Goal: Task Accomplishment & Management: Manage account settings

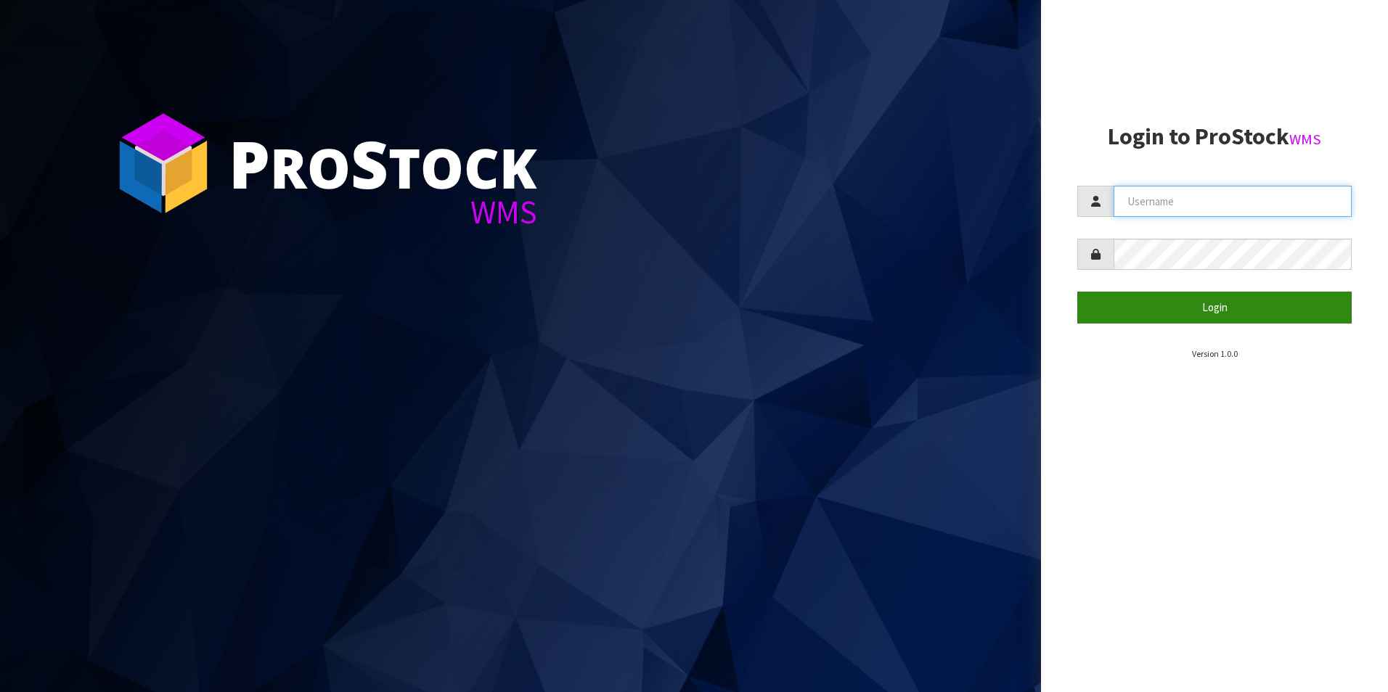
type input "[PERSON_NAME][EMAIL_ADDRESS][DOMAIN_NAME]"
click at [1212, 311] on button "Login" at bounding box center [1214, 307] width 274 height 31
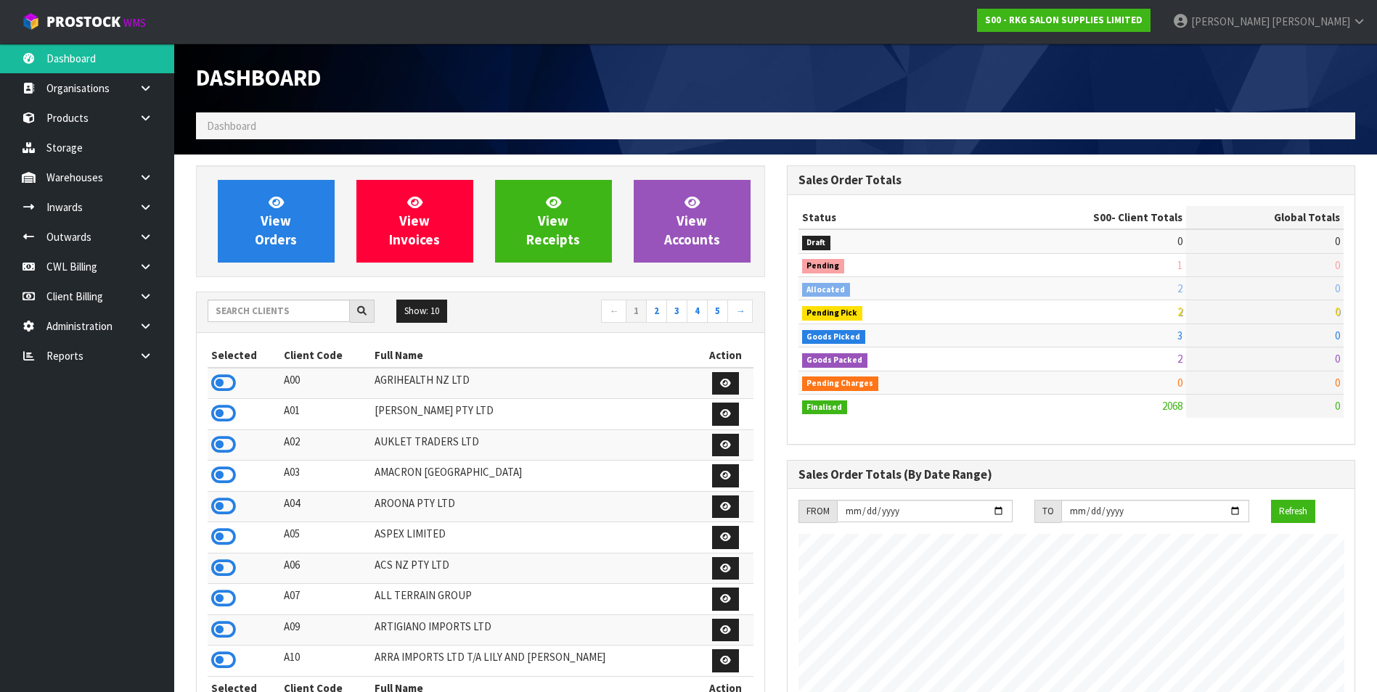
scroll to position [1099, 590]
click at [153, 358] on link at bounding box center [151, 356] width 46 height 30
click at [117, 385] on link "Client" at bounding box center [87, 386] width 174 height 30
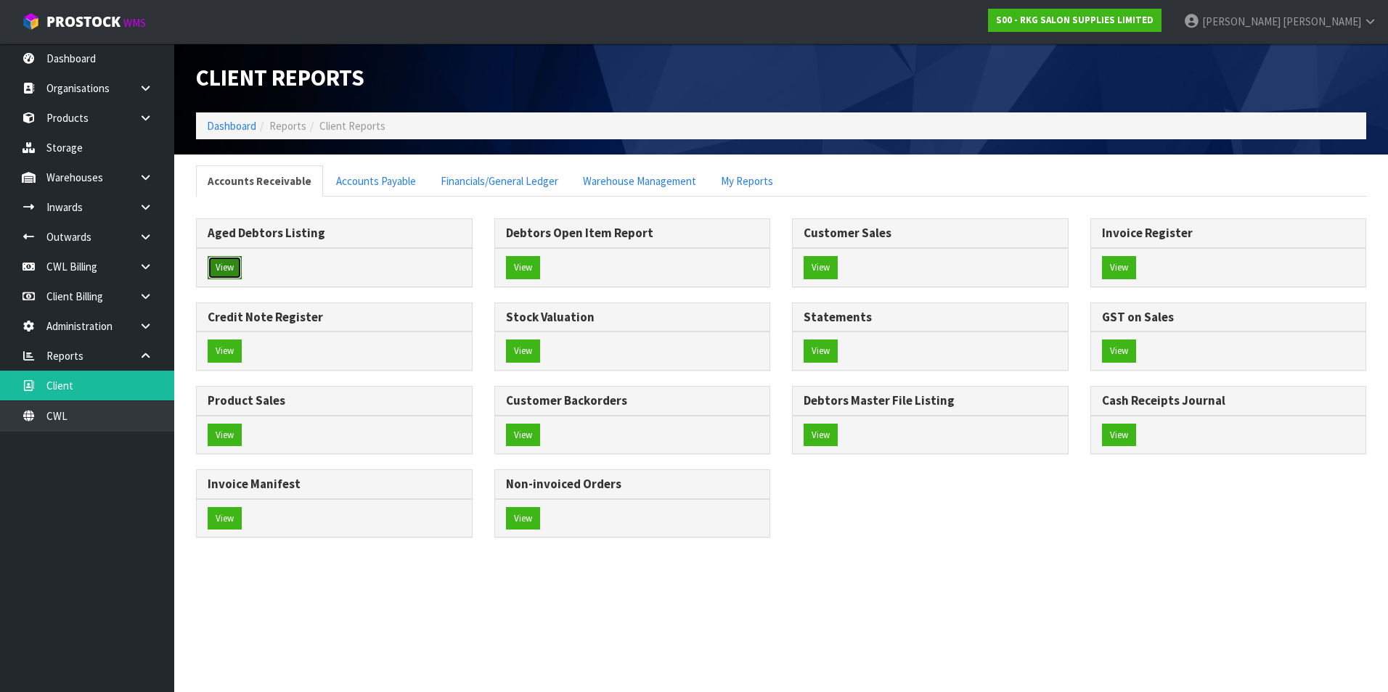
click at [228, 262] on button "View" at bounding box center [225, 267] width 34 height 23
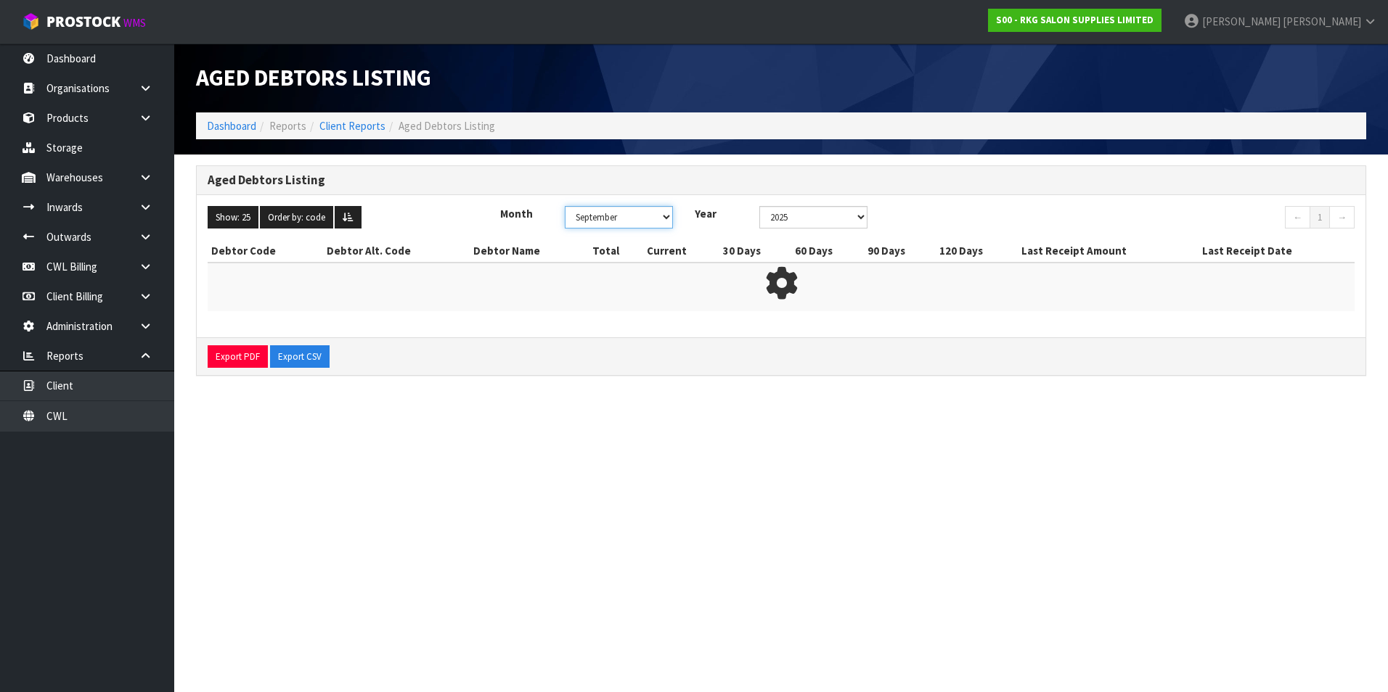
click at [657, 217] on select "January February March April May June July August September October November De…" at bounding box center [619, 217] width 108 height 22
select select "object:261"
click at [565, 206] on select "January February March April May June July August September October November De…" at bounding box center [619, 217] width 108 height 22
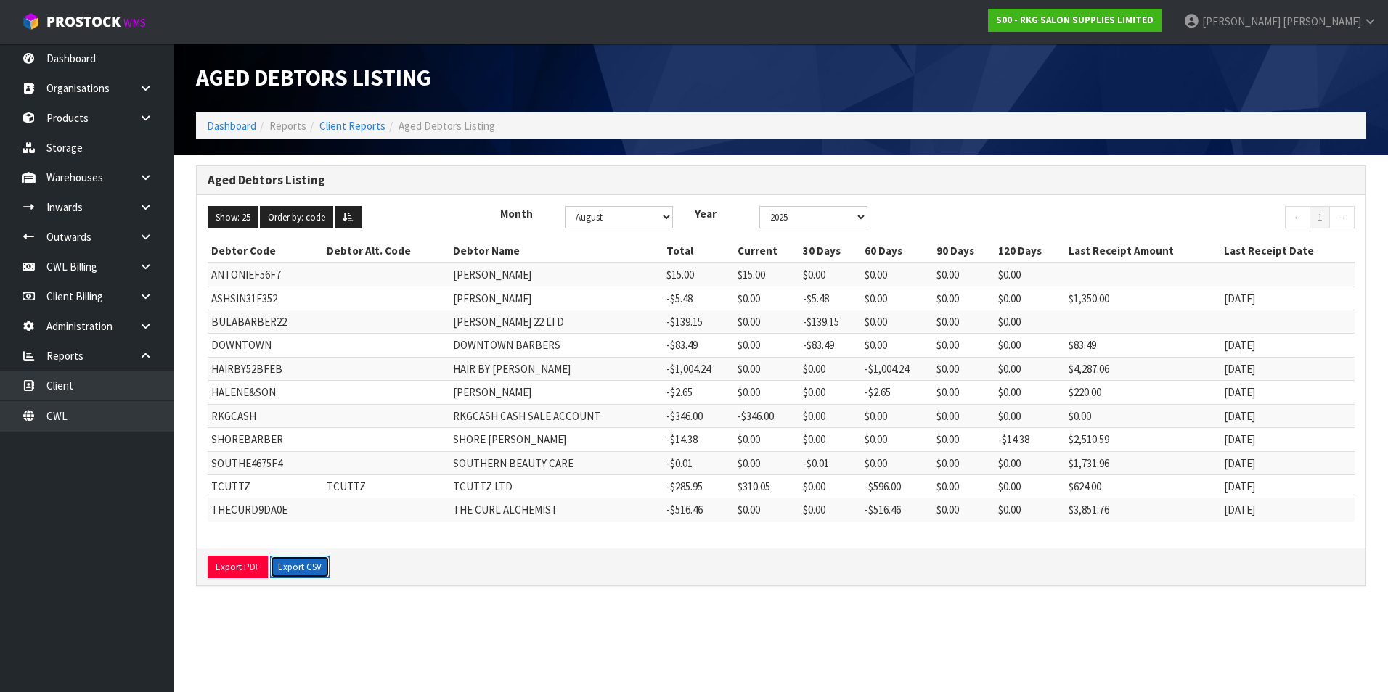
click at [307, 569] on button "Export CSV" at bounding box center [300, 567] width 60 height 23
click at [356, 131] on link "Client Reports" at bounding box center [352, 126] width 66 height 14
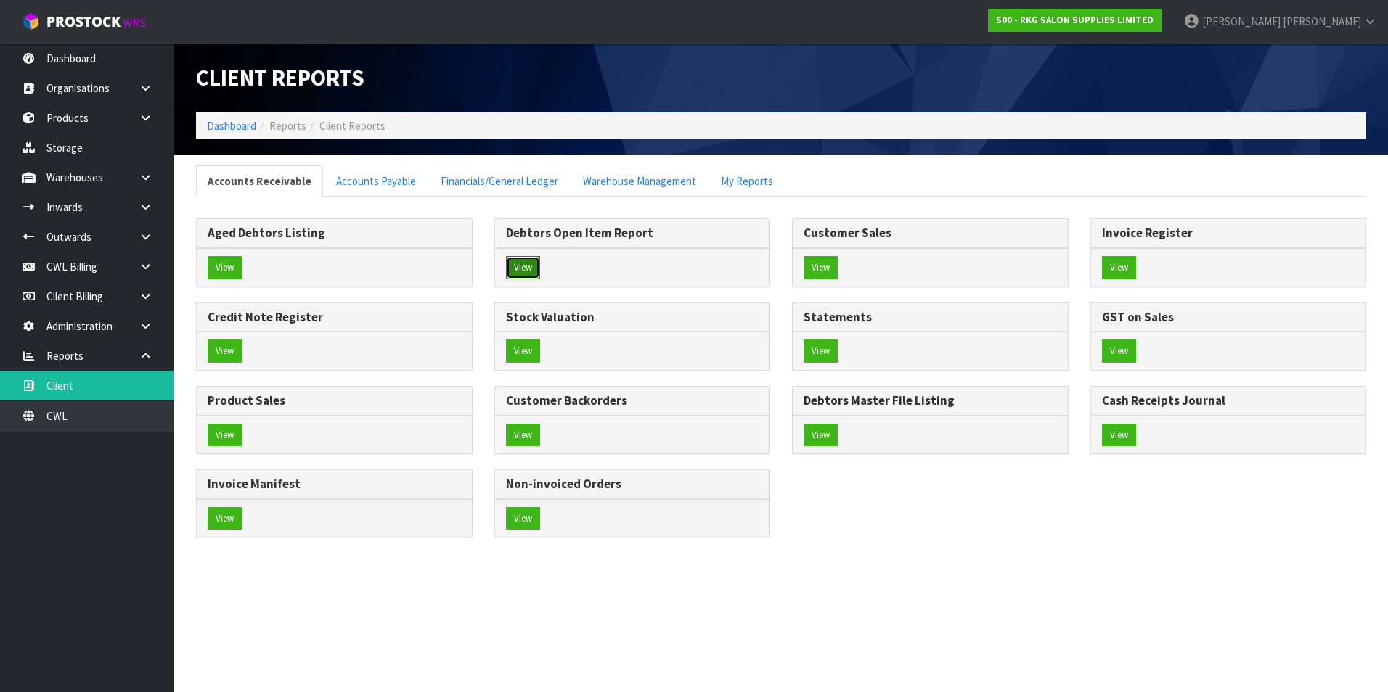
click at [528, 263] on button "View" at bounding box center [523, 267] width 34 height 23
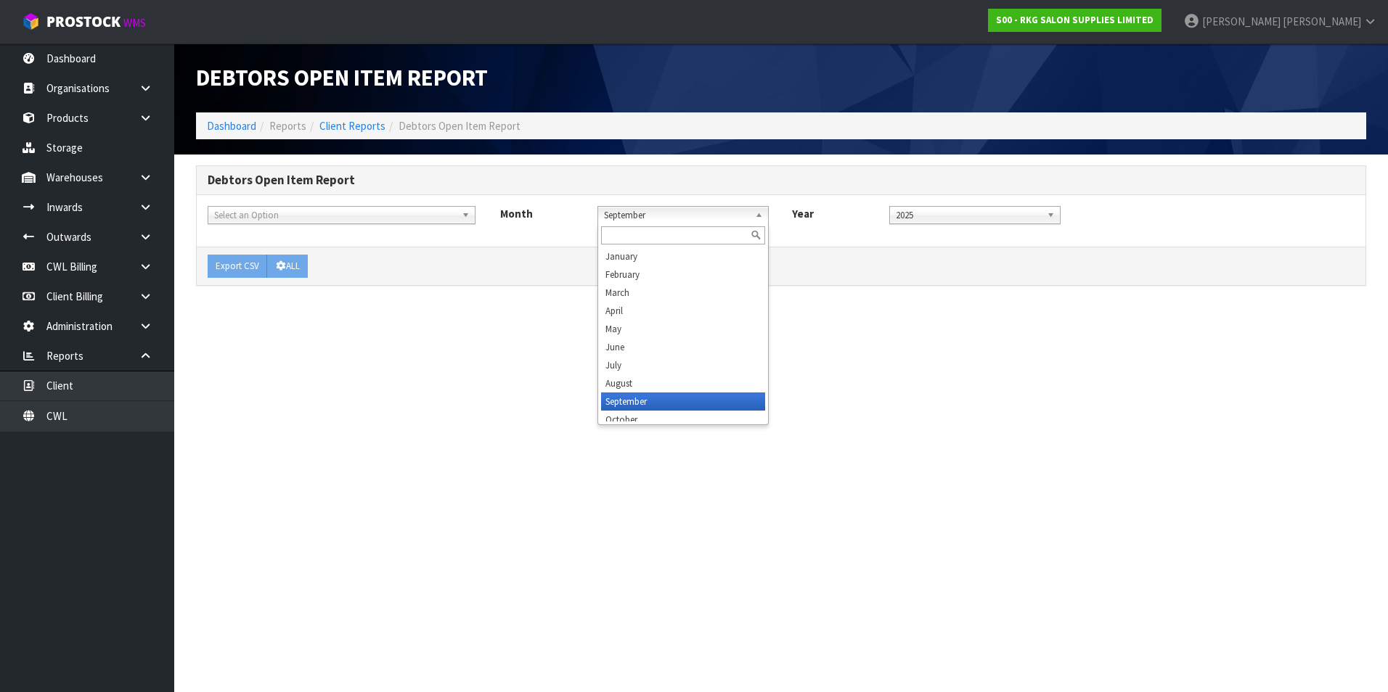
click at [657, 218] on span "September" at bounding box center [676, 215] width 145 height 17
click at [639, 382] on li "August" at bounding box center [683, 383] width 164 height 18
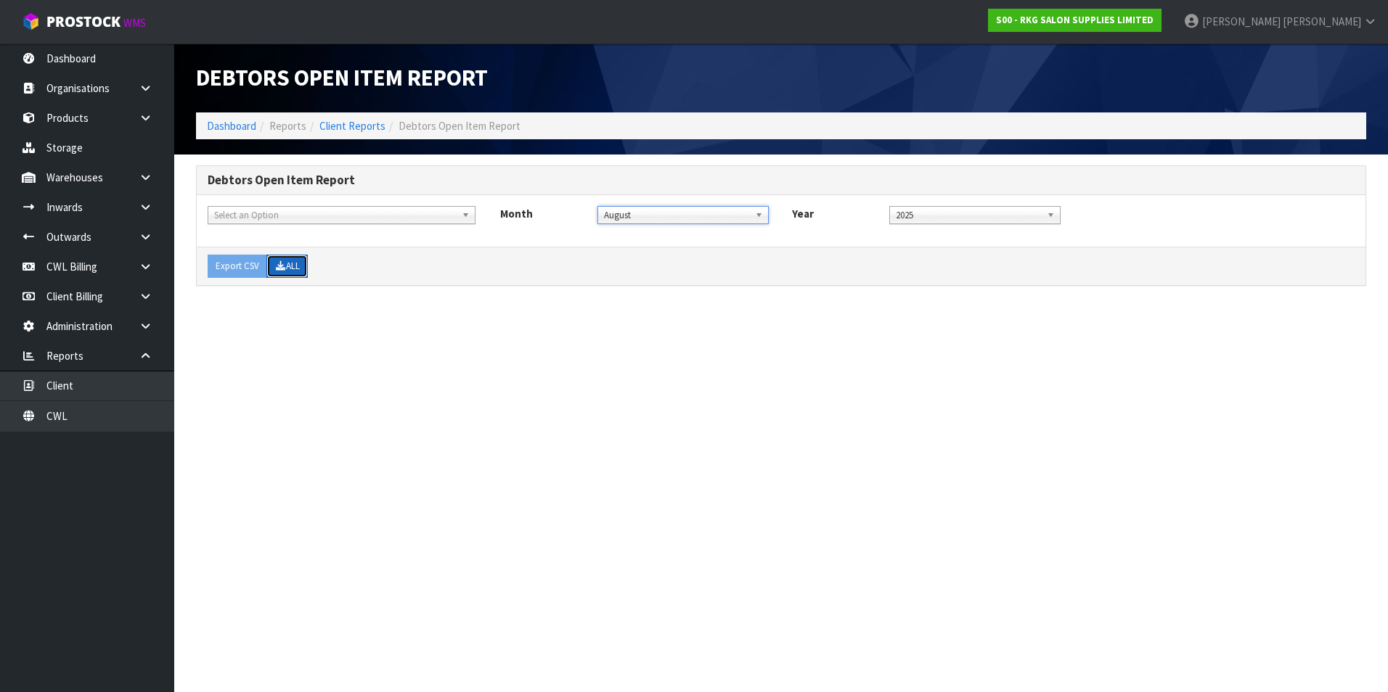
click at [295, 263] on button "ALL" at bounding box center [286, 266] width 41 height 23
click at [95, 413] on link "CWL" at bounding box center [87, 416] width 174 height 30
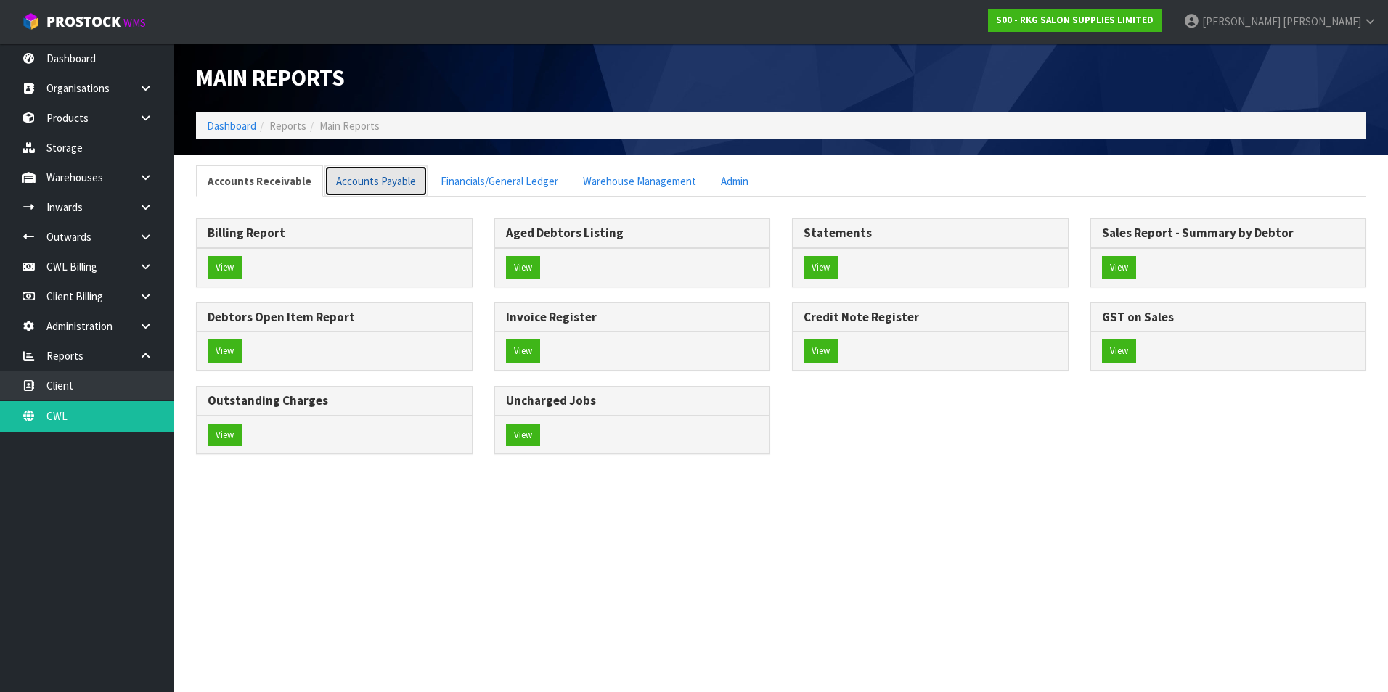
click at [388, 183] on link "Accounts Payable" at bounding box center [375, 180] width 103 height 31
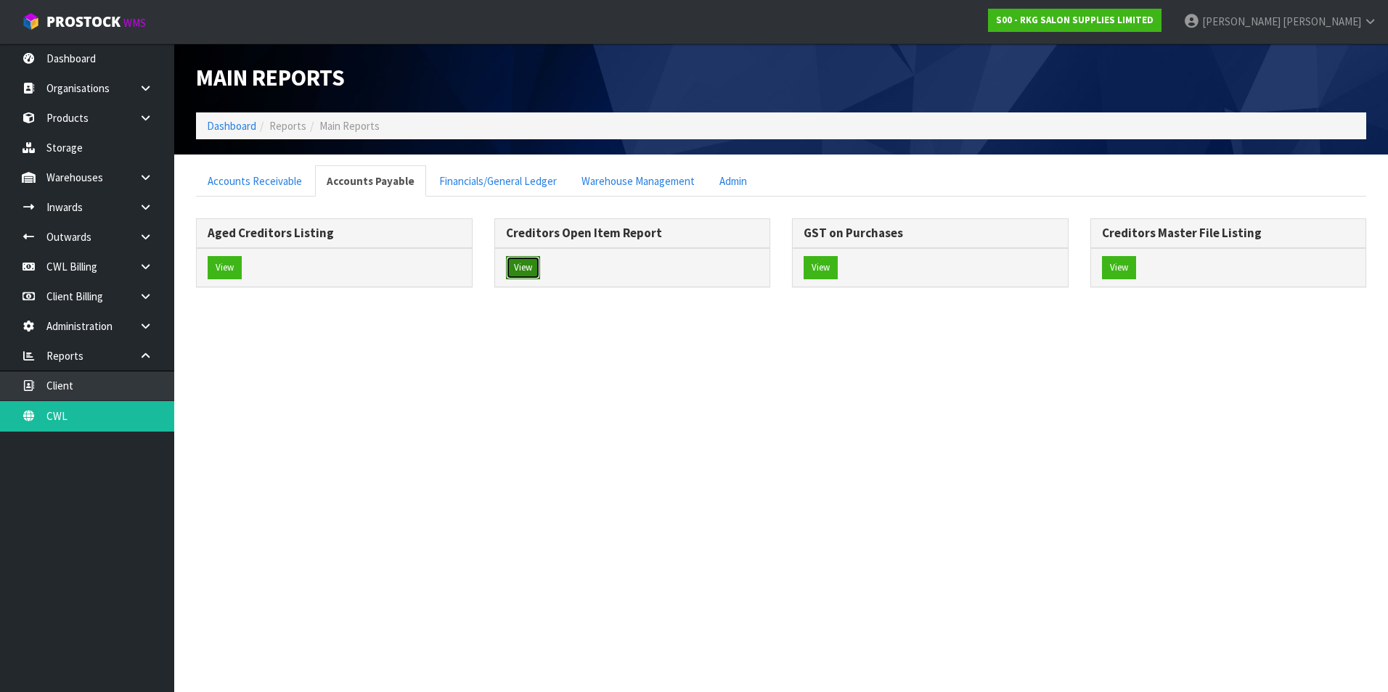
click at [529, 267] on button "View" at bounding box center [523, 267] width 34 height 23
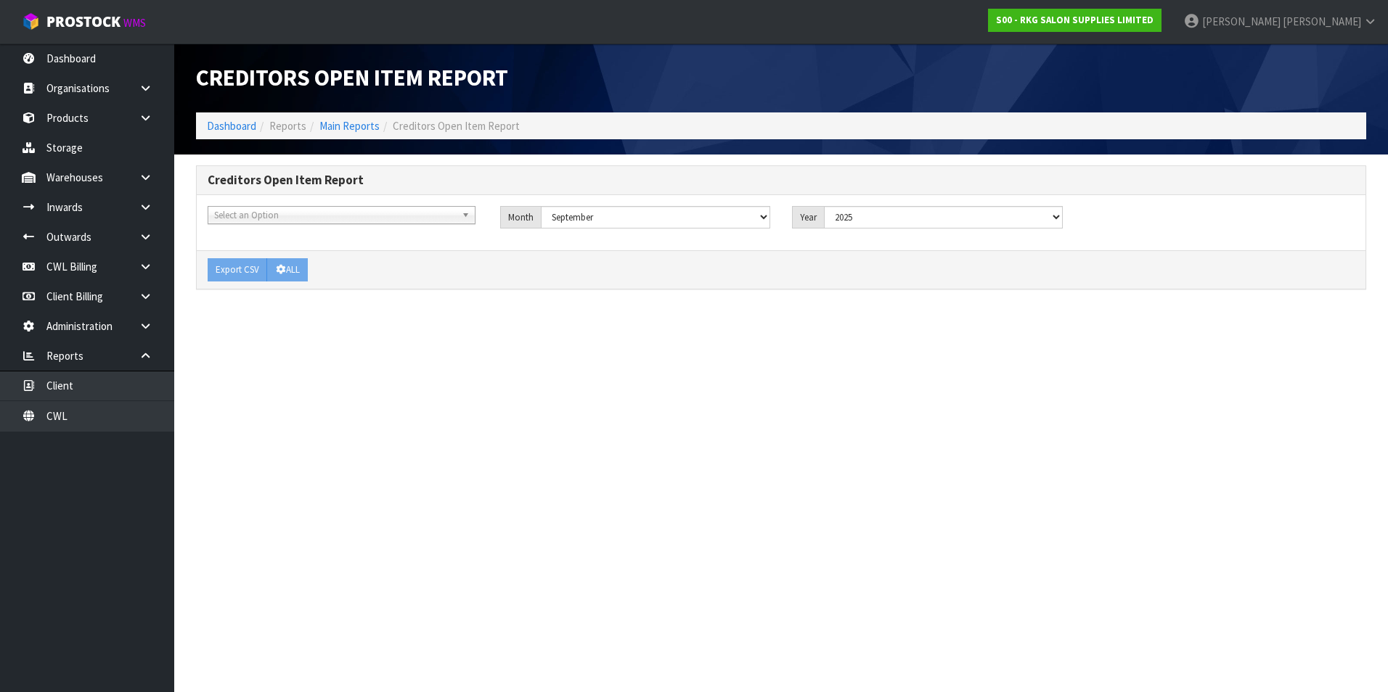
click at [345, 209] on span "Select an Option" at bounding box center [335, 215] width 242 height 17
type input "SOUTH"
click at [353, 278] on li "SOUTH ERN - SOUTHERN FURNITURE MOVERS" at bounding box center [341, 275] width 261 height 18
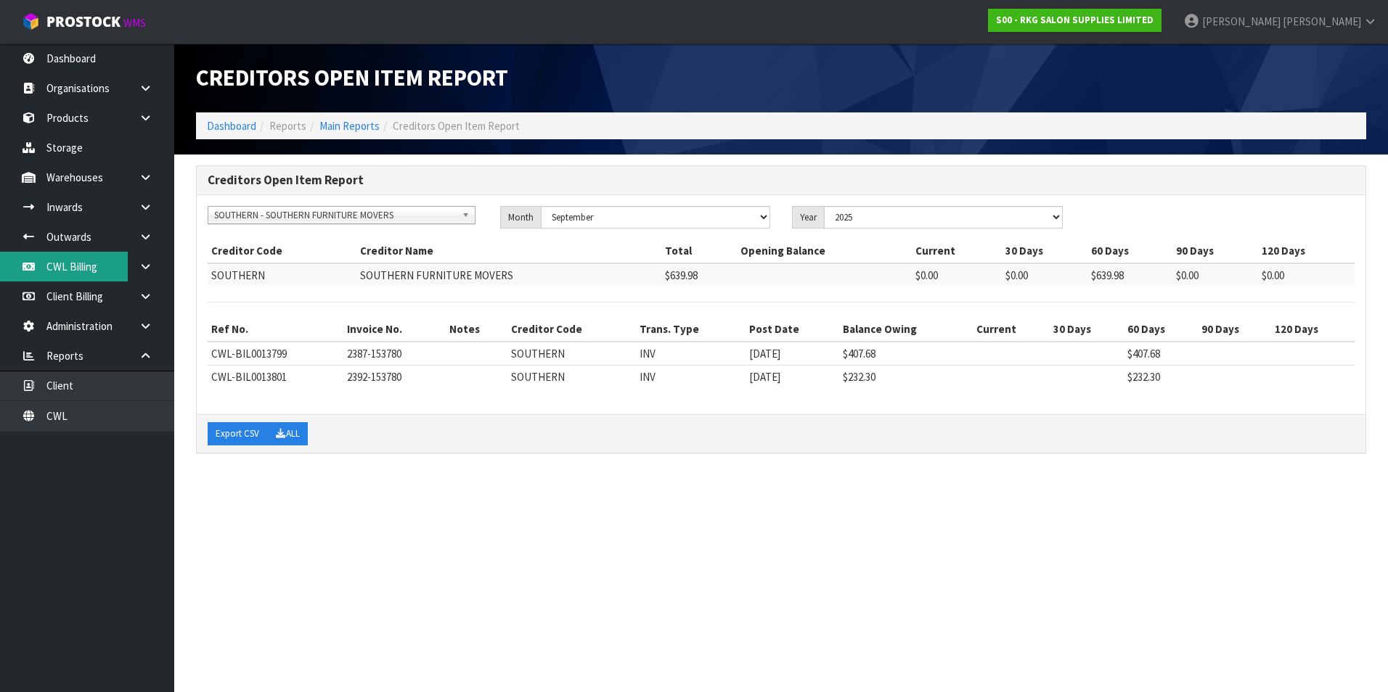
click at [73, 271] on link "CWL Billing" at bounding box center [87, 267] width 174 height 30
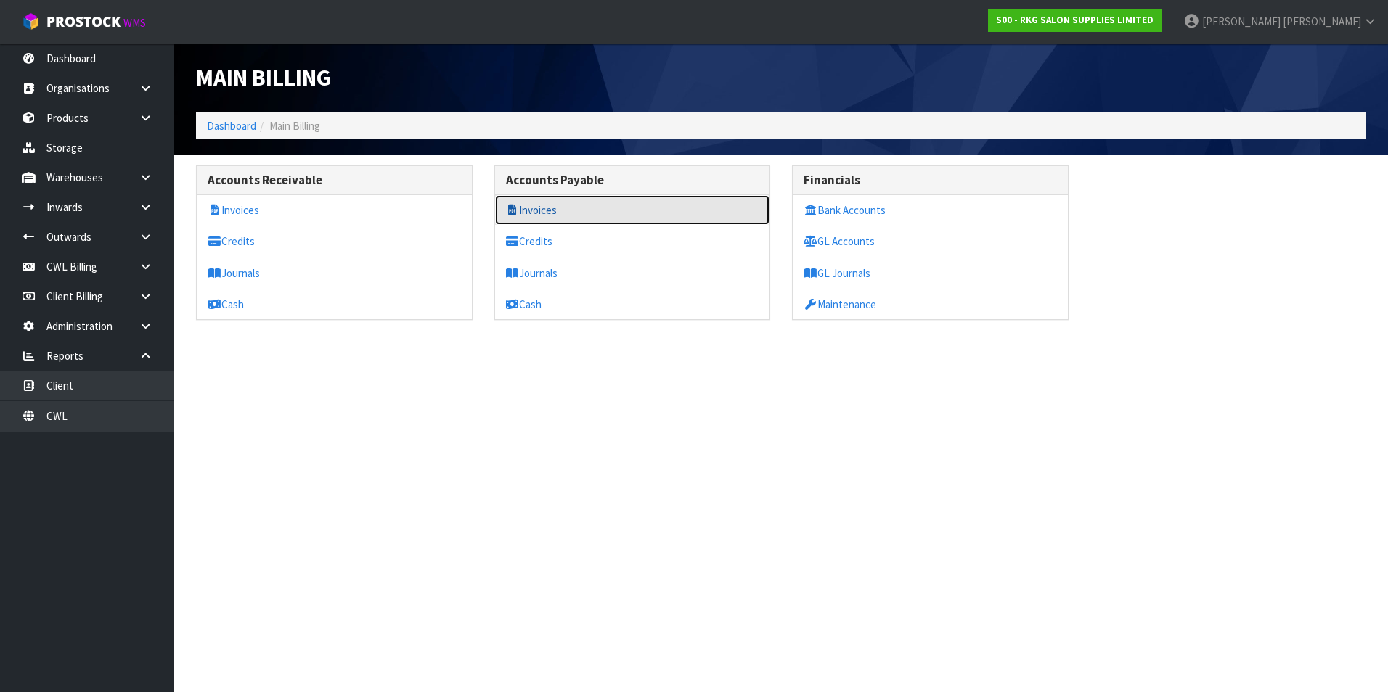
click at [570, 210] on link "Invoices" at bounding box center [632, 210] width 275 height 30
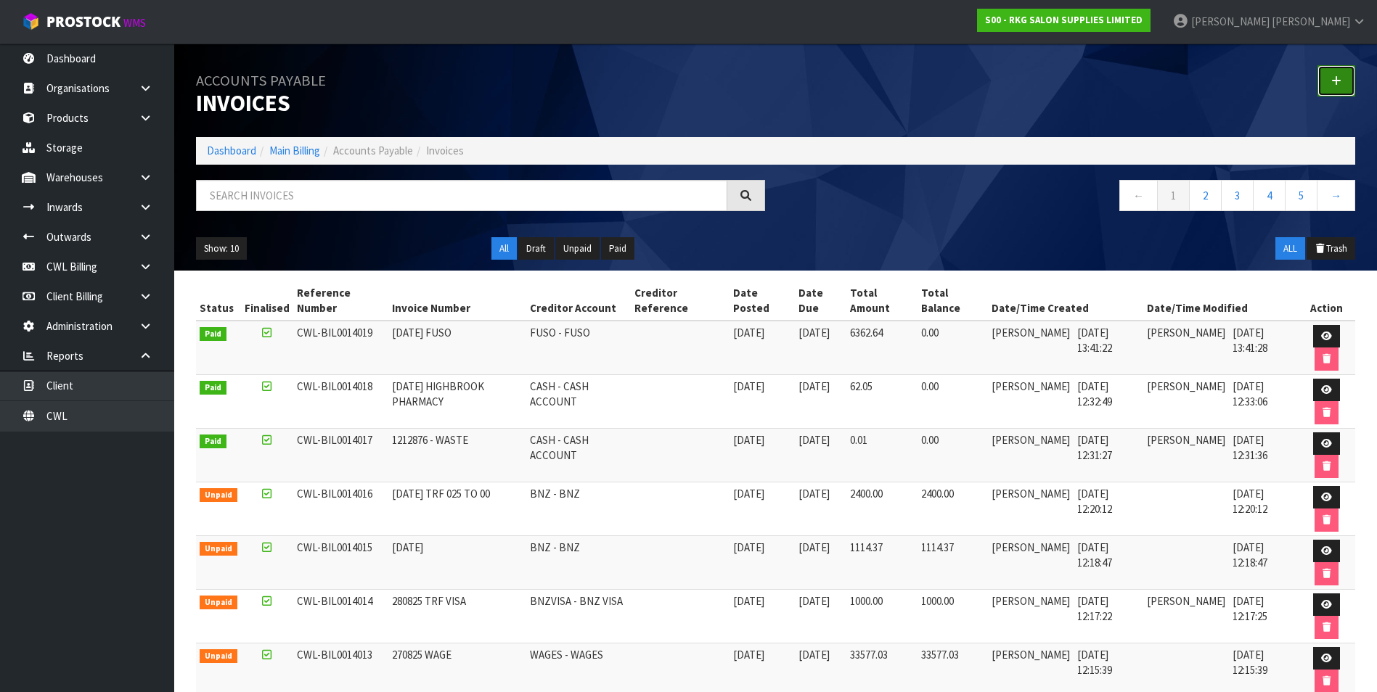
click at [1340, 80] on icon at bounding box center [1336, 80] width 10 height 11
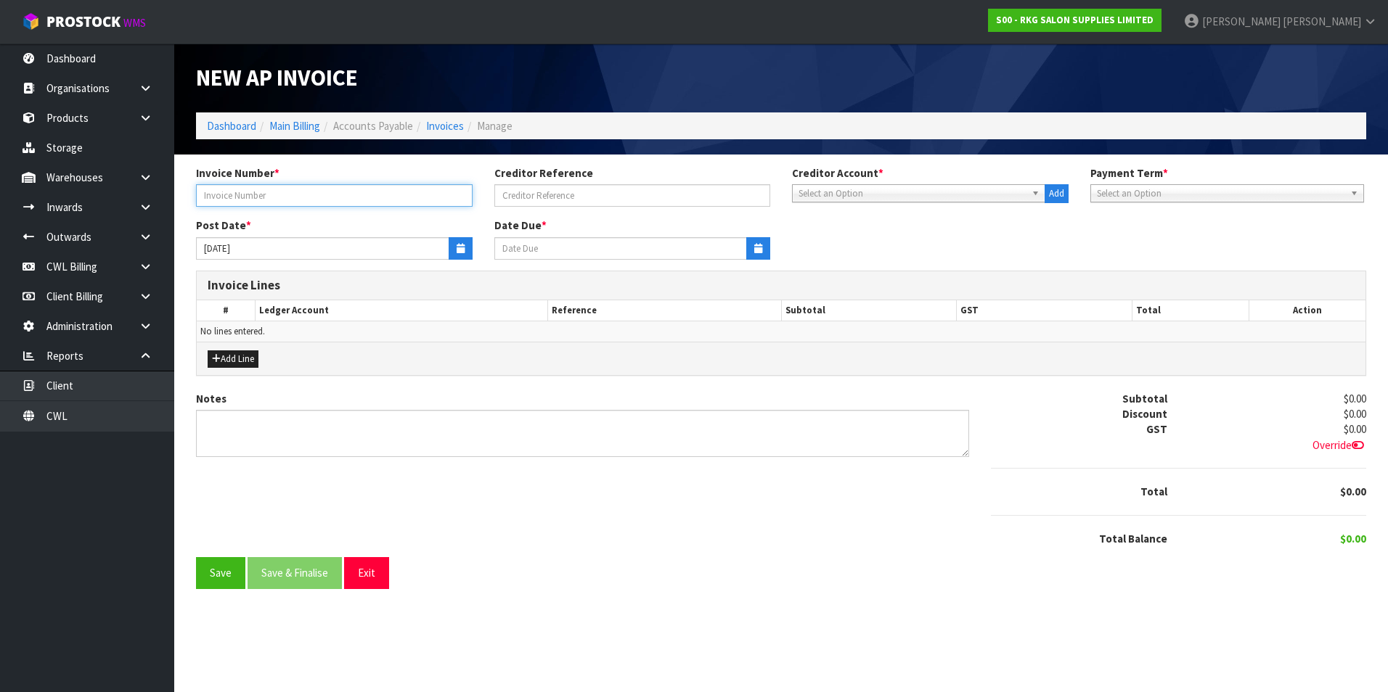
click at [298, 197] on input "text" at bounding box center [334, 195] width 276 height 22
type input "[DATE]-[DATE]"
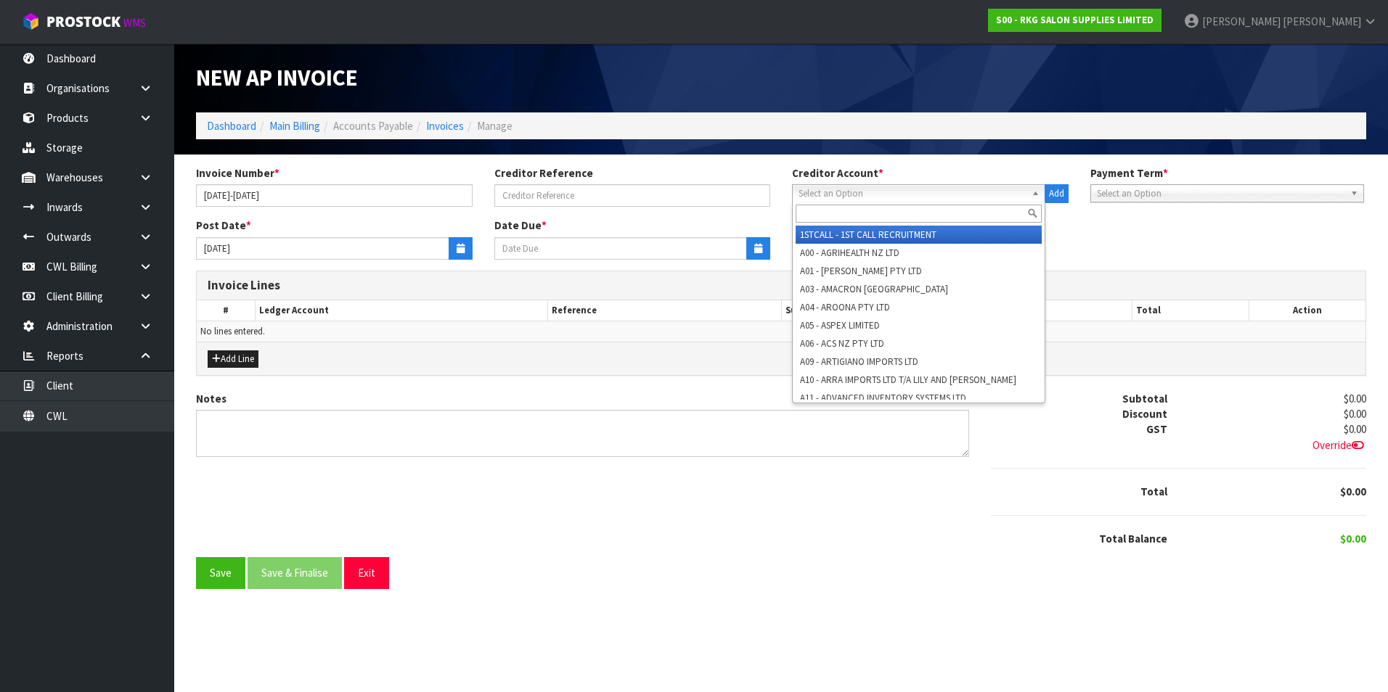
click at [888, 189] on span "Select an Option" at bounding box center [911, 193] width 227 height 17
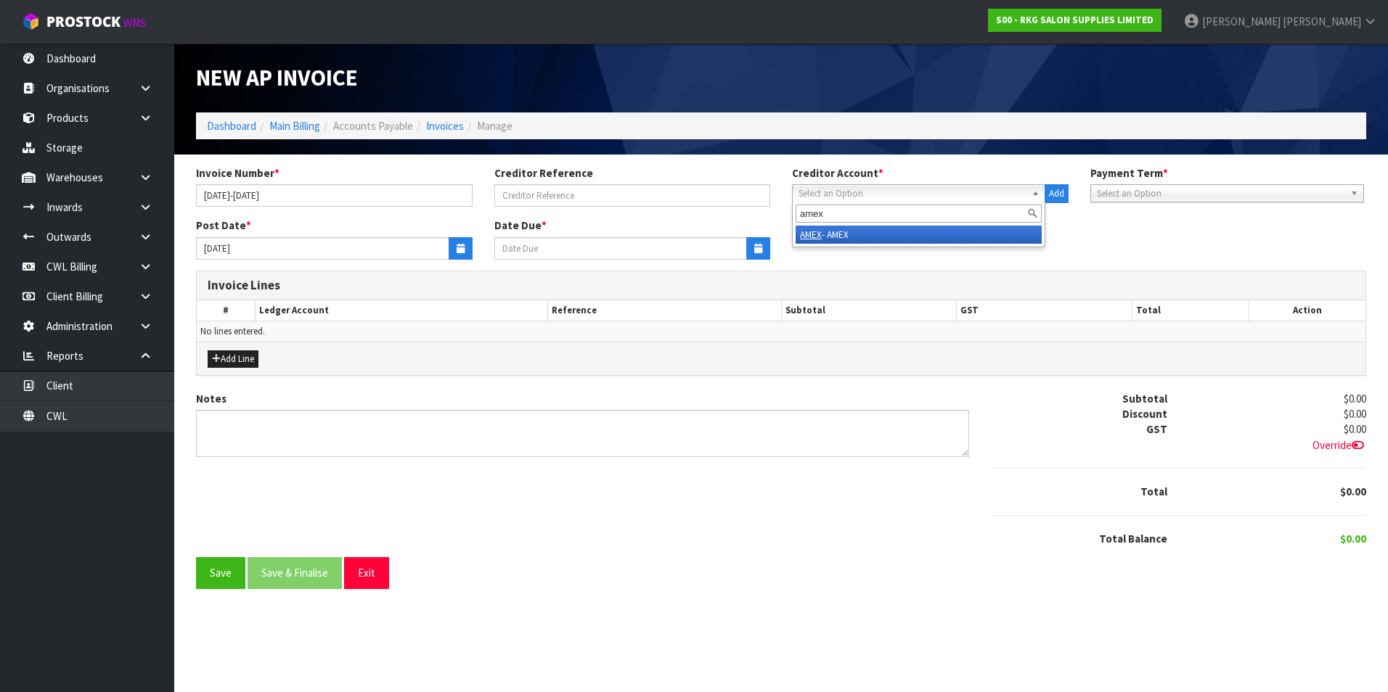
type input "amex"
drag, startPoint x: 893, startPoint y: 234, endPoint x: 488, endPoint y: 238, distance: 405.0
click at [892, 234] on li "AMEX - AMEX" at bounding box center [918, 235] width 246 height 18
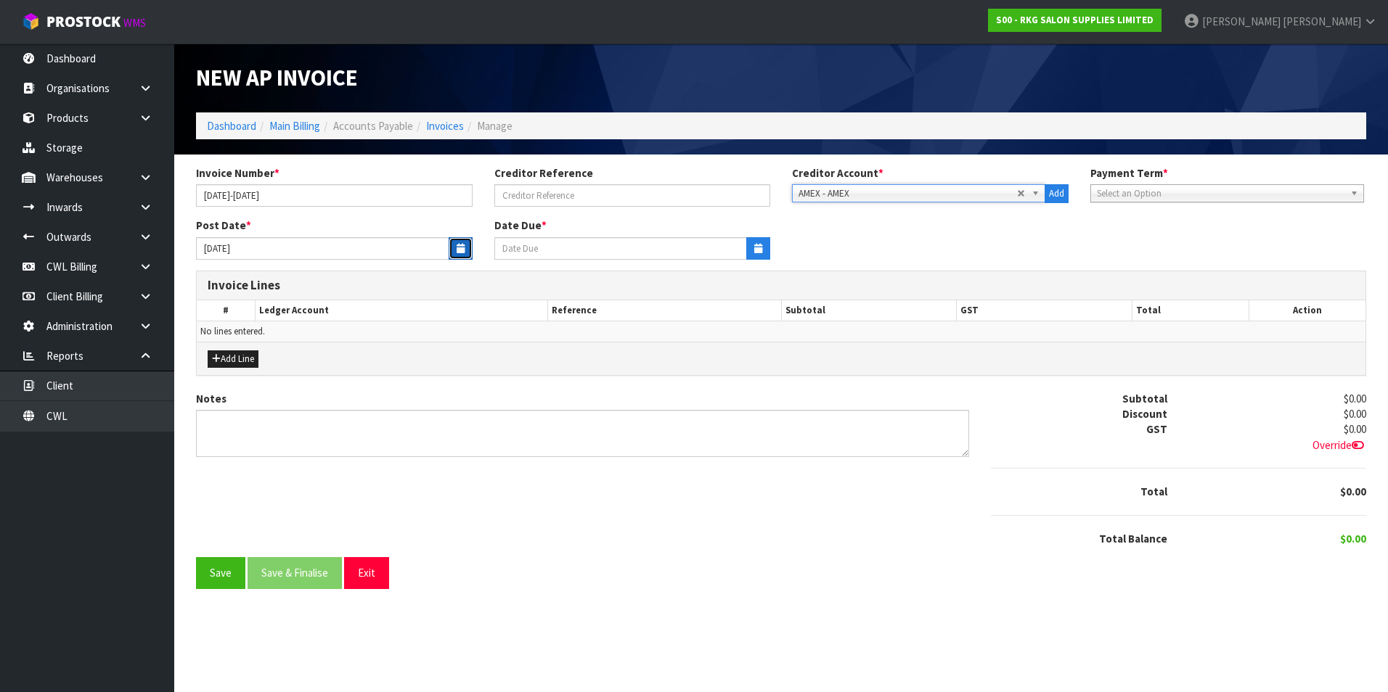
click at [454, 245] on button "button" at bounding box center [460, 248] width 24 height 22
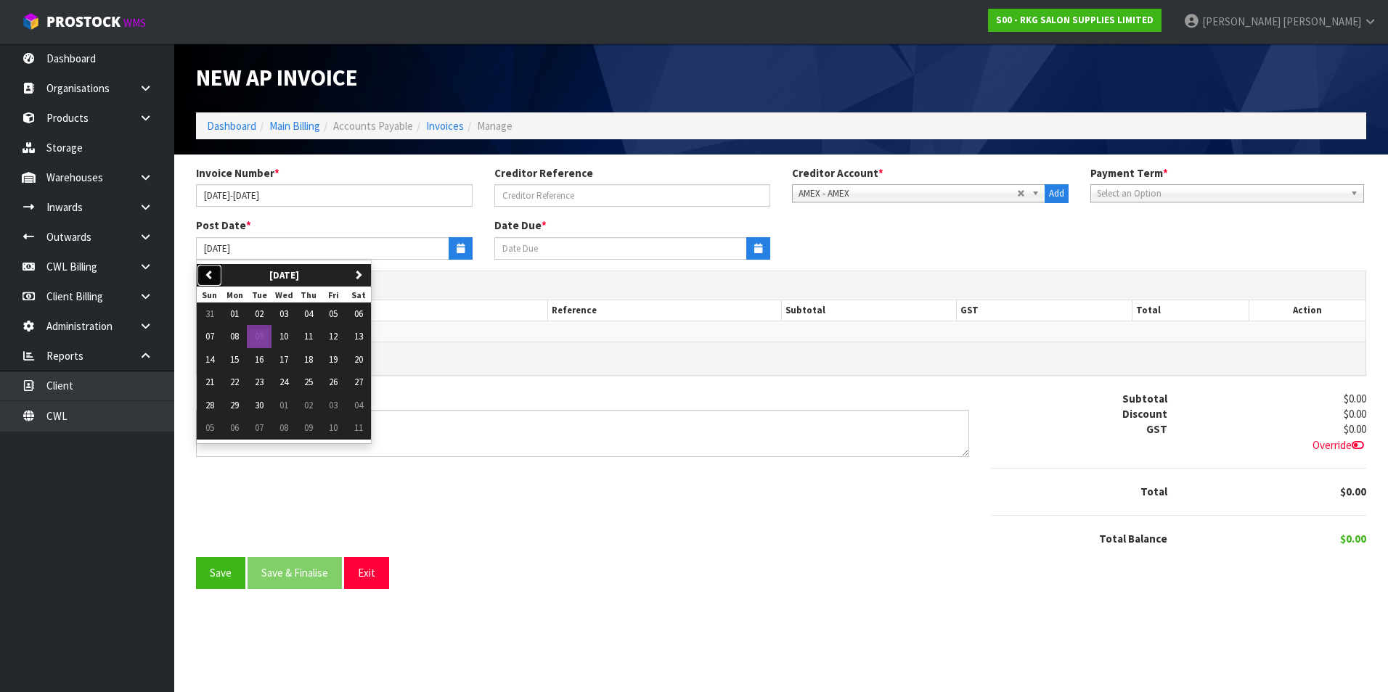
drag, startPoint x: 206, startPoint y: 274, endPoint x: 225, endPoint y: 289, distance: 24.3
click at [207, 274] on icon "button" at bounding box center [209, 274] width 9 height 9
click at [286, 336] on span "06" at bounding box center [283, 336] width 9 height 12
type input "[DATE]"
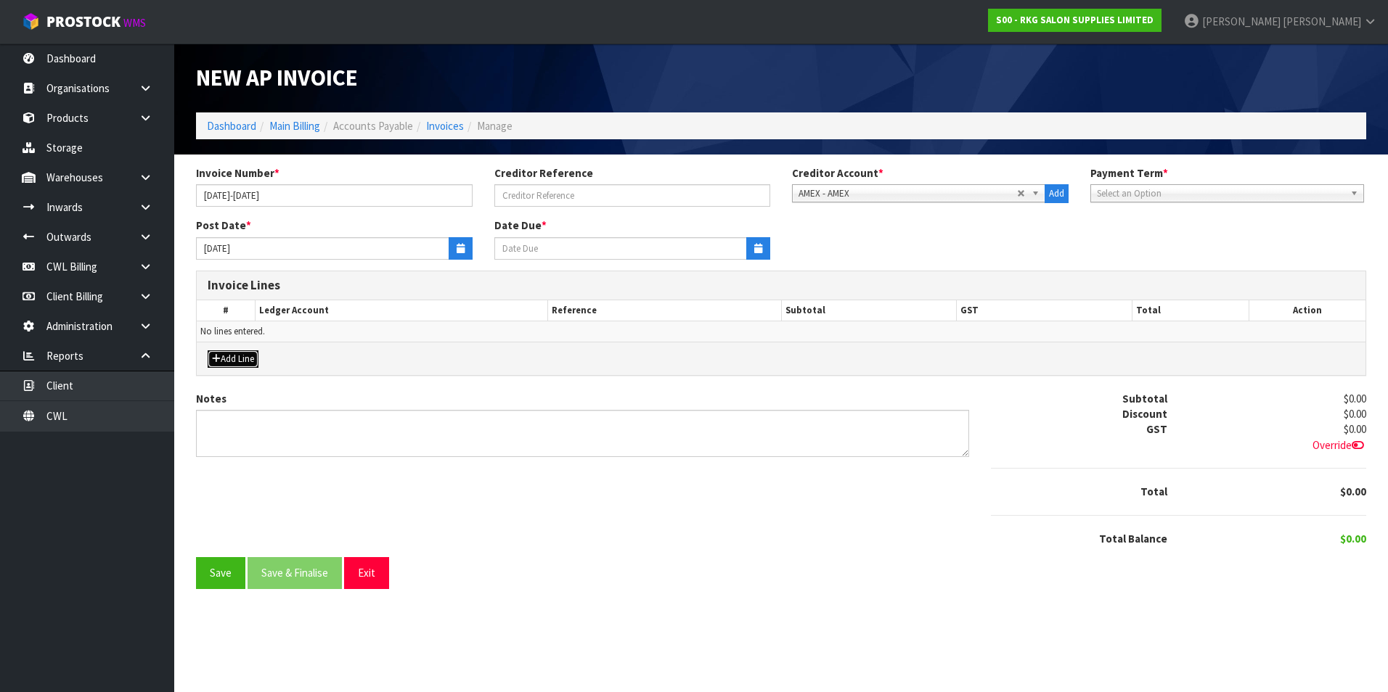
click at [221, 355] on button "Add Line" at bounding box center [233, 359] width 51 height 17
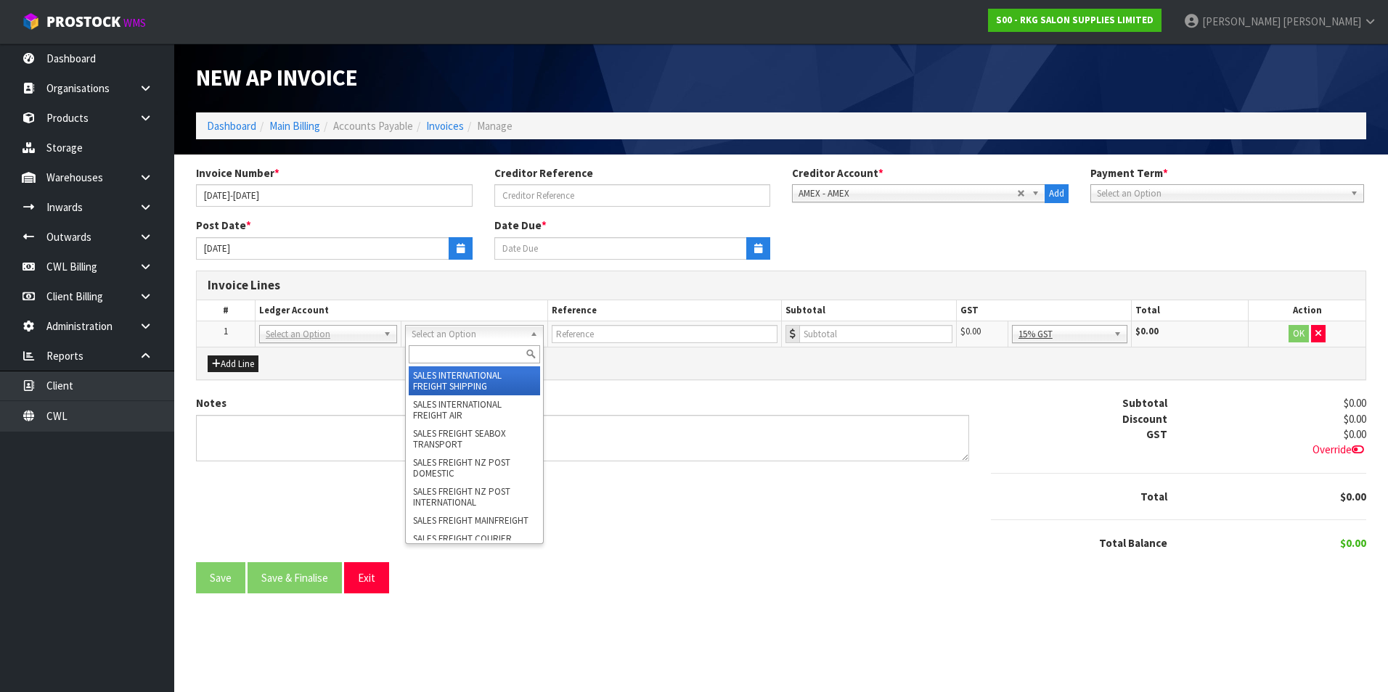
click at [435, 348] on input "text" at bounding box center [474, 354] width 131 height 18
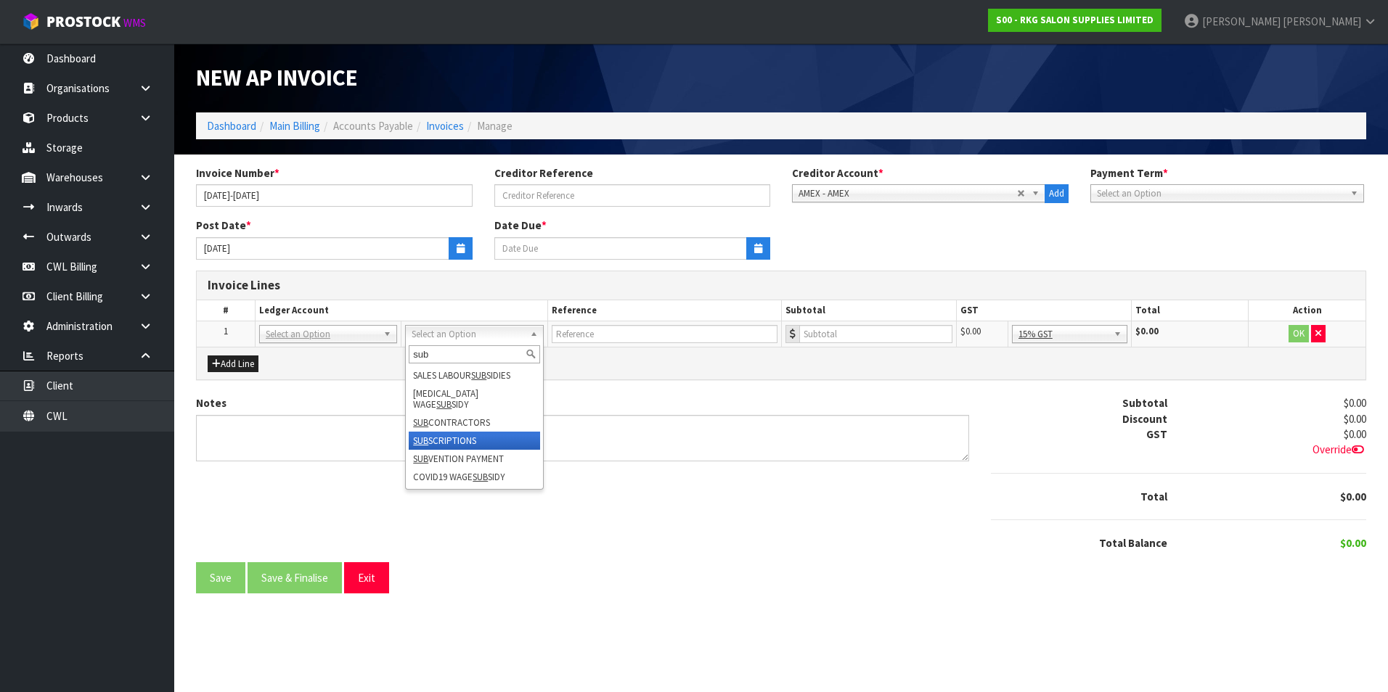
type input "sub"
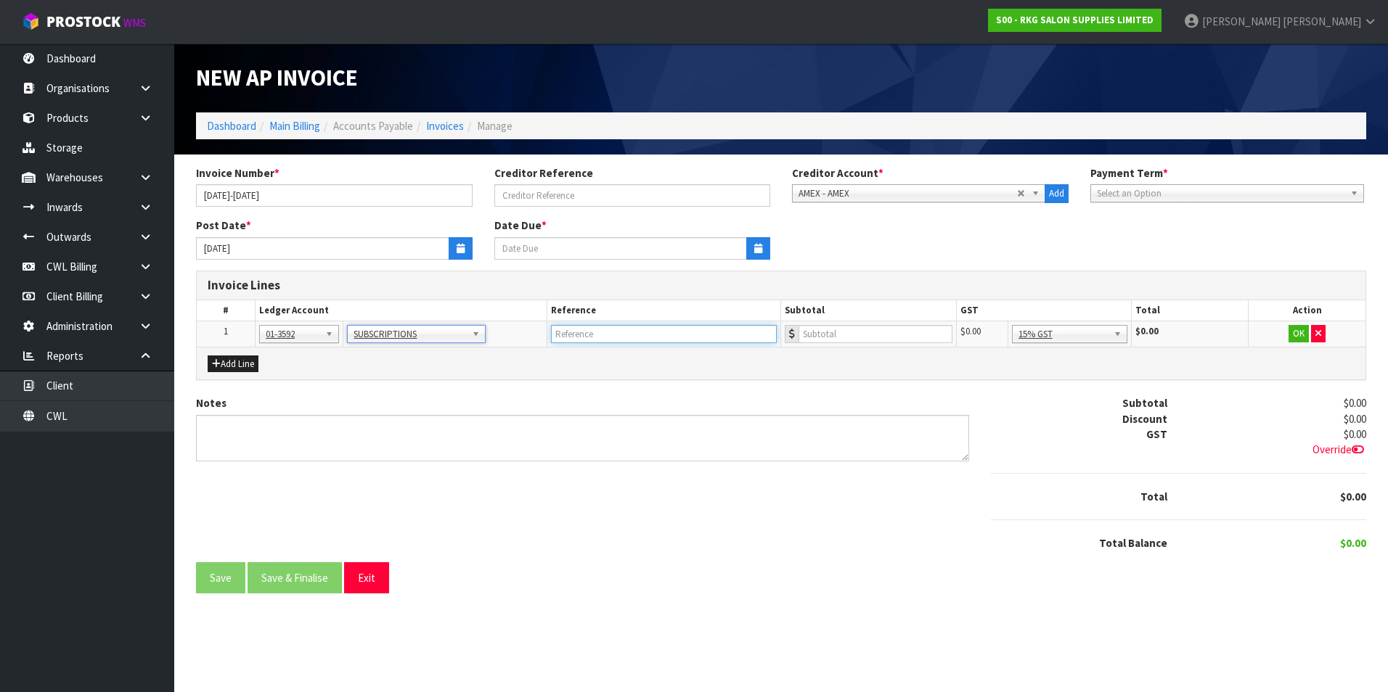
click at [613, 340] on input "text" at bounding box center [664, 334] width 226 height 18
type input "HERALD"
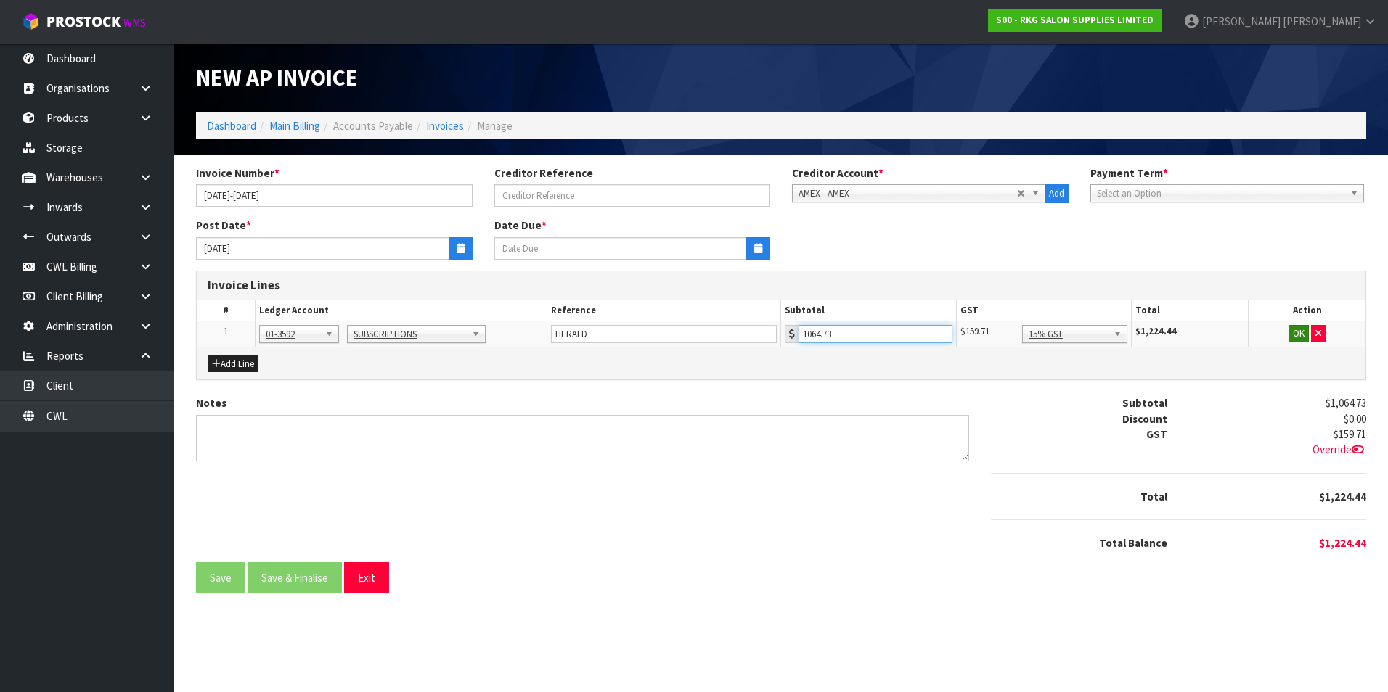
type input "1064.73"
click at [1301, 337] on button "OK" at bounding box center [1298, 333] width 20 height 17
click at [238, 366] on button "Add Line" at bounding box center [233, 364] width 51 height 17
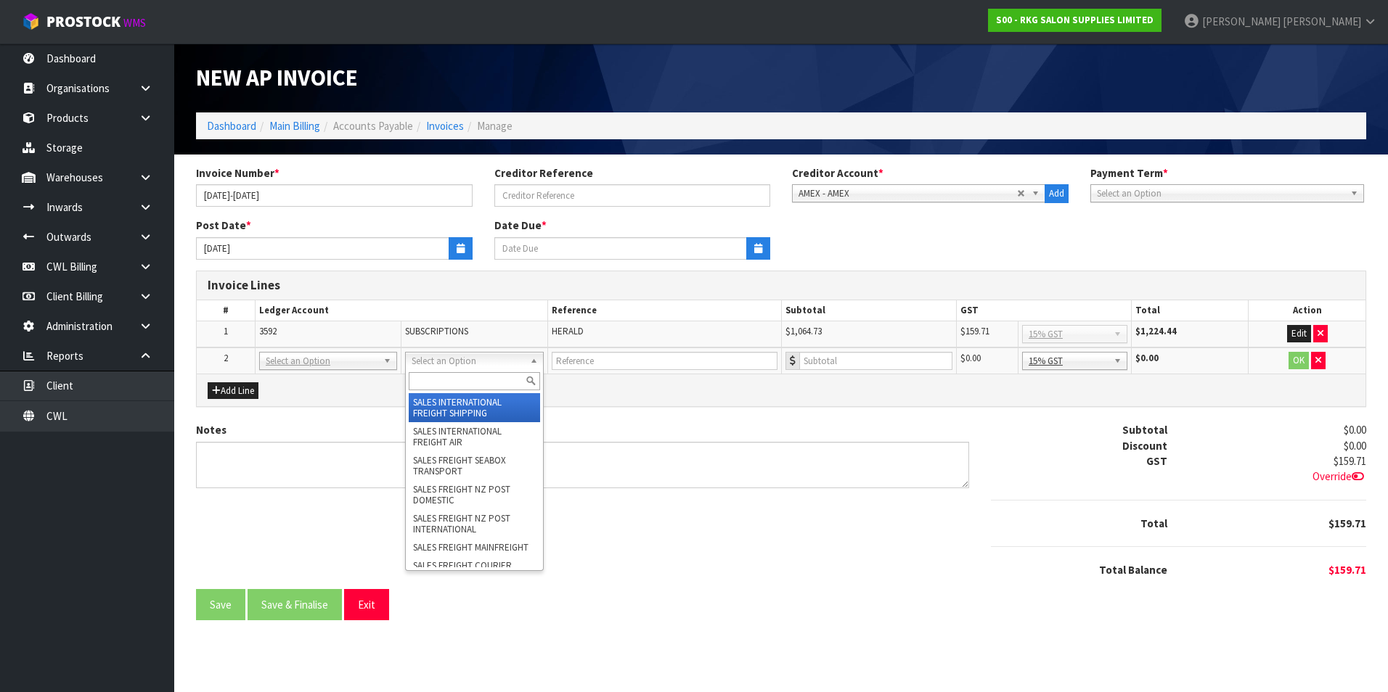
click at [443, 378] on input "text" at bounding box center [474, 381] width 131 height 18
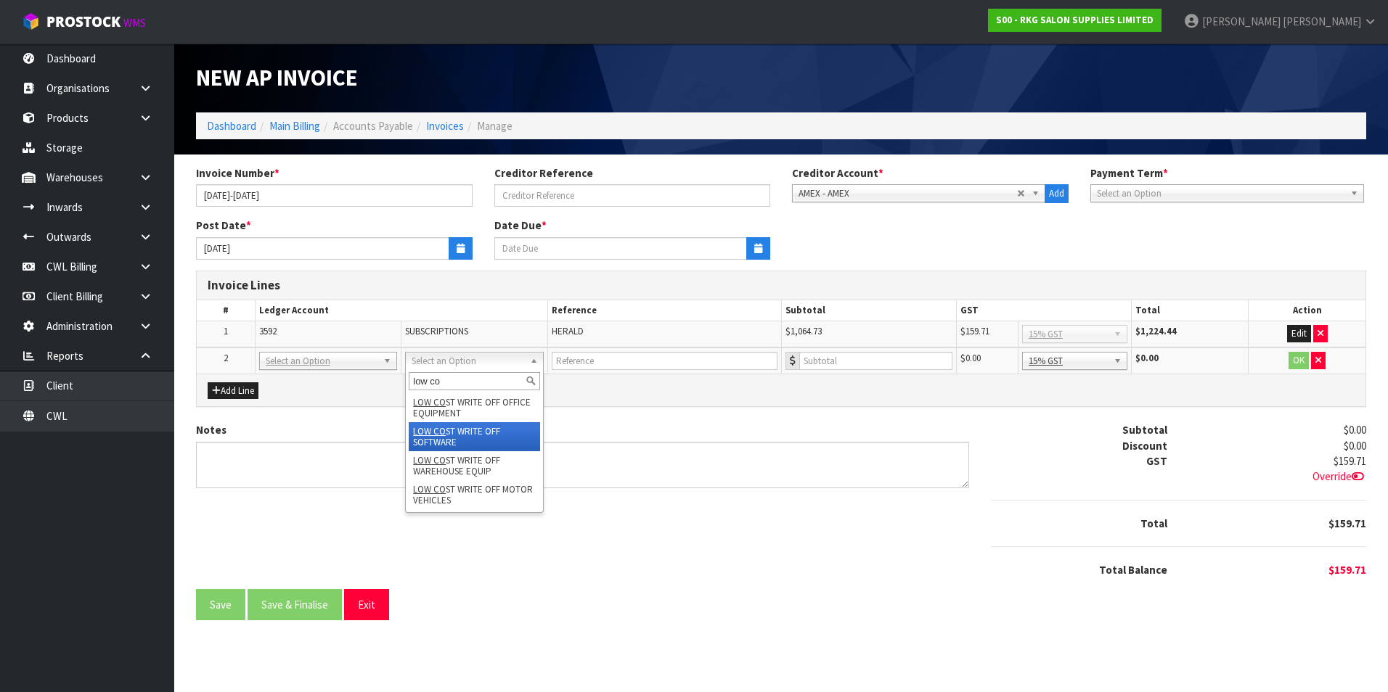
type input "low co"
drag, startPoint x: 467, startPoint y: 438, endPoint x: 620, endPoint y: 383, distance: 162.8
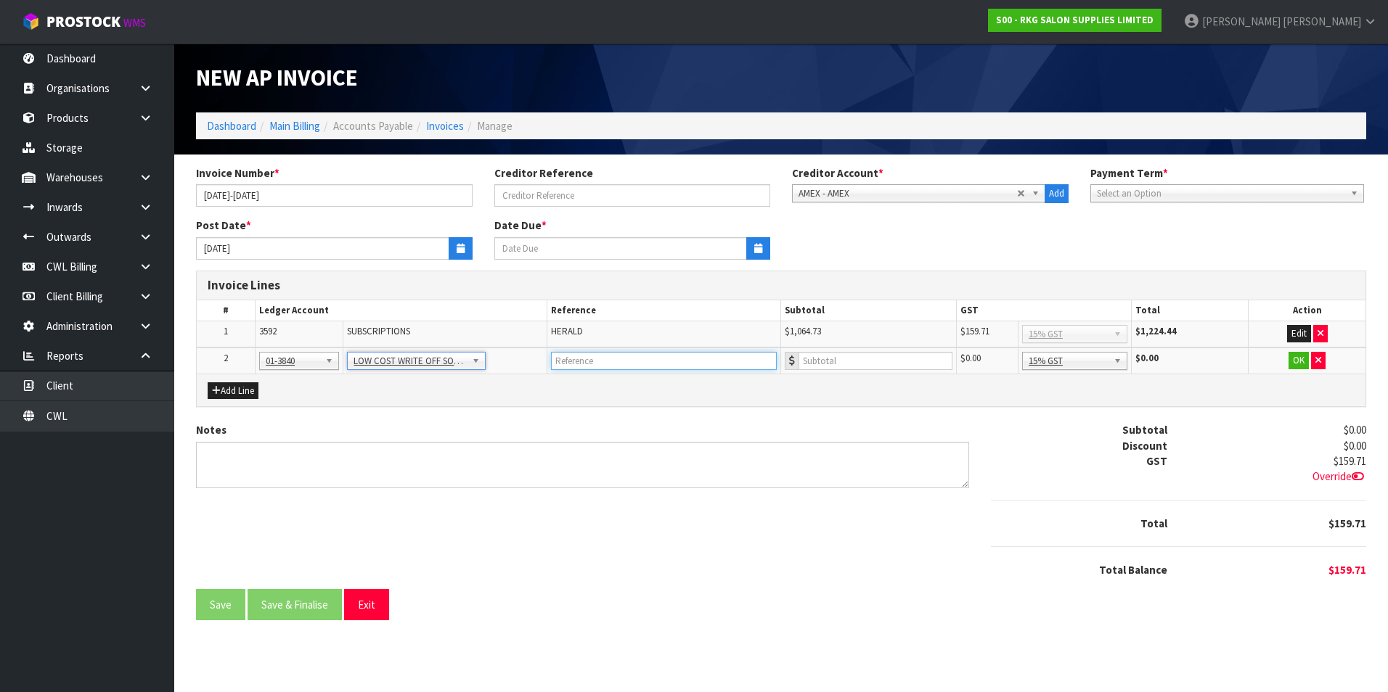
click at [619, 359] on input "text" at bounding box center [664, 361] width 226 height 18
type input "ATLASSIAN"
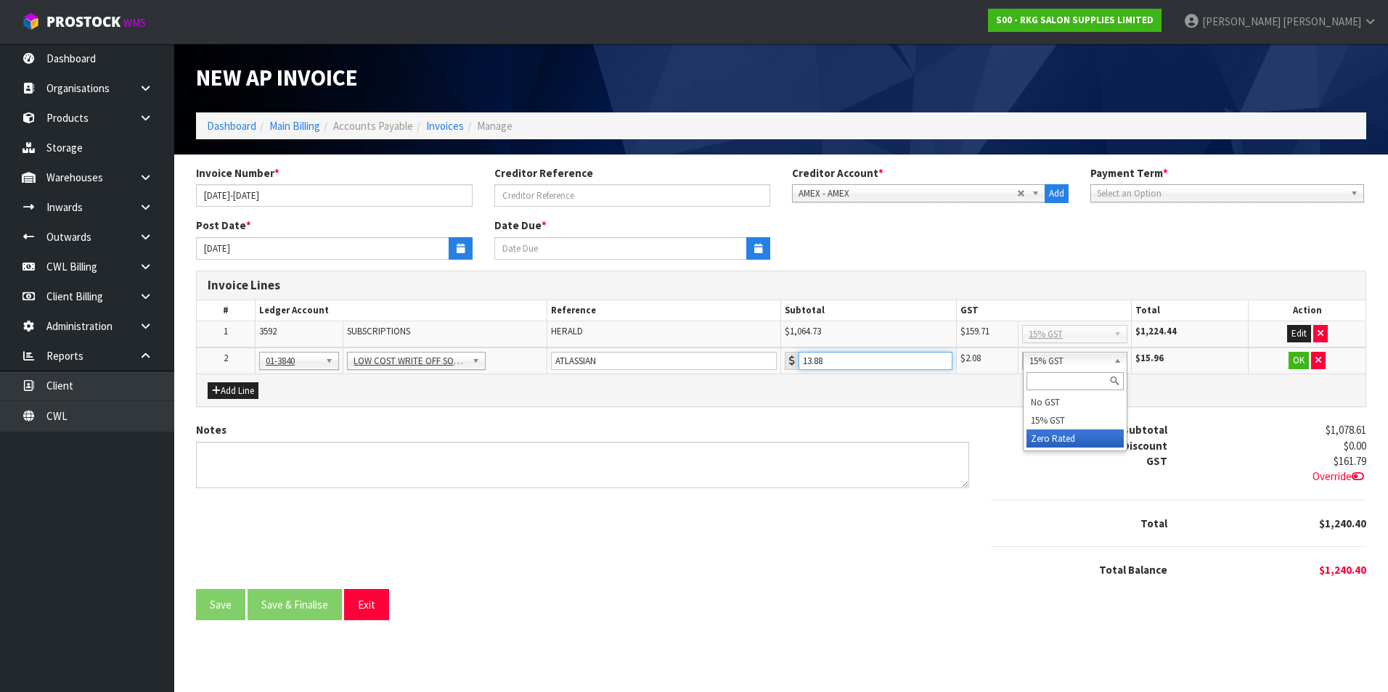
type input "13.88"
drag, startPoint x: 1106, startPoint y: 438, endPoint x: 1158, endPoint y: 427, distance: 53.4
drag, startPoint x: 1298, startPoint y: 361, endPoint x: 1216, endPoint y: 379, distance: 84.7
click at [1296, 361] on button "OK" at bounding box center [1298, 360] width 20 height 17
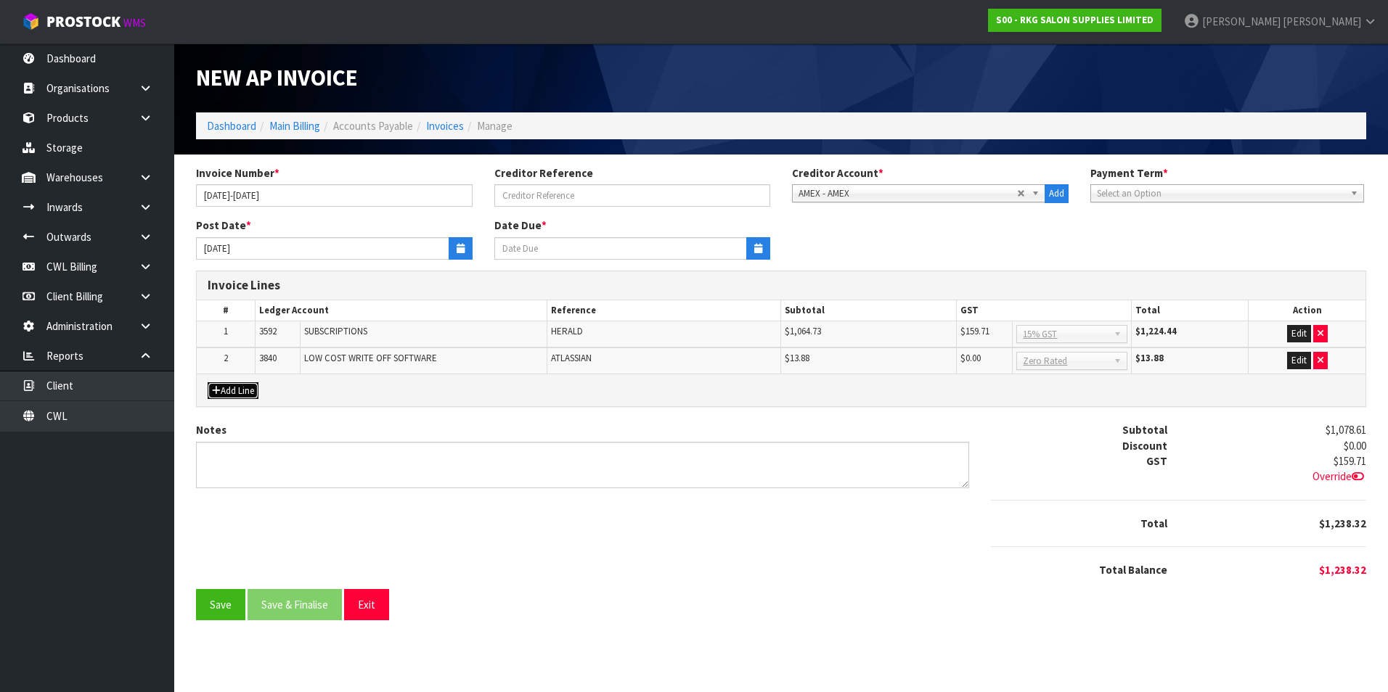
click at [248, 395] on button "Add Line" at bounding box center [233, 390] width 51 height 17
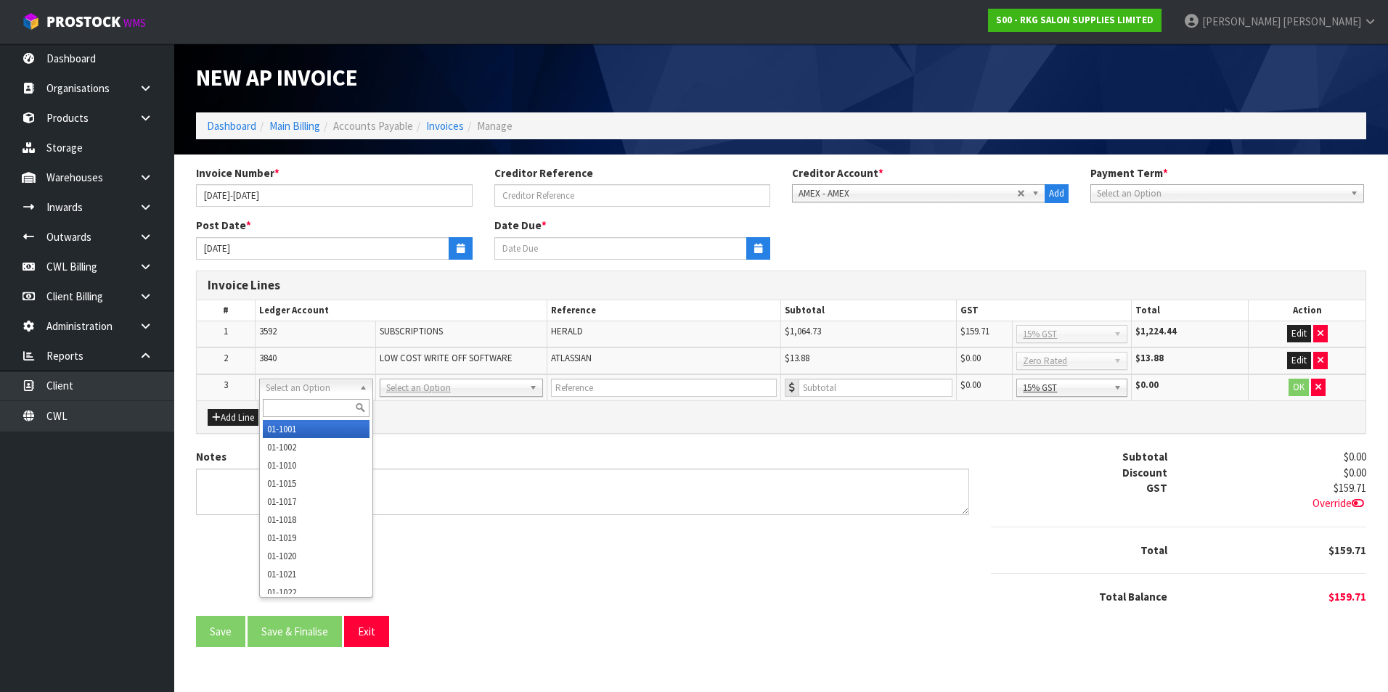
click at [284, 403] on input "text" at bounding box center [316, 408] width 107 height 18
type input "3840"
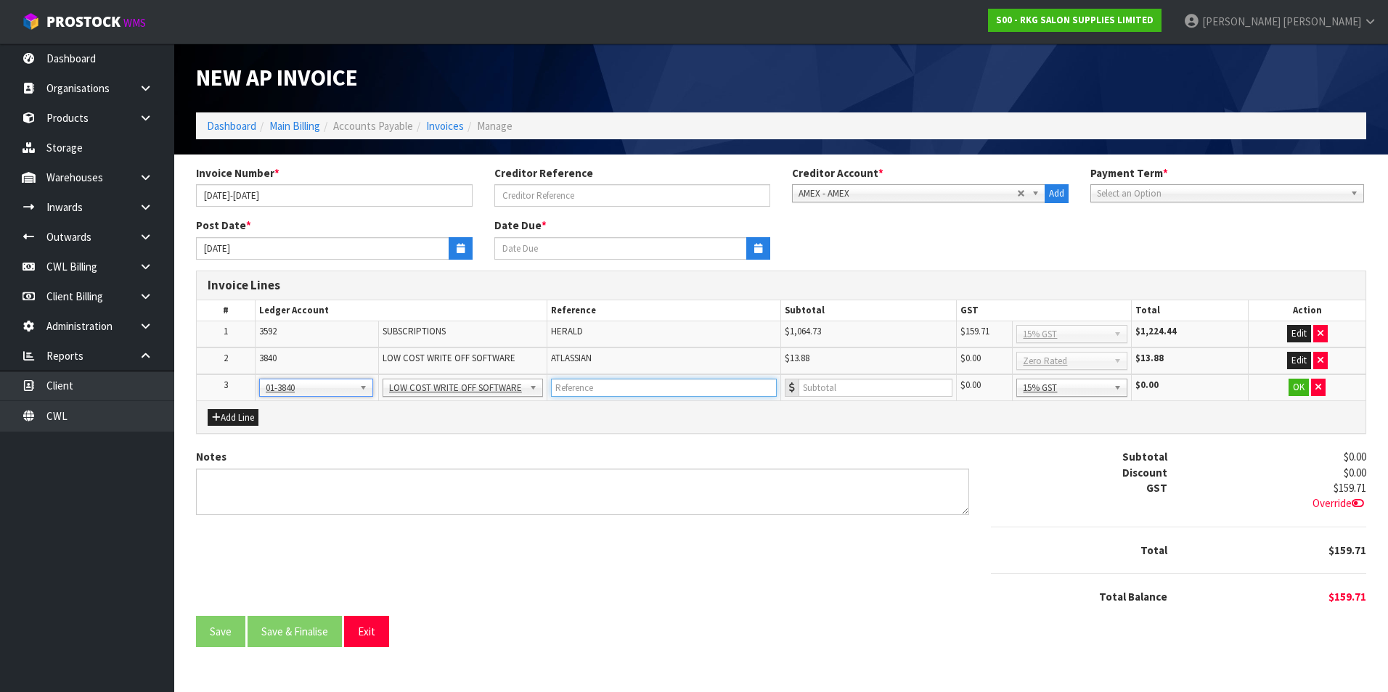
click at [623, 388] on input "text" at bounding box center [664, 388] width 226 height 18
type input "OPEN AI"
drag, startPoint x: 1121, startPoint y: 391, endPoint x: 1117, endPoint y: 406, distance: 15.0
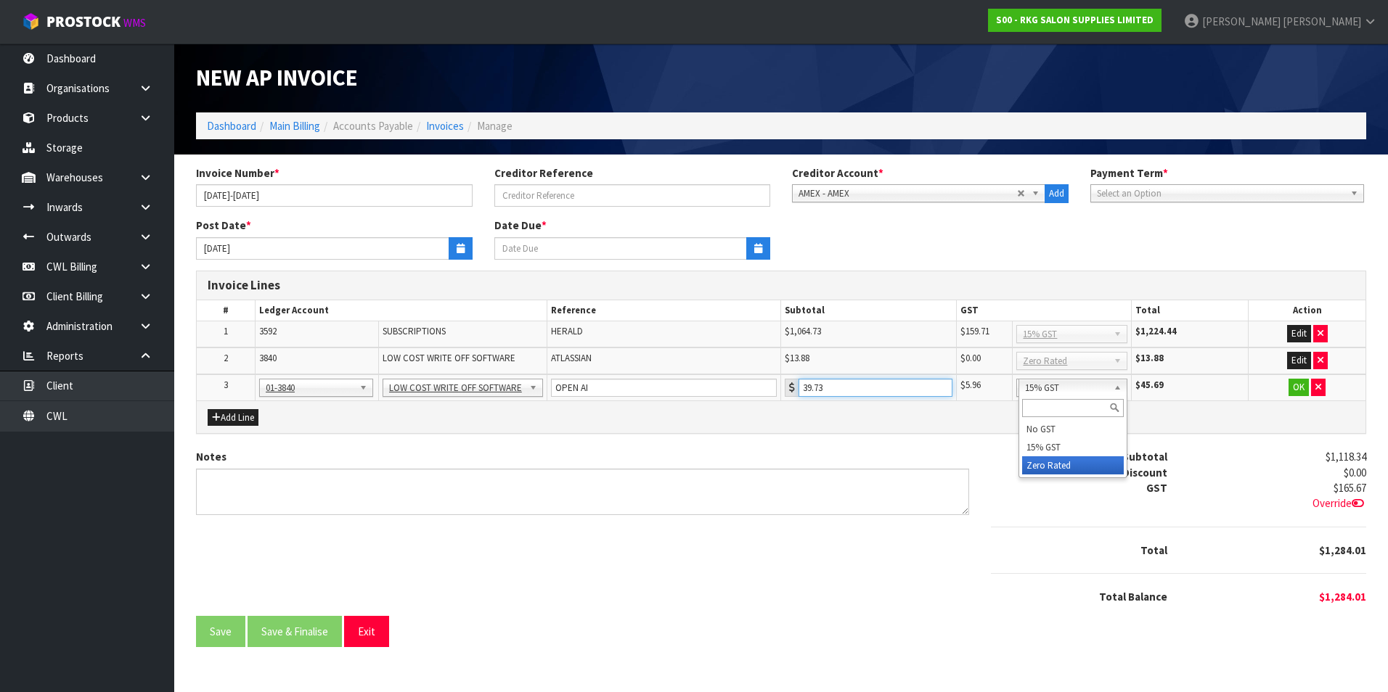
type input "39.73"
click at [1293, 390] on button "OK" at bounding box center [1298, 387] width 20 height 17
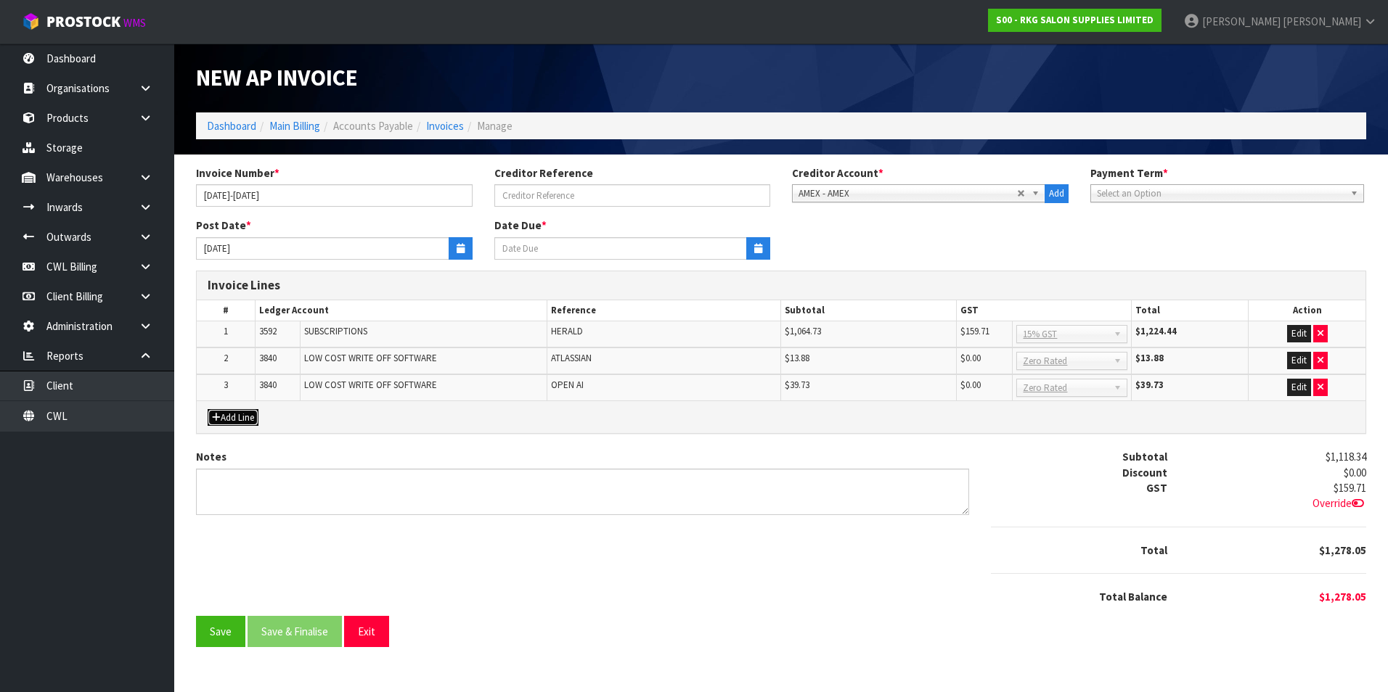
click at [236, 417] on button "Add Line" at bounding box center [233, 417] width 51 height 17
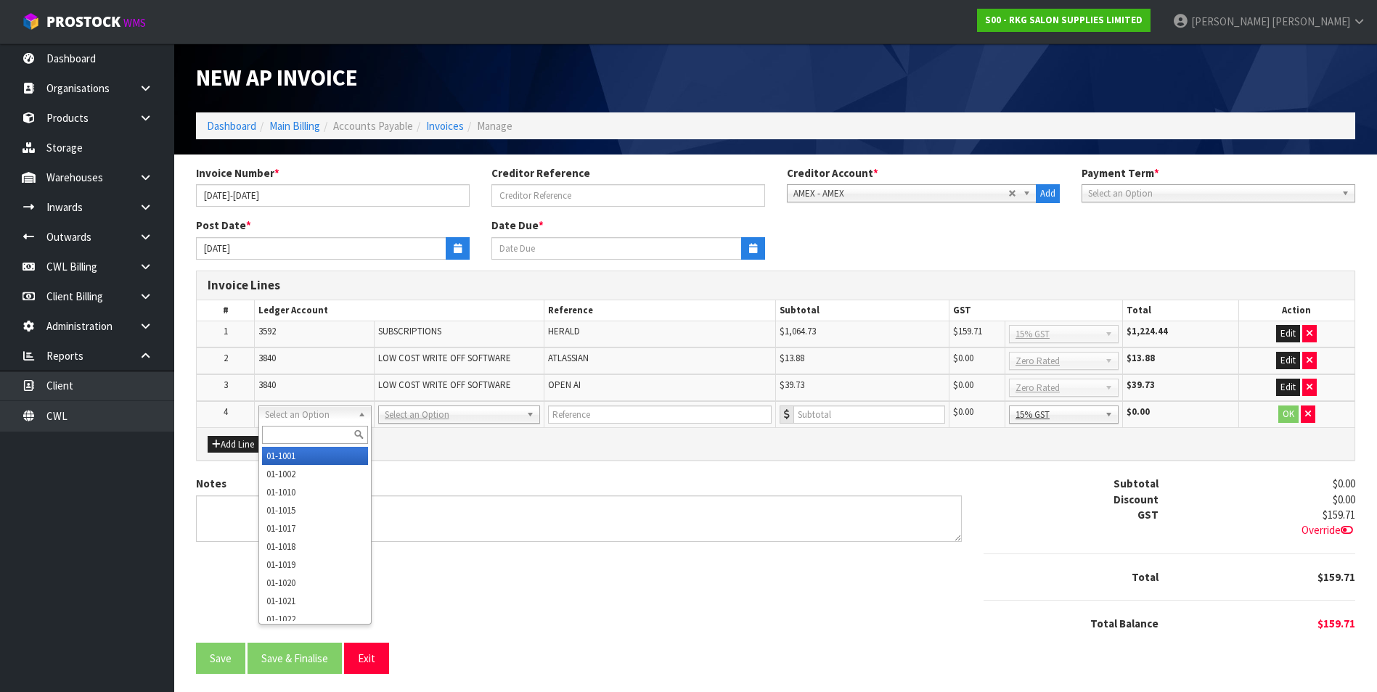
click at [290, 427] on input "text" at bounding box center [314, 435] width 105 height 18
type input "9540"
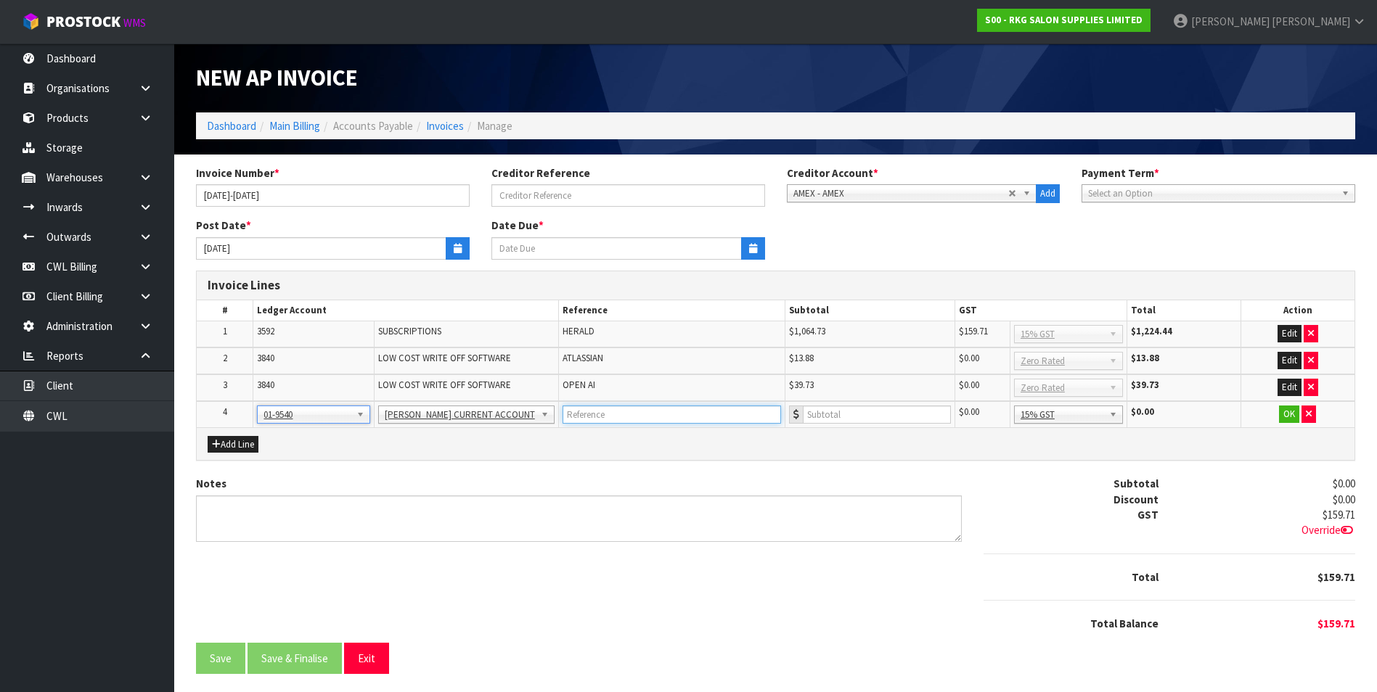
click at [627, 417] on input "text" at bounding box center [671, 415] width 218 height 18
type input "ONE NZ"
drag, startPoint x: 1089, startPoint y: 420, endPoint x: 1090, endPoint y: 438, distance: 18.2
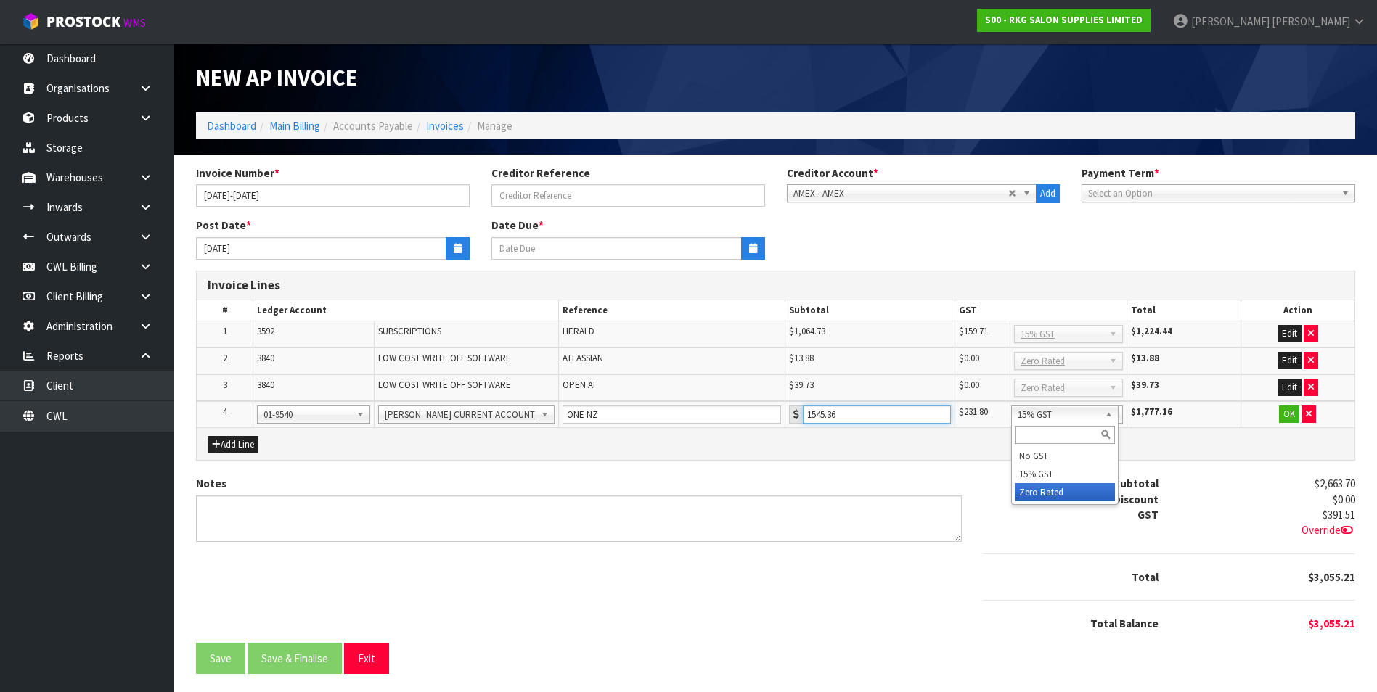
type input "1545.36"
click at [1289, 418] on button "OK" at bounding box center [1289, 414] width 20 height 17
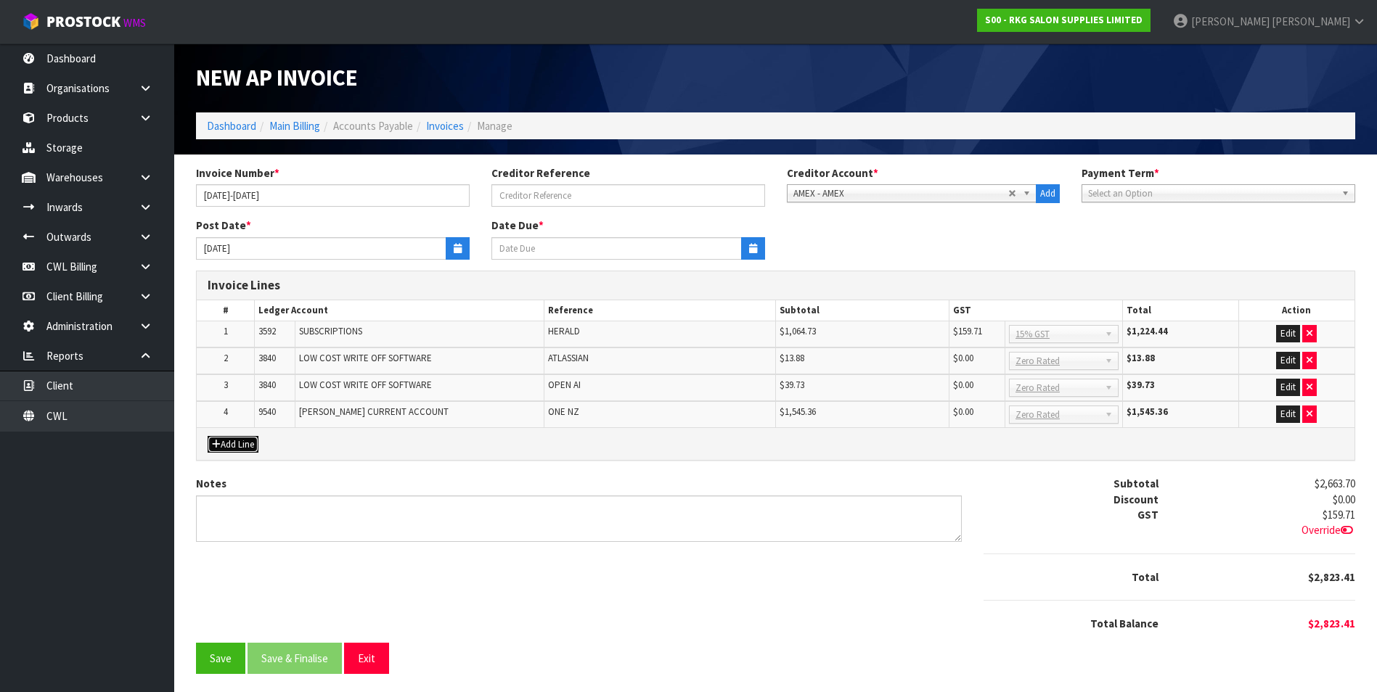
click at [231, 443] on button "Add Line" at bounding box center [233, 444] width 51 height 17
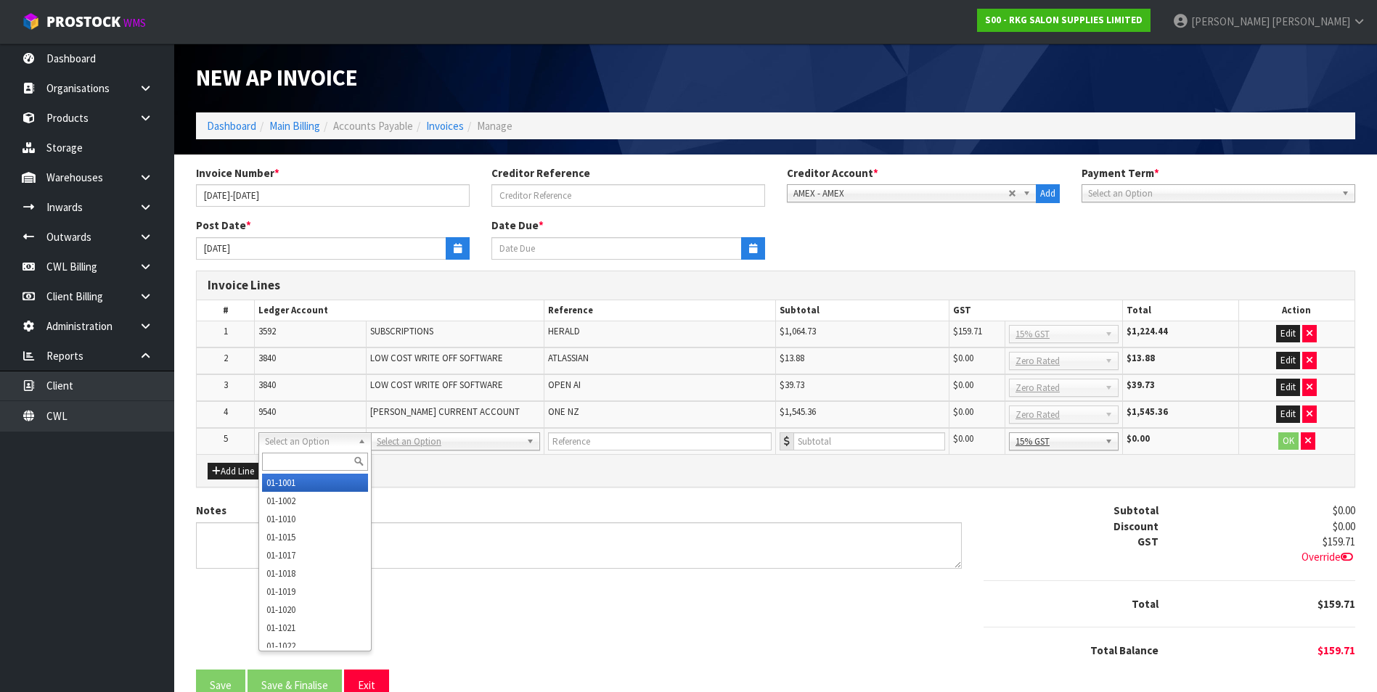
click at [281, 461] on input "text" at bounding box center [314, 462] width 105 height 18
type input "9540"
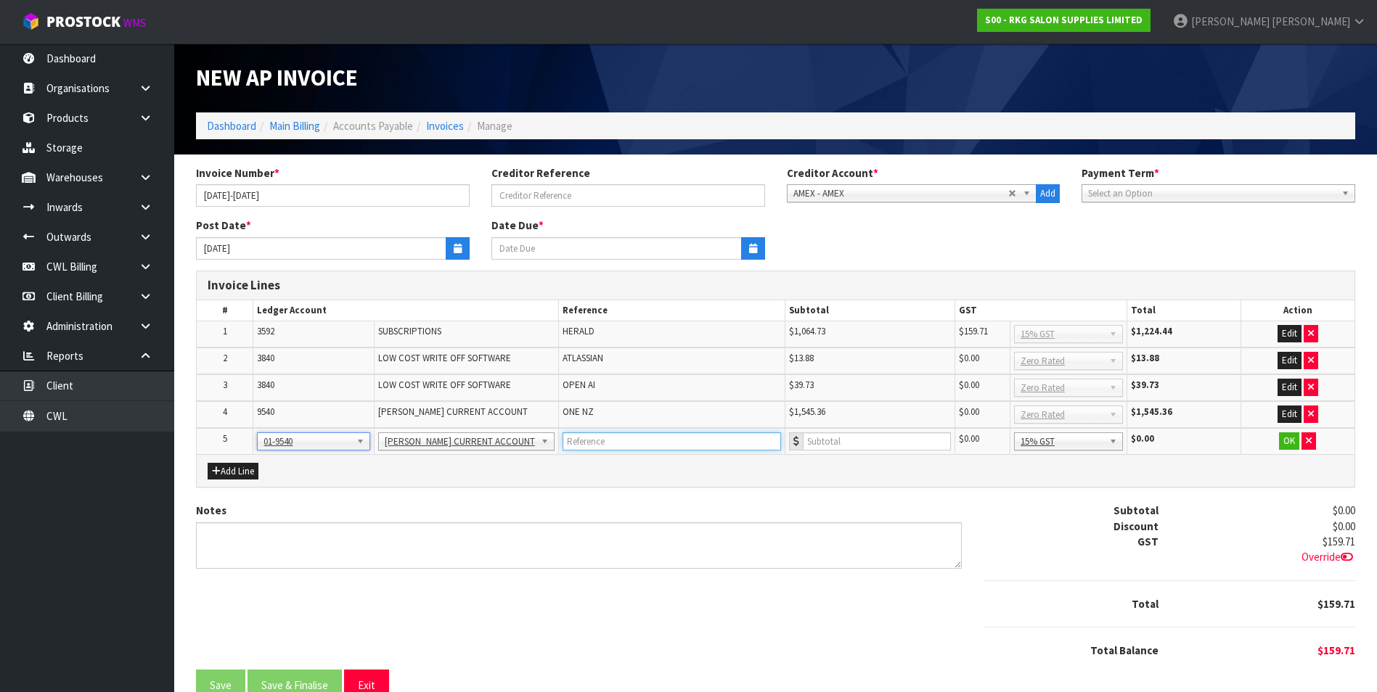
click at [594, 441] on input "text" at bounding box center [671, 442] width 218 height 18
type input "JB HI FI"
drag, startPoint x: 1107, startPoint y: 443, endPoint x: 1107, endPoint y: 470, distance: 26.1
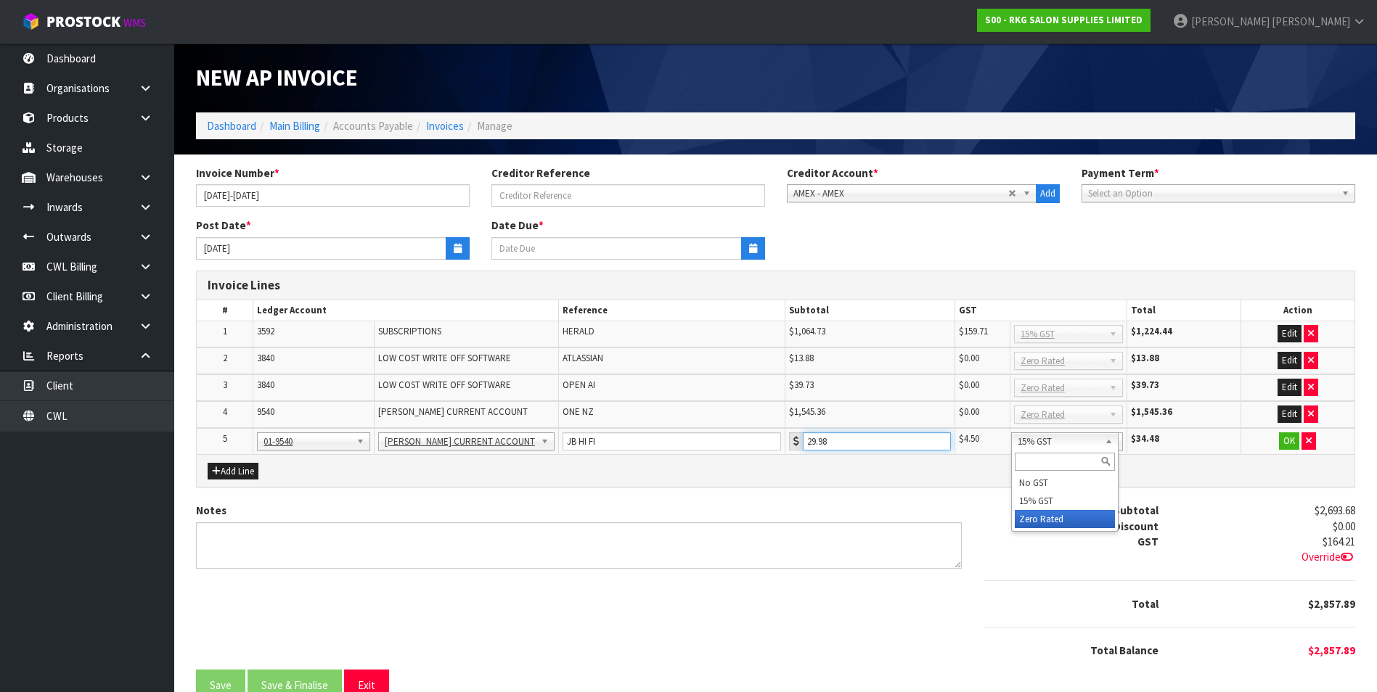
type input "29.98"
click at [1289, 445] on button "OK" at bounding box center [1289, 441] width 20 height 17
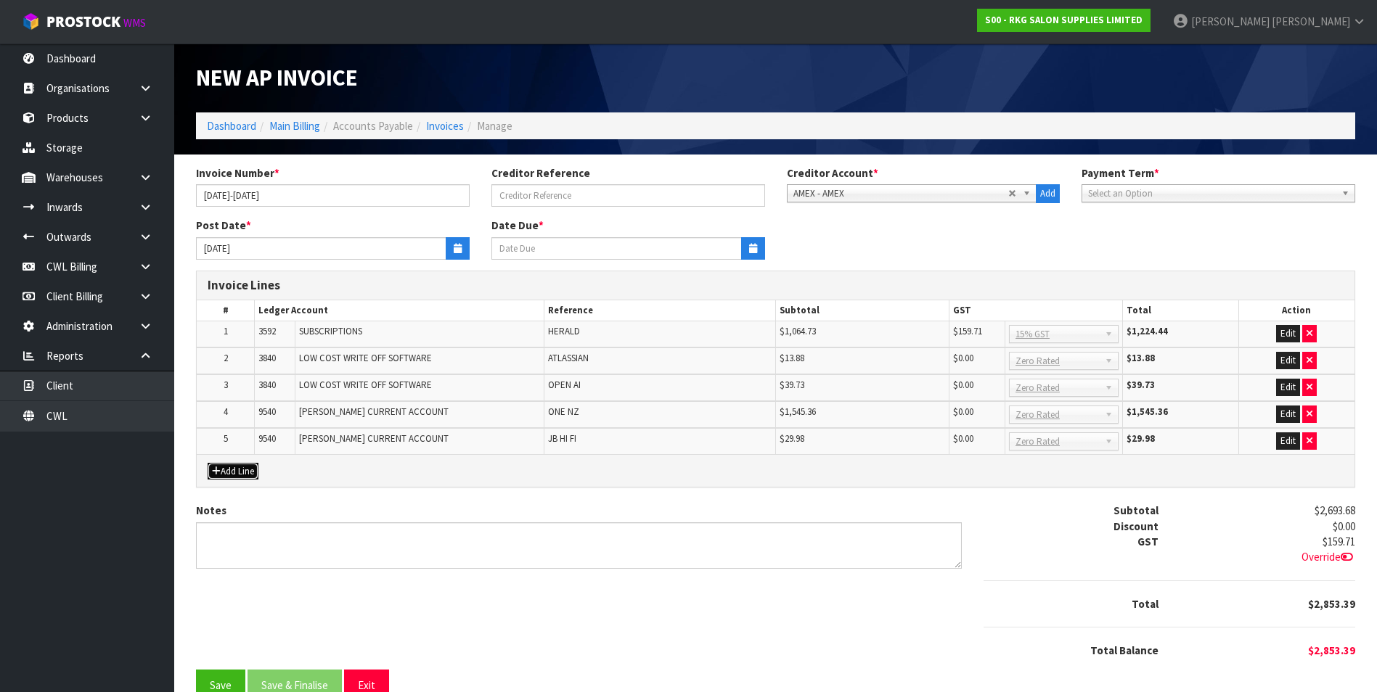
click at [244, 465] on button "Add Line" at bounding box center [233, 471] width 51 height 17
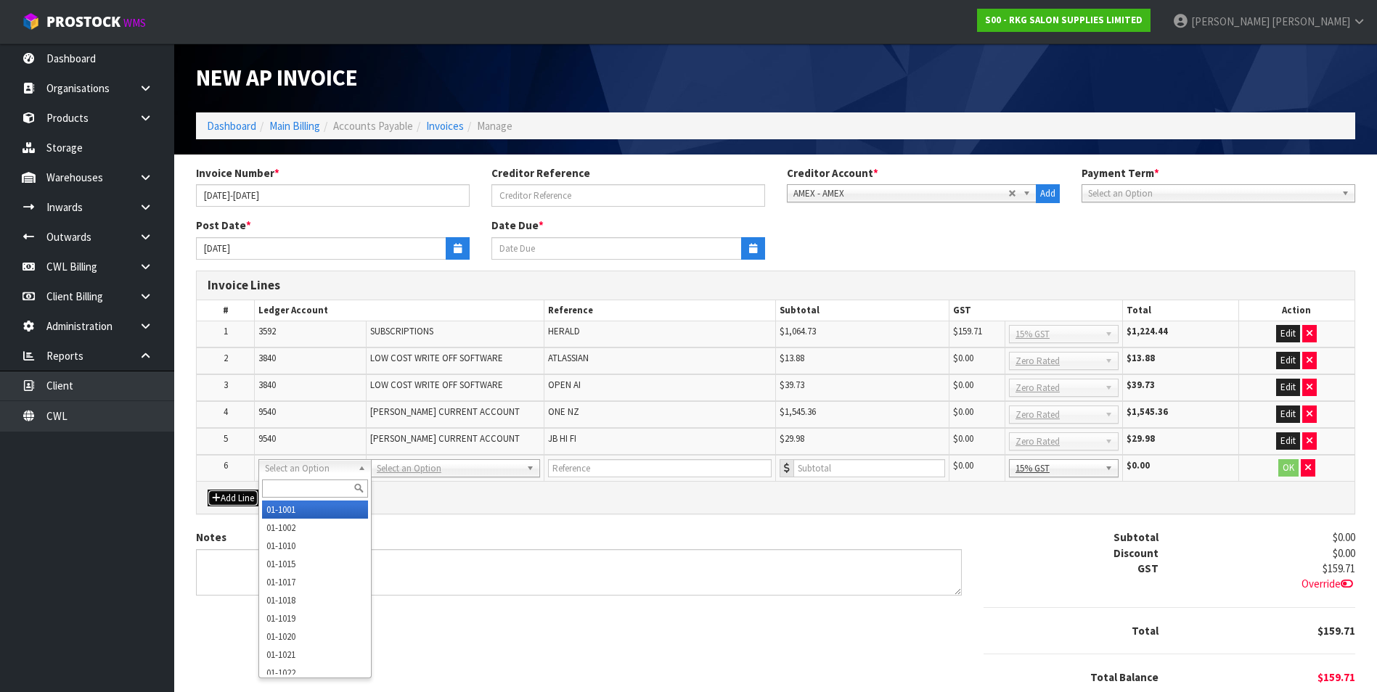
drag, startPoint x: 292, startPoint y: 470, endPoint x: 289, endPoint y: 483, distance: 14.1
click at [288, 483] on input "text" at bounding box center [314, 489] width 105 height 18
type input "3530"
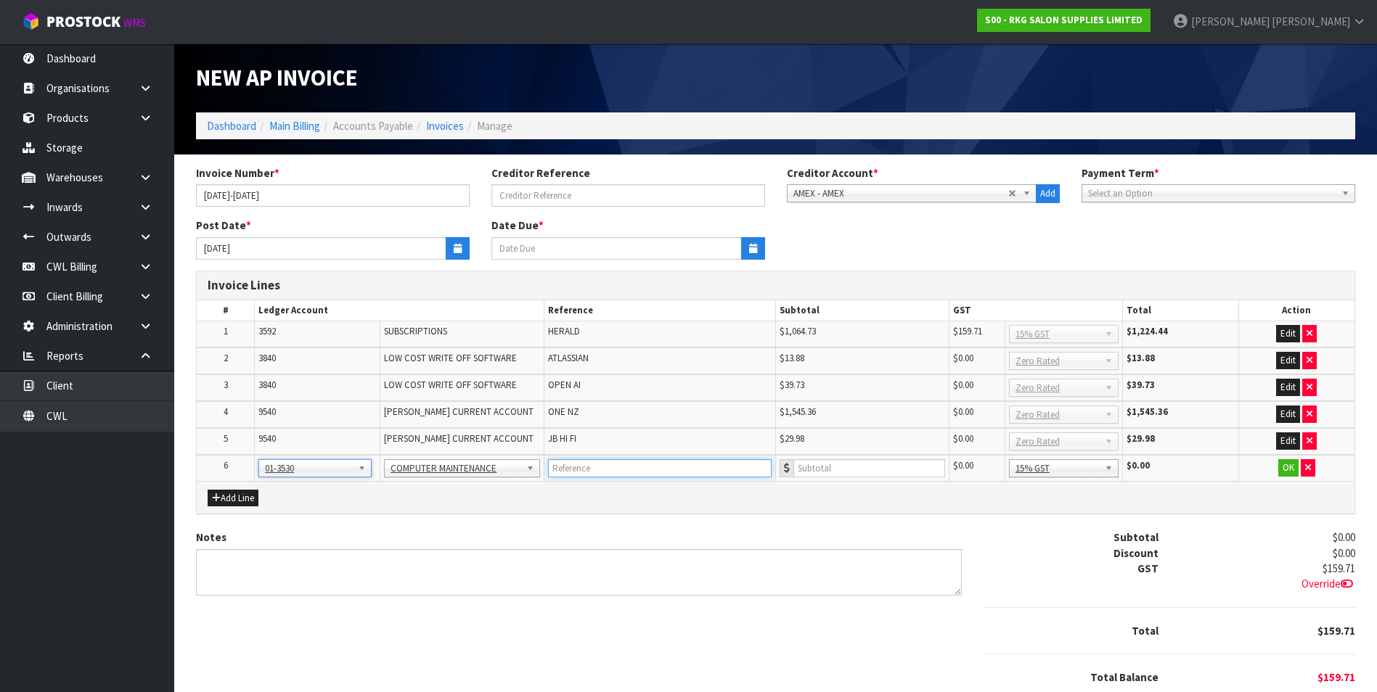
click at [583, 463] on input "text" at bounding box center [660, 468] width 224 height 18
type input "INFLIGHT INTERNET SERVICE"
type input "17.31"
drag, startPoint x: 1089, startPoint y: 469, endPoint x: 1101, endPoint y: 512, distance: 45.3
drag, startPoint x: 1090, startPoint y: 552, endPoint x: 1159, endPoint y: 528, distance: 73.0
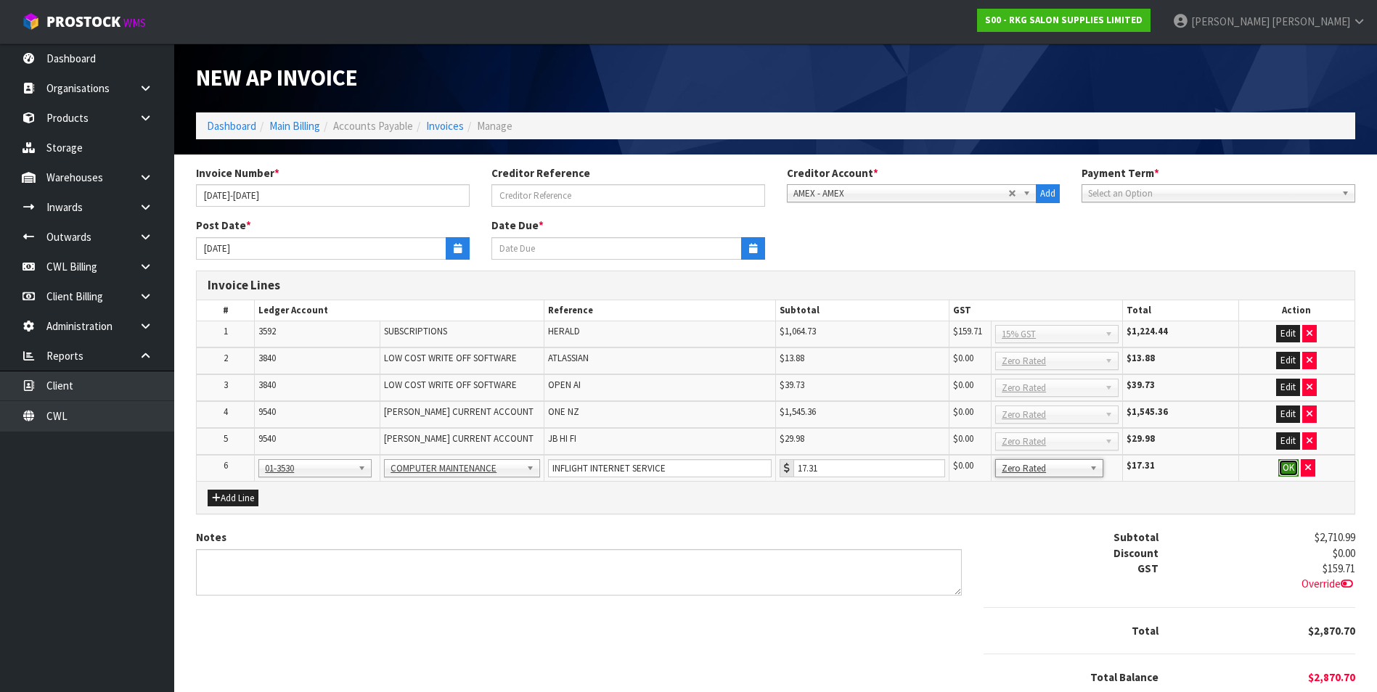
click at [1283, 467] on button "OK" at bounding box center [1288, 467] width 20 height 17
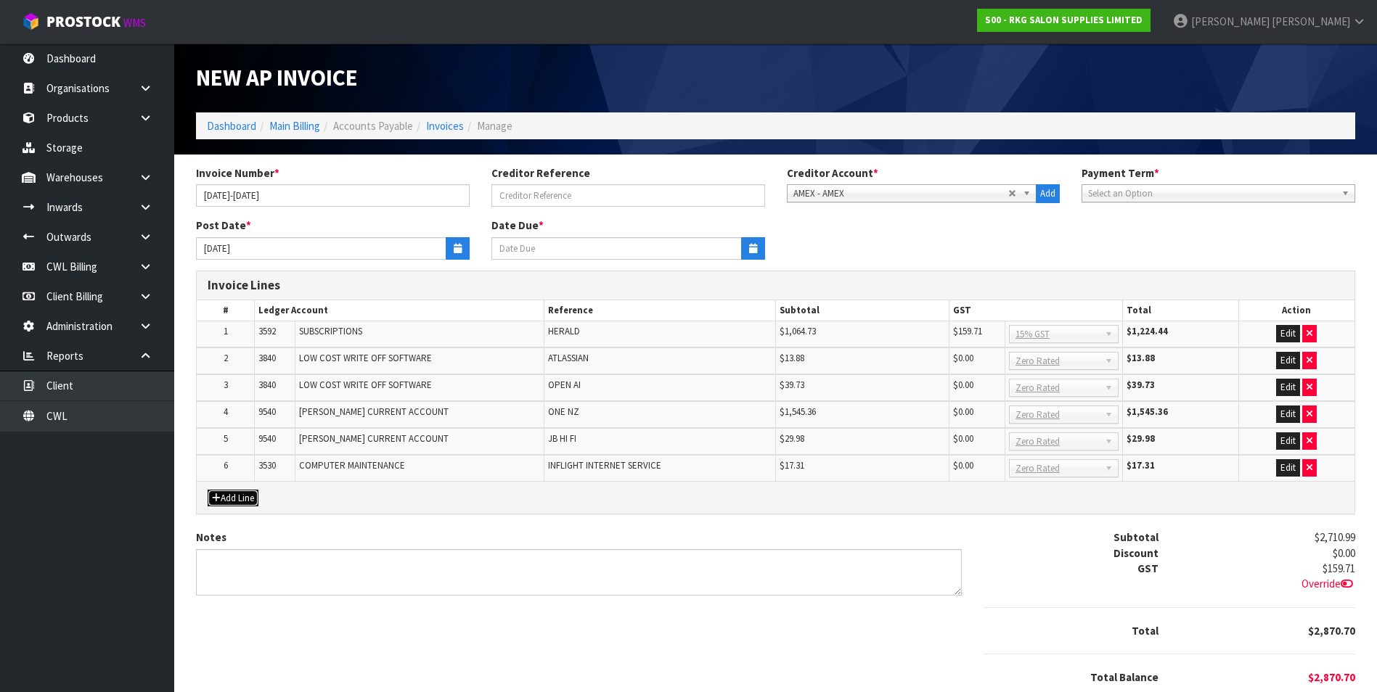
click at [251, 493] on button "Add Line" at bounding box center [233, 498] width 51 height 17
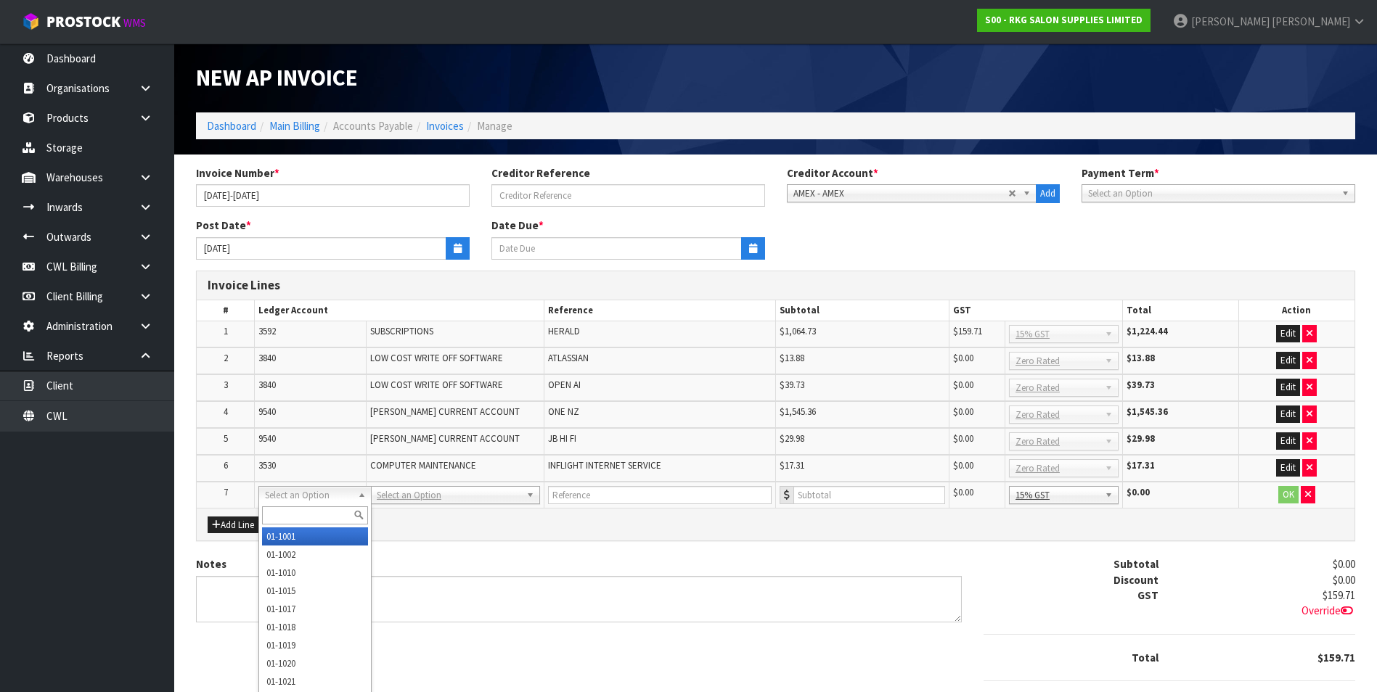
click at [298, 512] on input "text" at bounding box center [314, 516] width 105 height 18
type input "9540"
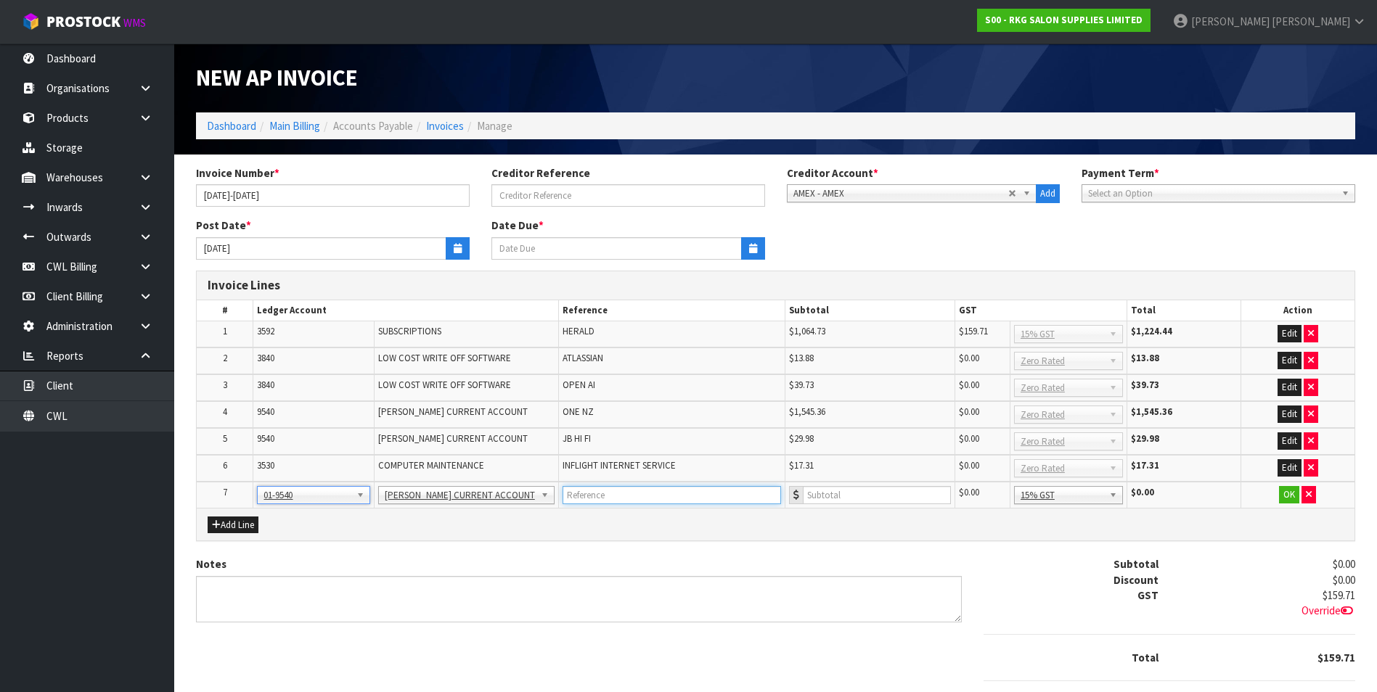
click at [563, 488] on input "text" at bounding box center [671, 495] width 218 height 18
type input "DIGITAL OCEAN"
type input "783.93"
drag, startPoint x: 1291, startPoint y: 497, endPoint x: 1139, endPoint y: 509, distance: 152.9
click at [1289, 497] on button "OK" at bounding box center [1289, 494] width 20 height 17
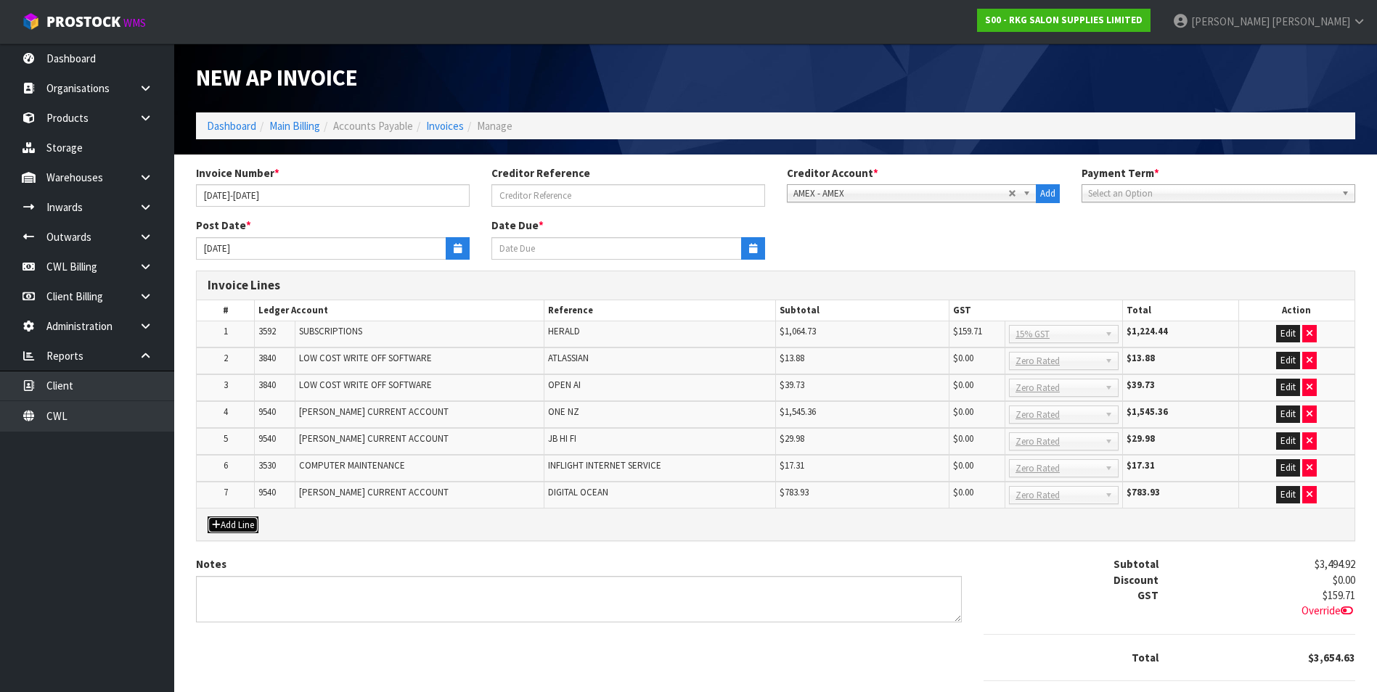
click at [238, 531] on button "Add Line" at bounding box center [233, 525] width 51 height 17
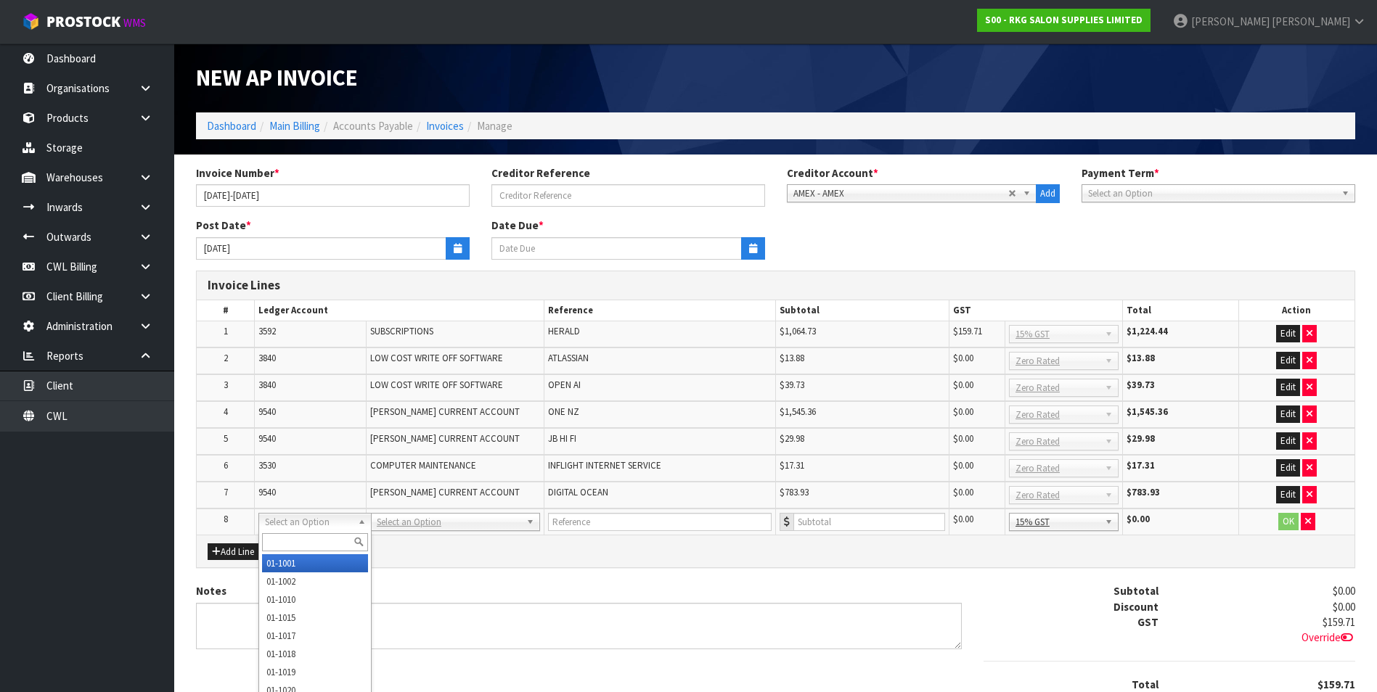
click at [276, 537] on input "text" at bounding box center [314, 542] width 105 height 18
type input "954"
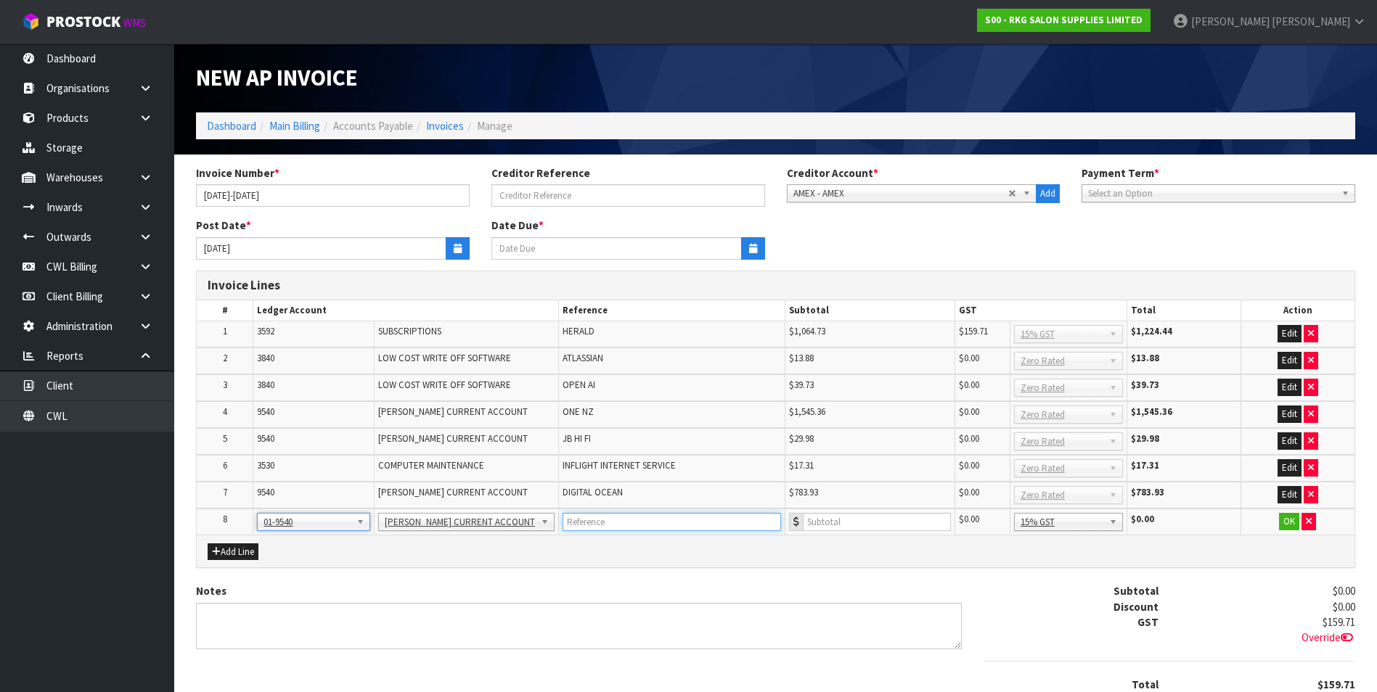
click at [608, 531] on input "text" at bounding box center [671, 522] width 218 height 18
type input "AMAZON"
type input "662.86"
drag, startPoint x: 1284, startPoint y: 520, endPoint x: 1094, endPoint y: 547, distance: 192.1
click at [1282, 521] on button "OK" at bounding box center [1289, 521] width 20 height 17
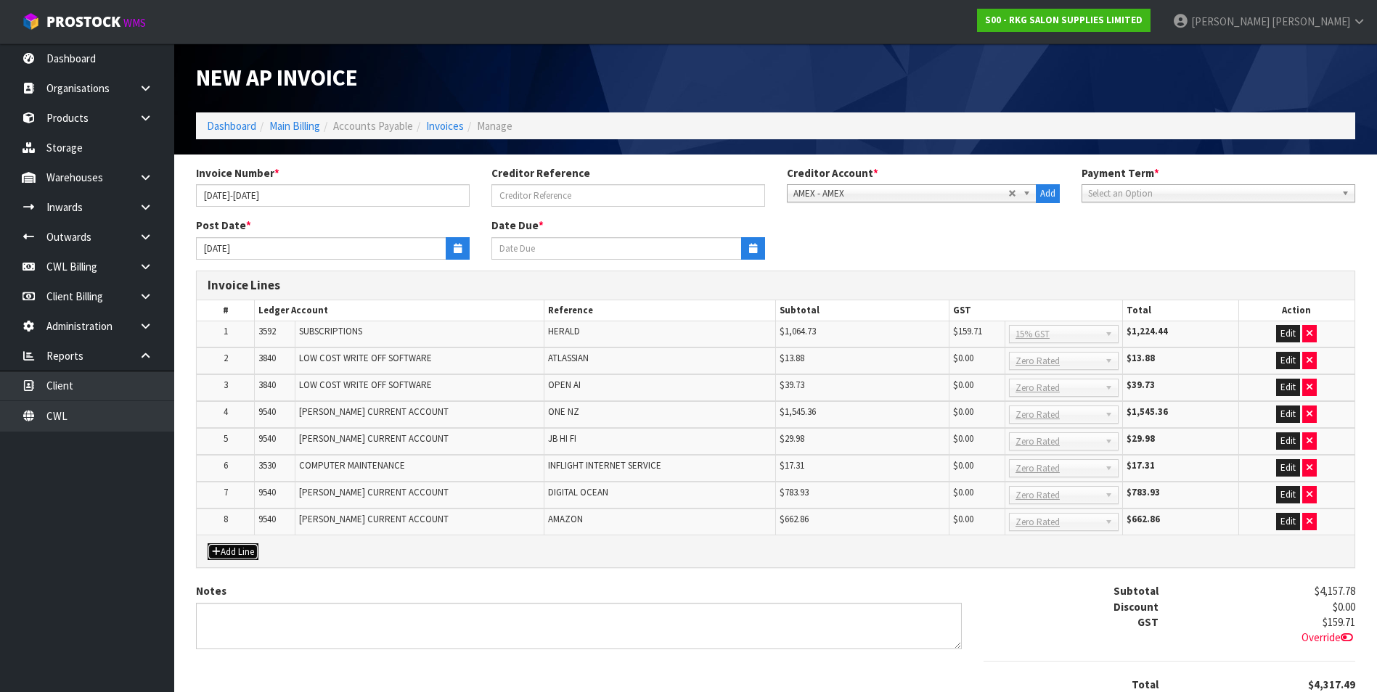
click at [258, 553] on button "Add Line" at bounding box center [233, 552] width 51 height 17
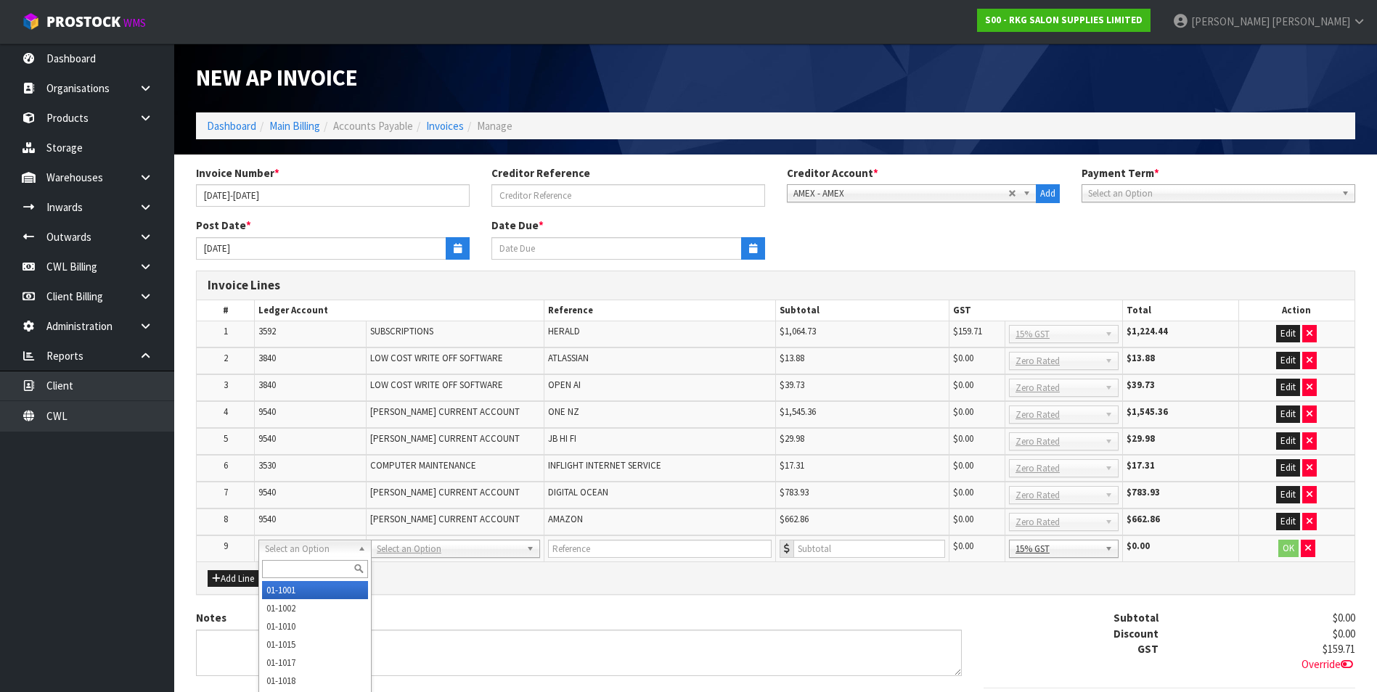
click at [278, 566] on input "text" at bounding box center [314, 569] width 105 height 18
type input "3840"
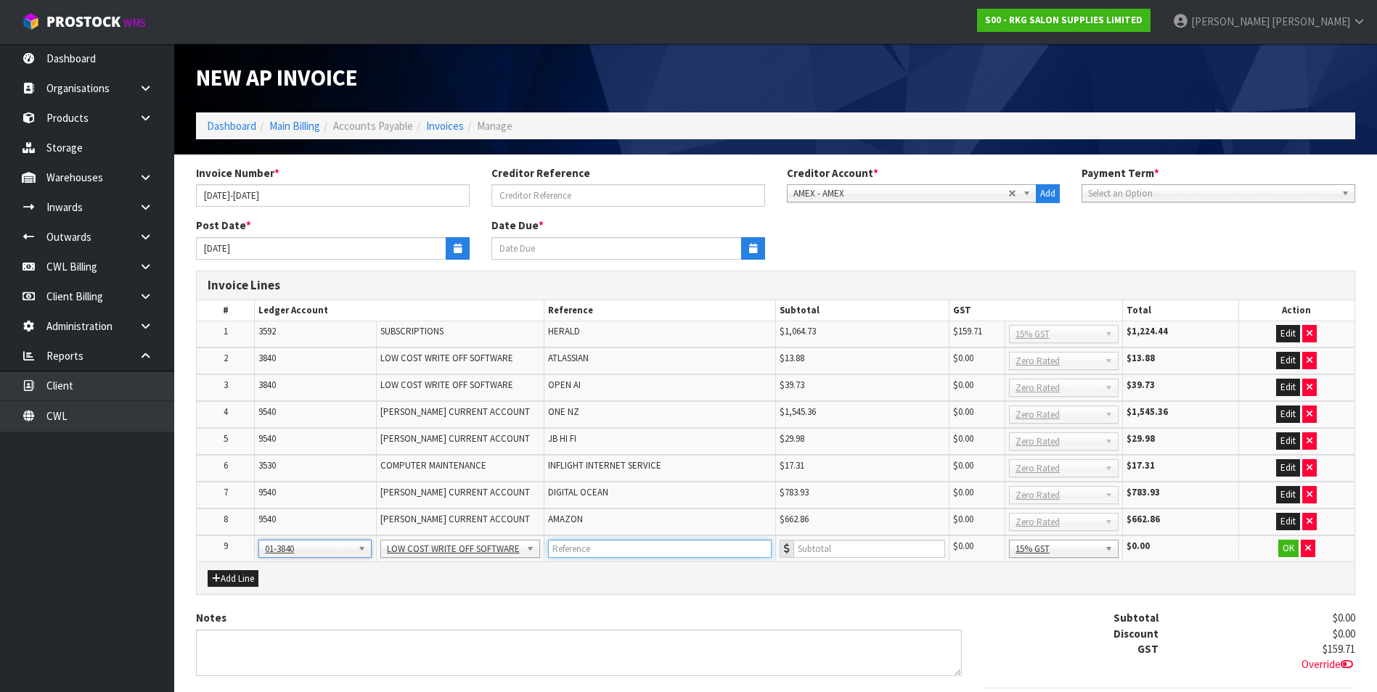
click at [603, 554] on input "text" at bounding box center [660, 549] width 224 height 18
type input "VERCEL"
type input "35.12"
drag, startPoint x: 1089, startPoint y: 552, endPoint x: 1089, endPoint y: 574, distance: 22.5
drag, startPoint x: 1078, startPoint y: 626, endPoint x: 1116, endPoint y: 620, distance: 38.9
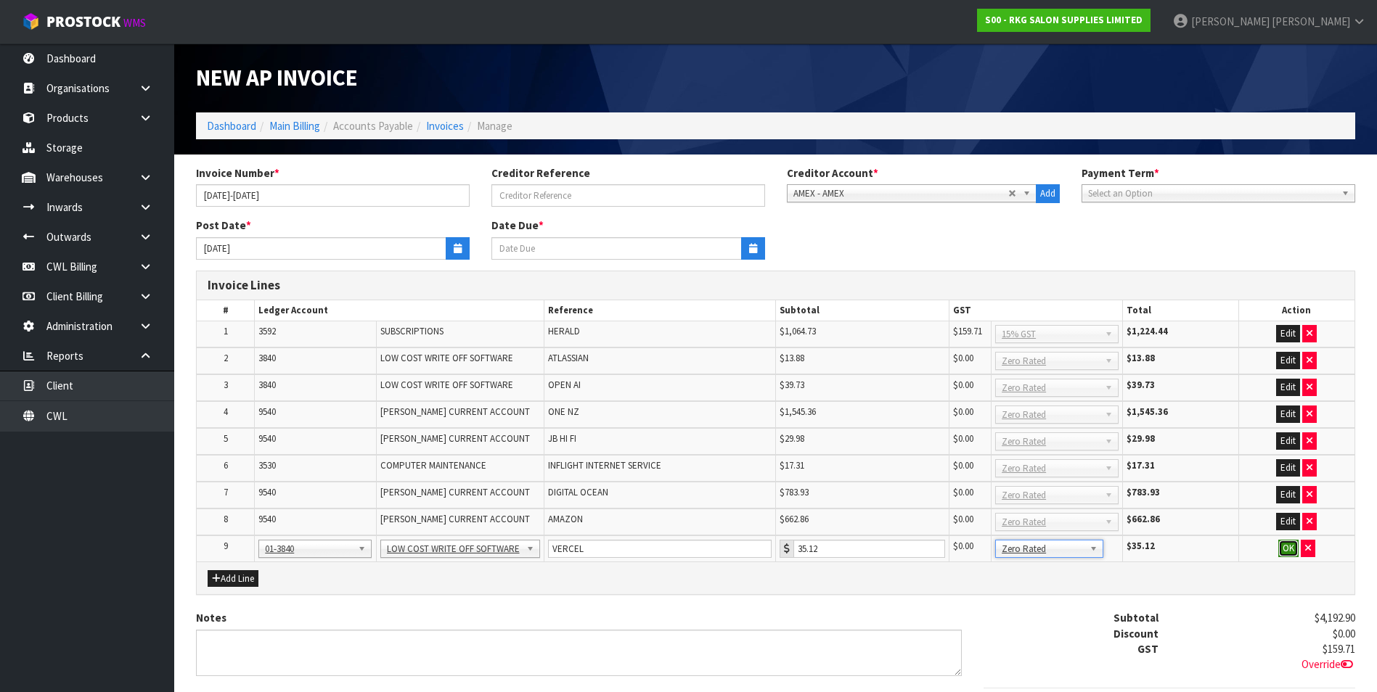
click at [1287, 552] on button "OK" at bounding box center [1288, 548] width 20 height 17
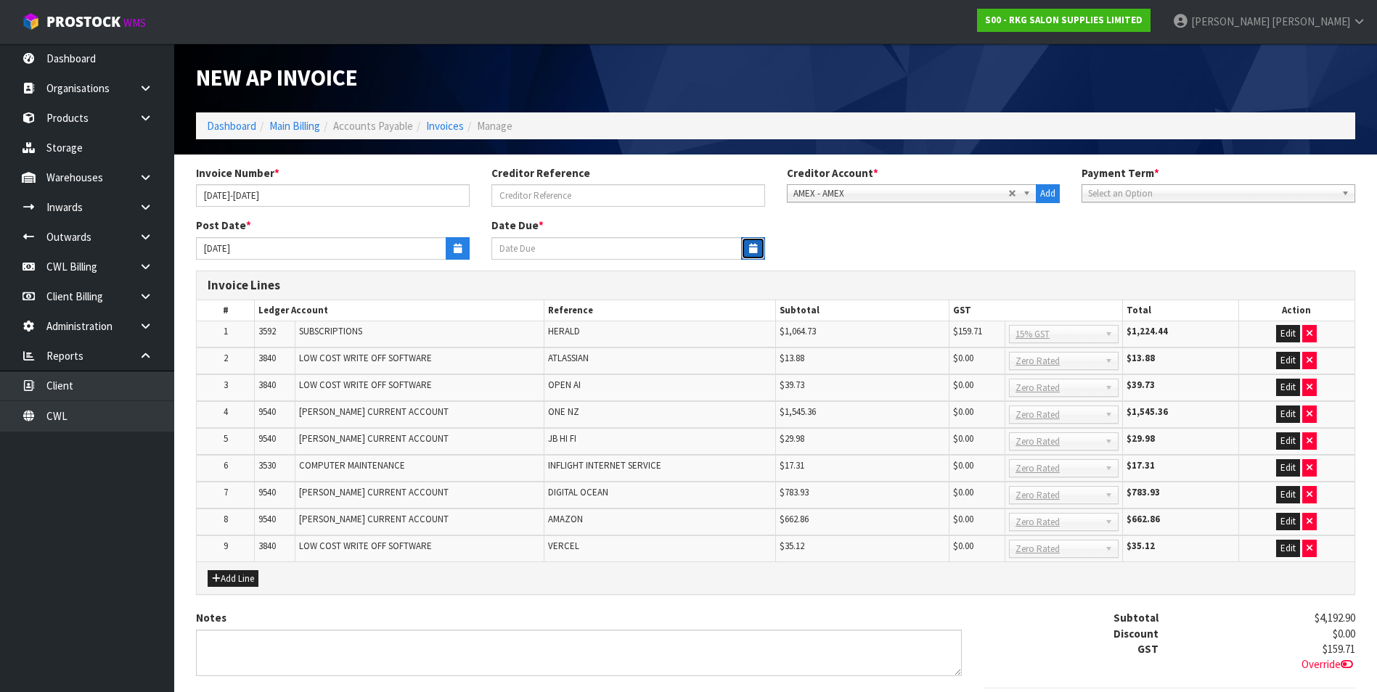
click at [749, 253] on icon "button" at bounding box center [753, 248] width 8 height 9
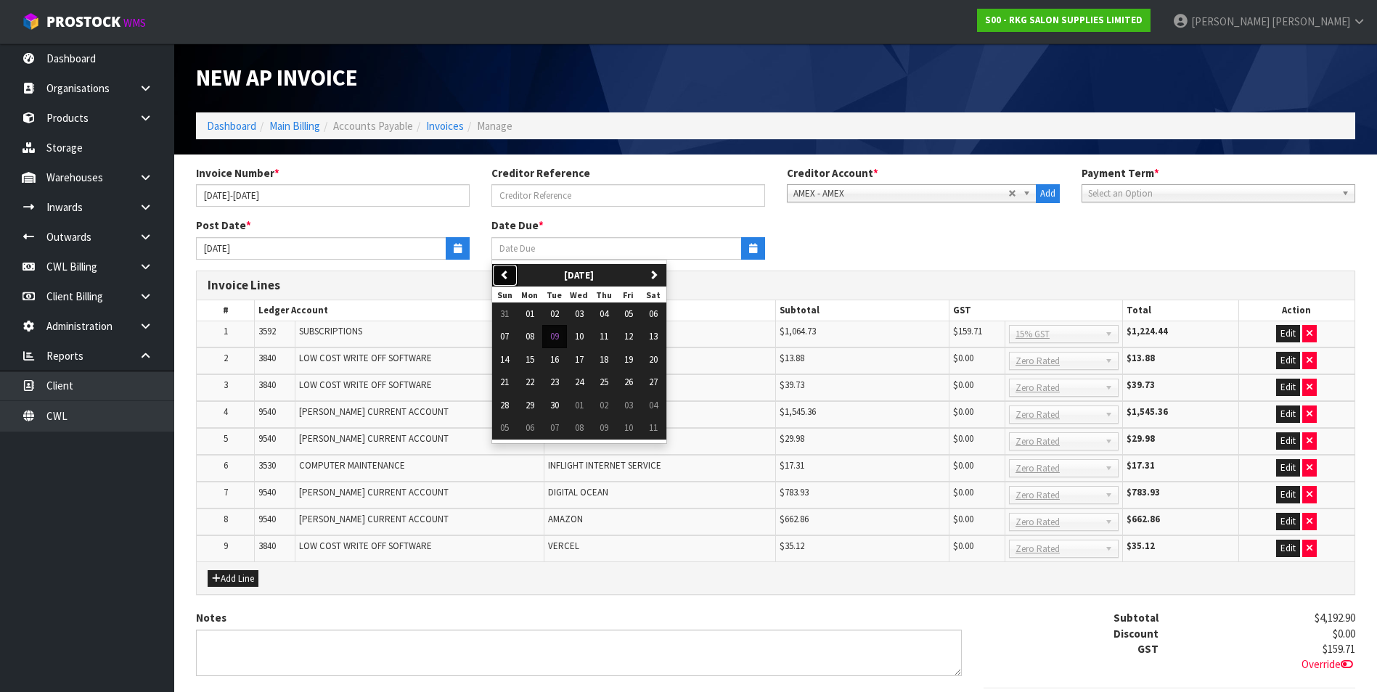
click at [501, 277] on icon "button" at bounding box center [504, 274] width 9 height 9
drag, startPoint x: 583, startPoint y: 340, endPoint x: 877, endPoint y: 247, distance: 308.2
click at [583, 338] on span "06" at bounding box center [579, 336] width 9 height 12
type input "[DATE]"
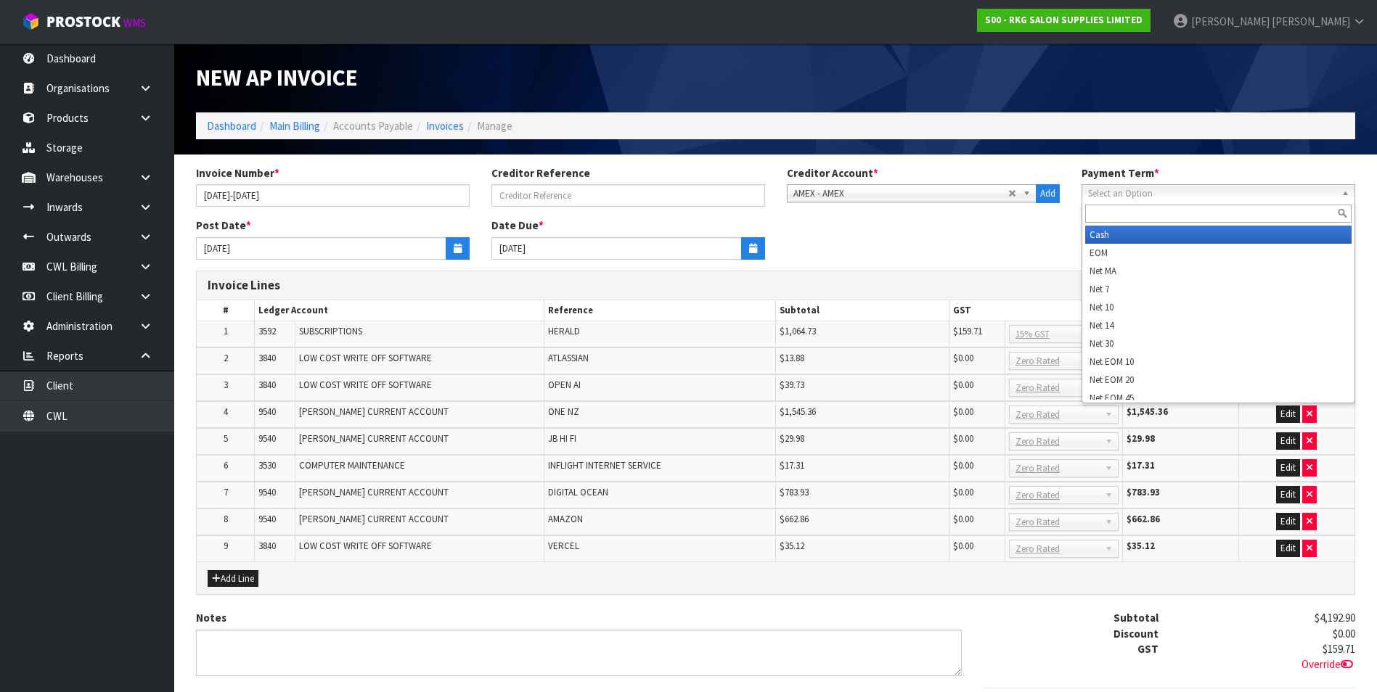
drag, startPoint x: 1321, startPoint y: 186, endPoint x: 1279, endPoint y: 202, distance: 44.6
click at [1315, 187] on span "Select an Option" at bounding box center [1211, 193] width 247 height 17
click at [1132, 237] on li "Cash" at bounding box center [1218, 235] width 266 height 18
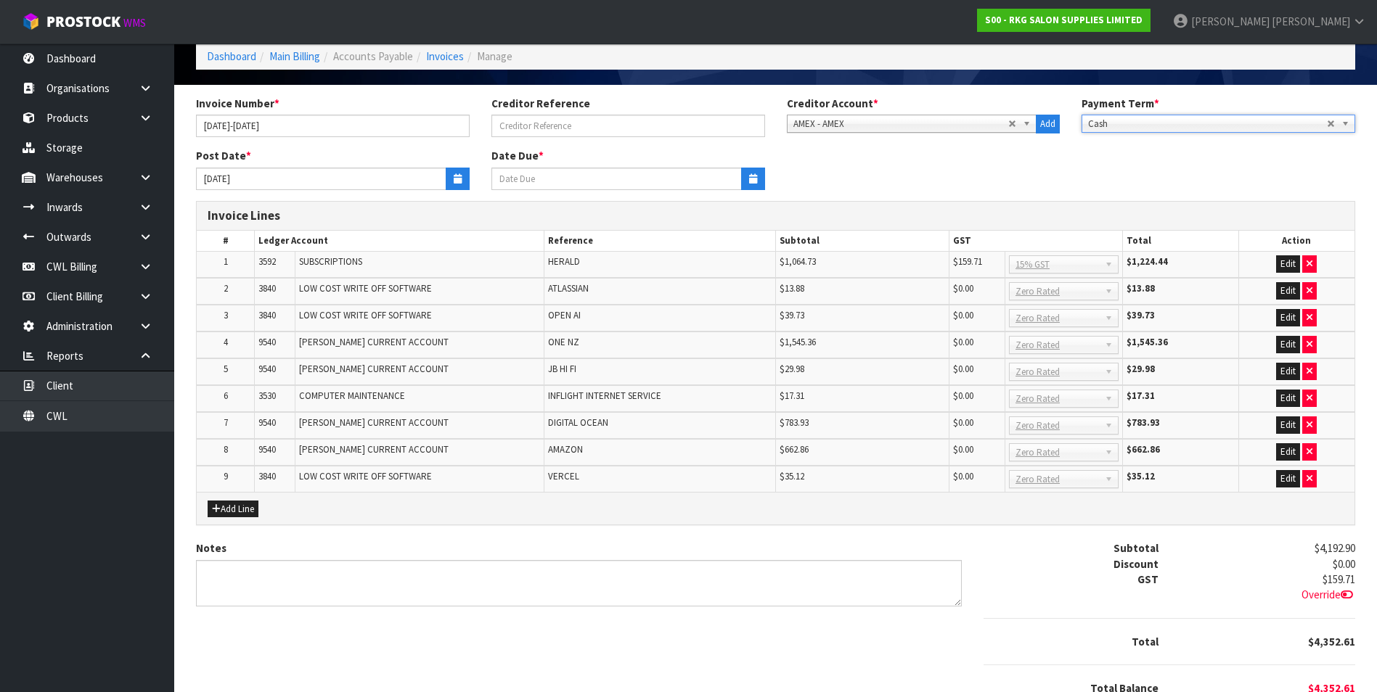
scroll to position [138, 0]
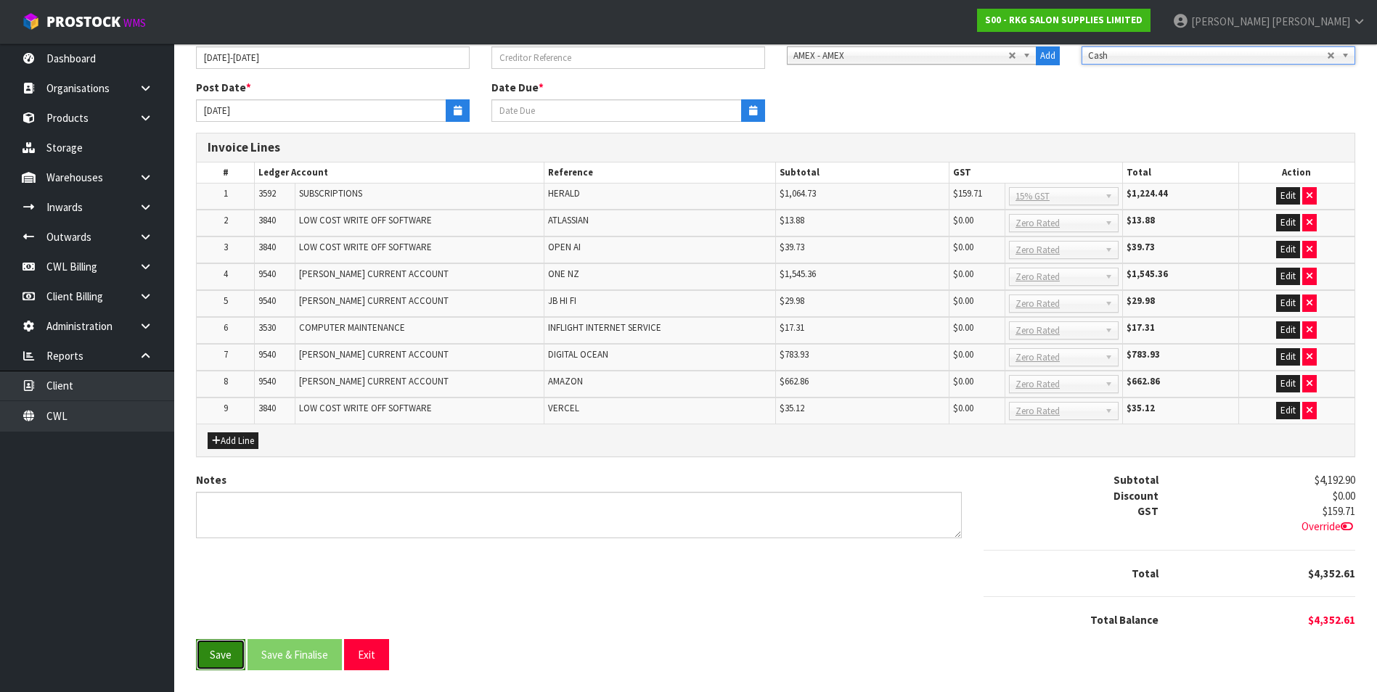
click at [226, 656] on button "Save" at bounding box center [220, 654] width 49 height 31
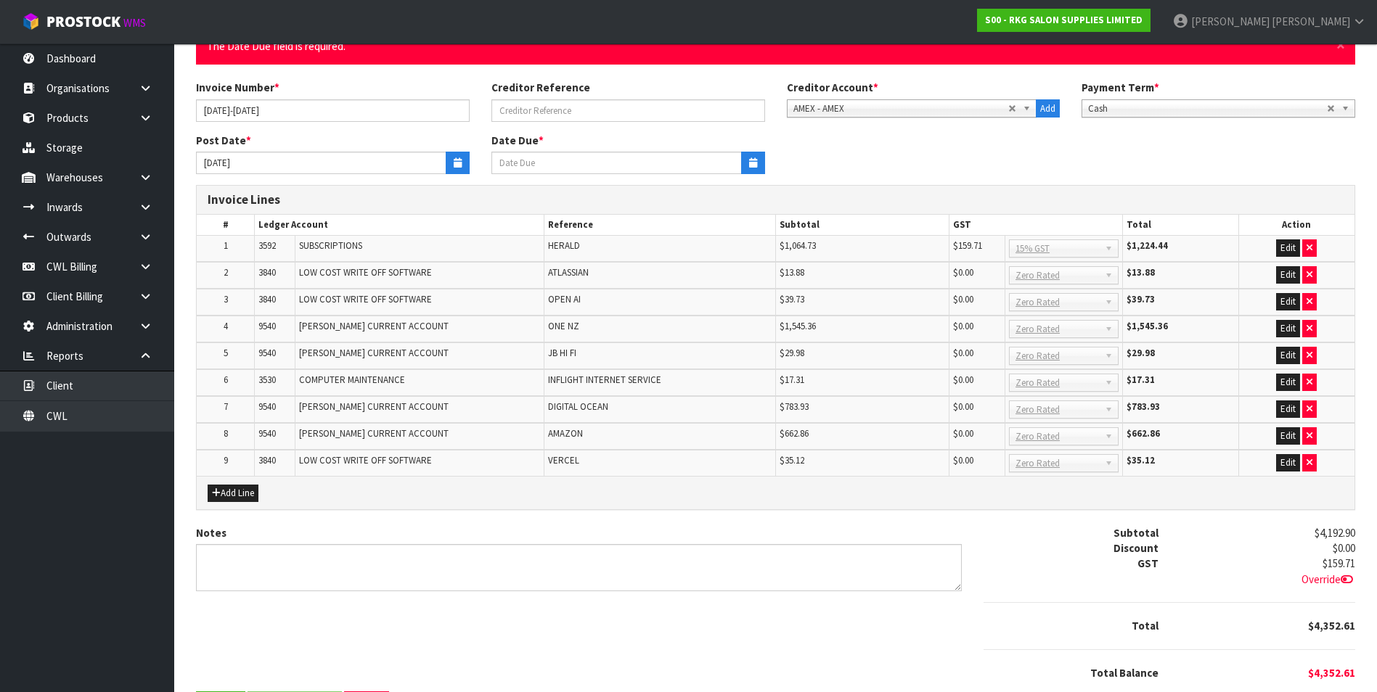
scroll to position [0, 0]
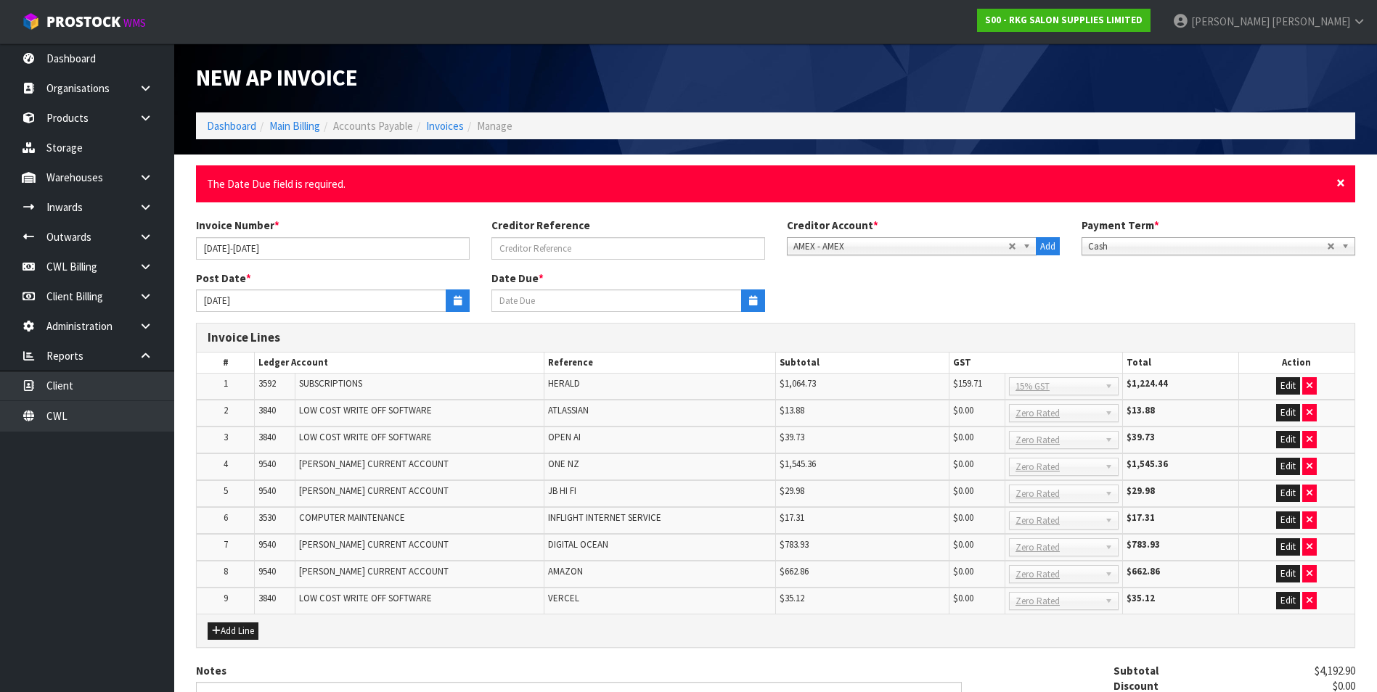
click at [1338, 179] on span "×" at bounding box center [1340, 183] width 9 height 20
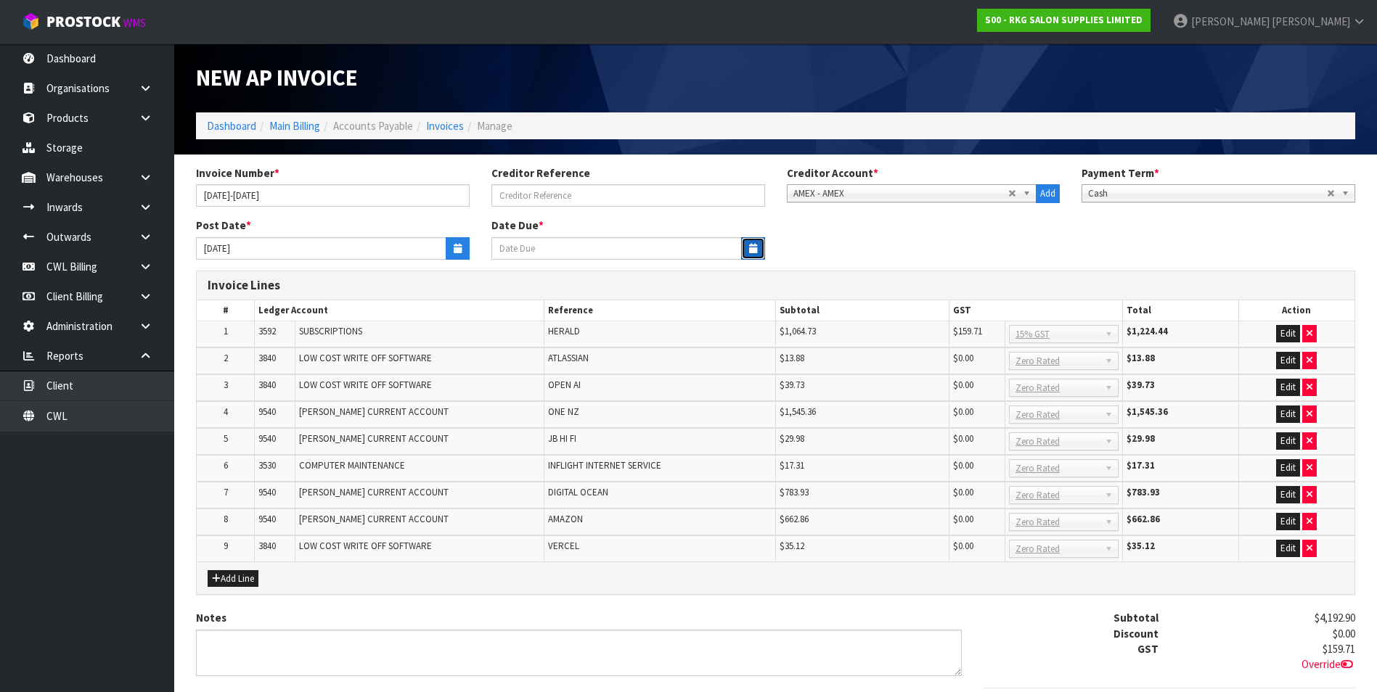
click at [750, 247] on icon "button" at bounding box center [753, 248] width 8 height 9
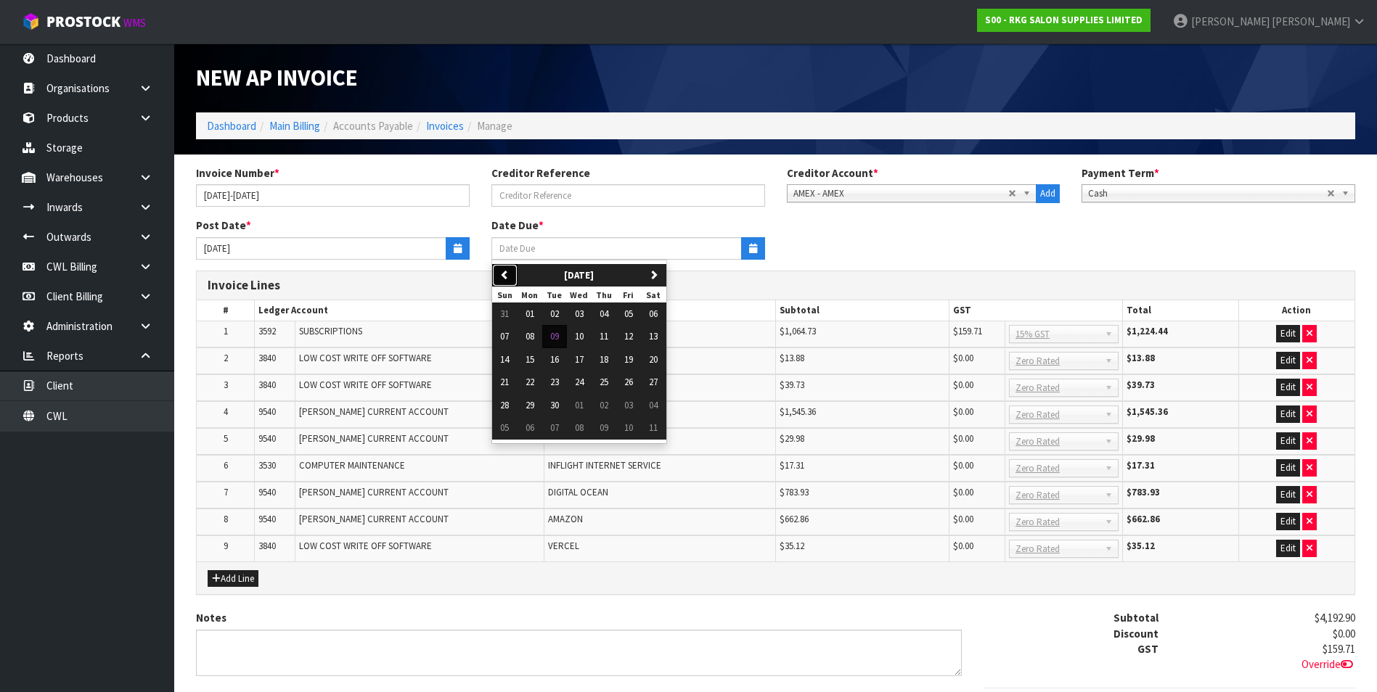
click at [507, 276] on icon "button" at bounding box center [504, 274] width 9 height 9
click at [580, 335] on span "06" at bounding box center [579, 336] width 9 height 12
type input "[DATE]"
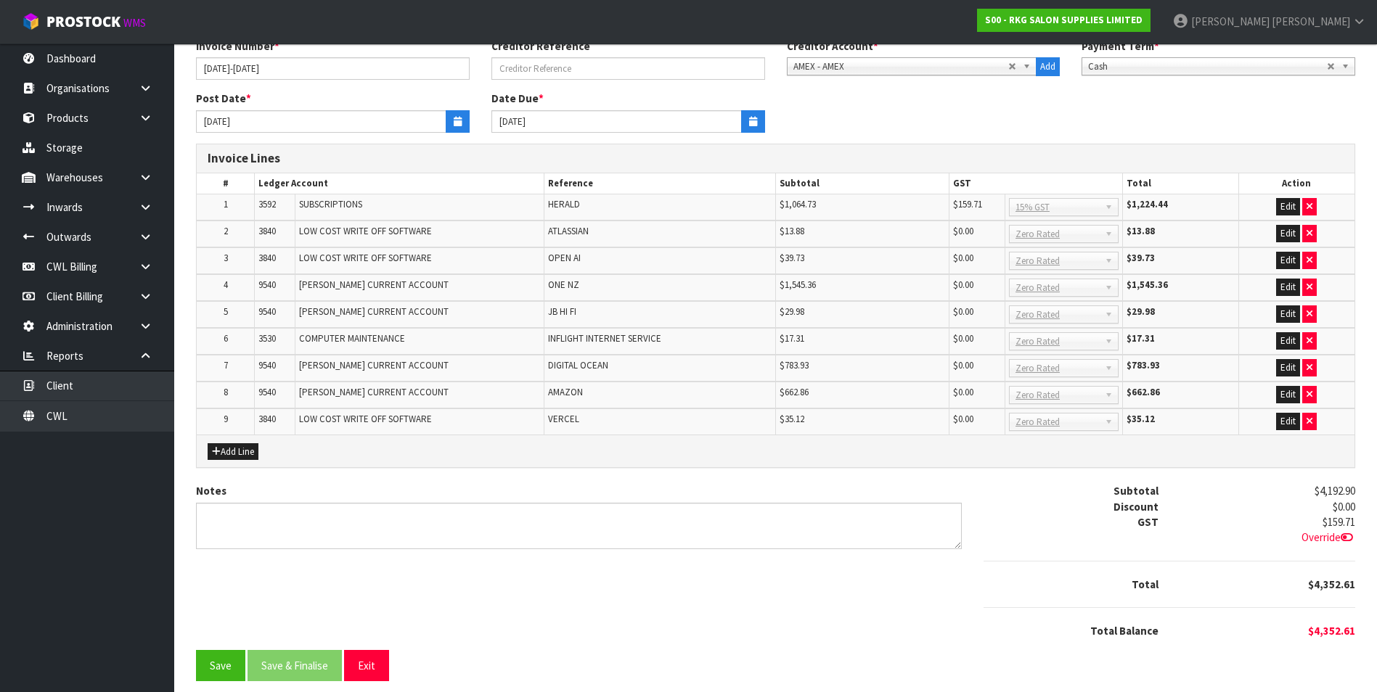
scroll to position [138, 0]
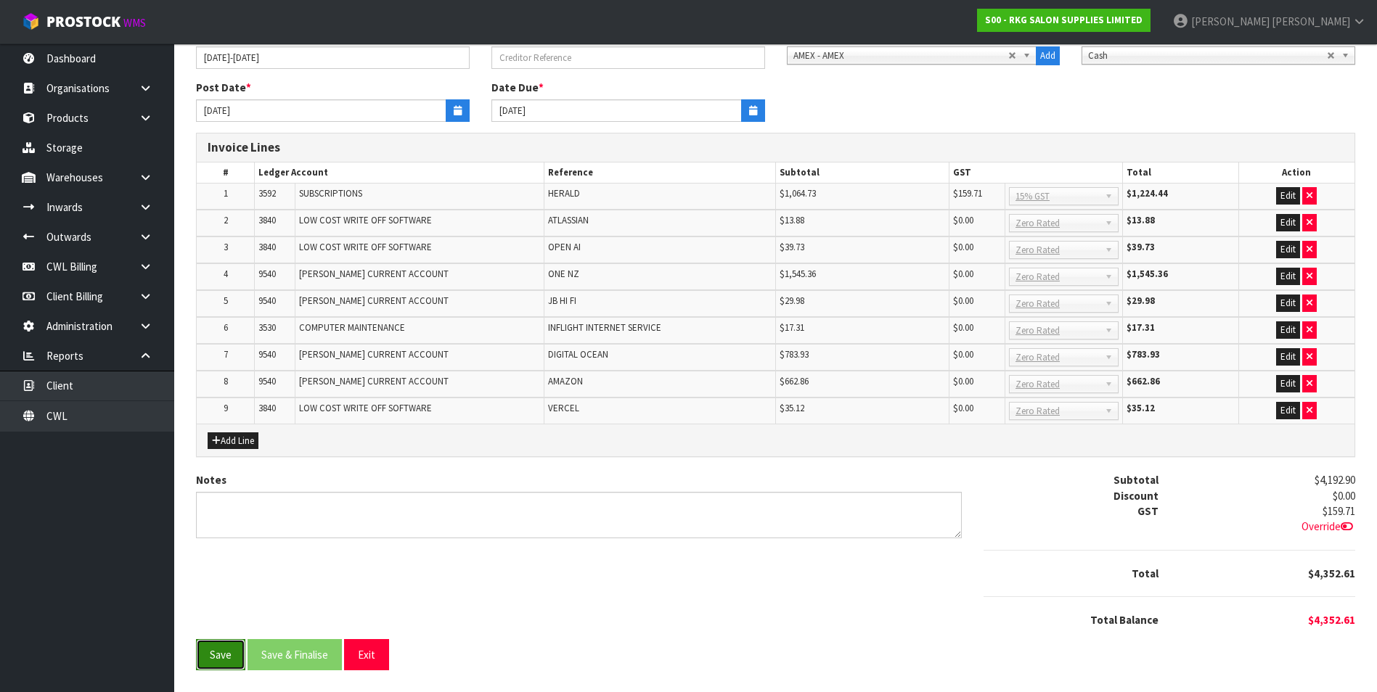
click at [216, 663] on button "Save" at bounding box center [220, 654] width 49 height 31
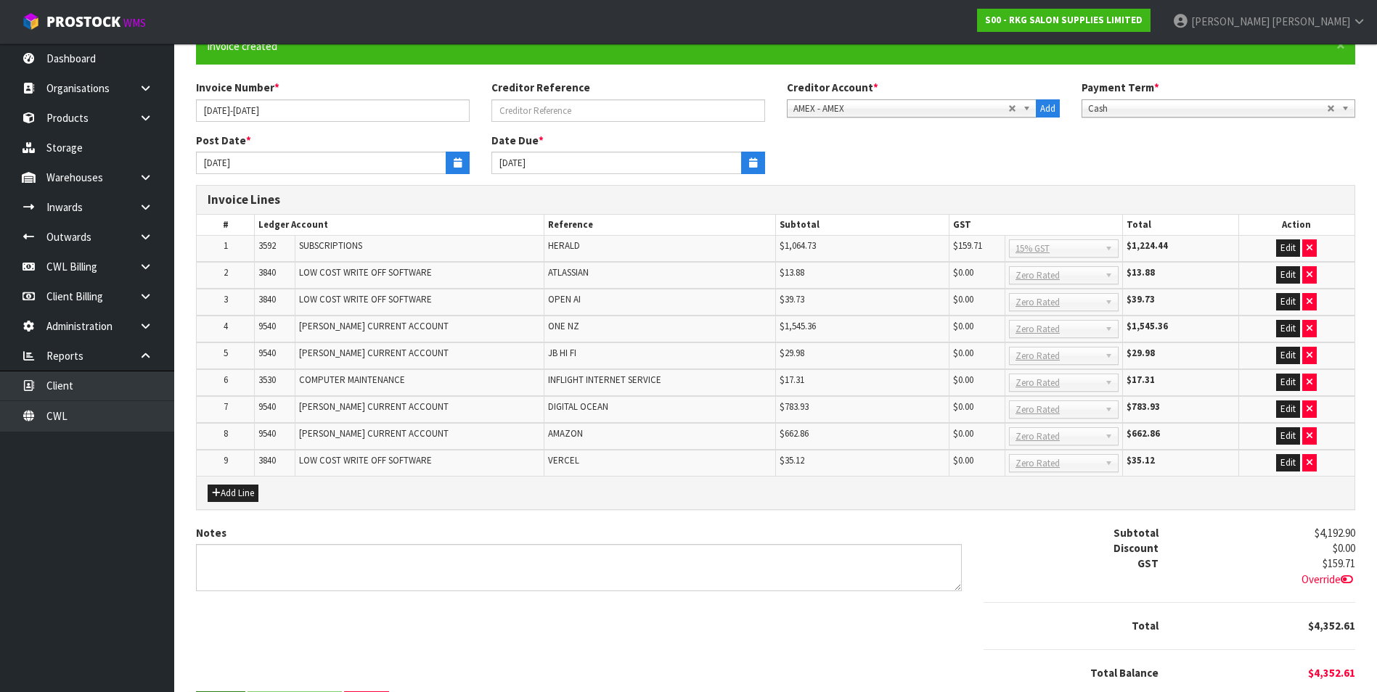
scroll to position [0, 0]
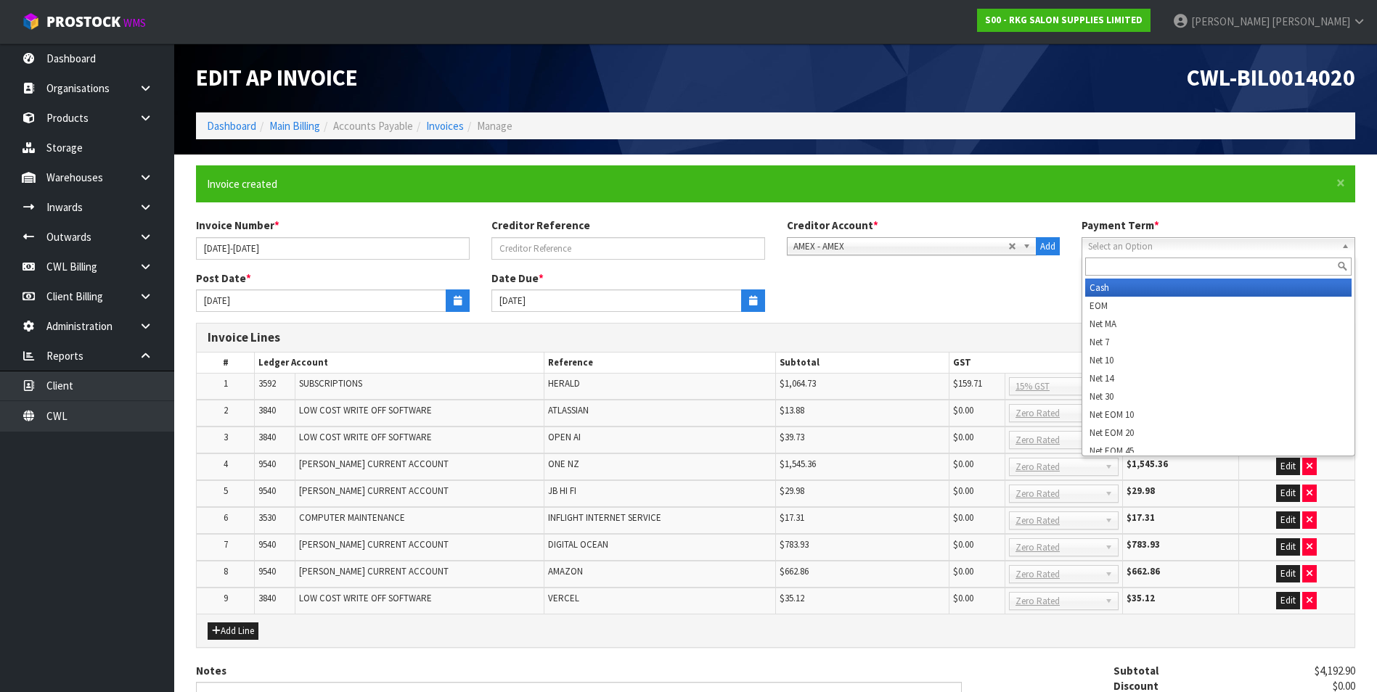
click at [1205, 248] on span "Select an Option" at bounding box center [1207, 246] width 239 height 17
click at [1144, 285] on li "Cash" at bounding box center [1218, 288] width 266 height 18
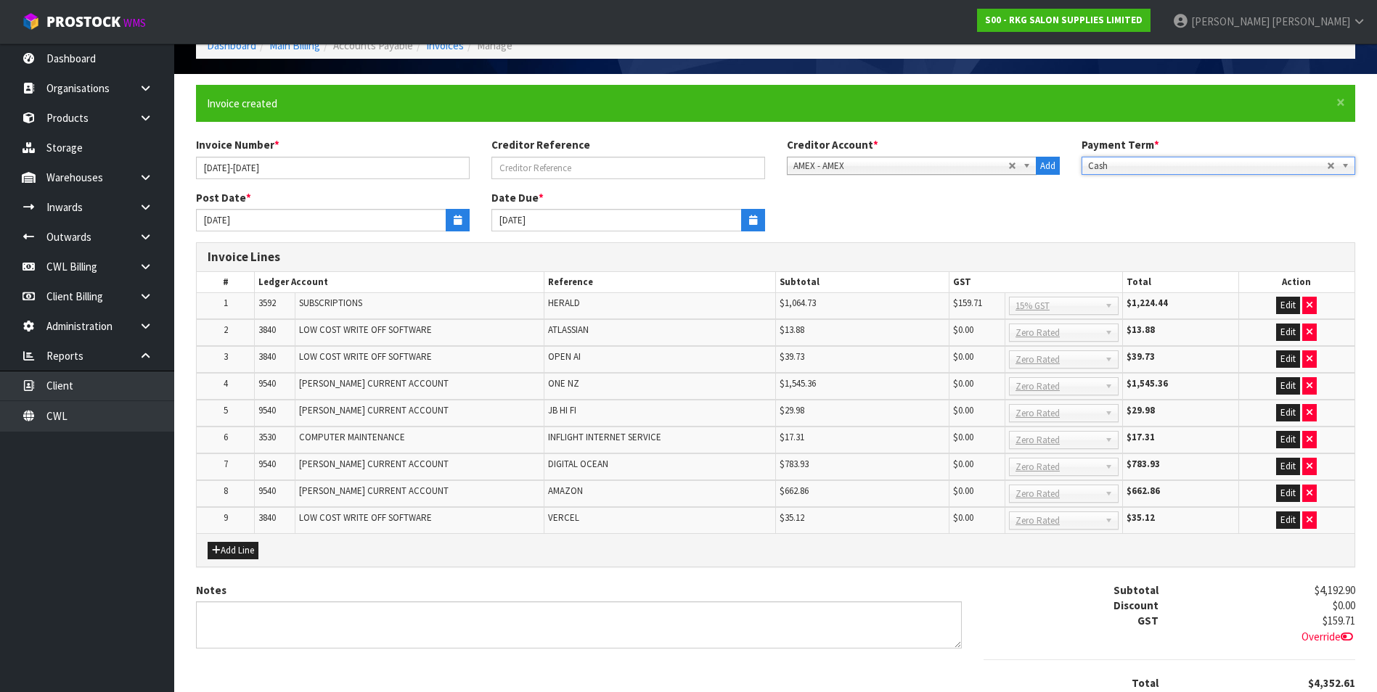
scroll to position [191, 0]
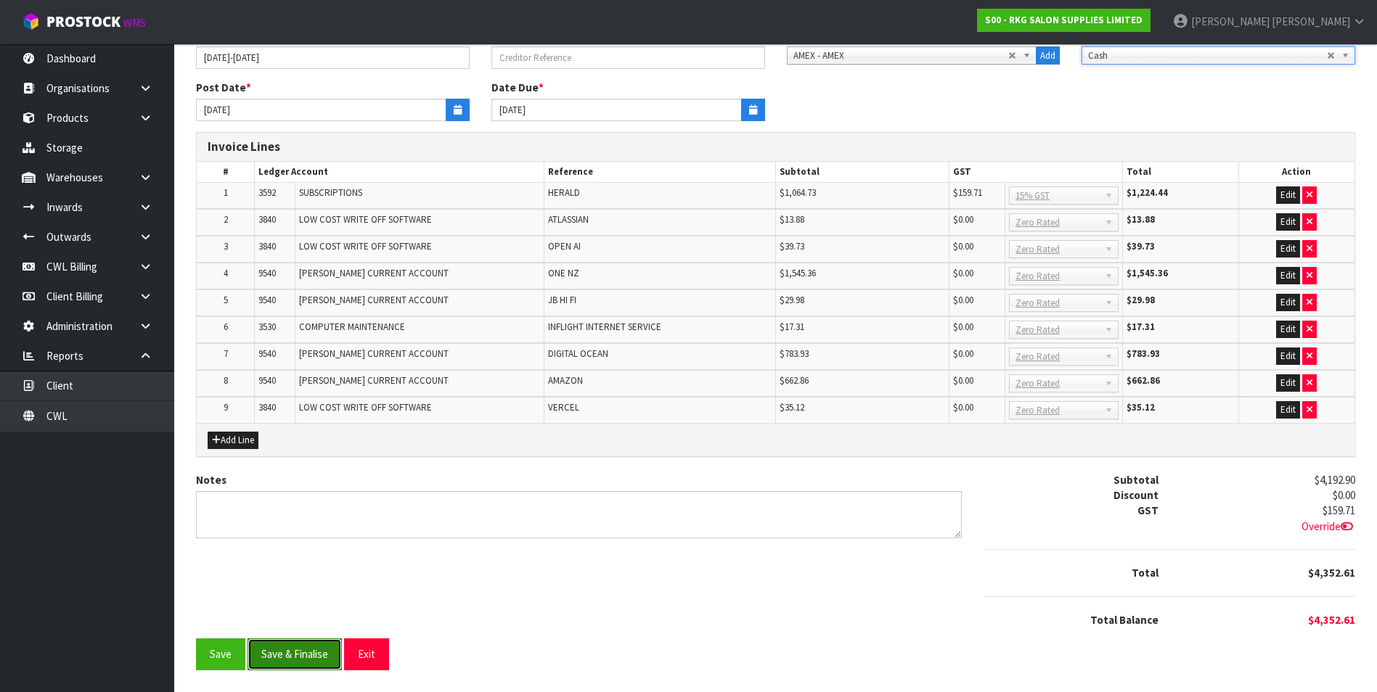
click at [298, 657] on button "Save & Finalise" at bounding box center [294, 654] width 94 height 31
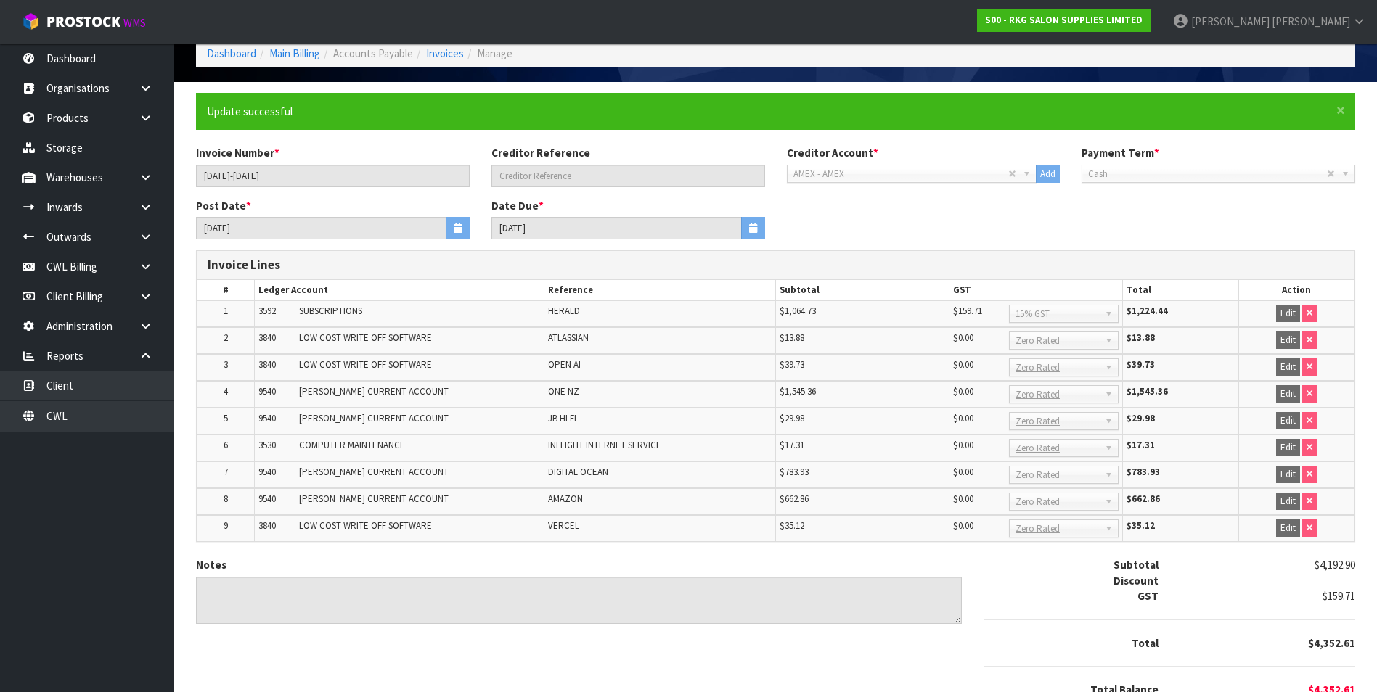
scroll to position [142, 0]
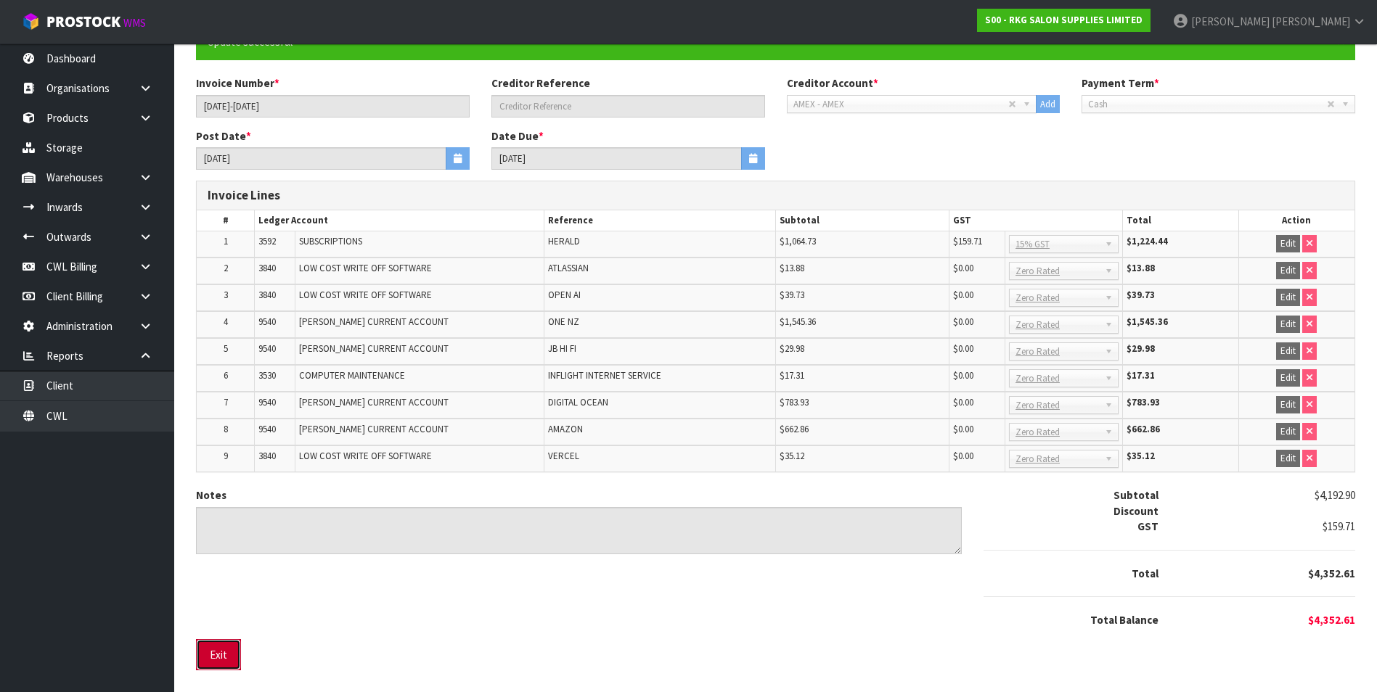
click at [212, 656] on button "Exit" at bounding box center [218, 654] width 45 height 31
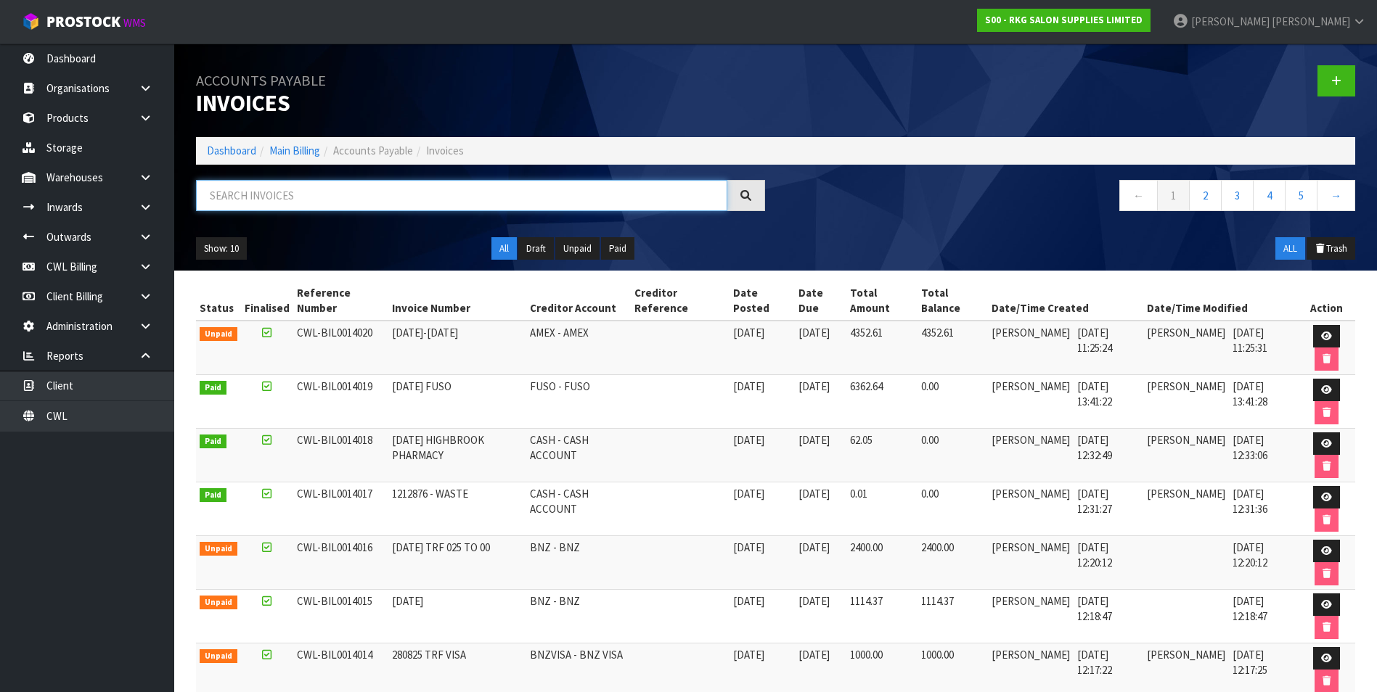
click at [285, 192] on input "text" at bounding box center [461, 195] width 531 height 31
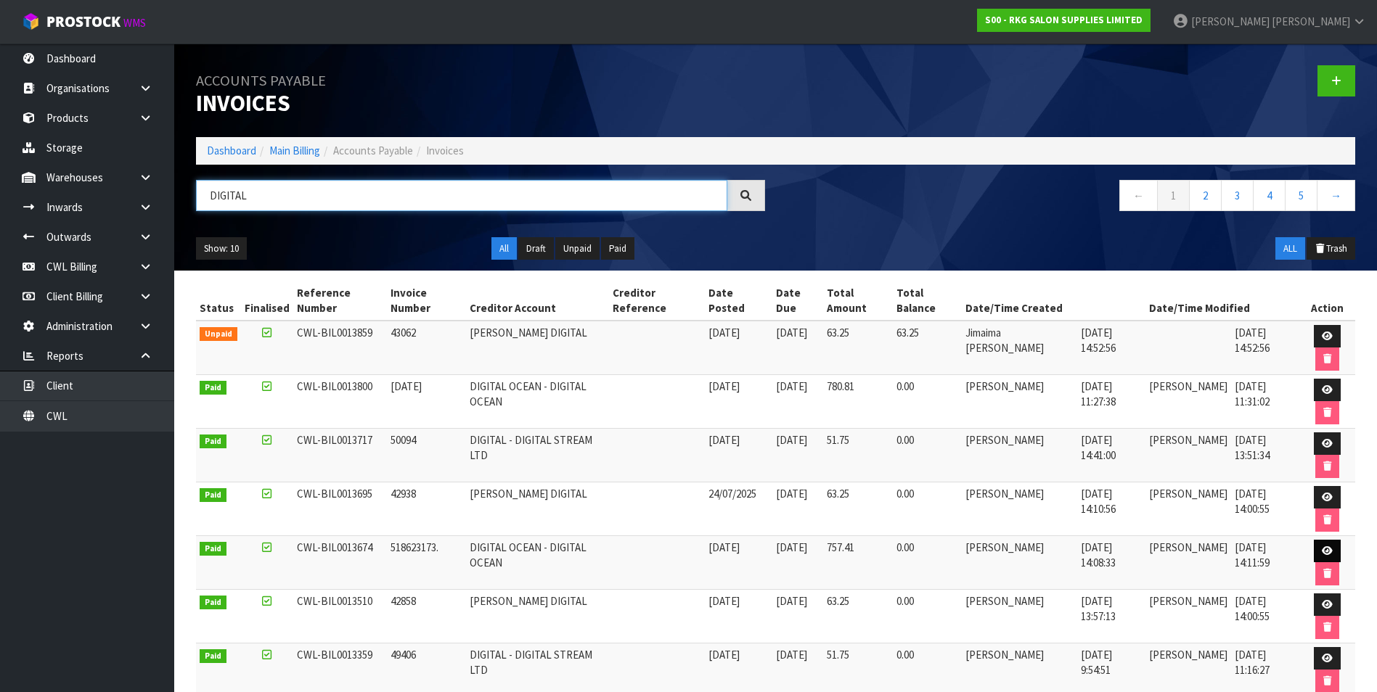
type input "DIGITAL"
click at [1327, 551] on icon at bounding box center [1327, 550] width 11 height 9
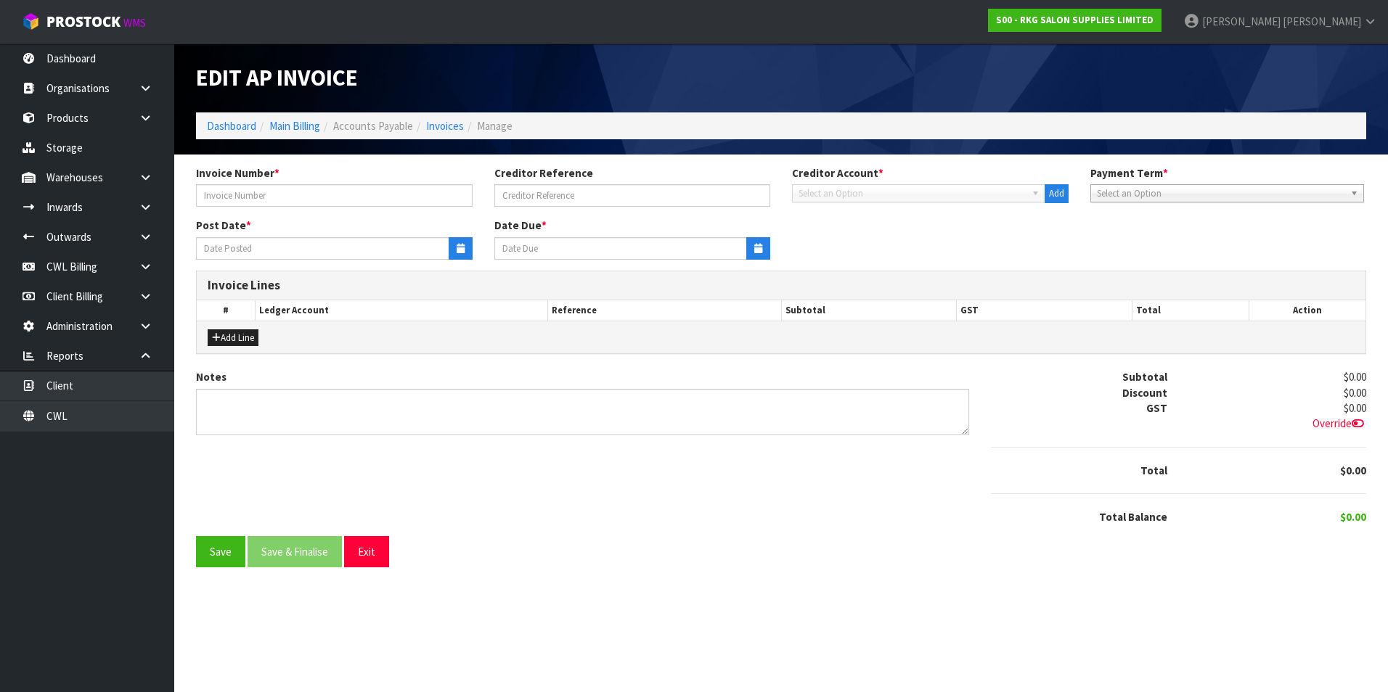
type input "518623173."
type input "[DATE]"
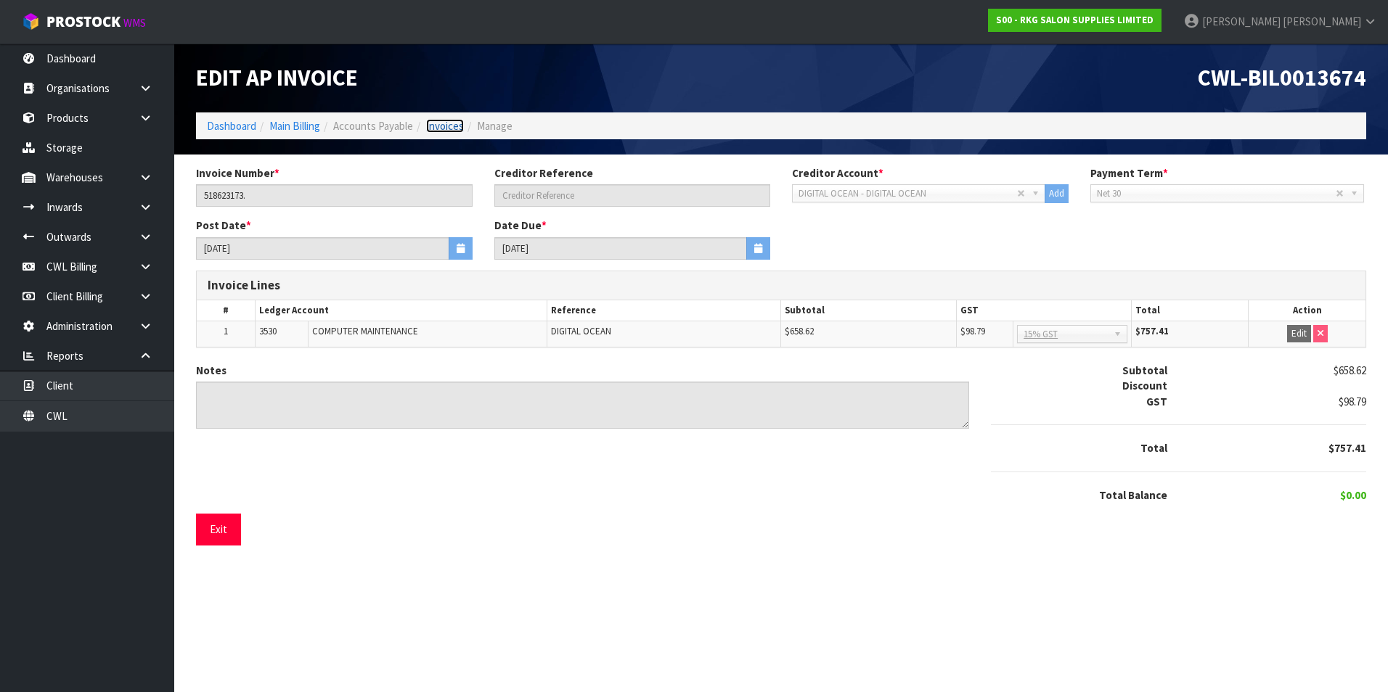
click at [450, 124] on link "Invoices" at bounding box center [445, 126] width 38 height 14
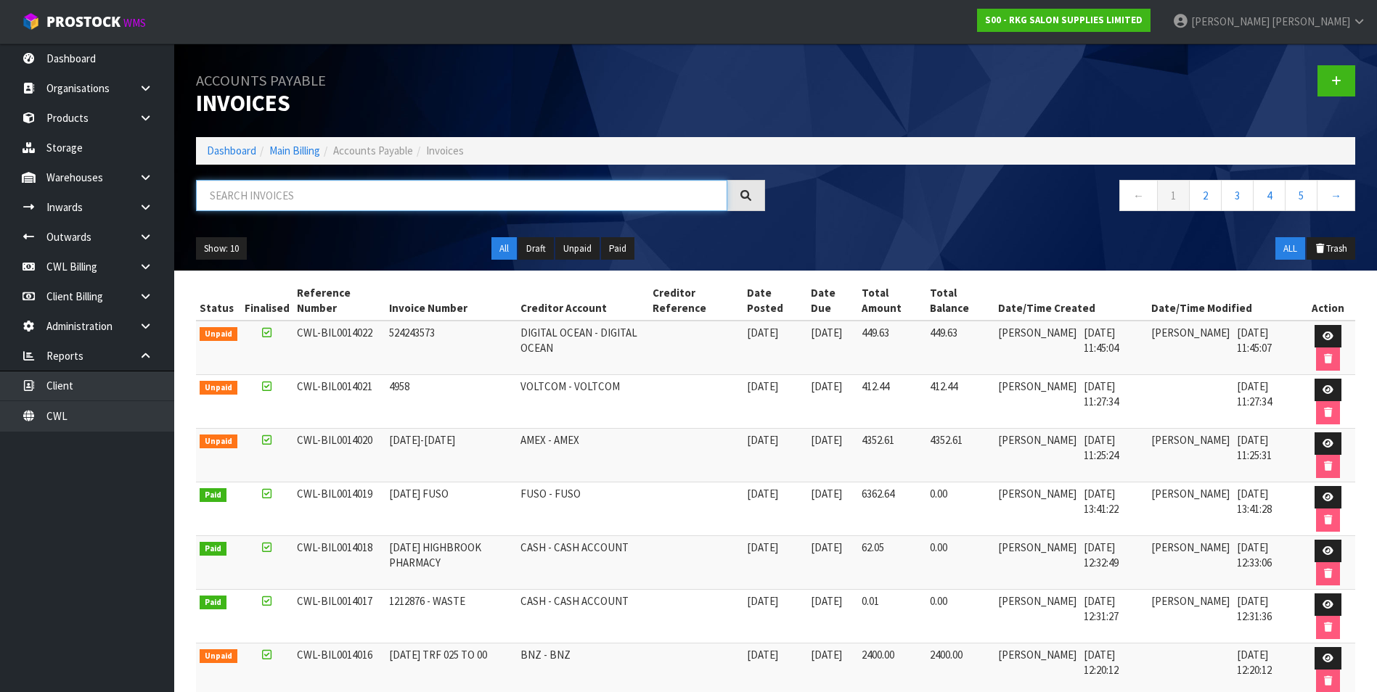
click at [311, 197] on input "text" at bounding box center [461, 195] width 531 height 31
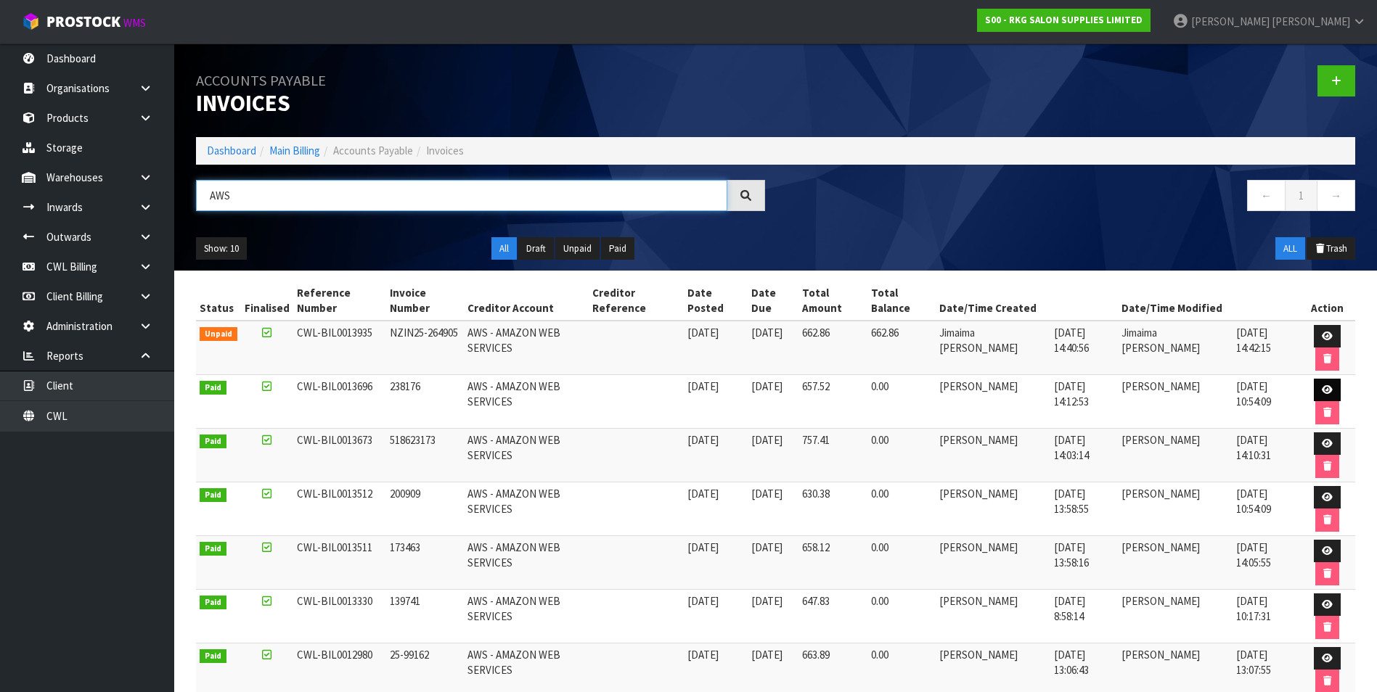
type input "AWS"
click at [1324, 390] on icon at bounding box center [1327, 389] width 11 height 9
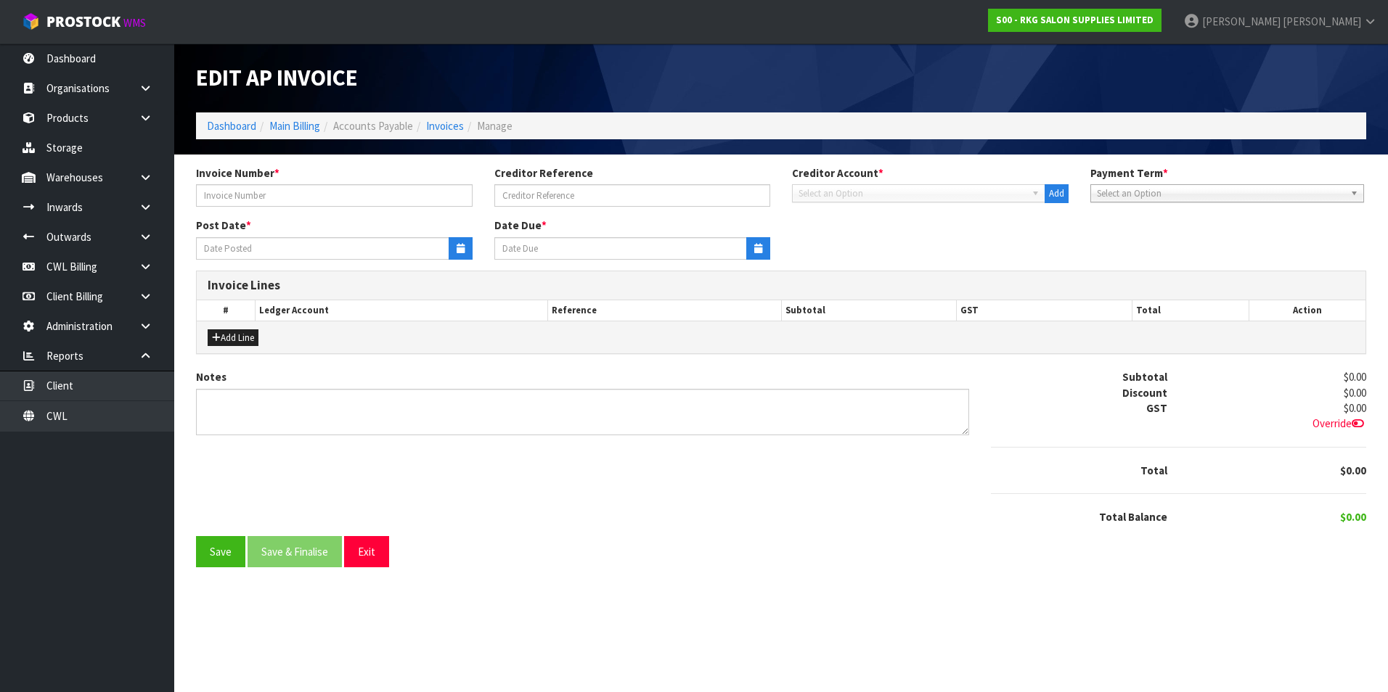
type input "238176"
type input "[DATE]"
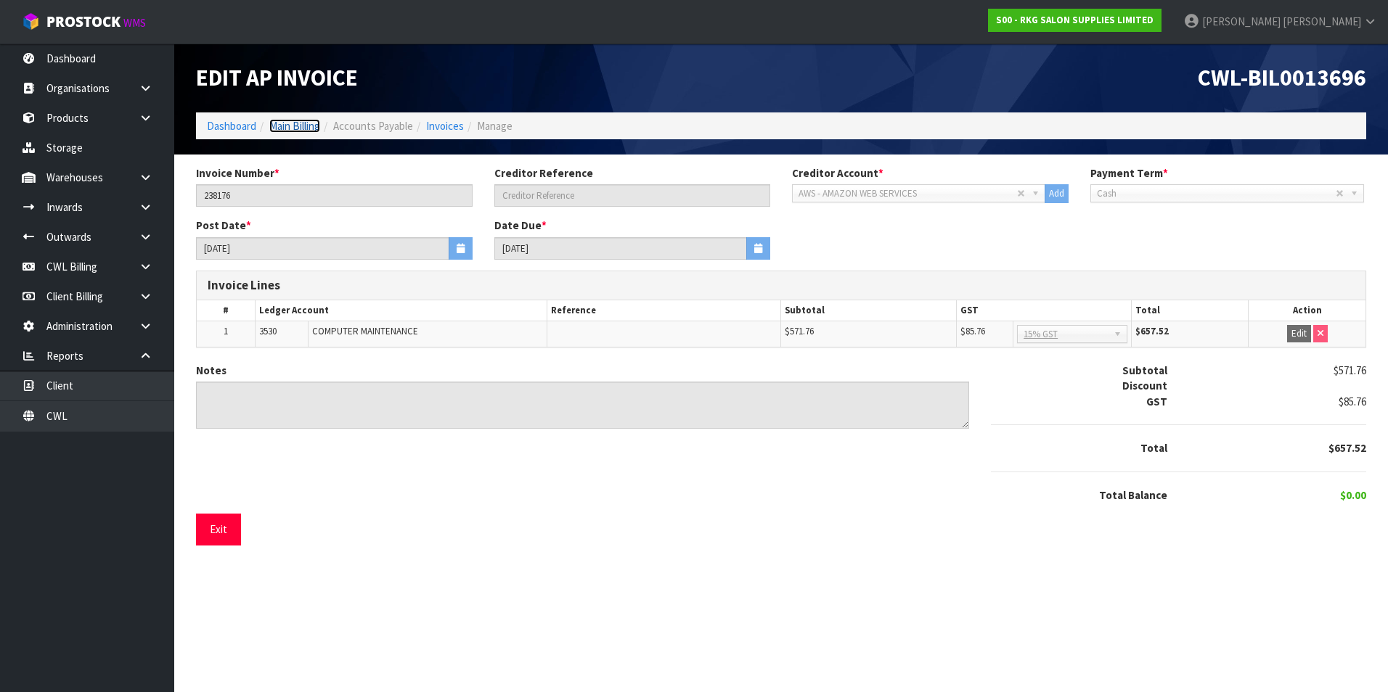
click at [308, 125] on link "Main Billing" at bounding box center [294, 126] width 51 height 14
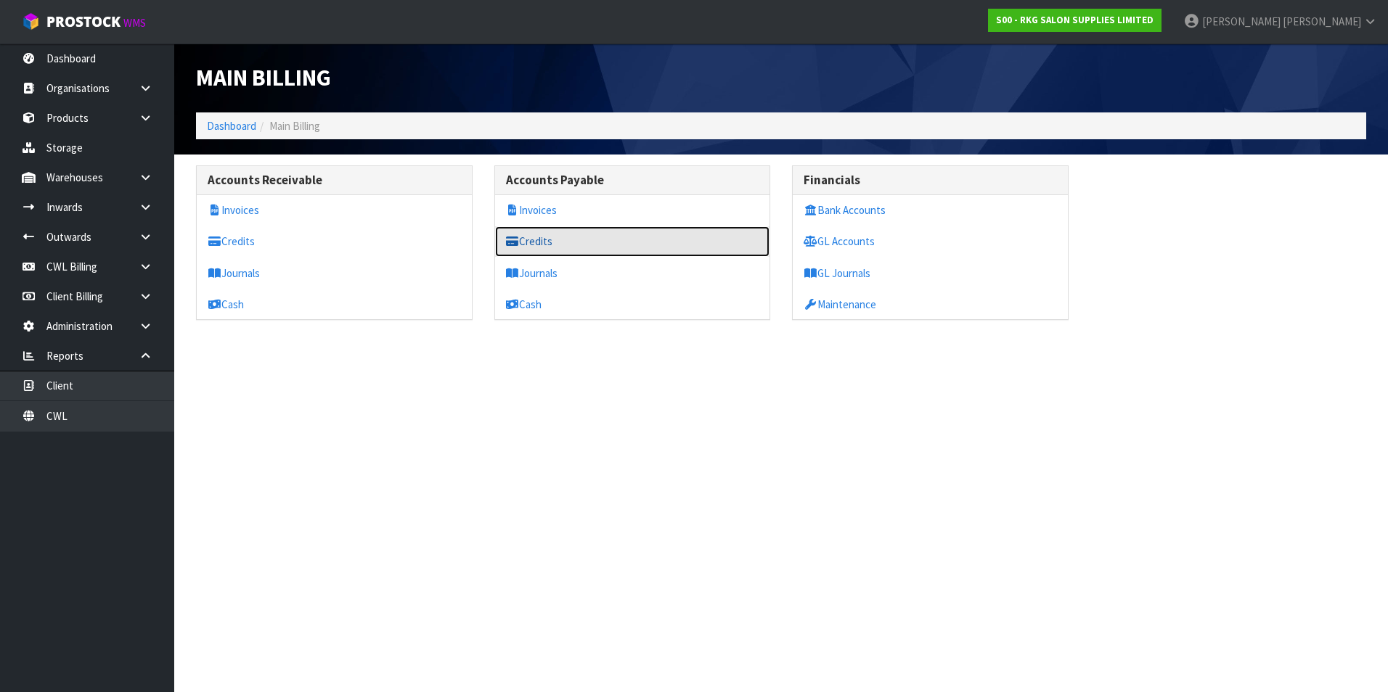
click at [559, 247] on link "Credits" at bounding box center [632, 241] width 275 height 30
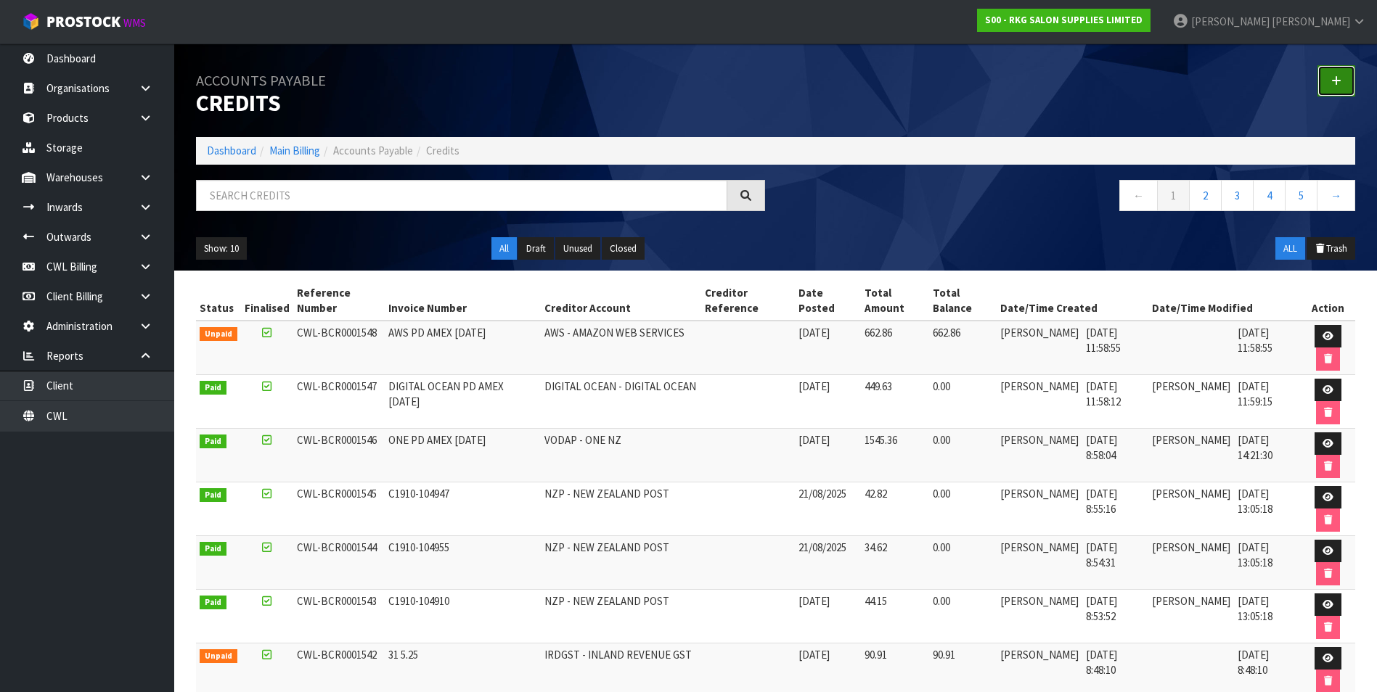
click at [1346, 83] on link at bounding box center [1336, 80] width 38 height 31
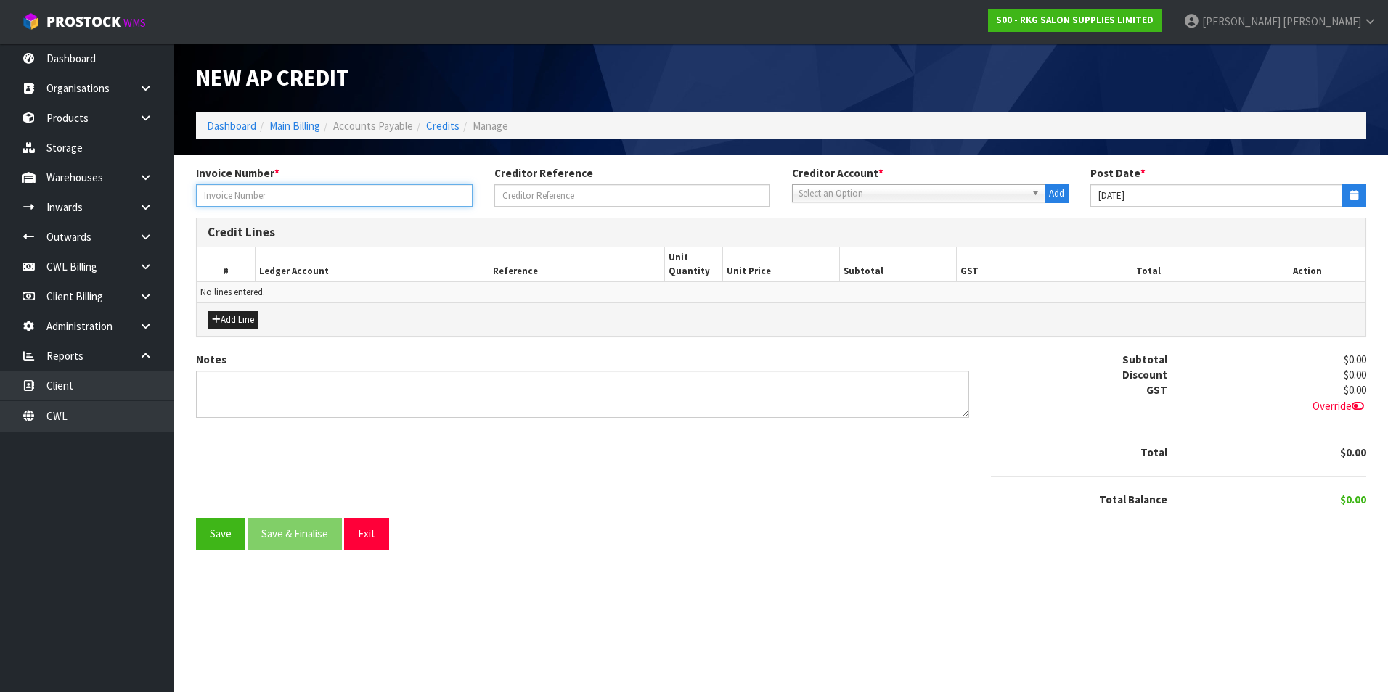
click at [281, 194] on input "text" at bounding box center [334, 195] width 276 height 22
type input "25-264905"
click at [833, 192] on span "Select an Option" at bounding box center [911, 193] width 227 height 17
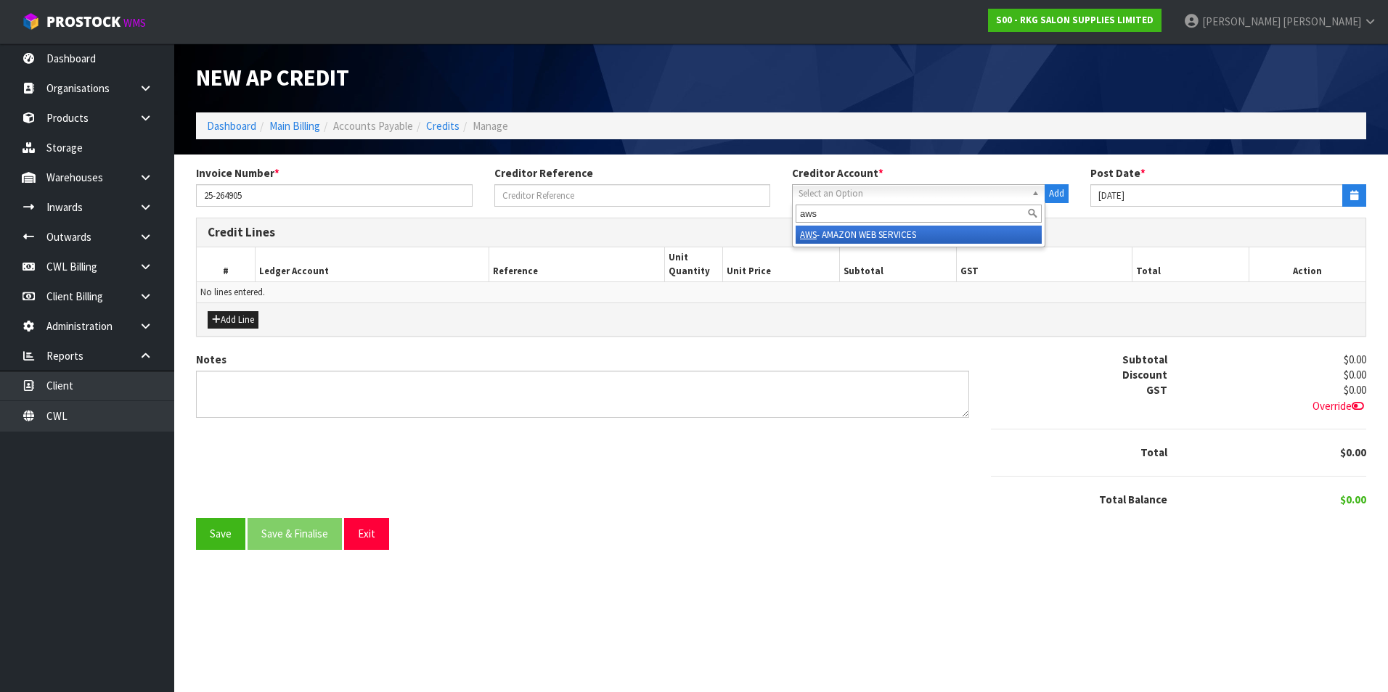
type input "aws"
drag, startPoint x: 851, startPoint y: 234, endPoint x: 1054, endPoint y: 228, distance: 204.0
click at [853, 232] on li "AWS - AMAZON WEB SERVICES" at bounding box center [918, 235] width 246 height 18
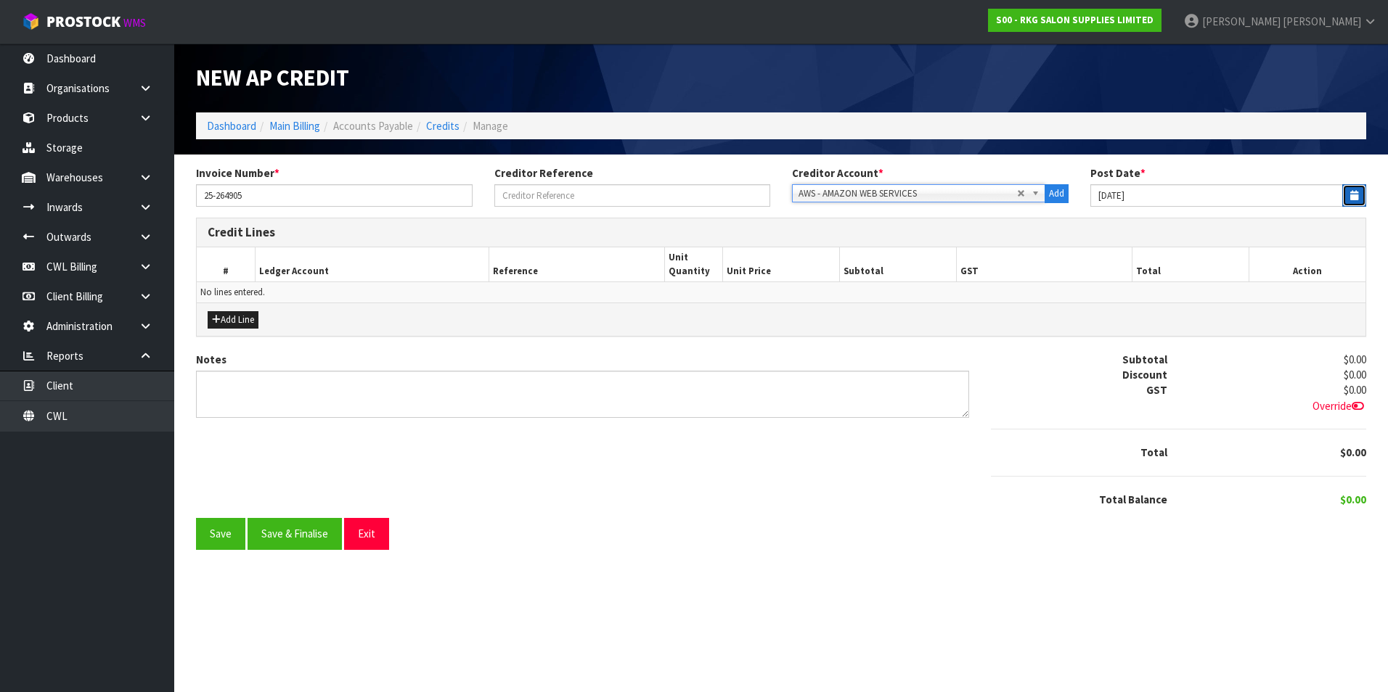
click at [1364, 197] on button "button" at bounding box center [1354, 195] width 24 height 22
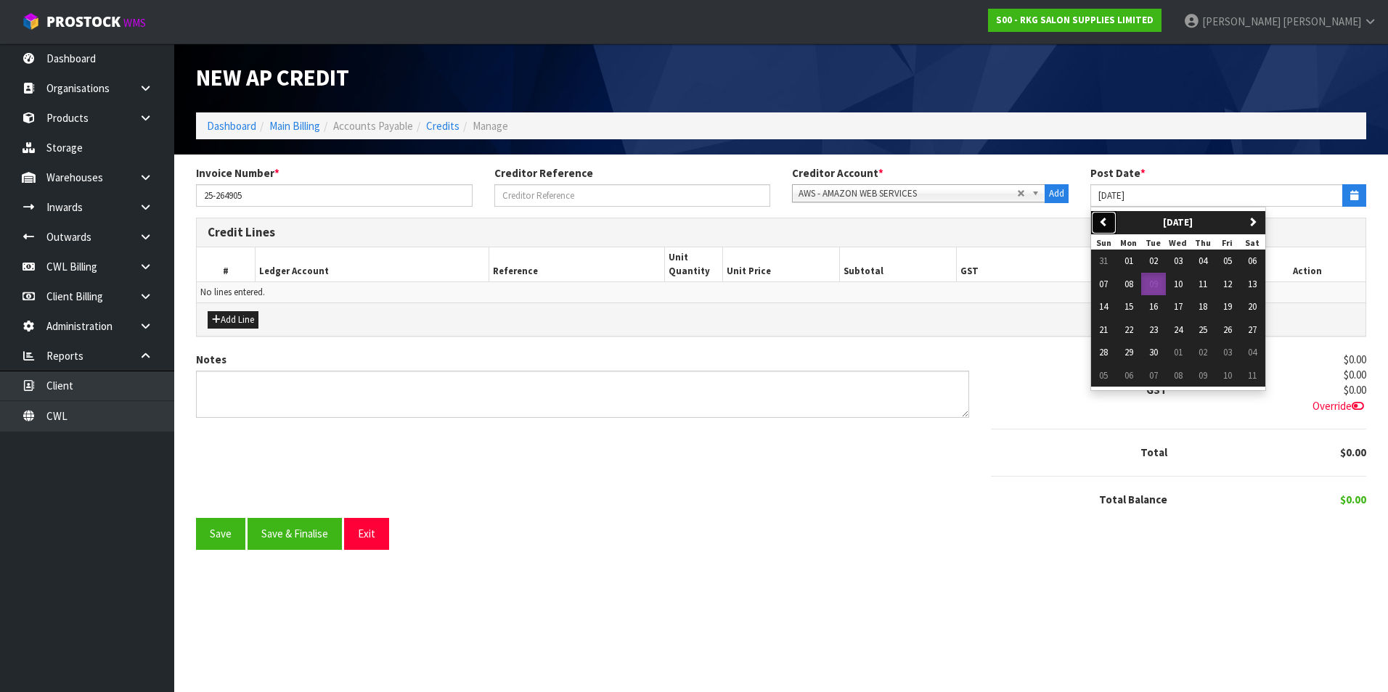
click at [1107, 218] on icon "button" at bounding box center [1103, 221] width 9 height 9
click at [1099, 378] on span "31" at bounding box center [1103, 375] width 9 height 12
type input "[DATE]"
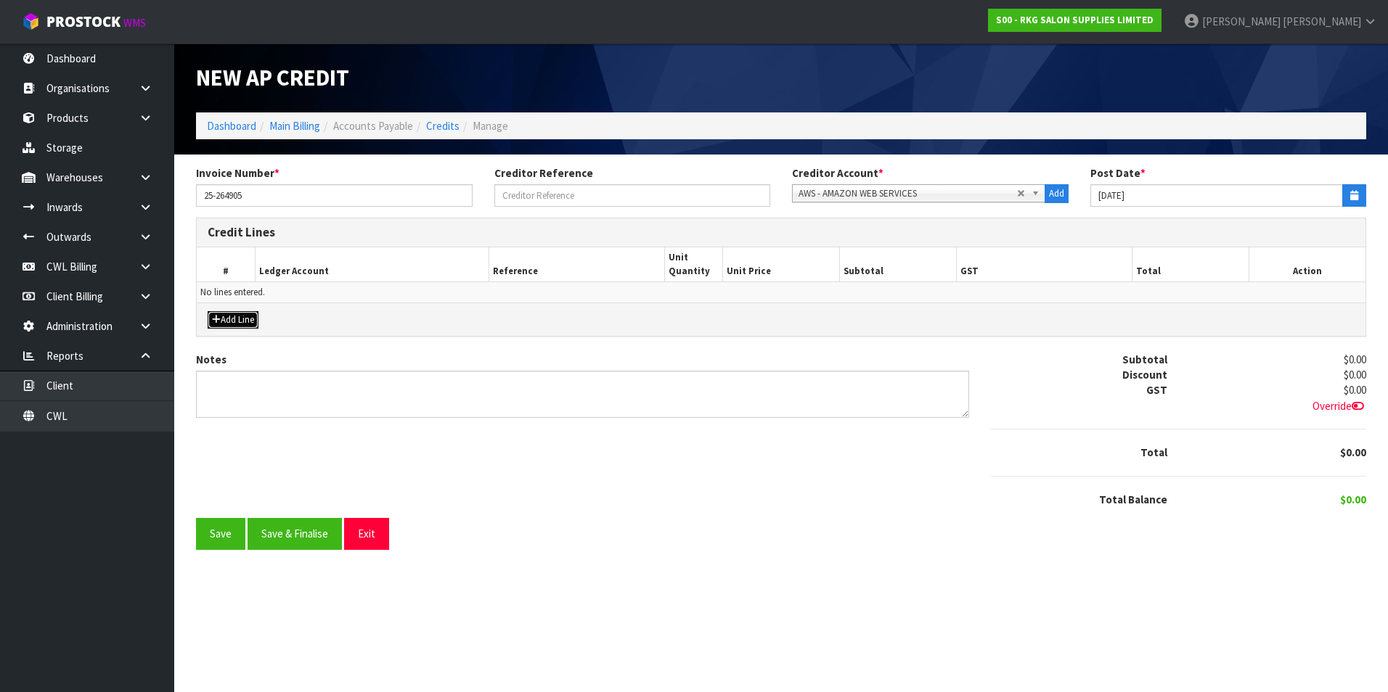
click at [249, 324] on button "Add Line" at bounding box center [233, 319] width 51 height 17
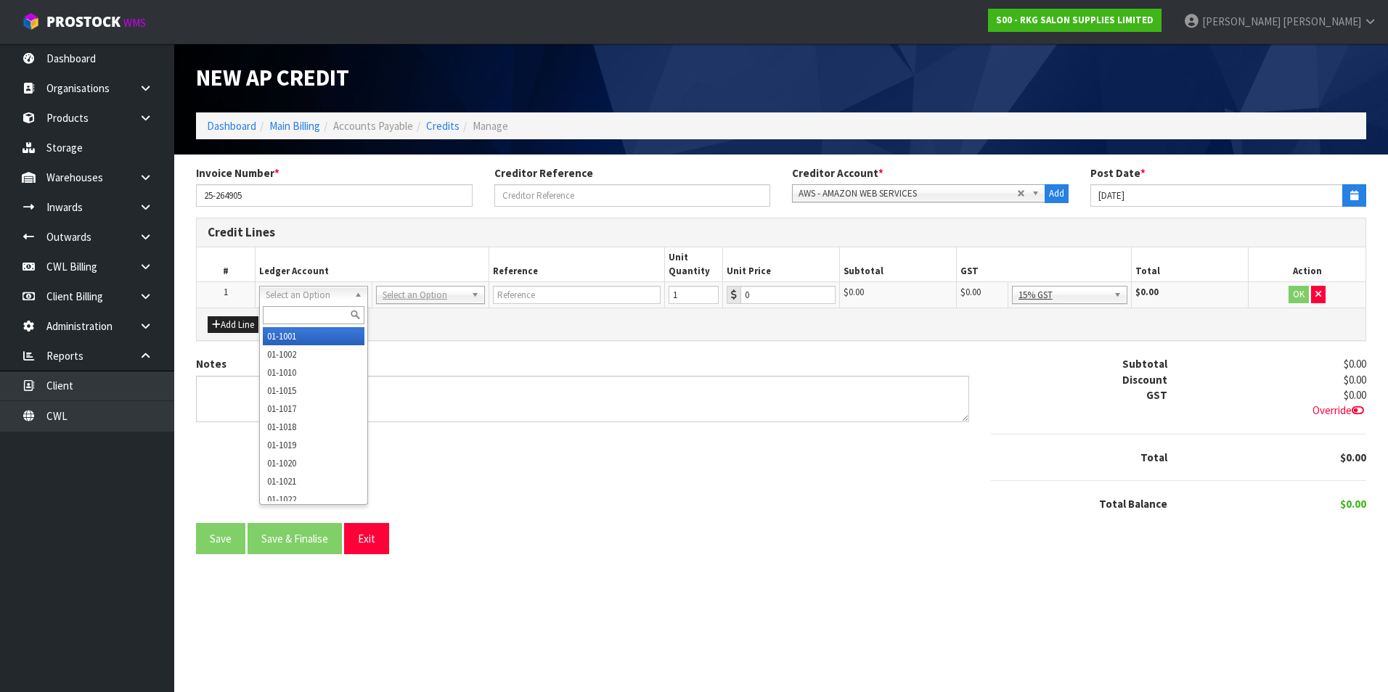
click at [298, 315] on input "text" at bounding box center [314, 315] width 102 height 18
drag, startPoint x: 322, startPoint y: 290, endPoint x: 281, endPoint y: 310, distance: 45.8
click at [278, 311] on input "text" at bounding box center [314, 315] width 102 height 18
type input "3530"
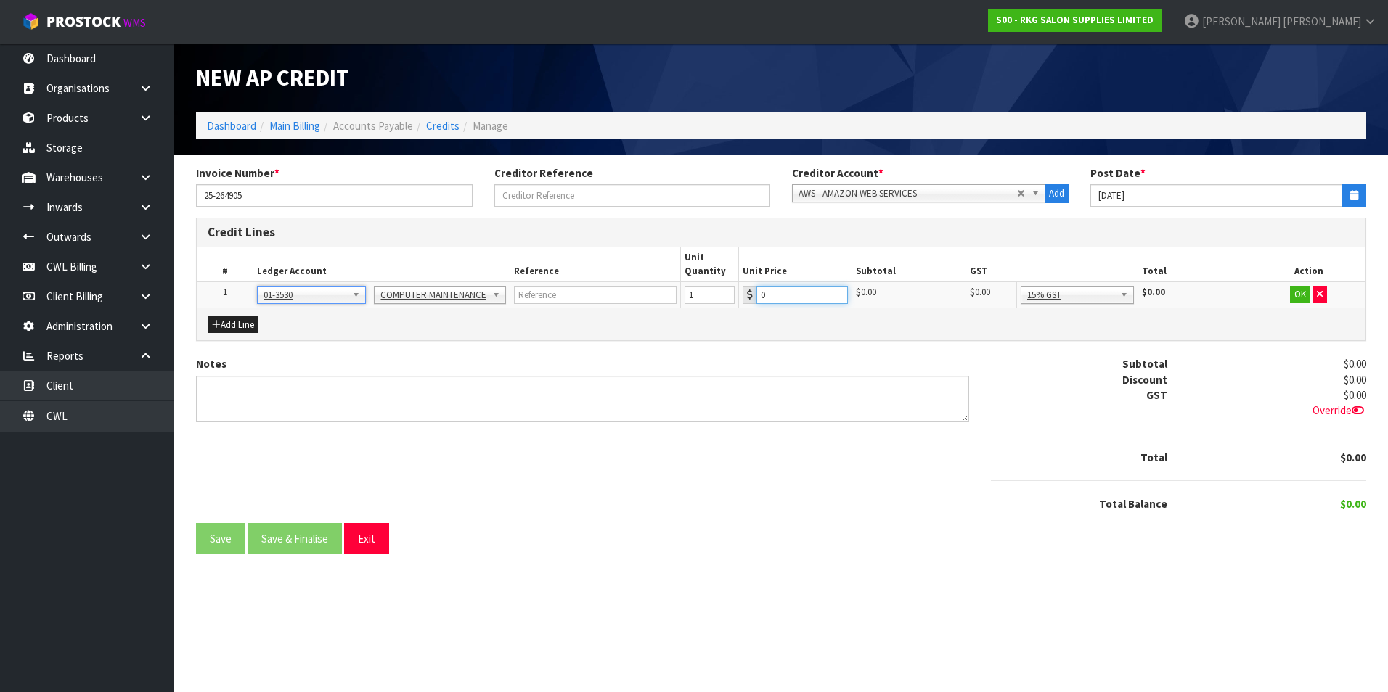
click at [800, 295] on input "0" at bounding box center [801, 295] width 91 height 18
type input "576.40"
click at [1300, 291] on button "OK" at bounding box center [1300, 294] width 20 height 17
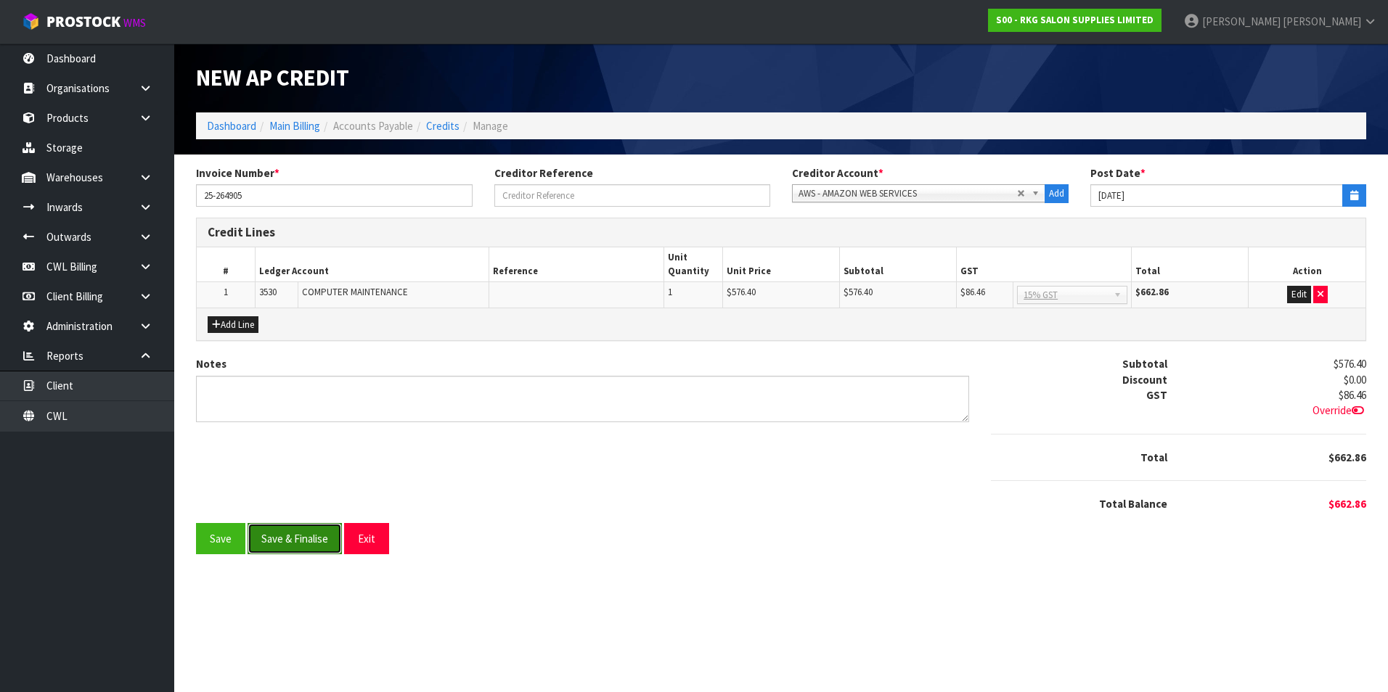
click at [321, 539] on button "Save & Finalise" at bounding box center [294, 538] width 94 height 31
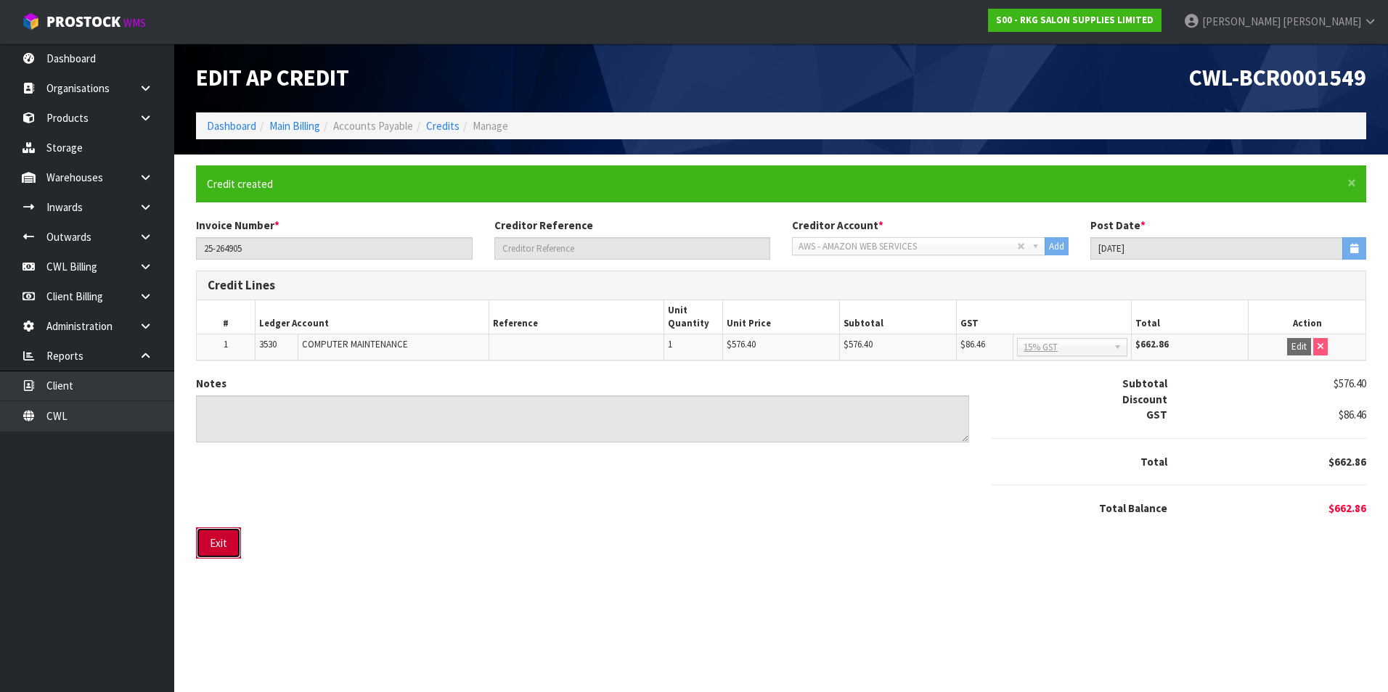
click at [237, 537] on button "Exit" at bounding box center [218, 543] width 45 height 31
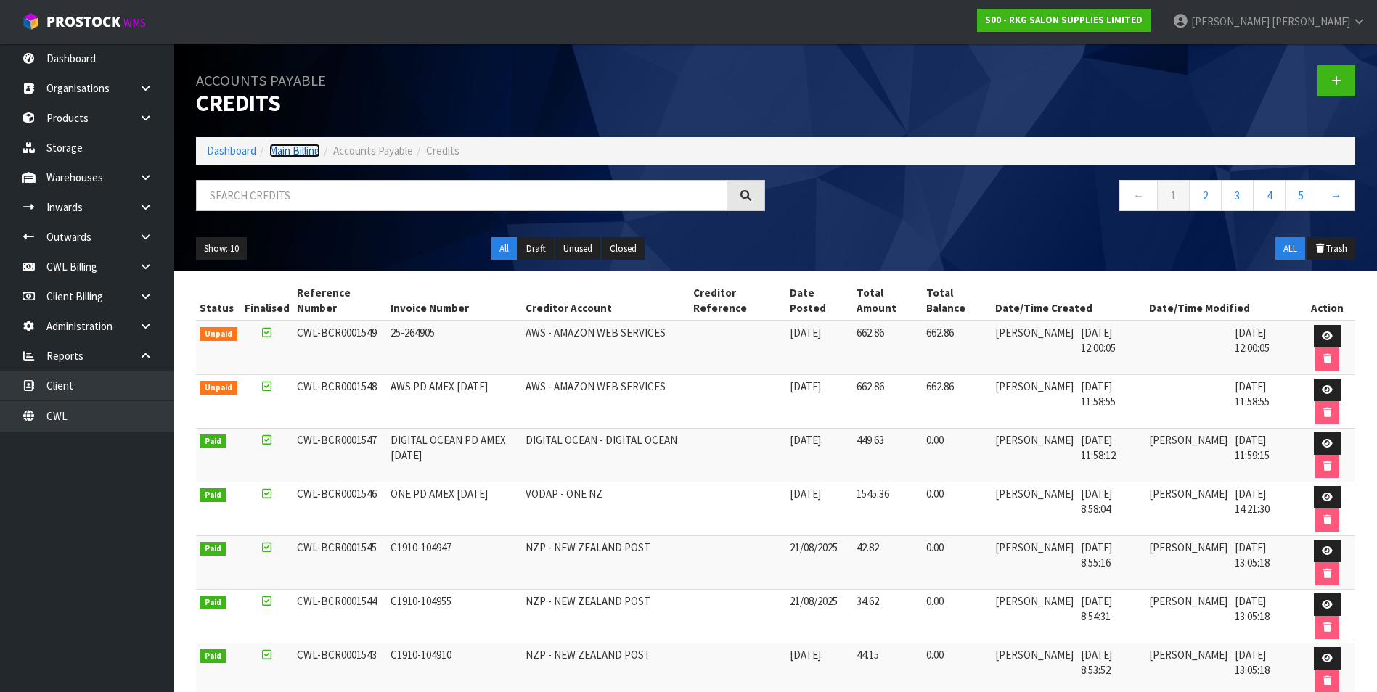
click at [292, 155] on link "Main Billing" at bounding box center [294, 151] width 51 height 14
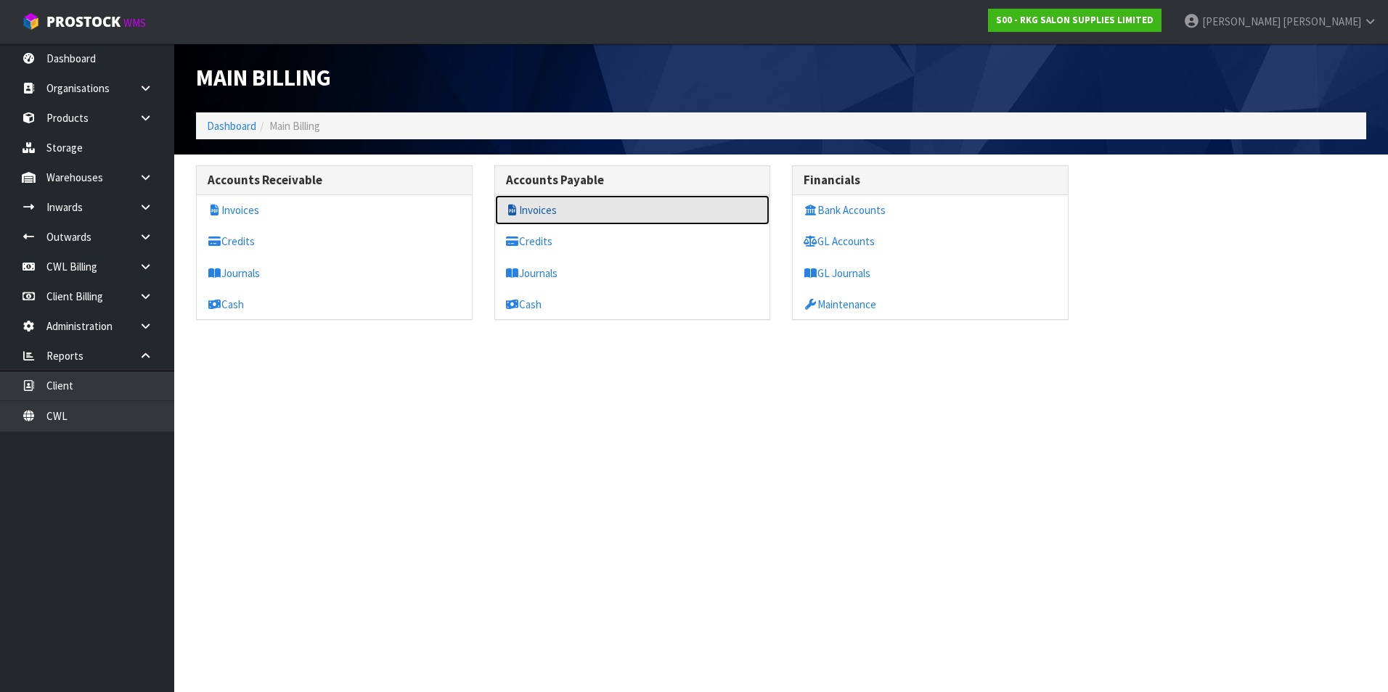
click at [535, 206] on link "Invoices" at bounding box center [632, 210] width 275 height 30
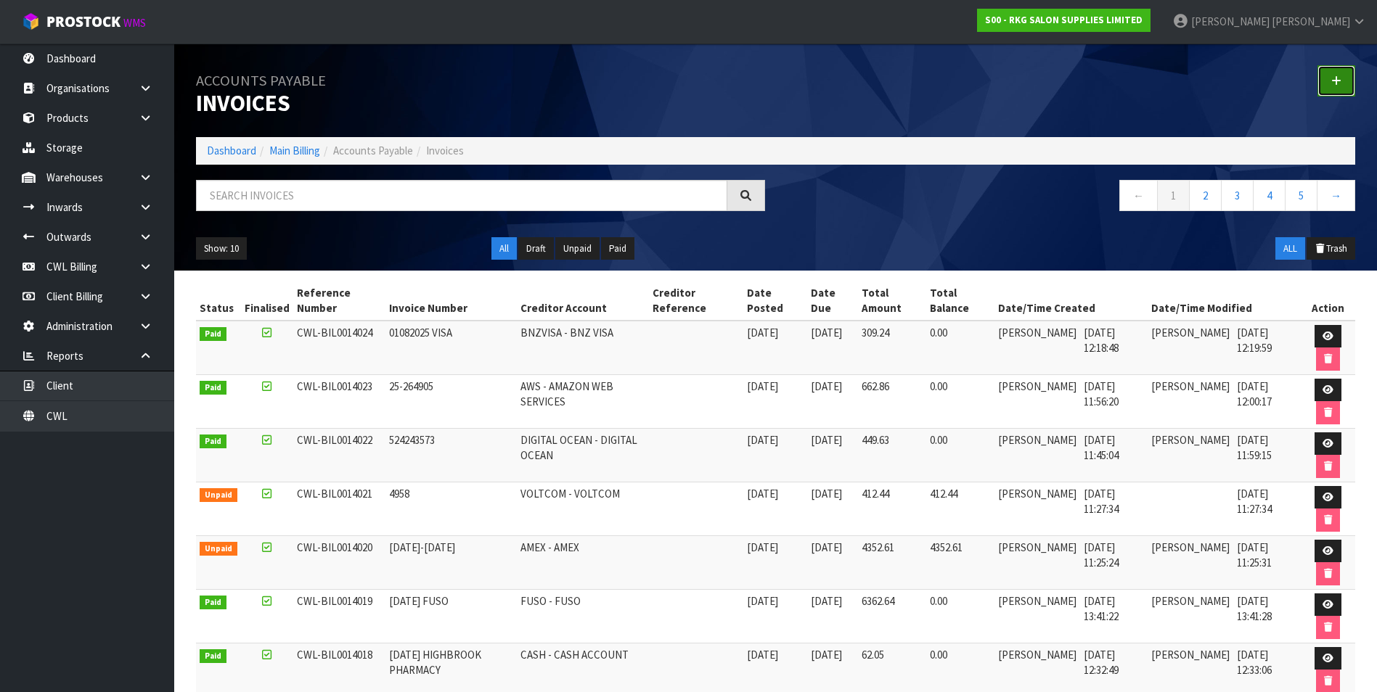
click at [1340, 78] on icon at bounding box center [1336, 80] width 10 height 11
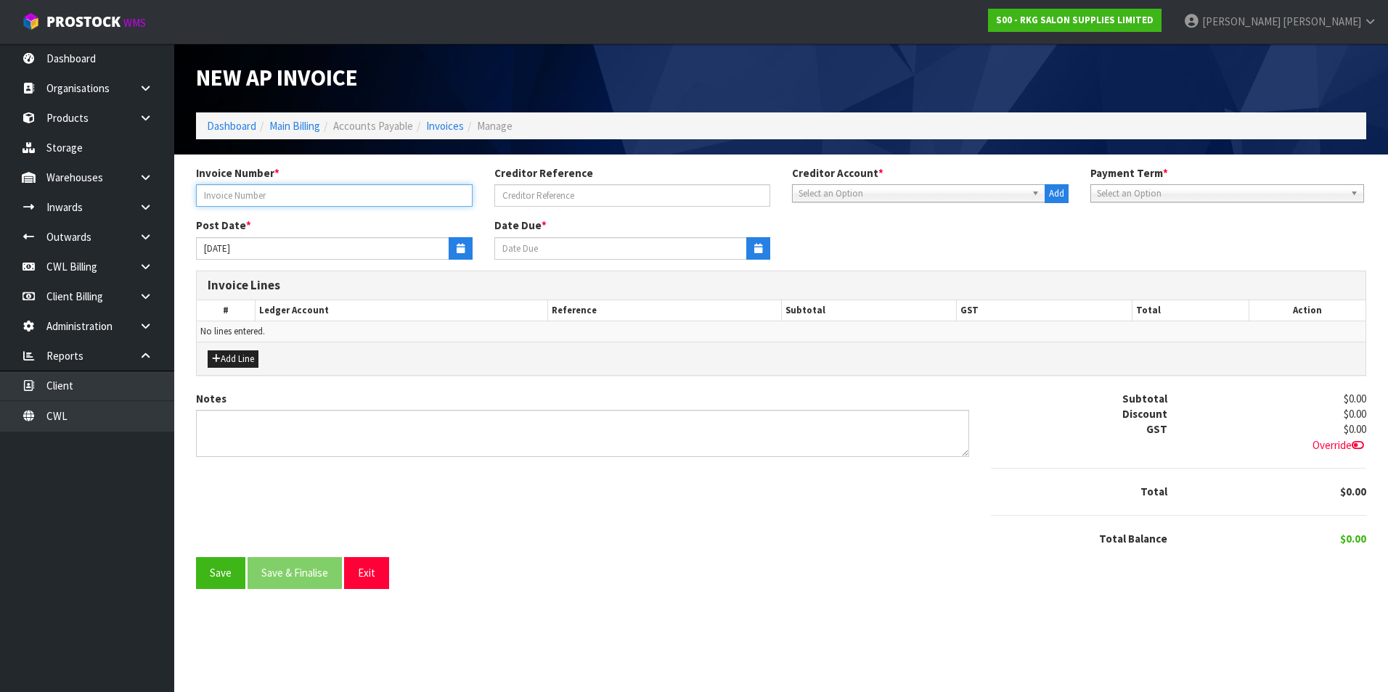
click at [327, 194] on input "text" at bounding box center [334, 195] width 276 height 22
type input "2"
click at [224, 198] on input "INV - 21" at bounding box center [334, 195] width 276 height 22
type input "INV-21"
click at [828, 191] on span "Select an Option" at bounding box center [911, 193] width 227 height 17
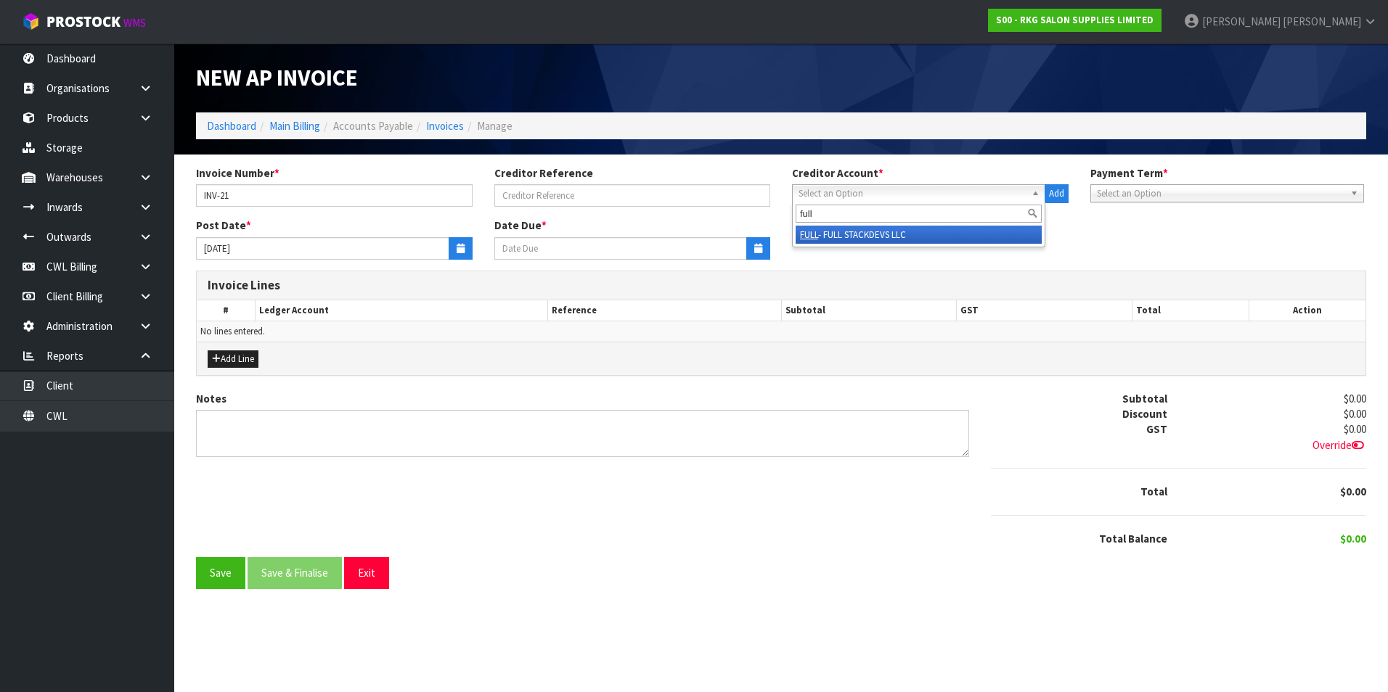
type input "full"
drag, startPoint x: 867, startPoint y: 237, endPoint x: 854, endPoint y: 236, distance: 13.1
click at [866, 237] on li "FULL - FULL STACKDEVS LLC" at bounding box center [918, 235] width 246 height 18
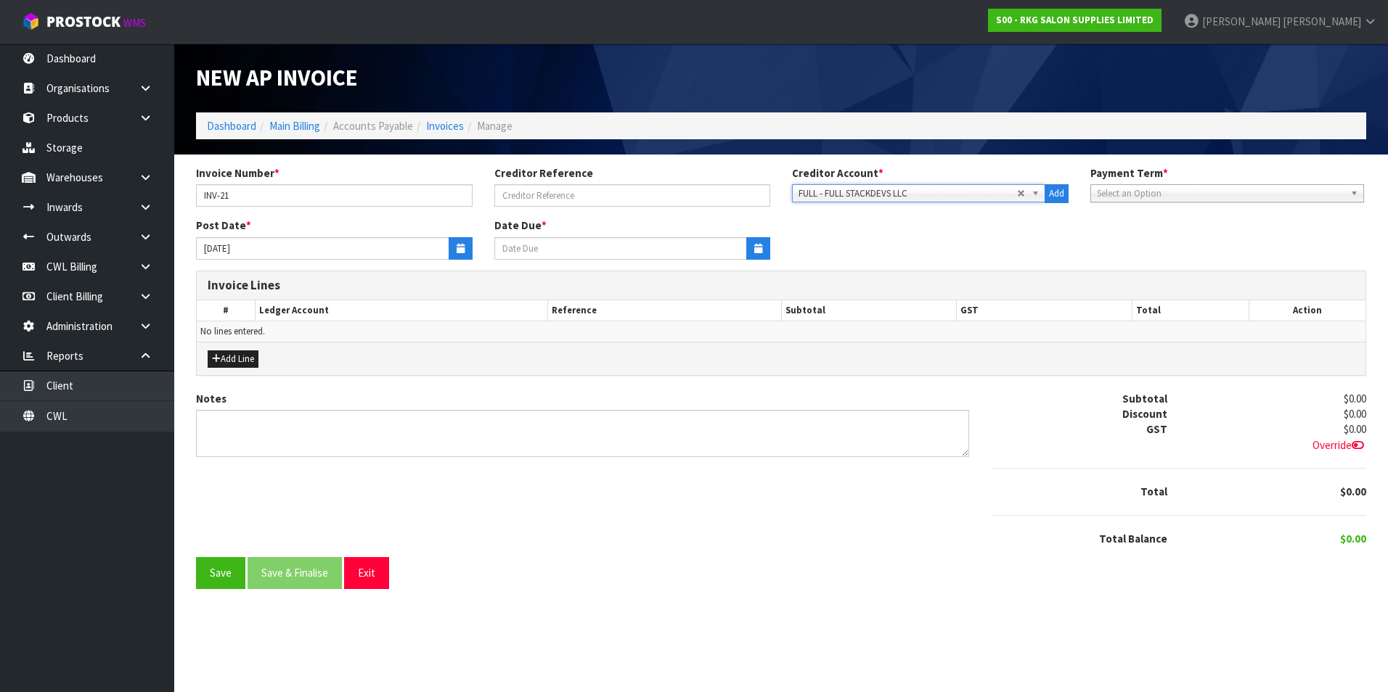
type input "[DATE]"
click at [461, 246] on icon "button" at bounding box center [460, 248] width 8 height 9
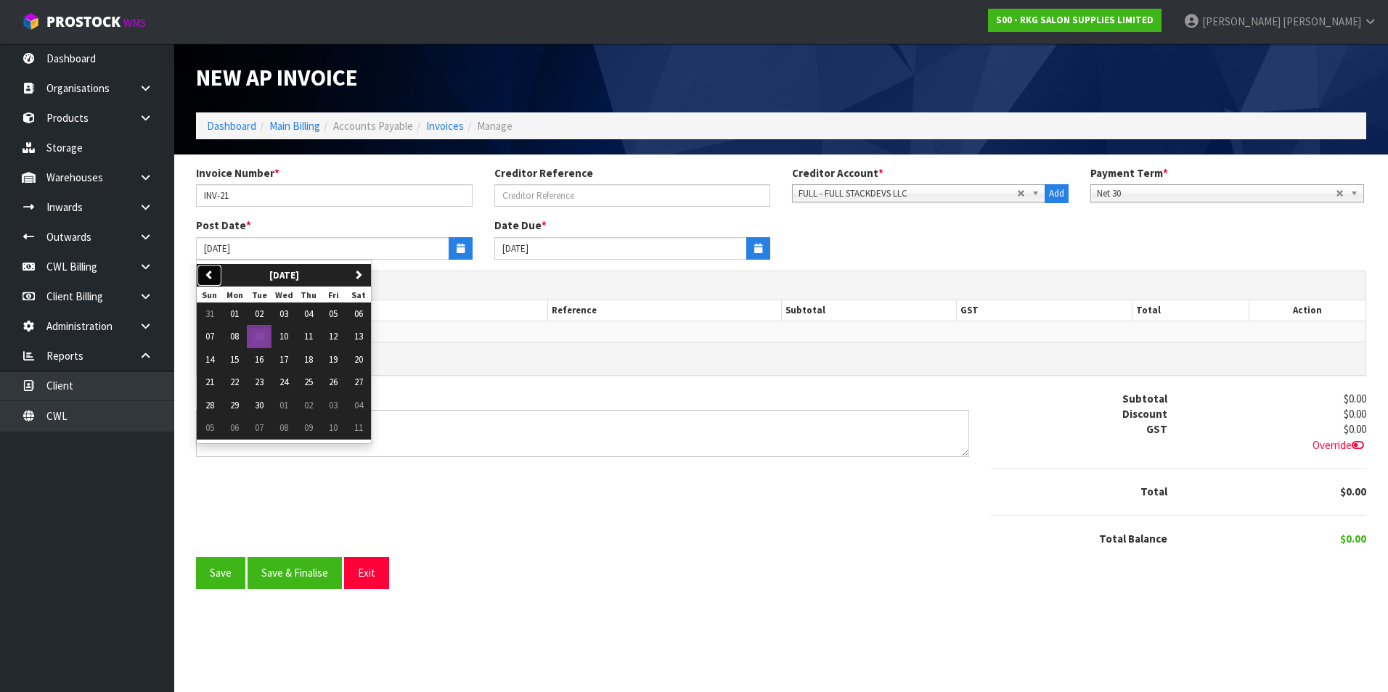
click at [211, 270] on icon "button" at bounding box center [209, 274] width 9 height 9
click at [210, 430] on span "31" at bounding box center [209, 428] width 9 height 12
type input "[DATE]"
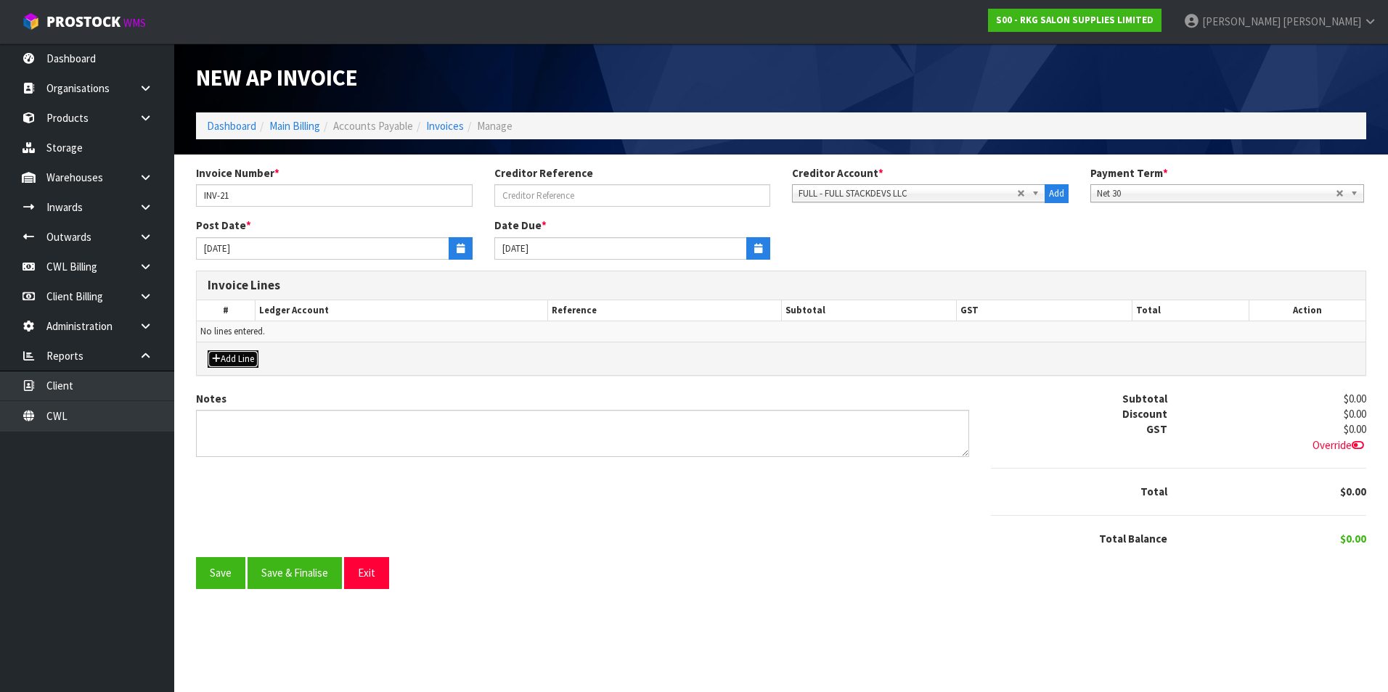
click at [250, 356] on button "Add Line" at bounding box center [233, 359] width 51 height 17
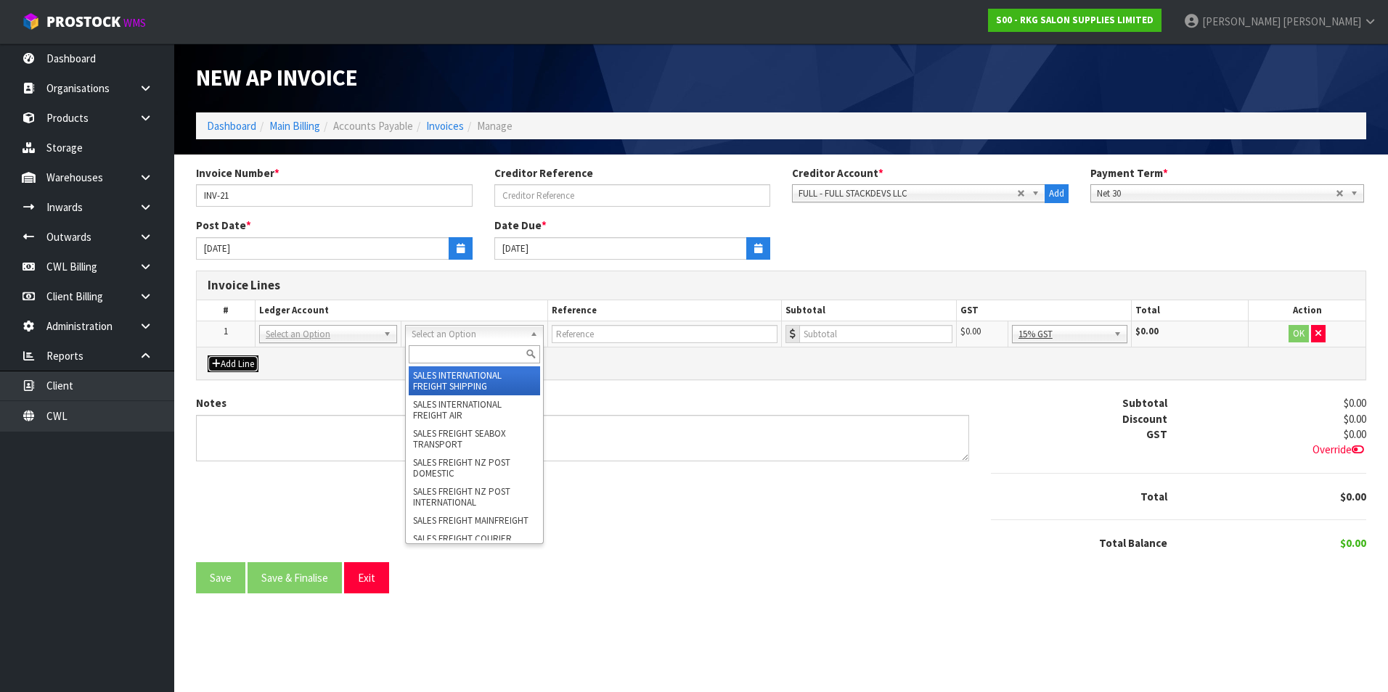
drag, startPoint x: 483, startPoint y: 332, endPoint x: 454, endPoint y: 360, distance: 40.0
click at [447, 349] on input "text" at bounding box center [474, 354] width 131 height 18
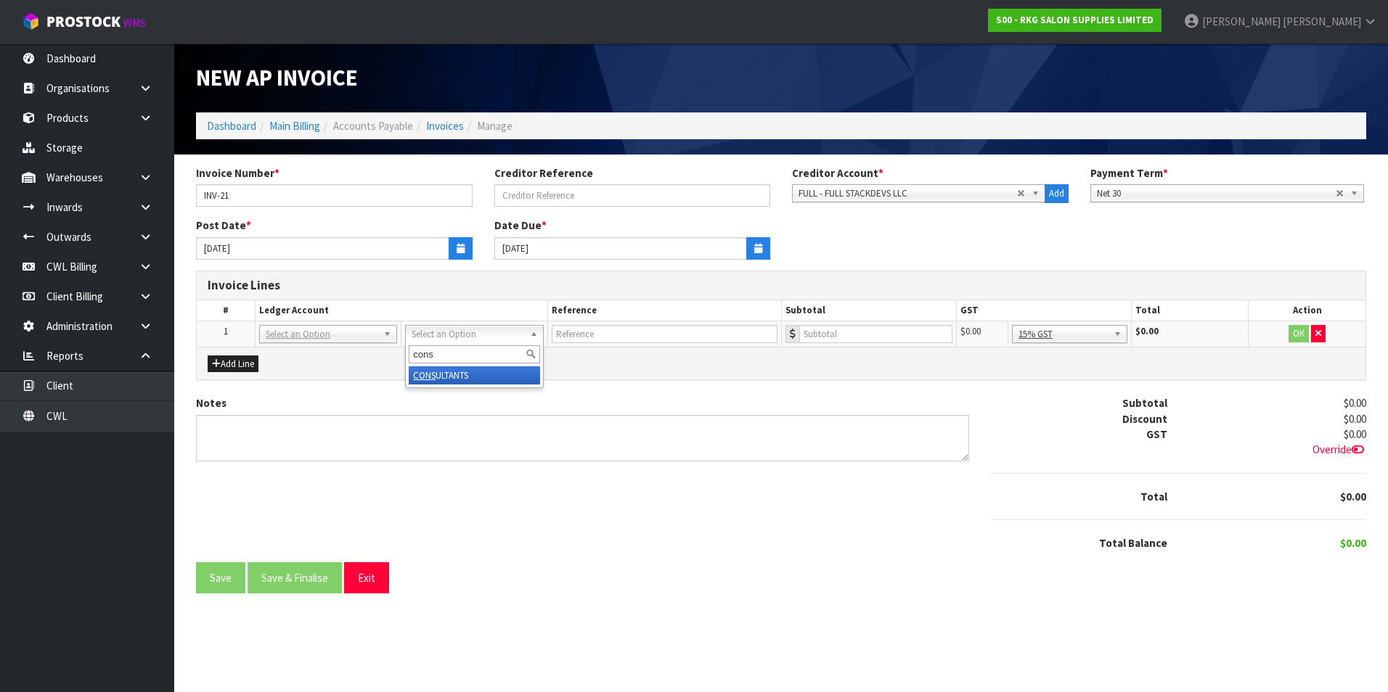
type input "cons"
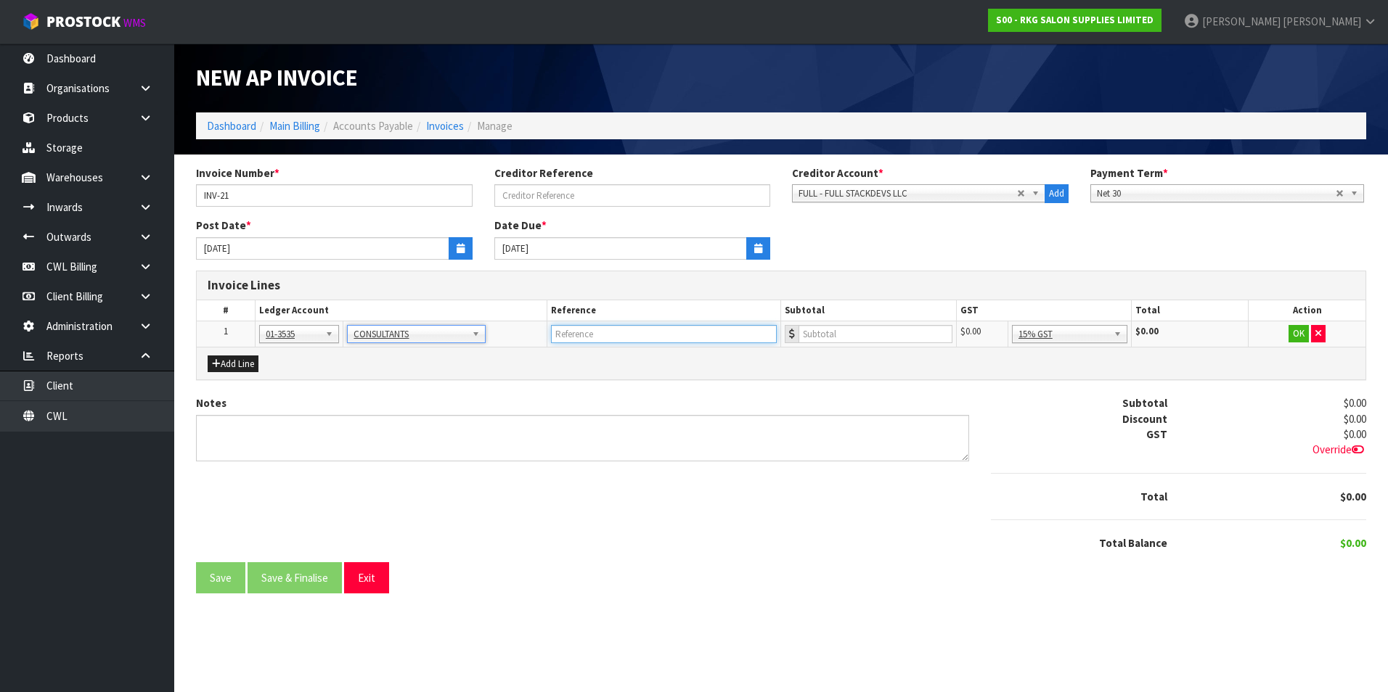
click at [575, 338] on input "text" at bounding box center [664, 334] width 226 height 18
type input "FULL STACK - [DATE] WORK"
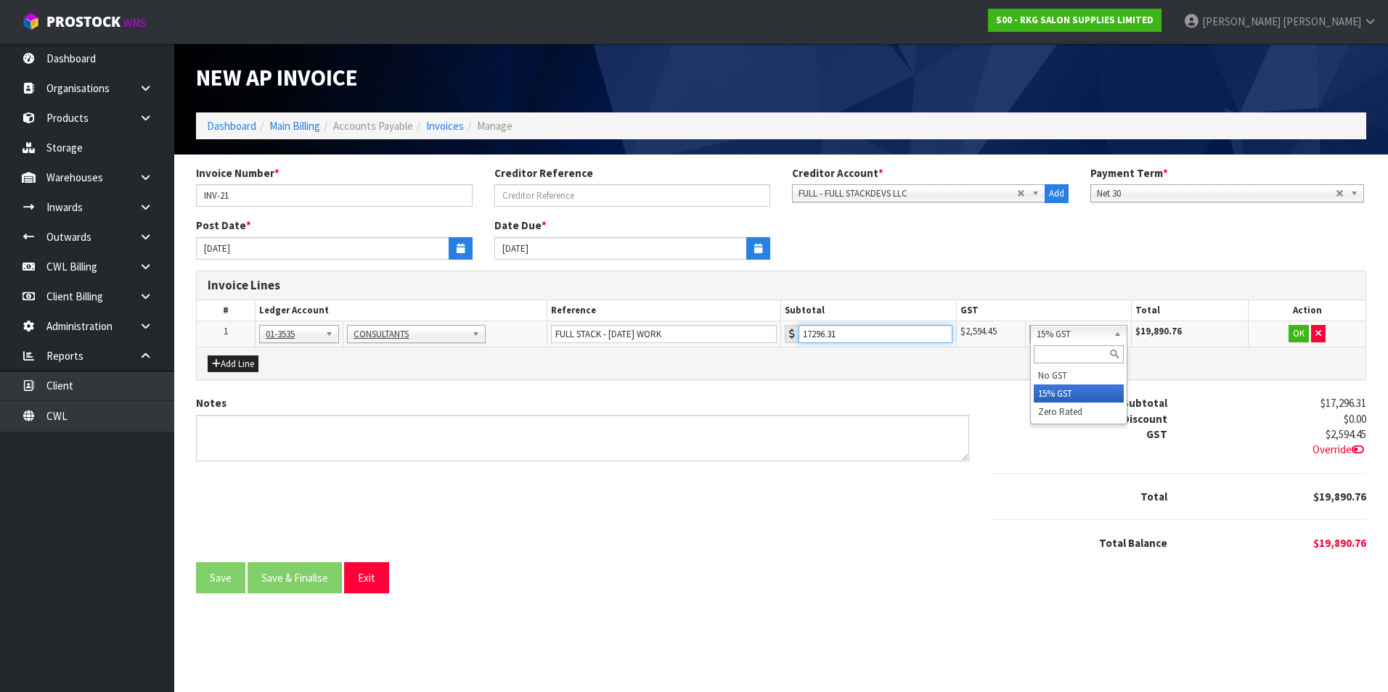
drag, startPoint x: 1106, startPoint y: 329, endPoint x: 1102, endPoint y: 412, distance: 82.8
type input "17296.31"
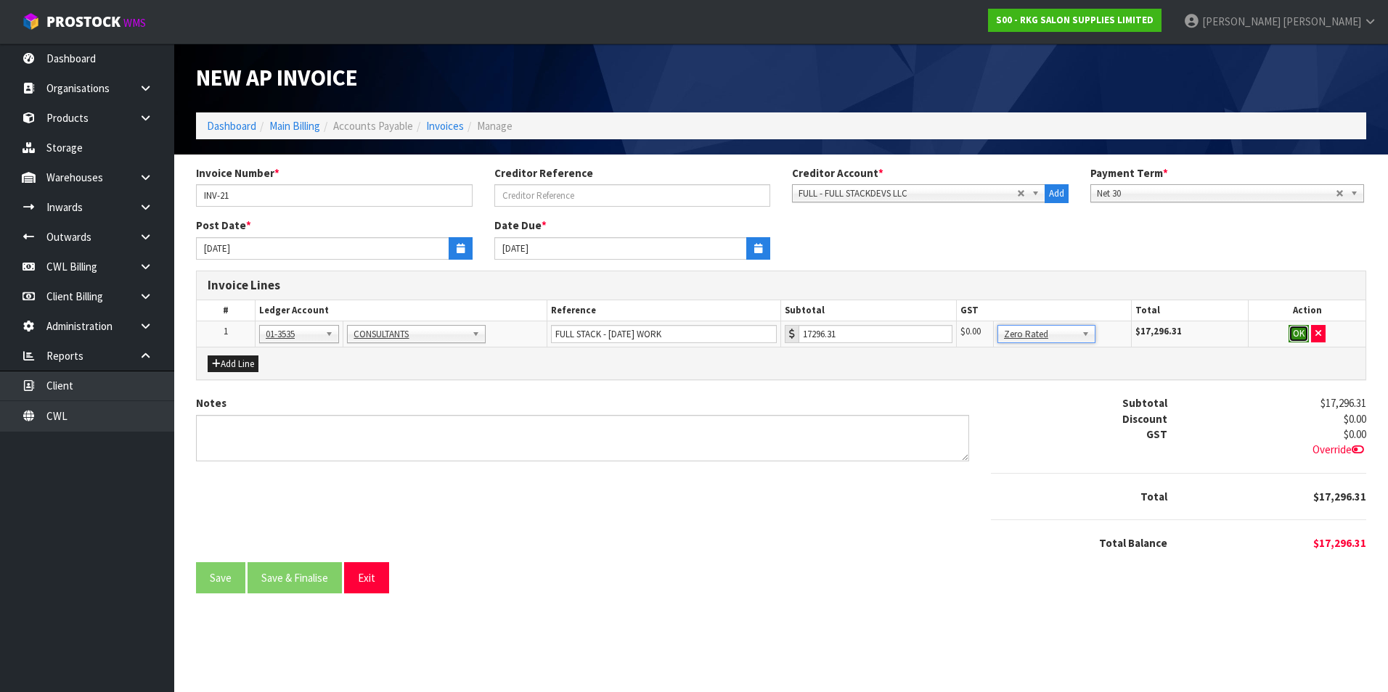
click at [1297, 333] on button "OK" at bounding box center [1298, 333] width 20 height 17
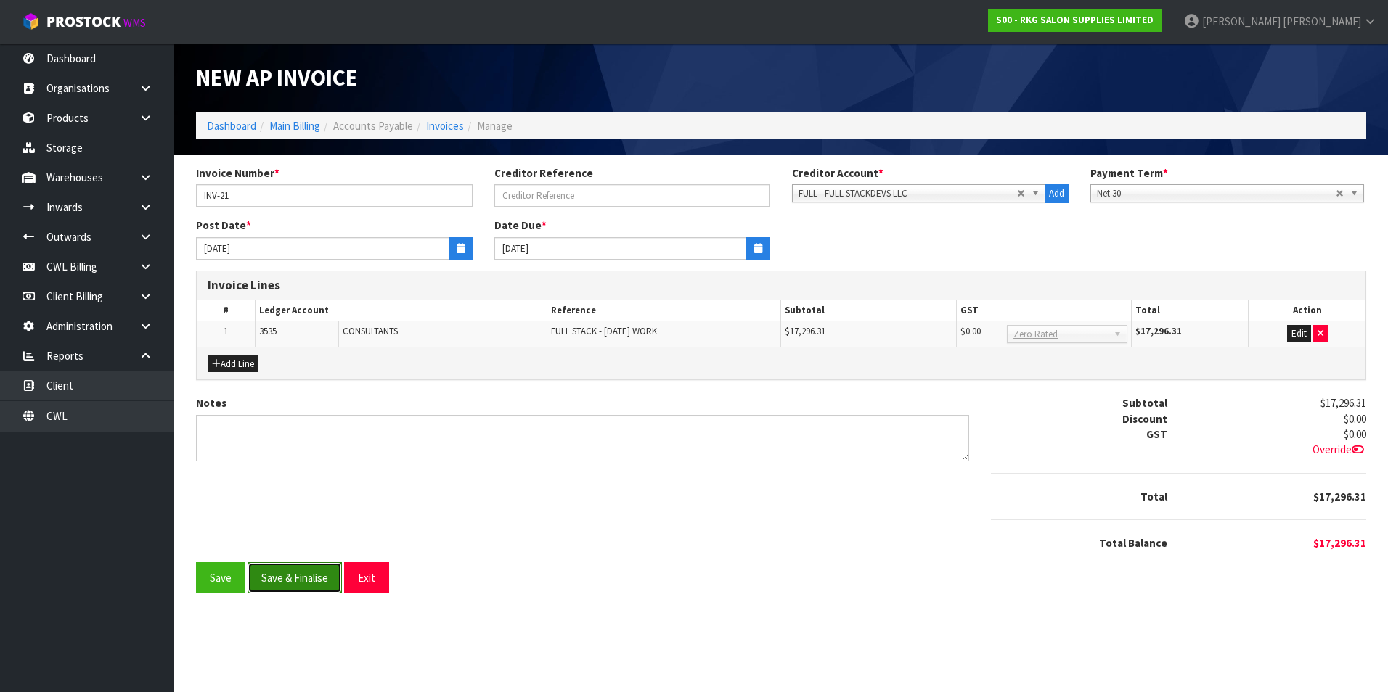
click at [328, 581] on button "Save & Finalise" at bounding box center [294, 577] width 94 height 31
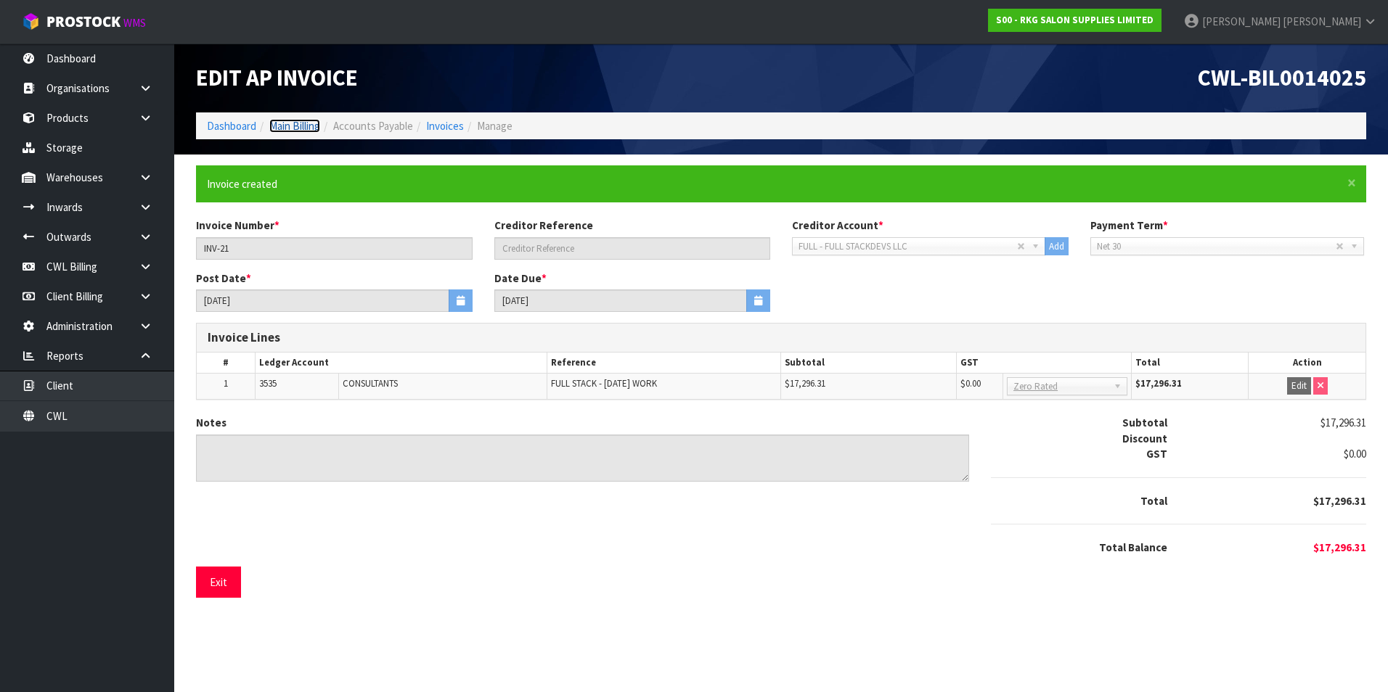
click at [290, 126] on link "Main Billing" at bounding box center [294, 126] width 51 height 14
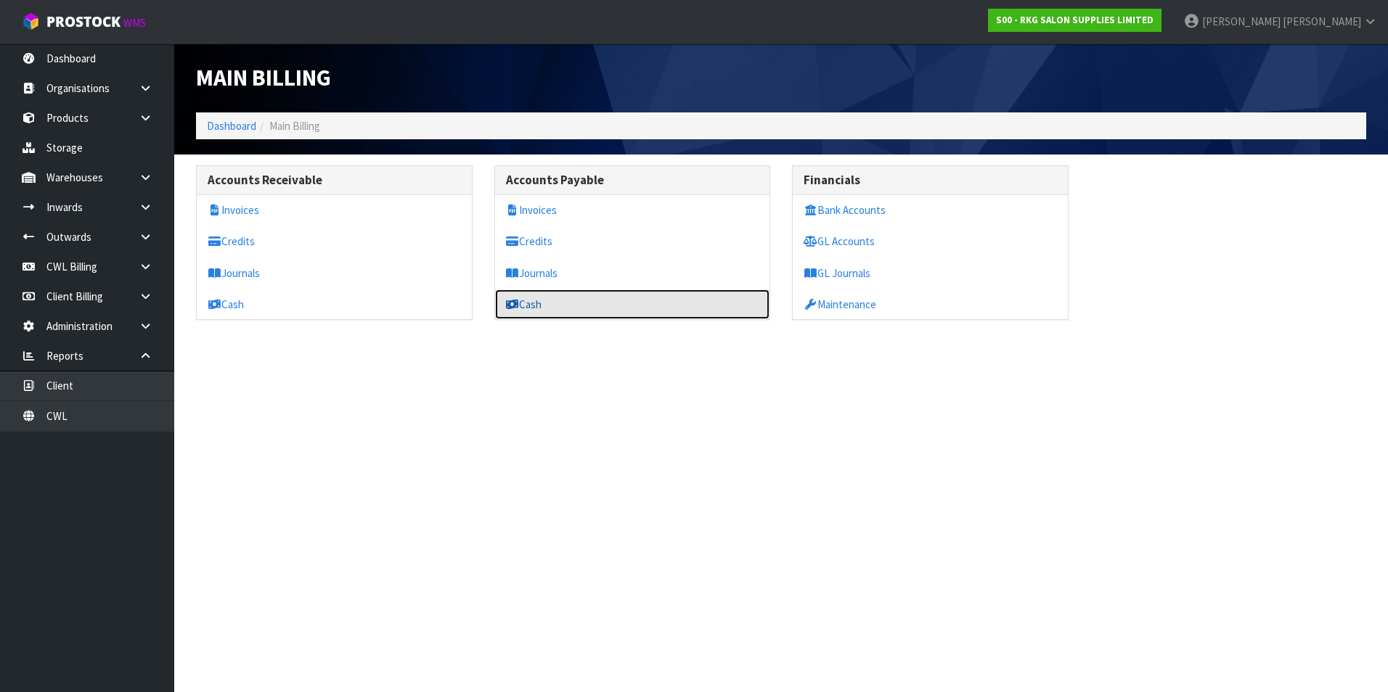
click at [548, 311] on link "Cash" at bounding box center [632, 305] width 275 height 30
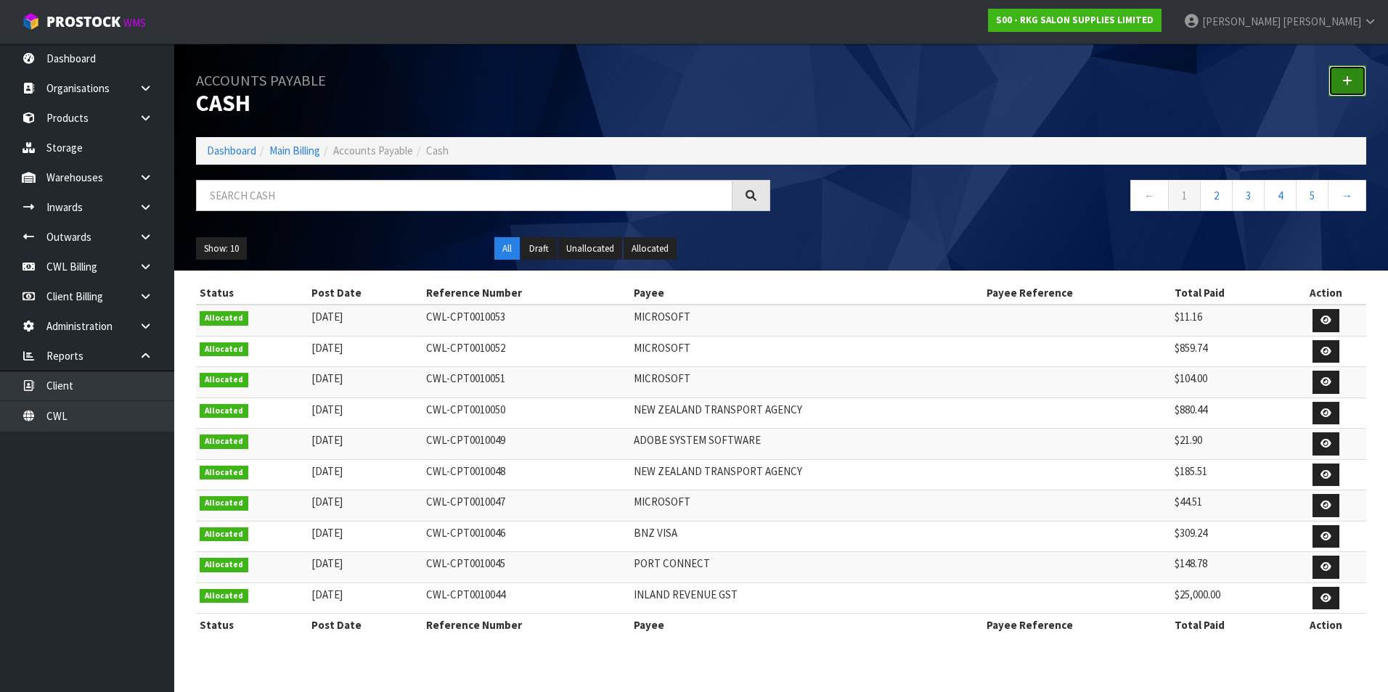
click at [1345, 82] on icon at bounding box center [1347, 80] width 10 height 11
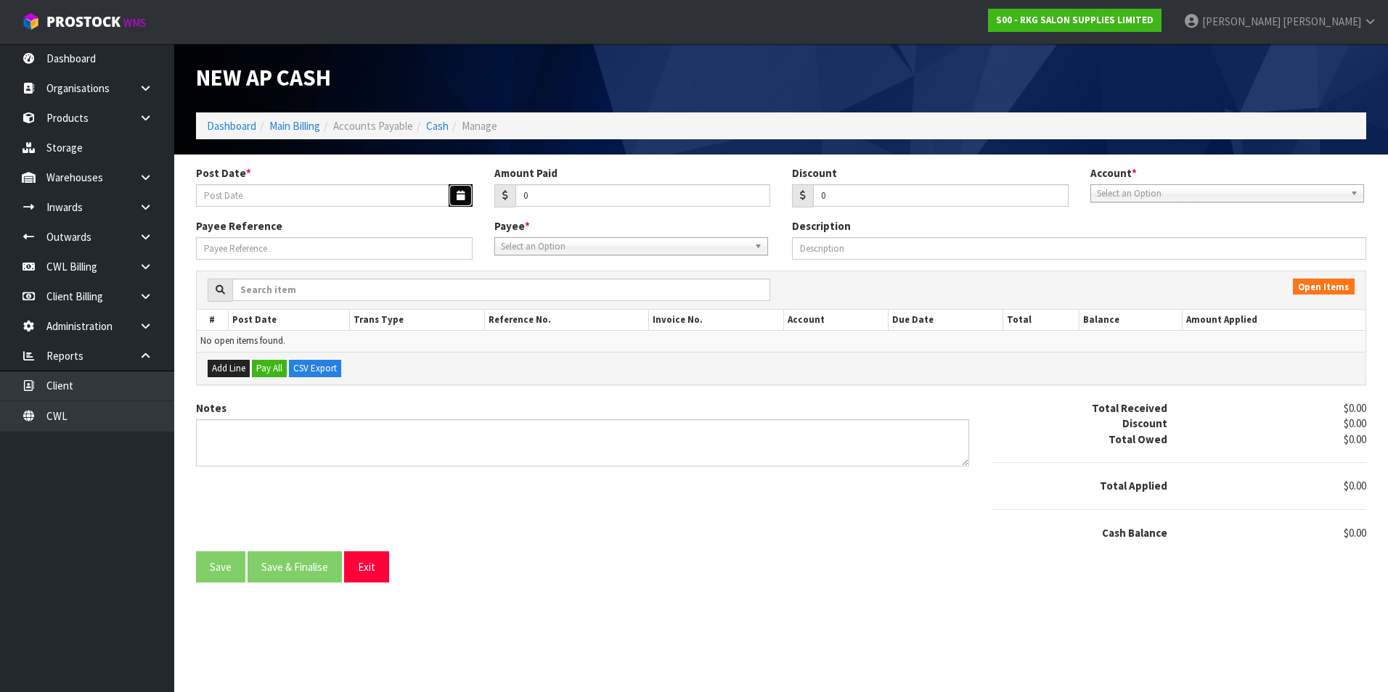
click at [457, 200] on icon "button" at bounding box center [460, 195] width 8 height 9
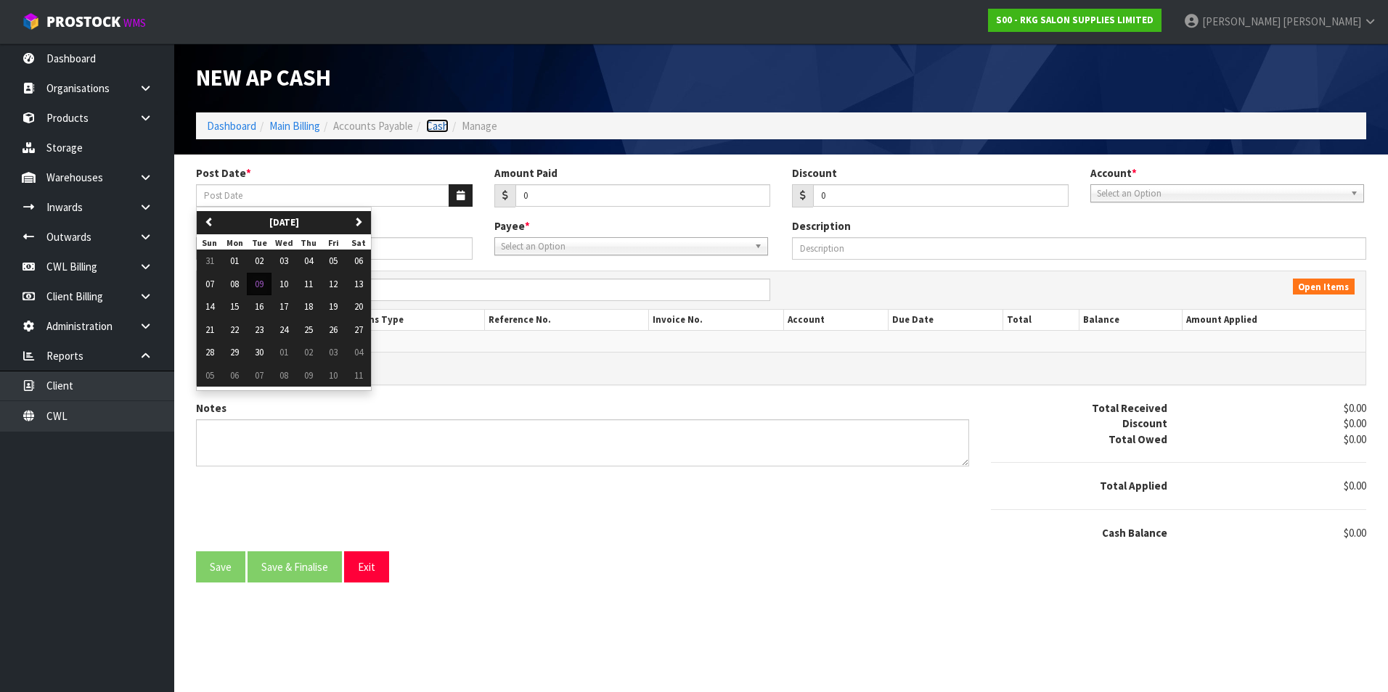
click at [446, 128] on link "Cash" at bounding box center [437, 126] width 22 height 14
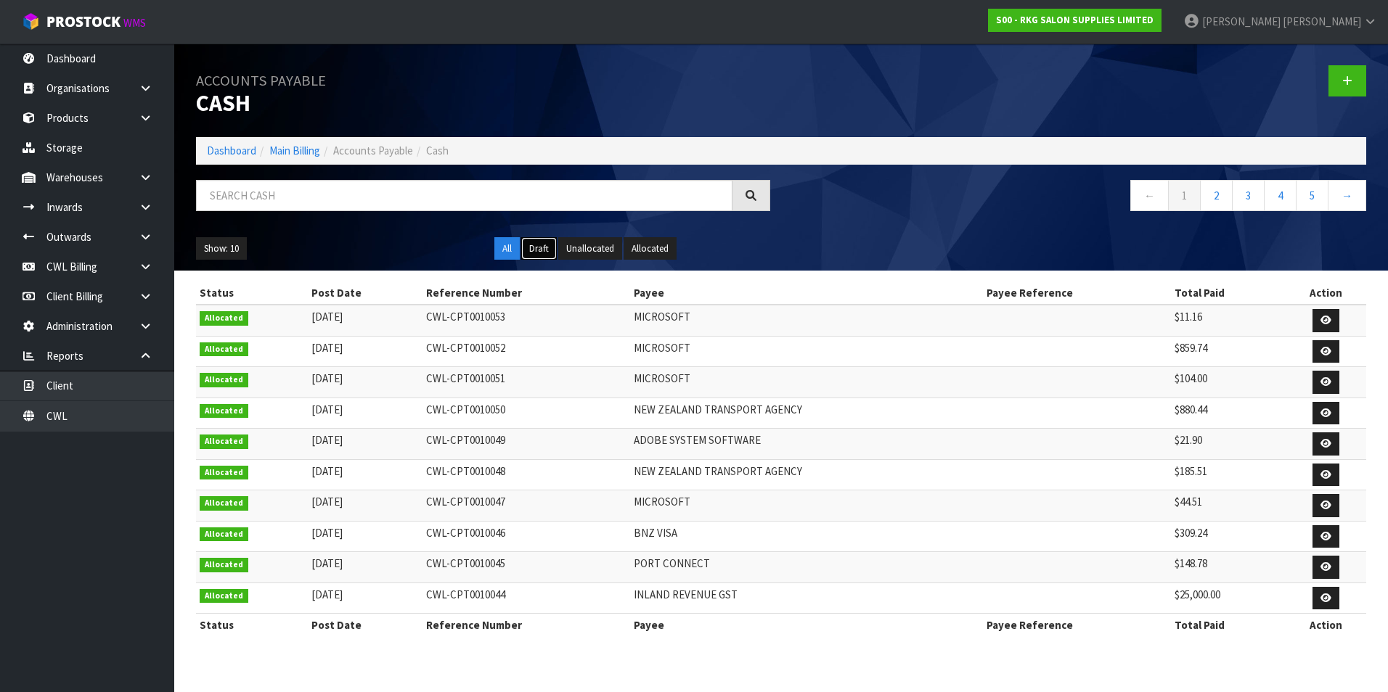
click at [538, 247] on button "Draft" at bounding box center [539, 248] width 36 height 23
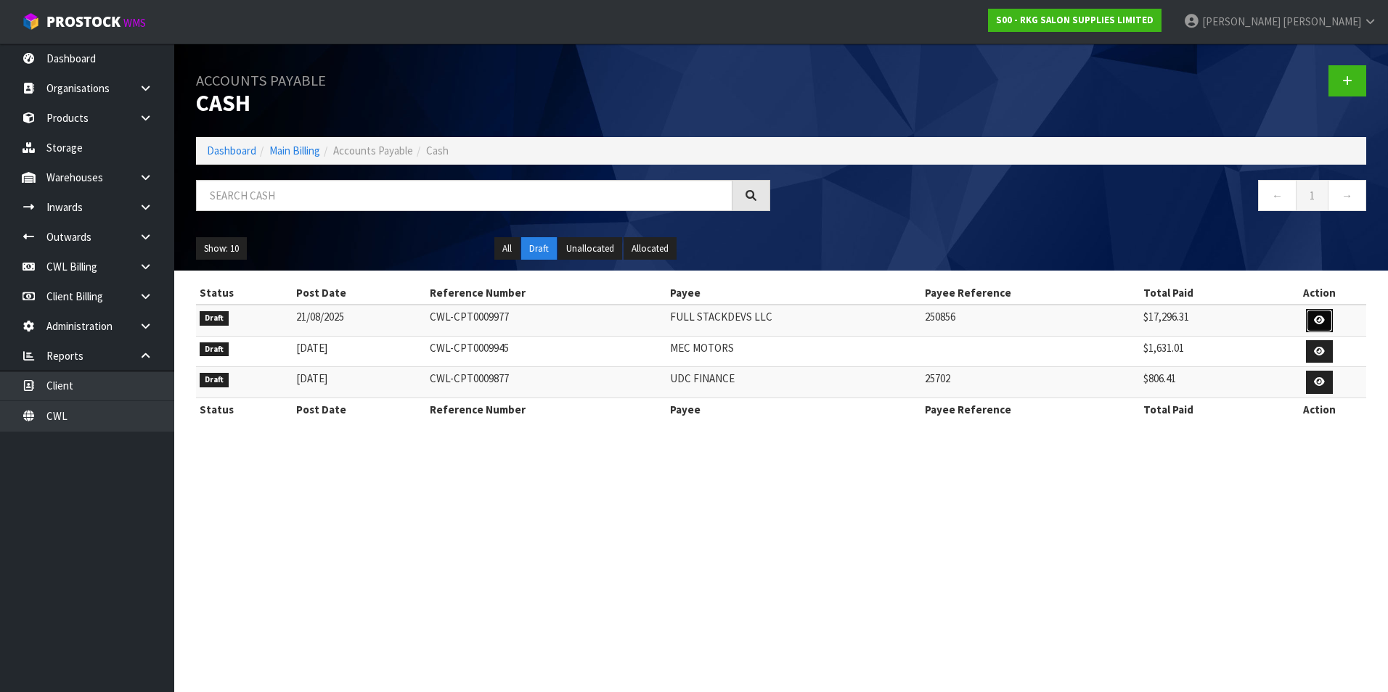
click at [1316, 320] on icon at bounding box center [1319, 320] width 11 height 9
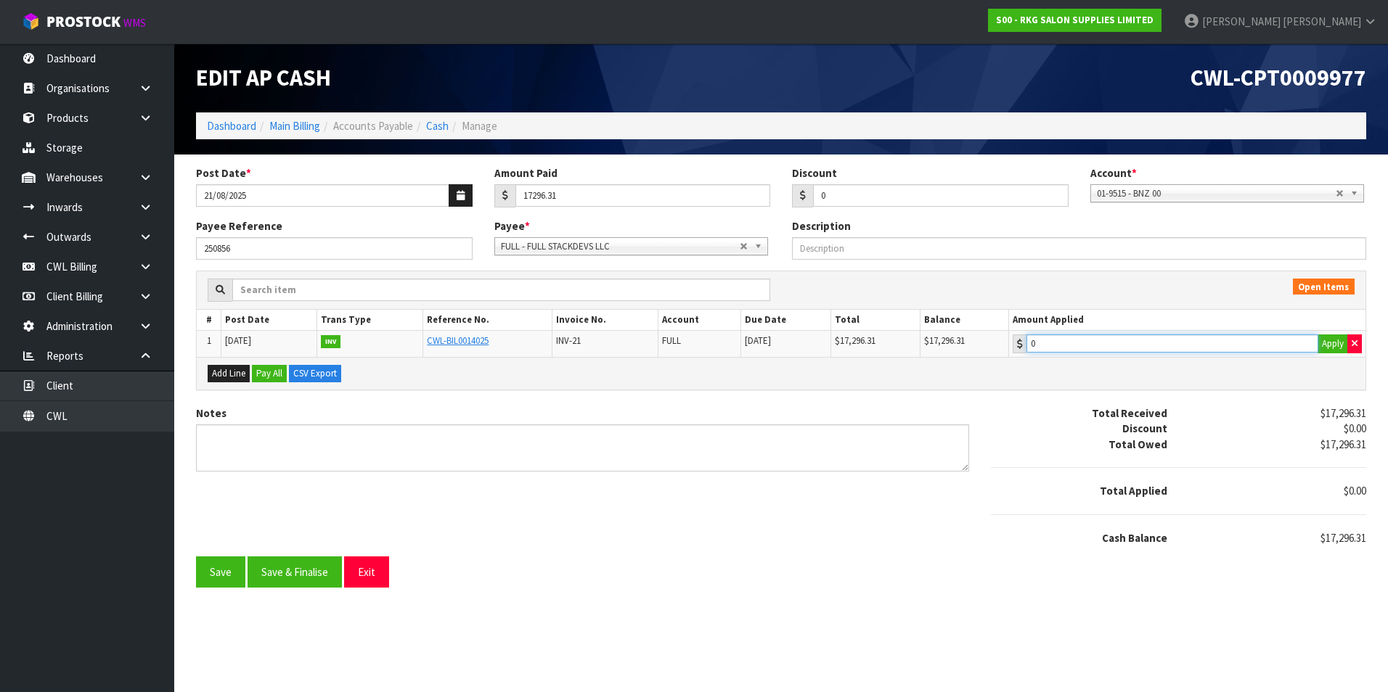
type input "17296.31"
click at [1192, 344] on input "17296.31" at bounding box center [1172, 344] width 292 height 18
click at [303, 578] on button "Save & Finalise" at bounding box center [294, 572] width 94 height 31
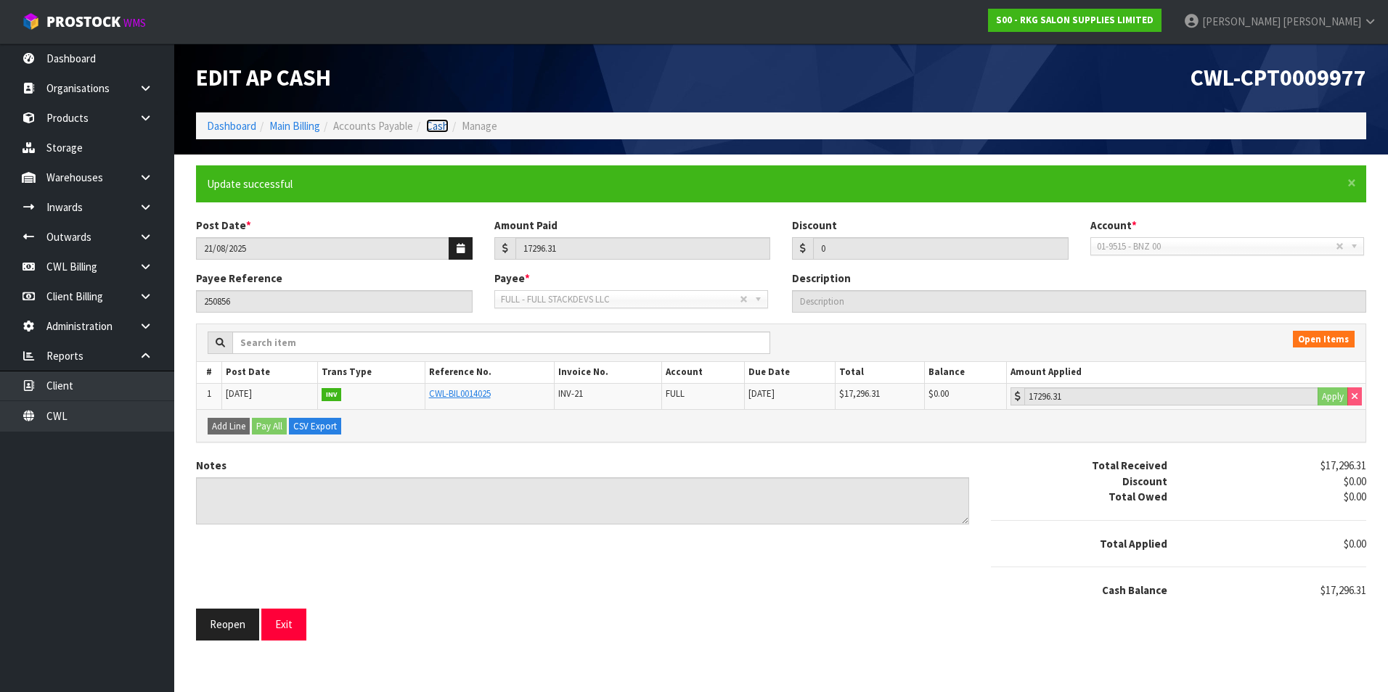
click at [431, 128] on link "Cash" at bounding box center [437, 126] width 22 height 14
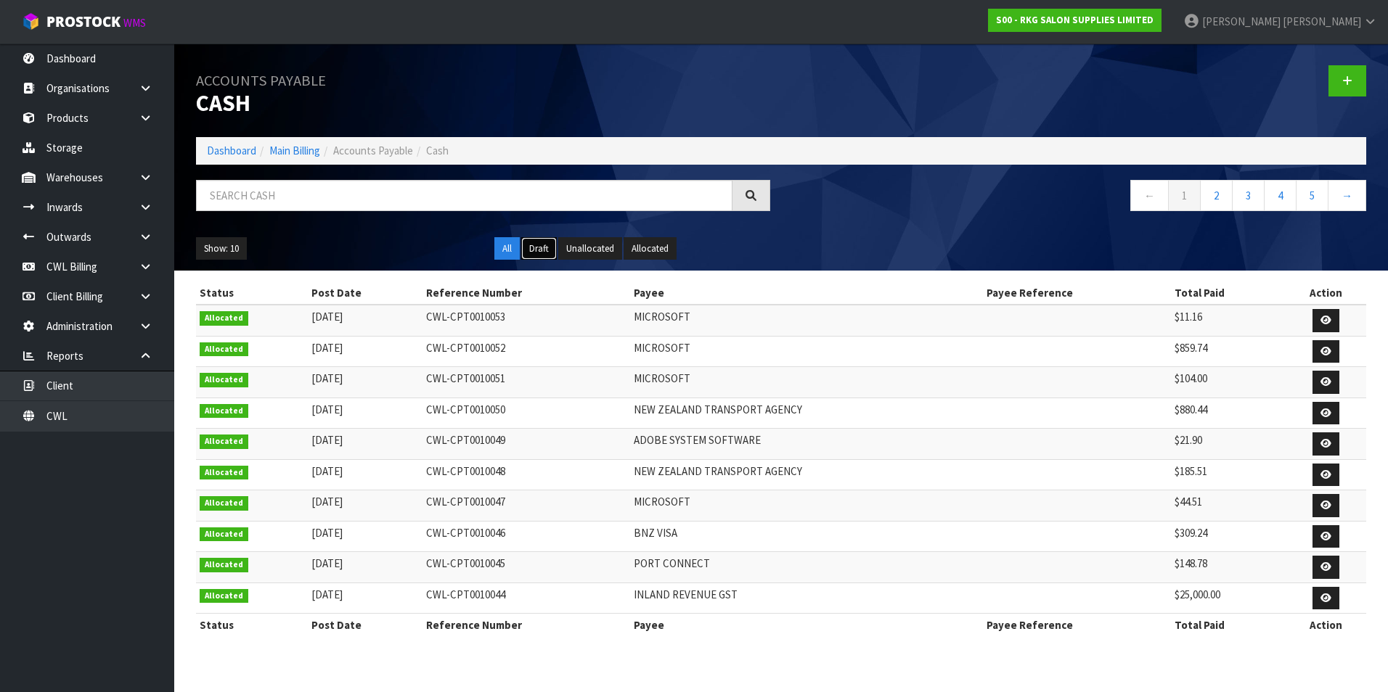
click at [530, 247] on button "Draft" at bounding box center [539, 248] width 36 height 23
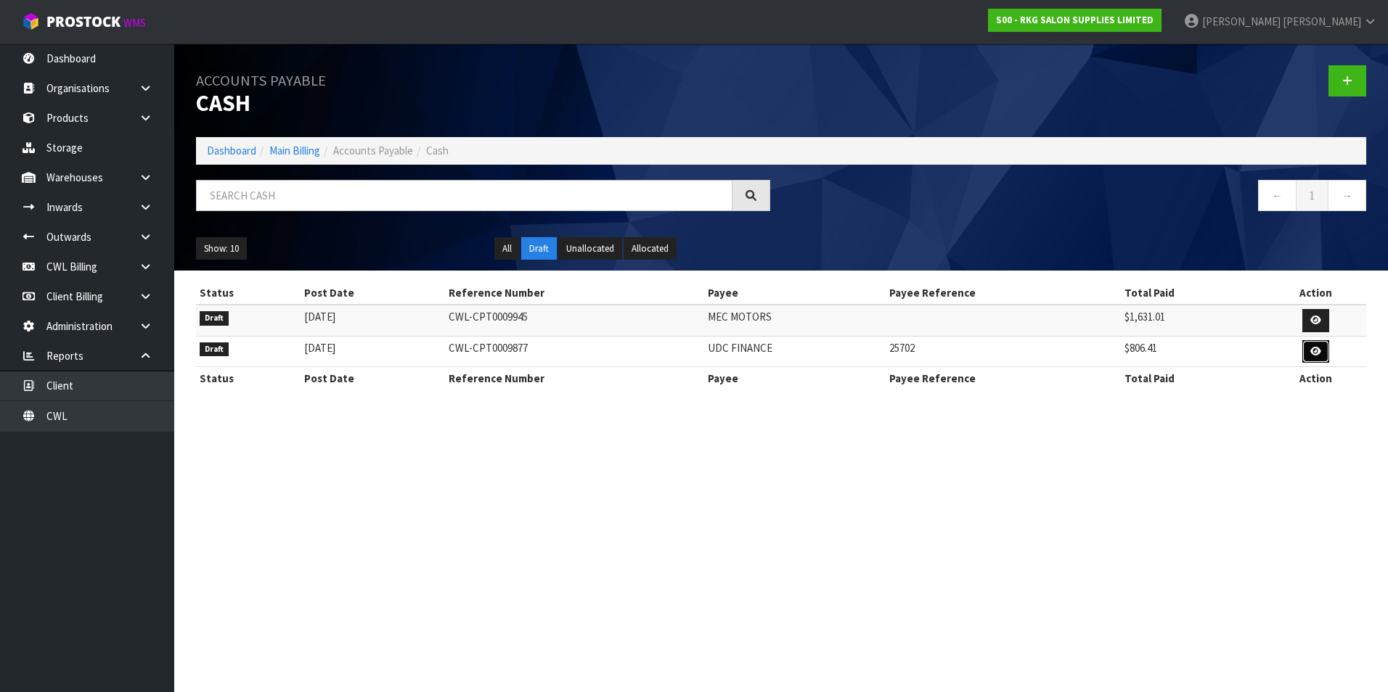
click at [1314, 356] on icon at bounding box center [1315, 351] width 11 height 9
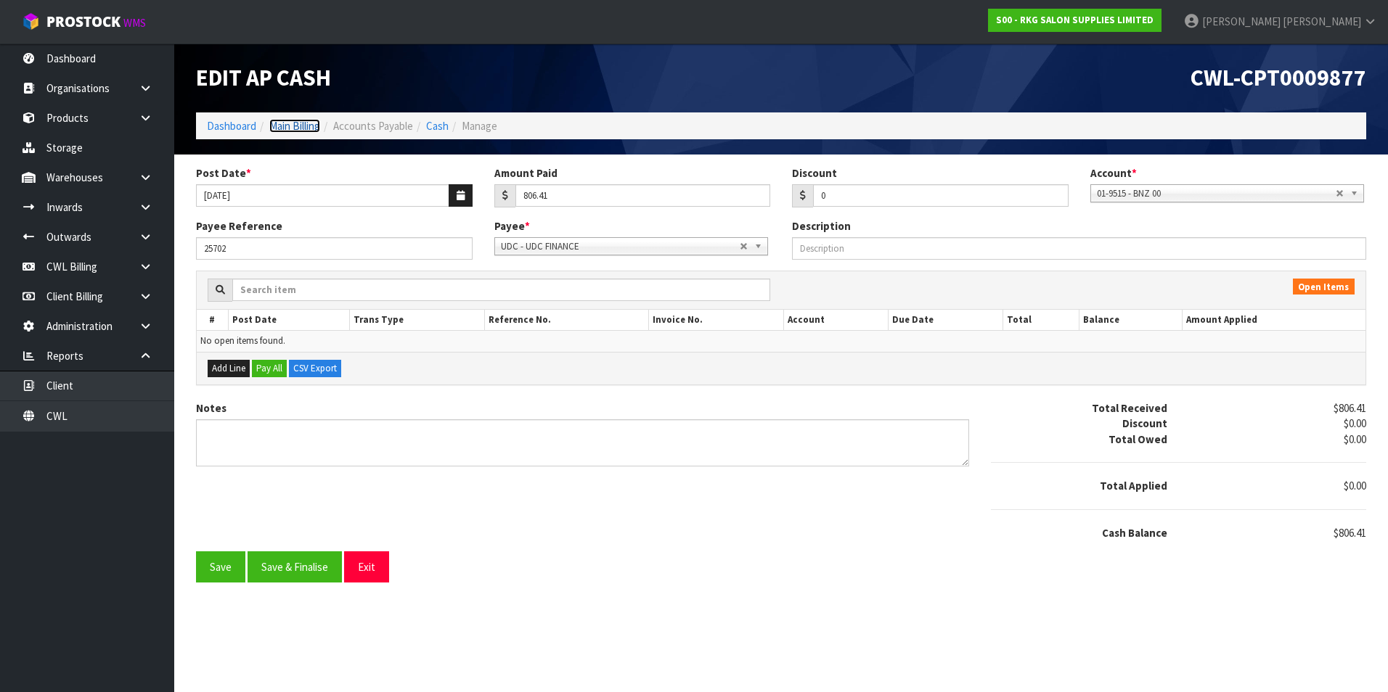
click at [289, 124] on link "Main Billing" at bounding box center [294, 126] width 51 height 14
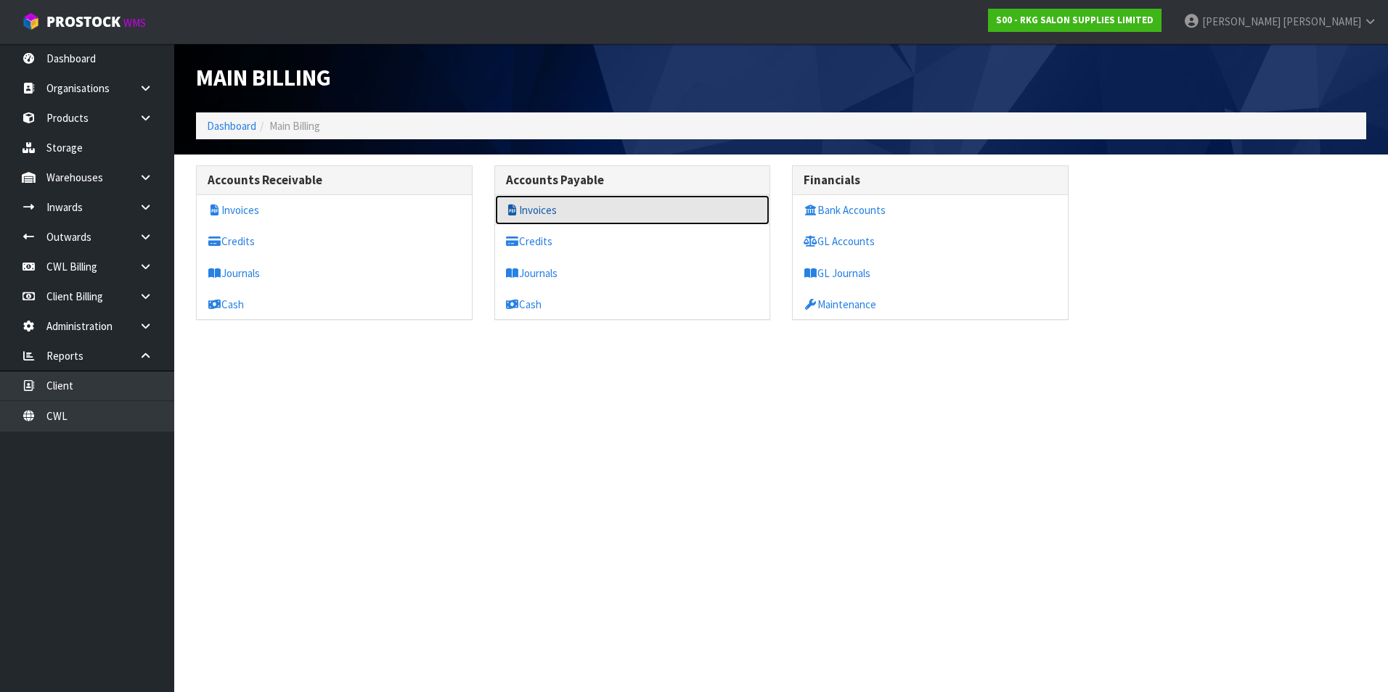
click at [553, 213] on link "Invoices" at bounding box center [632, 210] width 275 height 30
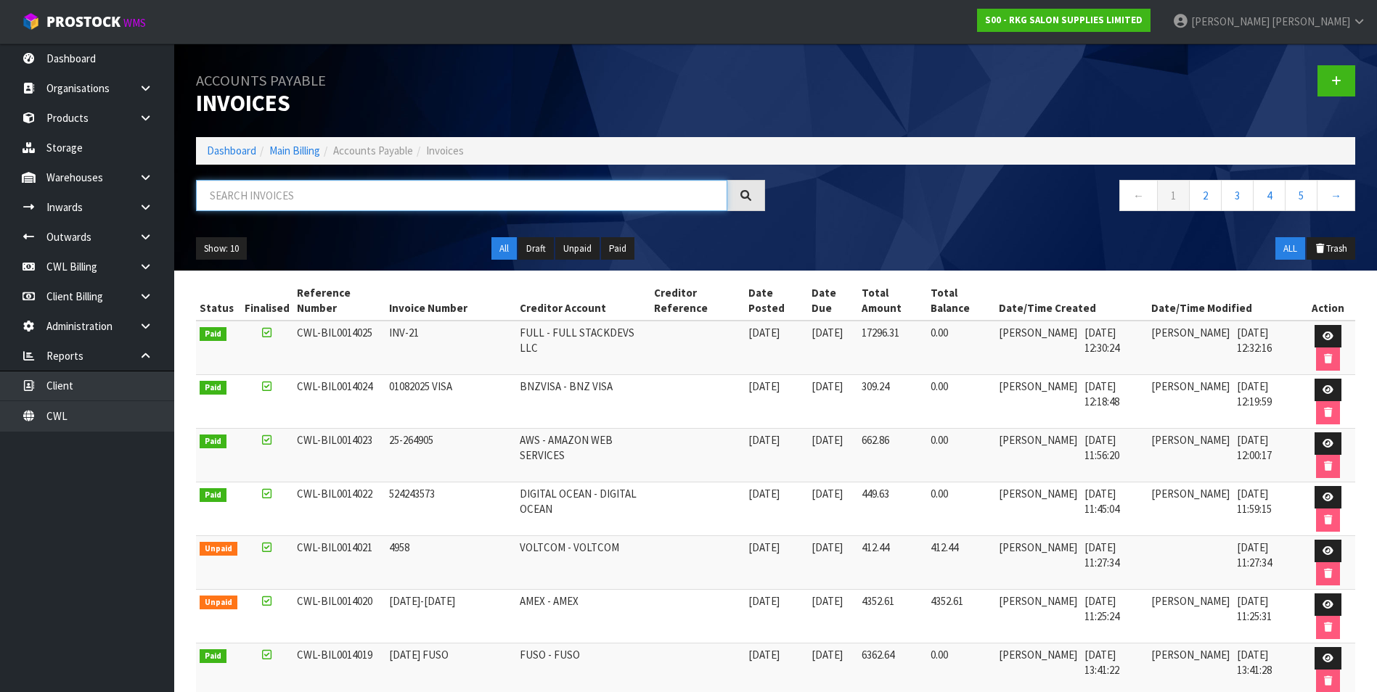
click at [347, 190] on input "text" at bounding box center [461, 195] width 531 height 31
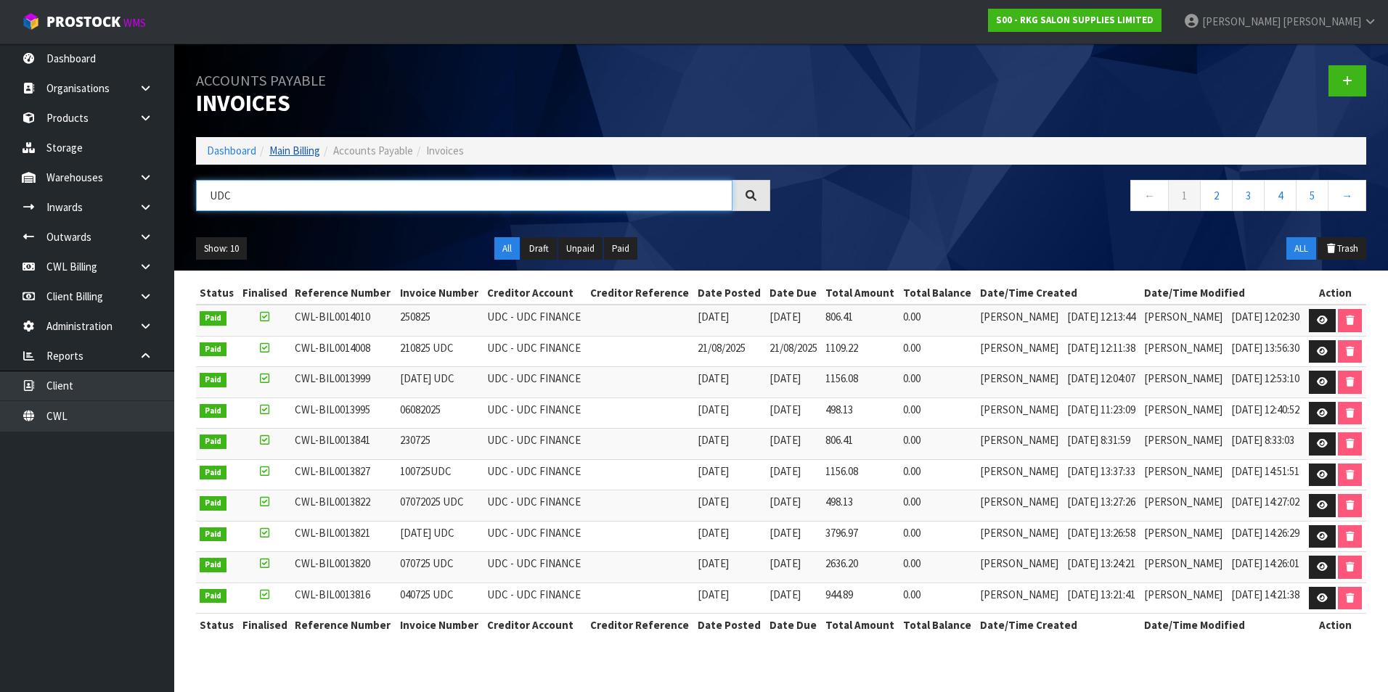
type input "UDC"
click at [310, 149] on link "Main Billing" at bounding box center [294, 151] width 51 height 14
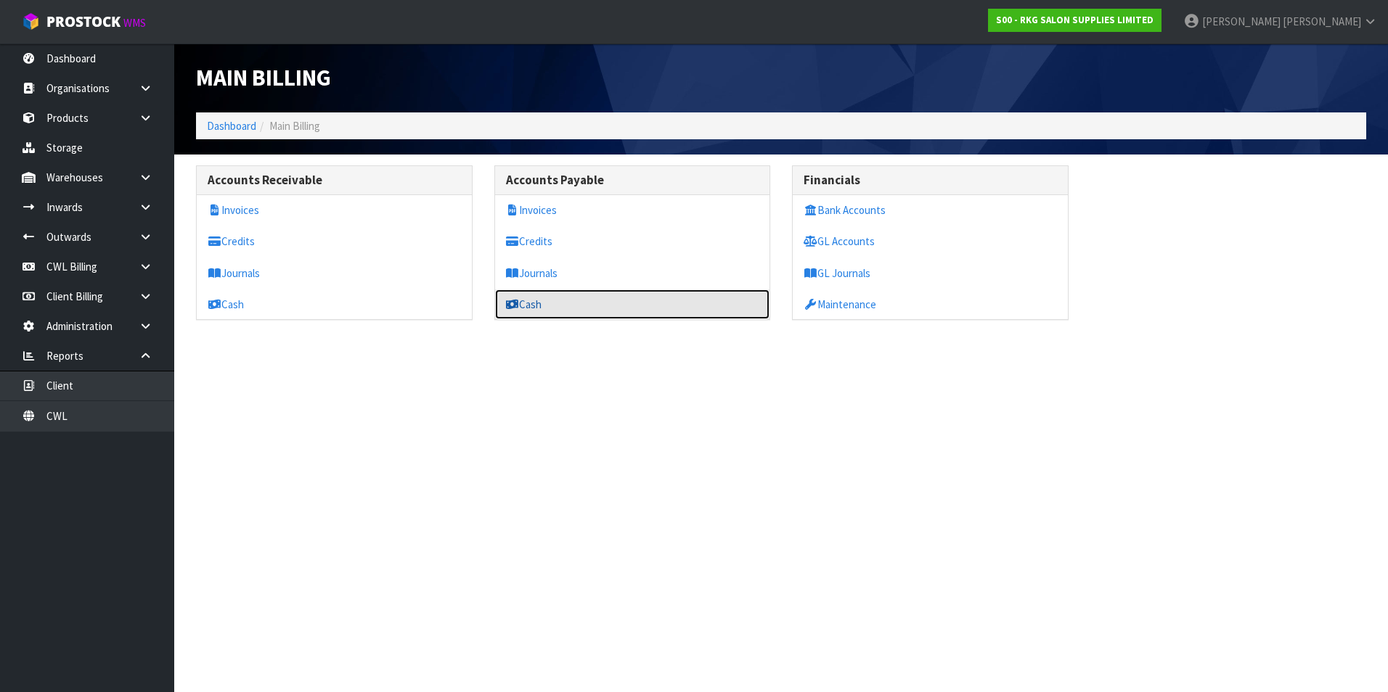
click at [541, 306] on link "Cash" at bounding box center [632, 305] width 275 height 30
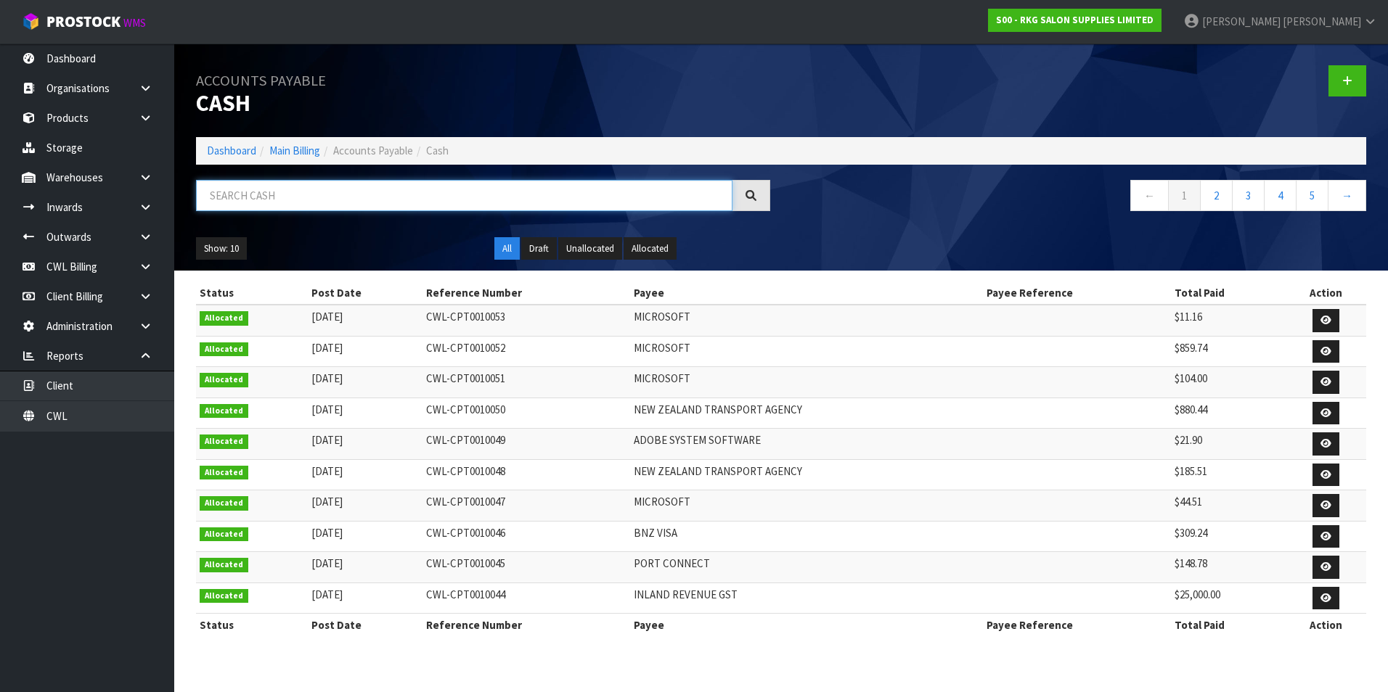
click at [364, 192] on input "text" at bounding box center [464, 195] width 536 height 31
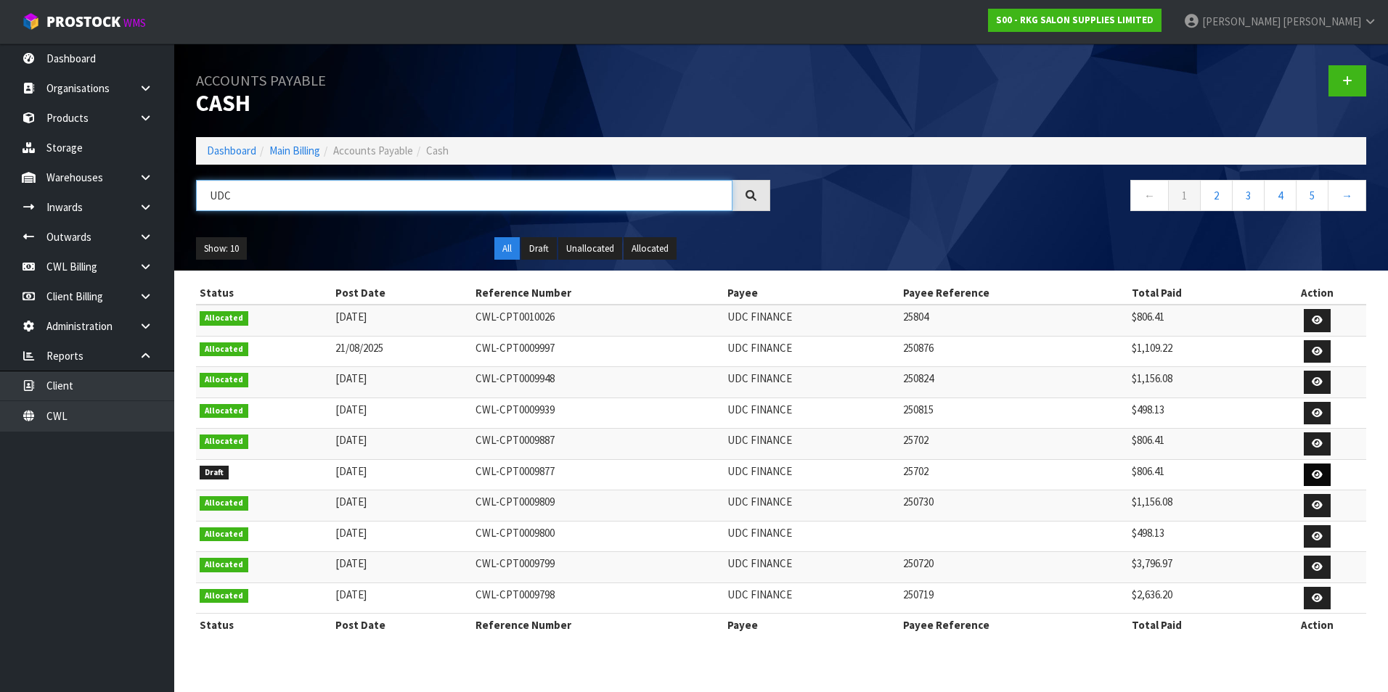
type input "UDC"
click at [1317, 475] on icon at bounding box center [1316, 474] width 11 height 9
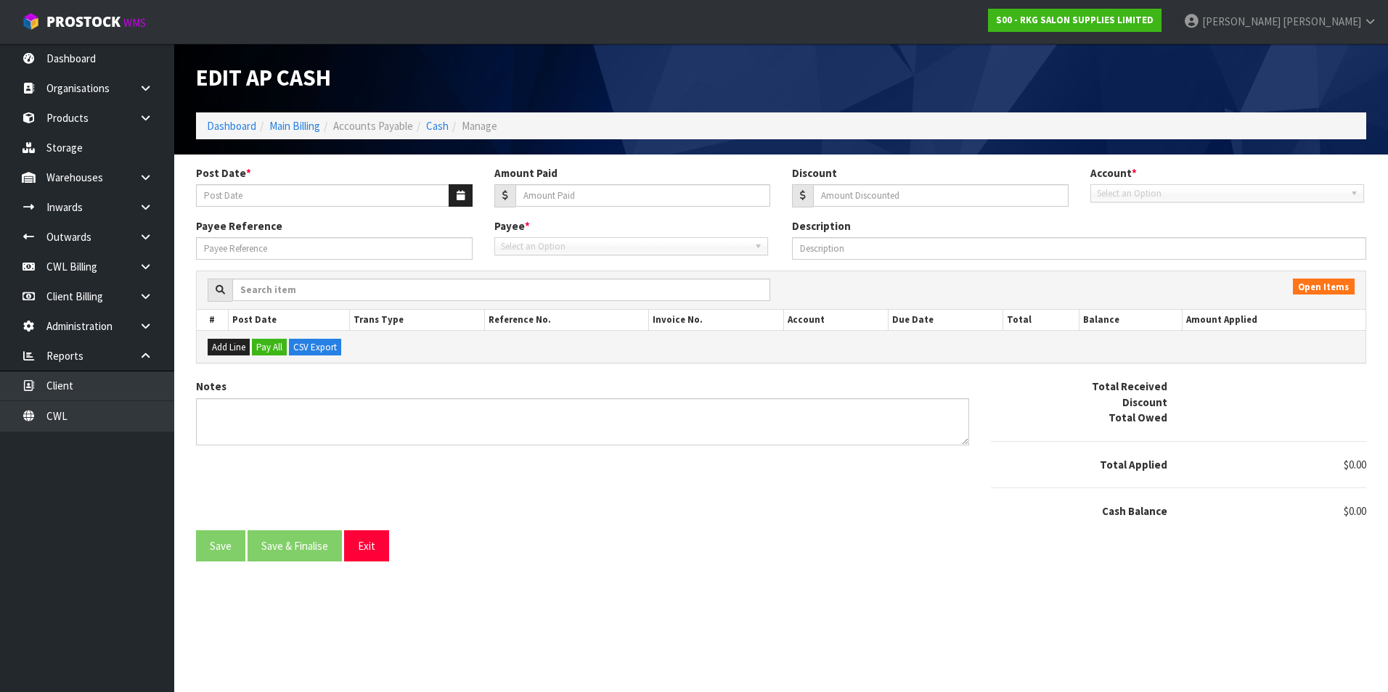
type input "[DATE]"
type input "806.41"
type input "0"
type input "25702"
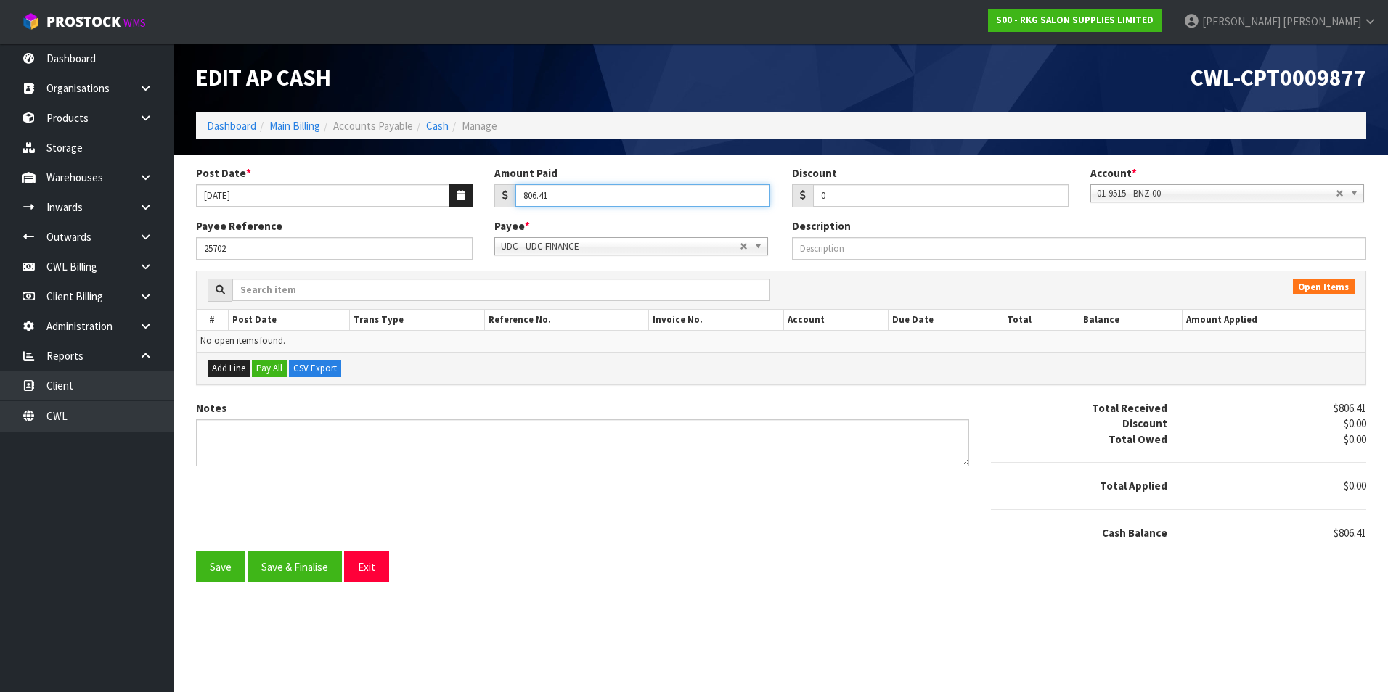
click at [599, 196] on input "806.41" at bounding box center [642, 195] width 255 height 22
type input "8"
click at [216, 568] on button "Save" at bounding box center [220, 567] width 49 height 31
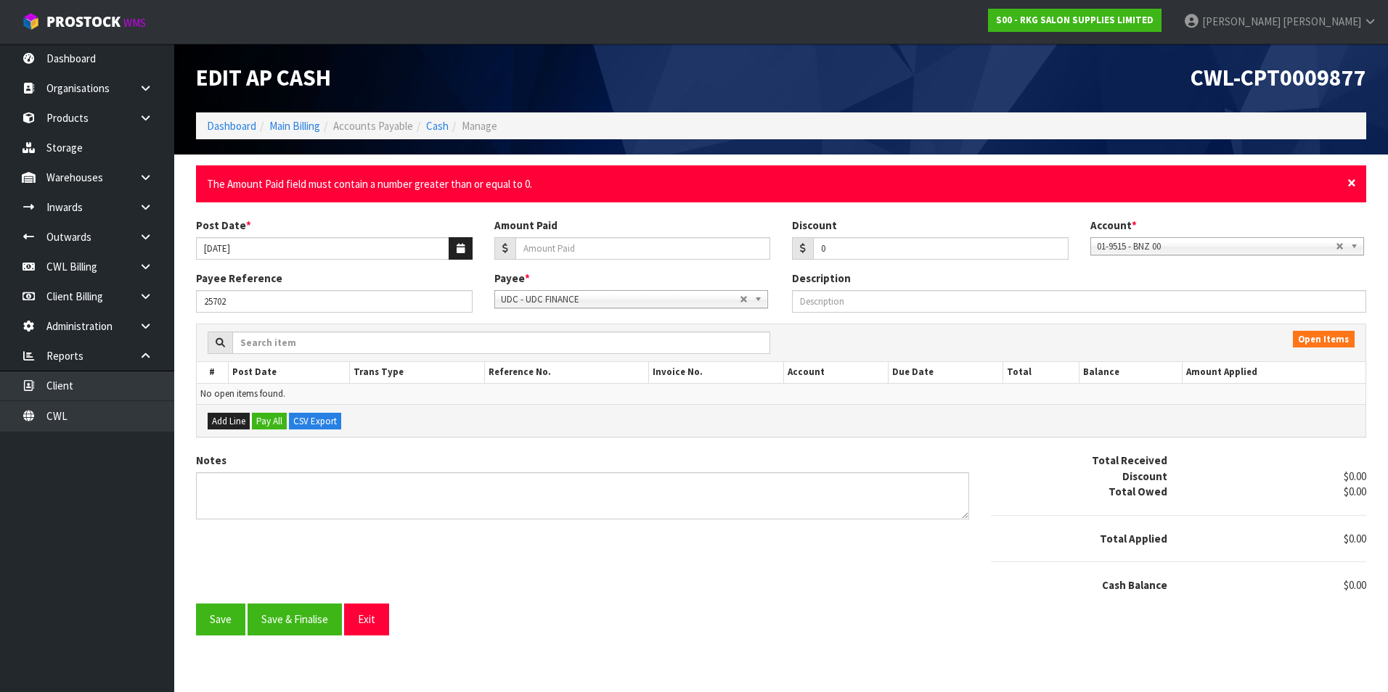
click at [1355, 181] on span "×" at bounding box center [1351, 183] width 9 height 20
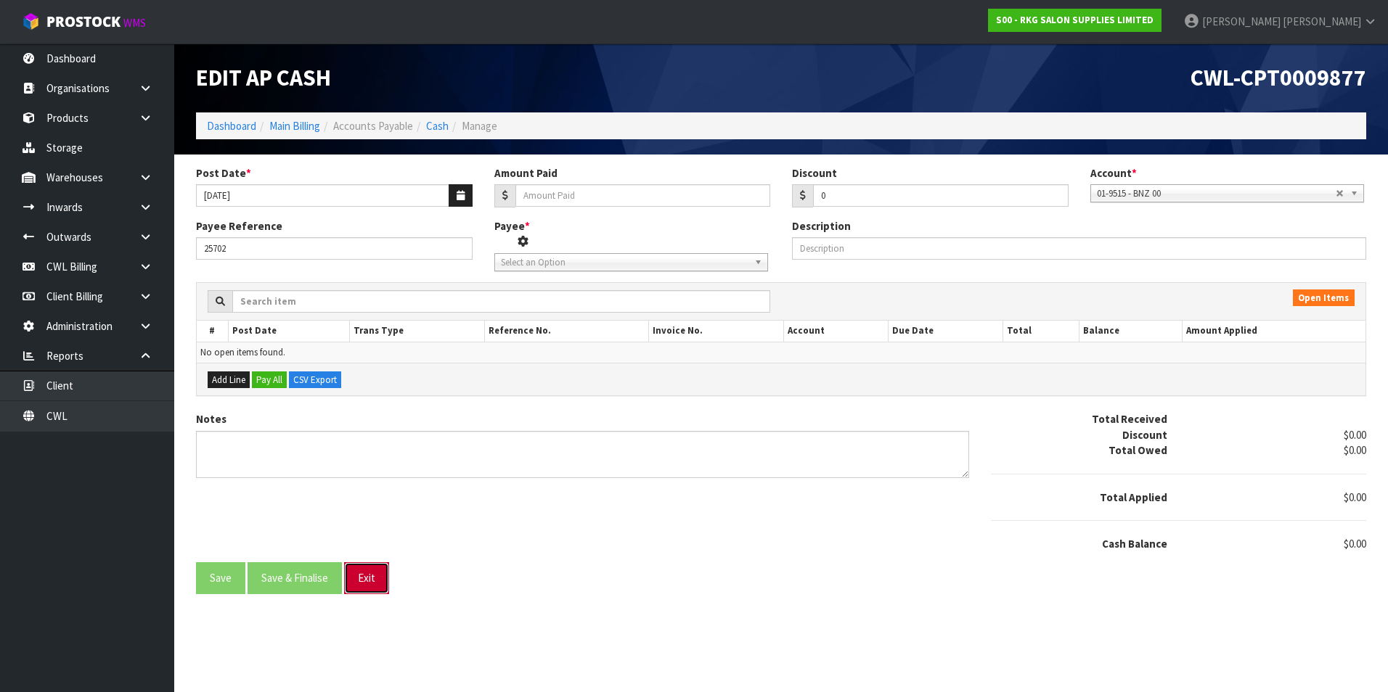
click at [365, 587] on button "Exit" at bounding box center [366, 577] width 45 height 31
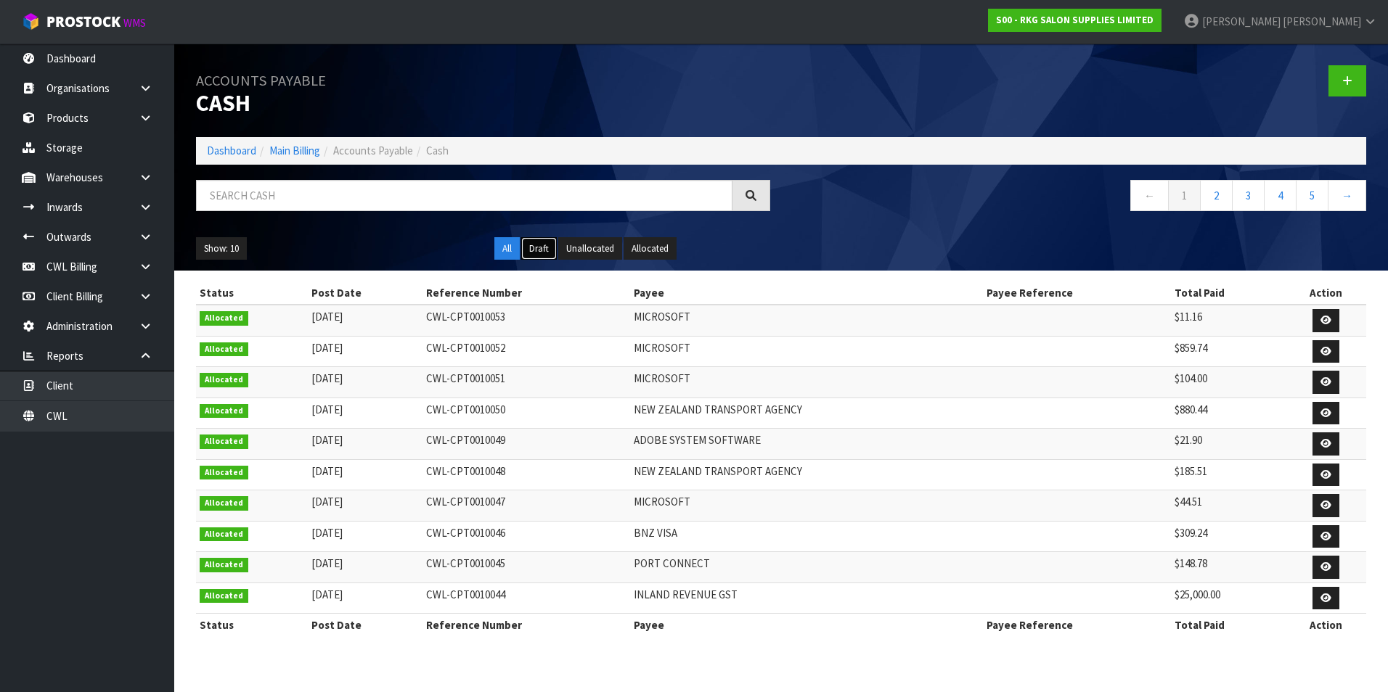
click at [545, 249] on button "Draft" at bounding box center [539, 248] width 36 height 23
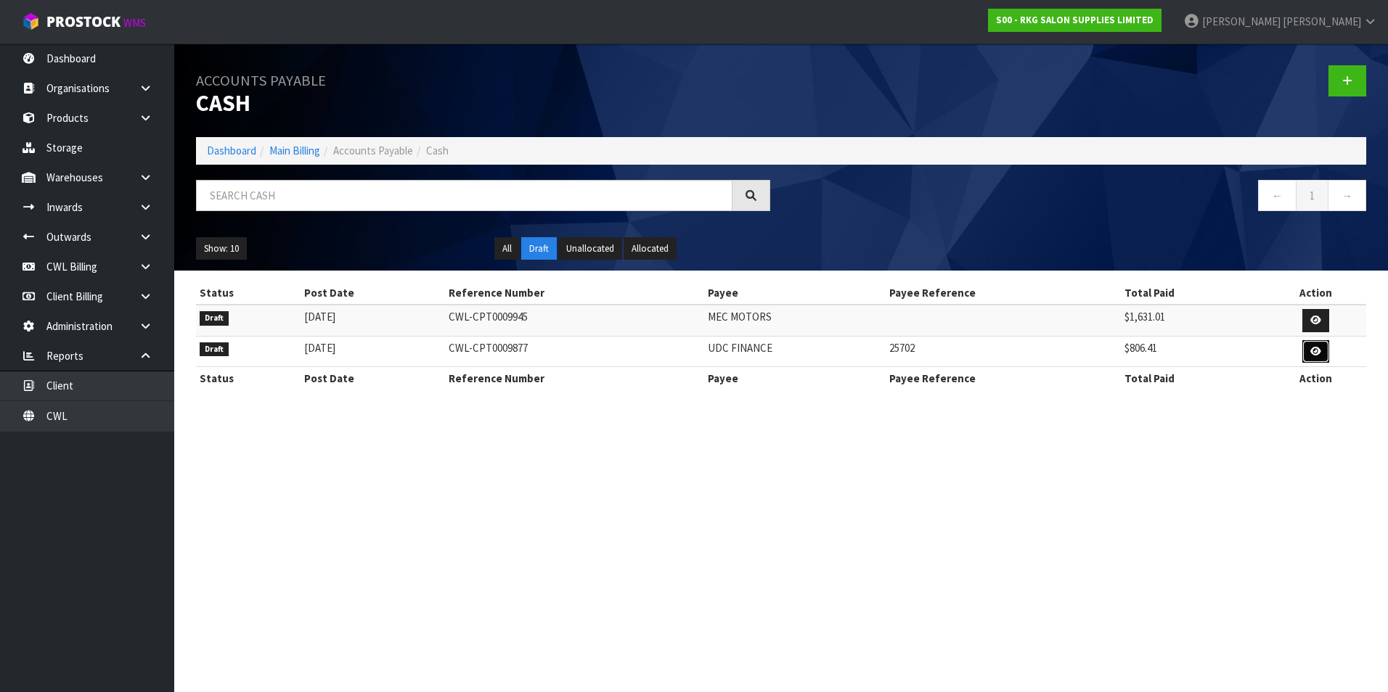
click at [1311, 348] on icon at bounding box center [1315, 351] width 11 height 9
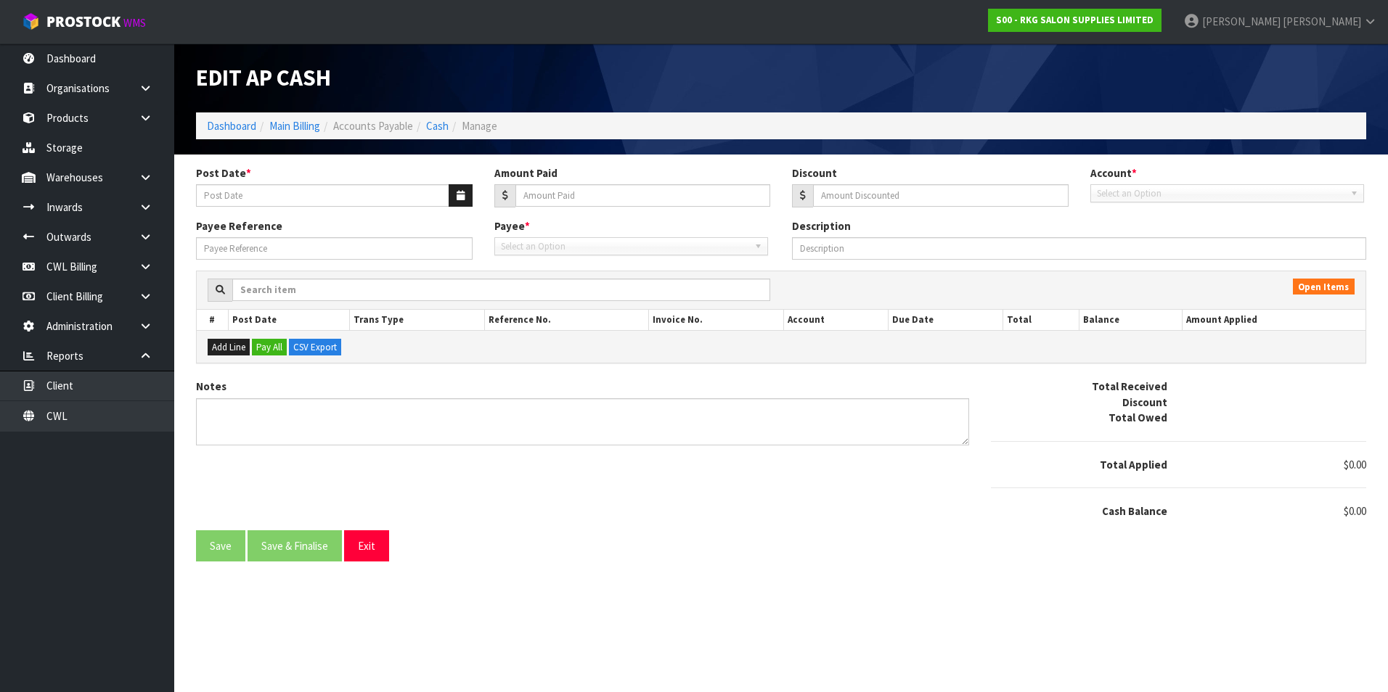
type input "[DATE]"
type input "806.41"
type input "0"
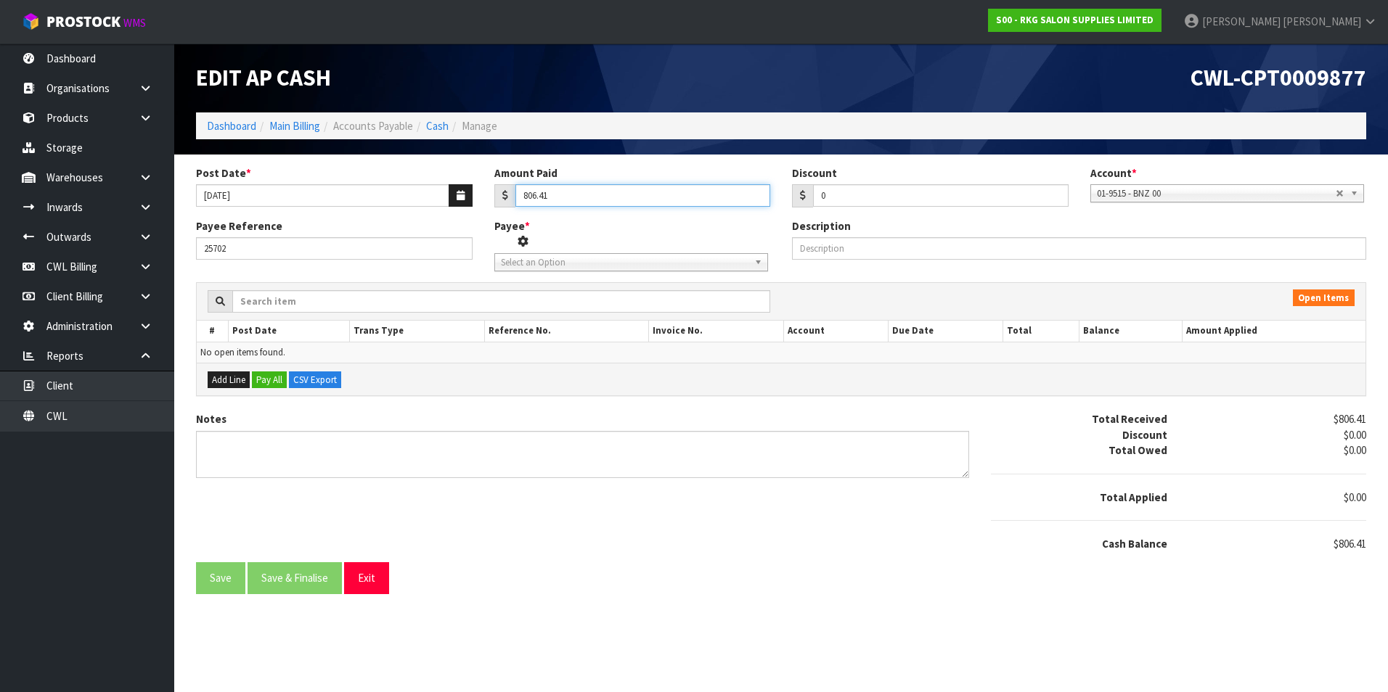
click at [677, 194] on input "806.41" at bounding box center [642, 195] width 255 height 22
click at [275, 246] on input "25702" at bounding box center [334, 248] width 276 height 22
type input "2"
click at [371, 583] on button "Exit" at bounding box center [366, 577] width 45 height 31
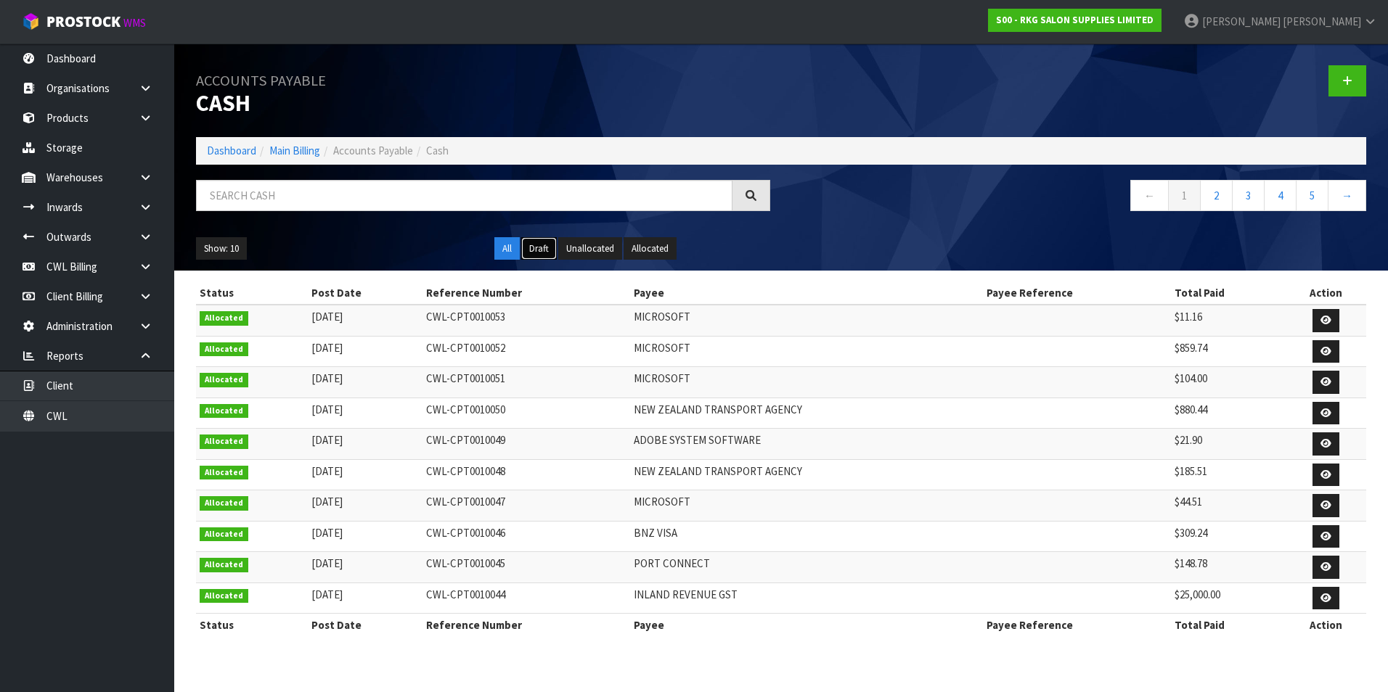
click at [528, 248] on button "Draft" at bounding box center [539, 248] width 36 height 23
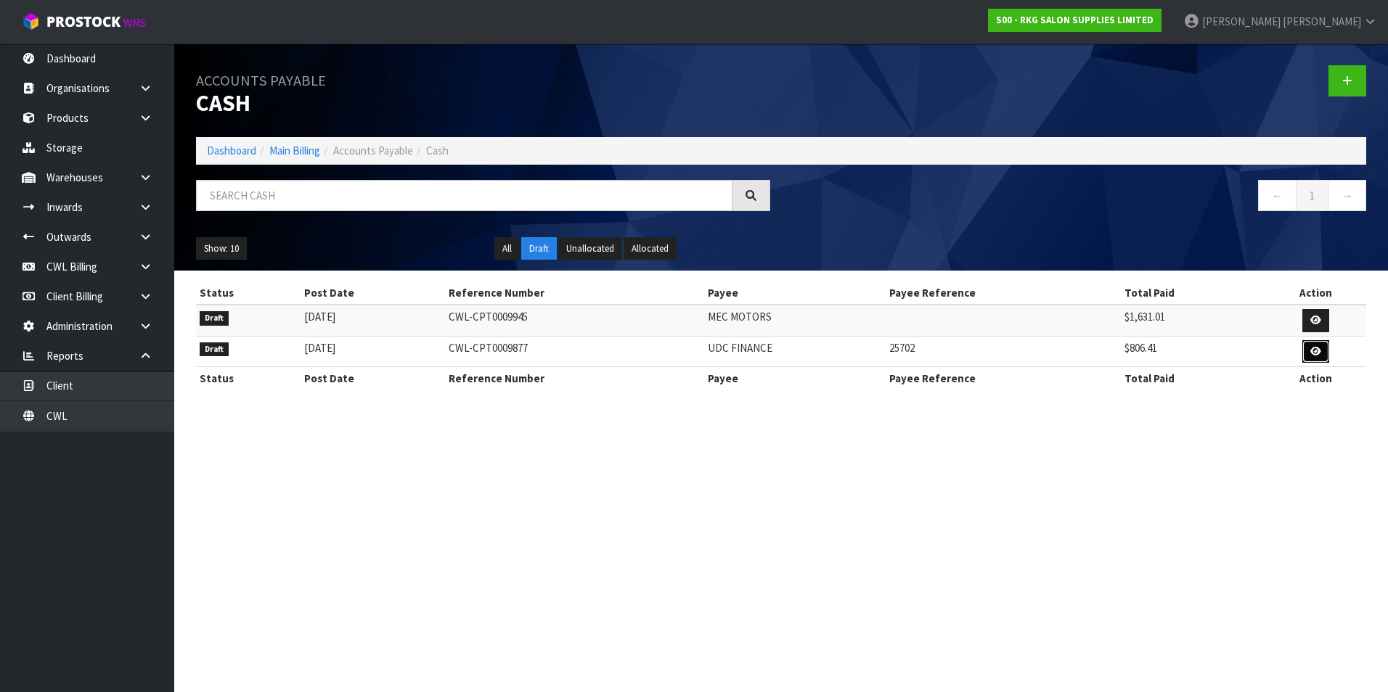
click at [1310, 353] on icon at bounding box center [1315, 351] width 11 height 9
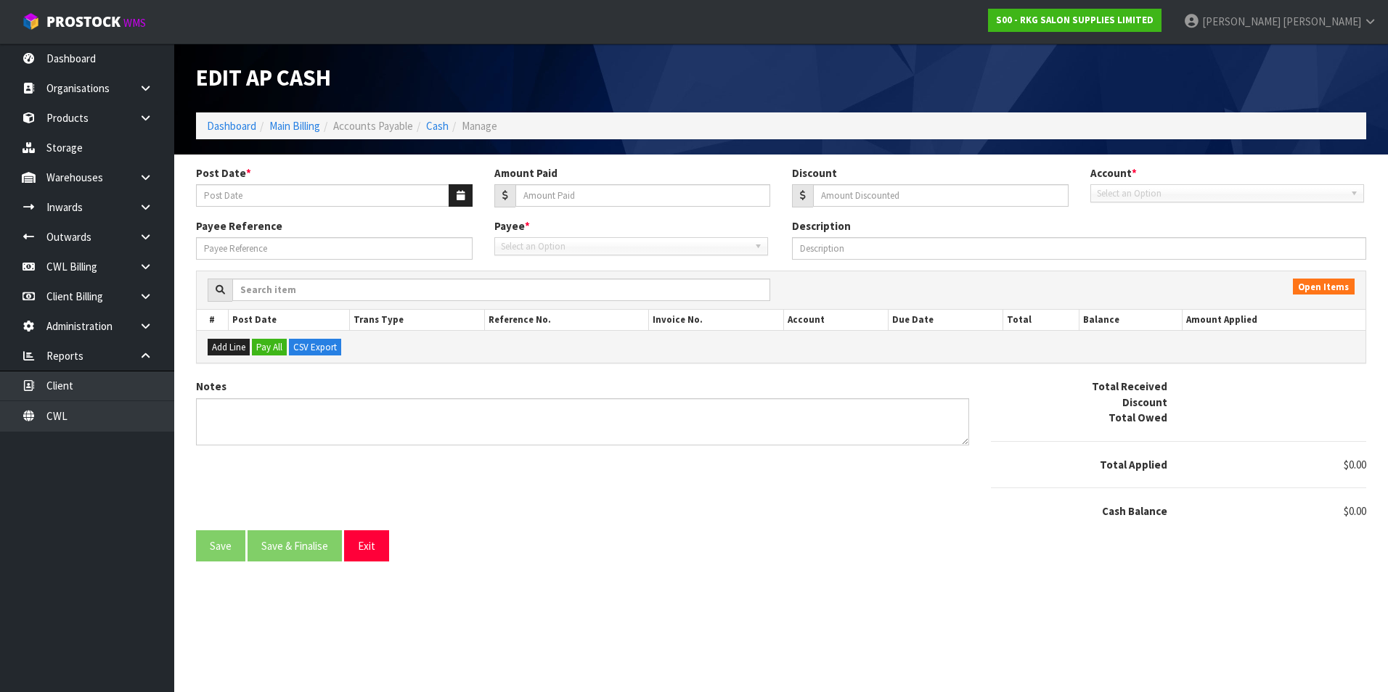
type input "[DATE]"
type input "806.41"
type input "0"
type input "25702"
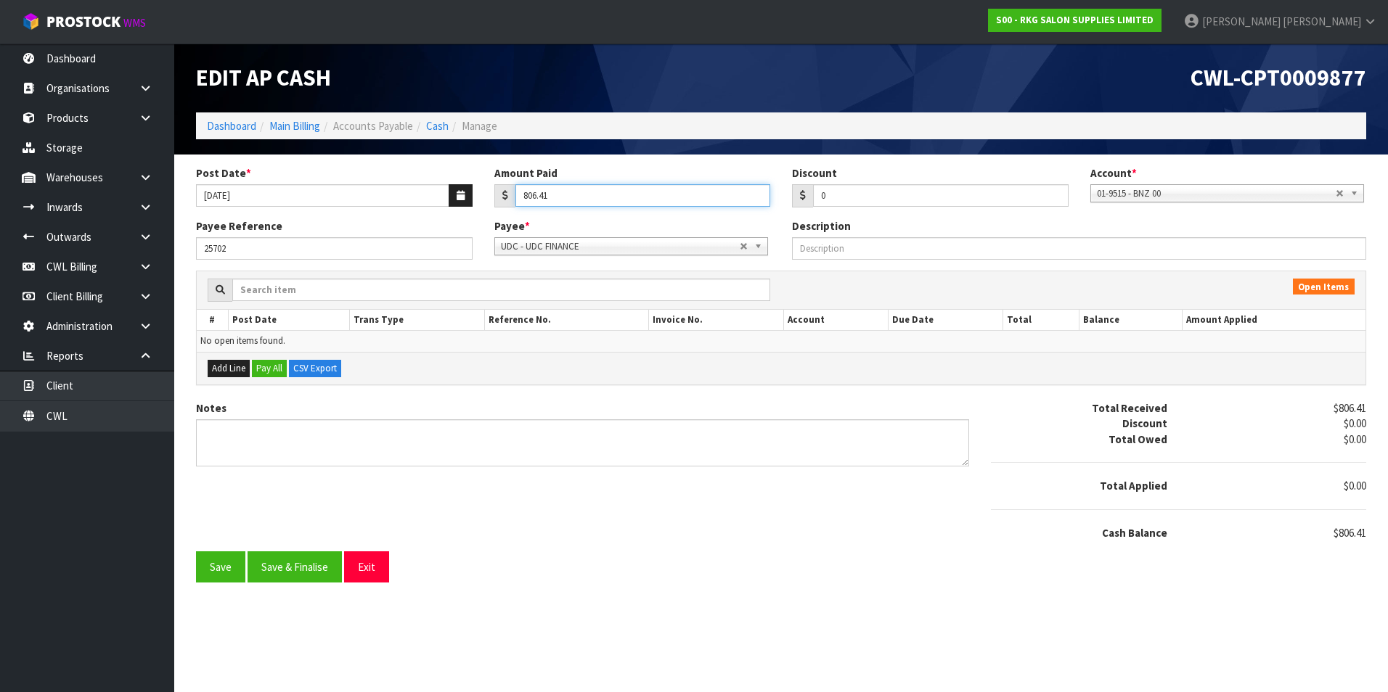
click at [569, 198] on input "806.41" at bounding box center [642, 195] width 255 height 22
type input "8"
type input "1"
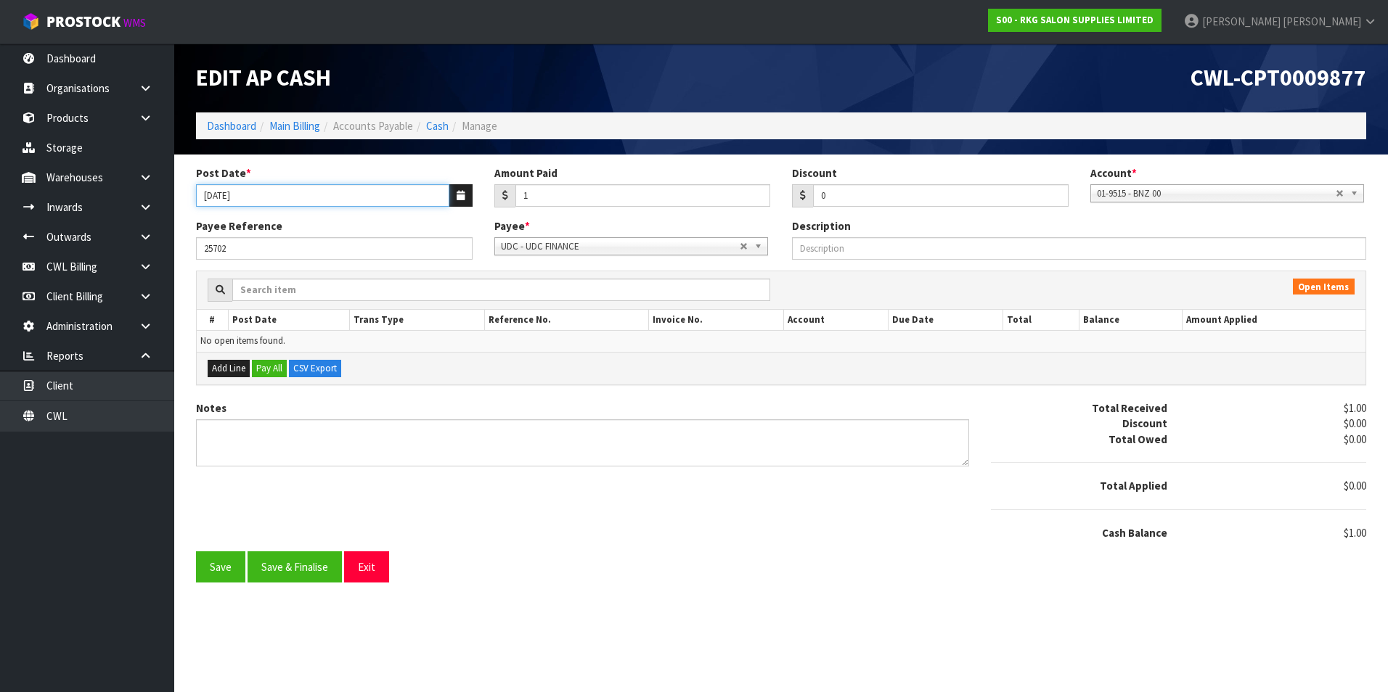
click at [290, 192] on input "[DATE]" at bounding box center [322, 195] width 253 height 22
click at [463, 194] on icon "button" at bounding box center [460, 195] width 8 height 9
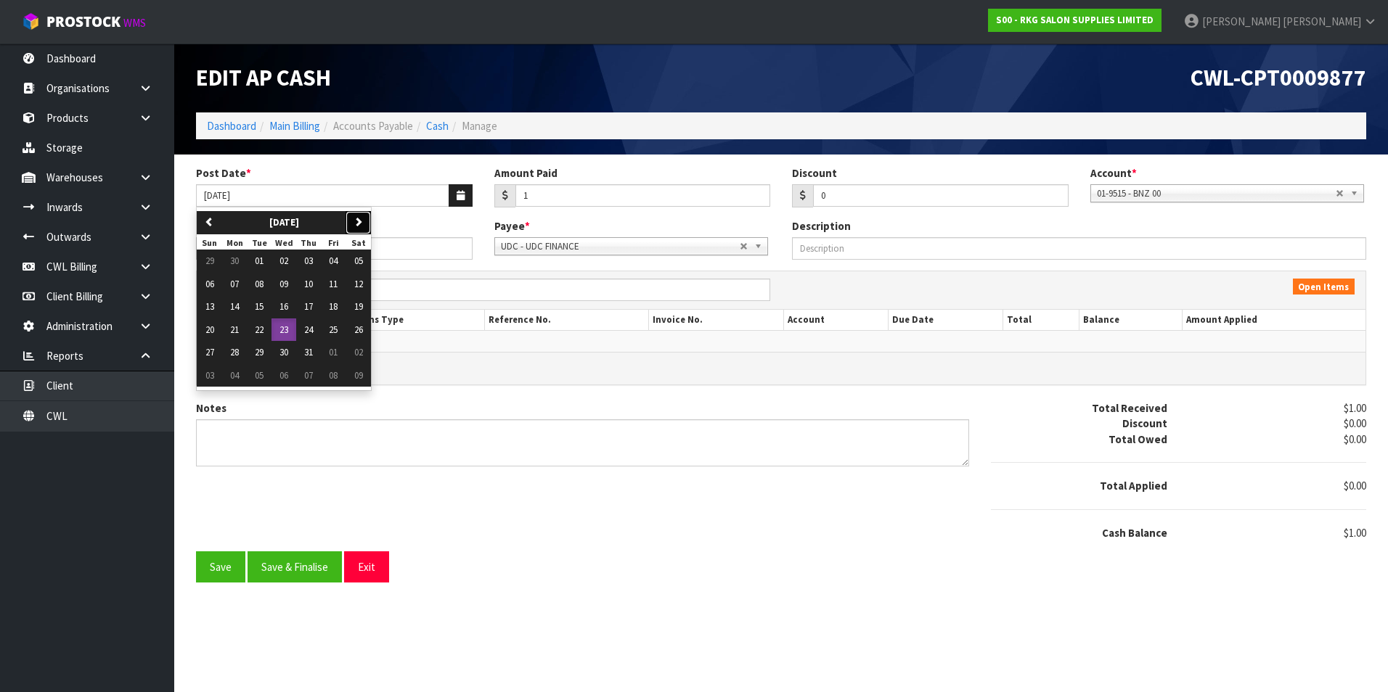
click at [362, 224] on icon "button" at bounding box center [357, 221] width 9 height 9
click at [361, 329] on span "23" at bounding box center [358, 330] width 9 height 12
type input "[DATE]"
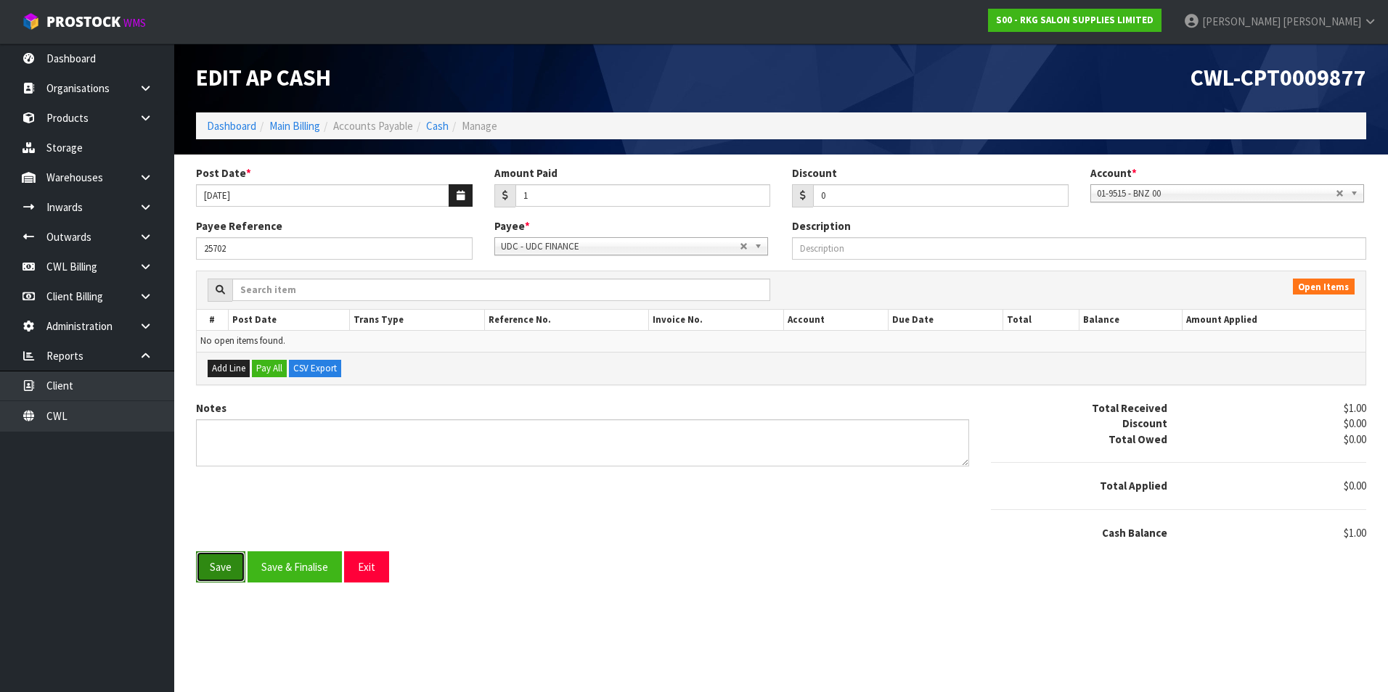
click at [224, 570] on button "Save" at bounding box center [220, 567] width 49 height 31
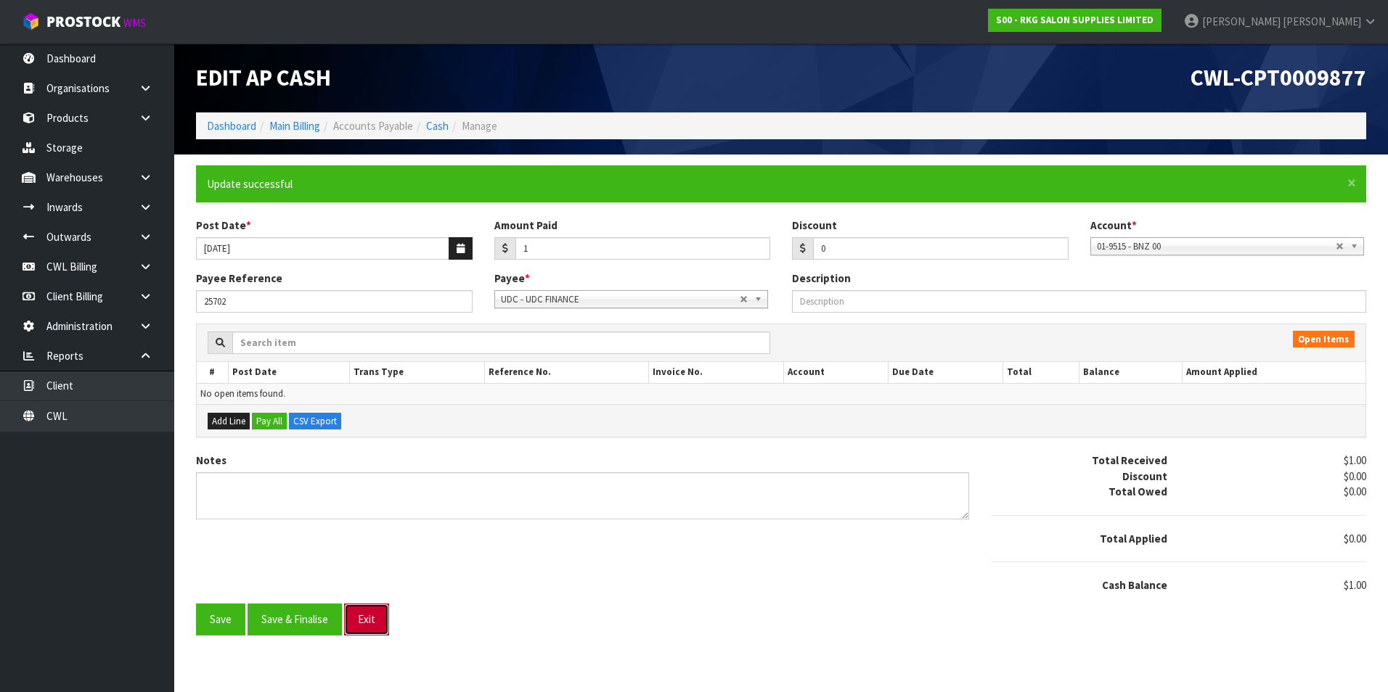
click at [374, 623] on button "Exit" at bounding box center [366, 619] width 45 height 31
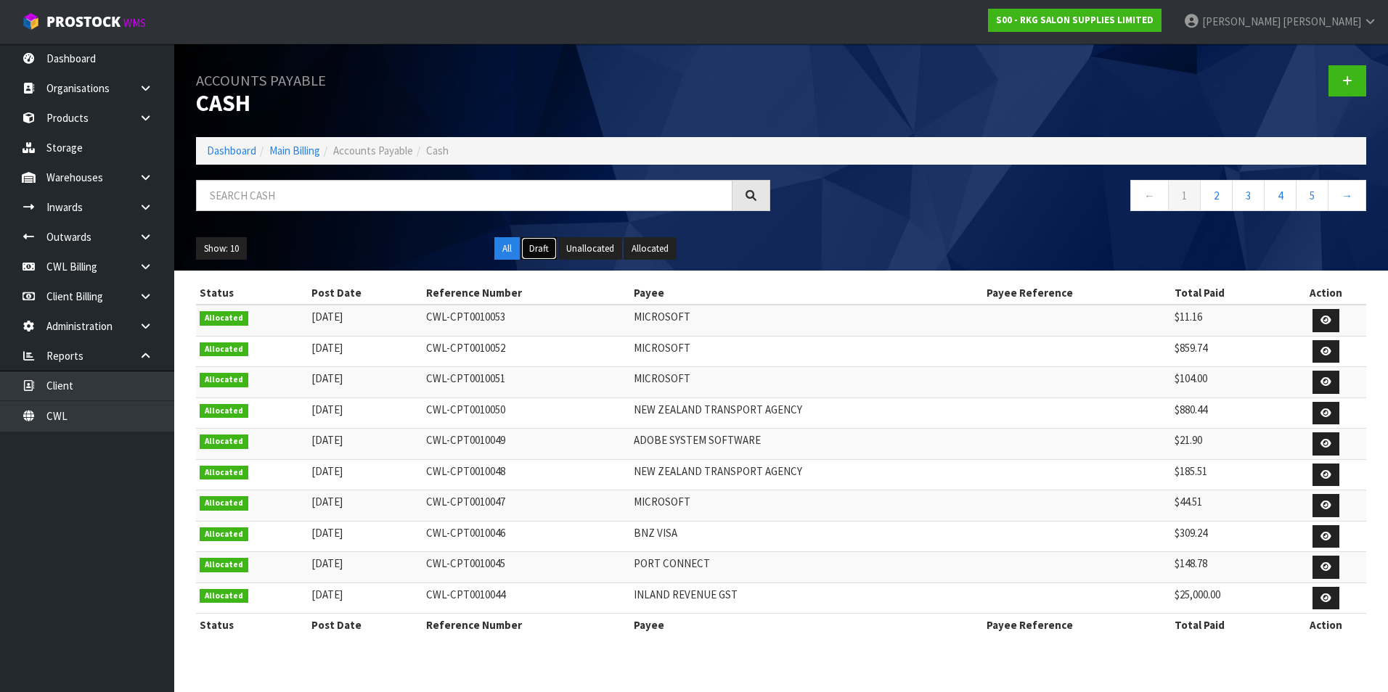
click at [536, 249] on button "Draft" at bounding box center [539, 248] width 36 height 23
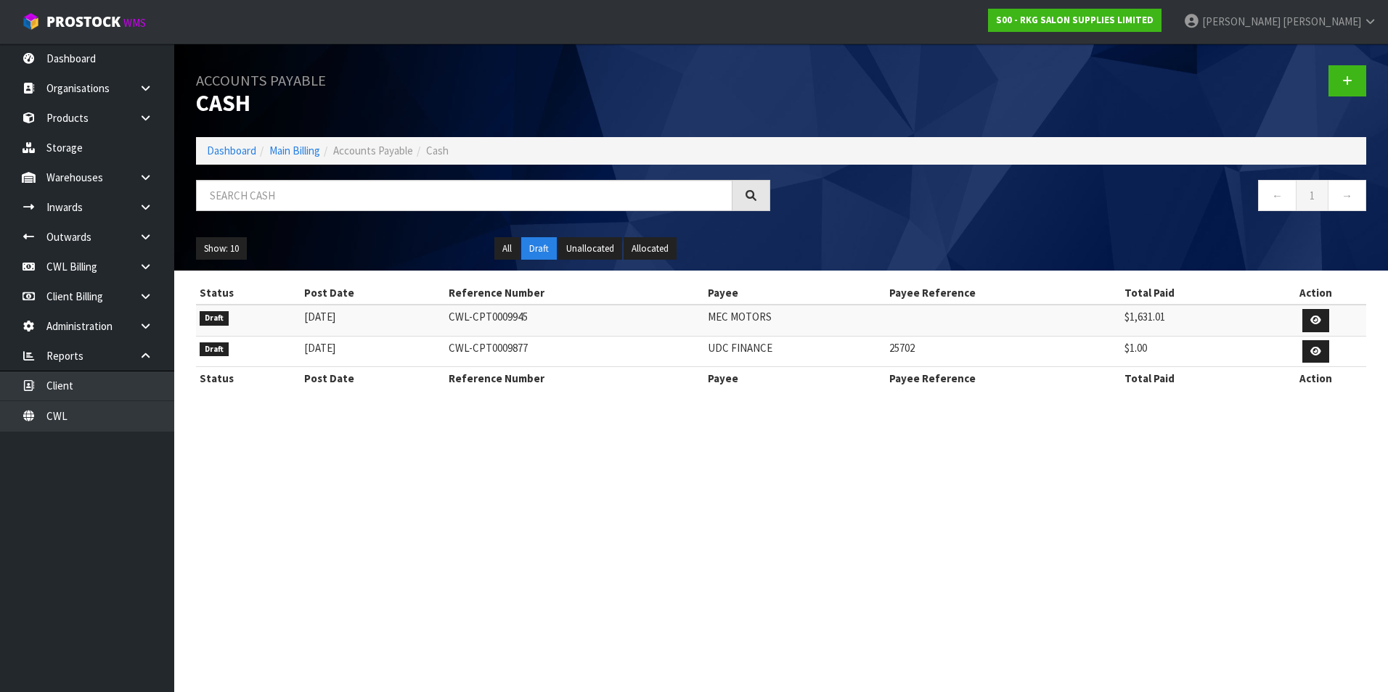
click at [611, 499] on section "Accounts Payable Cash Dashboard Main Billing Accounts Payable Cash ← 1 → Show: …" at bounding box center [694, 346] width 1388 height 692
click at [934, 538] on section "Accounts Payable Cash Dashboard Main Billing Accounts Payable Cash ← 1 → Show: …" at bounding box center [694, 346] width 1388 height 692
click at [88, 273] on link "CWL Billing" at bounding box center [87, 267] width 174 height 30
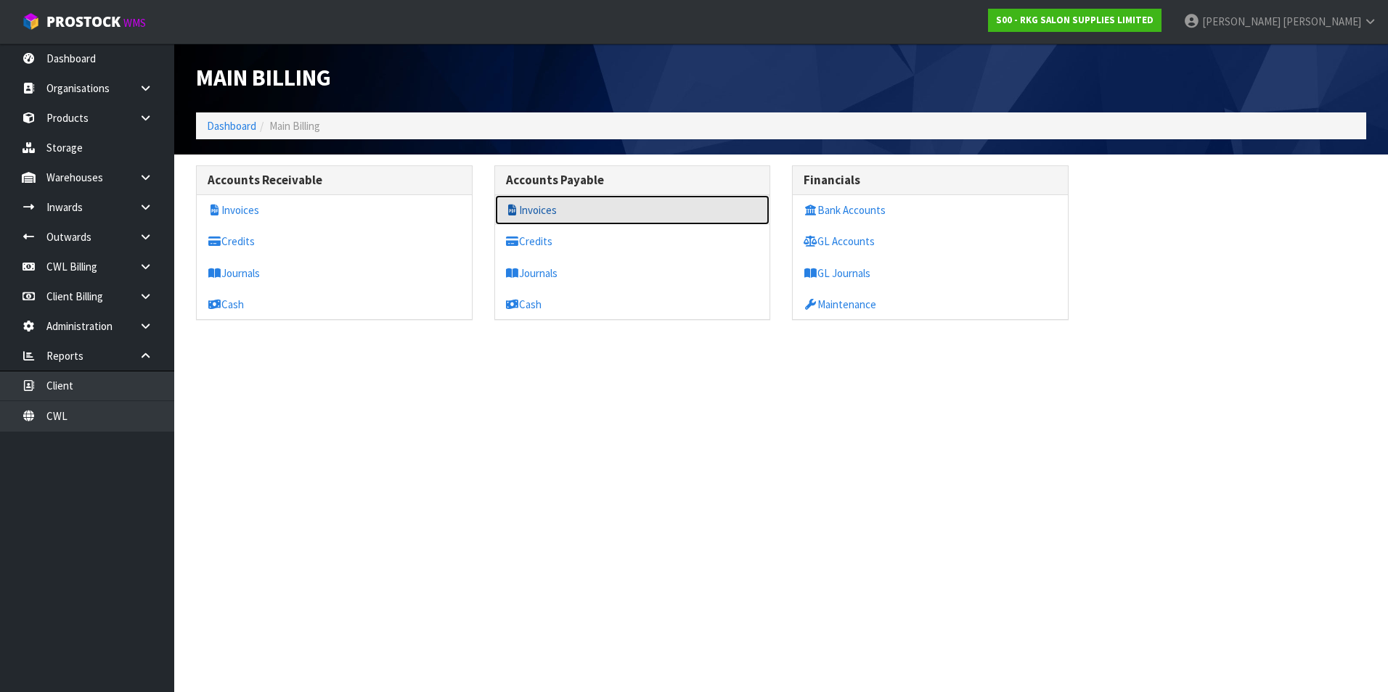
click at [545, 215] on link "Invoices" at bounding box center [632, 210] width 275 height 30
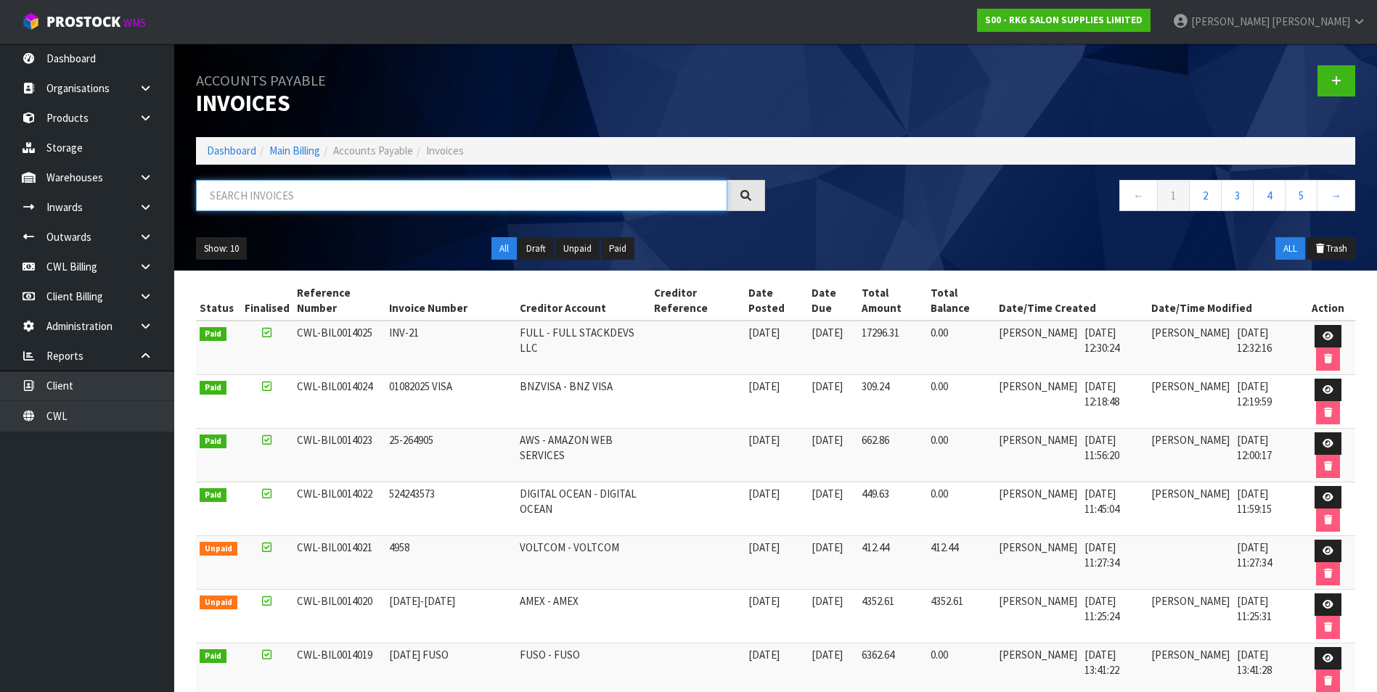
click at [335, 195] on input "text" at bounding box center [461, 195] width 531 height 31
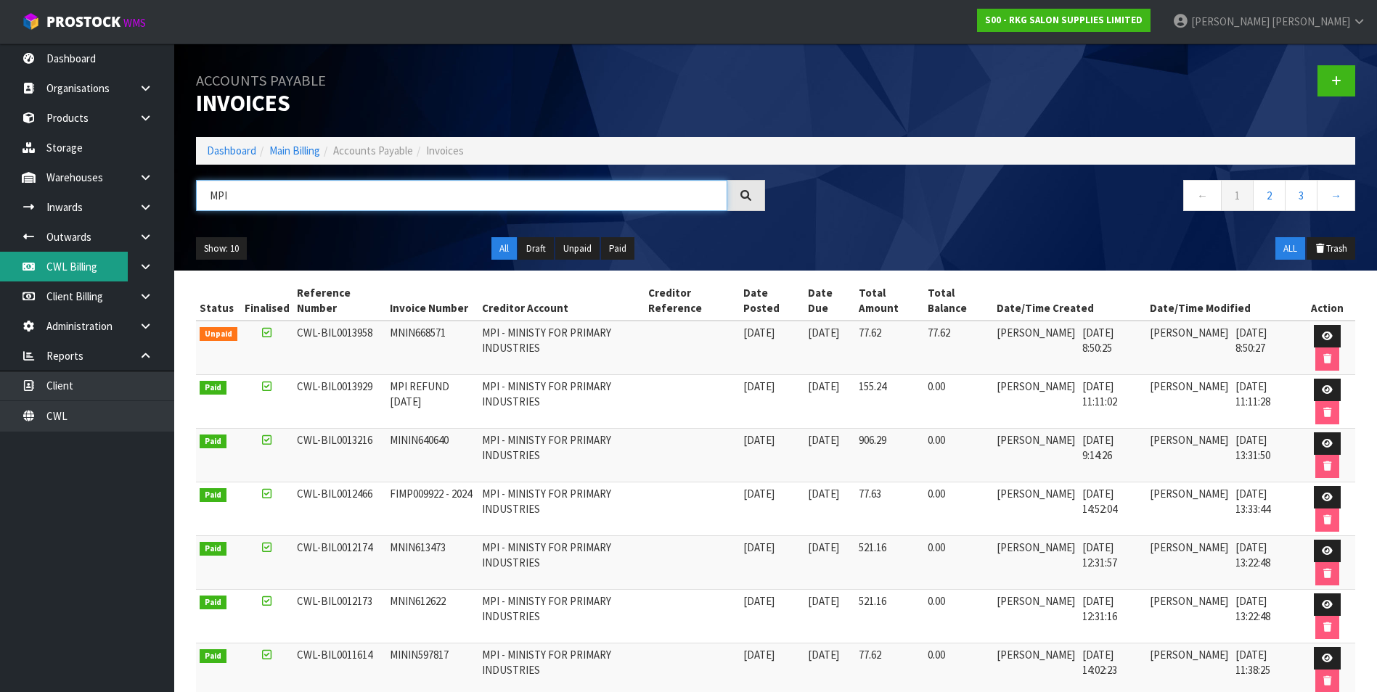
type input "MPI"
click at [107, 268] on link "CWL Billing" at bounding box center [87, 267] width 174 height 30
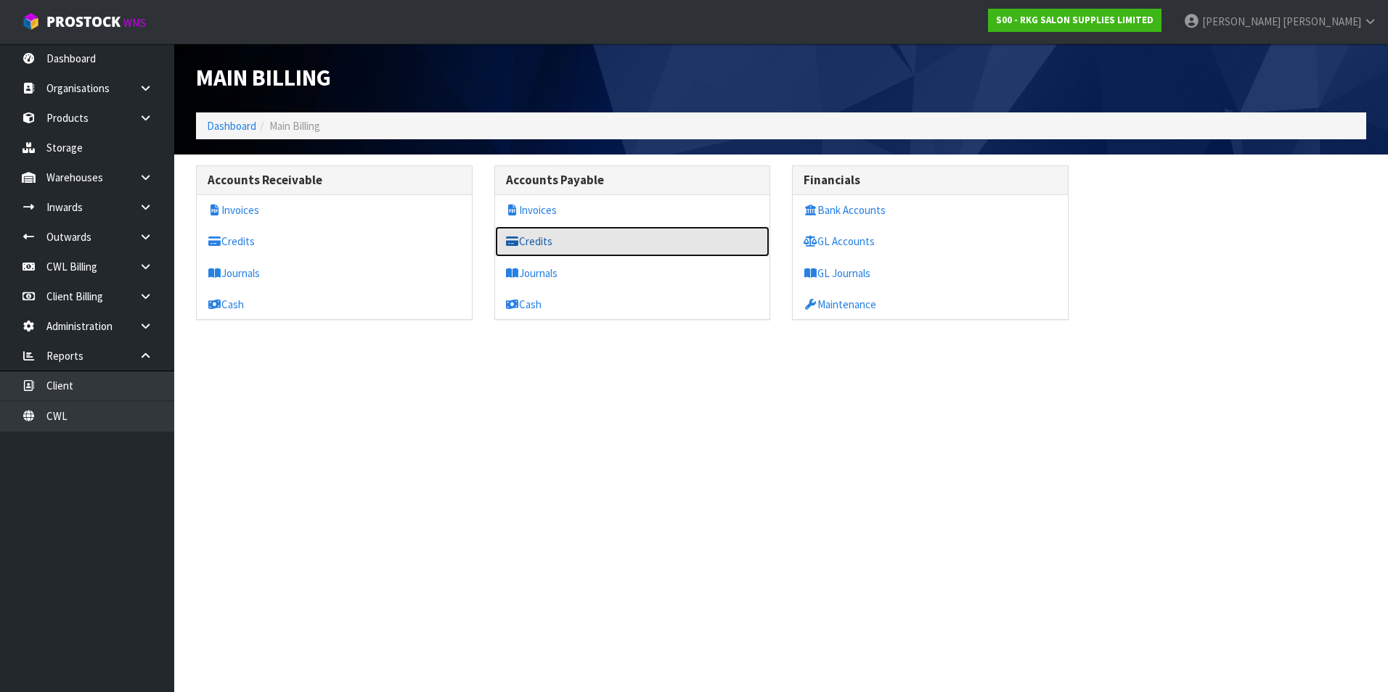
click at [563, 238] on link "Credits" at bounding box center [632, 241] width 275 height 30
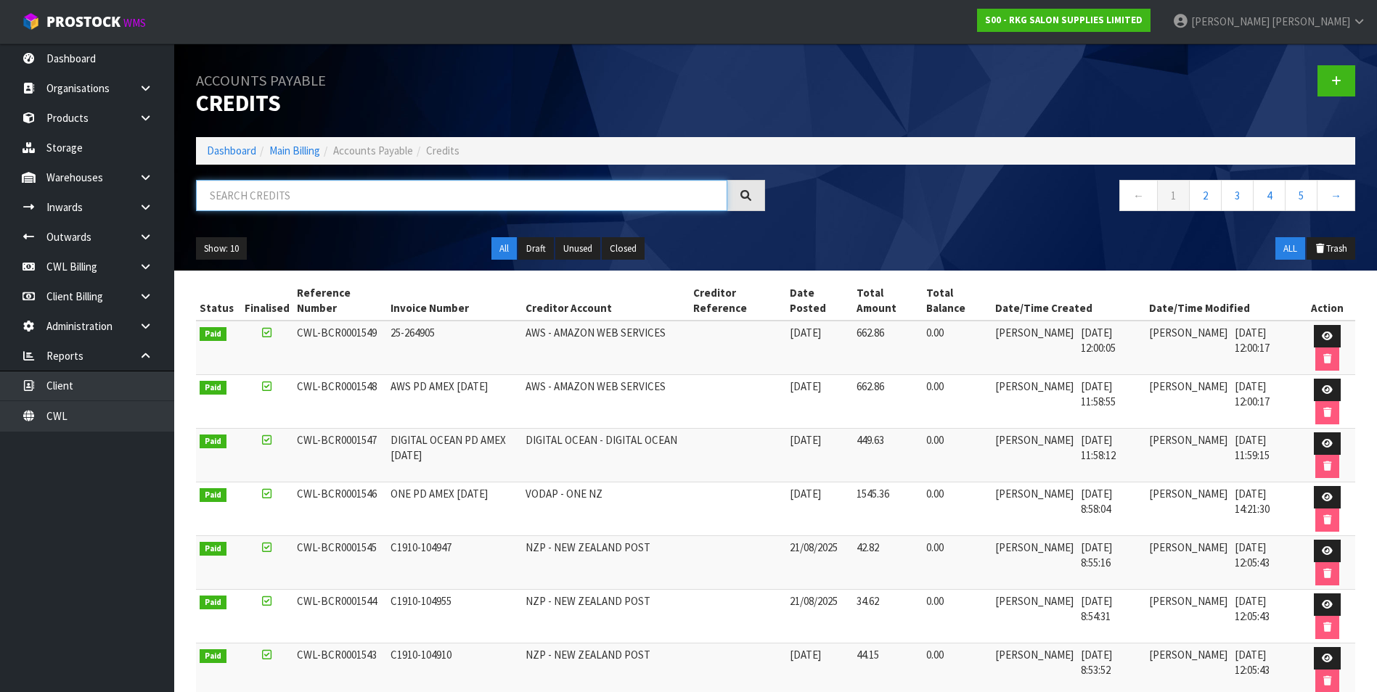
click at [349, 193] on input "text" at bounding box center [461, 195] width 531 height 31
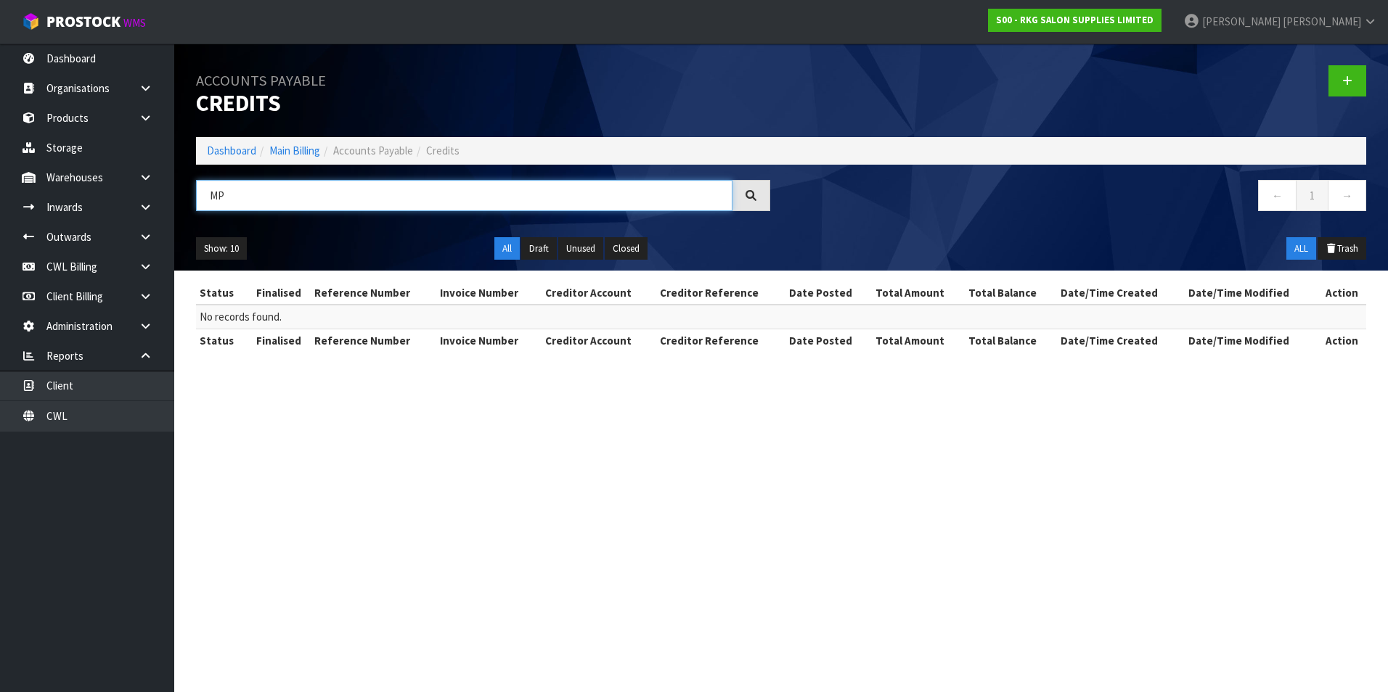
type input "M"
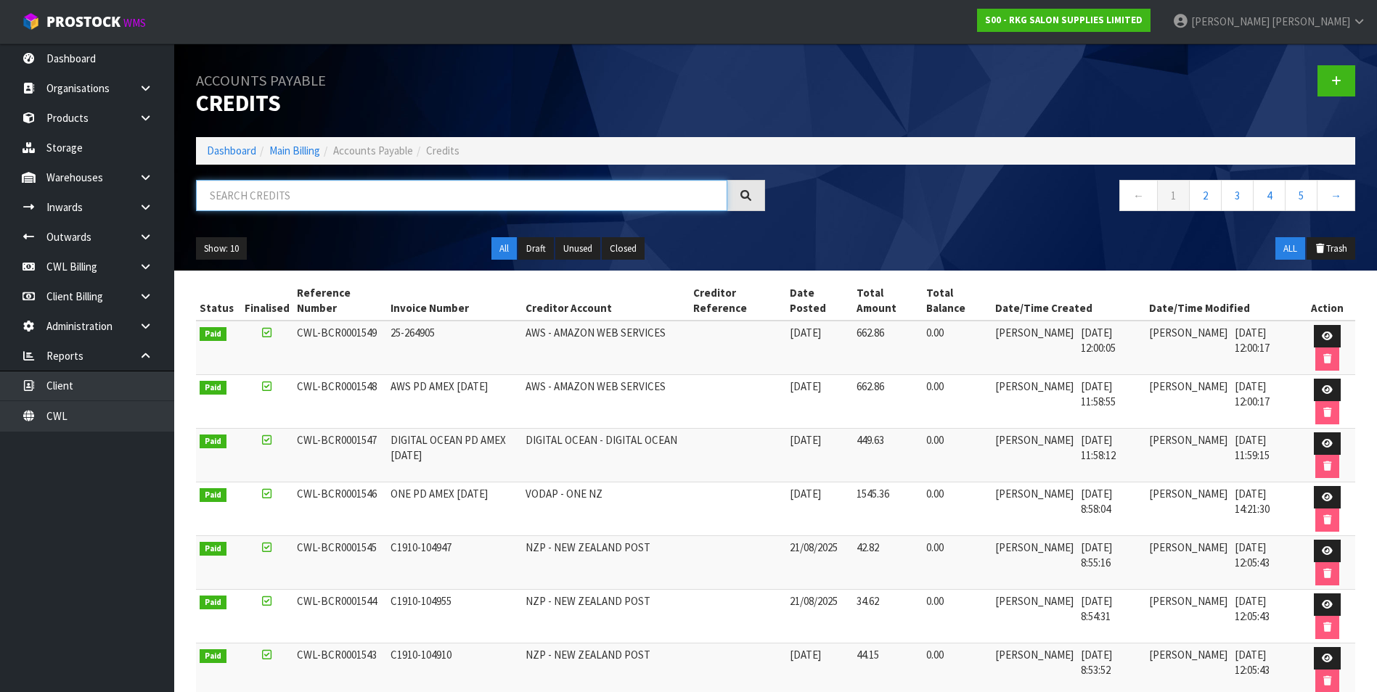
scroll to position [231, 0]
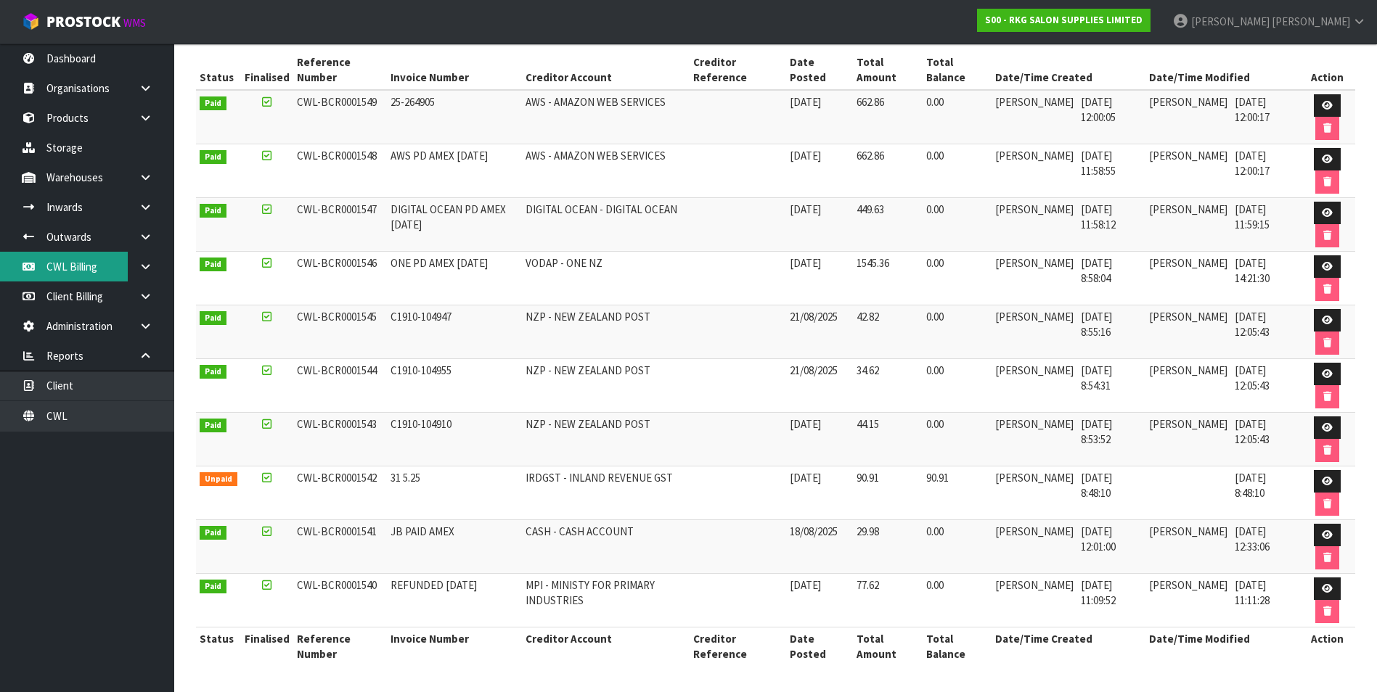
click at [107, 273] on link "CWL Billing" at bounding box center [87, 267] width 174 height 30
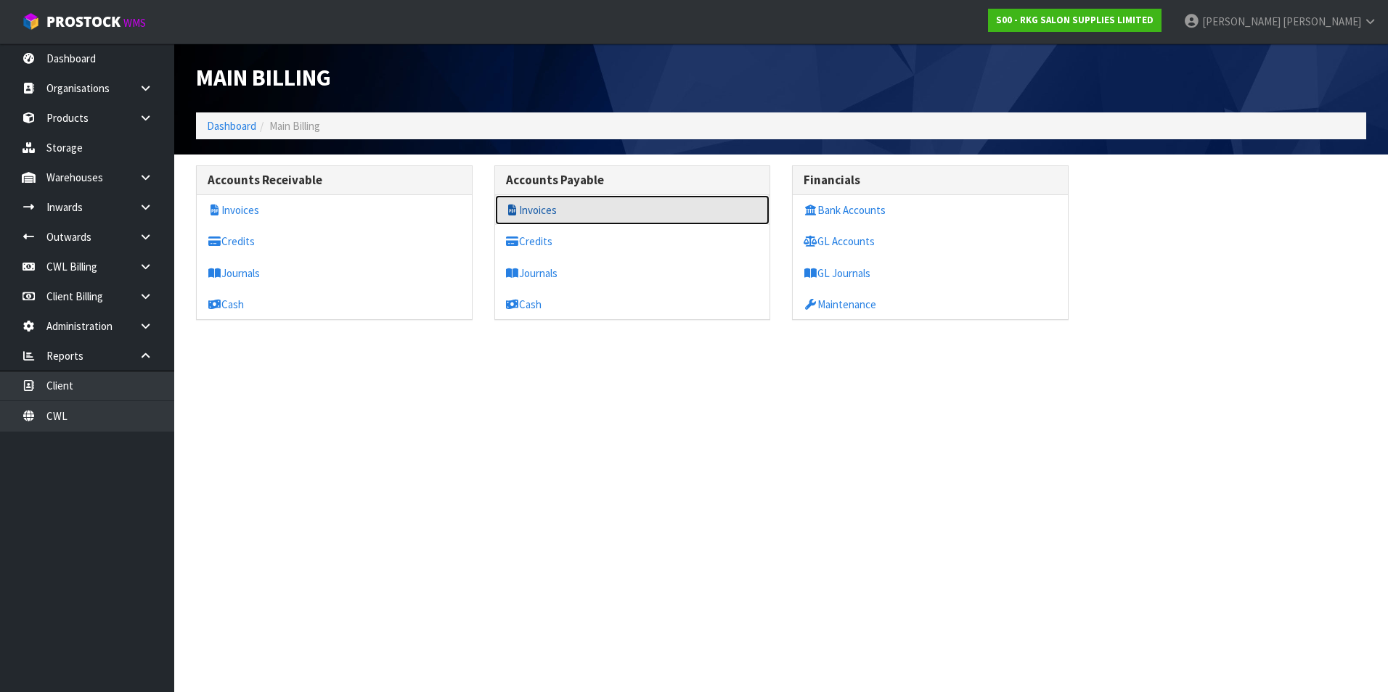
click at [541, 210] on link "Invoices" at bounding box center [632, 210] width 275 height 30
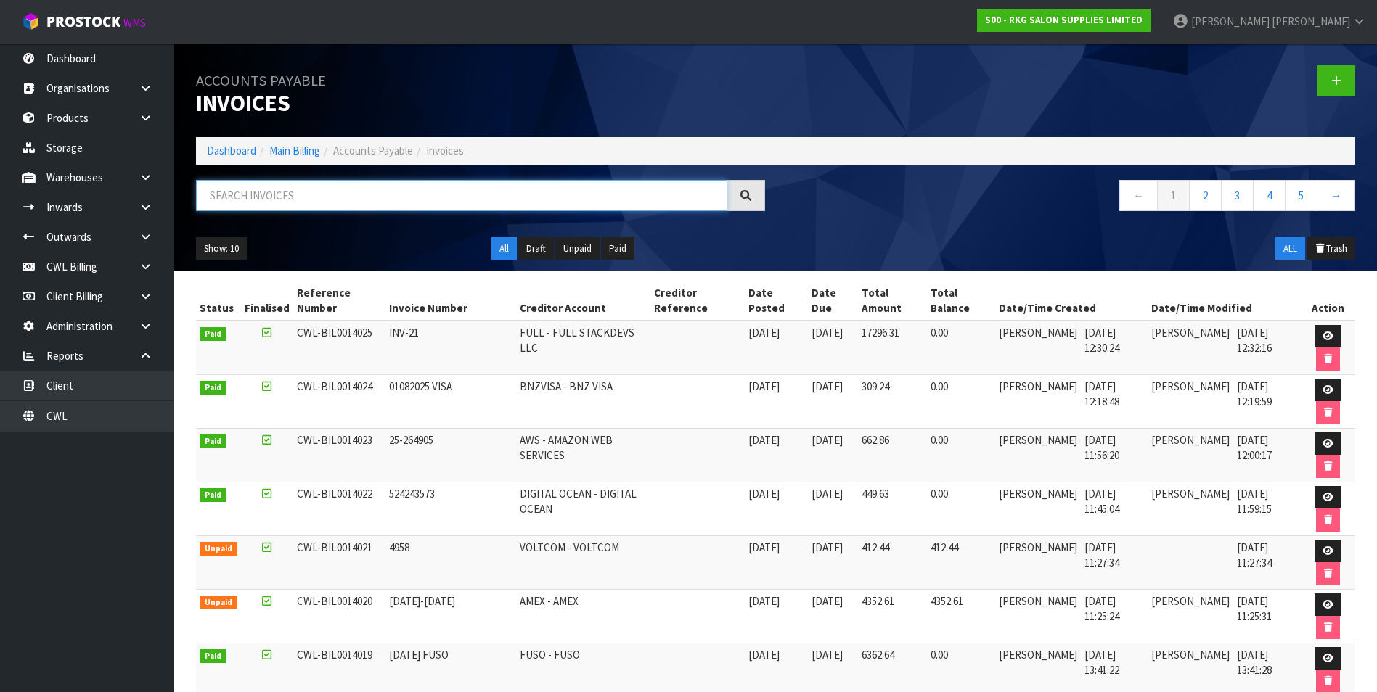
click at [352, 190] on input "text" at bounding box center [461, 195] width 531 height 31
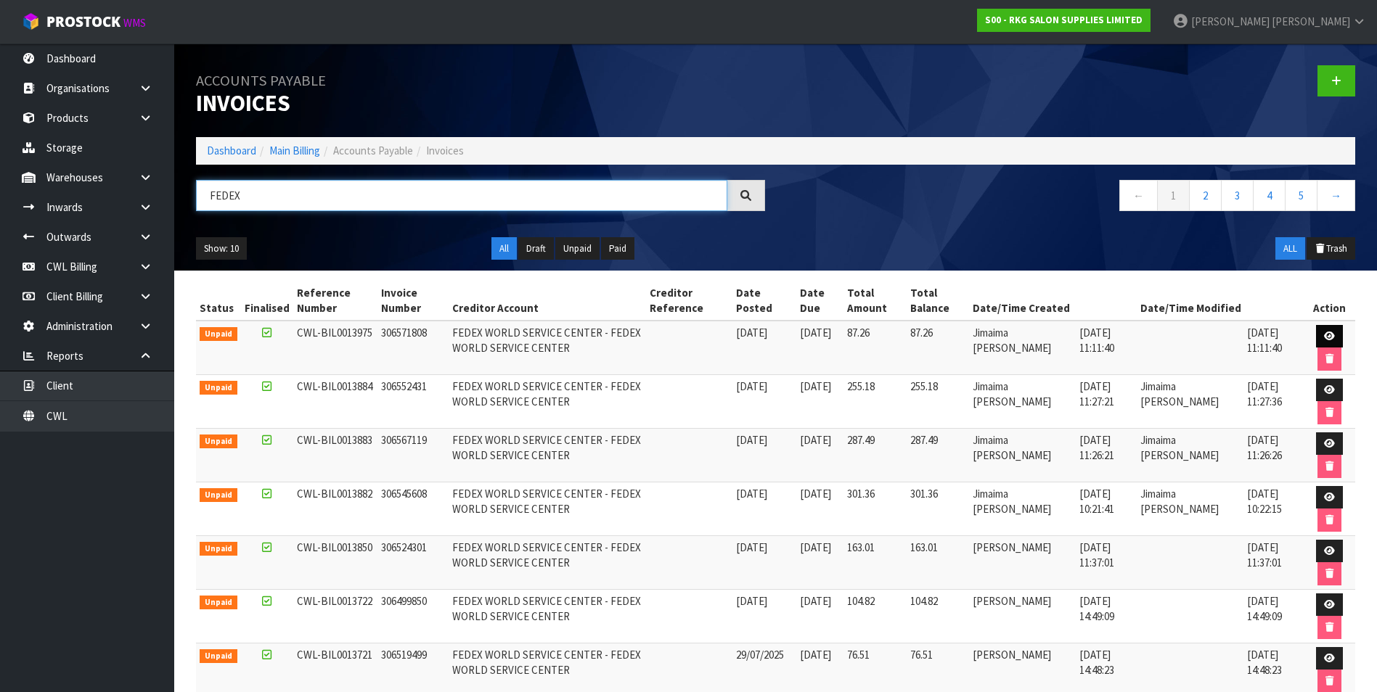
type input "FEDEX"
click at [1332, 332] on icon at bounding box center [1329, 336] width 11 height 9
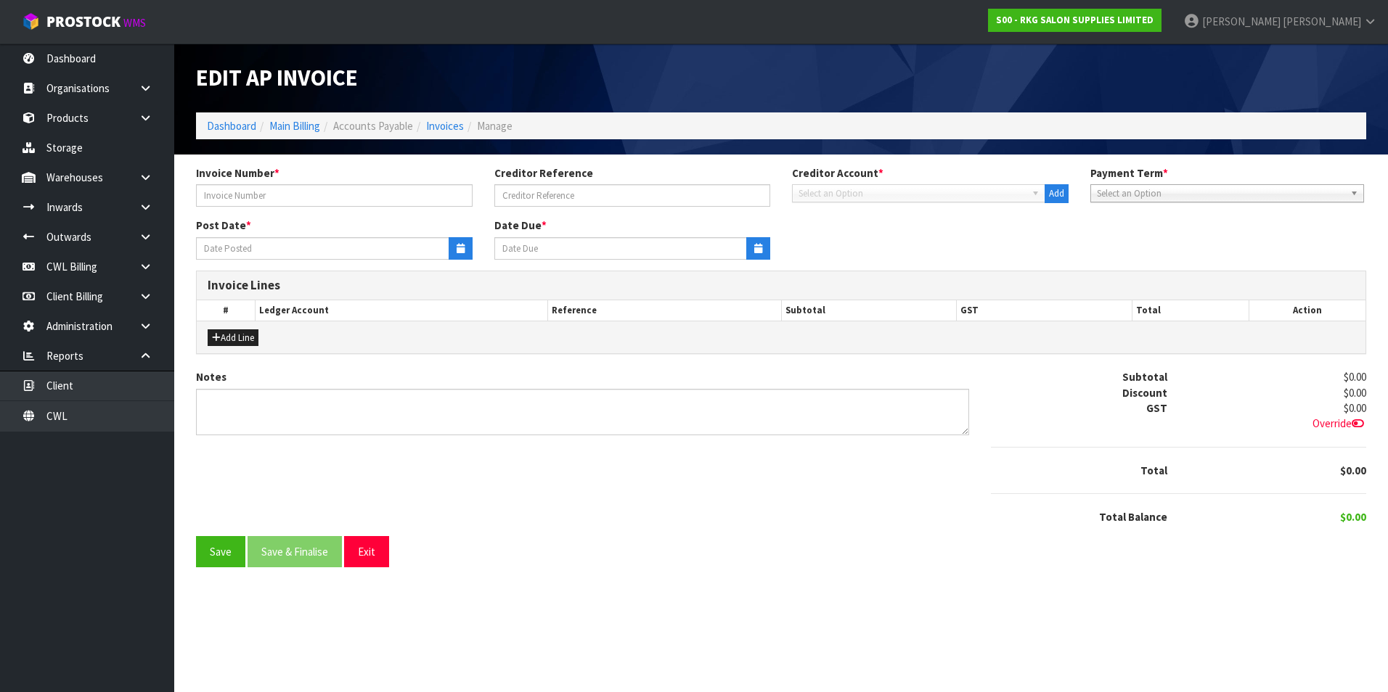
type input "306571808"
type input "[DATE]"
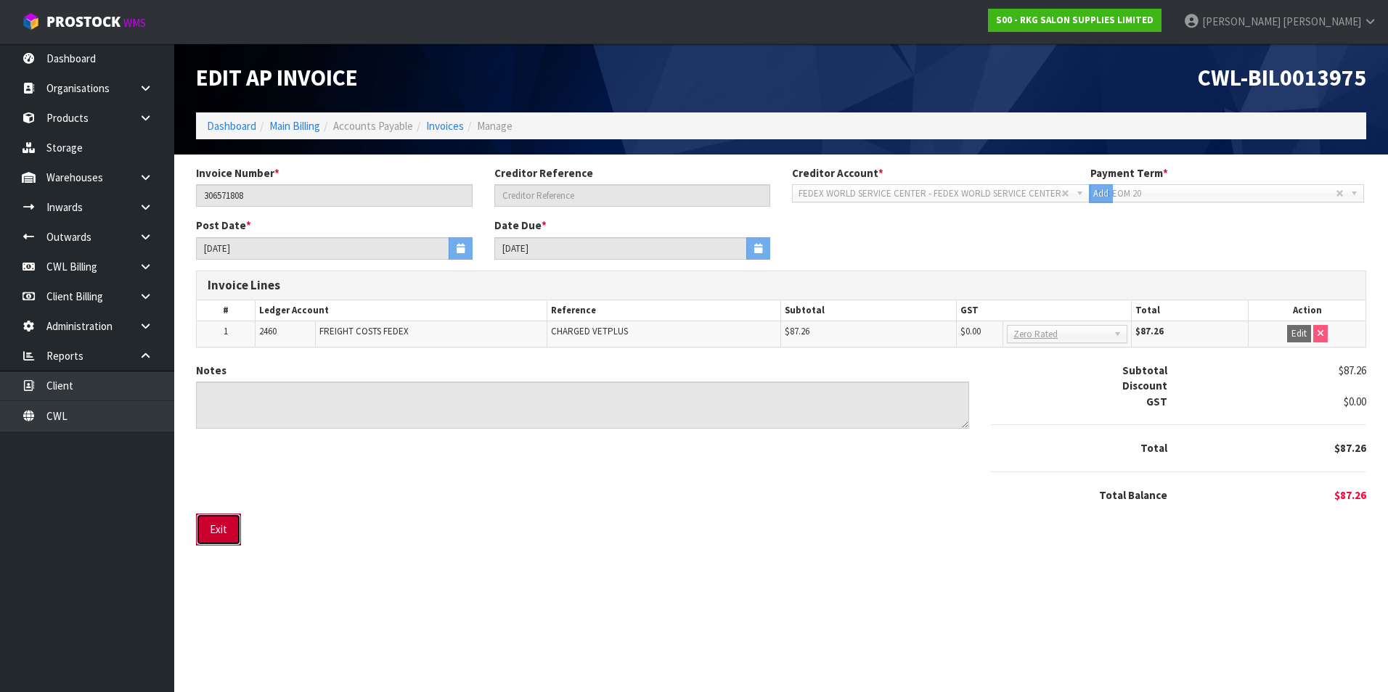
click at [230, 525] on button "Exit" at bounding box center [218, 529] width 45 height 31
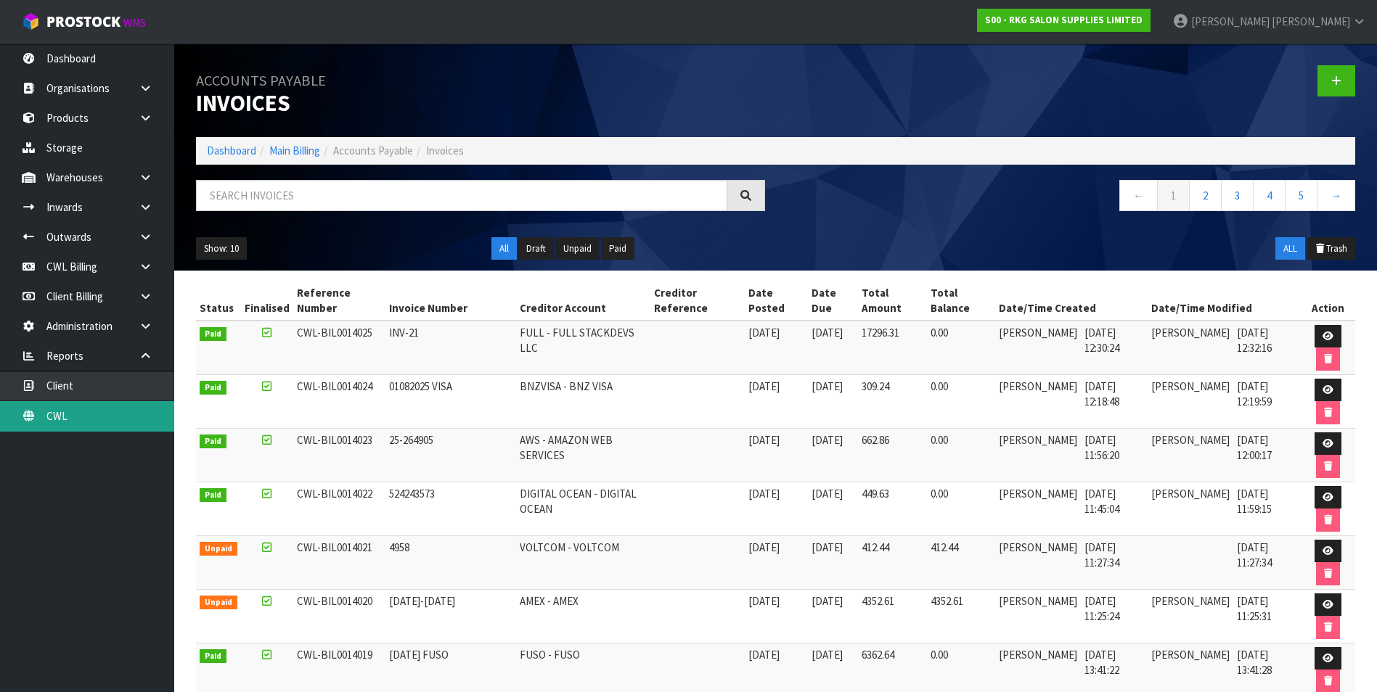
click at [148, 425] on link "CWL" at bounding box center [87, 416] width 174 height 30
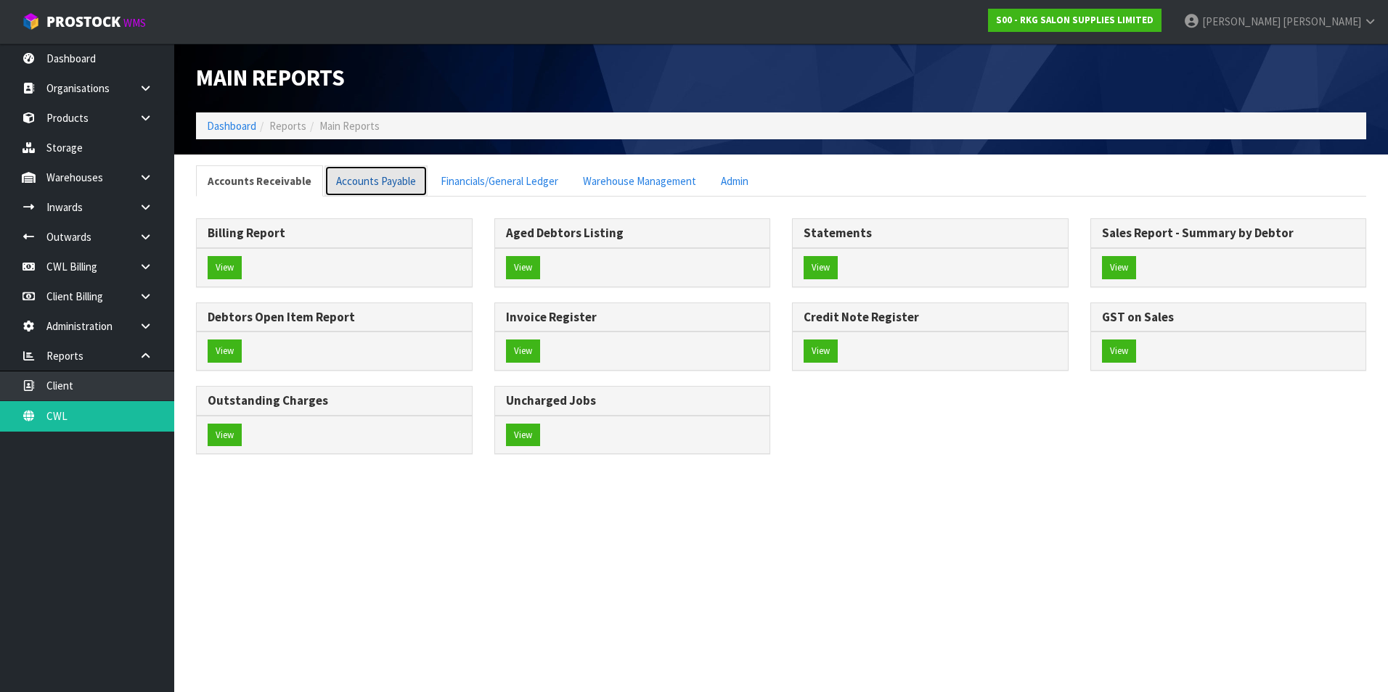
click at [344, 184] on link "Accounts Payable" at bounding box center [375, 180] width 103 height 31
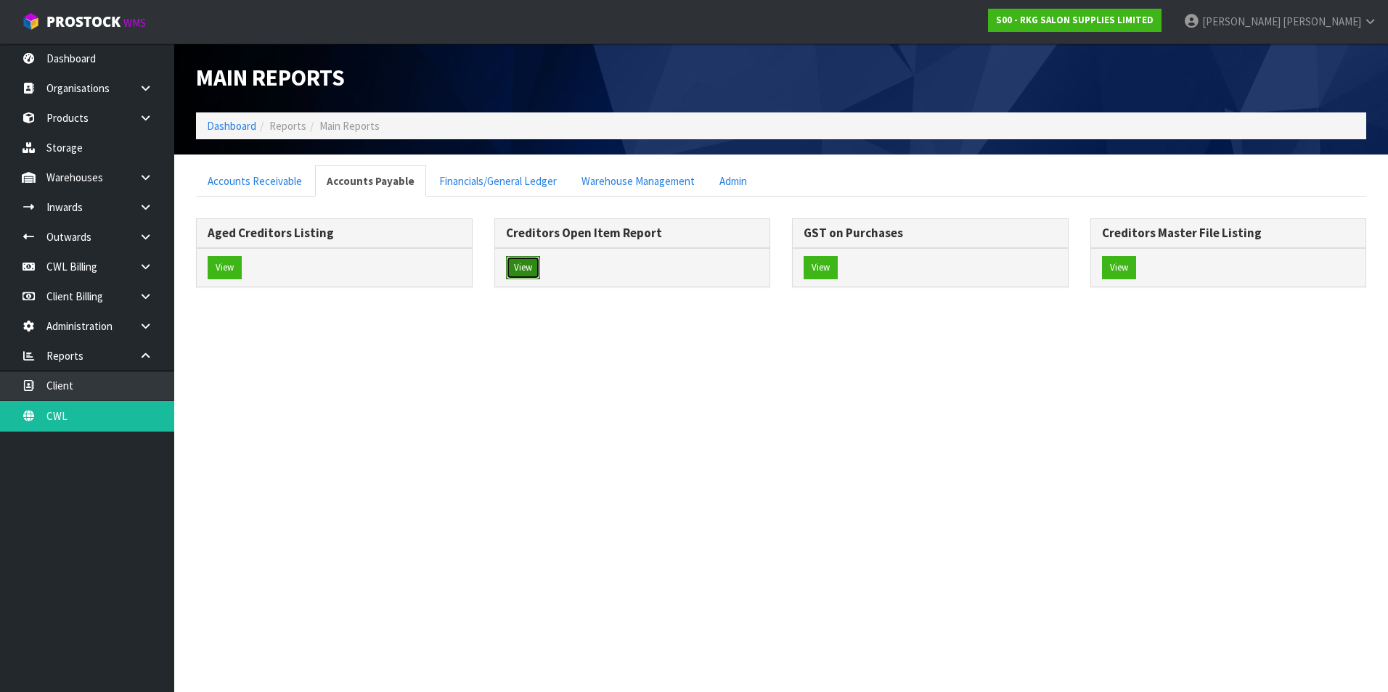
click at [528, 258] on button "View" at bounding box center [523, 267] width 34 height 23
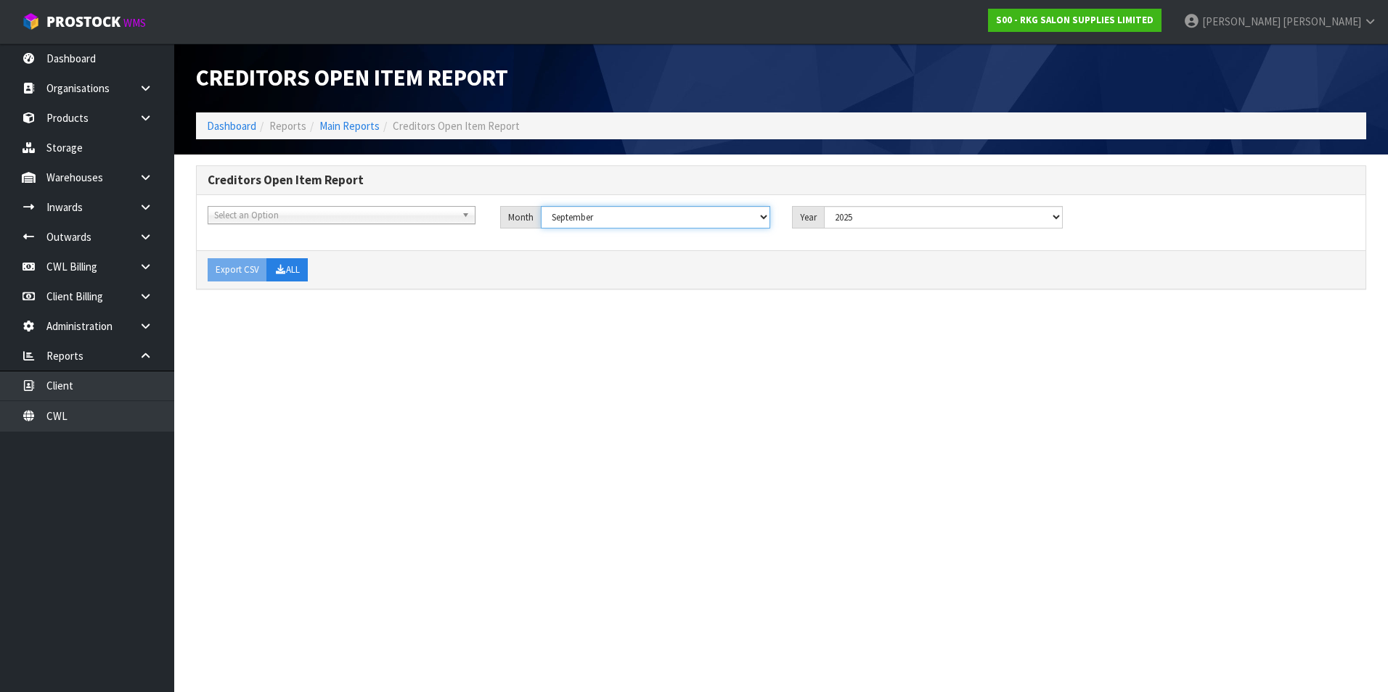
click at [689, 217] on select "January February March April May June July August September October November De…" at bounding box center [656, 217] width 230 height 22
select select "object:12058"
click at [541, 206] on select "January February March April May June July August September October November De…" at bounding box center [656, 217] width 230 height 22
click at [295, 269] on button "ALL" at bounding box center [286, 269] width 41 height 23
click at [78, 268] on link "CWL Billing" at bounding box center [87, 267] width 174 height 30
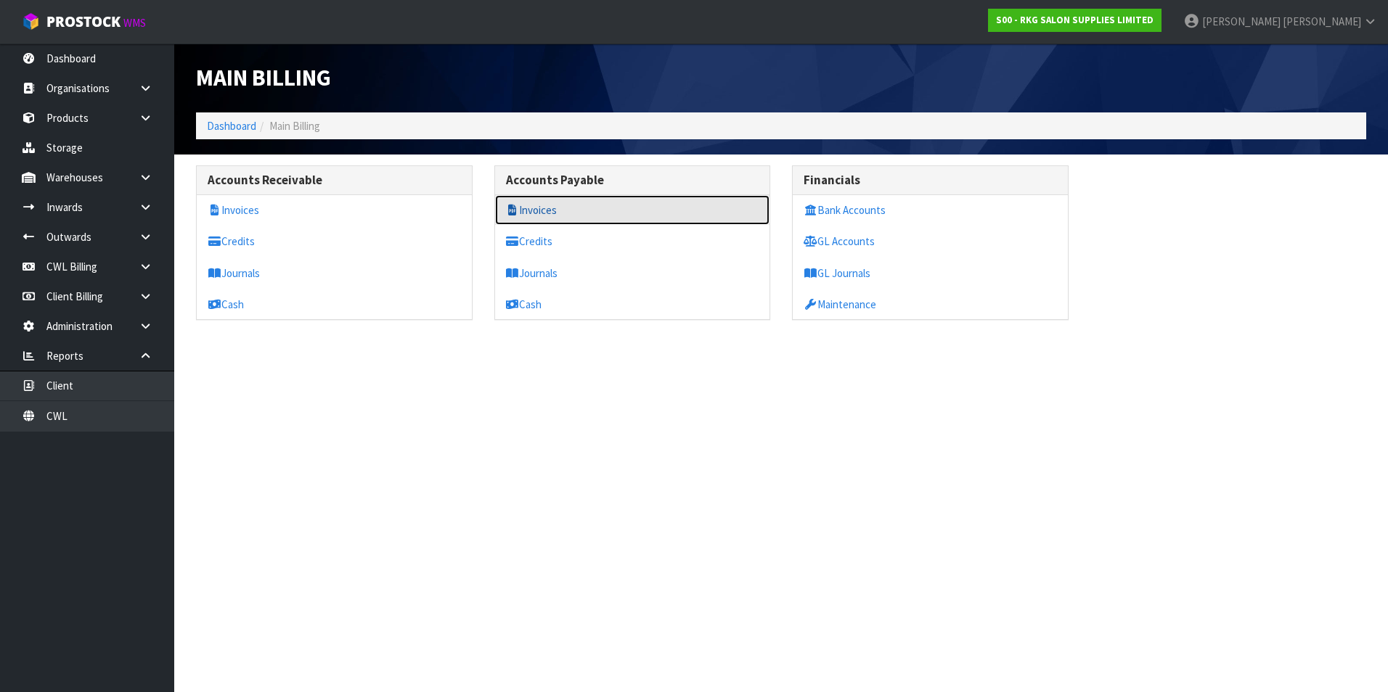
click at [552, 213] on link "Invoices" at bounding box center [632, 210] width 275 height 30
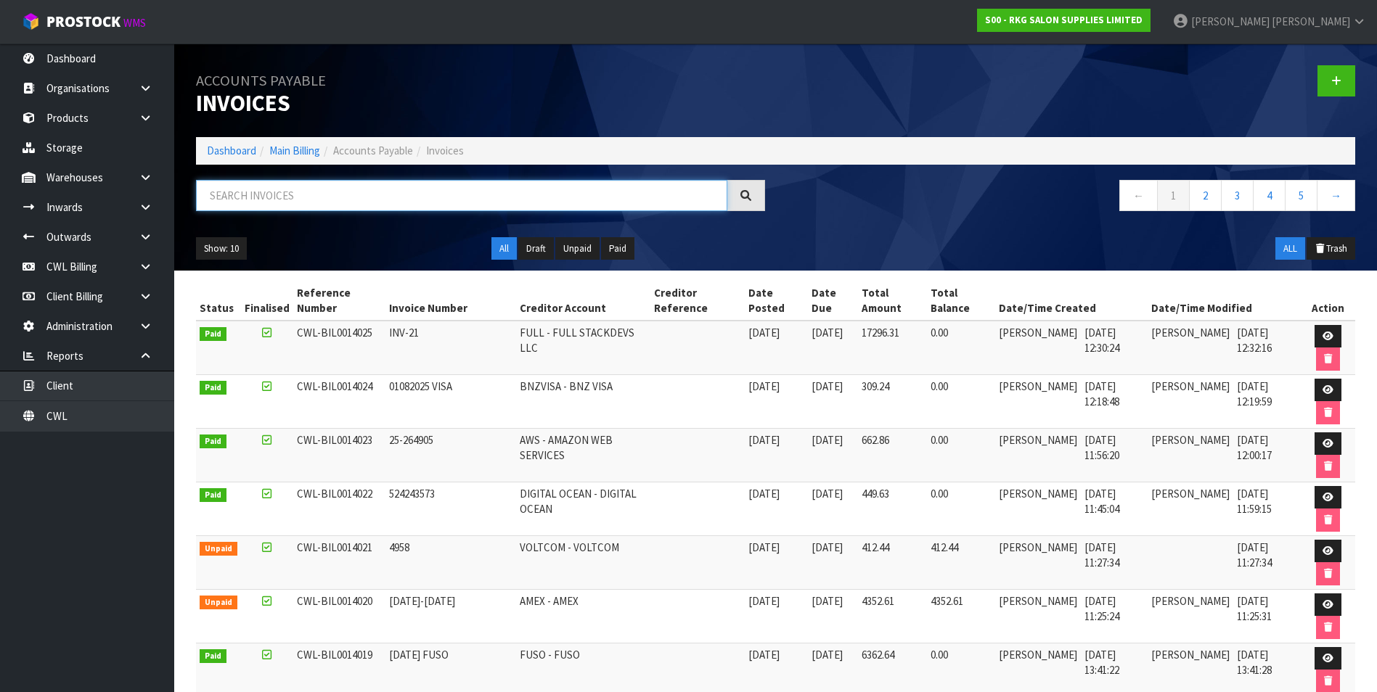
click at [324, 189] on input "text" at bounding box center [461, 195] width 531 height 31
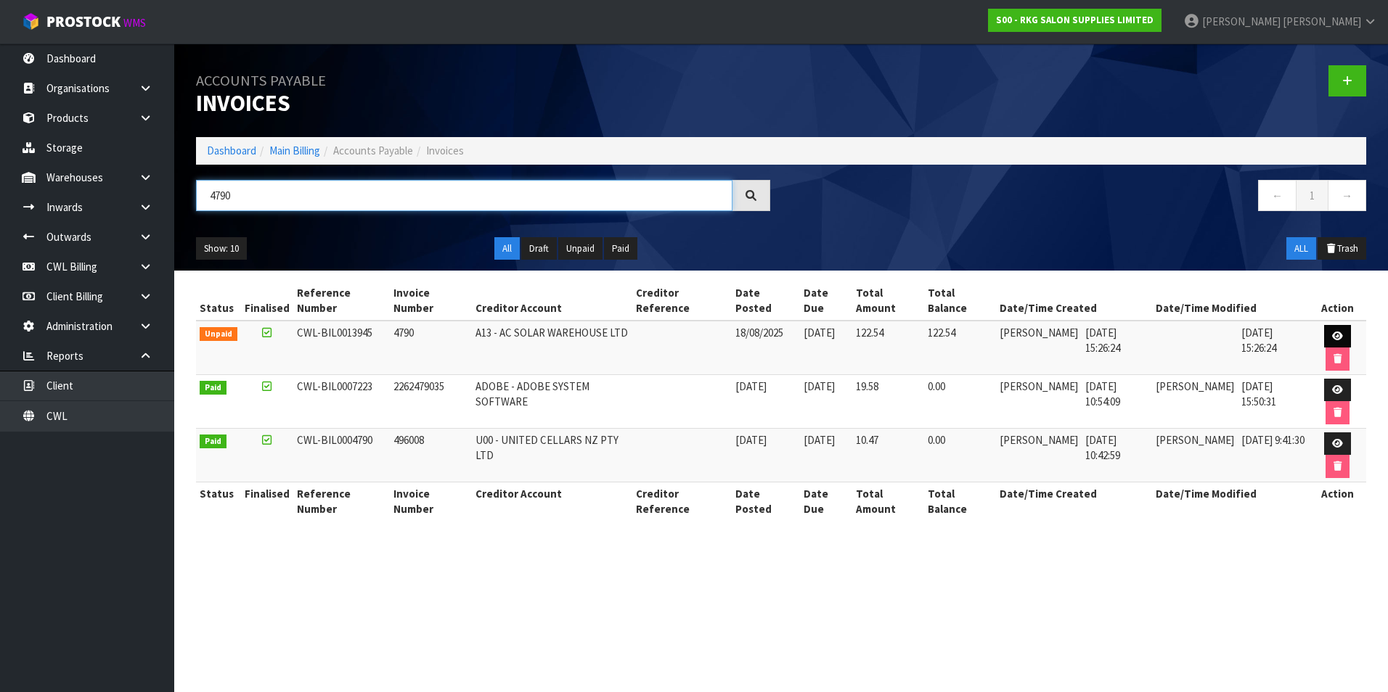
type input "4790"
click at [1337, 333] on icon at bounding box center [1337, 336] width 11 height 9
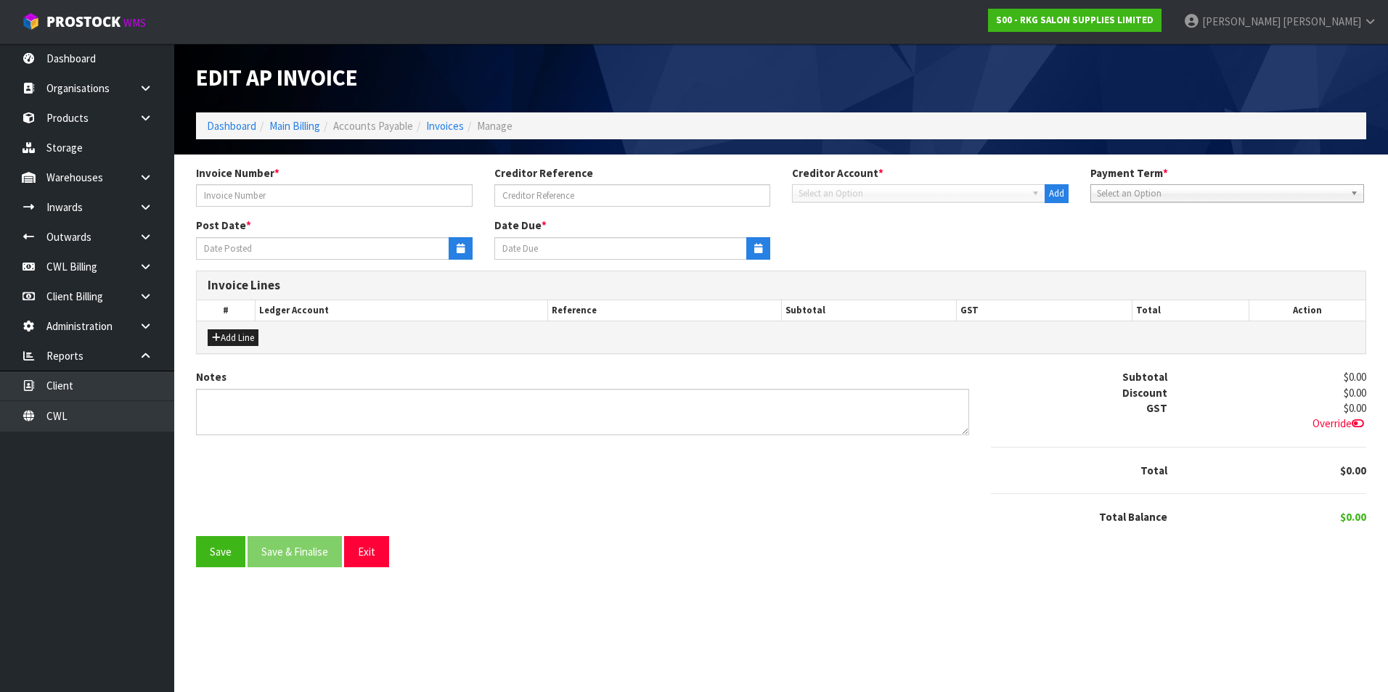
type input "4790"
type input "18/08/2025"
type input "[DATE]"
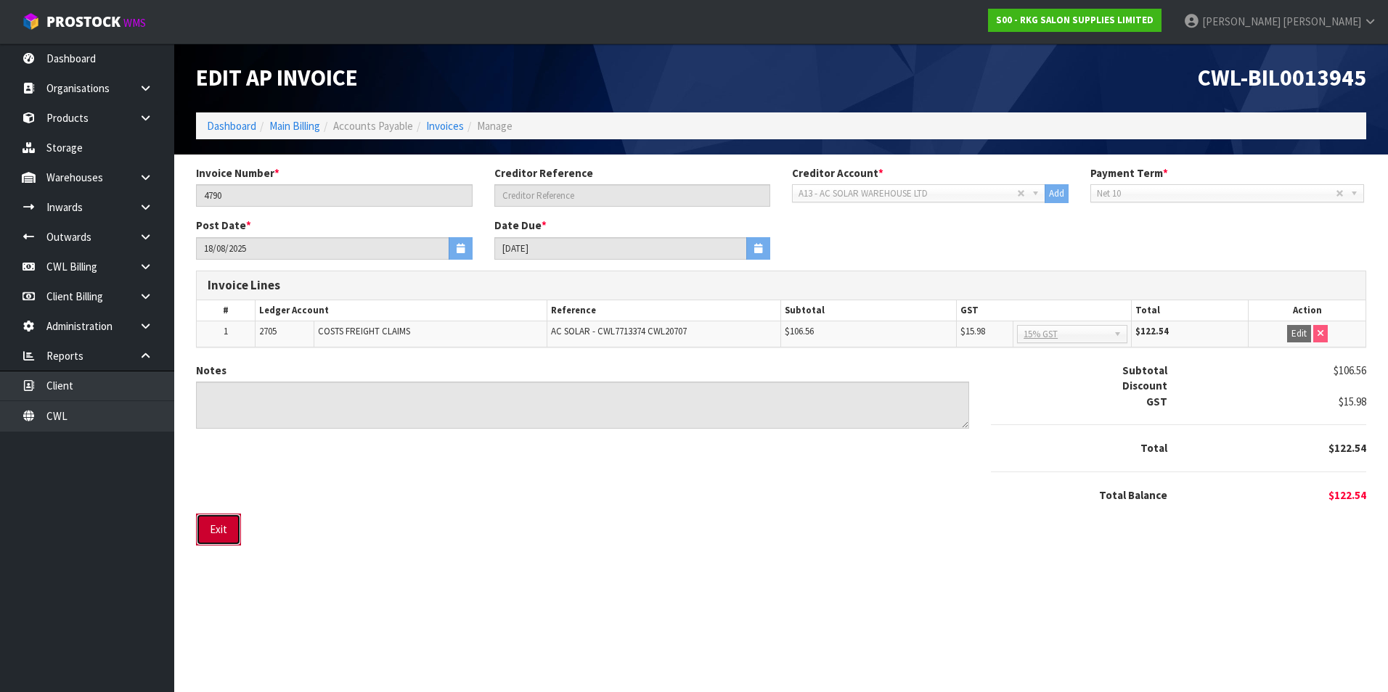
click at [219, 528] on button "Exit" at bounding box center [218, 529] width 45 height 31
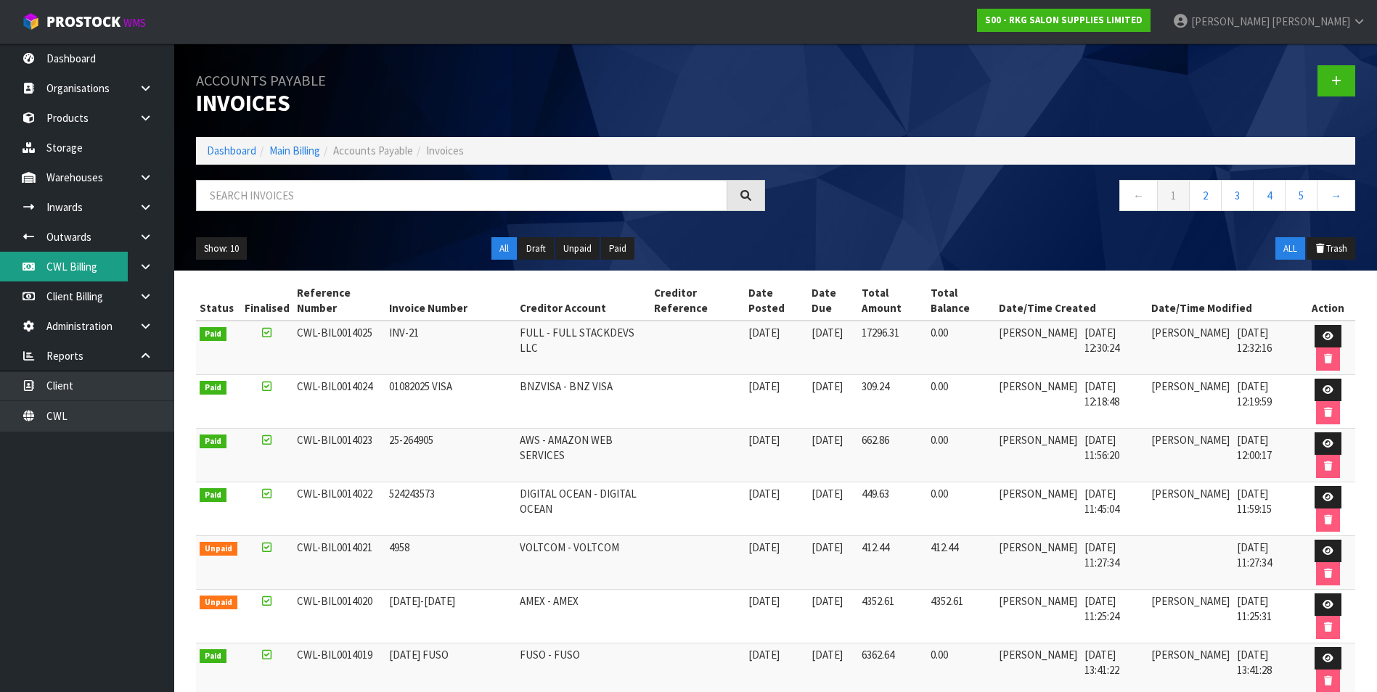
click at [107, 271] on link "CWL Billing" at bounding box center [87, 267] width 174 height 30
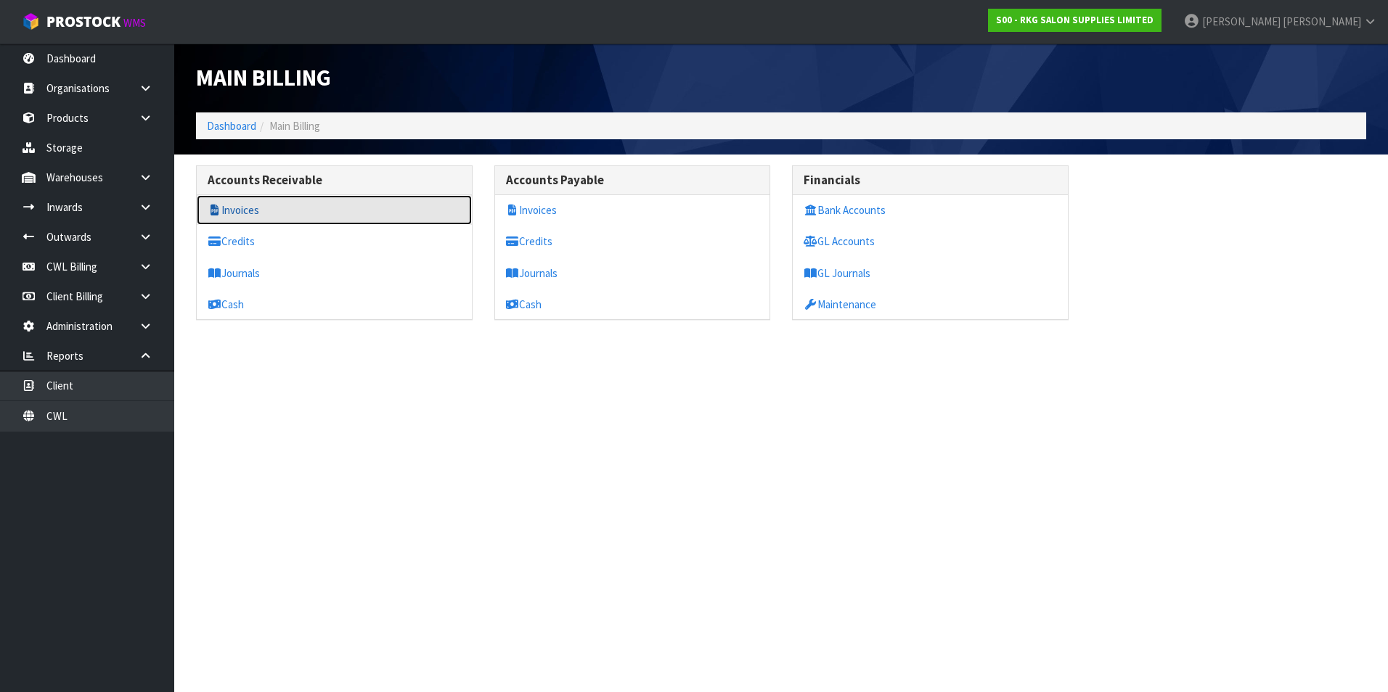
click at [239, 207] on link "Invoices" at bounding box center [334, 210] width 275 height 30
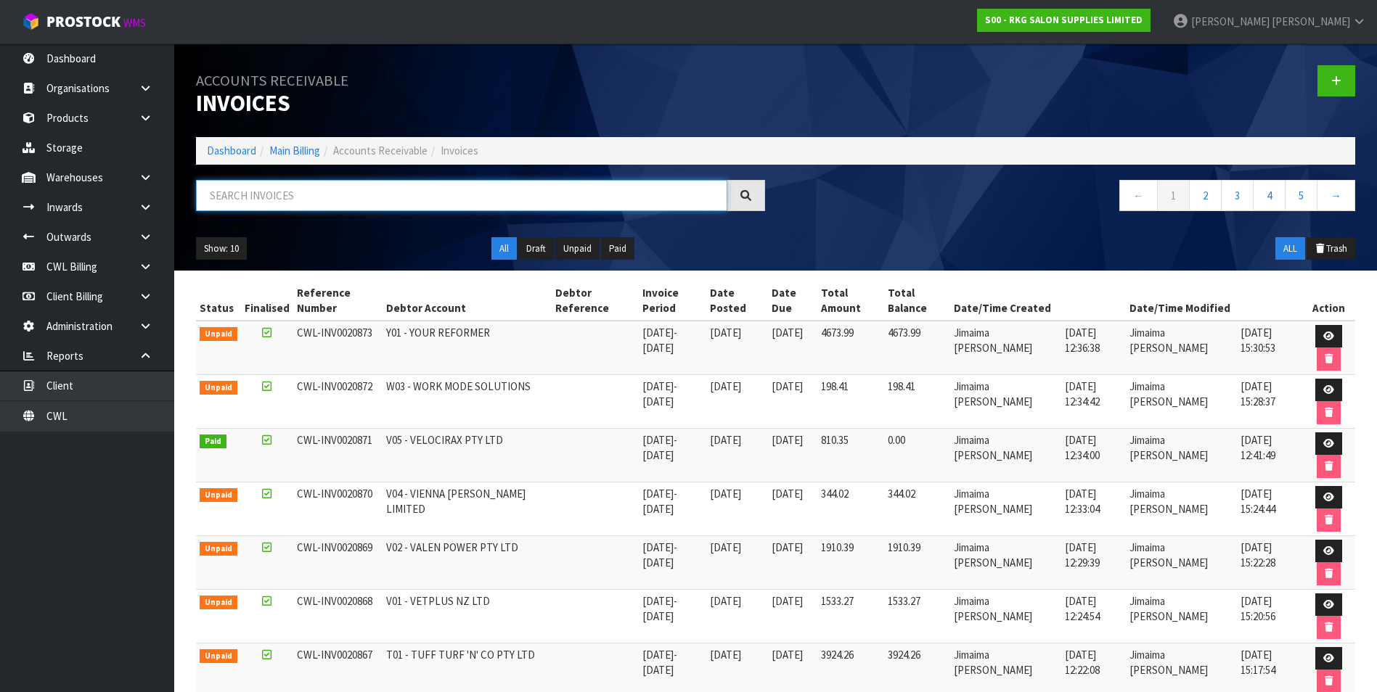
click at [235, 192] on input "text" at bounding box center [461, 195] width 531 height 31
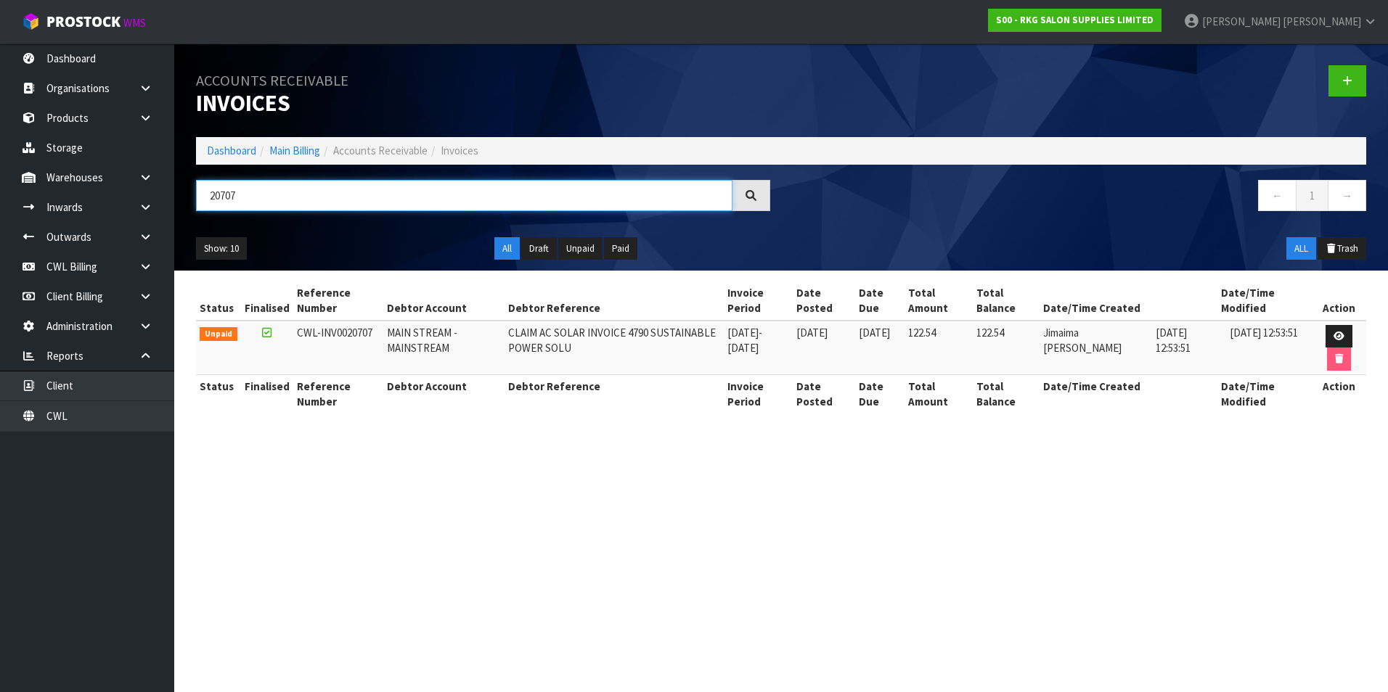
type input "20707"
click at [601, 458] on section "Accounts Receivable Invoices Dashboard Main Billing Accounts Receivable Invoice…" at bounding box center [694, 346] width 1388 height 692
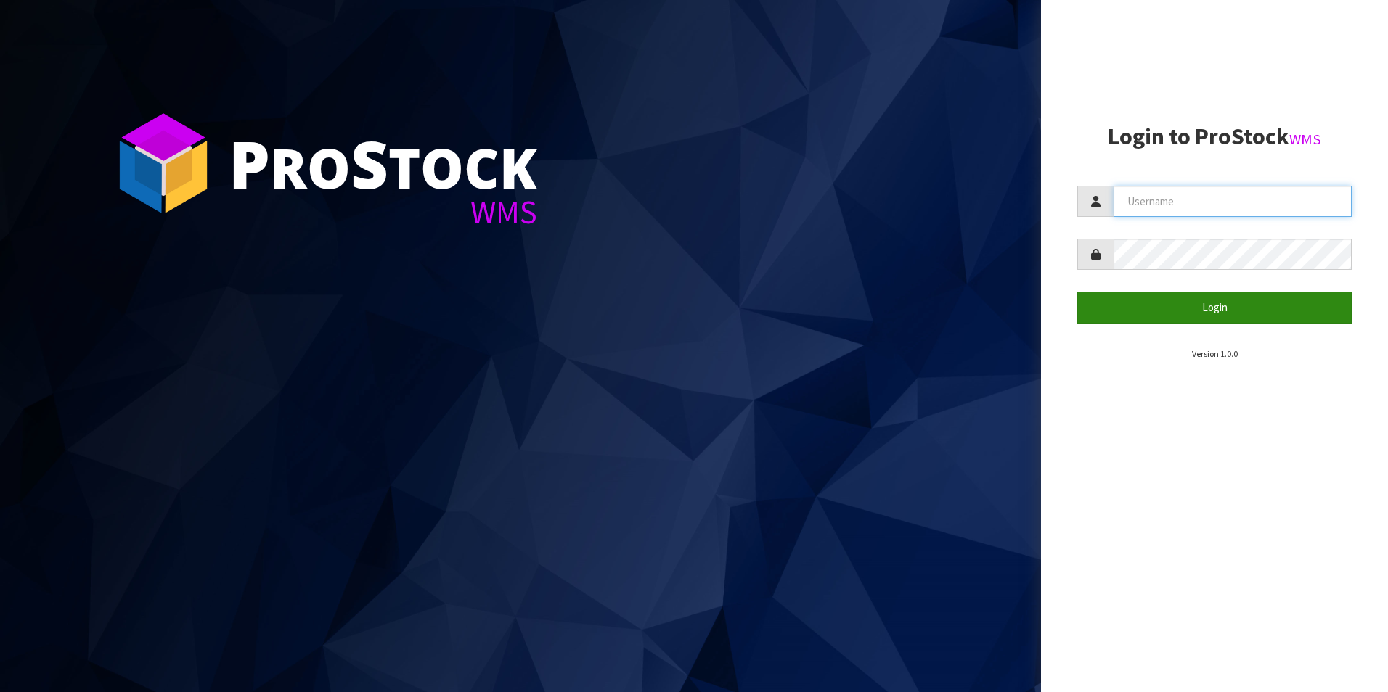
type input "[PERSON_NAME][EMAIL_ADDRESS][DOMAIN_NAME]"
click at [1204, 309] on button "Login" at bounding box center [1214, 307] width 274 height 31
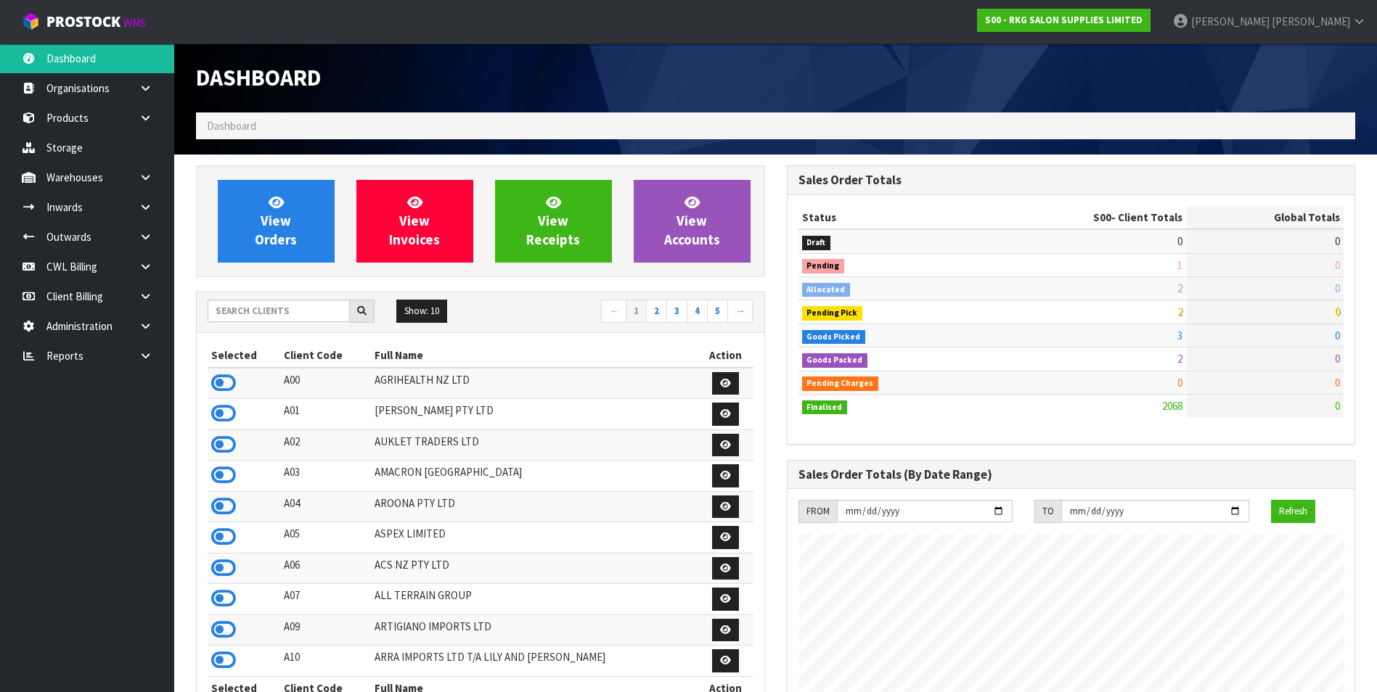
scroll to position [1099, 590]
click at [75, 271] on link "CWL Billing" at bounding box center [87, 267] width 174 height 30
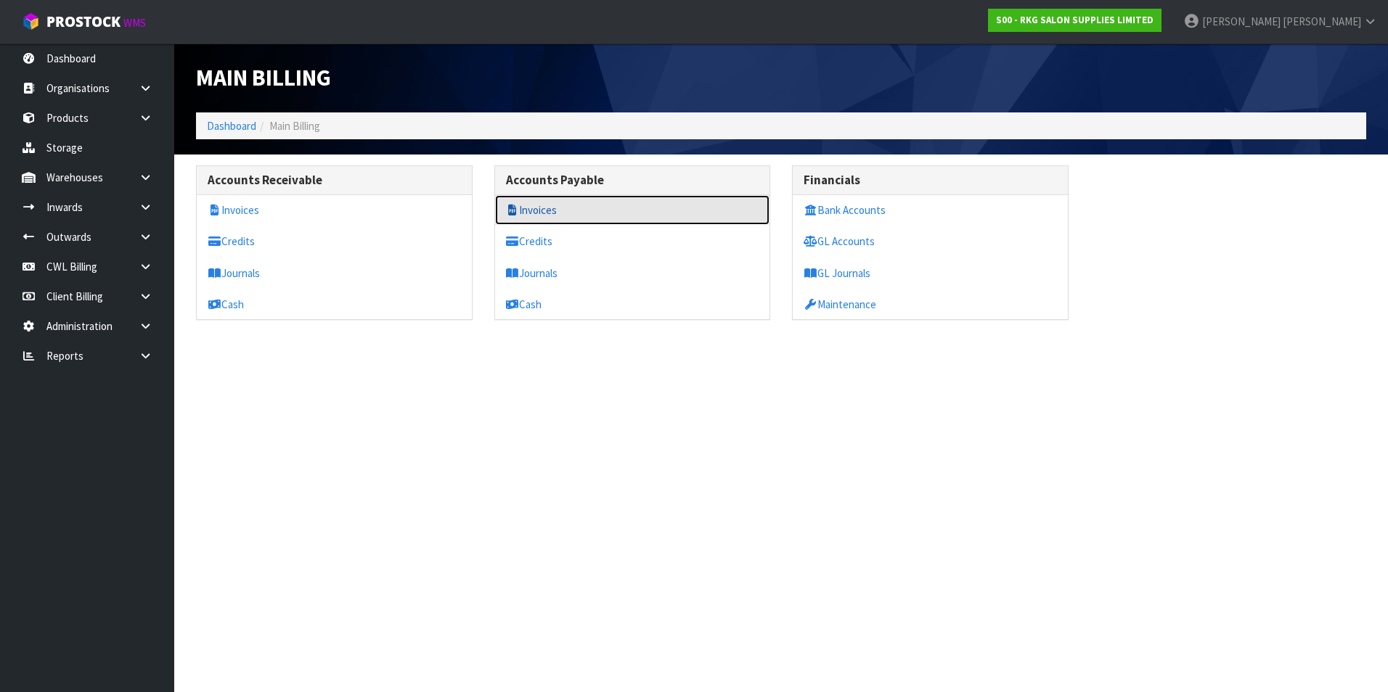
click at [524, 208] on link "Invoices" at bounding box center [632, 210] width 275 height 30
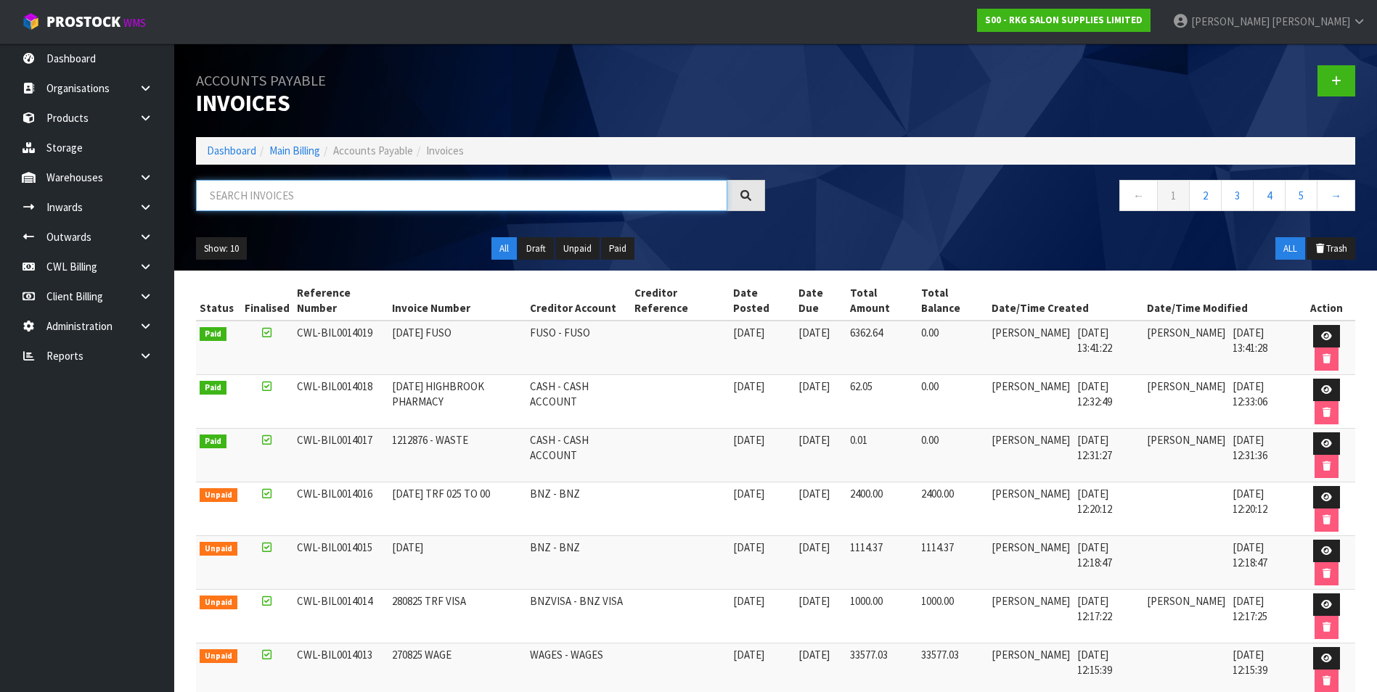
click at [319, 199] on input "text" at bounding box center [461, 195] width 531 height 31
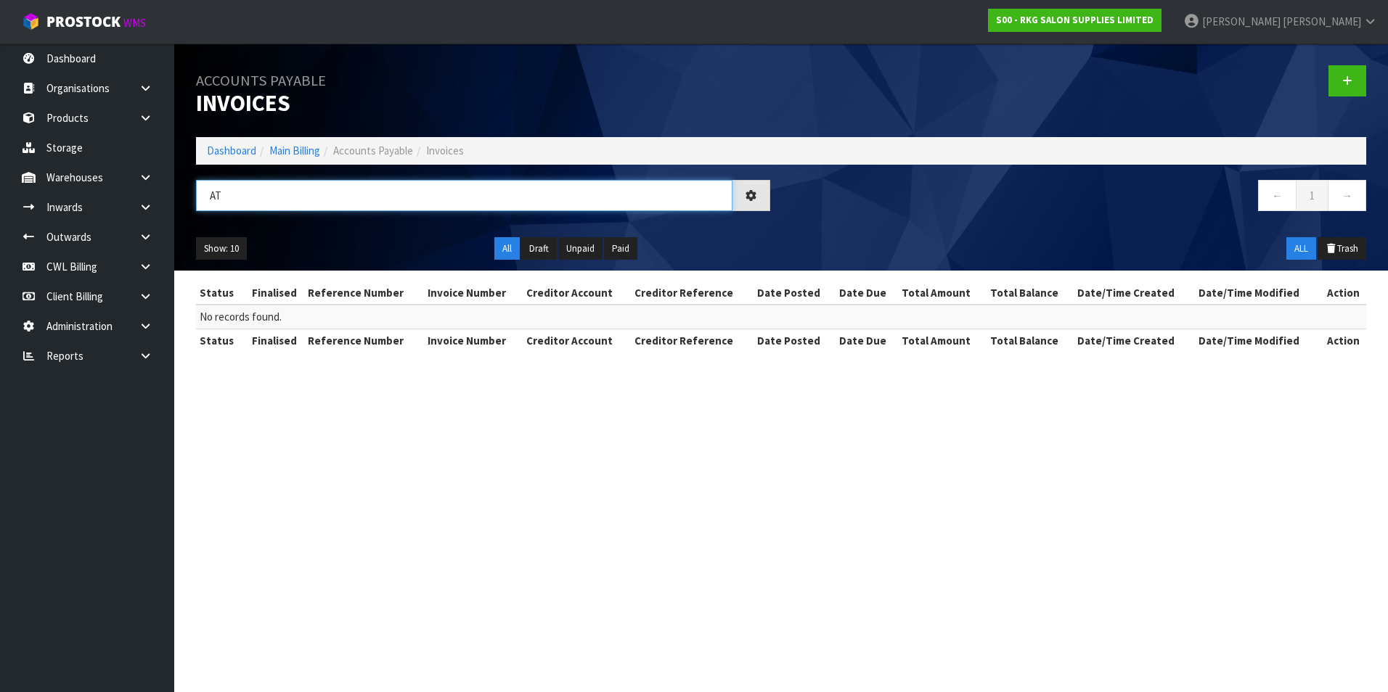
type input "A"
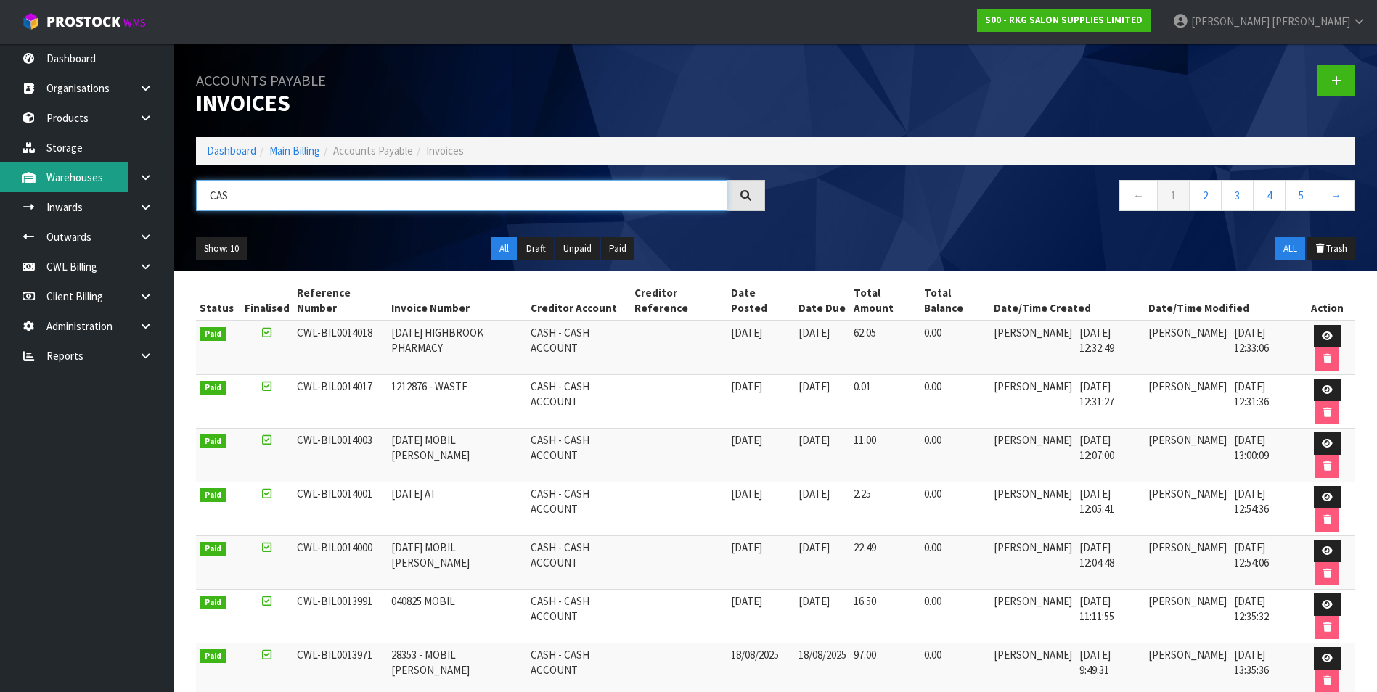
type input "CAS"
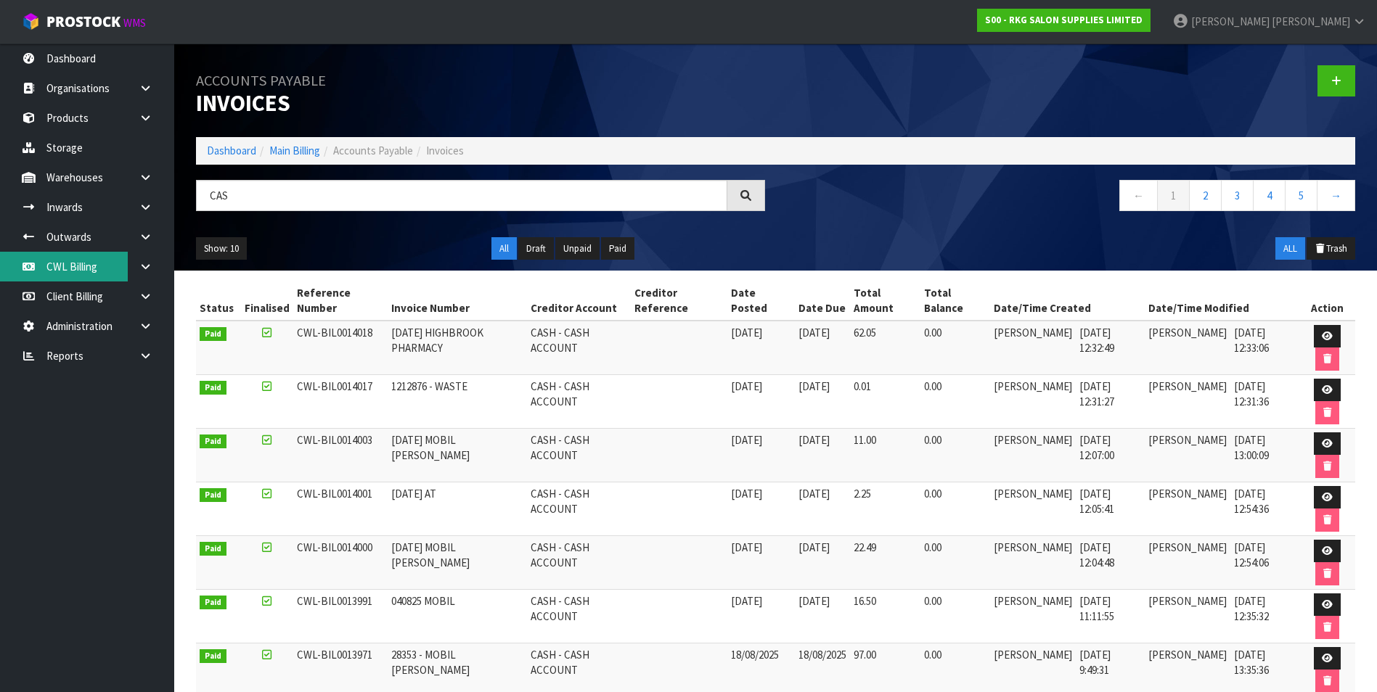
click at [91, 264] on link "CWL Billing" at bounding box center [87, 267] width 174 height 30
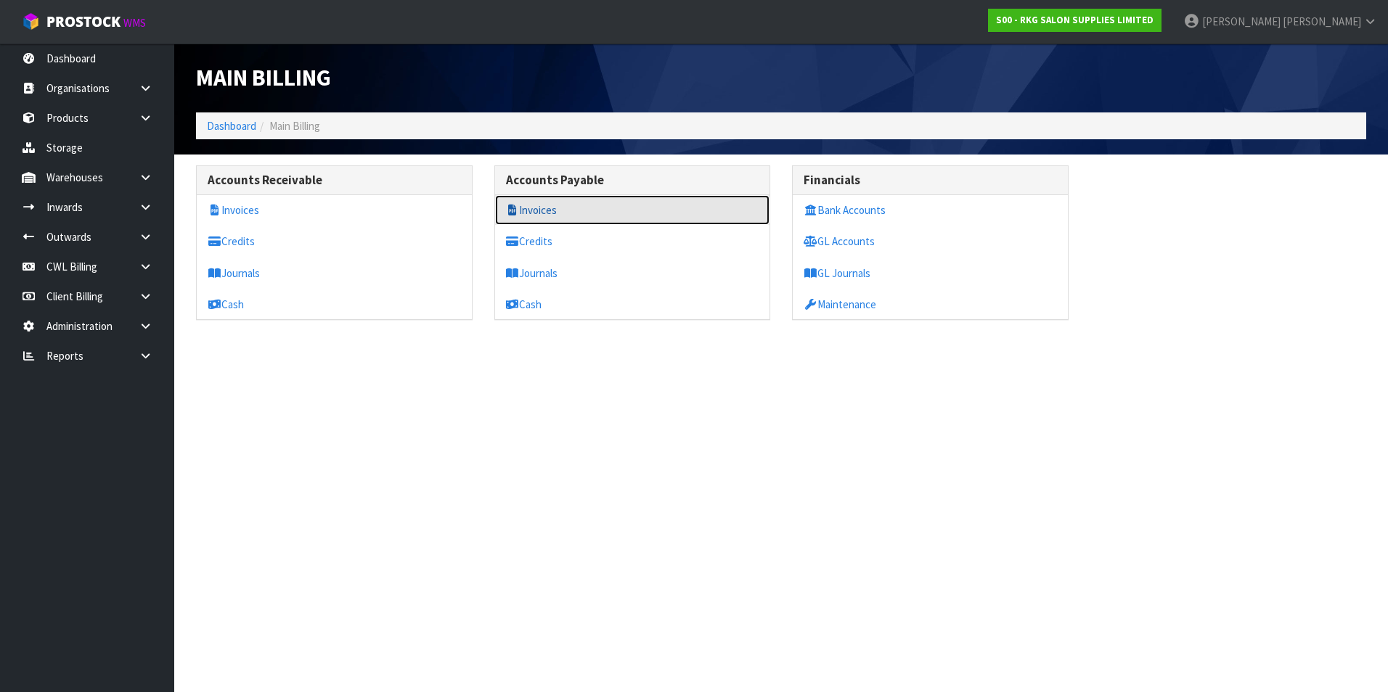
click at [558, 214] on link "Invoices" at bounding box center [632, 210] width 275 height 30
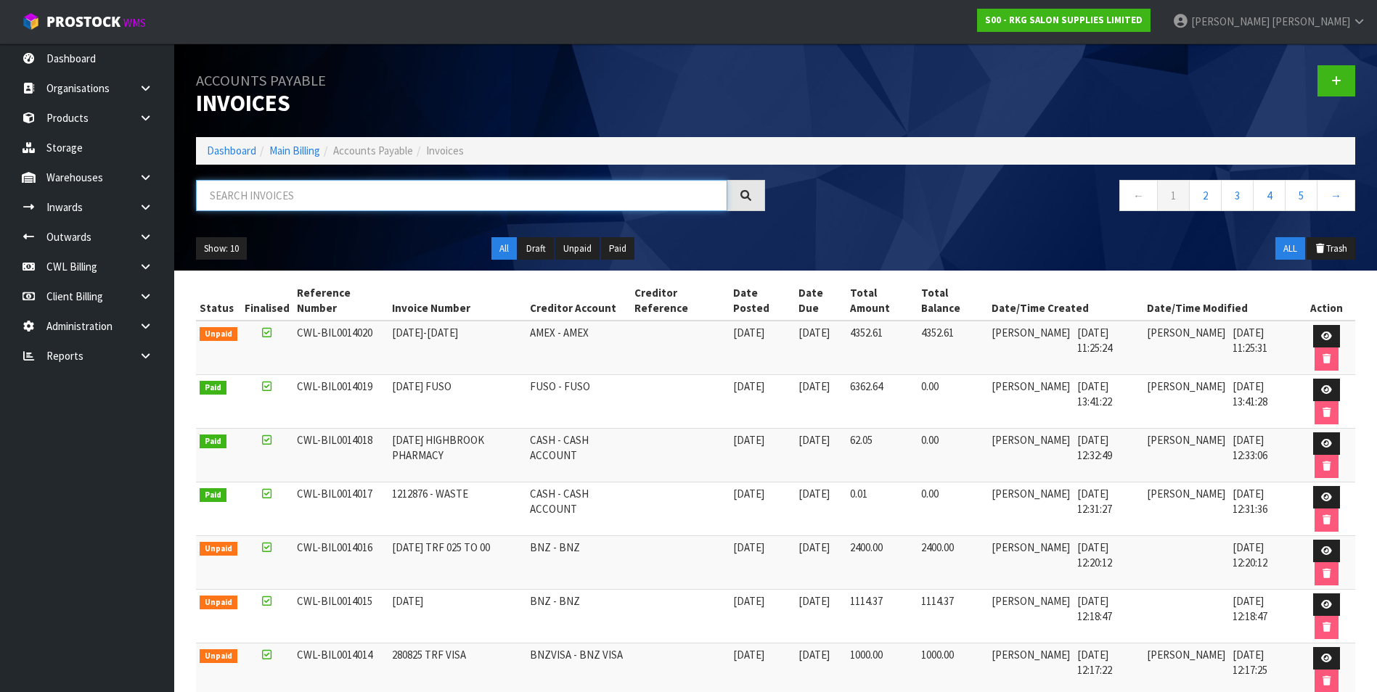
click at [381, 195] on input "text" at bounding box center [461, 195] width 531 height 31
type input "VOLT"
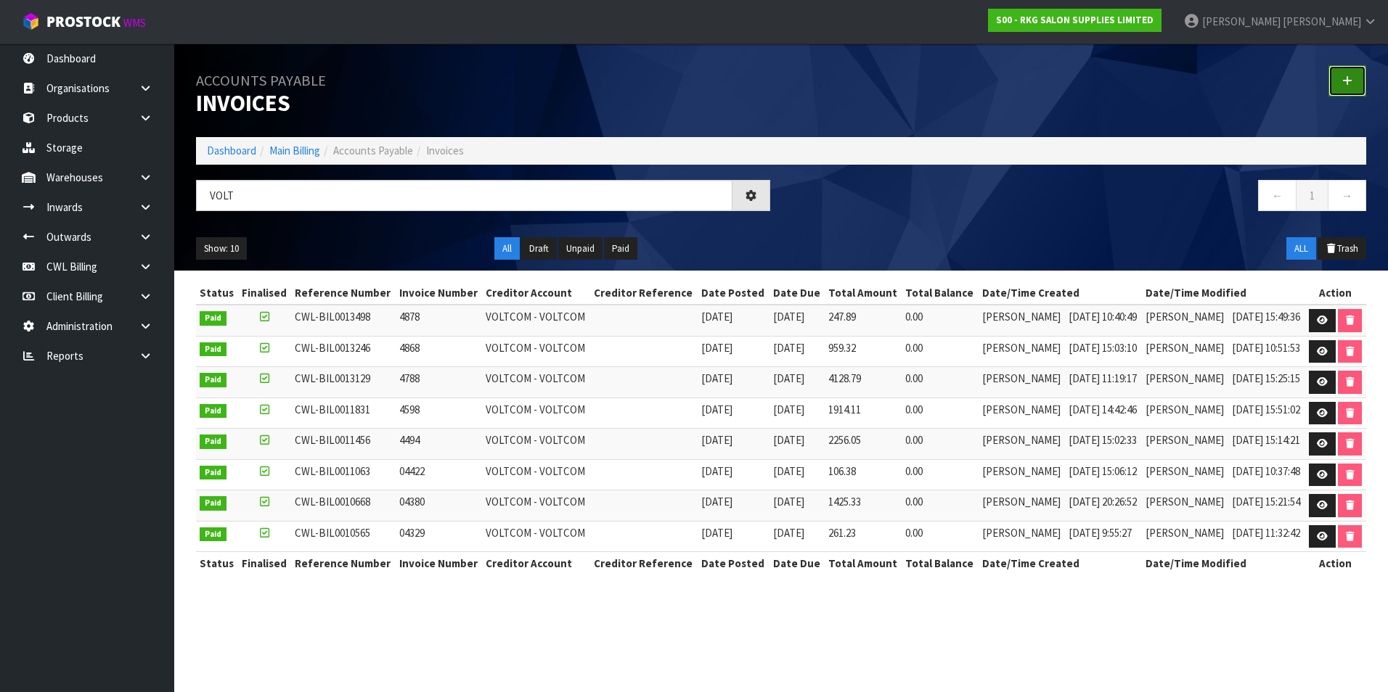
click at [1349, 77] on icon at bounding box center [1347, 80] width 10 height 11
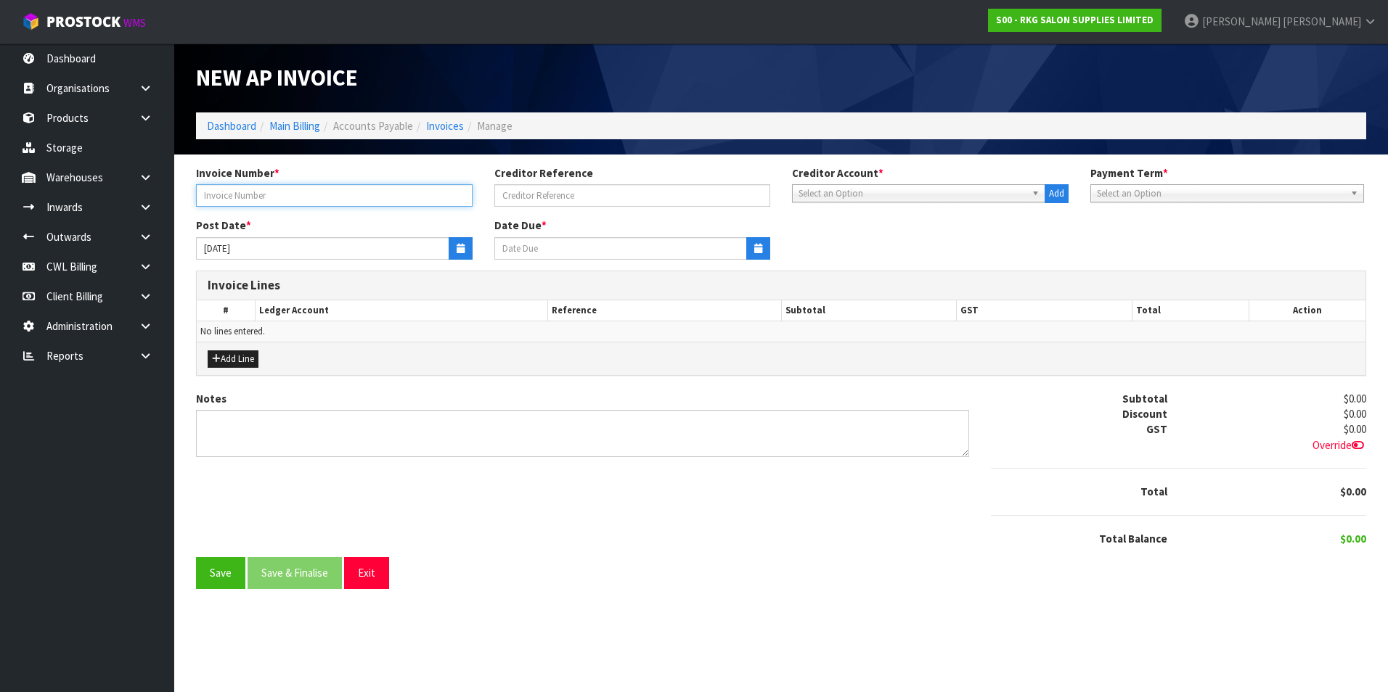
click at [253, 190] on input "text" at bounding box center [334, 195] width 276 height 22
type input "4958"
click at [850, 190] on span "Select an Option" at bounding box center [911, 193] width 227 height 17
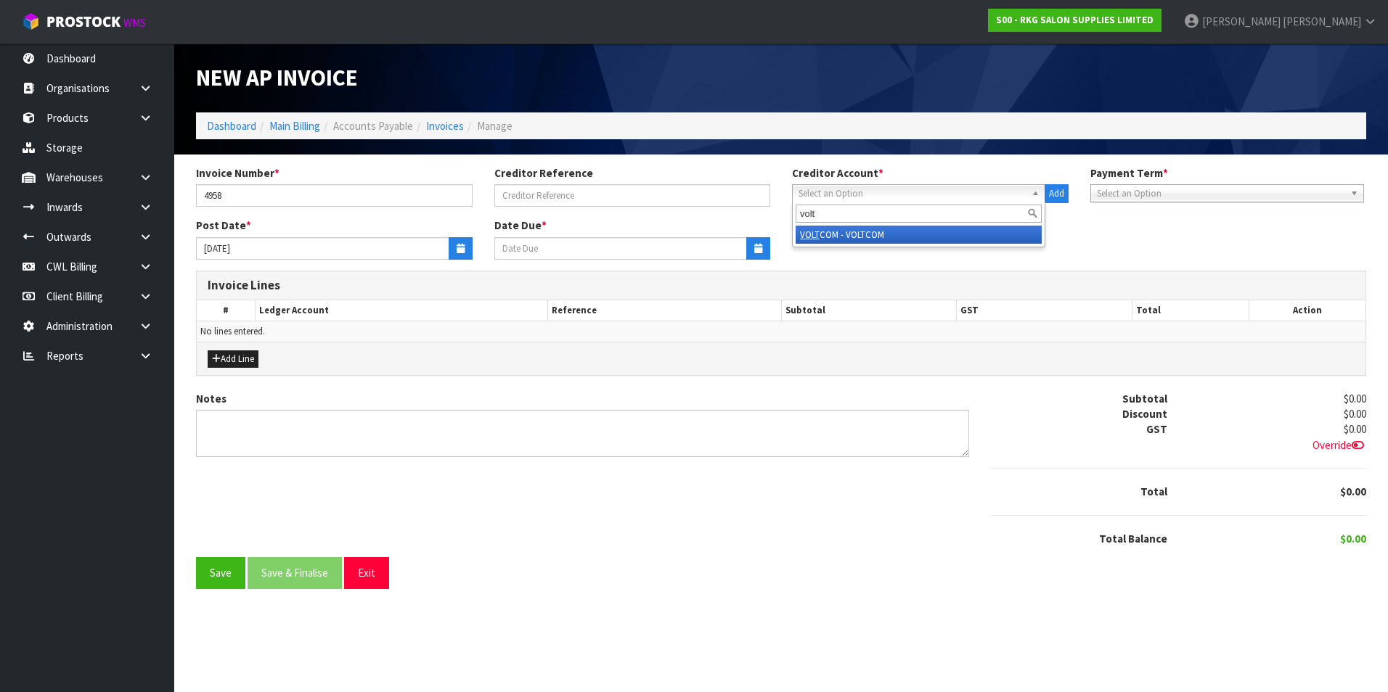
type input "volt"
drag, startPoint x: 861, startPoint y: 237, endPoint x: 672, endPoint y: 226, distance: 189.7
click at [859, 236] on li "VOLT COM - VOLTCOM" at bounding box center [918, 235] width 246 height 18
type input "[DATE]"
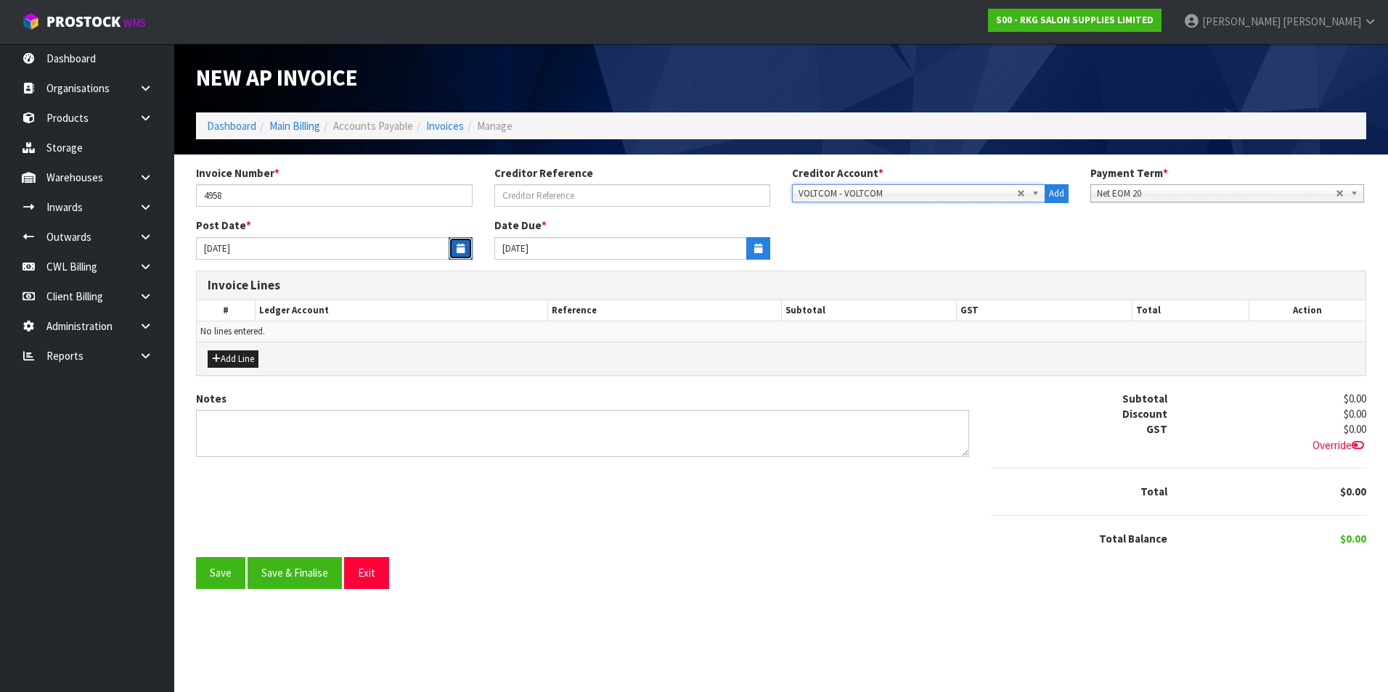
click at [463, 248] on icon "button" at bounding box center [460, 248] width 8 height 9
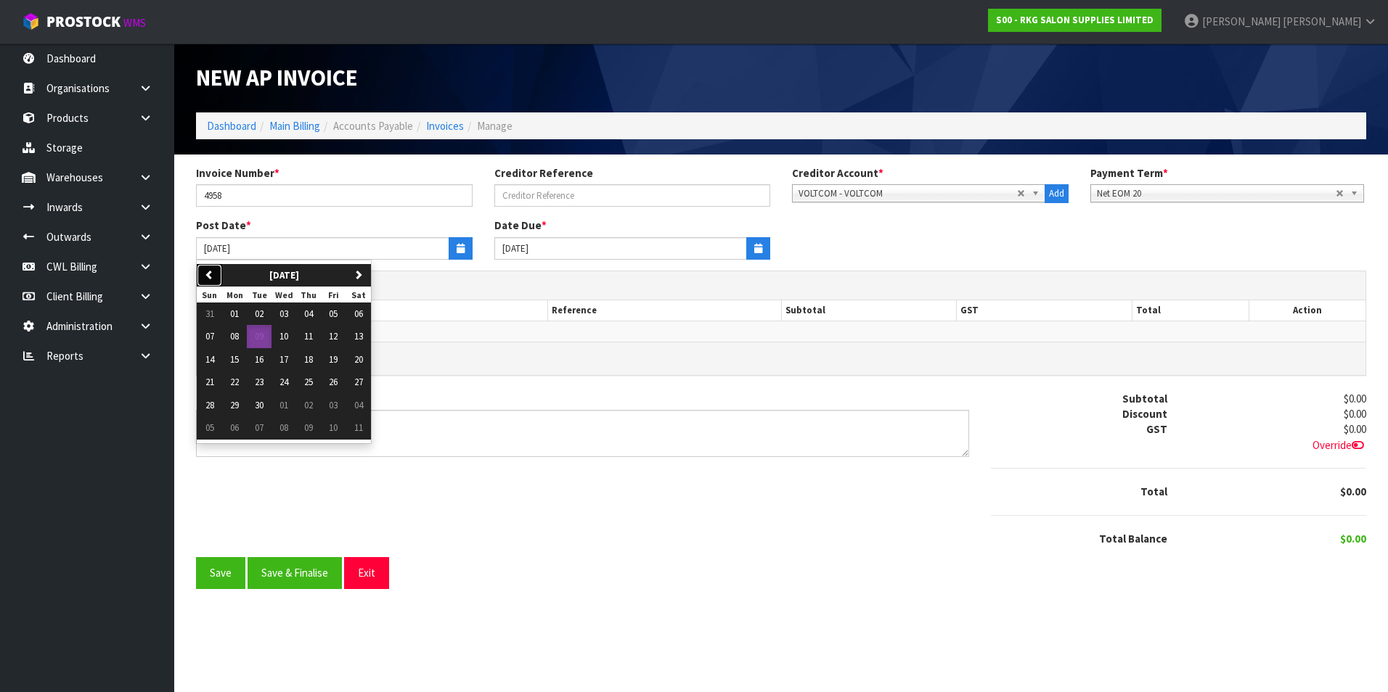
click at [205, 279] on icon "button" at bounding box center [209, 274] width 9 height 9
click at [337, 315] on span "01" at bounding box center [333, 314] width 9 height 12
type input "[DATE]"
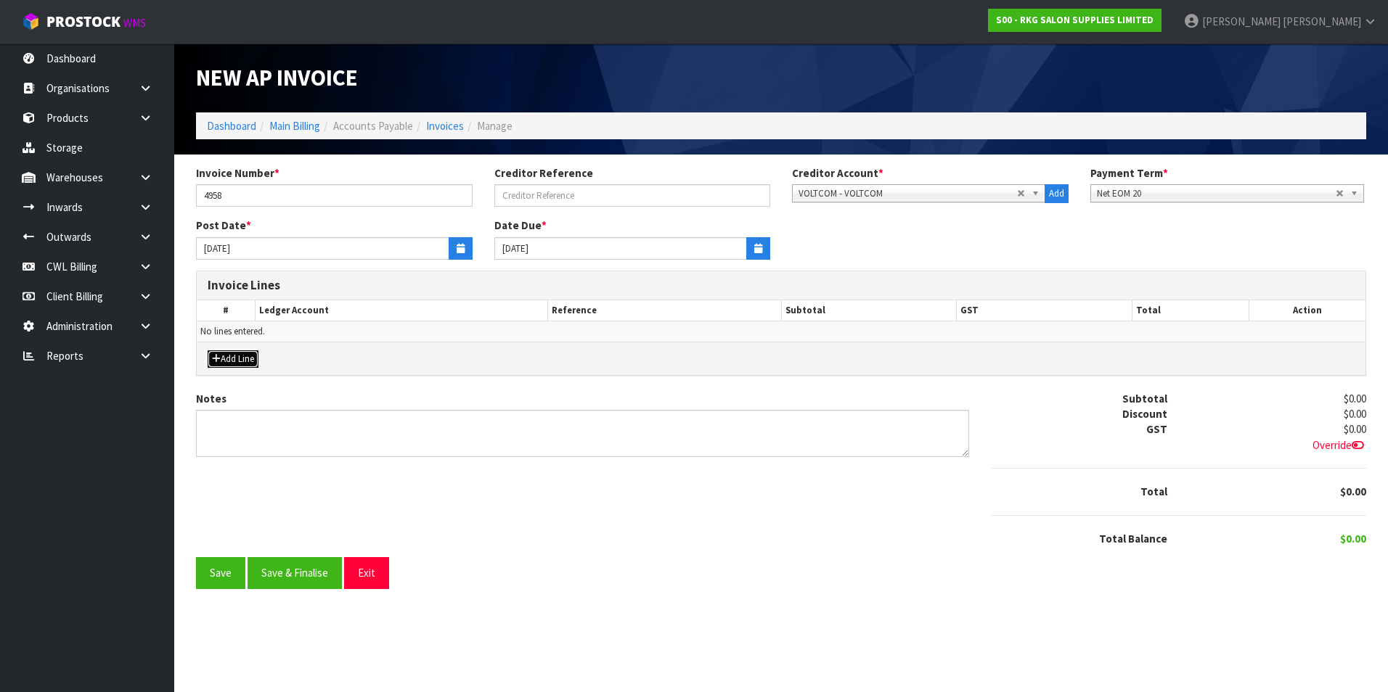
click at [248, 359] on button "Add Line" at bounding box center [233, 359] width 51 height 17
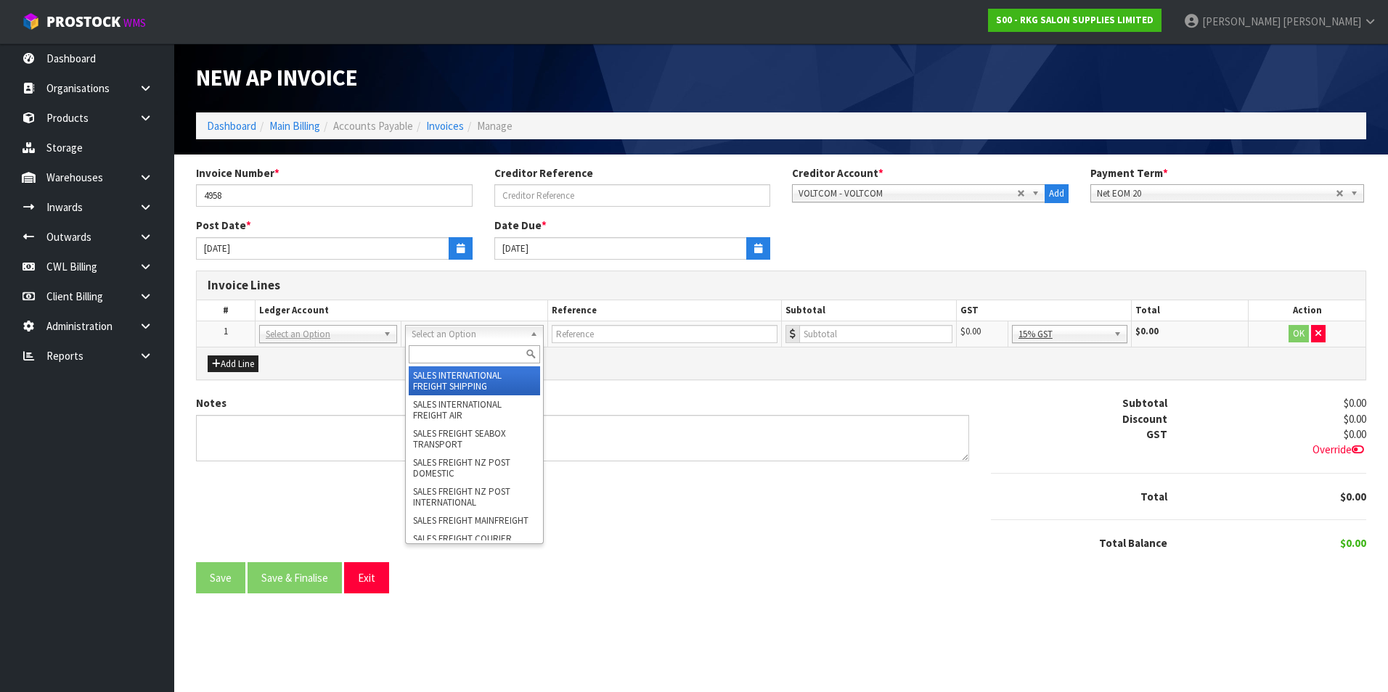
click at [436, 351] on input "text" at bounding box center [474, 354] width 131 height 18
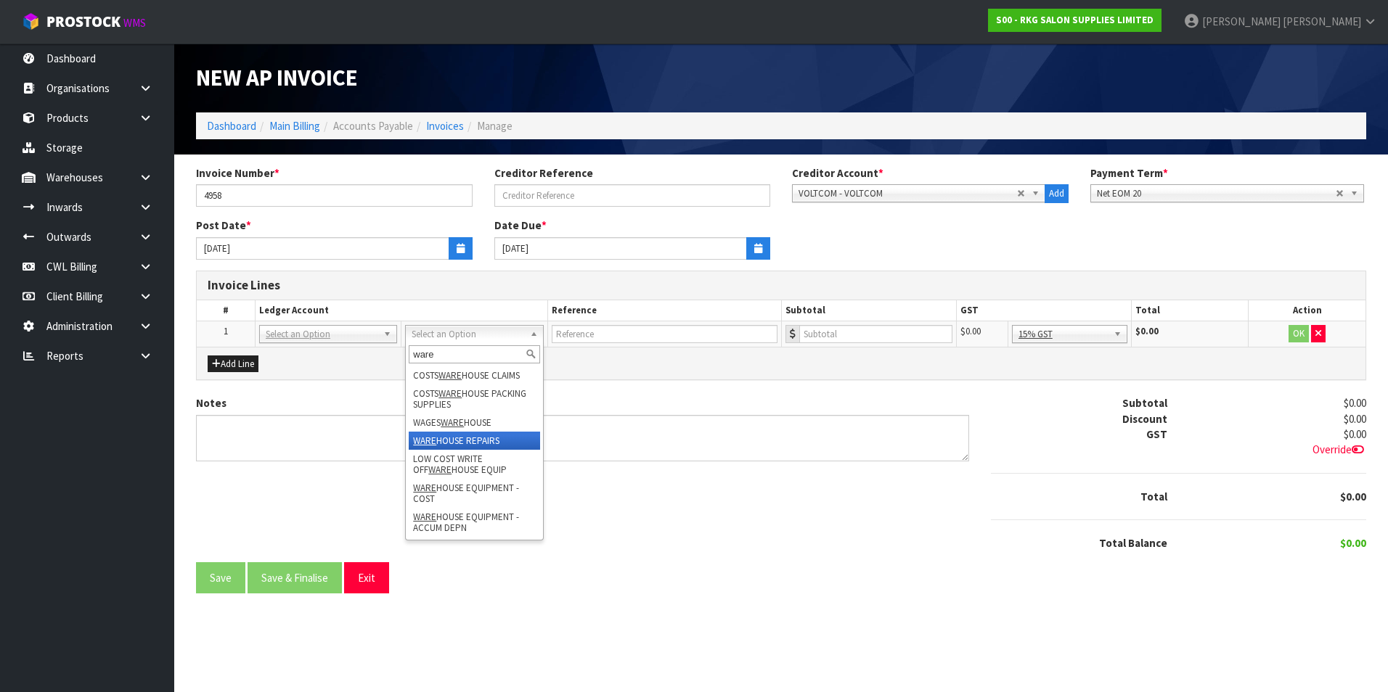
type input "ware"
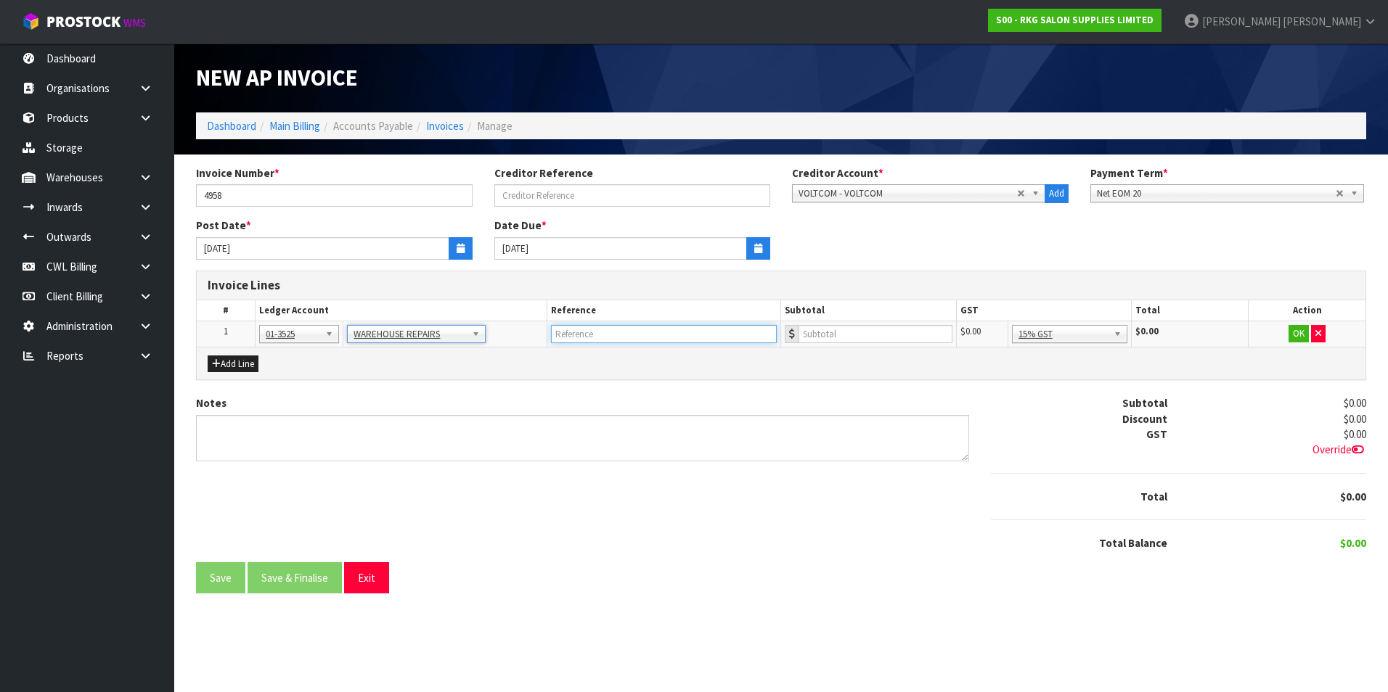
click at [603, 333] on input "text" at bounding box center [664, 334] width 226 height 18
type input "VOLTCOM - HOIST CHARGER REPAIR"
type input "358.64"
click at [1301, 332] on button "OK" at bounding box center [1298, 333] width 20 height 17
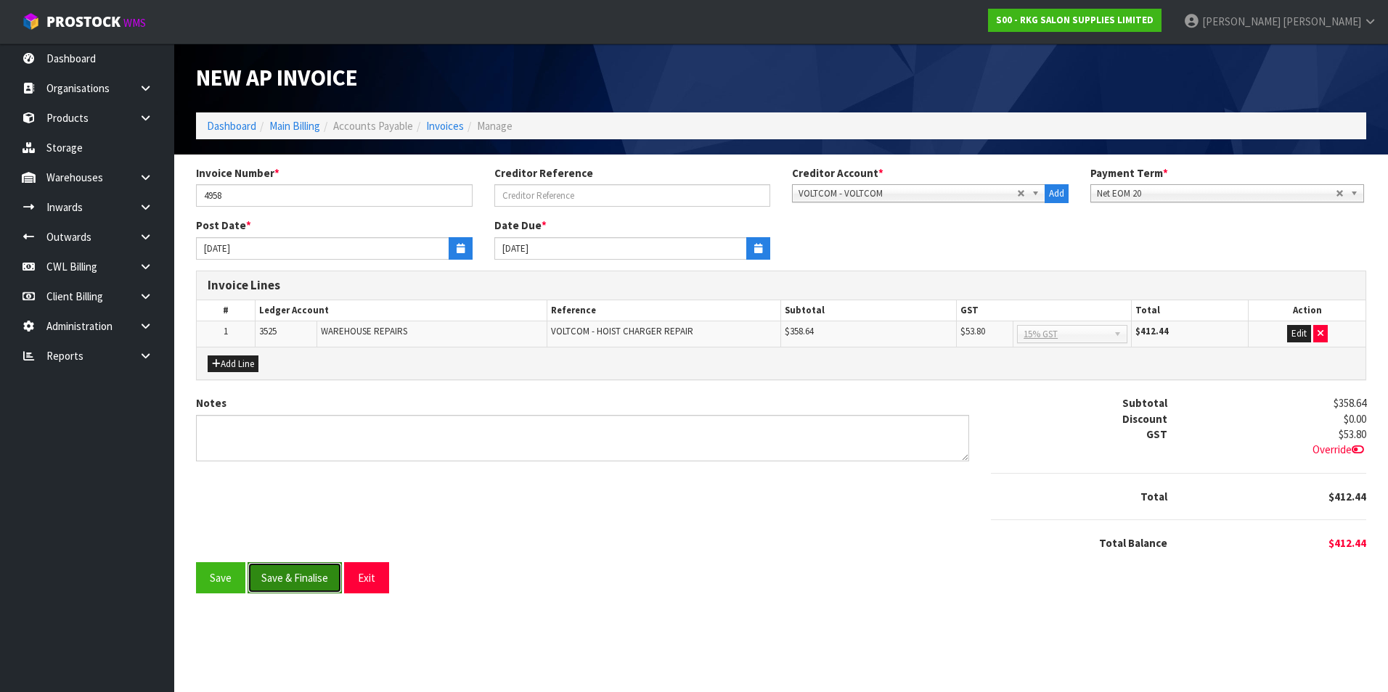
click at [298, 573] on button "Save & Finalise" at bounding box center [294, 577] width 94 height 31
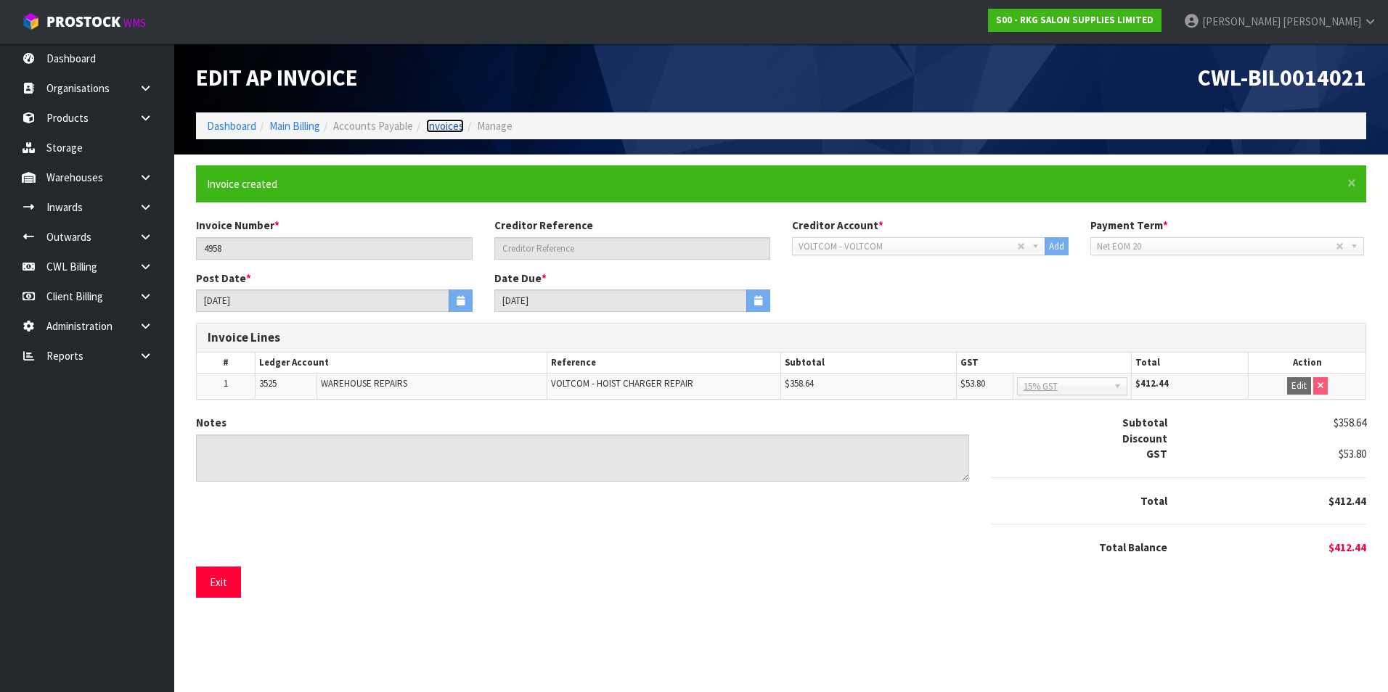
click at [446, 129] on link "Invoices" at bounding box center [445, 126] width 38 height 14
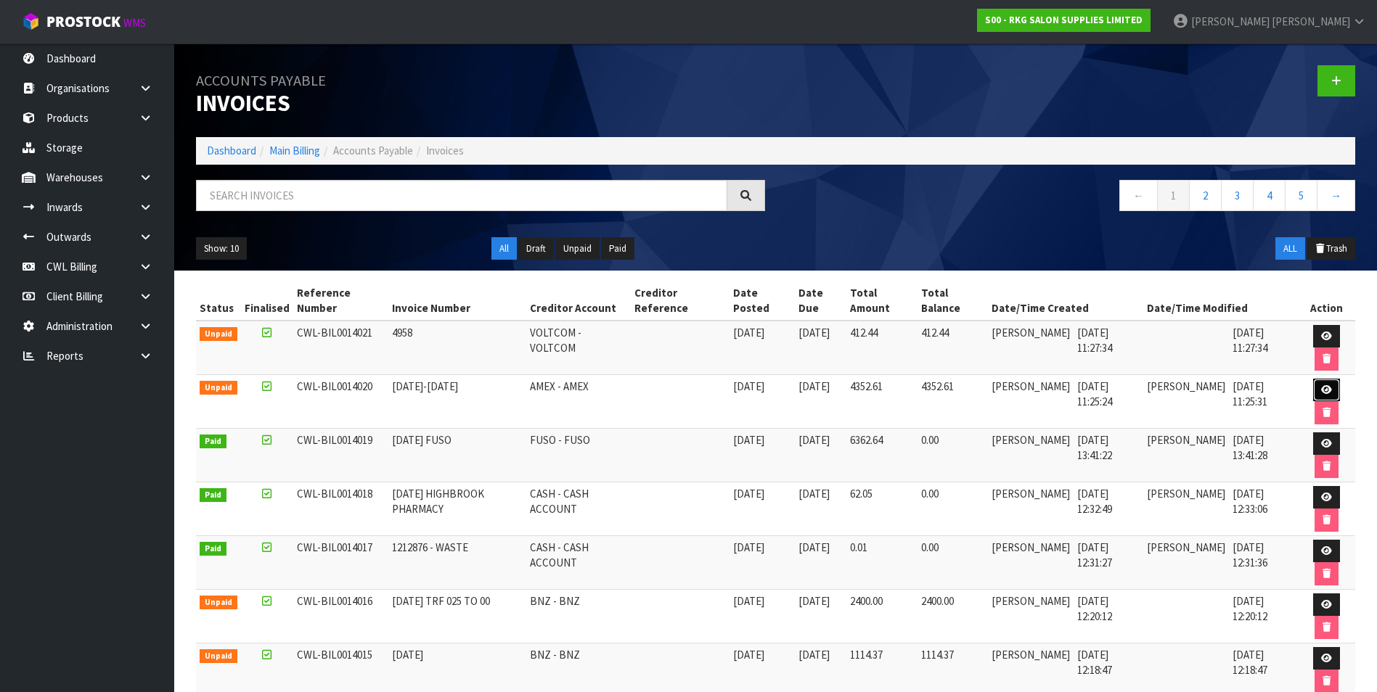
click at [1328, 396] on link at bounding box center [1326, 390] width 27 height 23
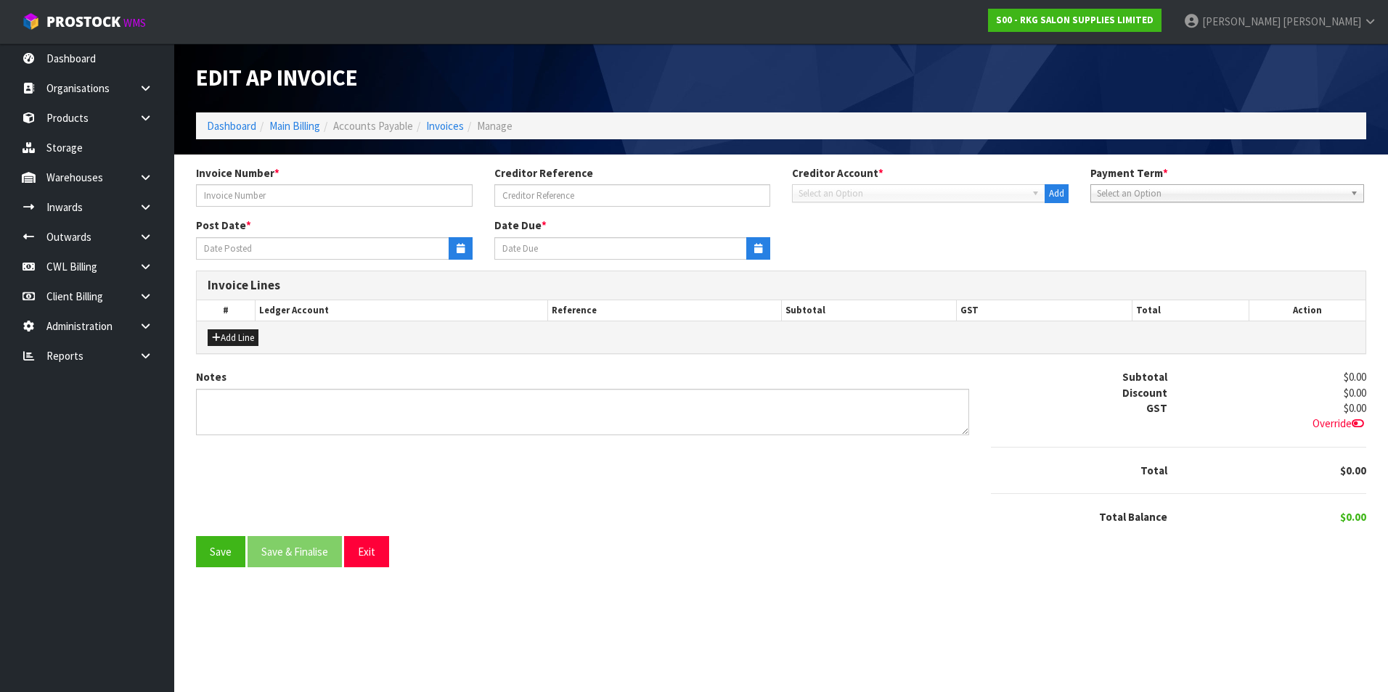
type input "[DATE]-[DATE]"
type input "[DATE]"
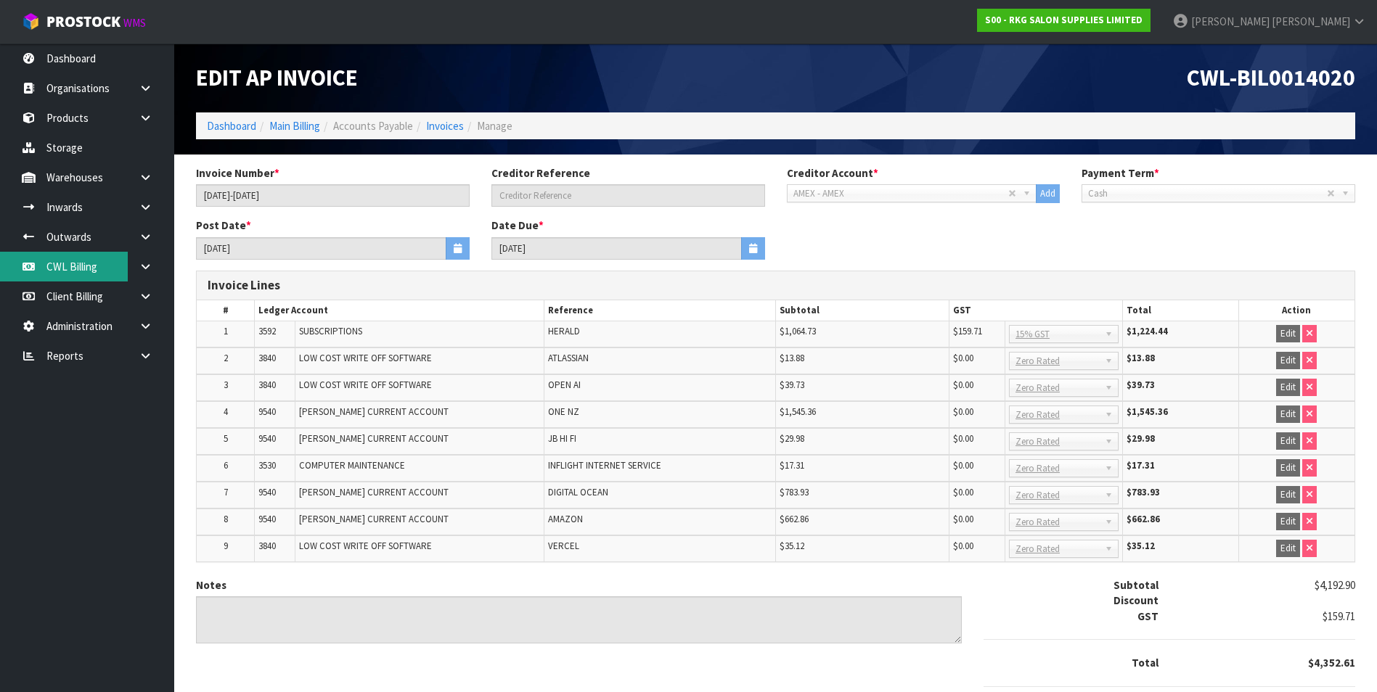
click at [70, 271] on link "CWL Billing" at bounding box center [87, 267] width 174 height 30
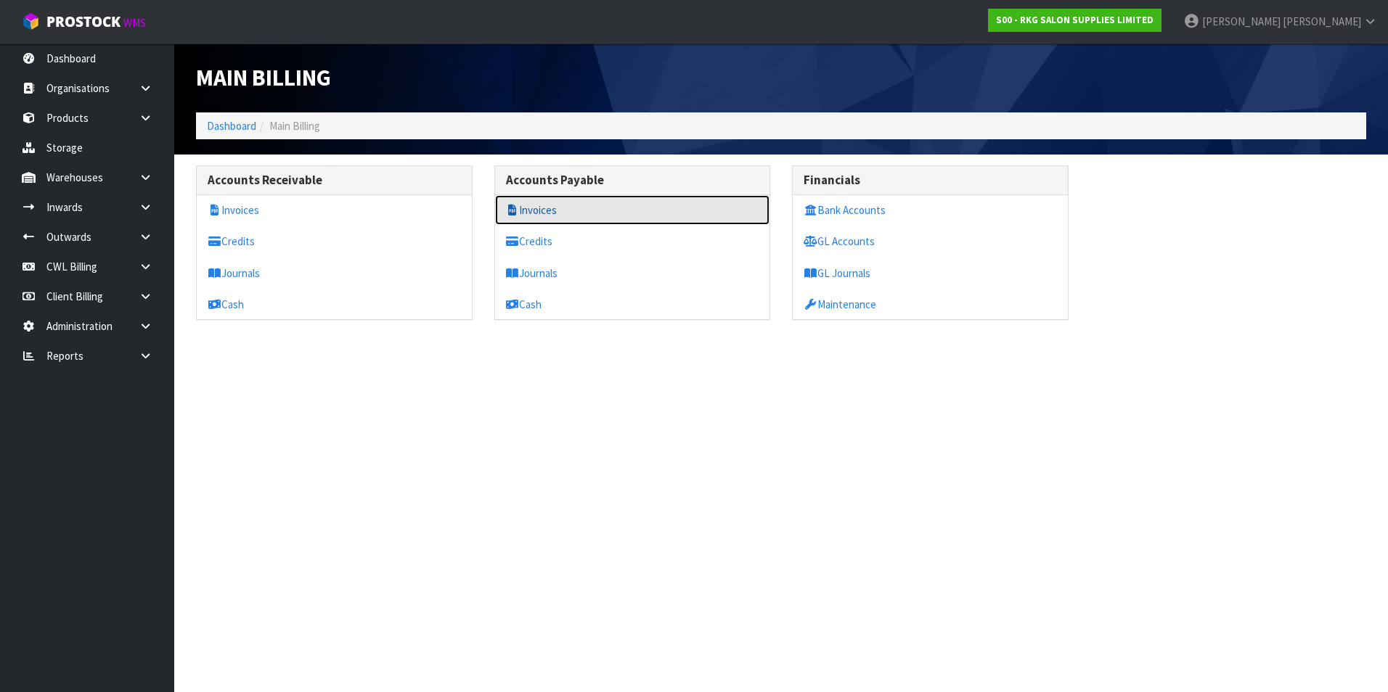
click at [533, 210] on link "Invoices" at bounding box center [632, 210] width 275 height 30
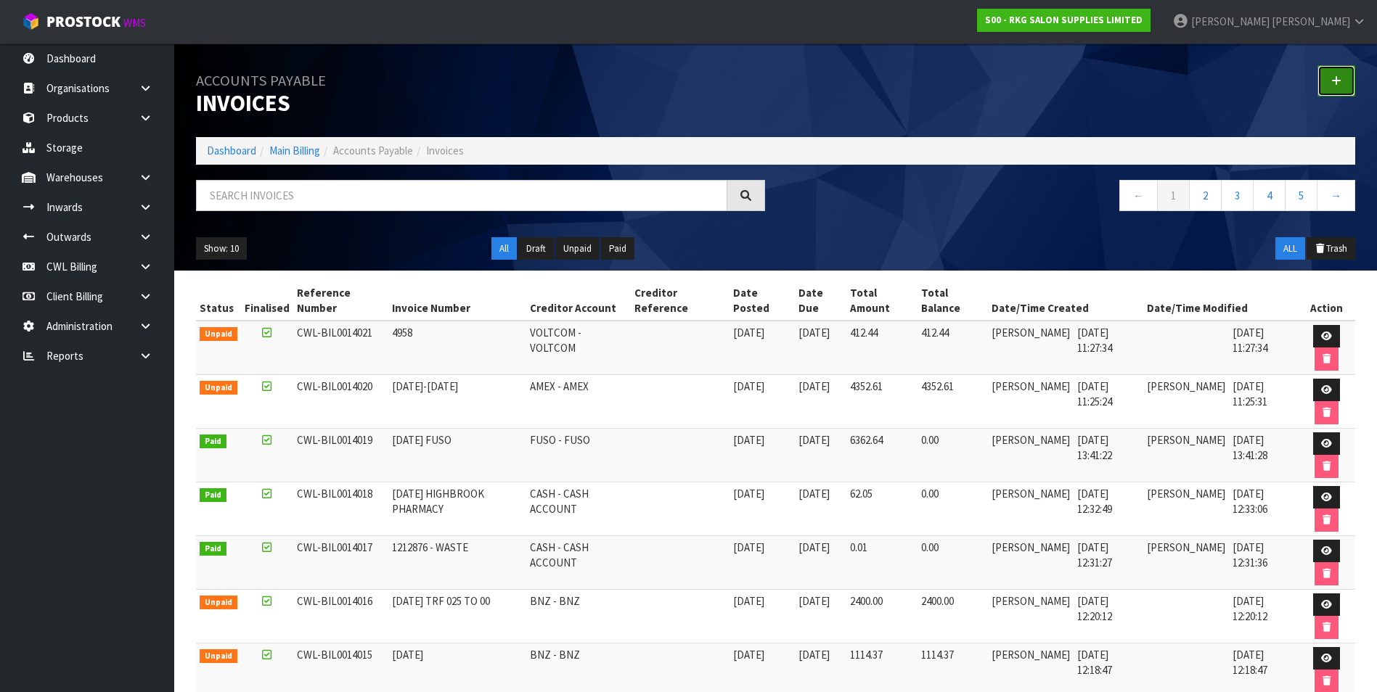
click at [1339, 79] on icon at bounding box center [1336, 80] width 10 height 11
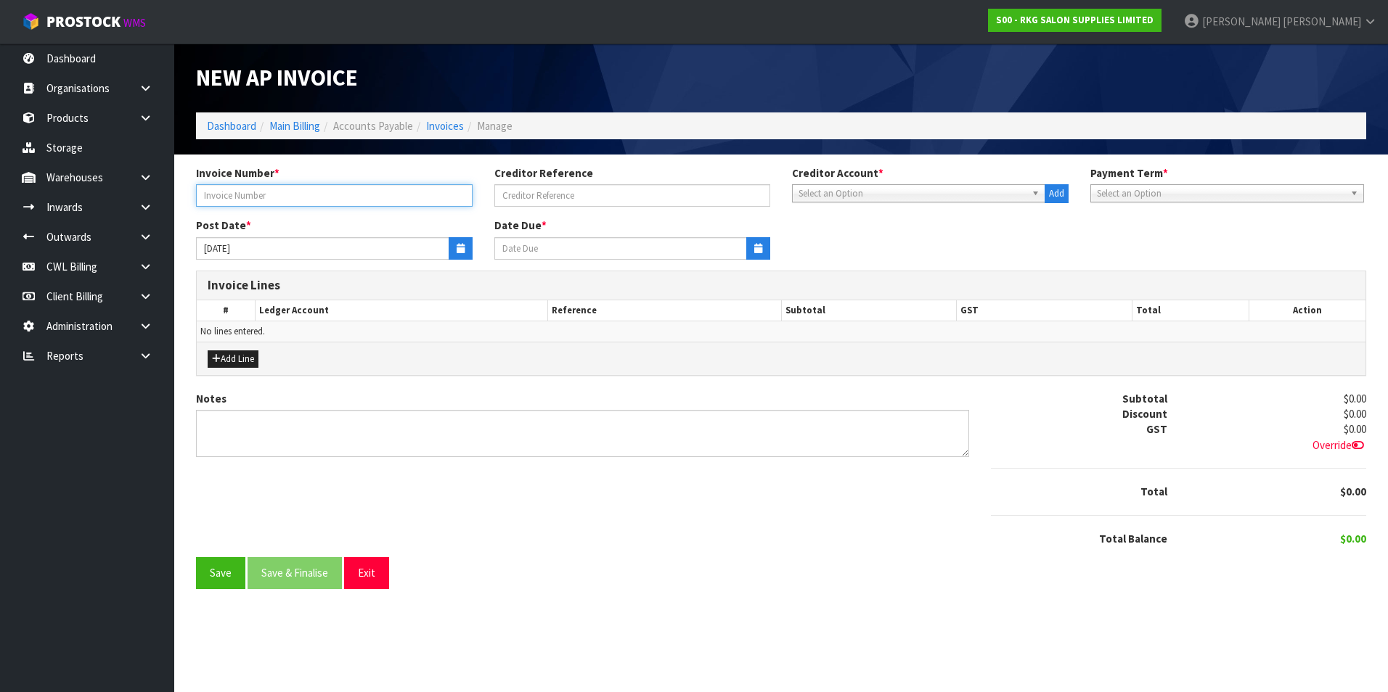
click at [229, 187] on input "text" at bounding box center [334, 195] width 276 height 22
type input "524243573"
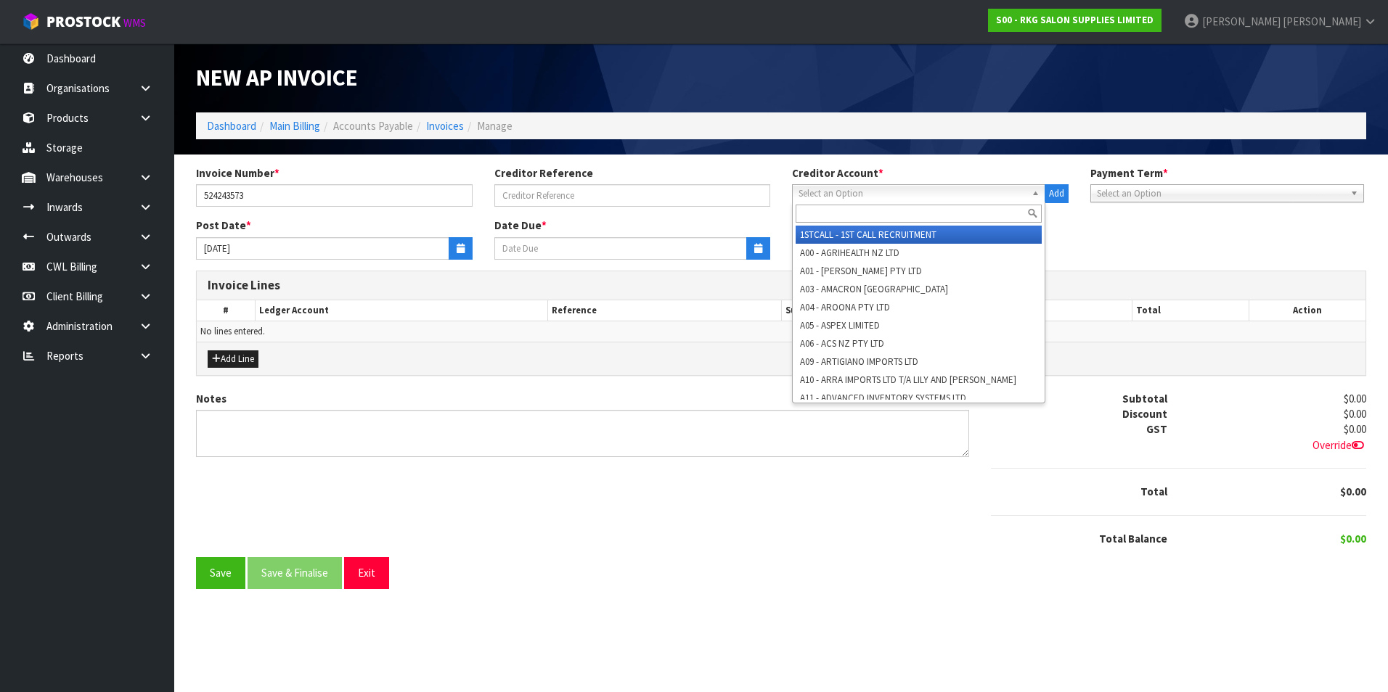
click at [857, 197] on span "Select an Option" at bounding box center [911, 193] width 227 height 17
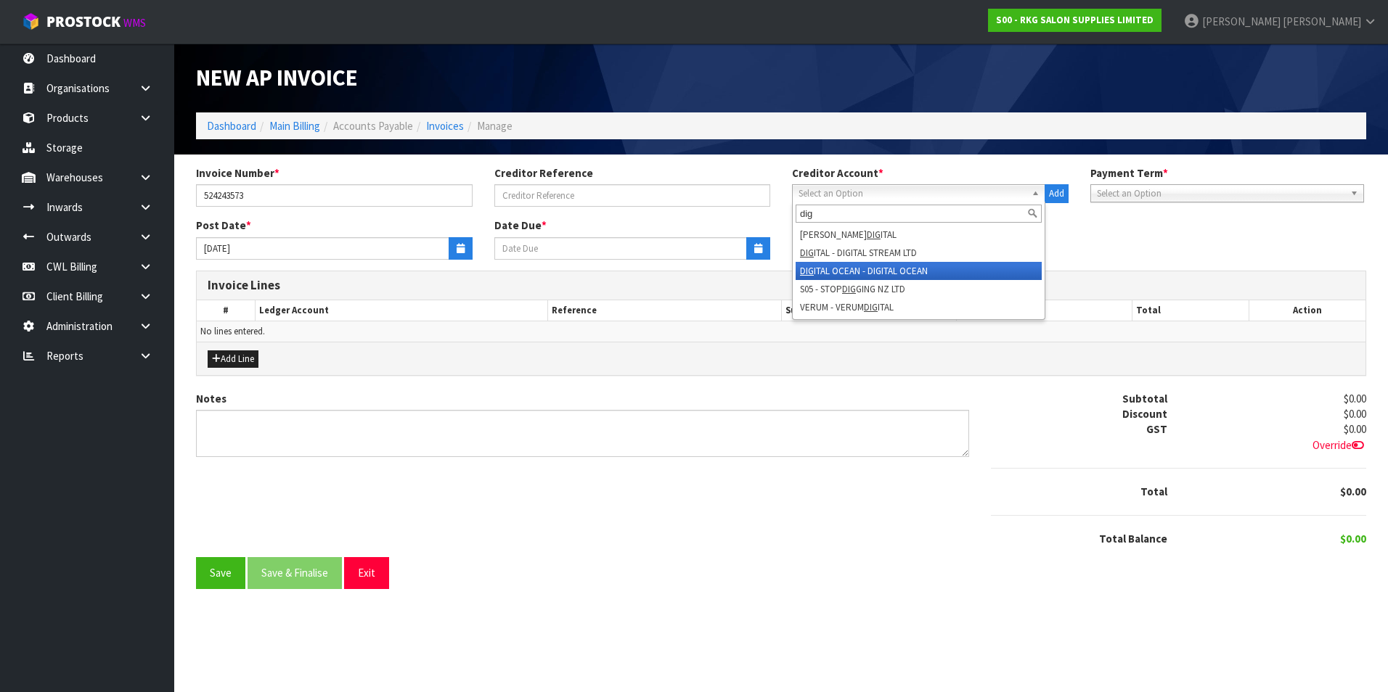
type input "dig"
click at [852, 267] on li "DIG ITAL OCEAN - DIGITAL OCEAN" at bounding box center [918, 271] width 246 height 18
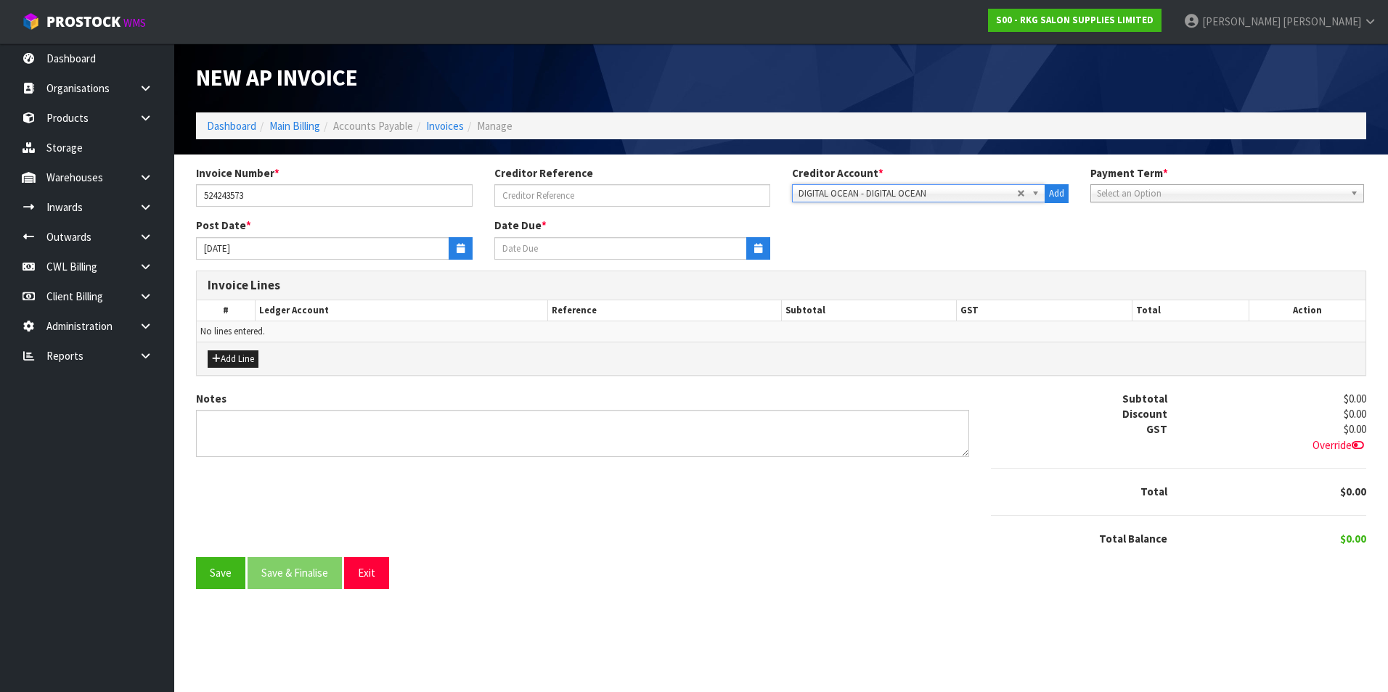
type input "[DATE]"
click at [462, 247] on icon "button" at bounding box center [460, 248] width 8 height 9
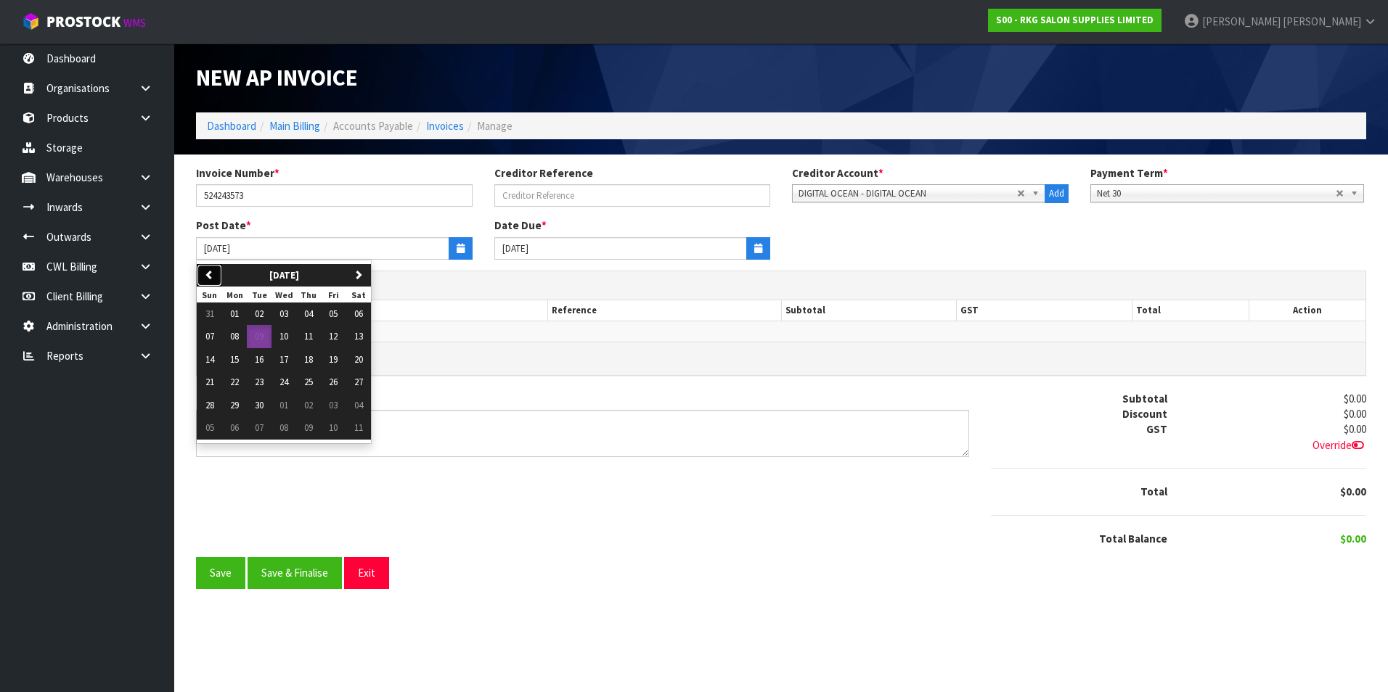
click at [210, 276] on icon "button" at bounding box center [209, 274] width 9 height 9
click at [208, 427] on span "31" at bounding box center [209, 428] width 9 height 12
type input "[DATE]"
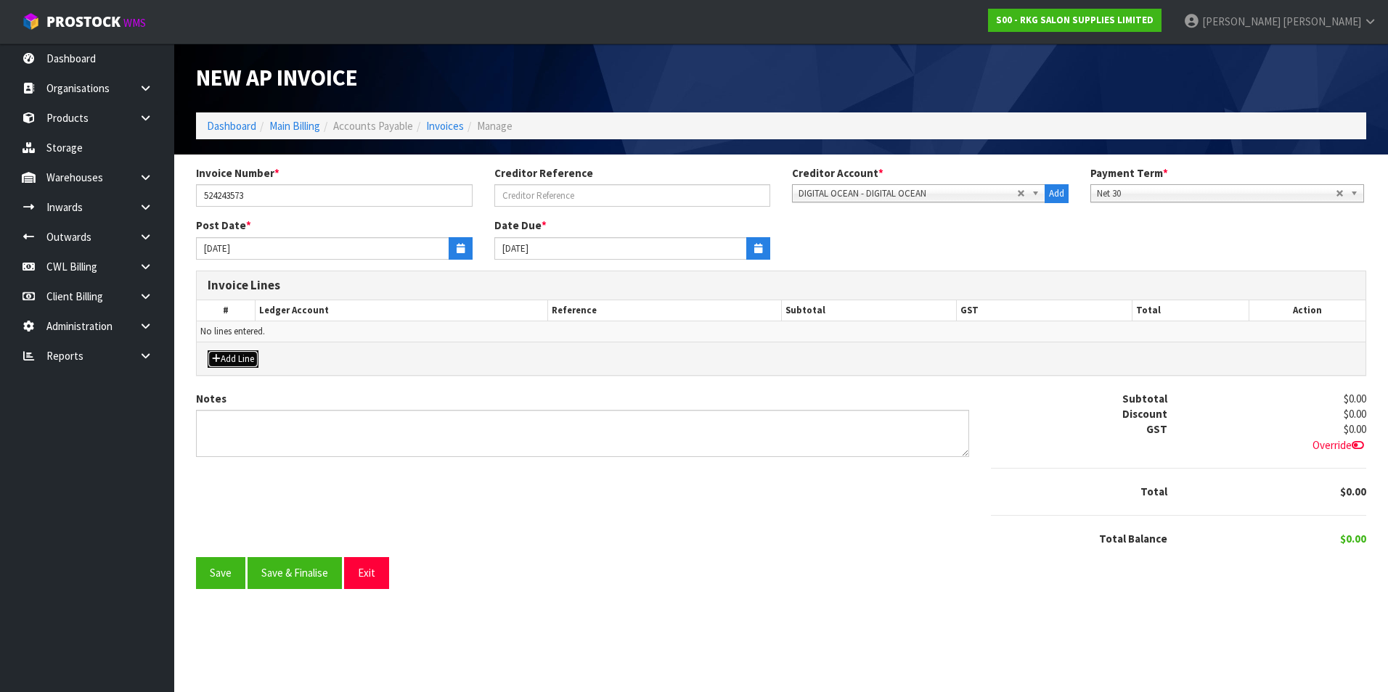
click at [250, 361] on button "Add Line" at bounding box center [233, 359] width 51 height 17
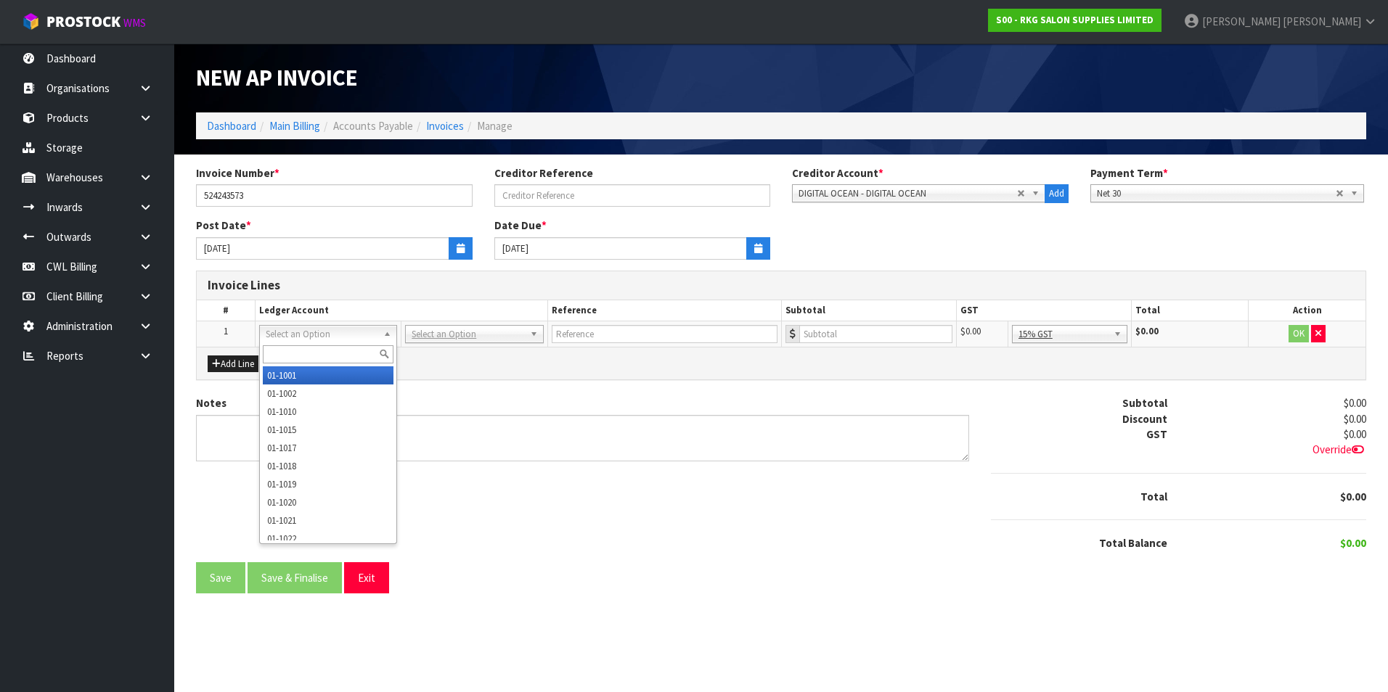
click at [280, 360] on input "text" at bounding box center [328, 354] width 131 height 18
type input "3530"
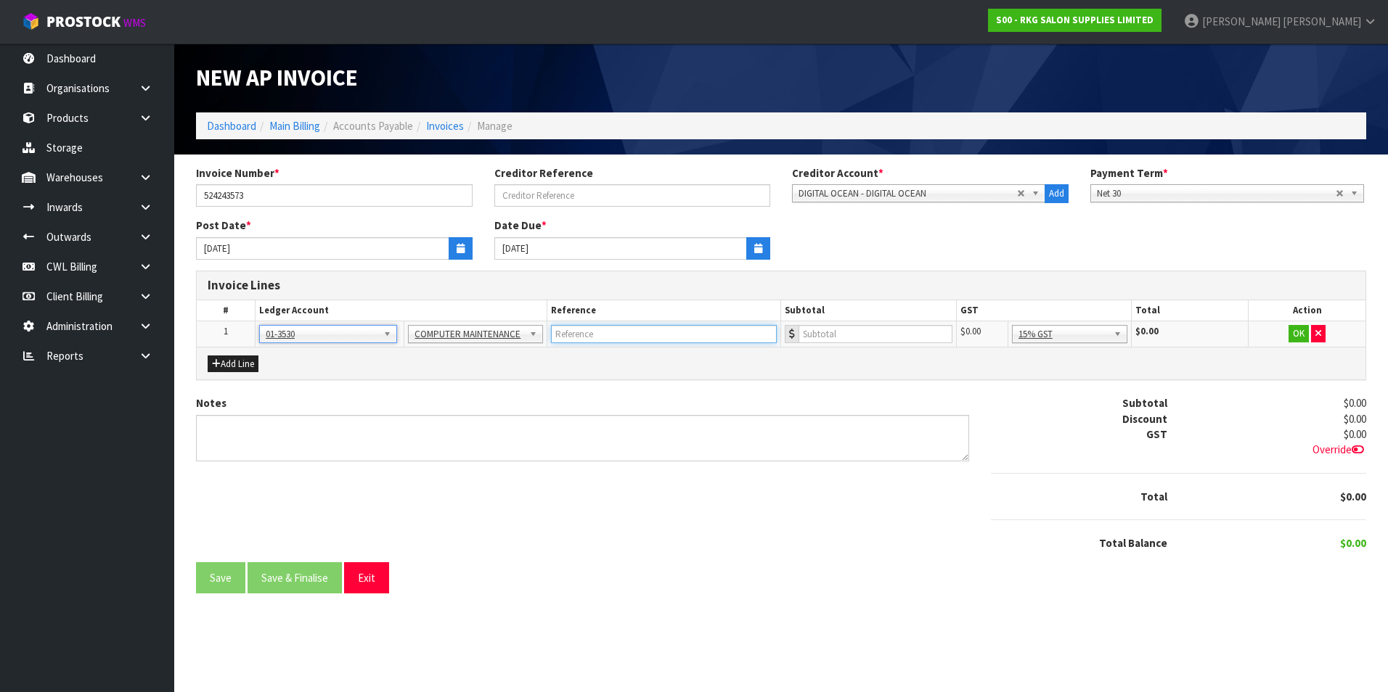
click at [591, 336] on input "text" at bounding box center [664, 334] width 226 height 18
type input "DIGITAL OCEAN"
type input "390.98"
click at [1301, 337] on button "OK" at bounding box center [1298, 333] width 20 height 17
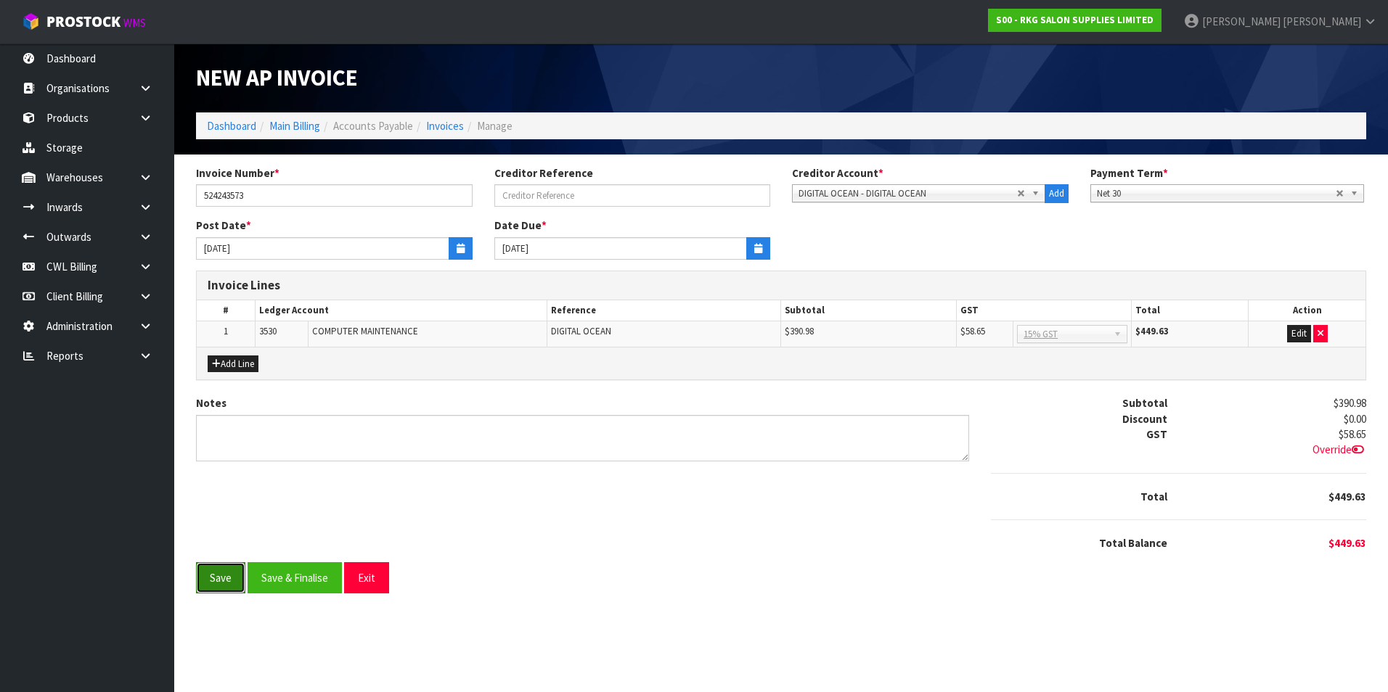
click at [204, 571] on button "Save" at bounding box center [220, 577] width 49 height 31
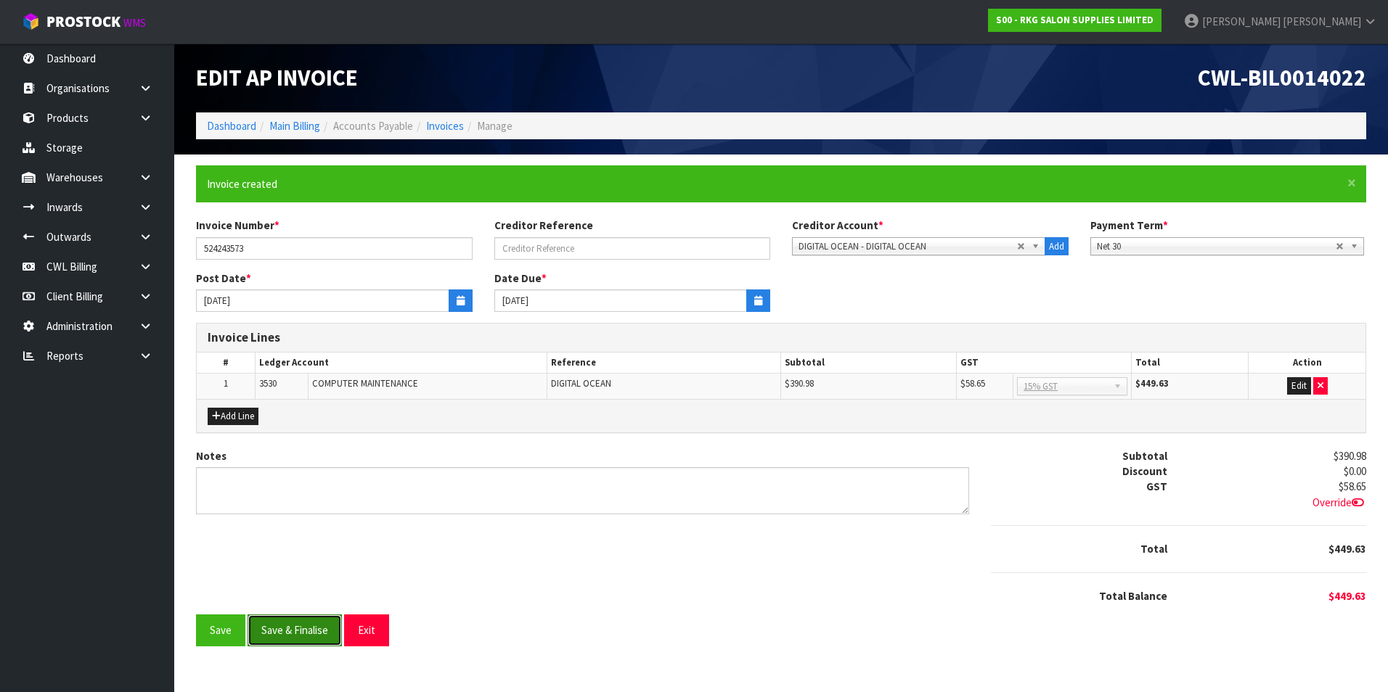
click at [310, 636] on button "Save & Finalise" at bounding box center [294, 630] width 94 height 31
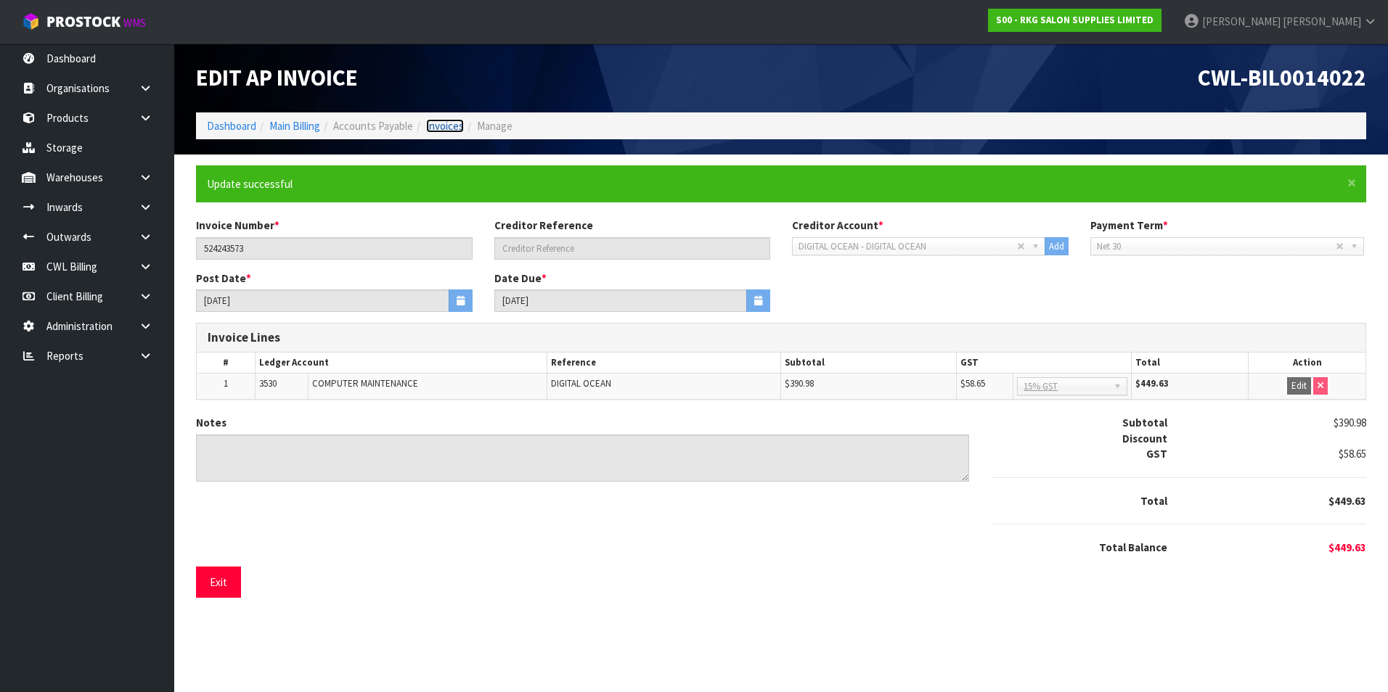
click at [448, 126] on link "Invoices" at bounding box center [445, 126] width 38 height 14
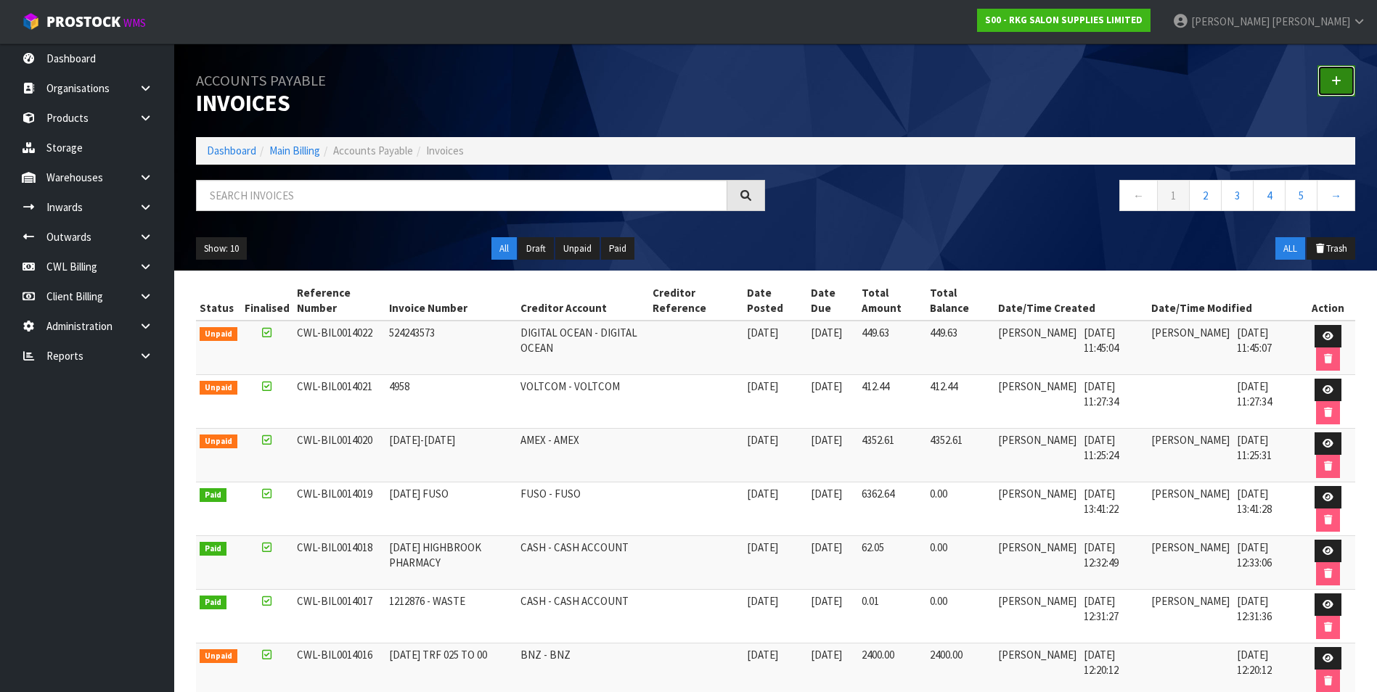
click at [1330, 80] on link at bounding box center [1336, 80] width 38 height 31
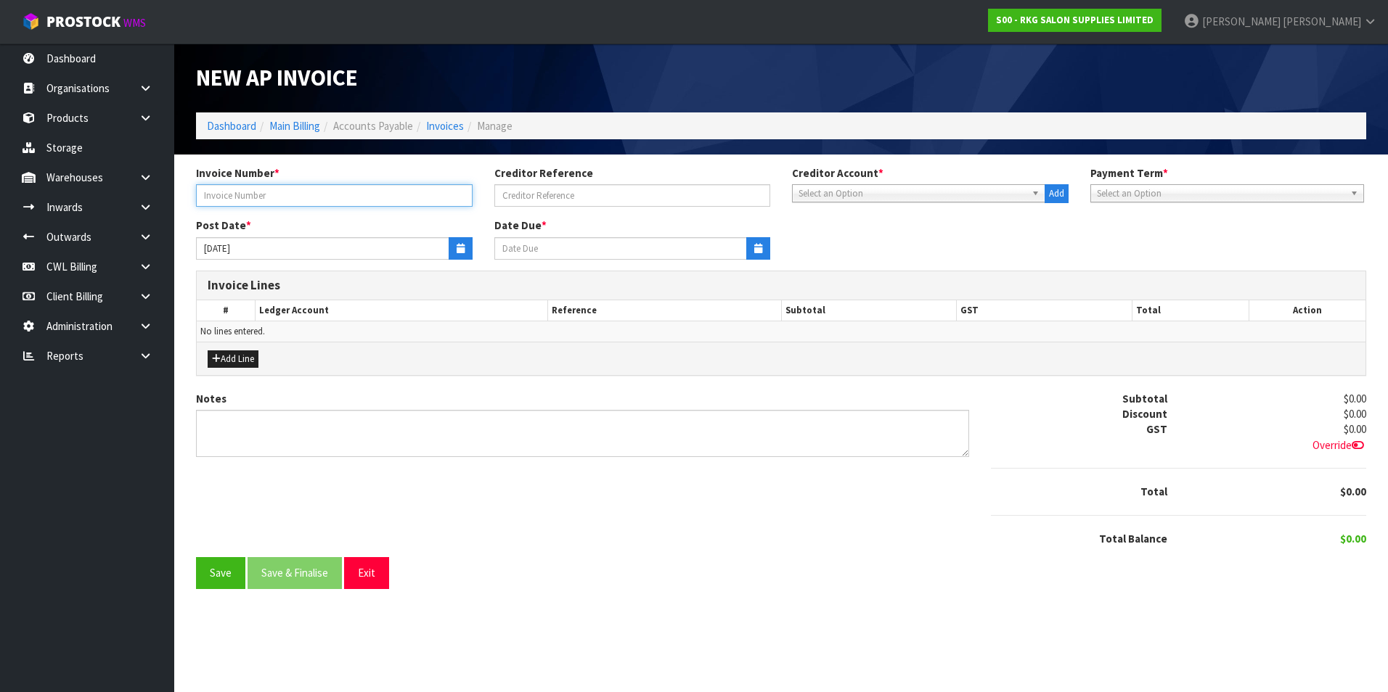
click at [328, 198] on input "text" at bounding box center [334, 195] width 276 height 22
type input "25-264905"
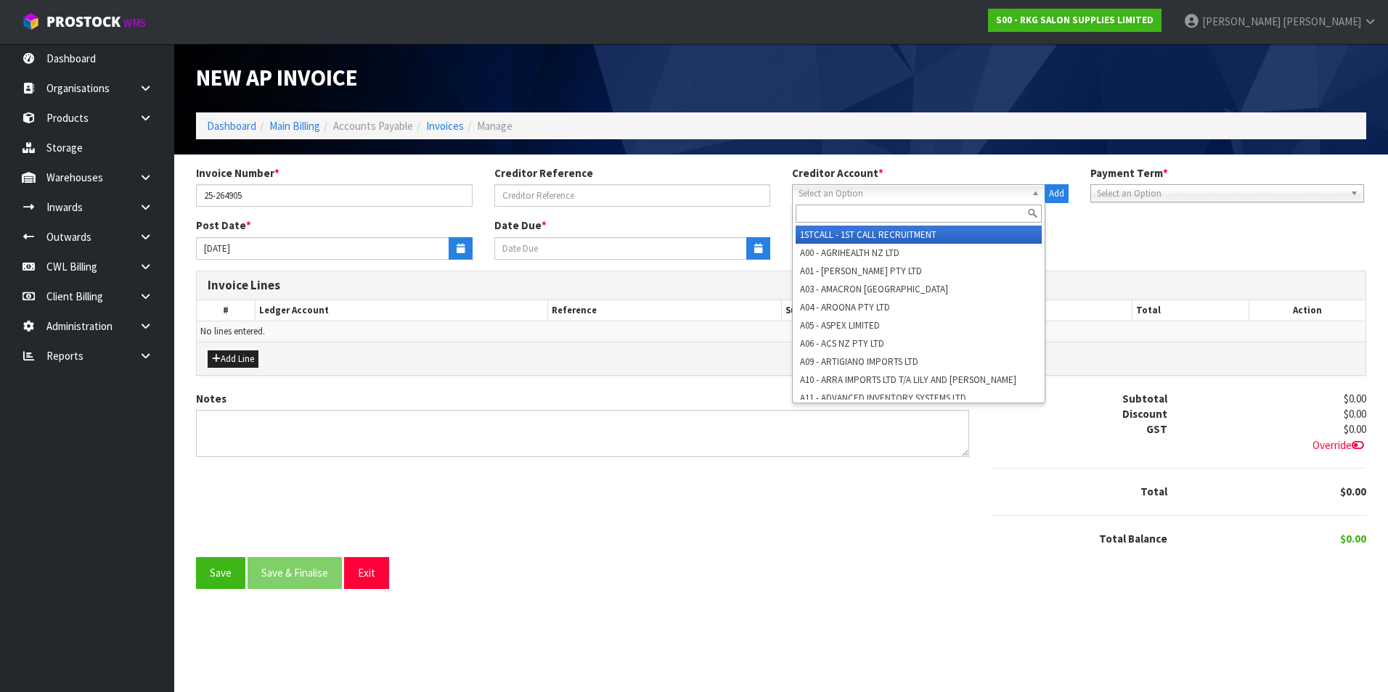
click at [814, 195] on span "Select an Option" at bounding box center [911, 193] width 227 height 17
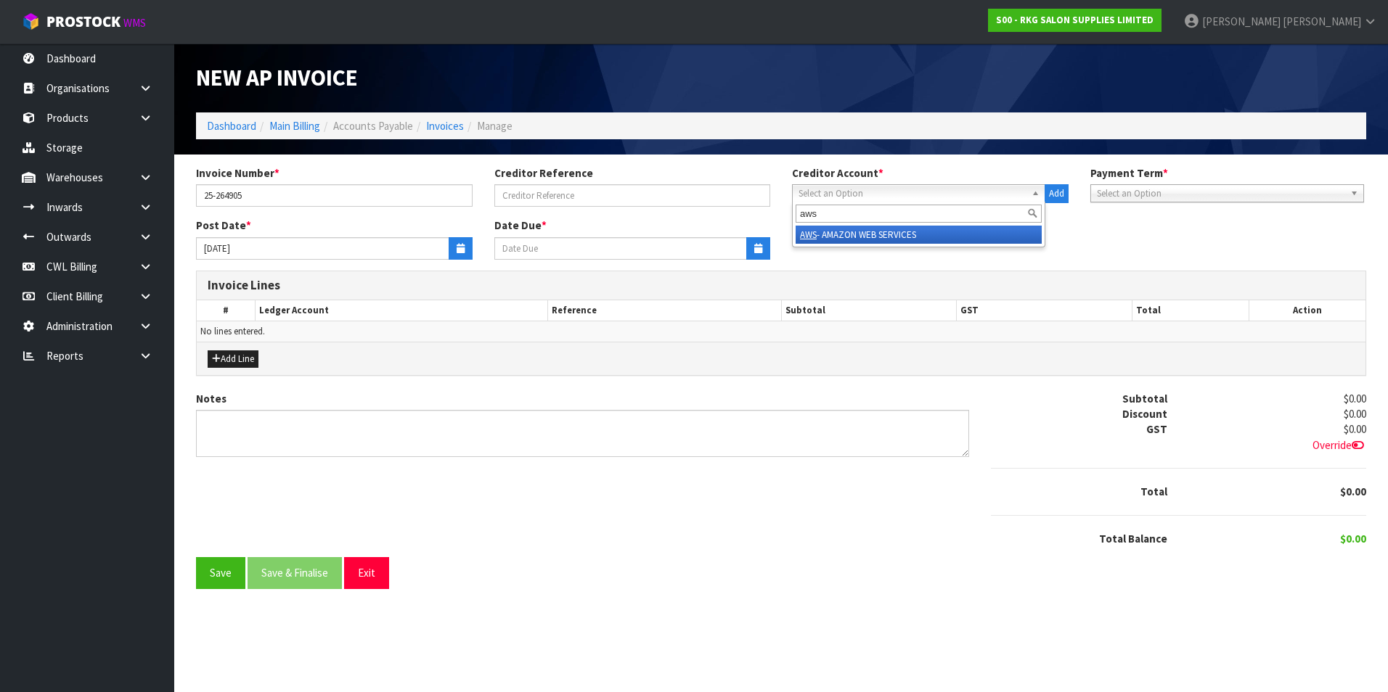
type input "aws"
click at [843, 235] on li "AWS - AMAZON WEB SERVICES" at bounding box center [918, 235] width 246 height 18
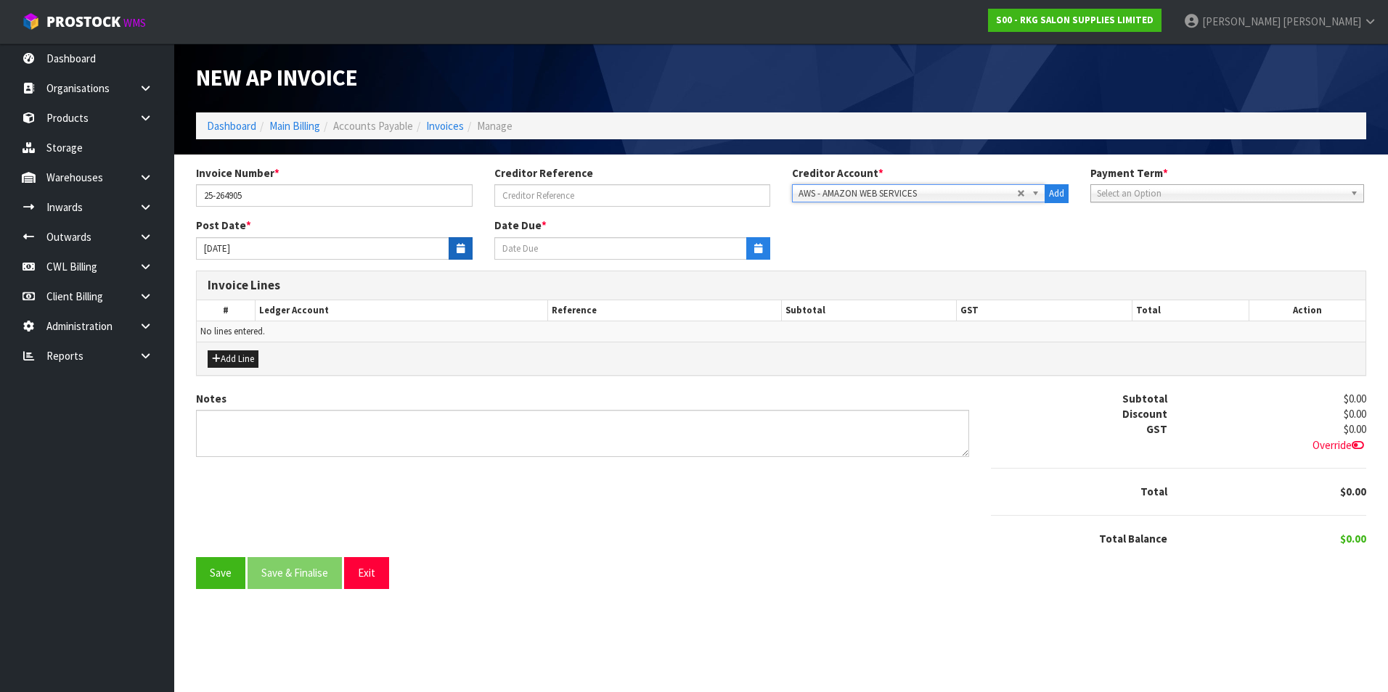
type input "[DATE]"
click at [456, 248] on icon "button" at bounding box center [460, 248] width 8 height 9
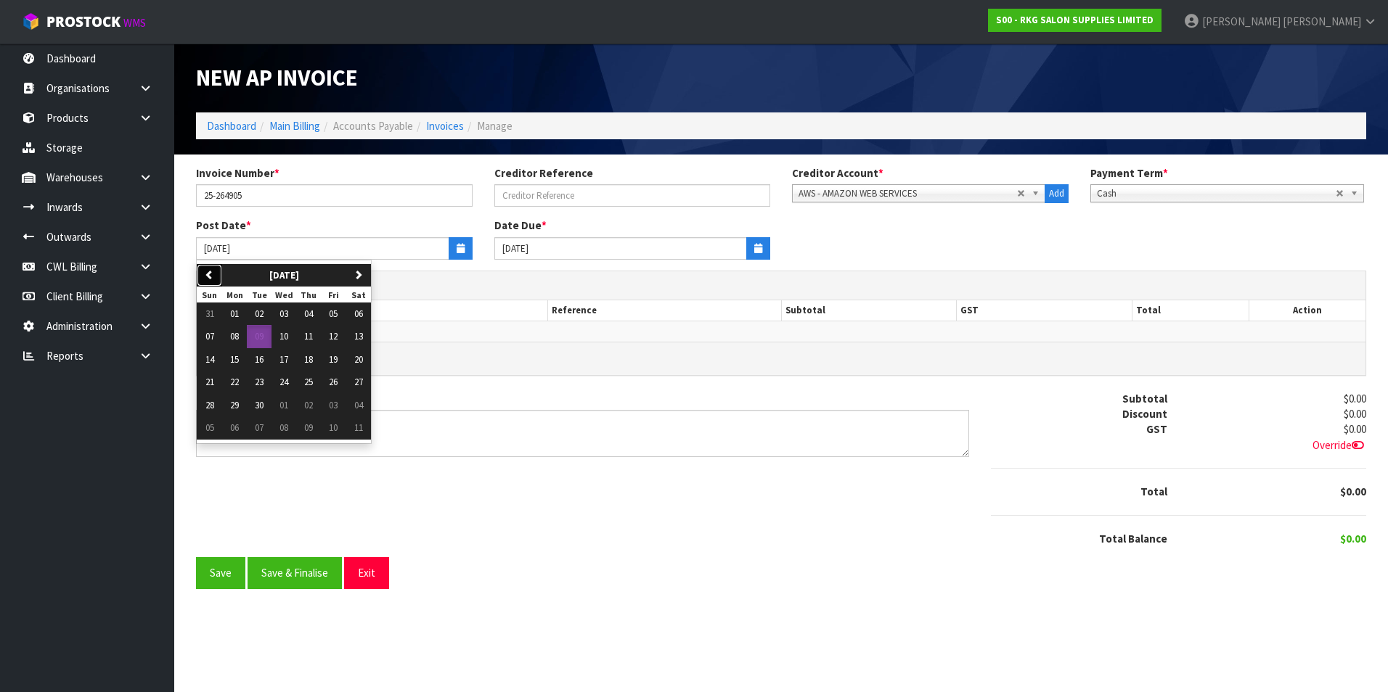
click at [210, 274] on icon "button" at bounding box center [209, 274] width 9 height 9
click at [209, 430] on span "31" at bounding box center [209, 428] width 9 height 12
type input "[DATE]"
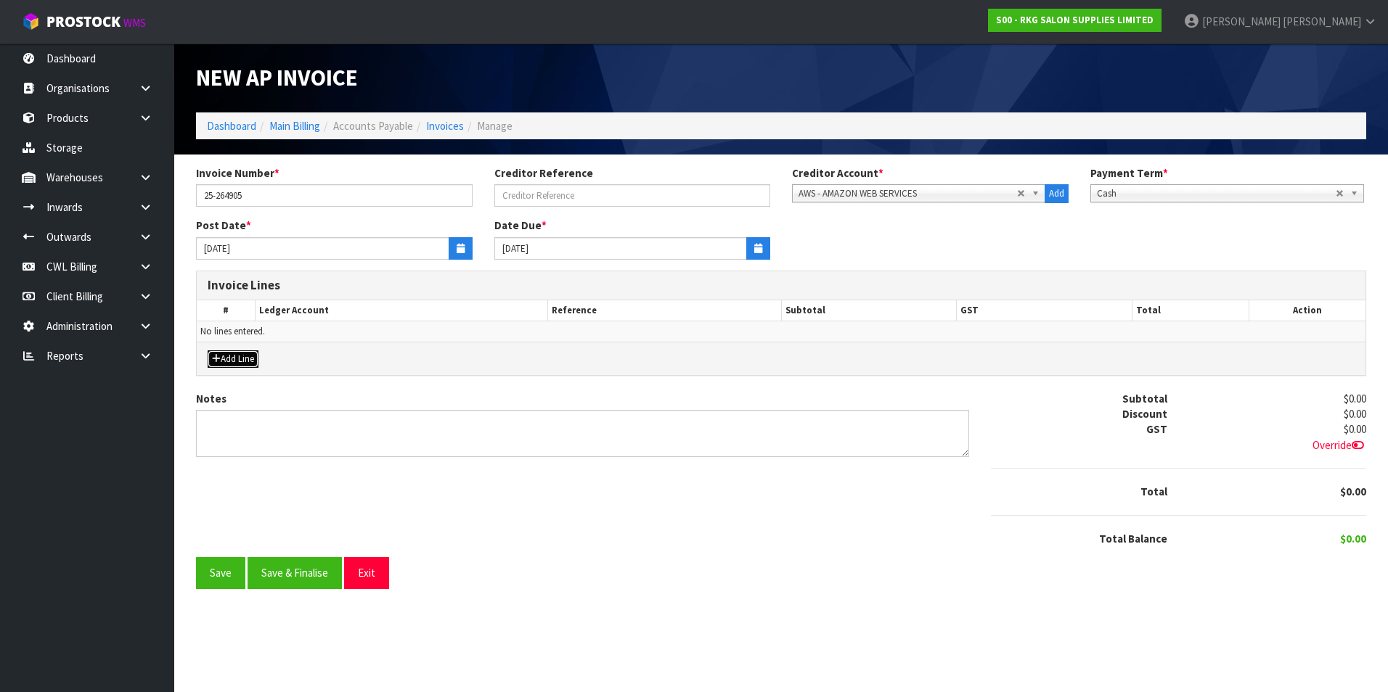
drag, startPoint x: 222, startPoint y: 361, endPoint x: 234, endPoint y: 357, distance: 12.2
click at [223, 361] on button "Add Line" at bounding box center [233, 359] width 51 height 17
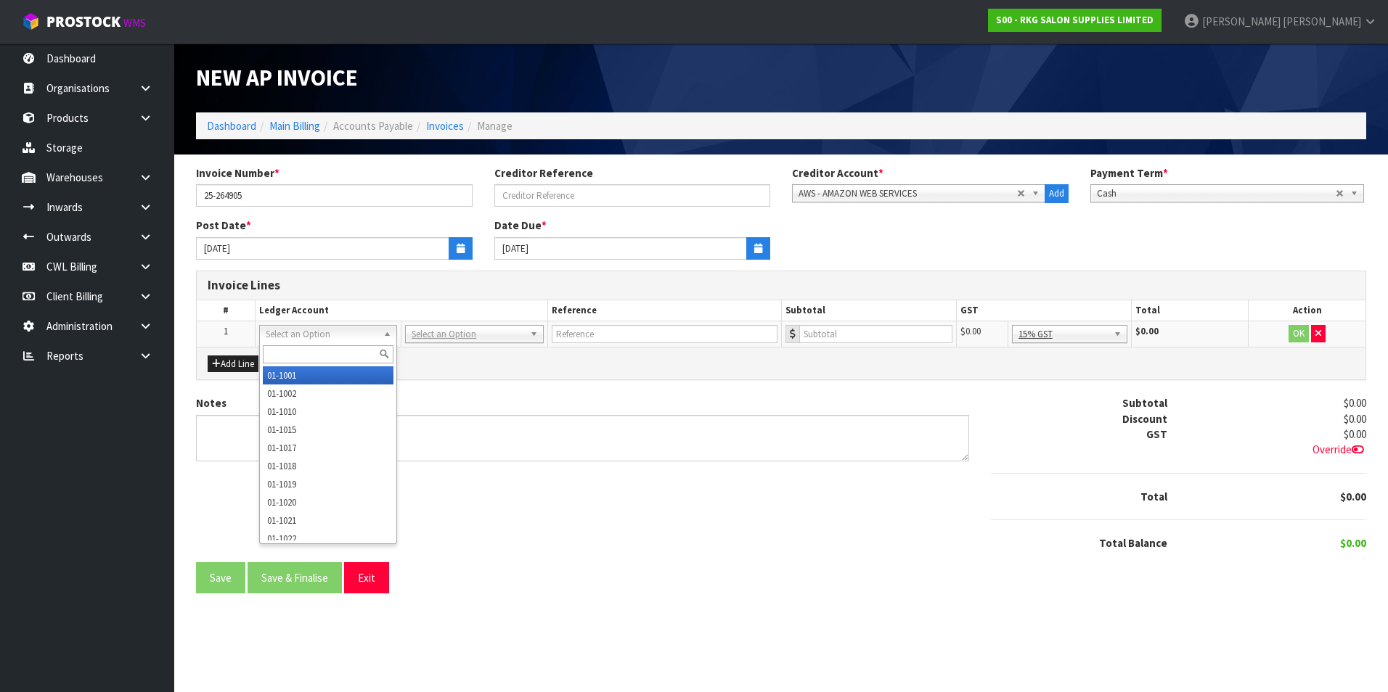
click at [282, 350] on input "text" at bounding box center [328, 354] width 131 height 18
type input "3530"
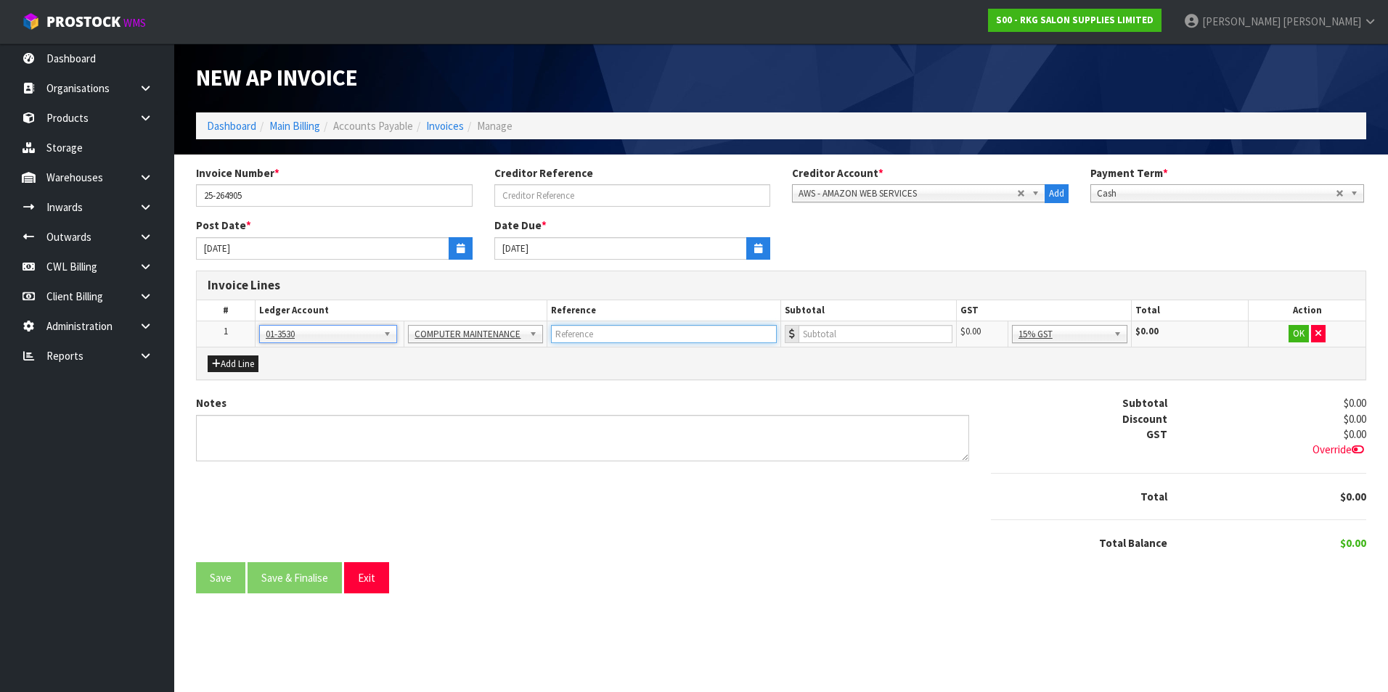
click at [637, 334] on input "text" at bounding box center [664, 334] width 226 height 18
type input "AWS"
type input "576.40"
click at [1290, 336] on button "OK" at bounding box center [1298, 333] width 20 height 17
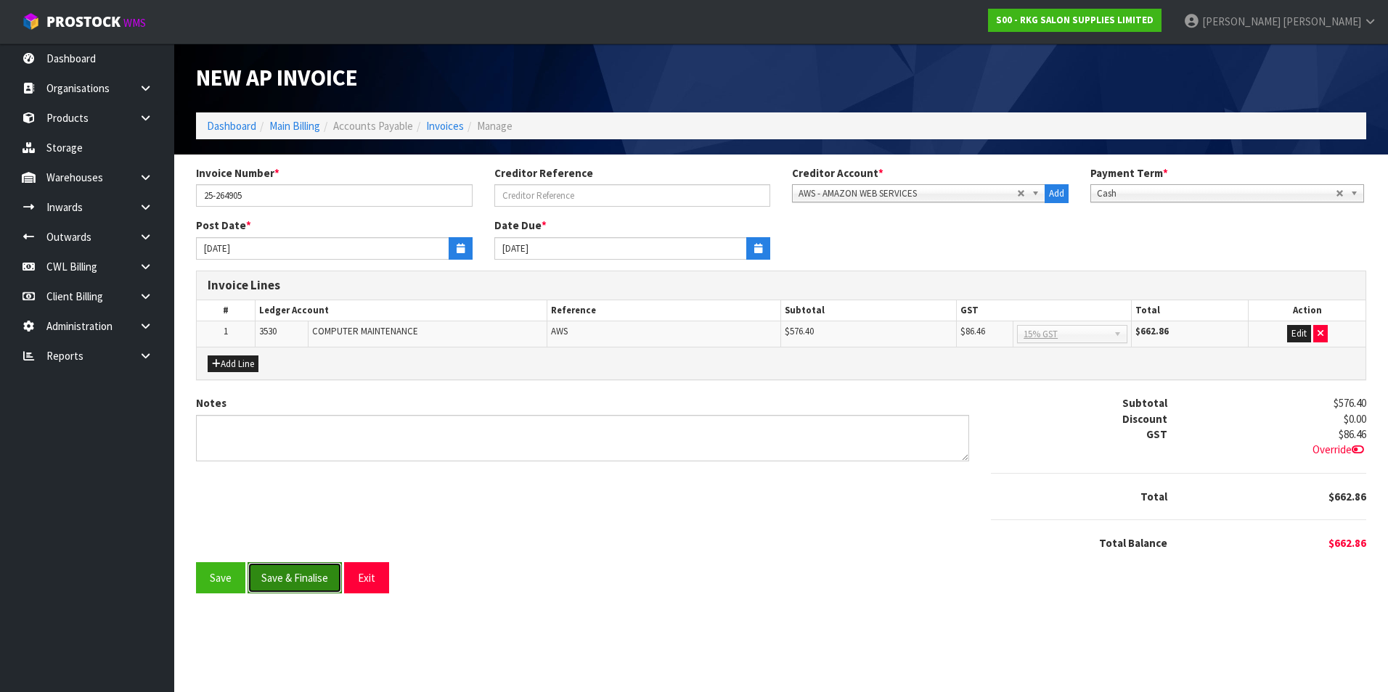
click at [295, 578] on button "Save & Finalise" at bounding box center [294, 577] width 94 height 31
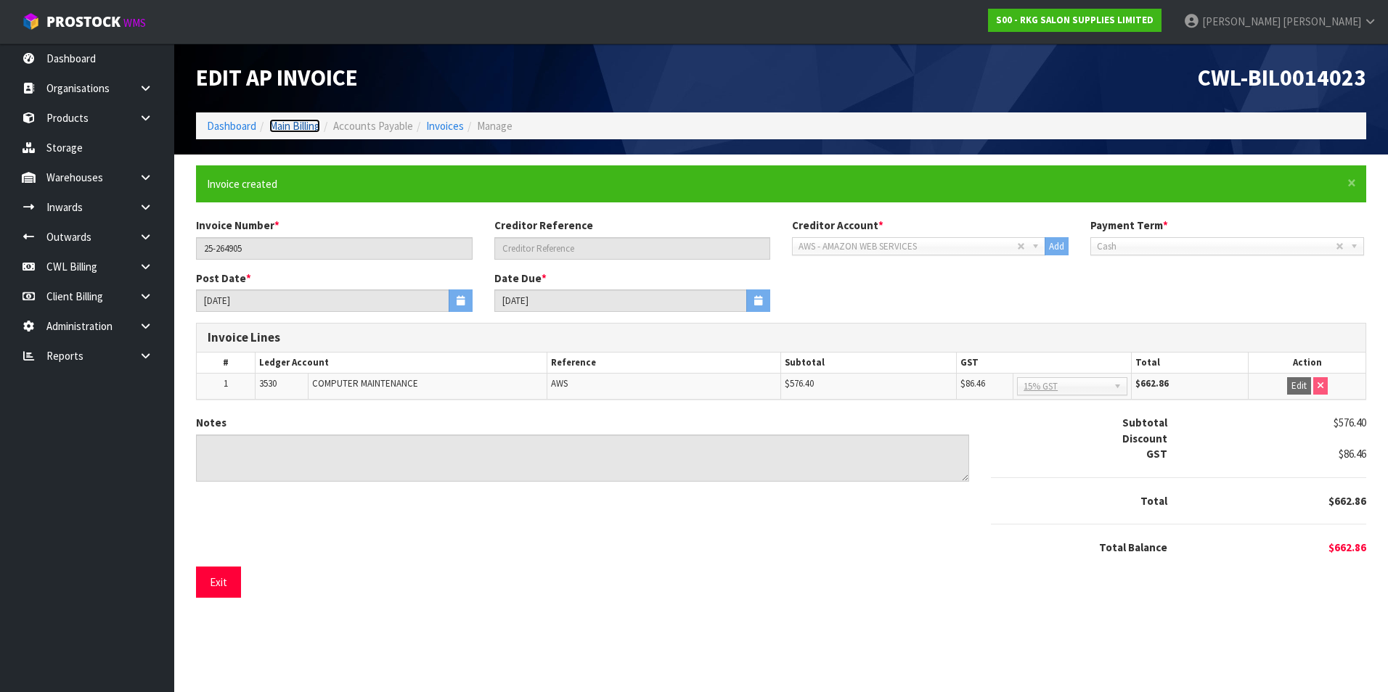
click at [315, 130] on link "Main Billing" at bounding box center [294, 126] width 51 height 14
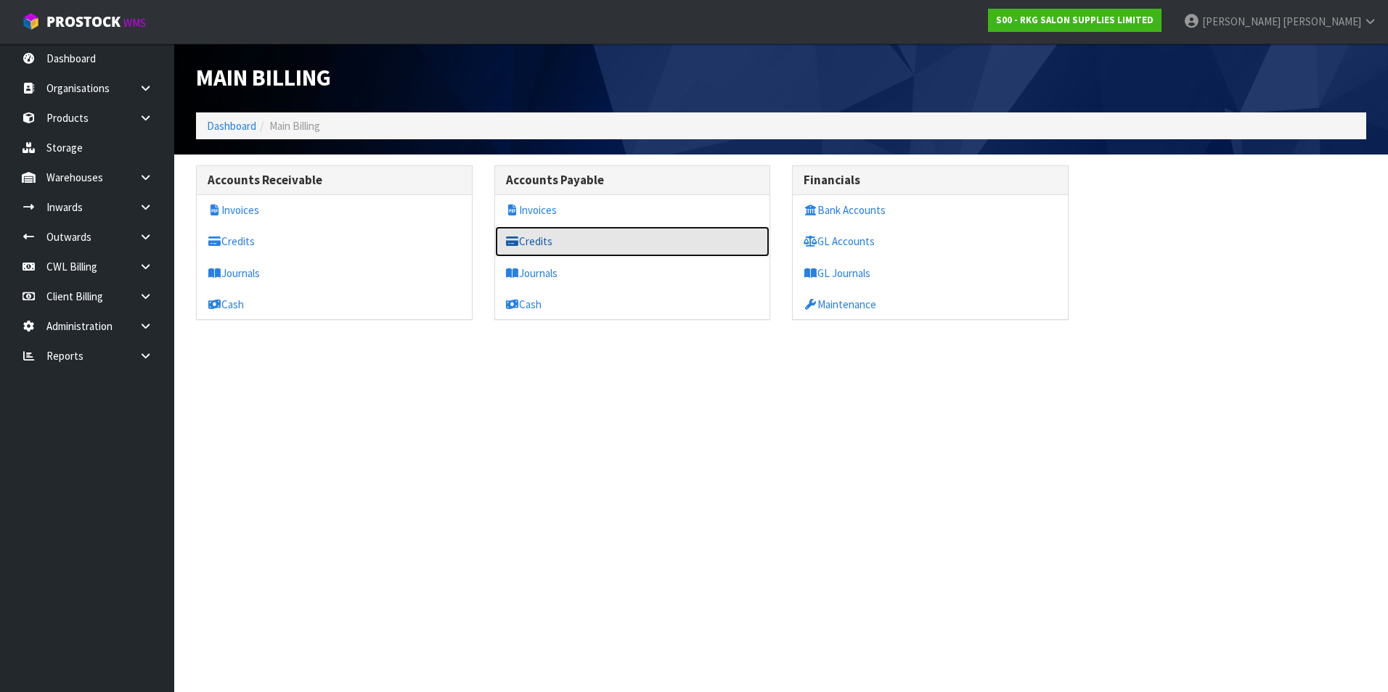
click at [575, 239] on link "Credits" at bounding box center [632, 241] width 275 height 30
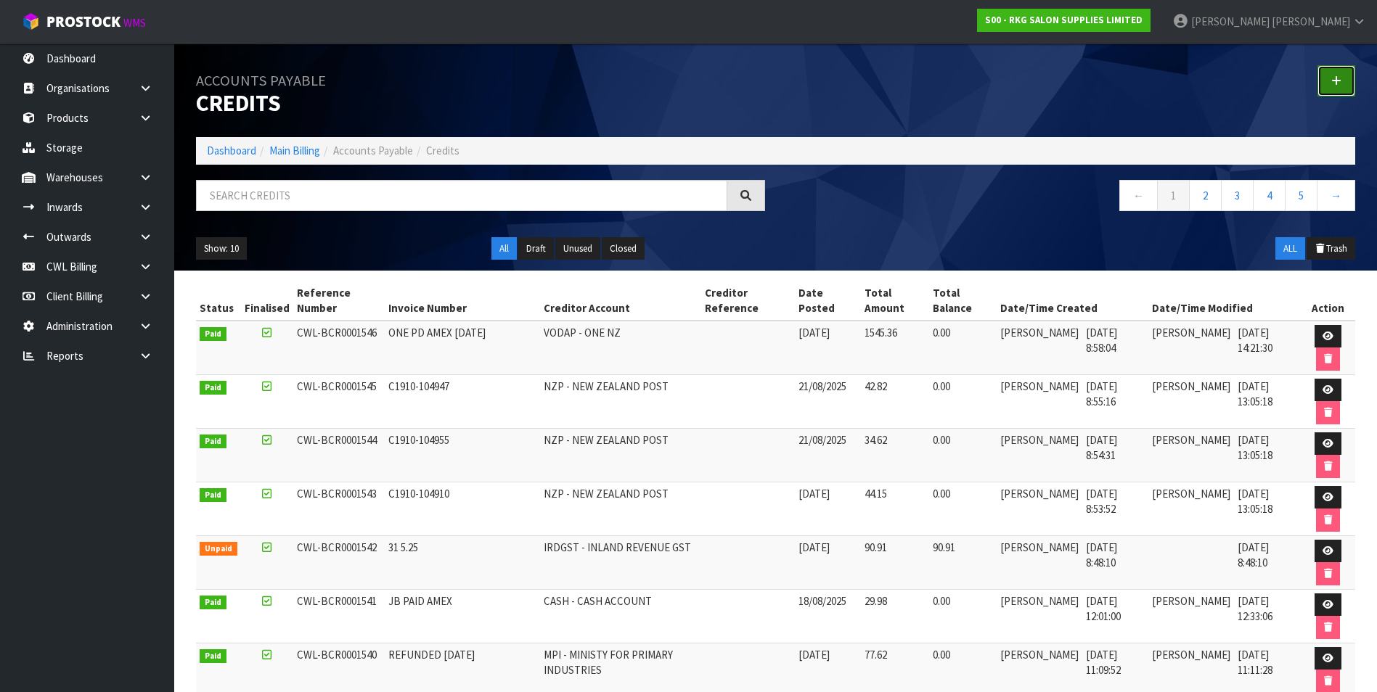
click at [1337, 78] on icon at bounding box center [1336, 80] width 10 height 11
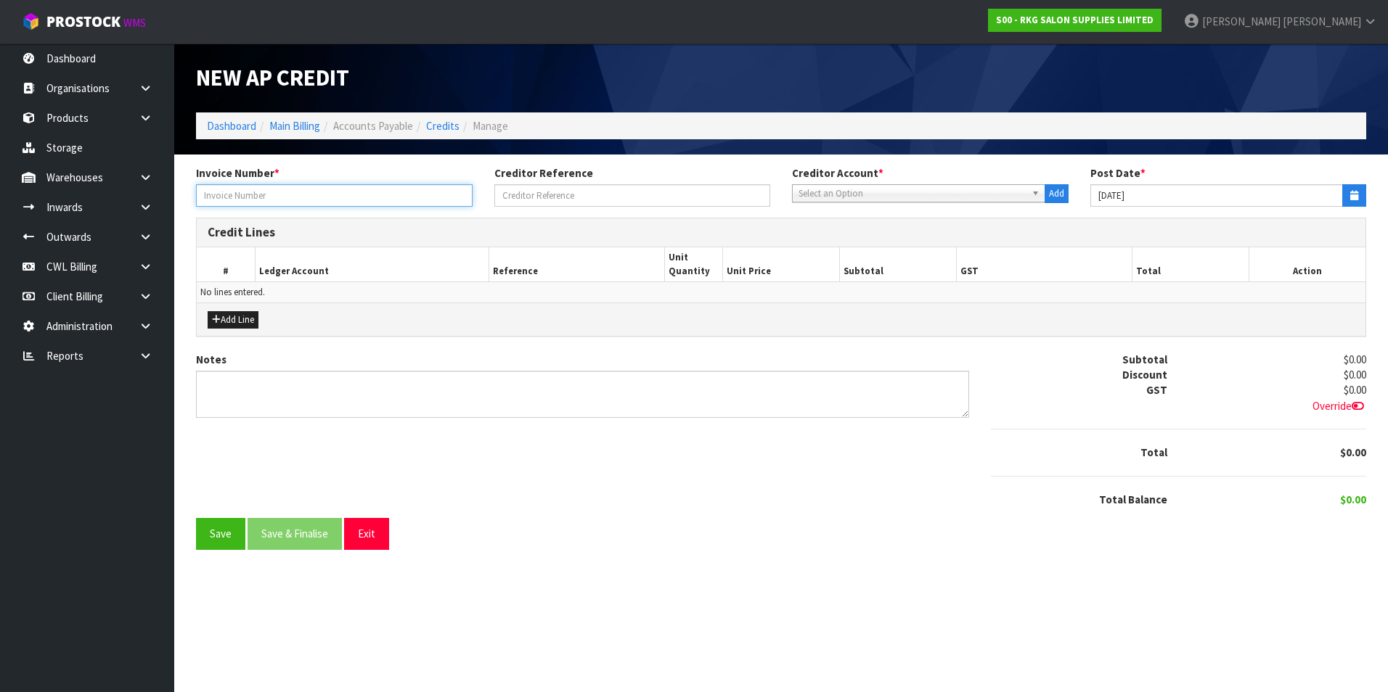
click at [290, 197] on input "text" at bounding box center [334, 195] width 276 height 22
type input "DIGITAL OCEAN PD AMEX [DATE]"
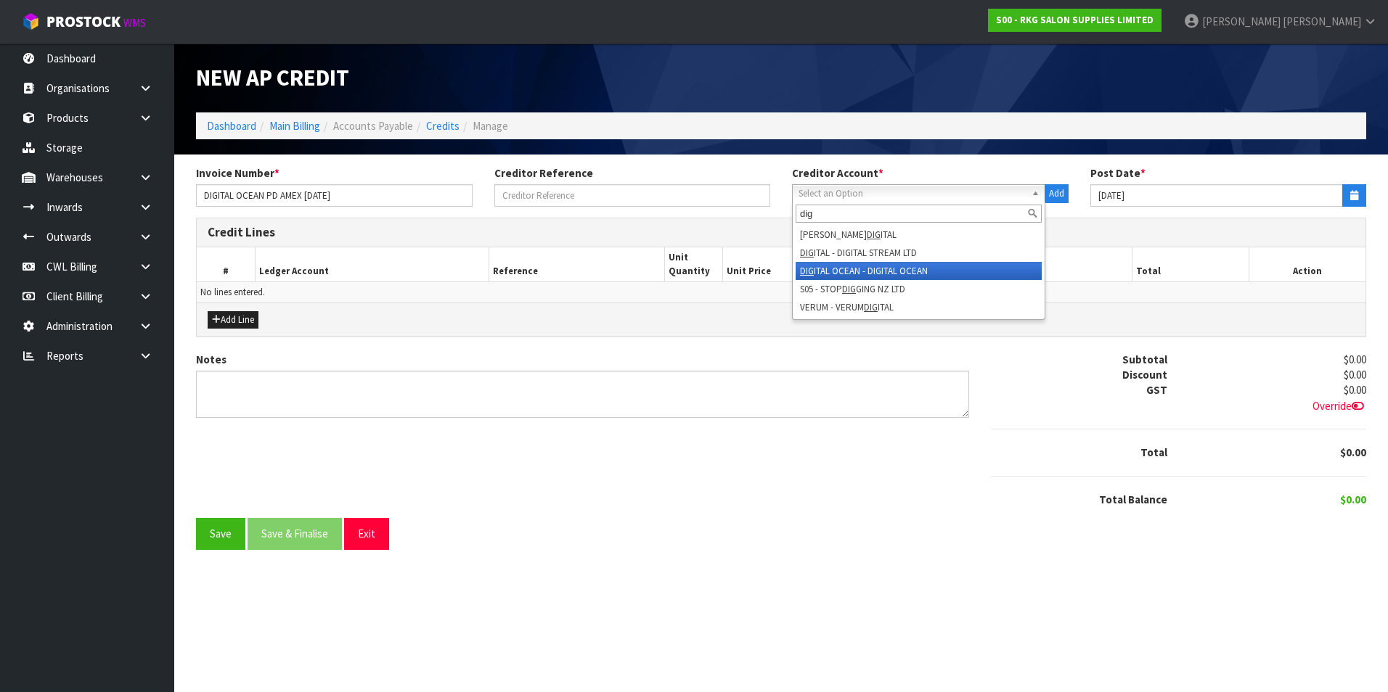
type input "dig"
drag, startPoint x: 867, startPoint y: 268, endPoint x: 881, endPoint y: 269, distance: 13.9
click at [868, 268] on li "DIG ITAL OCEAN - DIGITAL OCEAN" at bounding box center [918, 271] width 246 height 18
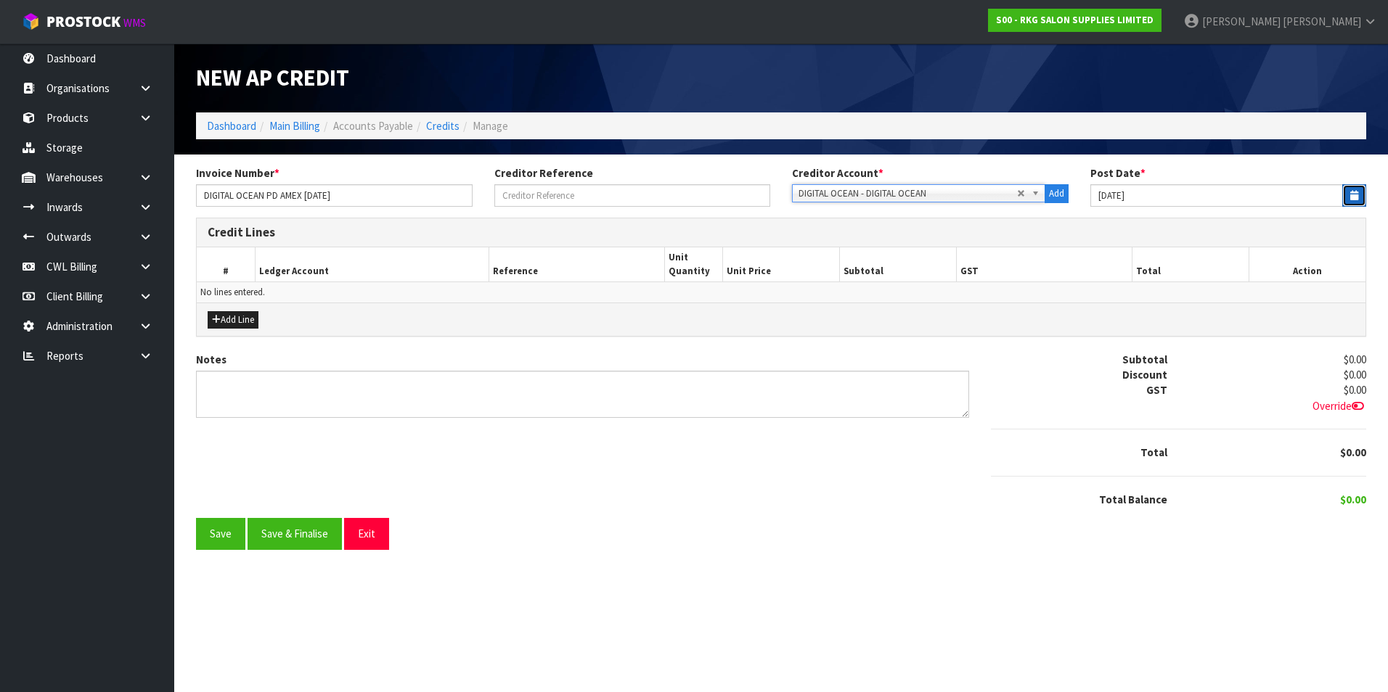
click at [1348, 192] on button "button" at bounding box center [1354, 195] width 24 height 22
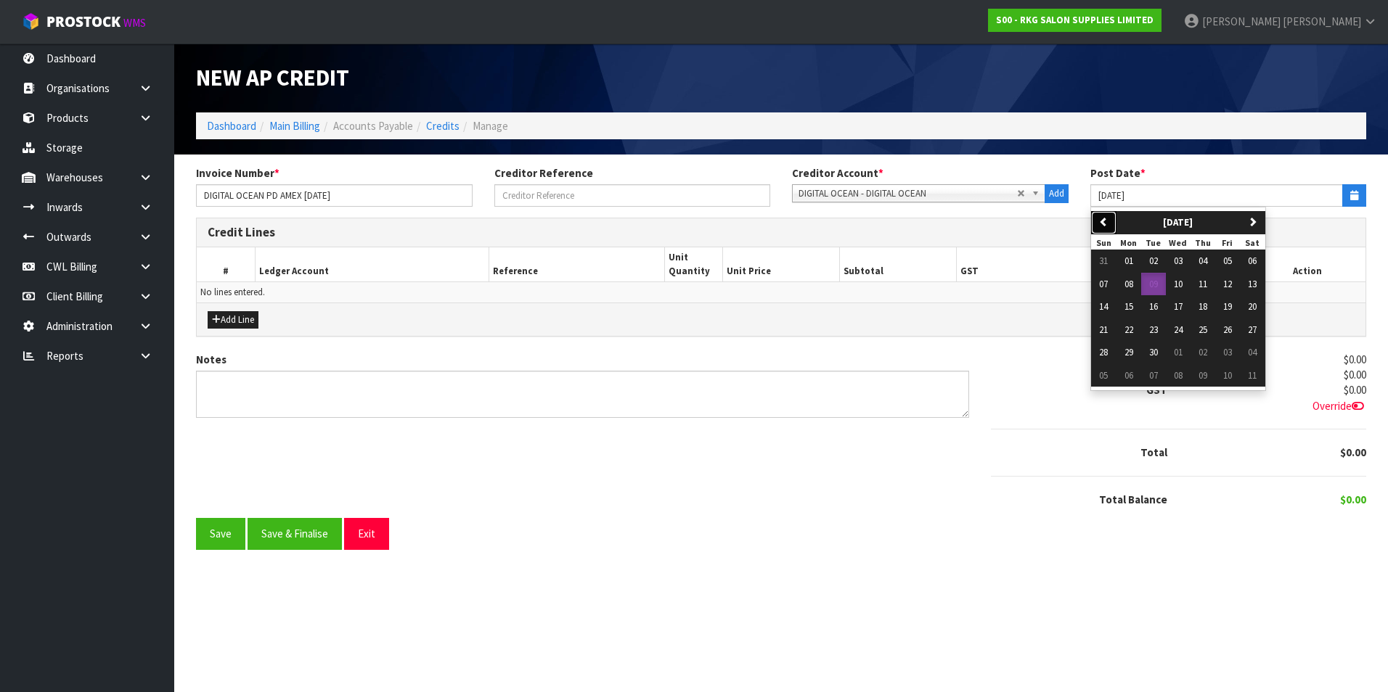
drag, startPoint x: 1099, startPoint y: 225, endPoint x: 1132, endPoint y: 249, distance: 41.1
click at [1099, 225] on icon "button" at bounding box center [1103, 221] width 9 height 9
click at [1104, 378] on span "31" at bounding box center [1103, 375] width 9 height 12
type input "[DATE]"
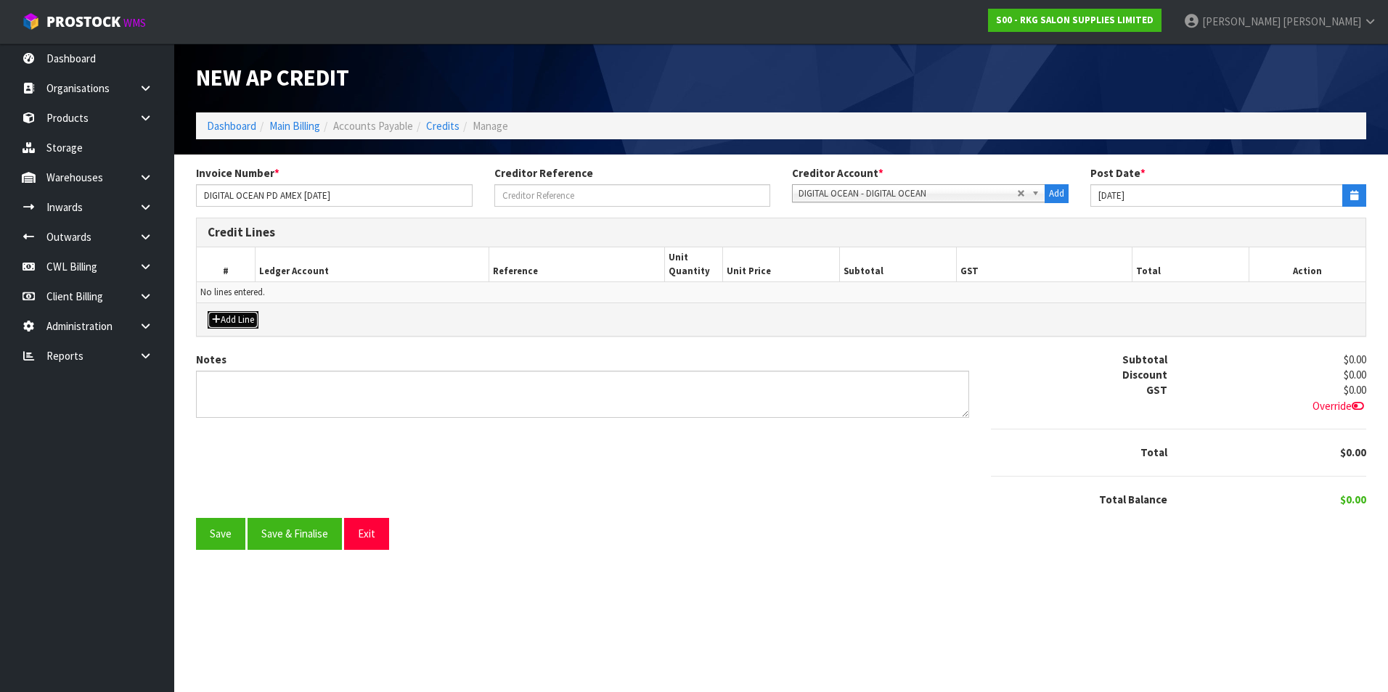
click at [227, 326] on button "Add Line" at bounding box center [233, 319] width 51 height 17
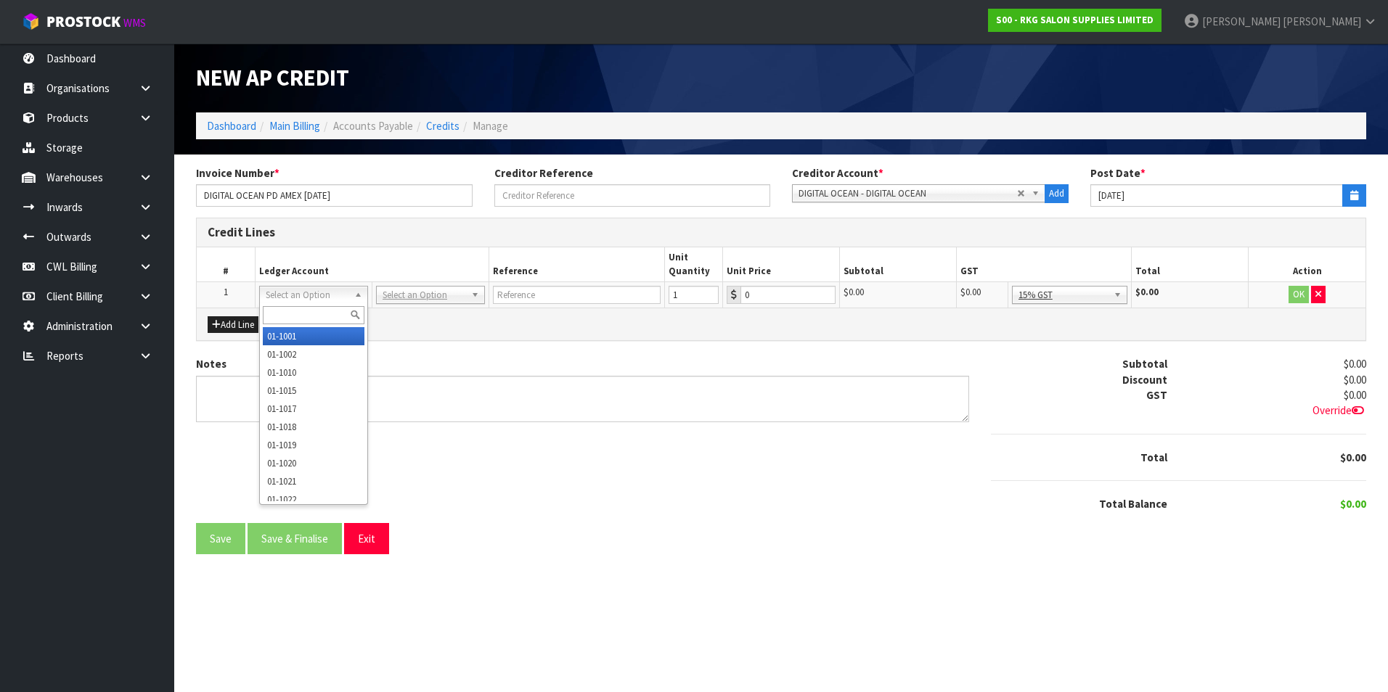
click at [290, 312] on input "text" at bounding box center [314, 315] width 102 height 18
type input "9540"
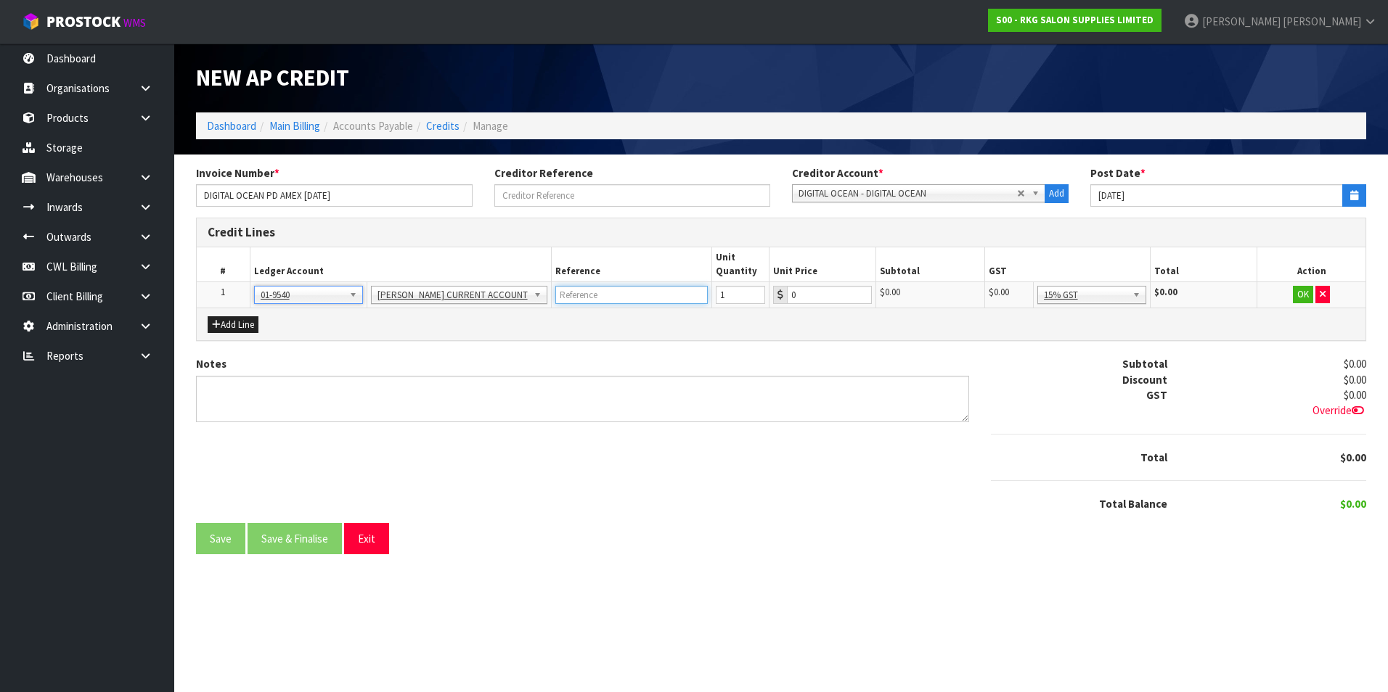
click at [555, 294] on input "text" at bounding box center [631, 295] width 152 height 18
type input "DIGITAL OCEAN"
type input "449.63"
click at [1300, 293] on button "OK" at bounding box center [1303, 294] width 20 height 17
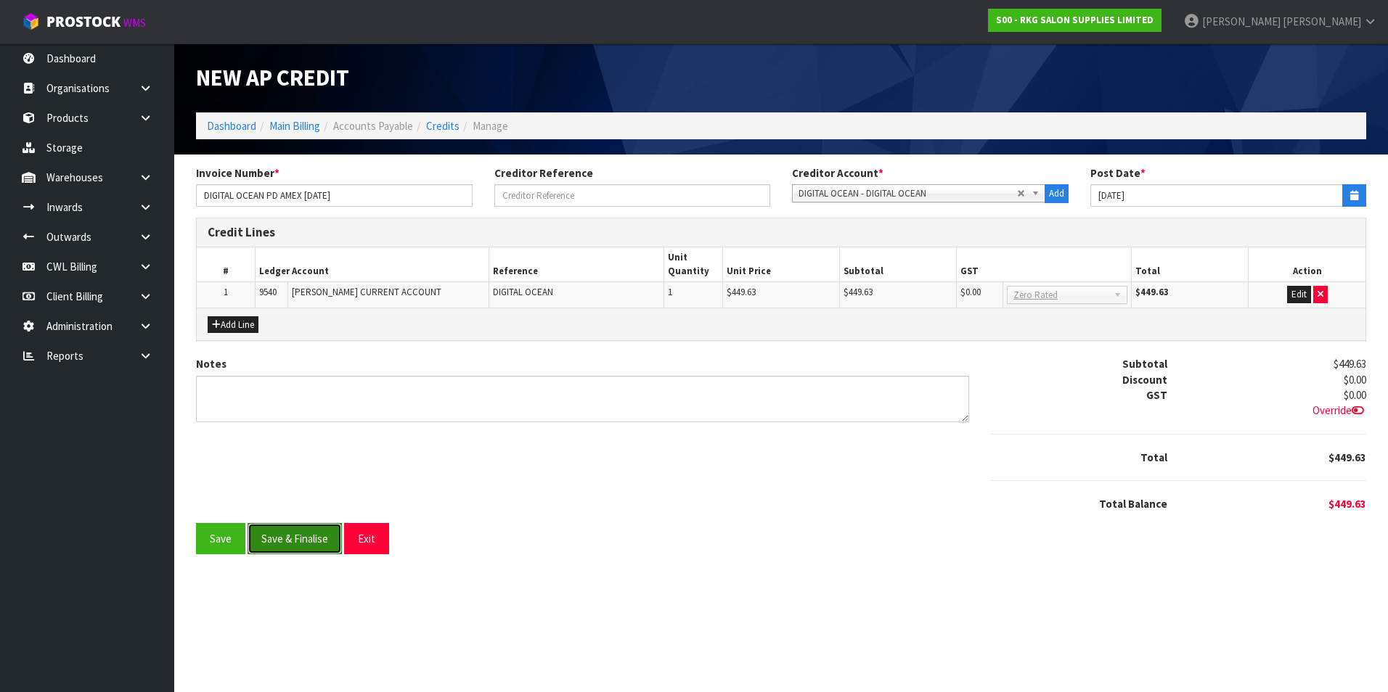
drag, startPoint x: 279, startPoint y: 546, endPoint x: 282, endPoint y: 539, distance: 7.8
click at [282, 541] on button "Save & Finalise" at bounding box center [294, 538] width 94 height 31
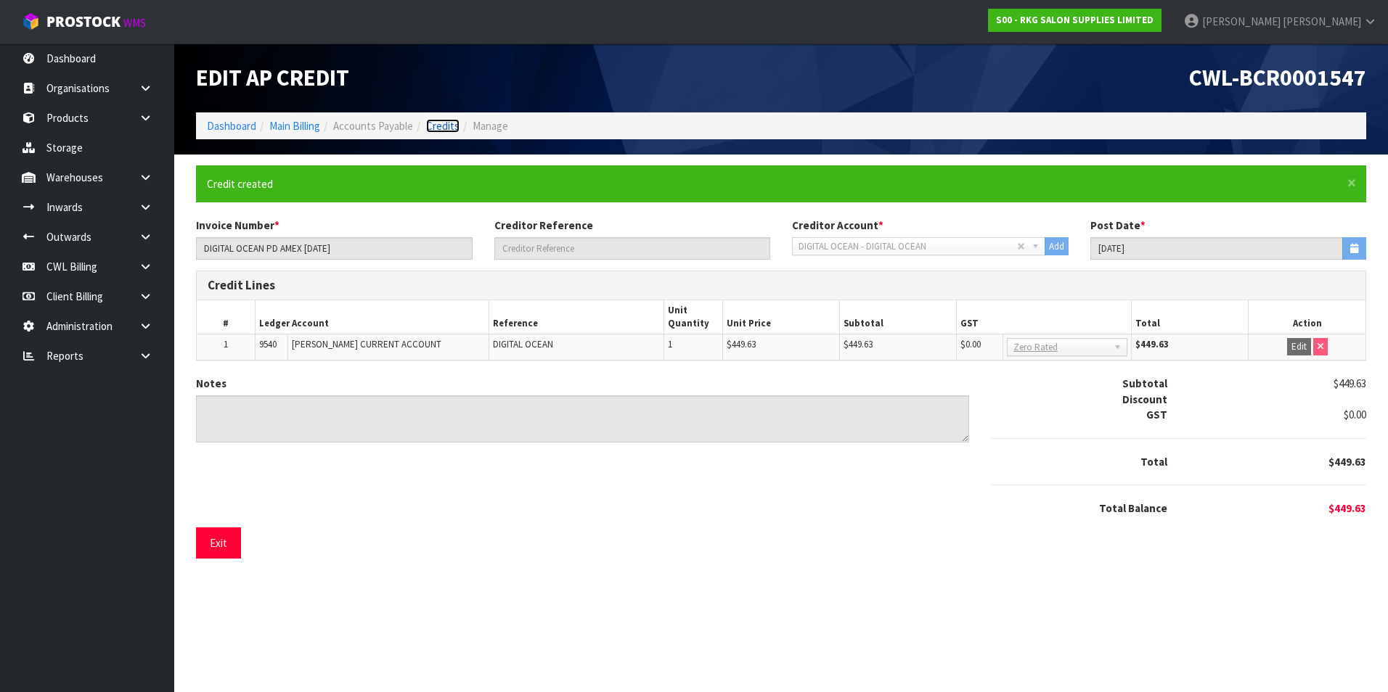
click at [454, 130] on link "Credits" at bounding box center [442, 126] width 33 height 14
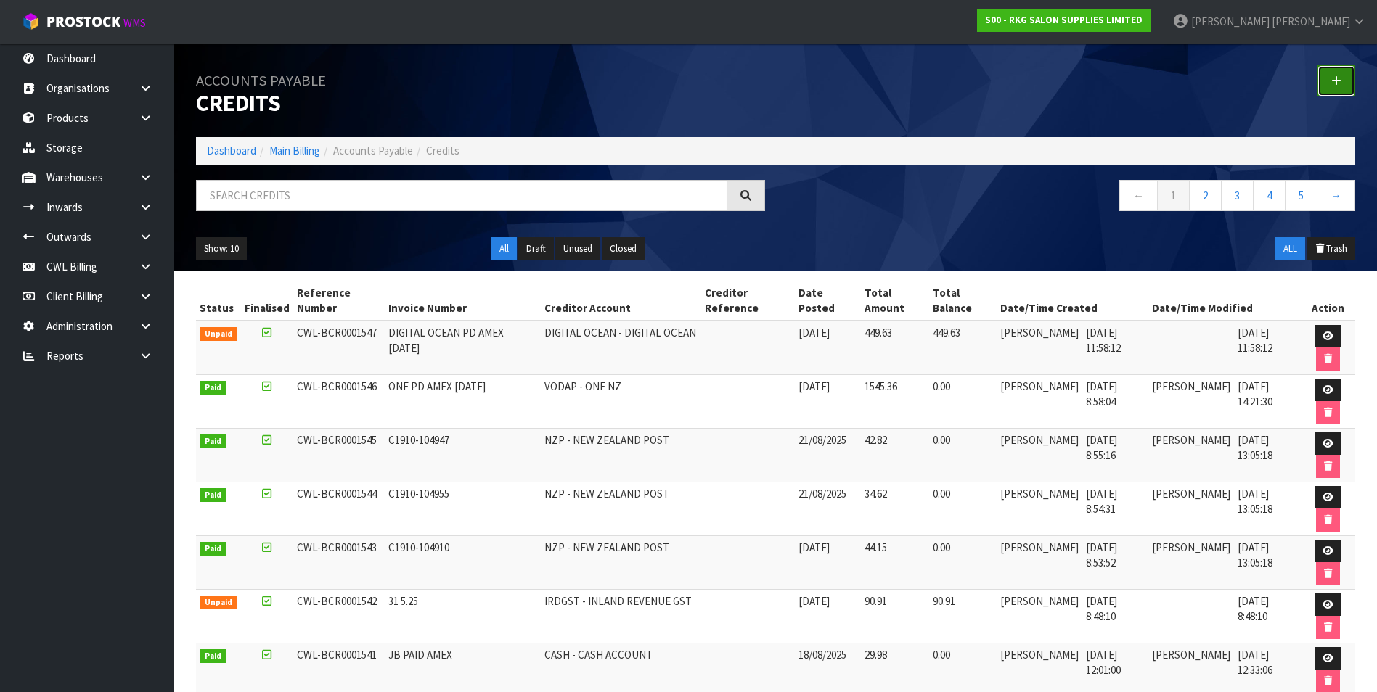
click at [1340, 81] on icon at bounding box center [1336, 80] width 10 height 11
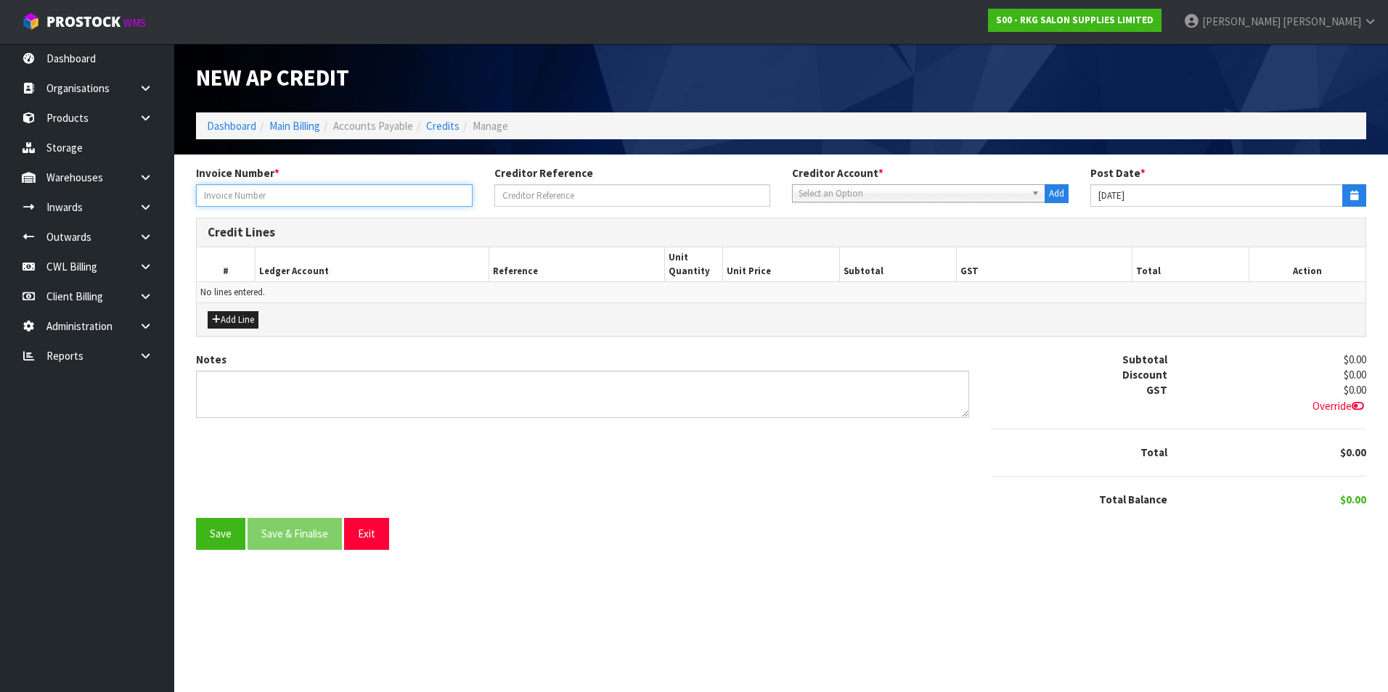
click at [224, 193] on input "text" at bounding box center [334, 195] width 276 height 22
type input "AWS PD AMEX [DATE]"
click at [824, 194] on span "Select an Option" at bounding box center [911, 193] width 227 height 17
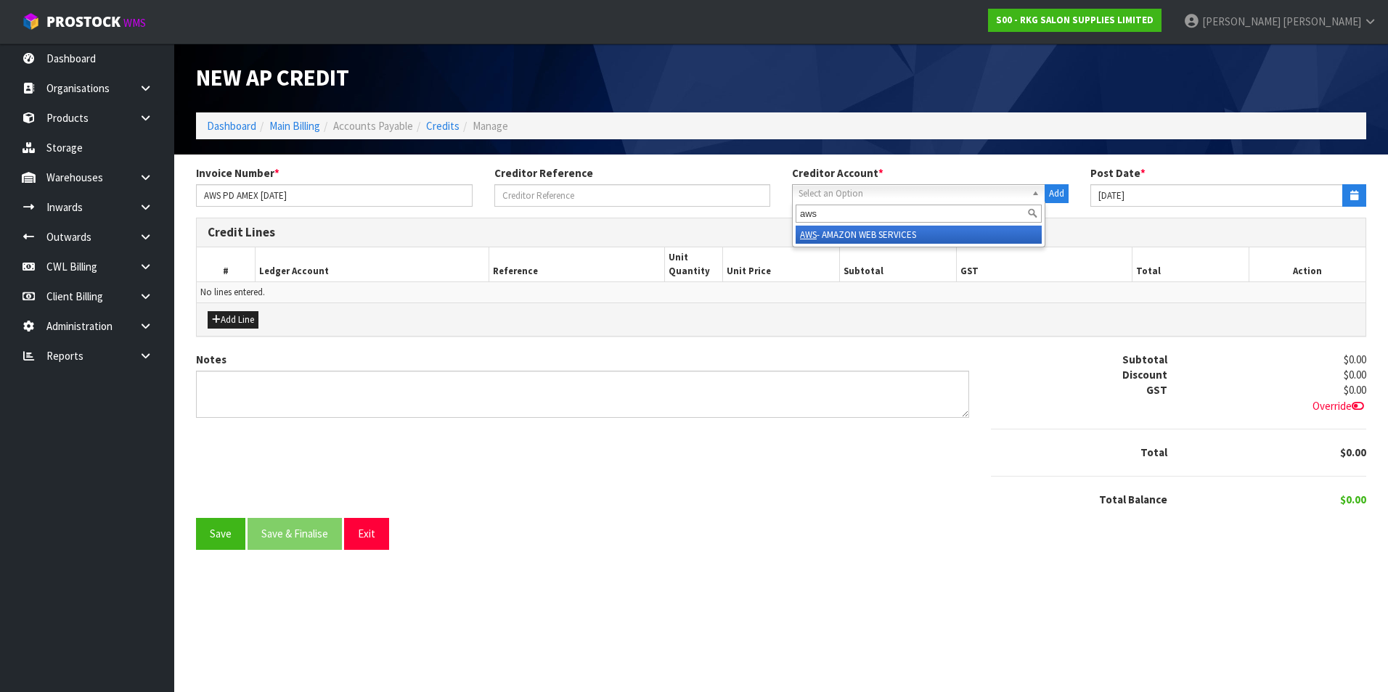
type input "aws"
click at [879, 236] on li "AWS - AMAZON WEB SERVICES" at bounding box center [918, 235] width 246 height 18
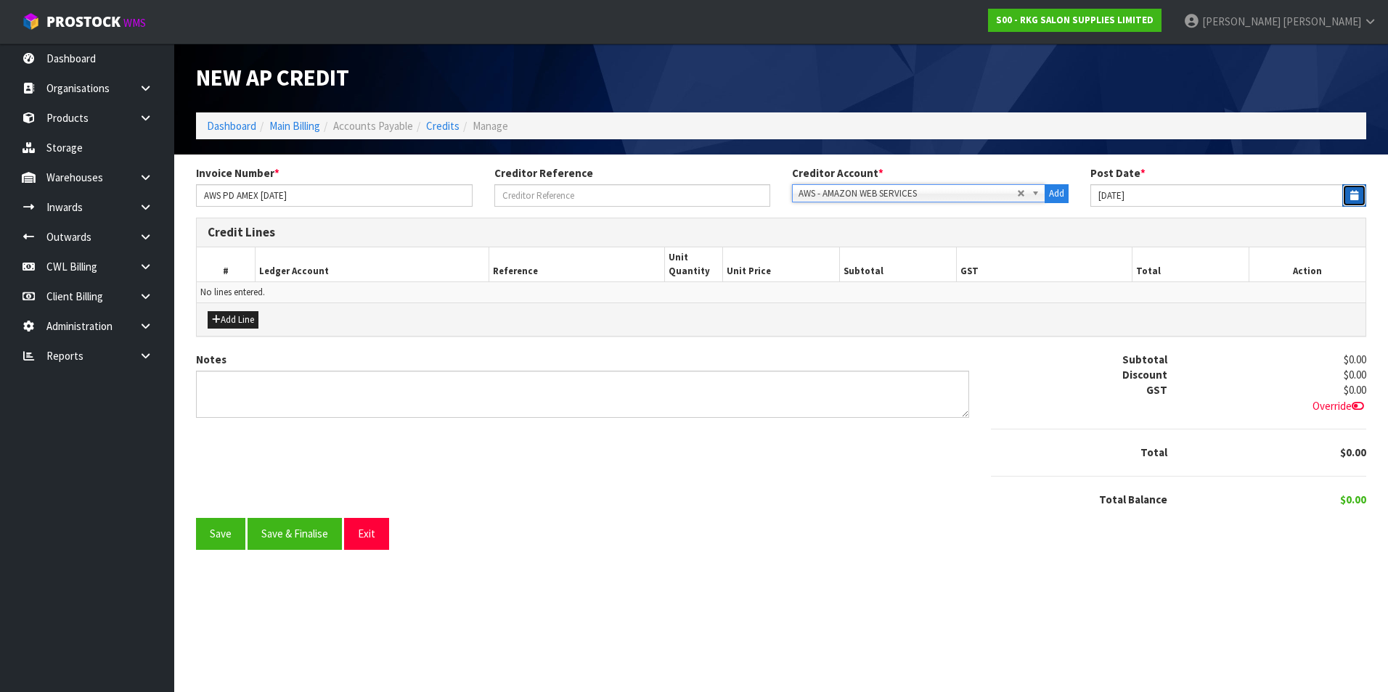
drag, startPoint x: 1353, startPoint y: 193, endPoint x: 1347, endPoint y: 198, distance: 8.3
click at [1353, 193] on icon "button" at bounding box center [1354, 195] width 8 height 9
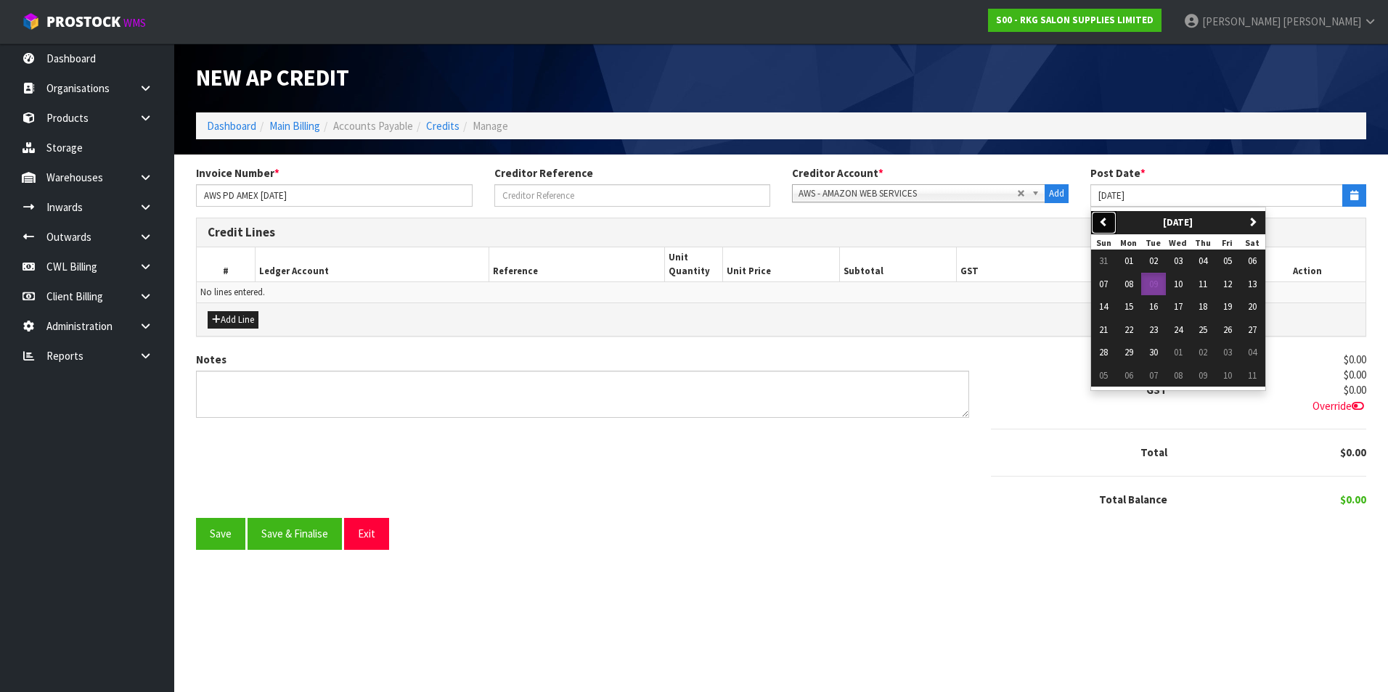
drag, startPoint x: 1098, startPoint y: 224, endPoint x: 1119, endPoint y: 247, distance: 31.9
click at [1099, 224] on icon "button" at bounding box center [1103, 221] width 9 height 9
click at [1101, 376] on span "31" at bounding box center [1103, 375] width 9 height 12
type input "[DATE]"
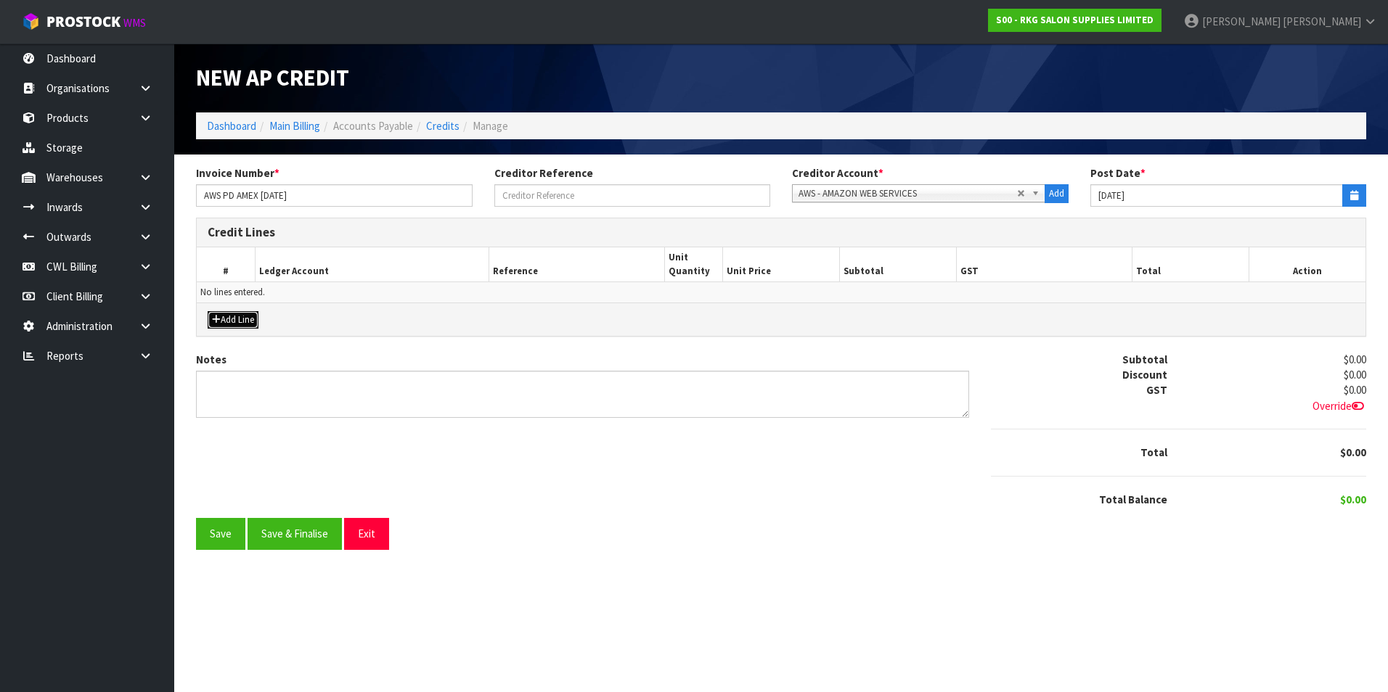
click at [234, 318] on button "Add Line" at bounding box center [233, 319] width 51 height 17
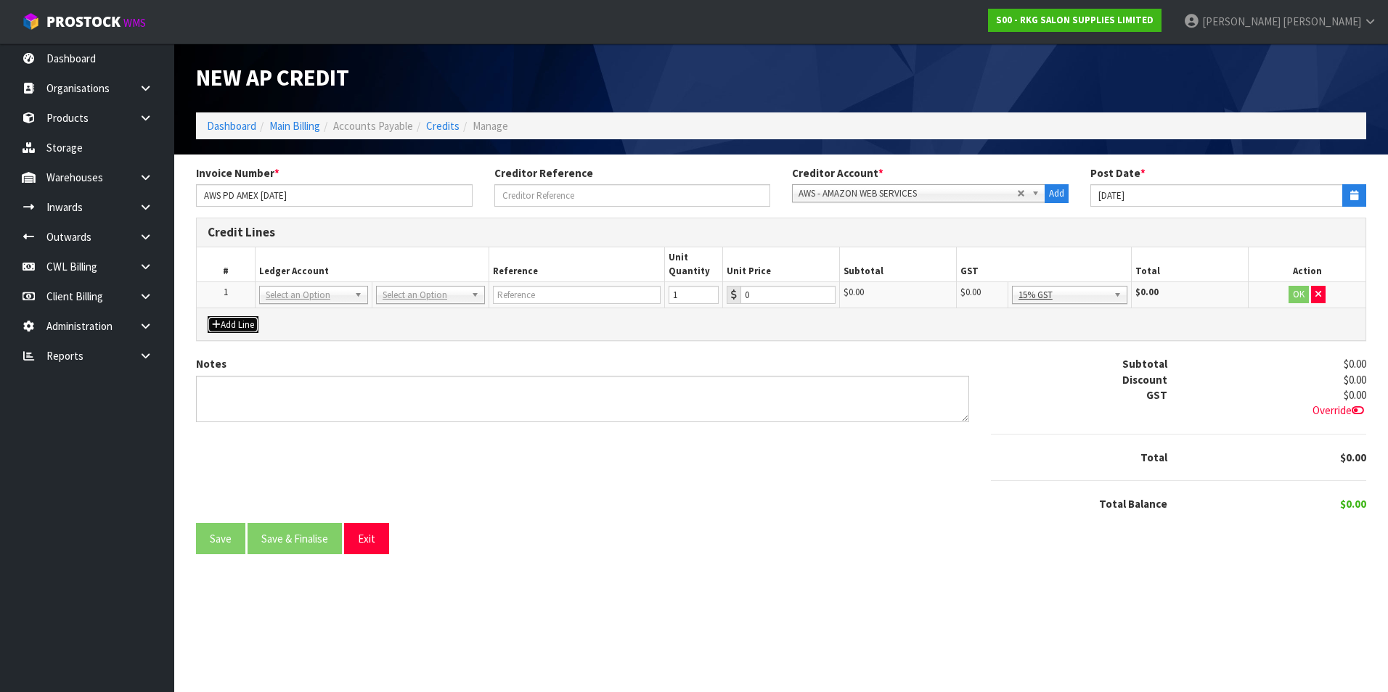
drag, startPoint x: 281, startPoint y: 299, endPoint x: 284, endPoint y: 315, distance: 16.4
click at [284, 316] on input "text" at bounding box center [314, 315] width 102 height 18
type input "9540"
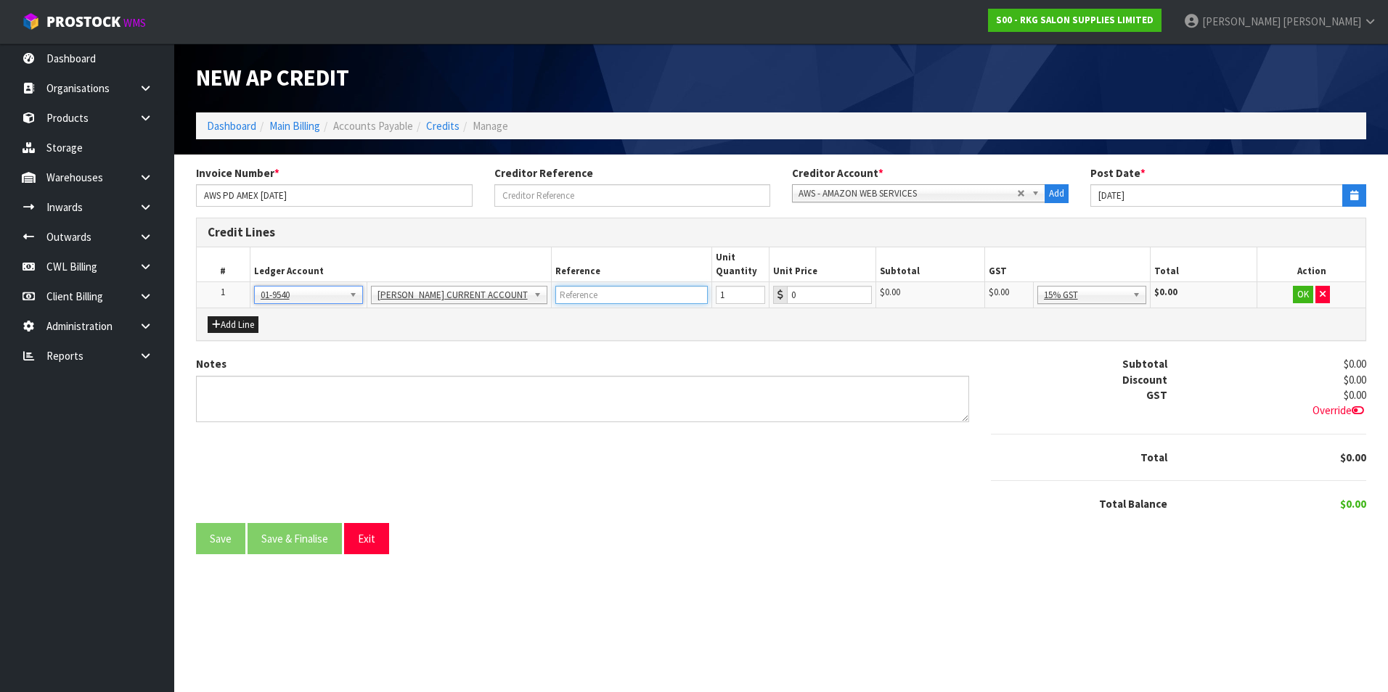
click at [561, 287] on input "text" at bounding box center [631, 295] width 152 height 18
type input "AWS"
type input "662.86"
click at [1295, 293] on button "OK" at bounding box center [1303, 294] width 20 height 17
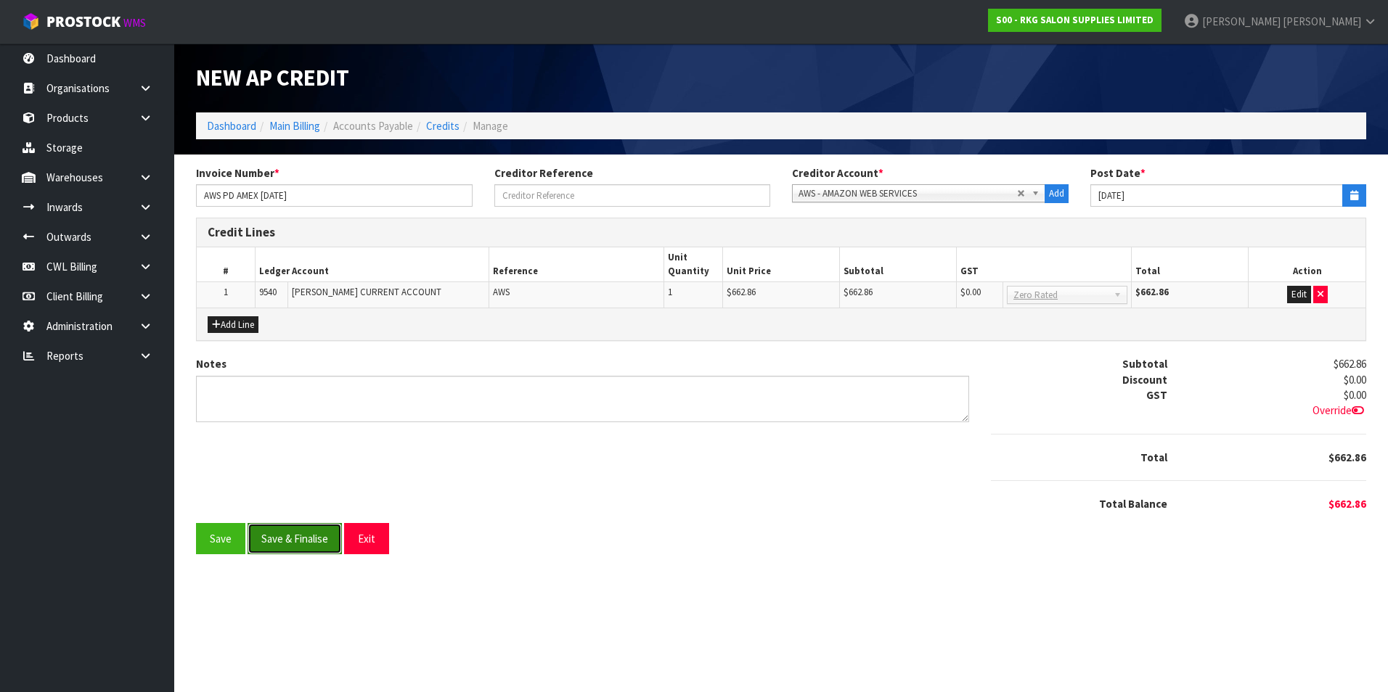
click at [315, 541] on button "Save & Finalise" at bounding box center [294, 538] width 94 height 31
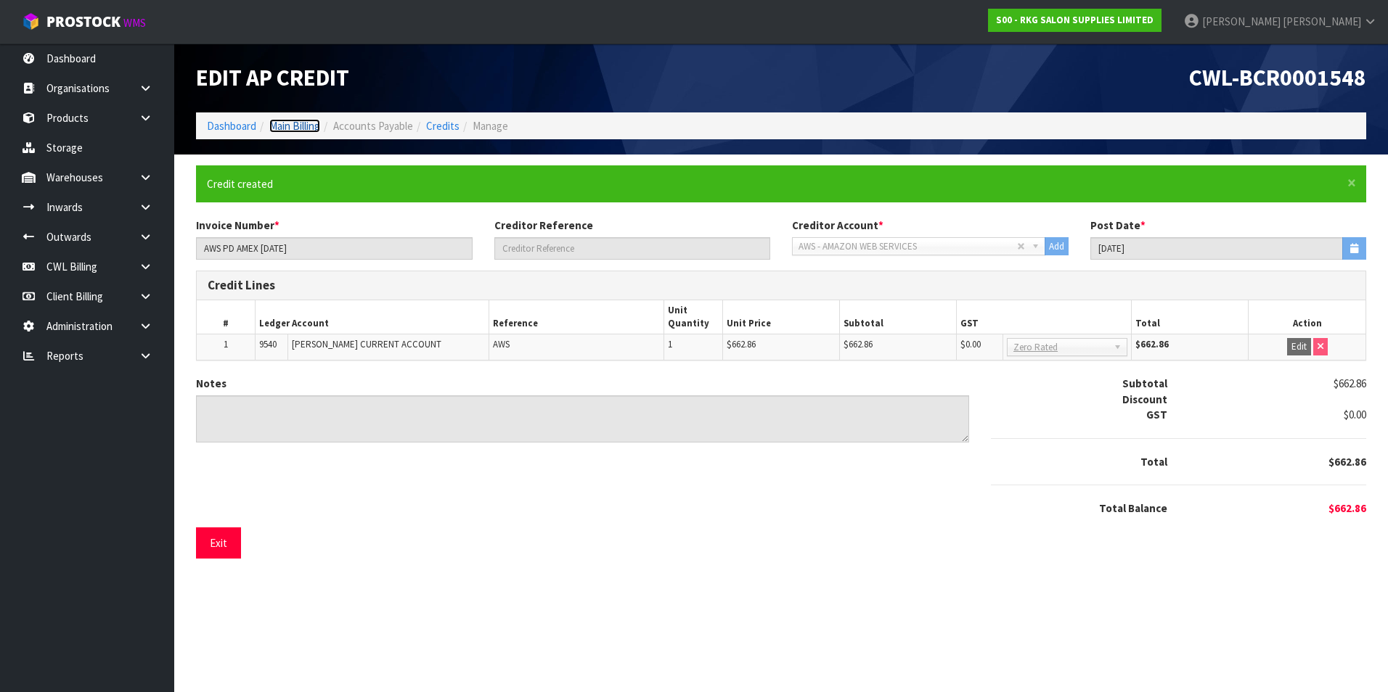
click at [288, 124] on link "Main Billing" at bounding box center [294, 126] width 51 height 14
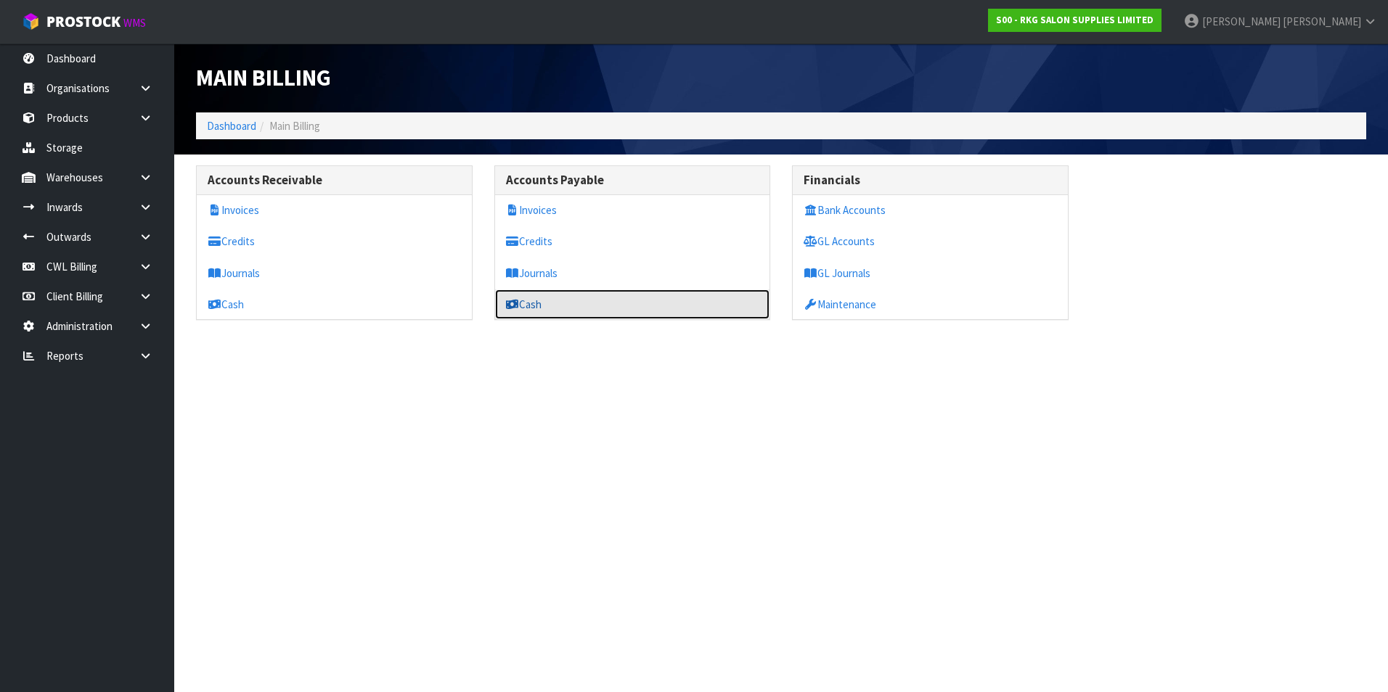
click at [603, 297] on link "Cash" at bounding box center [632, 305] width 275 height 30
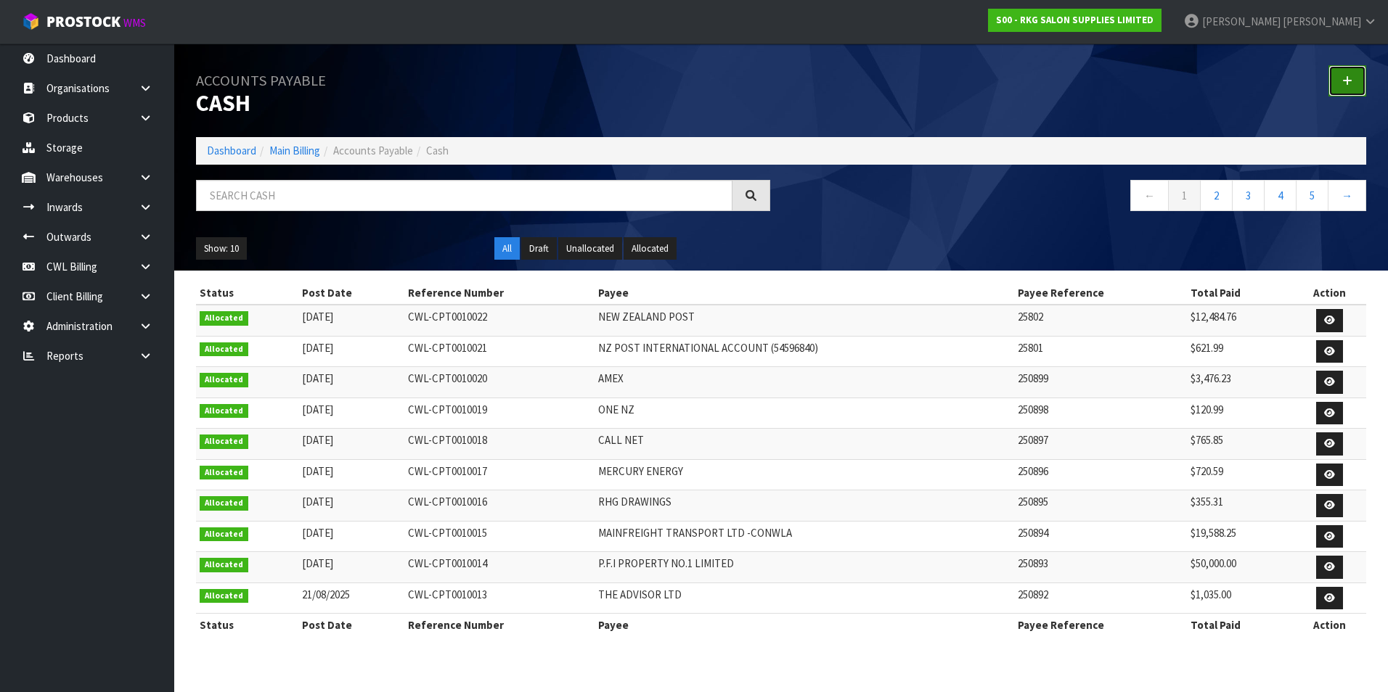
click at [1347, 74] on link at bounding box center [1347, 80] width 38 height 31
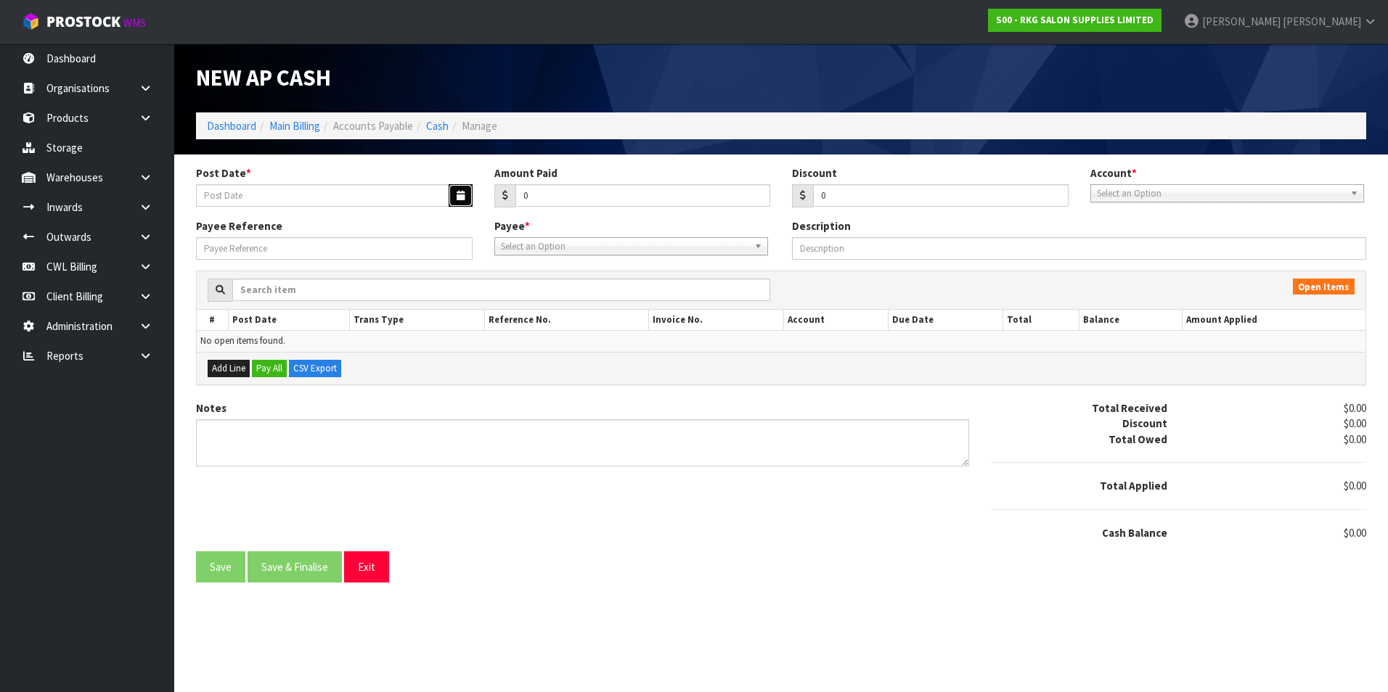
drag, startPoint x: 466, startPoint y: 191, endPoint x: 441, endPoint y: 200, distance: 26.4
click at [462, 192] on button "button" at bounding box center [460, 195] width 24 height 22
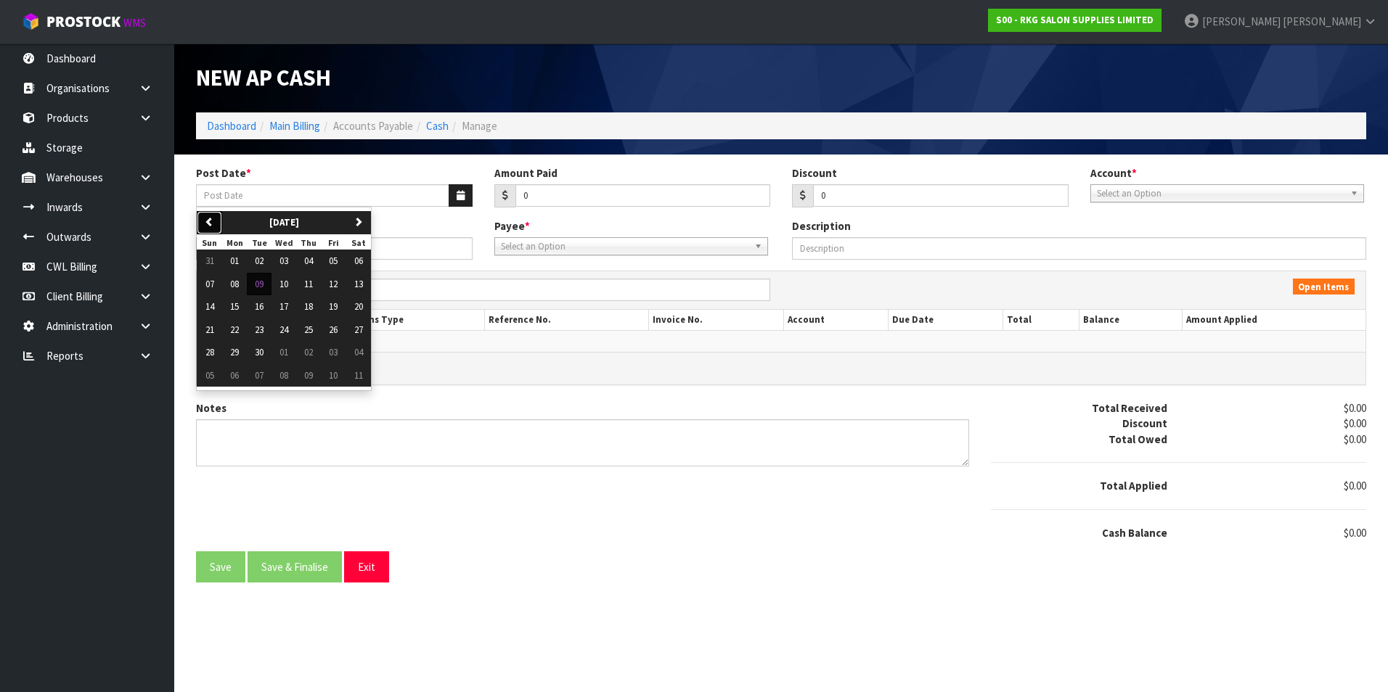
drag, startPoint x: 221, startPoint y: 218, endPoint x: 225, endPoint y: 242, distance: 24.2
click at [221, 220] on button "previous" at bounding box center [209, 222] width 25 height 23
drag, startPoint x: 207, startPoint y: 377, endPoint x: 541, endPoint y: 251, distance: 357.3
click at [212, 373] on span "31" at bounding box center [209, 375] width 9 height 12
type input "[DATE]"
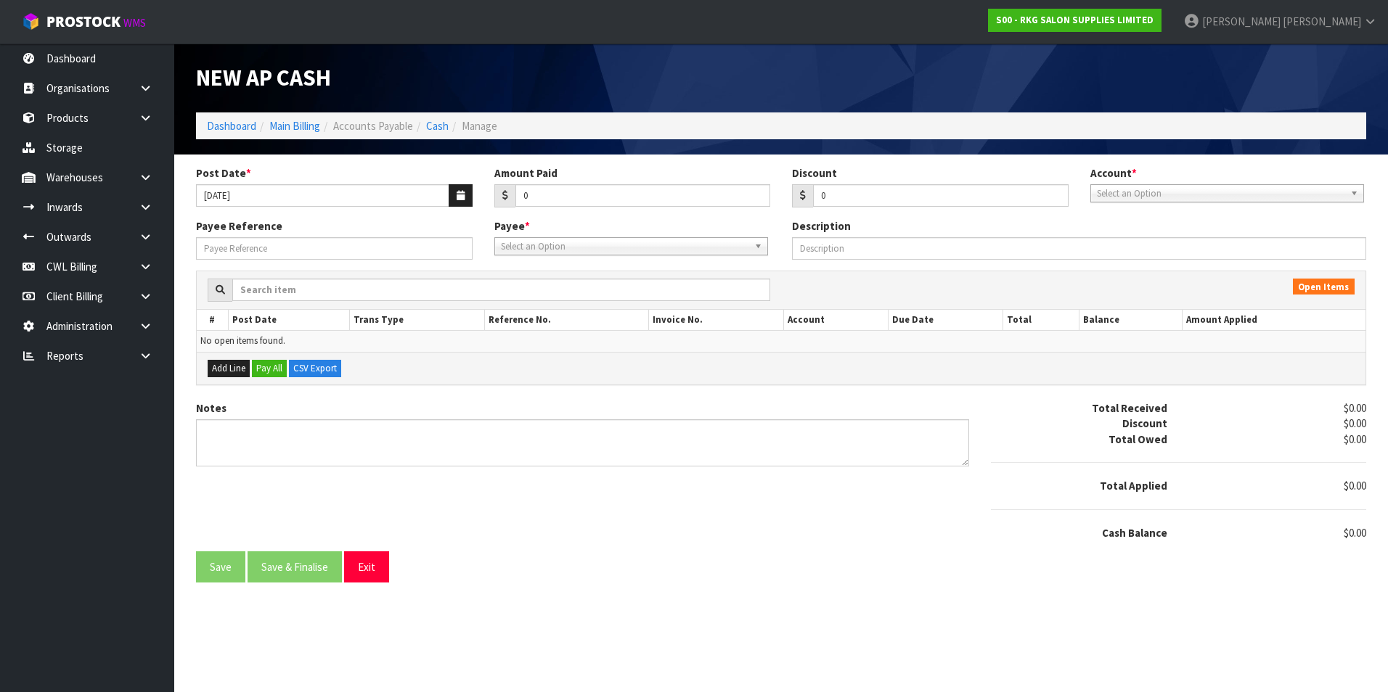
click at [1142, 193] on span "Select an Option" at bounding box center [1220, 193] width 247 height 17
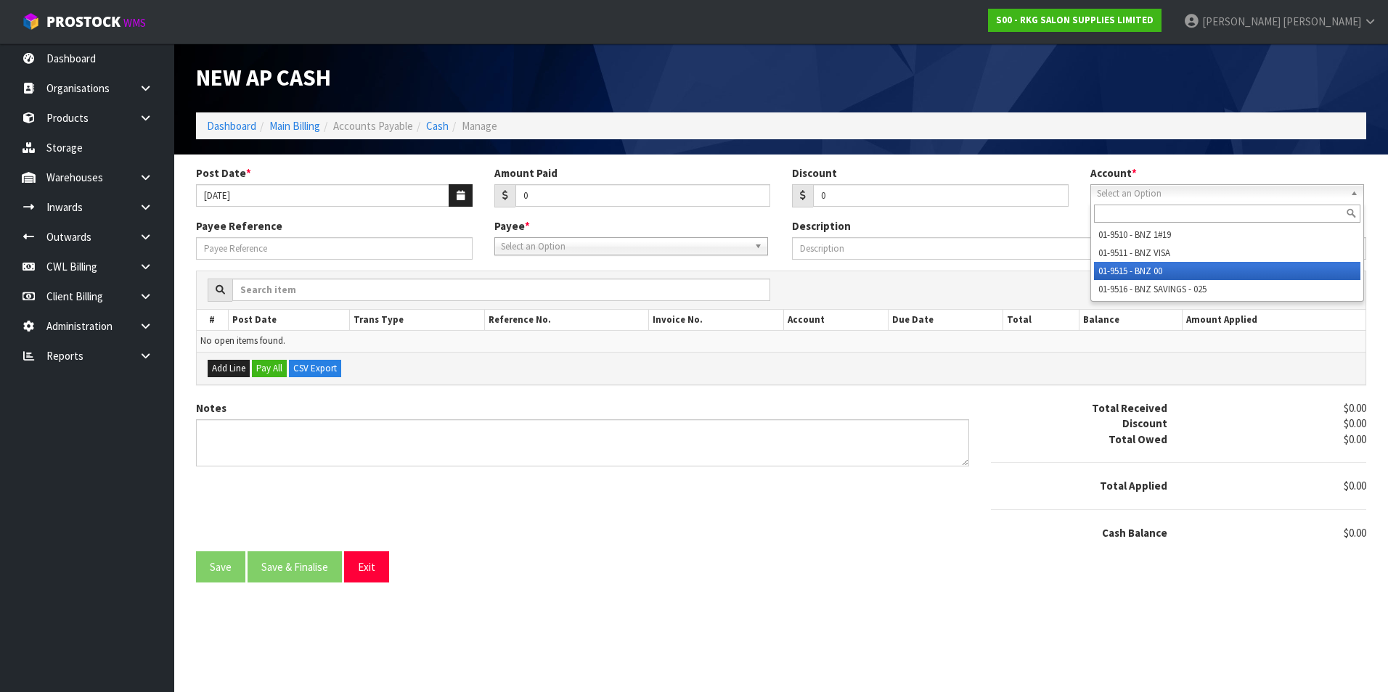
drag, startPoint x: 1136, startPoint y: 273, endPoint x: 811, endPoint y: 263, distance: 326.0
click at [1127, 271] on li "01-9515 - BNZ 00" at bounding box center [1227, 271] width 266 height 18
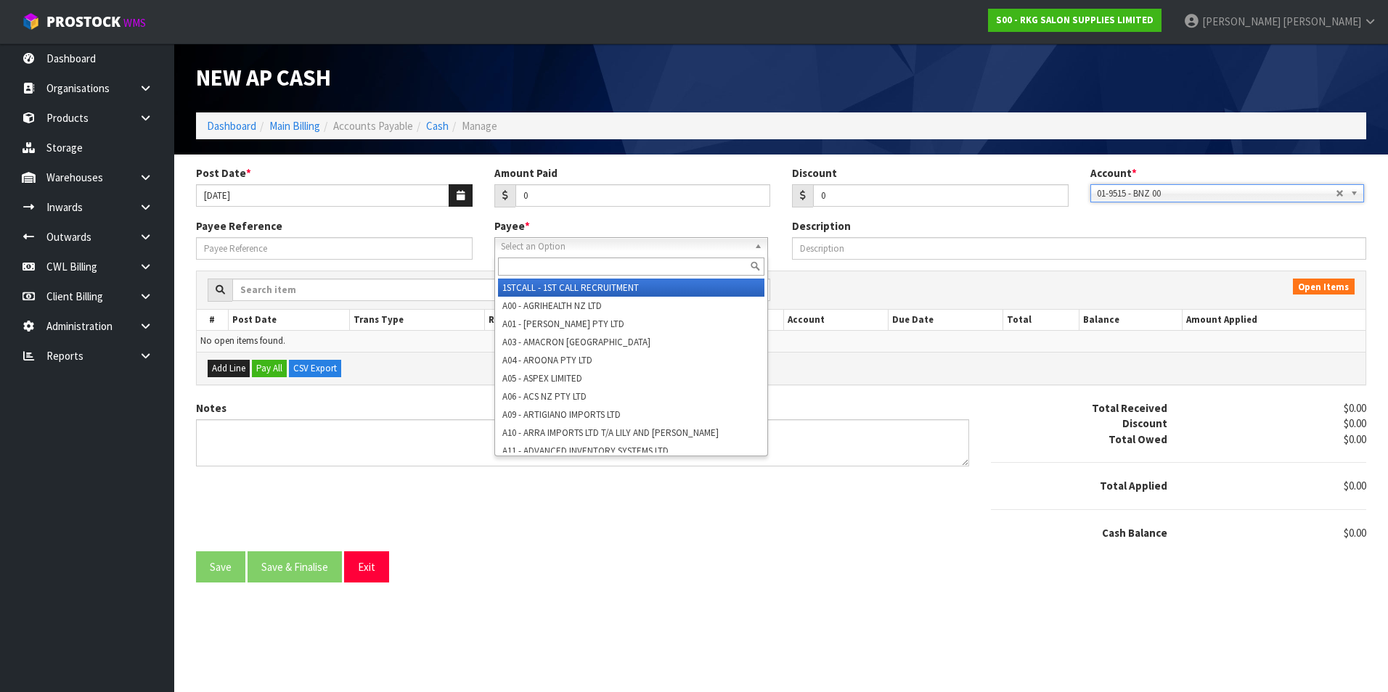
click at [597, 252] on span "Select an Option" at bounding box center [624, 246] width 247 height 17
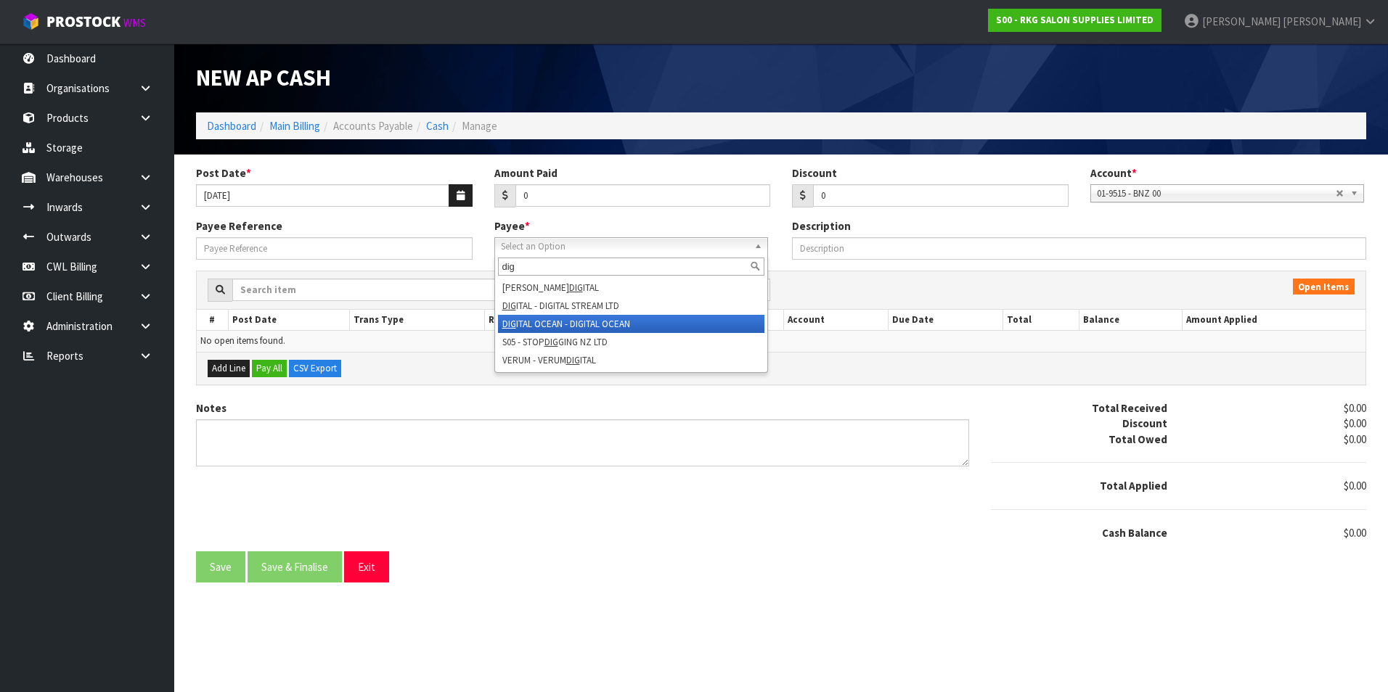
type input "dig"
click at [582, 324] on li "DIG ITAL OCEAN - DIGITAL OCEAN" at bounding box center [631, 324] width 266 height 18
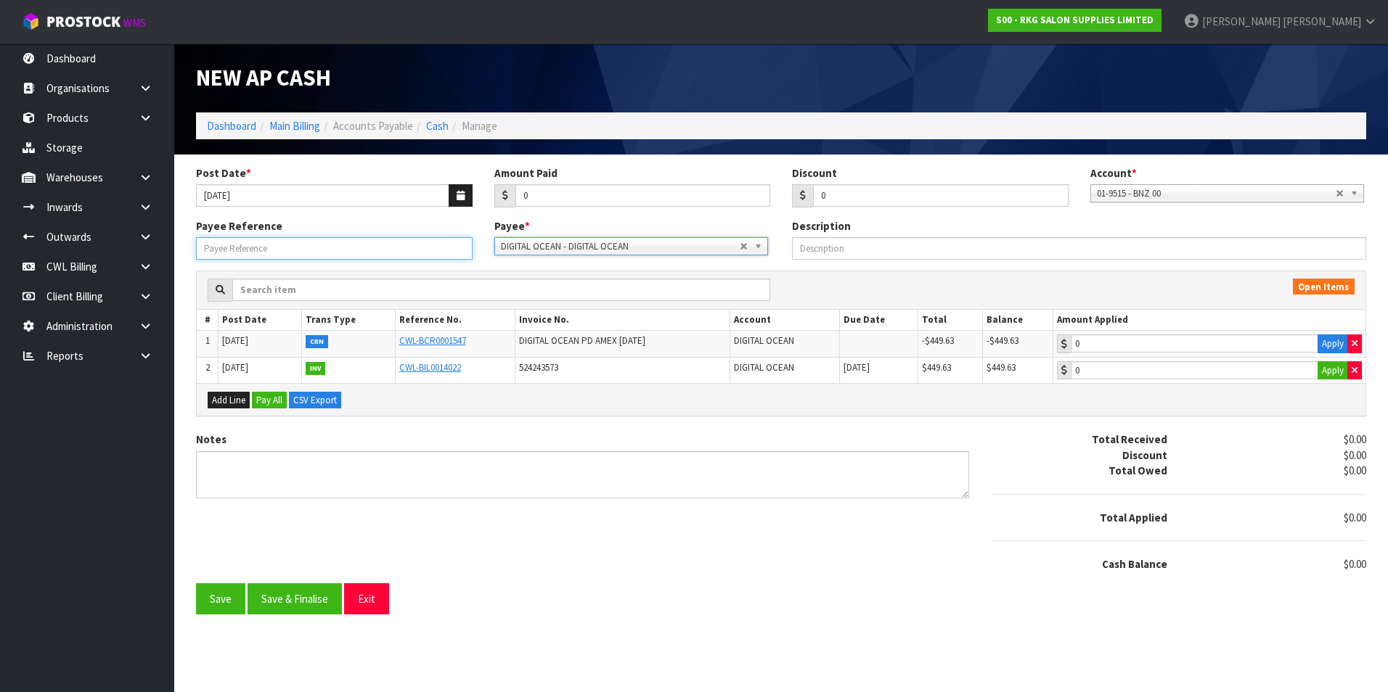
click at [289, 243] on input "Payee Reference" at bounding box center [334, 248] width 276 height 22
type input "OFFSET"
drag, startPoint x: 1322, startPoint y: 339, endPoint x: 1325, endPoint y: 359, distance: 19.9
click at [1322, 343] on button "Apply" at bounding box center [1332, 344] width 30 height 19
type input "-449.63"
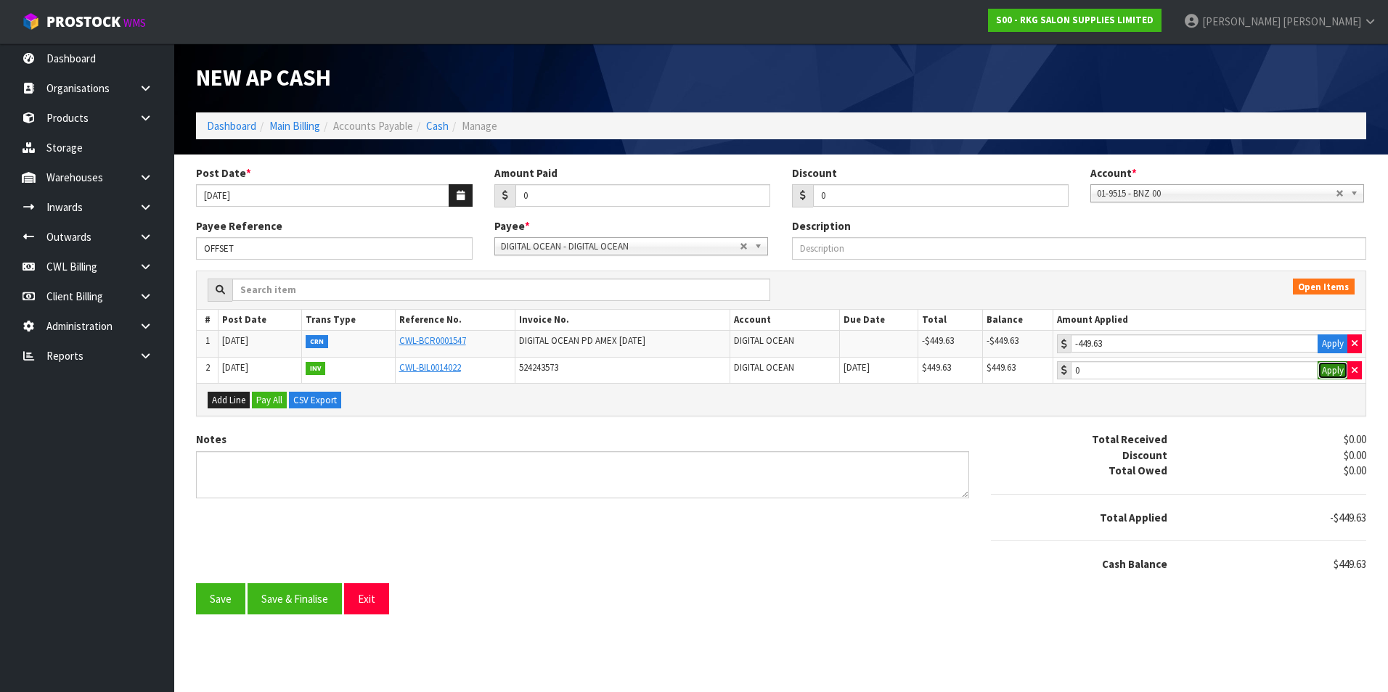
drag, startPoint x: 1329, startPoint y: 369, endPoint x: 1083, endPoint y: 418, distance: 250.2
click at [1329, 369] on button "Apply" at bounding box center [1332, 370] width 30 height 19
type input "449.63"
click at [314, 597] on button "Save & Finalise" at bounding box center [294, 598] width 94 height 31
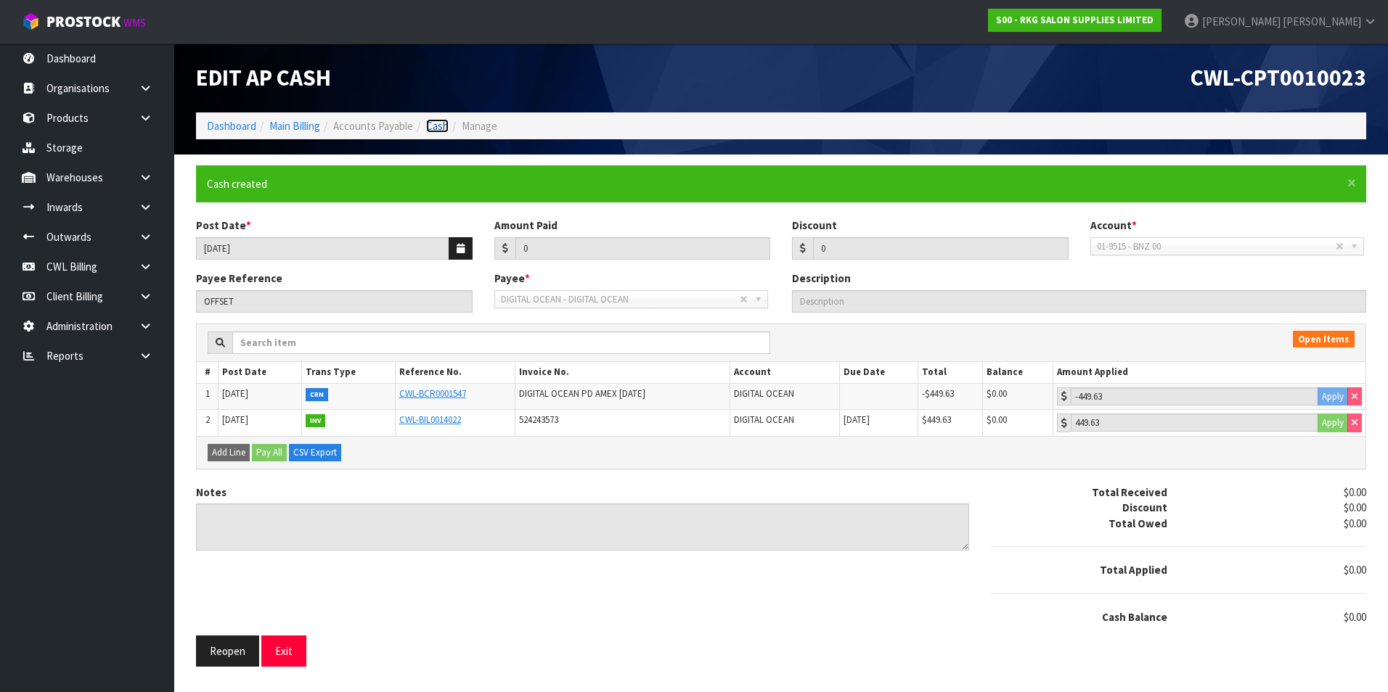
click at [436, 123] on link "Cash" at bounding box center [437, 126] width 22 height 14
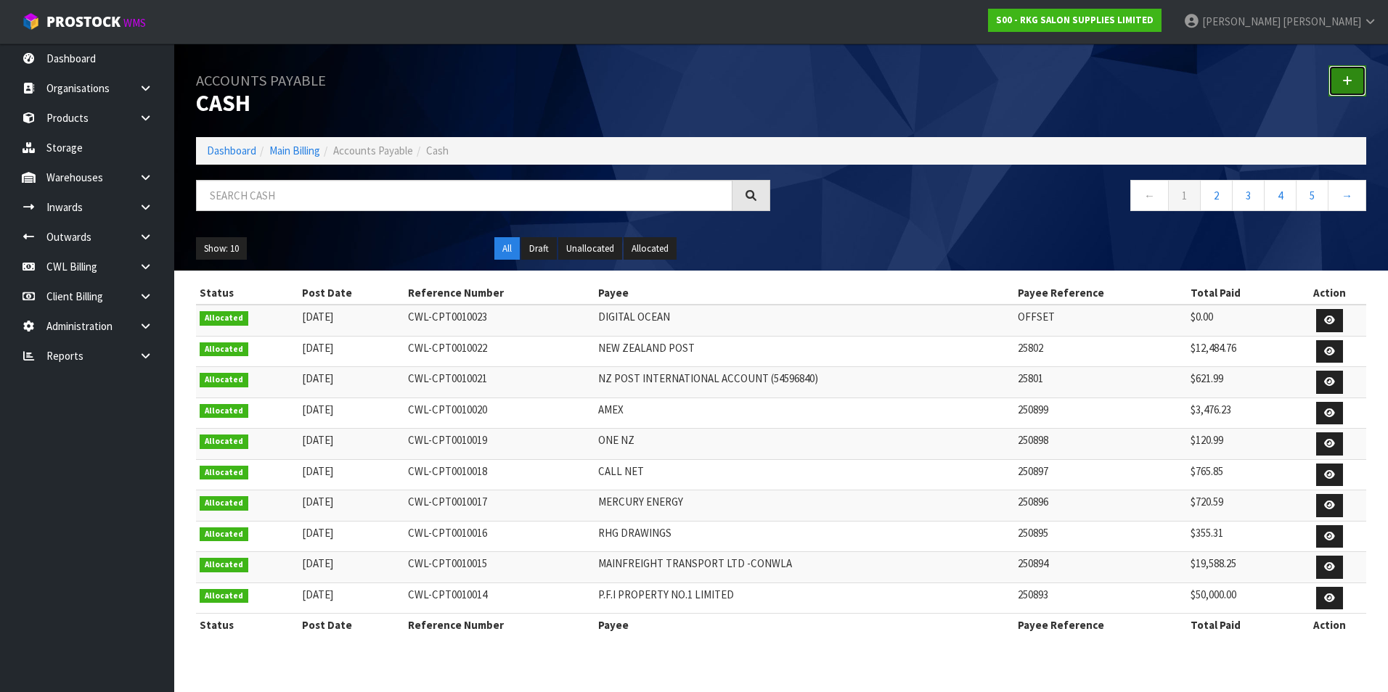
drag, startPoint x: 1349, startPoint y: 81, endPoint x: 1121, endPoint y: 82, distance: 228.6
click at [1348, 81] on icon at bounding box center [1347, 80] width 10 height 11
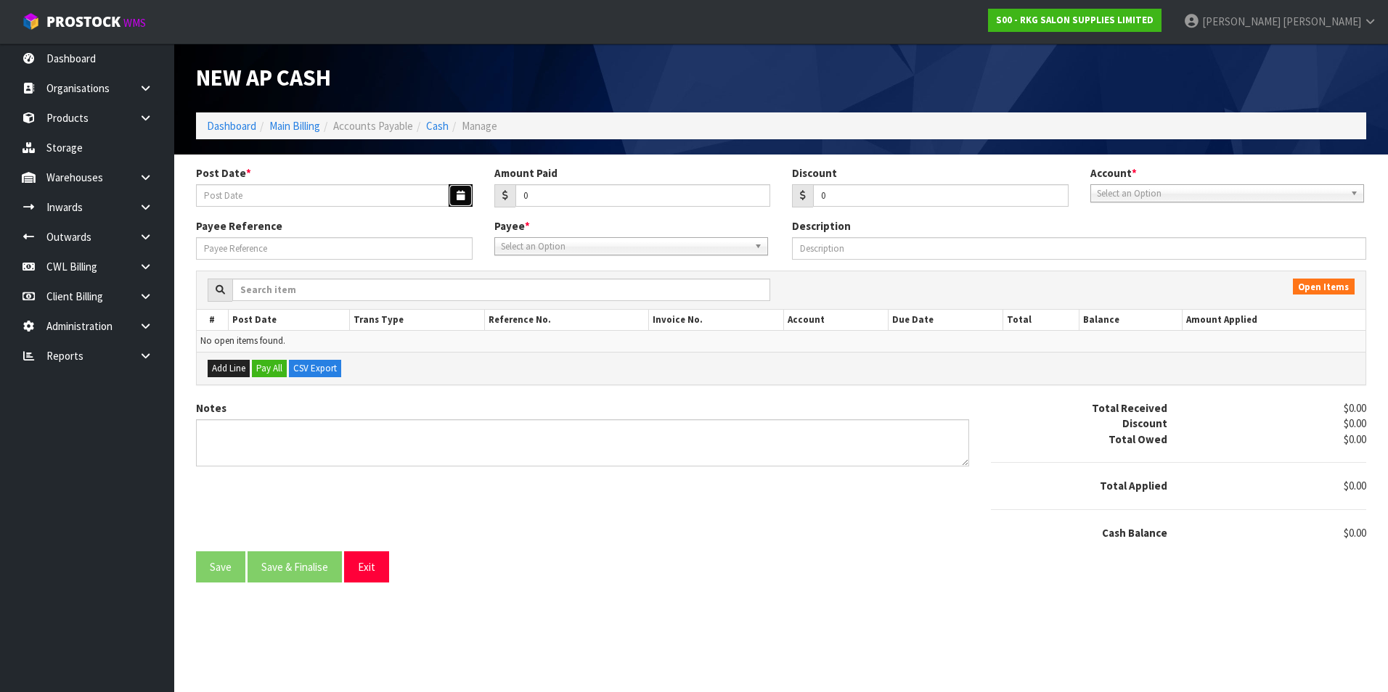
drag, startPoint x: 459, startPoint y: 197, endPoint x: 393, endPoint y: 214, distance: 68.3
click at [457, 197] on icon "button" at bounding box center [460, 195] width 8 height 9
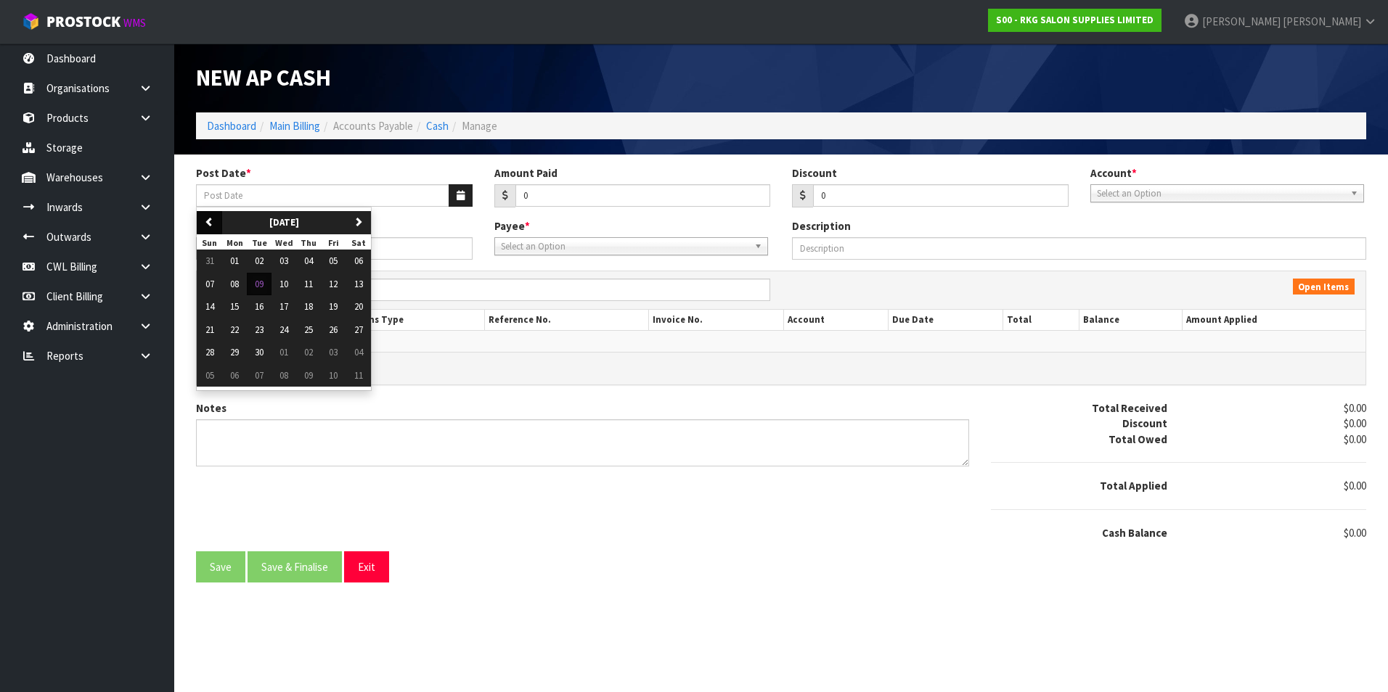
click at [216, 213] on ul "previous September 2025 next Sun Mon Tue Wed Thu Fri Sat 31 01 02 03 04 05 06 0…" at bounding box center [284, 299] width 176 height 184
click at [212, 226] on button "previous" at bounding box center [209, 222] width 25 height 23
click at [209, 377] on span "31" at bounding box center [209, 375] width 9 height 12
type input "[DATE]"
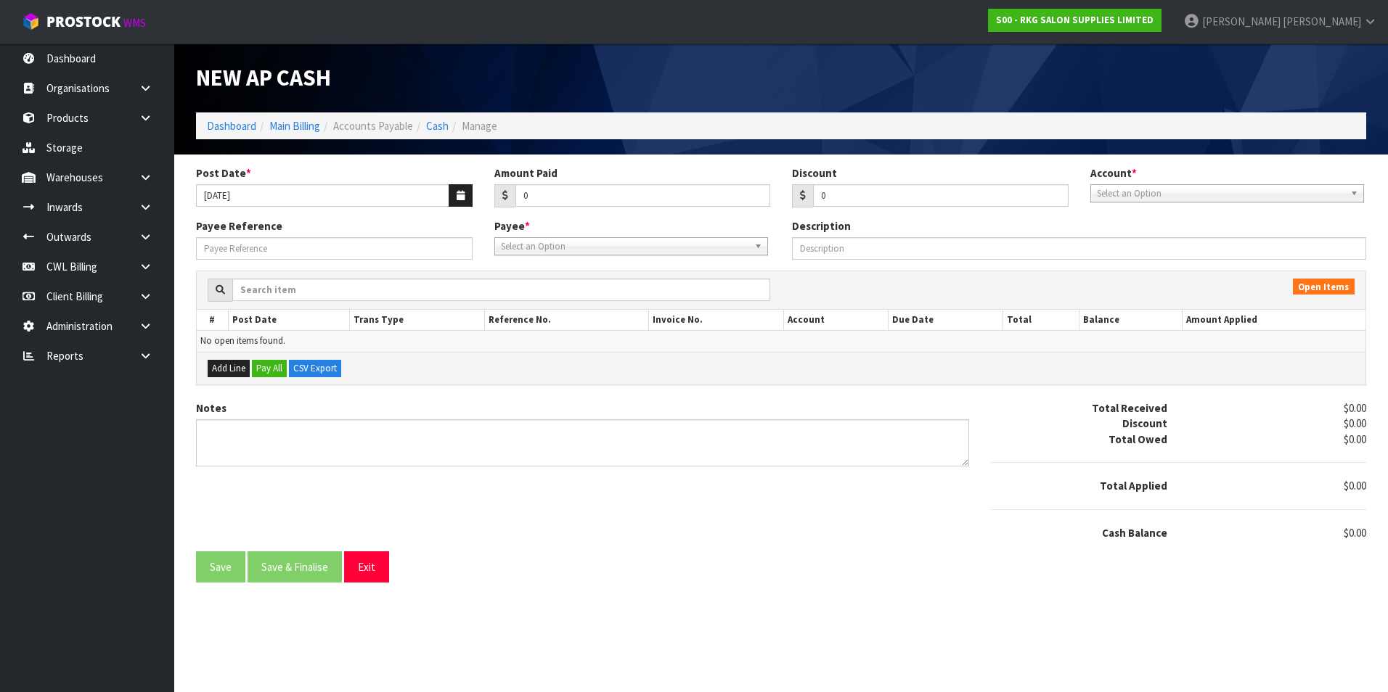
drag, startPoint x: 1206, startPoint y: 189, endPoint x: 1192, endPoint y: 218, distance: 32.5
click at [1205, 190] on span "Select an Option" at bounding box center [1220, 193] width 247 height 17
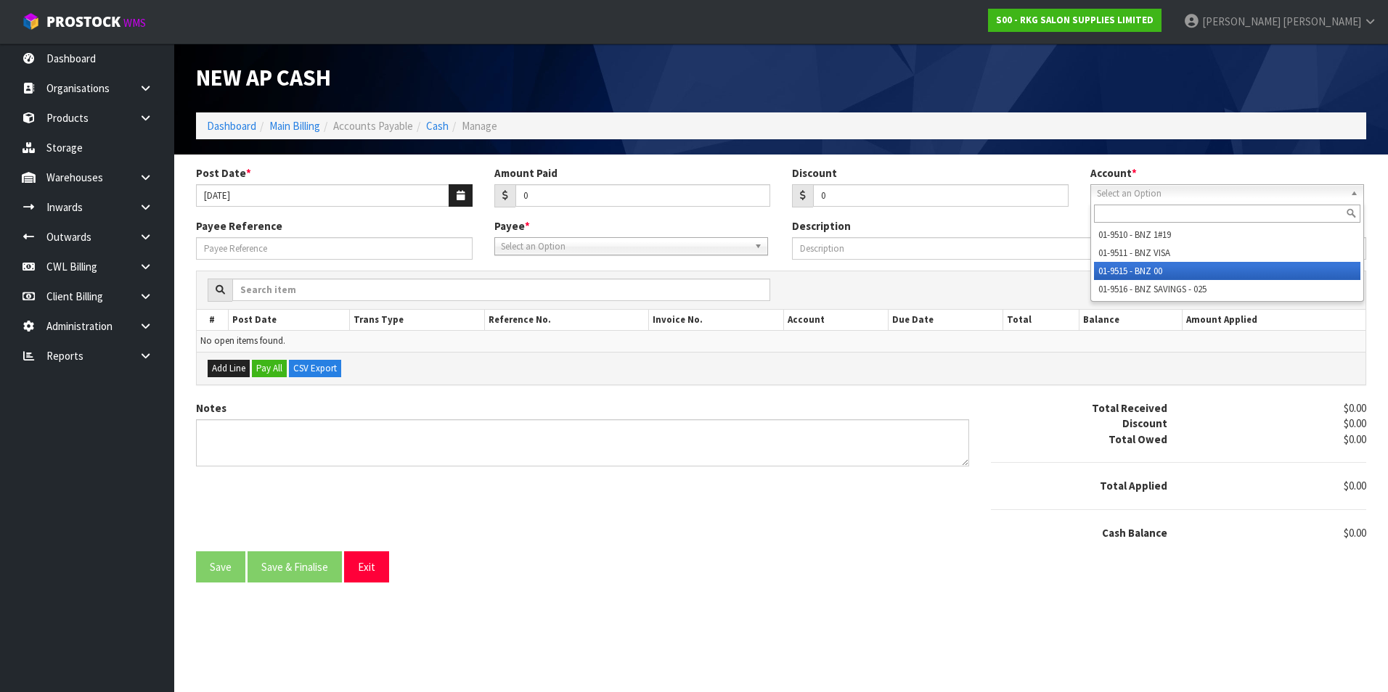
drag, startPoint x: 1142, startPoint y: 271, endPoint x: 816, endPoint y: 263, distance: 325.9
click at [1136, 270] on li "01-9515 - BNZ 00" at bounding box center [1227, 271] width 266 height 18
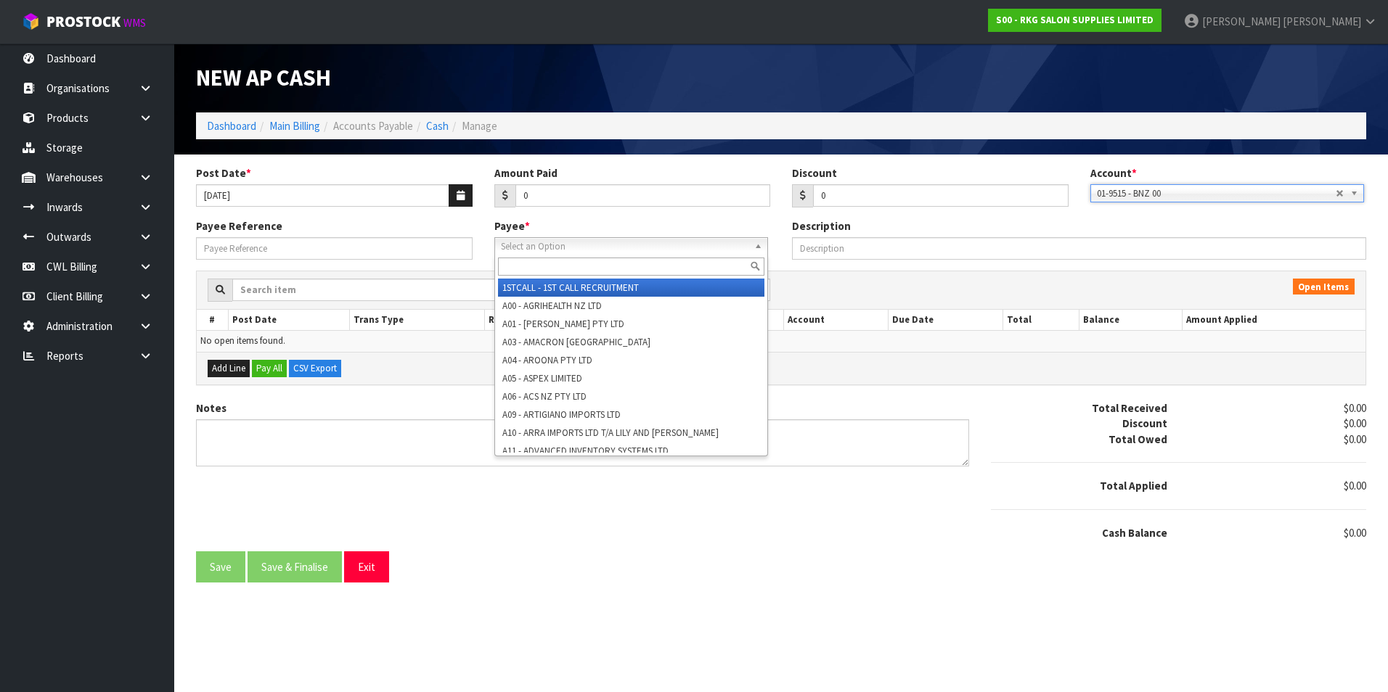
click at [564, 246] on span "Select an Option" at bounding box center [624, 246] width 247 height 17
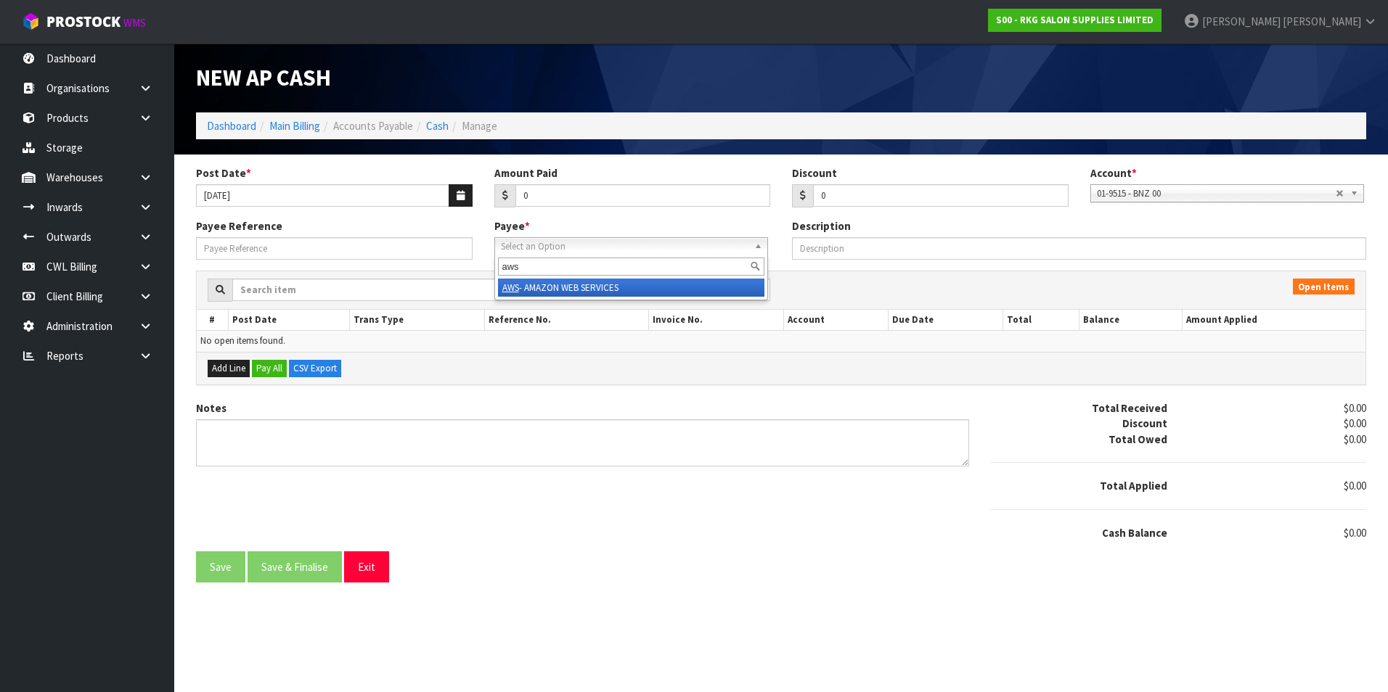
type input "aws"
drag, startPoint x: 580, startPoint y: 290, endPoint x: 473, endPoint y: 275, distance: 107.8
click at [579, 290] on li "AWS - AMAZON WEB SERVICES" at bounding box center [631, 288] width 266 height 18
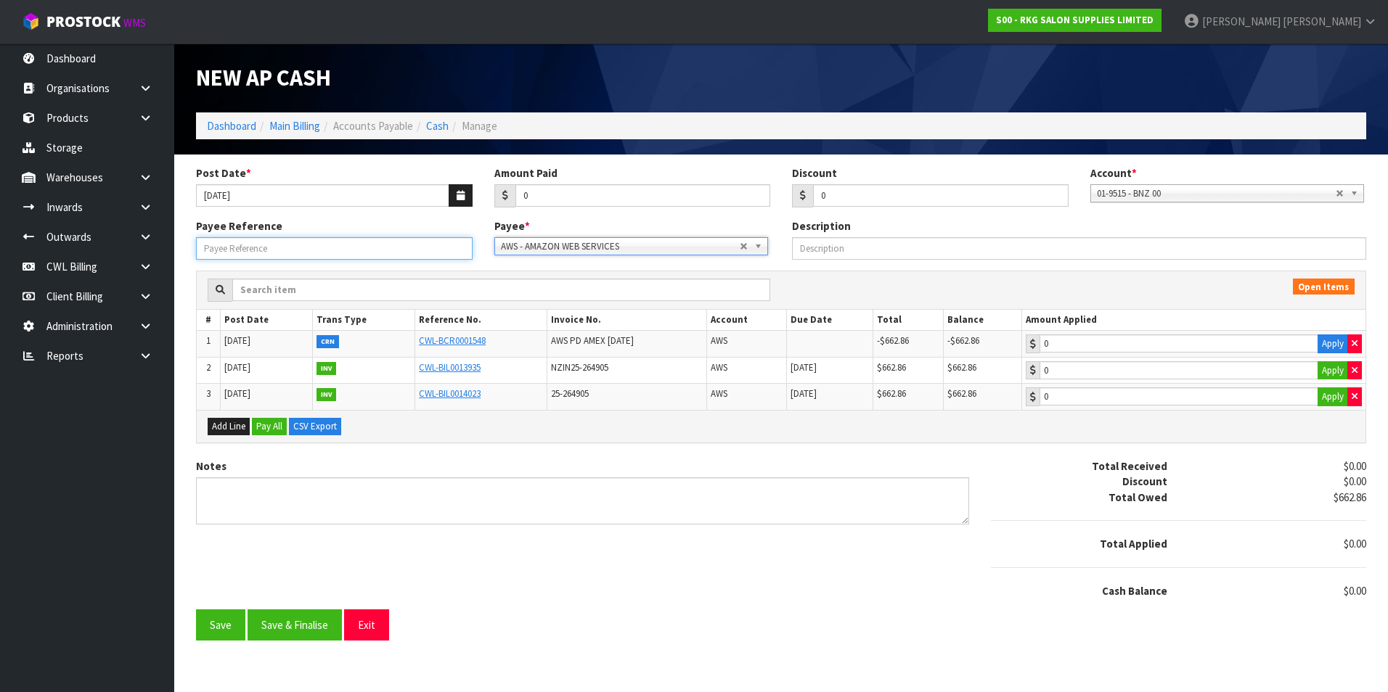
drag, startPoint x: 438, startPoint y: 252, endPoint x: 425, endPoint y: 253, distance: 13.1
click at [438, 252] on input "Payee Reference" at bounding box center [334, 248] width 276 height 22
type input "OFFSET"
click at [718, 439] on div "Add Line Pay All CSV Export" at bounding box center [781, 426] width 1168 height 33
click at [433, 394] on link "CWL-BIL0014023" at bounding box center [450, 394] width 62 height 12
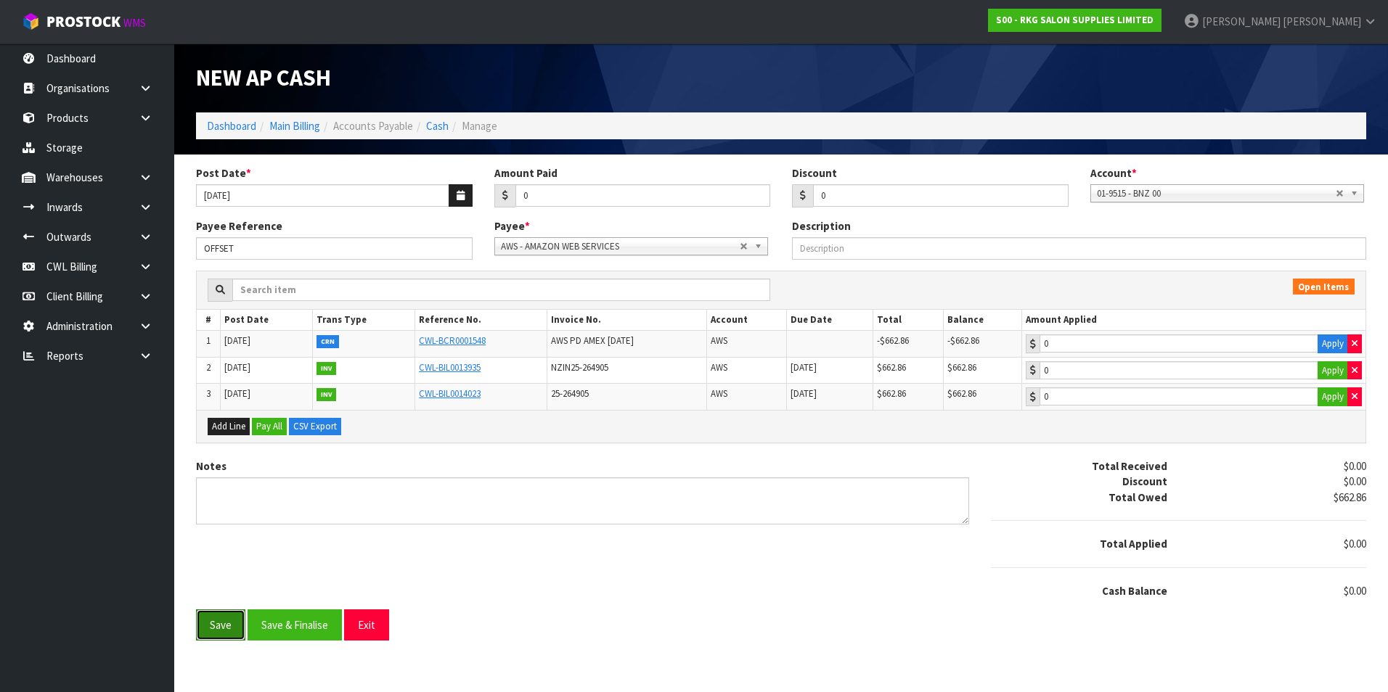
click at [221, 630] on button "Save" at bounding box center [220, 625] width 49 height 31
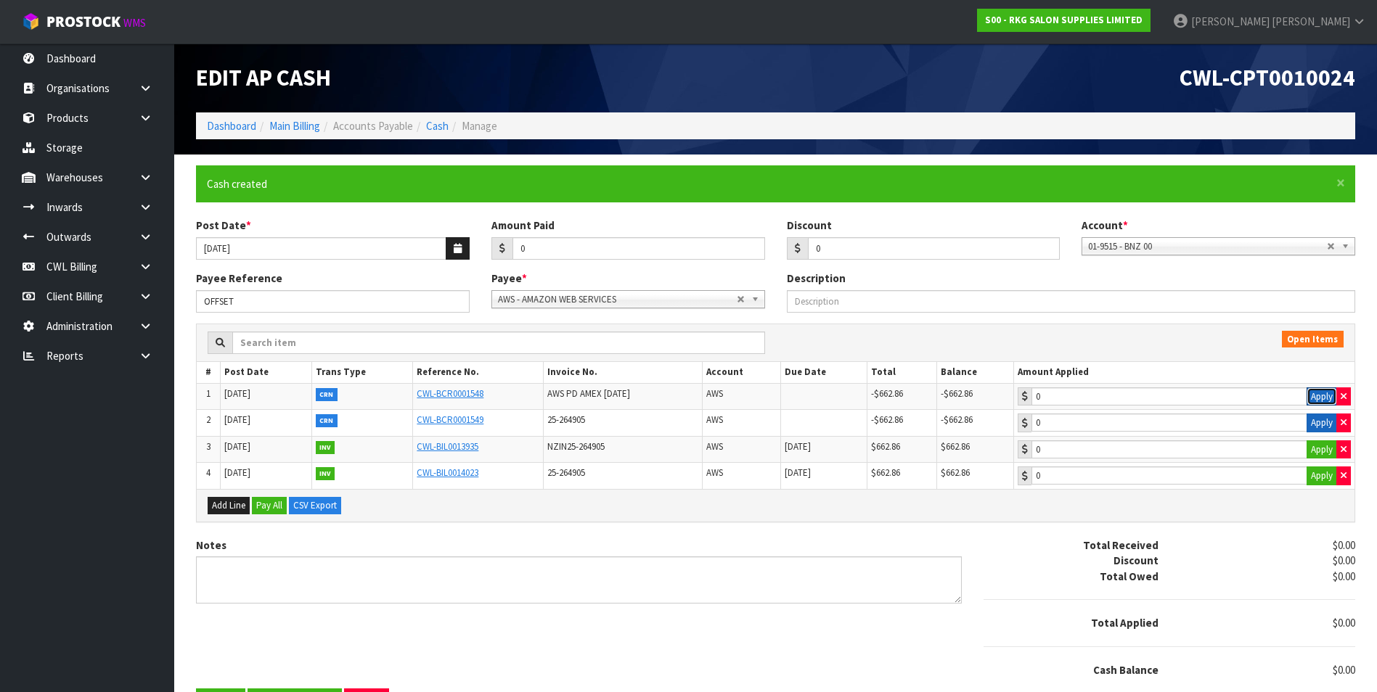
drag, startPoint x: 1322, startPoint y: 393, endPoint x: 1315, endPoint y: 417, distance: 24.3
click at [1321, 401] on button "Apply" at bounding box center [1321, 397] width 30 height 19
type input "-662.86"
drag, startPoint x: 1315, startPoint y: 418, endPoint x: 1320, endPoint y: 446, distance: 28.8
click at [1315, 419] on button "Apply" at bounding box center [1321, 423] width 30 height 19
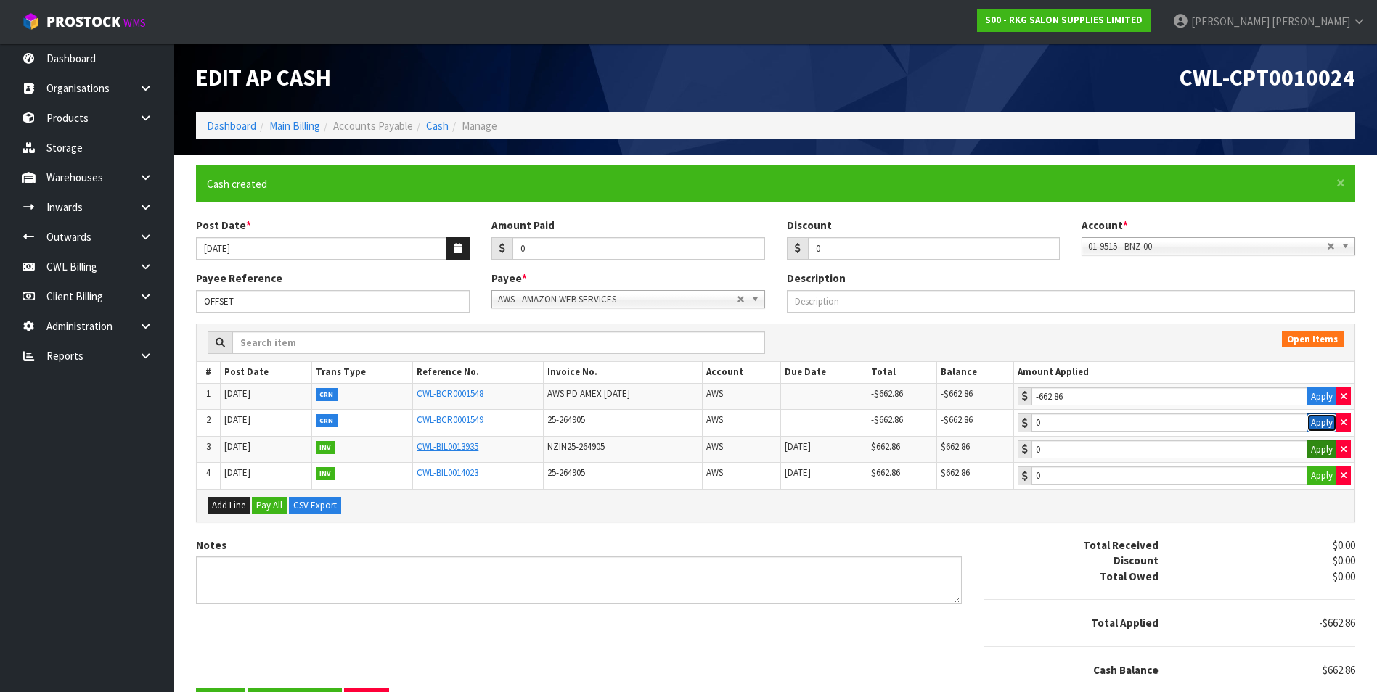
type input "-662.86"
drag, startPoint x: 1317, startPoint y: 445, endPoint x: 1319, endPoint y: 473, distance: 28.3
click at [1317, 447] on button "Apply" at bounding box center [1321, 450] width 30 height 19
type input "662.86"
click at [1318, 475] on button "Apply" at bounding box center [1321, 476] width 30 height 19
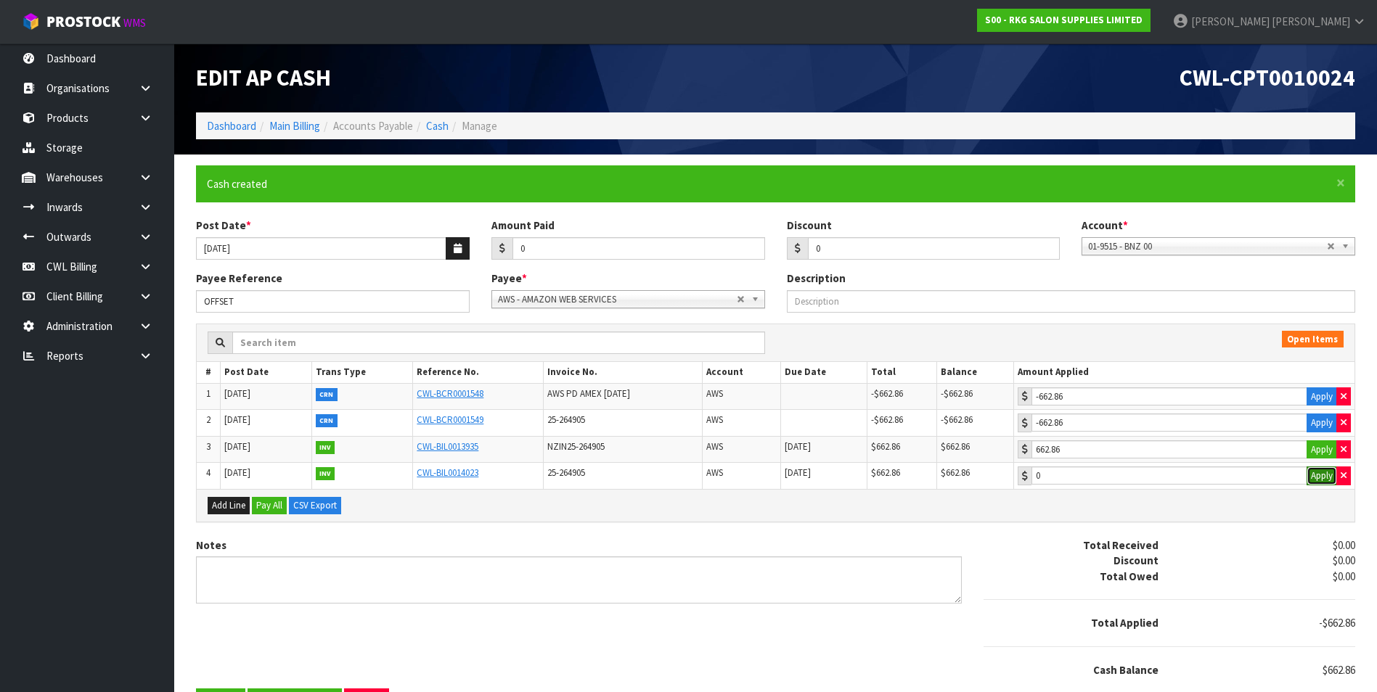
type input "662.86"
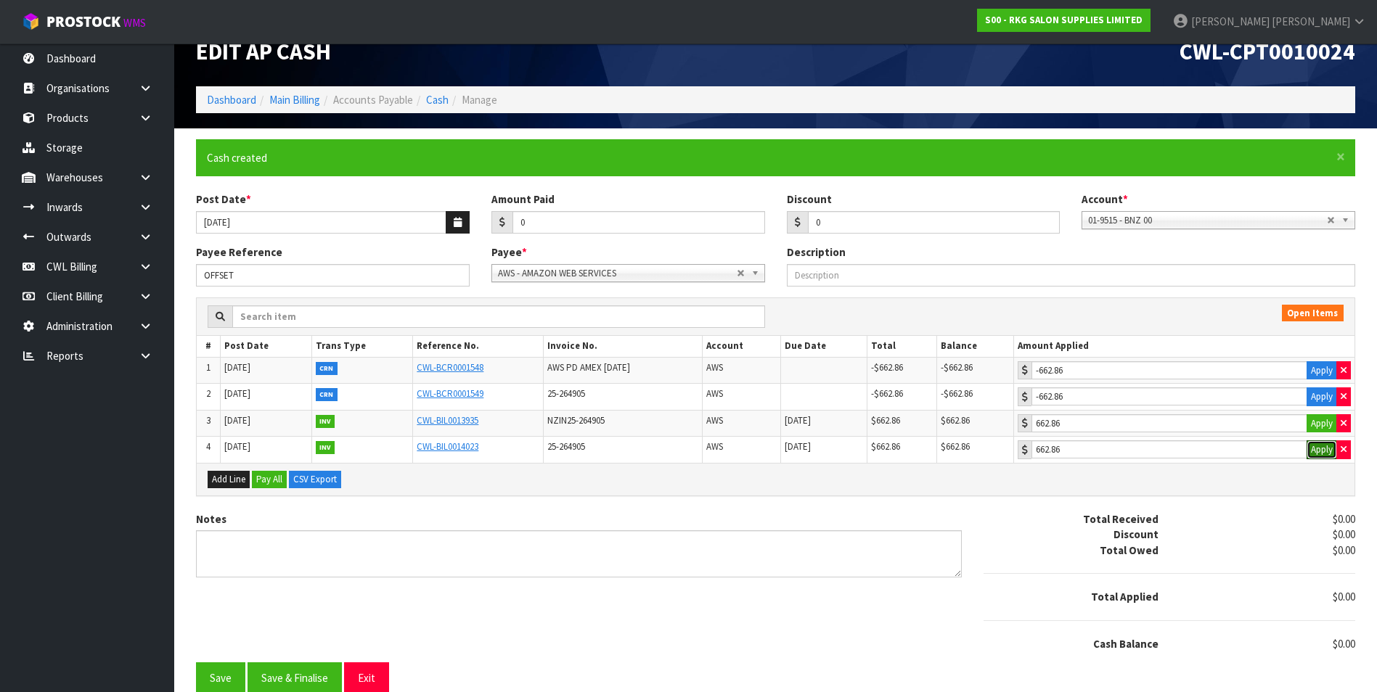
scroll to position [38, 0]
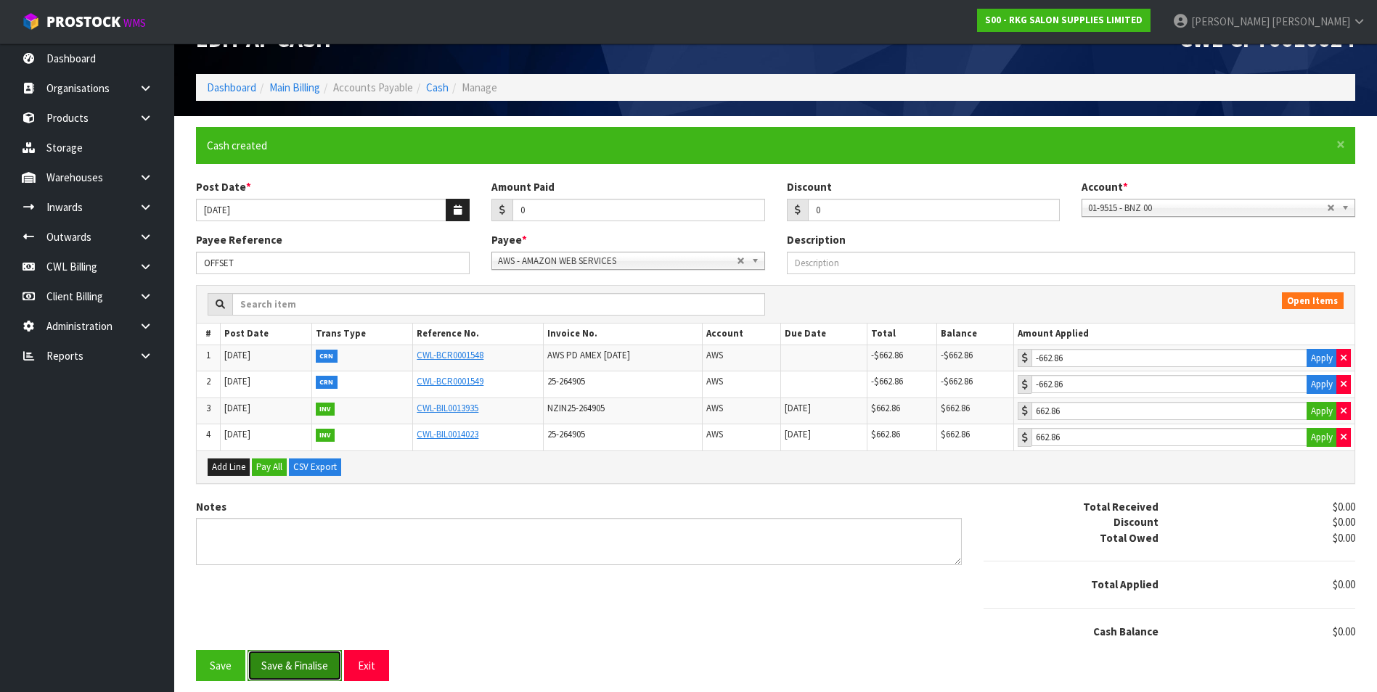
click at [320, 672] on button "Save & Finalise" at bounding box center [294, 665] width 94 height 31
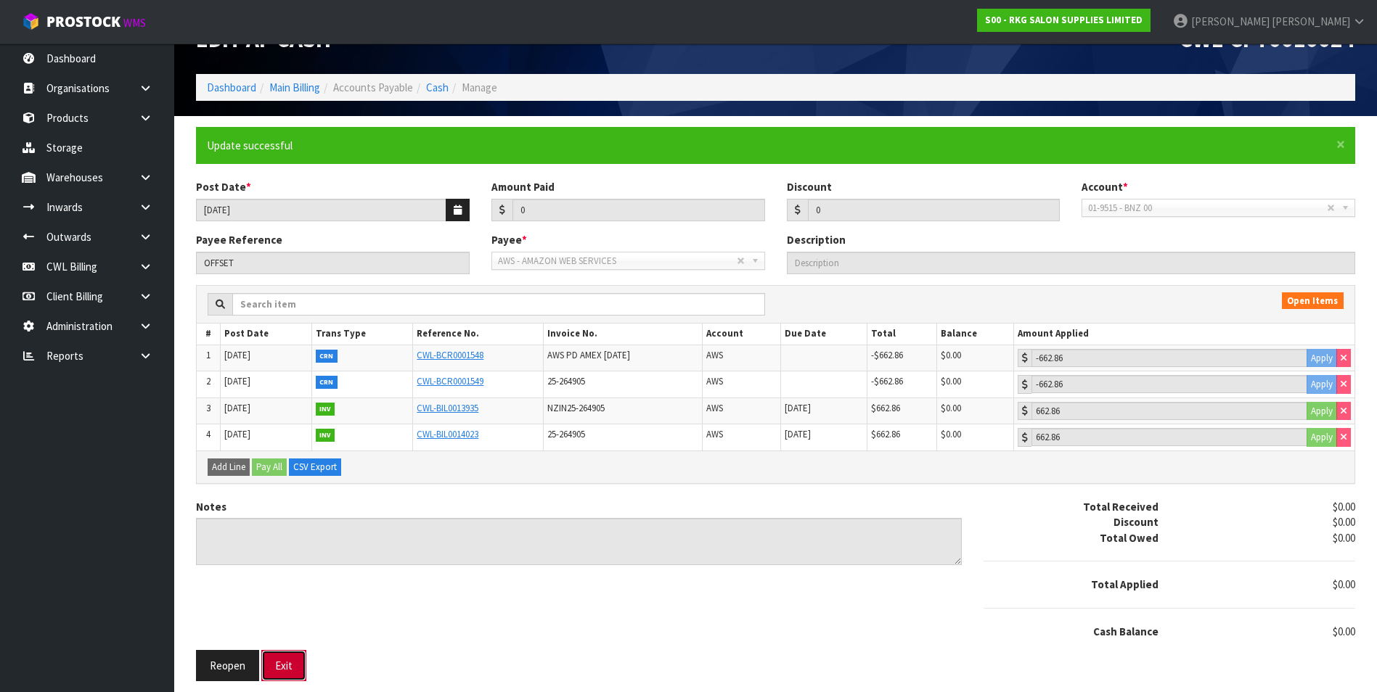
click at [287, 665] on button "Exit" at bounding box center [283, 665] width 45 height 31
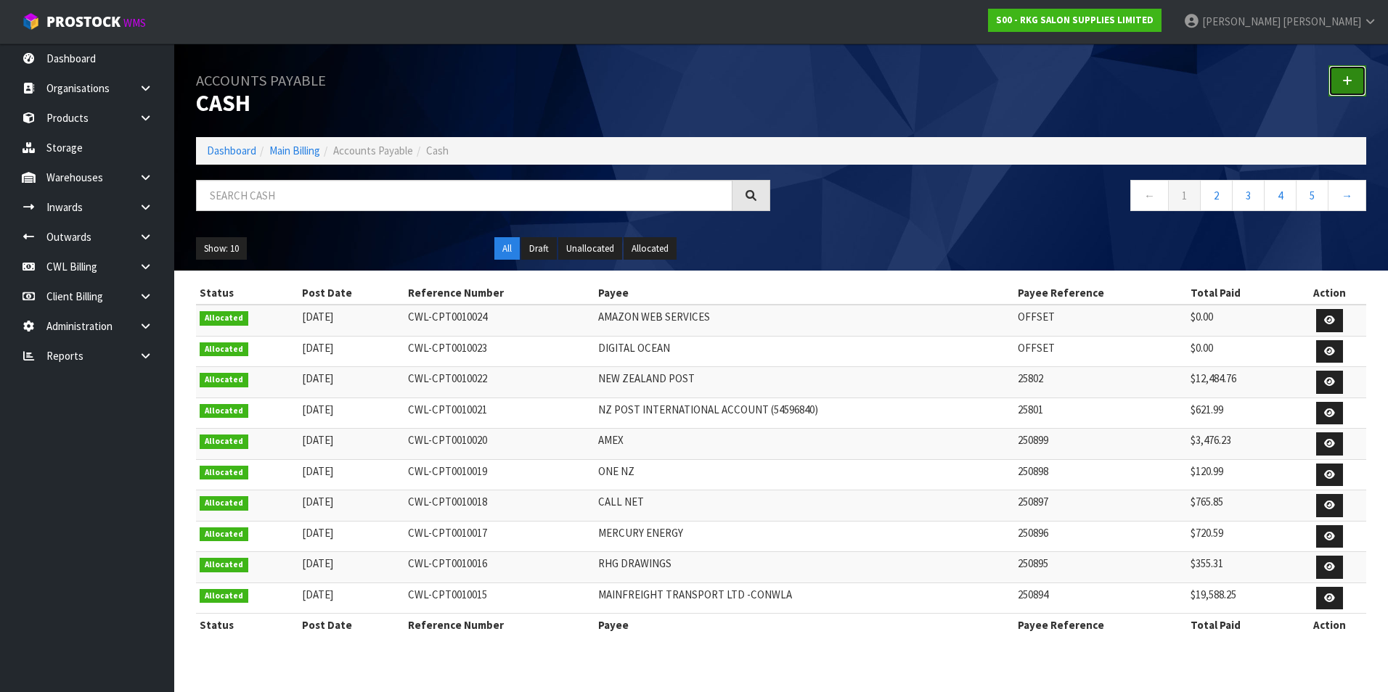
click at [1351, 79] on icon at bounding box center [1347, 80] width 10 height 11
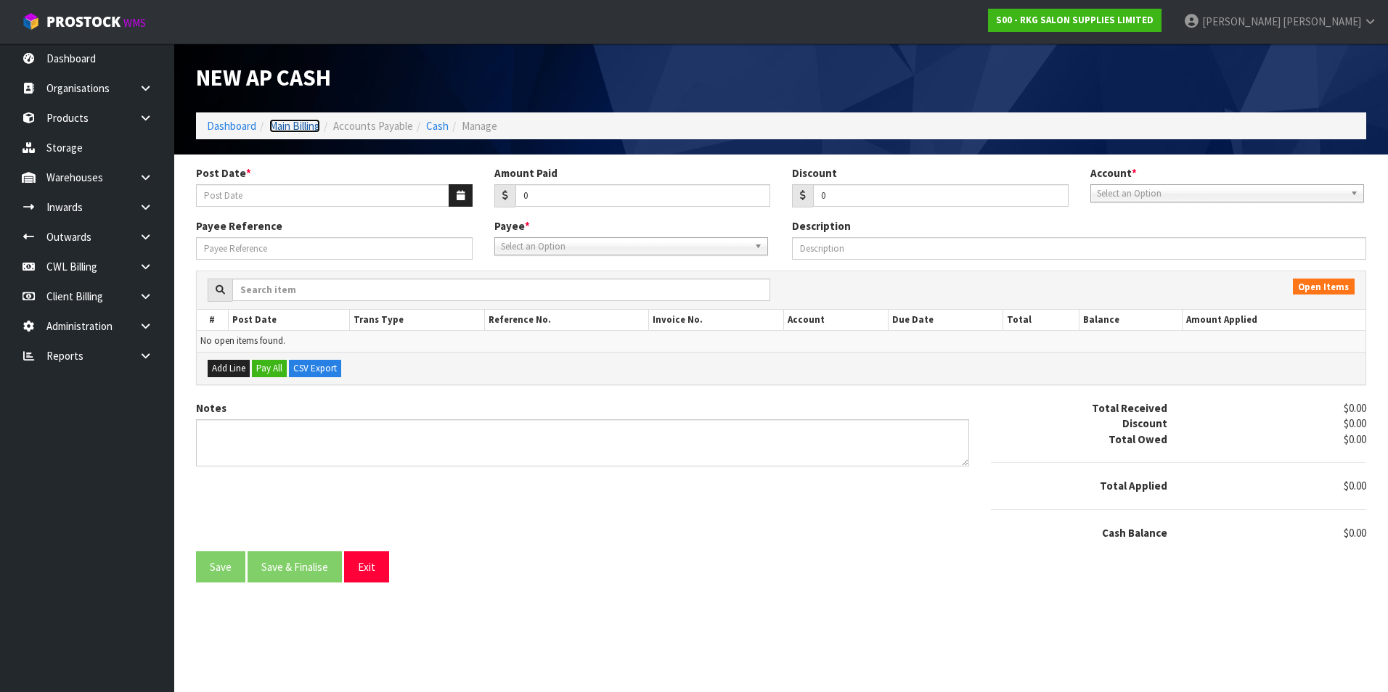
click at [295, 119] on link "Main Billing" at bounding box center [294, 126] width 51 height 14
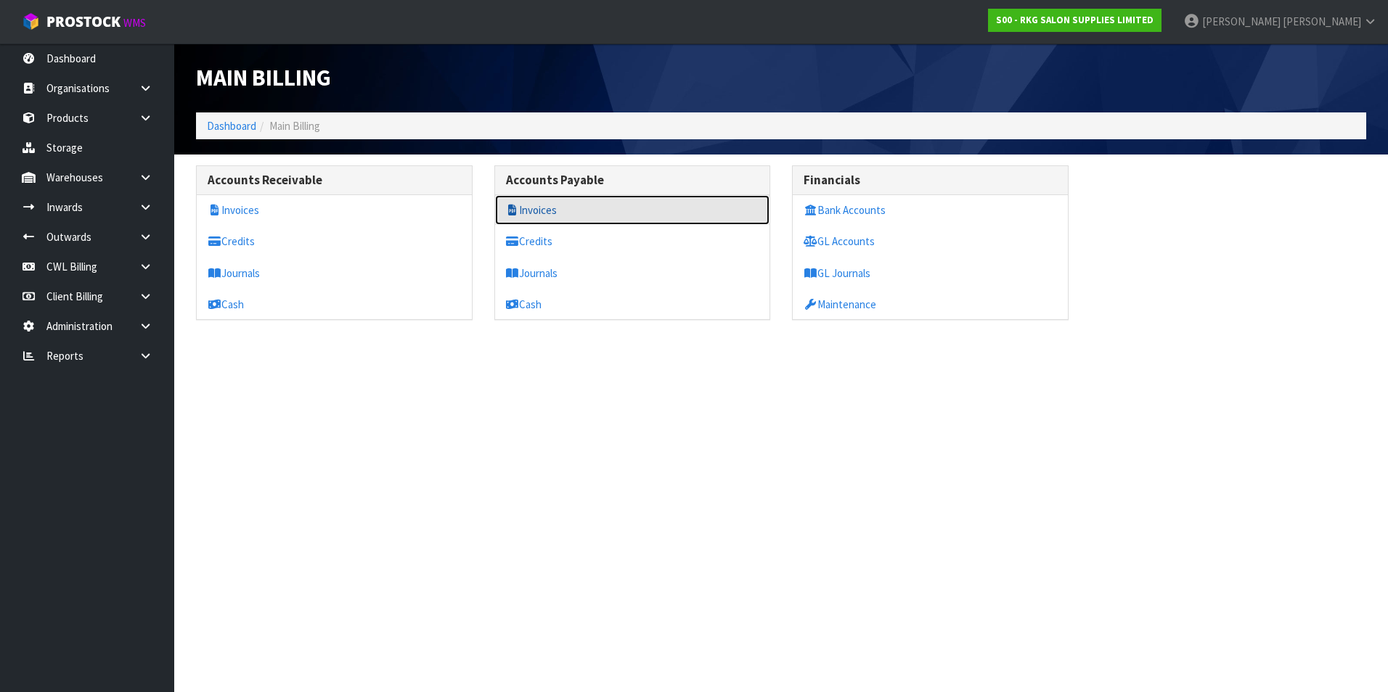
click at [576, 212] on link "Invoices" at bounding box center [632, 210] width 275 height 30
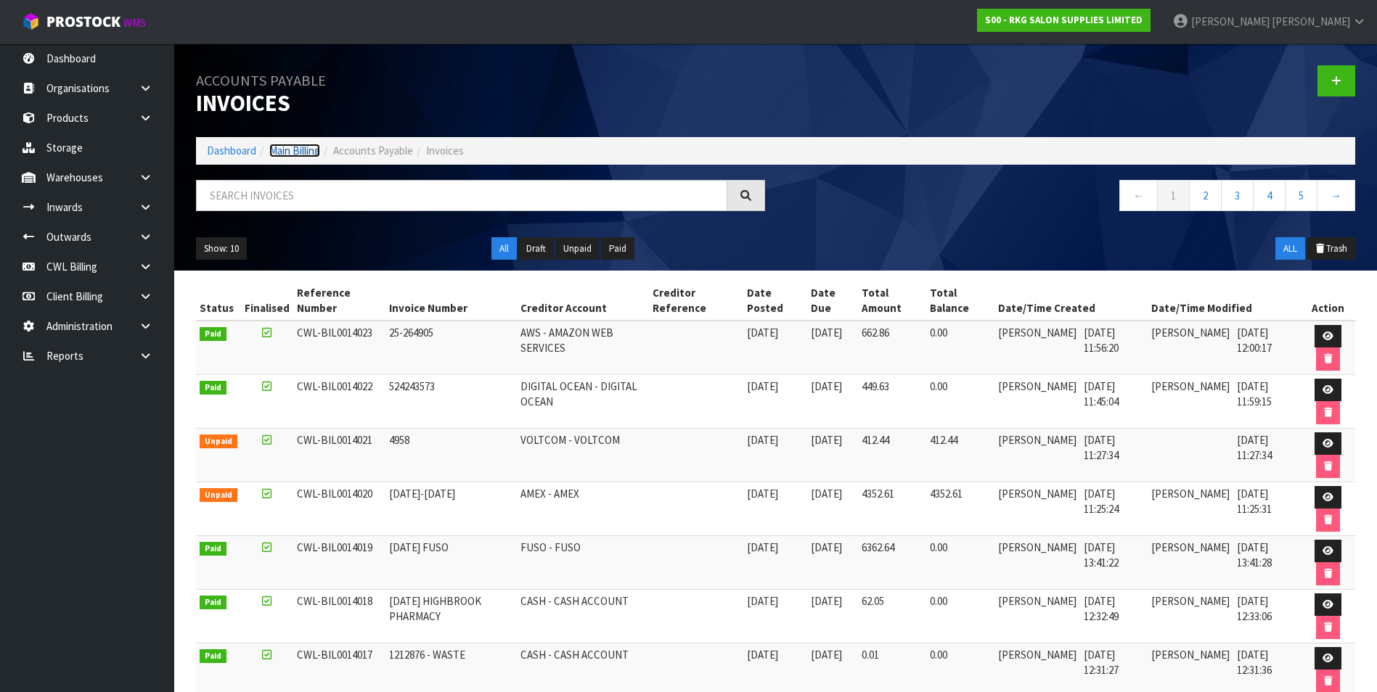
click at [304, 150] on link "Main Billing" at bounding box center [294, 151] width 51 height 14
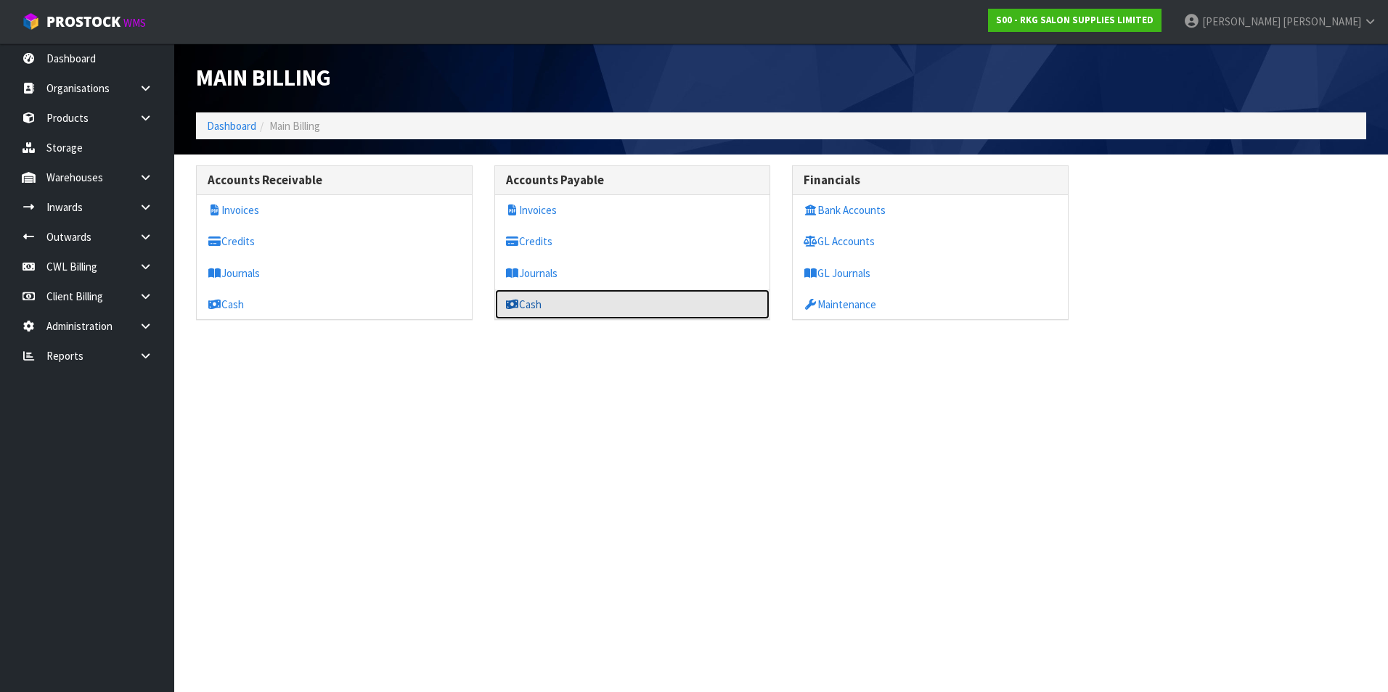
click at [554, 308] on link "Cash" at bounding box center [632, 305] width 275 height 30
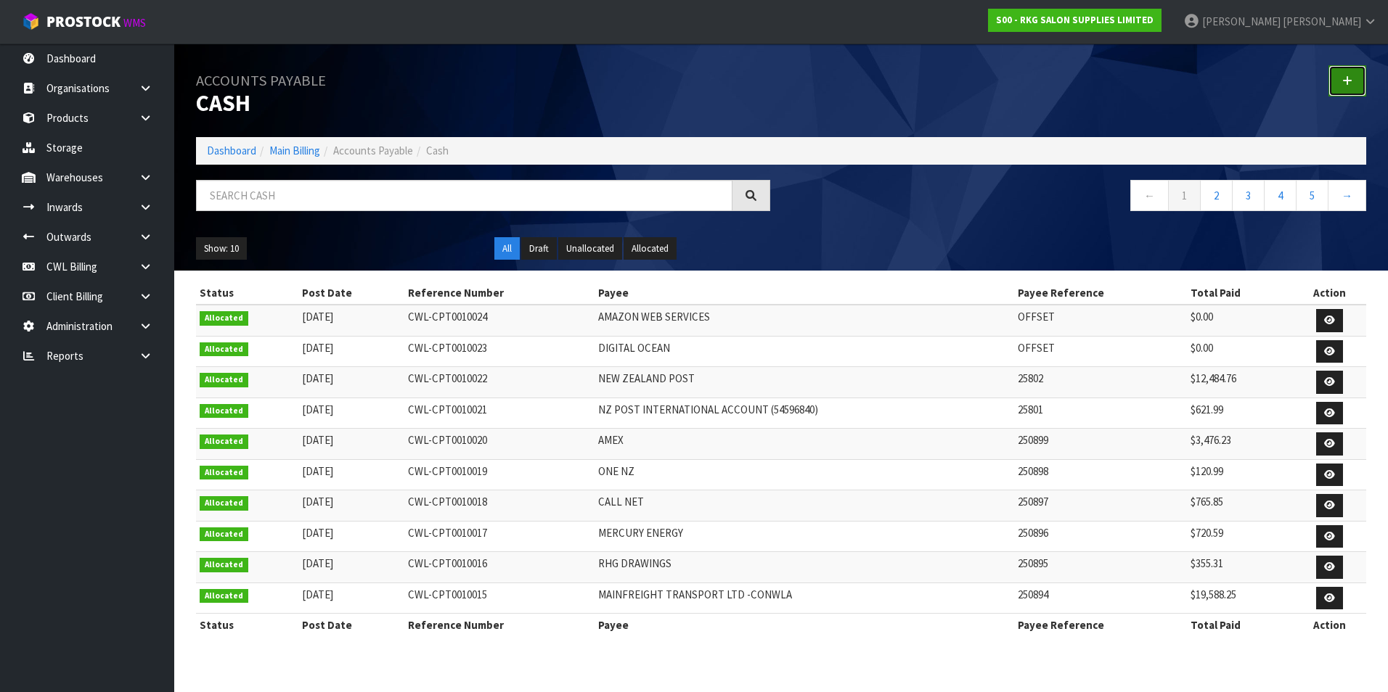
click at [1342, 84] on icon at bounding box center [1347, 80] width 10 height 11
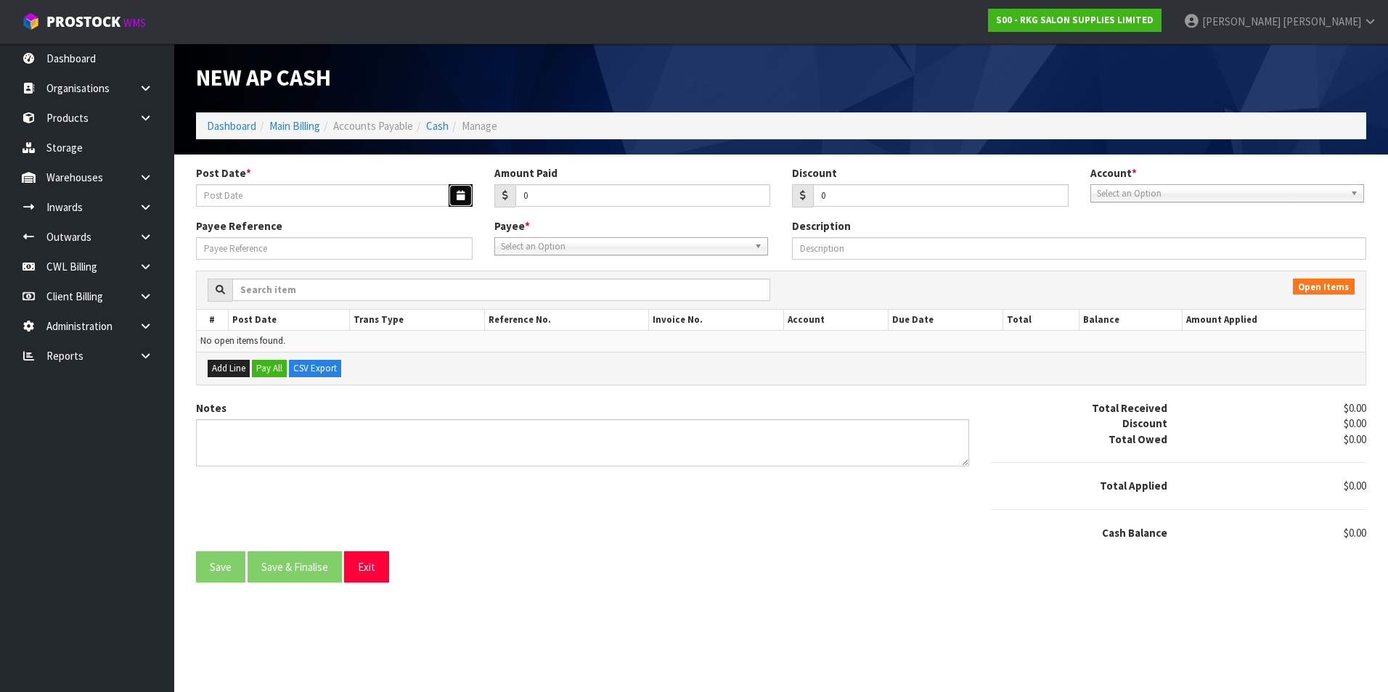
click at [462, 192] on icon "button" at bounding box center [460, 195] width 8 height 9
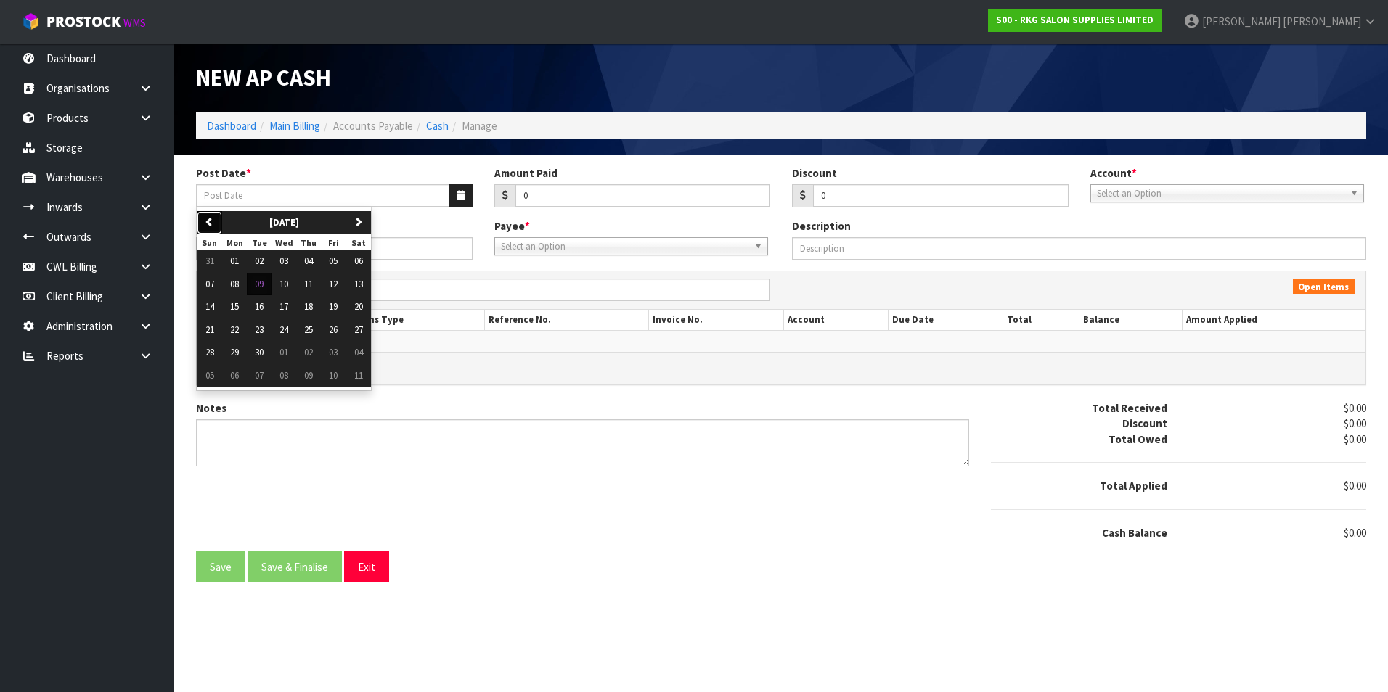
click at [212, 217] on icon "button" at bounding box center [209, 221] width 9 height 9
click at [232, 356] on span "25" at bounding box center [234, 352] width 9 height 12
type input "[DATE]"
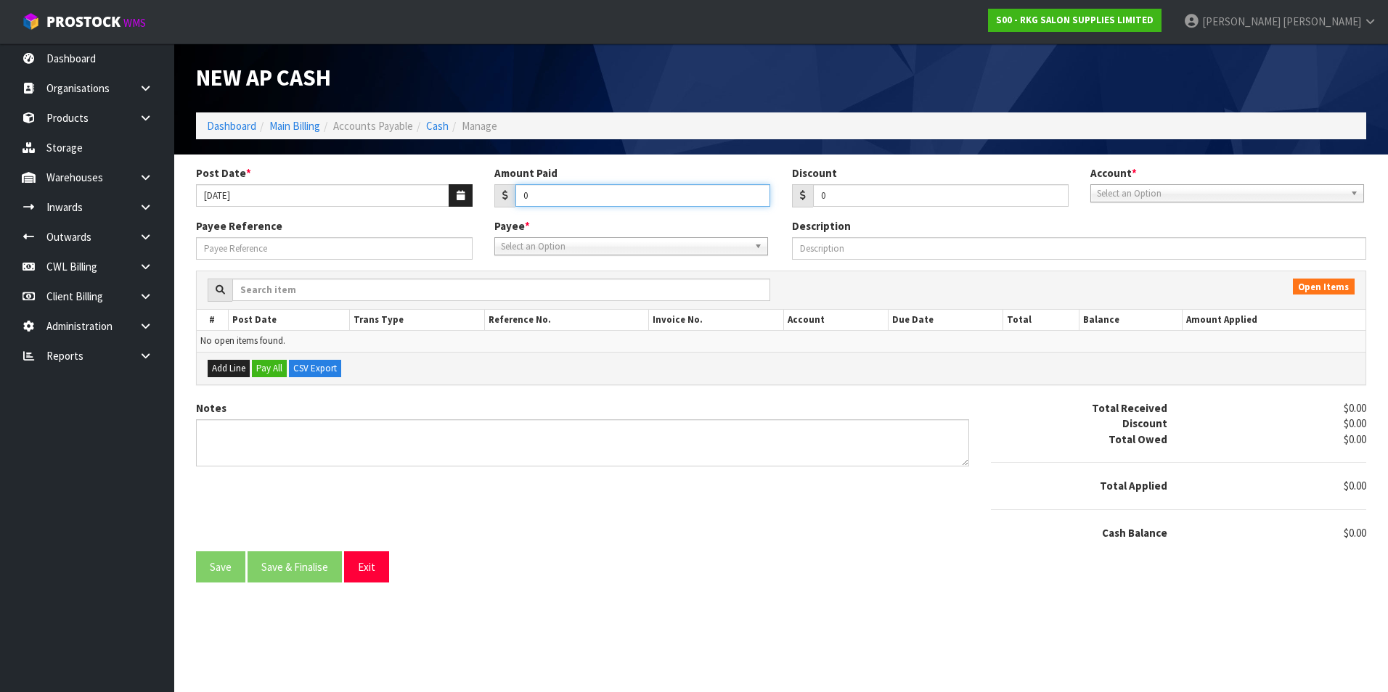
click at [559, 194] on input "0" at bounding box center [642, 195] width 255 height 22
type input "26578.62"
drag, startPoint x: 1142, startPoint y: 197, endPoint x: 1142, endPoint y: 218, distance: 21.8
click at [1142, 197] on span "Select an Option" at bounding box center [1220, 193] width 247 height 17
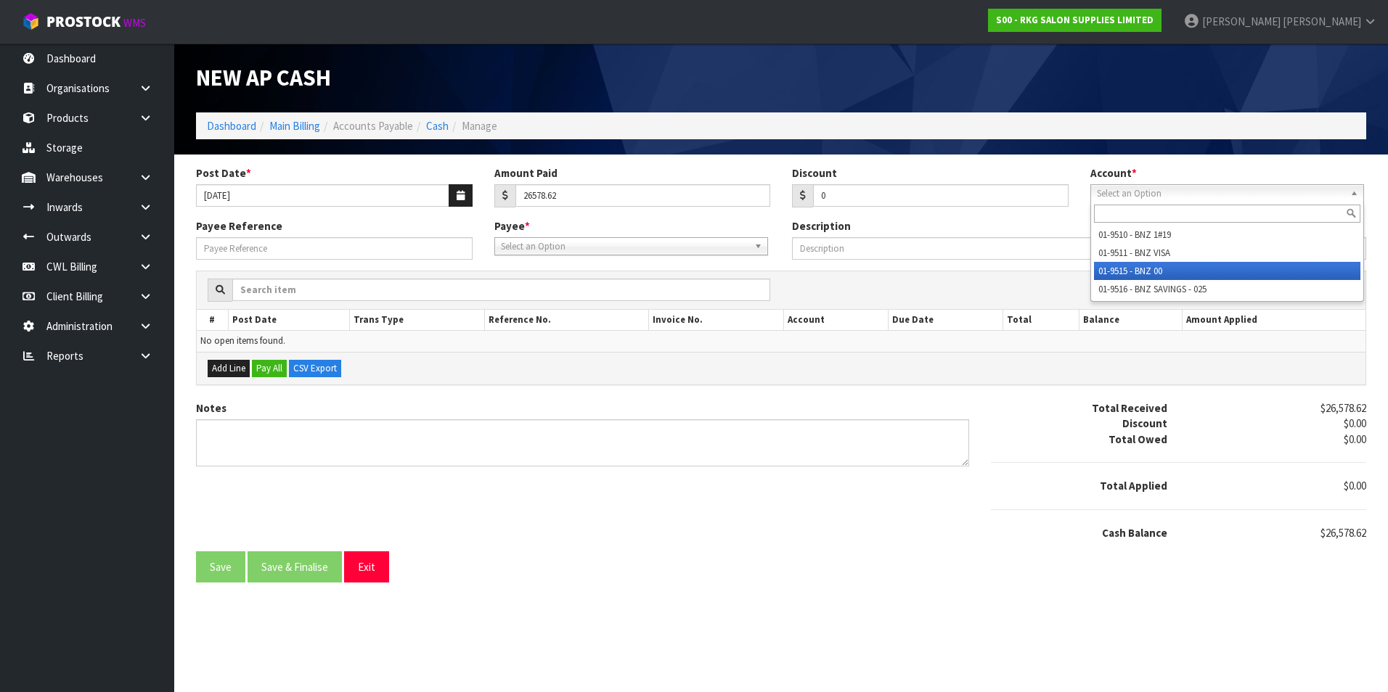
drag, startPoint x: 1145, startPoint y: 271, endPoint x: 846, endPoint y: 273, distance: 299.0
click at [1143, 271] on li "01-9515 - BNZ 00" at bounding box center [1227, 271] width 266 height 18
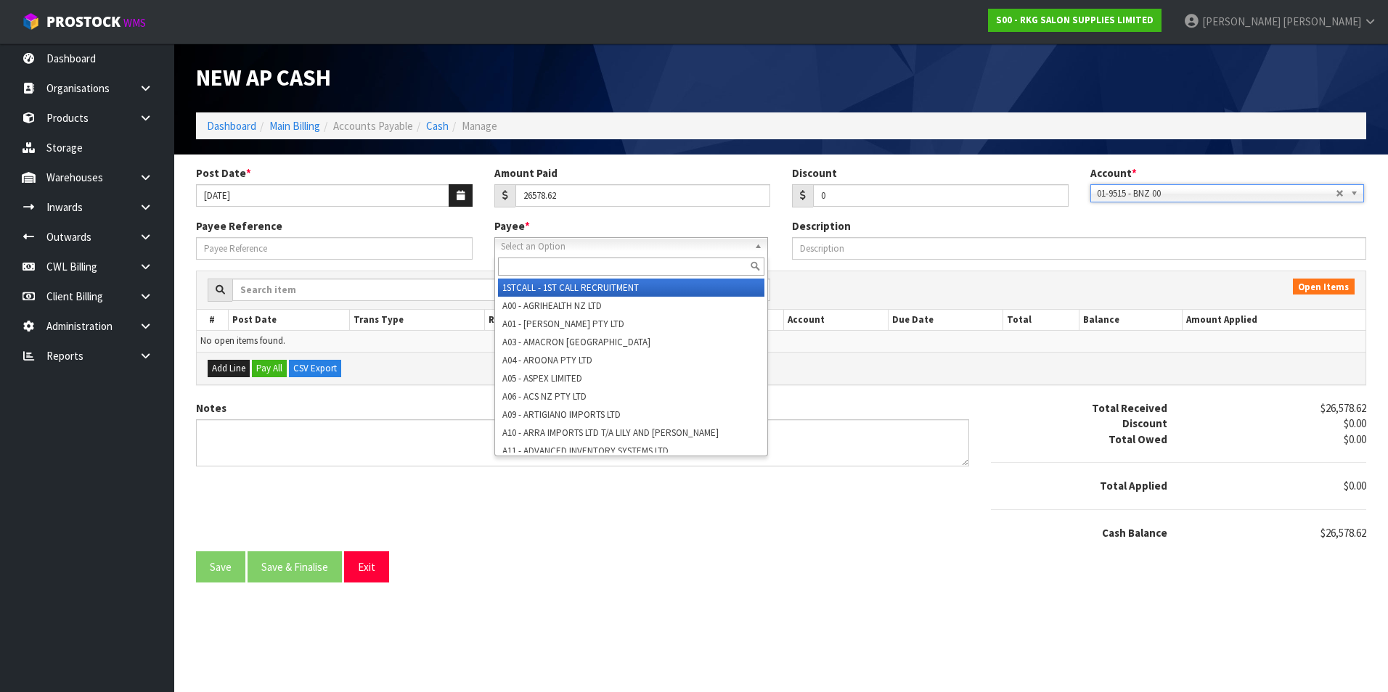
click at [582, 245] on span "Select an Option" at bounding box center [624, 246] width 247 height 17
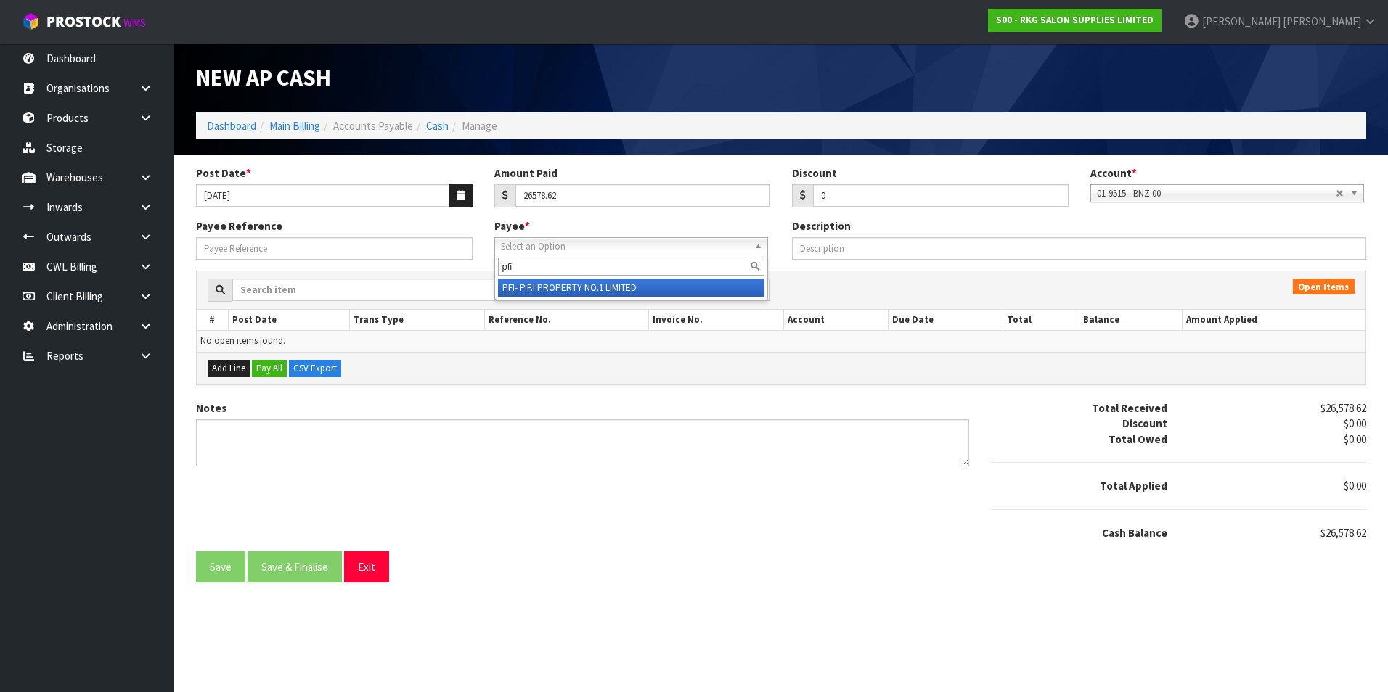
type input "pfi"
click at [583, 284] on li "PFI - P.F.I PROPERTY NO.1 LIMITED" at bounding box center [631, 288] width 266 height 18
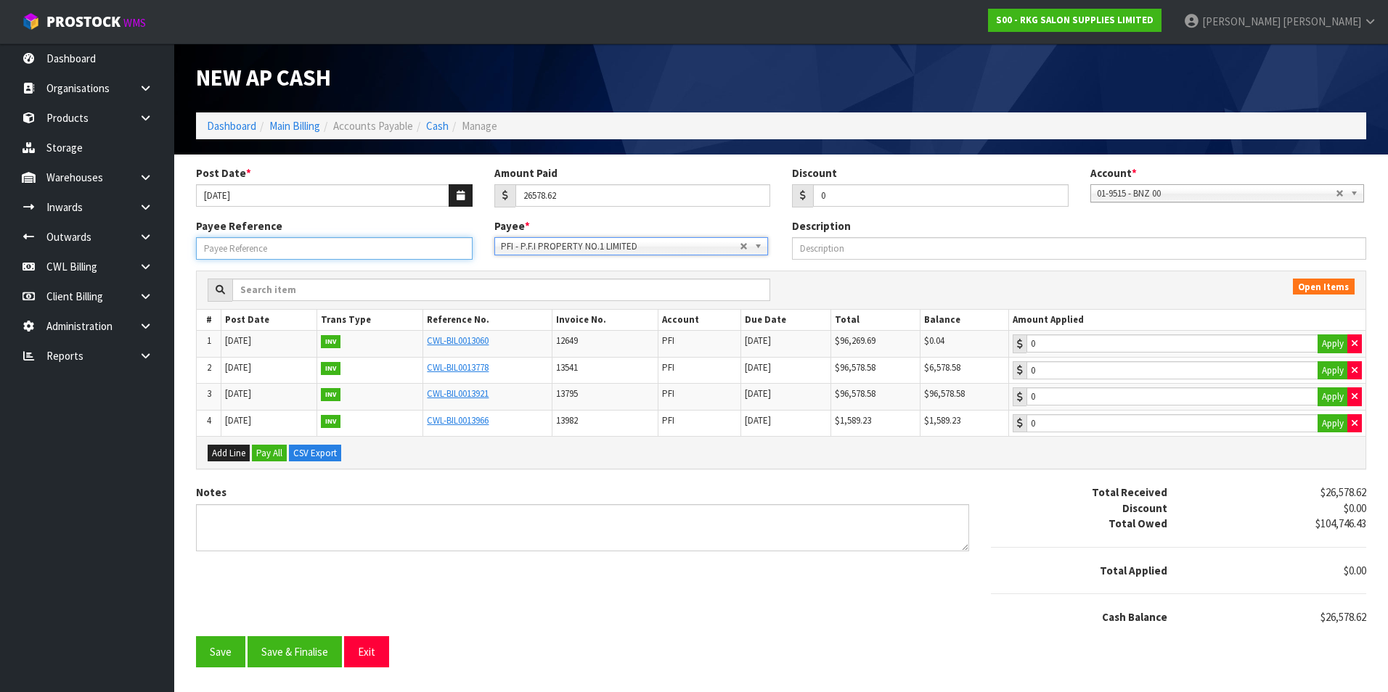
click at [371, 249] on input "Payee Reference" at bounding box center [334, 248] width 276 height 22
type input "25803"
click at [1331, 368] on button "Apply" at bounding box center [1332, 370] width 30 height 19
type input "6578.58"
click at [1337, 396] on button "Apply" at bounding box center [1332, 397] width 30 height 19
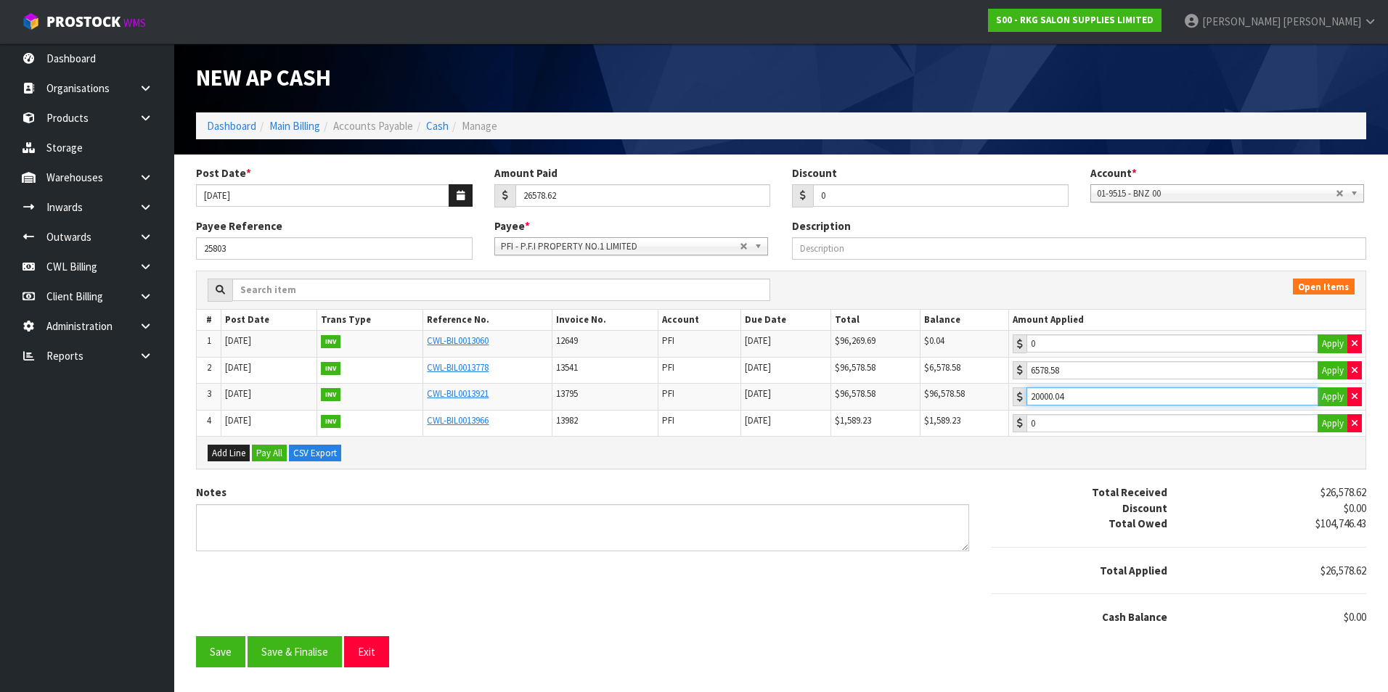
click at [1240, 396] on input "20000.04" at bounding box center [1172, 397] width 292 height 18
click at [1354, 396] on icon "button" at bounding box center [1354, 396] width 6 height 9
type input "0"
click at [1326, 339] on button "Apply" at bounding box center [1332, 344] width 30 height 19
type input "0.04"
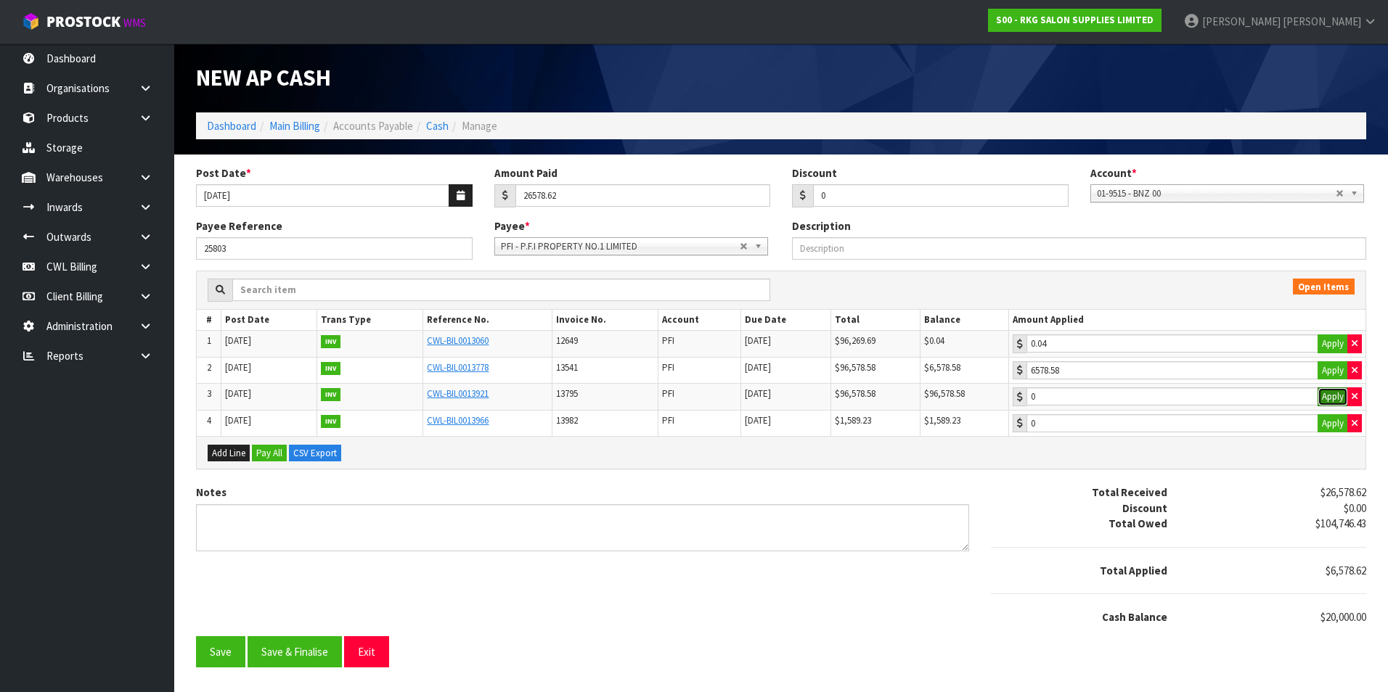
click at [1326, 396] on button "Apply" at bounding box center [1332, 397] width 30 height 19
type input "20000"
click at [1271, 398] on input "20000" at bounding box center [1172, 397] width 292 height 18
click at [287, 650] on button "Save & Finalise" at bounding box center [294, 651] width 94 height 31
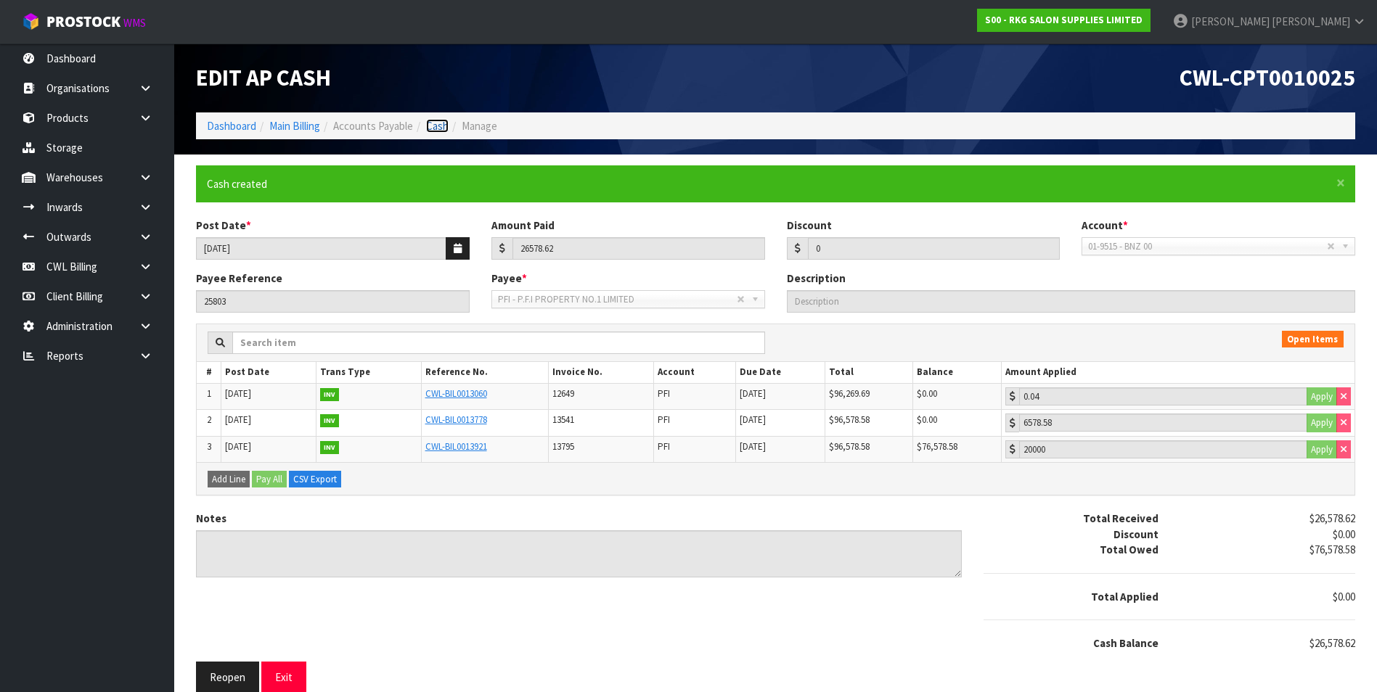
click at [445, 125] on link "Cash" at bounding box center [437, 126] width 22 height 14
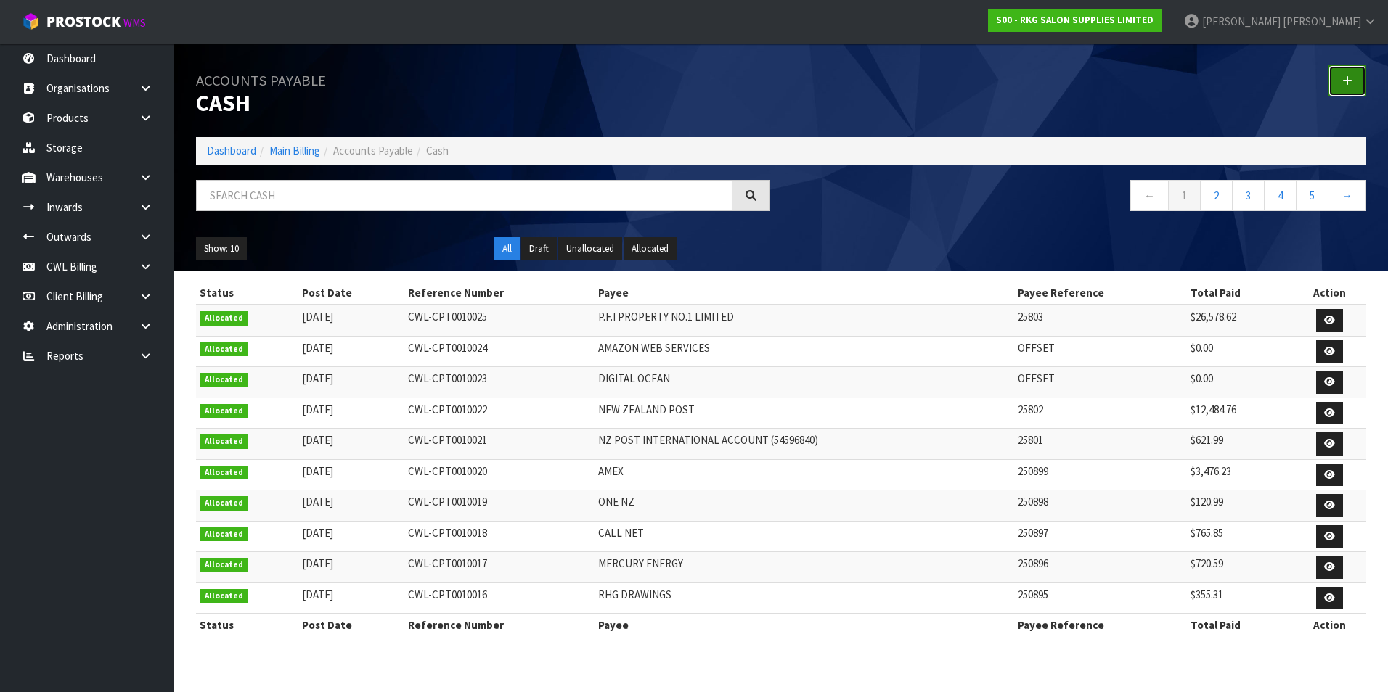
click at [1344, 80] on icon at bounding box center [1347, 80] width 10 height 11
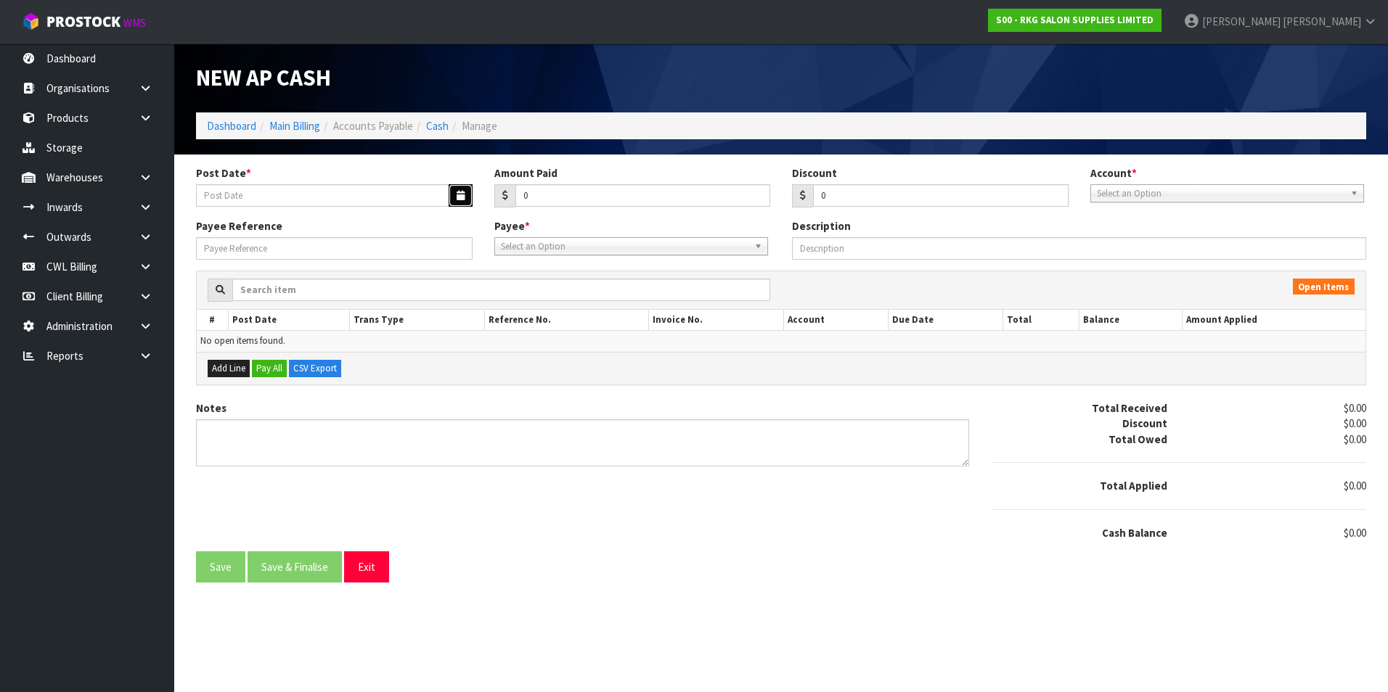
click at [467, 194] on button "button" at bounding box center [460, 195] width 24 height 22
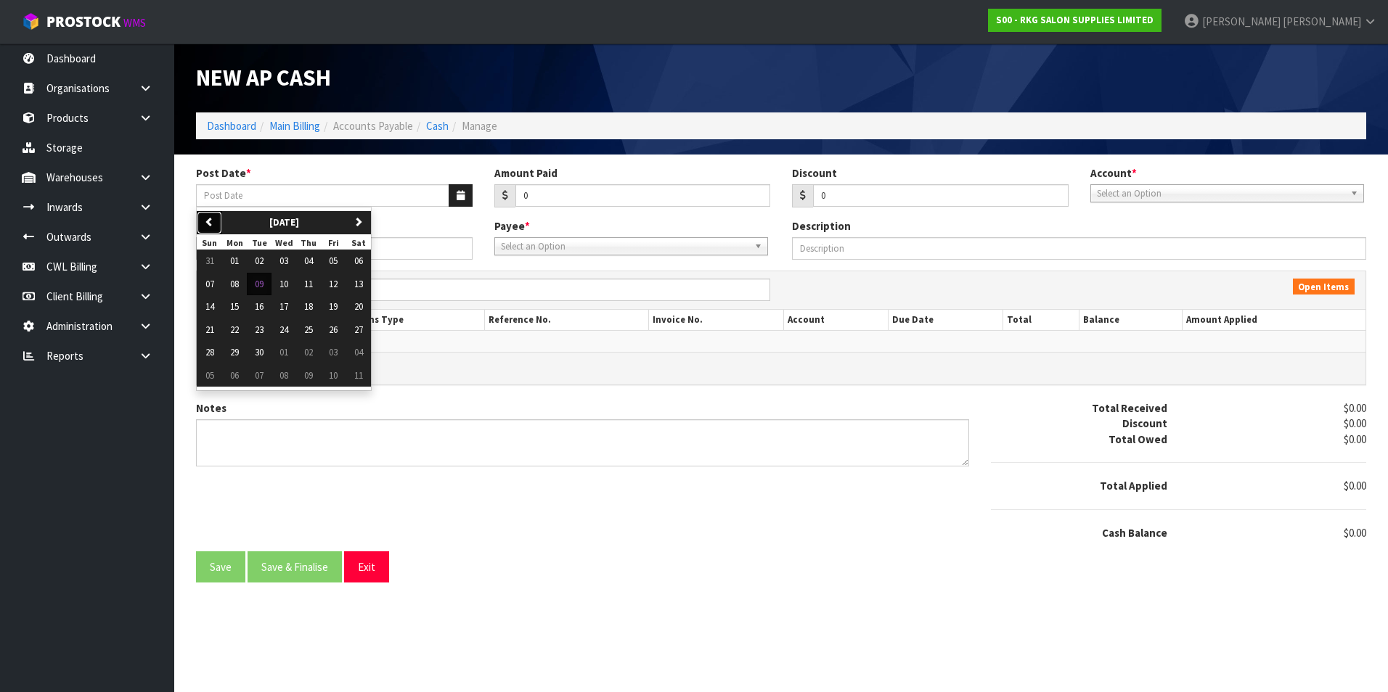
click at [214, 219] on button "previous" at bounding box center [209, 222] width 25 height 23
click at [237, 356] on span "25" at bounding box center [234, 352] width 9 height 12
type input "[DATE]"
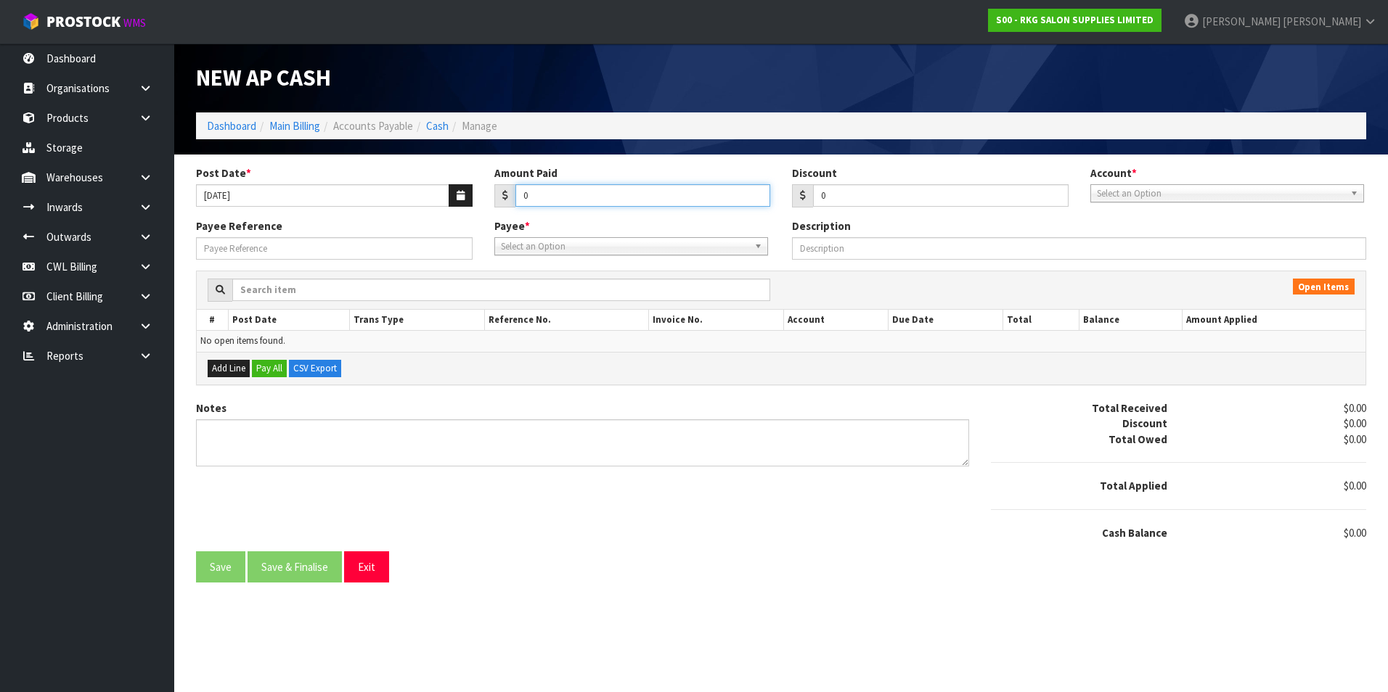
click at [589, 198] on input "0" at bounding box center [642, 195] width 255 height 22
type input "806.41"
click at [1161, 193] on span "Select an Option" at bounding box center [1220, 193] width 247 height 17
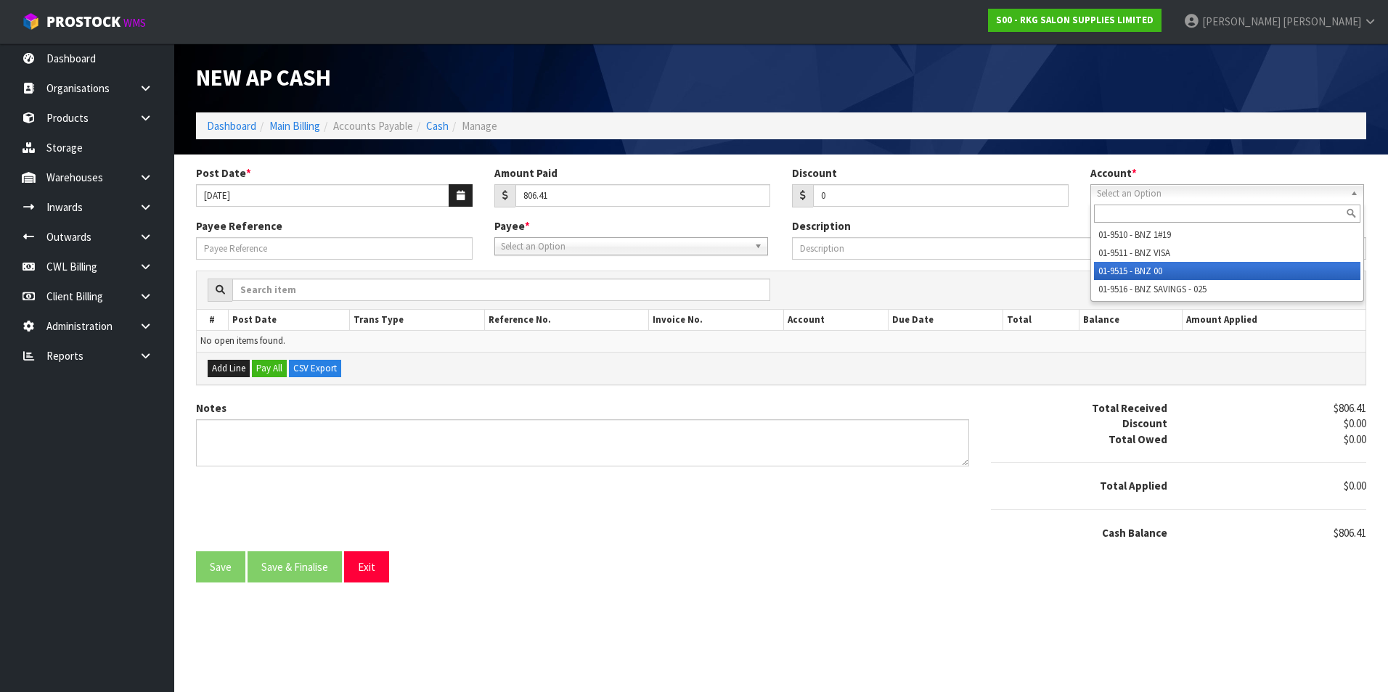
click at [1147, 270] on li "01-9515 - BNZ 00" at bounding box center [1227, 271] width 266 height 18
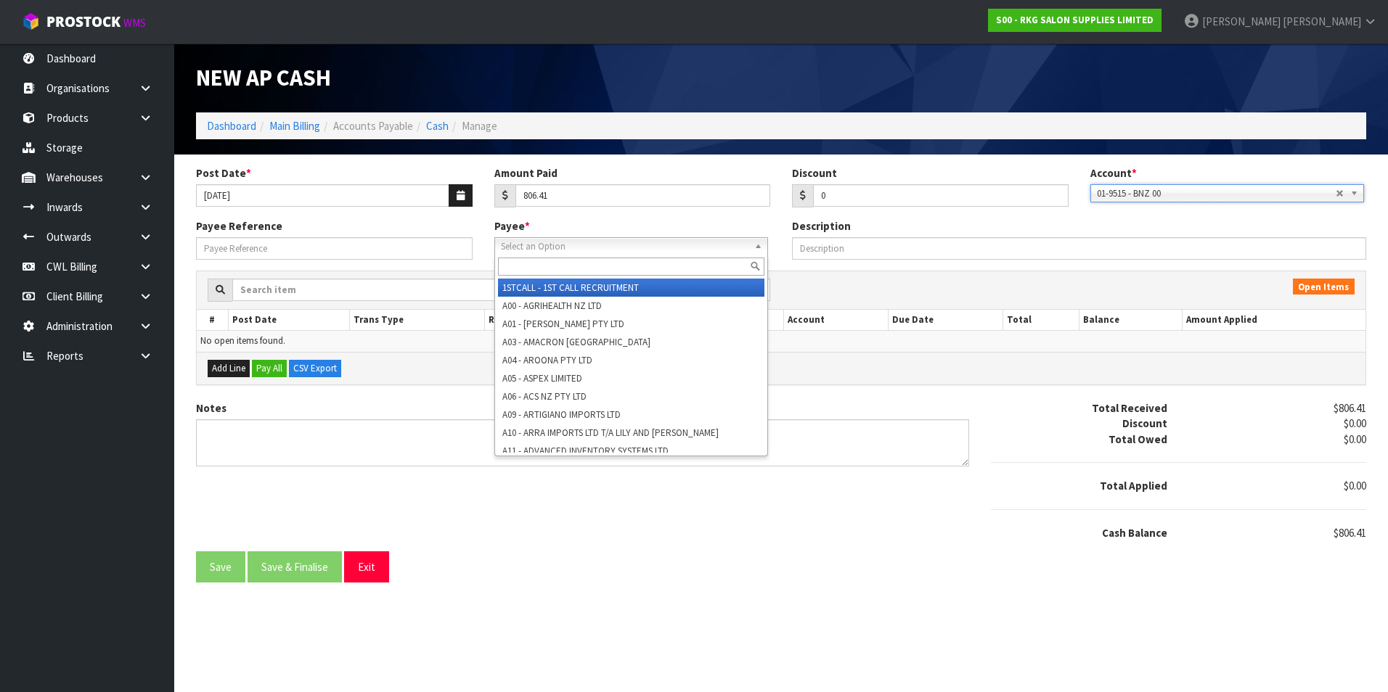
click at [553, 246] on span "Select an Option" at bounding box center [624, 246] width 247 height 17
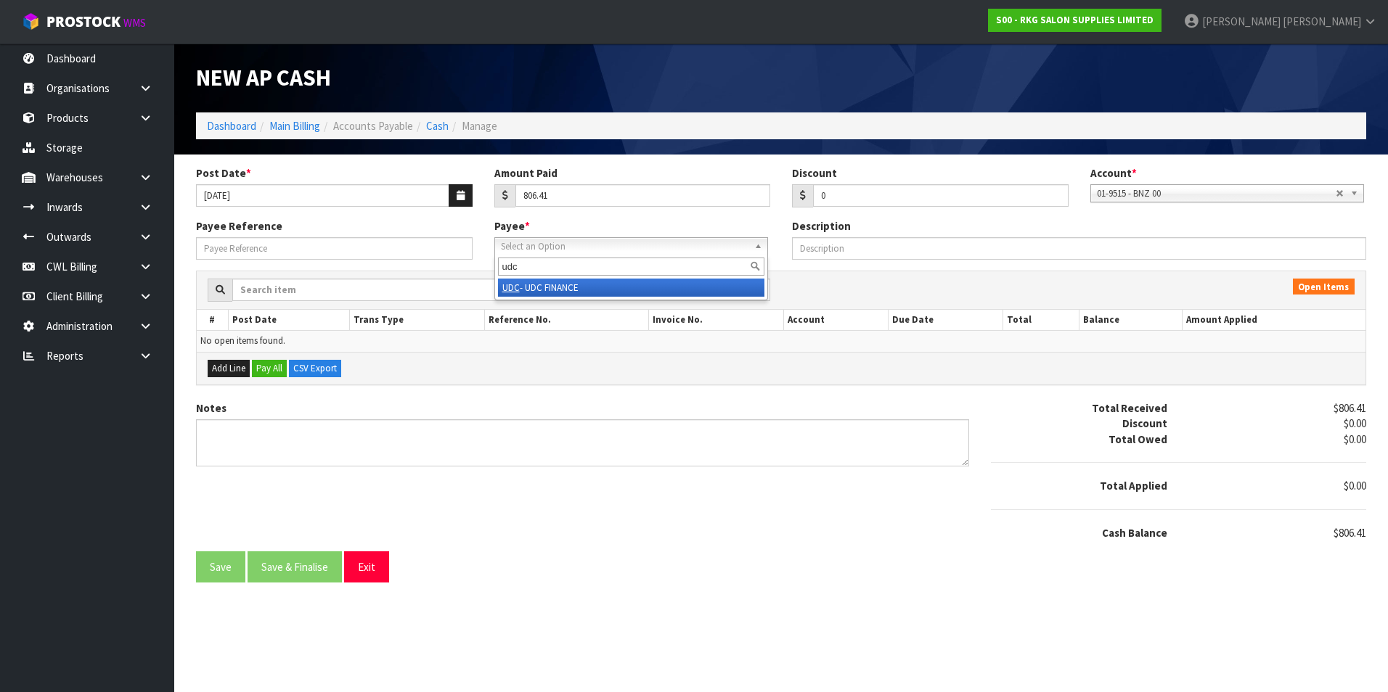
type input "udc"
click at [560, 286] on li "UDC - UDC FINANCE" at bounding box center [631, 288] width 266 height 18
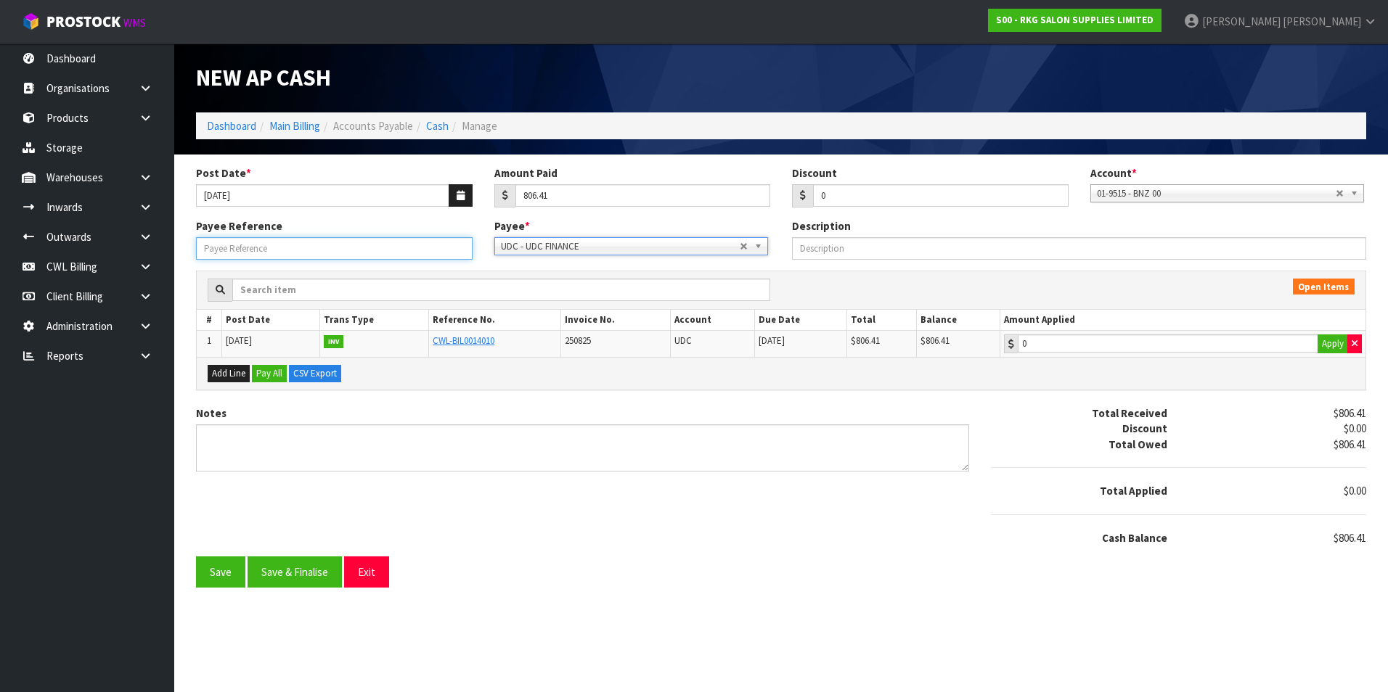
click at [359, 255] on input "Payee Reference" at bounding box center [334, 248] width 276 height 22
type input "25804"
type input "806.41"
drag, startPoint x: 1114, startPoint y: 345, endPoint x: 960, endPoint y: 353, distance: 154.0
click at [1104, 344] on input "806.41" at bounding box center [1167, 344] width 300 height 18
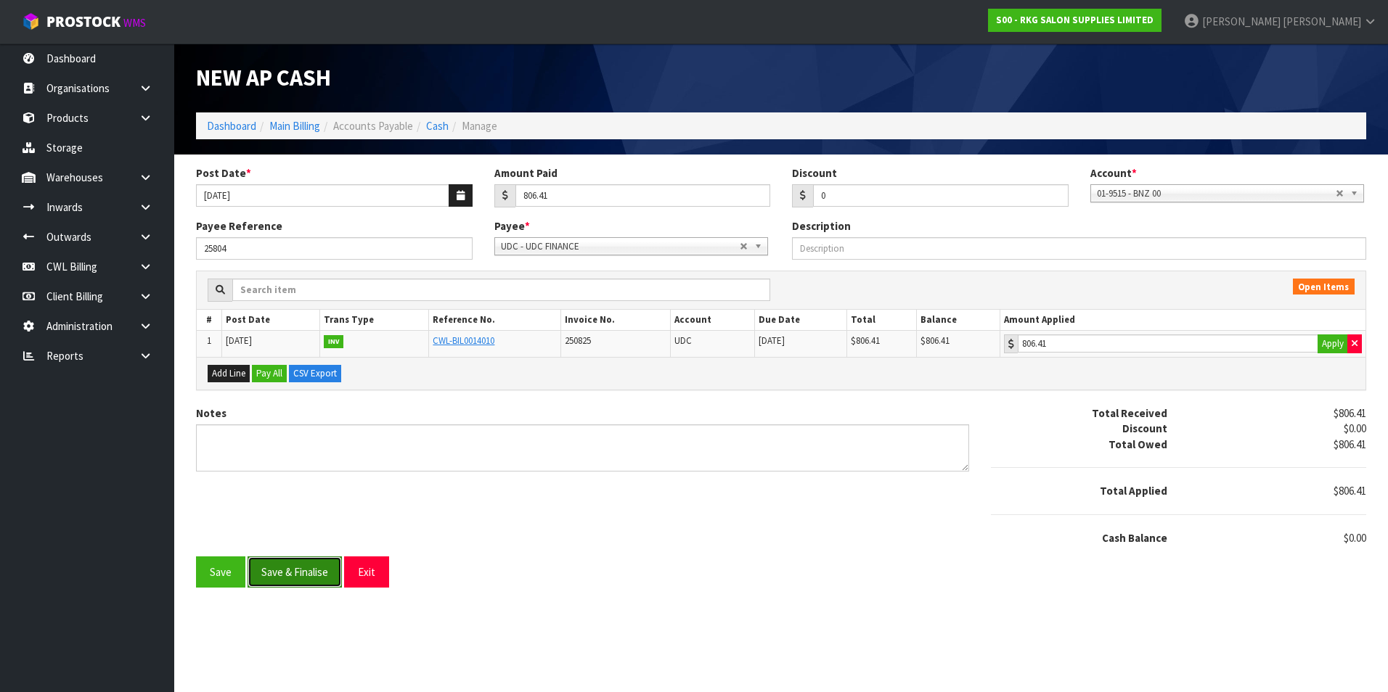
click at [292, 577] on button "Save & Finalise" at bounding box center [294, 572] width 94 height 31
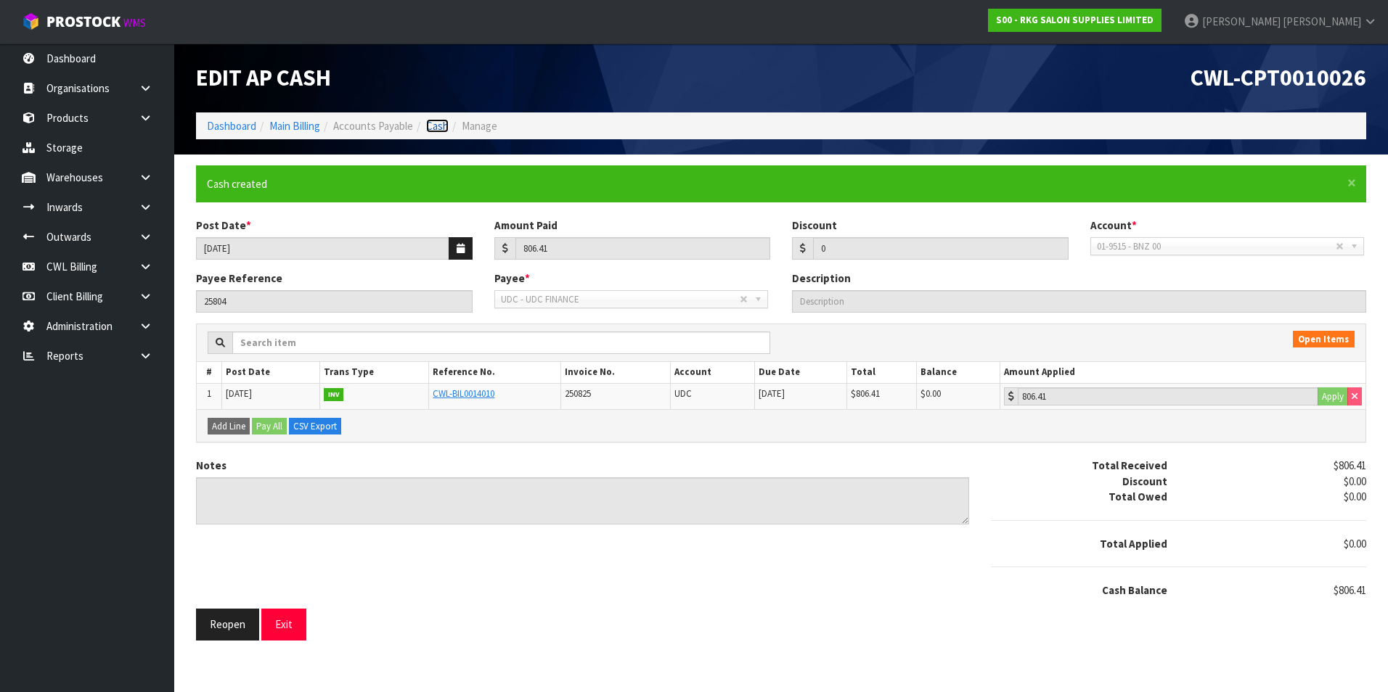
click at [441, 128] on link "Cash" at bounding box center [437, 126] width 22 height 14
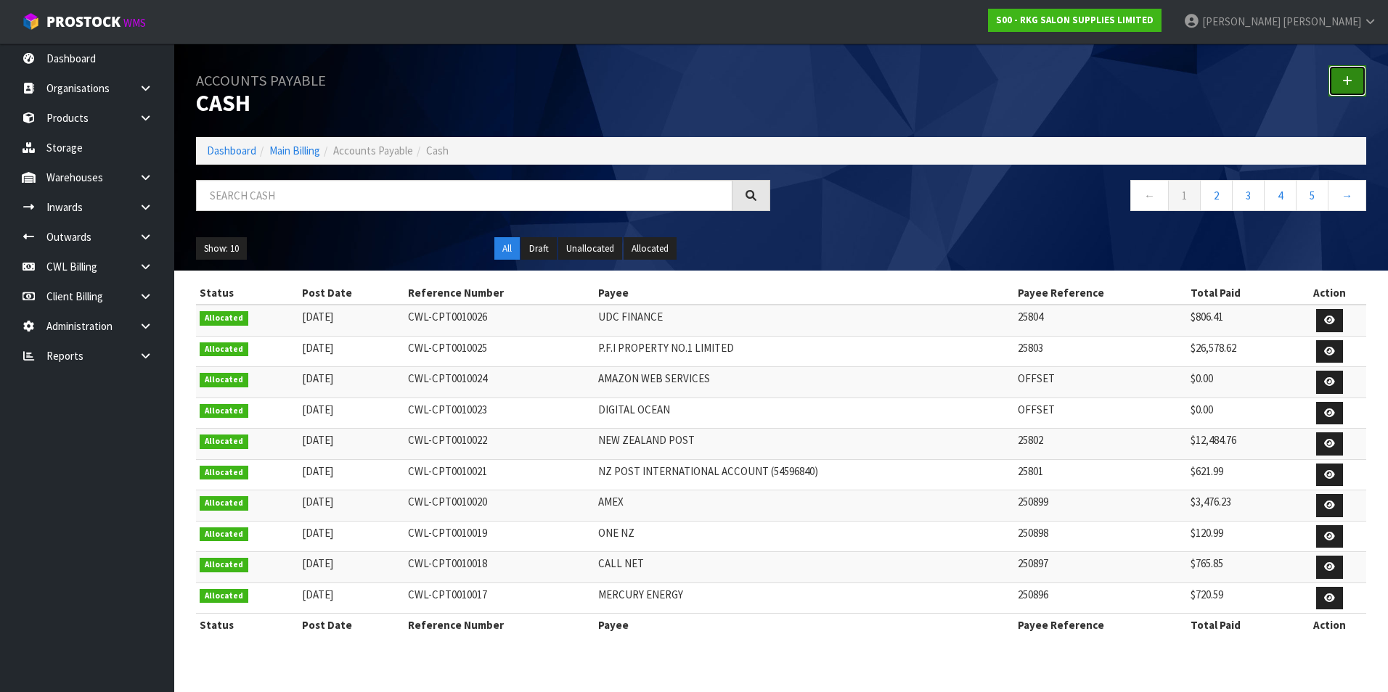
click at [1349, 79] on icon at bounding box center [1347, 80] width 10 height 11
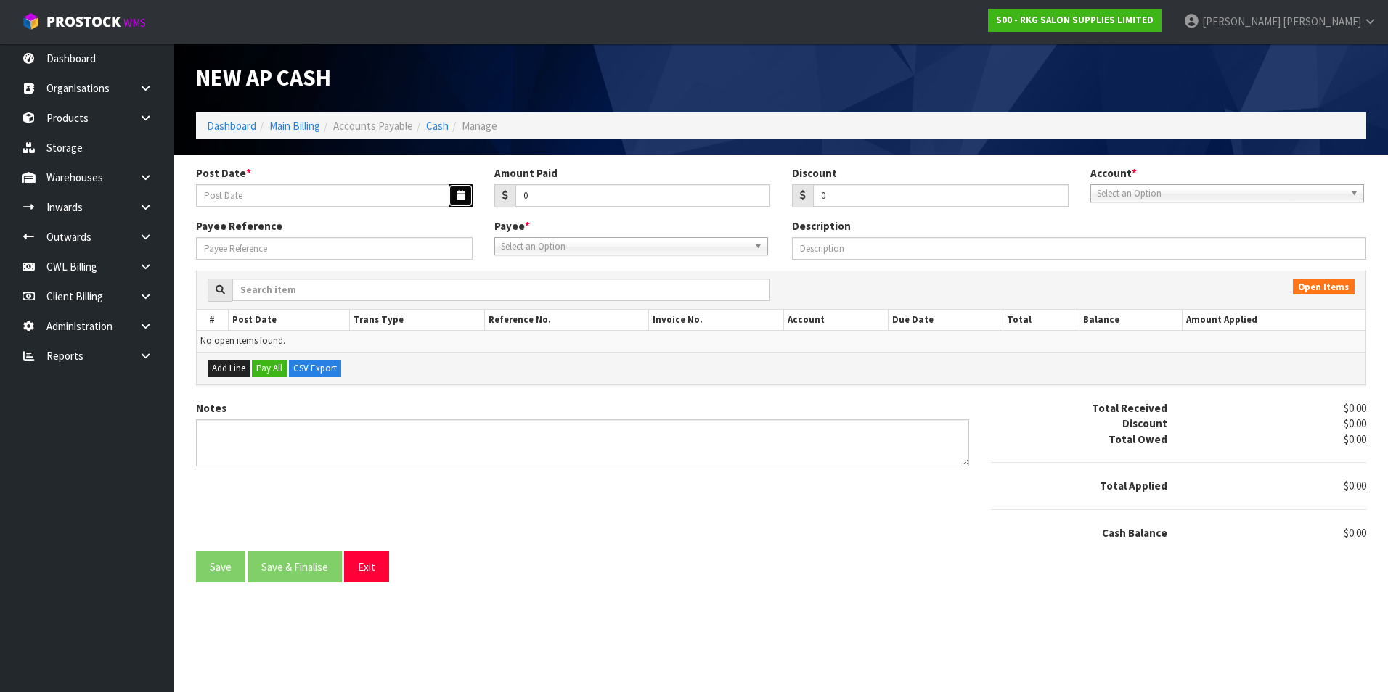
click at [459, 197] on icon "button" at bounding box center [460, 195] width 8 height 9
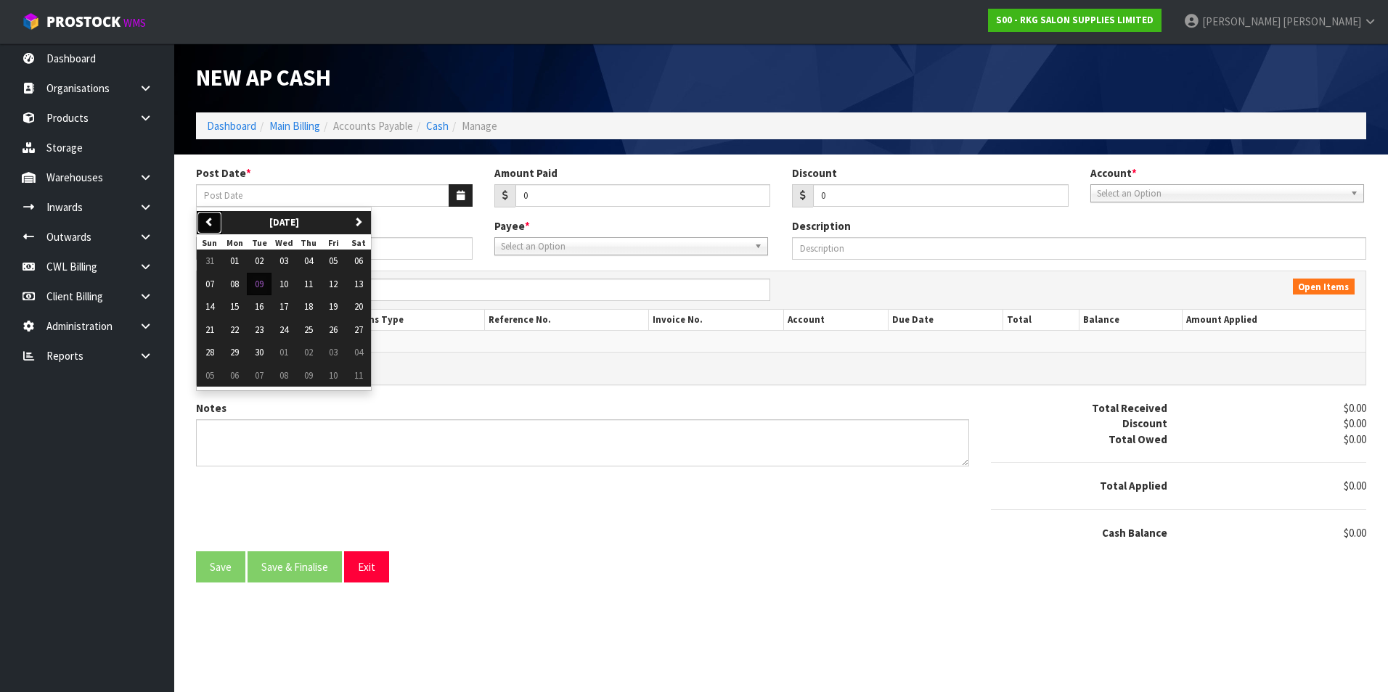
click at [213, 222] on icon "button" at bounding box center [209, 221] width 9 height 9
click at [263, 357] on span "26" at bounding box center [259, 352] width 9 height 12
type input "[DATE]"
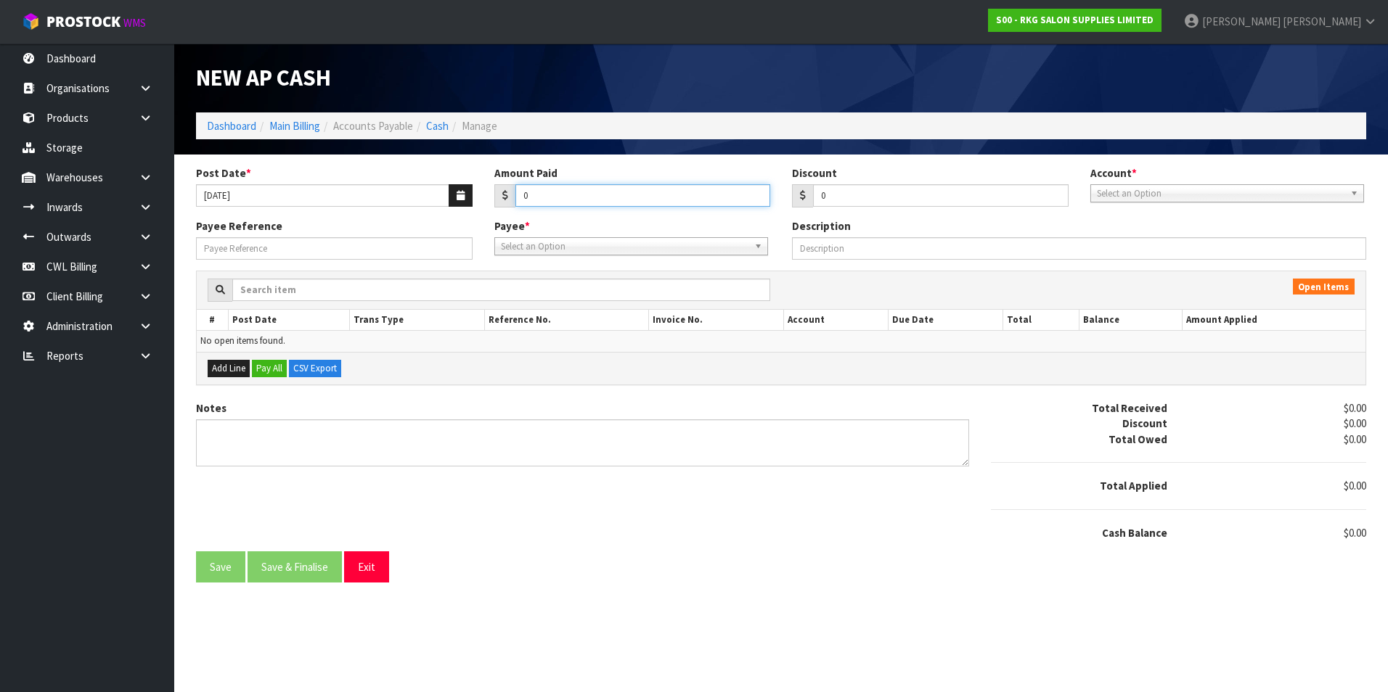
click at [576, 197] on input "0" at bounding box center [642, 195] width 255 height 22
type input "12304.21"
click at [1165, 194] on span "Select an Option" at bounding box center [1220, 193] width 247 height 17
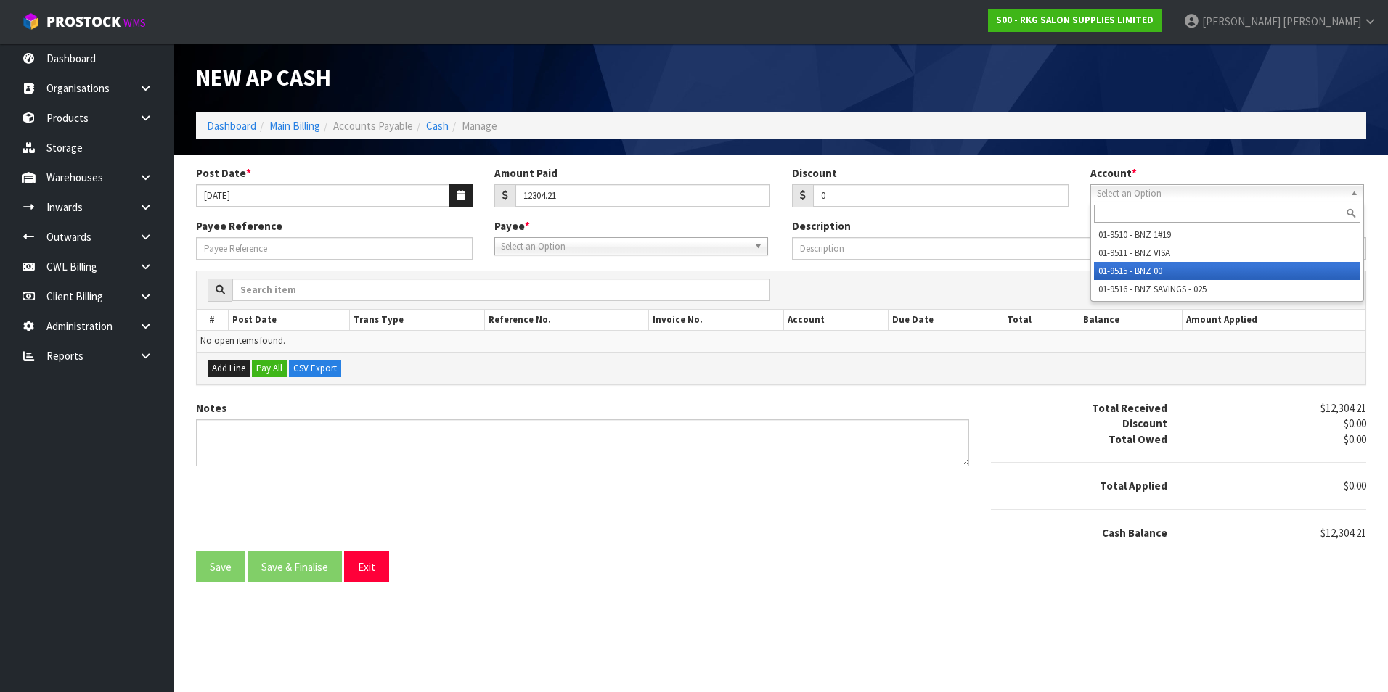
click at [1146, 266] on li "01-9515 - BNZ 00" at bounding box center [1227, 271] width 266 height 18
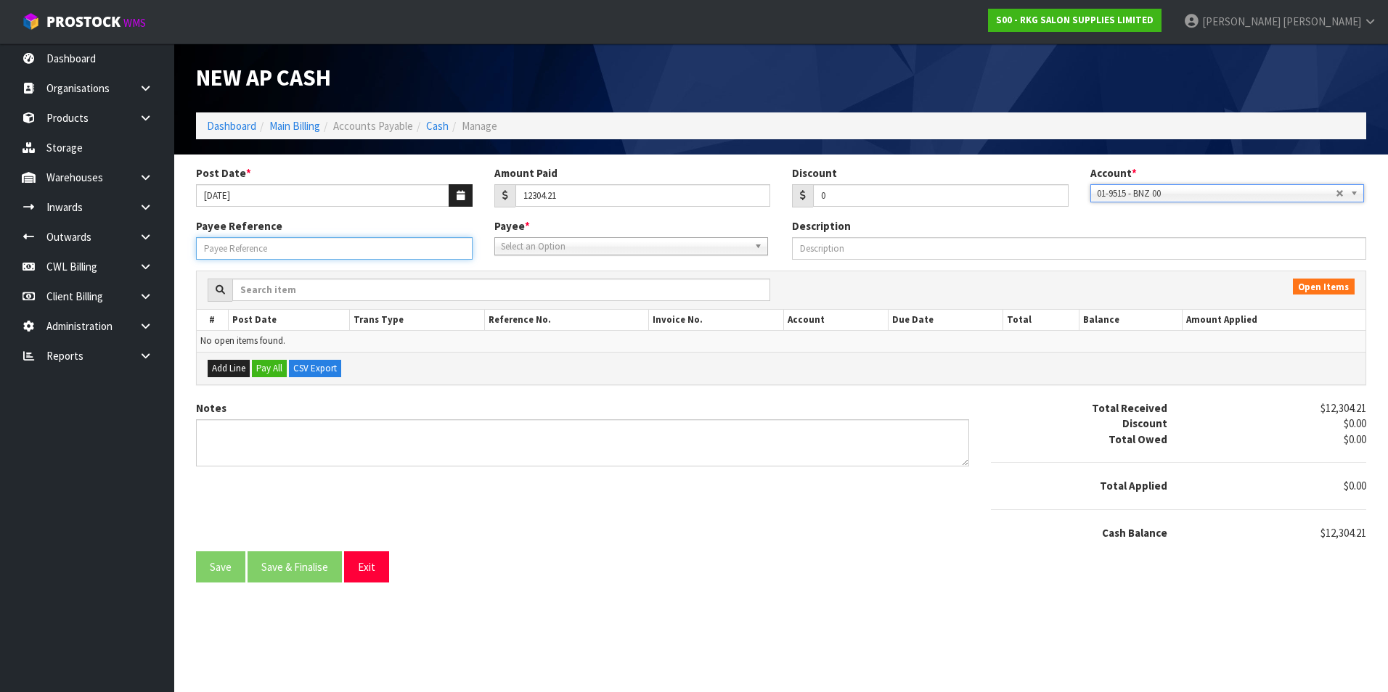
click at [380, 247] on input "Payee Reference" at bounding box center [334, 248] width 276 height 22
type input "25805"
click at [562, 252] on span "Select an Option" at bounding box center [624, 246] width 247 height 17
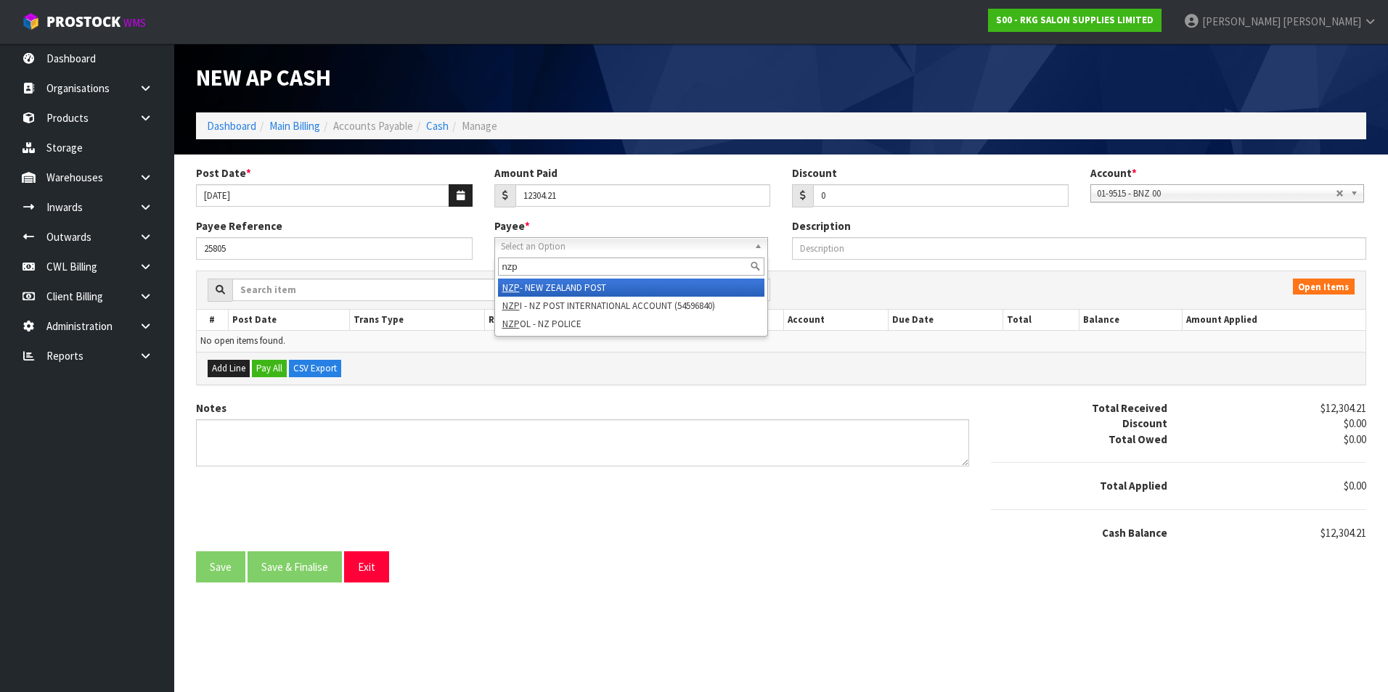
type input "nzp"
click at [565, 287] on li "NZP - NEW ZEALAND POST" at bounding box center [631, 288] width 266 height 18
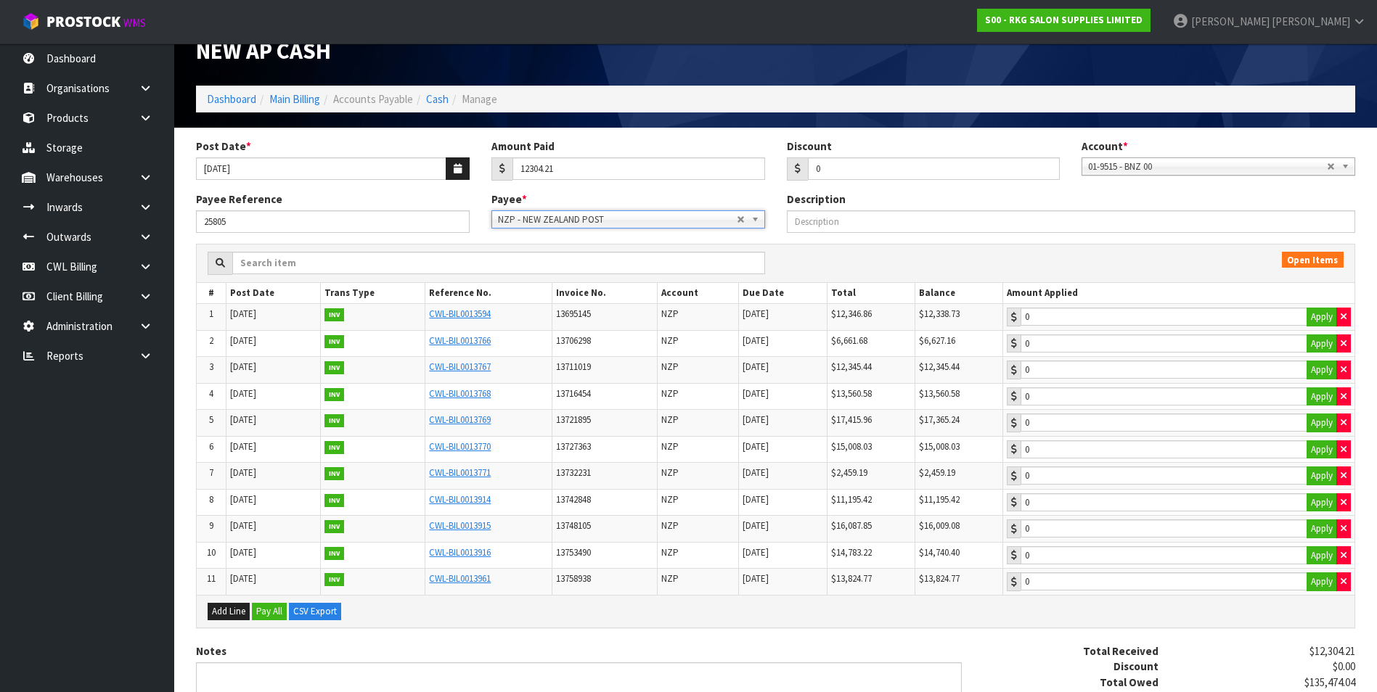
scroll to position [26, 0]
click at [1318, 316] on button "Apply" at bounding box center [1321, 317] width 30 height 19
click at [1279, 321] on input "12304.21" at bounding box center [1163, 317] width 287 height 18
drag, startPoint x: 1346, startPoint y: 316, endPoint x: 1295, endPoint y: 343, distance: 58.1
click at [1345, 316] on button "button" at bounding box center [1343, 317] width 15 height 19
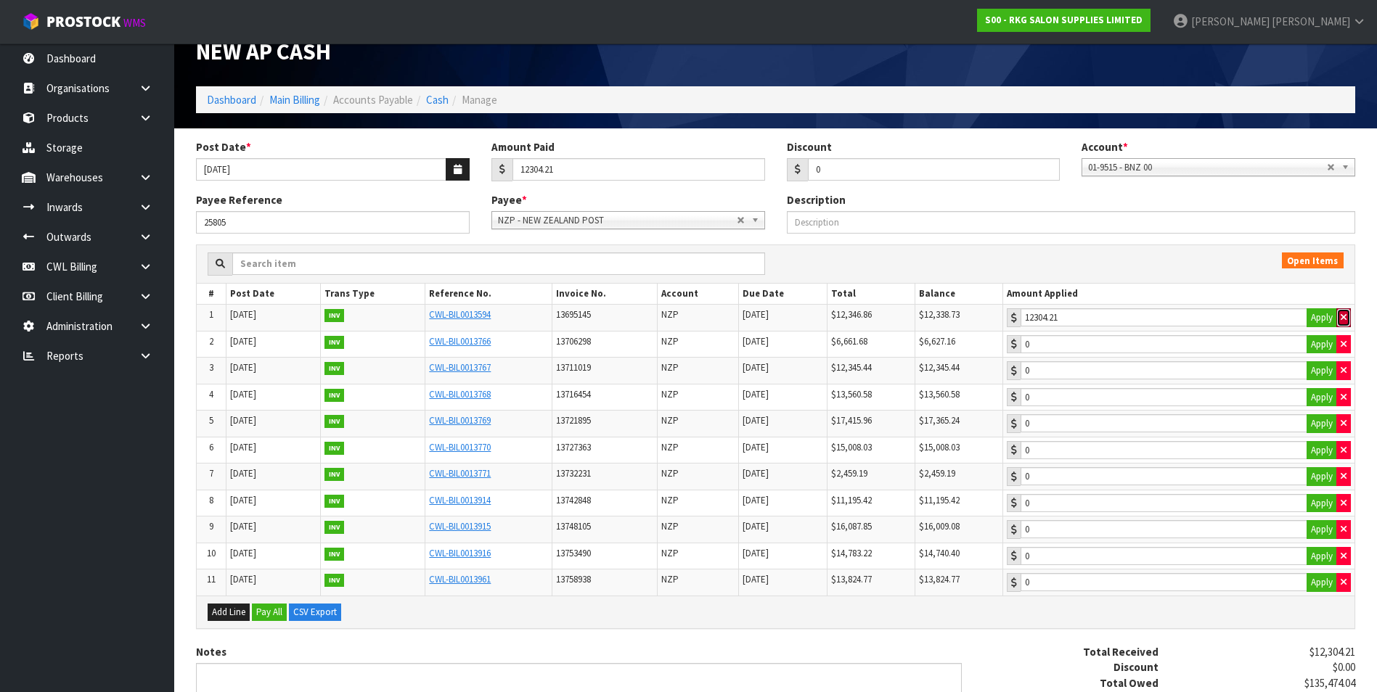
type input "0"
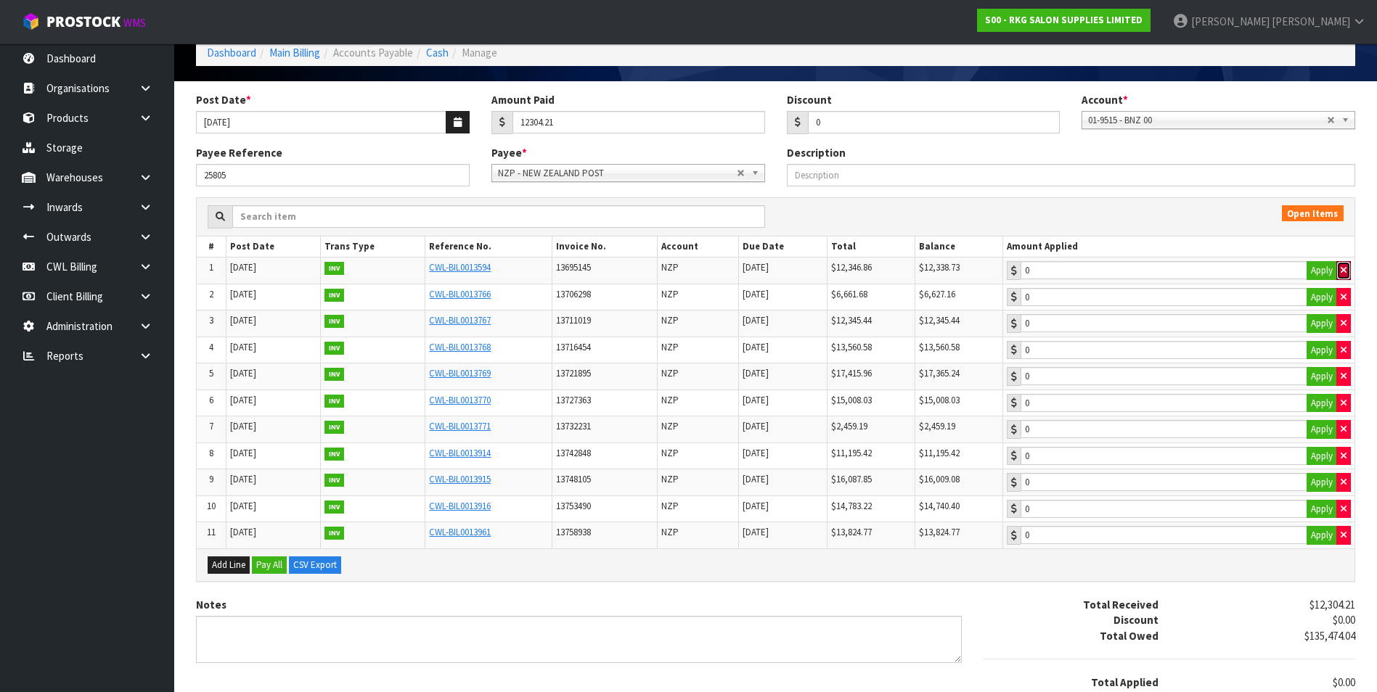
scroll to position [171, 0]
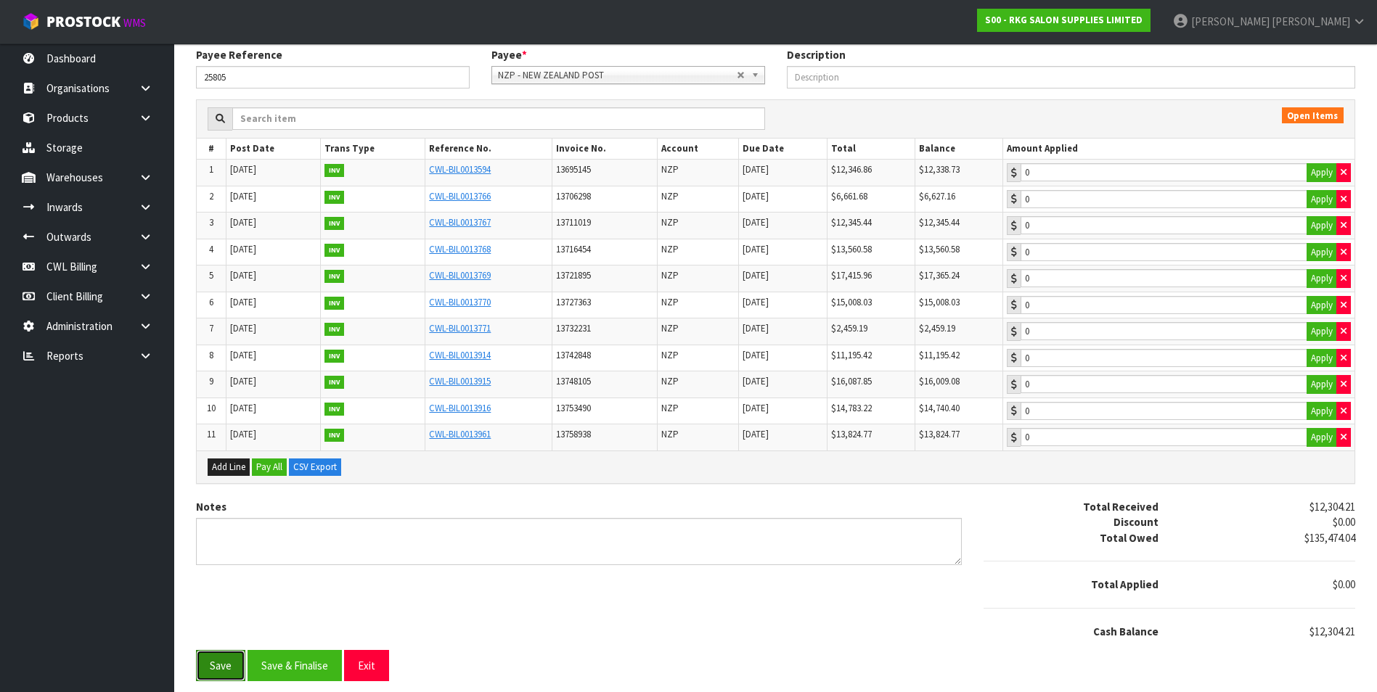
click at [224, 664] on button "Save" at bounding box center [220, 665] width 49 height 31
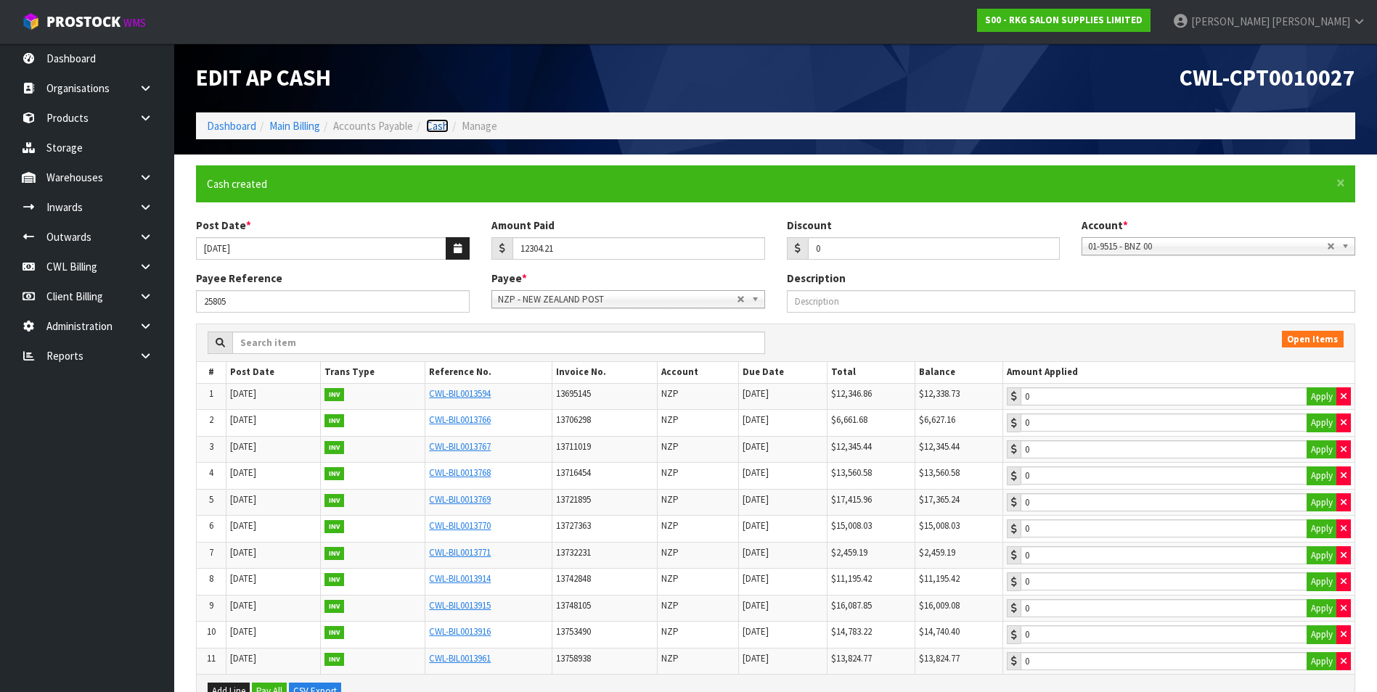
click at [433, 126] on link "Cash" at bounding box center [437, 126] width 22 height 14
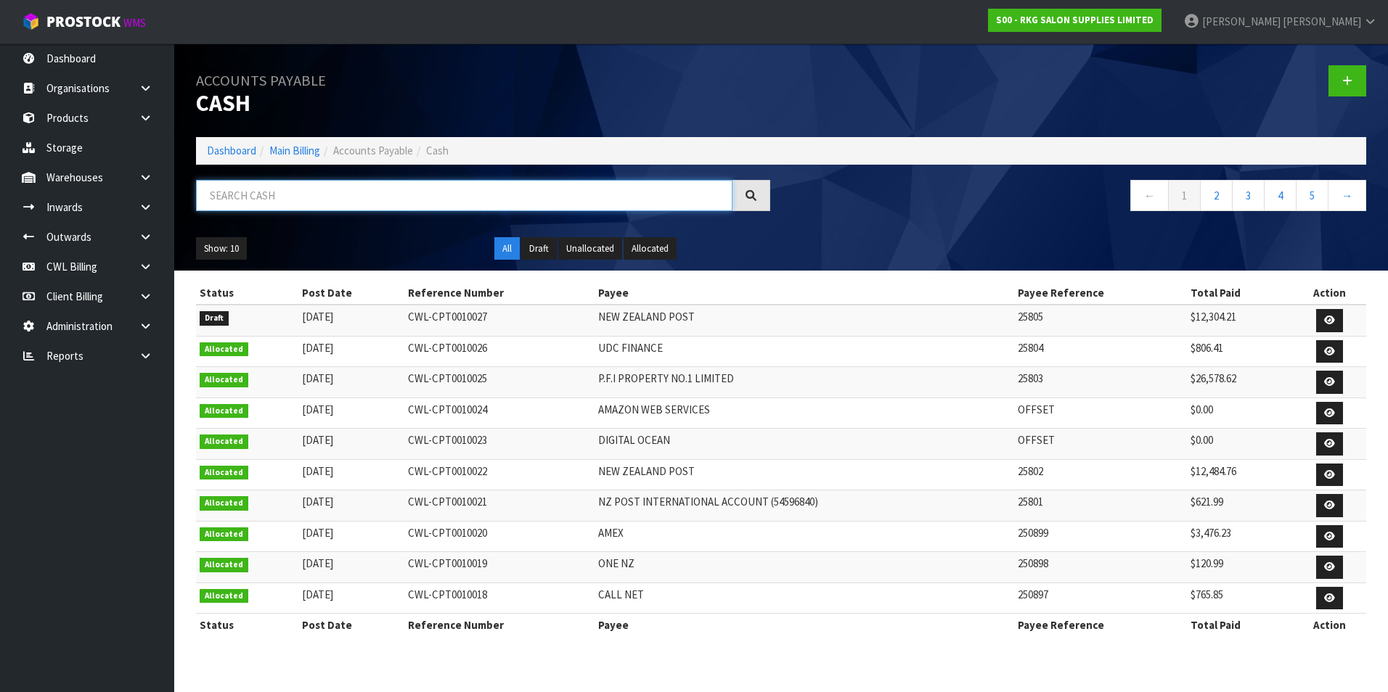
click at [319, 197] on input "text" at bounding box center [464, 195] width 536 height 31
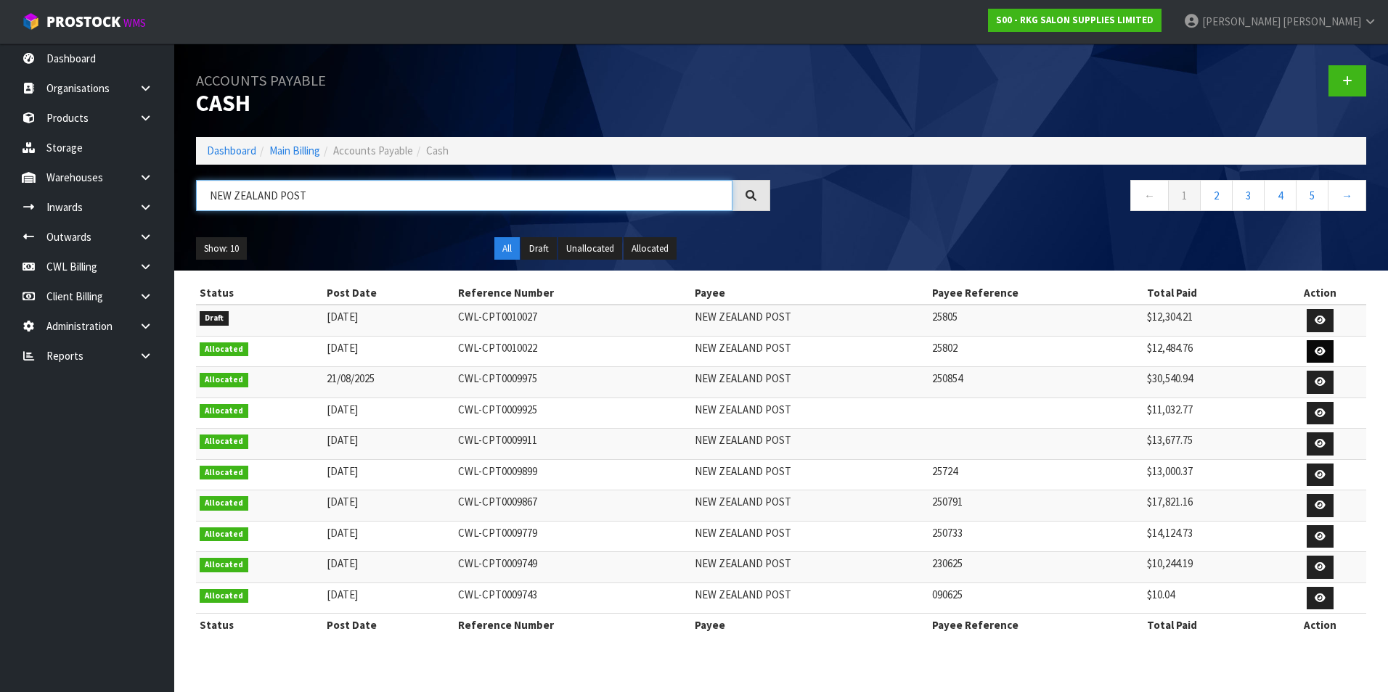
type input "NEW ZEALAND POST"
click at [1324, 351] on icon at bounding box center [1319, 351] width 11 height 9
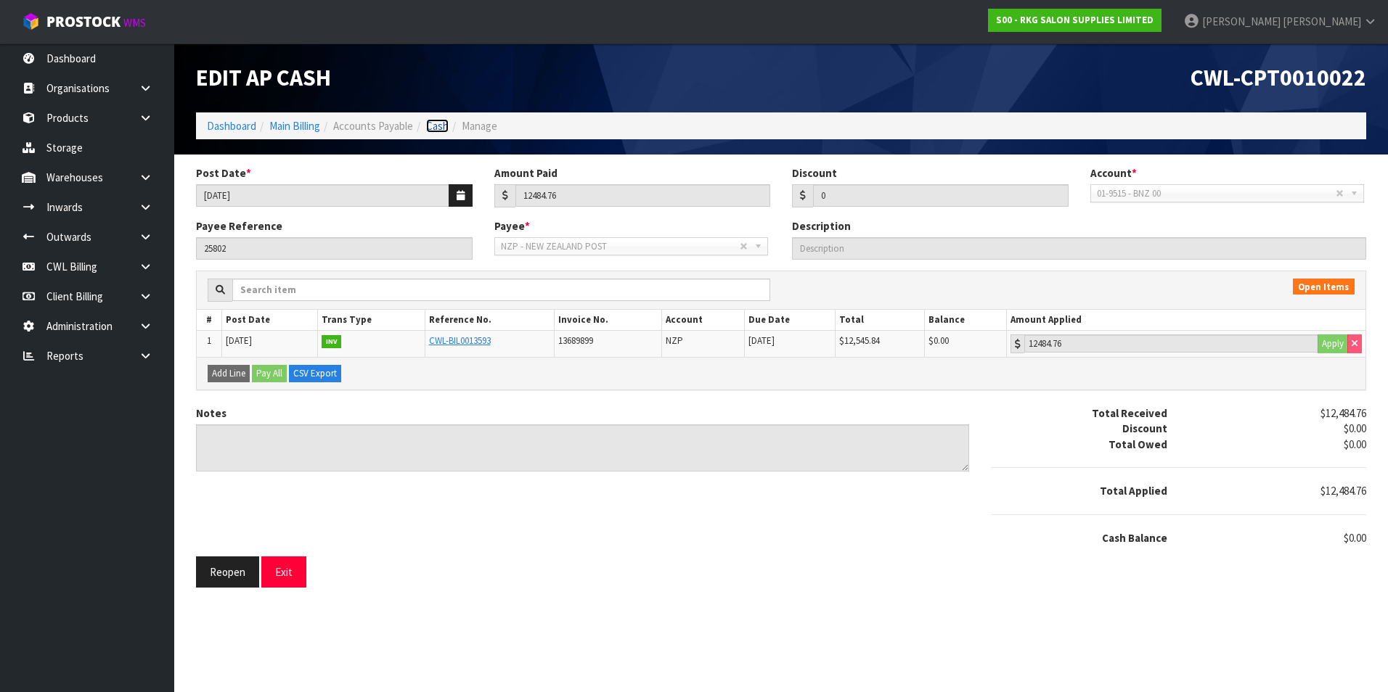
click at [443, 127] on link "Cash" at bounding box center [437, 126] width 22 height 14
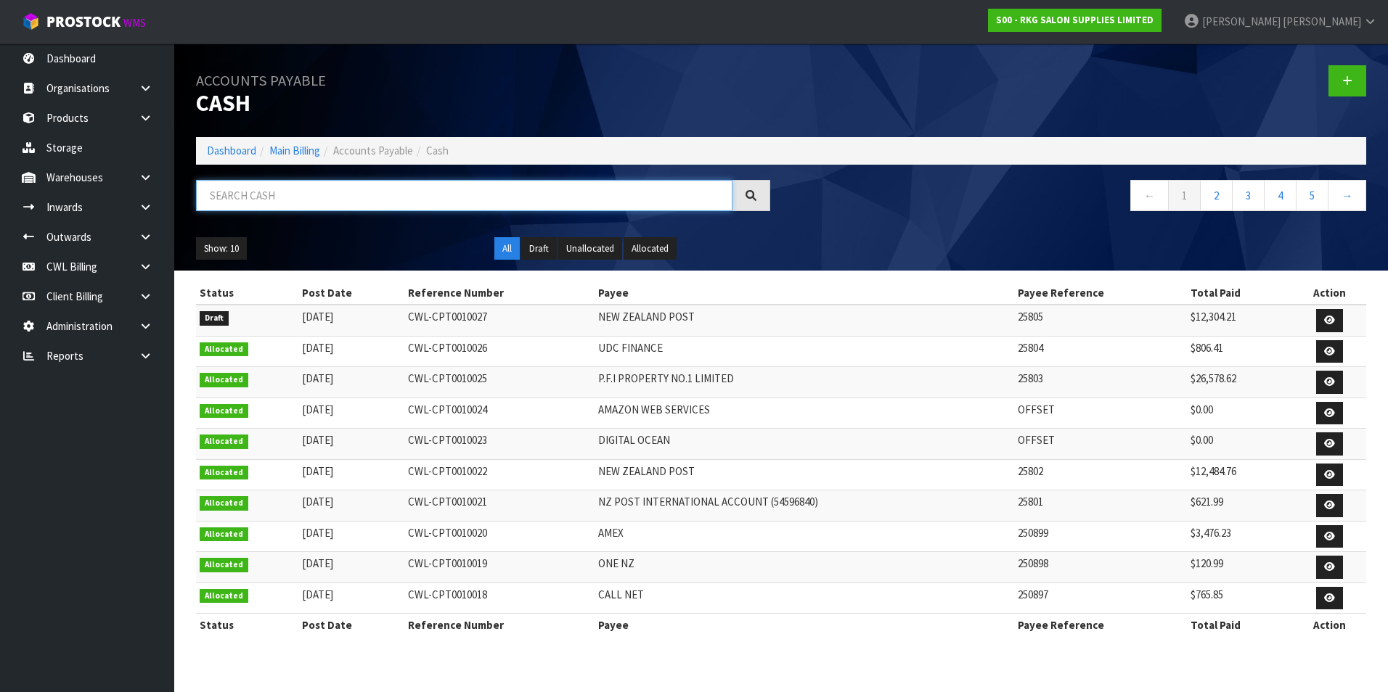
click at [294, 193] on input "text" at bounding box center [464, 195] width 536 height 31
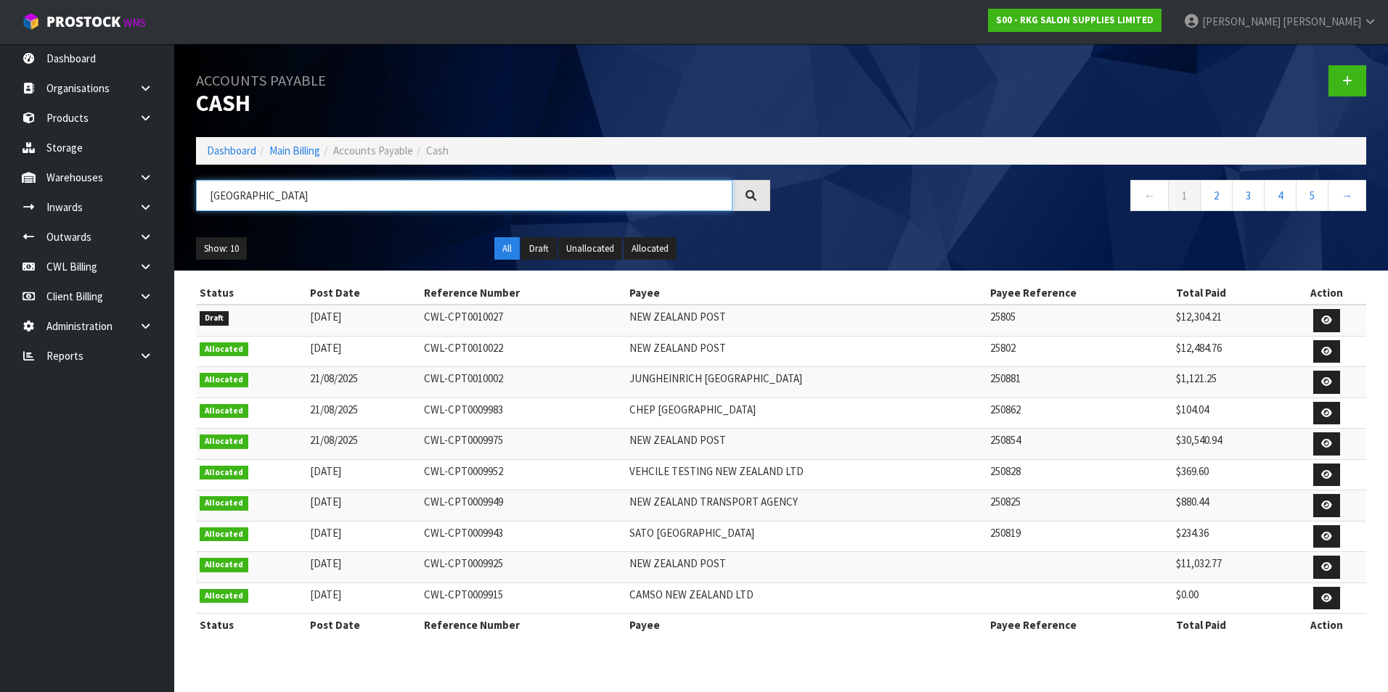
drag, startPoint x: 304, startPoint y: 196, endPoint x: 212, endPoint y: 196, distance: 92.2
click at [206, 196] on input "NEW ZEALAND" at bounding box center [464, 195] width 536 height 31
type input "NEW ZEALAND"
click at [1326, 441] on icon at bounding box center [1326, 443] width 11 height 9
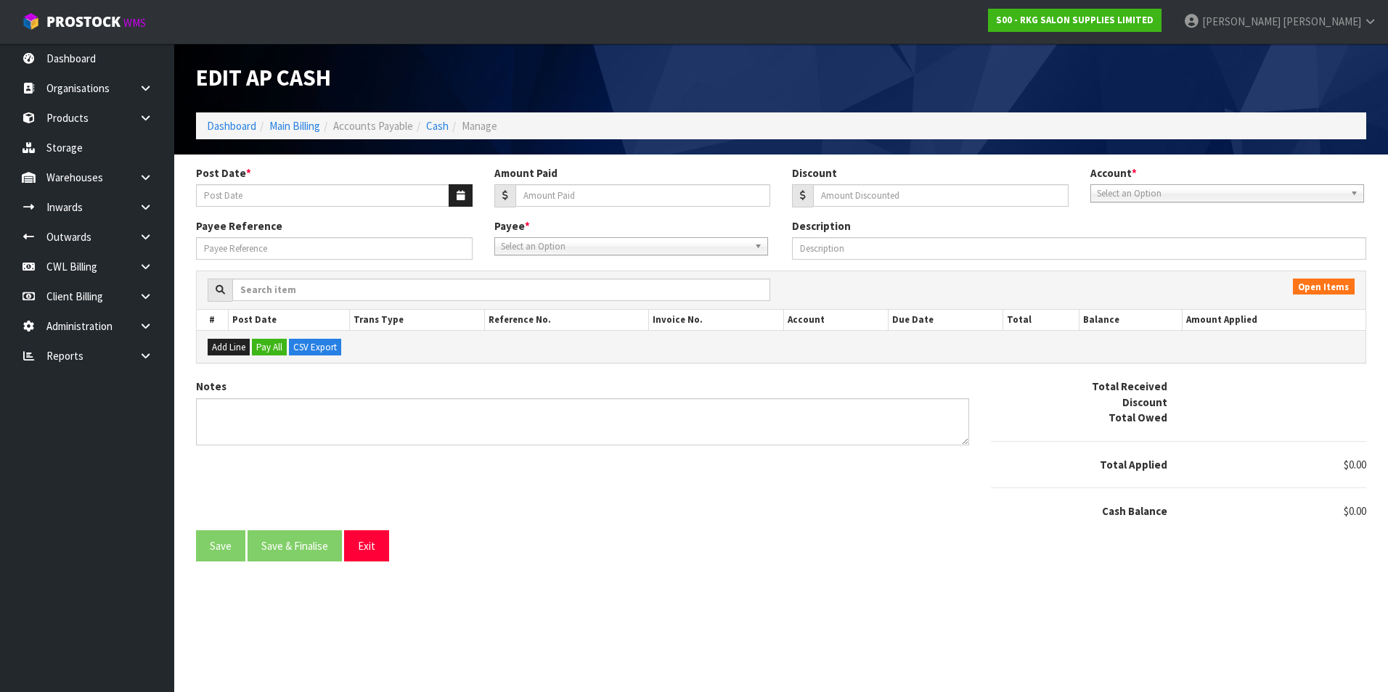
type input "21/08/2025"
type input "30540.94"
type input "0"
type input "250854"
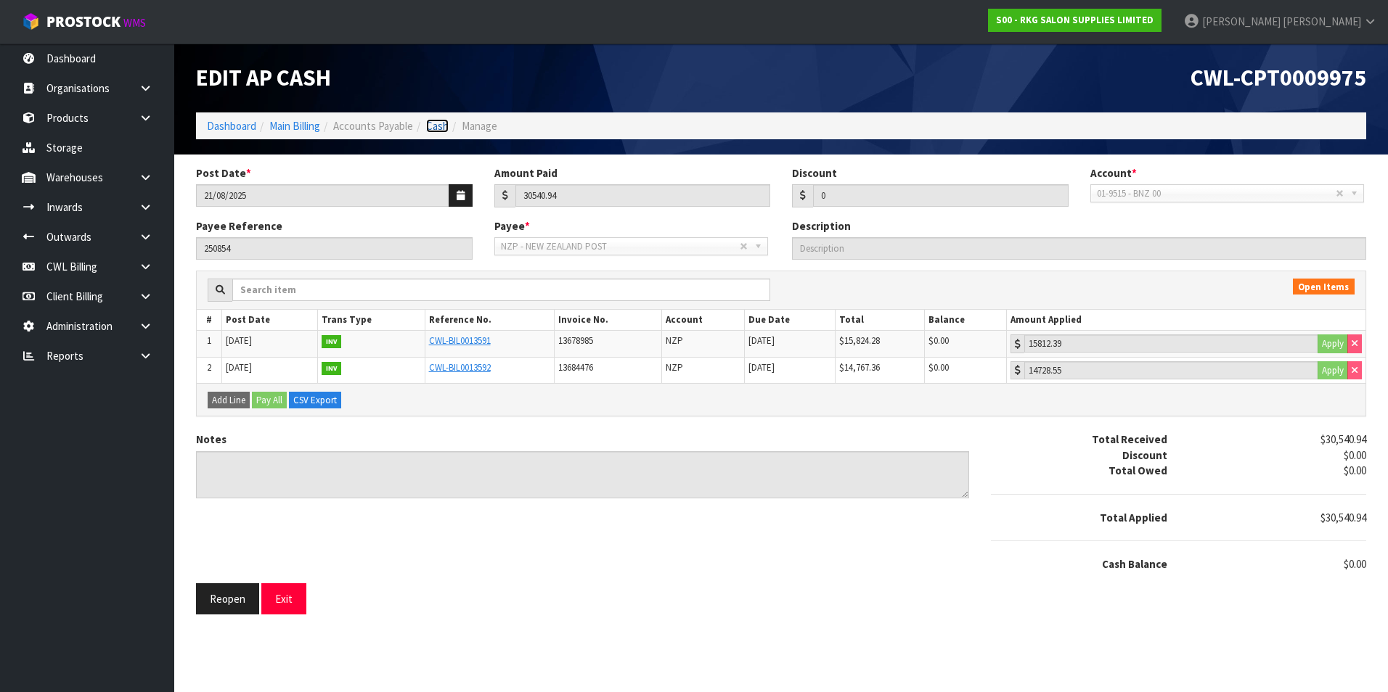
click at [437, 126] on link "Cash" at bounding box center [437, 126] width 22 height 14
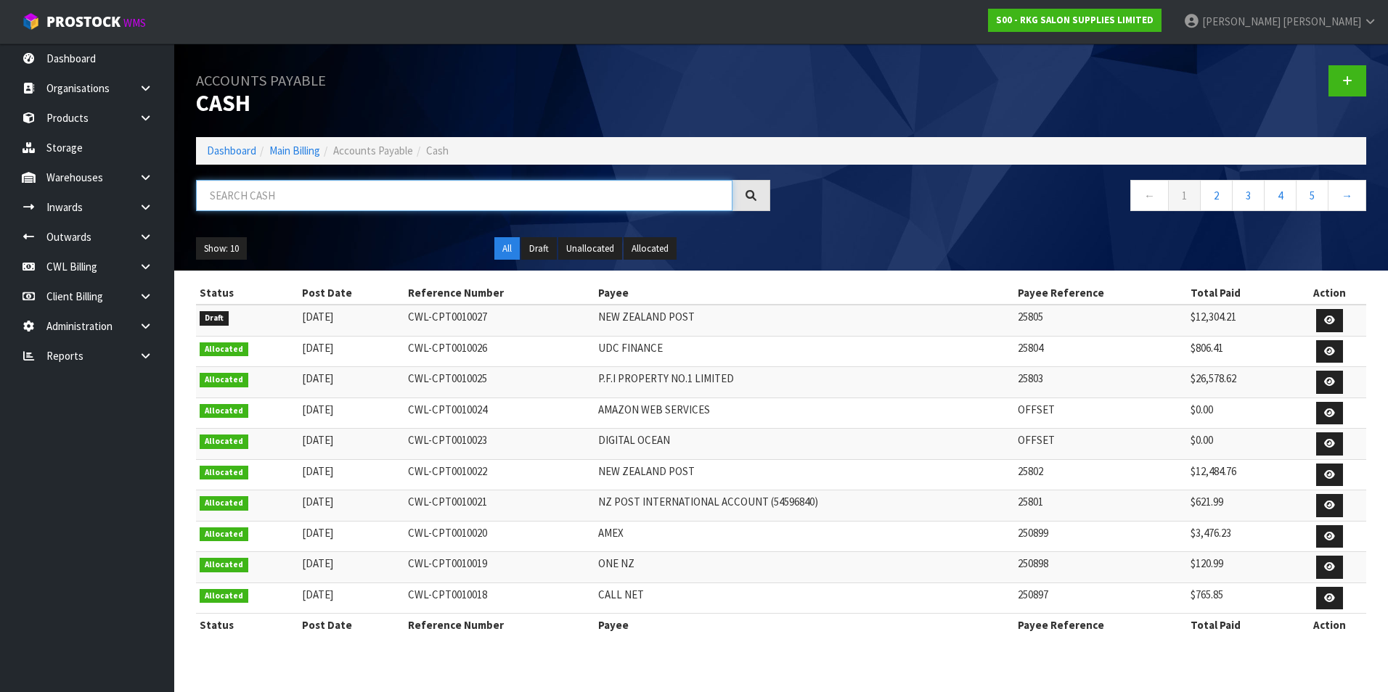
click at [261, 186] on input "text" at bounding box center [464, 195] width 536 height 31
paste input "NEW ZEALAND"
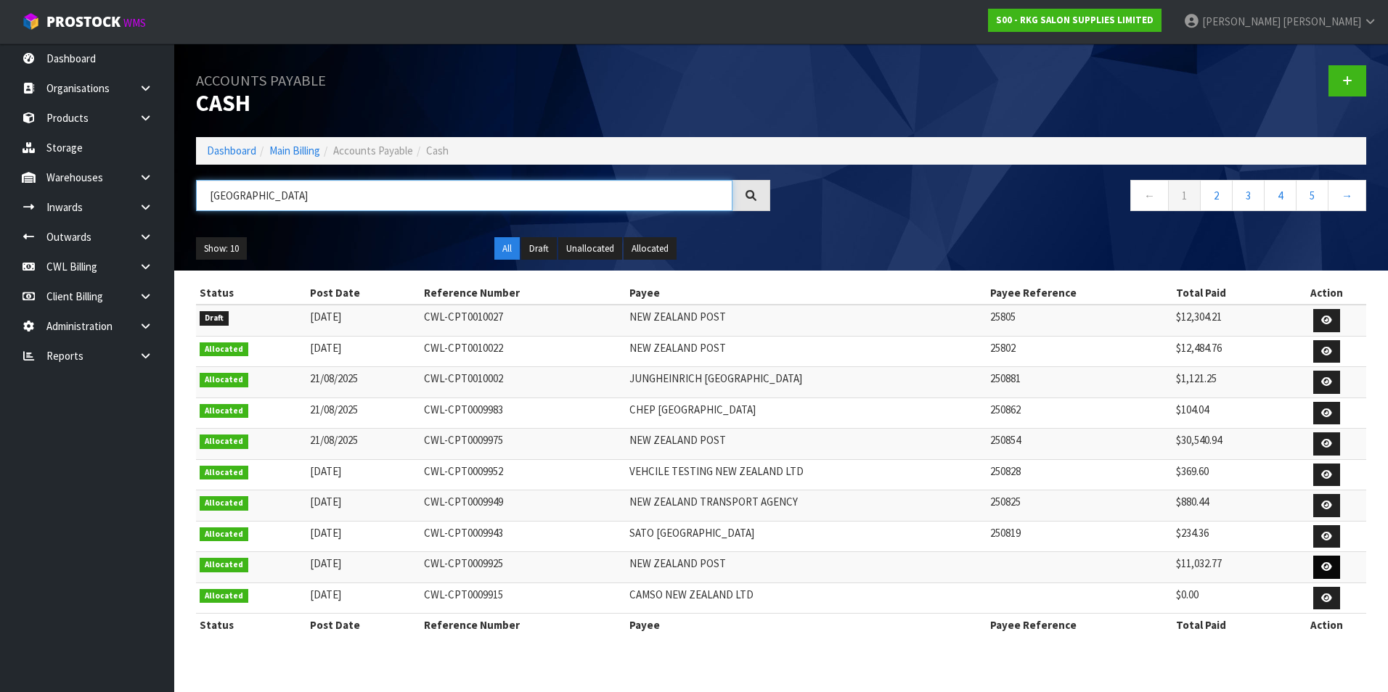
type input "NEW ZEALAND"
click at [1322, 568] on icon at bounding box center [1326, 566] width 11 height 9
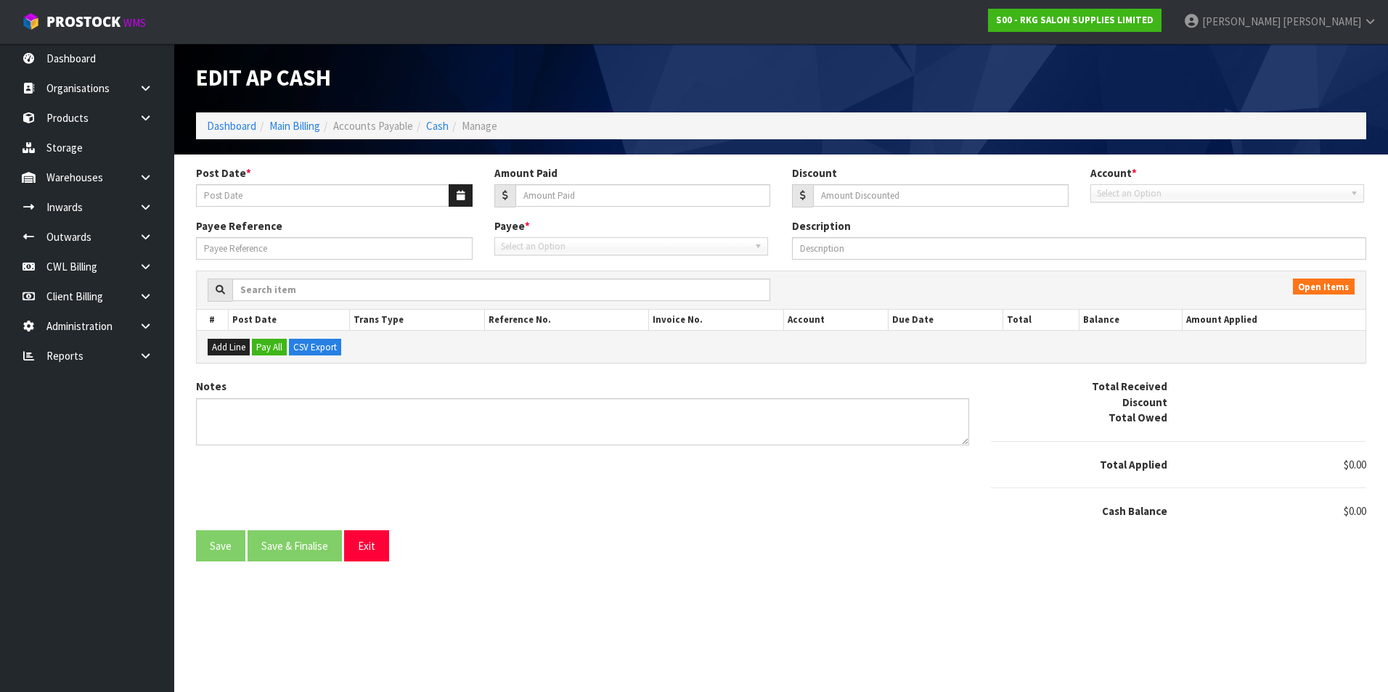
type input "[DATE]"
type input "11032.77"
type input "0"
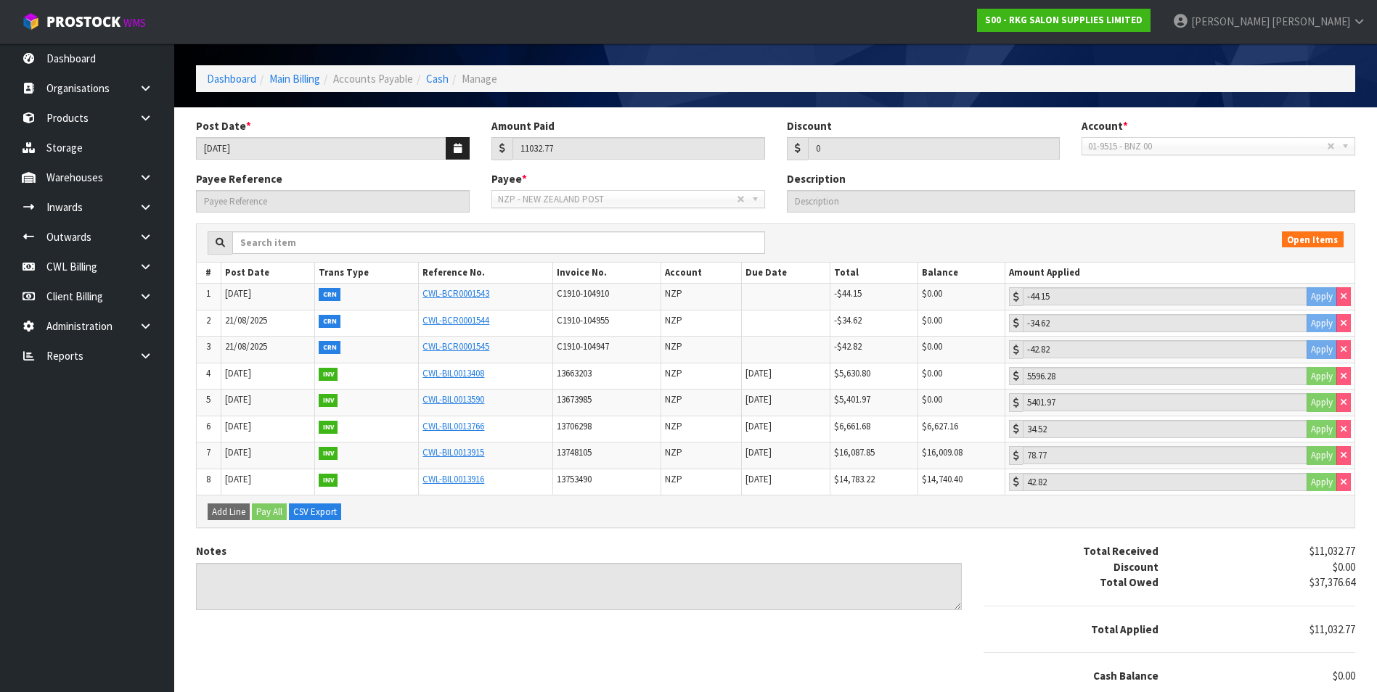
scroll to position [92, 0]
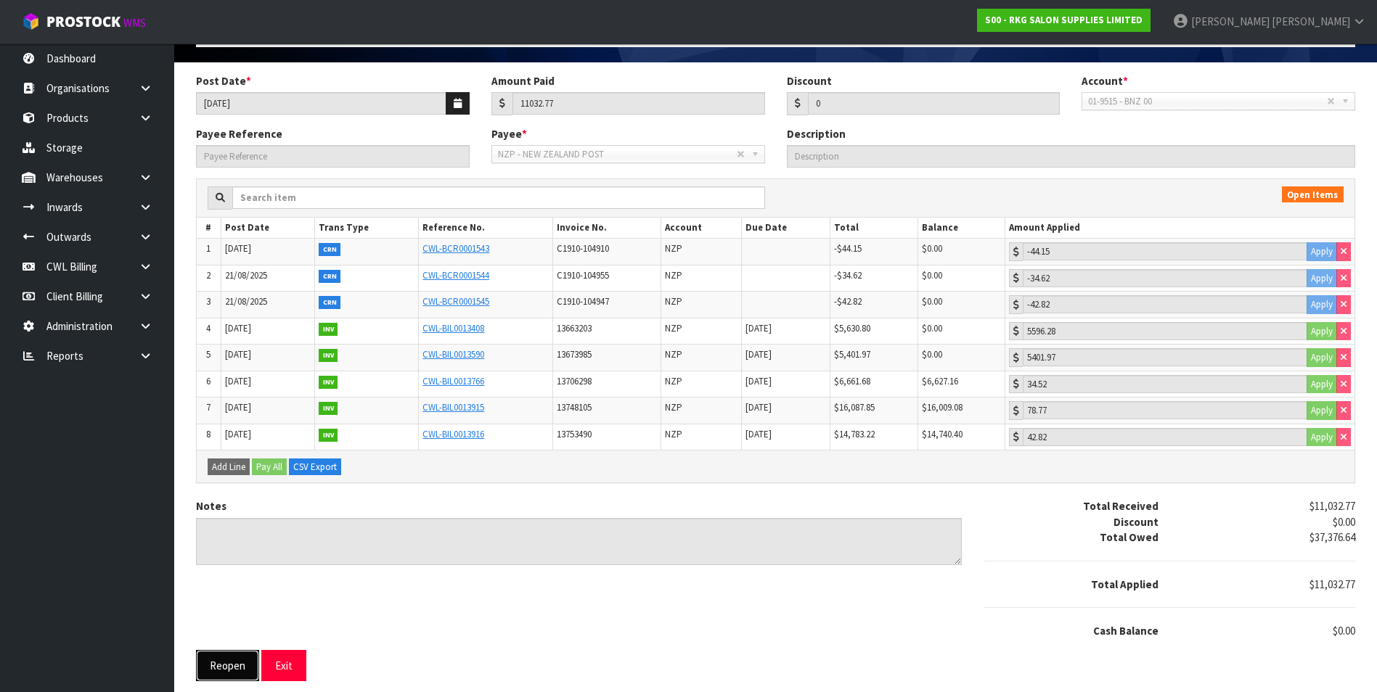
click at [221, 671] on button "Reopen" at bounding box center [227, 665] width 63 height 31
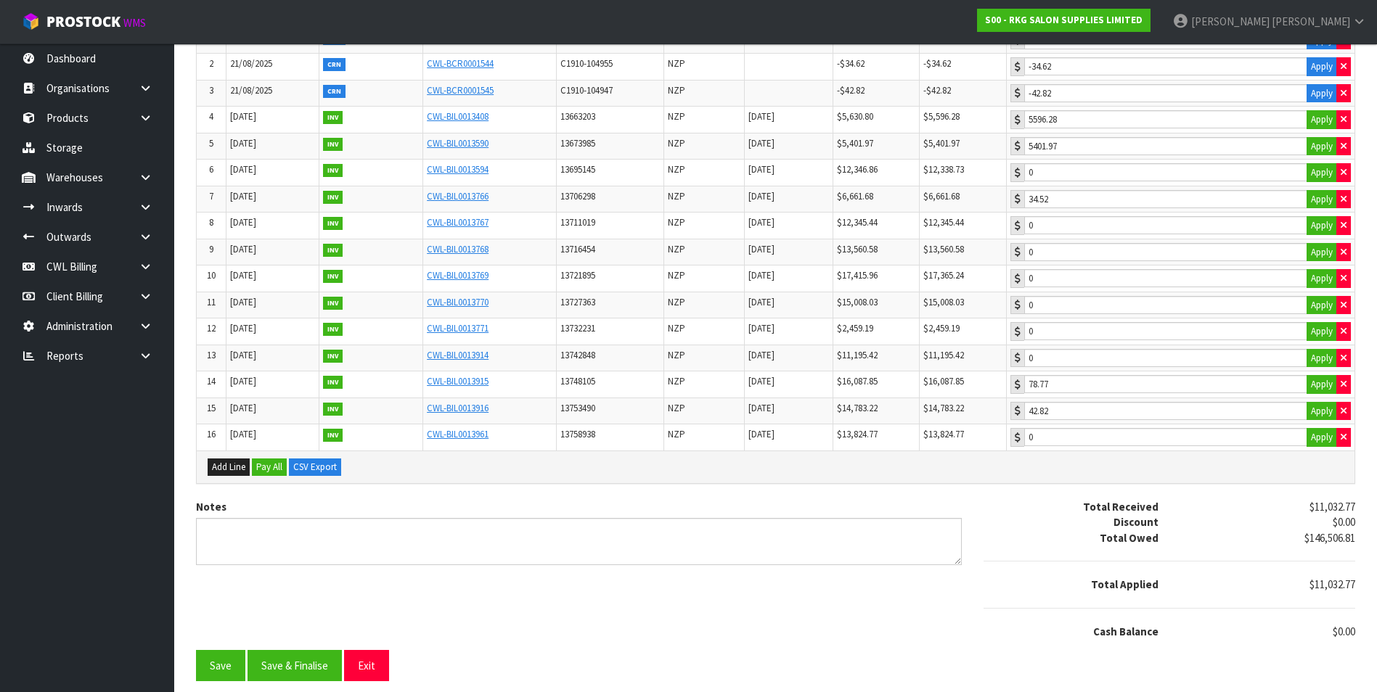
scroll to position [284, 0]
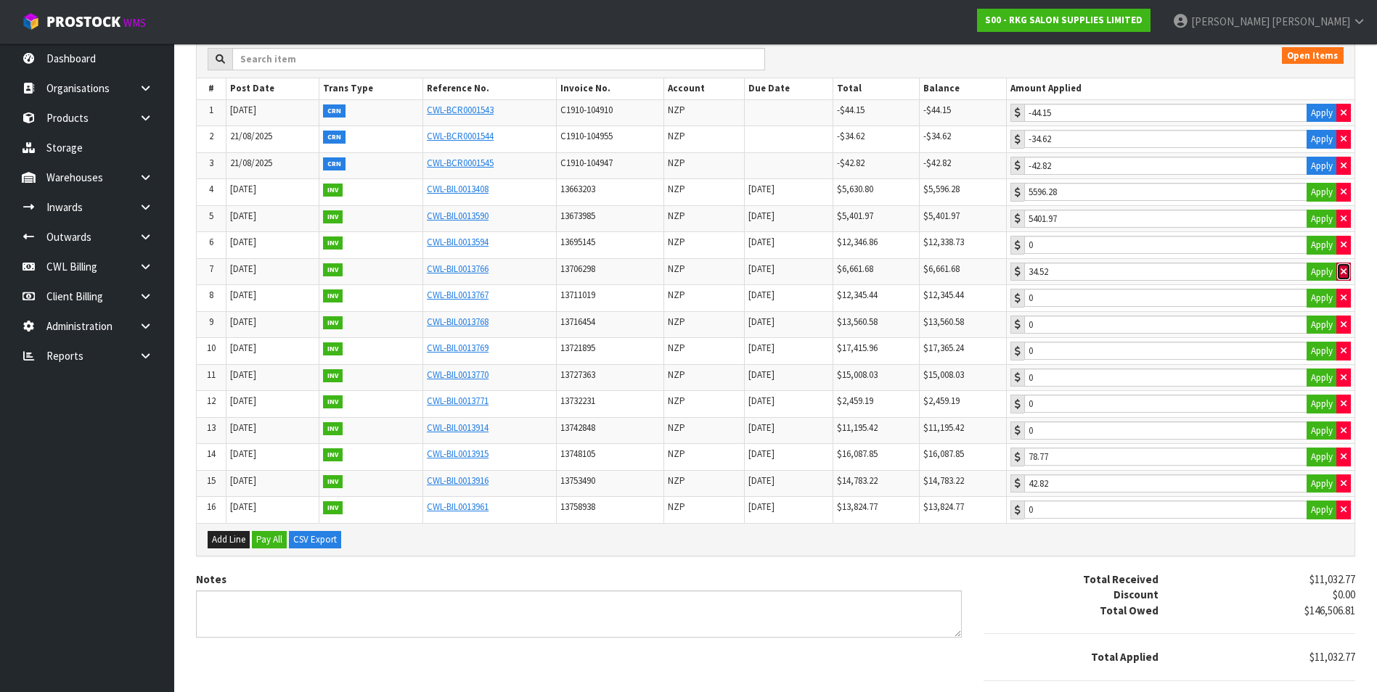
click at [1343, 273] on icon "button" at bounding box center [1343, 271] width 6 height 9
type input "0"
type input "34.52"
click at [1115, 244] on input "34.52" at bounding box center [1165, 245] width 283 height 18
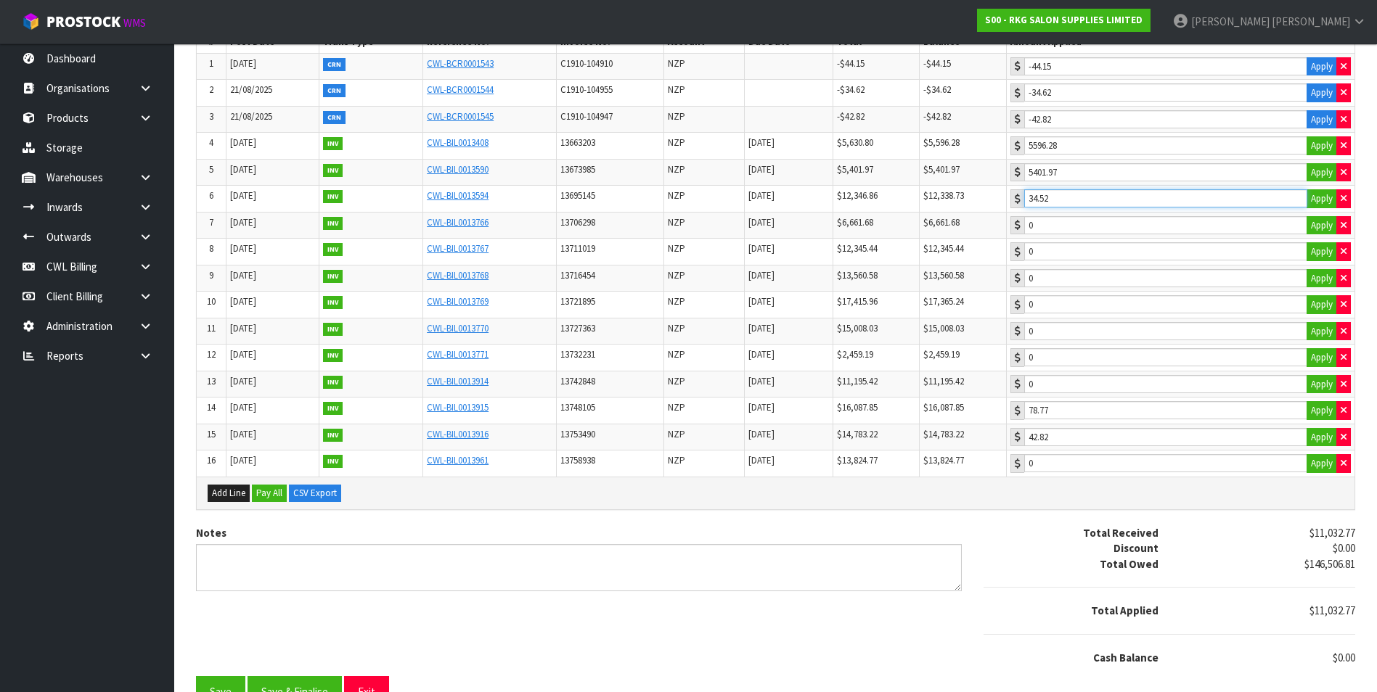
scroll to position [356, 0]
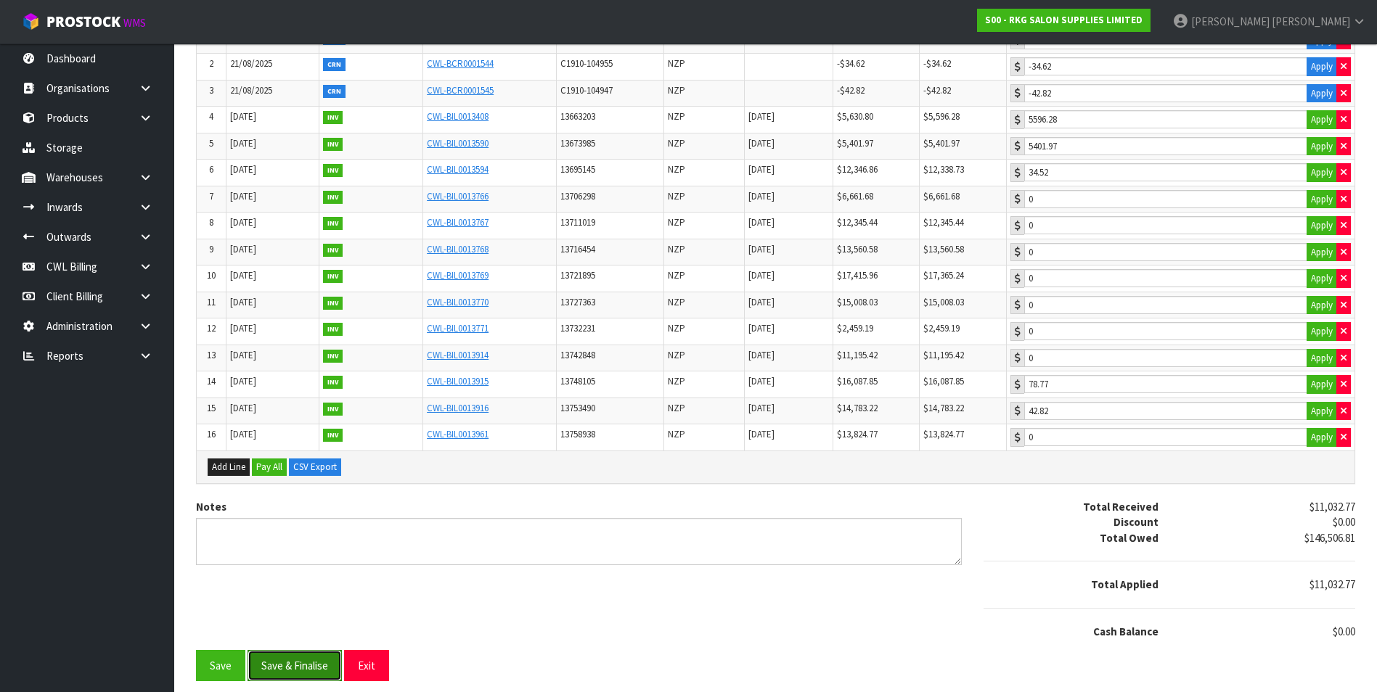
click at [290, 662] on button "Save & Finalise" at bounding box center [294, 665] width 94 height 31
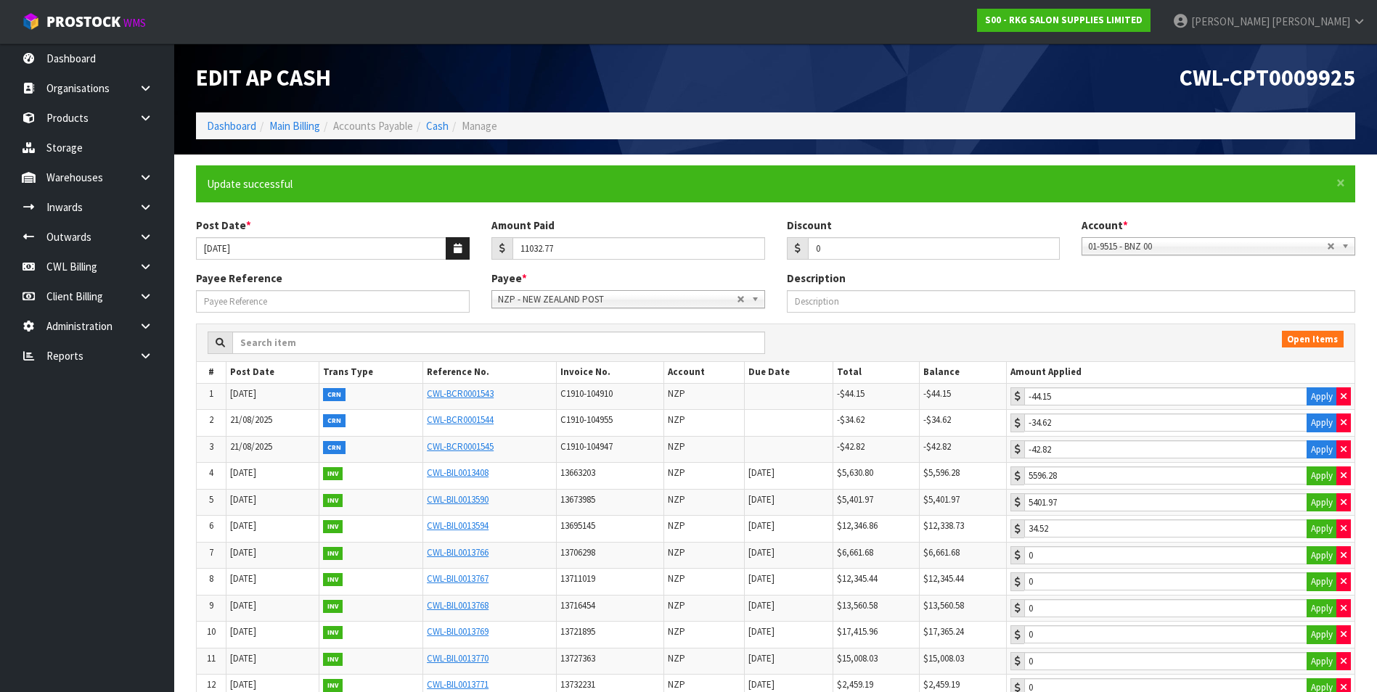
type input "78.77"
type input "42.82"
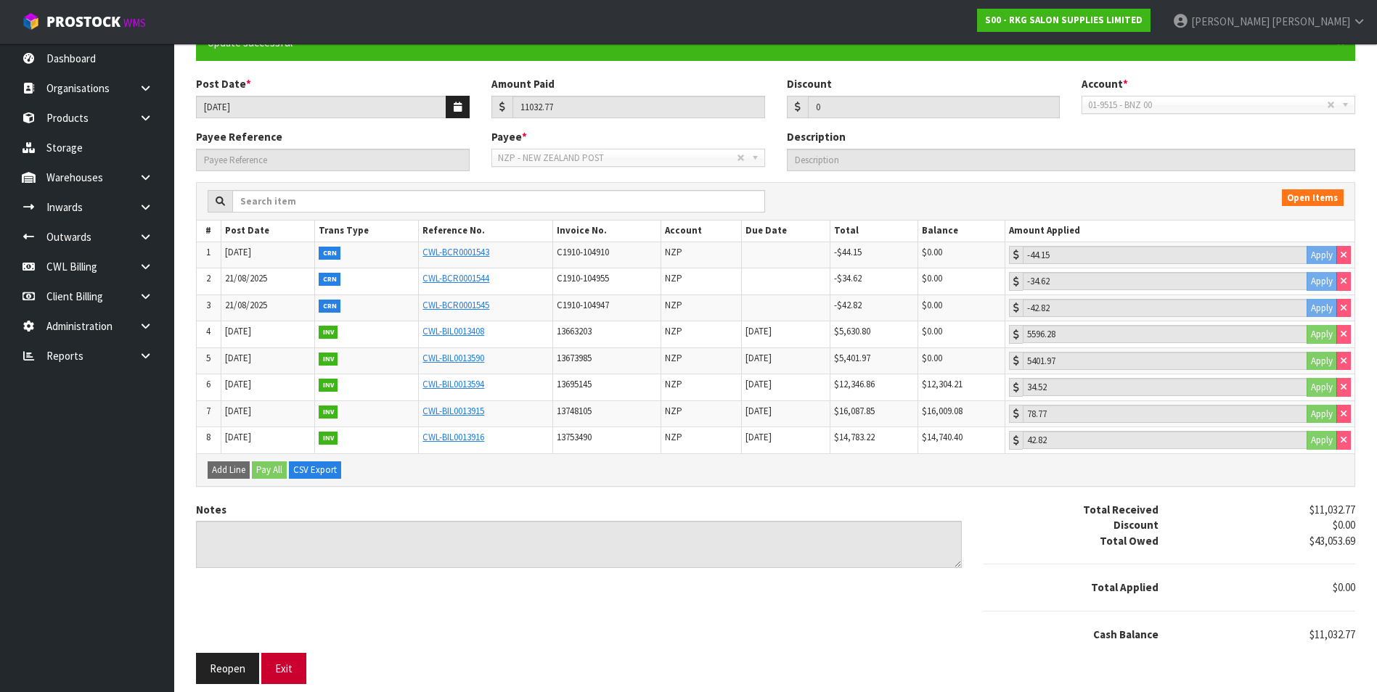
scroll to position [144, 0]
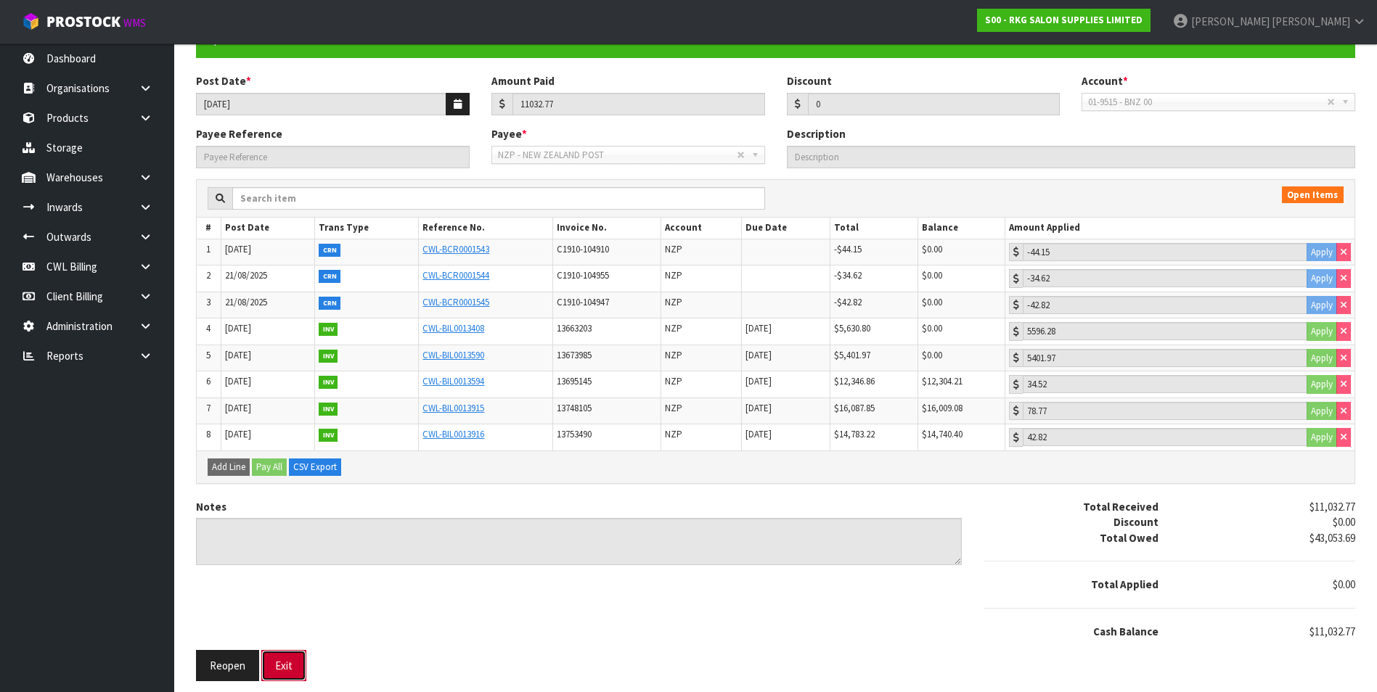
click at [297, 668] on button "Exit" at bounding box center [283, 665] width 45 height 31
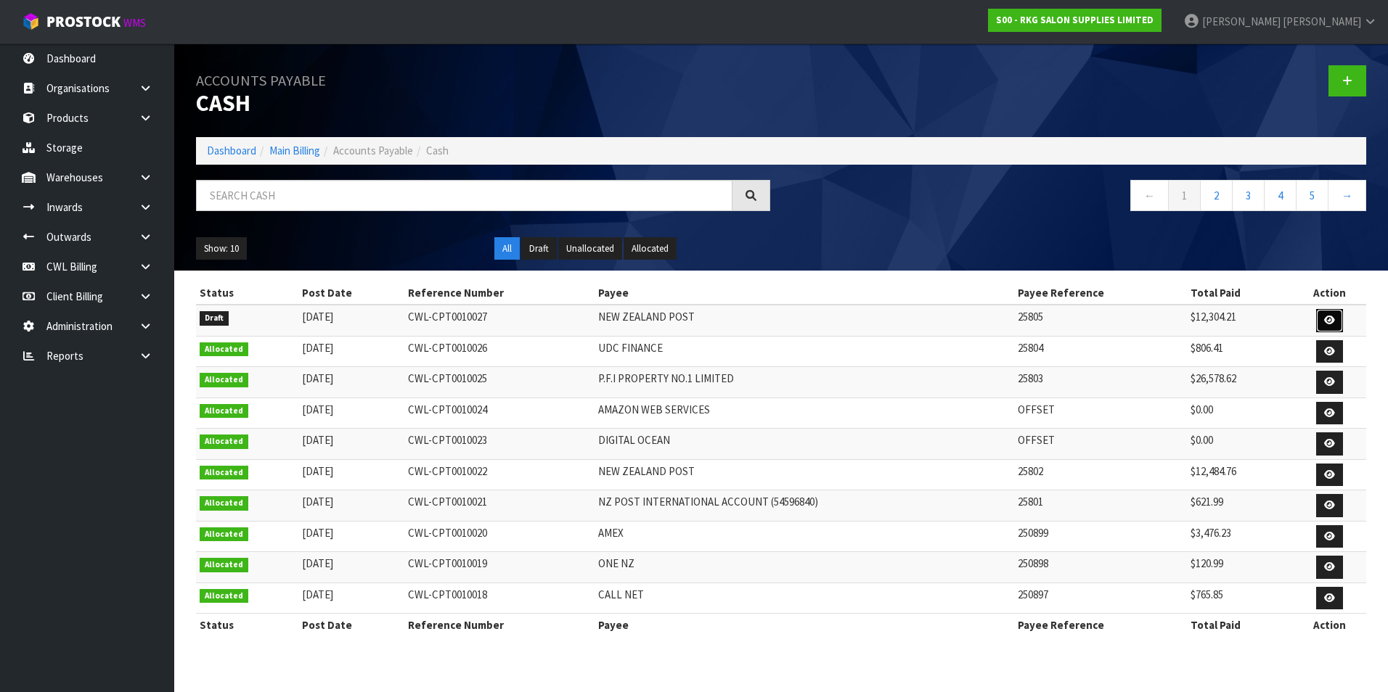
click at [1325, 316] on icon at bounding box center [1329, 320] width 11 height 9
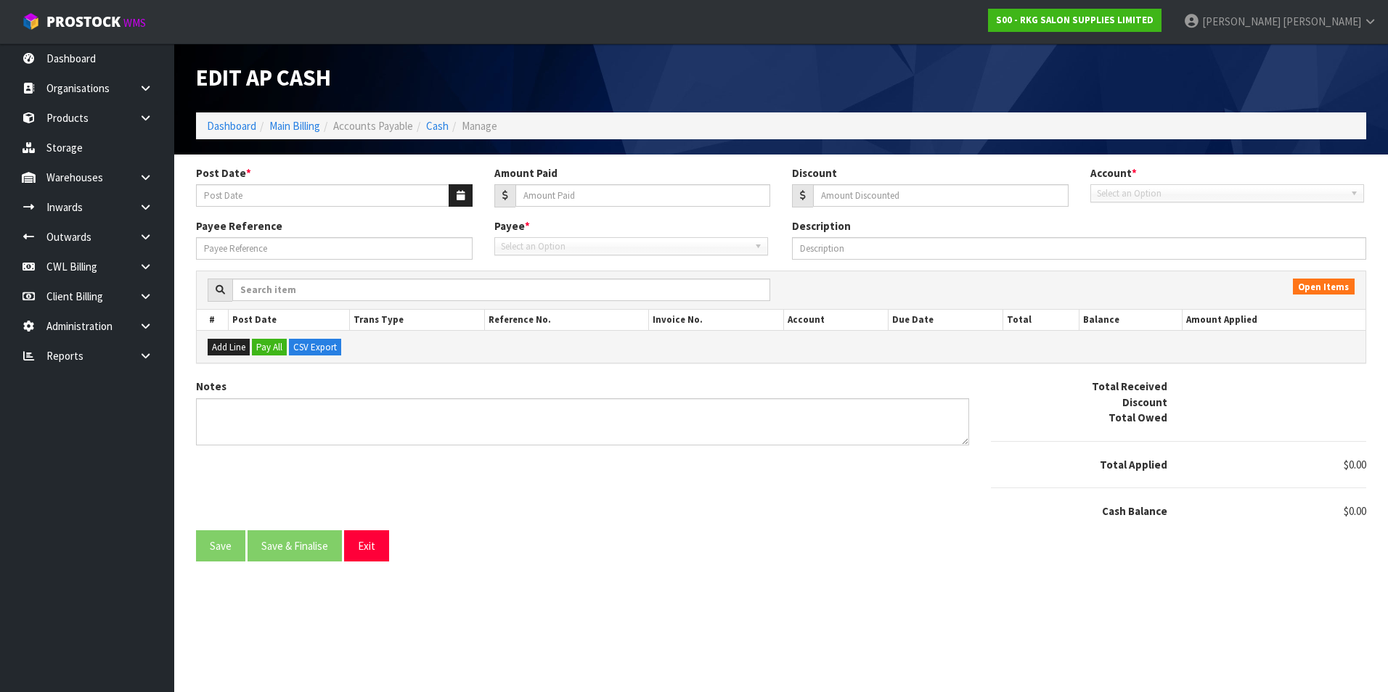
type input "[DATE]"
type input "12304.21"
type input "0"
type input "25805"
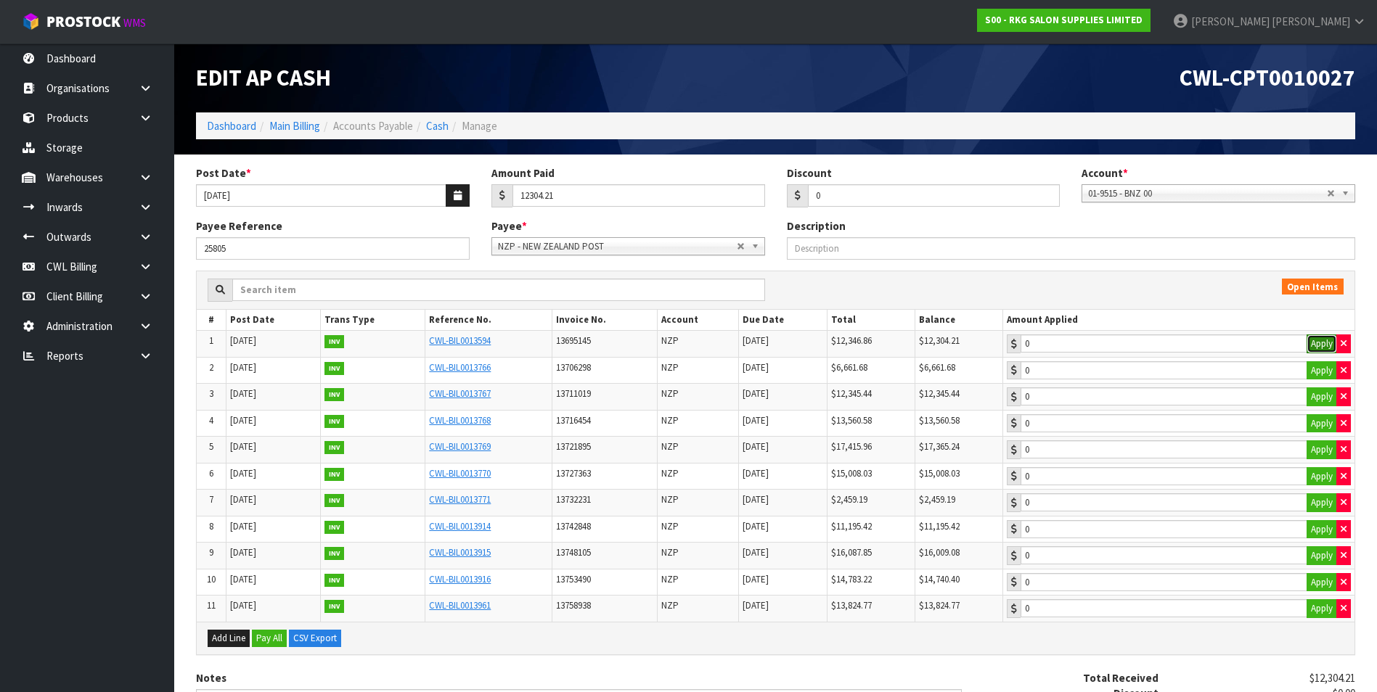
click at [1325, 343] on button "Apply" at bounding box center [1321, 344] width 30 height 19
type input "12304.21"
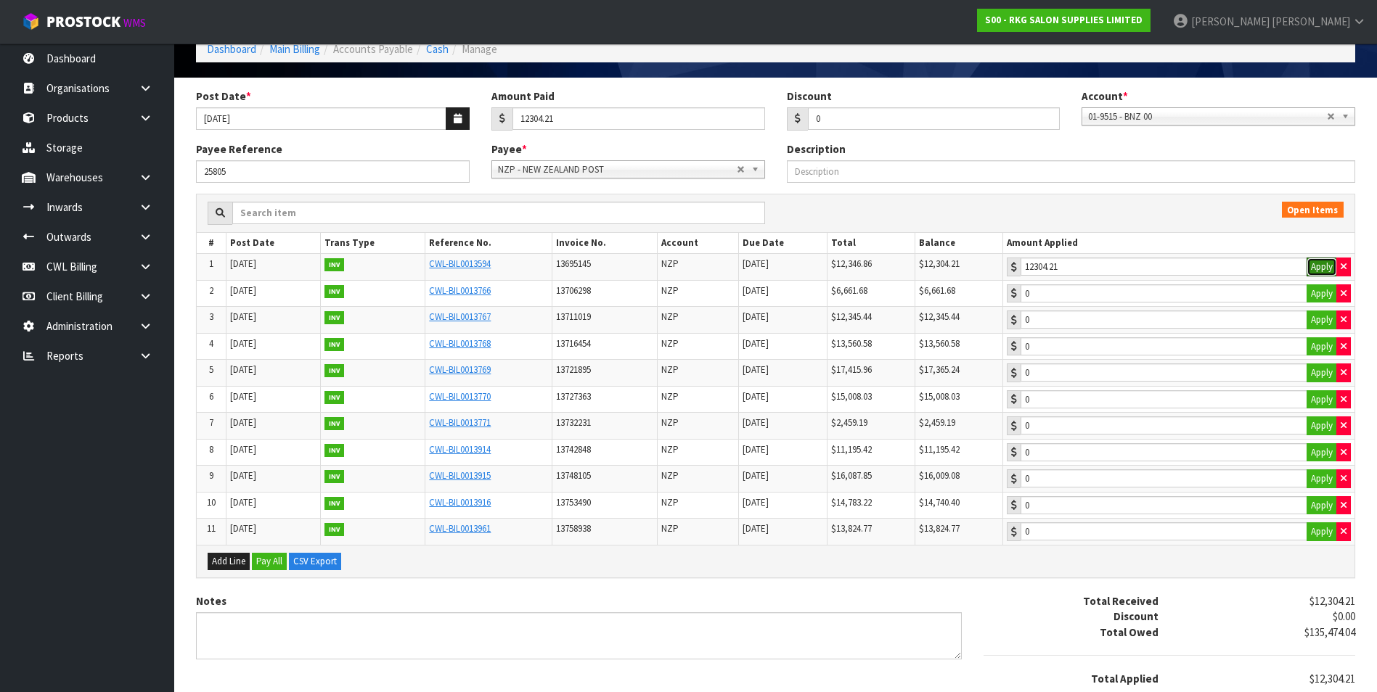
scroll to position [171, 0]
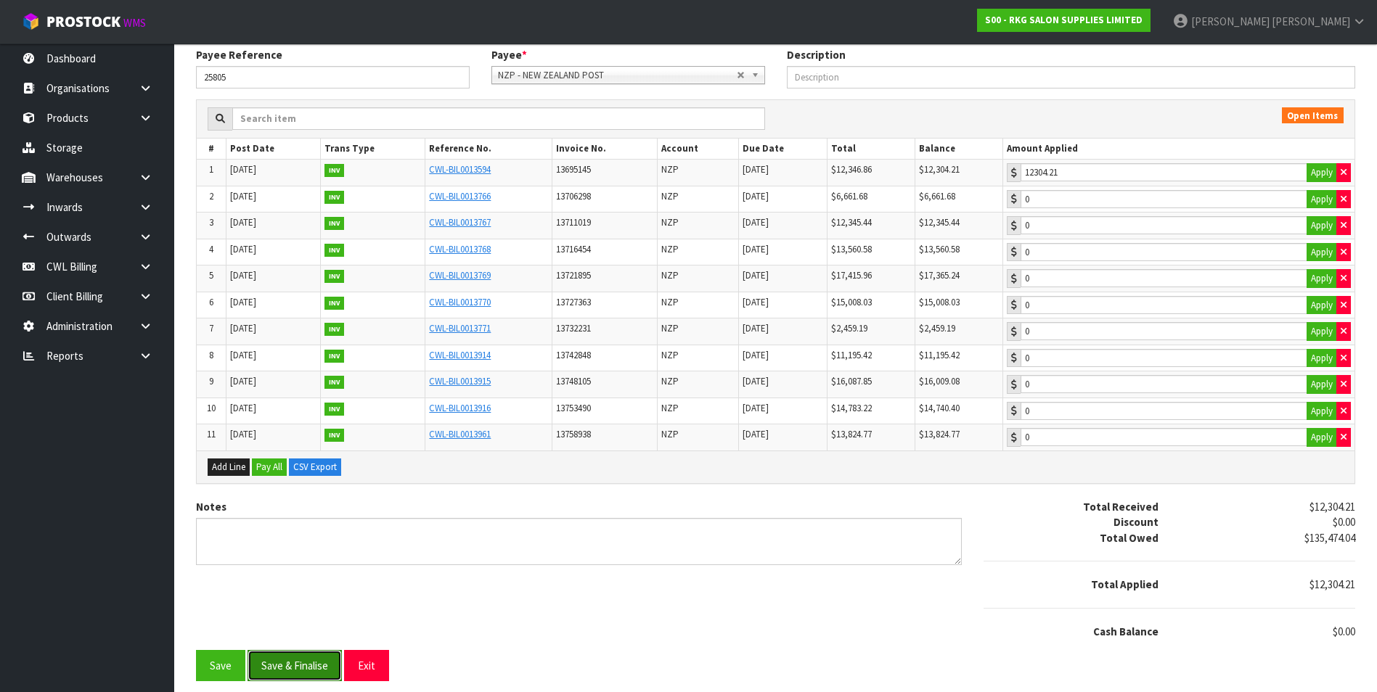
click at [301, 667] on button "Save & Finalise" at bounding box center [294, 665] width 94 height 31
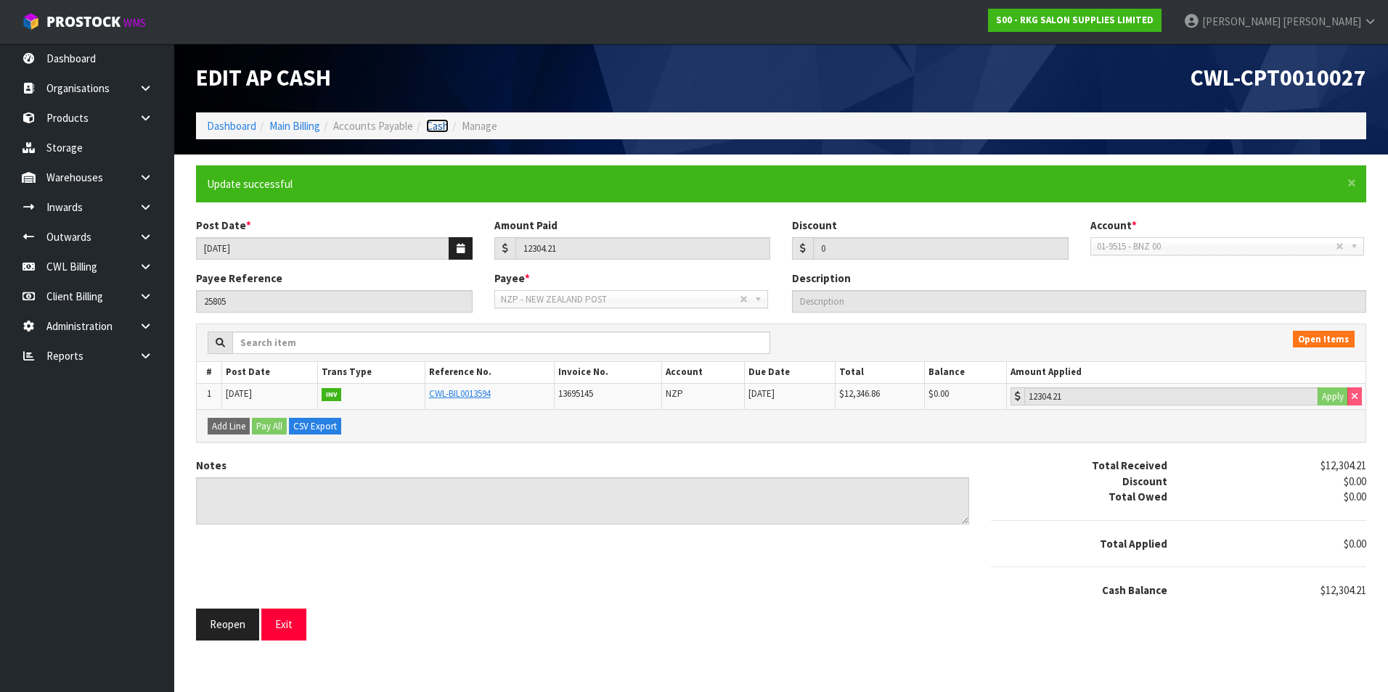
click at [435, 126] on link "Cash" at bounding box center [437, 126] width 22 height 14
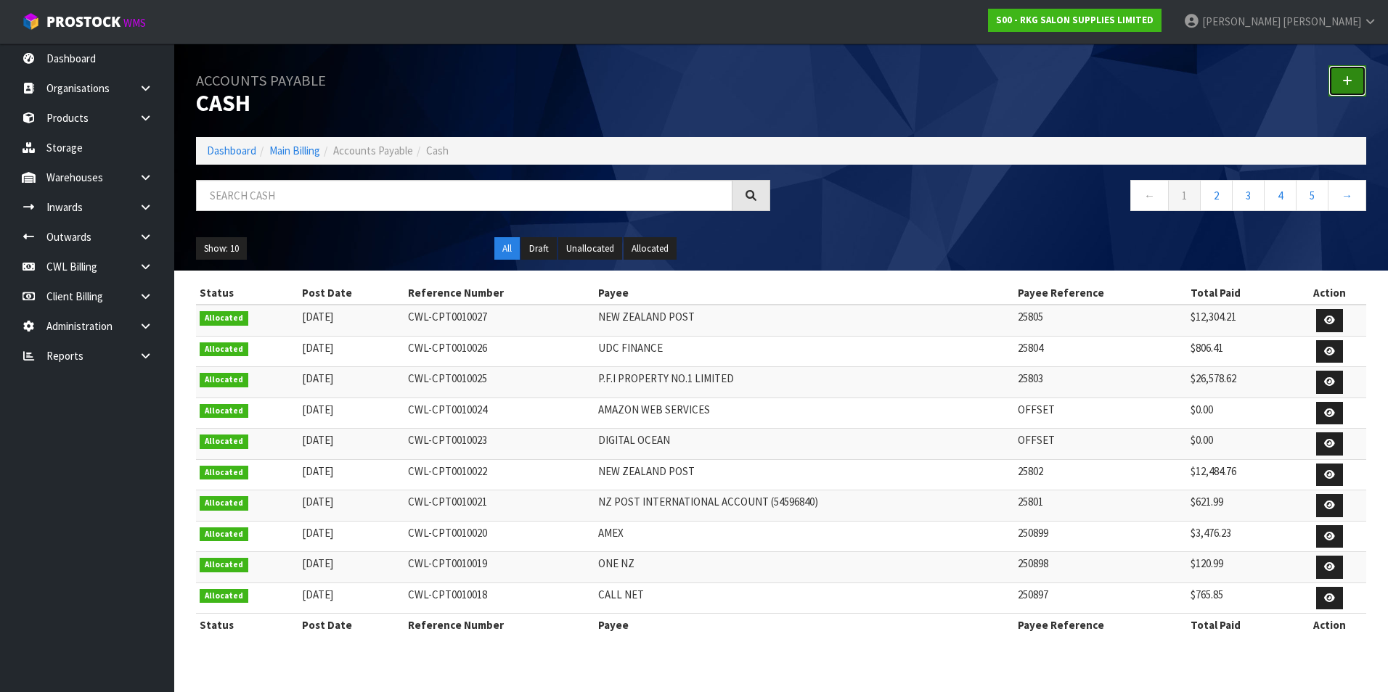
click at [1353, 80] on link at bounding box center [1347, 80] width 38 height 31
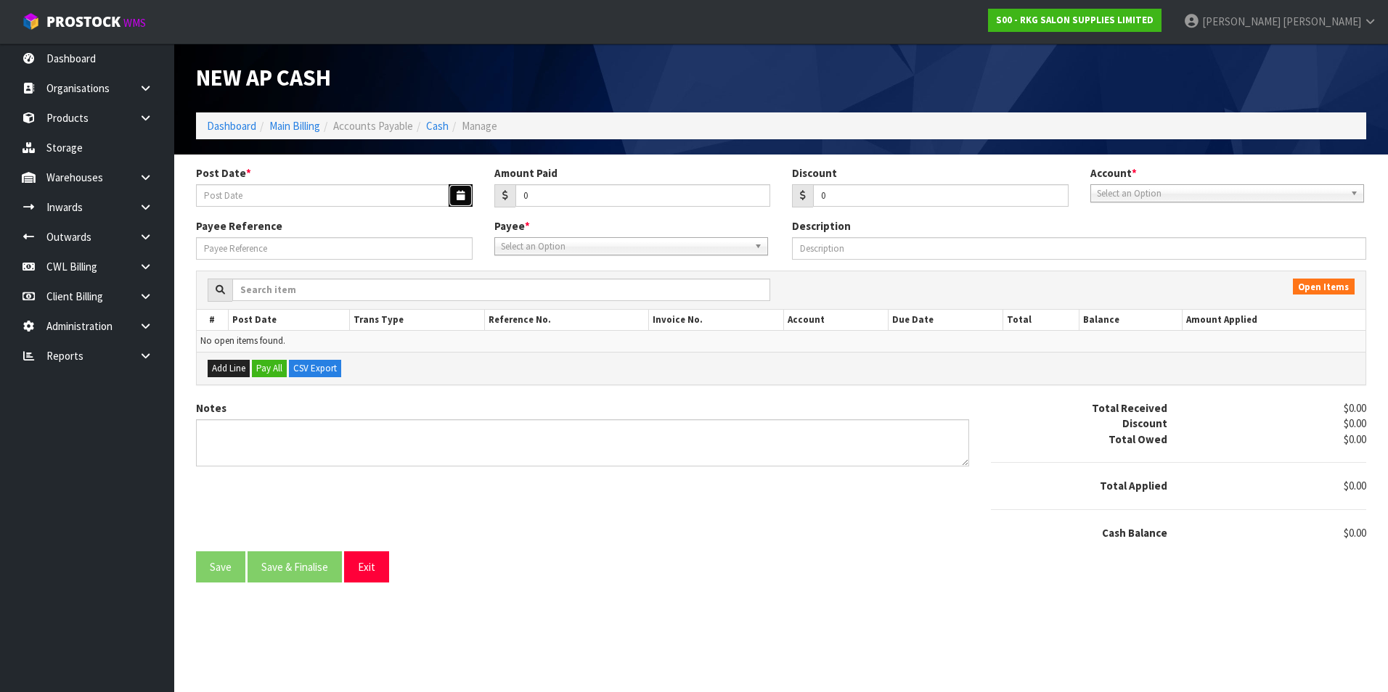
click at [456, 193] on icon "button" at bounding box center [460, 195] width 8 height 9
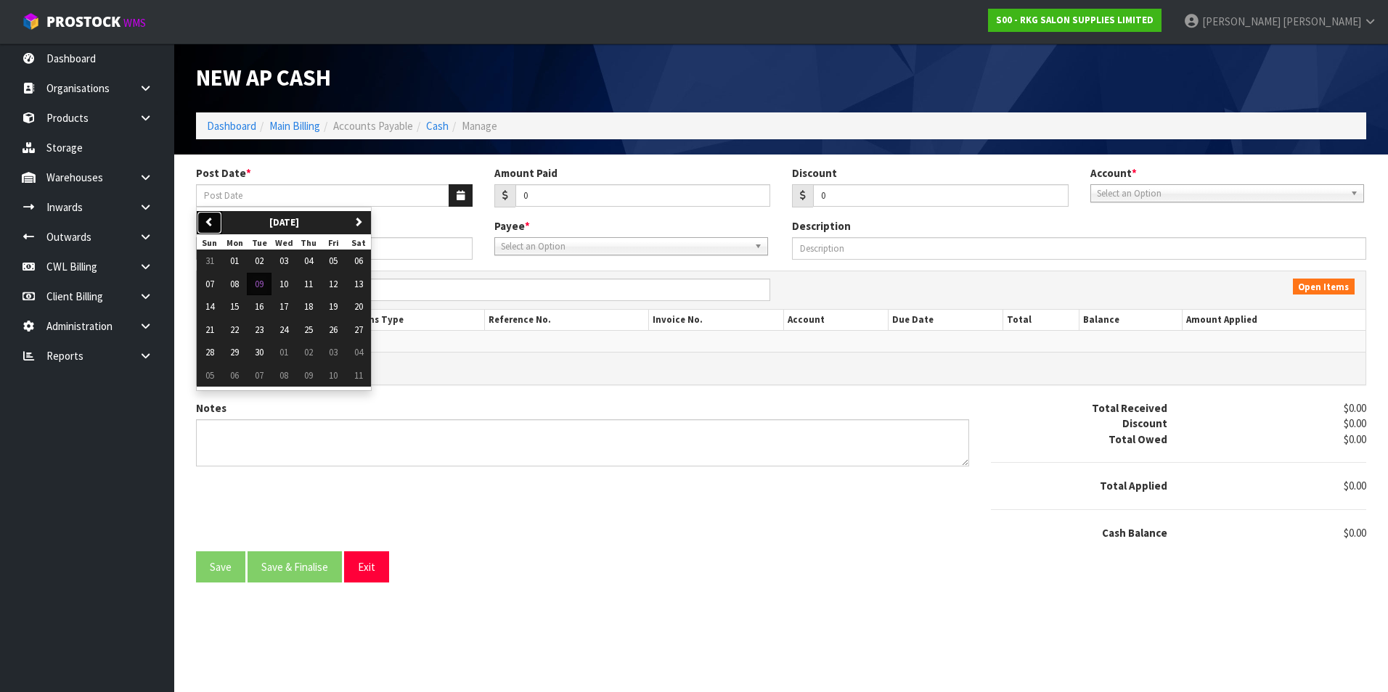
click at [213, 218] on icon "button" at bounding box center [209, 221] width 9 height 9
click at [258, 355] on span "26" at bounding box center [259, 352] width 9 height 12
type input "[DATE]"
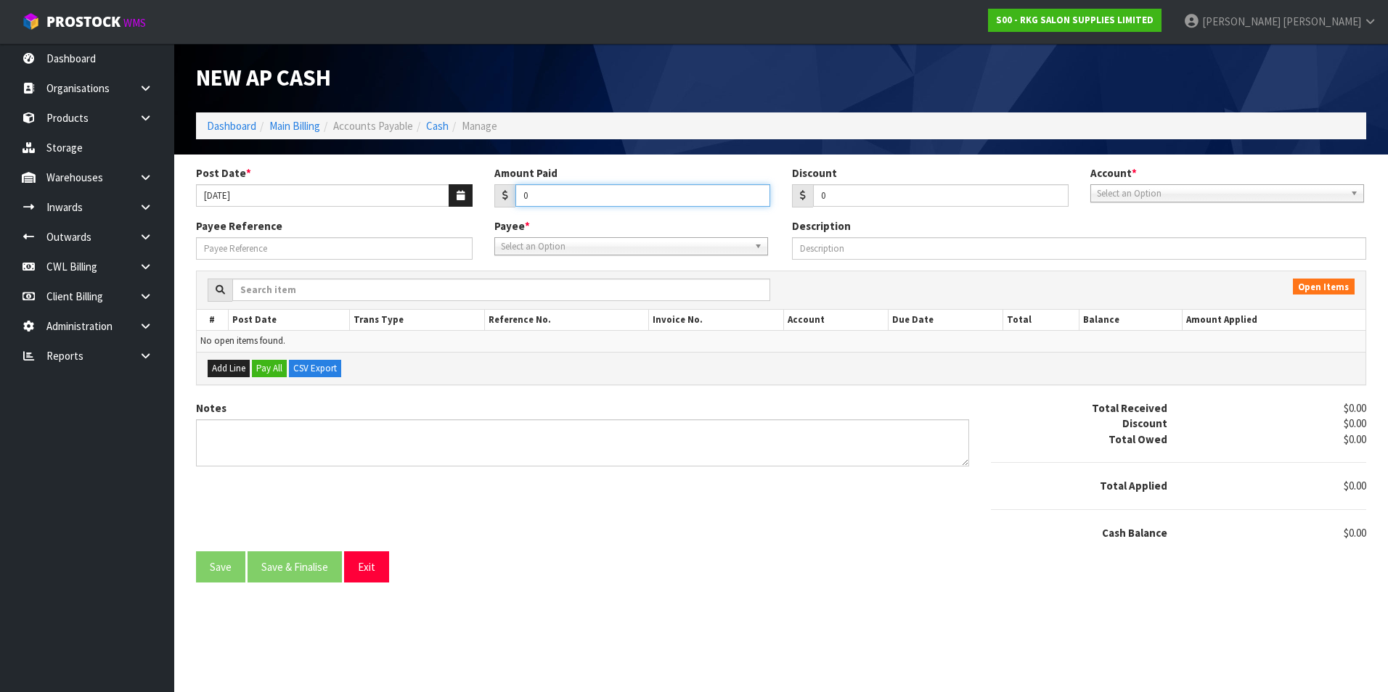
click at [566, 194] on input "0" at bounding box center [642, 195] width 255 height 22
type input "488"
click at [1141, 192] on span "Select an Option" at bounding box center [1220, 193] width 247 height 17
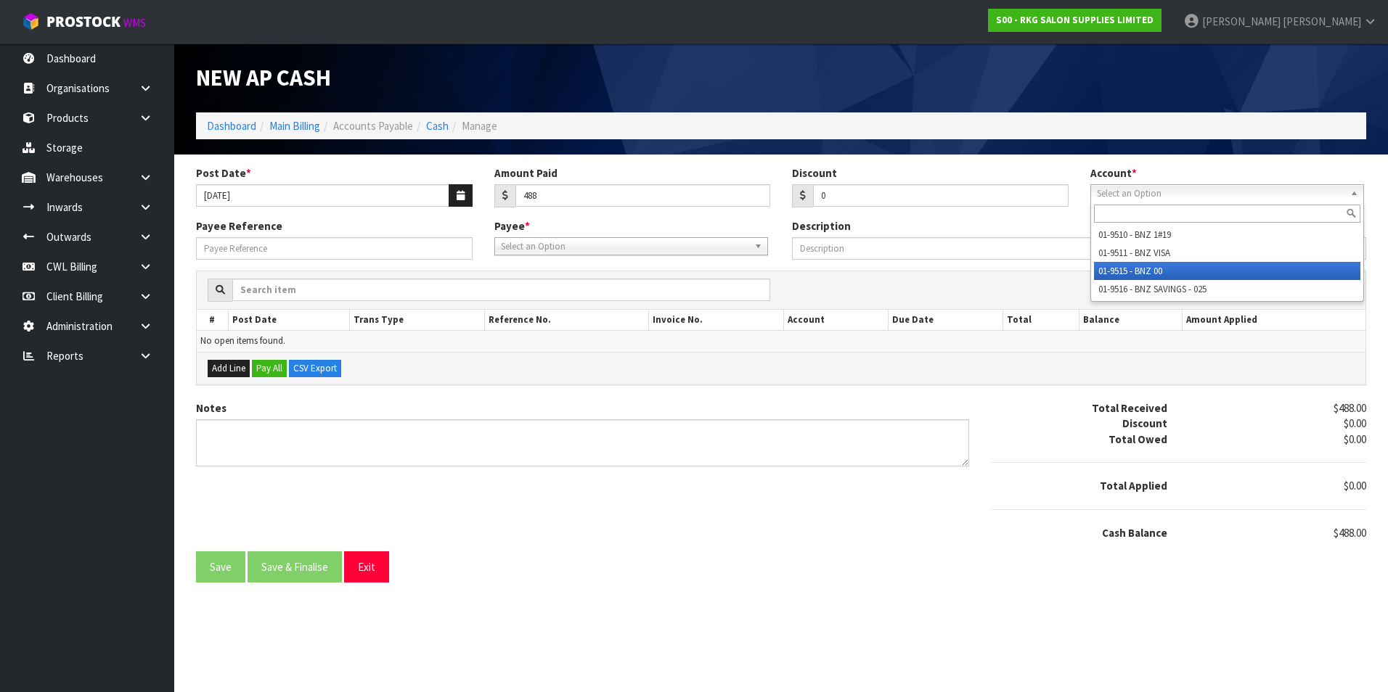
drag, startPoint x: 1149, startPoint y: 273, endPoint x: 938, endPoint y: 270, distance: 210.5
click at [1147, 273] on li "01-9515 - BNZ 00" at bounding box center [1227, 271] width 266 height 18
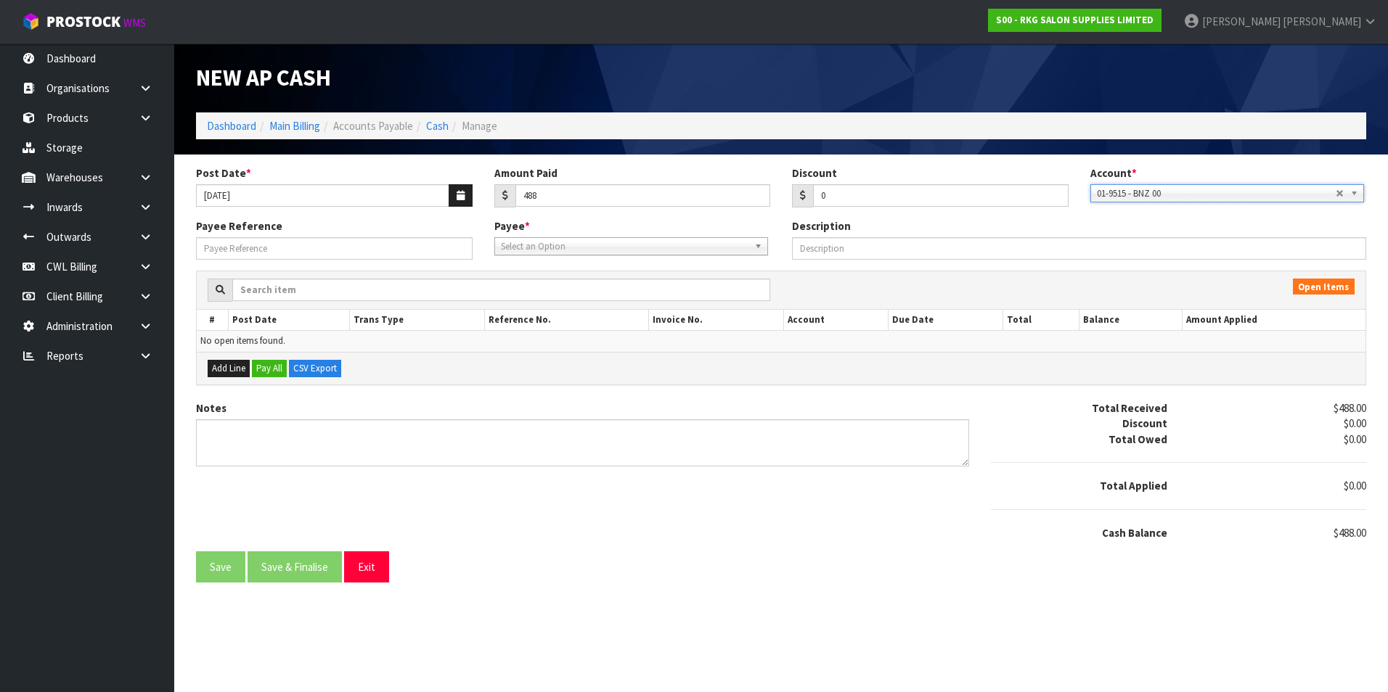
click at [614, 242] on span "Select an Option" at bounding box center [624, 246] width 247 height 17
type input "bn"
click at [530, 307] on li "BN ZVISA - BNZ VISA" at bounding box center [631, 306] width 266 height 18
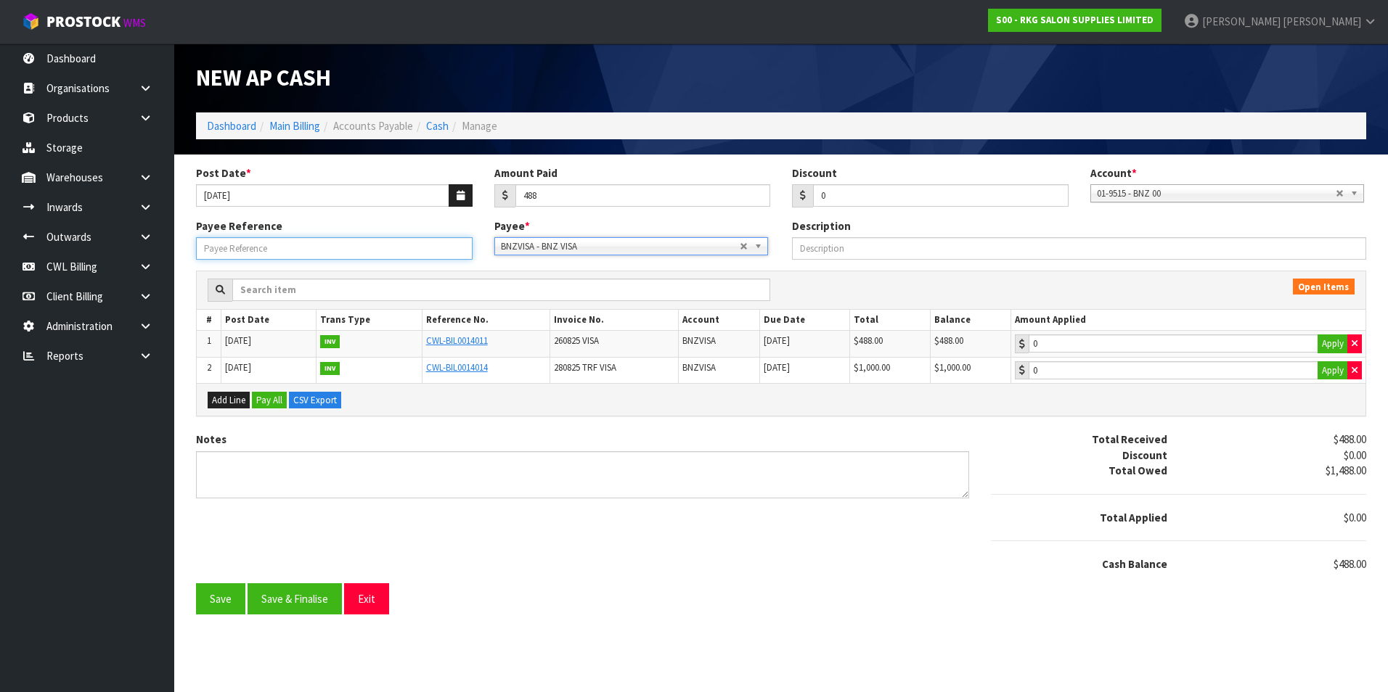
click at [311, 247] on input "Payee Reference" at bounding box center [334, 248] width 276 height 22
type input "25806"
drag, startPoint x: 1330, startPoint y: 346, endPoint x: 1205, endPoint y: 382, distance: 129.3
click at [1327, 345] on button "Apply" at bounding box center [1332, 344] width 30 height 19
type input "488"
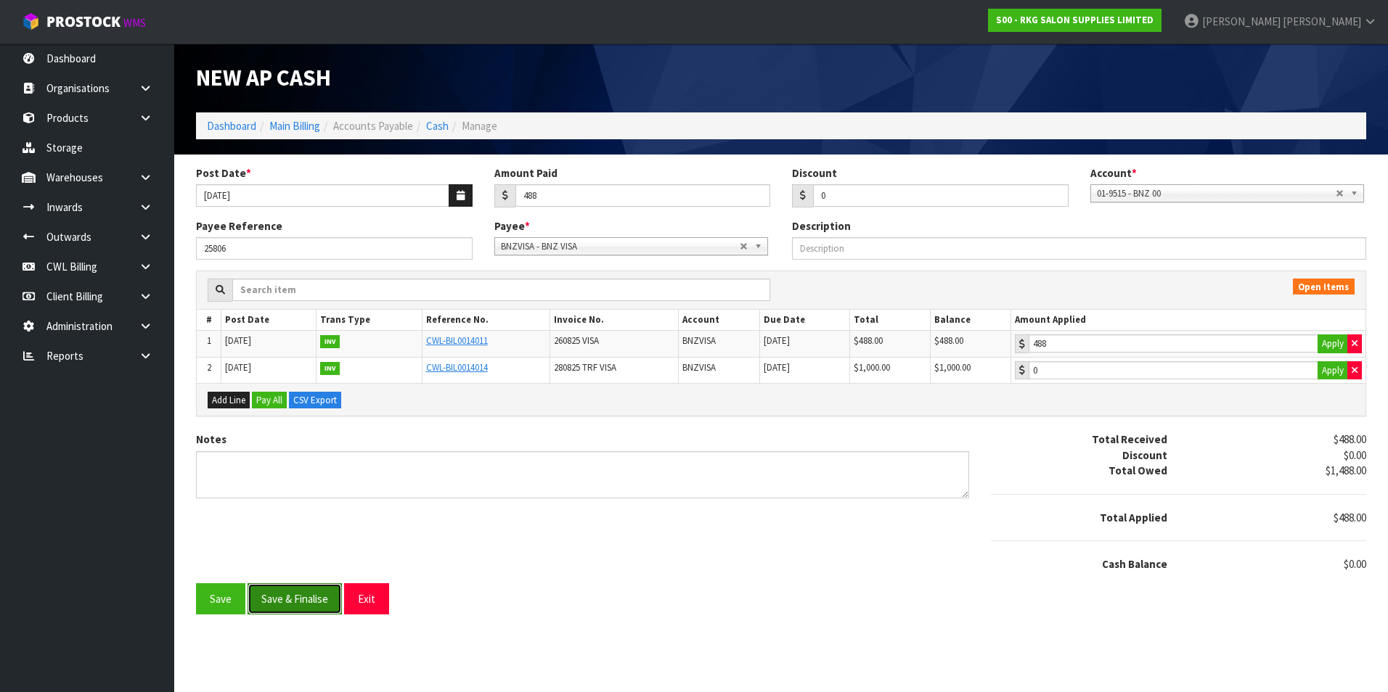
click at [316, 592] on button "Save & Finalise" at bounding box center [294, 598] width 94 height 31
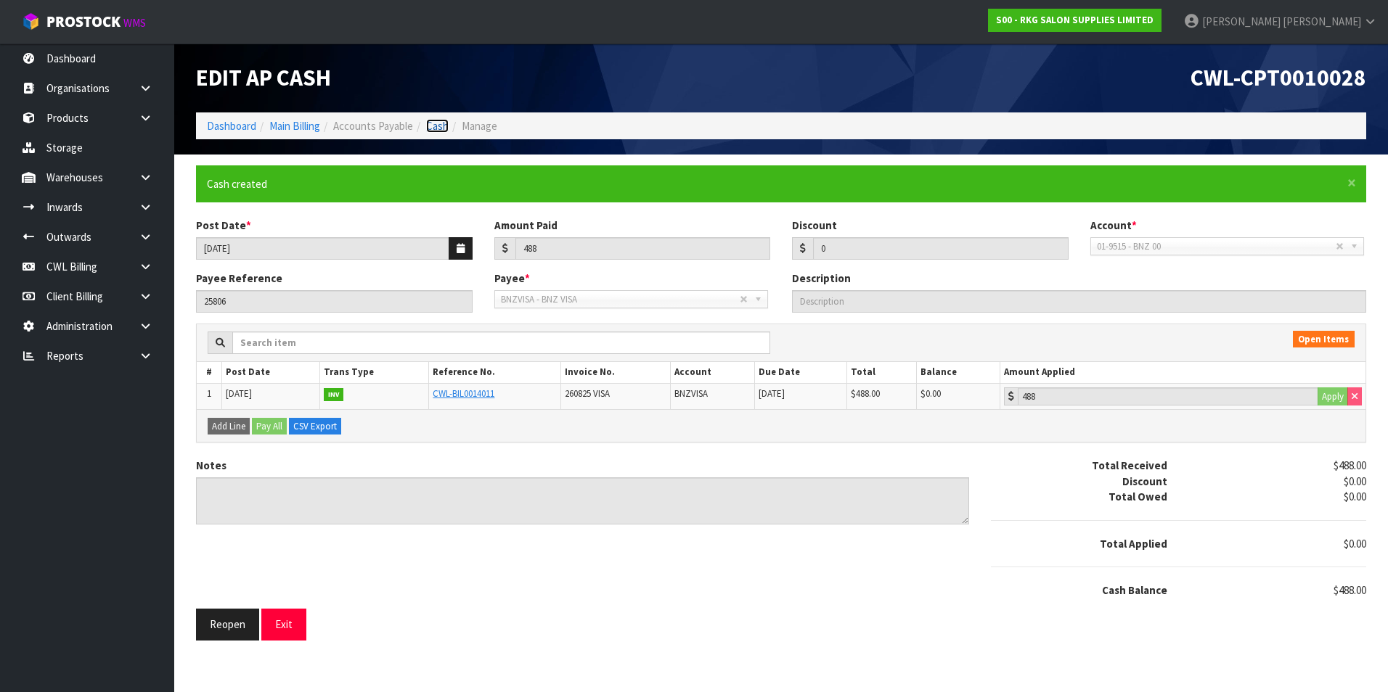
drag, startPoint x: 437, startPoint y: 123, endPoint x: 446, endPoint y: 126, distance: 9.7
click at [437, 123] on link "Cash" at bounding box center [437, 126] width 22 height 14
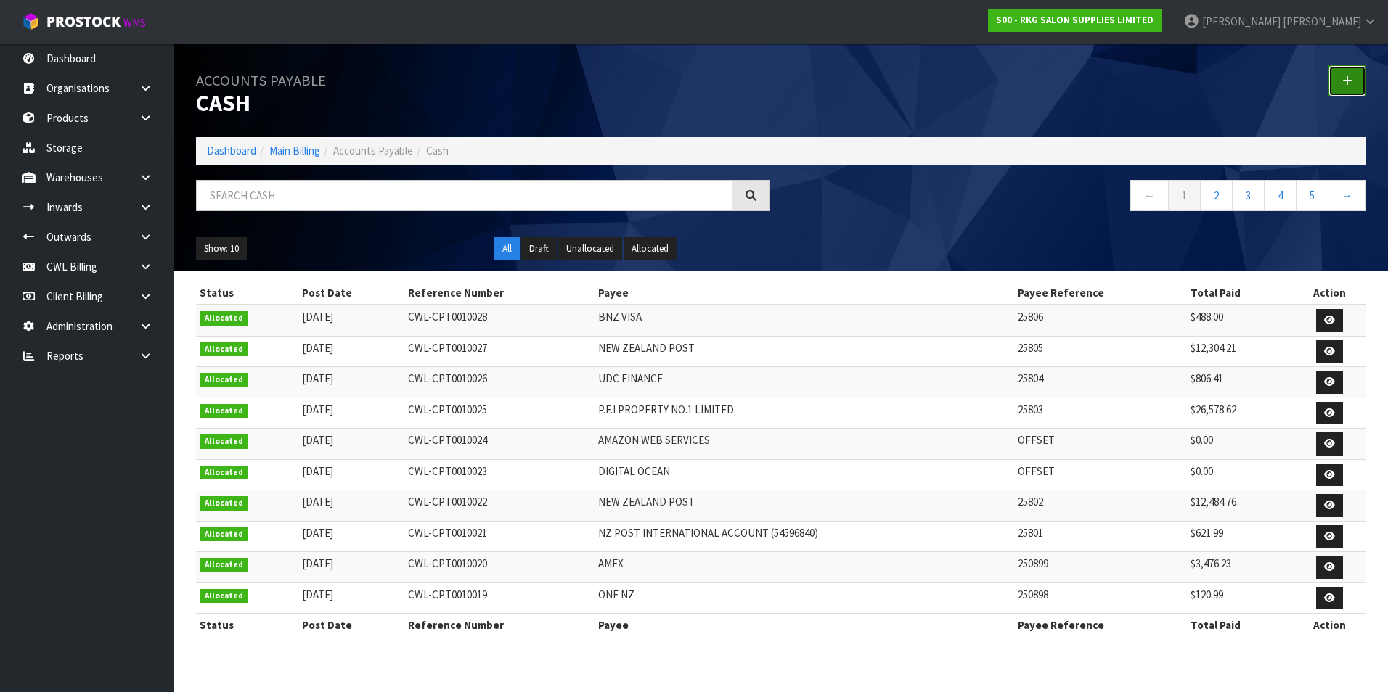
click at [1337, 83] on link at bounding box center [1347, 80] width 38 height 31
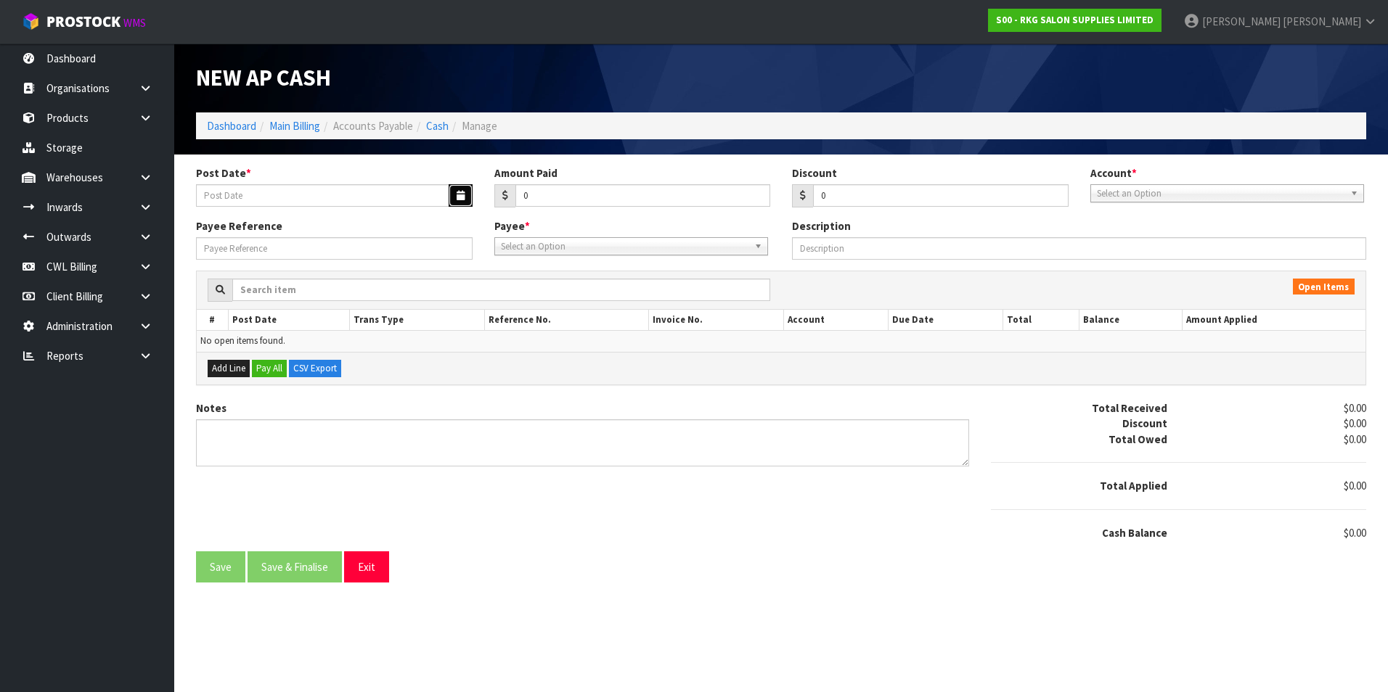
click at [454, 200] on button "button" at bounding box center [460, 195] width 24 height 22
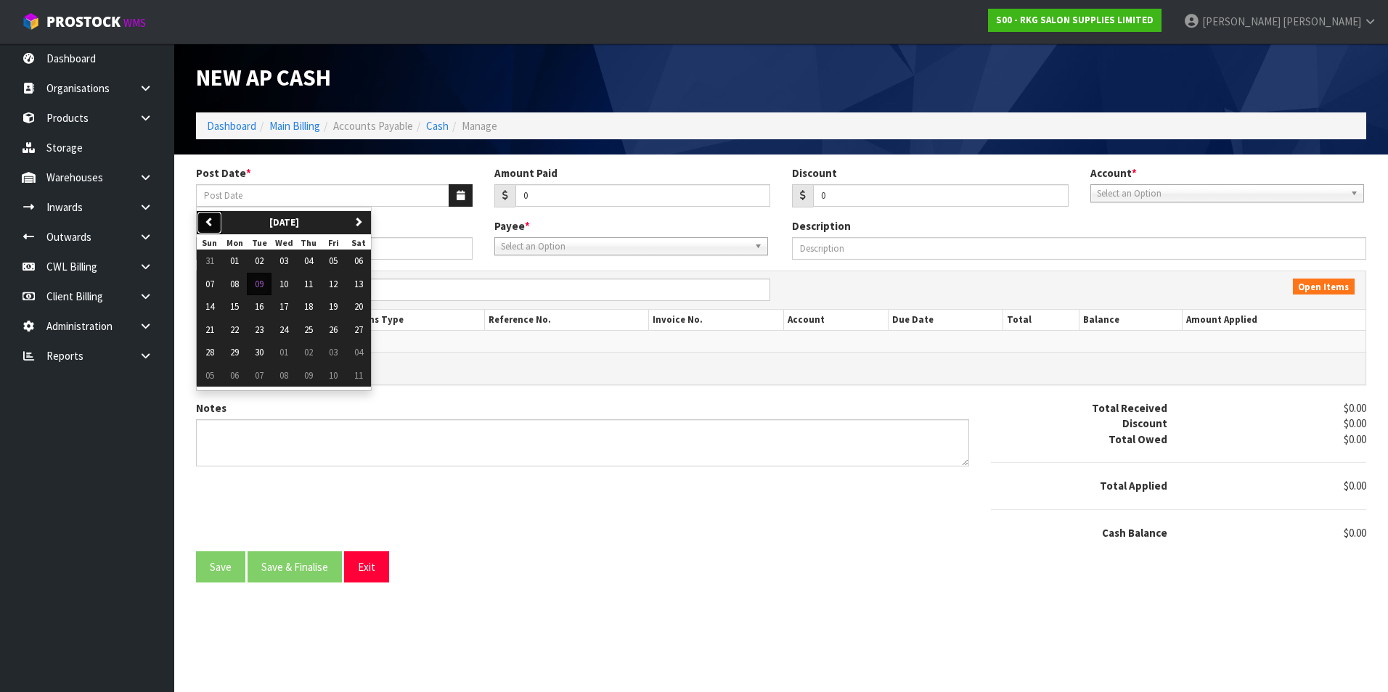
click at [216, 226] on button "previous" at bounding box center [209, 222] width 25 height 23
click at [287, 356] on span "27" at bounding box center [283, 352] width 9 height 12
type input "[DATE]"
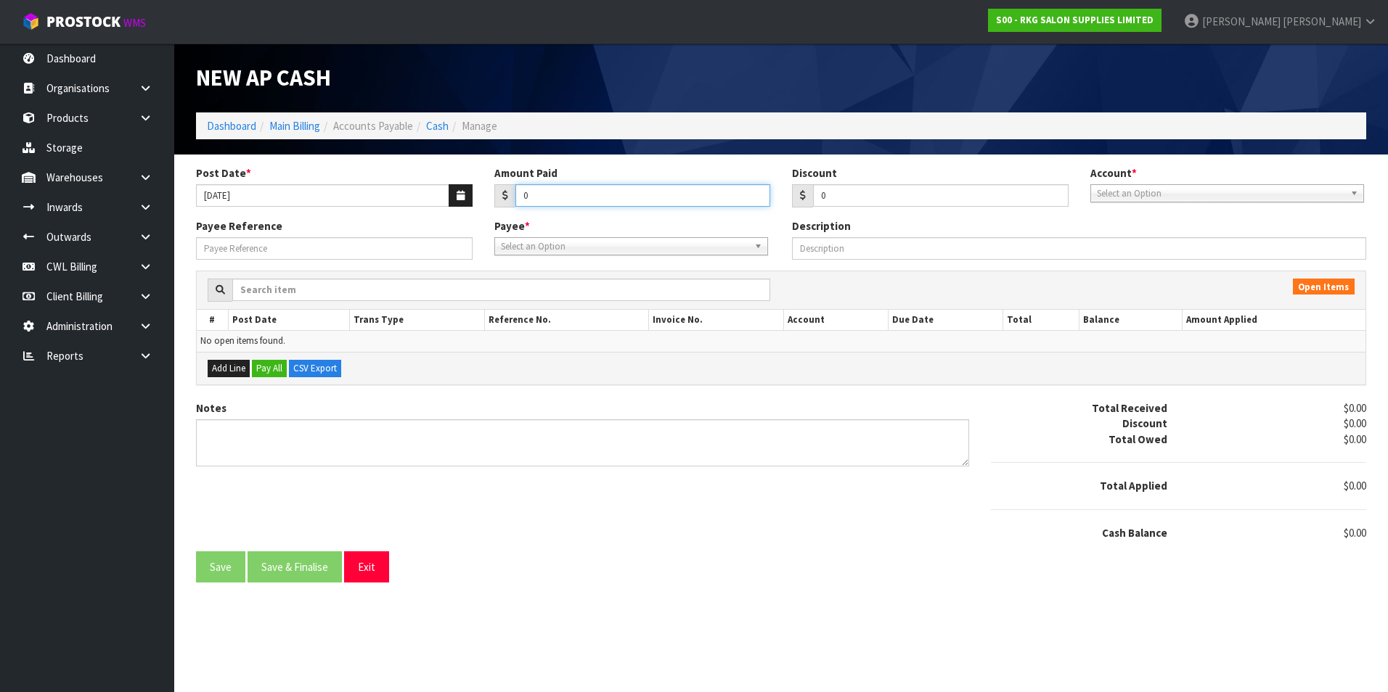
click at [599, 195] on input "0" at bounding box center [642, 195] width 255 height 22
type input "10000"
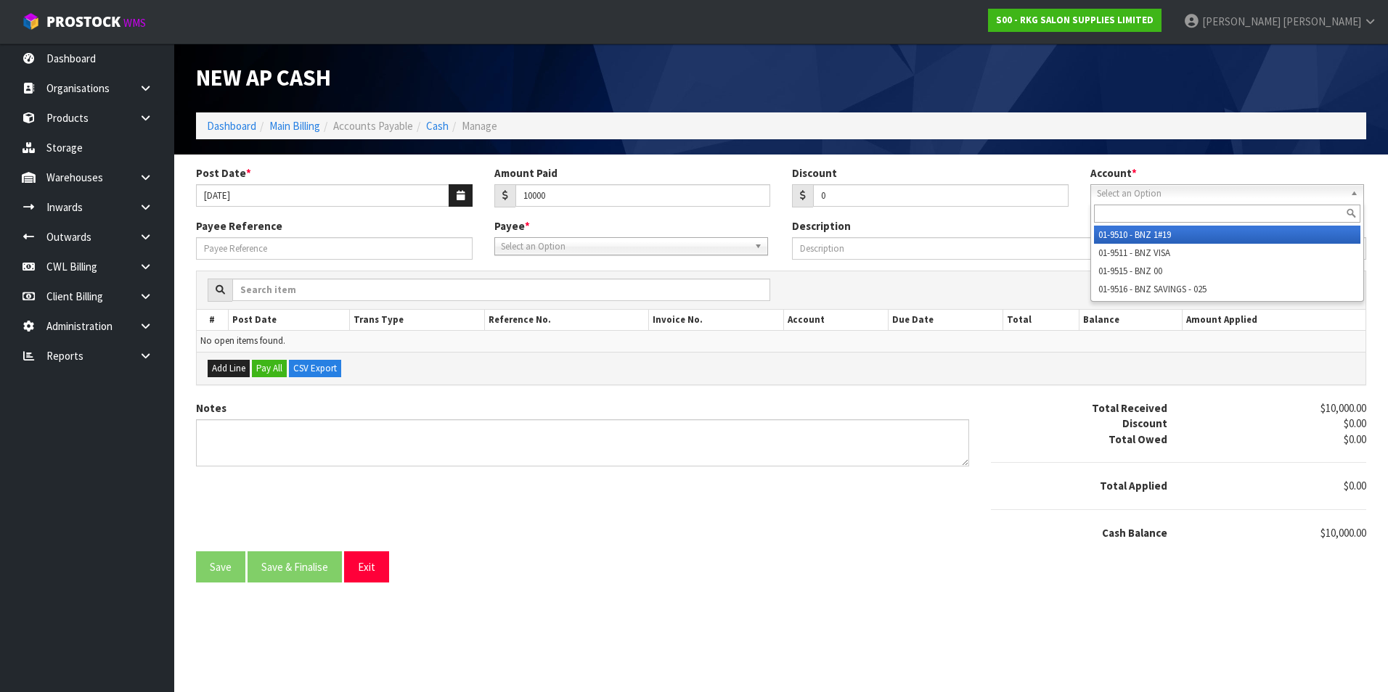
click at [1136, 194] on span "Select an Option" at bounding box center [1220, 193] width 247 height 17
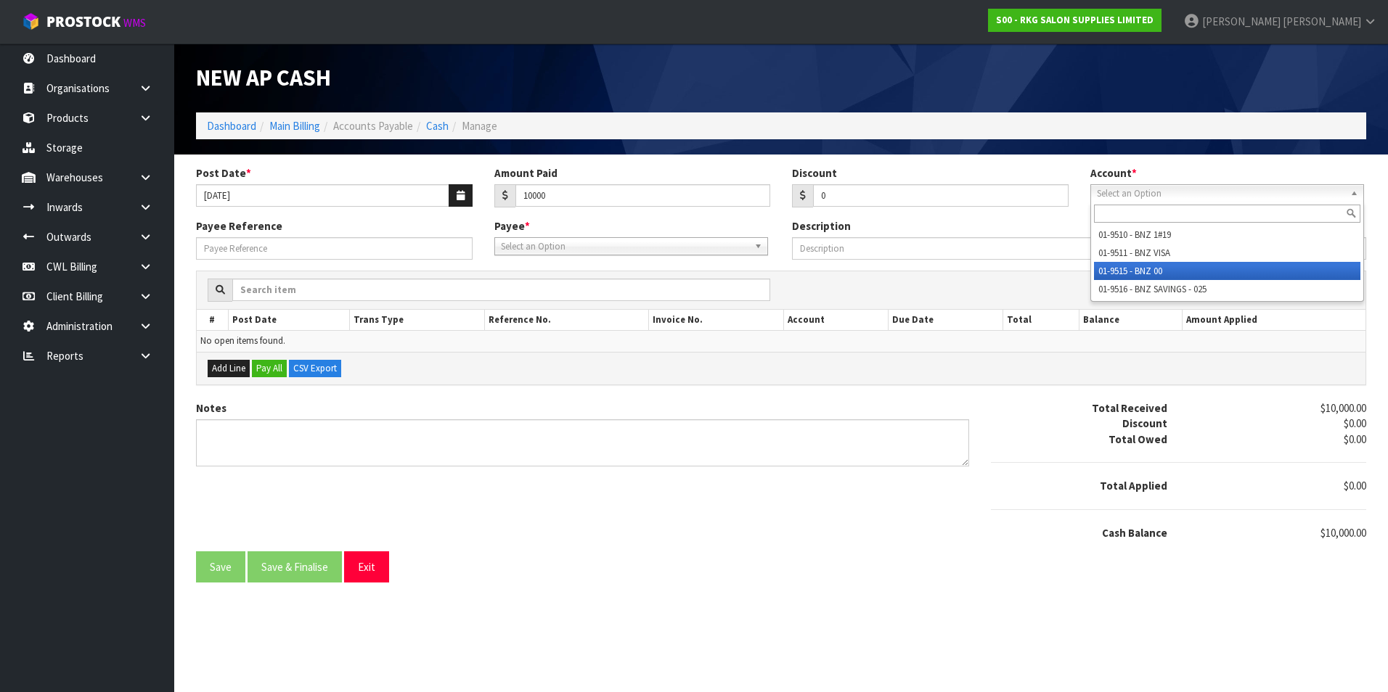
drag, startPoint x: 1135, startPoint y: 268, endPoint x: 693, endPoint y: 273, distance: 442.0
click at [1131, 269] on li "01-9515 - BNZ 00" at bounding box center [1227, 271] width 266 height 18
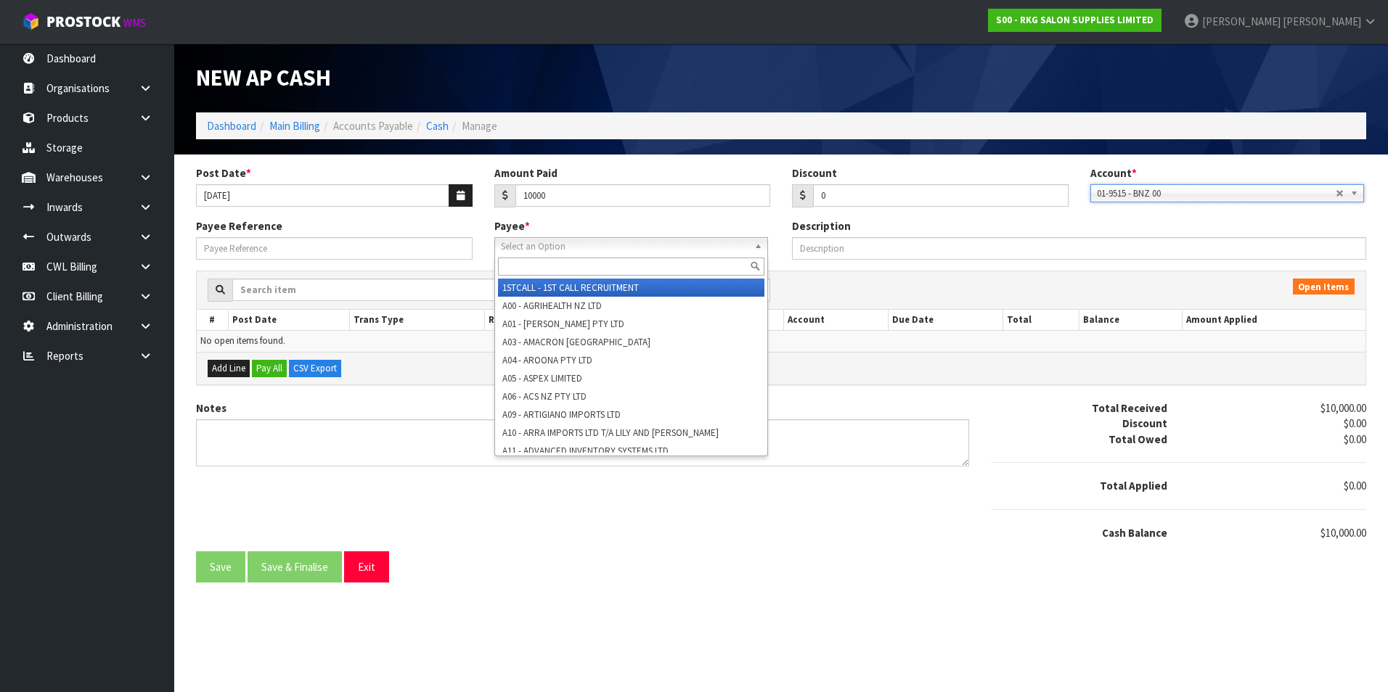
click at [563, 247] on span "Select an Option" at bounding box center [624, 246] width 247 height 17
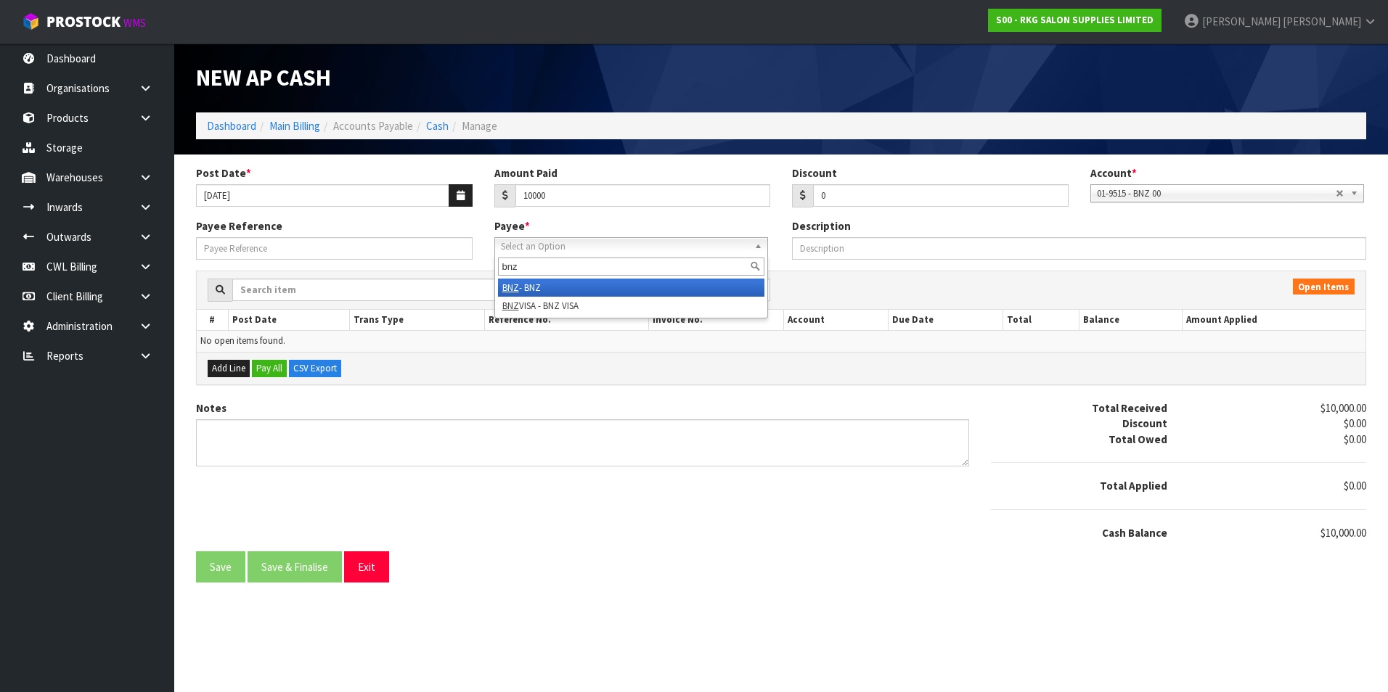
type input "bnz"
click at [555, 285] on li "BNZ - BNZ" at bounding box center [631, 288] width 266 height 18
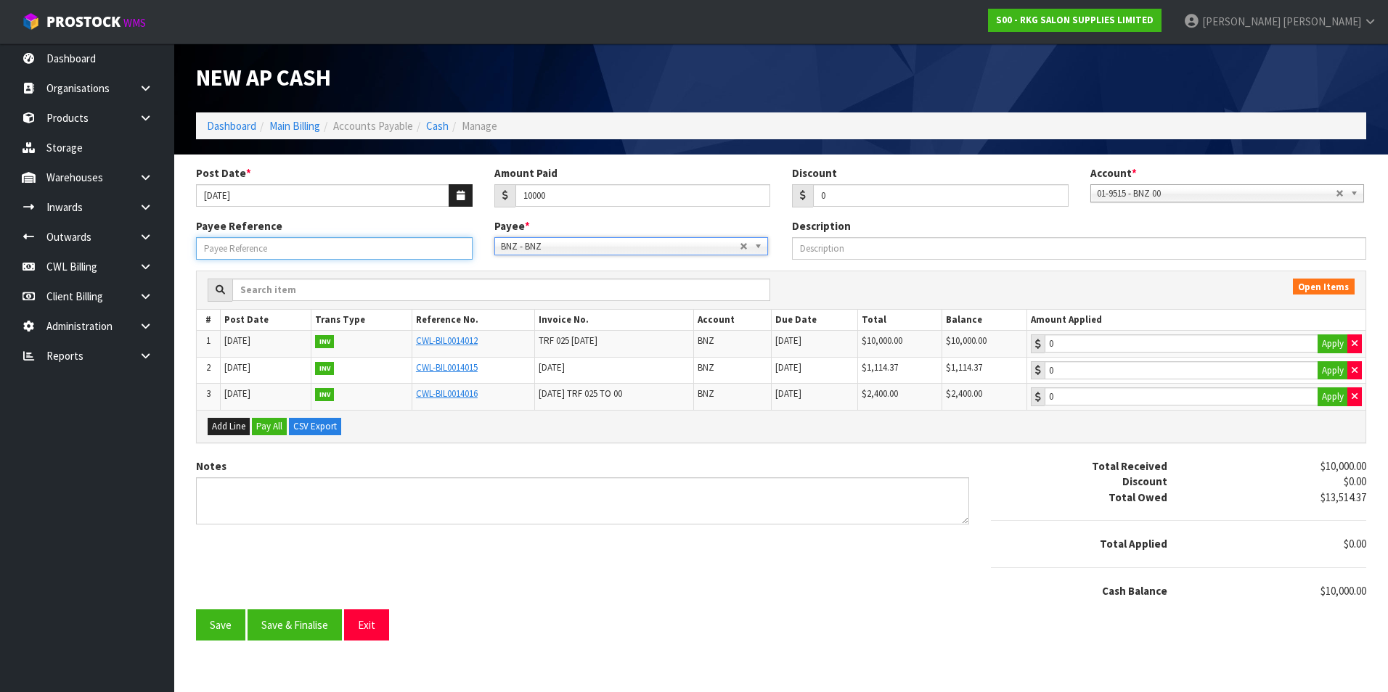
click at [288, 250] on input "Payee Reference" at bounding box center [334, 248] width 276 height 22
type input "25807"
drag, startPoint x: 1336, startPoint y: 348, endPoint x: 1329, endPoint y: 348, distance: 7.3
click at [1335, 348] on button "Apply" at bounding box center [1332, 344] width 30 height 19
type input "10000"
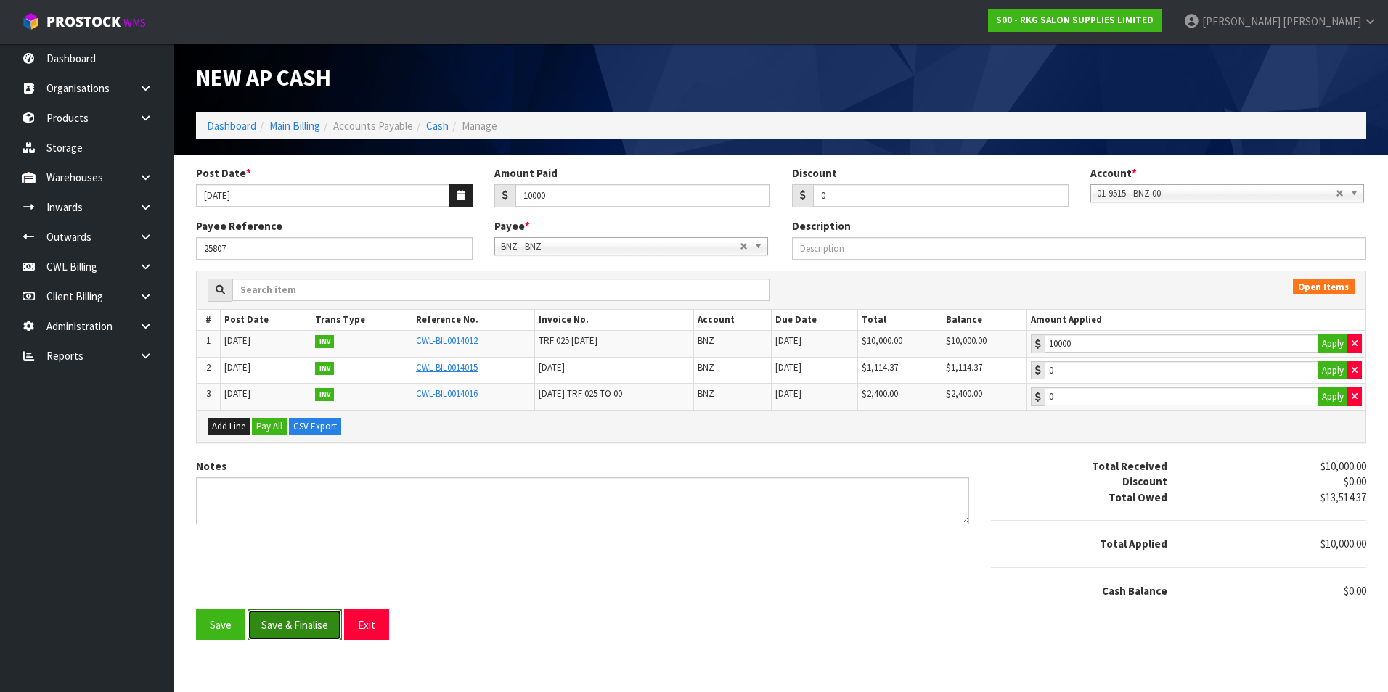
click at [316, 623] on button "Save & Finalise" at bounding box center [294, 625] width 94 height 31
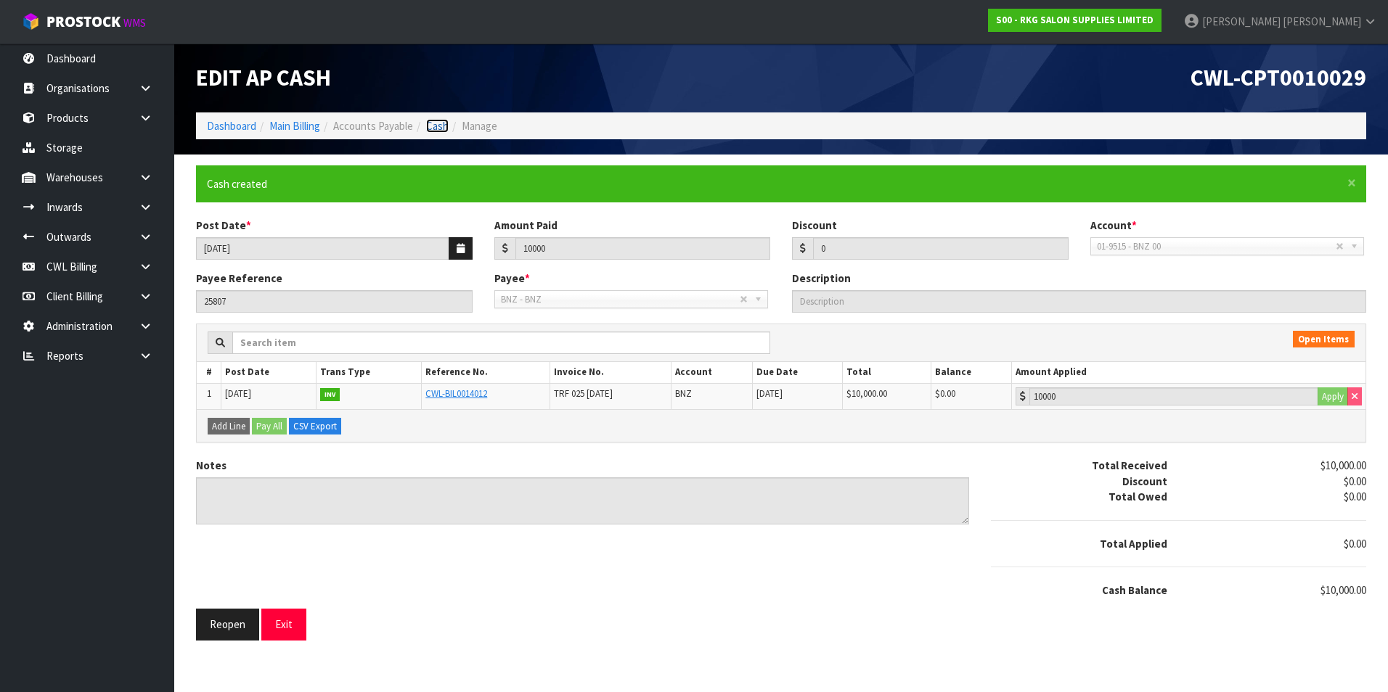
drag, startPoint x: 441, startPoint y: 126, endPoint x: 463, endPoint y: 123, distance: 22.1
click at [441, 126] on link "Cash" at bounding box center [437, 126] width 22 height 14
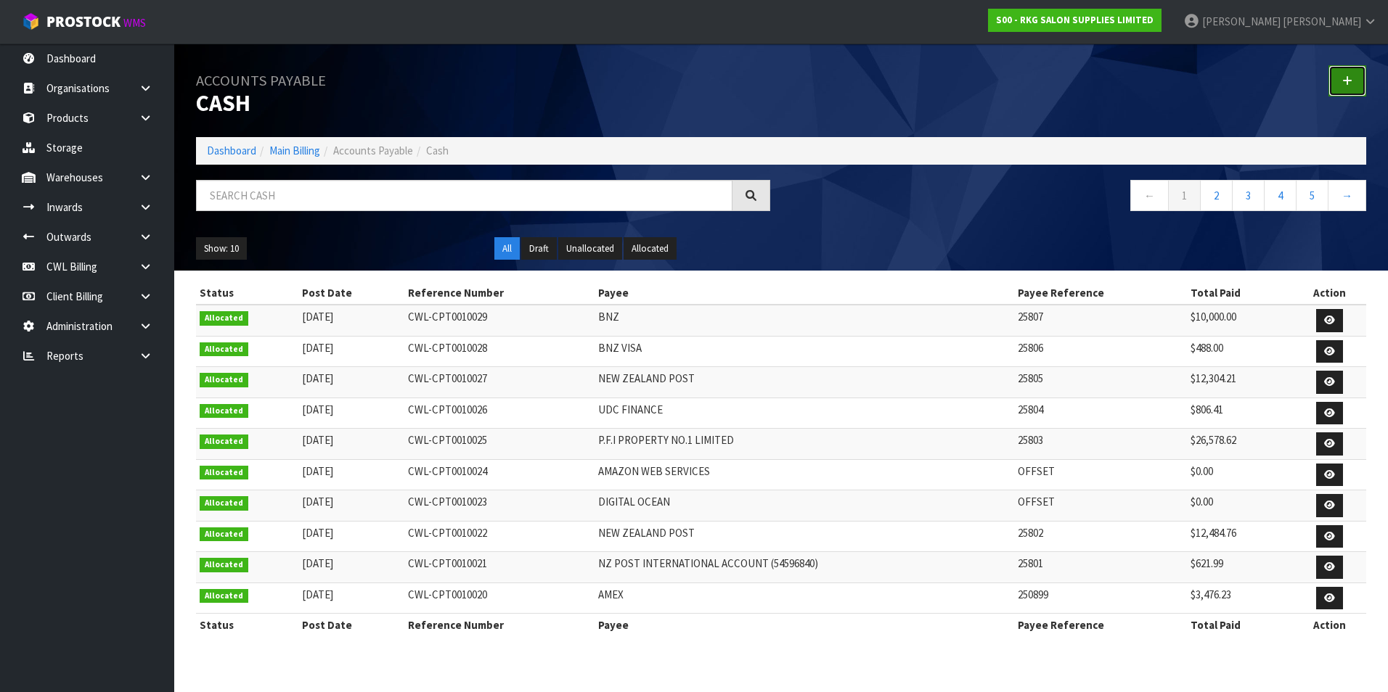
click at [1333, 78] on link at bounding box center [1347, 80] width 38 height 31
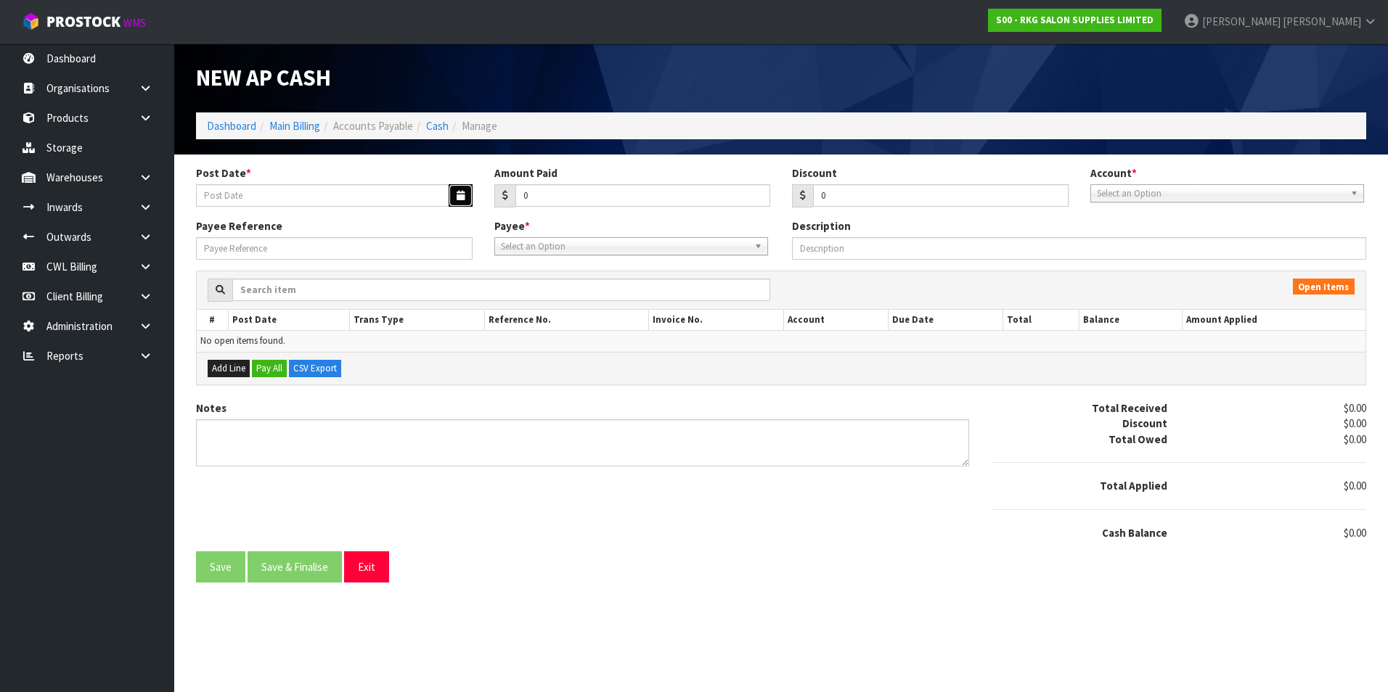
drag, startPoint x: 464, startPoint y: 202, endPoint x: 377, endPoint y: 213, distance: 87.7
click at [459, 202] on button "button" at bounding box center [460, 195] width 24 height 22
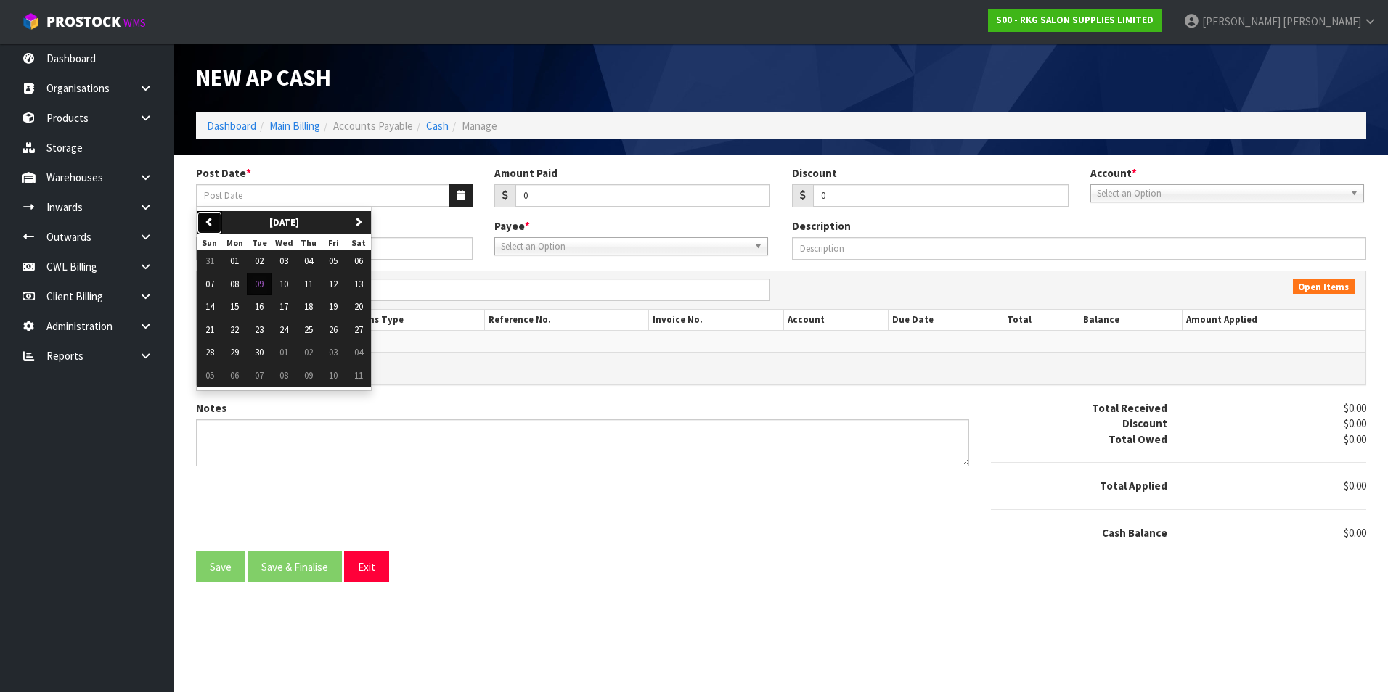
click at [210, 226] on icon "button" at bounding box center [209, 221] width 9 height 9
click at [290, 350] on button "27" at bounding box center [283, 352] width 25 height 23
type input "[DATE]"
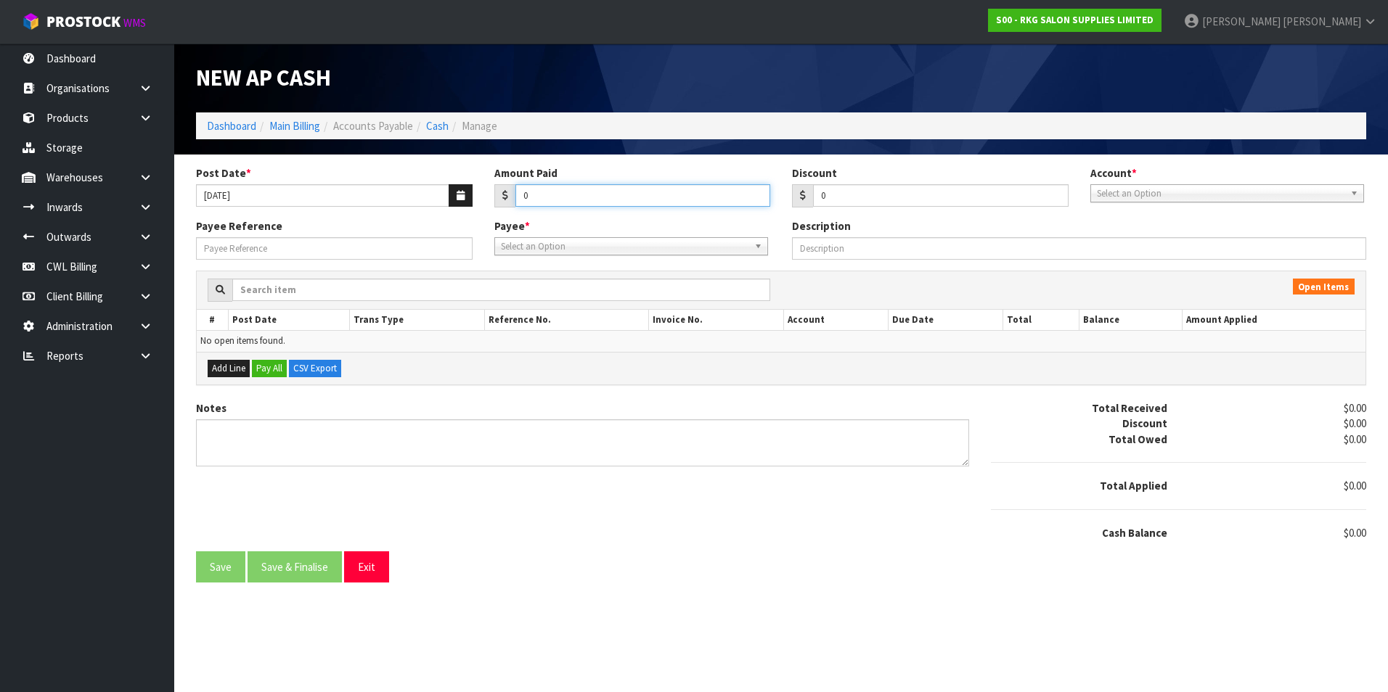
click at [587, 197] on input "0" at bounding box center [642, 195] width 255 height 22
type input "42.21"
click at [1122, 192] on span "Select an Option" at bounding box center [1220, 193] width 247 height 17
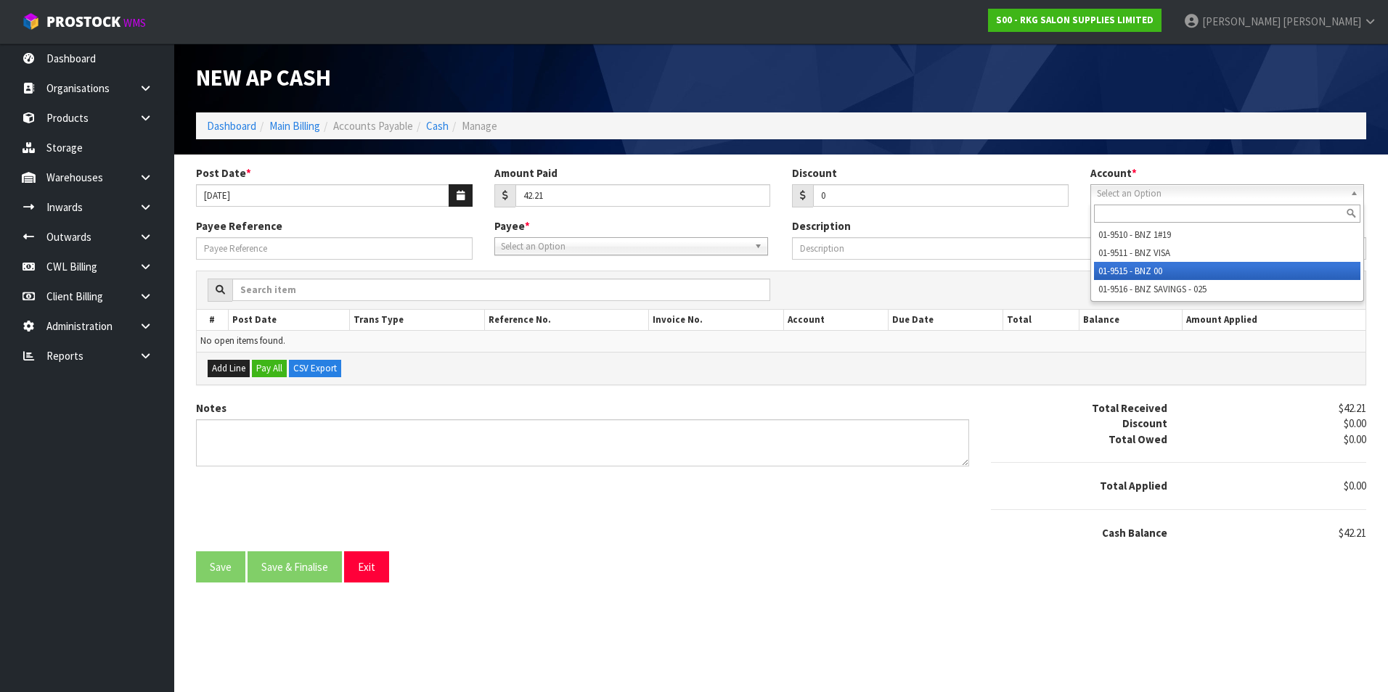
drag, startPoint x: 1145, startPoint y: 271, endPoint x: 710, endPoint y: 272, distance: 435.4
click at [1143, 271] on li "01-9515 - BNZ 00" at bounding box center [1227, 271] width 266 height 18
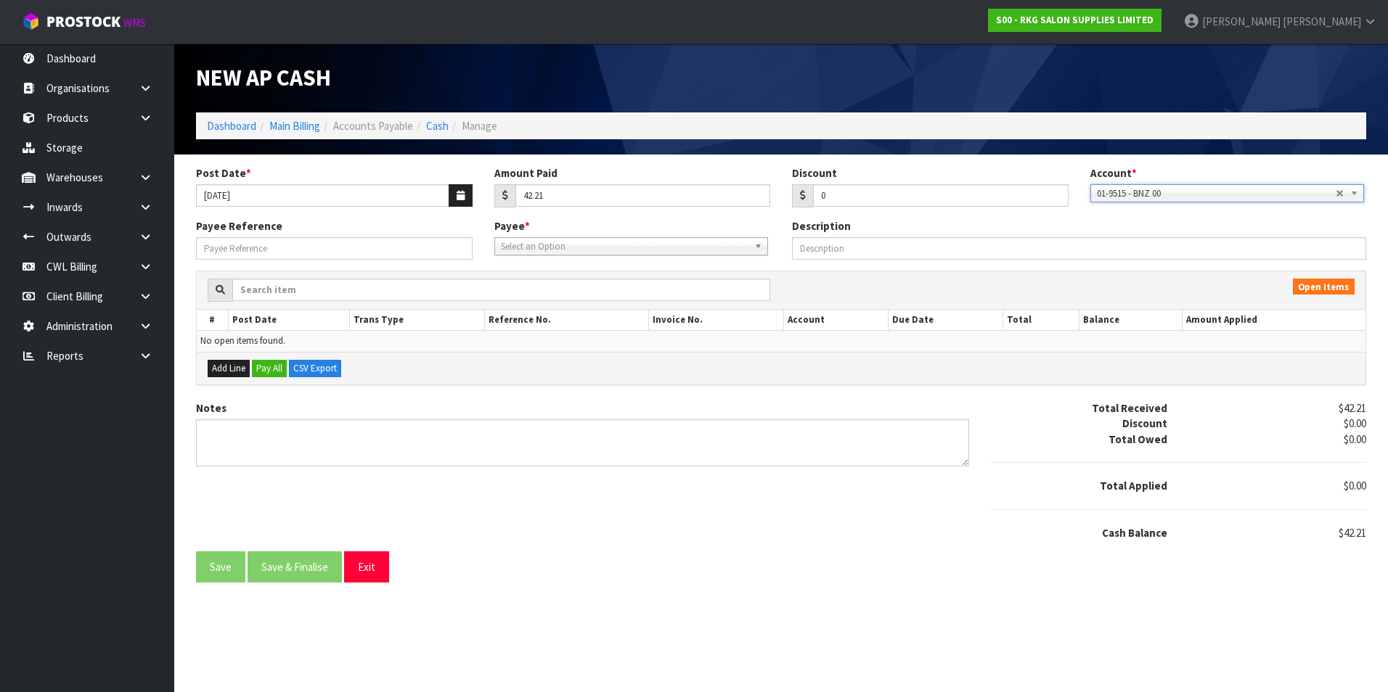
click at [562, 250] on span "Select an Option" at bounding box center [624, 246] width 247 height 17
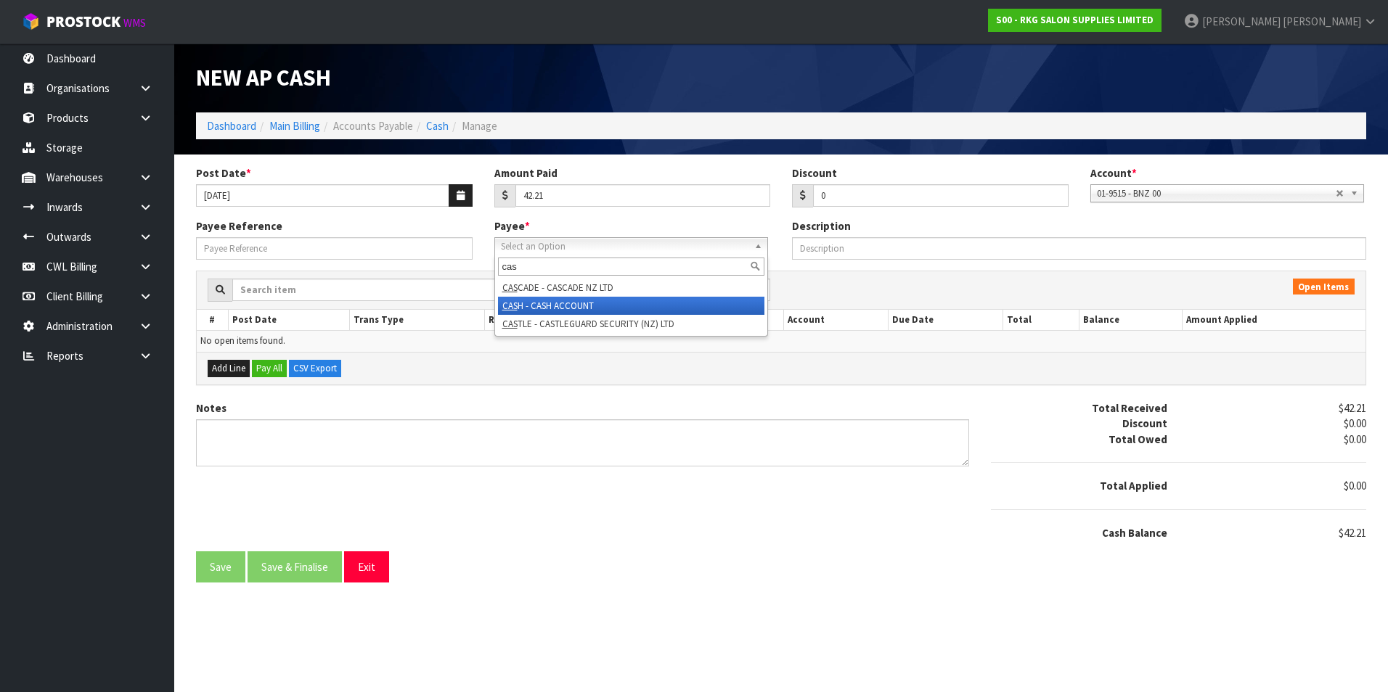
type input "cas"
drag, startPoint x: 575, startPoint y: 305, endPoint x: 396, endPoint y: 266, distance: 184.2
click at [573, 305] on li "CAS H - CASH ACCOUNT" at bounding box center [631, 306] width 266 height 18
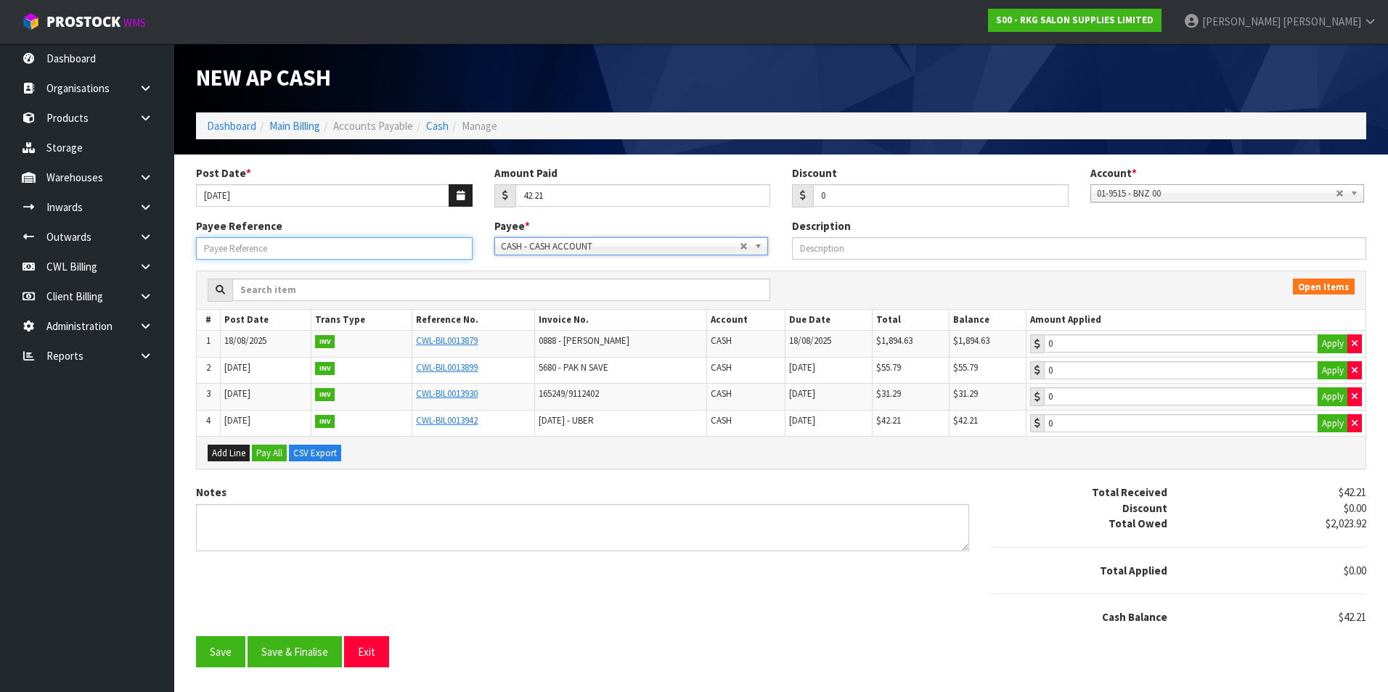
click at [375, 247] on input "Payee Reference" at bounding box center [334, 248] width 276 height 22
type input "25808"
click at [1332, 427] on button "Apply" at bounding box center [1332, 423] width 30 height 19
type input "42.21"
click at [307, 655] on button "Save & Finalise" at bounding box center [294, 651] width 94 height 31
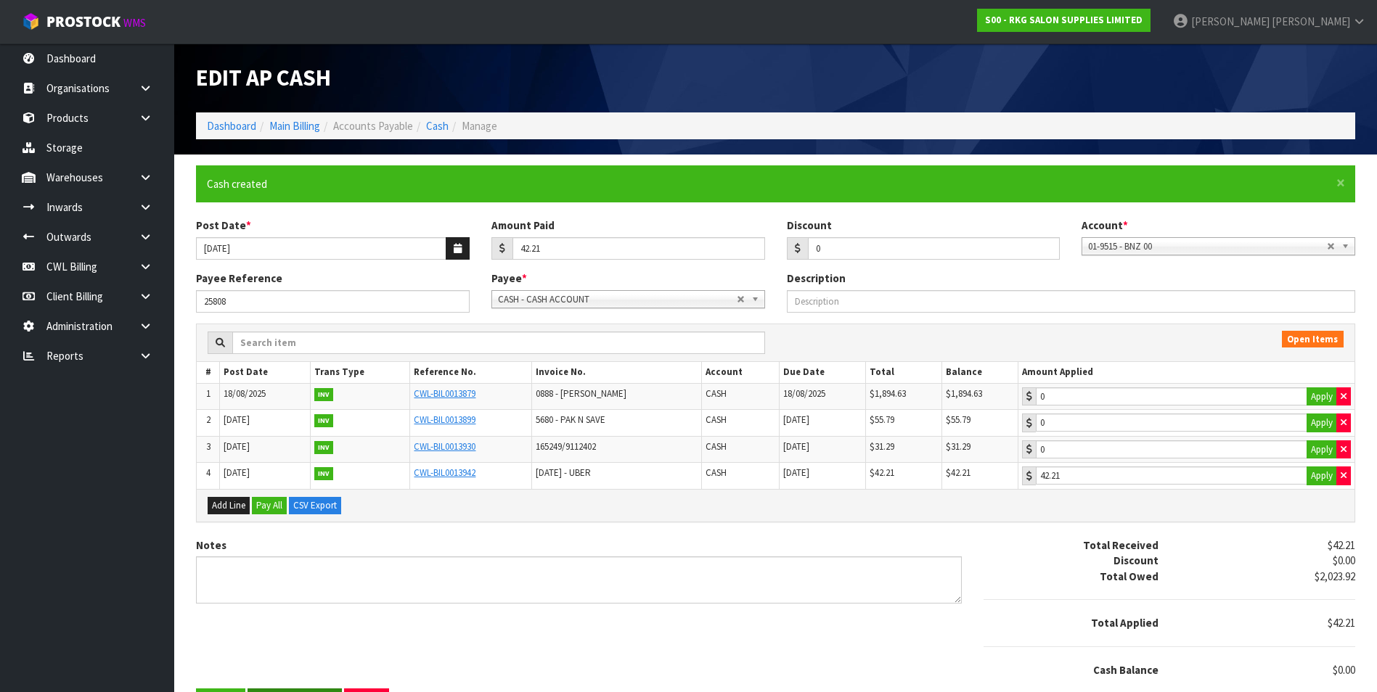
type input "42.21"
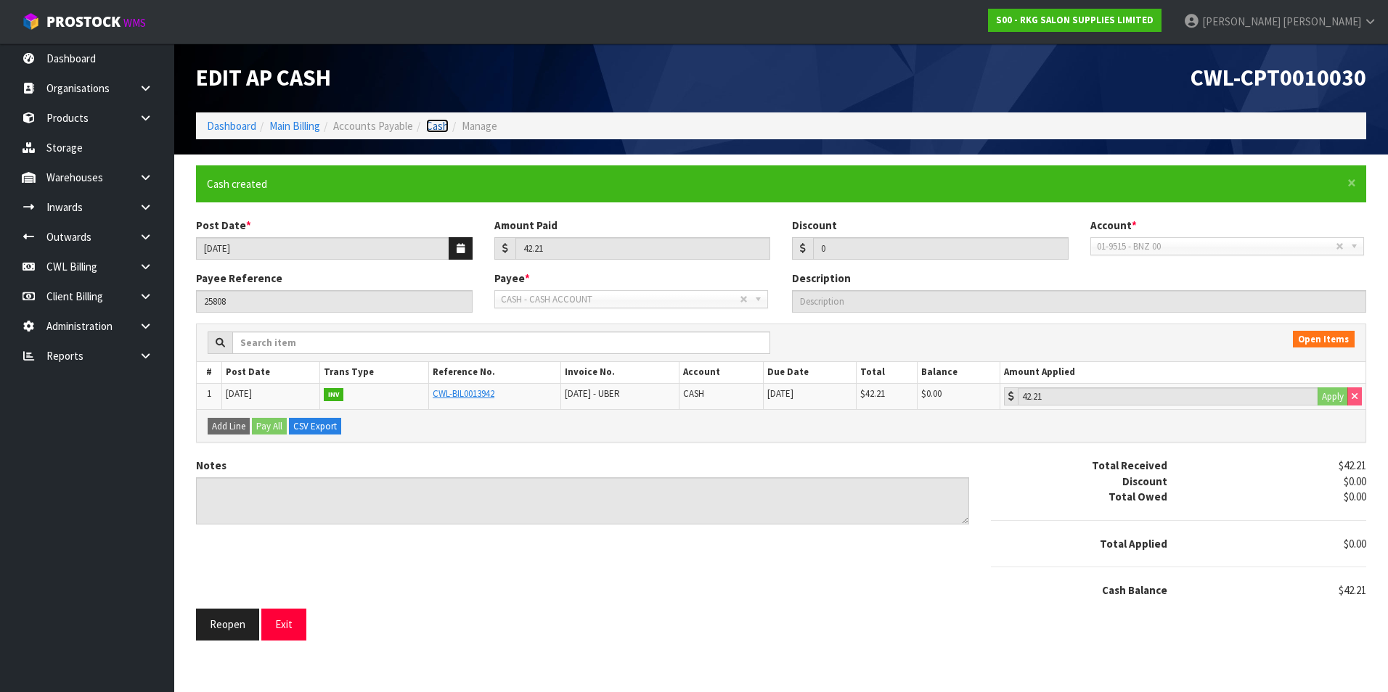
click at [441, 123] on link "Cash" at bounding box center [437, 126] width 22 height 14
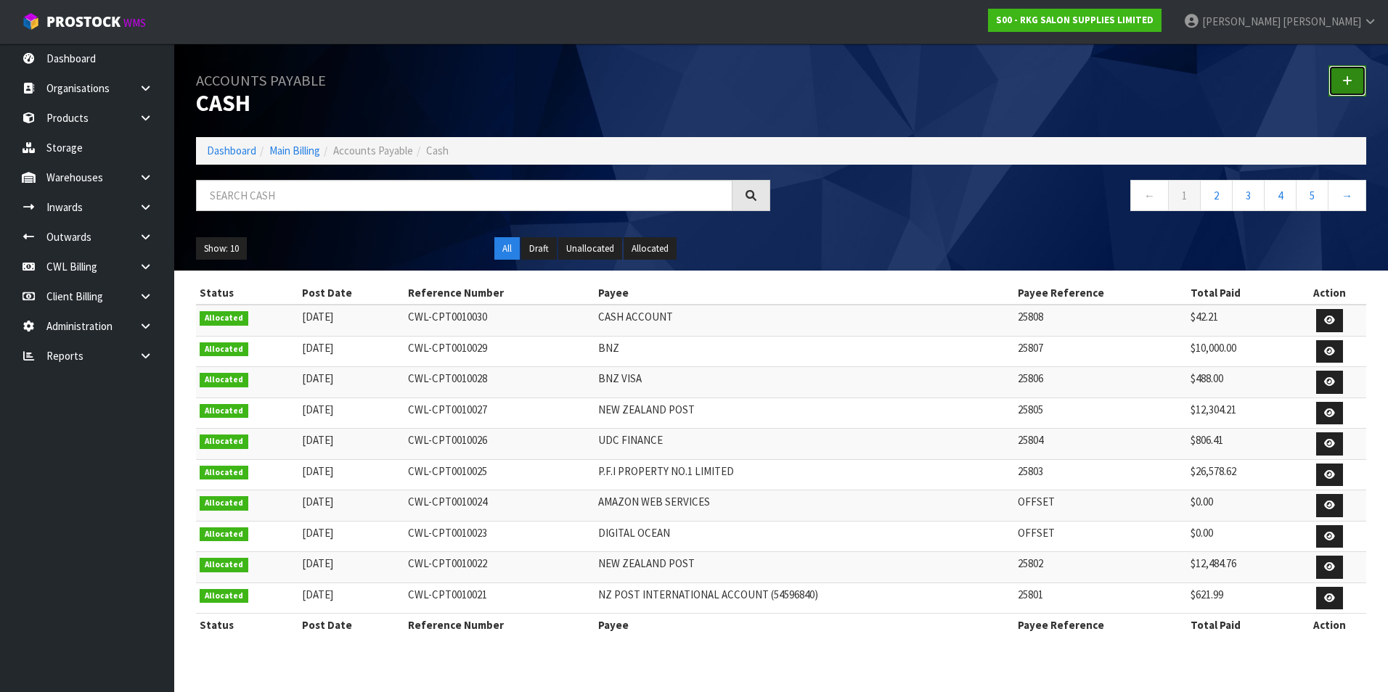
click at [1337, 81] on link at bounding box center [1347, 80] width 38 height 31
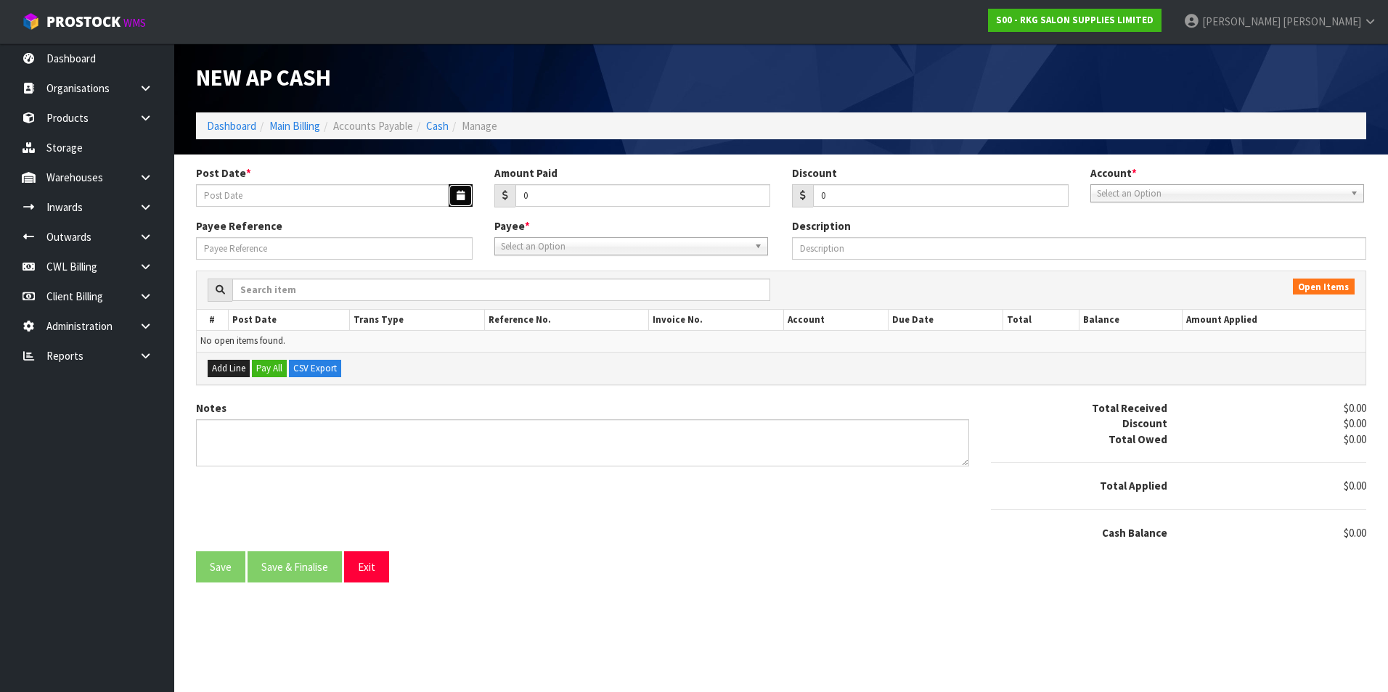
click at [463, 194] on icon "button" at bounding box center [460, 195] width 8 height 9
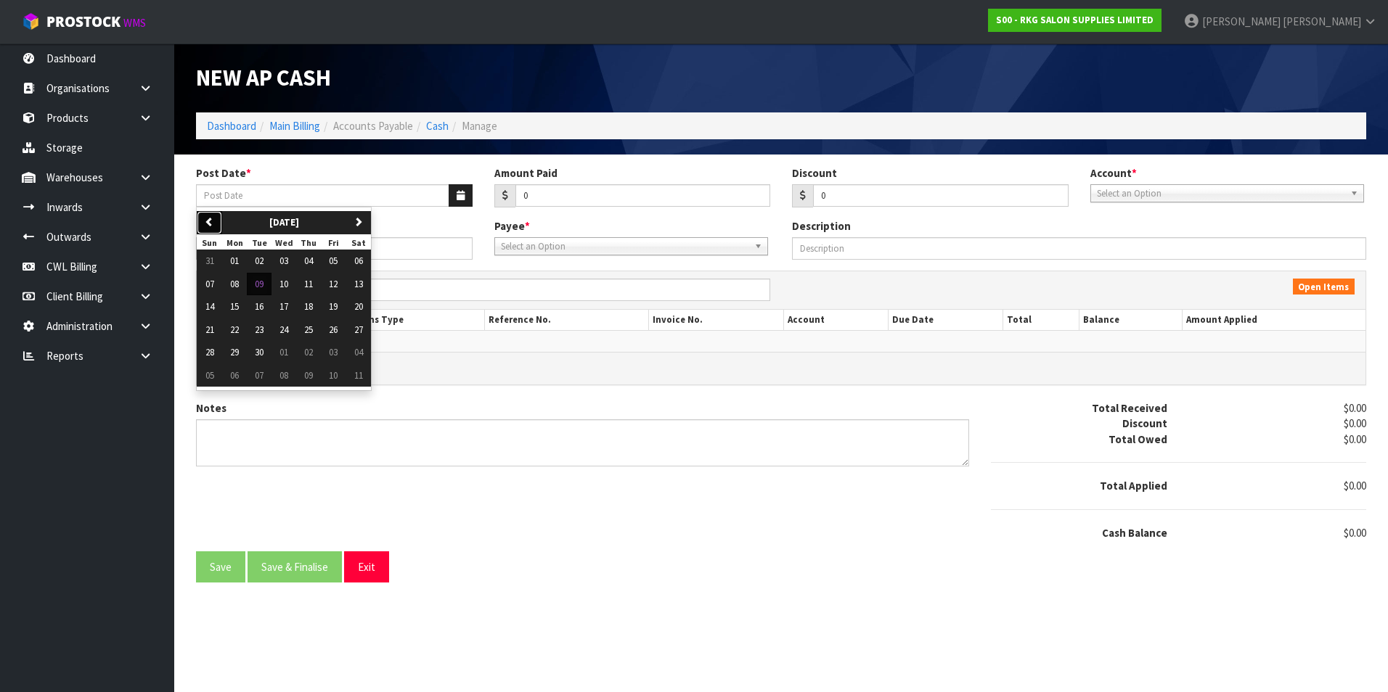
click at [212, 221] on icon "button" at bounding box center [209, 221] width 9 height 9
click at [283, 355] on span "27" at bounding box center [283, 352] width 9 height 12
type input "[DATE]"
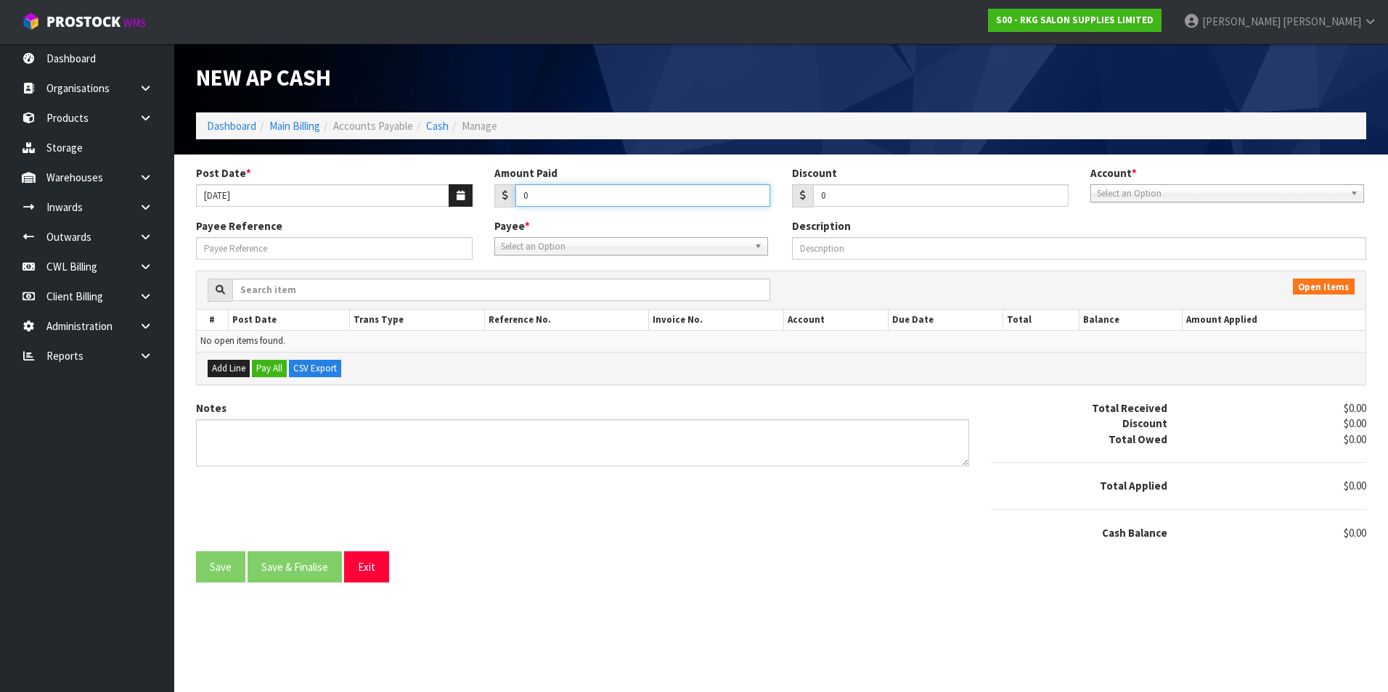
click at [557, 194] on input "0" at bounding box center [642, 195] width 255 height 22
type input "33577.03"
click at [1171, 192] on span "Select an Option" at bounding box center [1220, 193] width 247 height 17
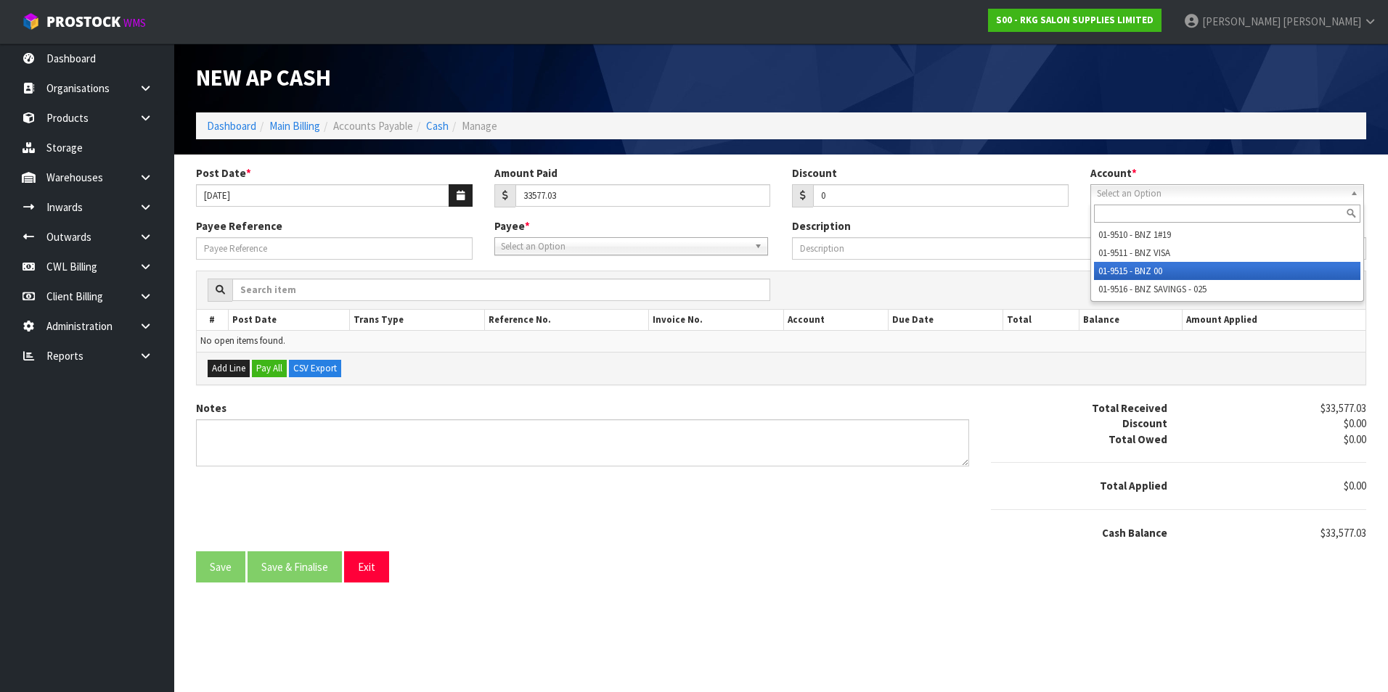
click at [1140, 265] on li "01-9515 - BNZ 00" at bounding box center [1227, 271] width 266 height 18
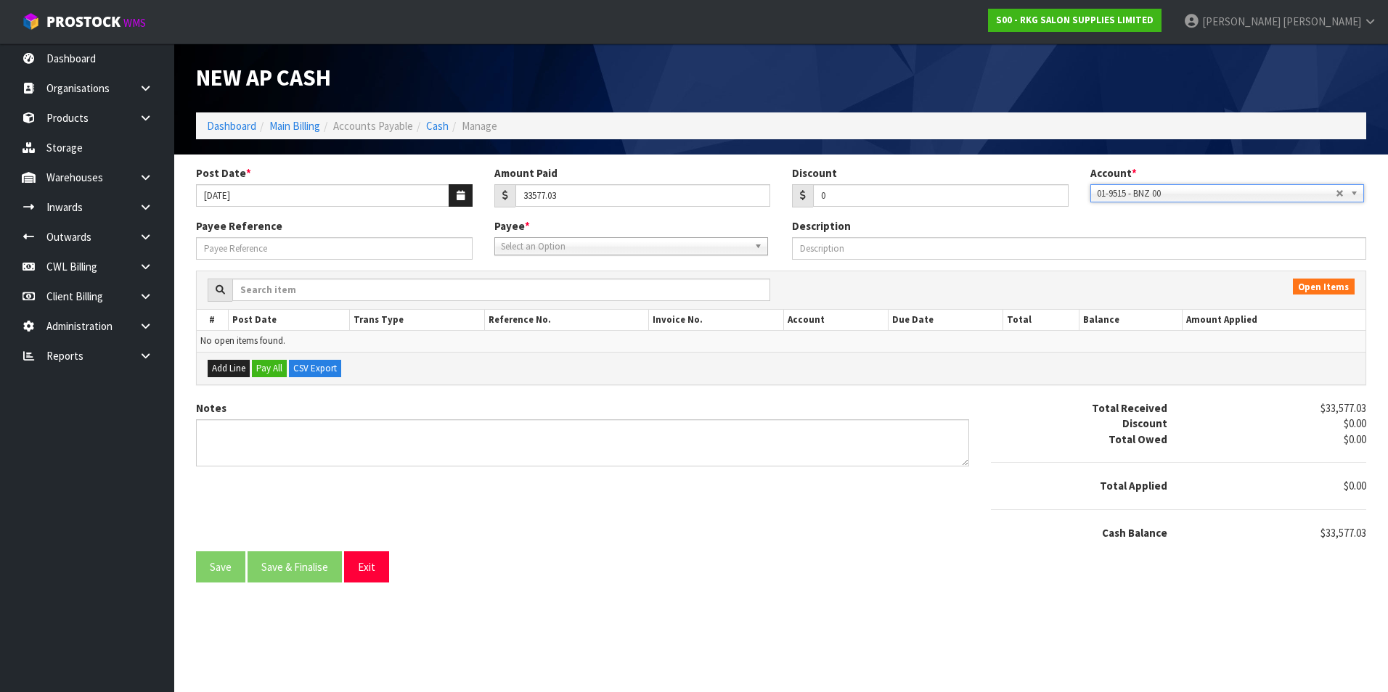
click at [634, 245] on span "Select an Option" at bounding box center [624, 246] width 247 height 17
type input "wag"
click at [562, 288] on li "WAG ES - WAGES" at bounding box center [631, 288] width 266 height 18
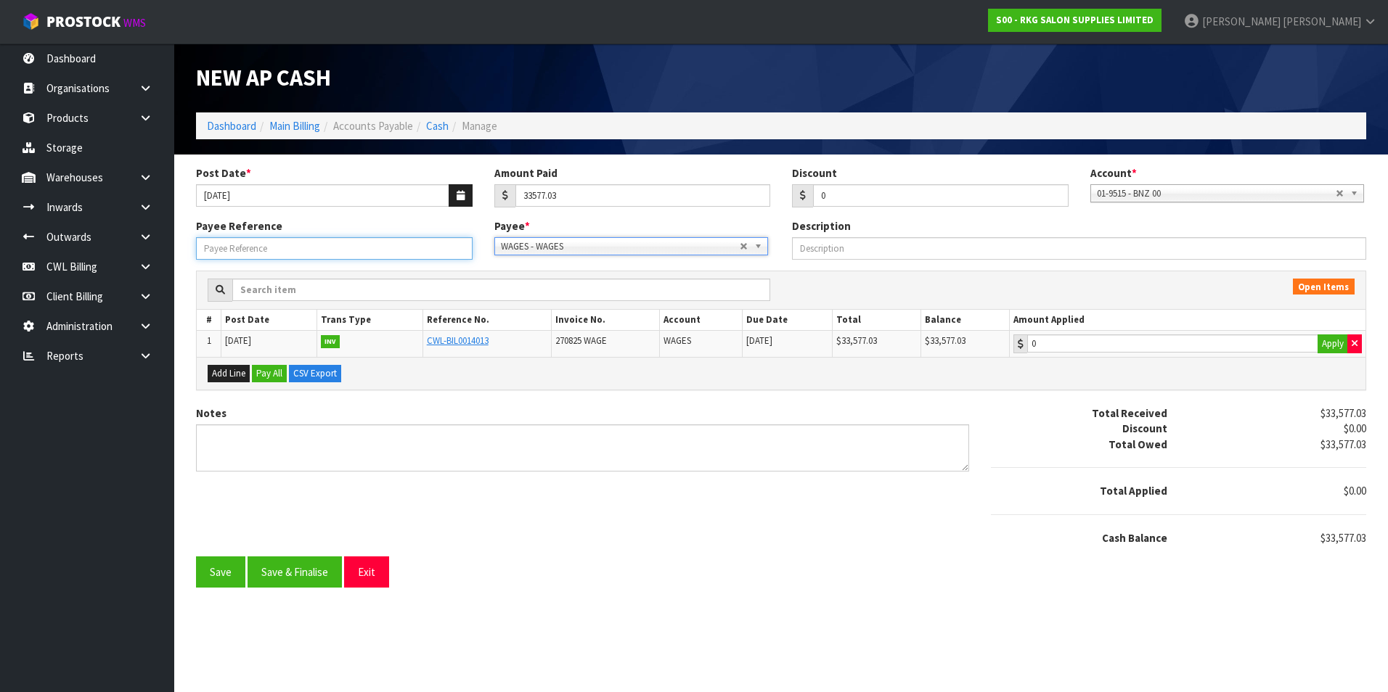
click at [327, 250] on input "Payee Reference" at bounding box center [334, 248] width 276 height 22
type input "25809"
type input "33577.03"
click at [1163, 350] on input "33577.03" at bounding box center [1172, 344] width 291 height 18
click at [282, 578] on button "Save & Finalise" at bounding box center [294, 572] width 94 height 31
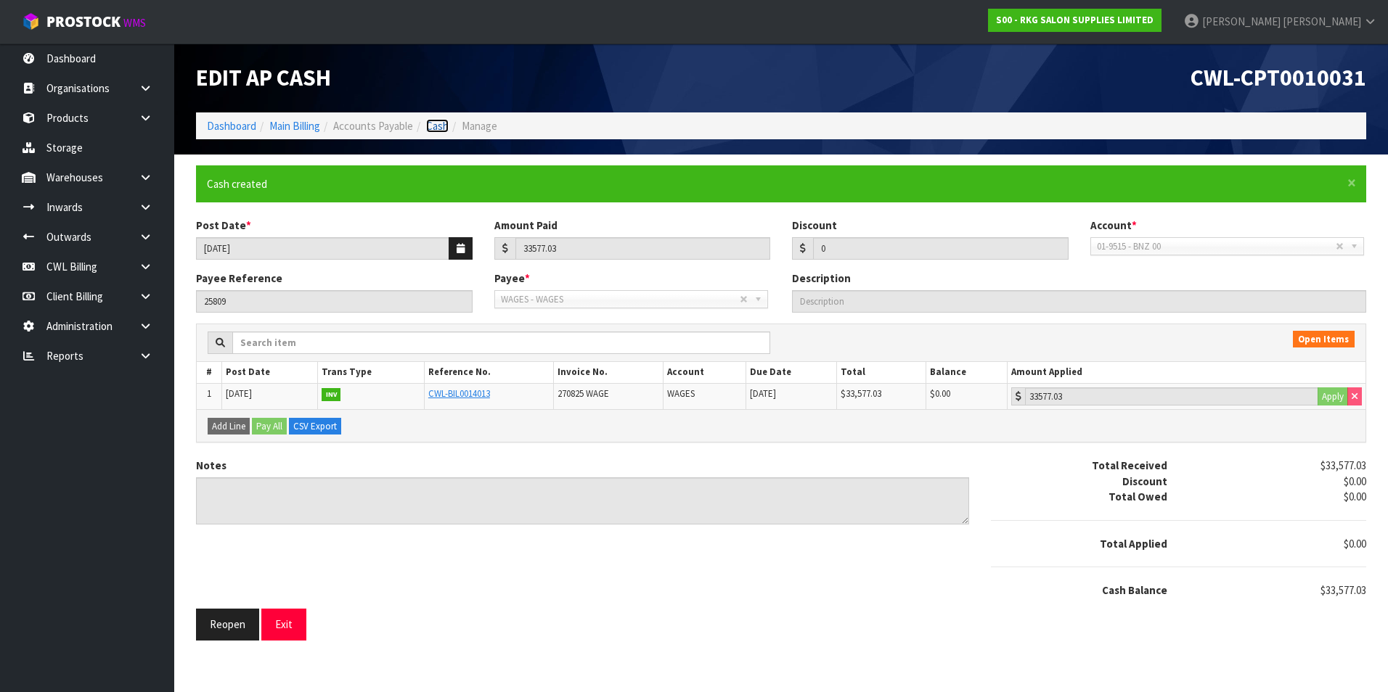
drag, startPoint x: 441, startPoint y: 126, endPoint x: 450, endPoint y: 126, distance: 8.7
click at [441, 126] on link "Cash" at bounding box center [437, 126] width 22 height 14
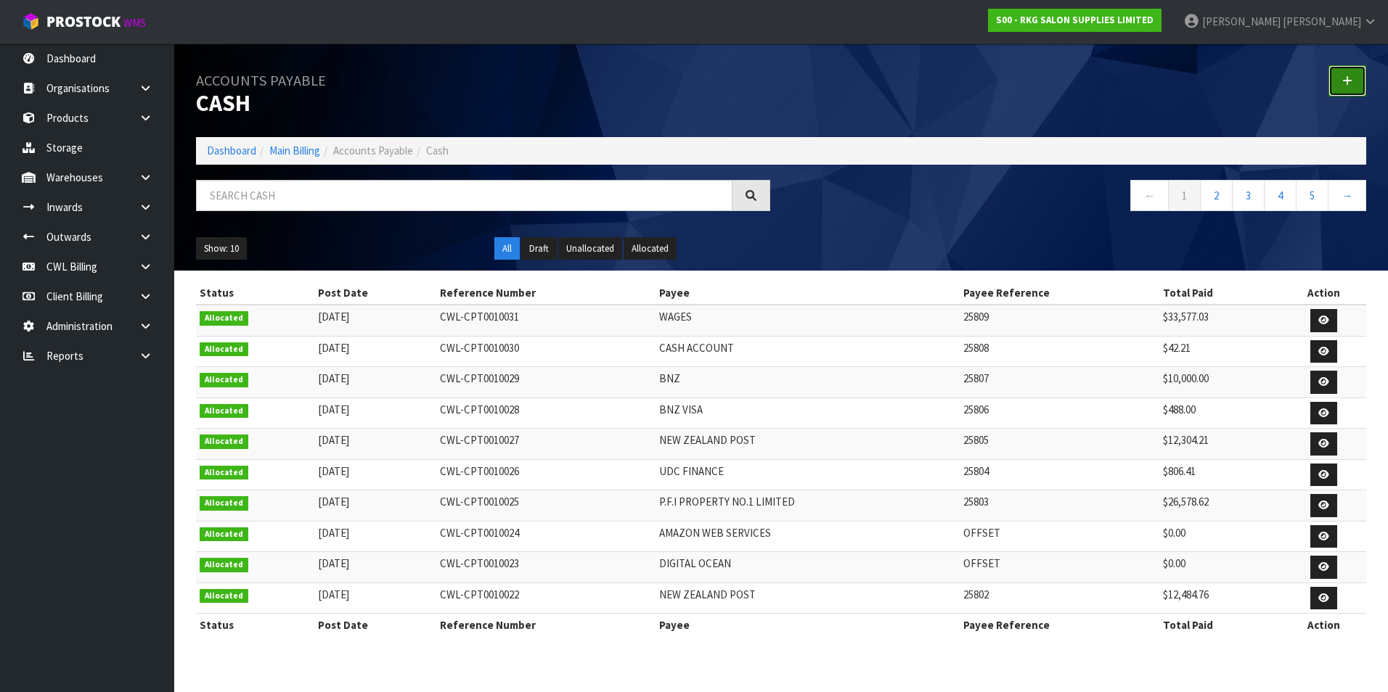
click at [1351, 76] on icon at bounding box center [1347, 80] width 10 height 11
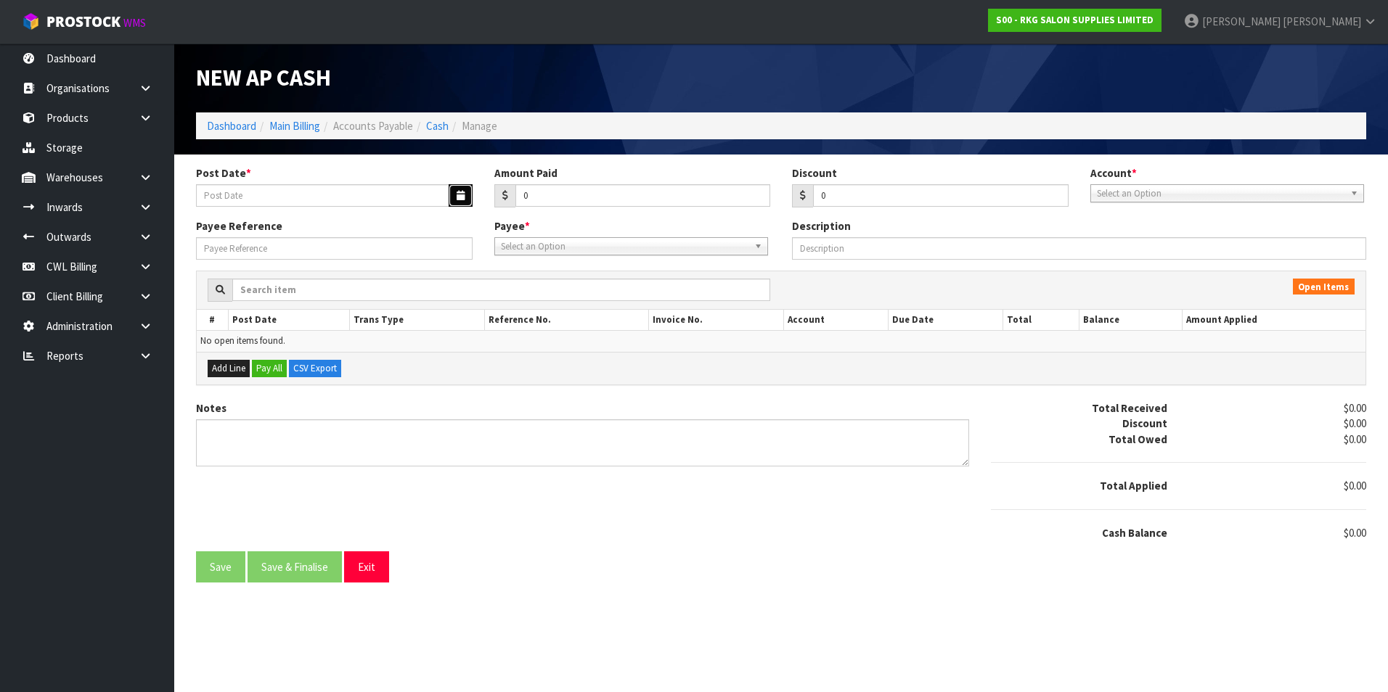
click at [453, 197] on button "button" at bounding box center [460, 195] width 24 height 22
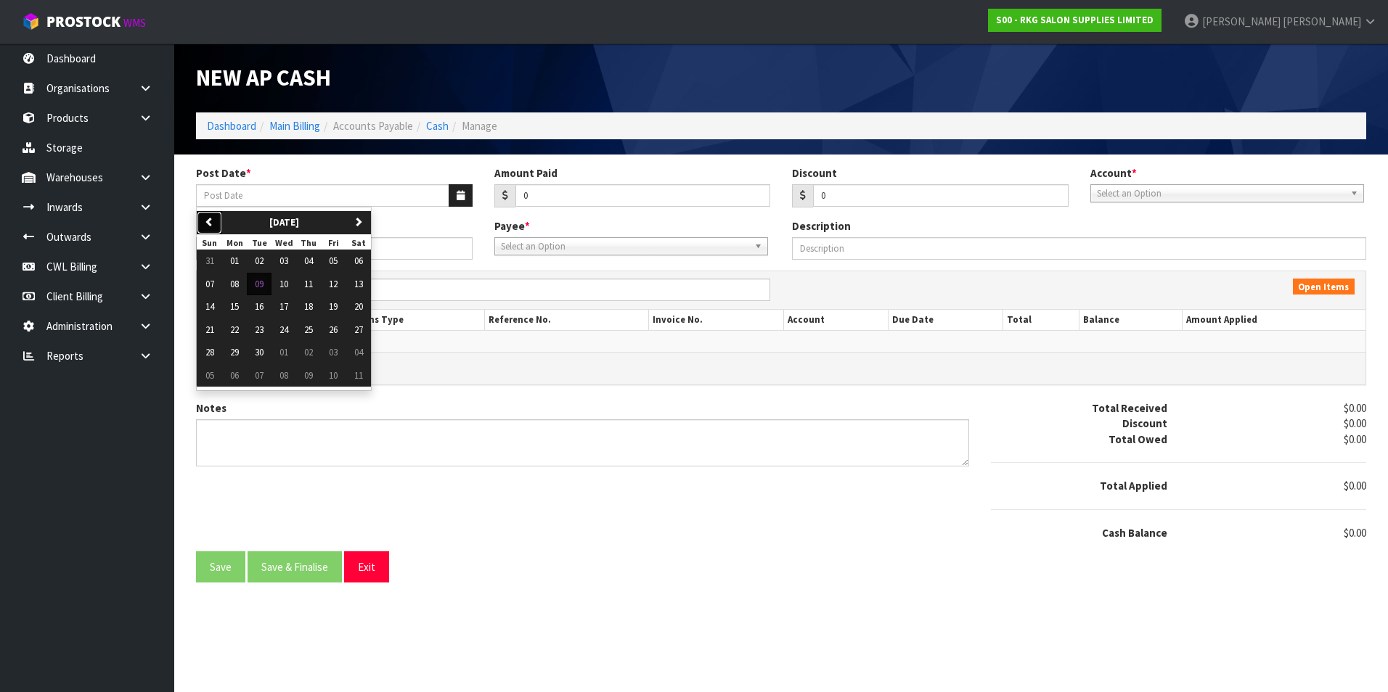
click at [216, 221] on button "previous" at bounding box center [209, 222] width 25 height 23
drag, startPoint x: 282, startPoint y: 355, endPoint x: 299, endPoint y: 351, distance: 17.3
click at [283, 355] on span "27" at bounding box center [283, 352] width 9 height 12
type input "[DATE]"
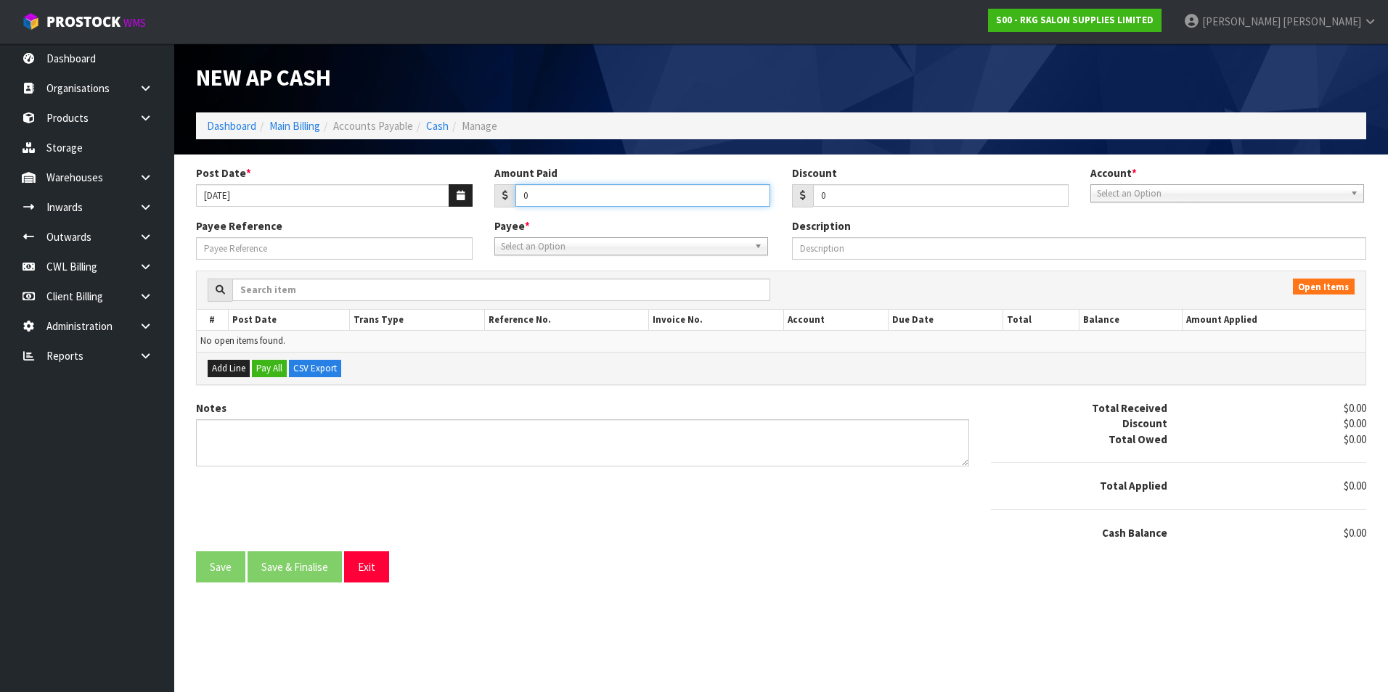
click at [575, 202] on input "0" at bounding box center [642, 195] width 255 height 22
type input "579.79"
click at [1160, 198] on span "Select an Option" at bounding box center [1220, 193] width 247 height 17
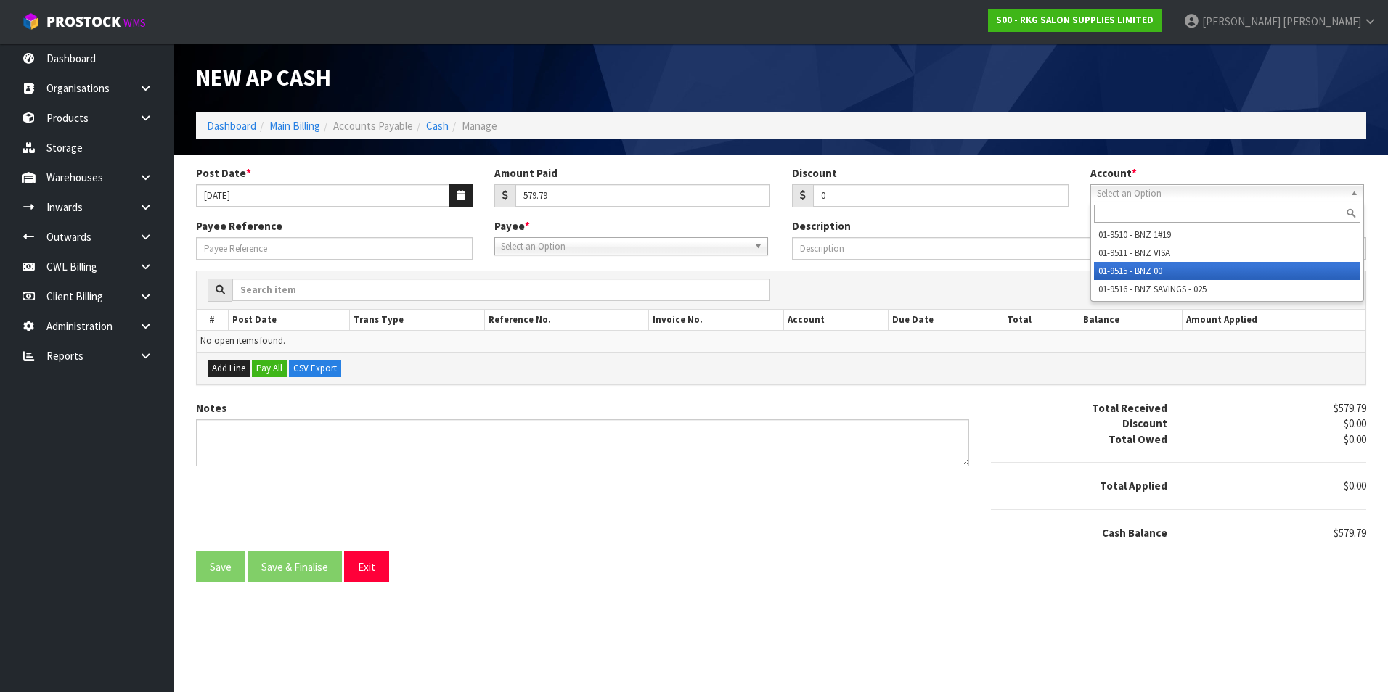
click at [1147, 266] on li "01-9515 - BNZ 00" at bounding box center [1227, 271] width 266 height 18
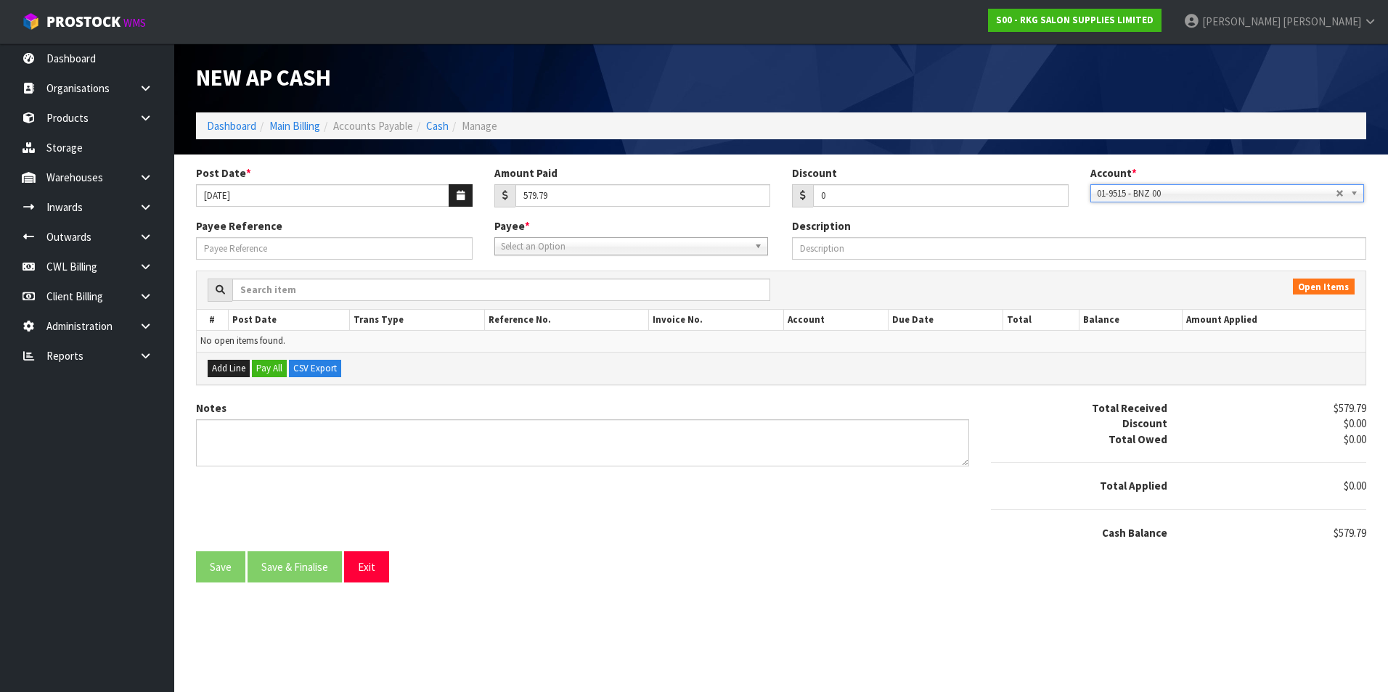
click at [562, 247] on span "Select an Option" at bounding box center [624, 246] width 247 height 17
type input "wat"
drag, startPoint x: 567, startPoint y: 290, endPoint x: 511, endPoint y: 285, distance: 56.0
click at [562, 290] on li "WAT ER - WATERCARE" at bounding box center [631, 288] width 266 height 18
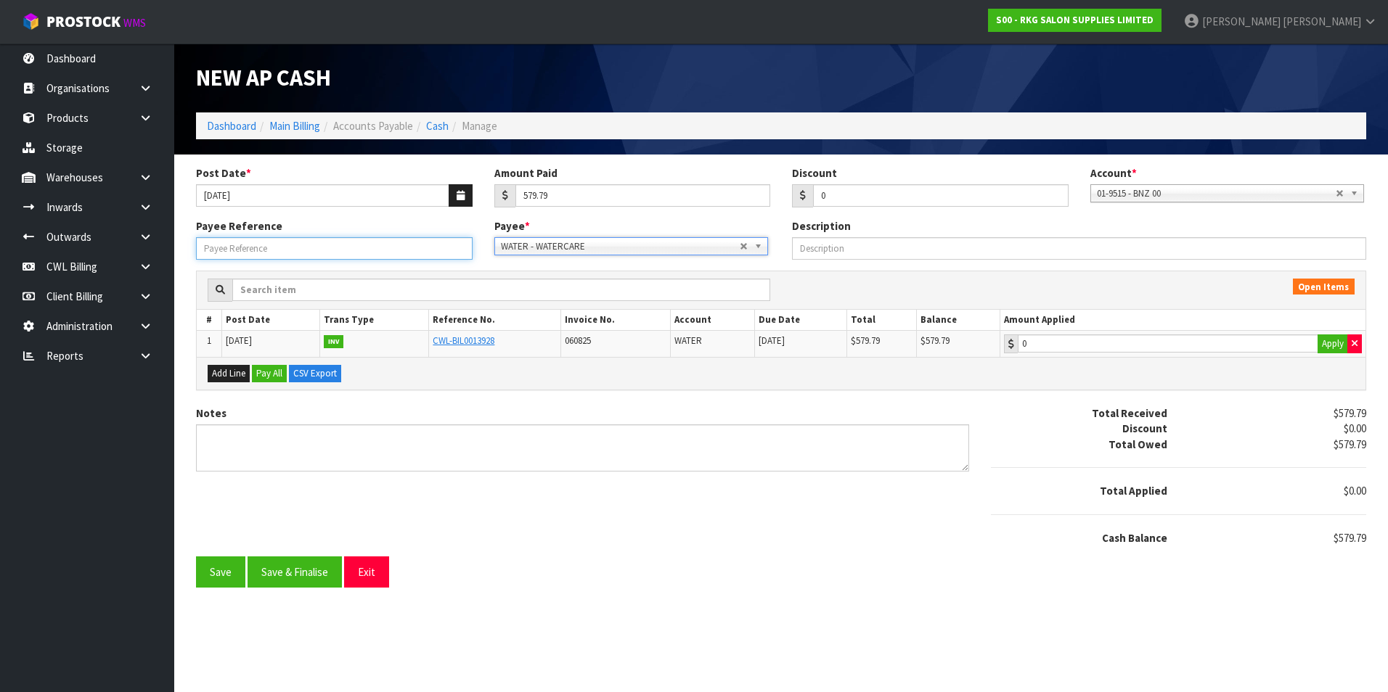
click at [328, 253] on input "Payee Reference" at bounding box center [334, 248] width 276 height 22
type input "25810"
type input "579.79"
drag, startPoint x: 1092, startPoint y: 348, endPoint x: 943, endPoint y: 383, distance: 152.8
click at [1091, 348] on input "579.79" at bounding box center [1167, 344] width 300 height 18
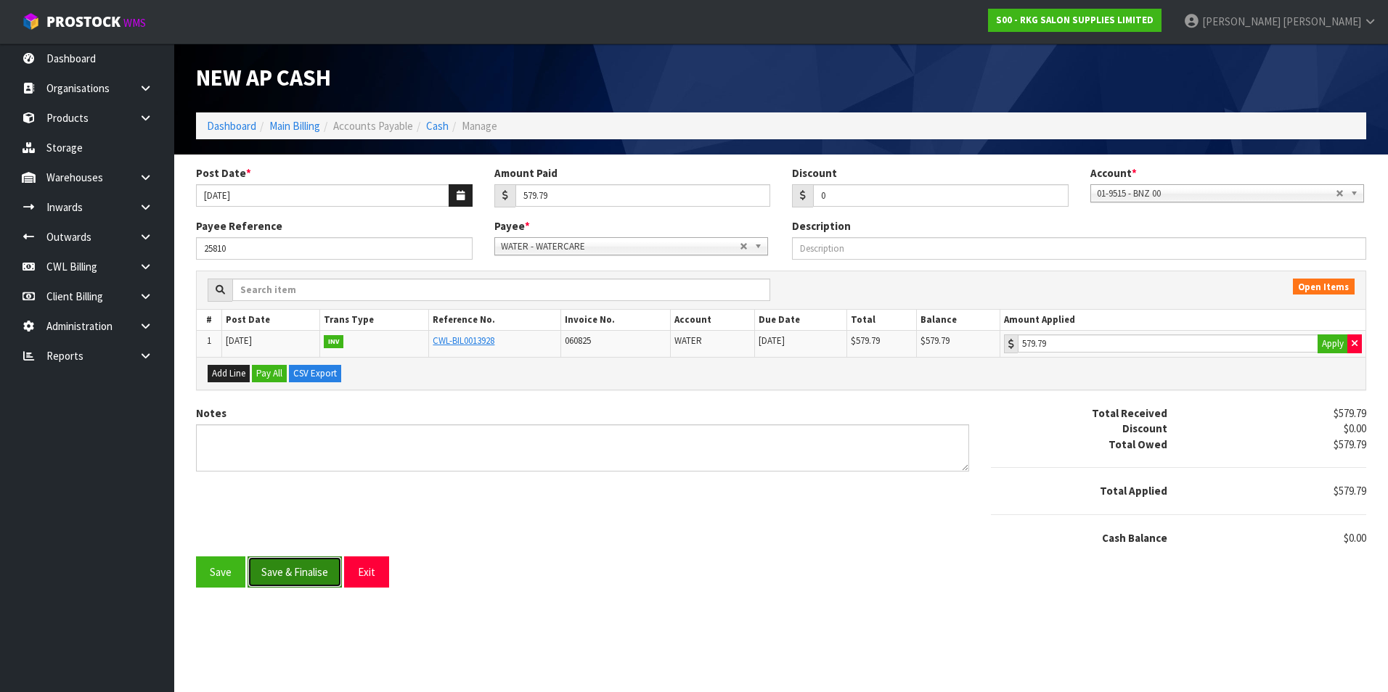
click at [320, 587] on button "Save & Finalise" at bounding box center [294, 572] width 94 height 31
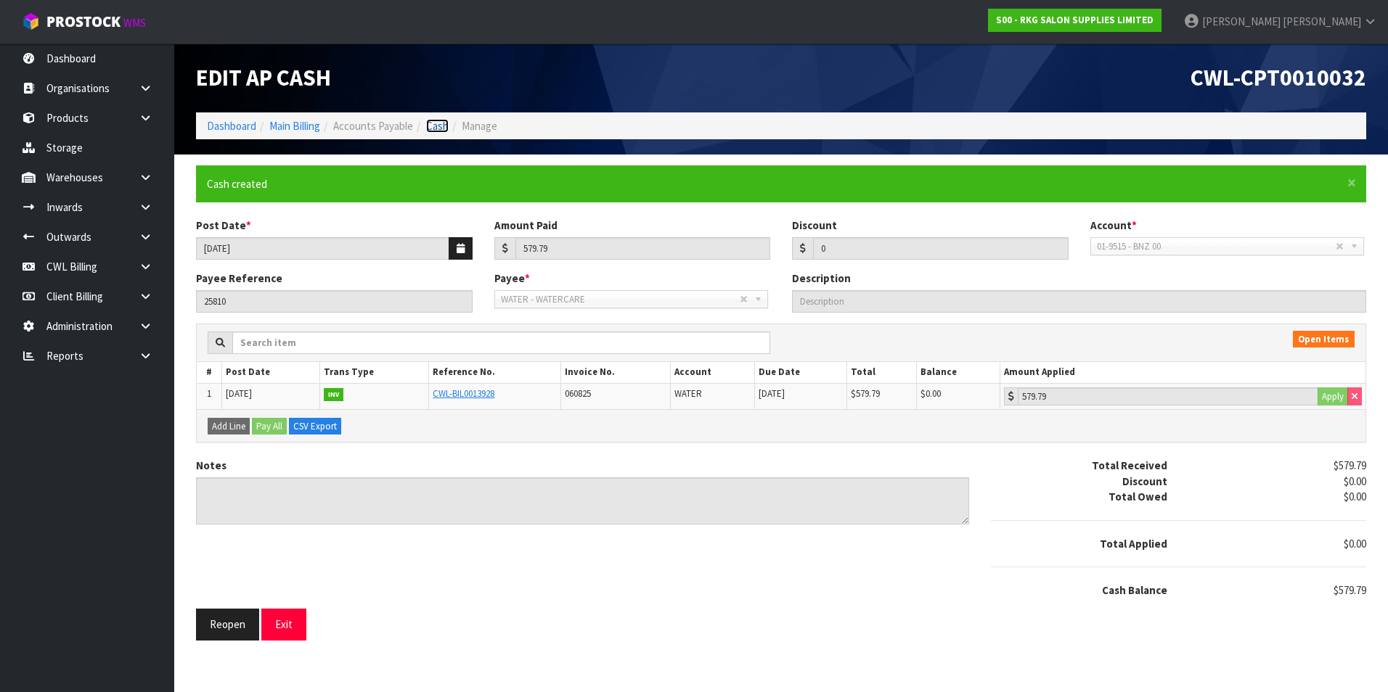
click at [443, 123] on link "Cash" at bounding box center [437, 126] width 22 height 14
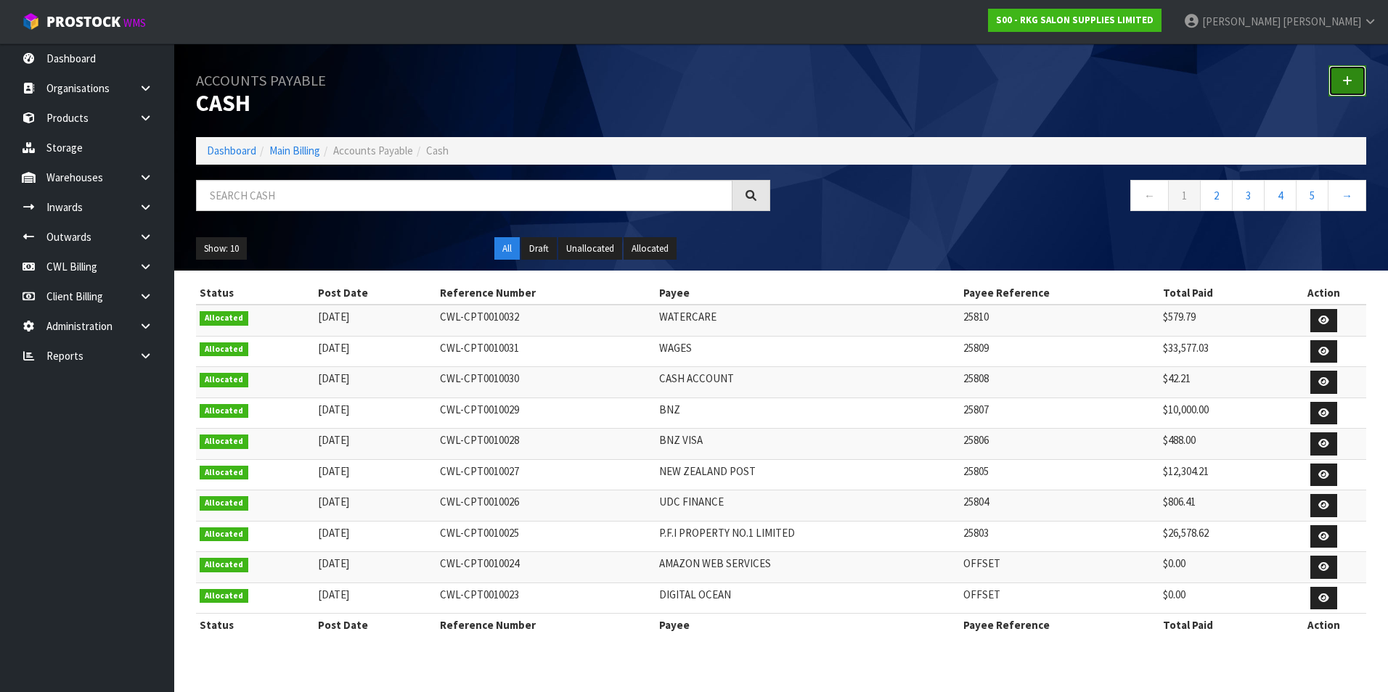
click at [1345, 78] on icon at bounding box center [1347, 80] width 10 height 11
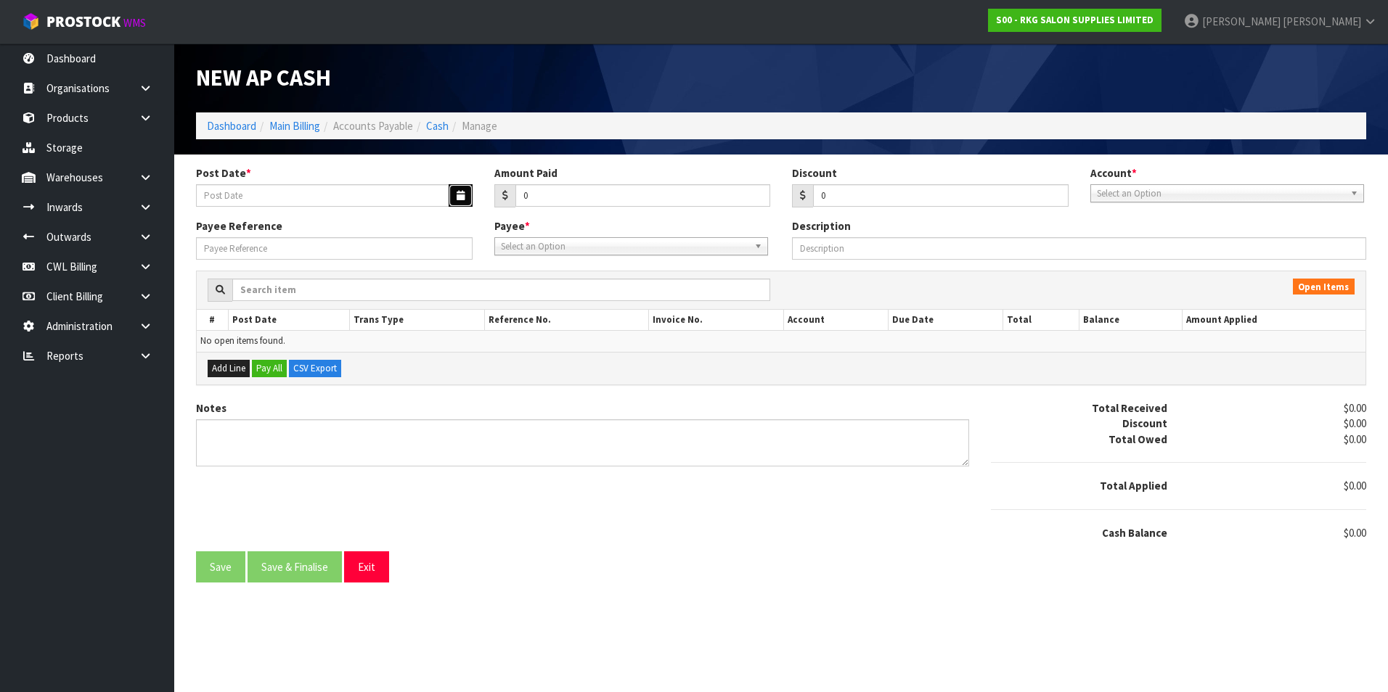
click at [458, 191] on icon "button" at bounding box center [460, 195] width 8 height 9
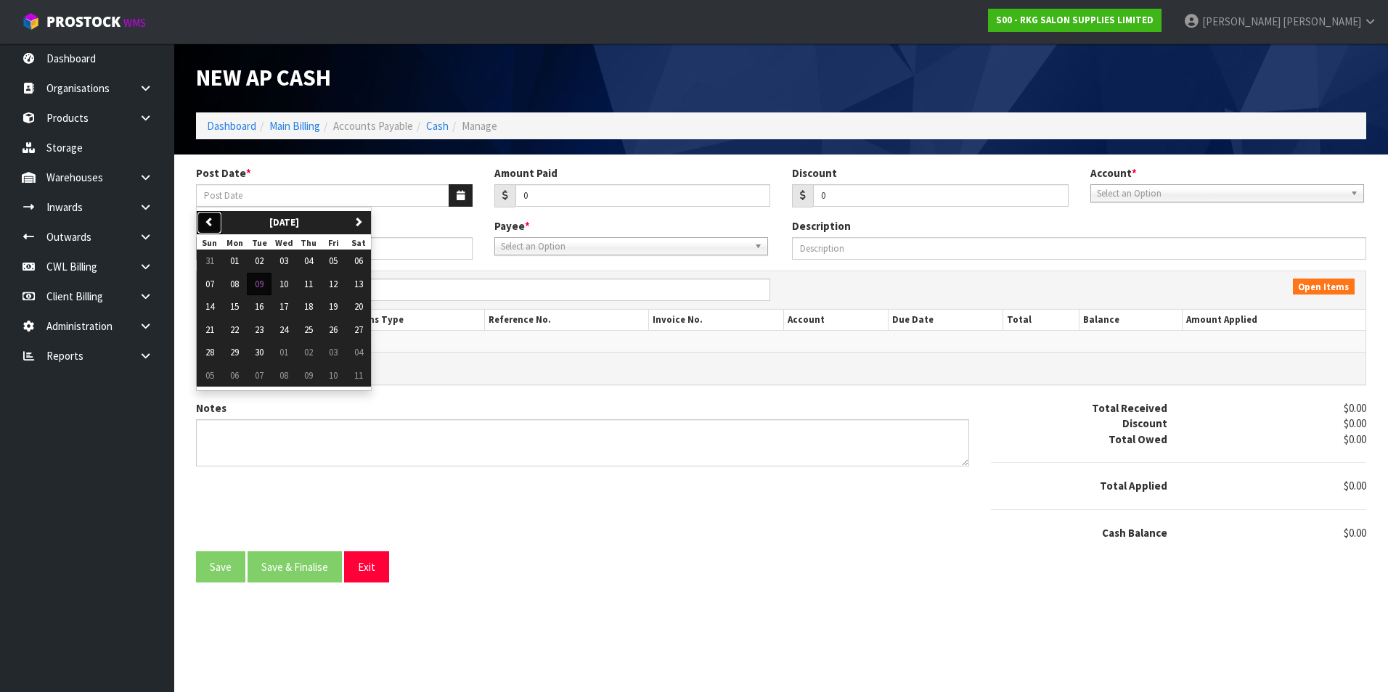
click at [218, 222] on button "previous" at bounding box center [209, 222] width 25 height 23
drag, startPoint x: 311, startPoint y: 353, endPoint x: 499, endPoint y: 256, distance: 210.6
click at [312, 352] on span "28" at bounding box center [308, 352] width 9 height 12
type input "[DATE]"
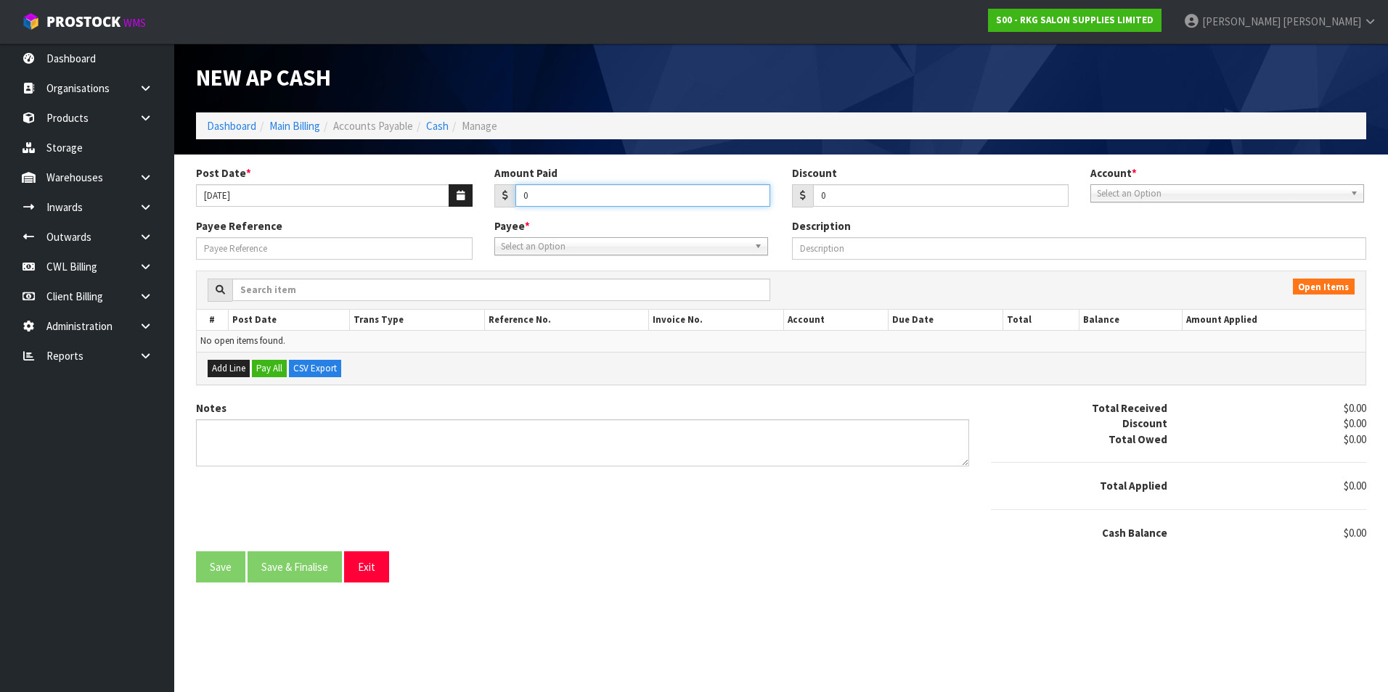
click at [550, 191] on input "0" at bounding box center [642, 195] width 255 height 22
type input "276"
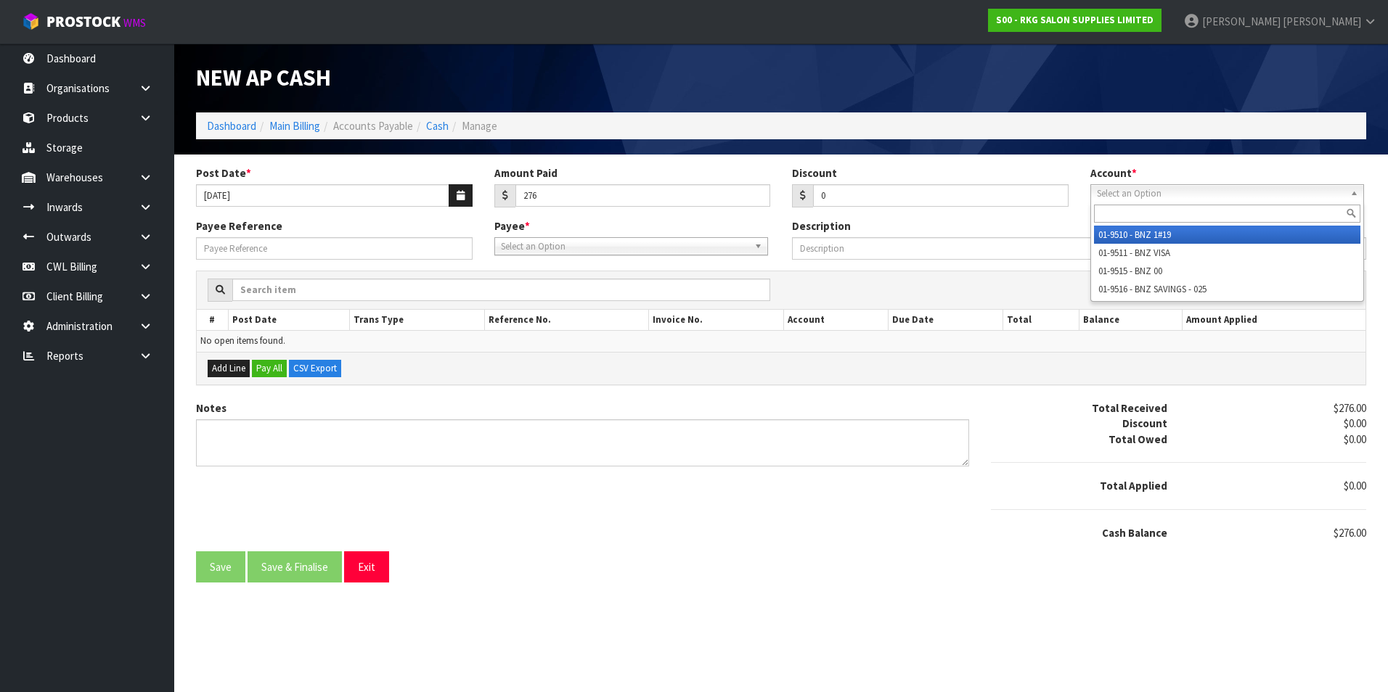
click at [1158, 192] on span "Select an Option" at bounding box center [1220, 193] width 247 height 17
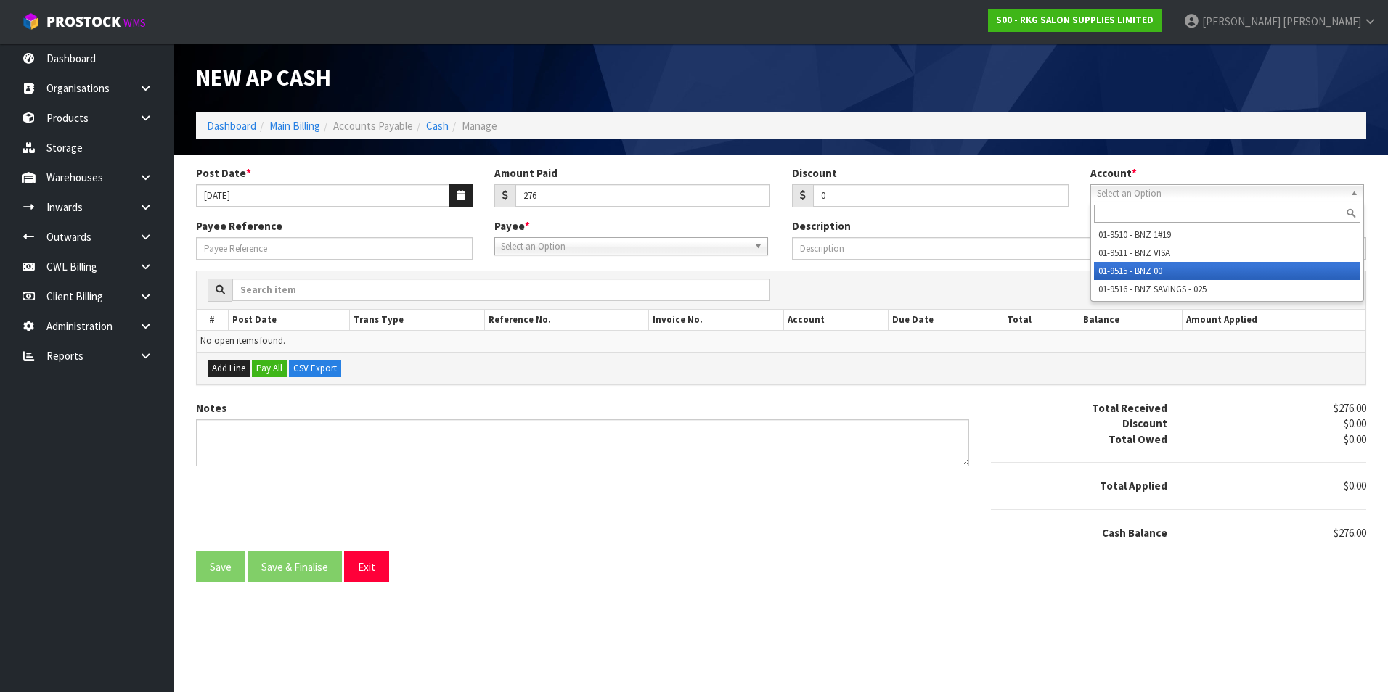
drag, startPoint x: 1143, startPoint y: 268, endPoint x: 949, endPoint y: 263, distance: 193.8
click at [1142, 268] on li "01-9515 - BNZ 00" at bounding box center [1227, 271] width 266 height 18
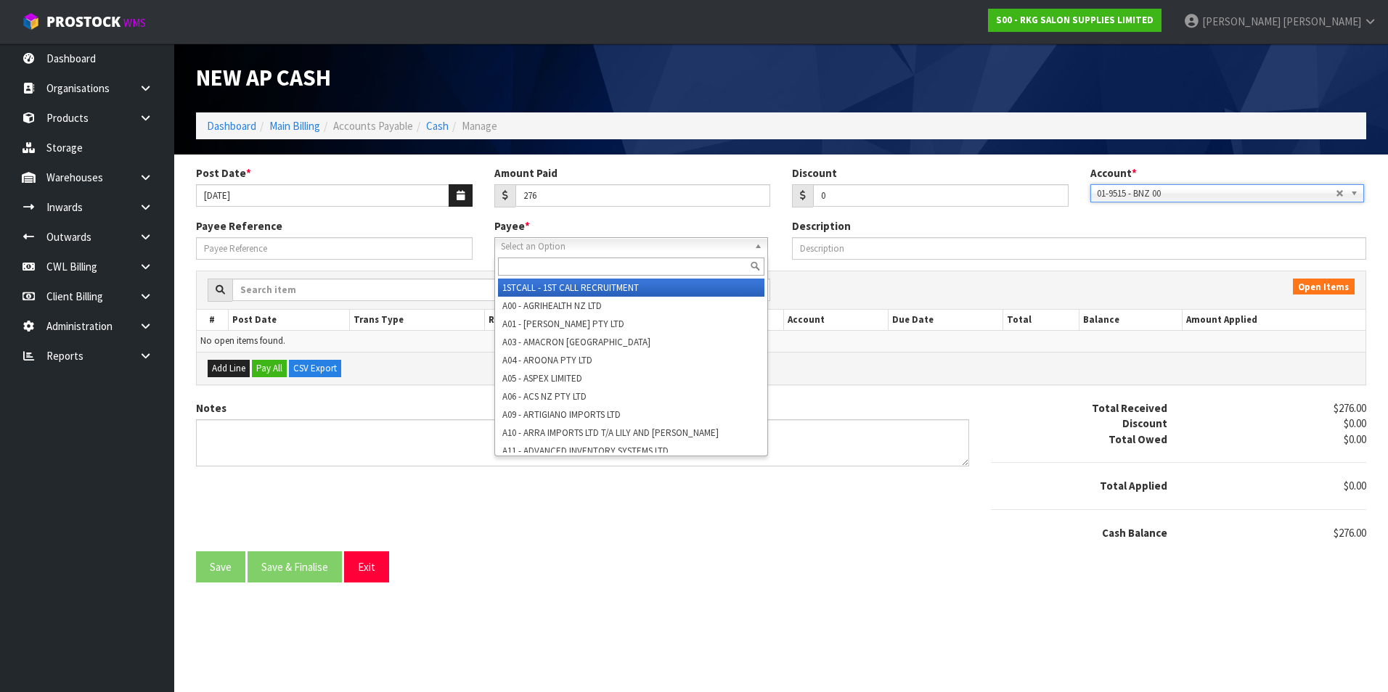
click at [599, 246] on span "Select an Option" at bounding box center [624, 246] width 247 height 17
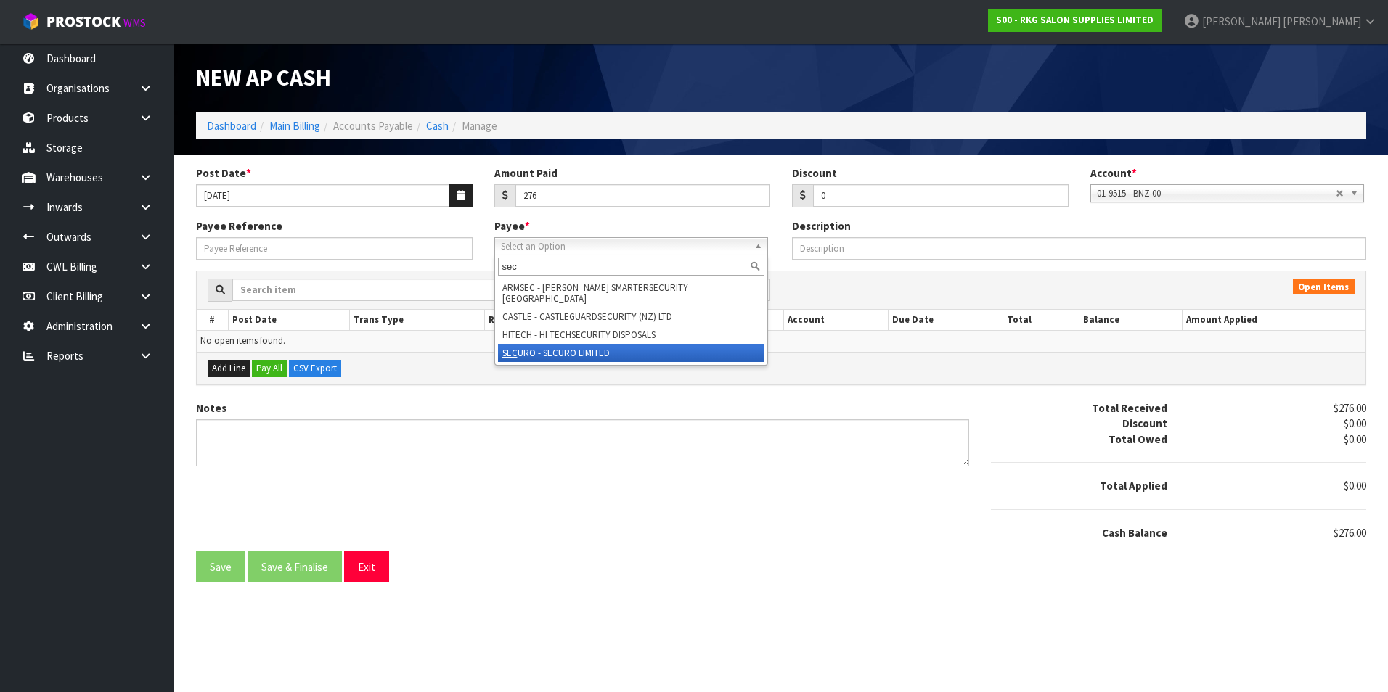
type input "sec"
drag, startPoint x: 579, startPoint y: 342, endPoint x: 544, endPoint y: 330, distance: 37.4
click at [578, 344] on li "SEC URO - SECURO LIMITED" at bounding box center [631, 353] width 266 height 18
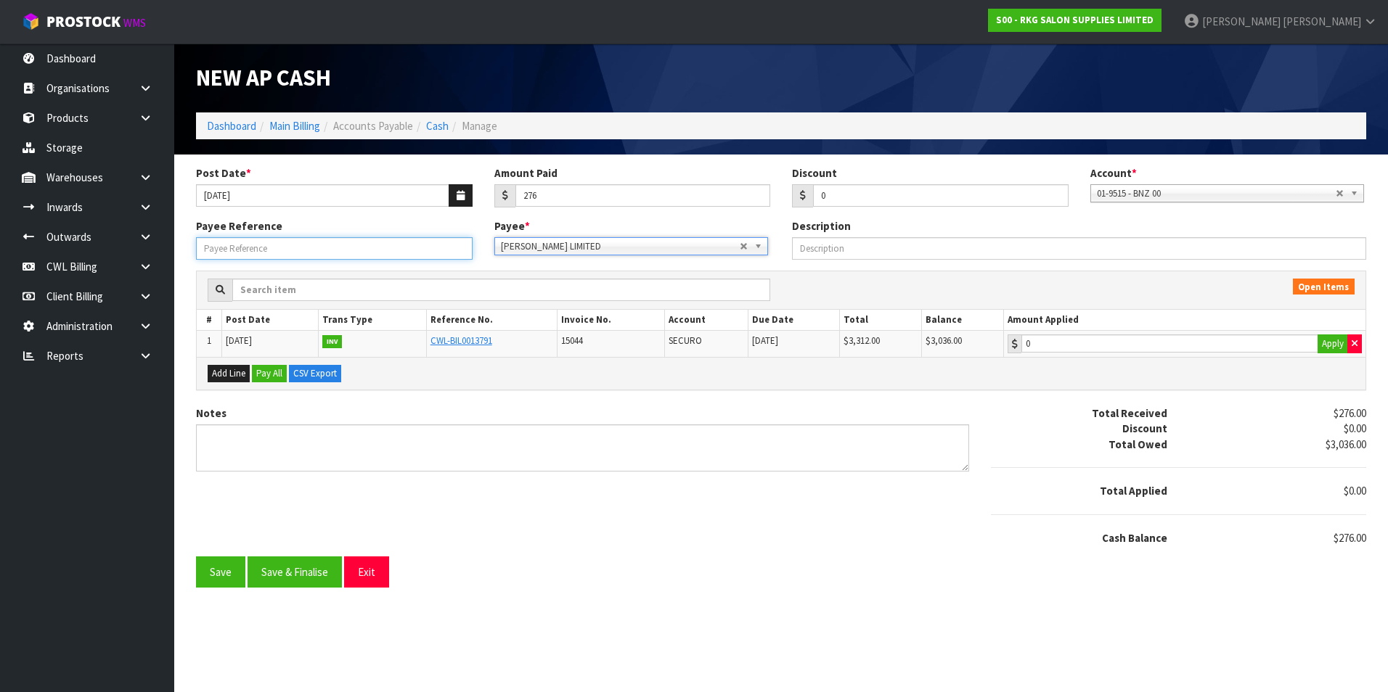
click at [321, 252] on input "Payee Reference" at bounding box center [334, 248] width 276 height 22
type input "25811"
type input "276"
drag, startPoint x: 1096, startPoint y: 348, endPoint x: 927, endPoint y: 399, distance: 176.1
click at [1094, 348] on input "276" at bounding box center [1169, 344] width 297 height 18
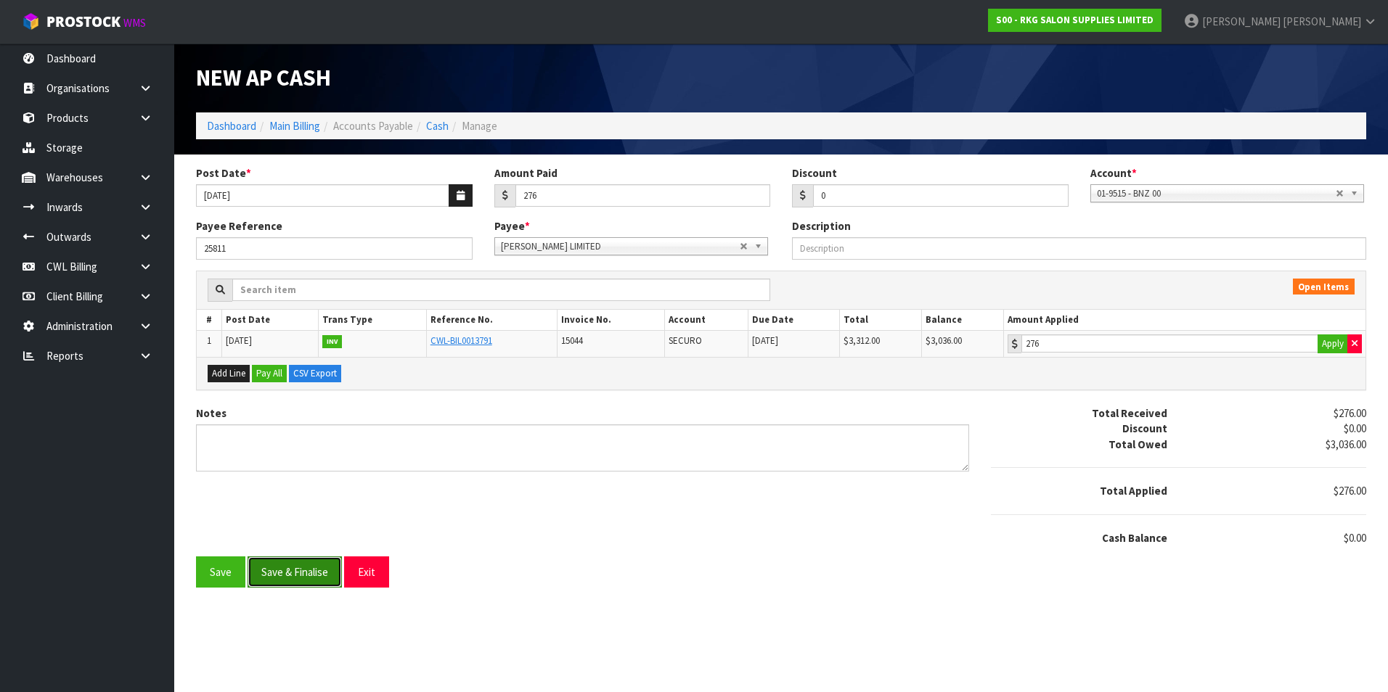
click at [319, 578] on button "Save & Finalise" at bounding box center [294, 572] width 94 height 31
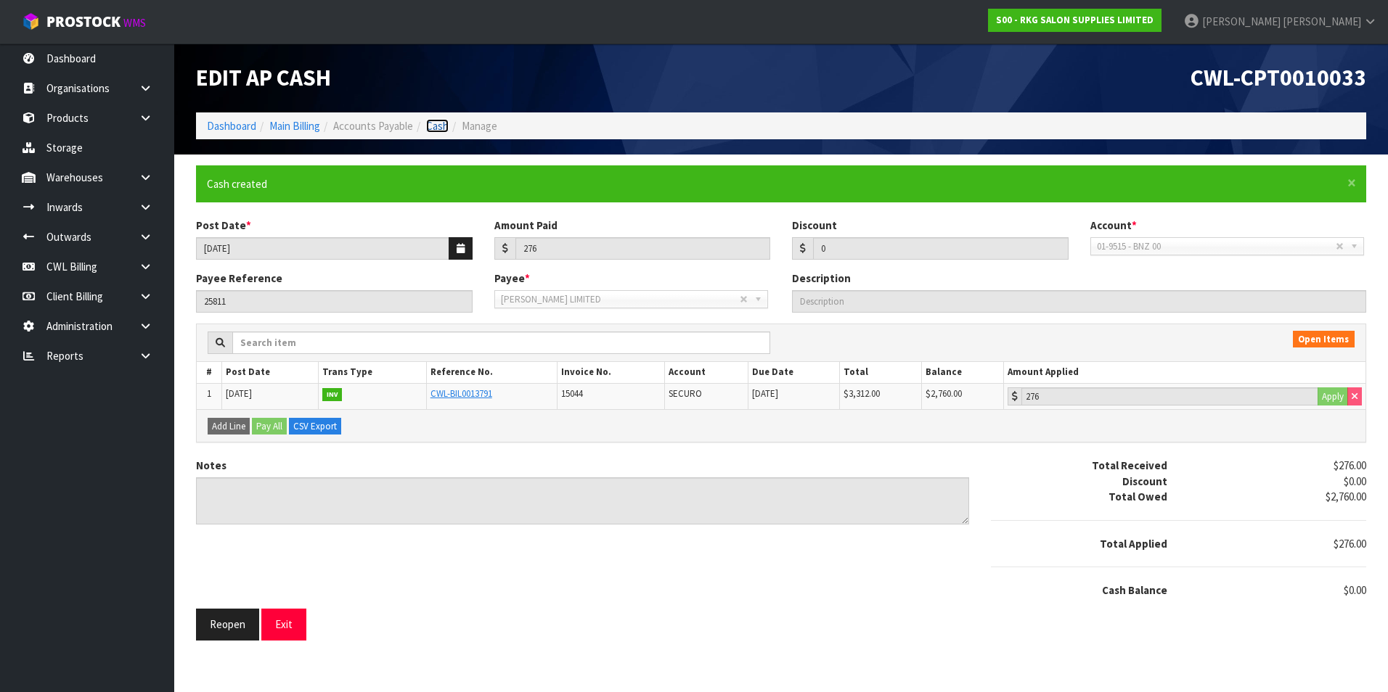
click at [439, 123] on link "Cash" at bounding box center [437, 126] width 22 height 14
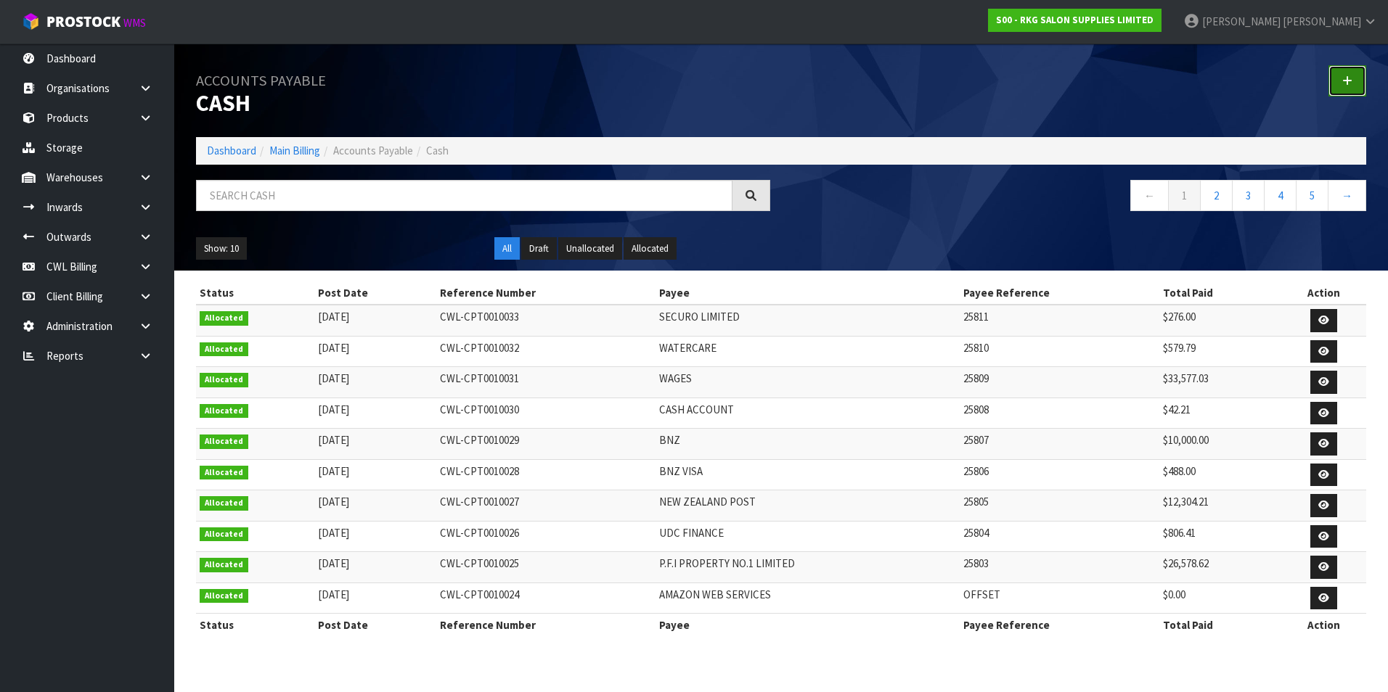
click at [1352, 73] on link at bounding box center [1347, 80] width 38 height 31
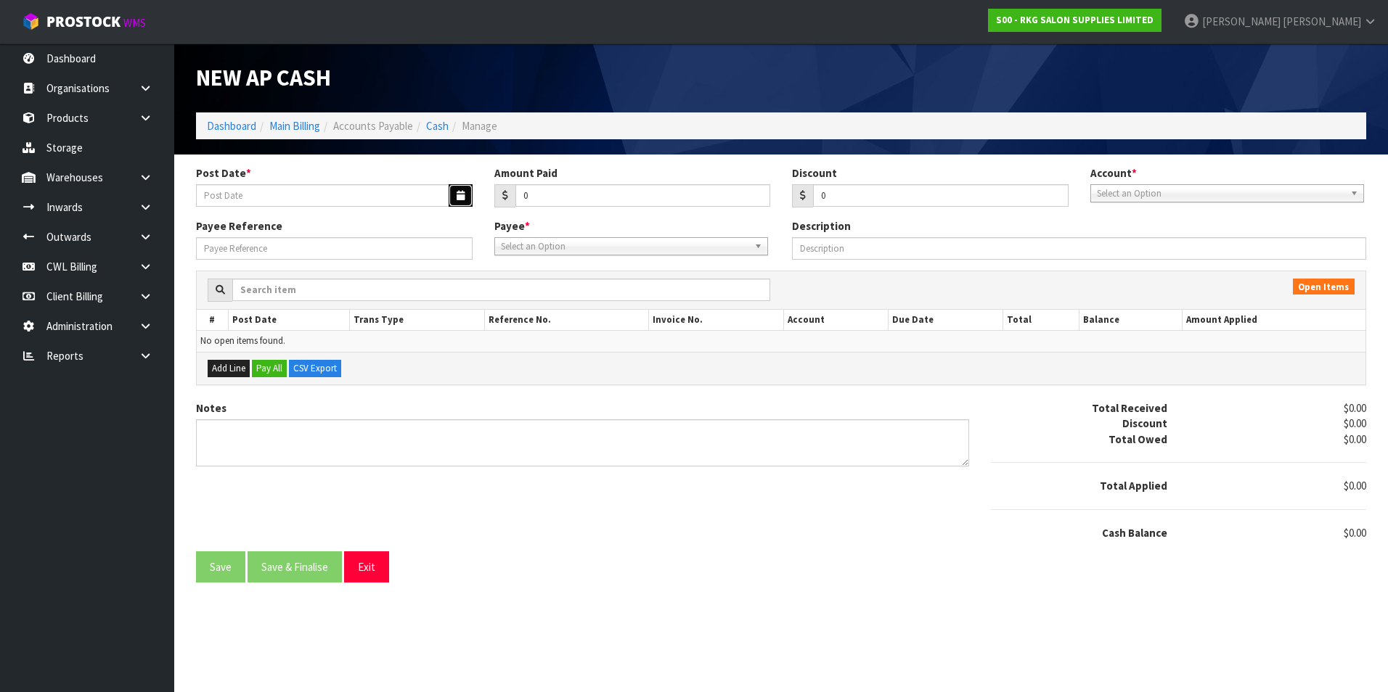
click at [460, 199] on icon "button" at bounding box center [460, 195] width 8 height 9
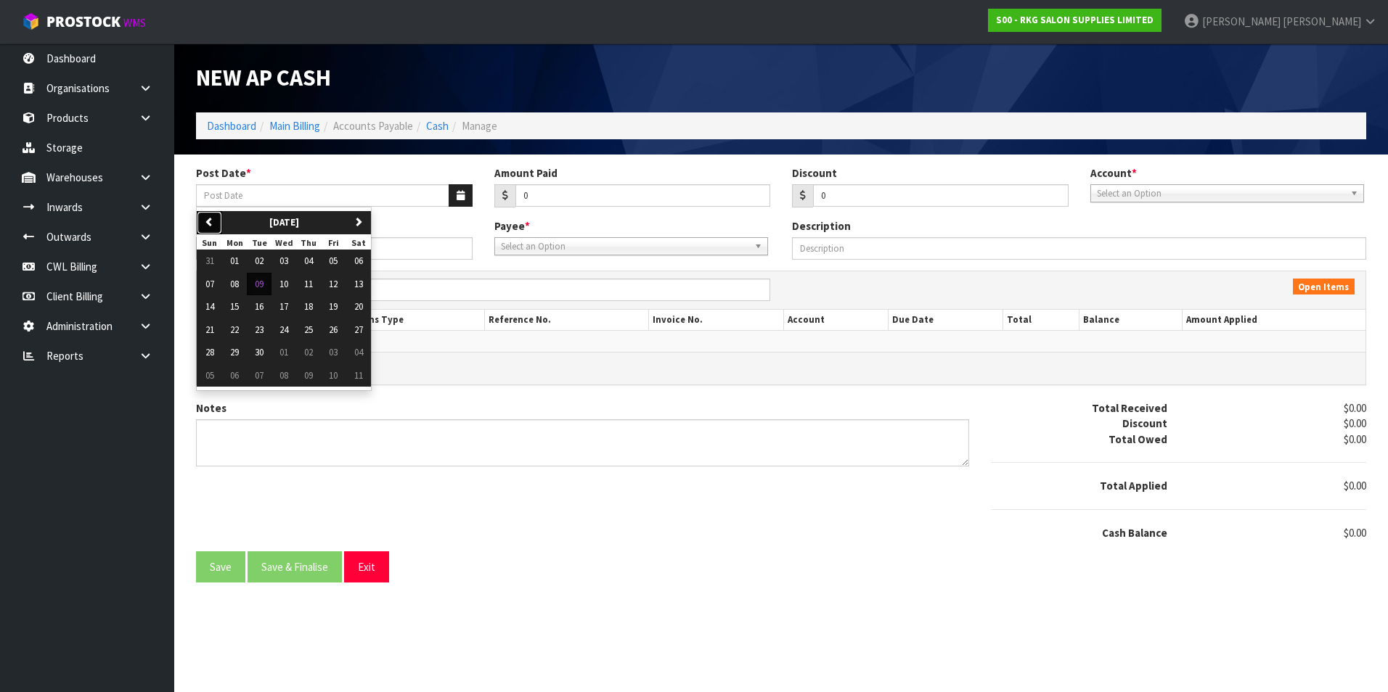
drag, startPoint x: 213, startPoint y: 223, endPoint x: 228, endPoint y: 241, distance: 23.7
click at [213, 223] on icon "button" at bounding box center [209, 221] width 9 height 9
click at [310, 353] on span "28" at bounding box center [308, 352] width 9 height 12
type input "[DATE]"
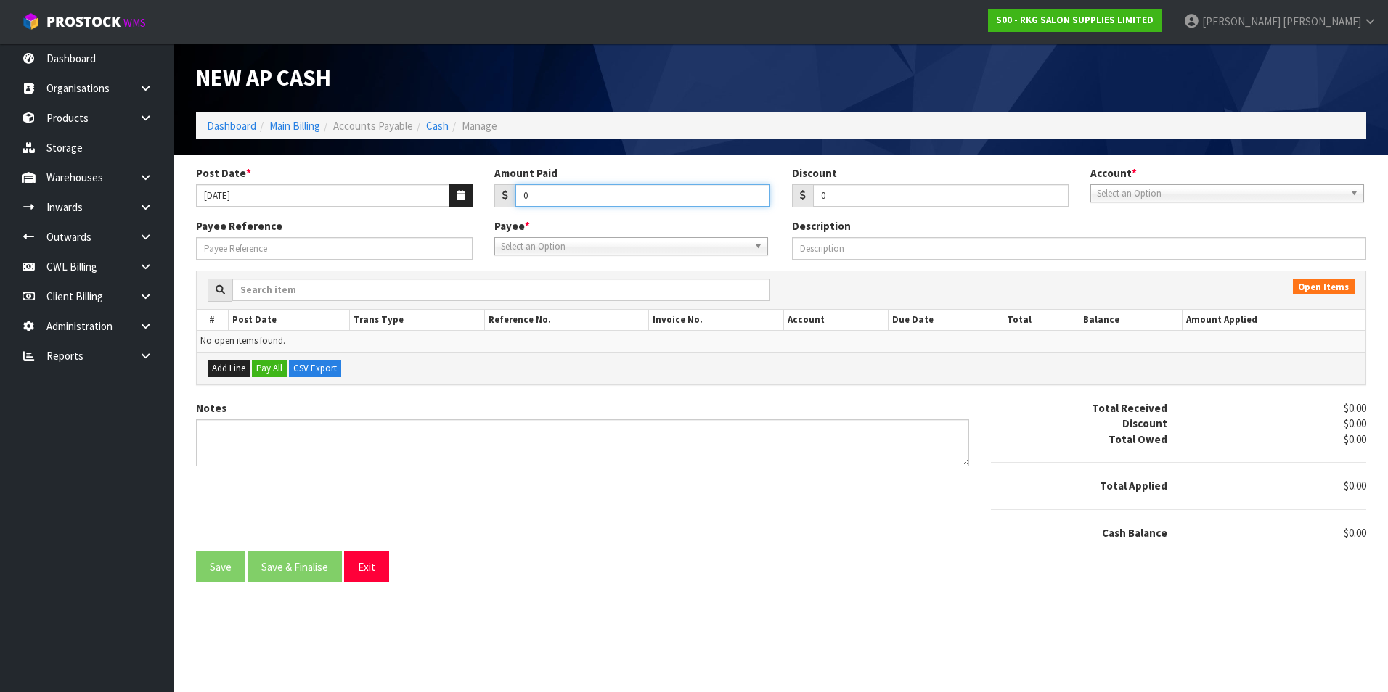
click at [543, 190] on input "0" at bounding box center [642, 195] width 255 height 22
type input "33.54"
click at [1147, 196] on span "Select an Option" at bounding box center [1220, 193] width 247 height 17
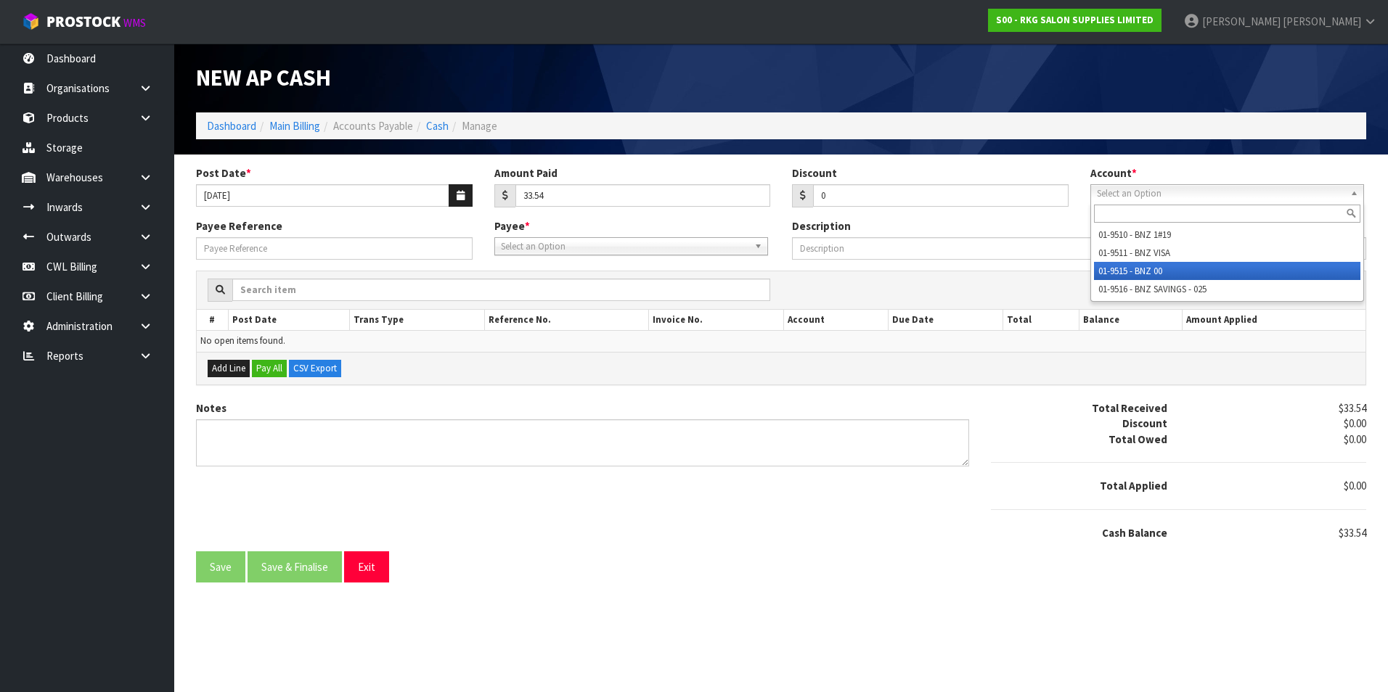
click at [1134, 271] on li "01-9515 - BNZ 00" at bounding box center [1227, 271] width 266 height 18
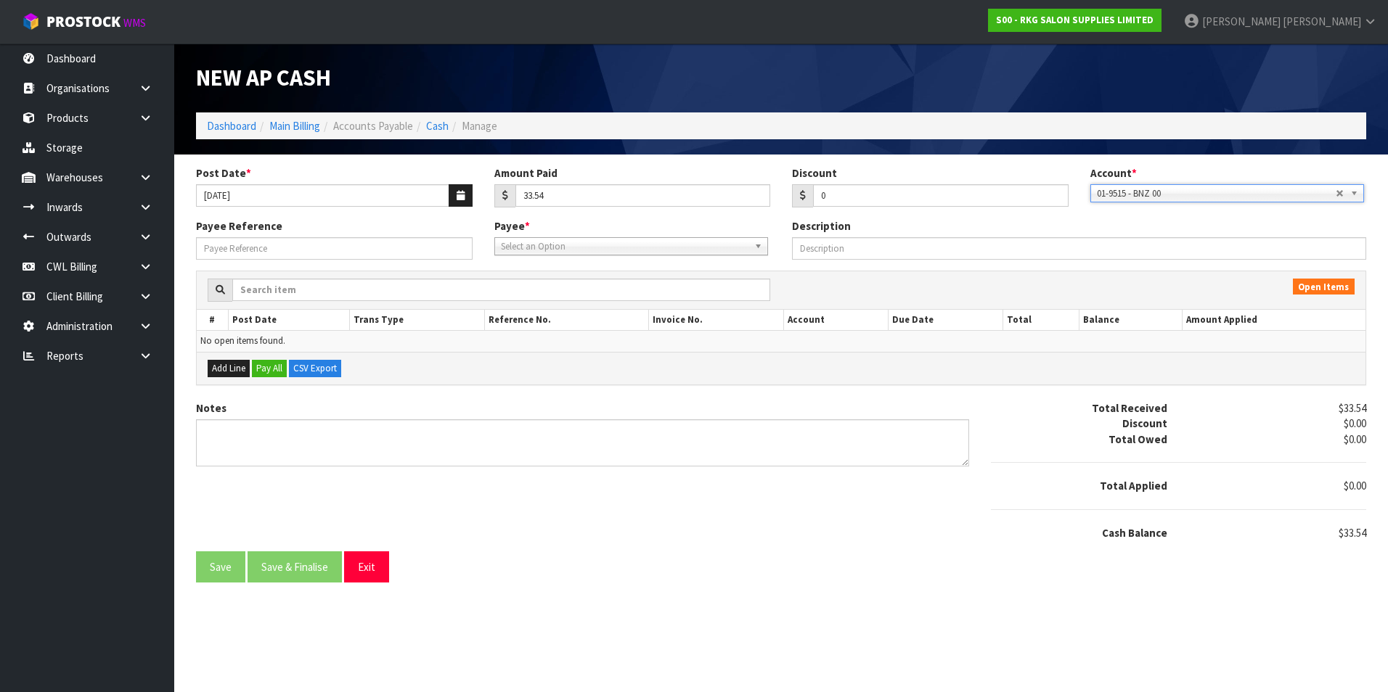
click at [549, 246] on span "Select an Option" at bounding box center [624, 246] width 247 height 17
type input "nat"
click at [561, 284] on li "NAT ROAD - NATIONAL ROAD CARRIERS" at bounding box center [631, 288] width 266 height 18
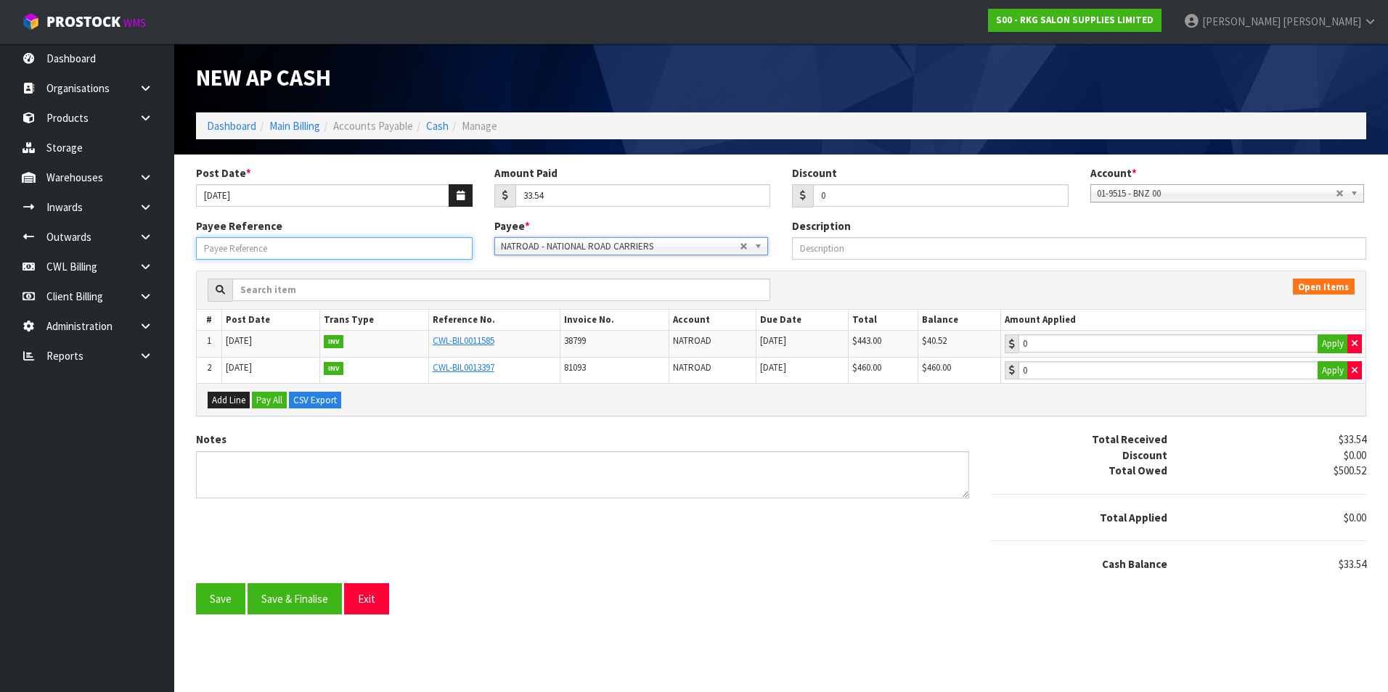
click at [314, 250] on input "Payee Reference" at bounding box center [334, 248] width 276 height 22
type input "25812"
click at [1109, 348] on input "33.54" at bounding box center [1168, 344] width 300 height 18
click at [1330, 342] on button "Apply" at bounding box center [1332, 344] width 30 height 19
click at [1357, 341] on button "button" at bounding box center [1354, 344] width 15 height 19
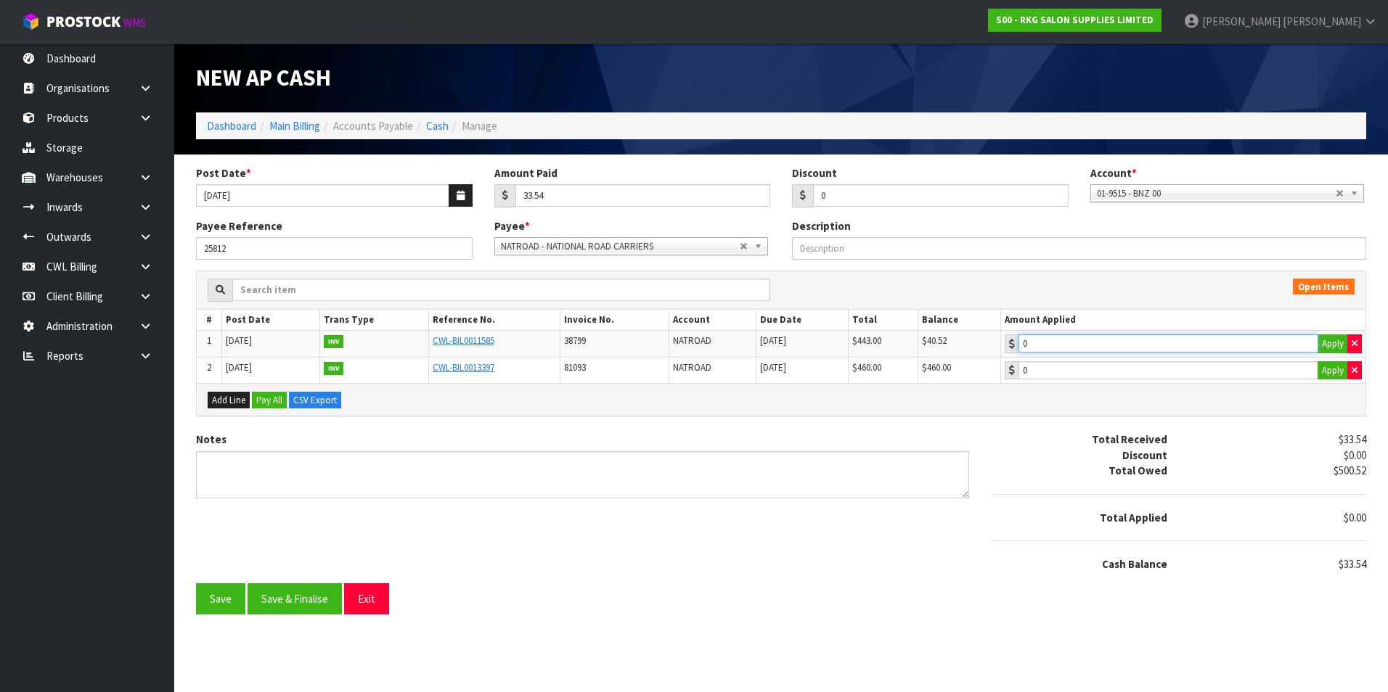
type input "33.54"
click at [1261, 346] on input "33.54" at bounding box center [1168, 344] width 300 height 18
click at [303, 604] on button "Save & Finalise" at bounding box center [294, 598] width 94 height 31
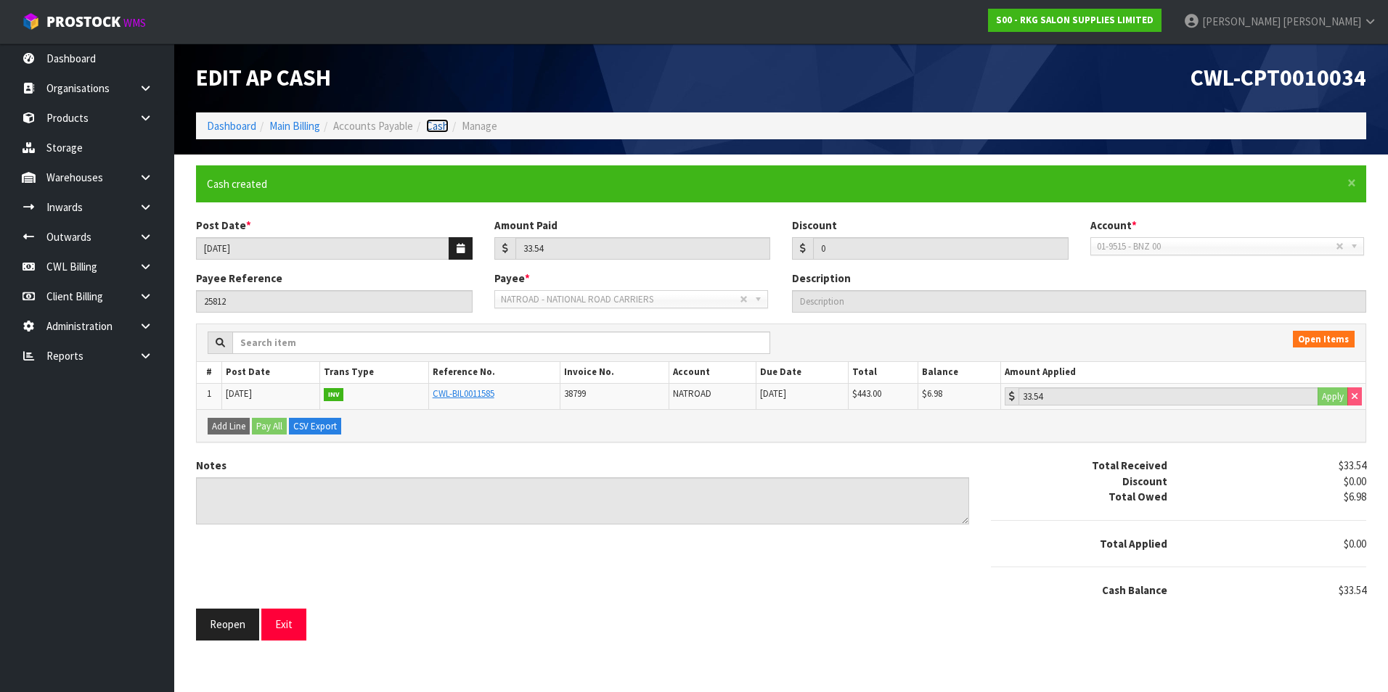
click at [439, 126] on link "Cash" at bounding box center [437, 126] width 22 height 14
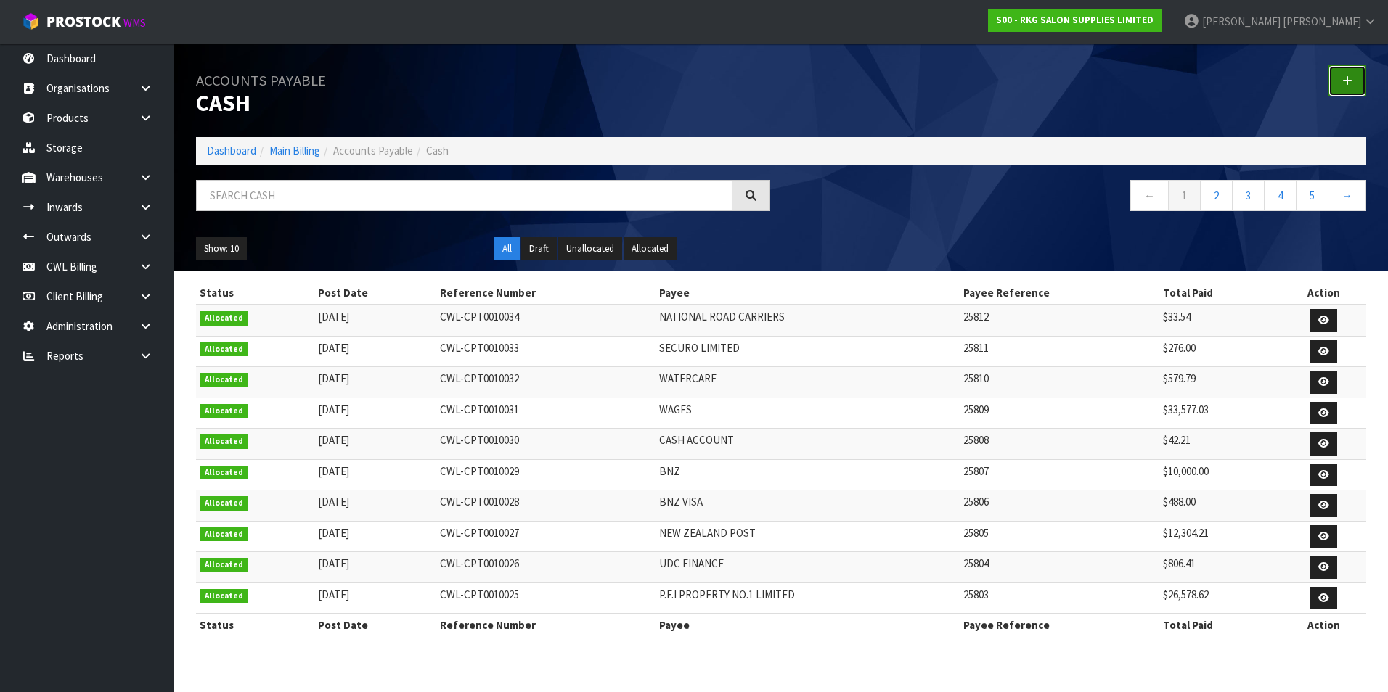
click at [1345, 86] on icon at bounding box center [1347, 80] width 10 height 11
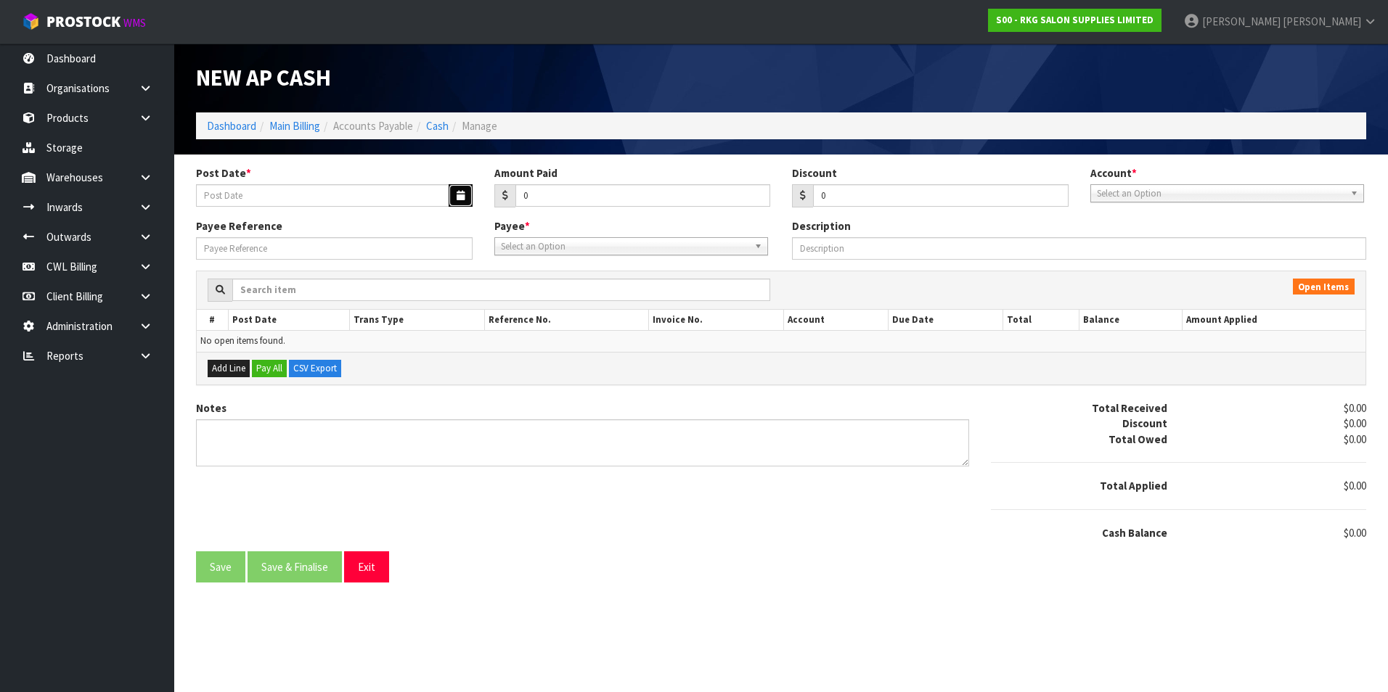
click at [456, 196] on icon "button" at bounding box center [460, 195] width 8 height 9
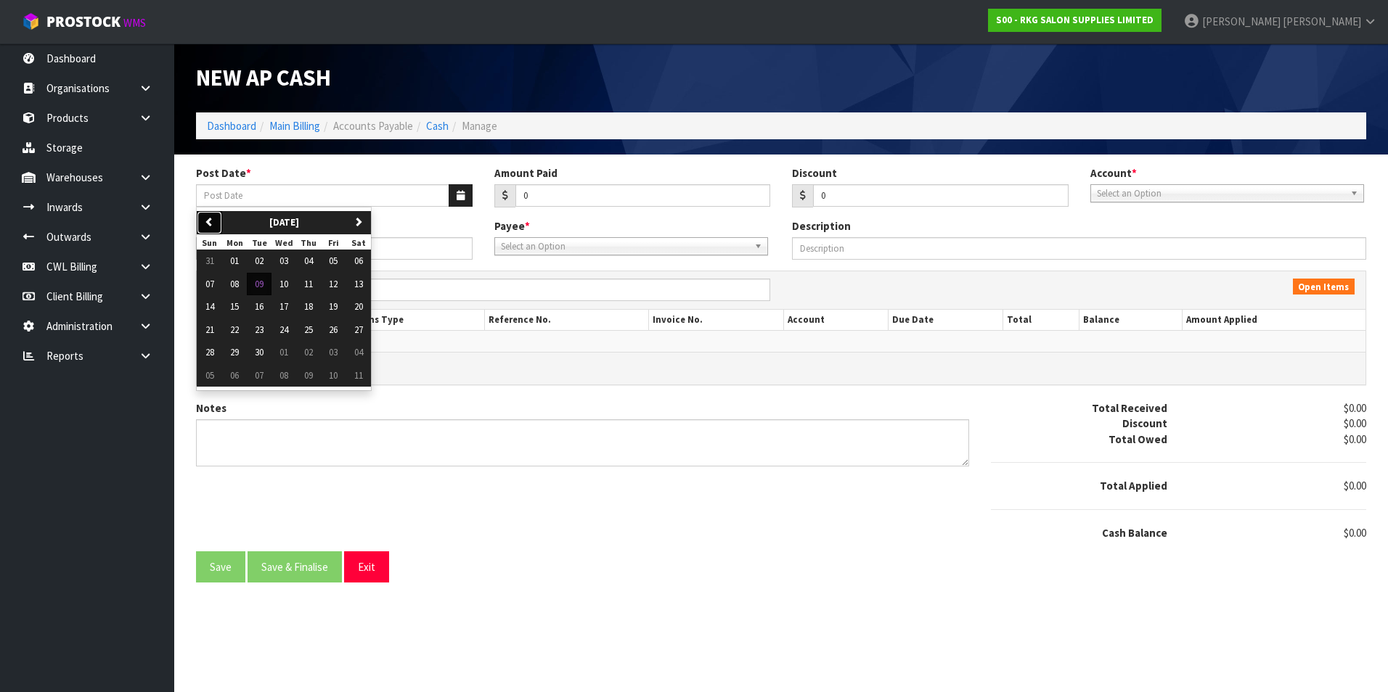
click at [212, 221] on icon "button" at bounding box center [209, 221] width 9 height 9
click at [311, 351] on span "28" at bounding box center [308, 352] width 9 height 12
type input "[DATE]"
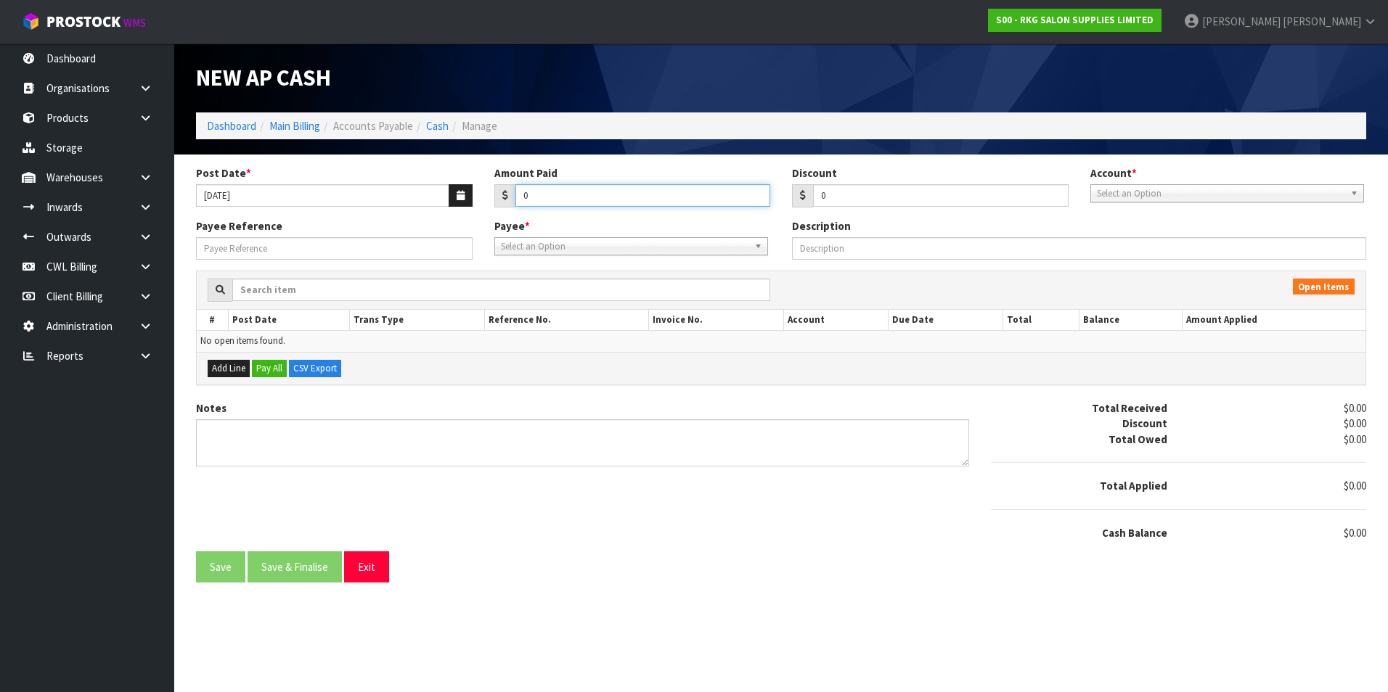
click at [552, 191] on input "0" at bounding box center [642, 195] width 255 height 22
type input "69.69"
click at [1145, 195] on span "Select an Option" at bounding box center [1220, 193] width 247 height 17
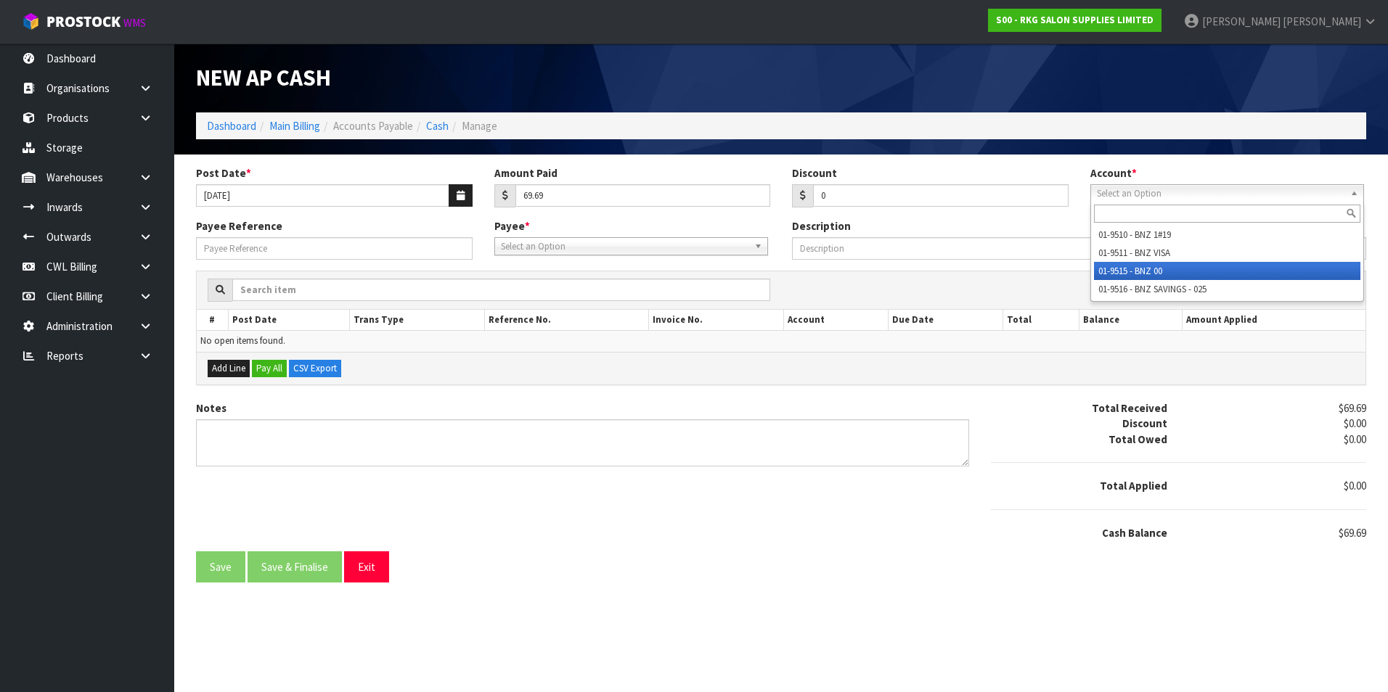
drag, startPoint x: 1142, startPoint y: 272, endPoint x: 982, endPoint y: 270, distance: 160.4
click at [1141, 272] on li "01-9515 - BNZ 00" at bounding box center [1227, 271] width 266 height 18
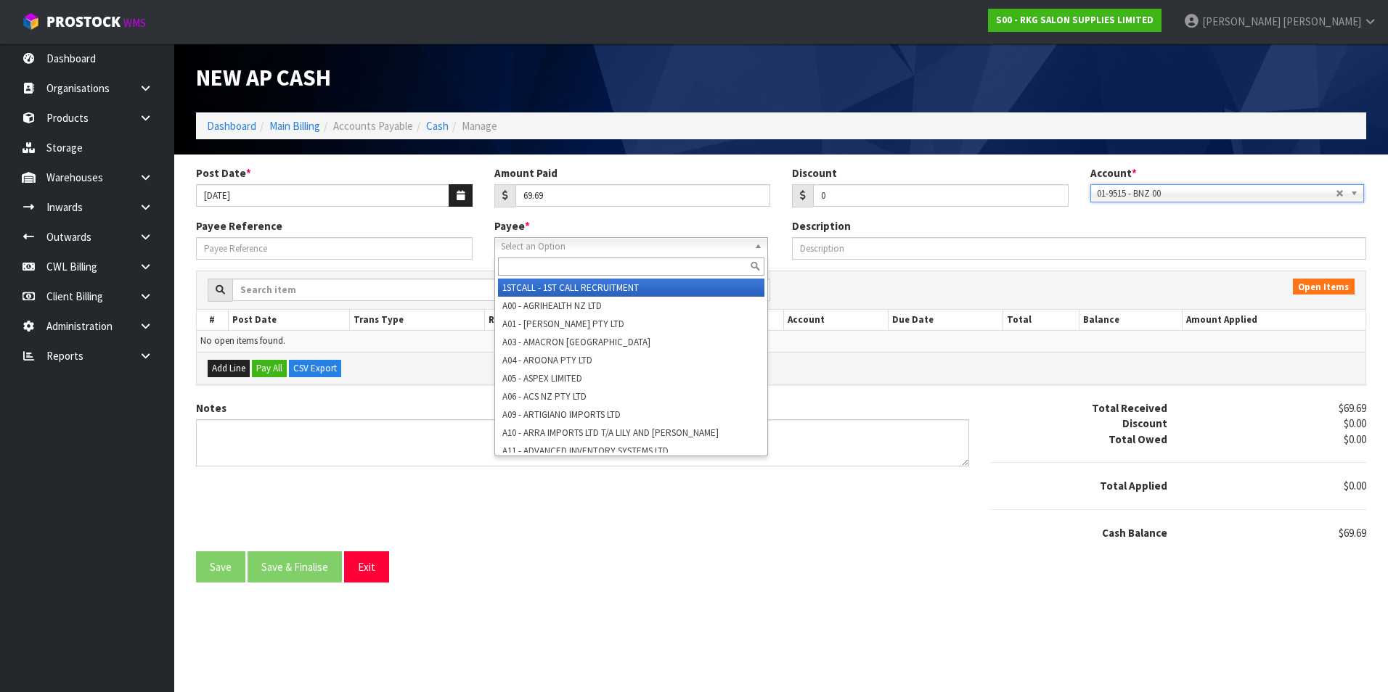
click at [600, 246] on span "Select an Option" at bounding box center [624, 246] width 247 height 17
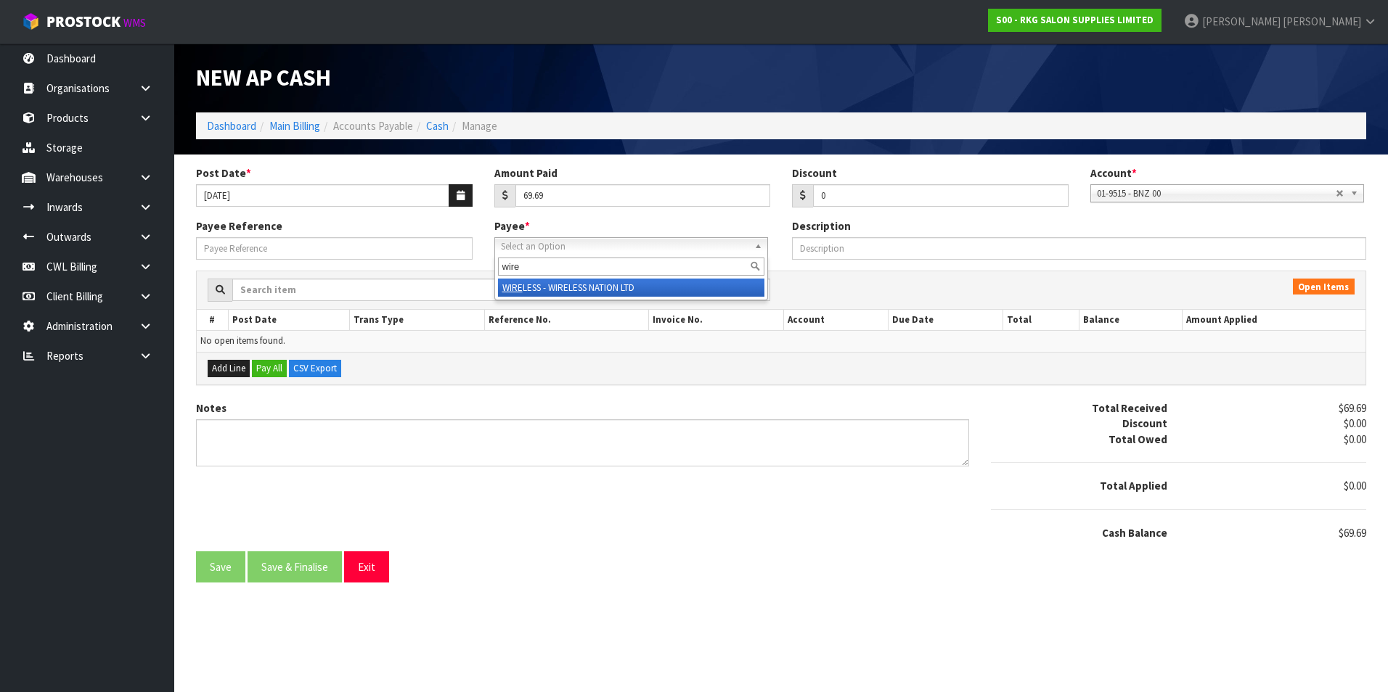
type input "wire"
drag, startPoint x: 608, startPoint y: 290, endPoint x: 572, endPoint y: 287, distance: 36.4
click at [603, 290] on li "WIRE LESS - WIRELESS NATION LTD" at bounding box center [631, 288] width 266 height 18
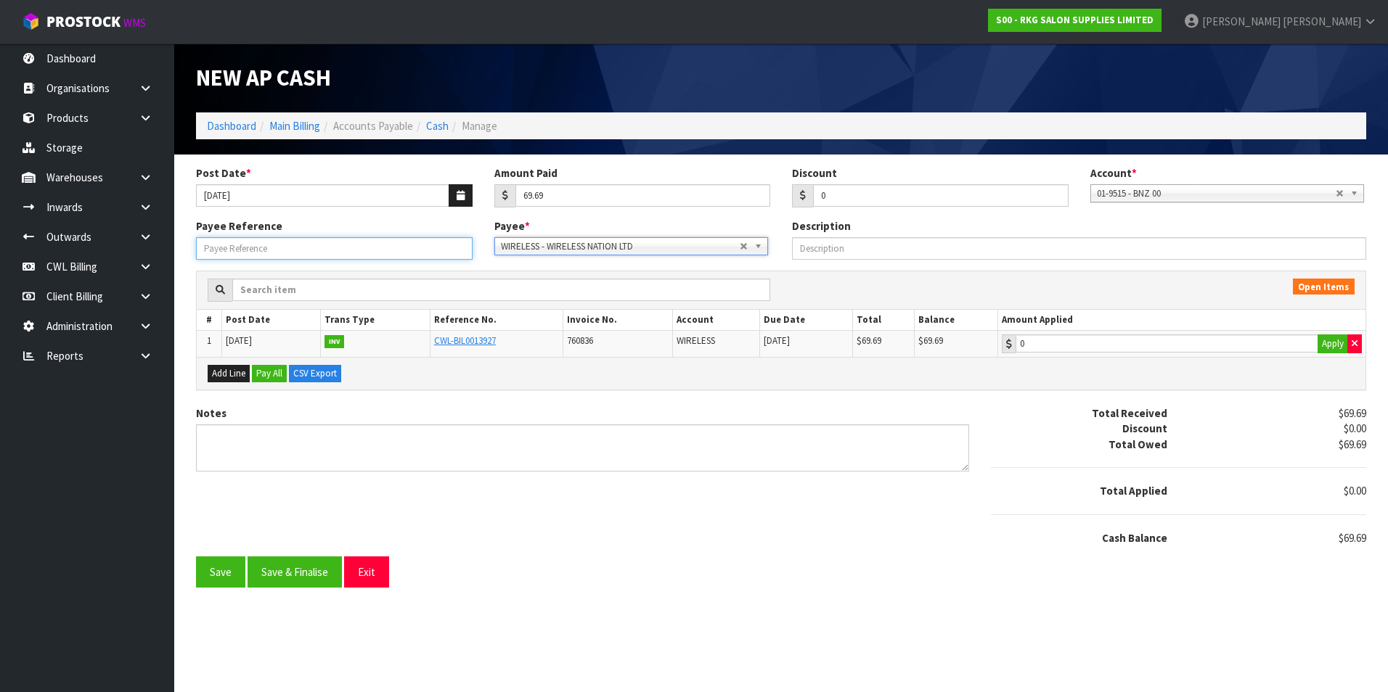
click at [333, 245] on input "Payee Reference" at bounding box center [334, 248] width 276 height 22
type input "25813"
type input "69.69"
click at [1102, 343] on input "69.69" at bounding box center [1166, 344] width 303 height 18
click at [303, 574] on button "Save & Finalise" at bounding box center [294, 572] width 94 height 31
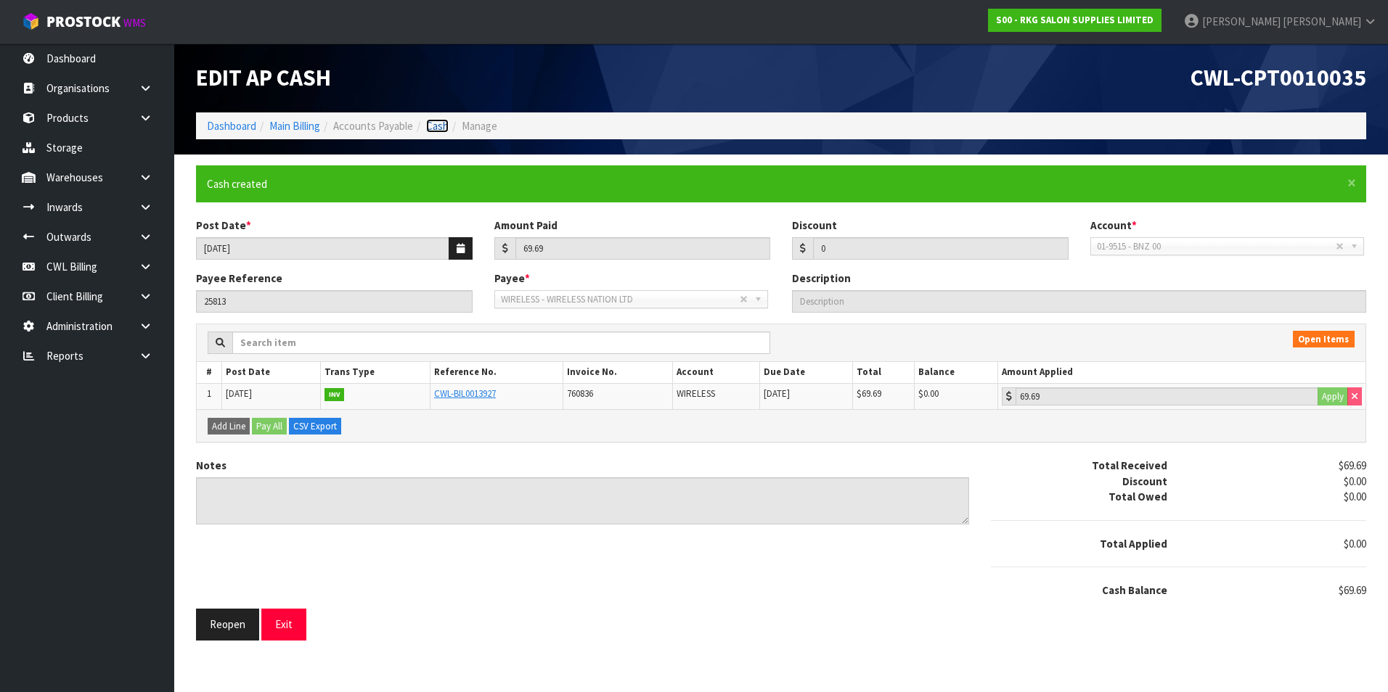
click at [443, 125] on link "Cash" at bounding box center [437, 126] width 22 height 14
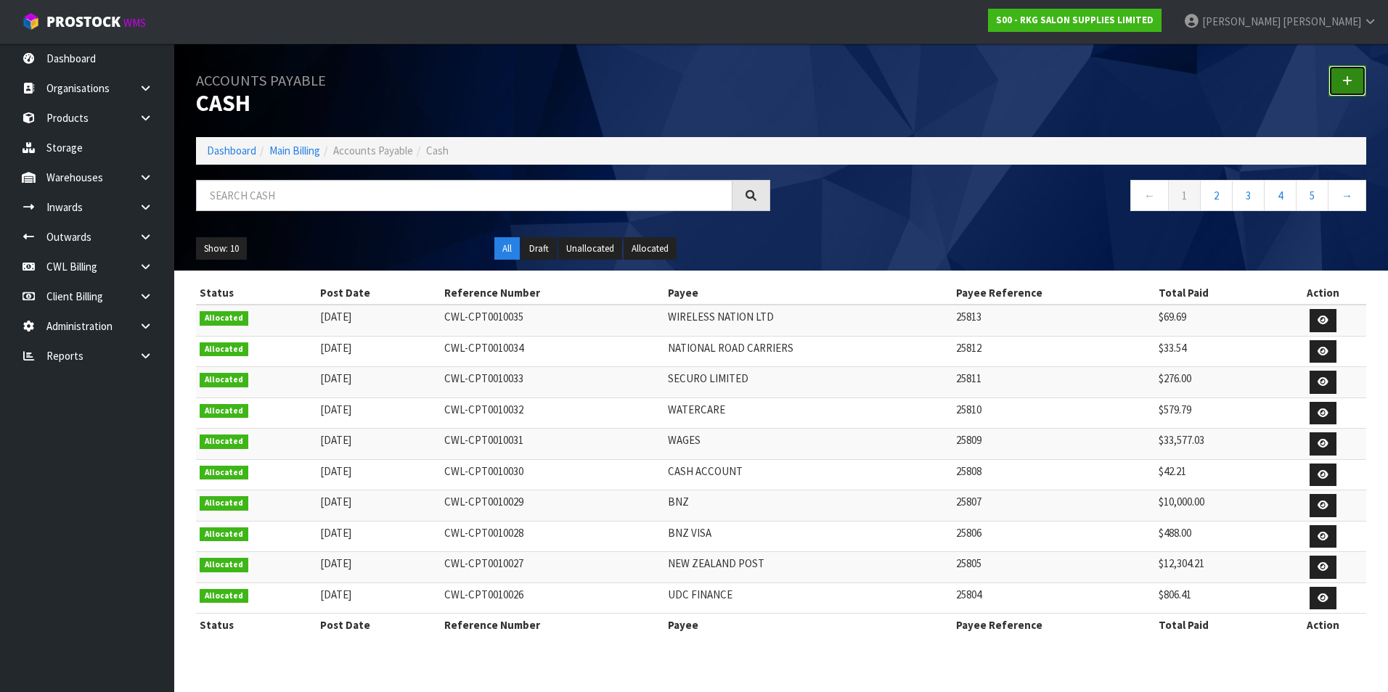
click at [1345, 81] on icon at bounding box center [1347, 80] width 10 height 11
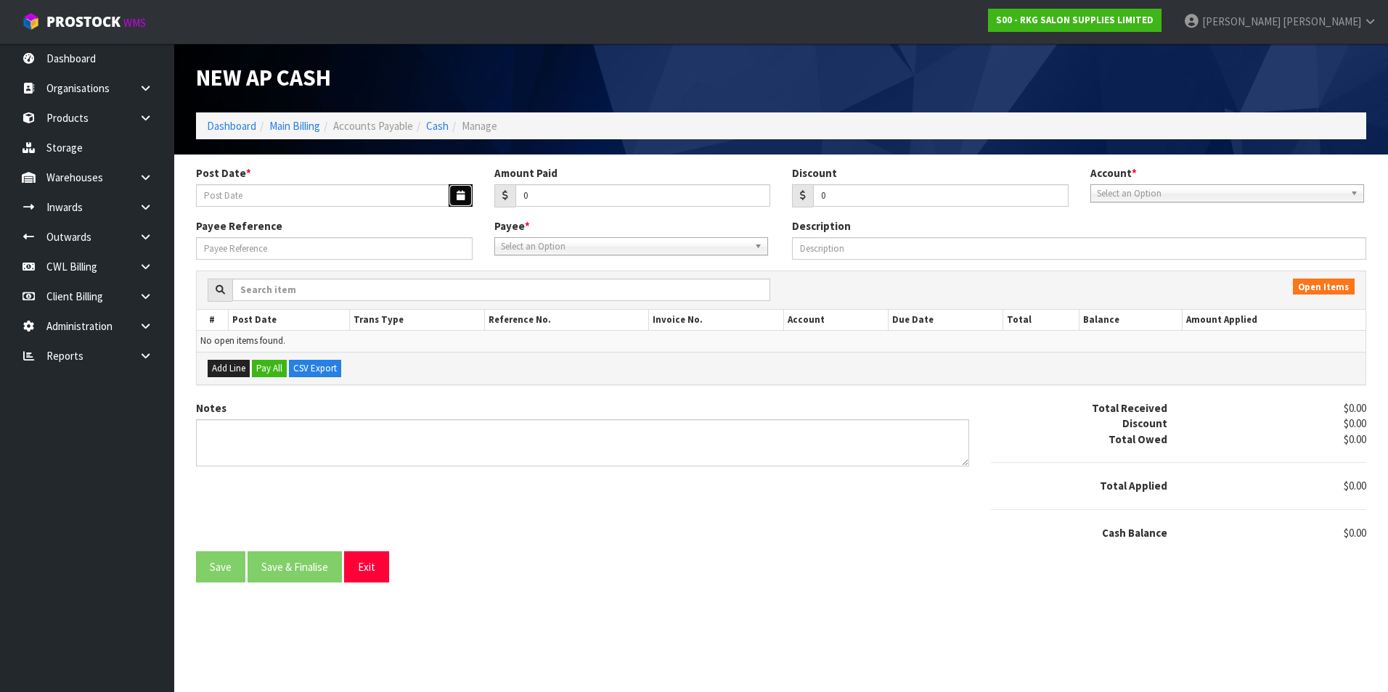
click at [458, 194] on icon "button" at bounding box center [460, 195] width 8 height 9
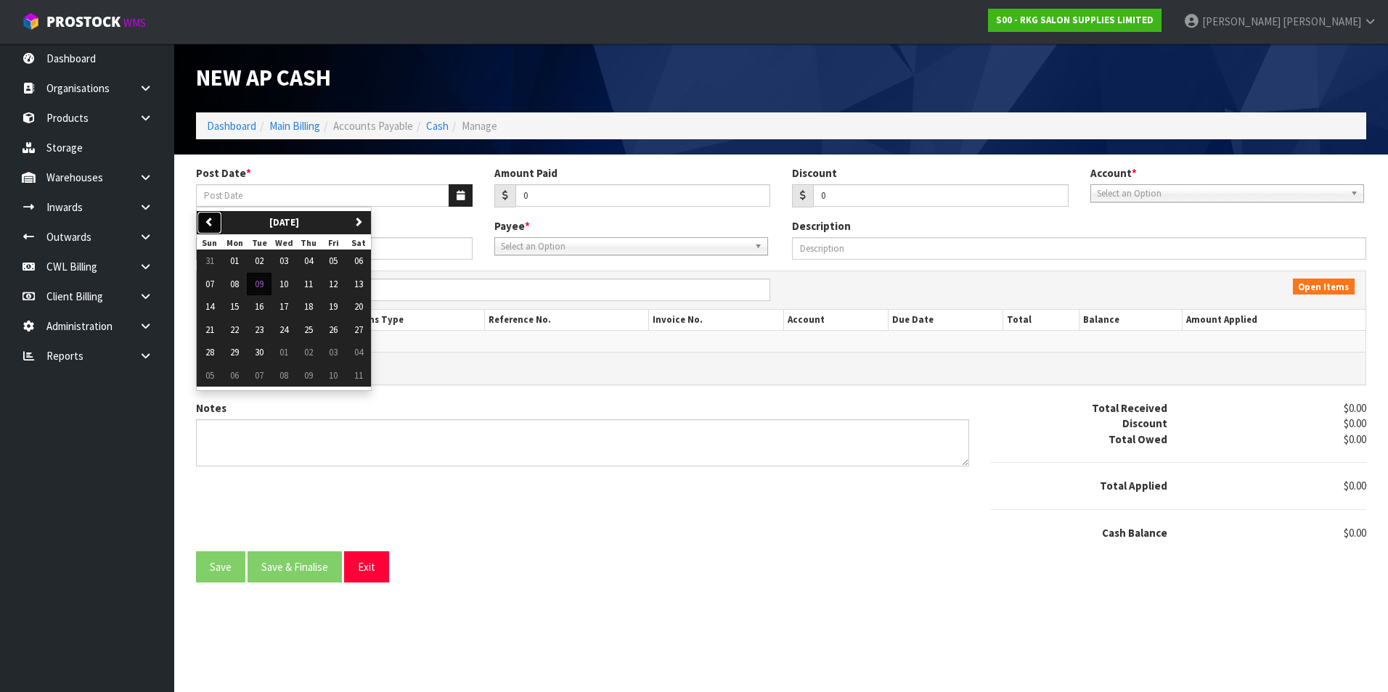
click at [219, 226] on button "previous" at bounding box center [209, 222] width 25 height 23
drag, startPoint x: 315, startPoint y: 353, endPoint x: 595, endPoint y: 238, distance: 302.7
click at [313, 352] on span "28" at bounding box center [308, 352] width 9 height 12
type input "[DATE]"
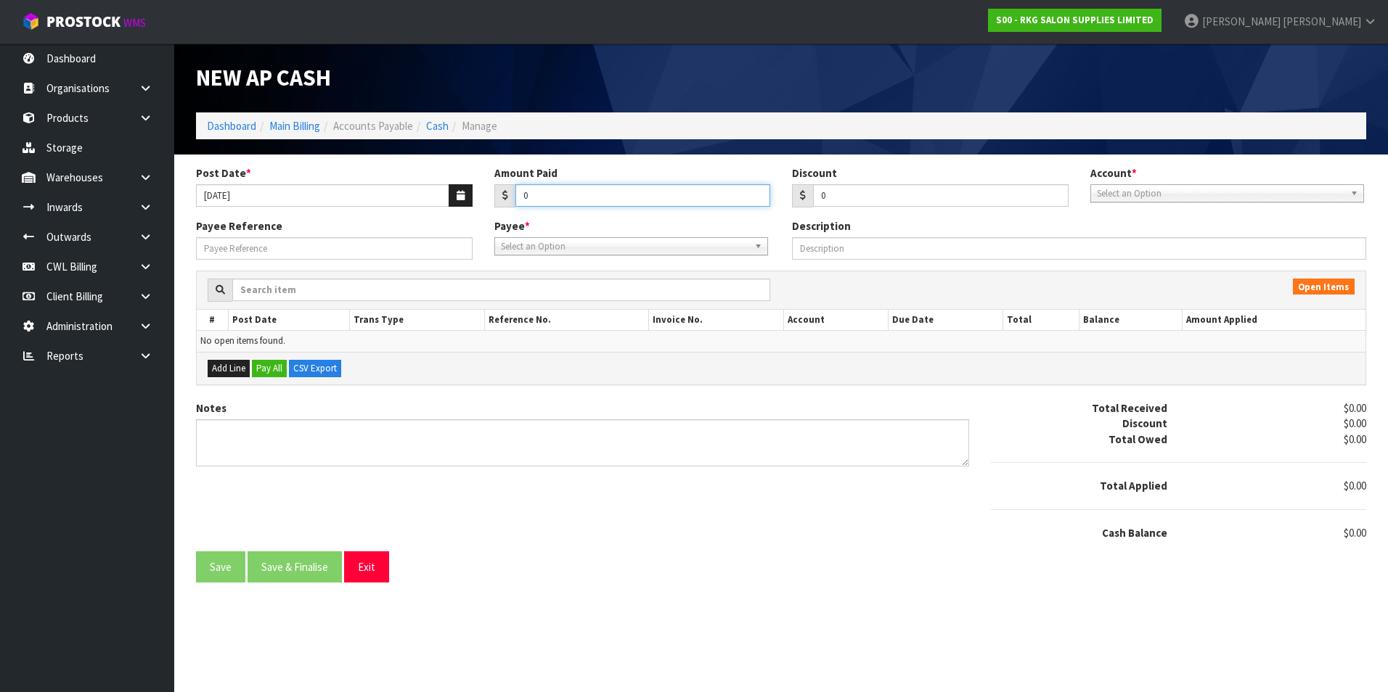
click at [576, 199] on input "0" at bounding box center [642, 195] width 255 height 22
type input "5500"
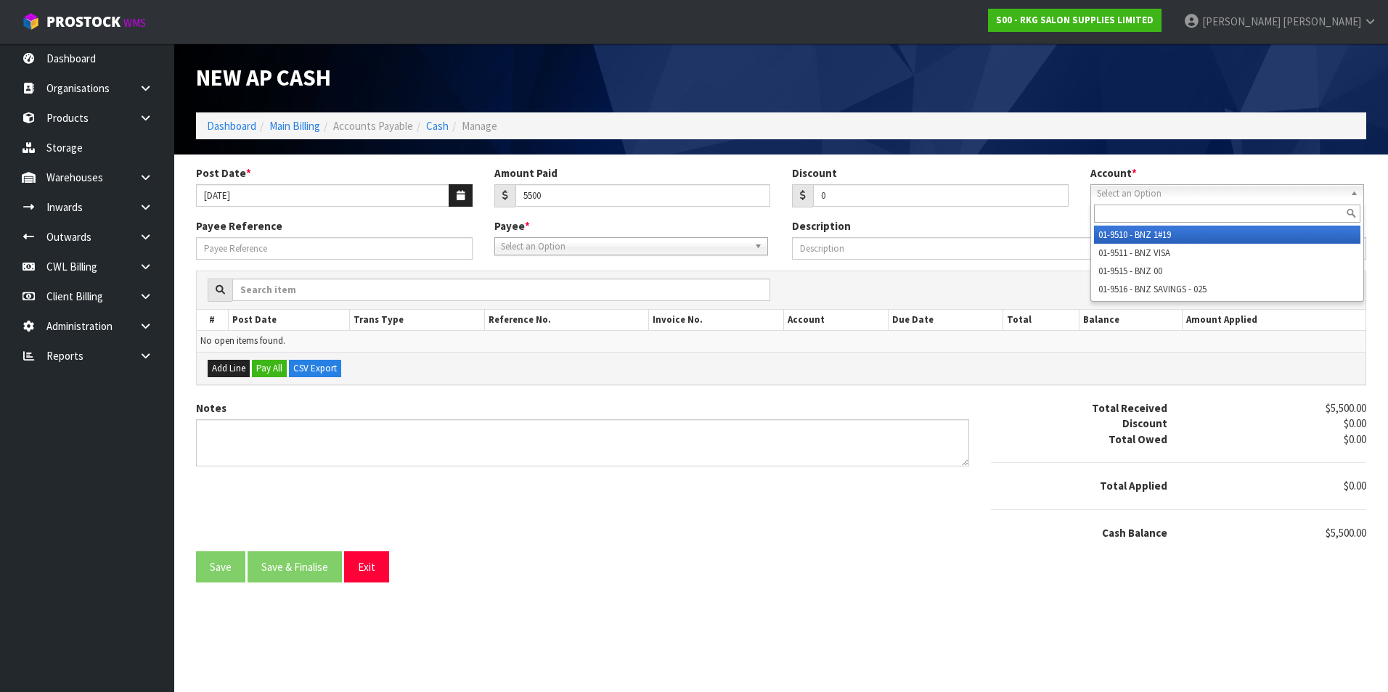
click at [1123, 192] on span "Select an Option" at bounding box center [1220, 193] width 247 height 17
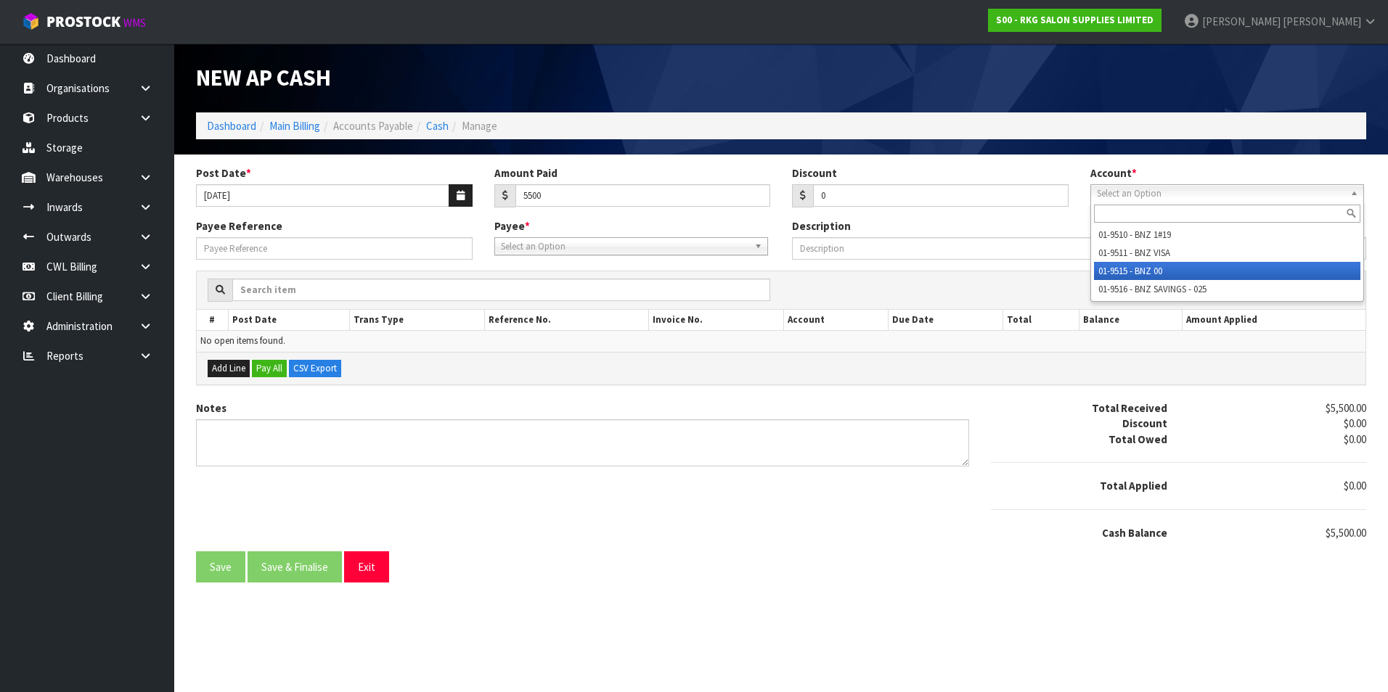
drag, startPoint x: 1144, startPoint y: 273, endPoint x: 1108, endPoint y: 271, distance: 36.3
click at [1142, 272] on li "01-9515 - BNZ 00" at bounding box center [1227, 271] width 266 height 18
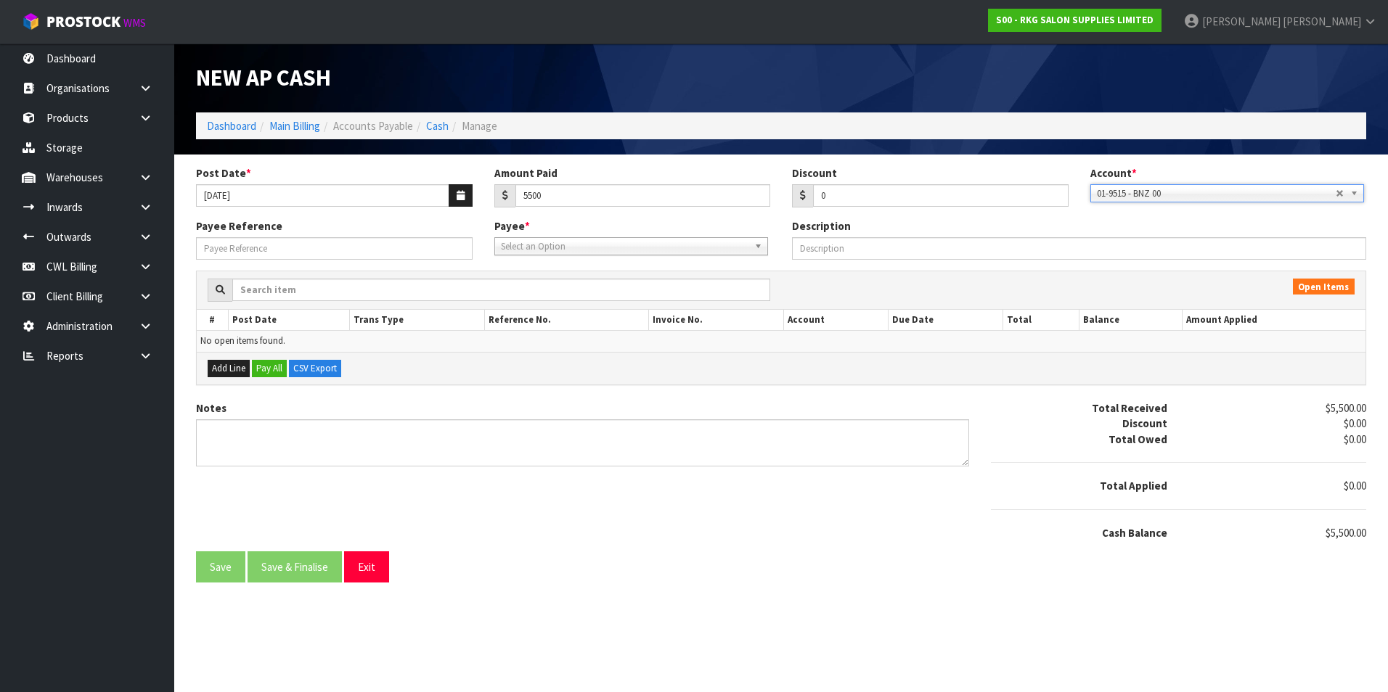
click at [586, 251] on span "Select an Option" at bounding box center [624, 246] width 247 height 17
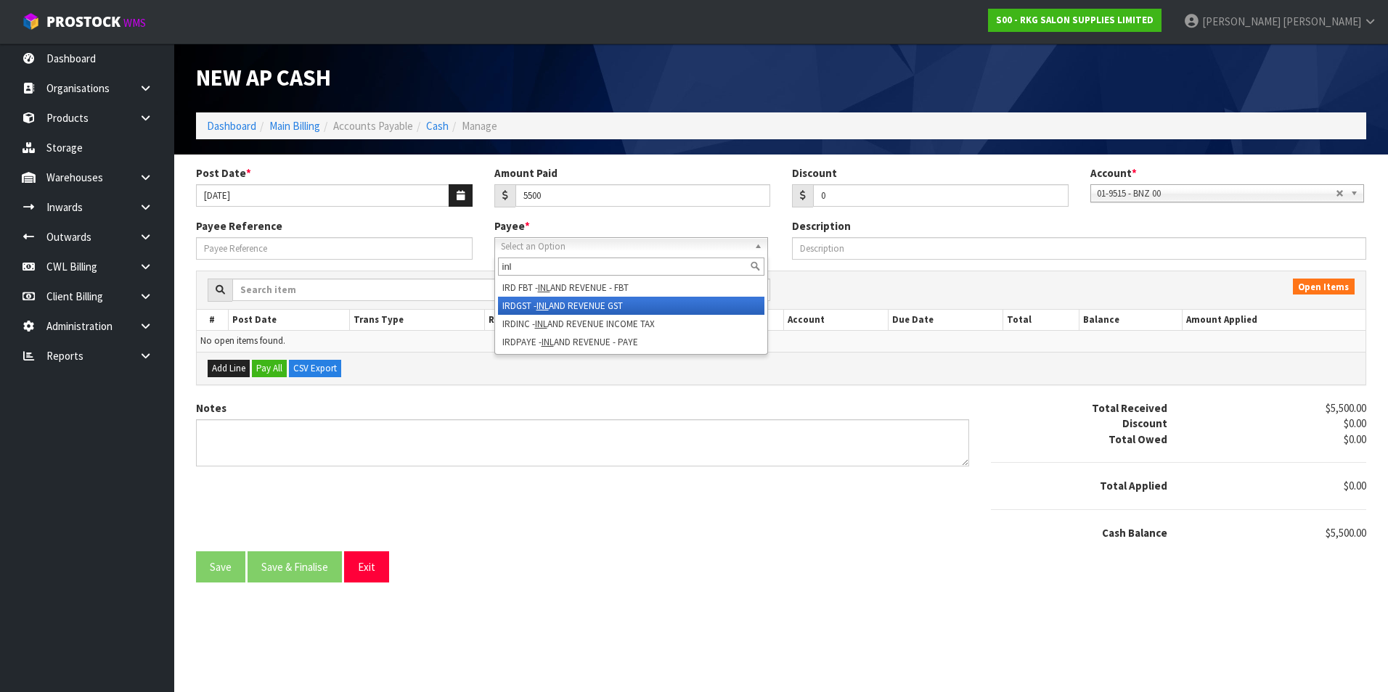
type input "inl"
click at [591, 303] on li "IRDGST - INL AND REVENUE GST" at bounding box center [631, 306] width 266 height 18
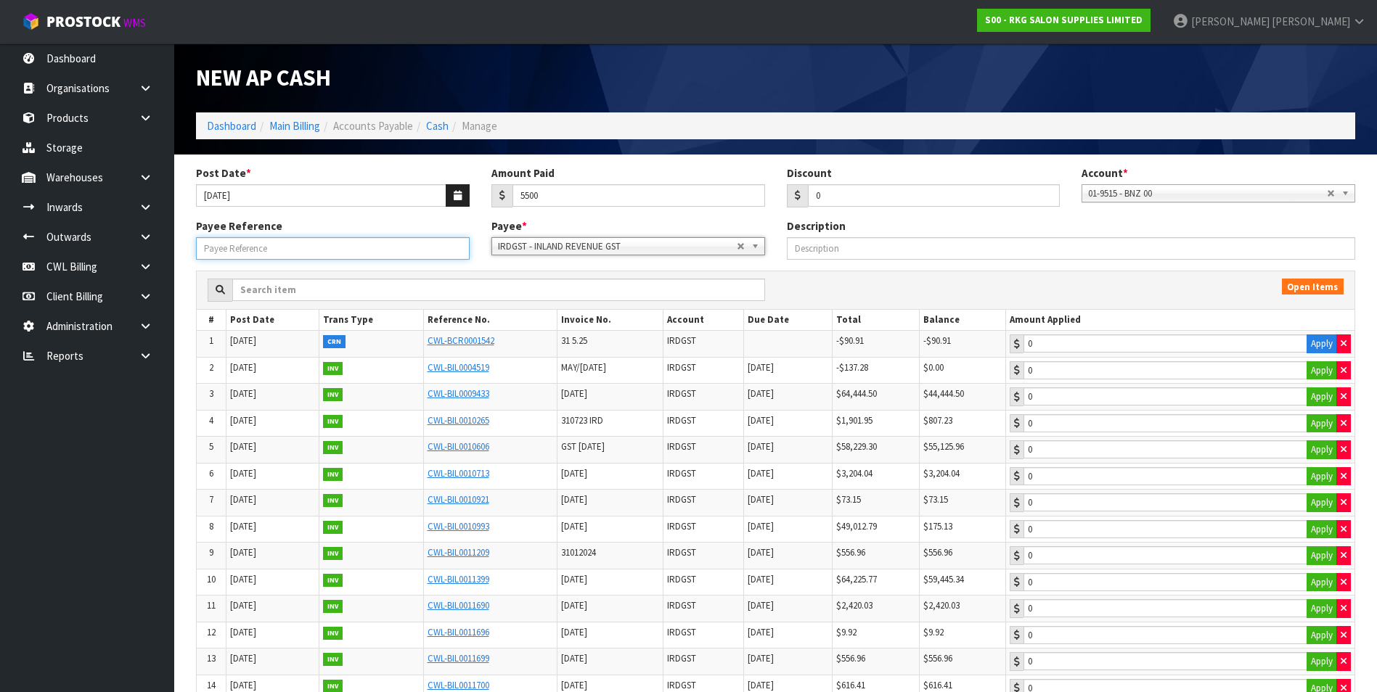
click at [359, 257] on input "Payee Reference" at bounding box center [333, 248] width 274 height 22
type input "25814"
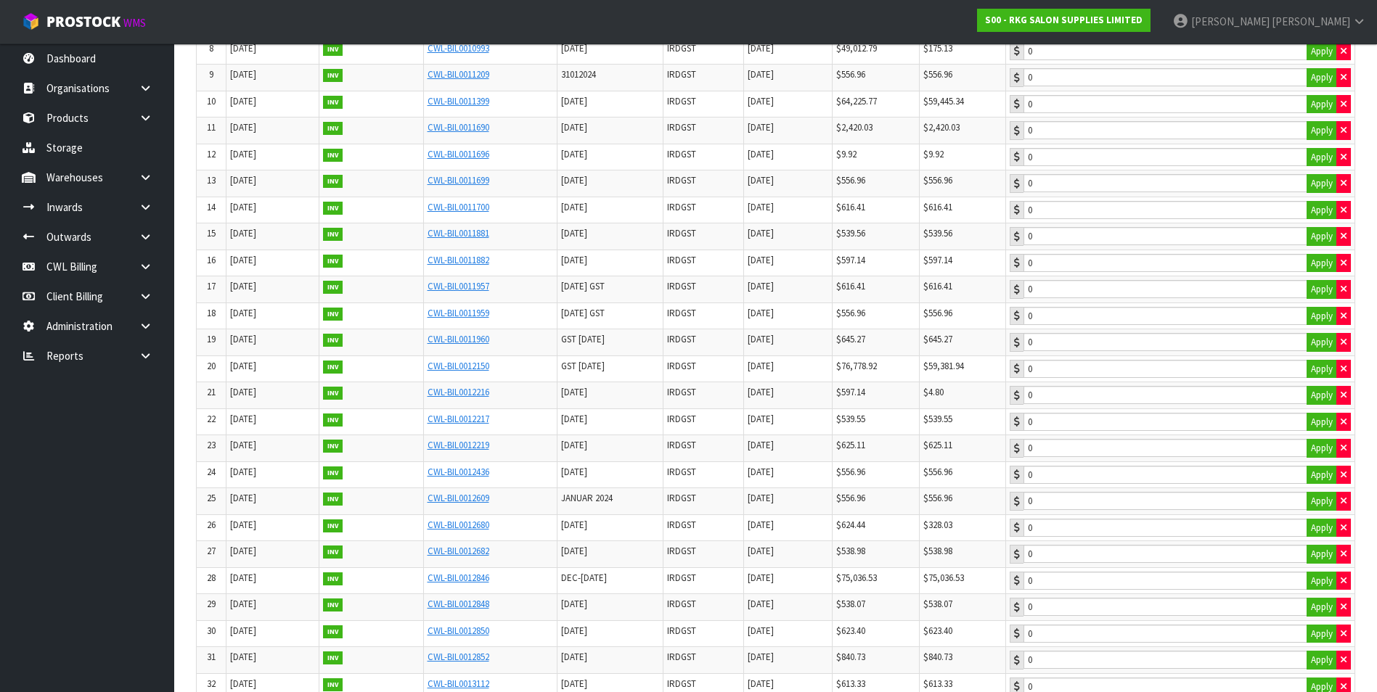
scroll to position [435, 0]
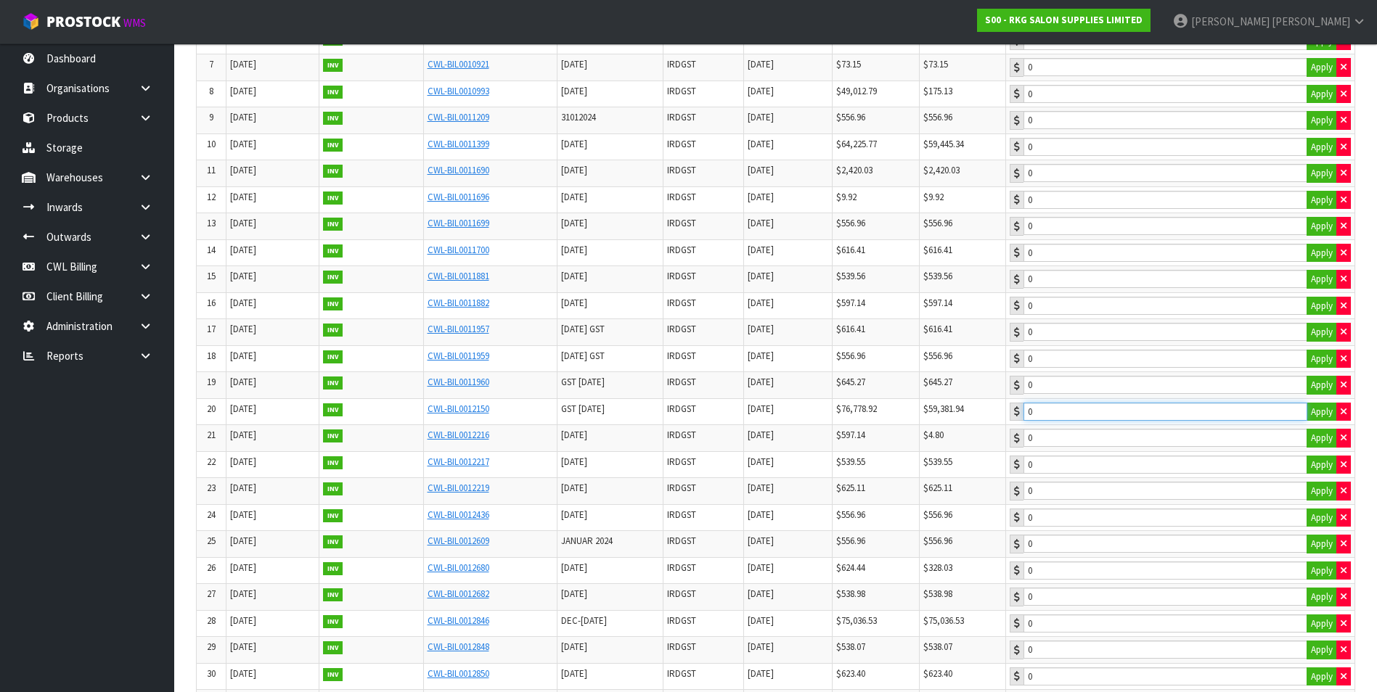
type input "5500"
click at [1137, 415] on input "5500" at bounding box center [1165, 412] width 284 height 18
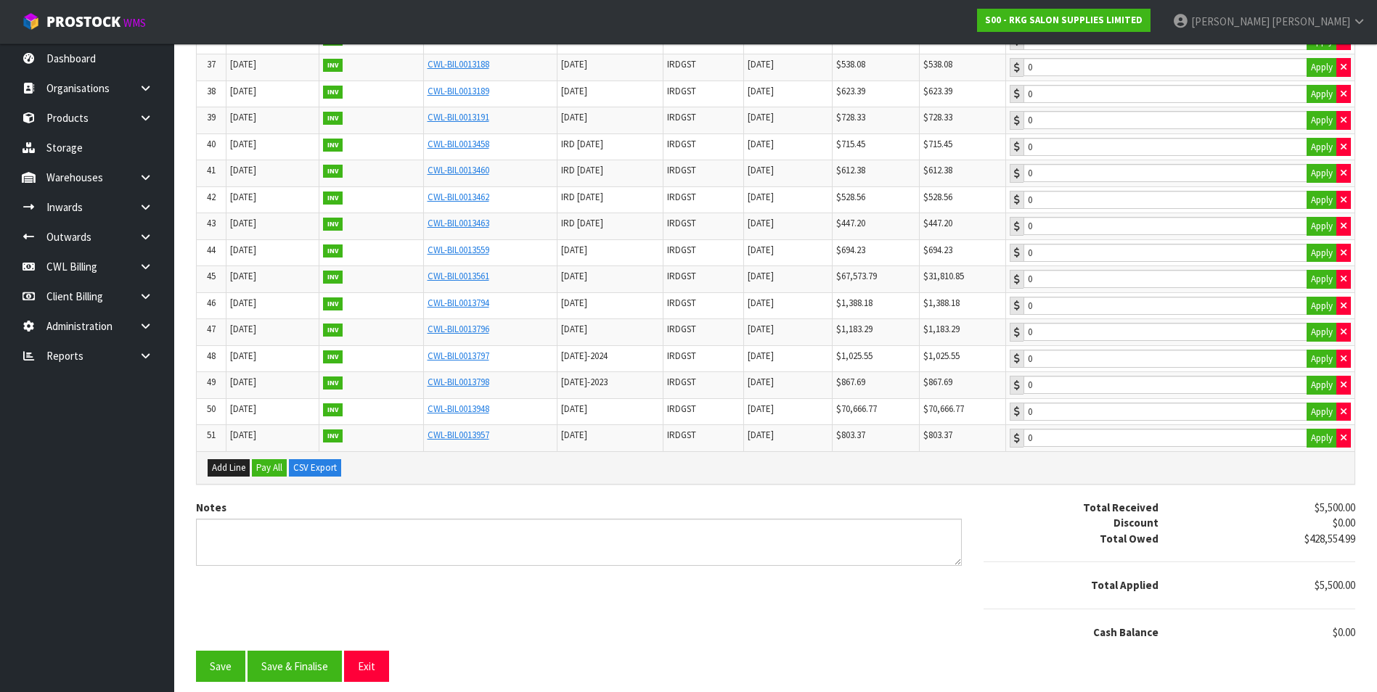
scroll to position [1231, 0]
click at [313, 671] on button "Save & Finalise" at bounding box center [294, 665] width 94 height 31
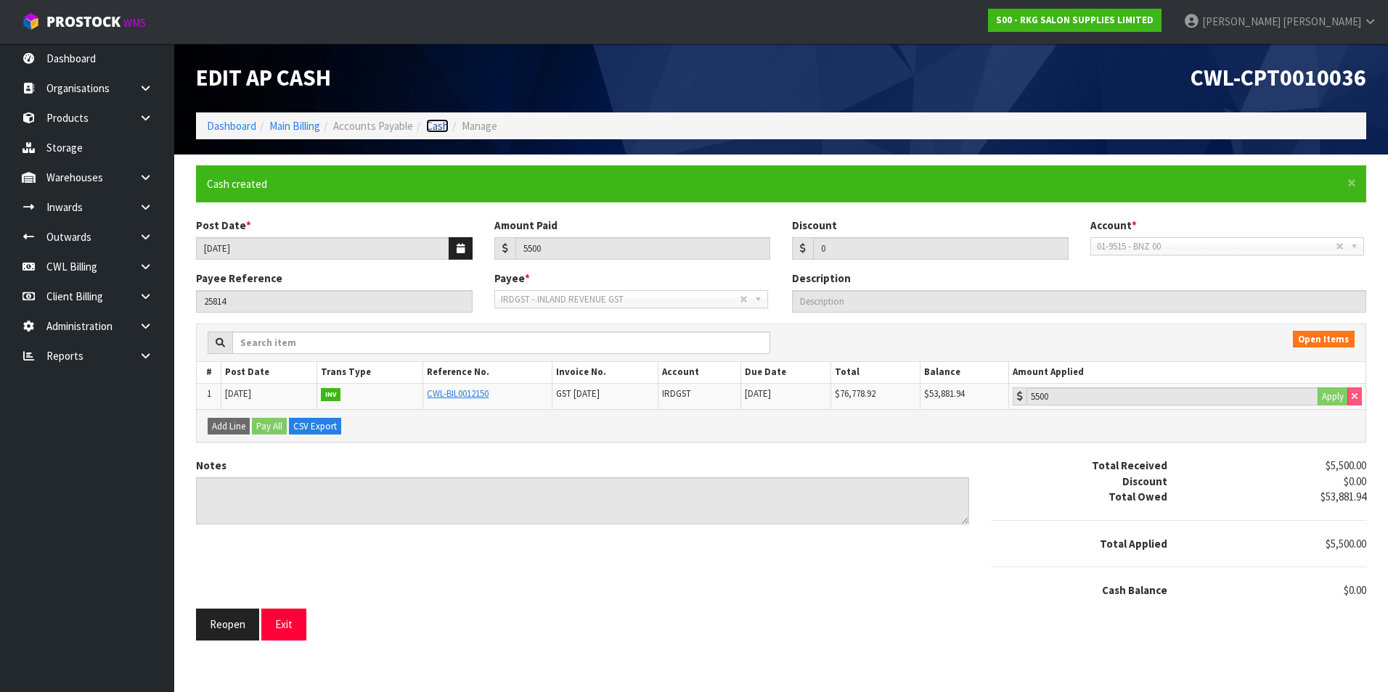
click at [447, 126] on link "Cash" at bounding box center [437, 126] width 22 height 14
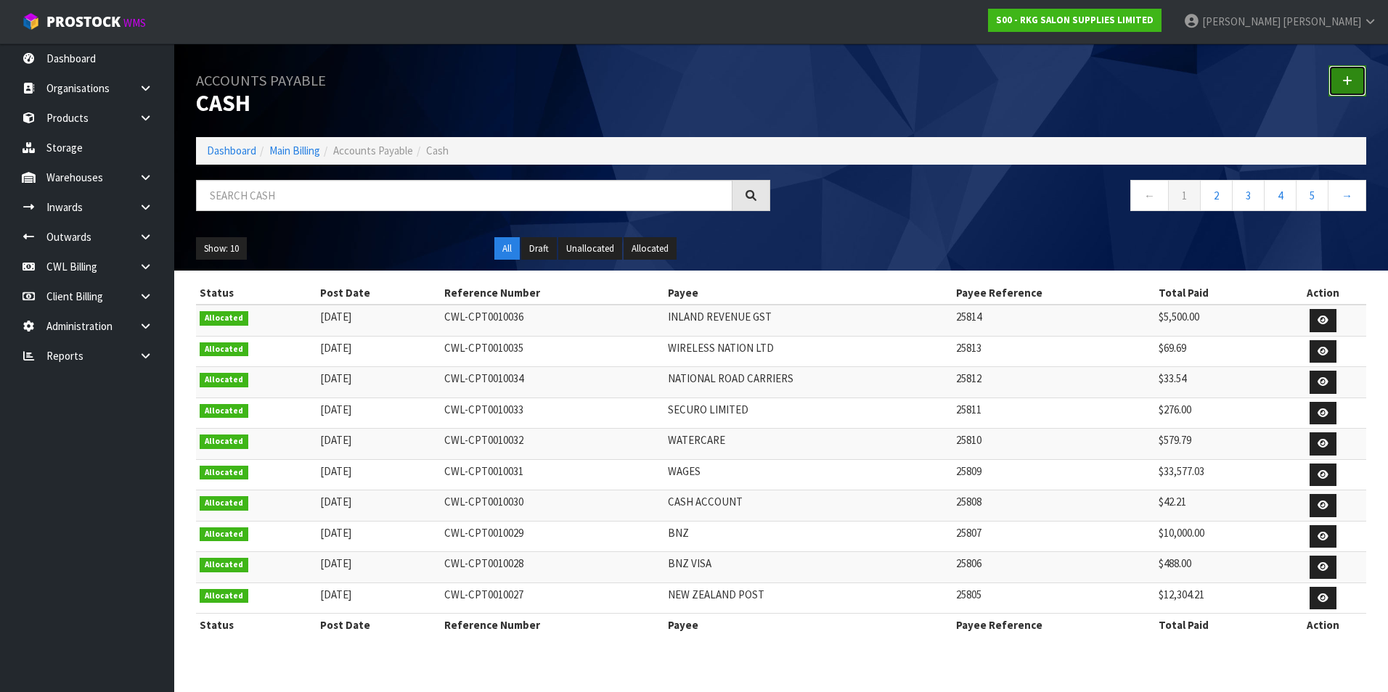
click at [1359, 85] on link at bounding box center [1347, 80] width 38 height 31
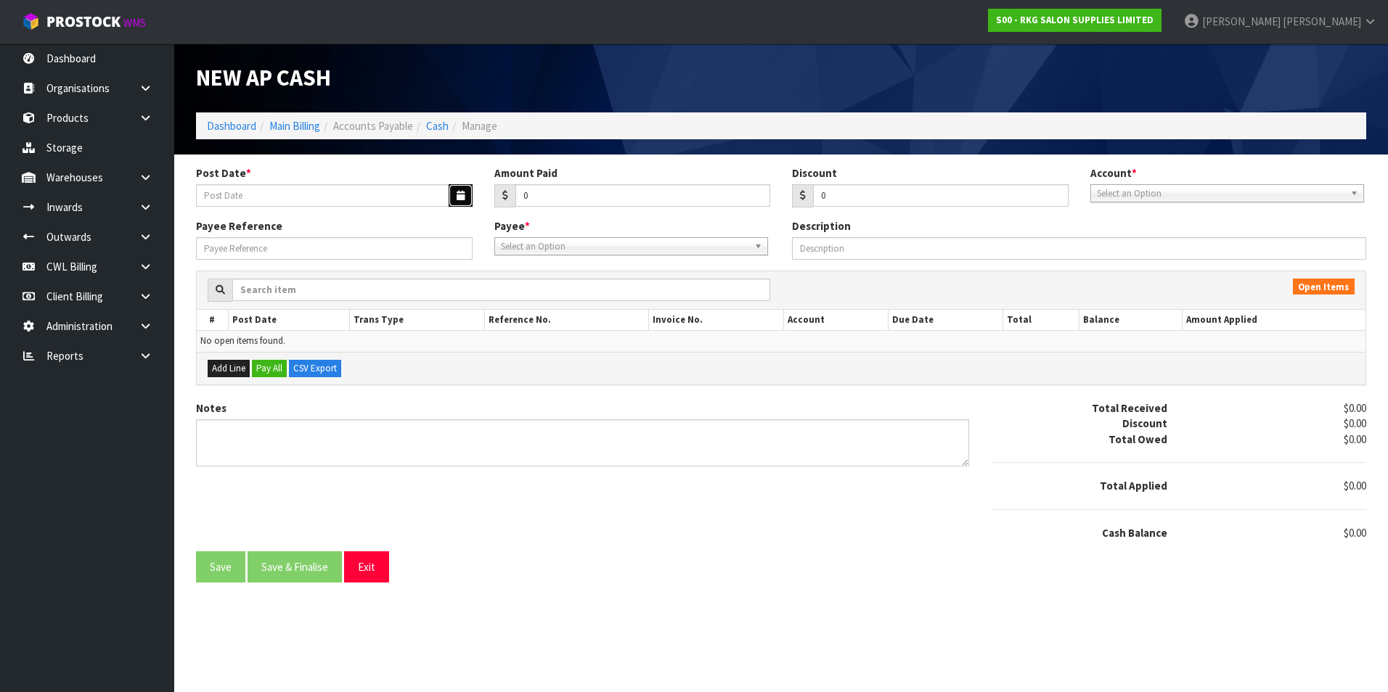
click at [451, 197] on button "button" at bounding box center [460, 195] width 24 height 22
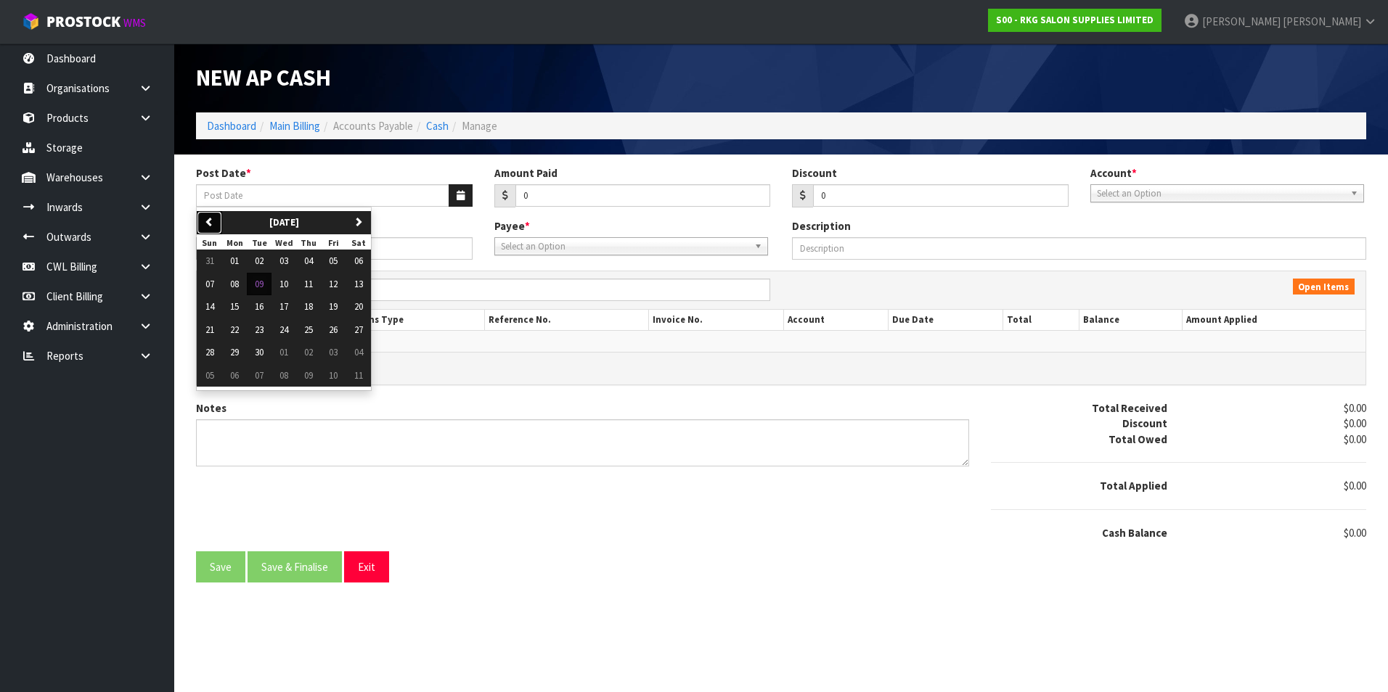
click at [210, 220] on icon "button" at bounding box center [209, 221] width 9 height 9
click at [308, 352] on span "28" at bounding box center [308, 352] width 9 height 12
type input "[DATE]"
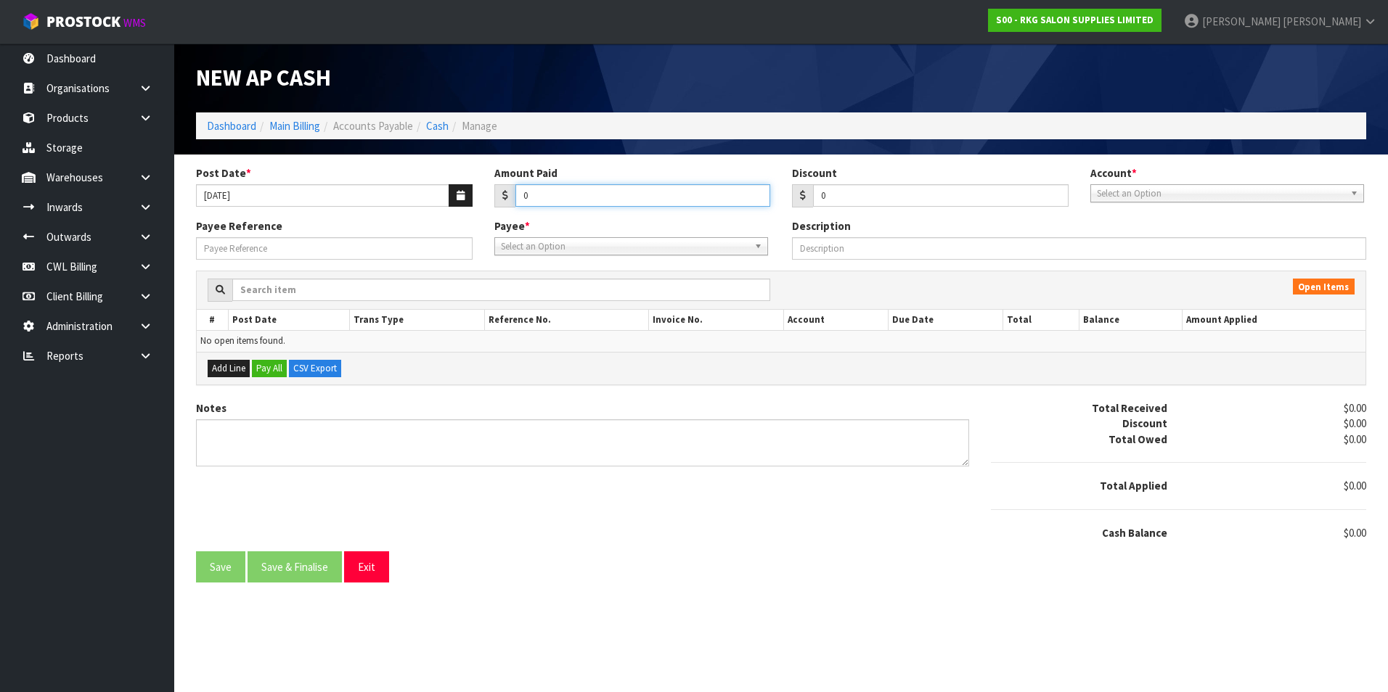
click at [586, 197] on input "0" at bounding box center [642, 195] width 255 height 22
type input "1000"
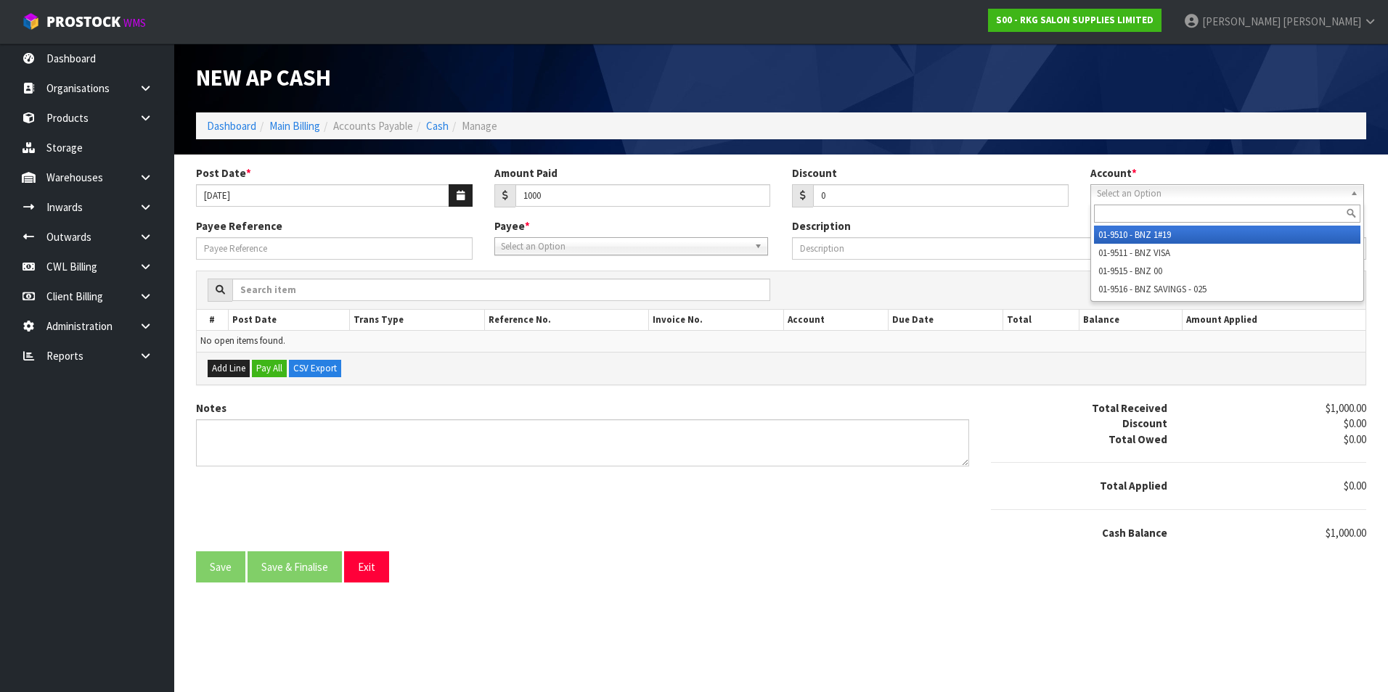
click at [1144, 196] on span "Select an Option" at bounding box center [1220, 193] width 247 height 17
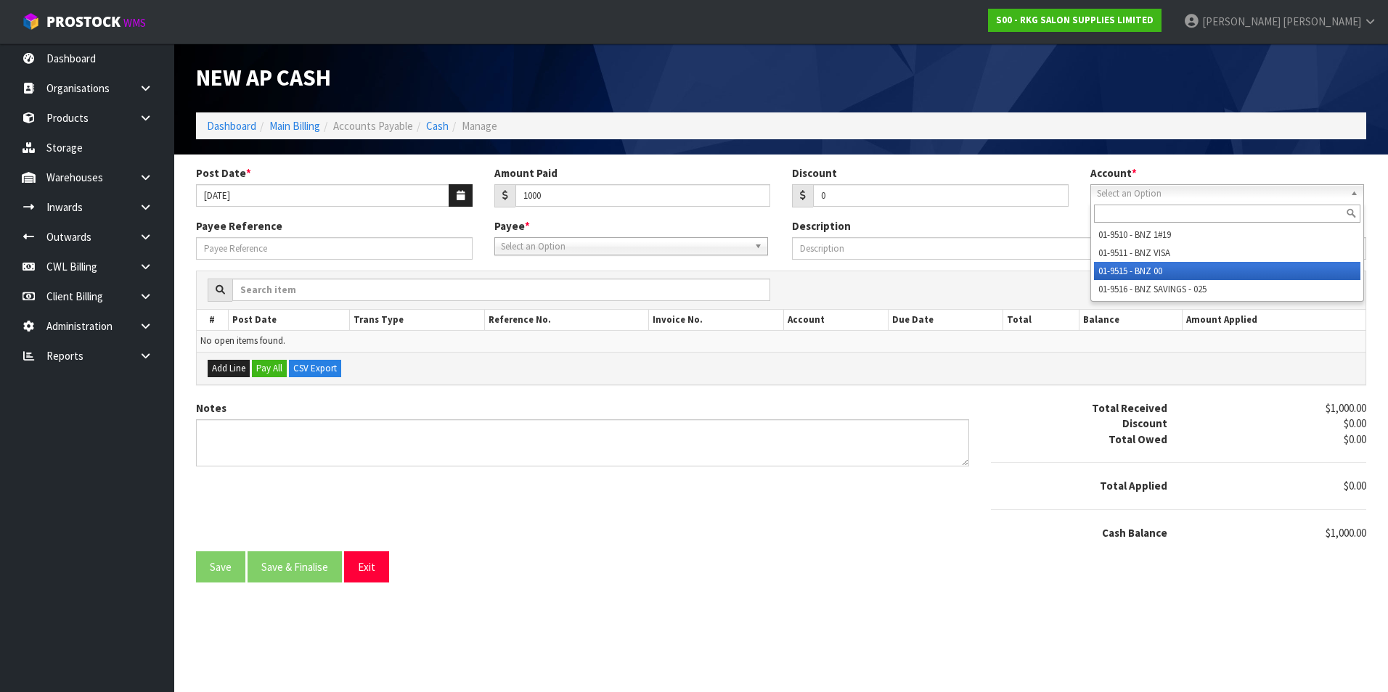
drag, startPoint x: 1149, startPoint y: 273, endPoint x: 689, endPoint y: 261, distance: 460.3
click at [1146, 273] on li "01-9515 - BNZ 00" at bounding box center [1227, 271] width 266 height 18
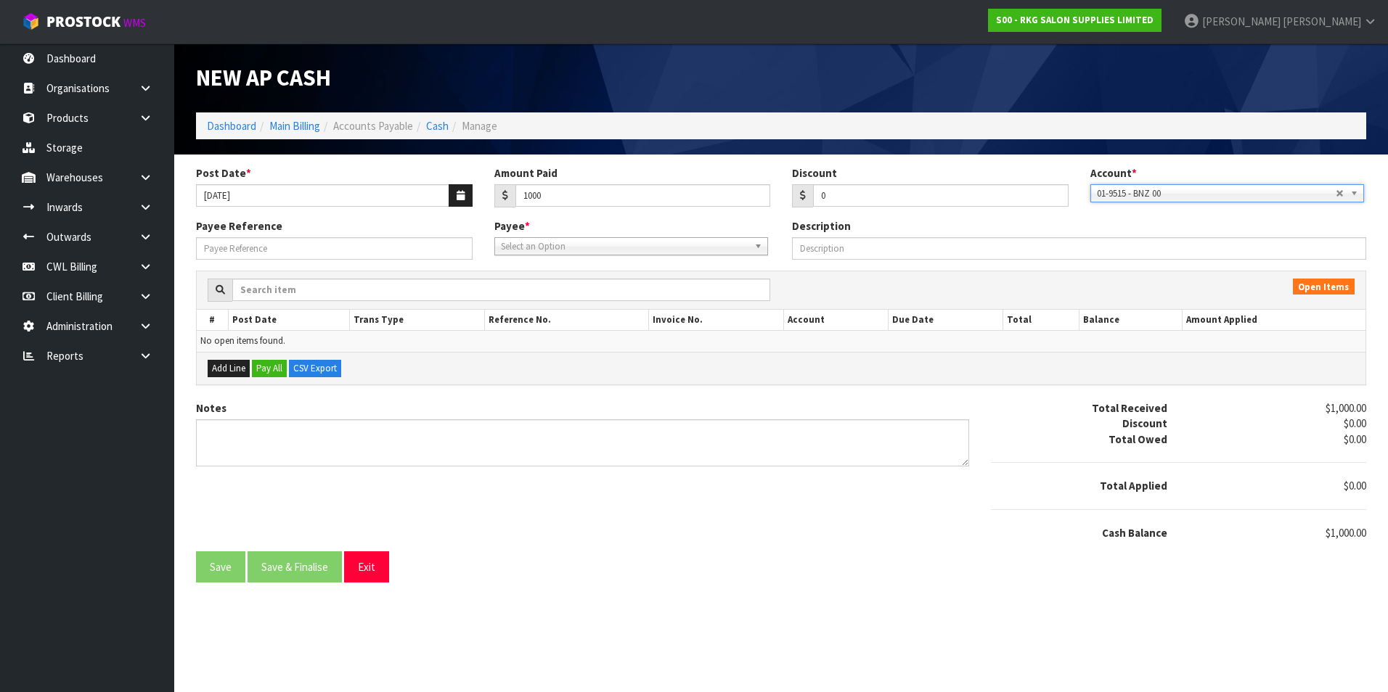
click at [565, 248] on span "Select an Option" at bounding box center [624, 246] width 247 height 17
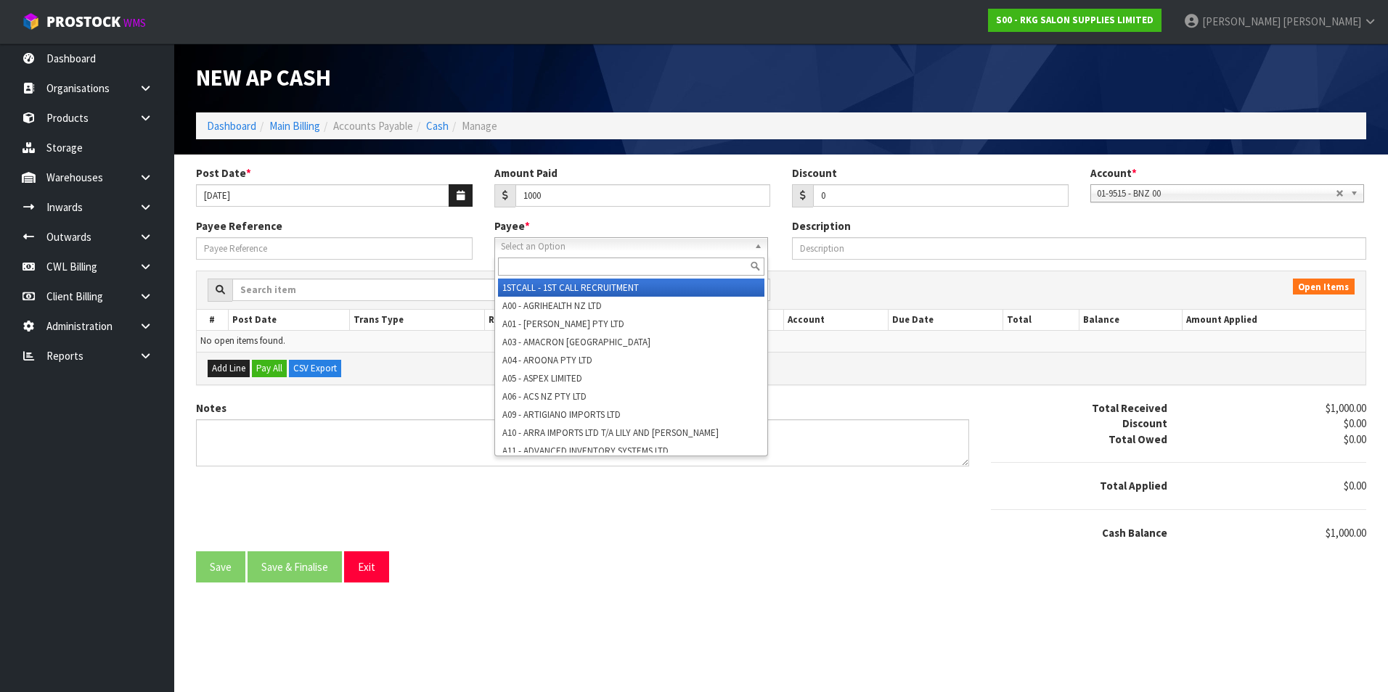
type input "v"
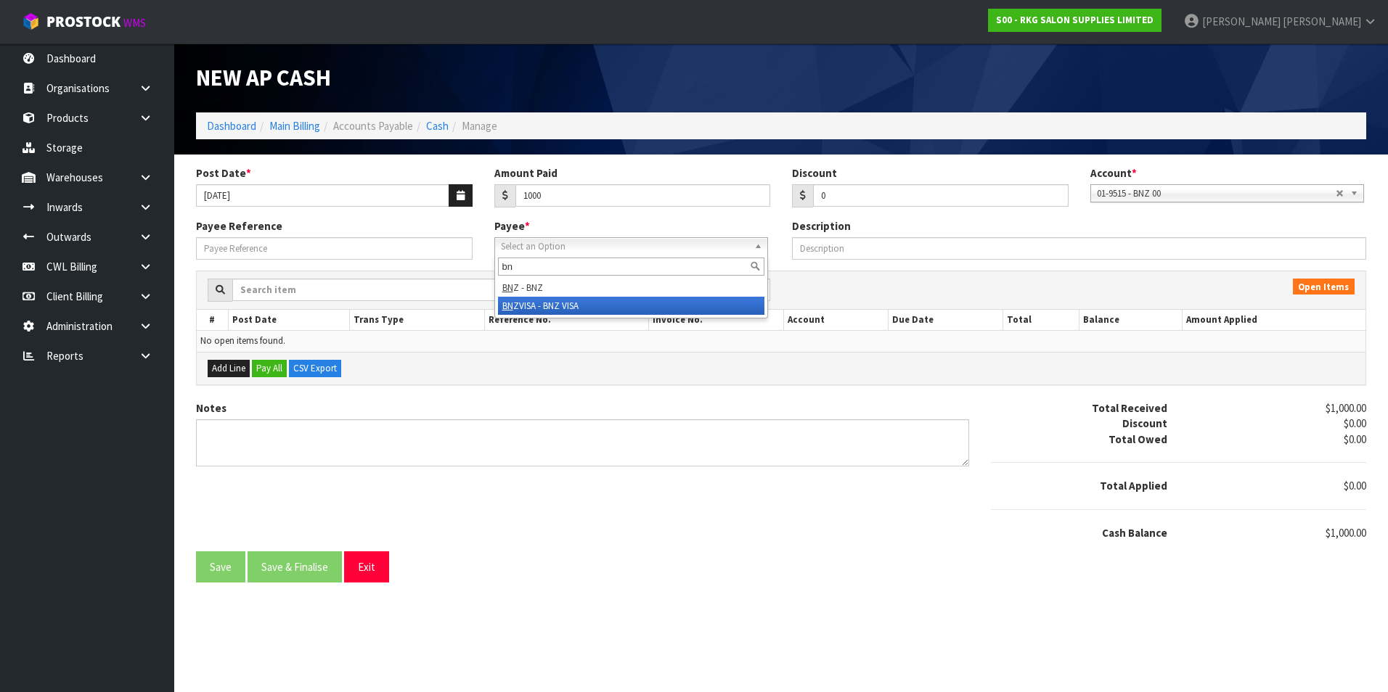
type input "bn"
click at [578, 304] on li "BN ZVISA - BNZ VISA" at bounding box center [631, 306] width 266 height 18
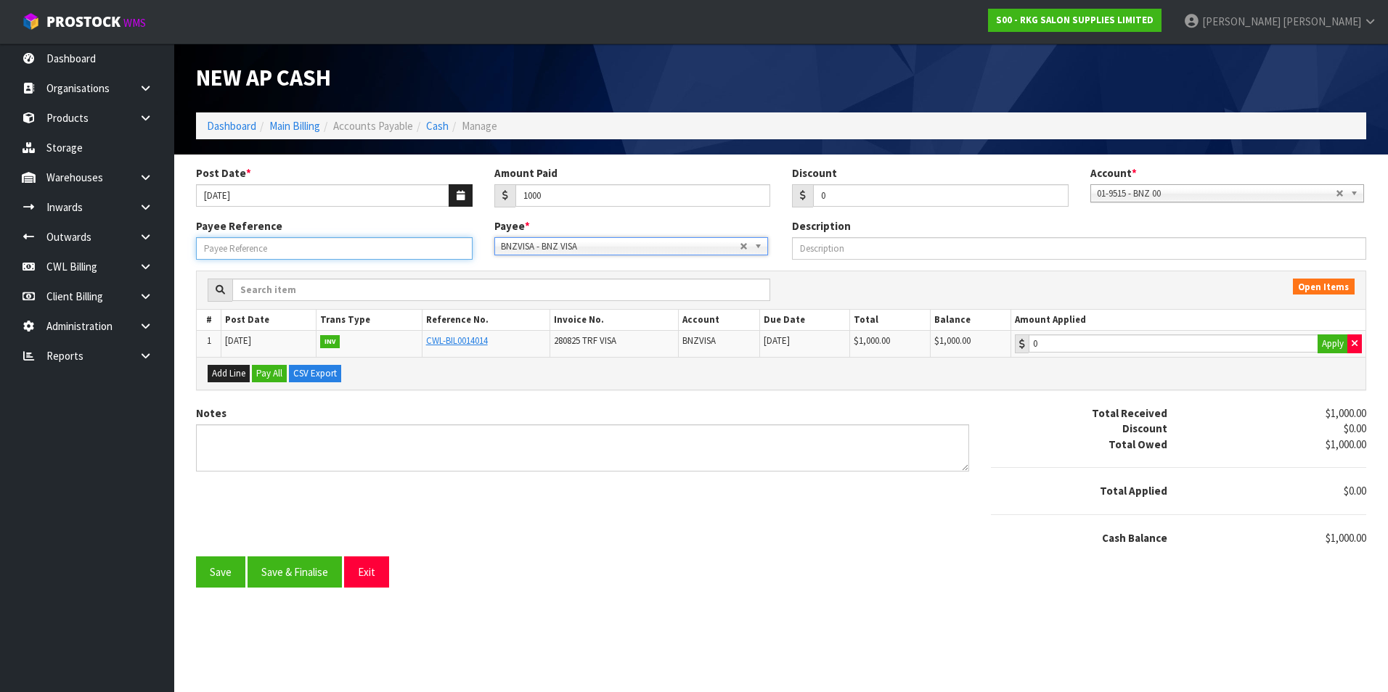
click at [300, 247] on input "Payee Reference" at bounding box center [334, 248] width 276 height 22
type input "25816"
type input "1000"
drag, startPoint x: 1170, startPoint y: 343, endPoint x: 808, endPoint y: 443, distance: 375.9
click at [1168, 343] on input "1000" at bounding box center [1173, 344] width 290 height 18
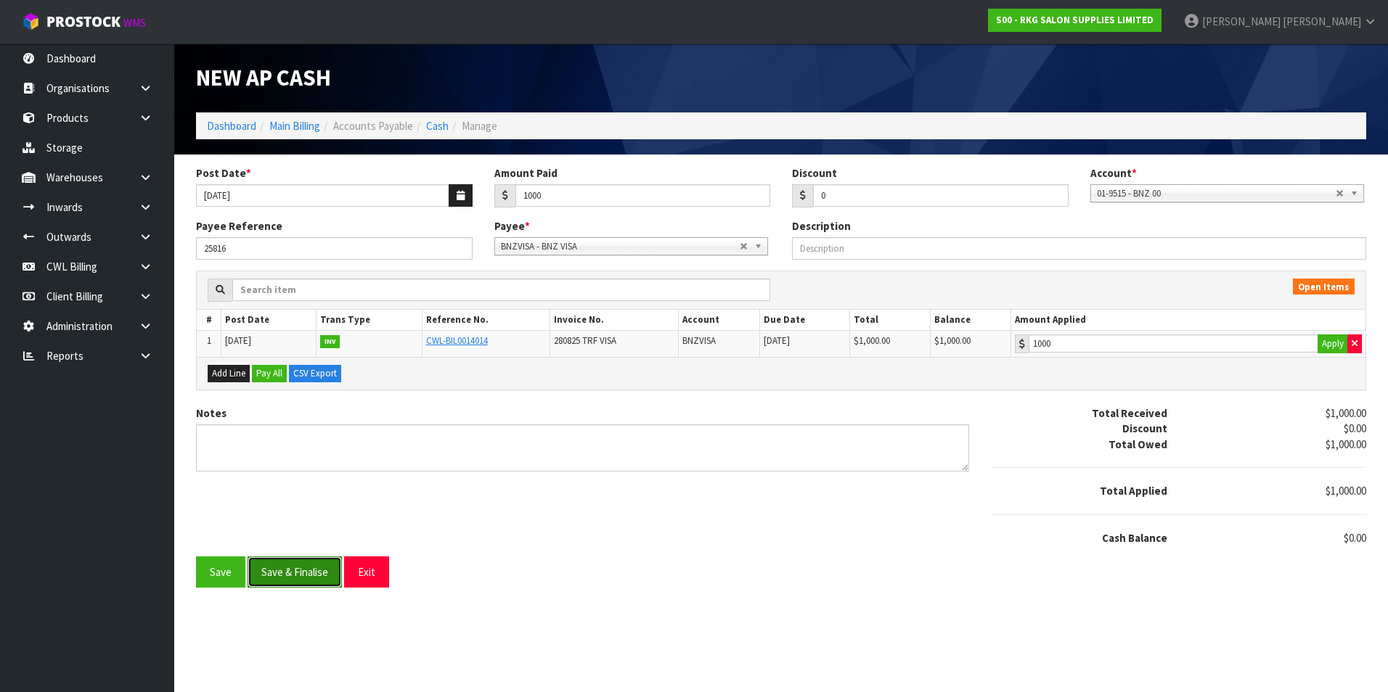
click at [308, 570] on button "Save & Finalise" at bounding box center [294, 572] width 94 height 31
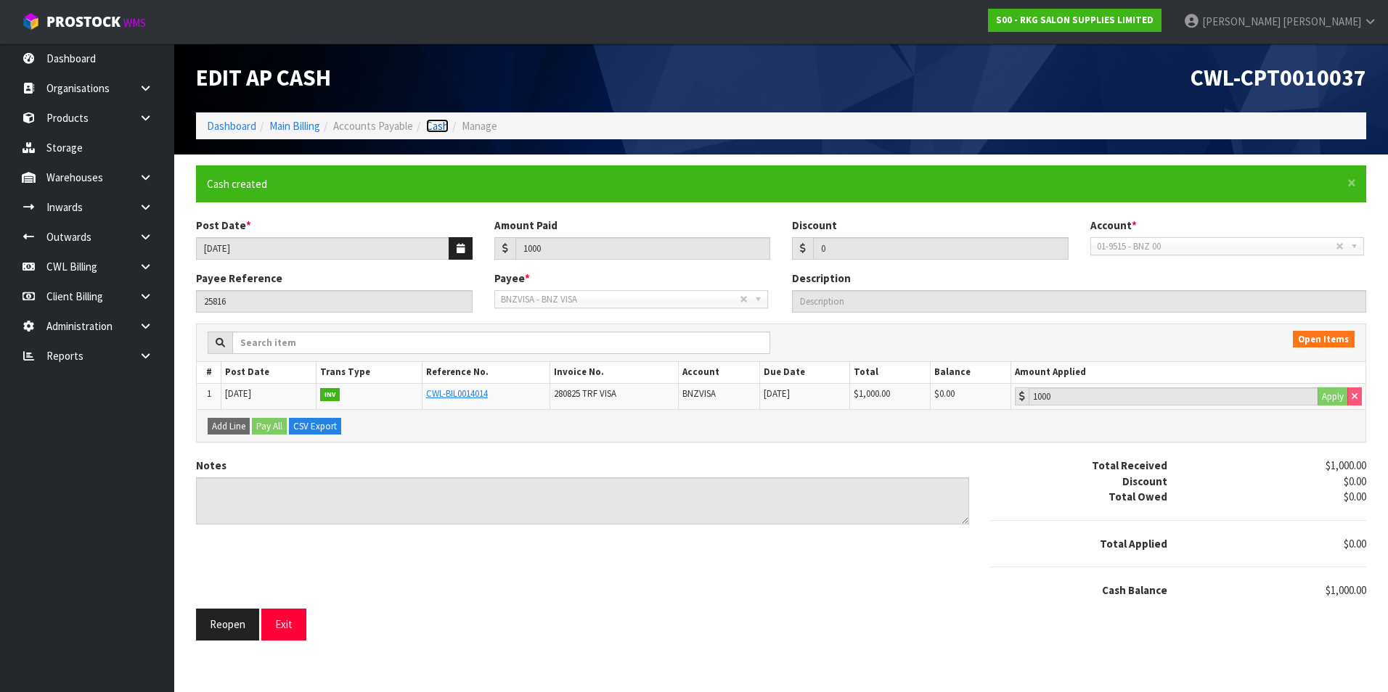
click at [438, 123] on link "Cash" at bounding box center [437, 126] width 22 height 14
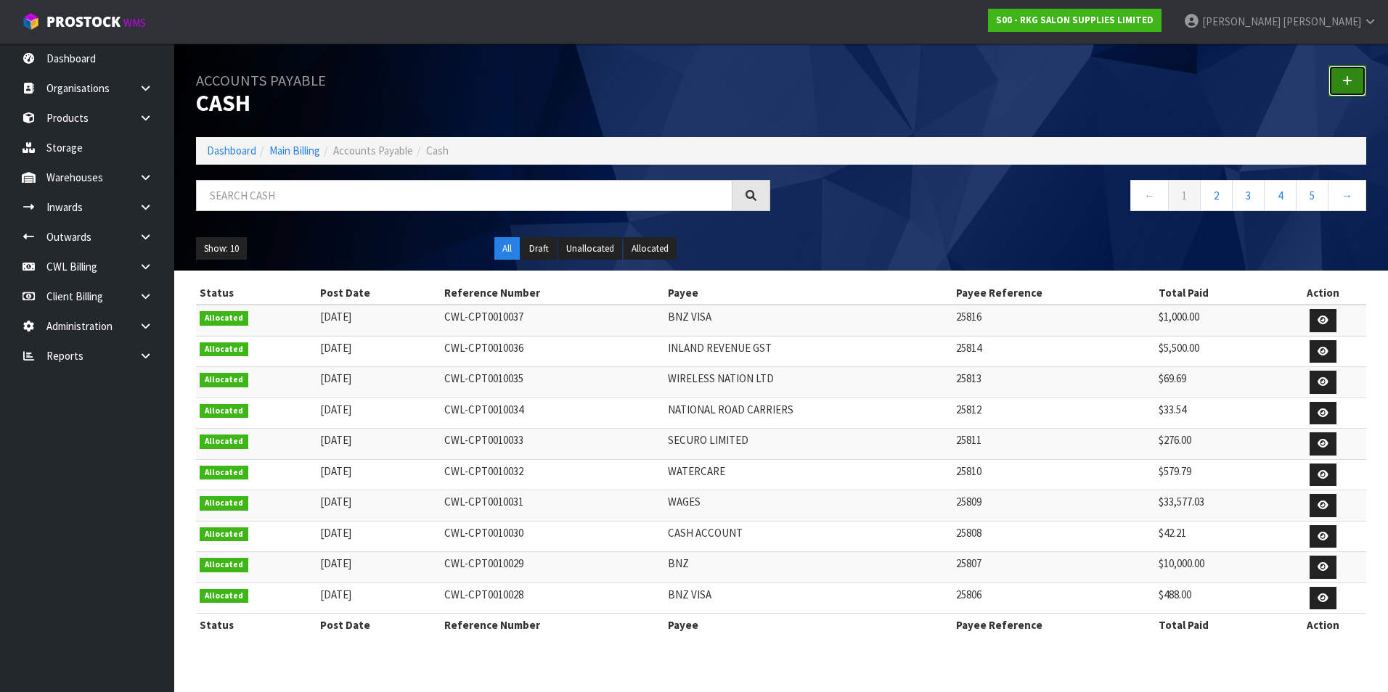
click at [1342, 81] on icon at bounding box center [1347, 80] width 10 height 11
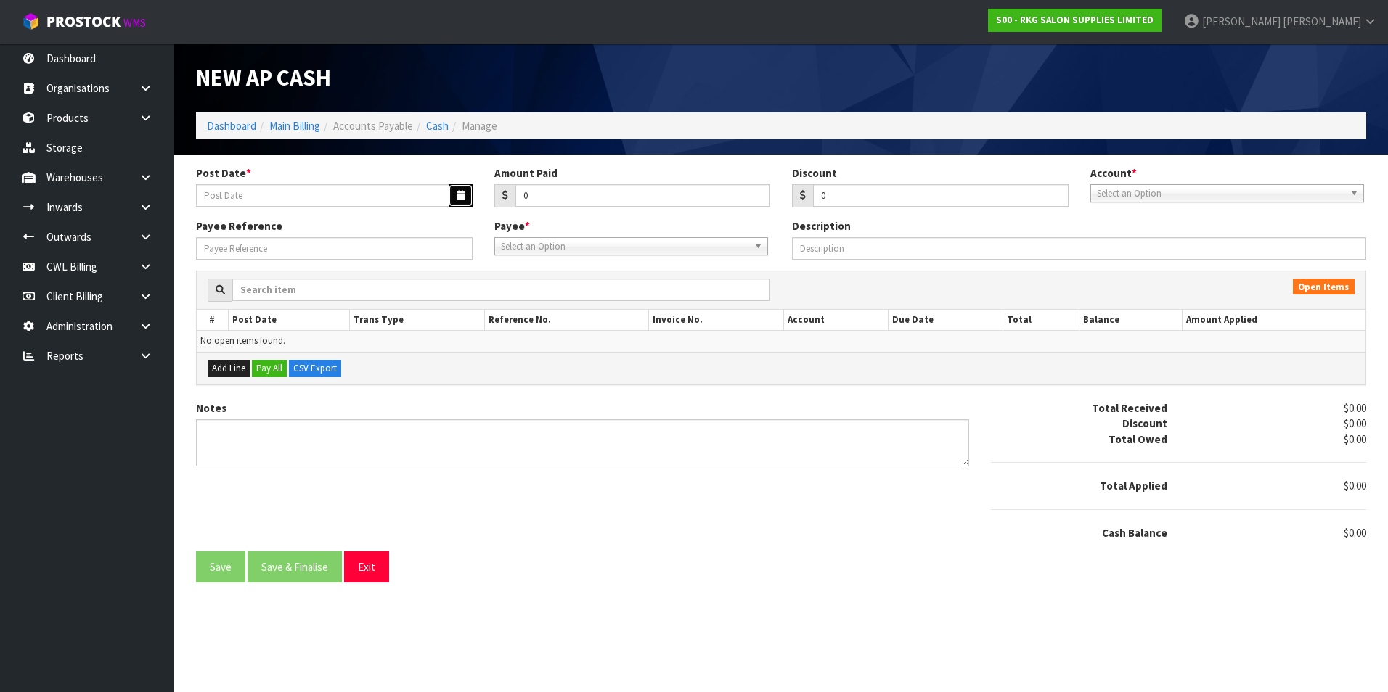
click at [461, 191] on icon "button" at bounding box center [460, 195] width 8 height 9
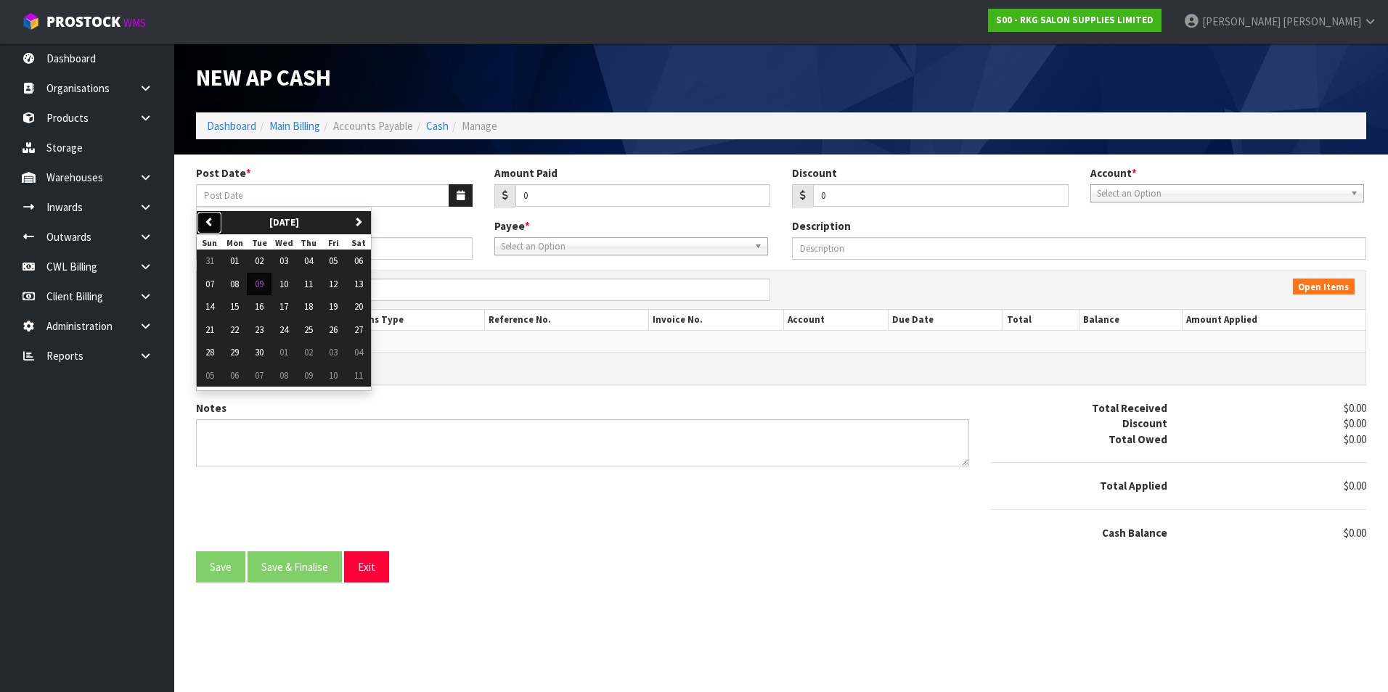
click at [209, 229] on button "previous" at bounding box center [209, 222] width 25 height 23
click at [313, 352] on span "28" at bounding box center [308, 352] width 9 height 12
type input "[DATE]"
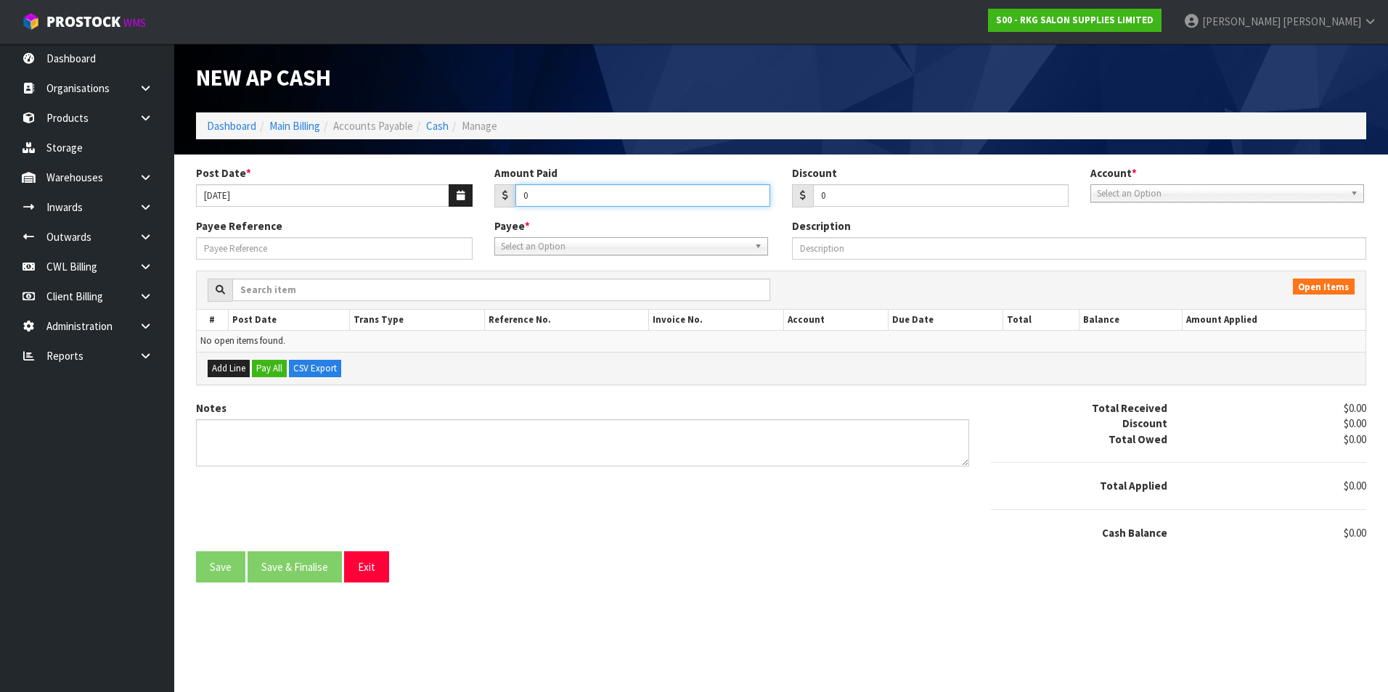
click at [549, 193] on input "0" at bounding box center [642, 195] width 255 height 22
type input "31.29"
click at [1143, 200] on span "Select an Option" at bounding box center [1220, 193] width 247 height 17
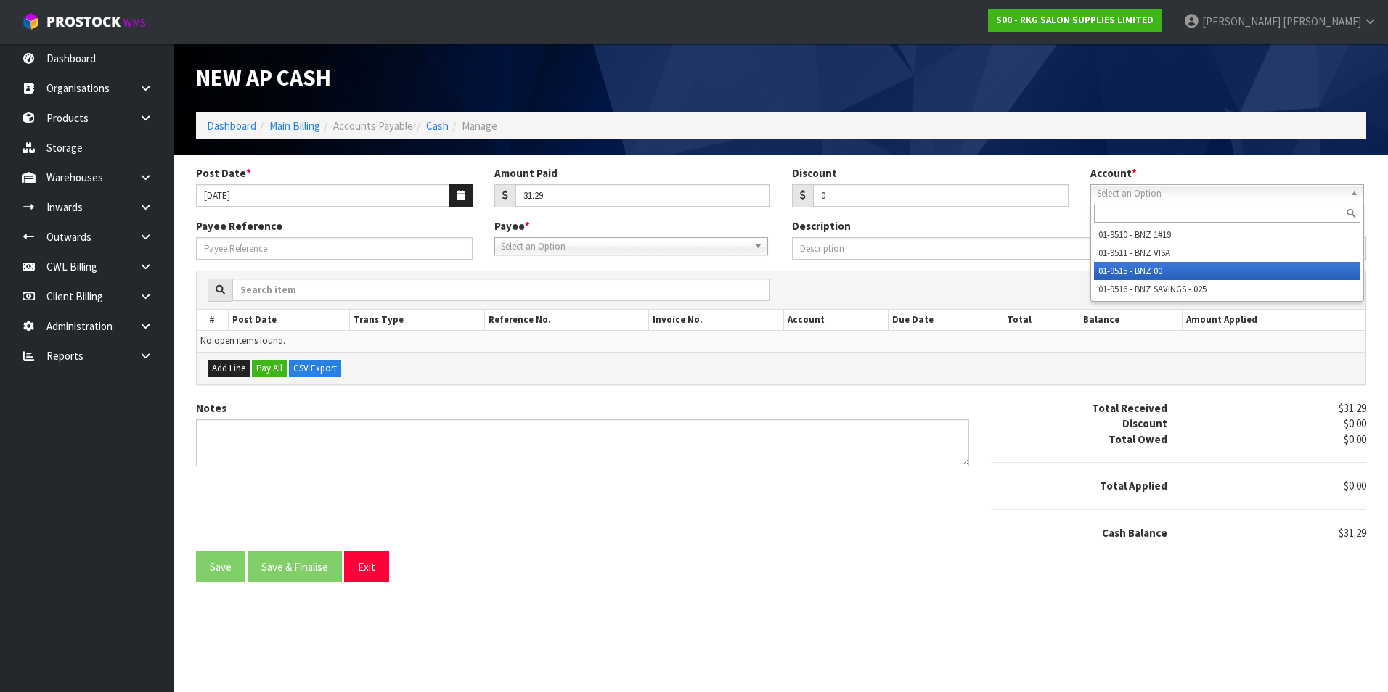
click at [1148, 271] on li "01-9515 - BNZ 00" at bounding box center [1227, 271] width 266 height 18
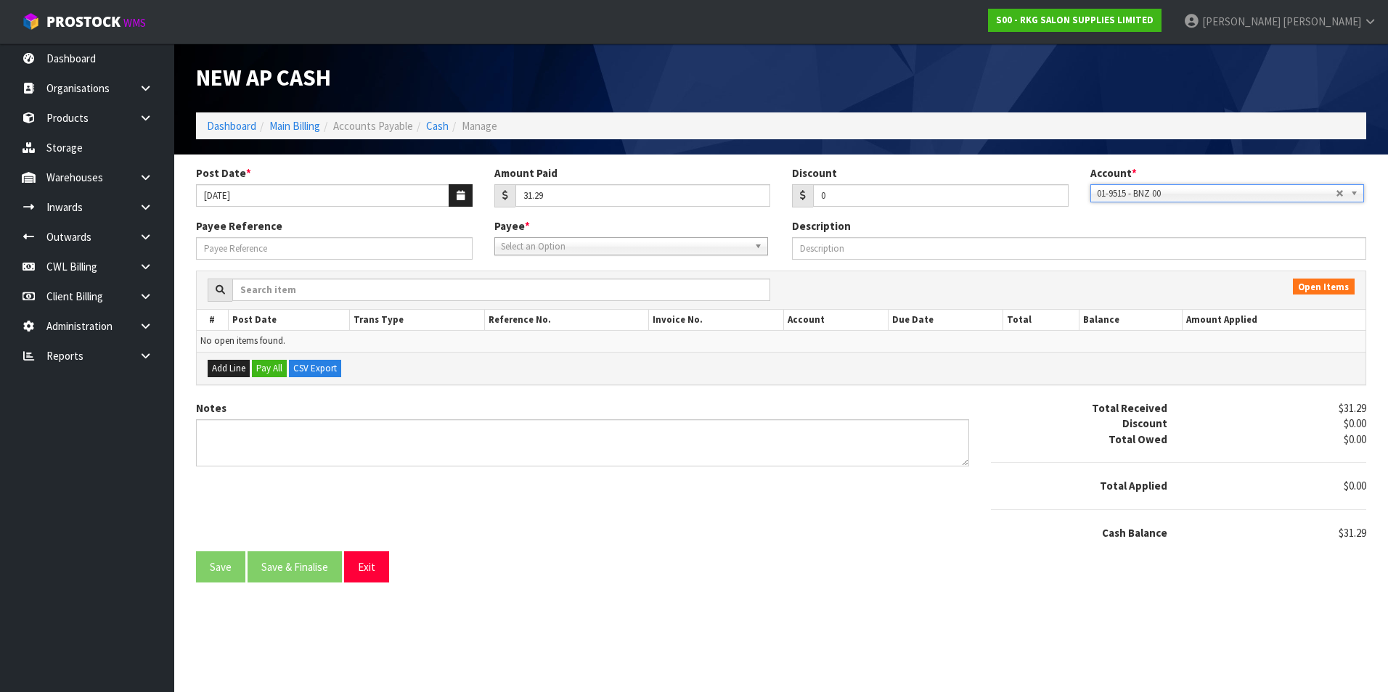
click at [542, 253] on span "Select an Option" at bounding box center [624, 246] width 247 height 17
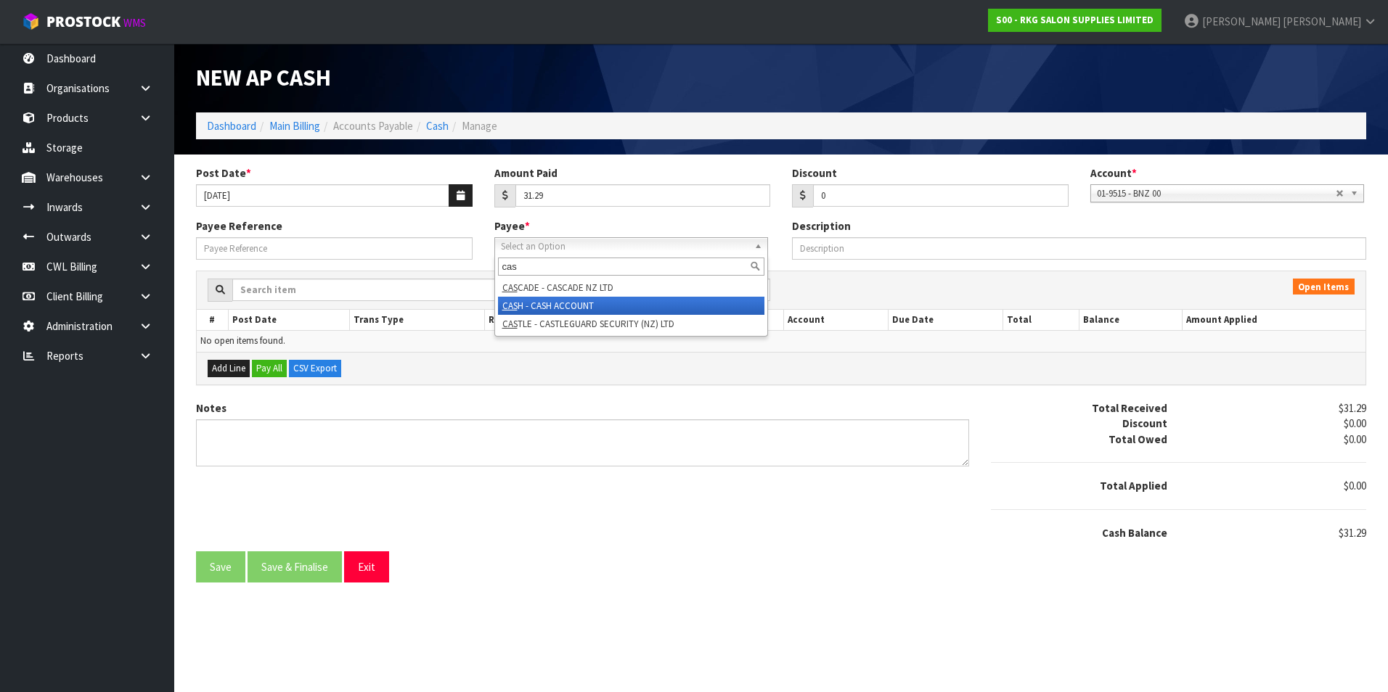
type input "cas"
click at [543, 301] on li "CAS H - CASH ACCOUNT" at bounding box center [631, 306] width 266 height 18
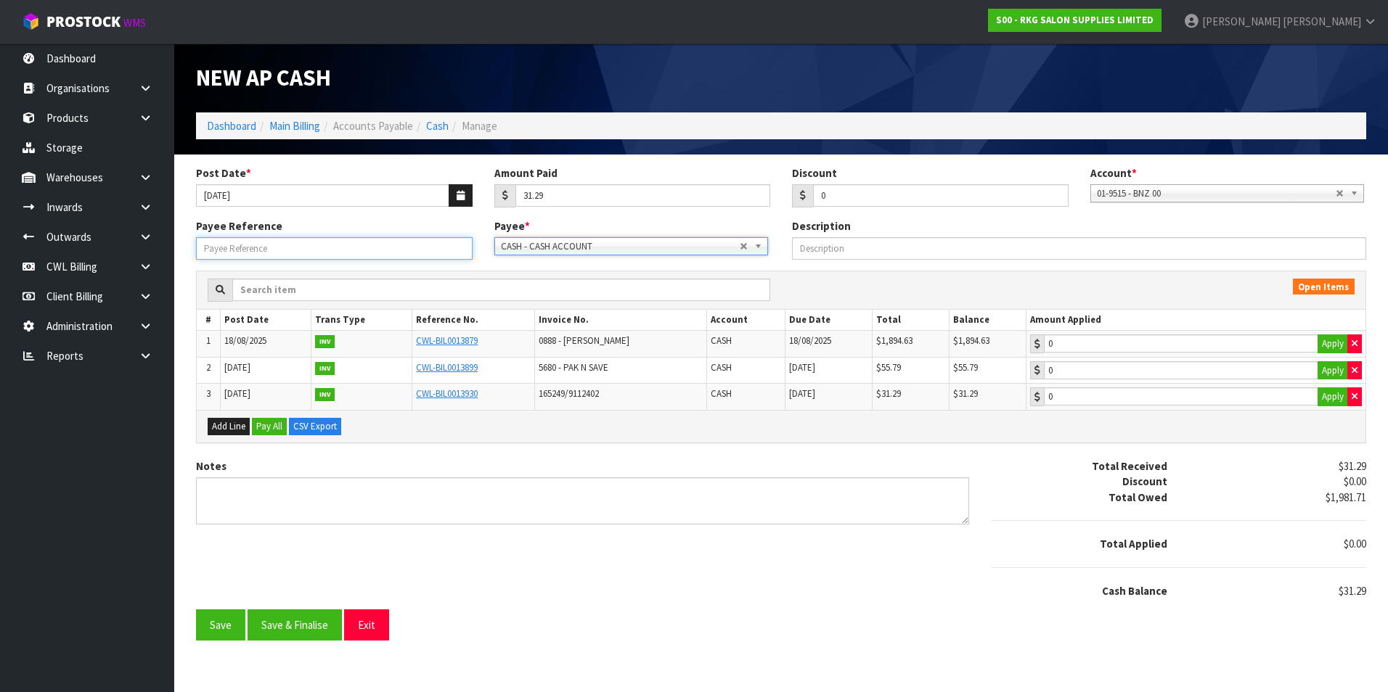
click at [283, 247] on input "Payee Reference" at bounding box center [334, 248] width 276 height 22
type input "25817"
click at [1326, 396] on button "Apply" at bounding box center [1332, 397] width 30 height 19
type input "31.29"
click at [302, 625] on button "Save & Finalise" at bounding box center [294, 625] width 94 height 31
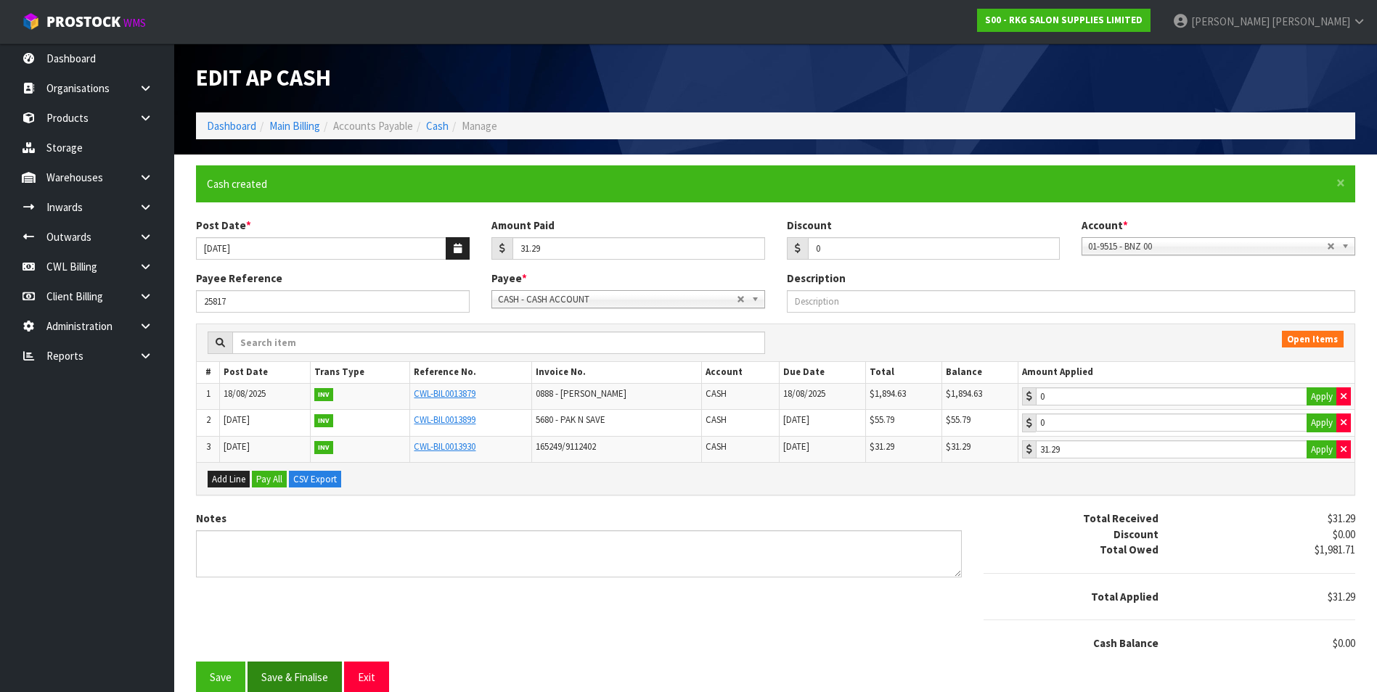
type input "31.29"
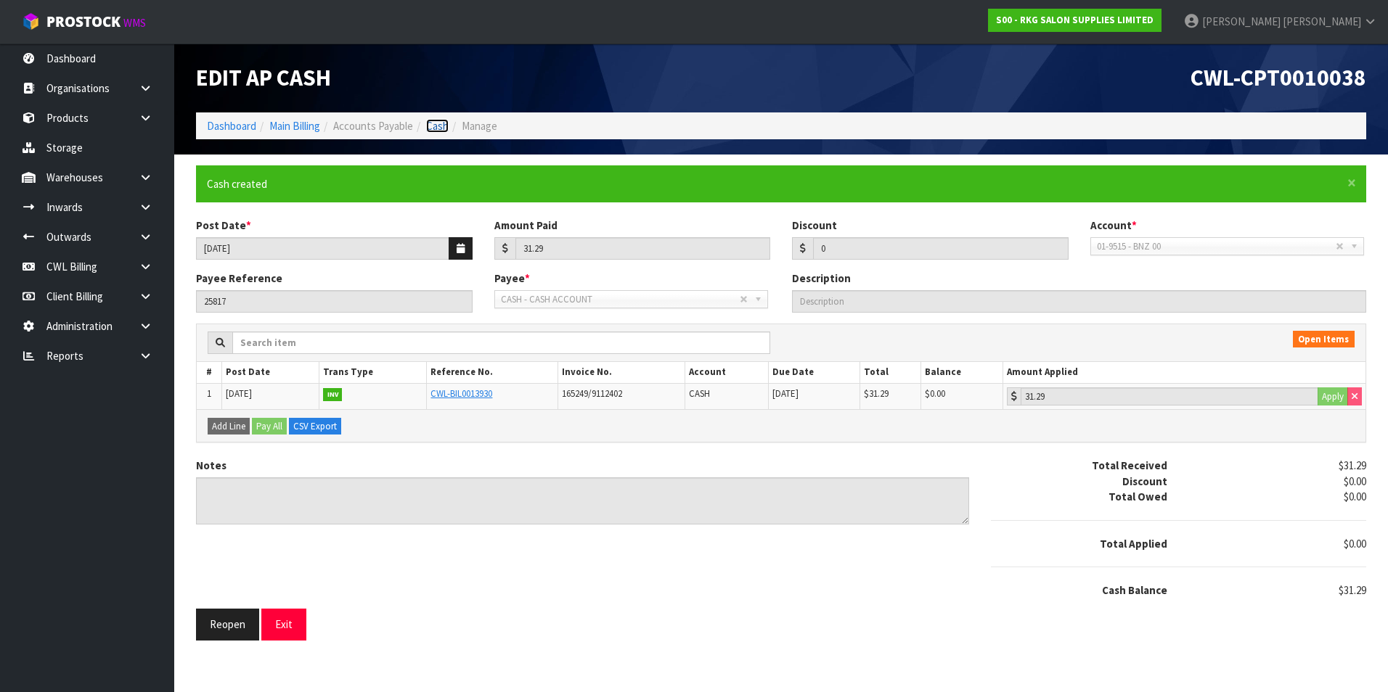
click at [433, 127] on link "Cash" at bounding box center [437, 126] width 22 height 14
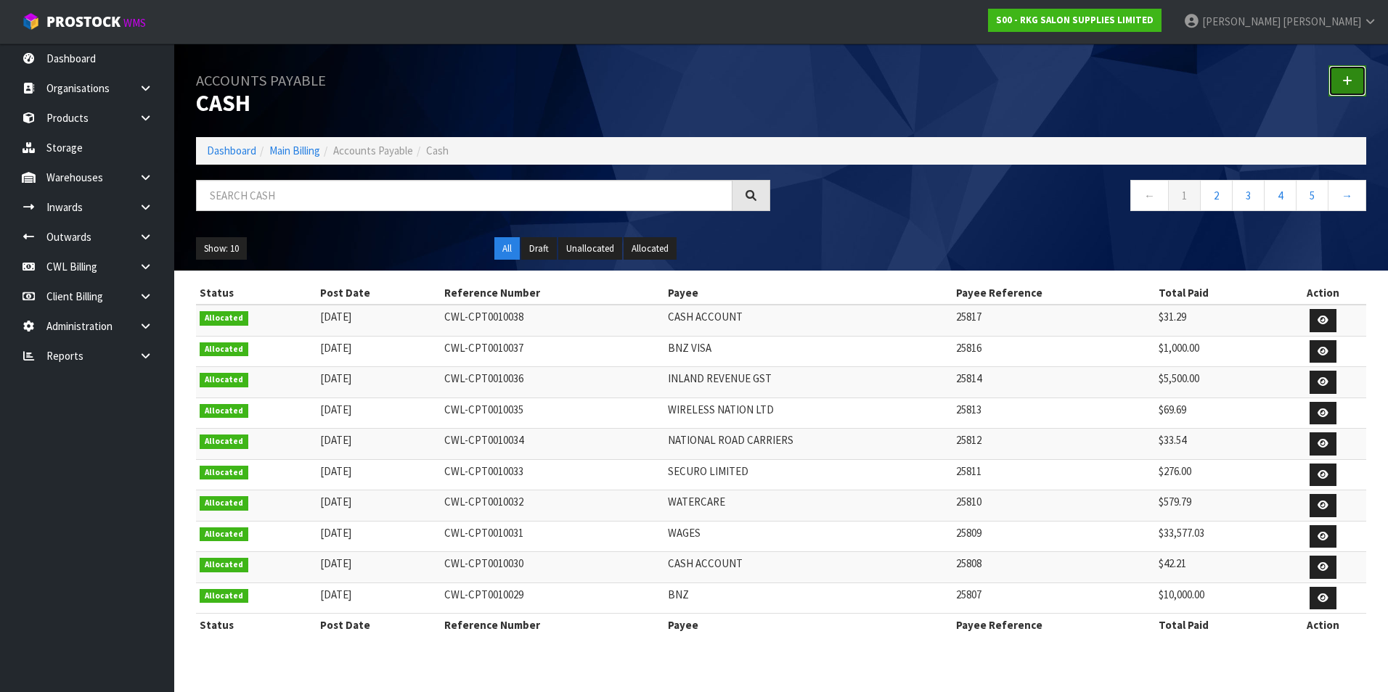
click at [1346, 86] on icon at bounding box center [1347, 80] width 10 height 11
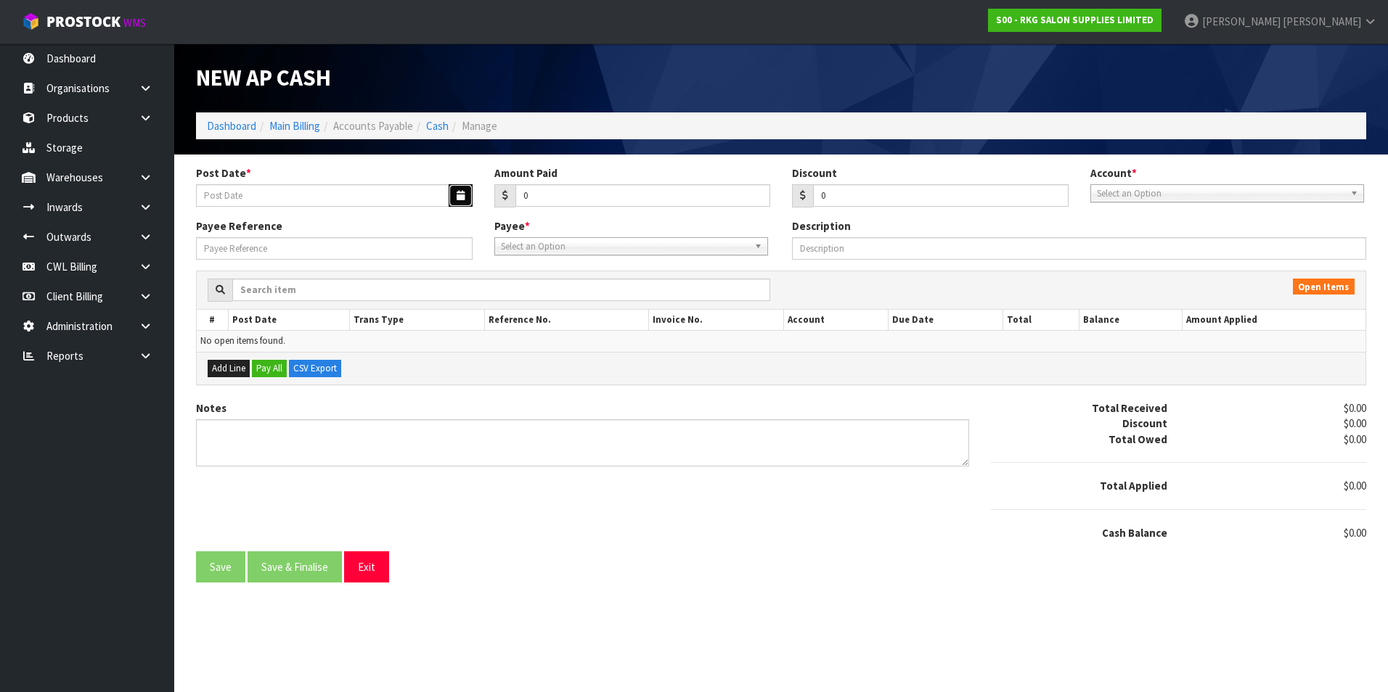
click at [454, 197] on button "button" at bounding box center [460, 195] width 24 height 22
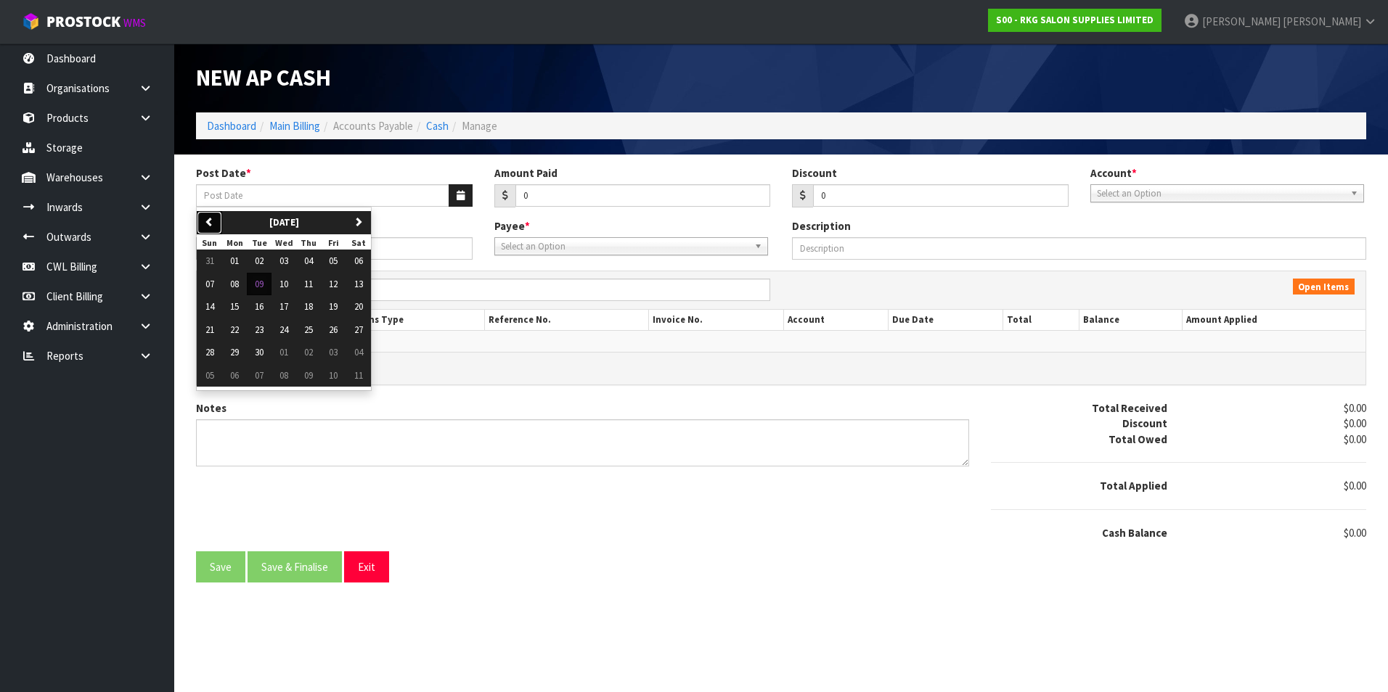
click at [208, 219] on icon "button" at bounding box center [209, 221] width 9 height 9
click at [337, 351] on span "29" at bounding box center [333, 352] width 9 height 12
type input "[DATE]"
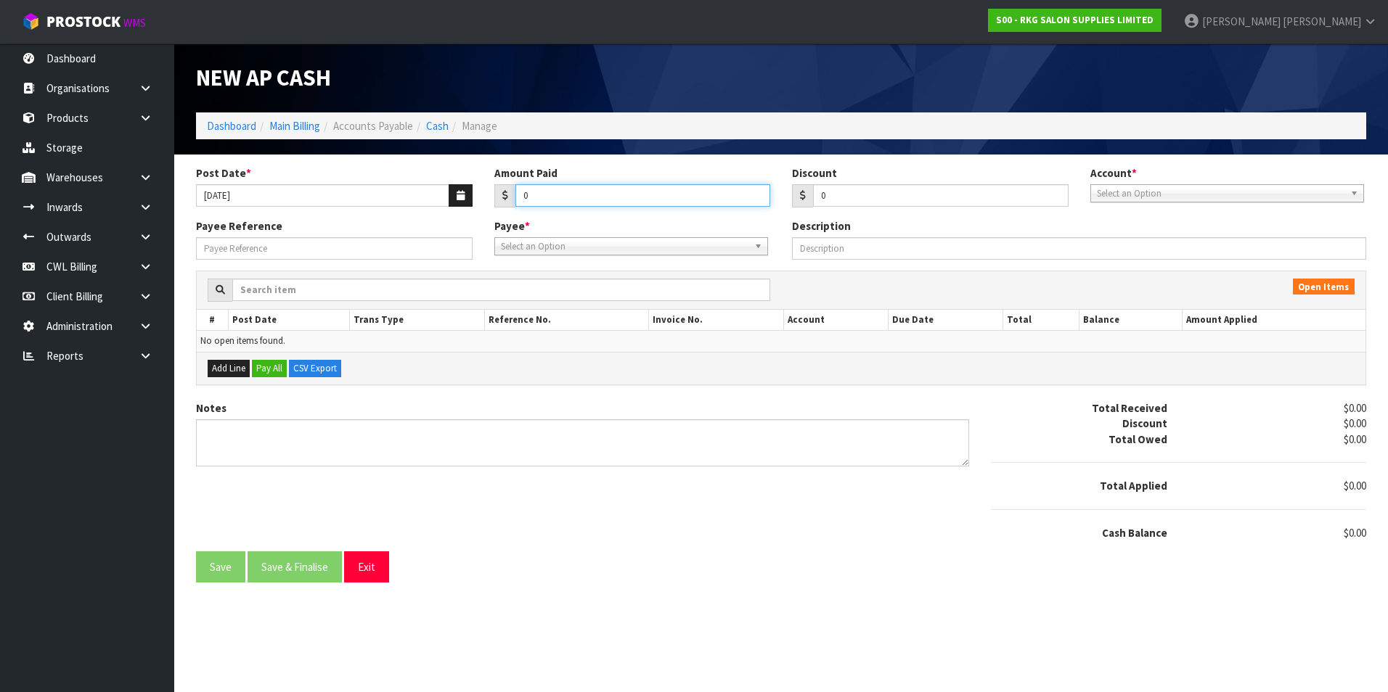
click at [562, 198] on input "0" at bounding box center [642, 195] width 255 height 22
type input "10000"
click at [1193, 192] on span "Select an Option" at bounding box center [1220, 193] width 247 height 17
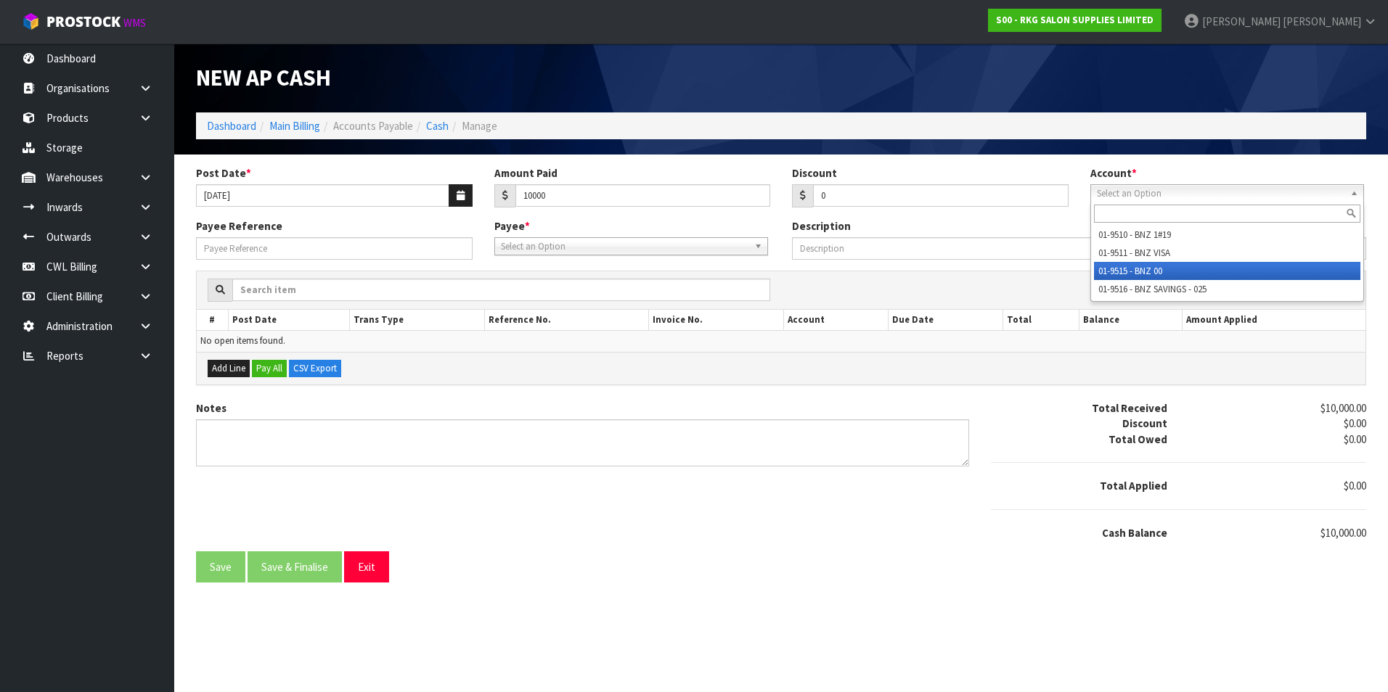
click at [1168, 267] on li "01-9515 - BNZ 00" at bounding box center [1227, 271] width 266 height 18
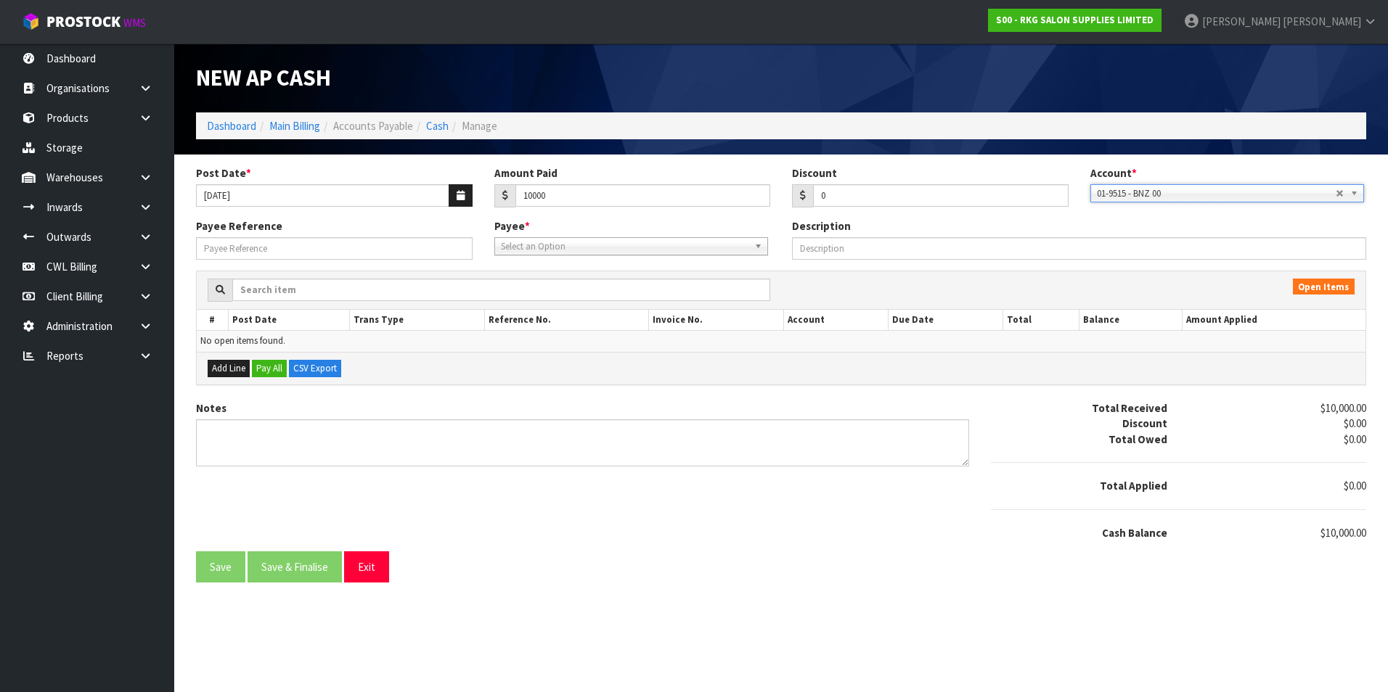
click at [612, 249] on span "Select an Option" at bounding box center [624, 246] width 247 height 17
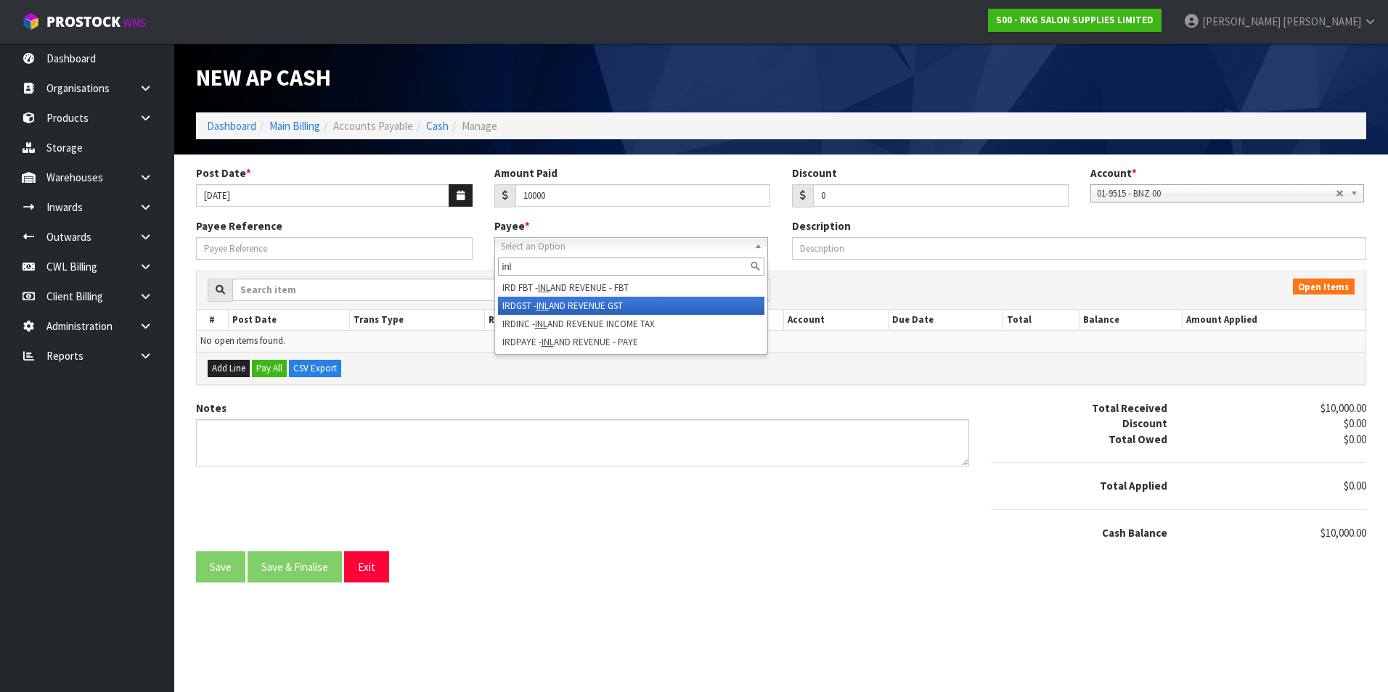
type input "inl"
drag, startPoint x: 603, startPoint y: 303, endPoint x: 589, endPoint y: 299, distance: 15.2
click at [602, 303] on li "IRDGST - INL AND REVENUE GST" at bounding box center [631, 306] width 266 height 18
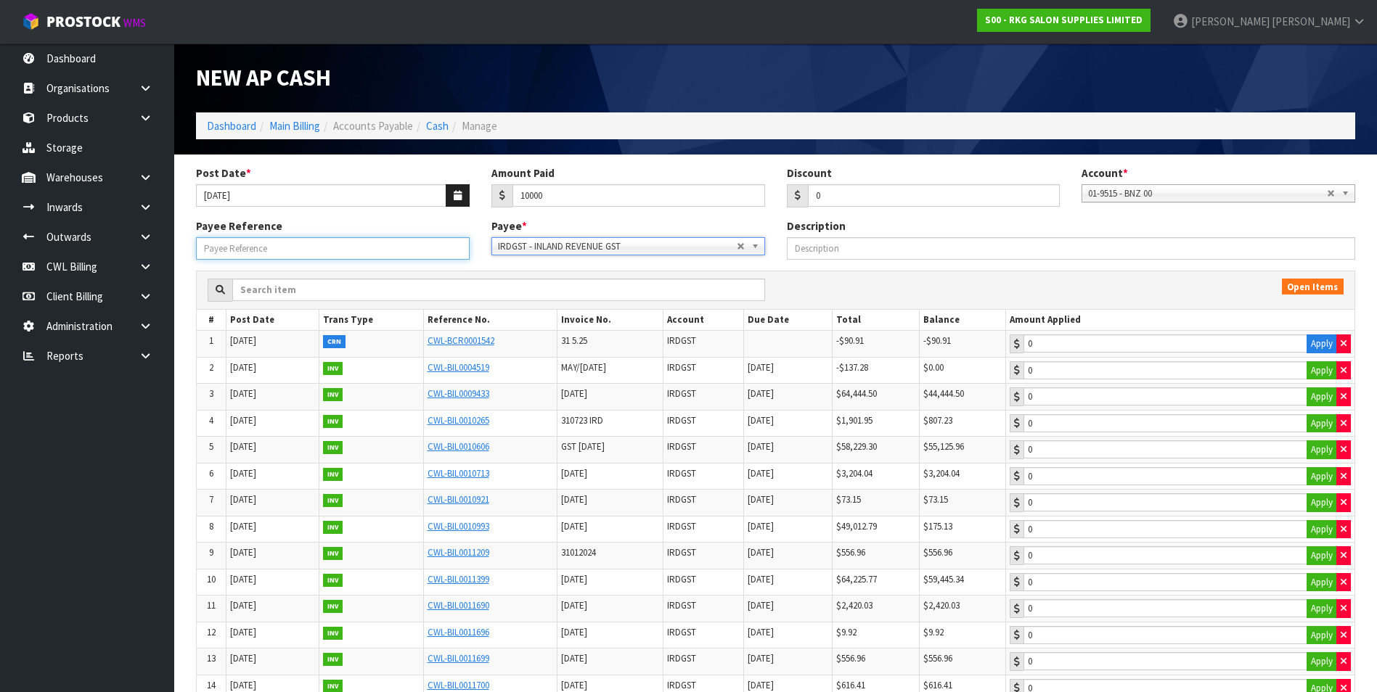
click at [355, 252] on input "Payee Reference" at bounding box center [333, 248] width 274 height 22
type input "25818"
click at [876, 536] on td "$49,012.79" at bounding box center [875, 529] width 87 height 27
type input "10000"
click at [1126, 397] on input "10000" at bounding box center [1165, 397] width 284 height 18
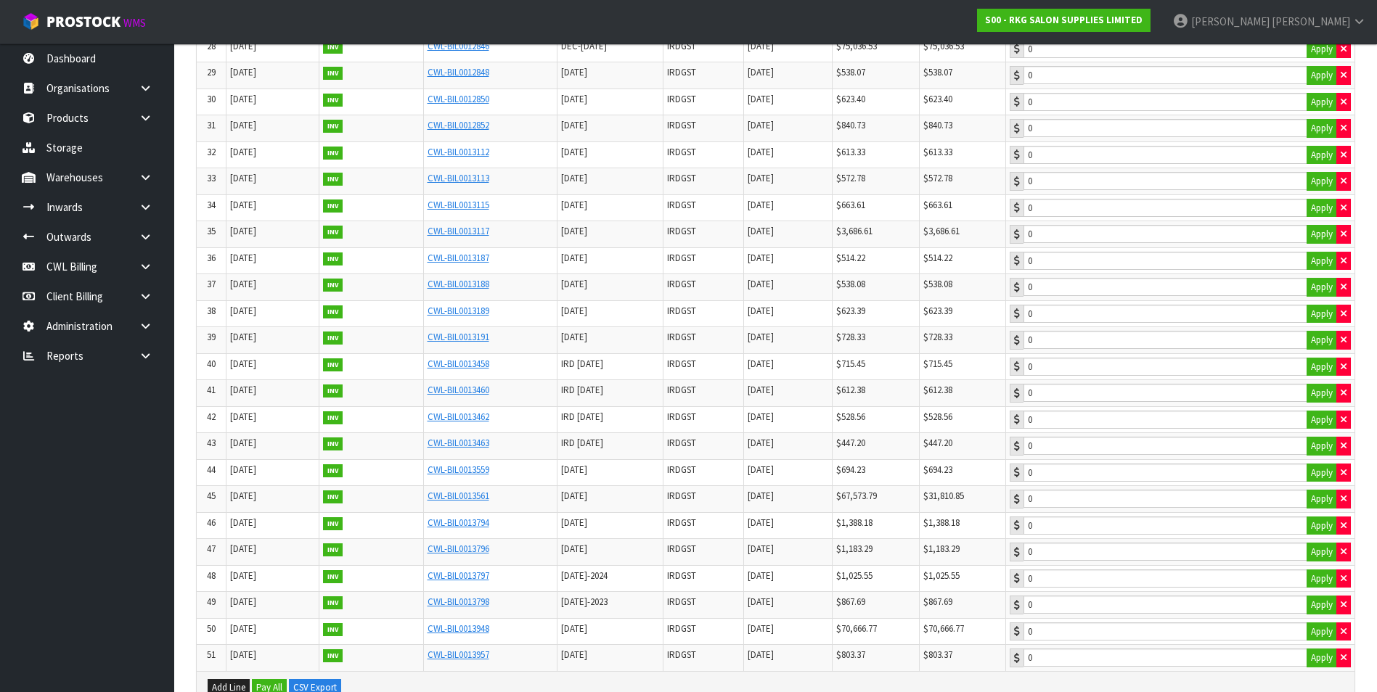
scroll to position [1231, 0]
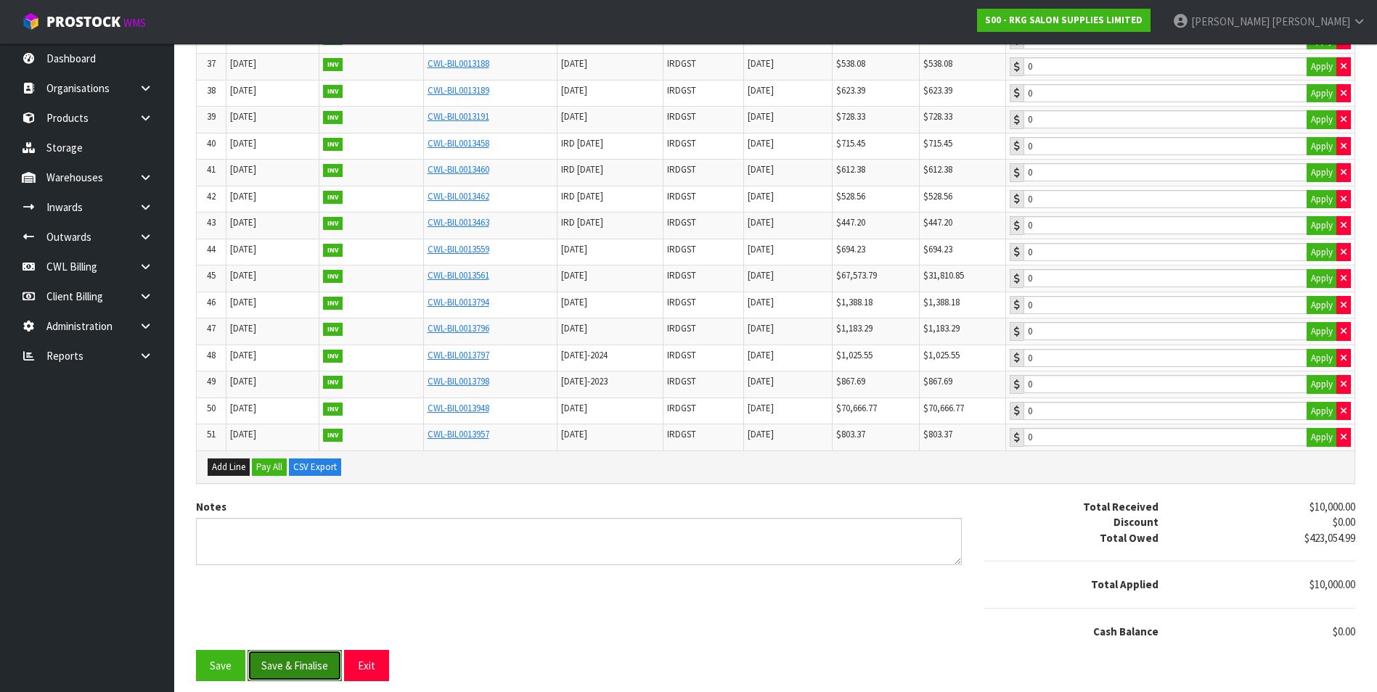
click at [309, 664] on button "Save & Finalise" at bounding box center [294, 665] width 94 height 31
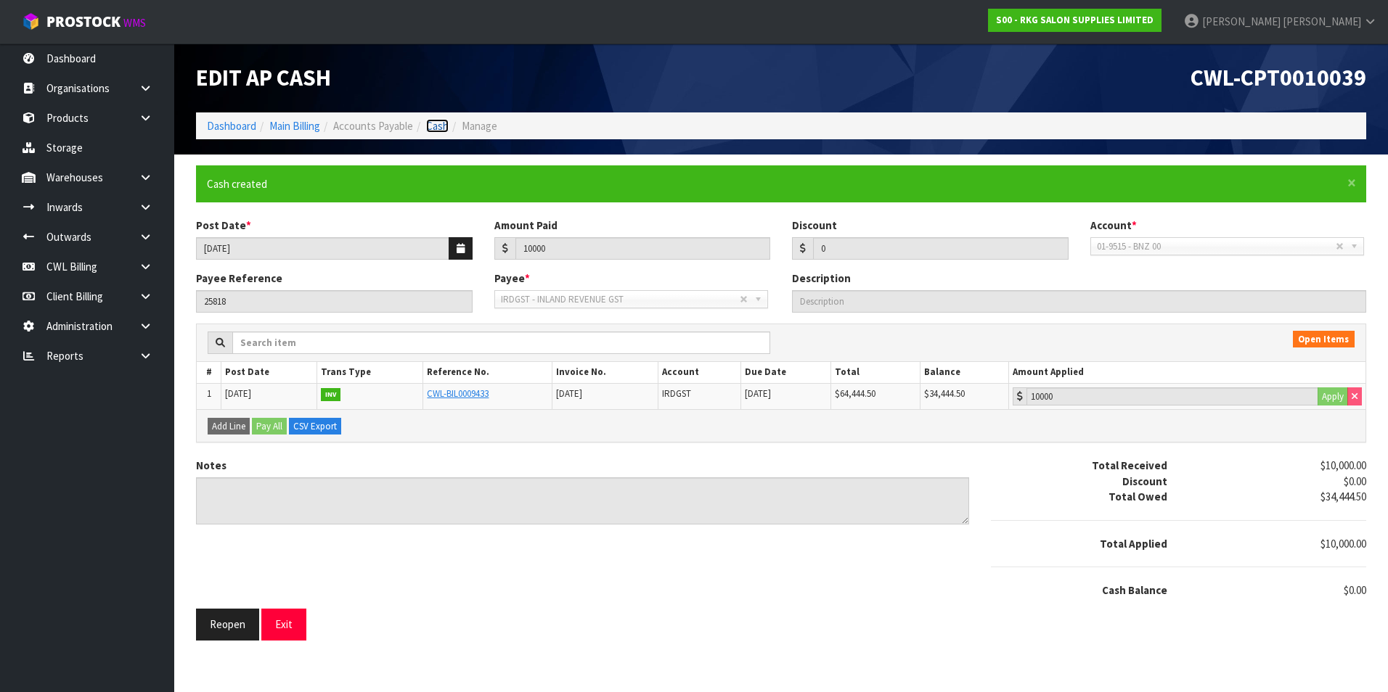
drag, startPoint x: 445, startPoint y: 127, endPoint x: 475, endPoint y: 126, distance: 30.5
click at [445, 127] on link "Cash" at bounding box center [437, 126] width 22 height 14
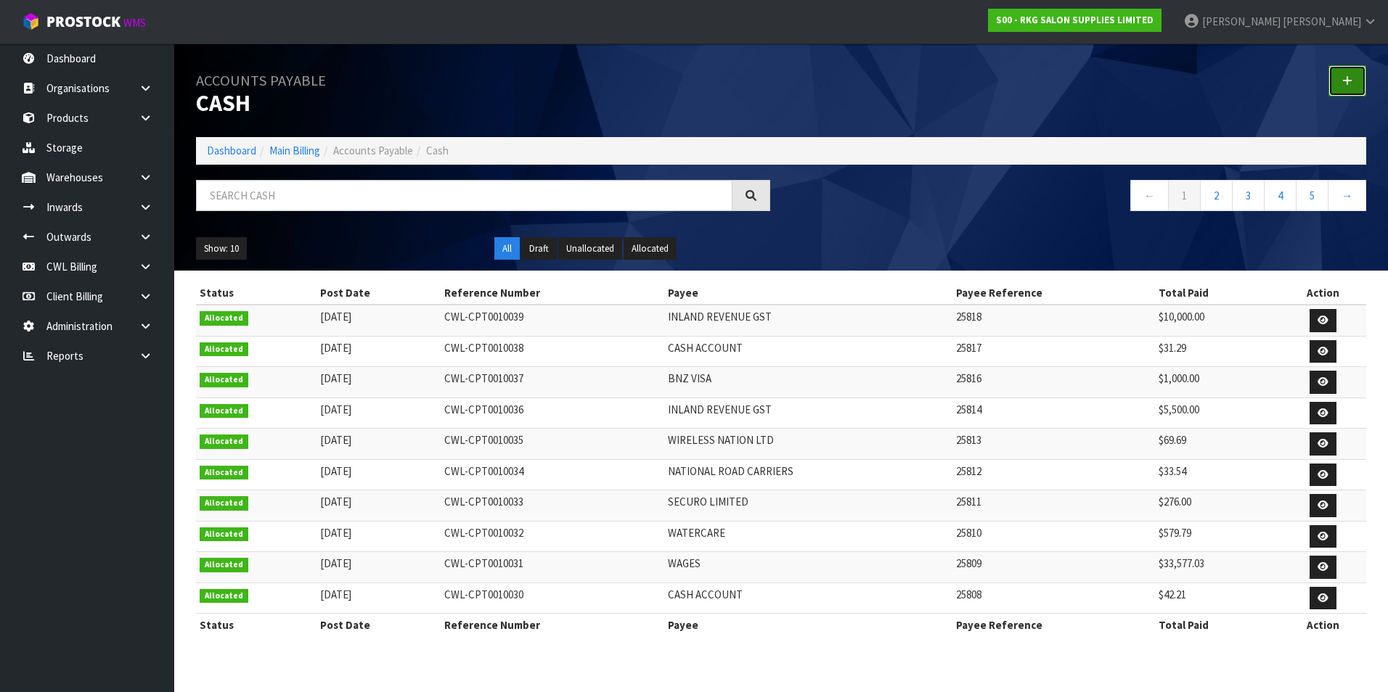
click at [1337, 75] on link at bounding box center [1347, 80] width 38 height 31
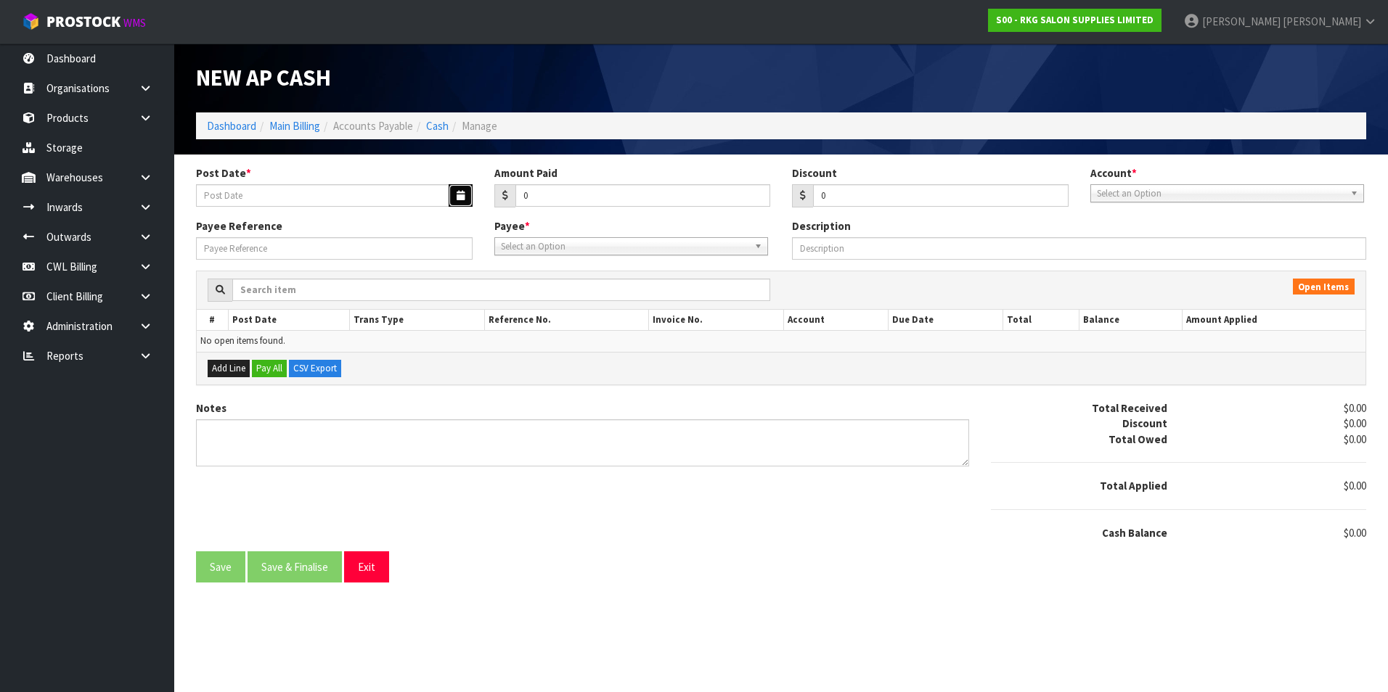
click at [467, 191] on button "button" at bounding box center [460, 195] width 24 height 22
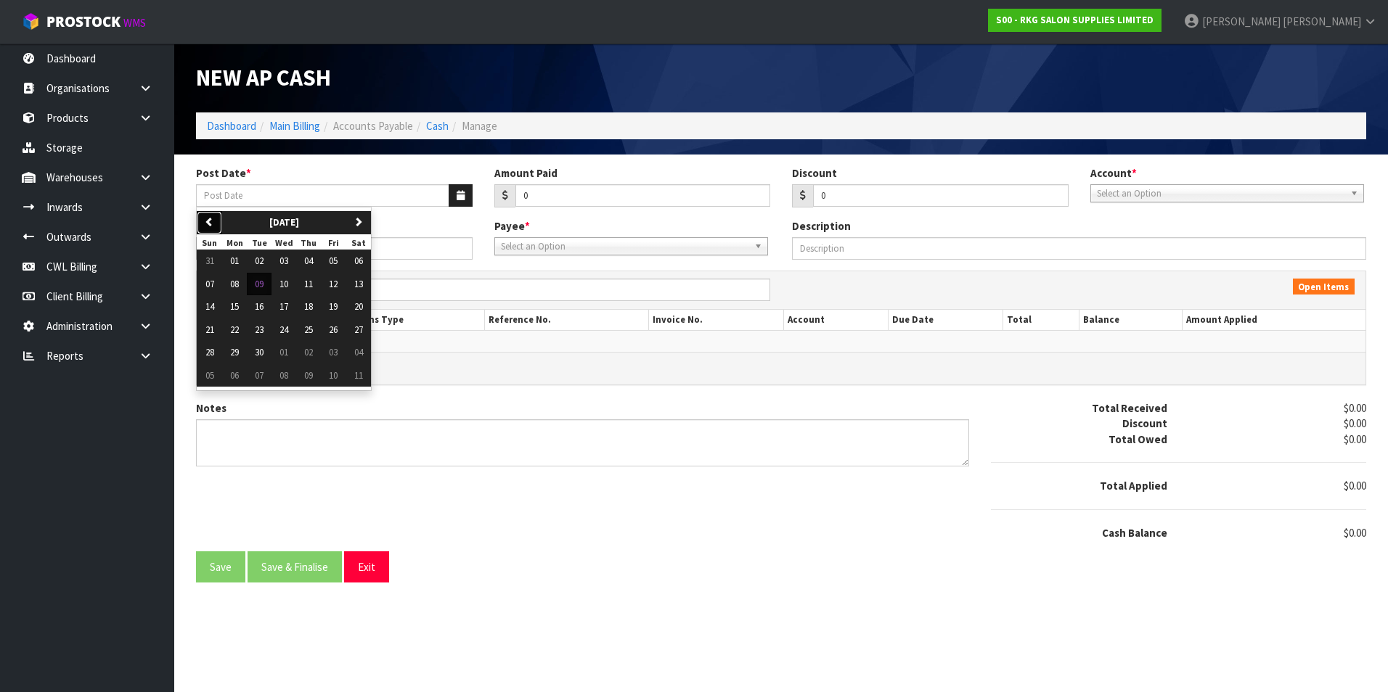
drag, startPoint x: 219, startPoint y: 220, endPoint x: 222, endPoint y: 237, distance: 16.9
click at [218, 220] on button "previous" at bounding box center [209, 222] width 25 height 23
drag, startPoint x: 332, startPoint y: 353, endPoint x: 515, endPoint y: 234, distance: 217.6
click at [333, 353] on span "29" at bounding box center [333, 352] width 9 height 12
type input "[DATE]"
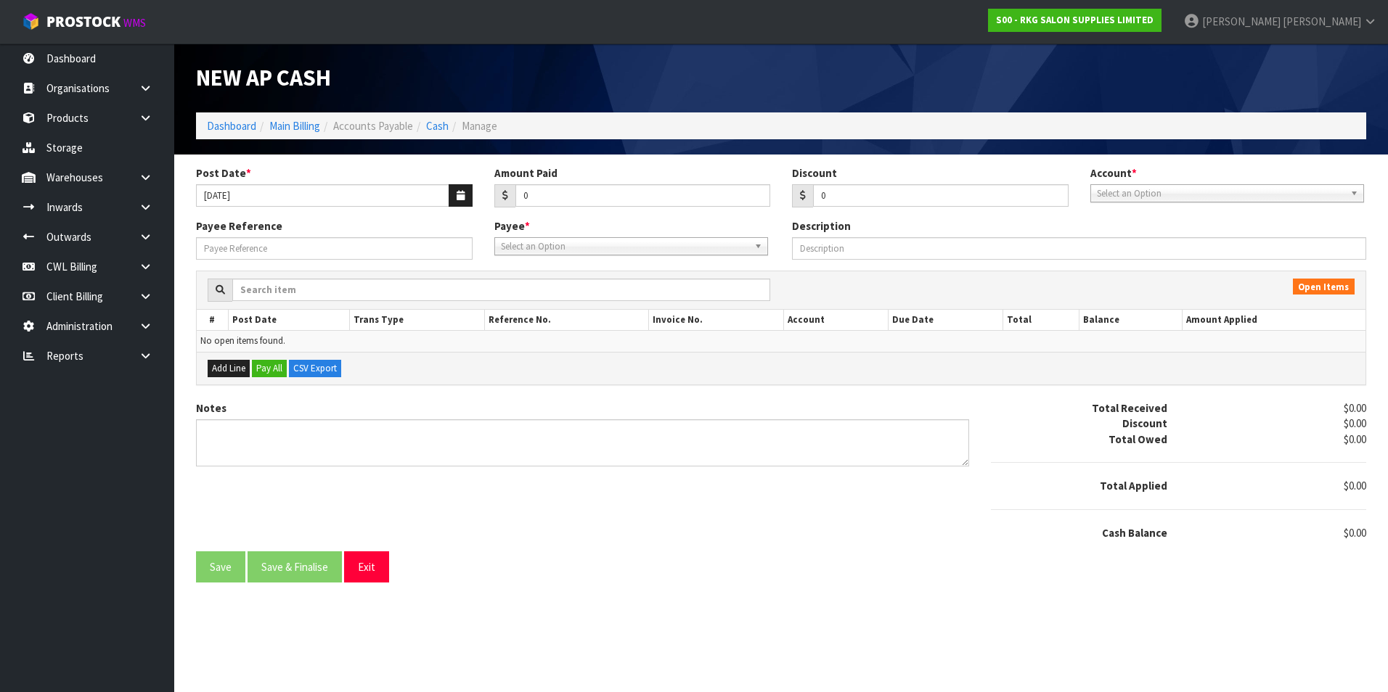
click at [582, 184] on div "Amount Paid 0" at bounding box center [632, 186] width 298 height 42
click at [568, 198] on input "0" at bounding box center [642, 195] width 255 height 22
type input "1114.37"
click at [1132, 193] on span "Select an Option" at bounding box center [1220, 193] width 247 height 17
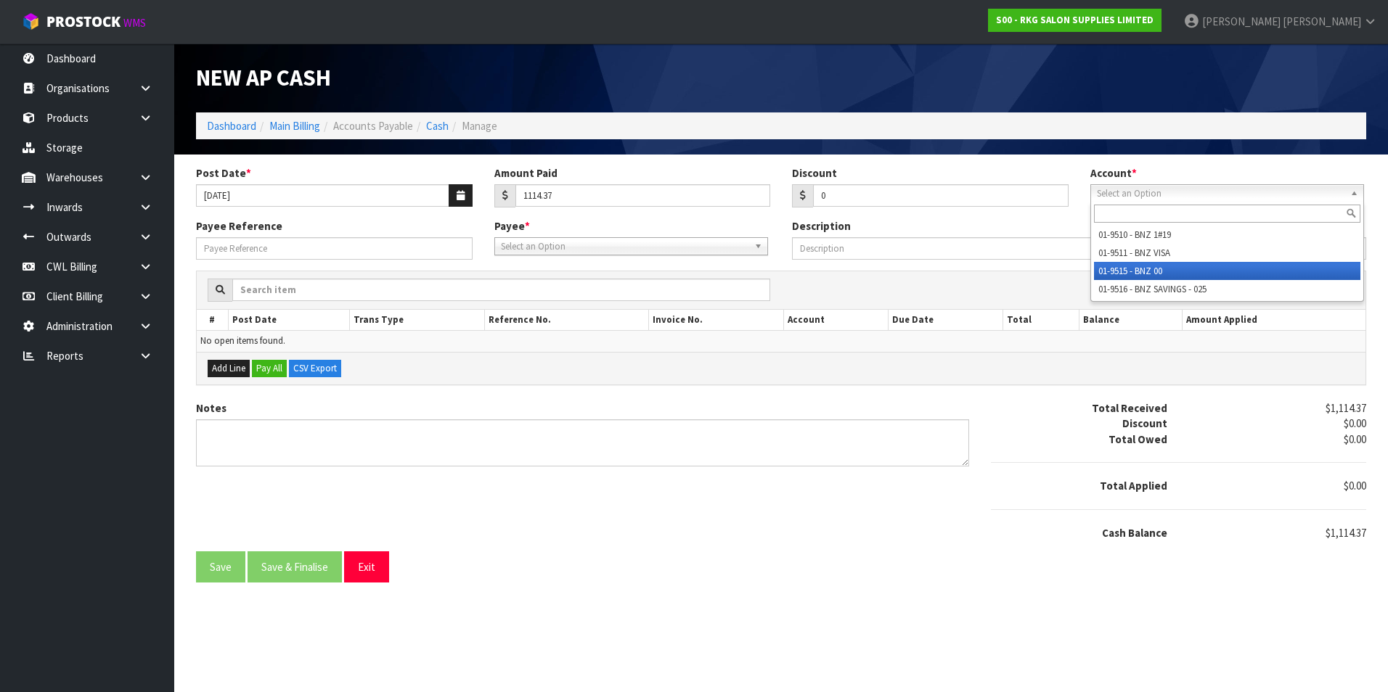
drag, startPoint x: 1154, startPoint y: 271, endPoint x: 843, endPoint y: 262, distance: 311.5
click at [1150, 271] on li "01-9515 - BNZ 00" at bounding box center [1227, 271] width 266 height 18
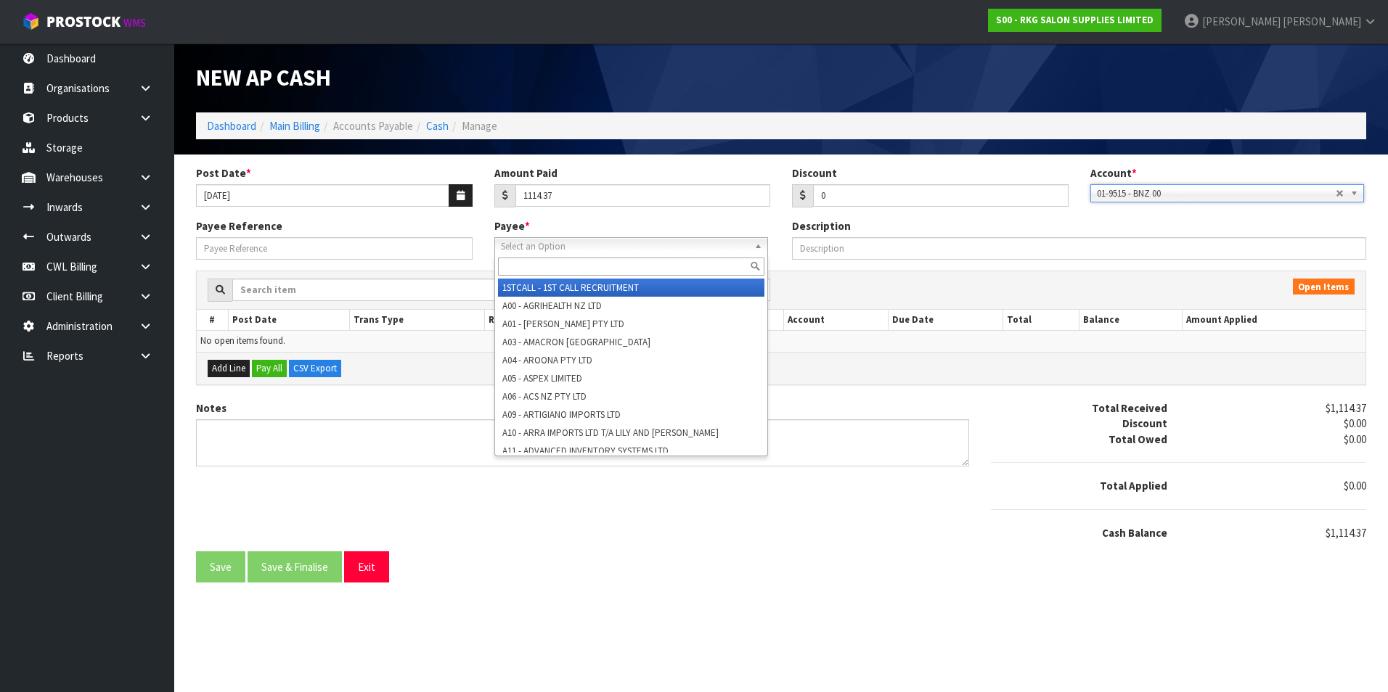
click at [605, 243] on span "Select an Option" at bounding box center [624, 246] width 247 height 17
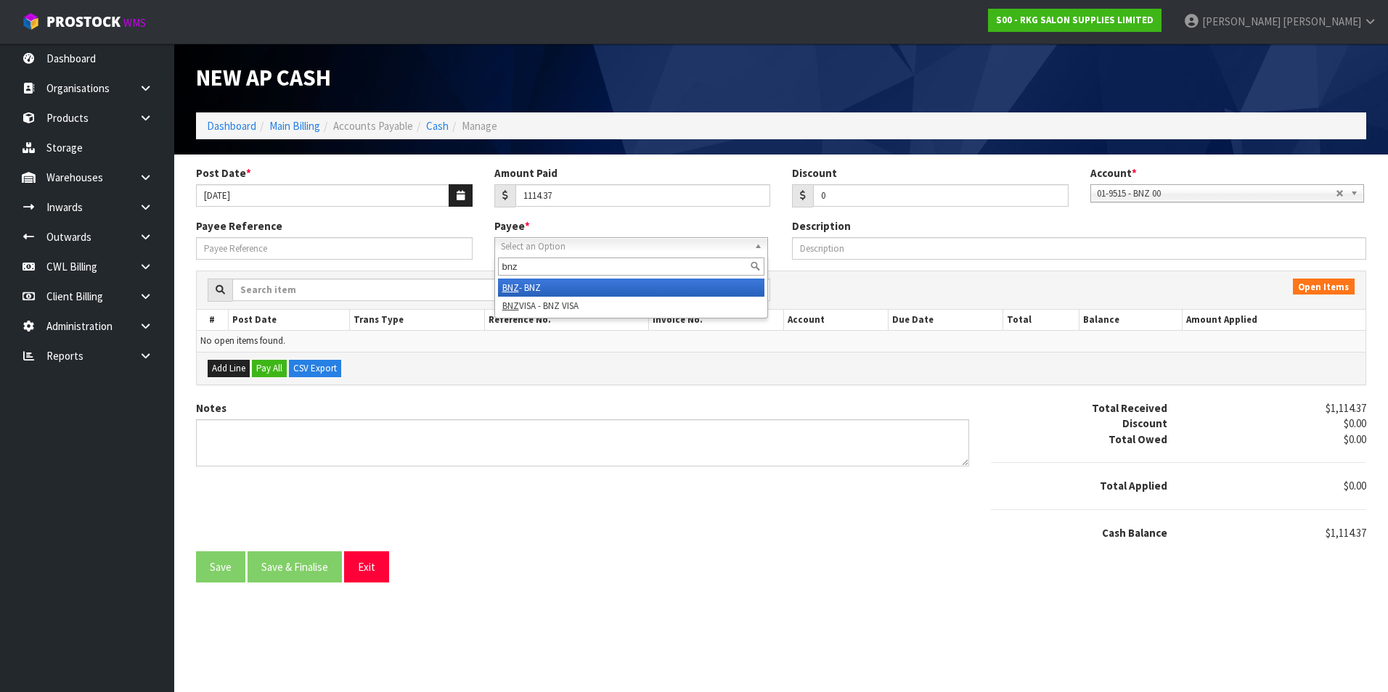
type input "bnz"
click at [522, 289] on li "BNZ - BNZ" at bounding box center [631, 288] width 266 height 18
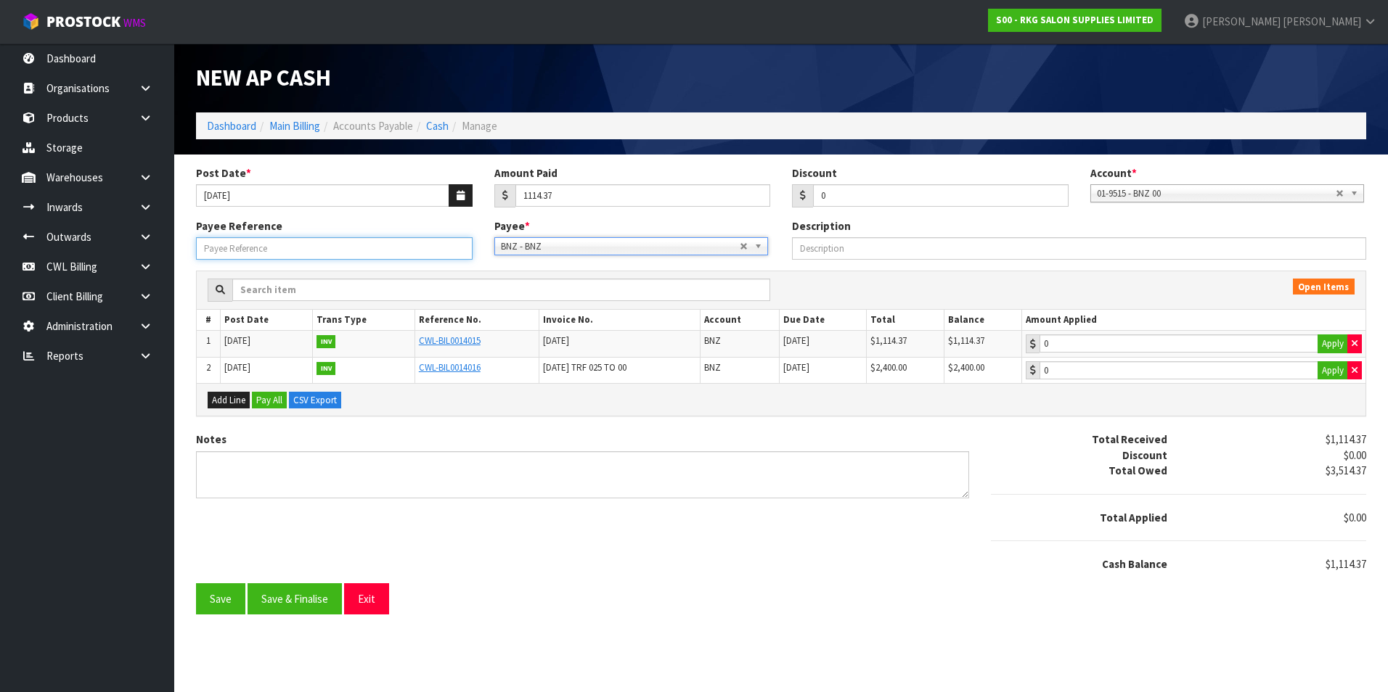
click at [214, 247] on input "Payee Reference" at bounding box center [334, 248] width 276 height 22
type input "25819/20"
drag, startPoint x: 1331, startPoint y: 340, endPoint x: 1263, endPoint y: 366, distance: 72.8
click at [1330, 340] on button "Apply" at bounding box center [1332, 344] width 30 height 19
type input "1114.37"
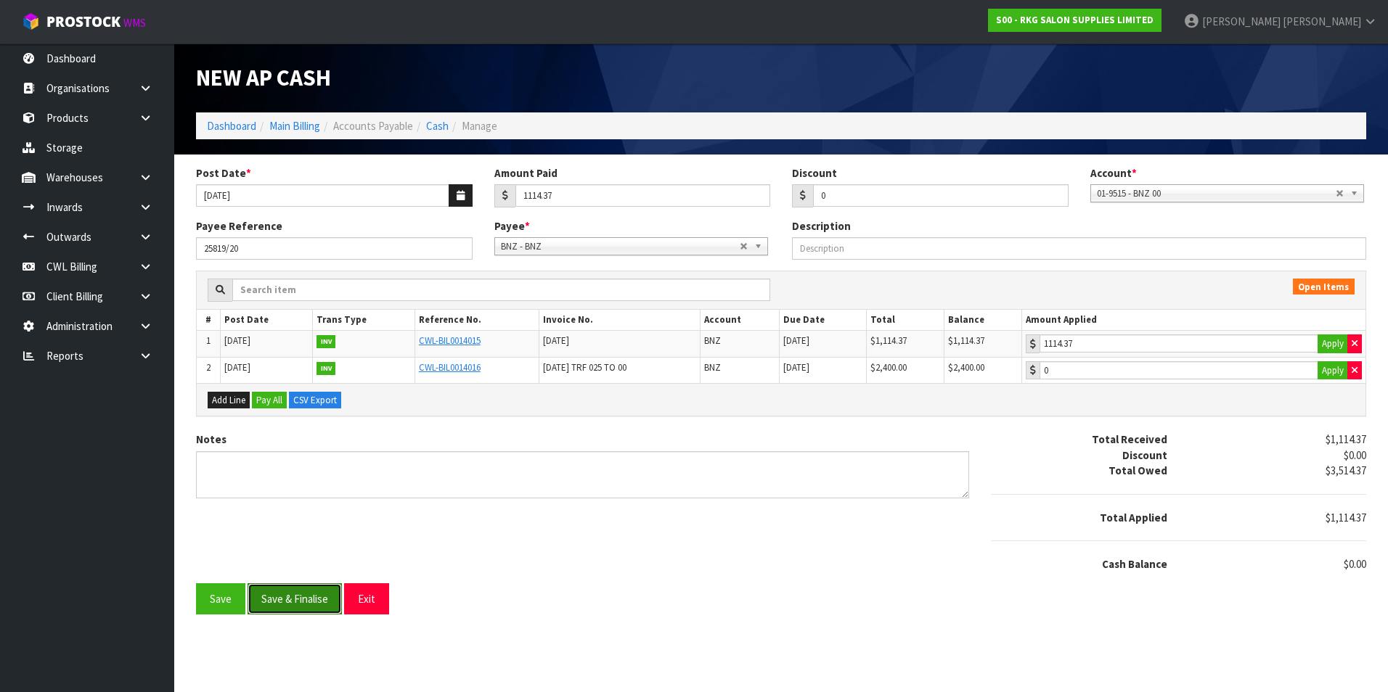
click at [325, 600] on button "Save & Finalise" at bounding box center [294, 598] width 94 height 31
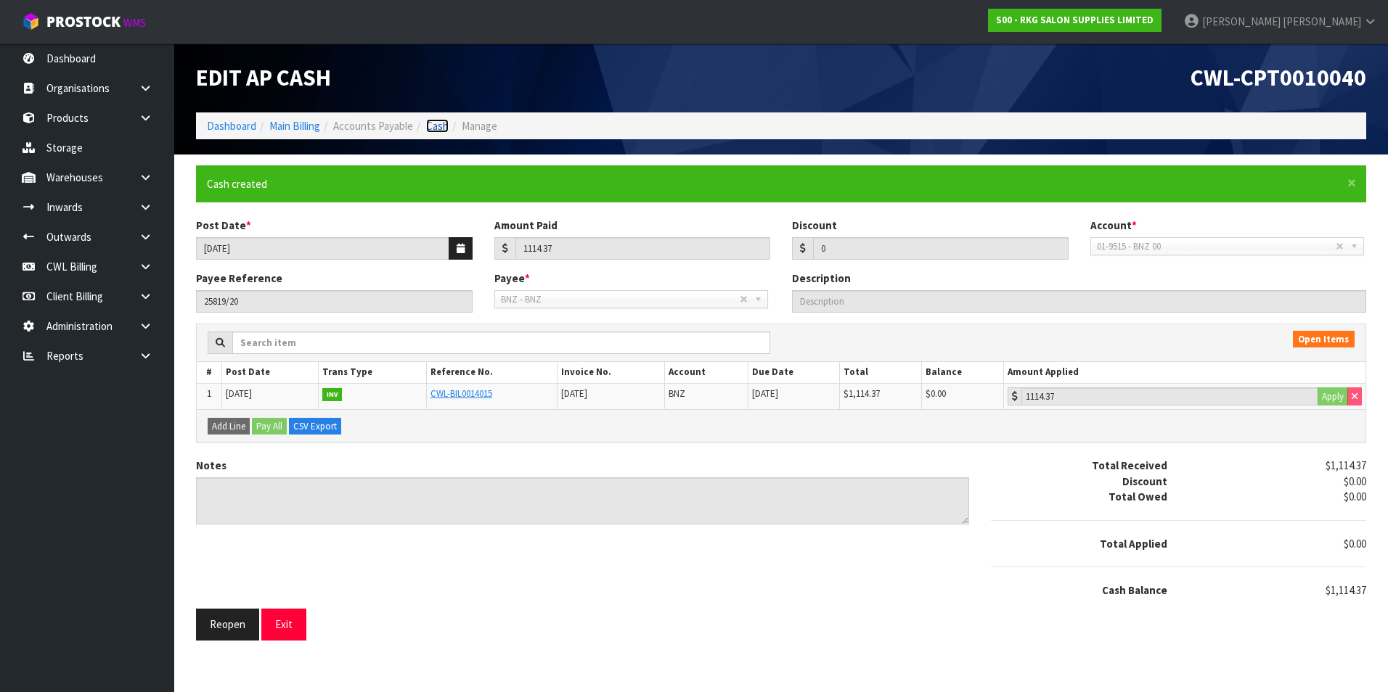
click at [442, 130] on link "Cash" at bounding box center [437, 126] width 22 height 14
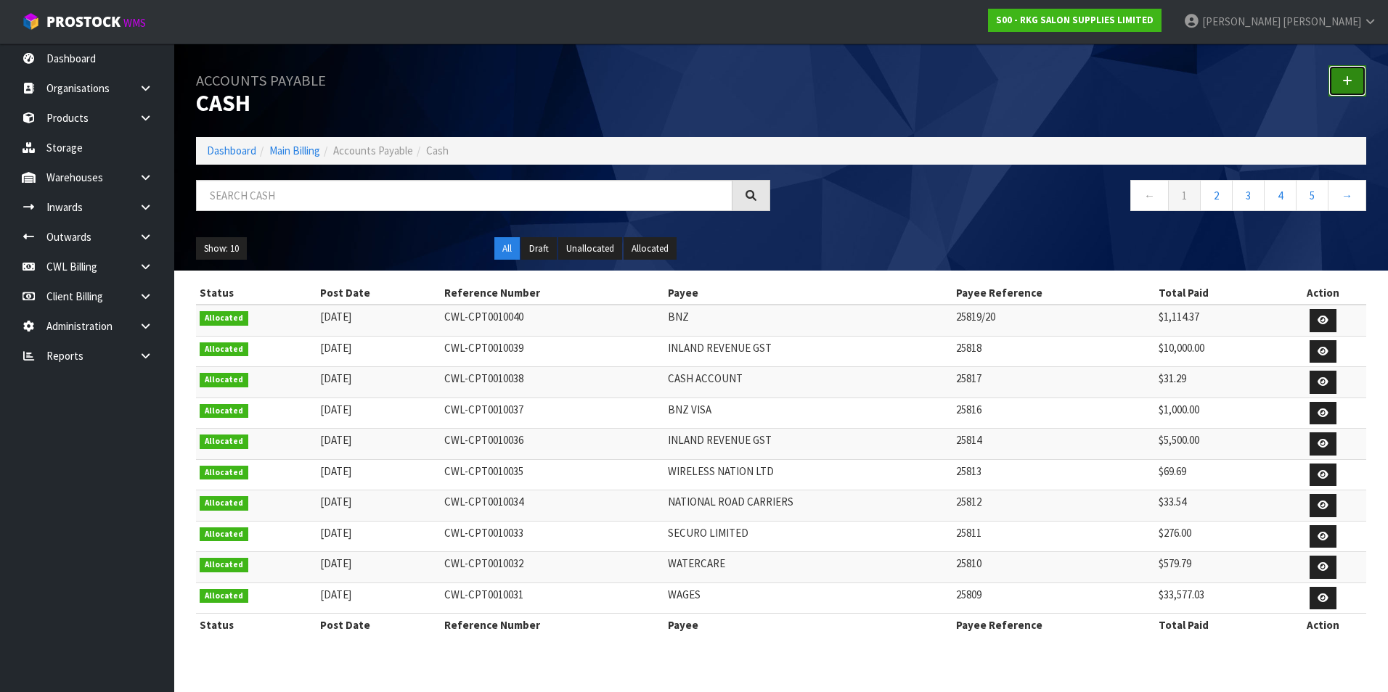
click at [1345, 78] on icon at bounding box center [1347, 80] width 10 height 11
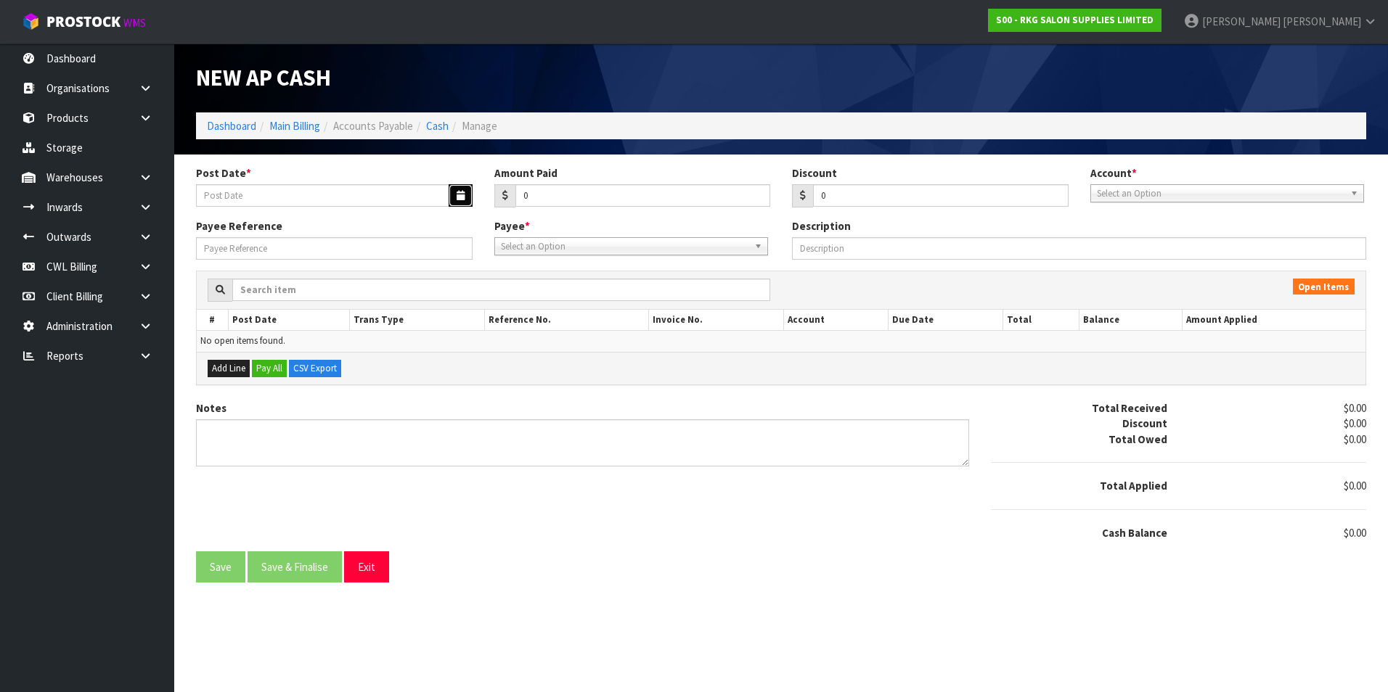
click at [457, 192] on icon "button" at bounding box center [460, 195] width 8 height 9
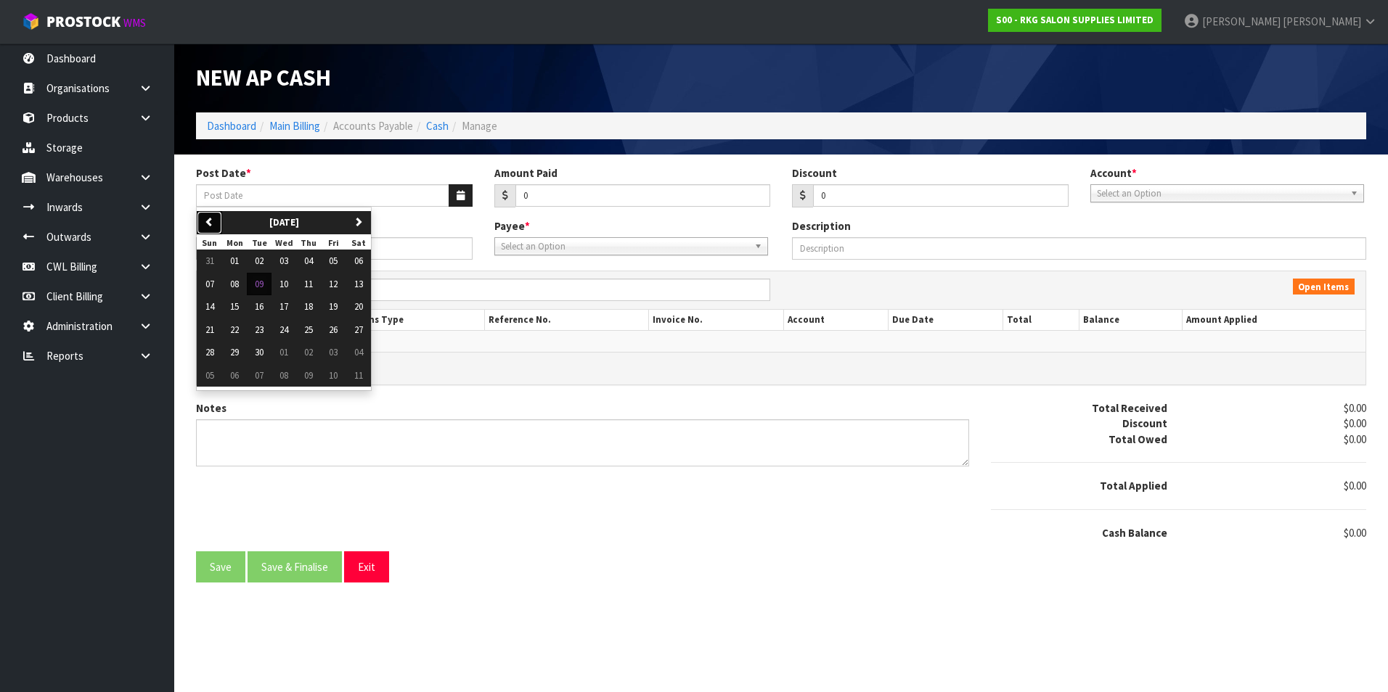
click at [209, 224] on icon "button" at bounding box center [209, 221] width 9 height 9
click at [311, 281] on span "07" at bounding box center [308, 284] width 9 height 12
type input "07/08/2025"
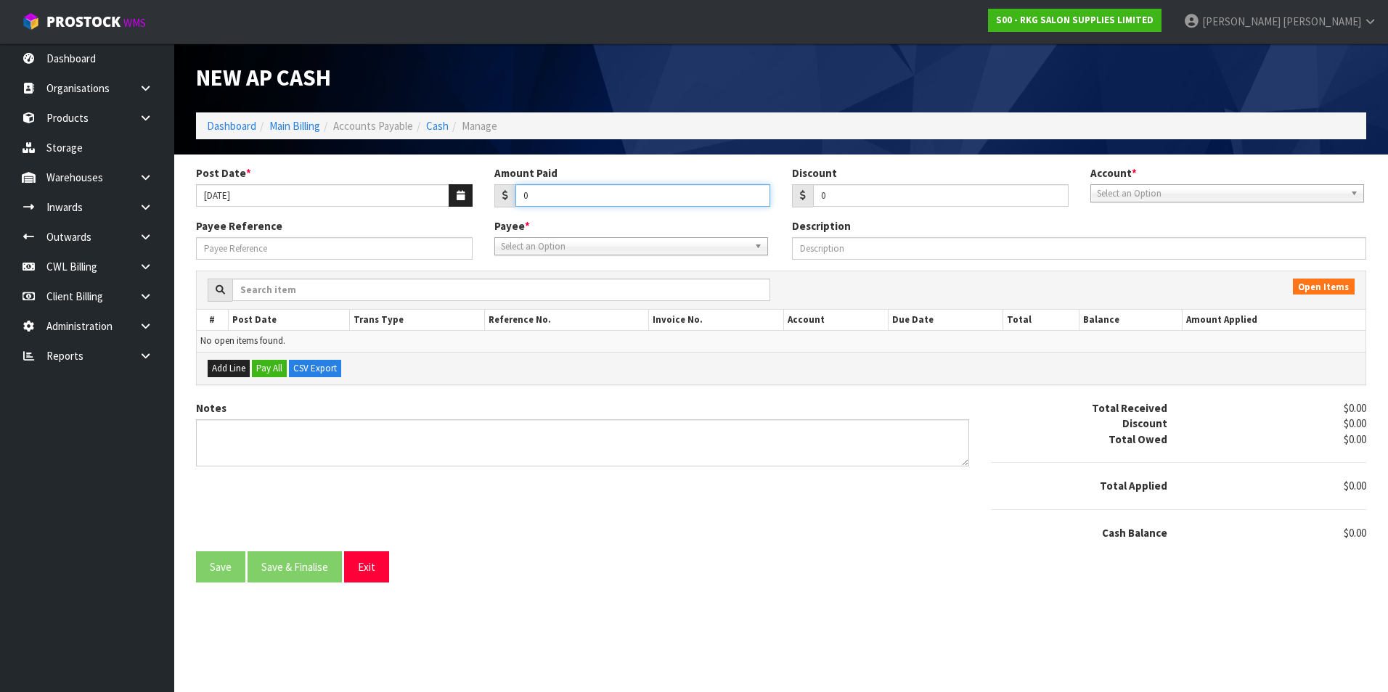
click at [560, 194] on input "0" at bounding box center [642, 195] width 255 height 22
type input "680.71"
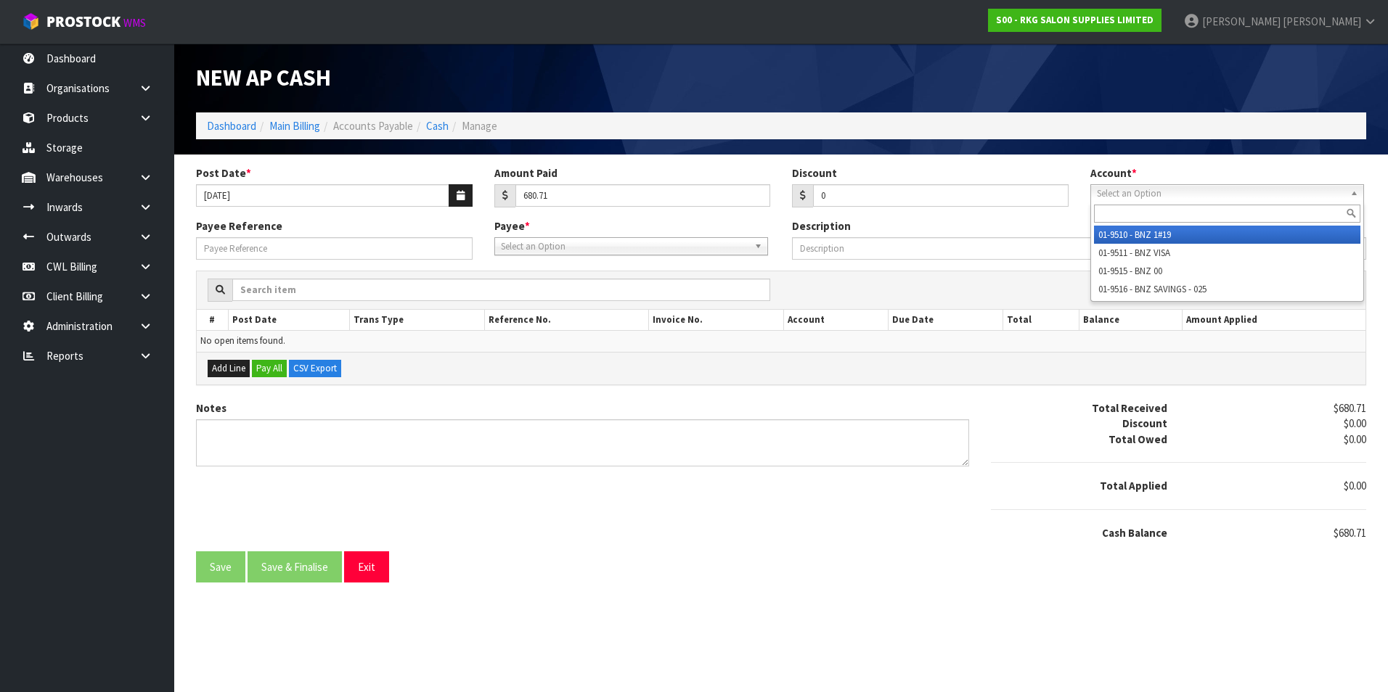
click at [1160, 194] on span "Select an Option" at bounding box center [1220, 193] width 247 height 17
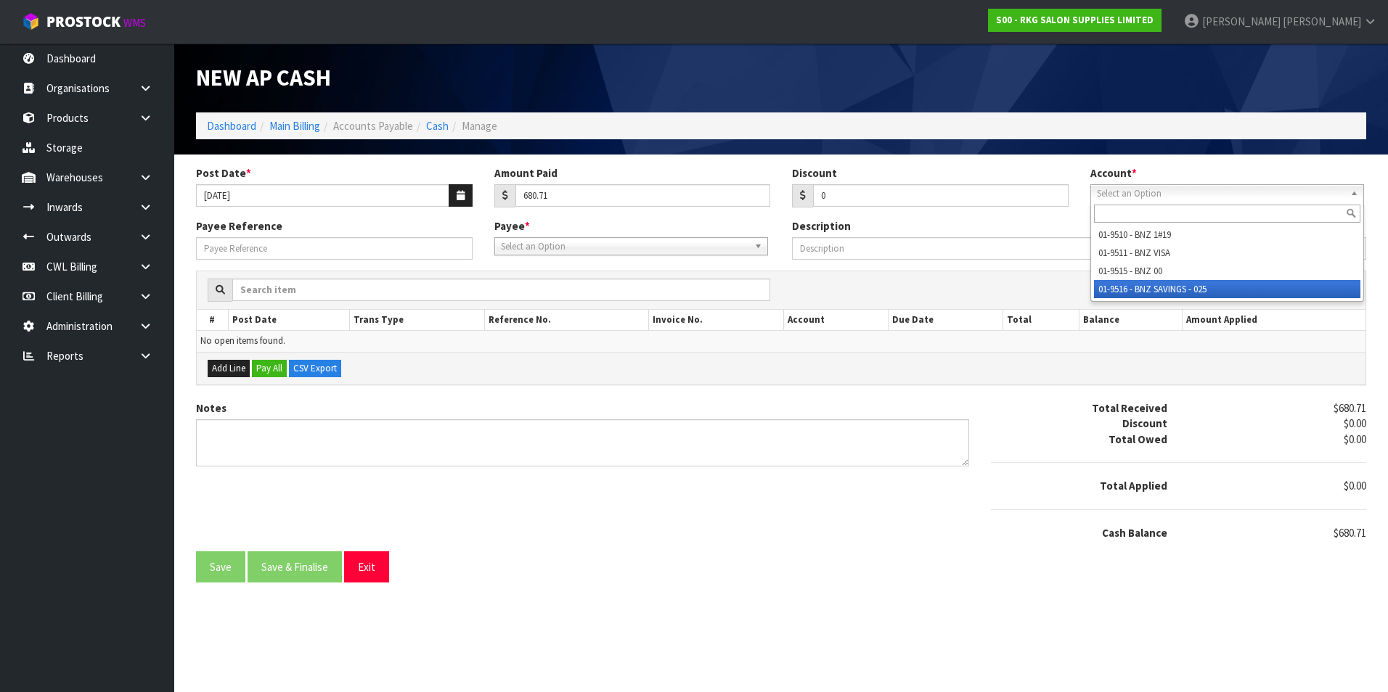
click at [1158, 283] on li "01-9516 - BNZ SAVINGS - 025" at bounding box center [1227, 289] width 266 height 18
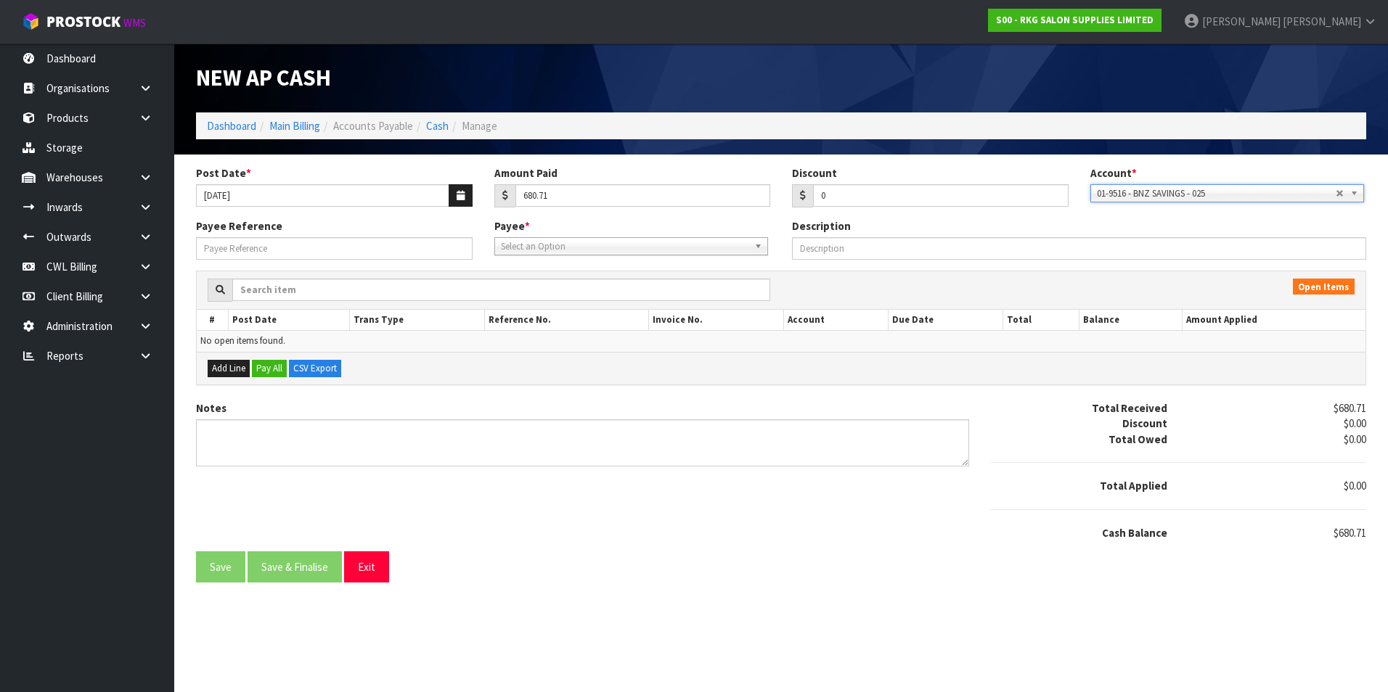
click at [593, 241] on span "Select an Option" at bounding box center [624, 246] width 247 height 17
type input "cro"
click at [585, 282] on li "CRO WN - CROWN LIFT TRUCKS" at bounding box center [631, 288] width 266 height 18
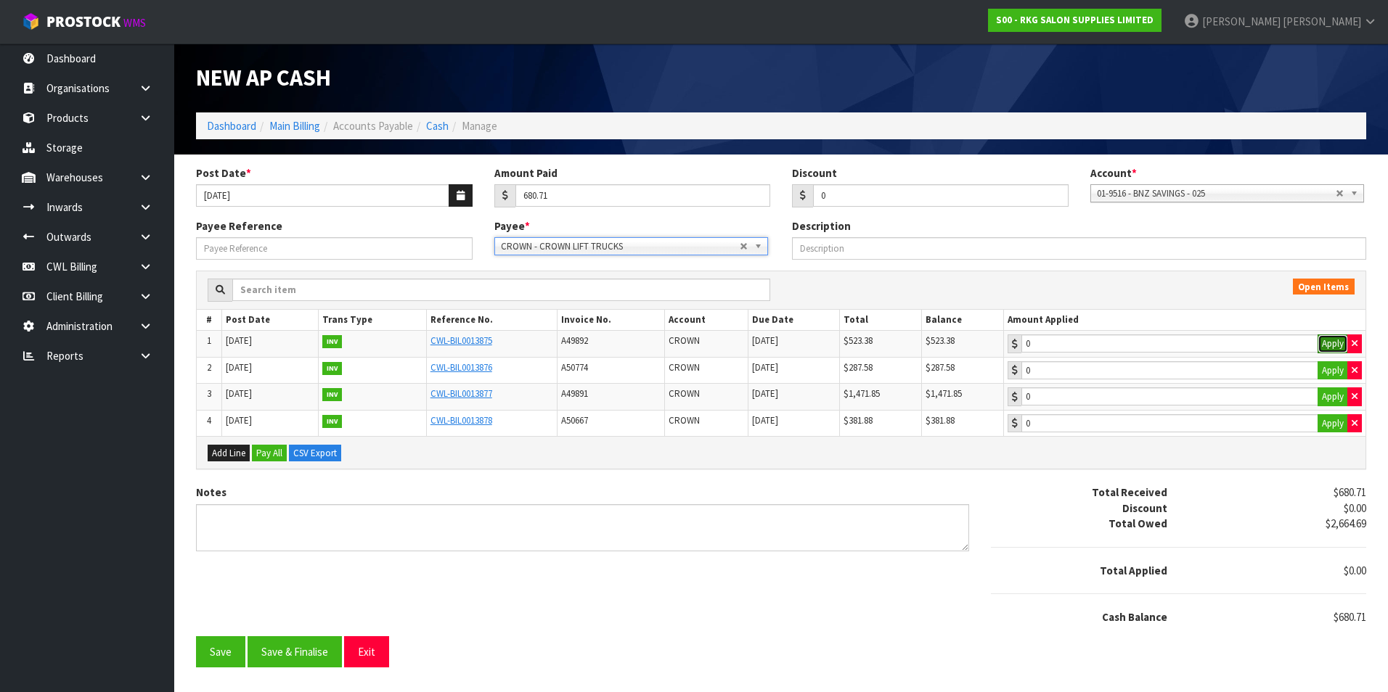
click at [1322, 342] on button "Apply" at bounding box center [1332, 344] width 30 height 19
type input "523.38"
type input "157.33"
click at [1138, 374] on input "157.33" at bounding box center [1169, 370] width 297 height 18
click at [323, 652] on button "Save & Finalise" at bounding box center [294, 651] width 94 height 31
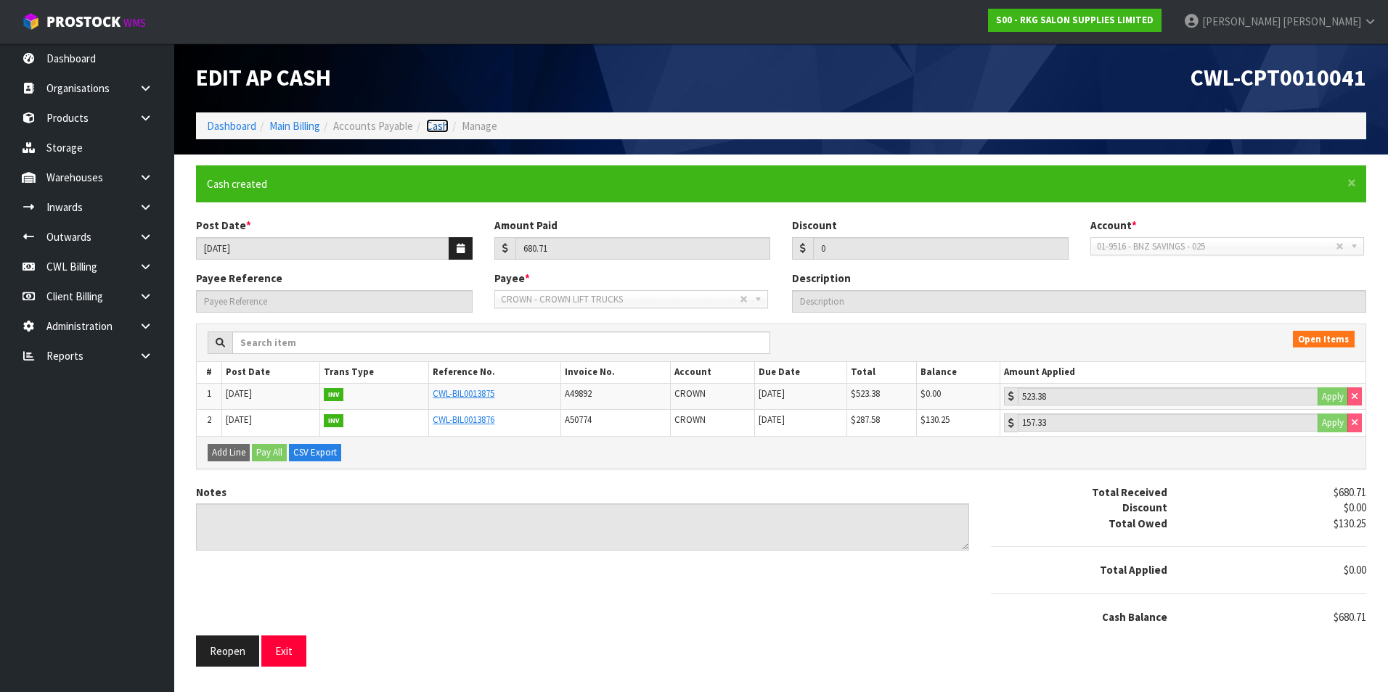
click at [432, 125] on link "Cash" at bounding box center [437, 126] width 22 height 14
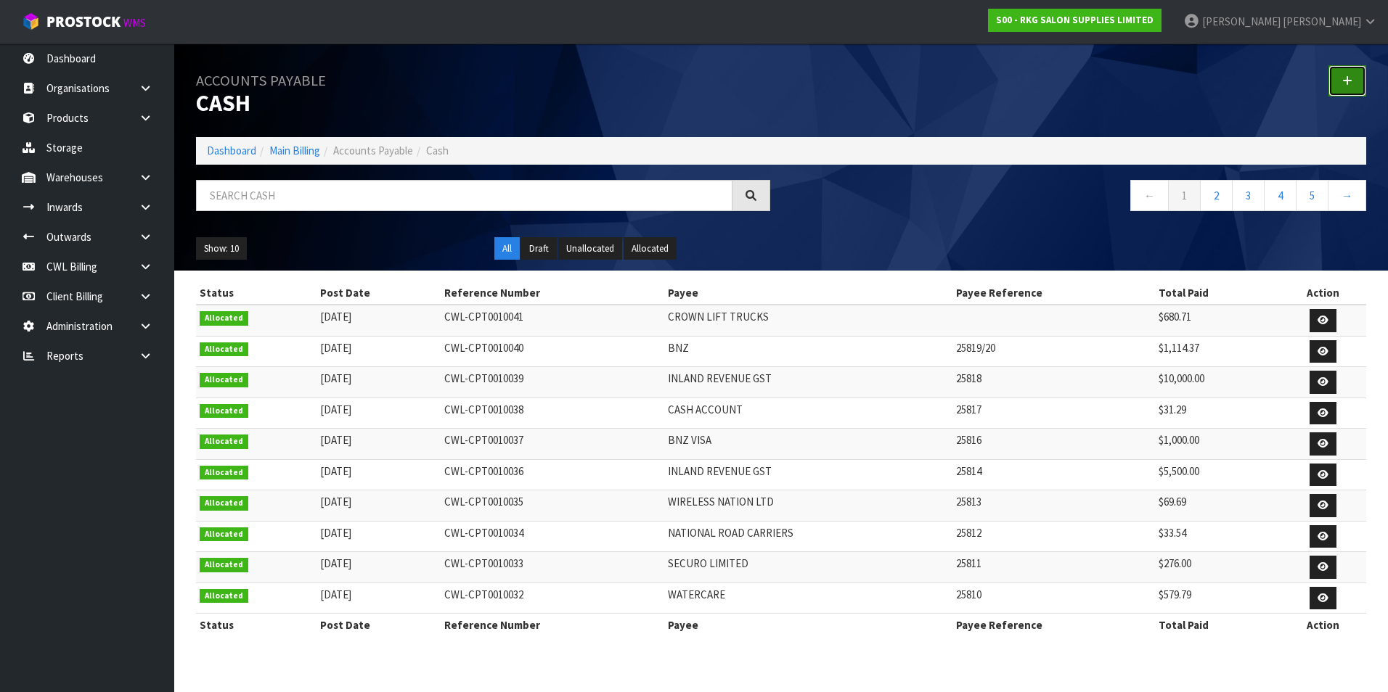
click at [1351, 75] on link at bounding box center [1347, 80] width 38 height 31
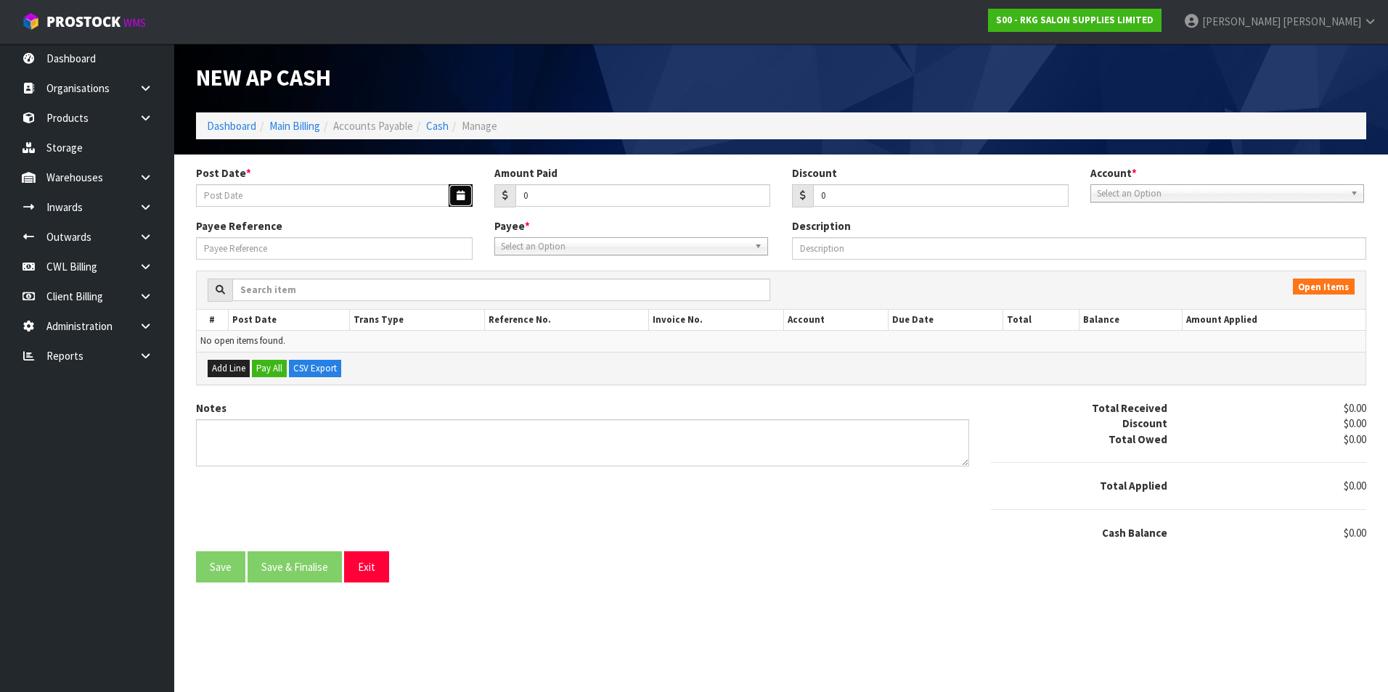
click at [465, 189] on button "button" at bounding box center [460, 195] width 24 height 22
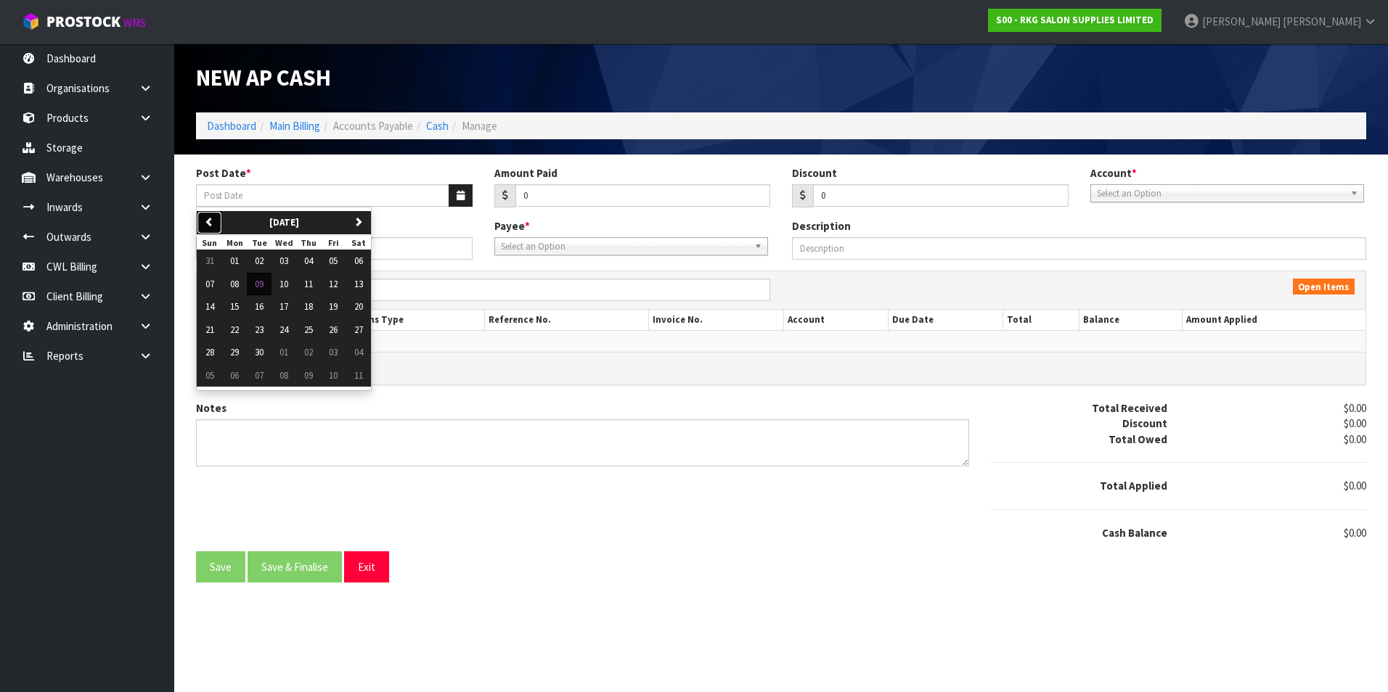
click at [216, 222] on button "previous" at bounding box center [209, 222] width 25 height 23
click at [261, 303] on span "12" at bounding box center [259, 306] width 9 height 12
type input "[DATE]"
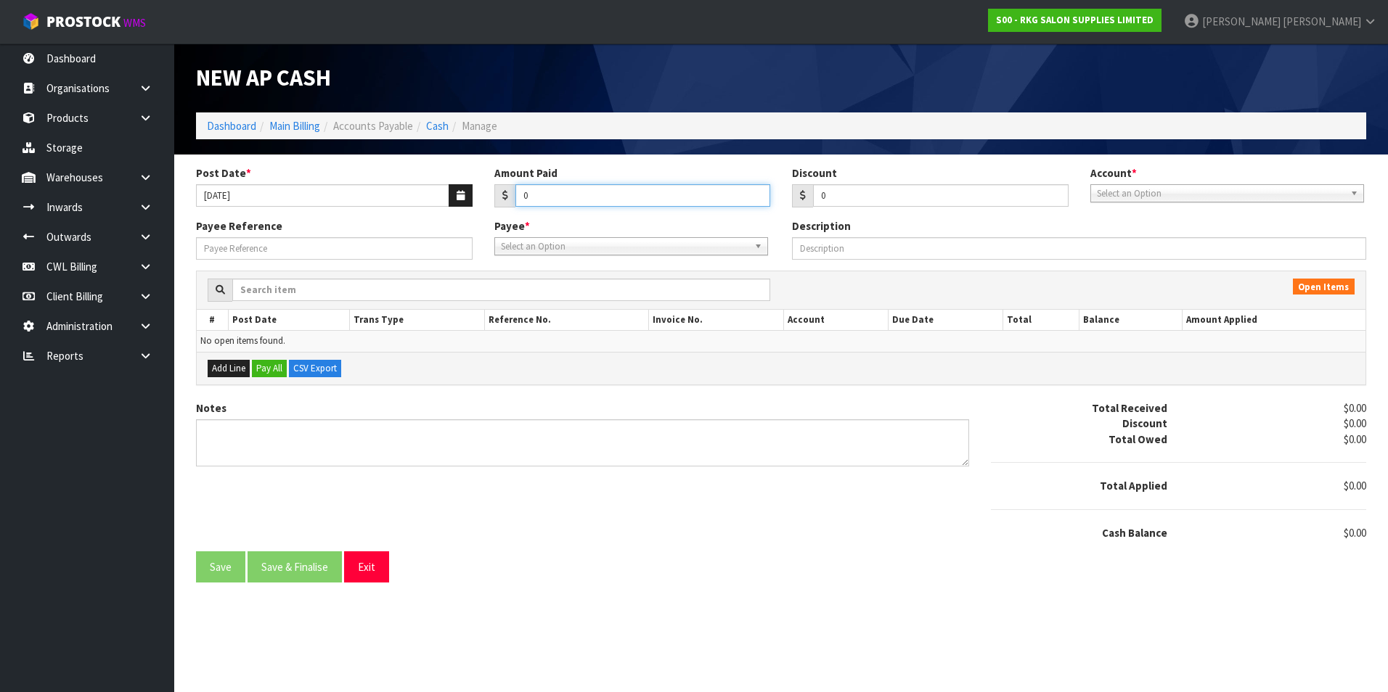
click at [582, 192] on input "0" at bounding box center [642, 195] width 255 height 22
type input "1437.73"
click at [1231, 196] on span "Select an Option" at bounding box center [1220, 193] width 247 height 17
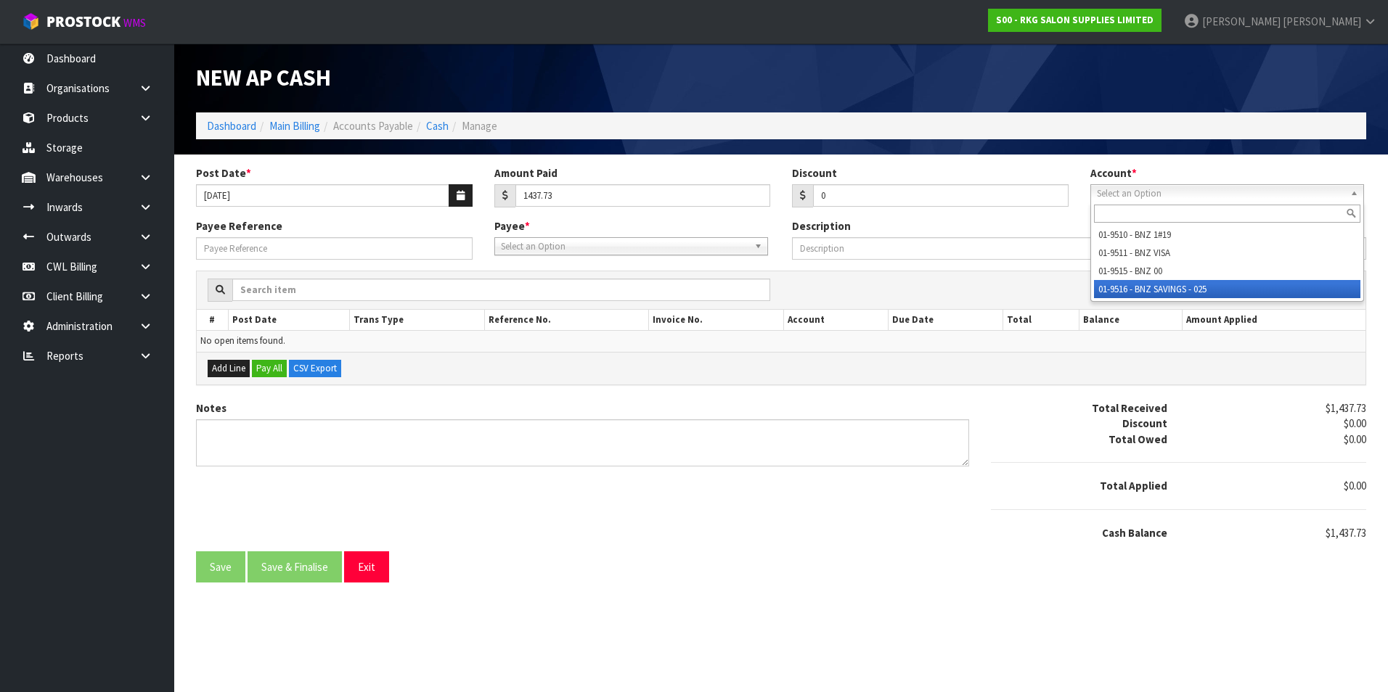
click at [1190, 290] on li "01-9516 - BNZ SAVINGS - 025" at bounding box center [1227, 289] width 266 height 18
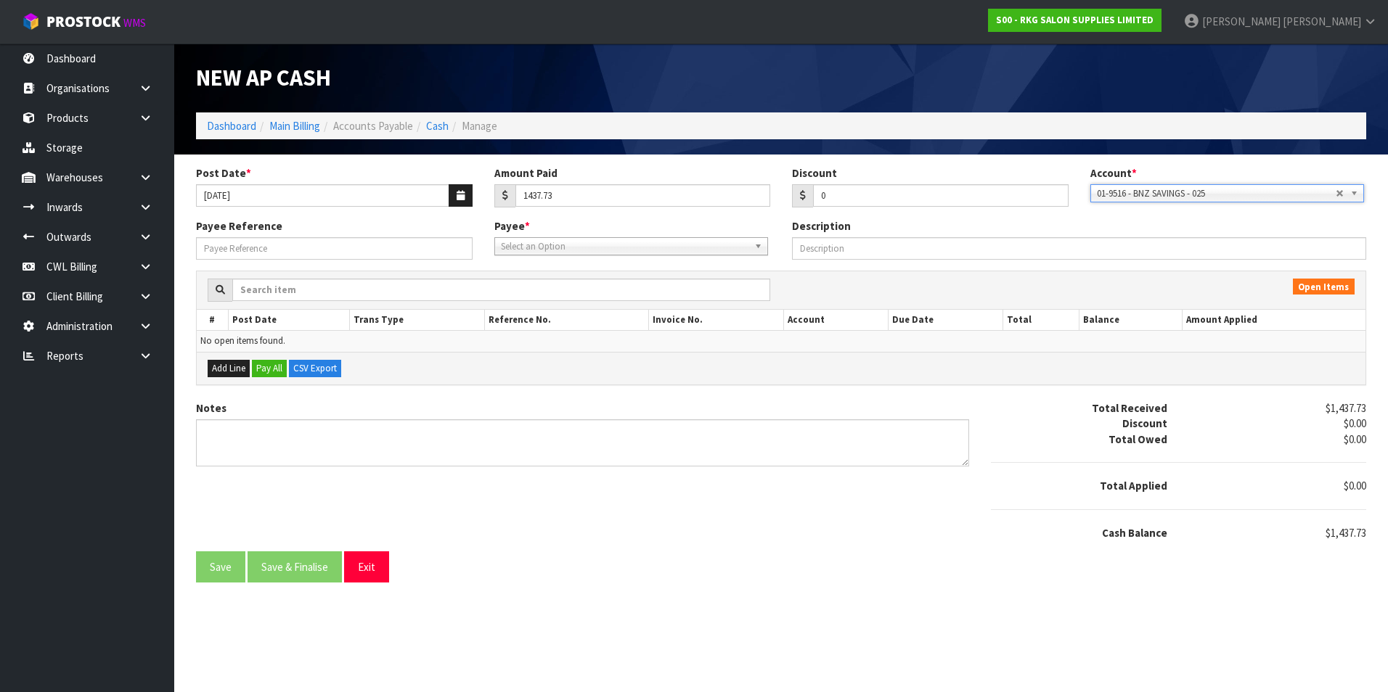
click at [634, 247] on span "Select an Option" at bounding box center [624, 246] width 247 height 17
type input "mains"
click at [629, 290] on li "MAIN STREAM - MAINS TREAM" at bounding box center [631, 288] width 266 height 18
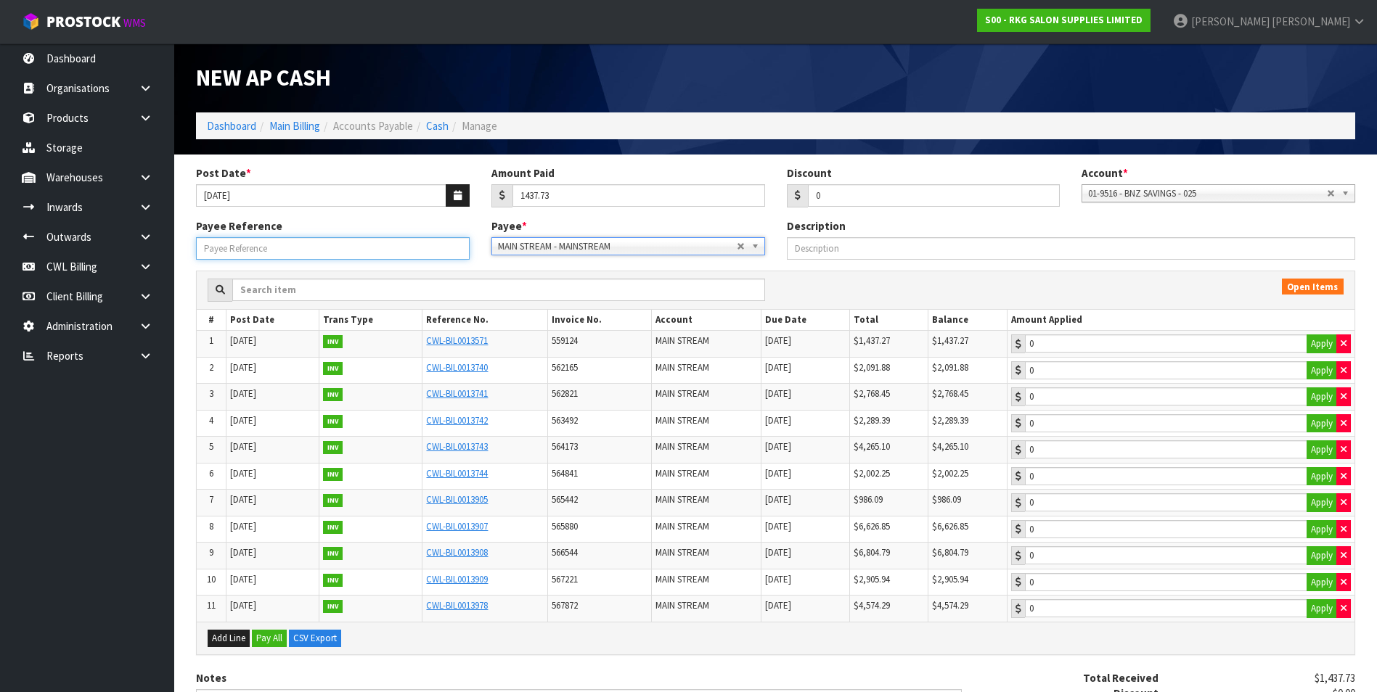
click at [379, 255] on input "Payee Reference" at bounding box center [333, 248] width 274 height 22
click at [1319, 345] on button "Apply" at bounding box center [1321, 344] width 30 height 19
type input "1437.27"
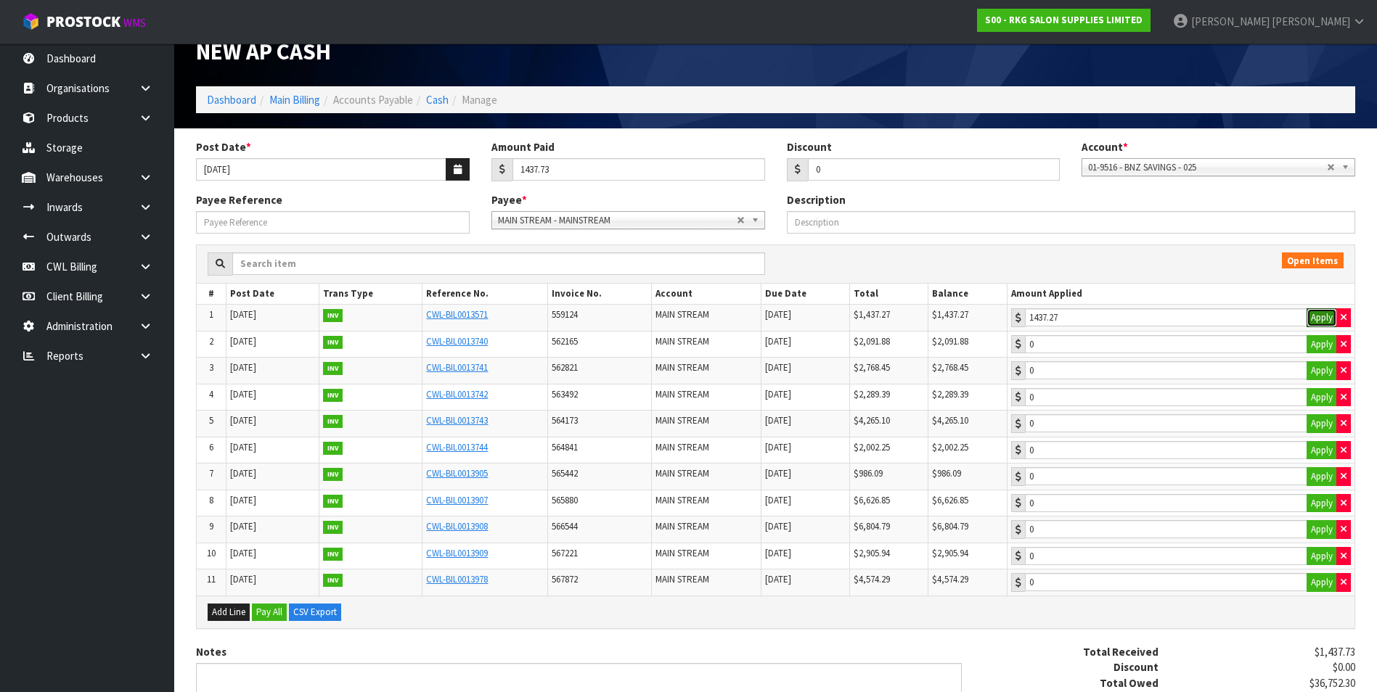
scroll to position [171, 0]
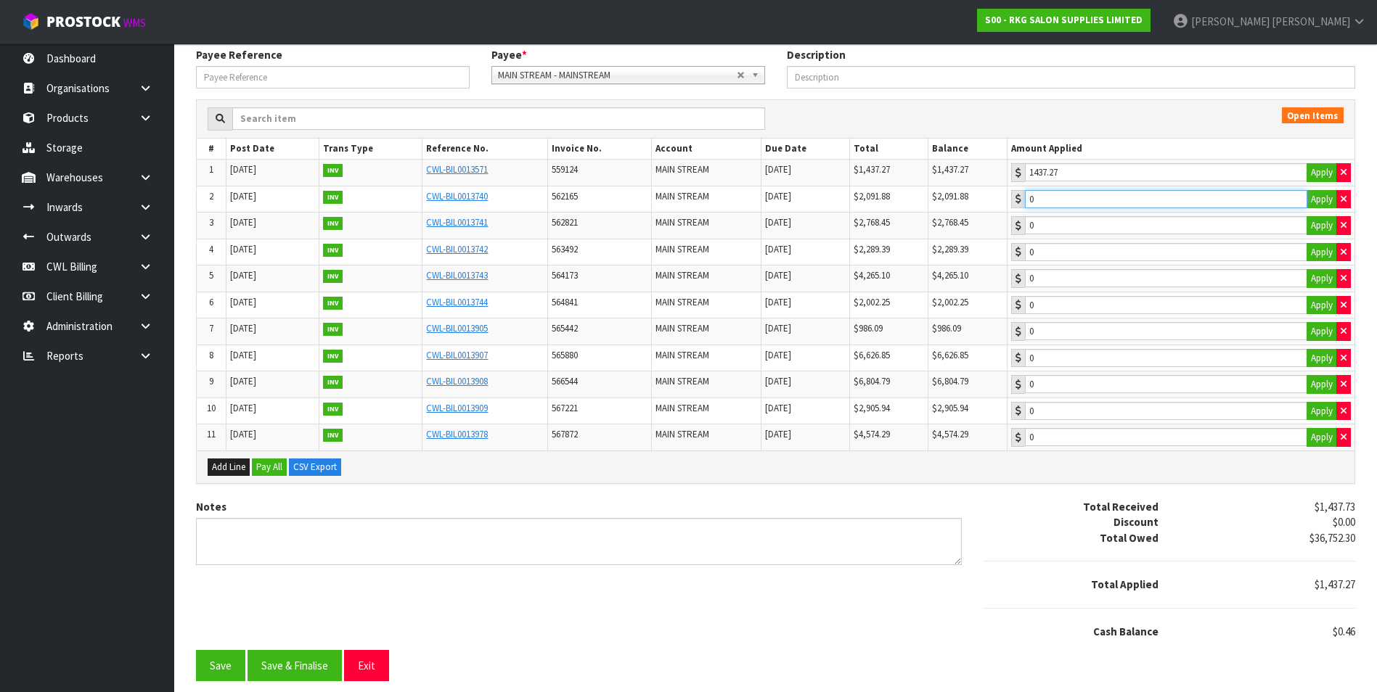
type input "0.46"
click at [1159, 200] on input "0.46" at bounding box center [1166, 199] width 282 height 18
click at [321, 667] on button "Save & Finalise" at bounding box center [294, 665] width 94 height 31
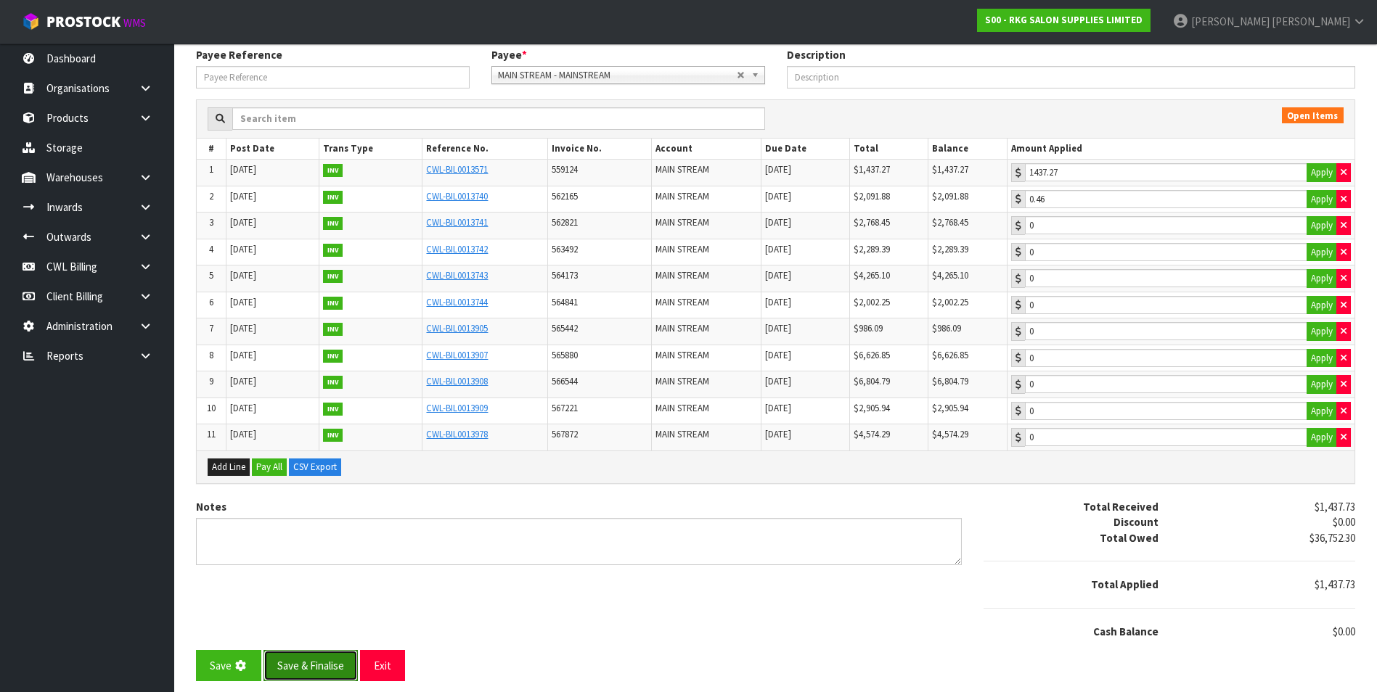
scroll to position [0, 0]
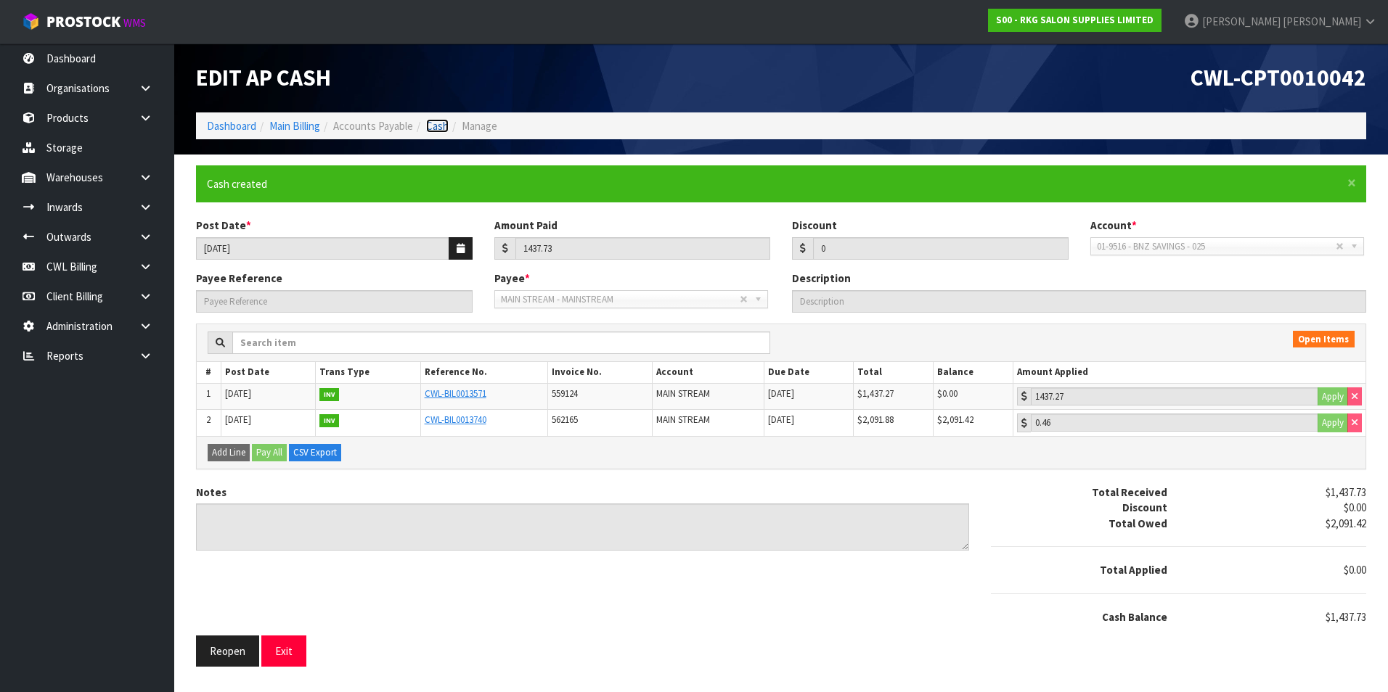
click at [446, 127] on link "Cash" at bounding box center [437, 126] width 22 height 14
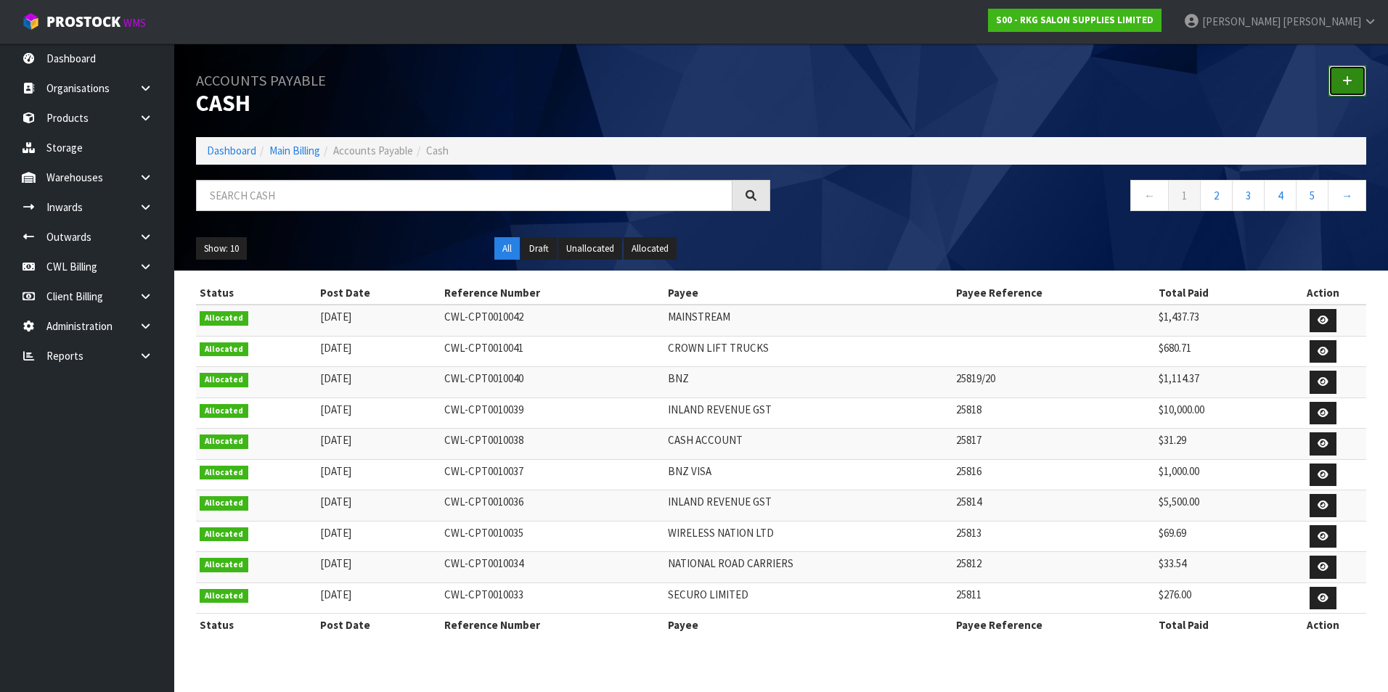
click at [1352, 77] on link at bounding box center [1347, 80] width 38 height 31
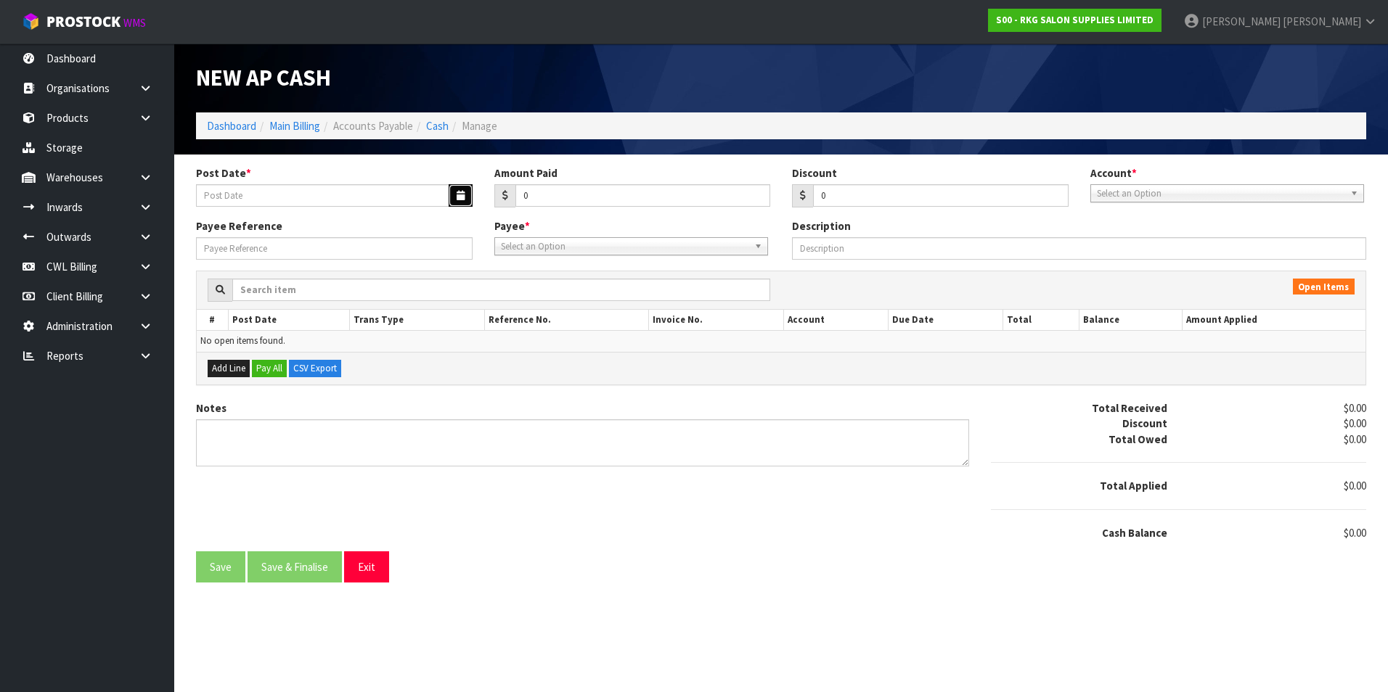
click at [453, 199] on button "button" at bounding box center [460, 195] width 24 height 22
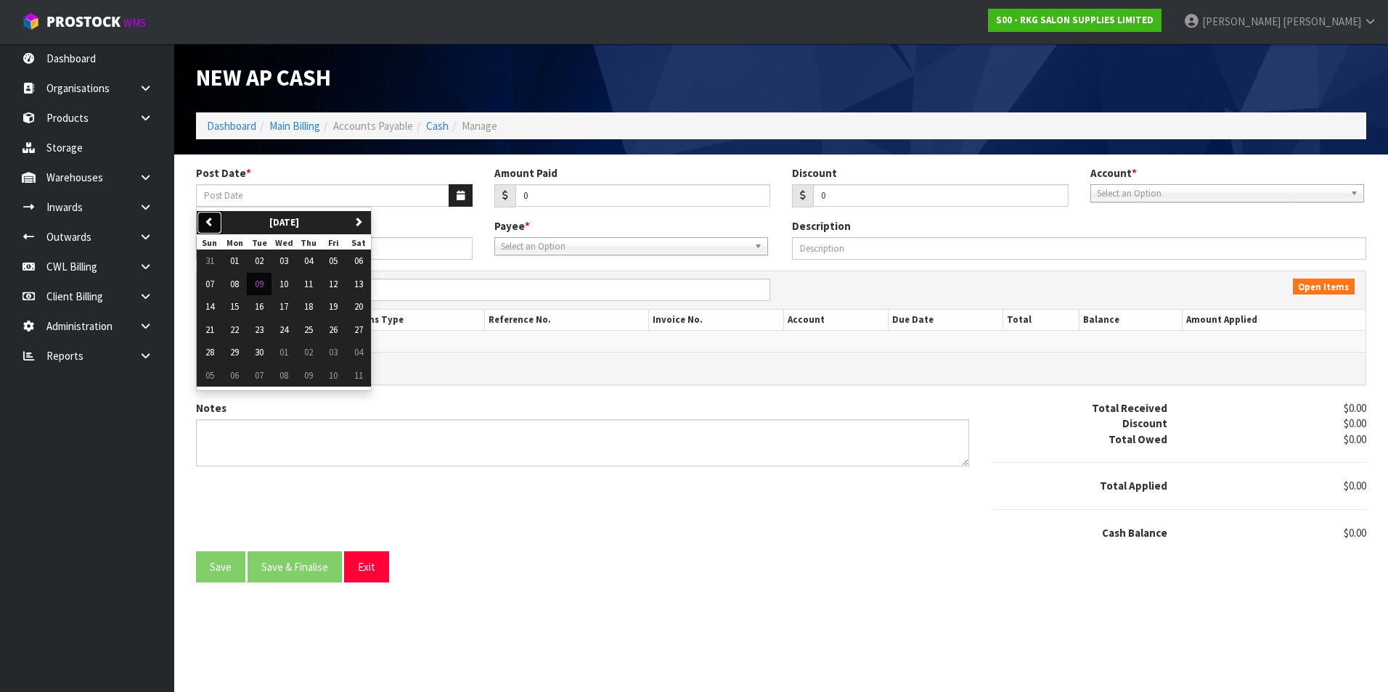
click at [209, 226] on icon "button" at bounding box center [209, 221] width 9 height 9
click at [287, 310] on span "13" at bounding box center [283, 306] width 9 height 12
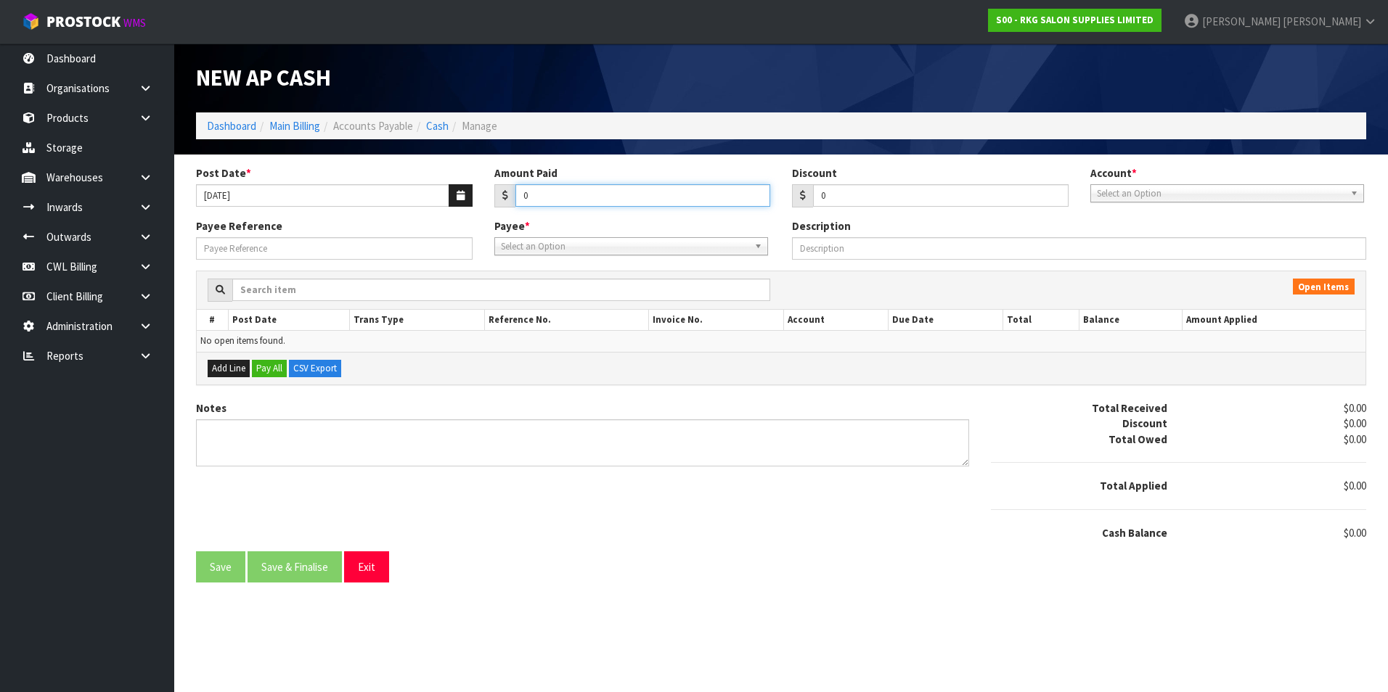
click at [560, 192] on input "0" at bounding box center [642, 195] width 255 height 22
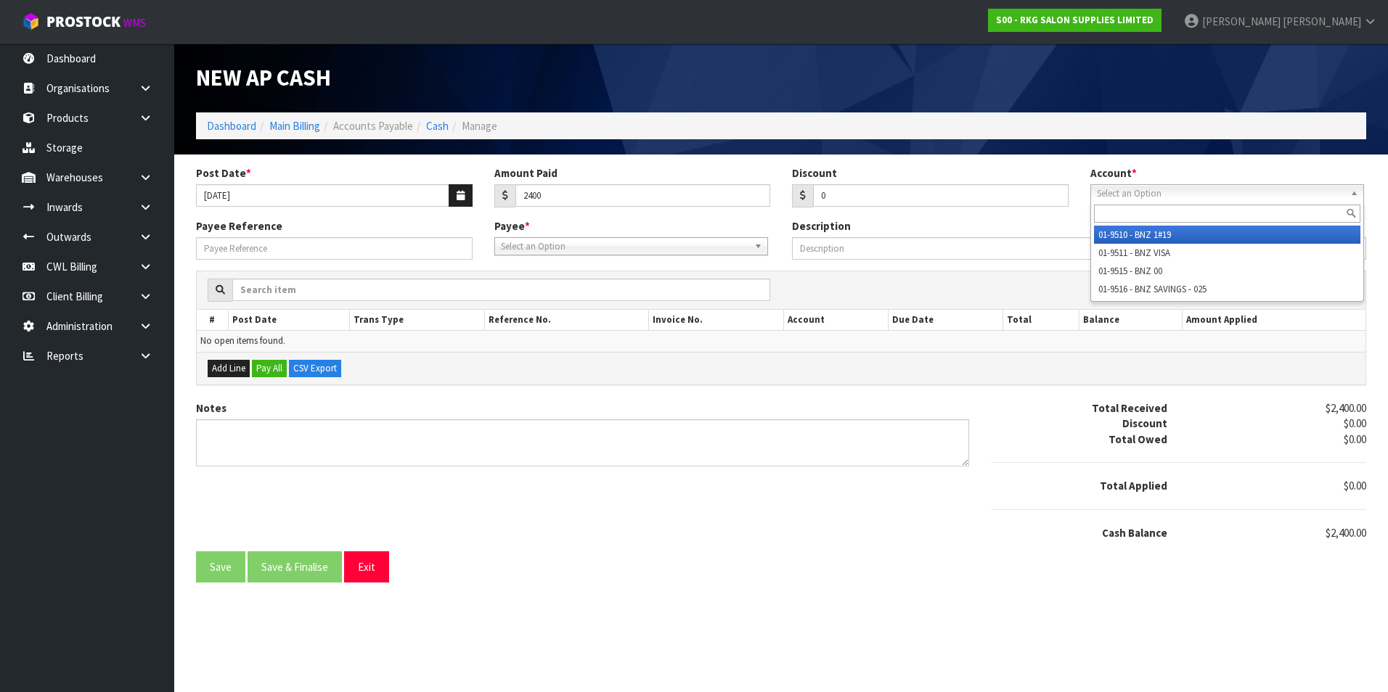
click at [1149, 194] on span "Select an Option" at bounding box center [1220, 193] width 247 height 17
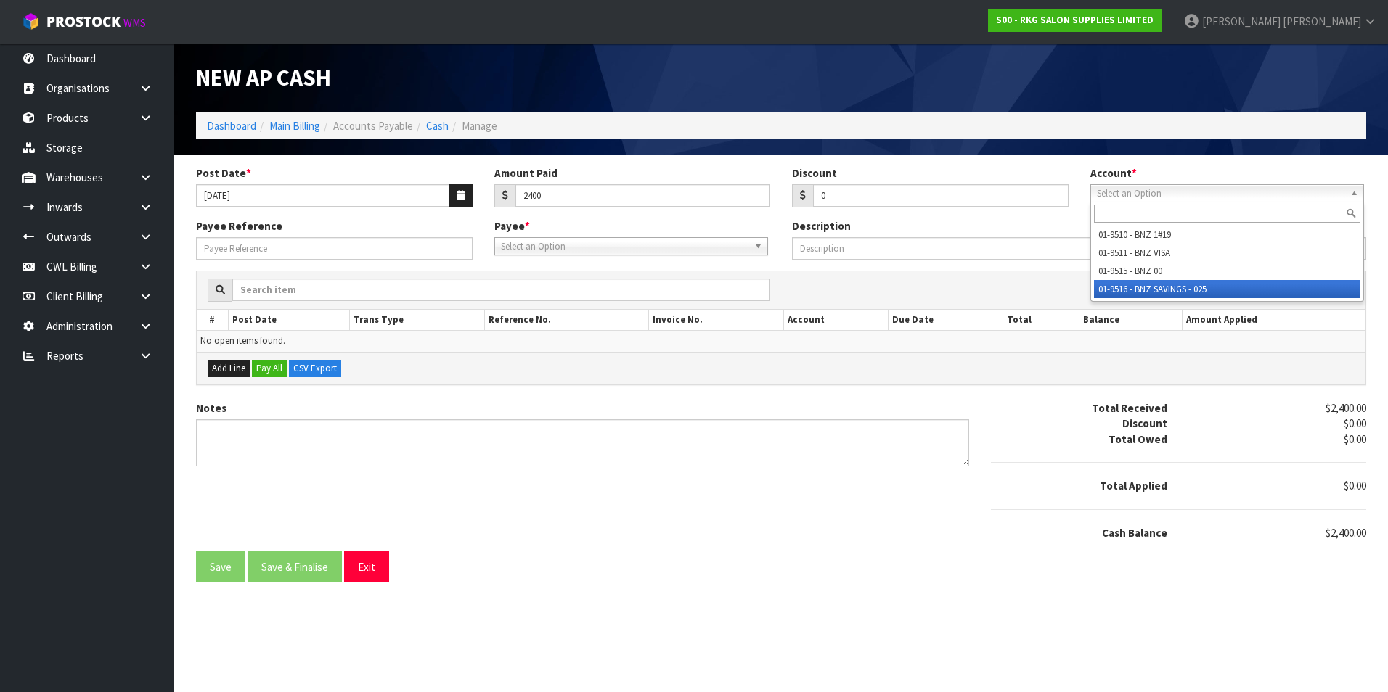
click at [1161, 290] on li "01-9516 - BNZ SAVINGS - 025" at bounding box center [1227, 289] width 266 height 18
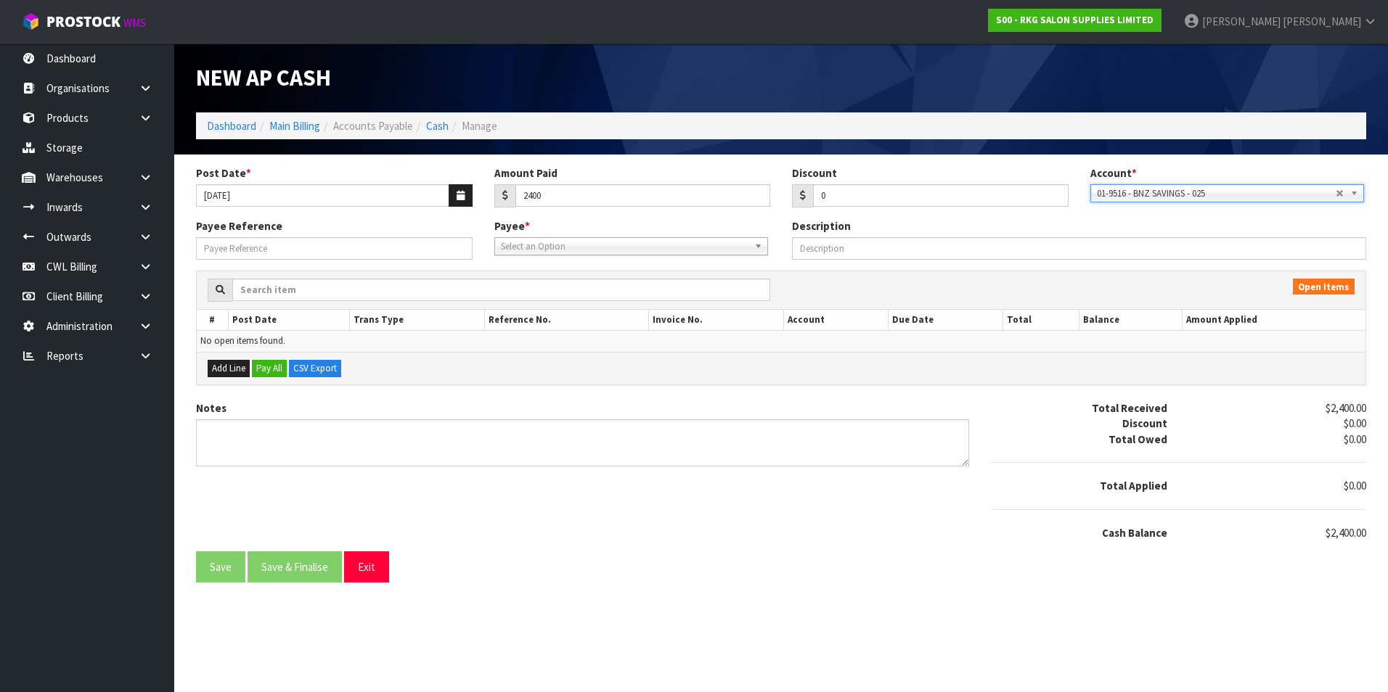
click at [594, 246] on span "Select an Option" at bounding box center [624, 246] width 247 height 17
click at [557, 286] on li "BNZ - BNZ" at bounding box center [631, 288] width 266 height 18
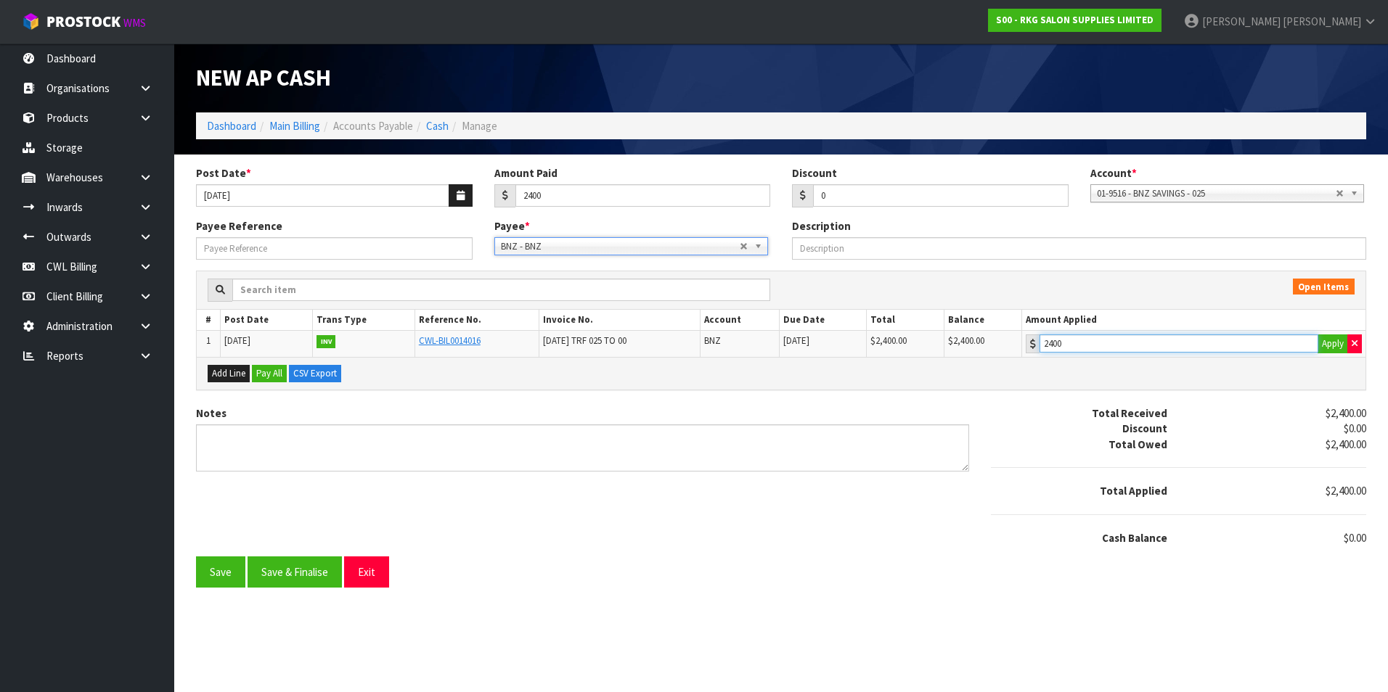
click at [1122, 345] on input "2400" at bounding box center [1178, 344] width 279 height 18
click at [300, 572] on button "Save & Finalise" at bounding box center [294, 572] width 94 height 31
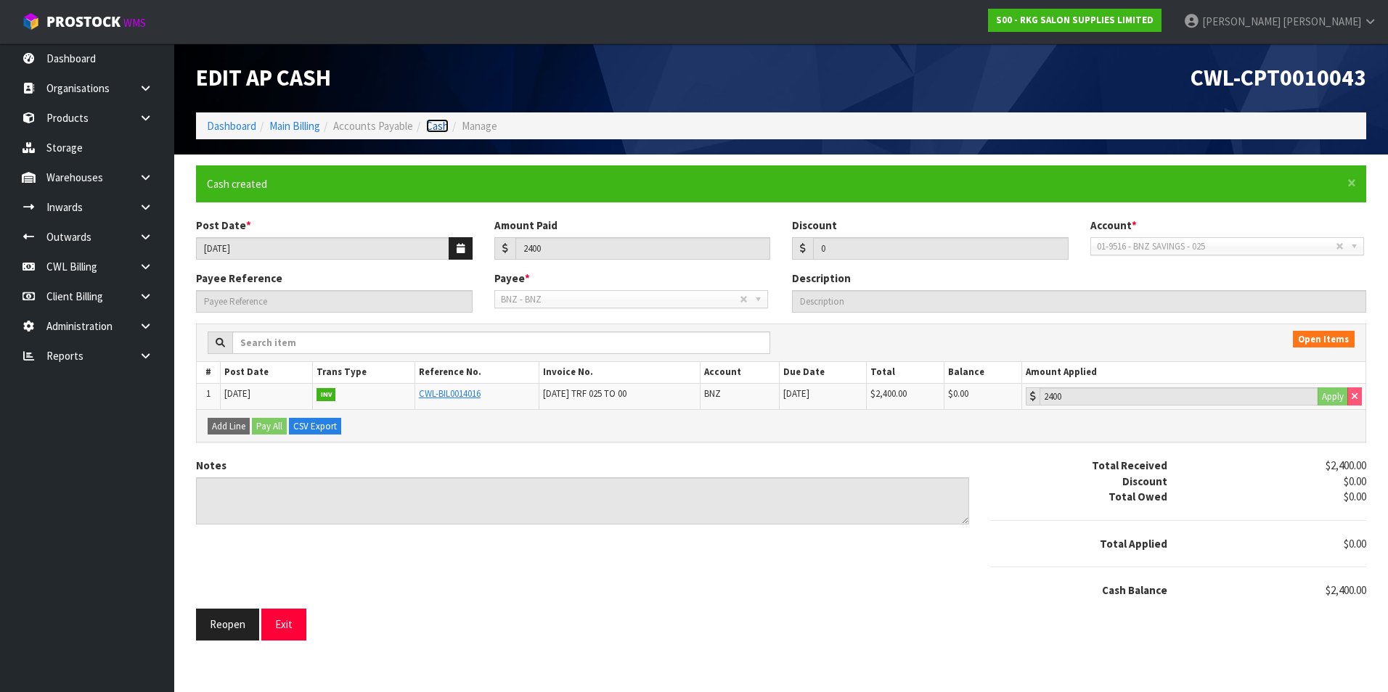
click at [440, 126] on link "Cash" at bounding box center [437, 126] width 22 height 14
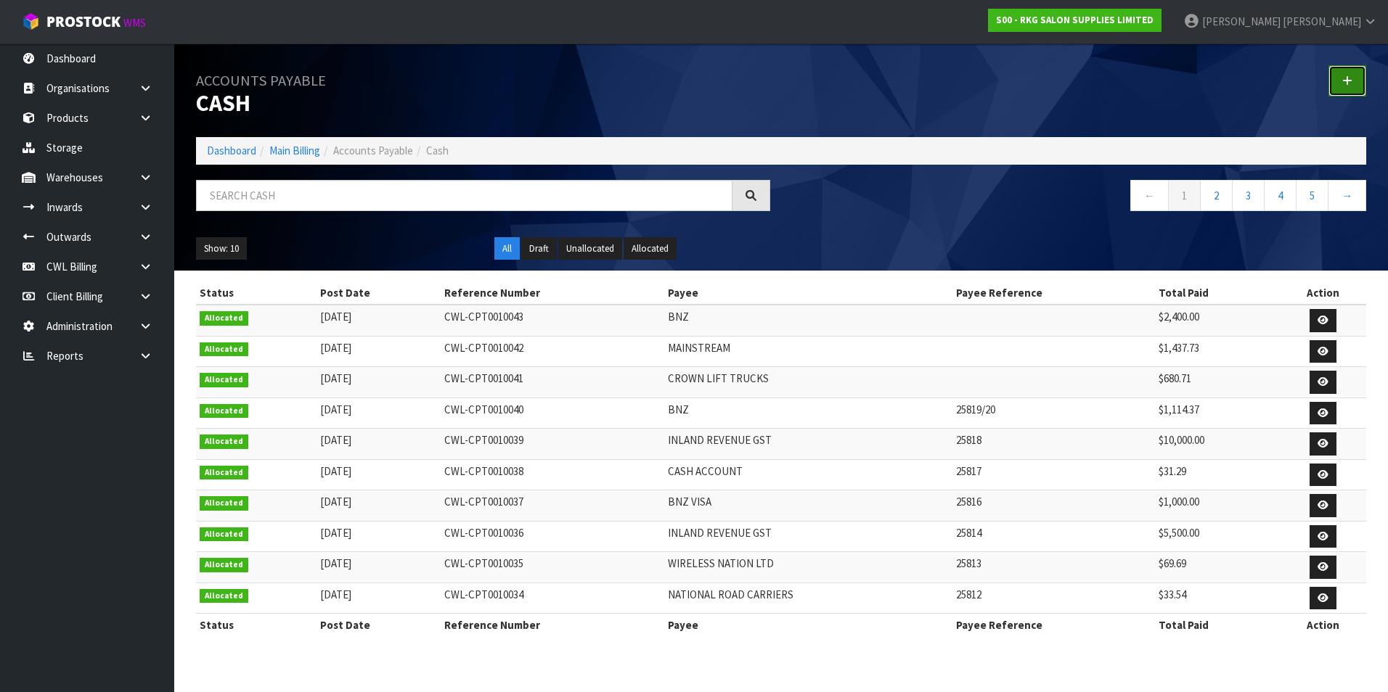
click at [1344, 89] on link at bounding box center [1347, 80] width 38 height 31
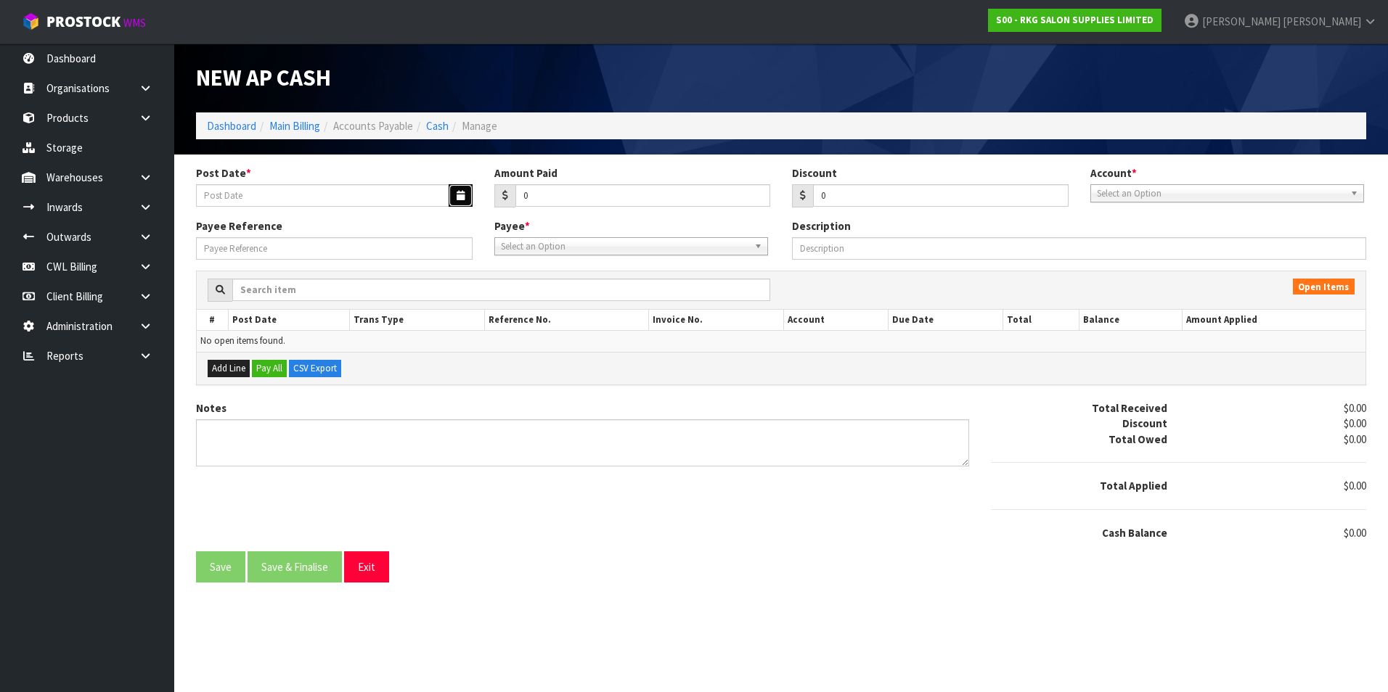
click at [456, 200] on icon "button" at bounding box center [460, 195] width 8 height 9
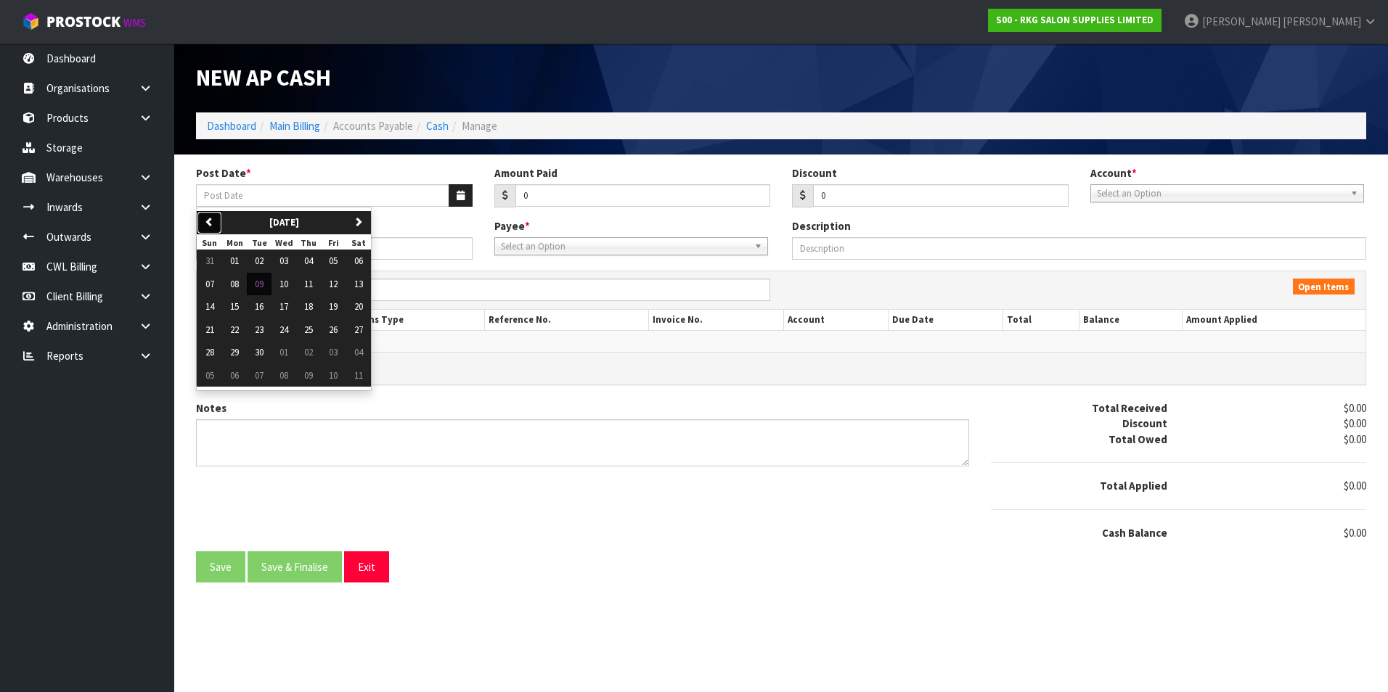
click at [214, 224] on button "previous" at bounding box center [209, 222] width 25 height 23
click at [281, 354] on span "27" at bounding box center [283, 352] width 9 height 12
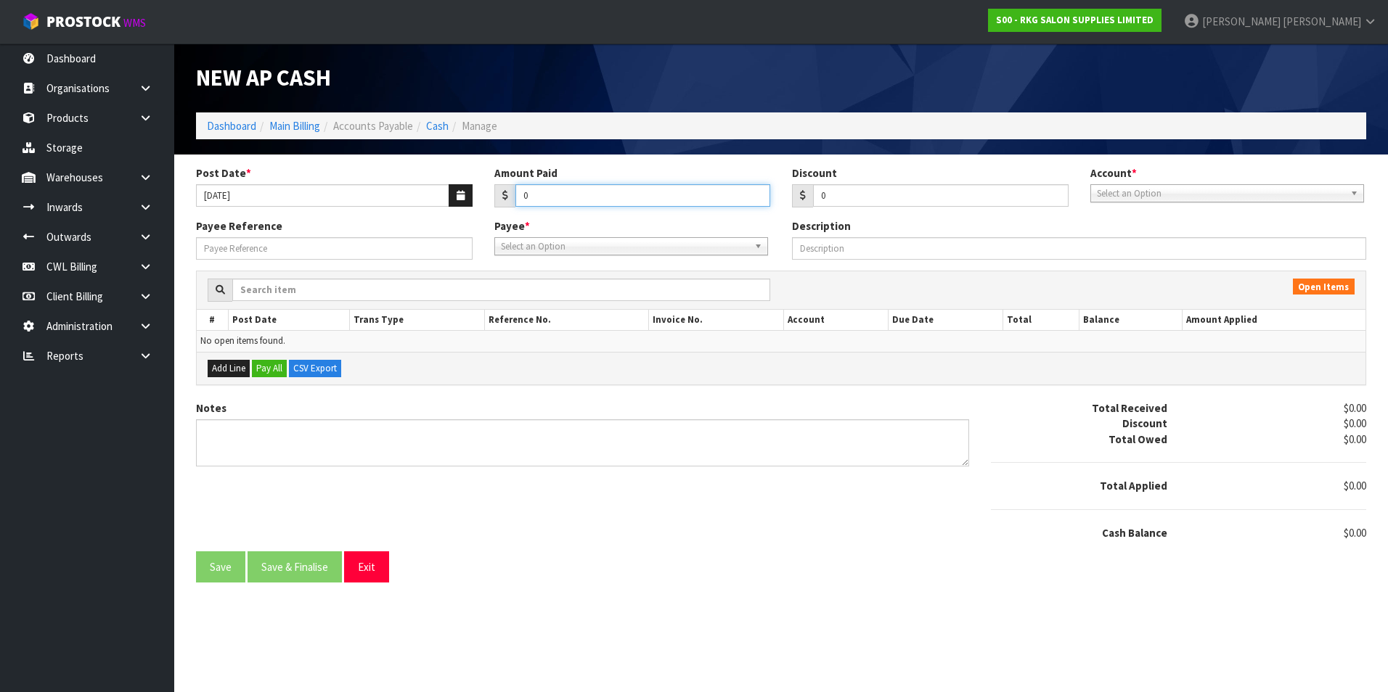
click at [554, 185] on input "0" at bounding box center [642, 195] width 255 height 22
click at [1165, 192] on span "Select an Option" at bounding box center [1220, 193] width 247 height 17
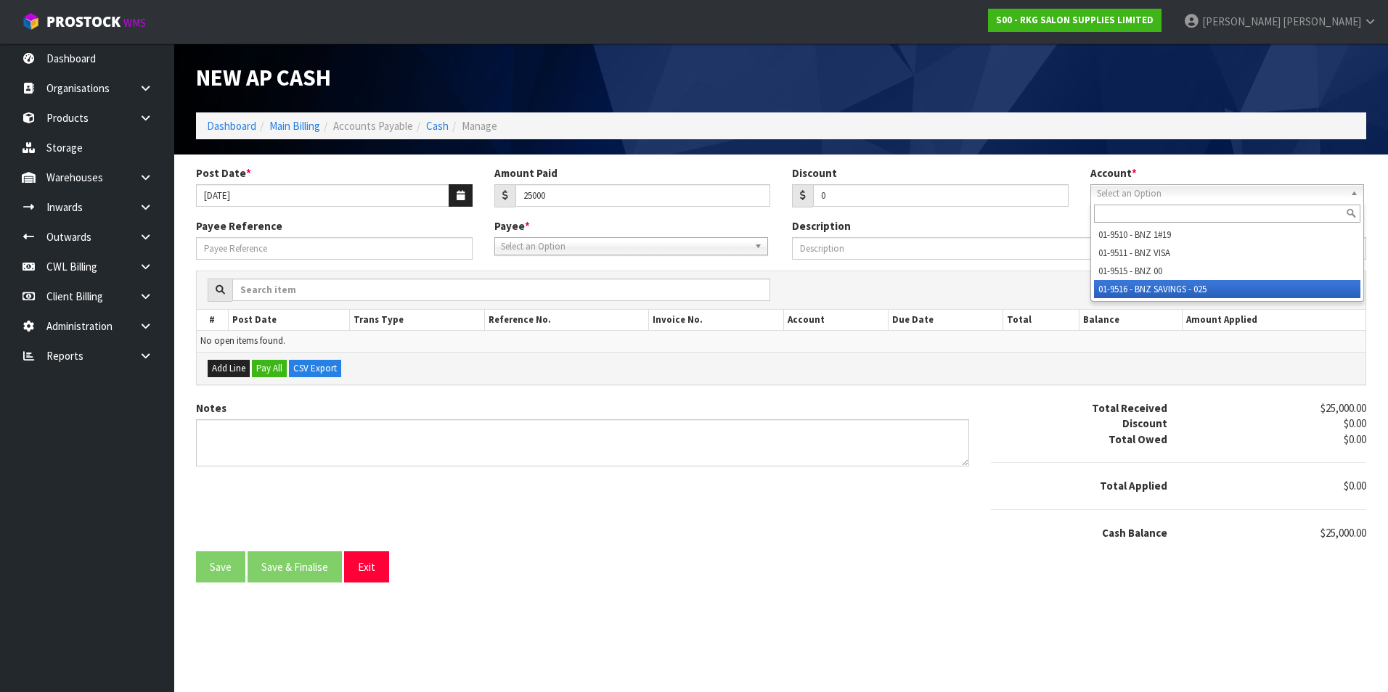
click at [1172, 293] on li "01-9516 - BNZ SAVINGS - 025" at bounding box center [1227, 289] width 266 height 18
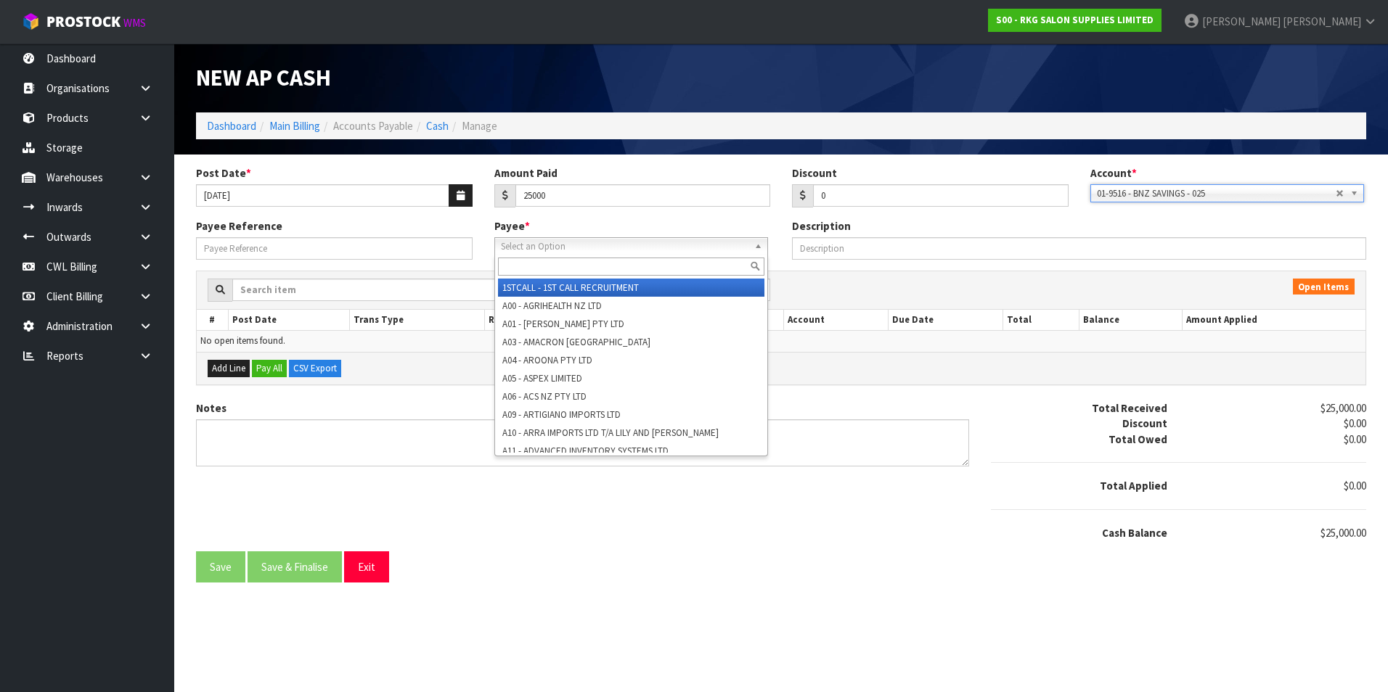
click at [633, 250] on span "Select an Option" at bounding box center [624, 246] width 247 height 17
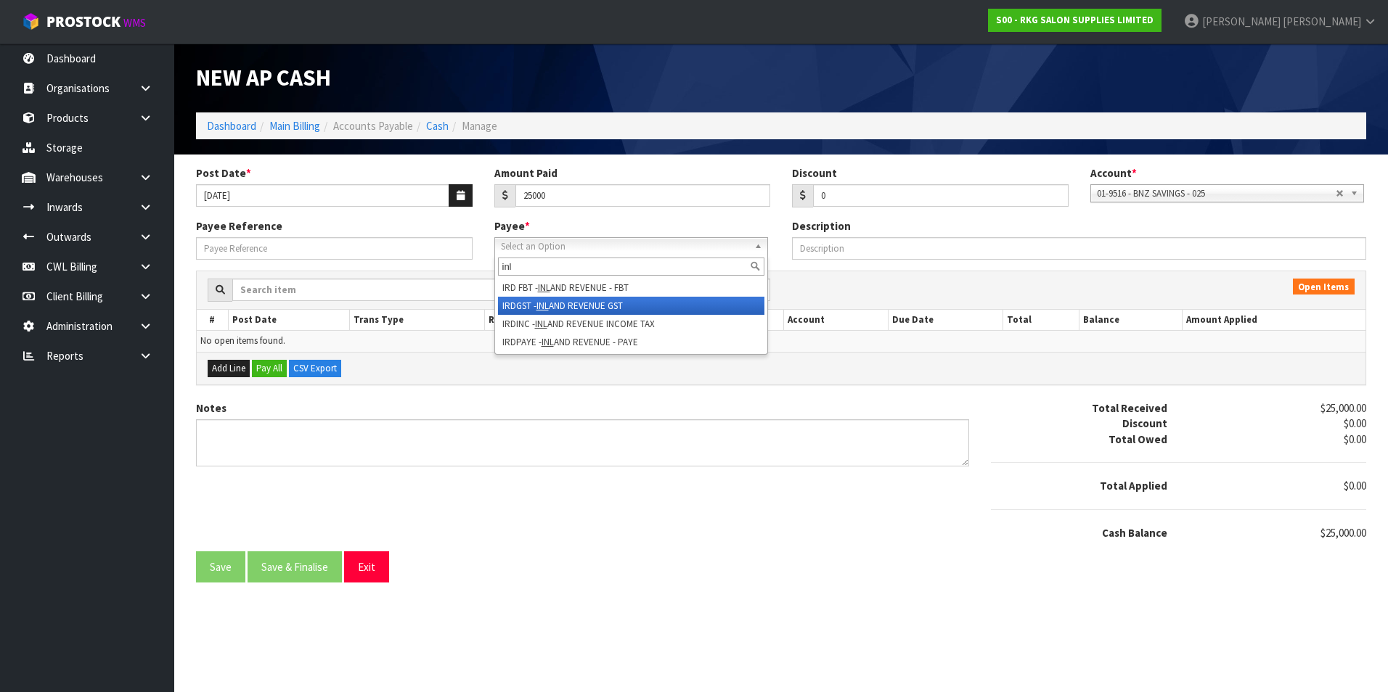
click at [630, 310] on li "IRDGST - INL AND REVENUE GST" at bounding box center [631, 306] width 266 height 18
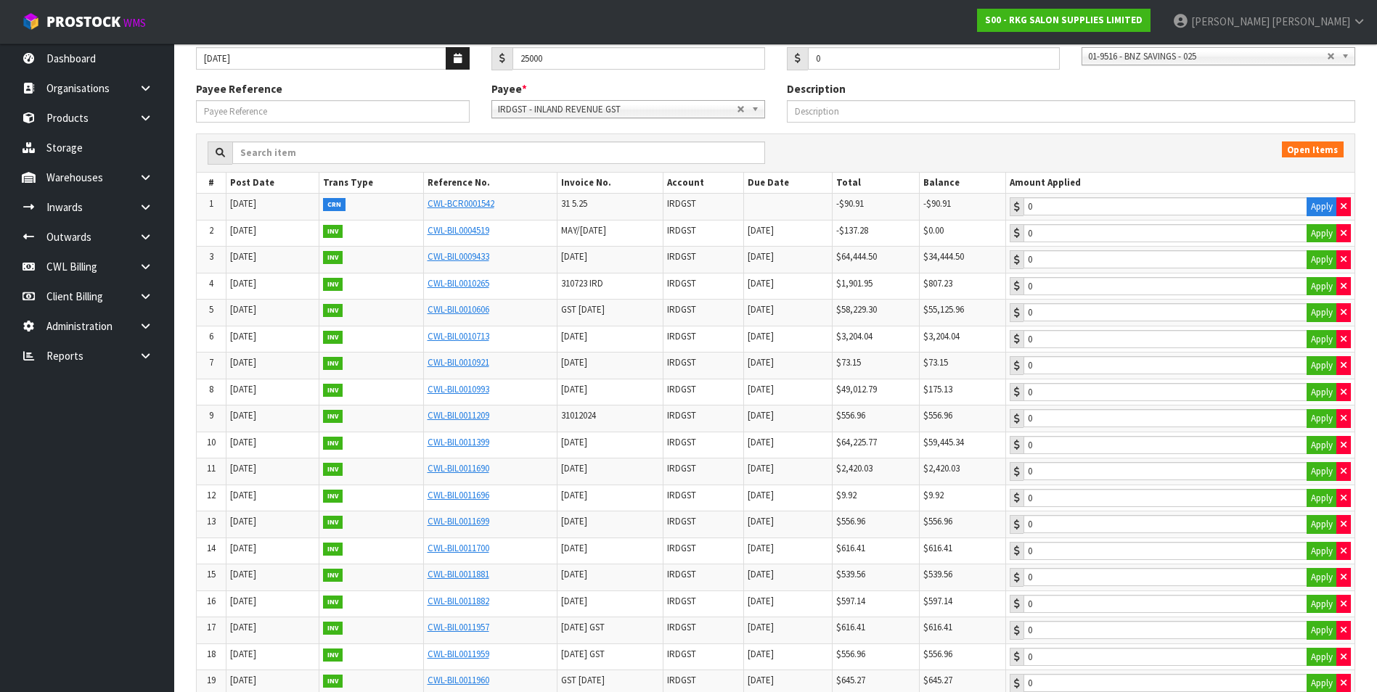
scroll to position [218, 0]
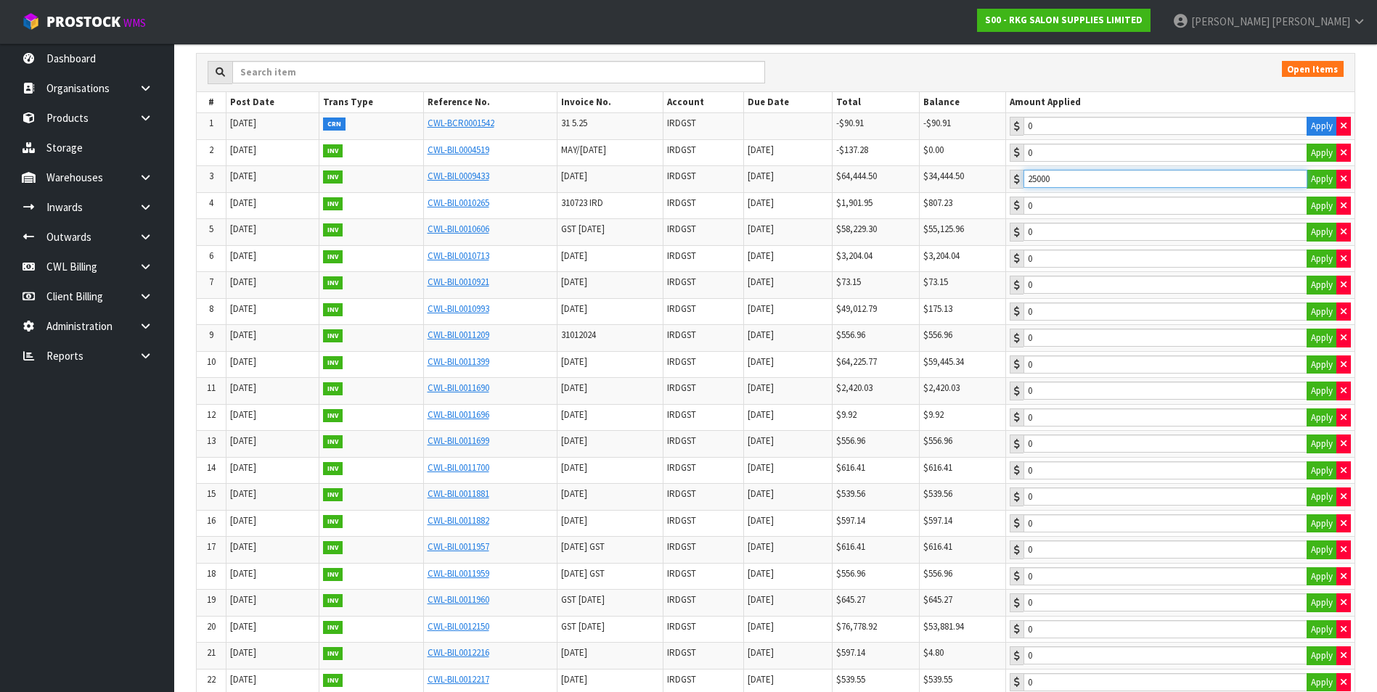
click at [1170, 179] on input "25000" at bounding box center [1165, 179] width 284 height 18
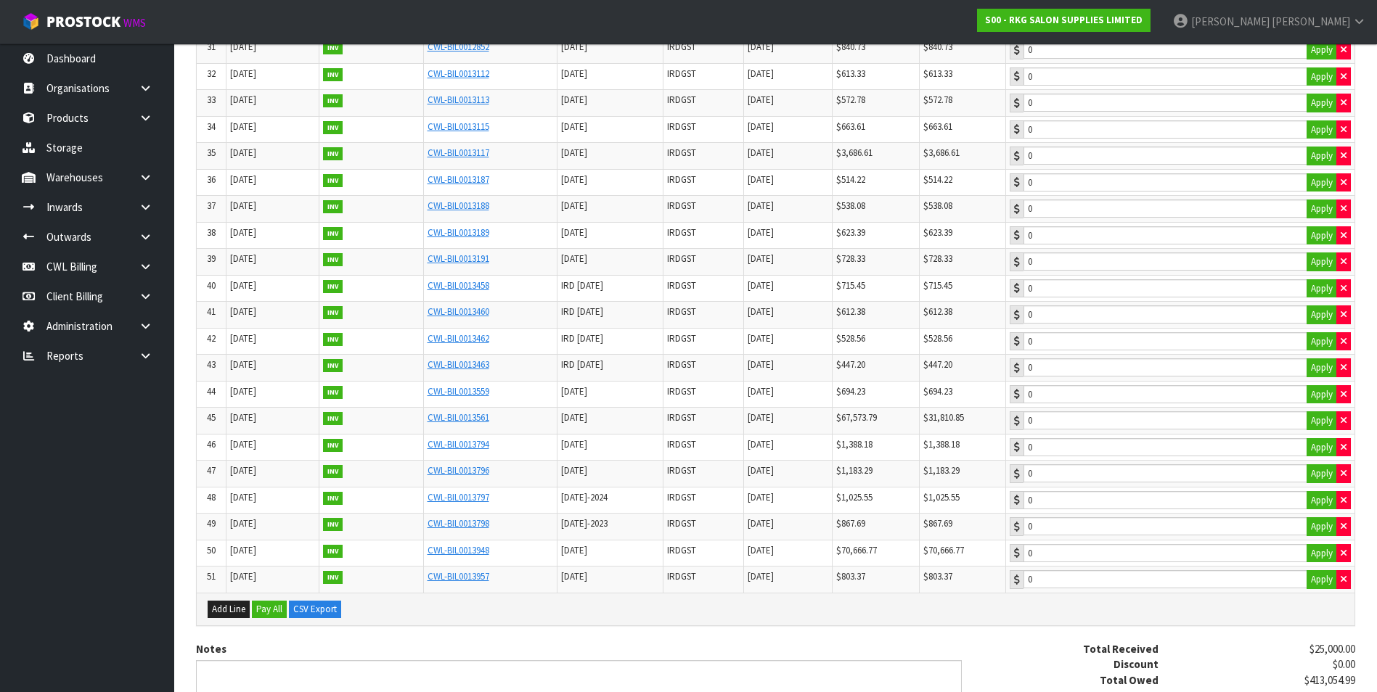
scroll to position [1231, 0]
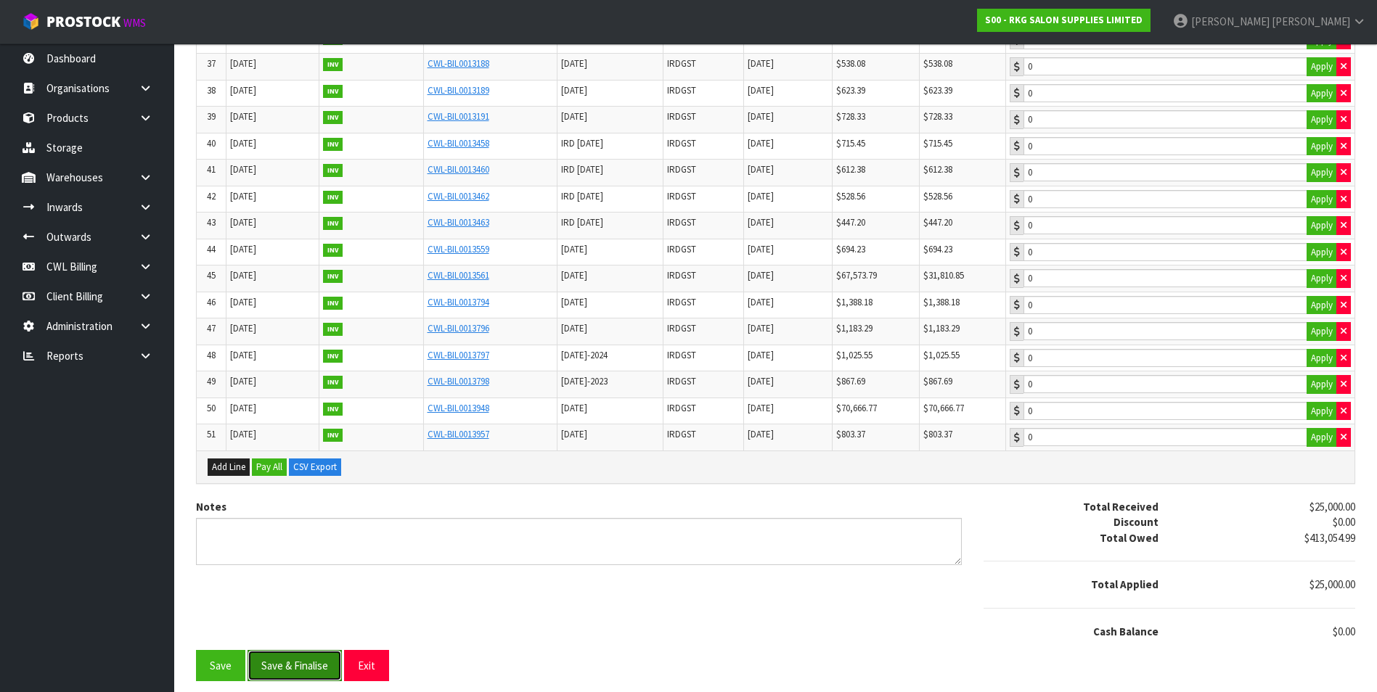
click at [323, 665] on button "Save & Finalise" at bounding box center [294, 665] width 94 height 31
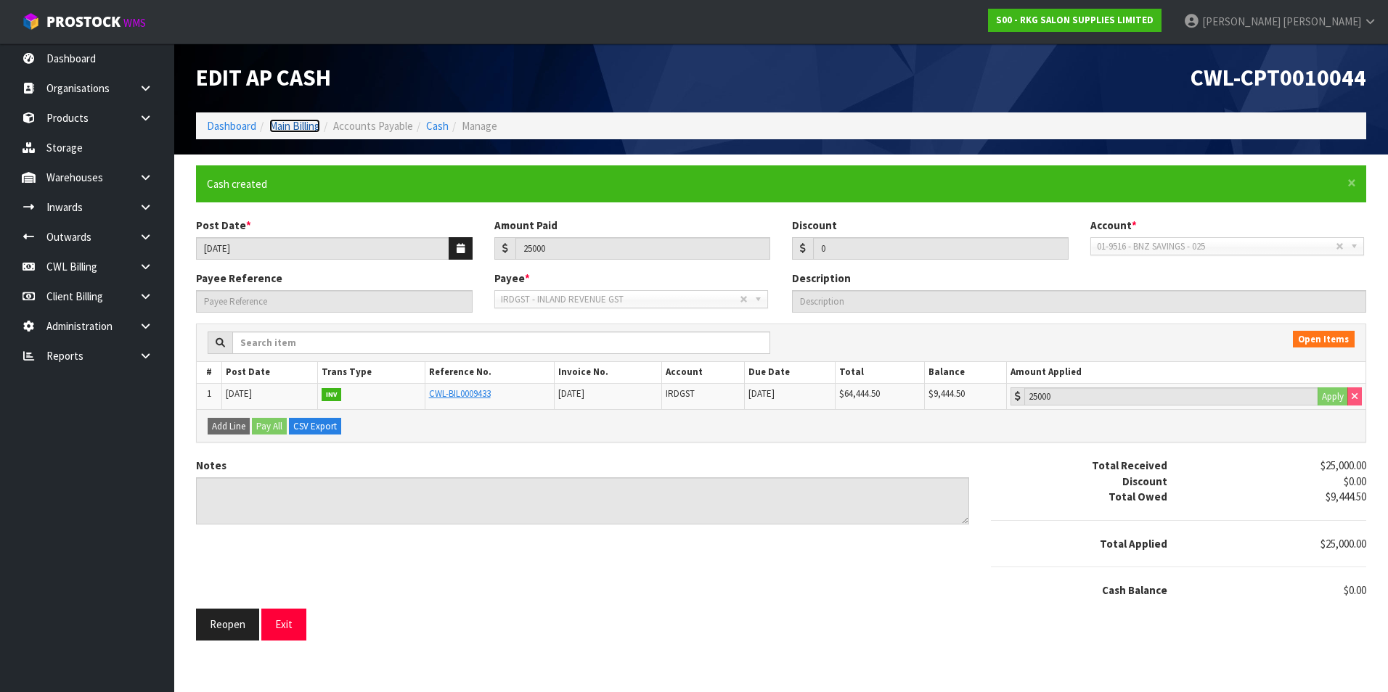
click at [303, 126] on link "Main Billing" at bounding box center [294, 126] width 51 height 14
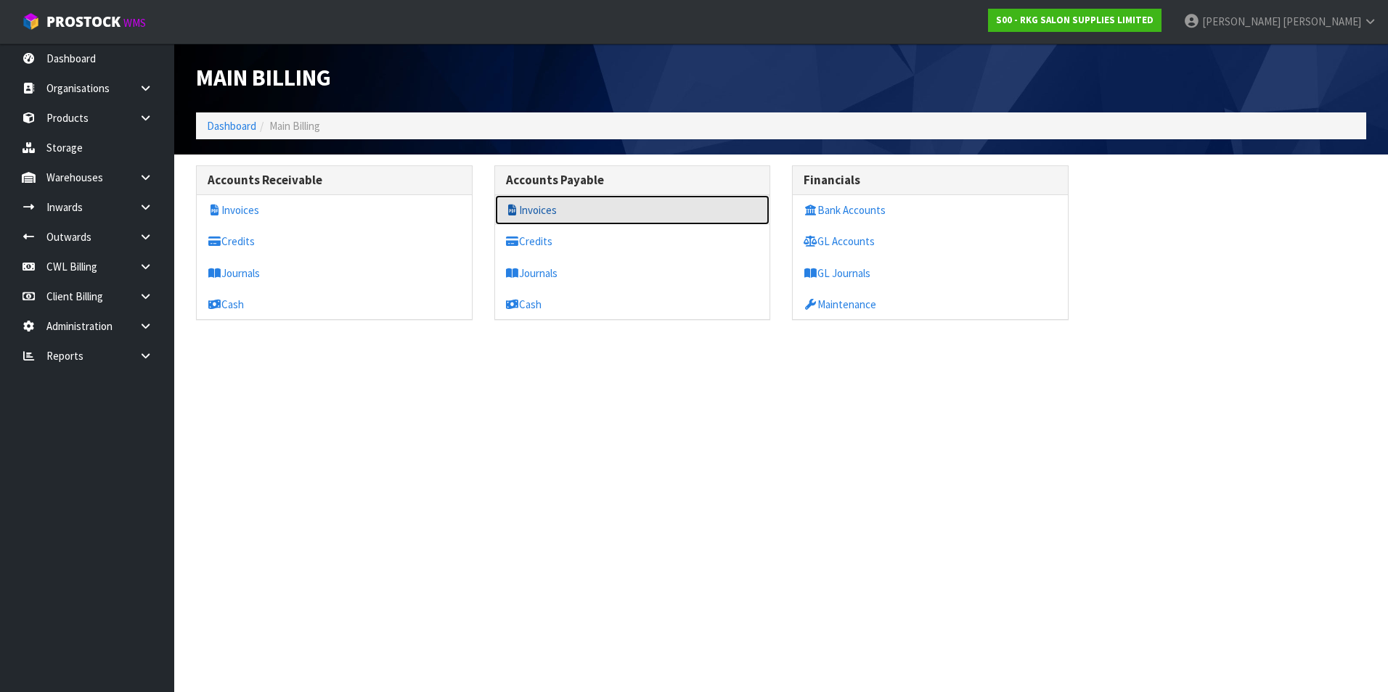
click at [543, 205] on link "Invoices" at bounding box center [632, 210] width 275 height 30
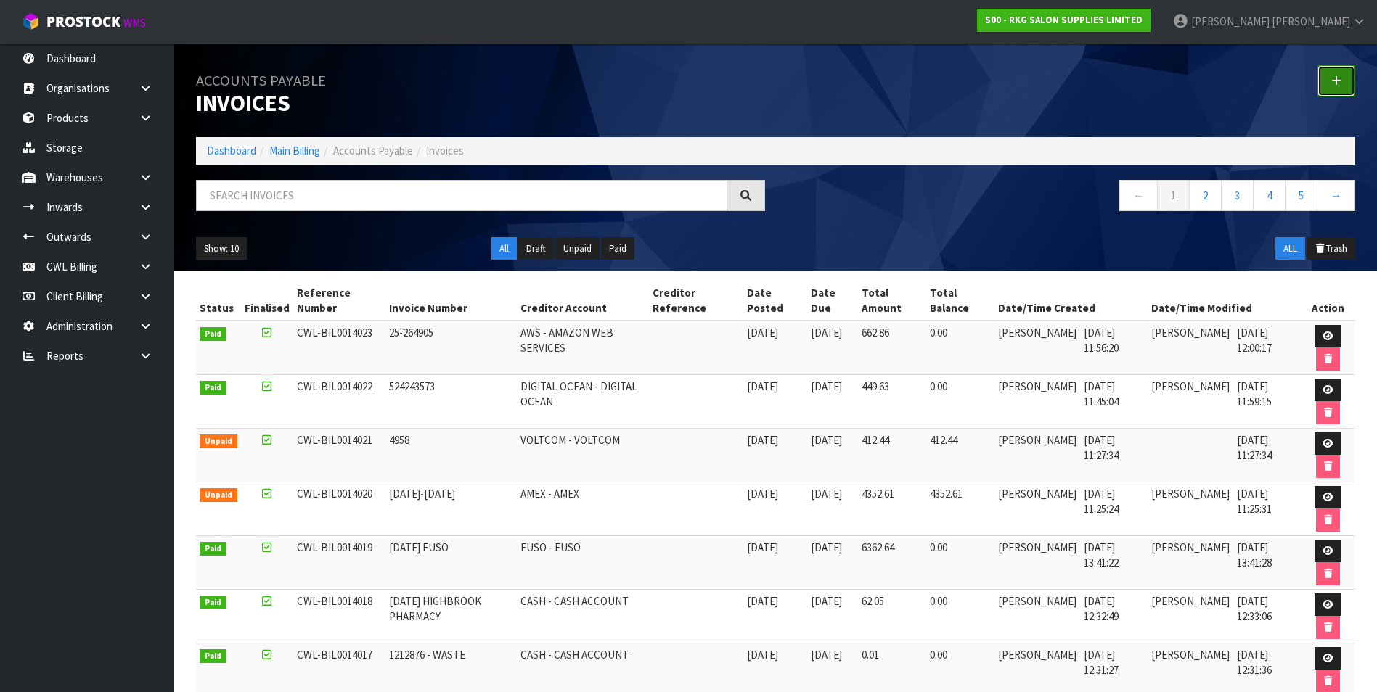
click at [1340, 84] on icon at bounding box center [1336, 80] width 10 height 11
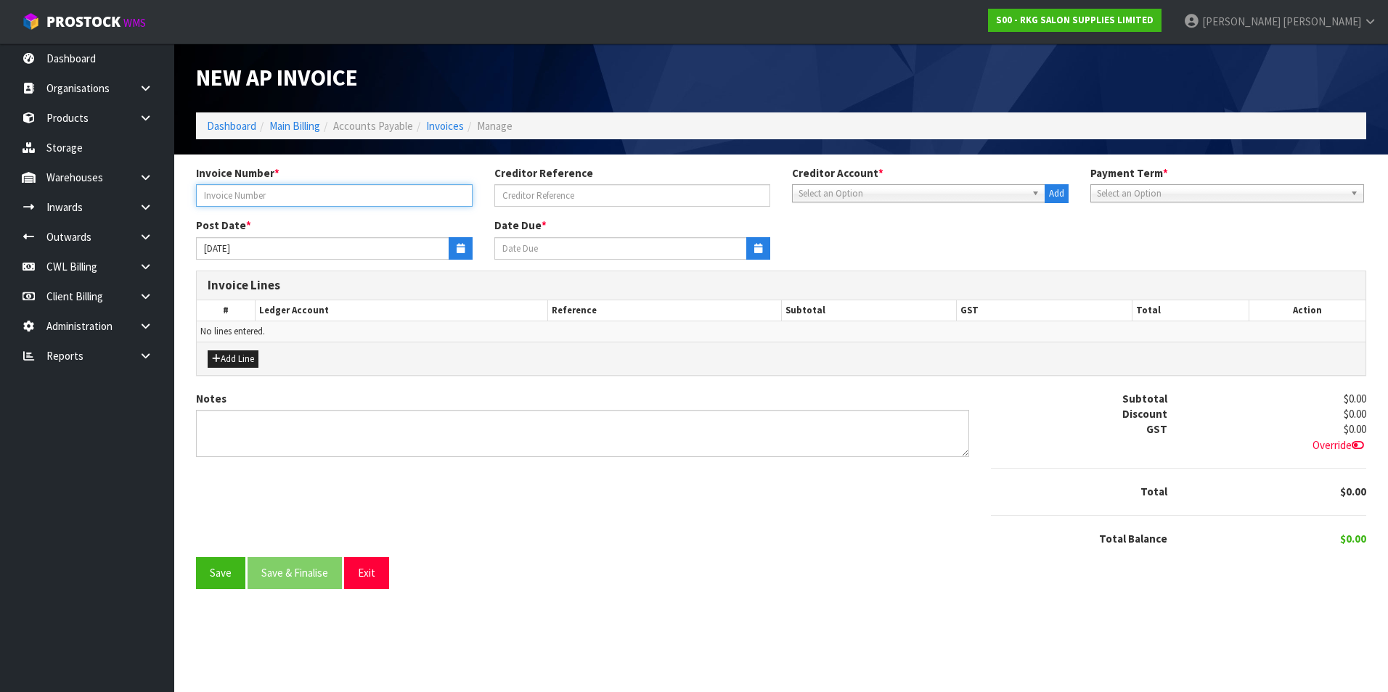
click at [332, 191] on input "text" at bounding box center [334, 195] width 276 height 22
click at [837, 189] on span "Select an Option" at bounding box center [911, 193] width 227 height 17
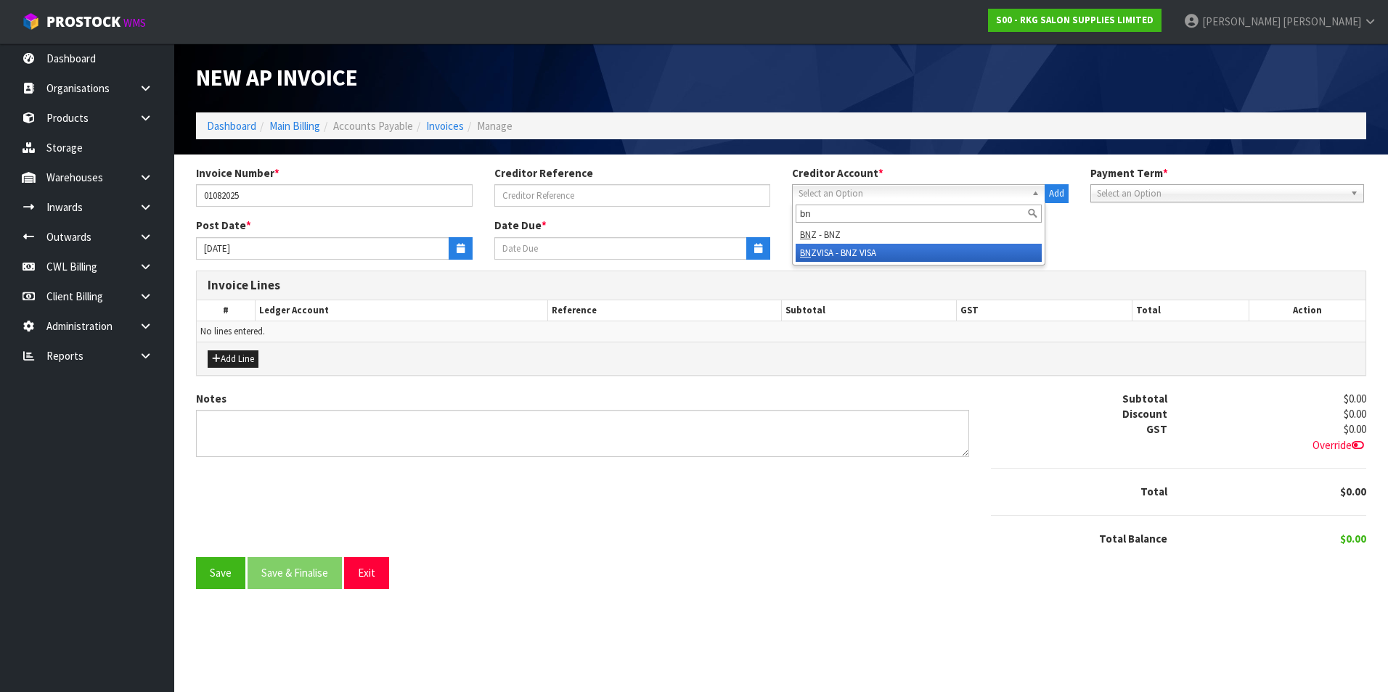
drag, startPoint x: 919, startPoint y: 252, endPoint x: 806, endPoint y: 257, distance: 112.6
click at [917, 252] on li "BN ZVISA - BNZ VISA" at bounding box center [918, 253] width 246 height 18
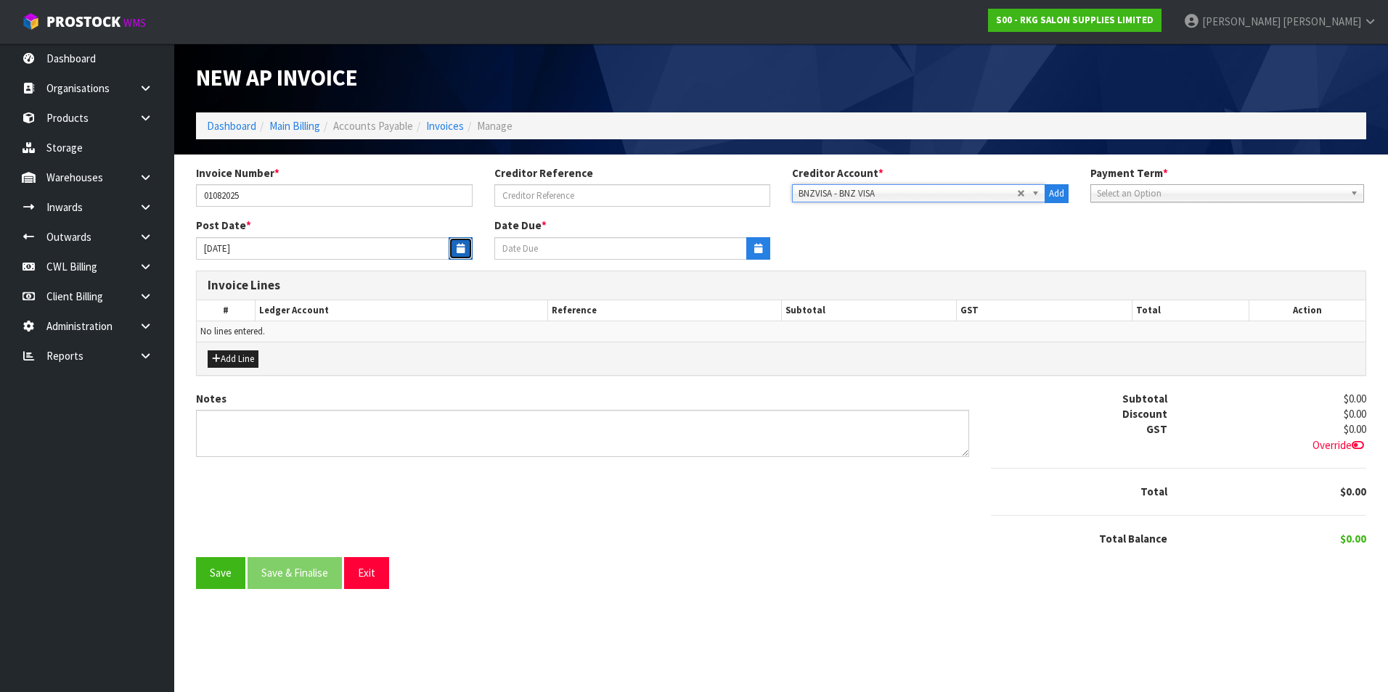
click at [457, 242] on button "button" at bounding box center [460, 248] width 24 height 22
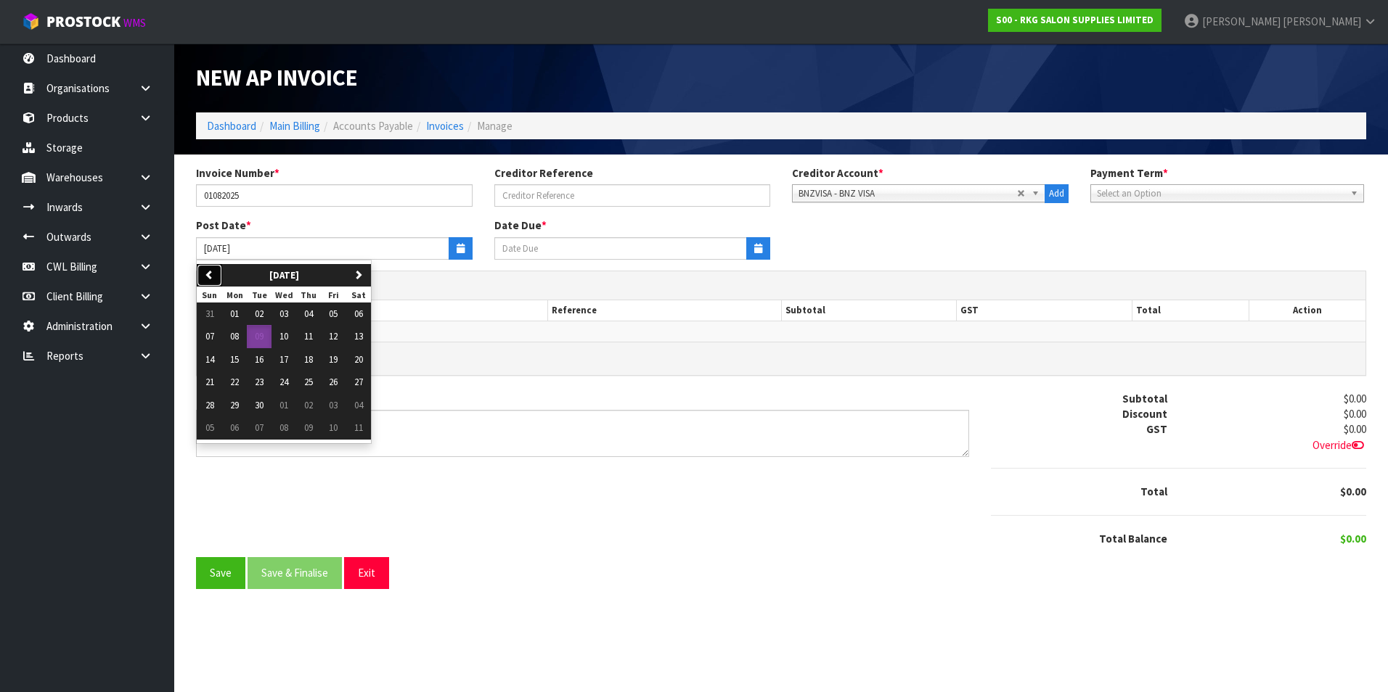
click at [213, 272] on icon "button" at bounding box center [209, 274] width 9 height 9
click at [337, 313] on span "01" at bounding box center [333, 314] width 9 height 12
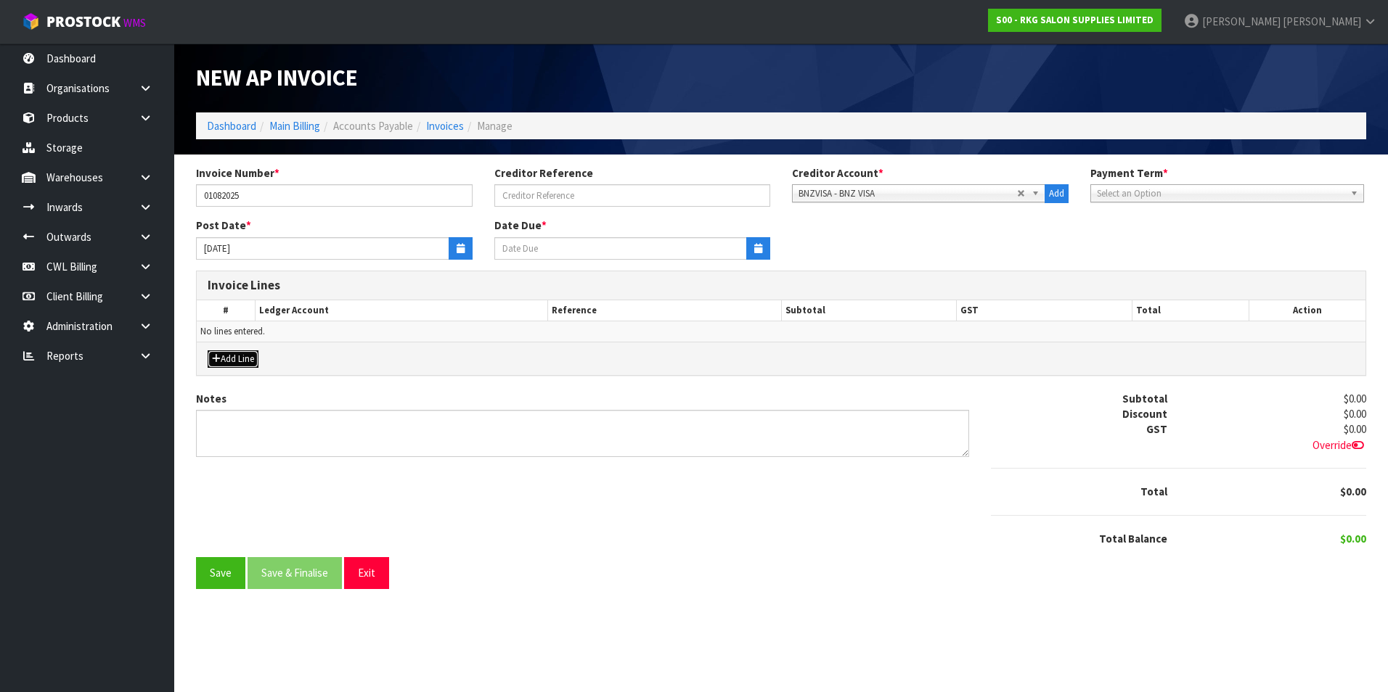
click at [222, 356] on button "Add Line" at bounding box center [233, 359] width 51 height 17
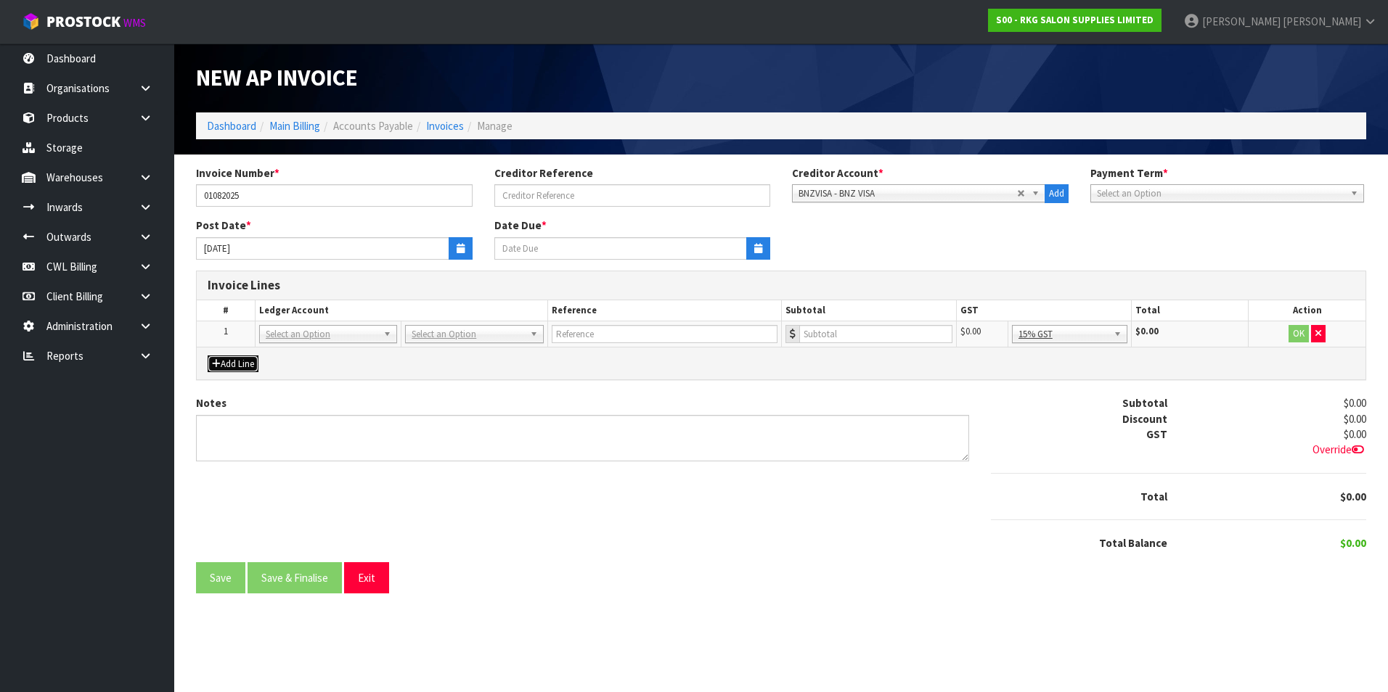
drag, startPoint x: 304, startPoint y: 335, endPoint x: 292, endPoint y: 349, distance: 19.0
click at [290, 349] on input "text" at bounding box center [328, 354] width 131 height 18
click at [634, 329] on input "text" at bounding box center [665, 334] width 226 height 18
drag, startPoint x: 1094, startPoint y: 415, endPoint x: 1230, endPoint y: 379, distance: 140.5
click at [1294, 334] on button "OK" at bounding box center [1298, 333] width 20 height 17
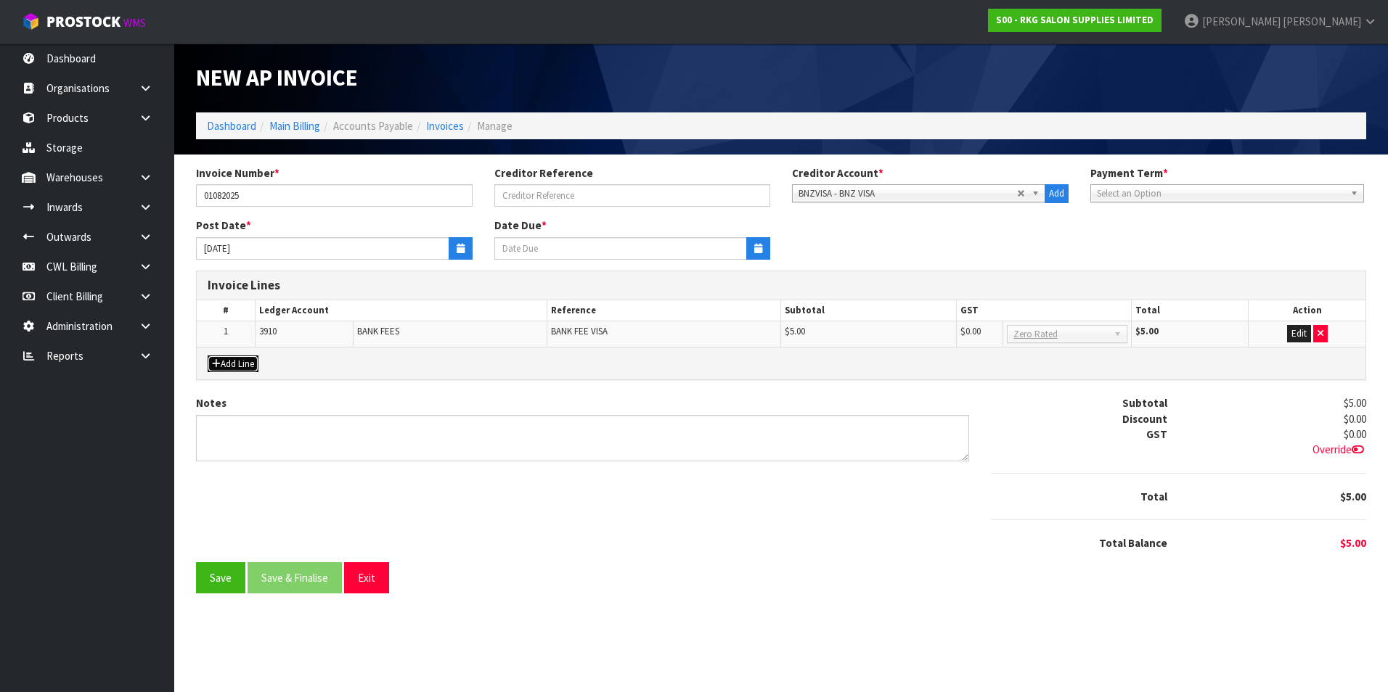
click at [239, 368] on button "Add Line" at bounding box center [233, 364] width 51 height 17
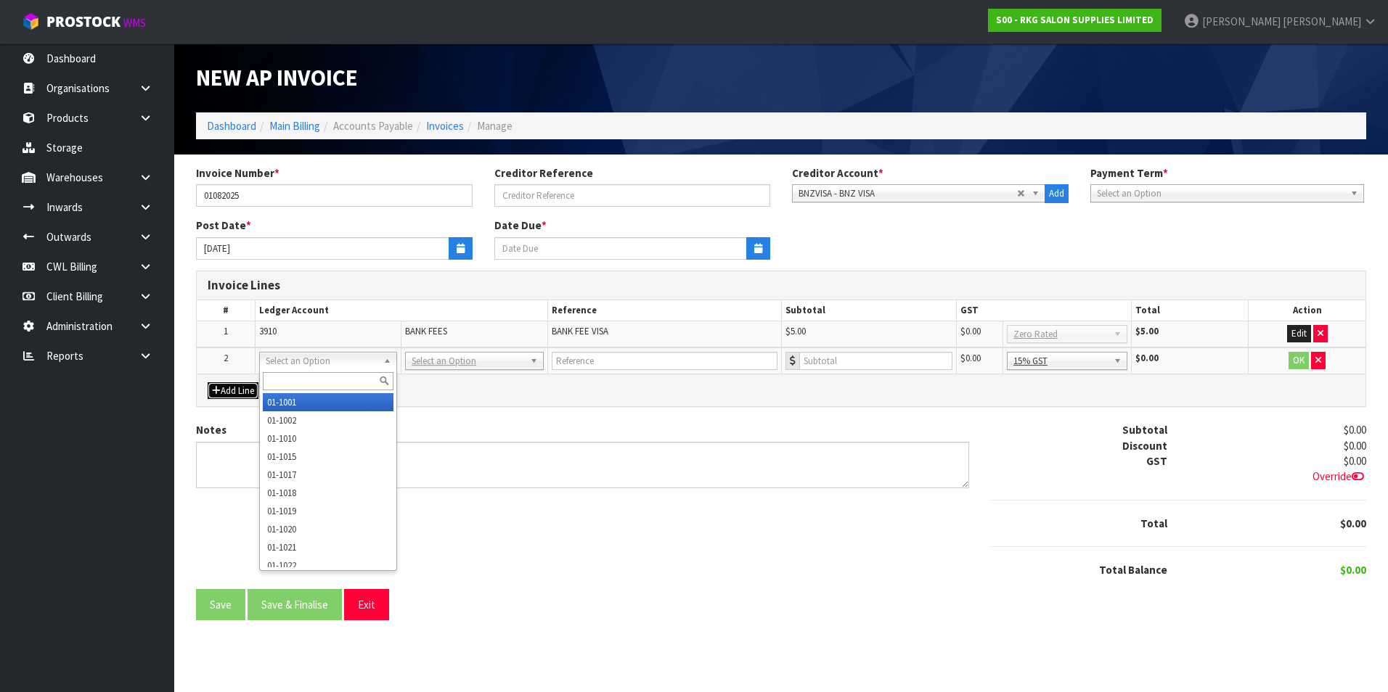
drag, startPoint x: 275, startPoint y: 365, endPoint x: 273, endPoint y: 384, distance: 19.0
click at [272, 384] on input "text" at bounding box center [328, 381] width 131 height 18
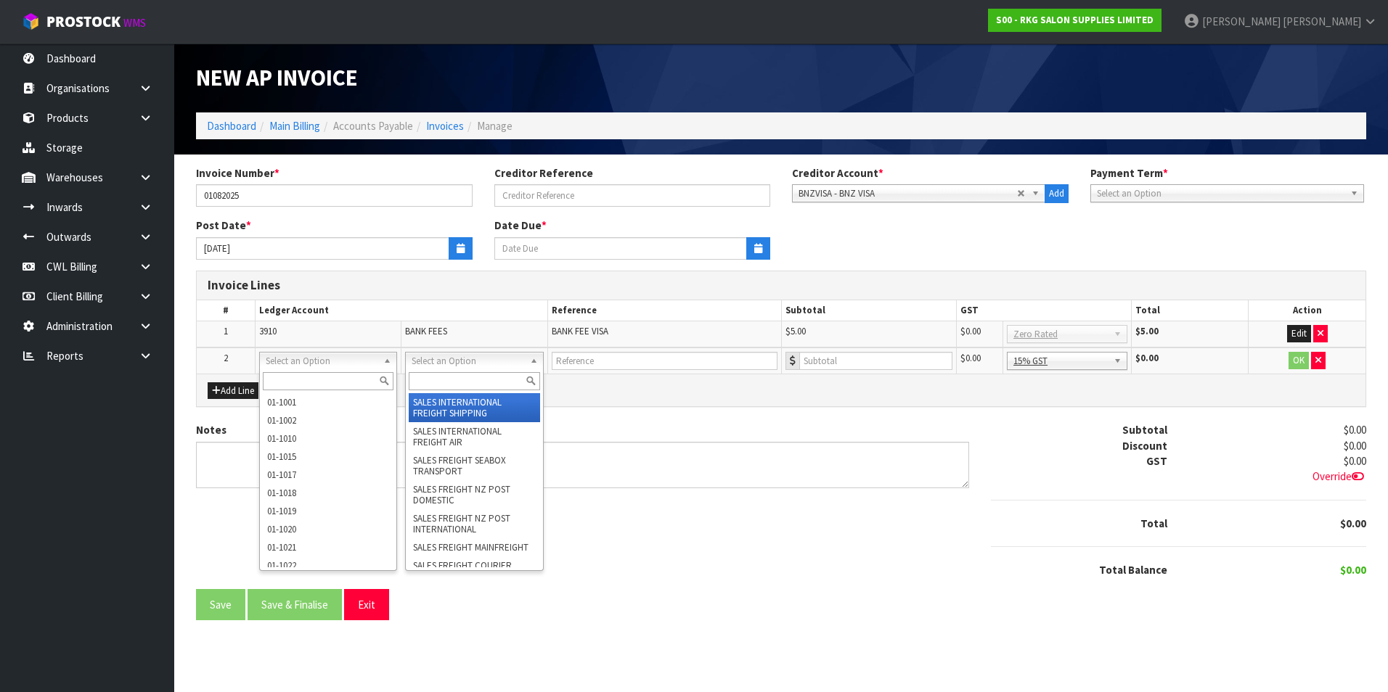
click at [443, 382] on input "text" at bounding box center [474, 381] width 131 height 18
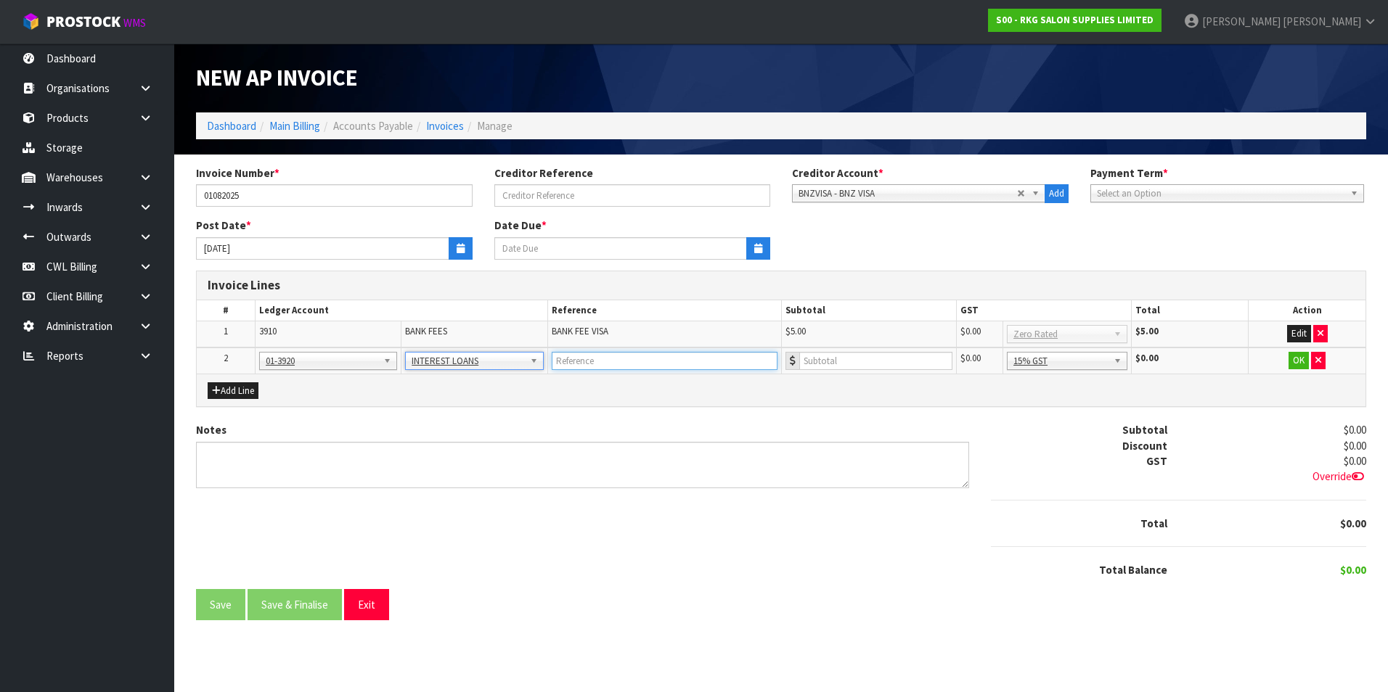
click at [584, 362] on input "text" at bounding box center [665, 361] width 226 height 18
click at [1295, 364] on button "OK" at bounding box center [1298, 360] width 20 height 17
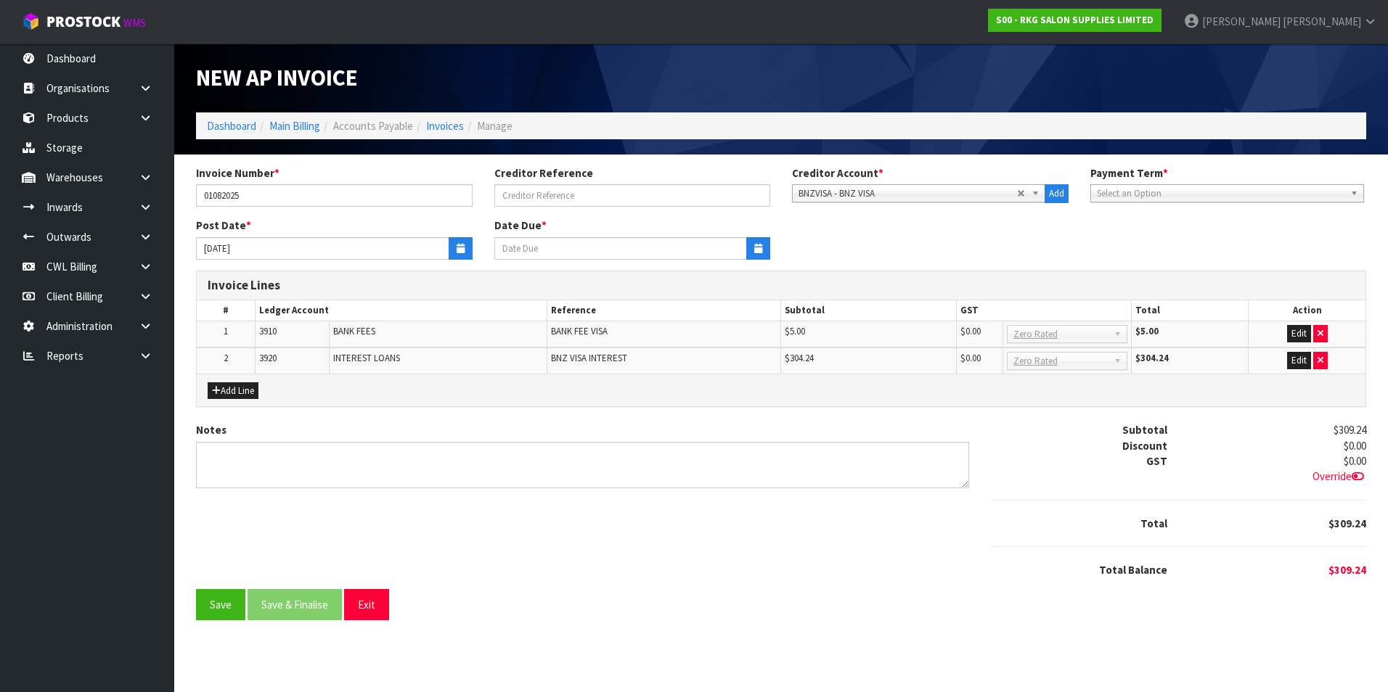
click at [1181, 196] on span "Select an Option" at bounding box center [1220, 193] width 247 height 17
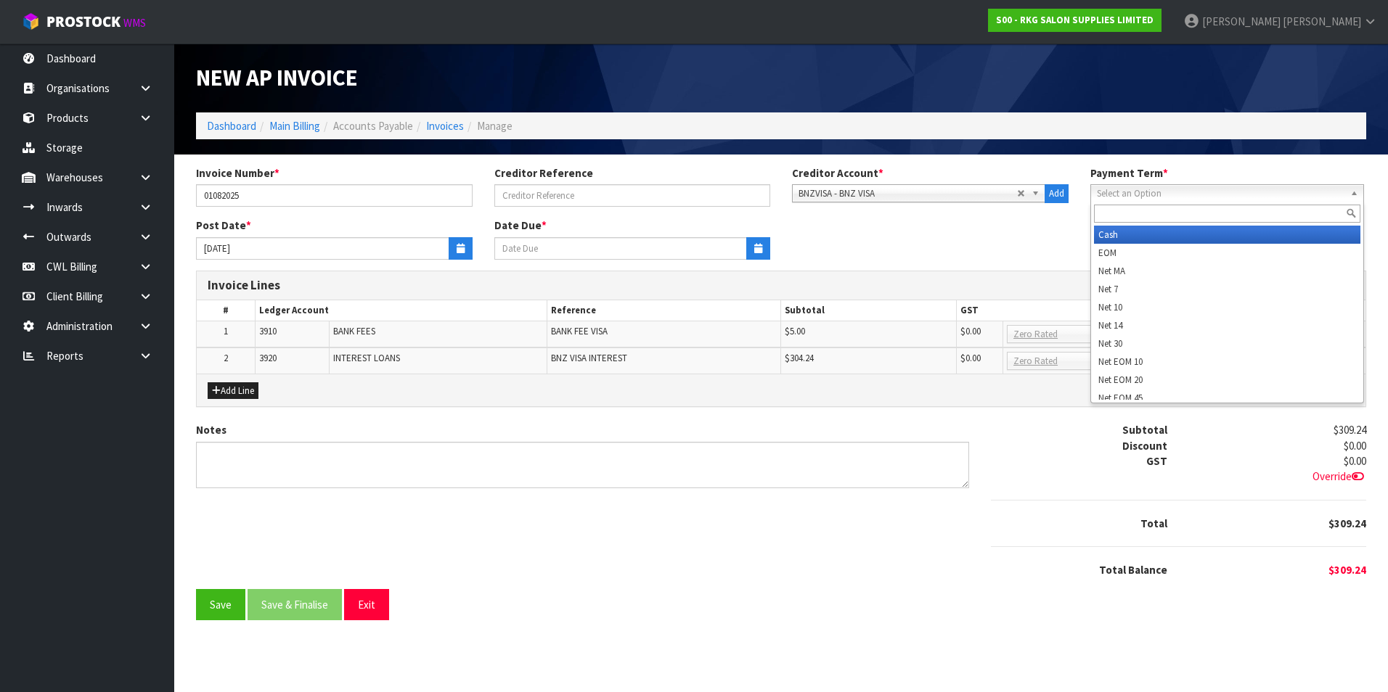
click at [1147, 233] on li "Cash" at bounding box center [1227, 235] width 266 height 18
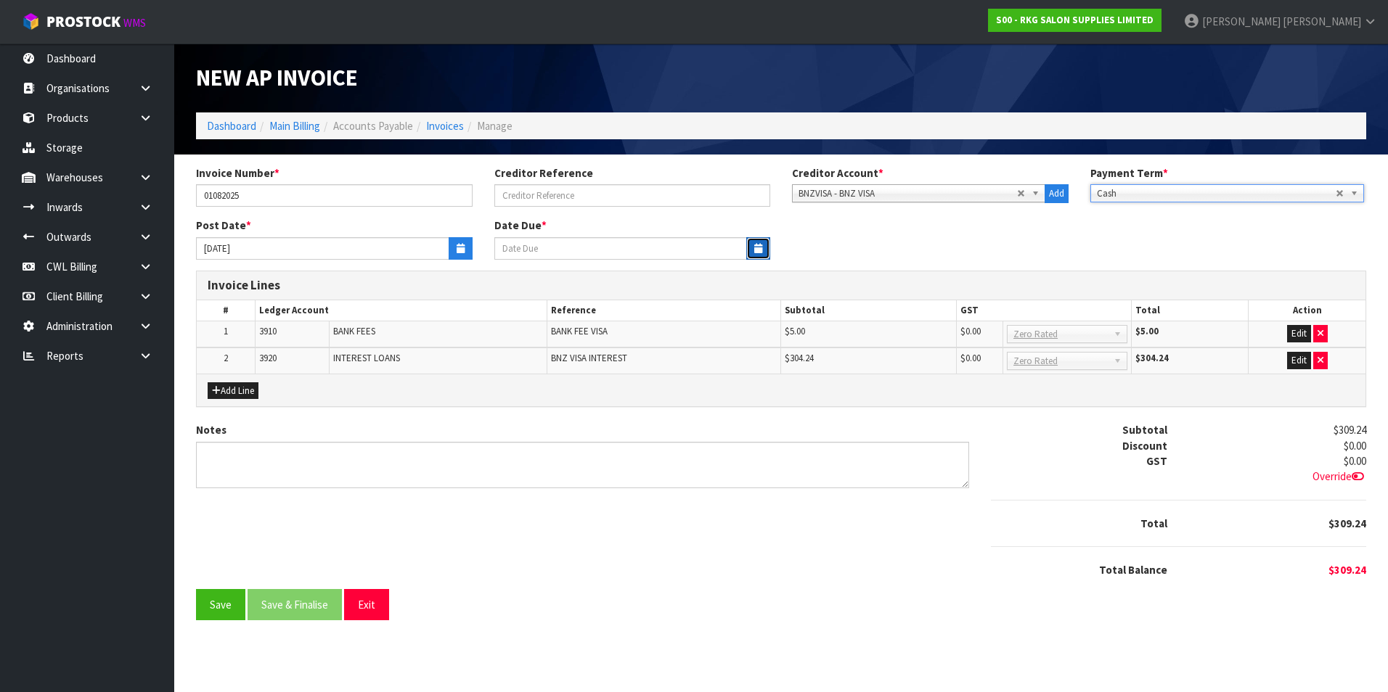
click at [754, 247] on icon "button" at bounding box center [758, 248] width 8 height 9
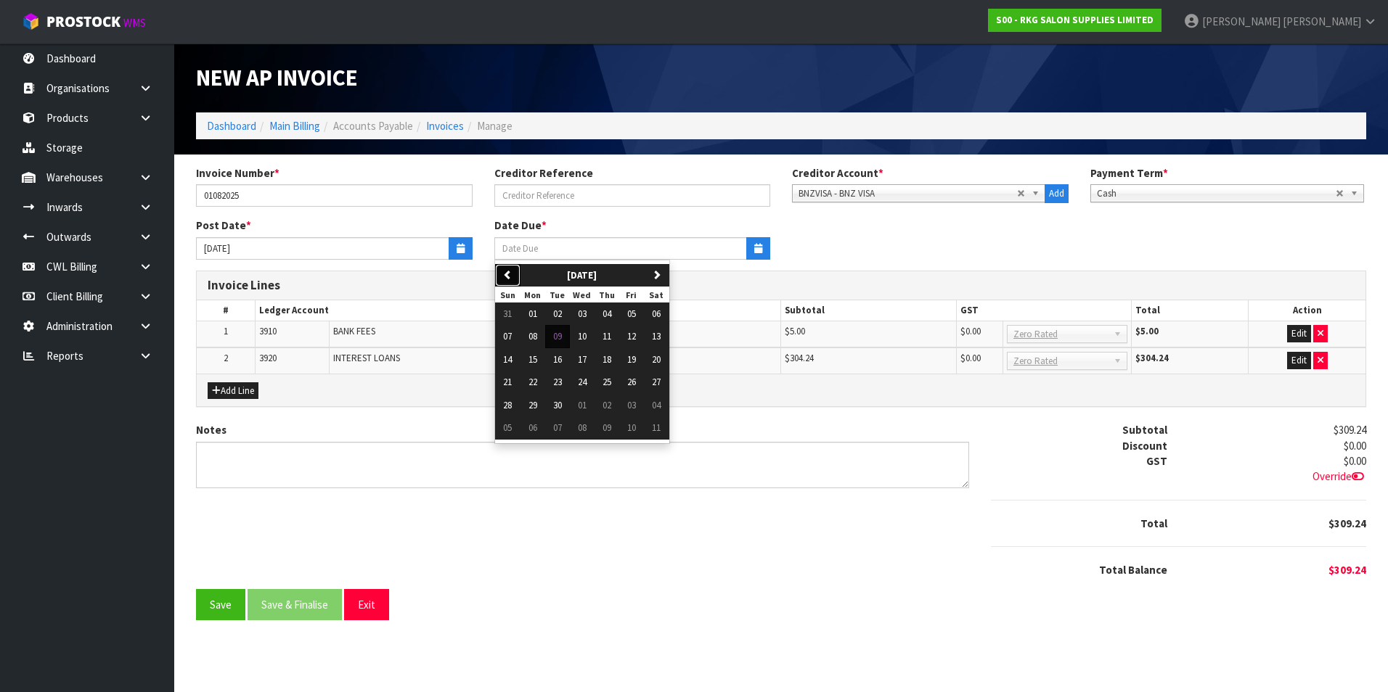
click at [511, 271] on icon "button" at bounding box center [507, 274] width 9 height 9
click at [635, 316] on span "01" at bounding box center [631, 314] width 9 height 12
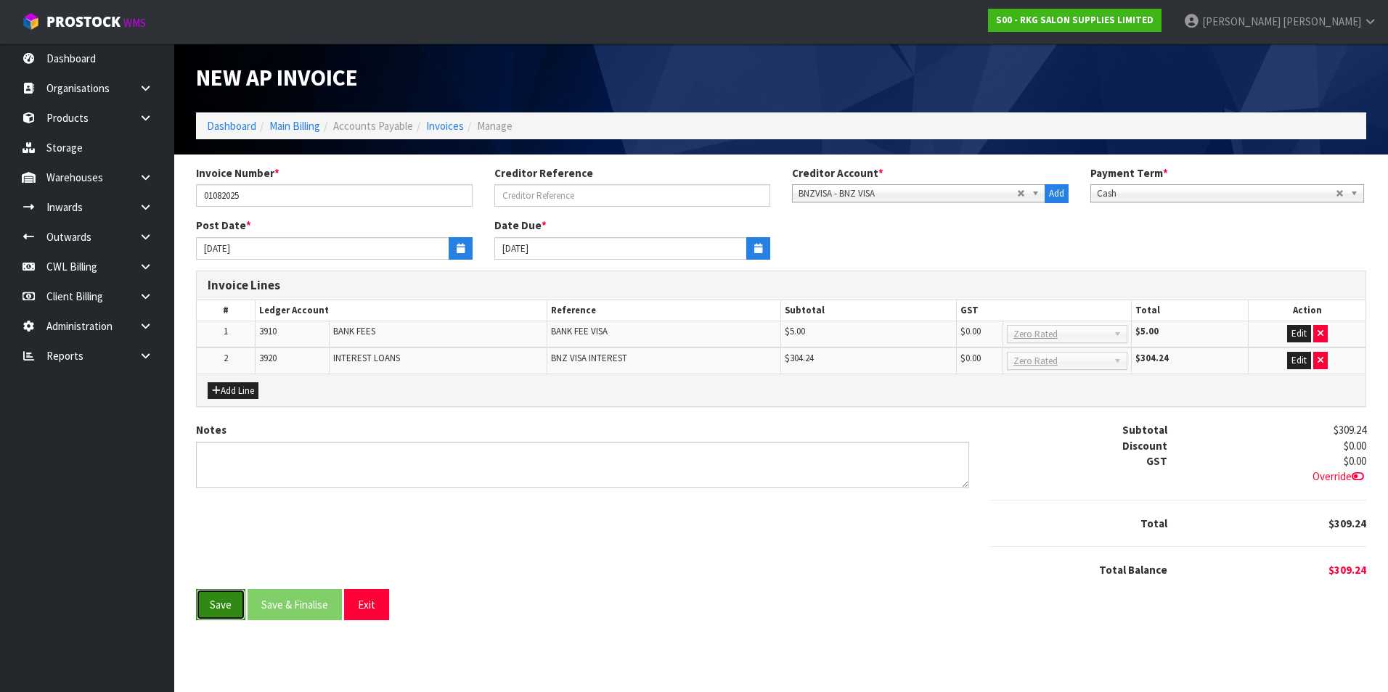
click at [226, 605] on button "Save" at bounding box center [220, 604] width 49 height 31
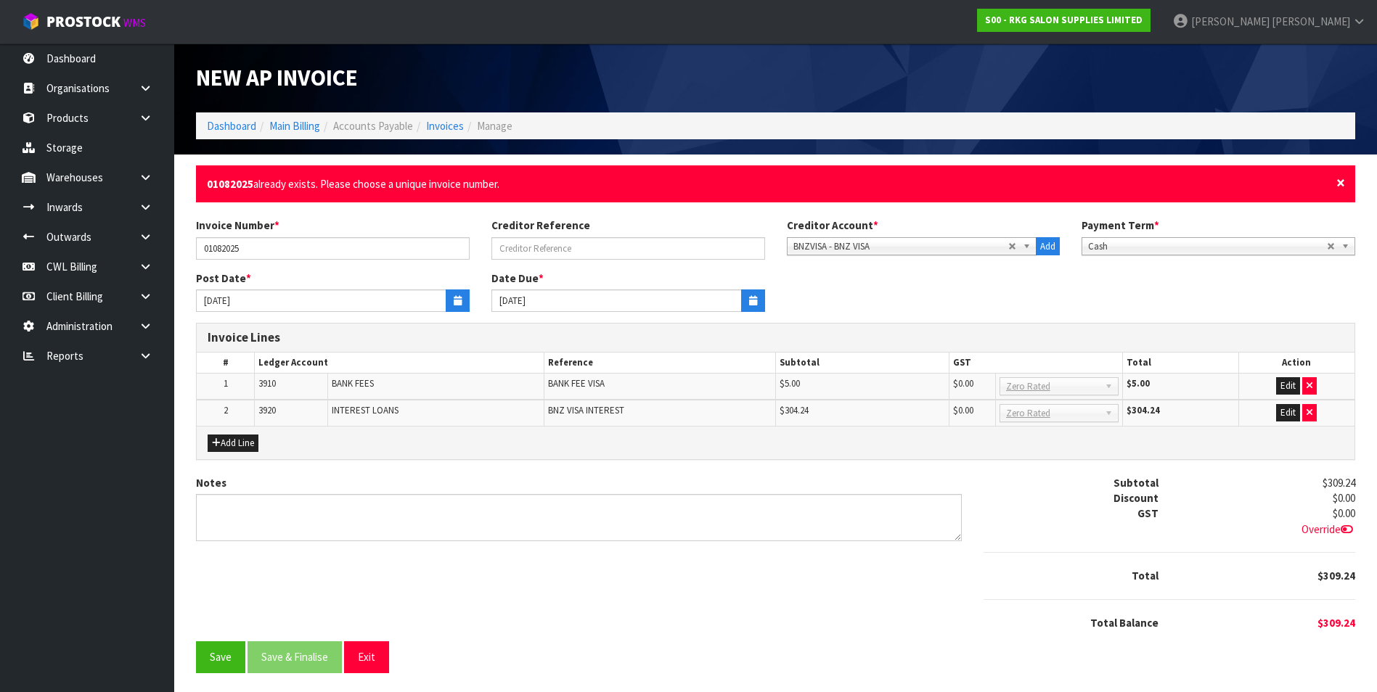
drag, startPoint x: 1343, startPoint y: 182, endPoint x: 856, endPoint y: 175, distance: 486.3
click at [1340, 181] on span "×" at bounding box center [1340, 183] width 9 height 20
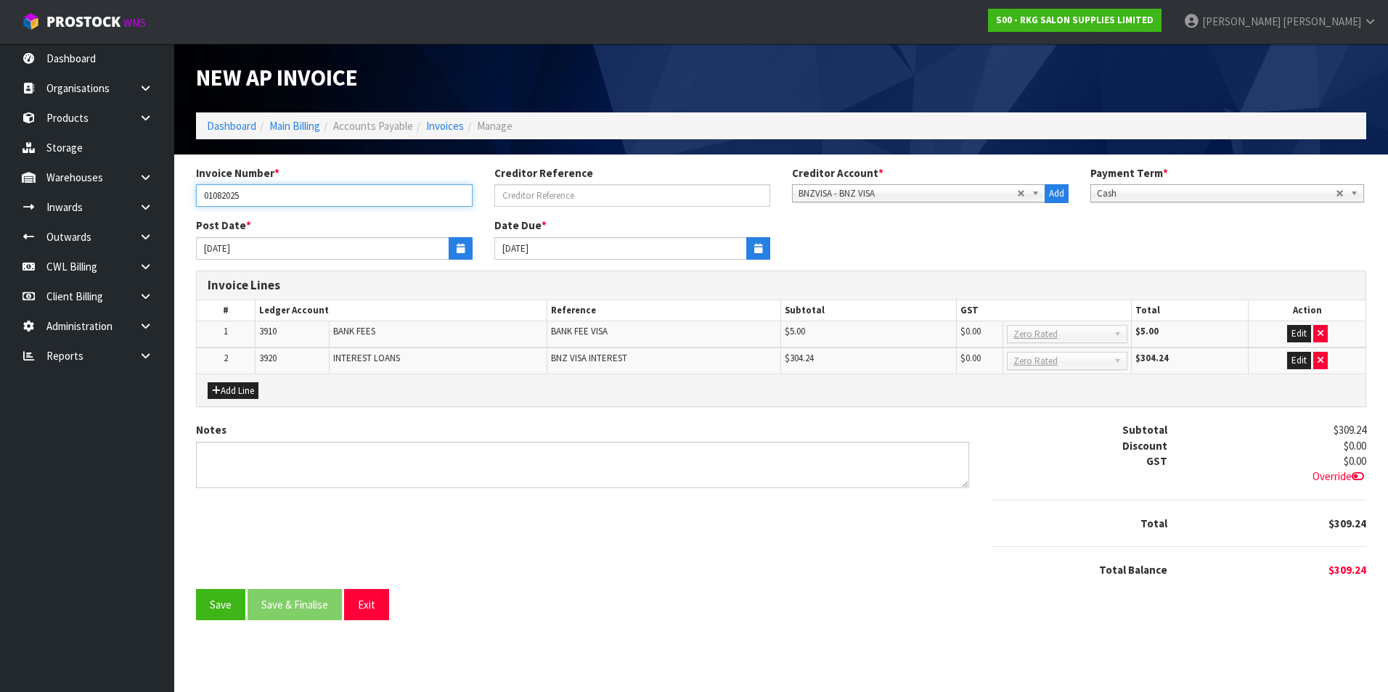
click at [294, 202] on input "01082025" at bounding box center [334, 195] width 276 height 22
click at [228, 600] on button "Save" at bounding box center [220, 604] width 49 height 31
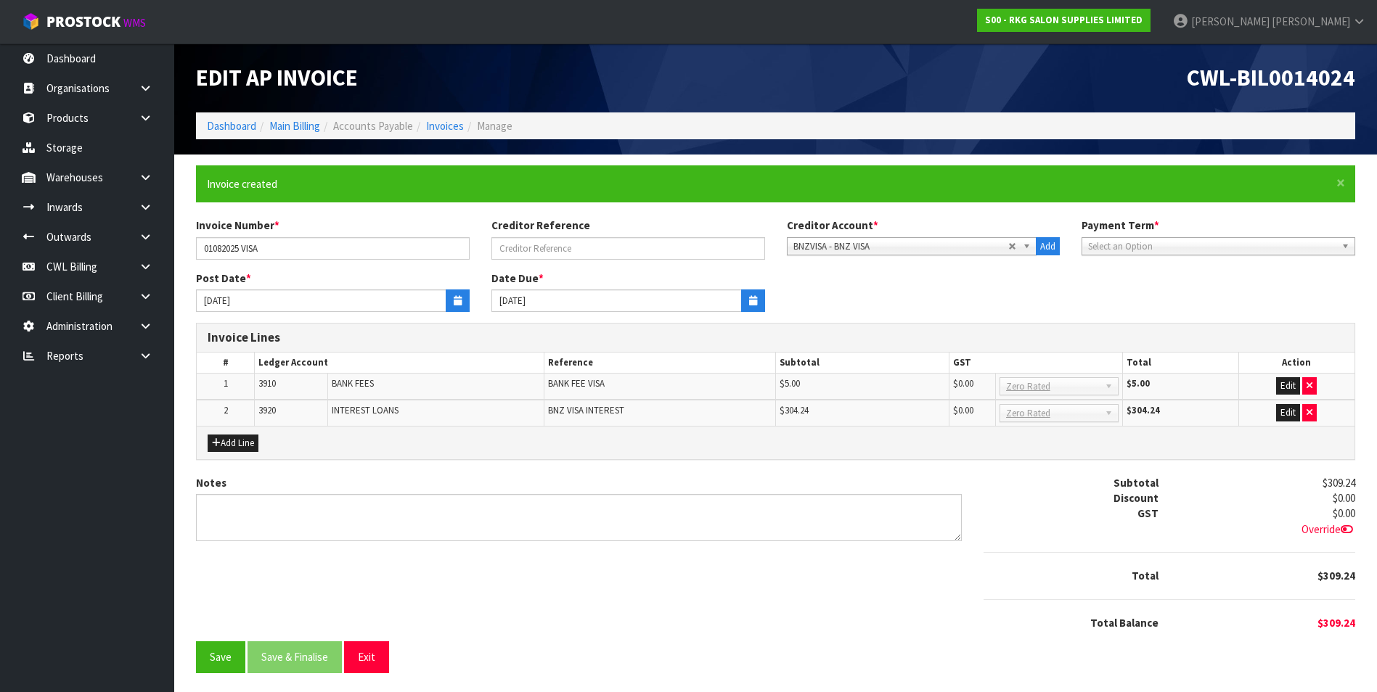
click at [1143, 246] on span "Select an Option" at bounding box center [1207, 246] width 239 height 17
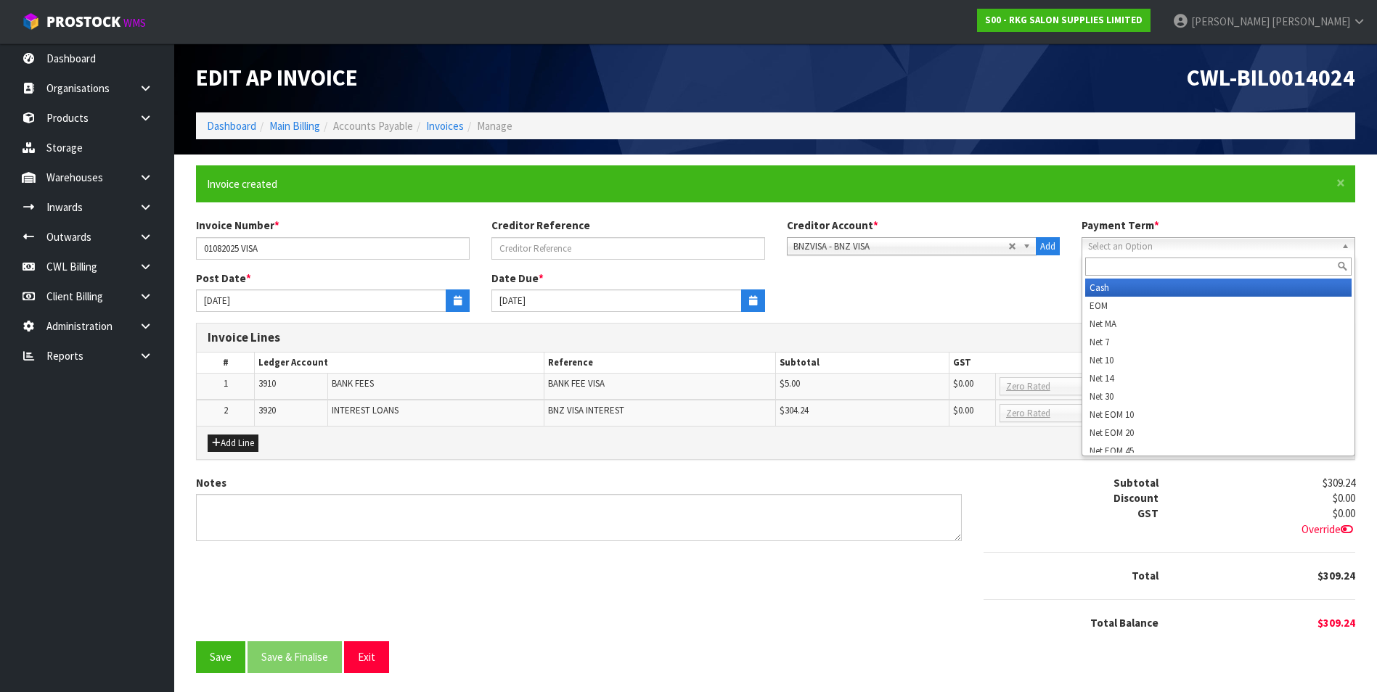
click at [1131, 289] on li "Cash" at bounding box center [1218, 288] width 266 height 18
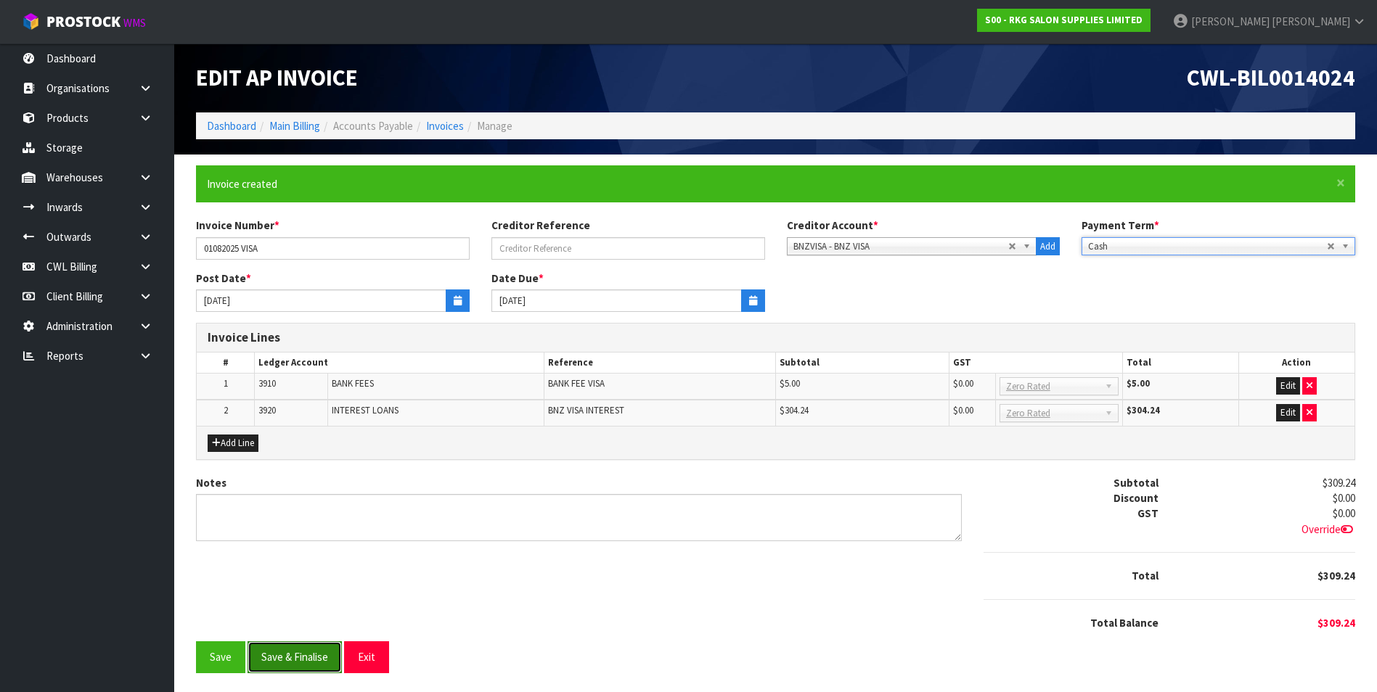
click at [300, 664] on button "Save & Finalise" at bounding box center [294, 657] width 94 height 31
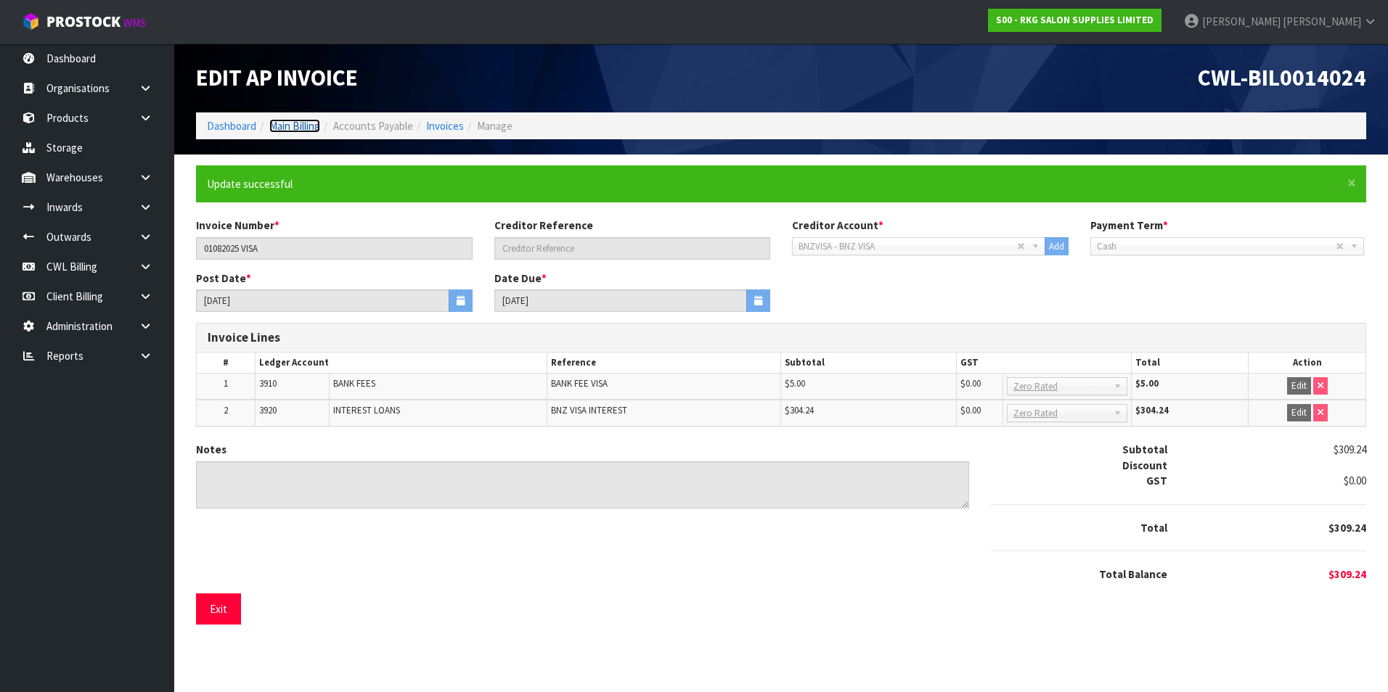
click at [297, 125] on link "Main Billing" at bounding box center [294, 126] width 51 height 14
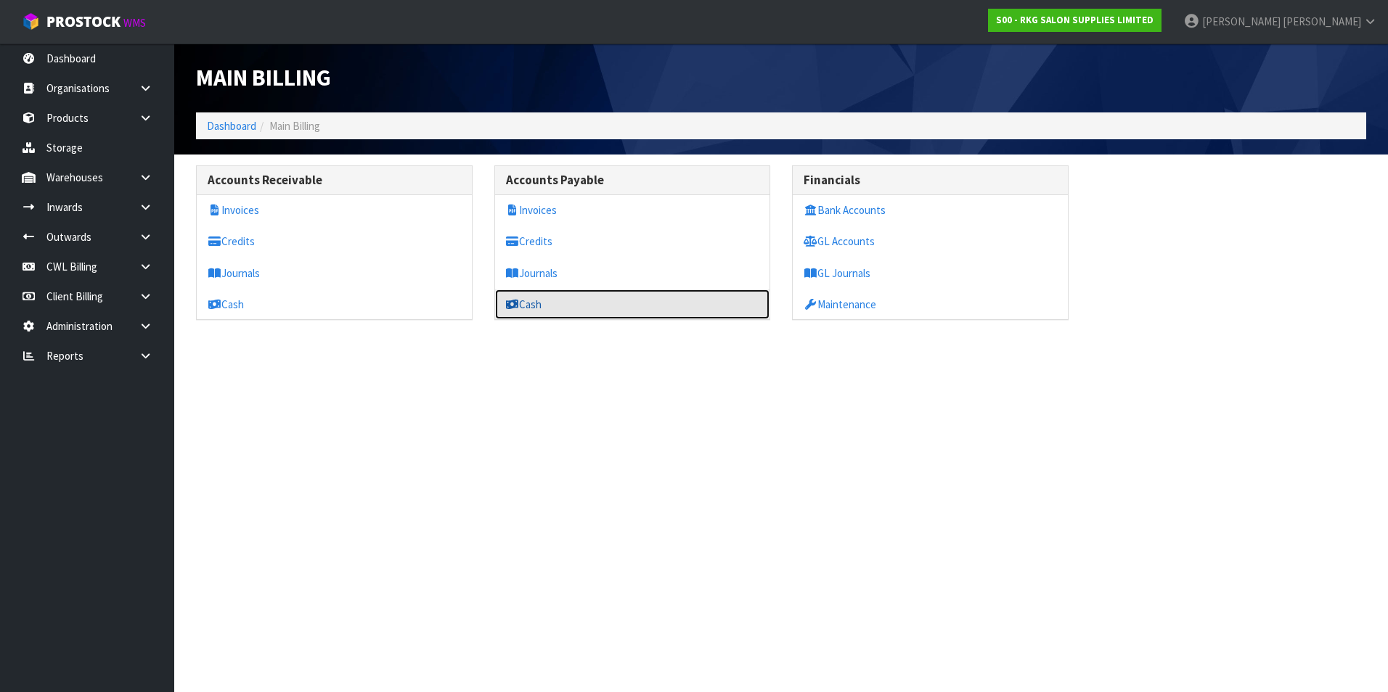
click at [557, 307] on link "Cash" at bounding box center [632, 305] width 275 height 30
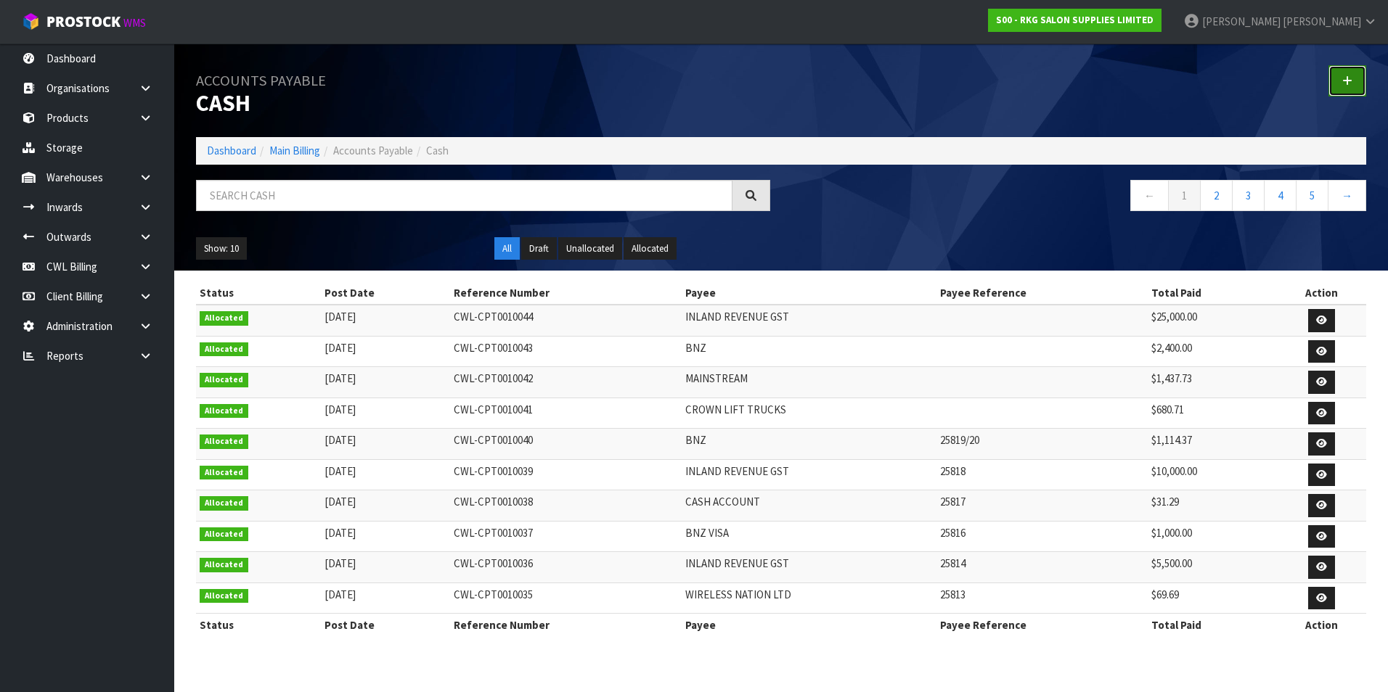
click at [1350, 80] on icon at bounding box center [1347, 80] width 10 height 11
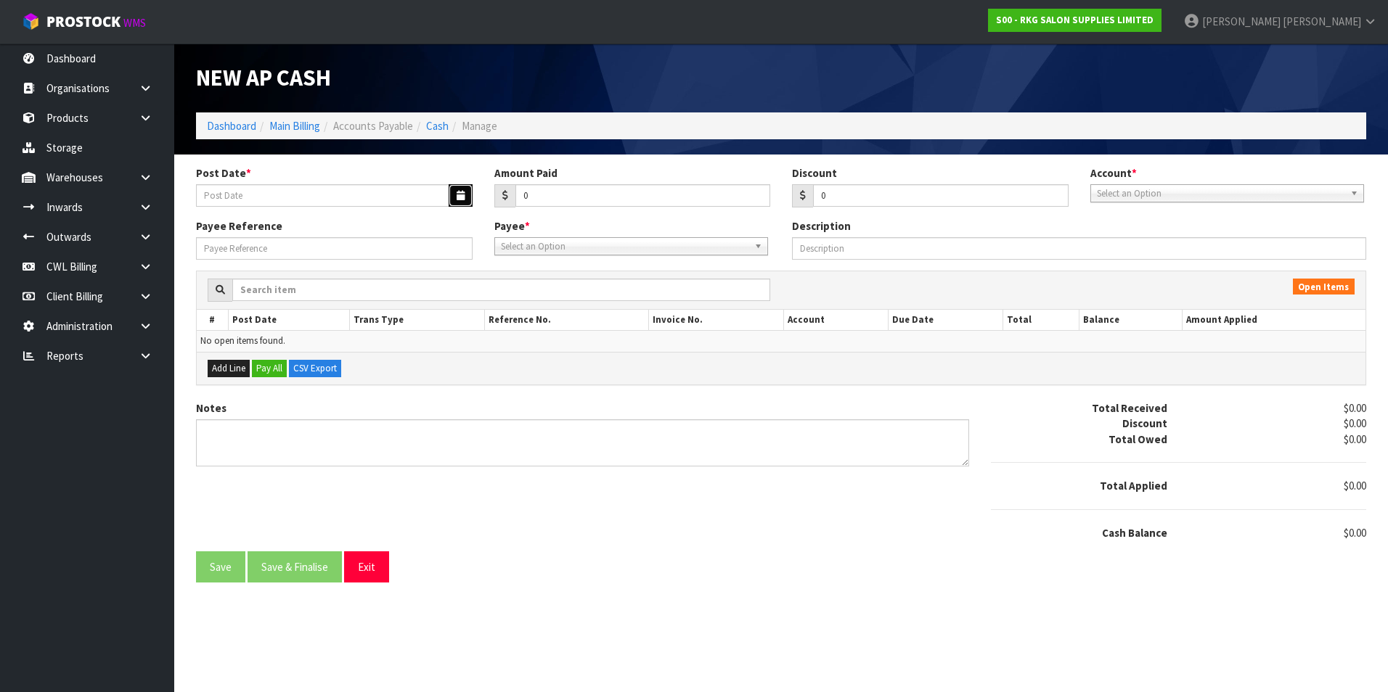
click at [456, 194] on icon "button" at bounding box center [460, 195] width 8 height 9
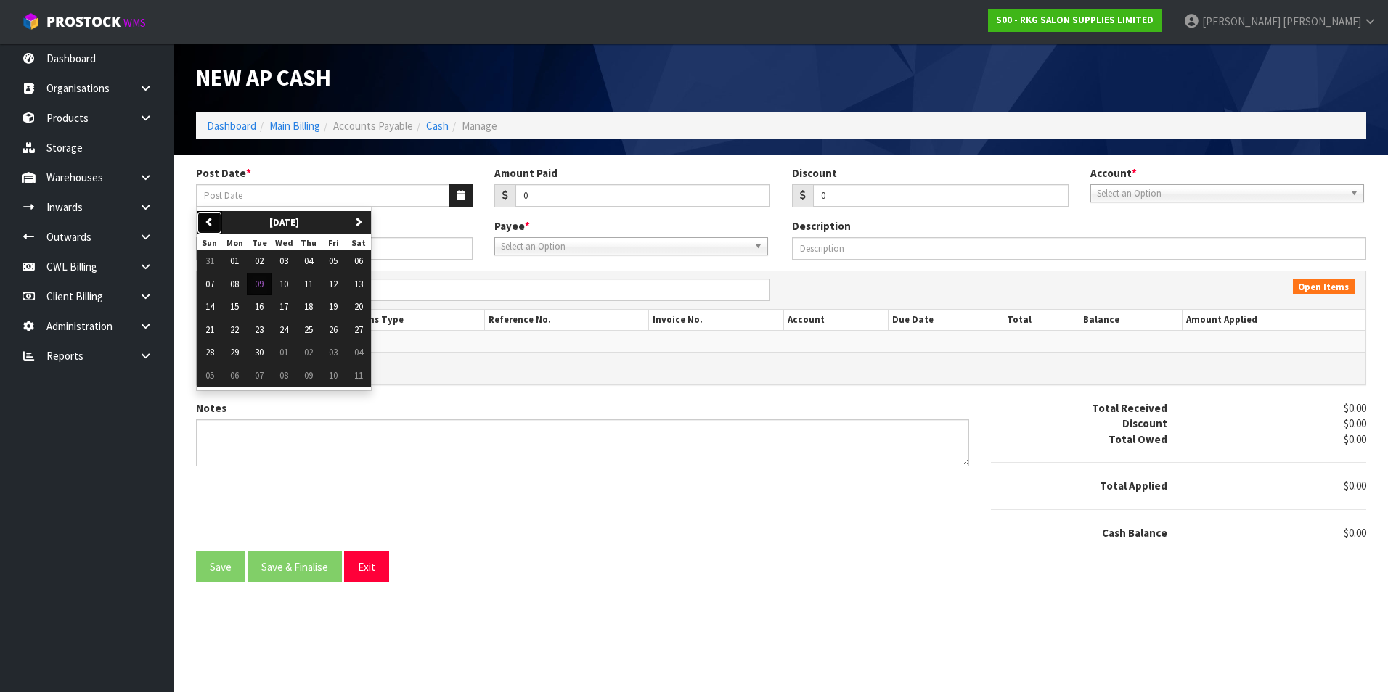
click at [216, 224] on button "previous" at bounding box center [209, 222] width 25 height 23
click at [337, 261] on span "01" at bounding box center [333, 261] width 9 height 12
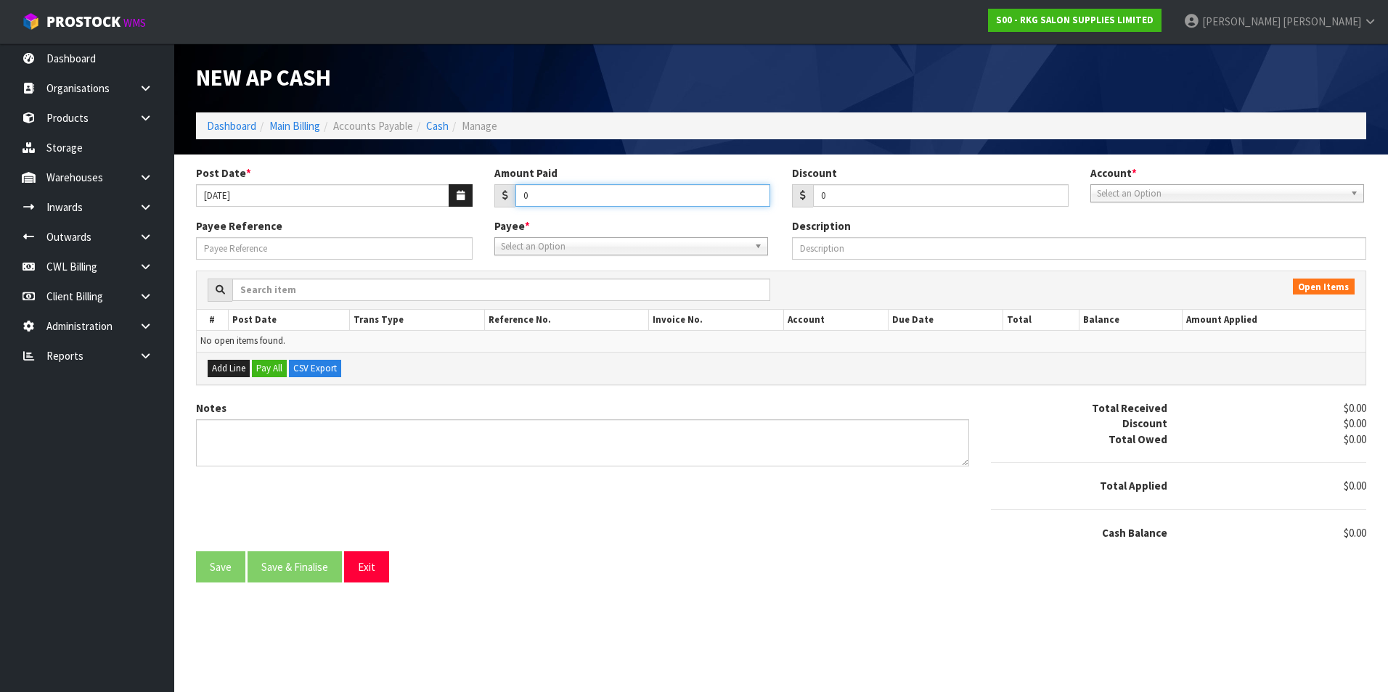
click at [598, 197] on input "0" at bounding box center [642, 195] width 255 height 22
click at [1135, 192] on span "Select an Option" at bounding box center [1220, 193] width 247 height 17
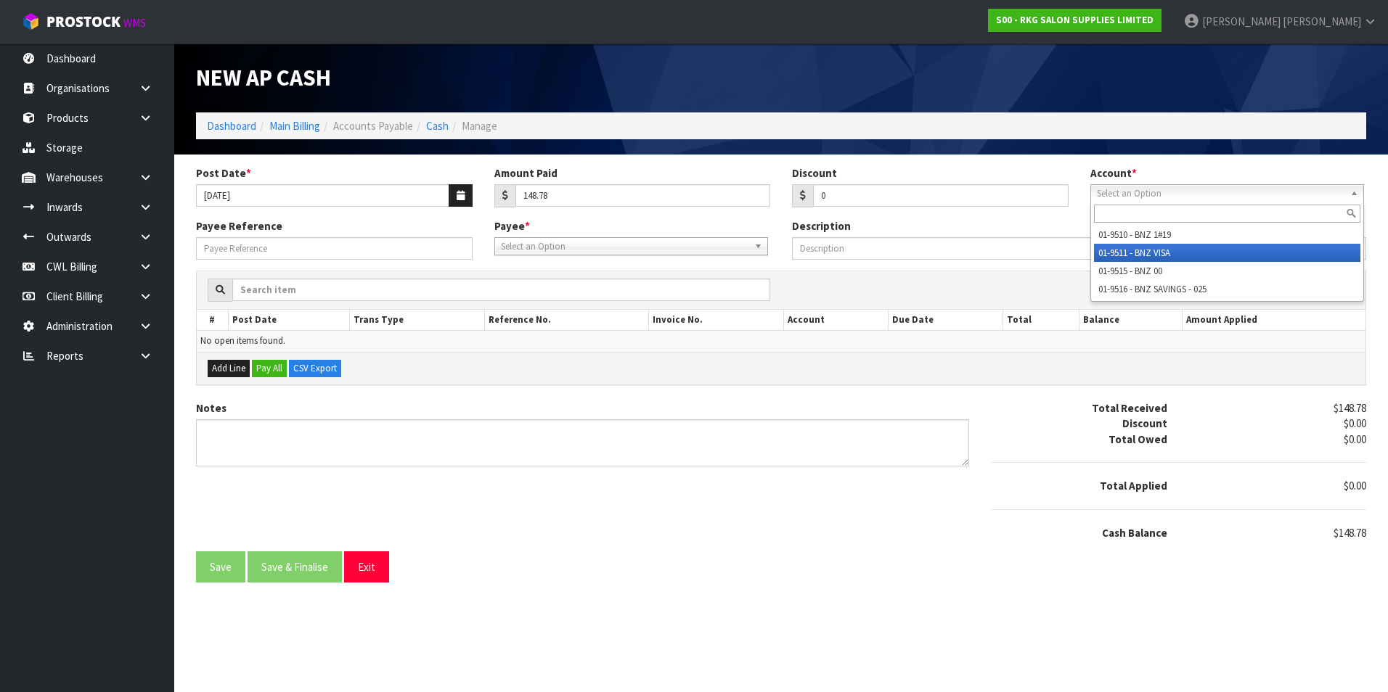
click at [1157, 253] on li "01-9511 - BNZ VISA" at bounding box center [1227, 253] width 266 height 18
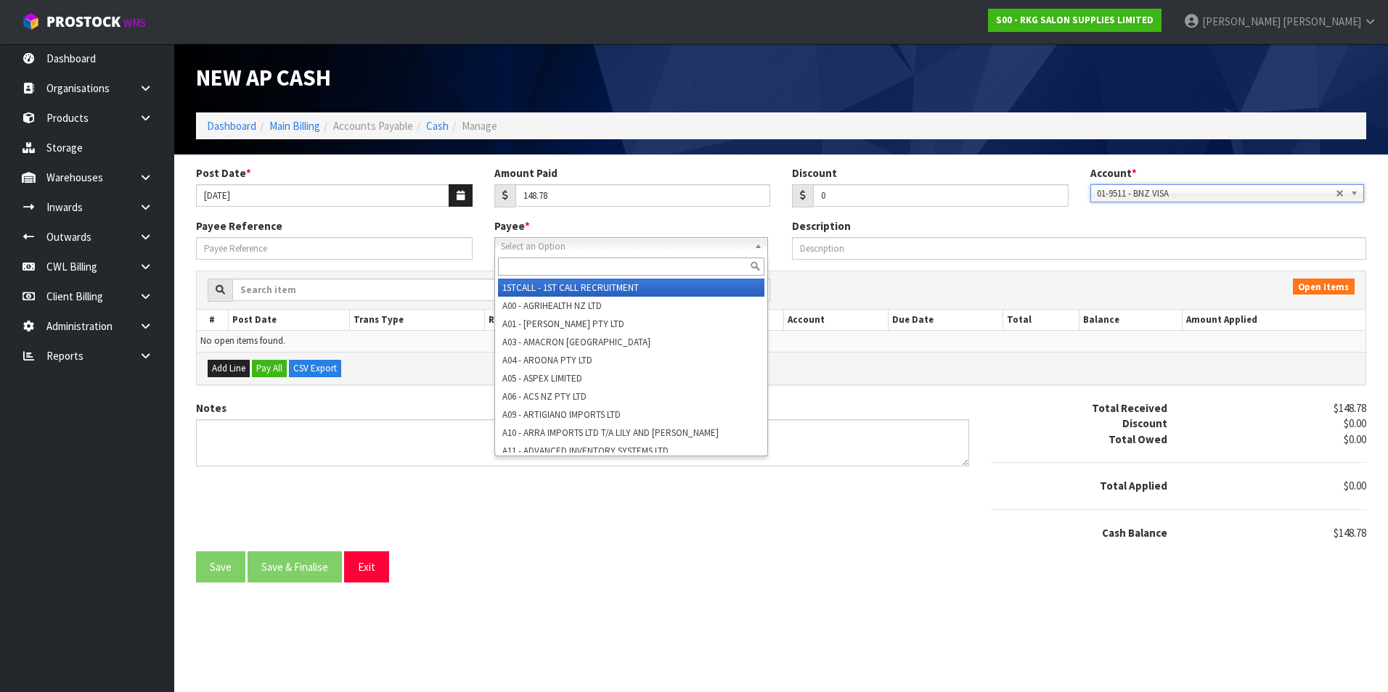
click at [549, 247] on span "Select an Option" at bounding box center [624, 246] width 247 height 17
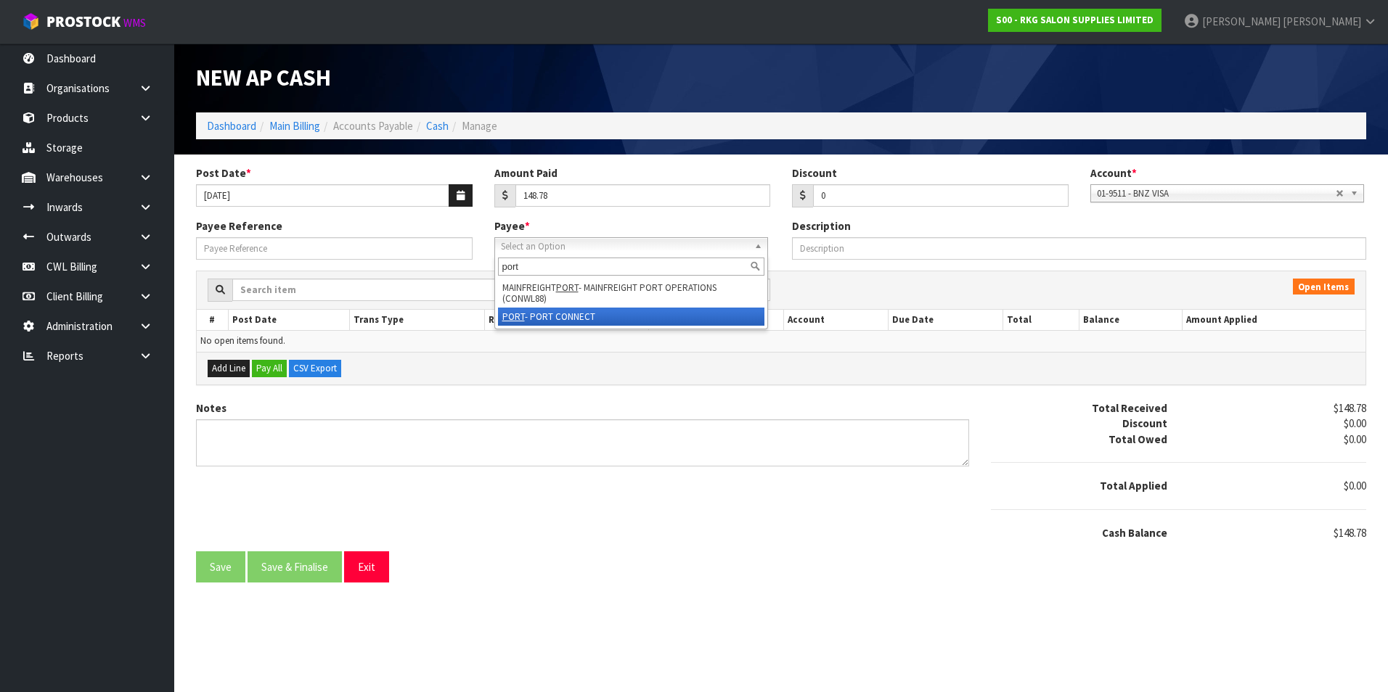
click at [585, 316] on li "PORT - PORT CONNECT" at bounding box center [631, 317] width 266 height 18
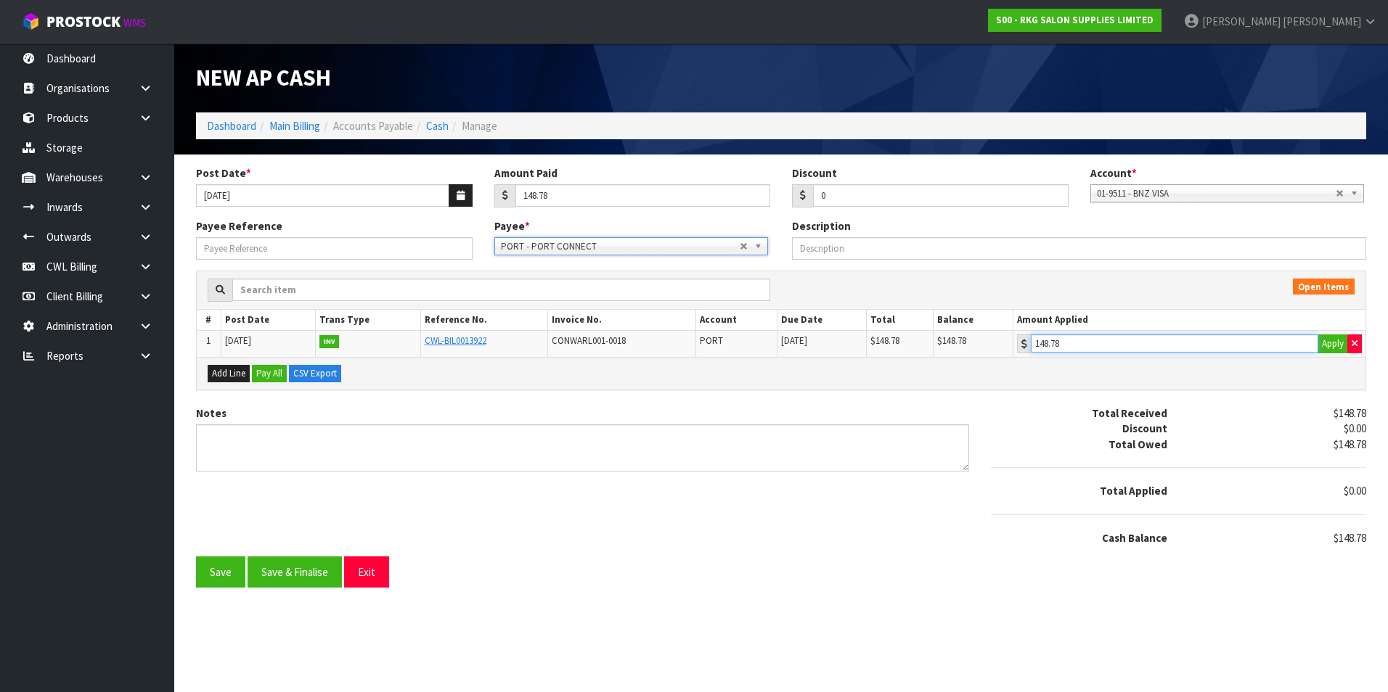
click at [1122, 340] on input "148.78" at bounding box center [1174, 344] width 287 height 18
click at [291, 576] on button "Save & Finalise" at bounding box center [294, 572] width 94 height 31
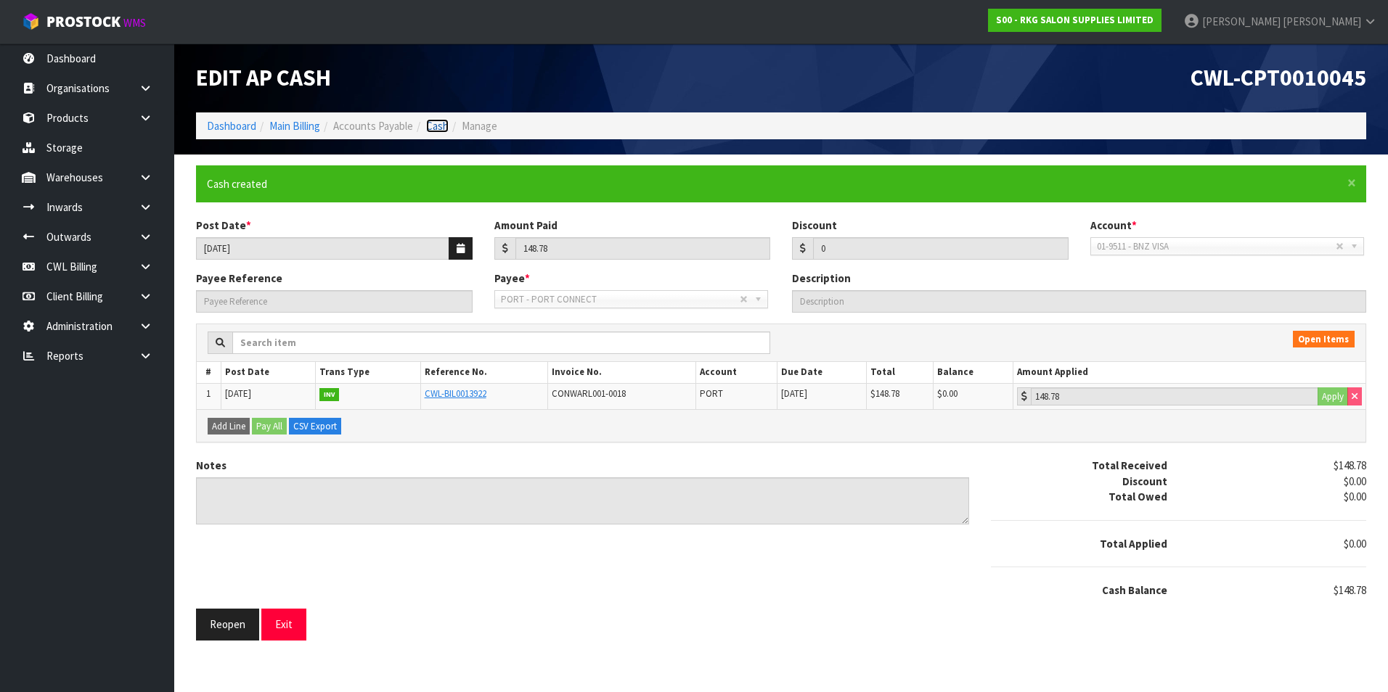
click at [443, 128] on link "Cash" at bounding box center [437, 126] width 22 height 14
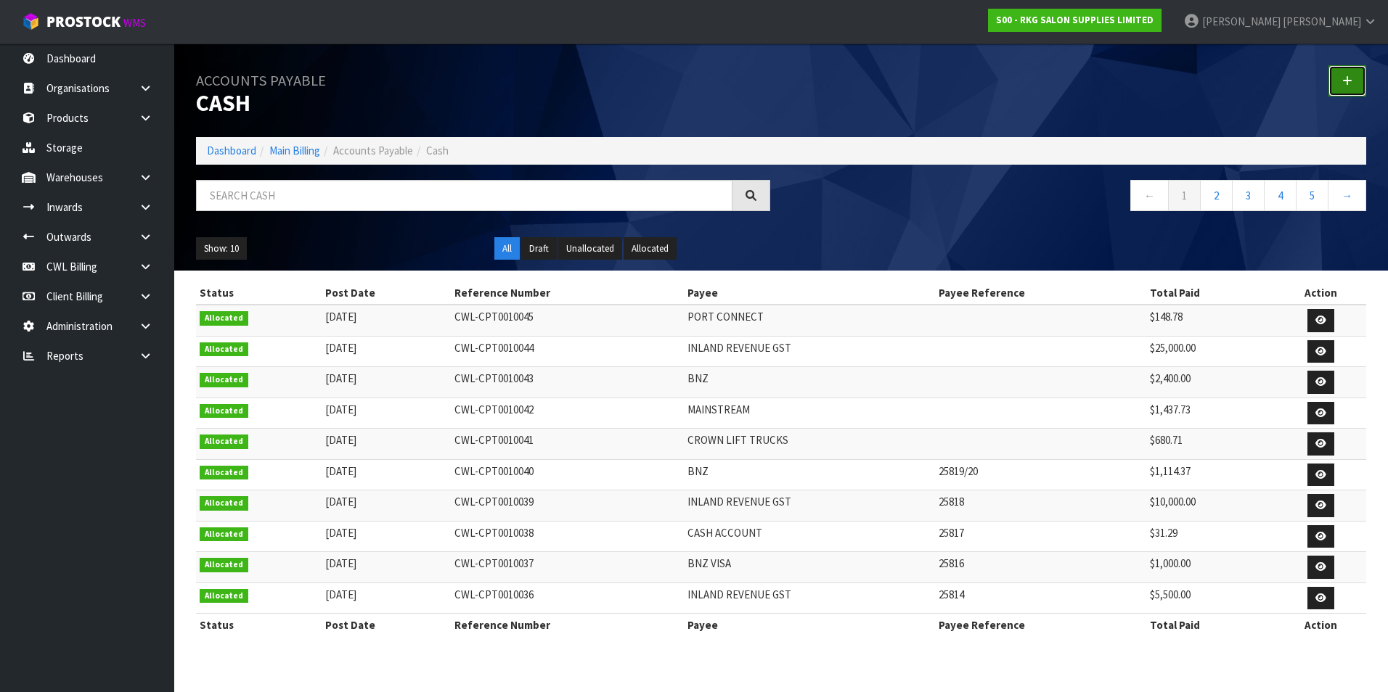
click at [1352, 83] on link at bounding box center [1347, 80] width 38 height 31
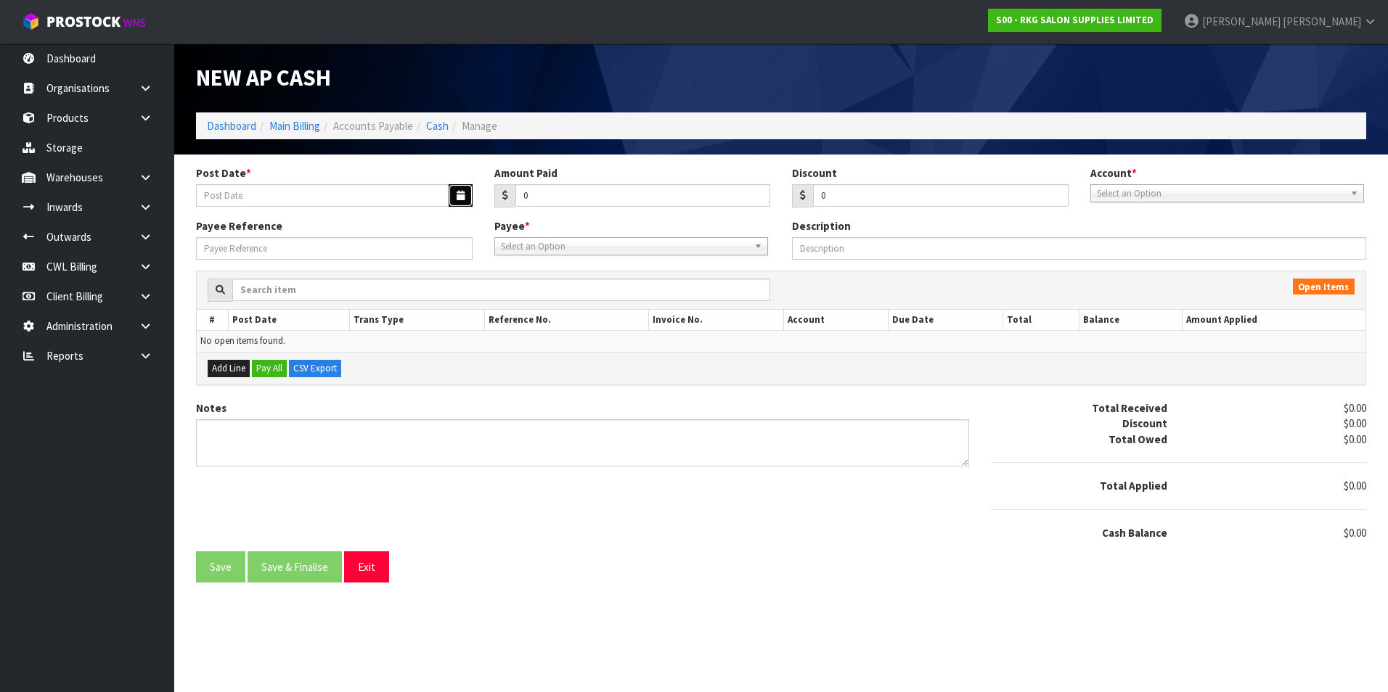
drag, startPoint x: 456, startPoint y: 192, endPoint x: 416, endPoint y: 199, distance: 41.3
click at [454, 192] on button "button" at bounding box center [460, 195] width 24 height 22
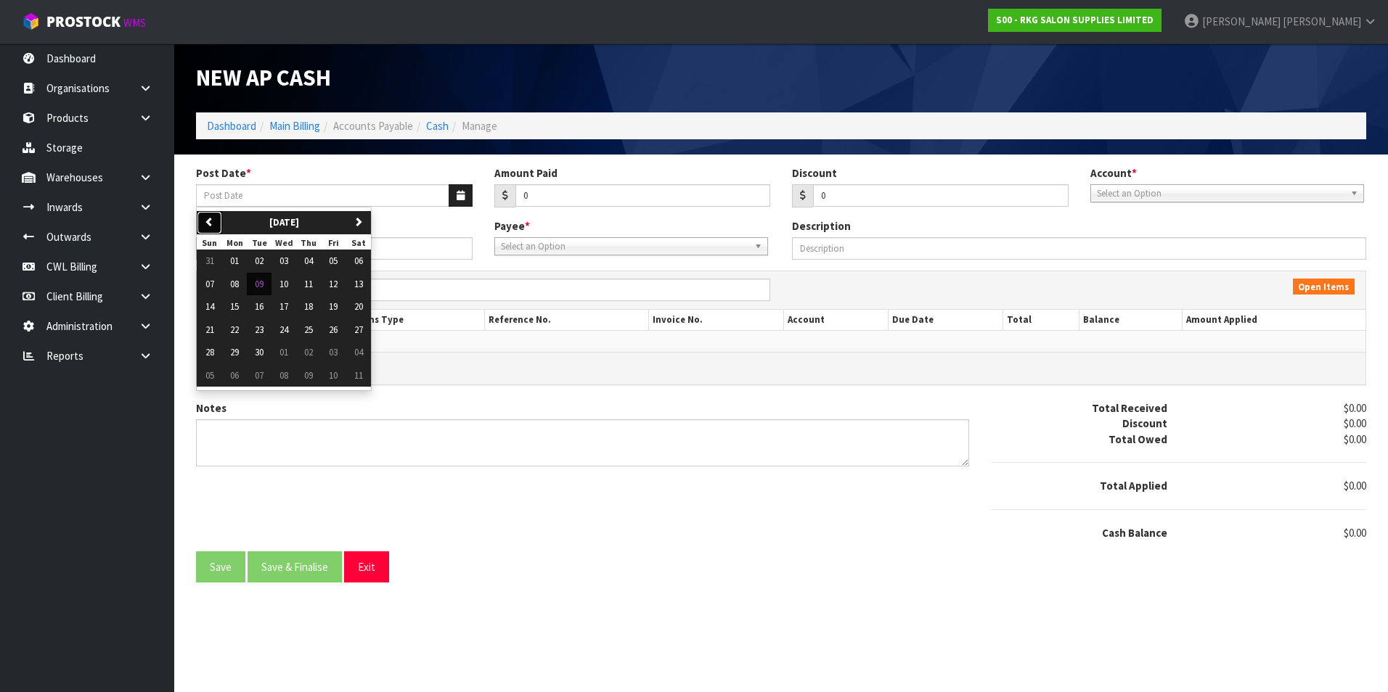
click at [210, 221] on icon "button" at bounding box center [209, 221] width 9 height 9
drag, startPoint x: 334, startPoint y: 260, endPoint x: 499, endPoint y: 217, distance: 170.2
click at [335, 260] on span "01" at bounding box center [333, 261] width 9 height 12
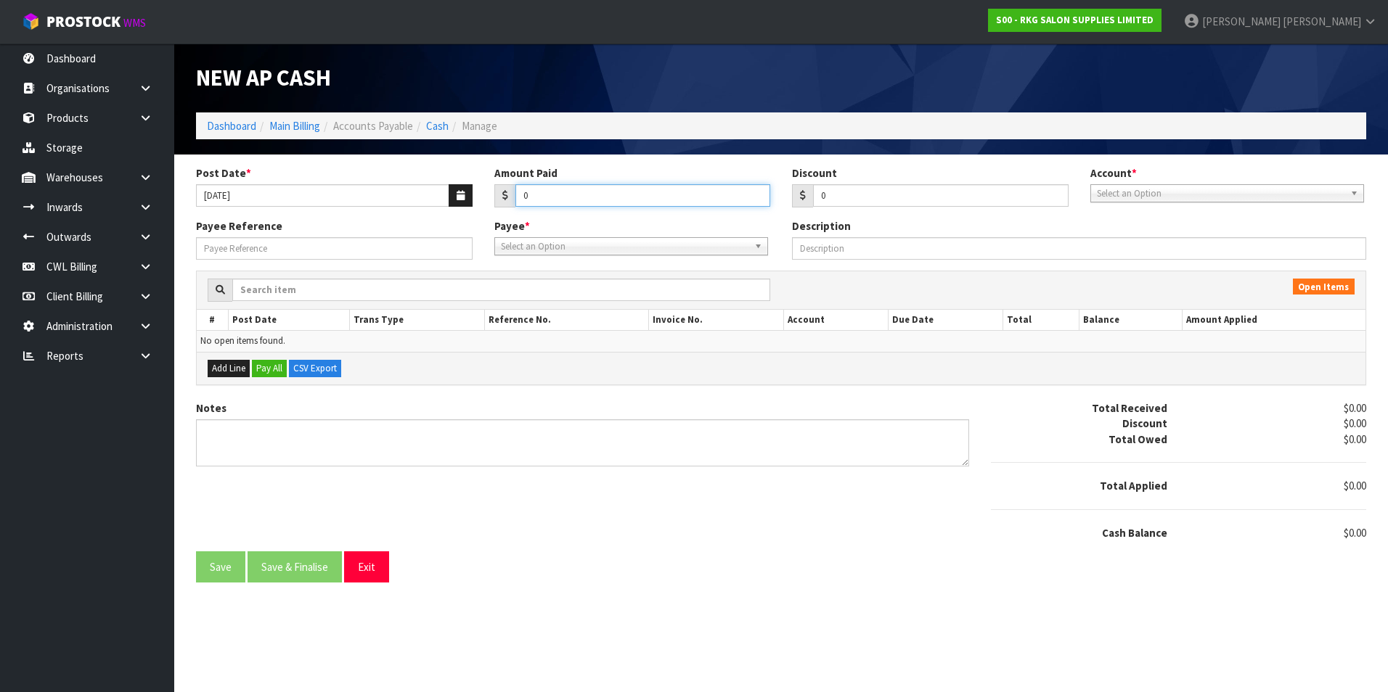
click at [550, 194] on input "0" at bounding box center [642, 195] width 255 height 22
click at [1174, 196] on span "Select an Option" at bounding box center [1220, 193] width 247 height 17
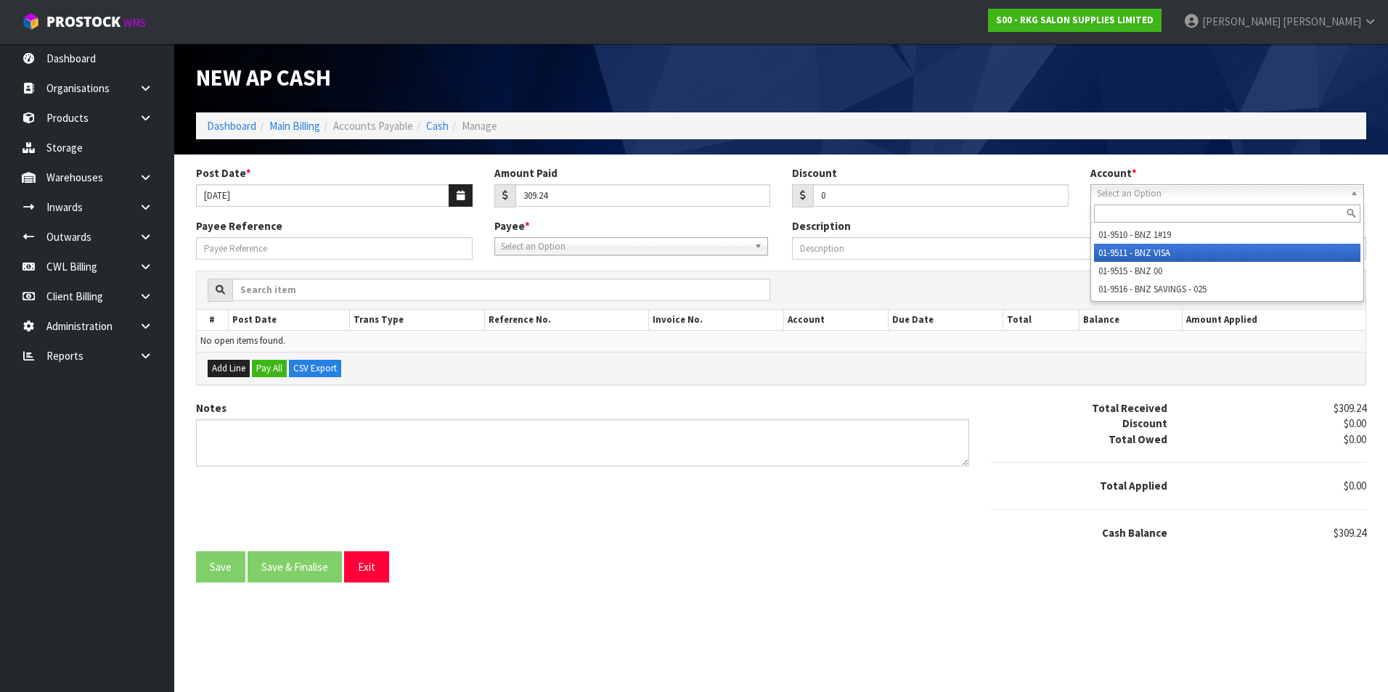
click at [1163, 255] on li "01-9511 - BNZ VISA" at bounding box center [1227, 253] width 266 height 18
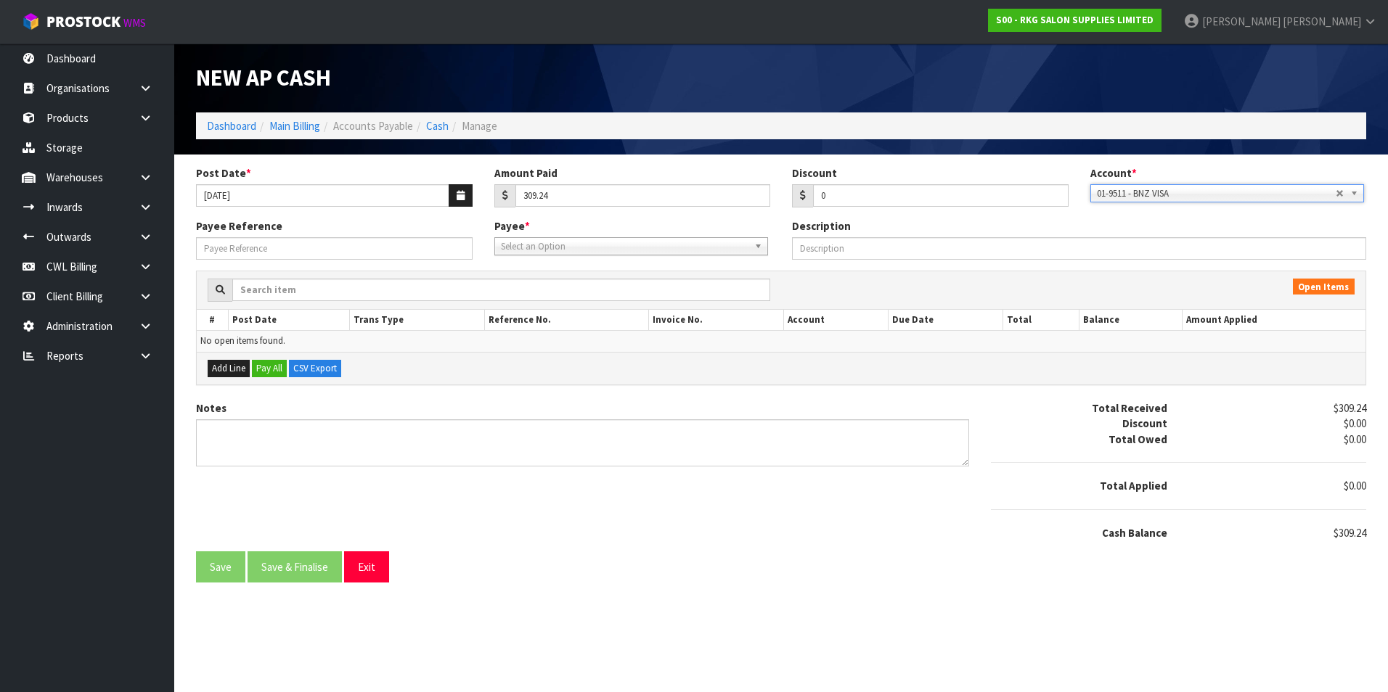
click at [544, 245] on span "Select an Option" at bounding box center [624, 246] width 247 height 17
click at [557, 306] on li "BN ZVISA - BNZ VISA" at bounding box center [631, 306] width 266 height 18
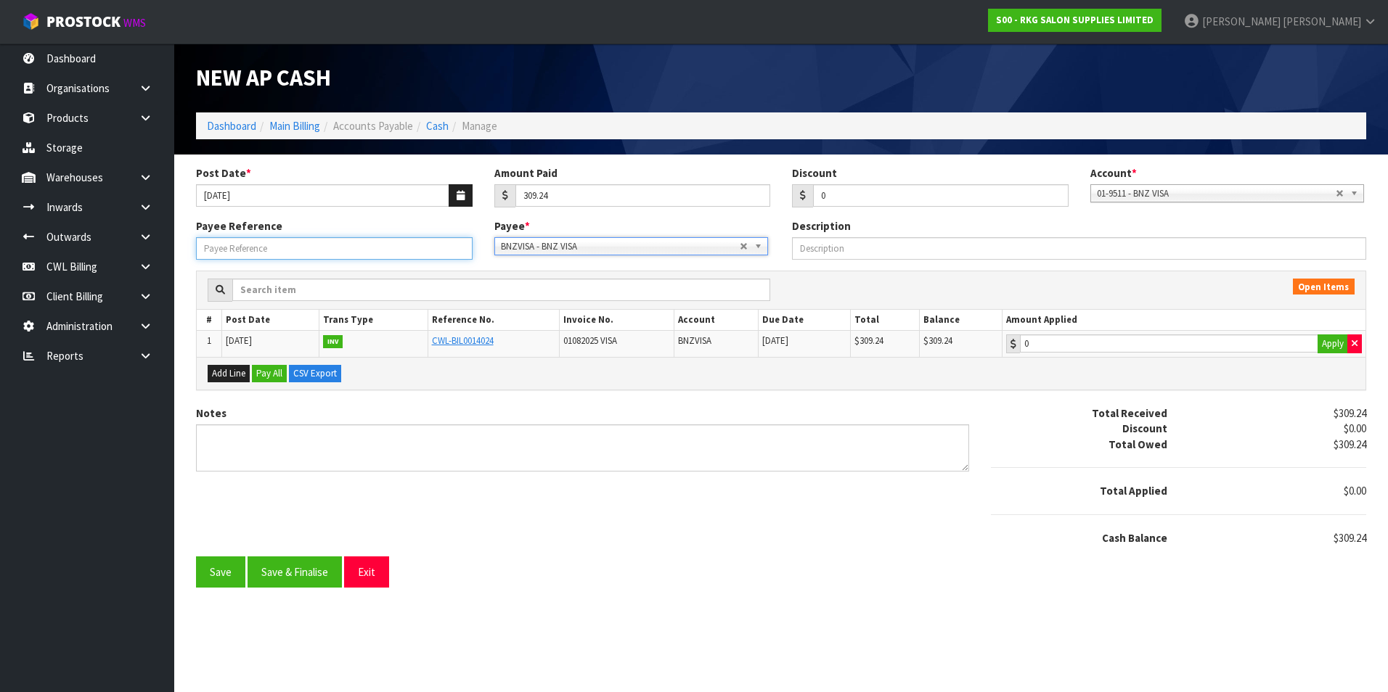
click at [313, 250] on input "Payee Reference" at bounding box center [334, 248] width 276 height 22
click at [1127, 314] on th "Amount Applied" at bounding box center [1183, 320] width 364 height 21
click at [1142, 337] on input "309.24" at bounding box center [1169, 344] width 298 height 18
click at [284, 569] on button "Save & Finalise" at bounding box center [294, 572] width 94 height 31
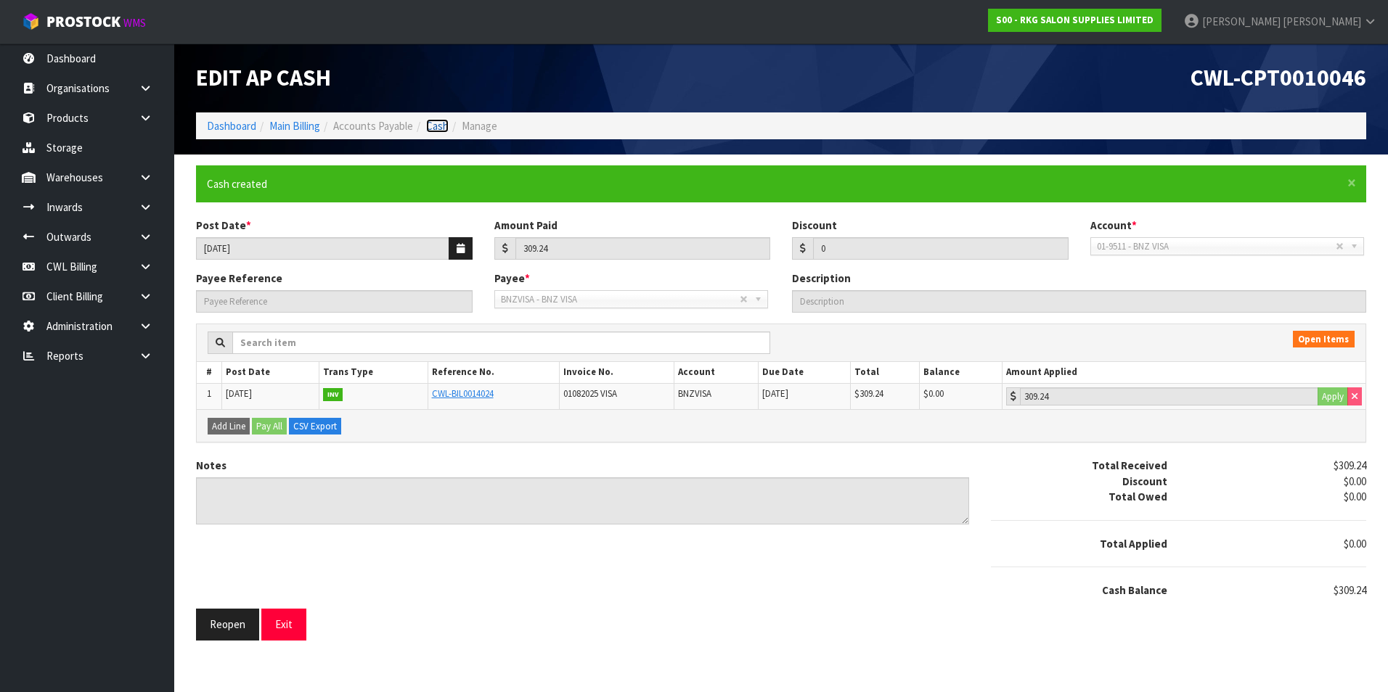
click at [443, 126] on link "Cash" at bounding box center [437, 126] width 22 height 14
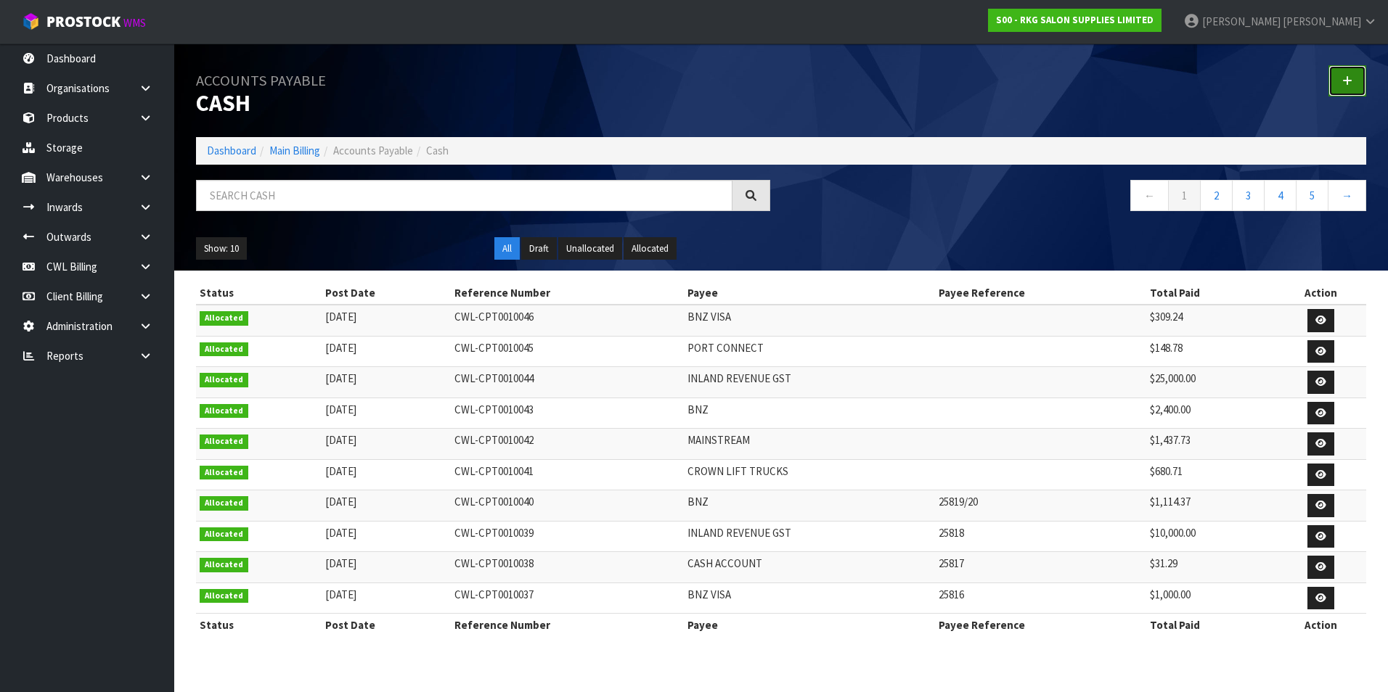
click at [1349, 74] on link at bounding box center [1347, 80] width 38 height 31
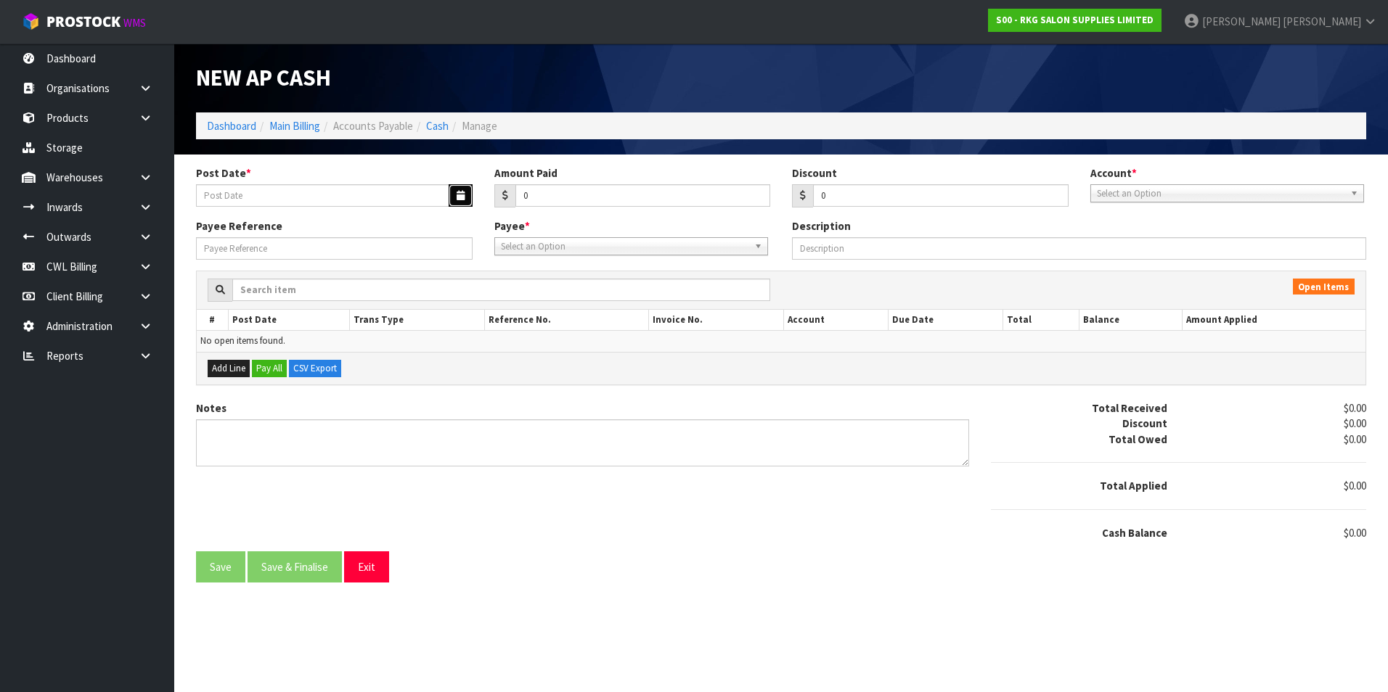
click at [459, 198] on icon "button" at bounding box center [460, 195] width 8 height 9
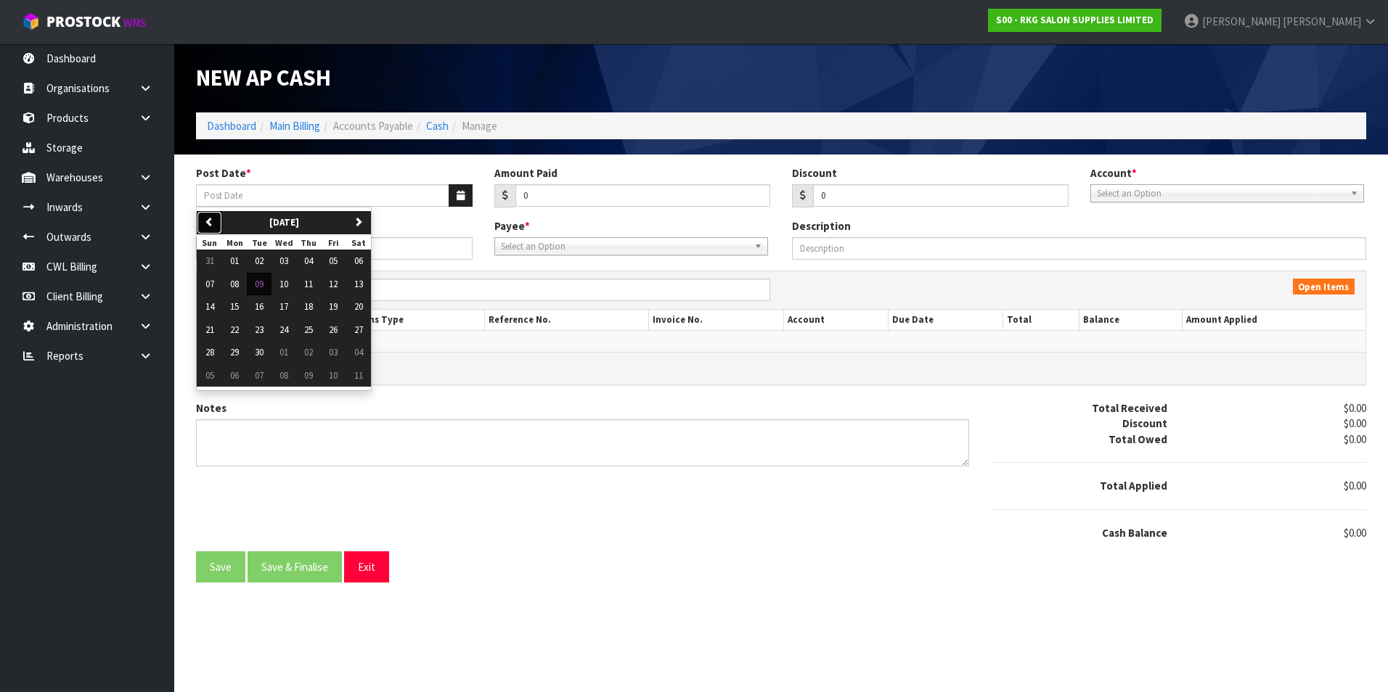
click at [216, 230] on button "previous" at bounding box center [209, 222] width 25 height 23
drag, startPoint x: 237, startPoint y: 284, endPoint x: 534, endPoint y: 238, distance: 301.1
click at [237, 285] on span "04" at bounding box center [234, 284] width 9 height 12
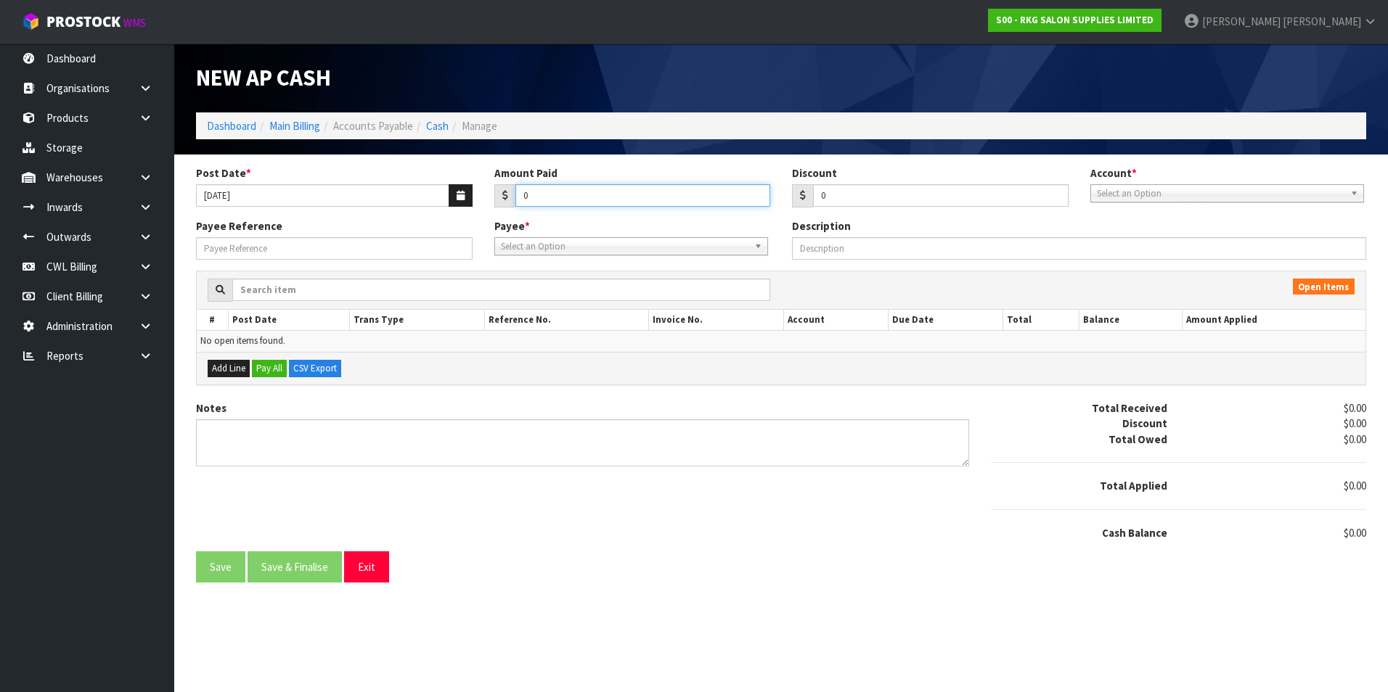
click at [546, 202] on input "0" at bounding box center [642, 195] width 255 height 22
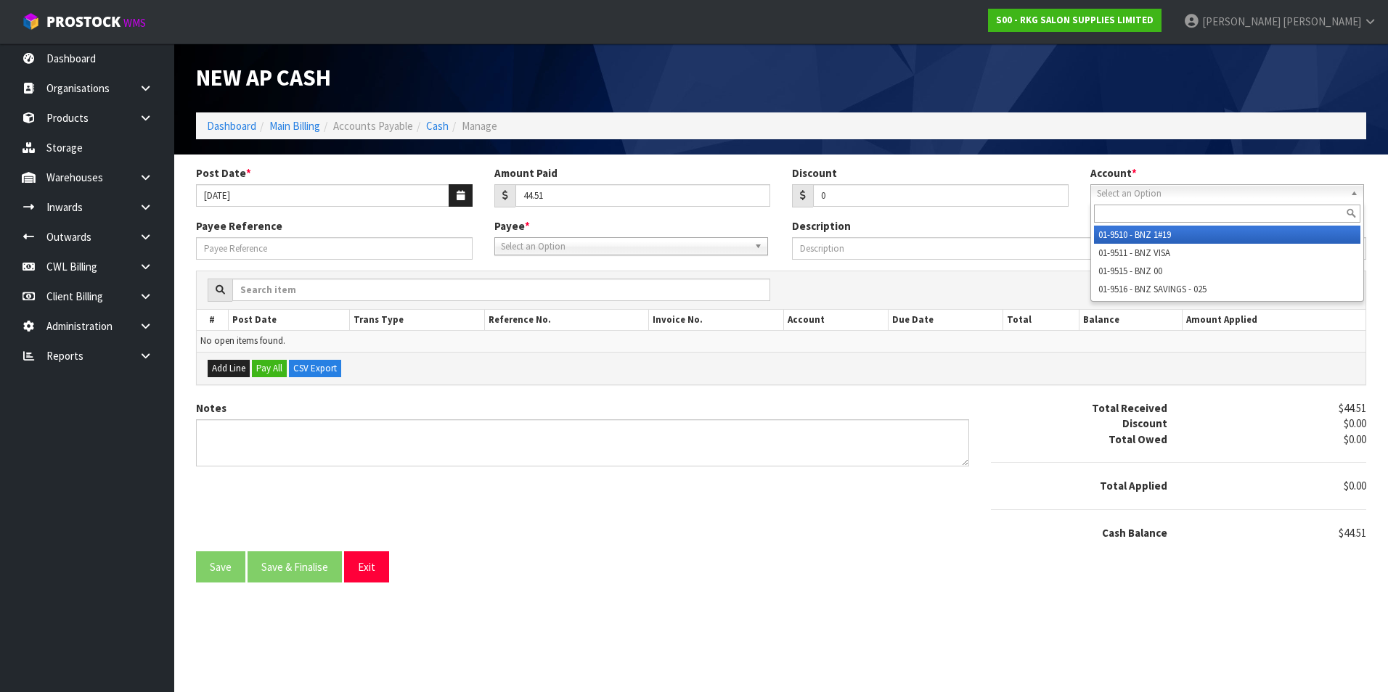
click at [1142, 191] on span "Select an Option" at bounding box center [1220, 193] width 247 height 17
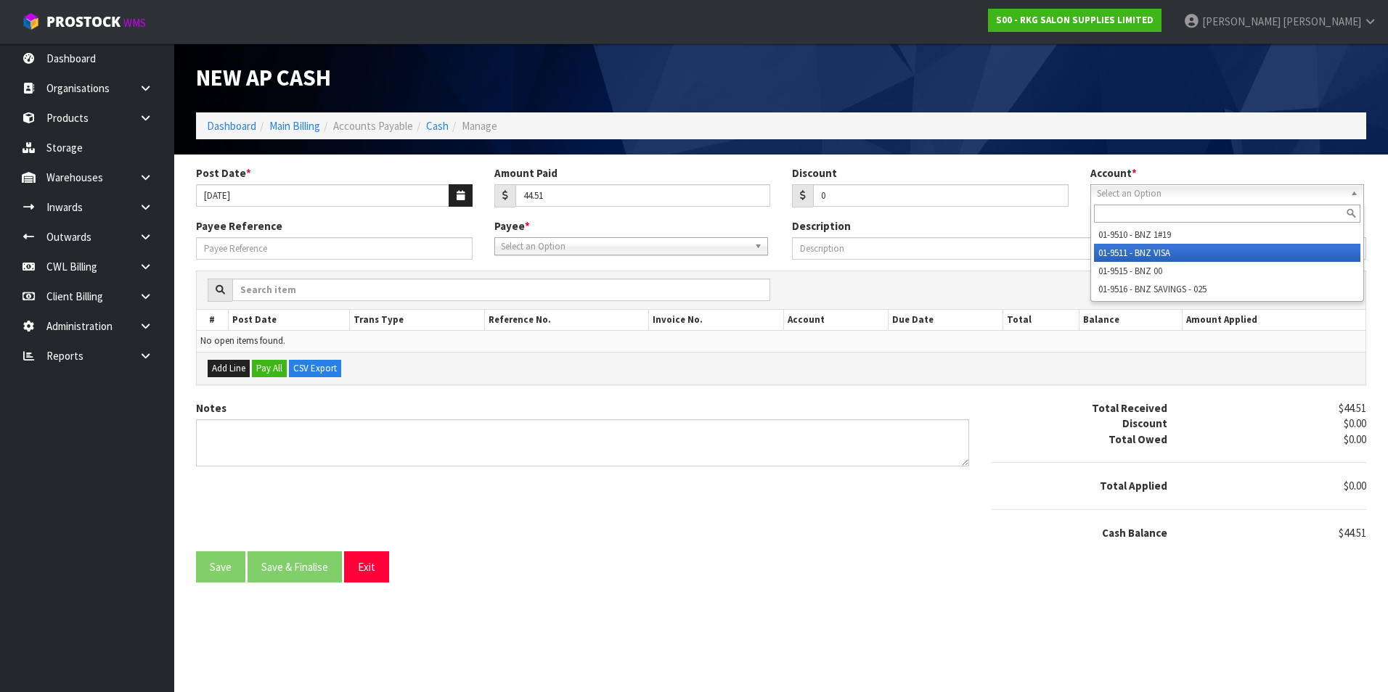
drag, startPoint x: 1168, startPoint y: 254, endPoint x: 888, endPoint y: 254, distance: 280.1
click at [1167, 254] on li "01-9511 - BNZ VISA" at bounding box center [1227, 253] width 266 height 18
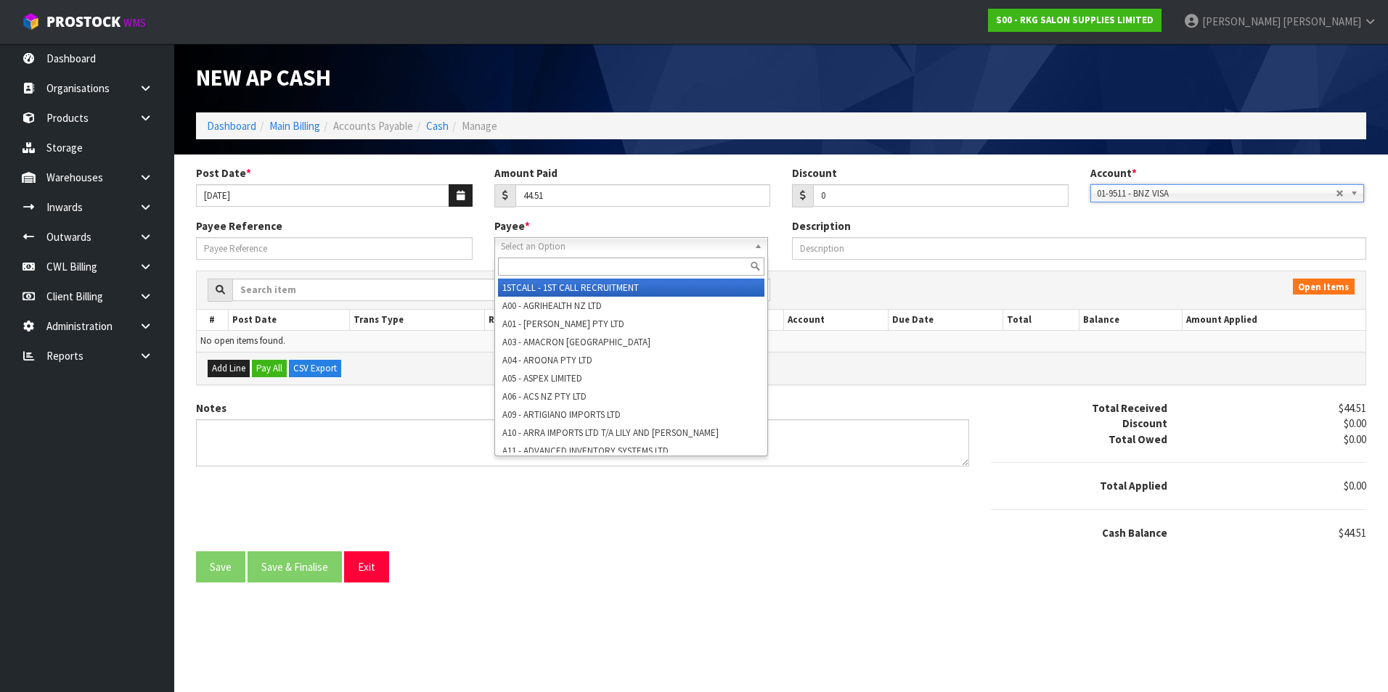
click at [583, 248] on span "Select an Option" at bounding box center [624, 246] width 247 height 17
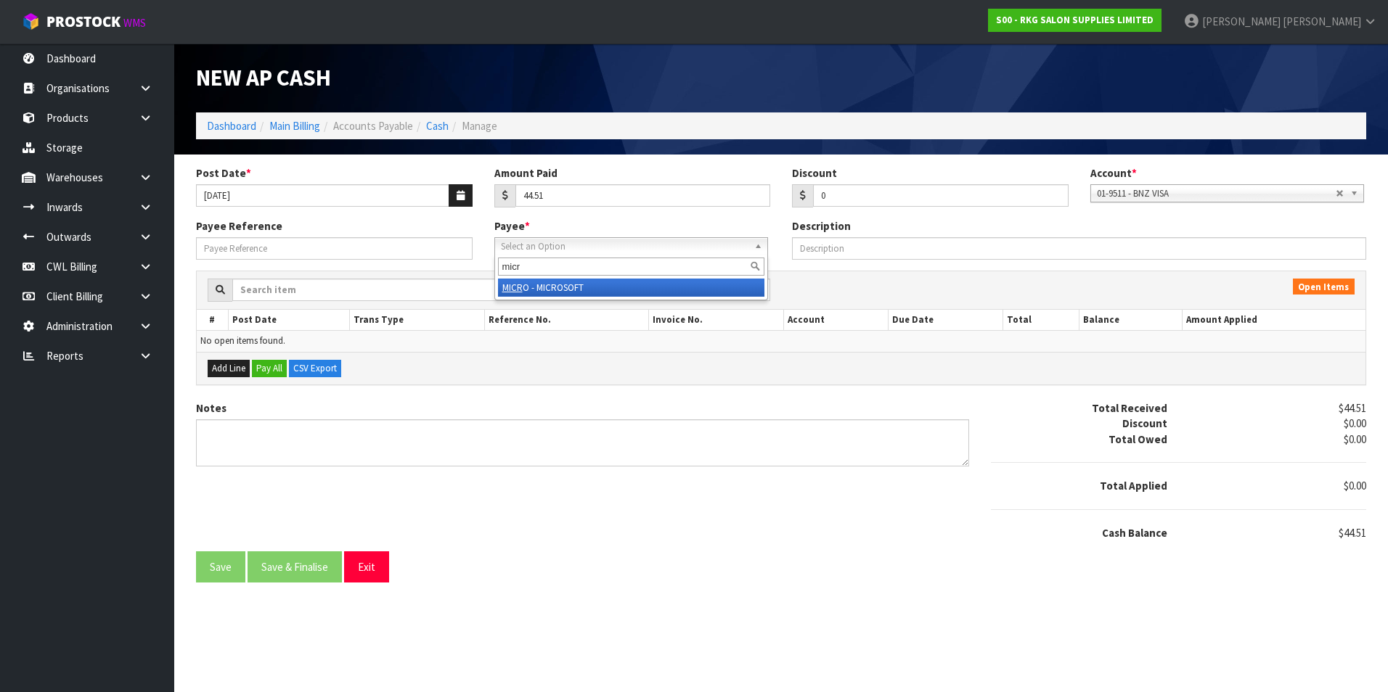
click at [578, 287] on li "MICR O - MICROSOFT" at bounding box center [631, 288] width 266 height 18
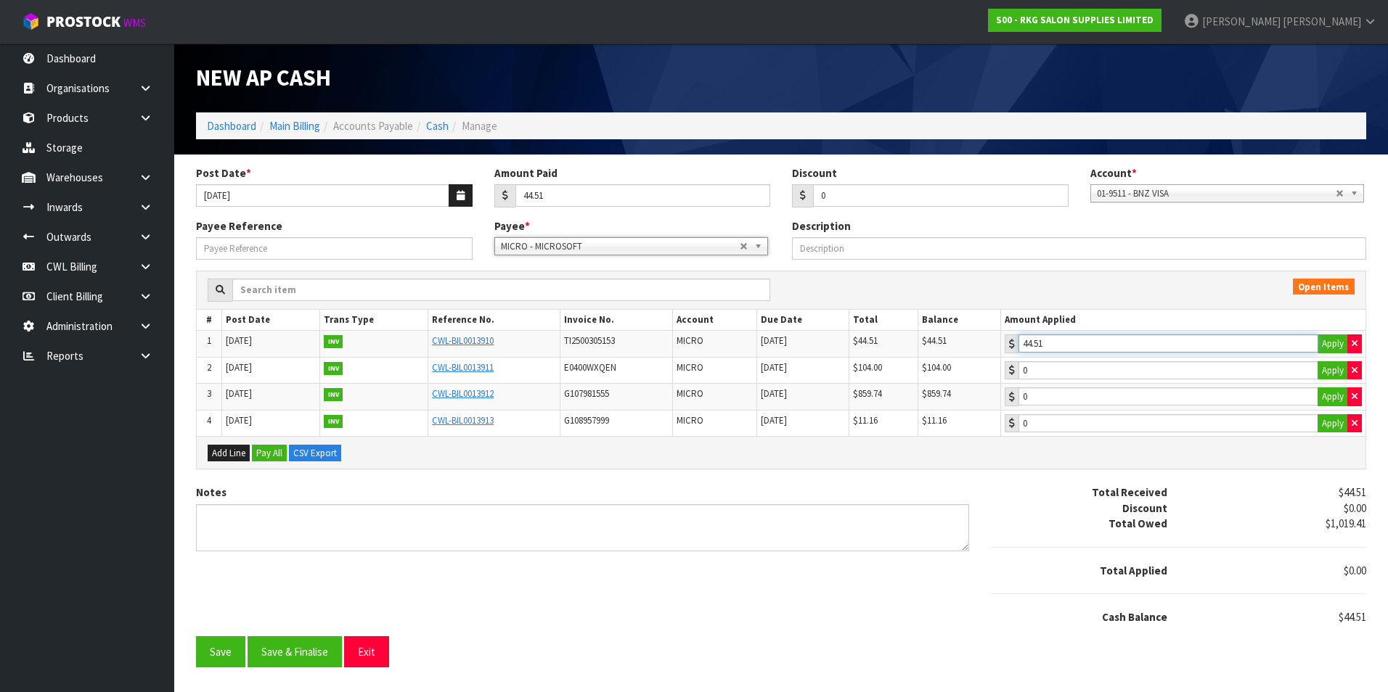
click at [1165, 340] on input "44.51" at bounding box center [1168, 344] width 300 height 18
click at [312, 655] on button "Save & Finalise" at bounding box center [294, 651] width 94 height 31
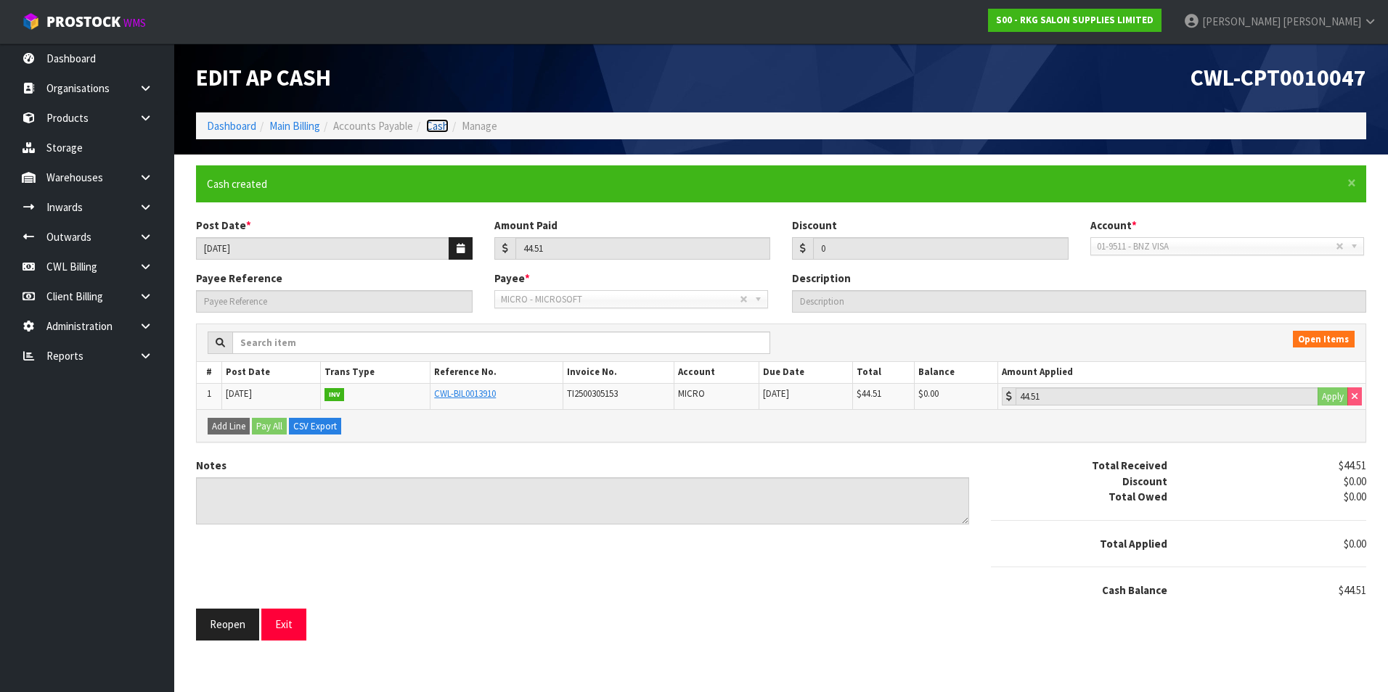
click at [438, 123] on link "Cash" at bounding box center [437, 126] width 22 height 14
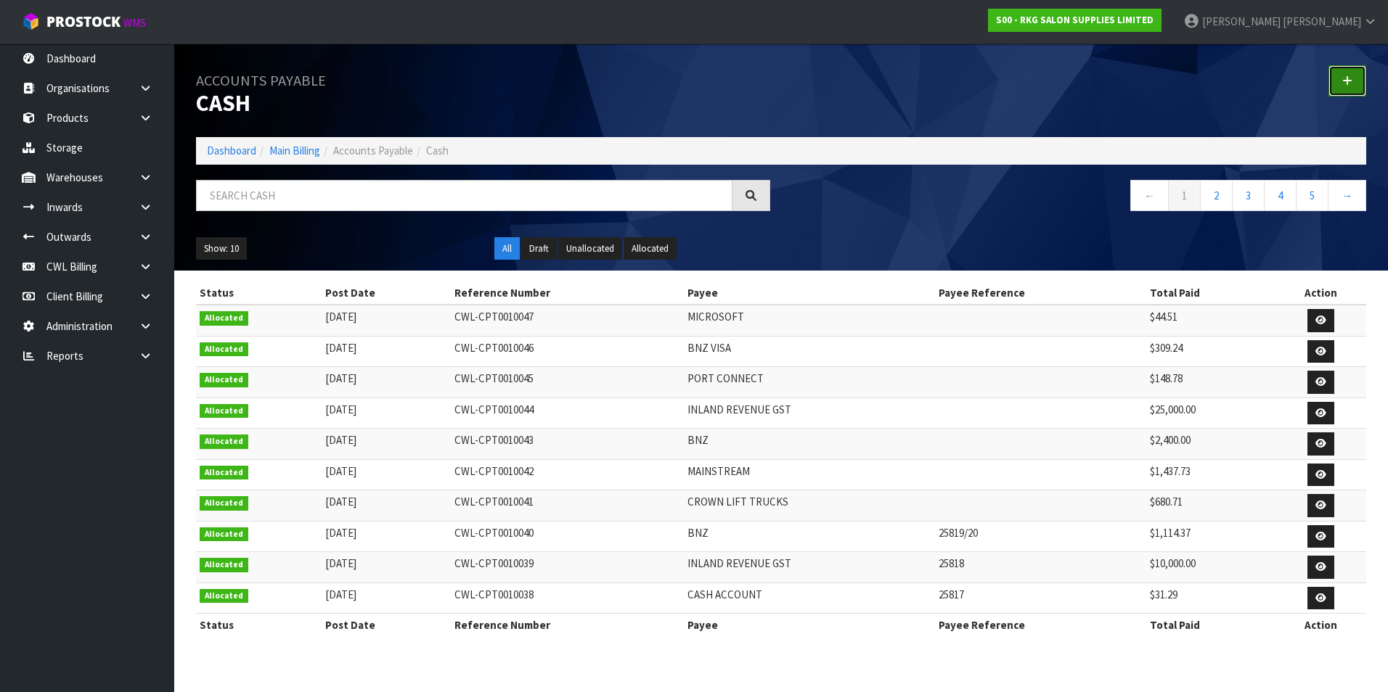
click at [1351, 76] on icon at bounding box center [1347, 80] width 10 height 11
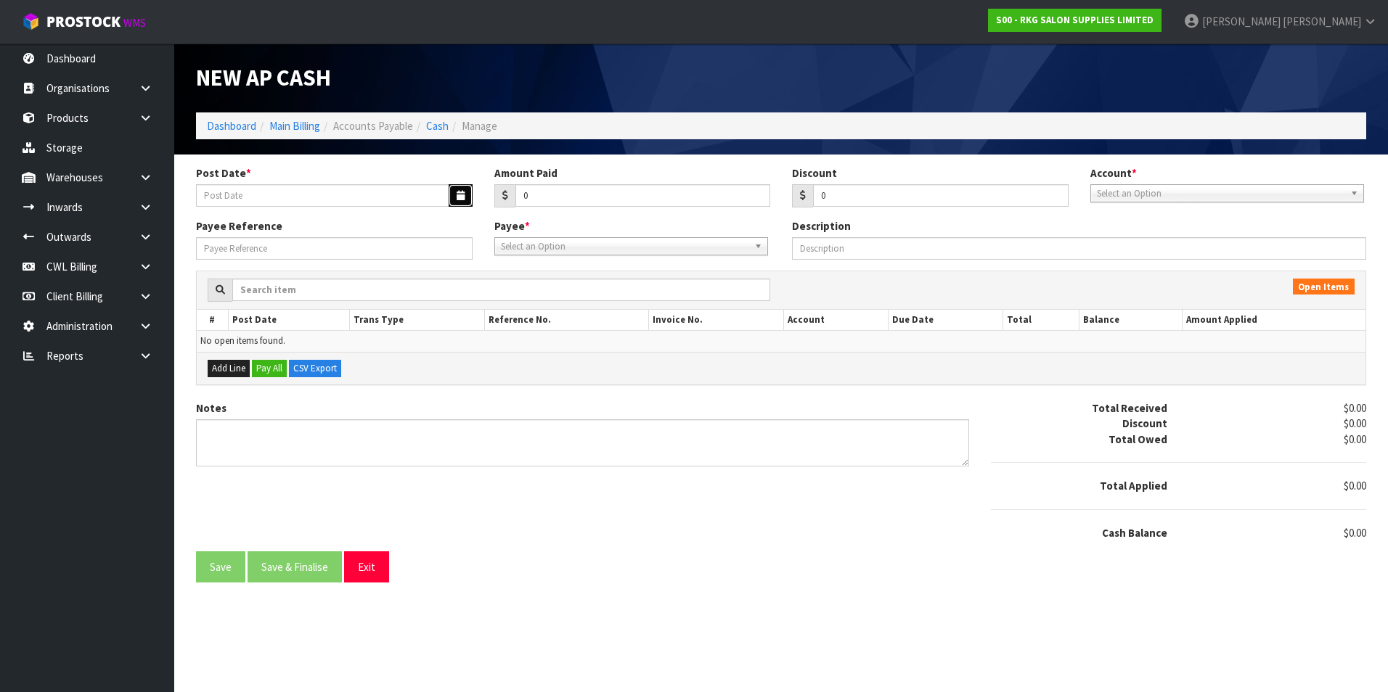
click at [454, 194] on button "button" at bounding box center [460, 195] width 24 height 22
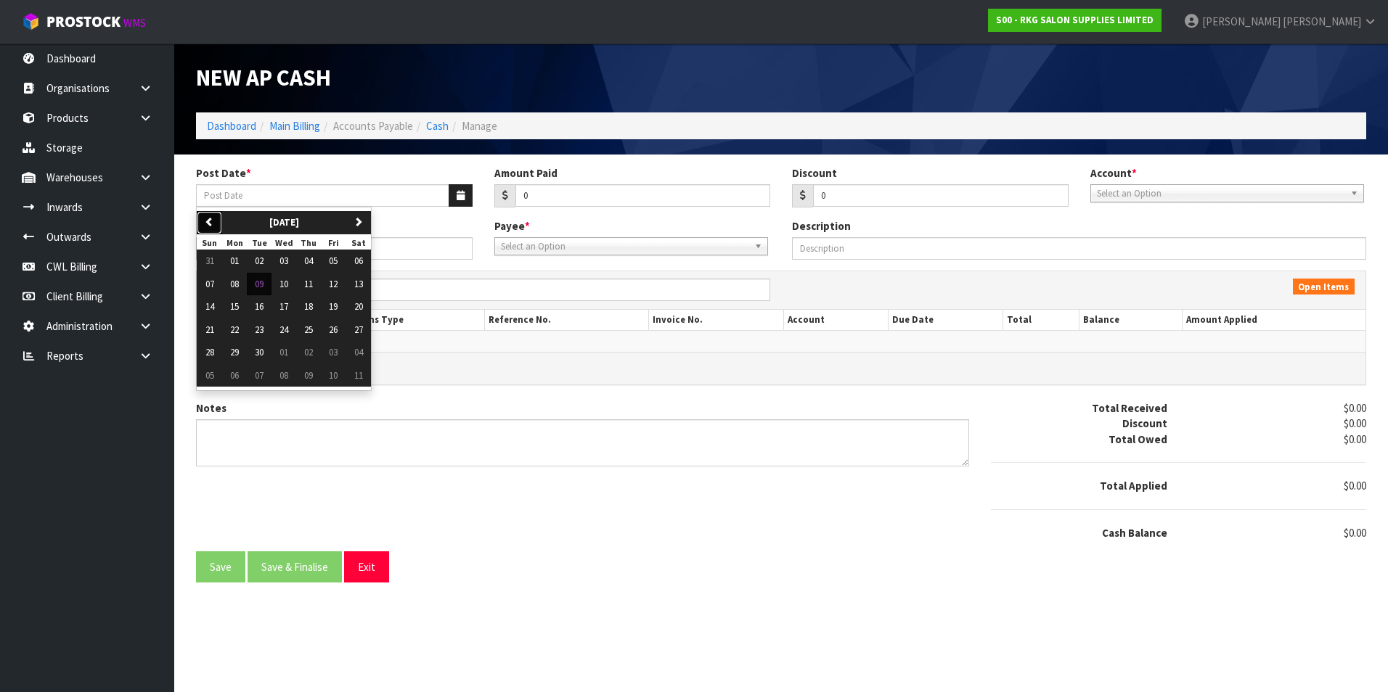
click at [211, 223] on icon "button" at bounding box center [209, 221] width 9 height 9
click at [242, 308] on button "11" at bounding box center [234, 306] width 25 height 23
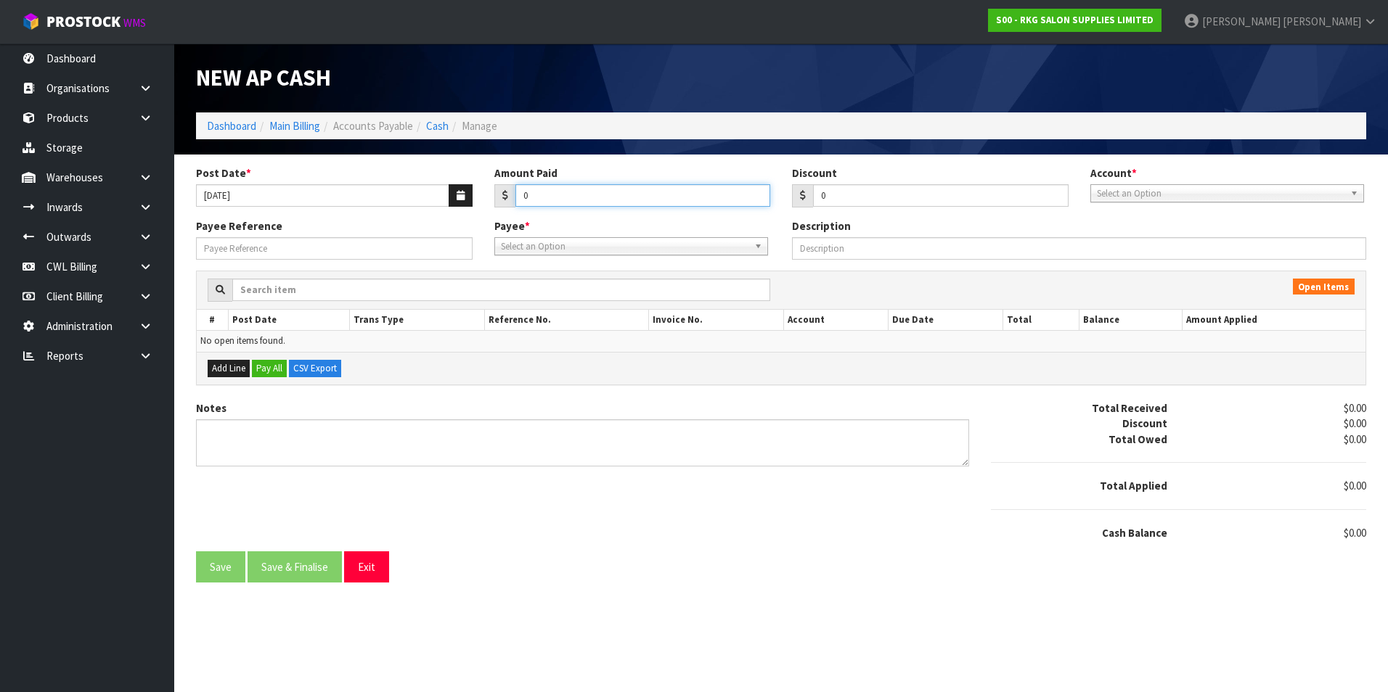
click at [596, 191] on input "0" at bounding box center [642, 195] width 255 height 22
click at [1118, 195] on span "Select an Option" at bounding box center [1220, 193] width 247 height 17
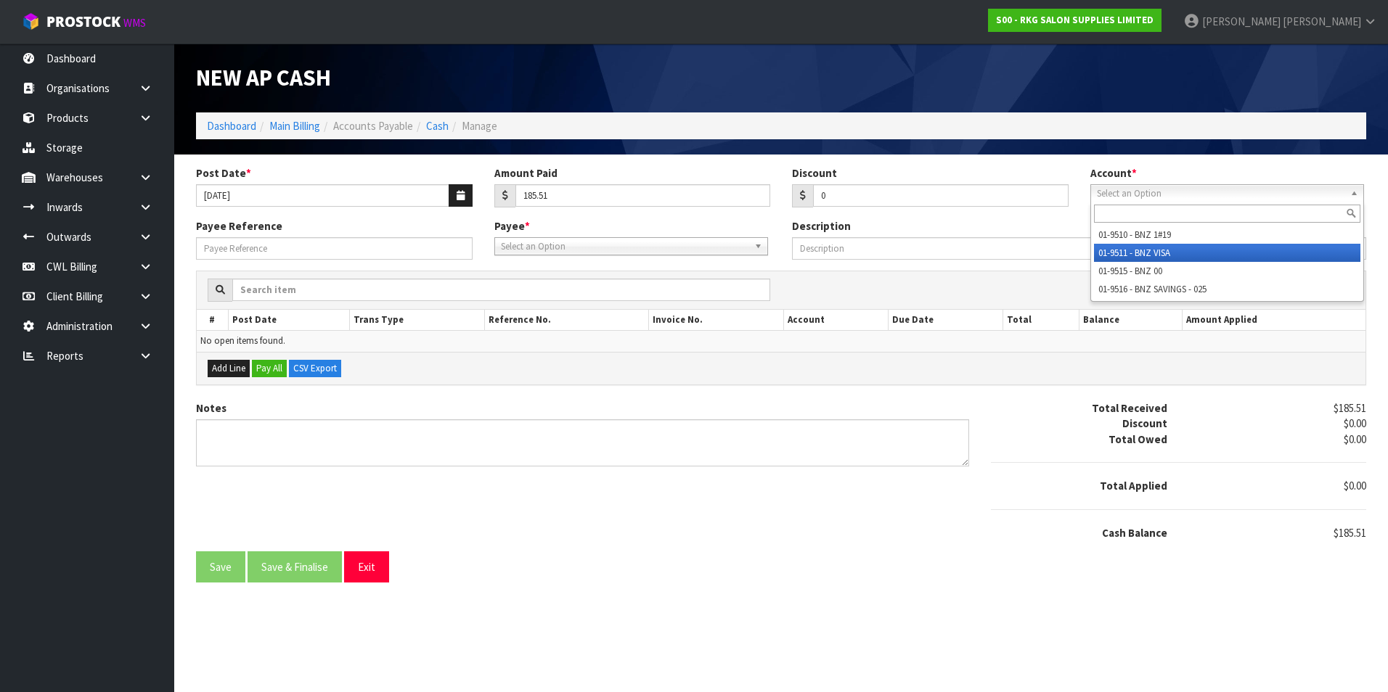
click at [1167, 250] on li "01-9511 - BNZ VISA" at bounding box center [1227, 253] width 266 height 18
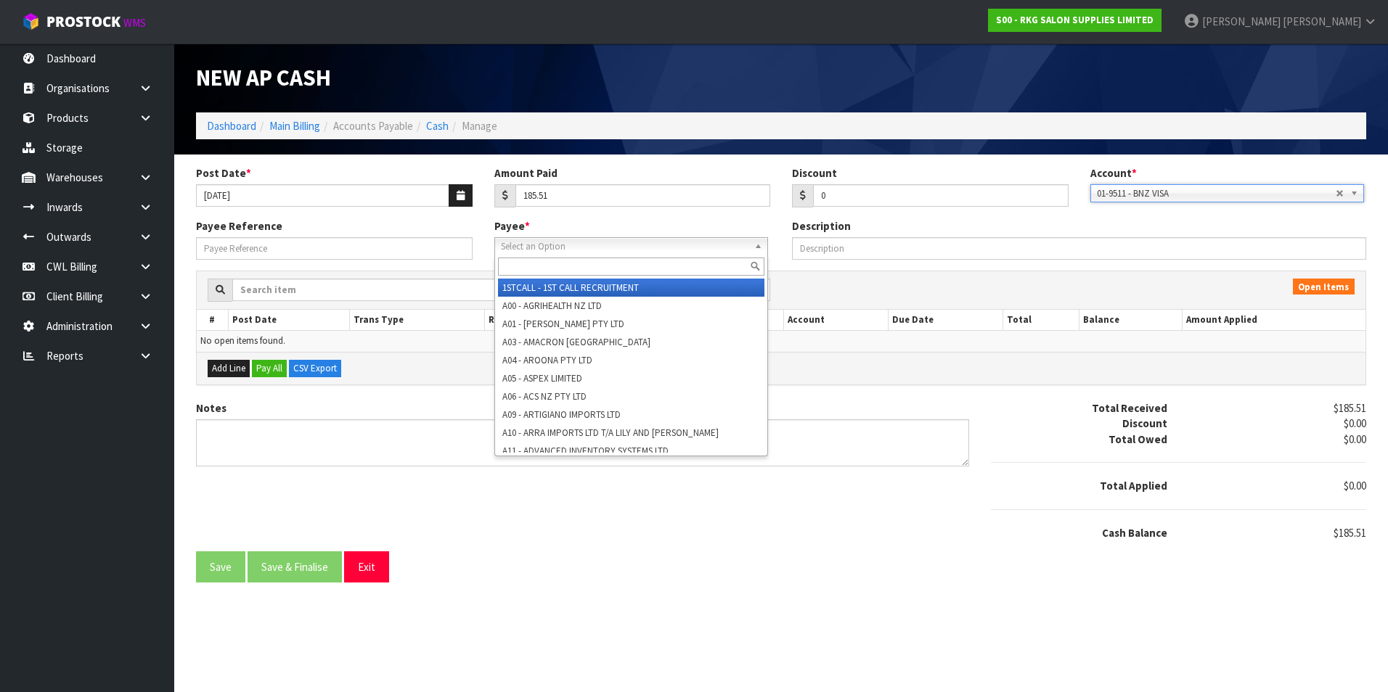
click at [570, 246] on span "Select an Option" at bounding box center [624, 246] width 247 height 17
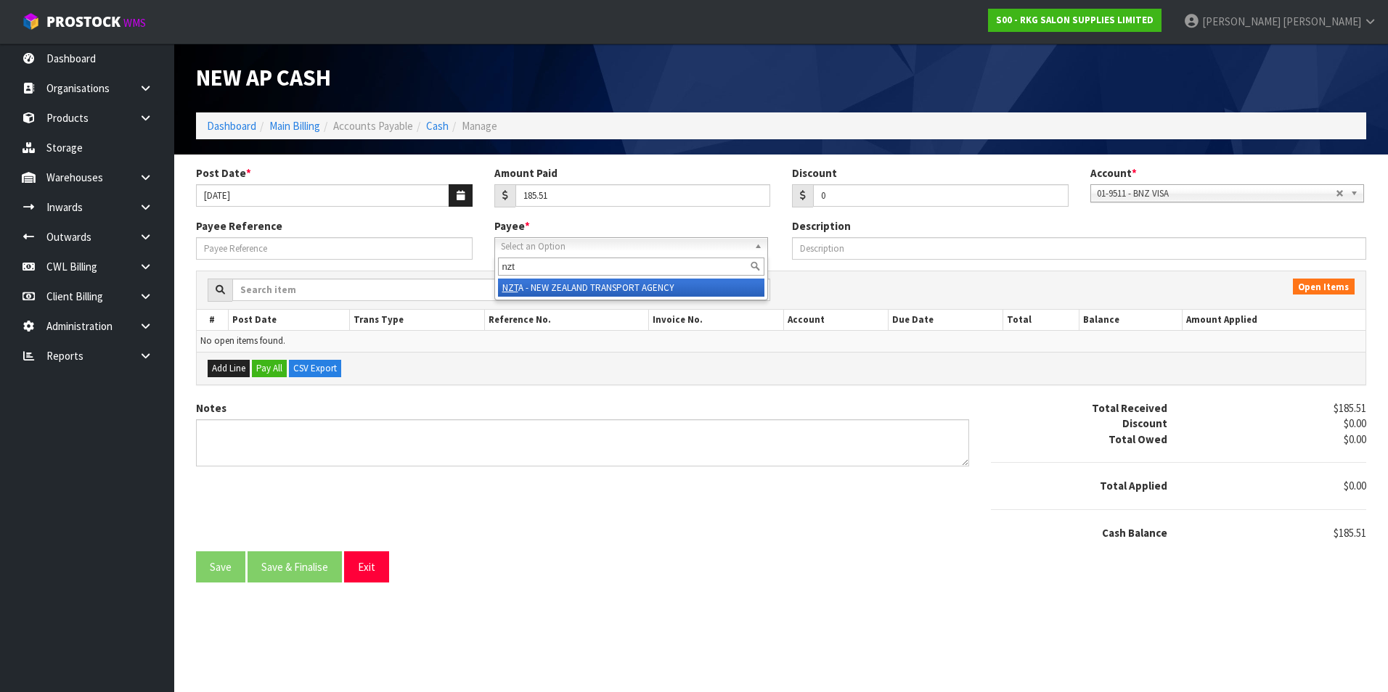
click at [636, 288] on li "NZT A - NEW ZEALAND TRANSPORT AGENCY" at bounding box center [631, 288] width 266 height 18
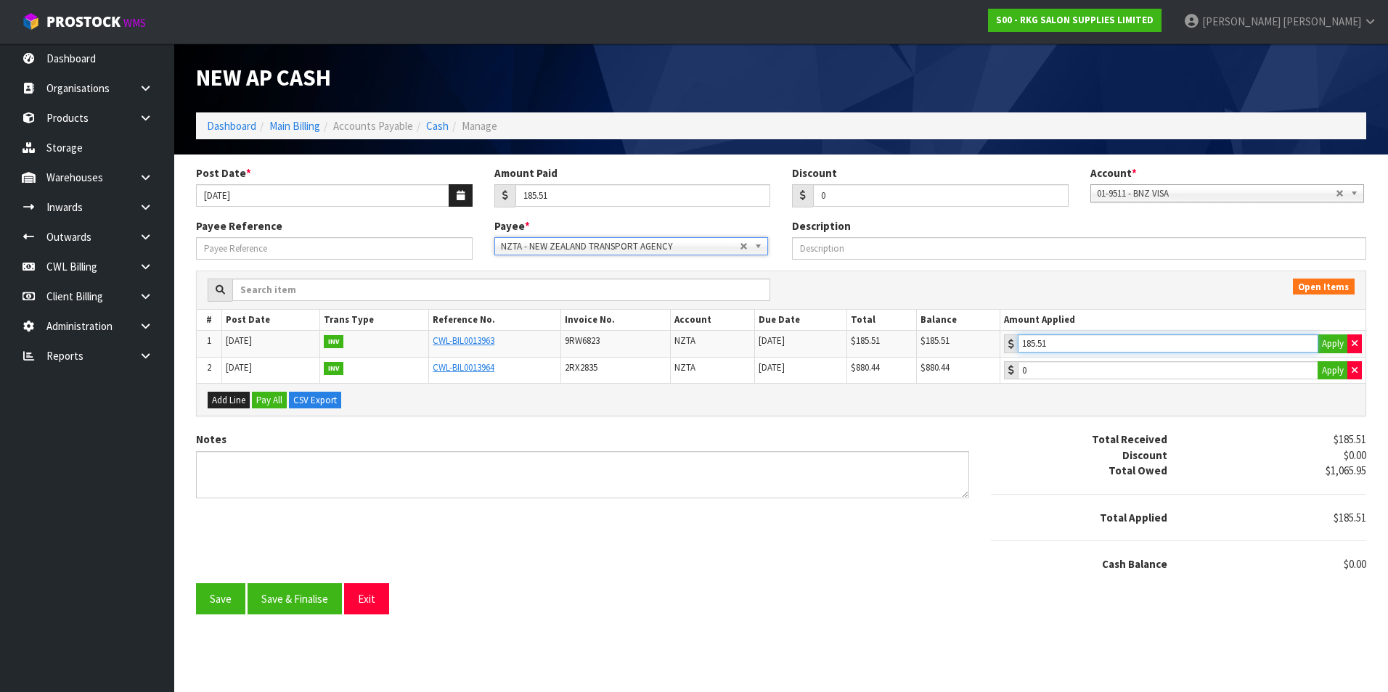
drag, startPoint x: 1115, startPoint y: 337, endPoint x: 894, endPoint y: 406, distance: 231.4
click at [1113, 337] on input "185.51" at bounding box center [1167, 344] width 300 height 18
click at [290, 601] on button "Save & Finalise" at bounding box center [294, 598] width 94 height 31
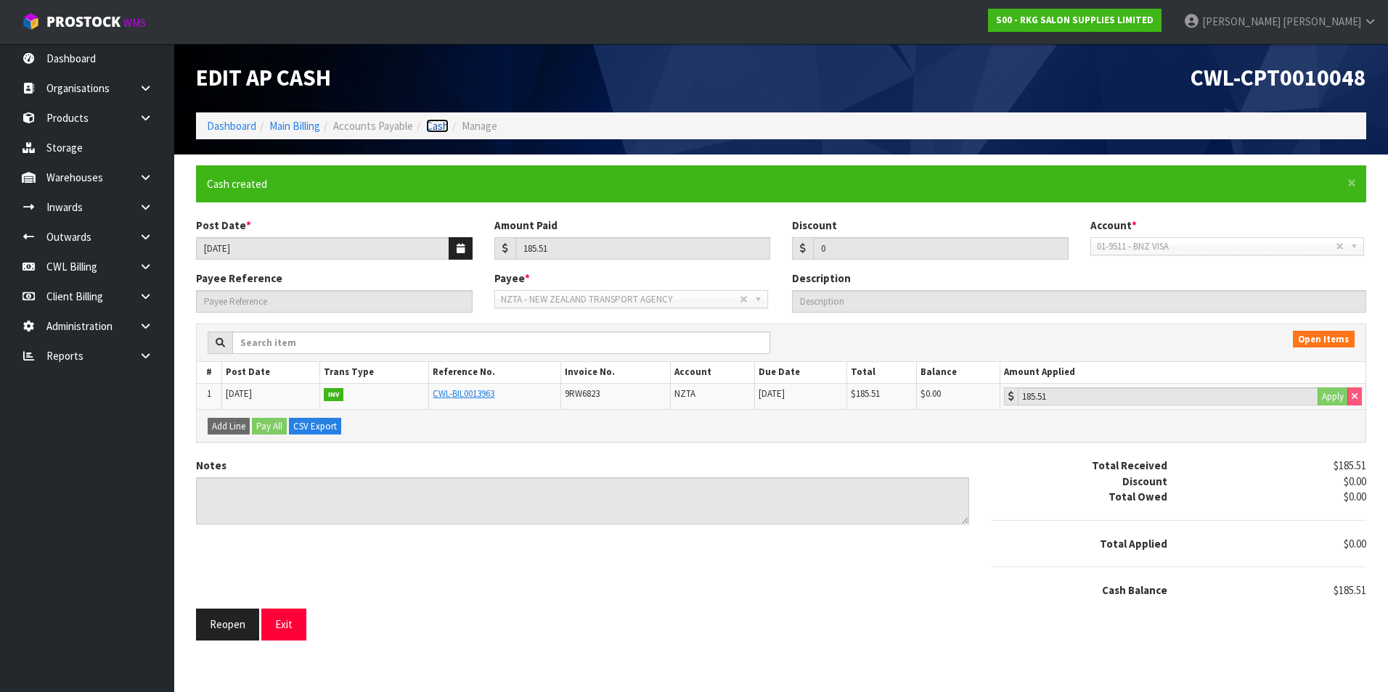
click at [441, 128] on link "Cash" at bounding box center [437, 126] width 22 height 14
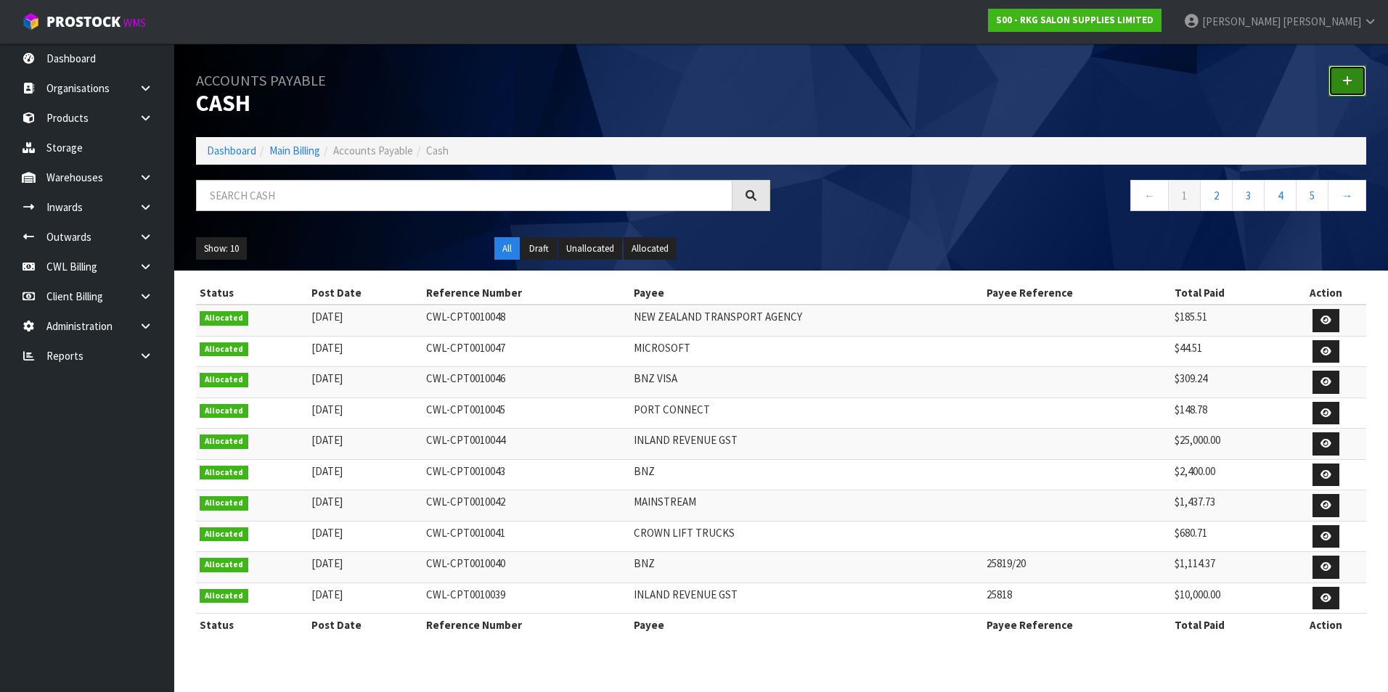
click at [1353, 89] on link at bounding box center [1347, 80] width 38 height 31
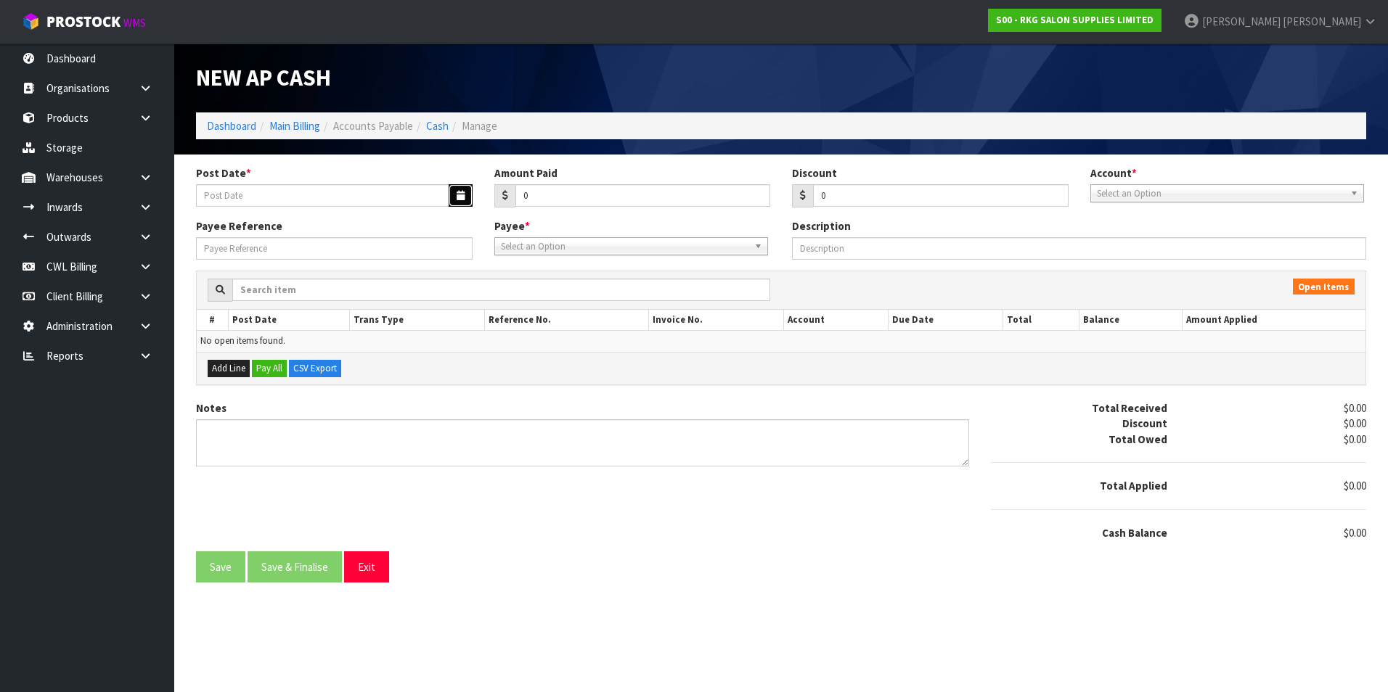
click at [454, 192] on button "button" at bounding box center [460, 195] width 24 height 22
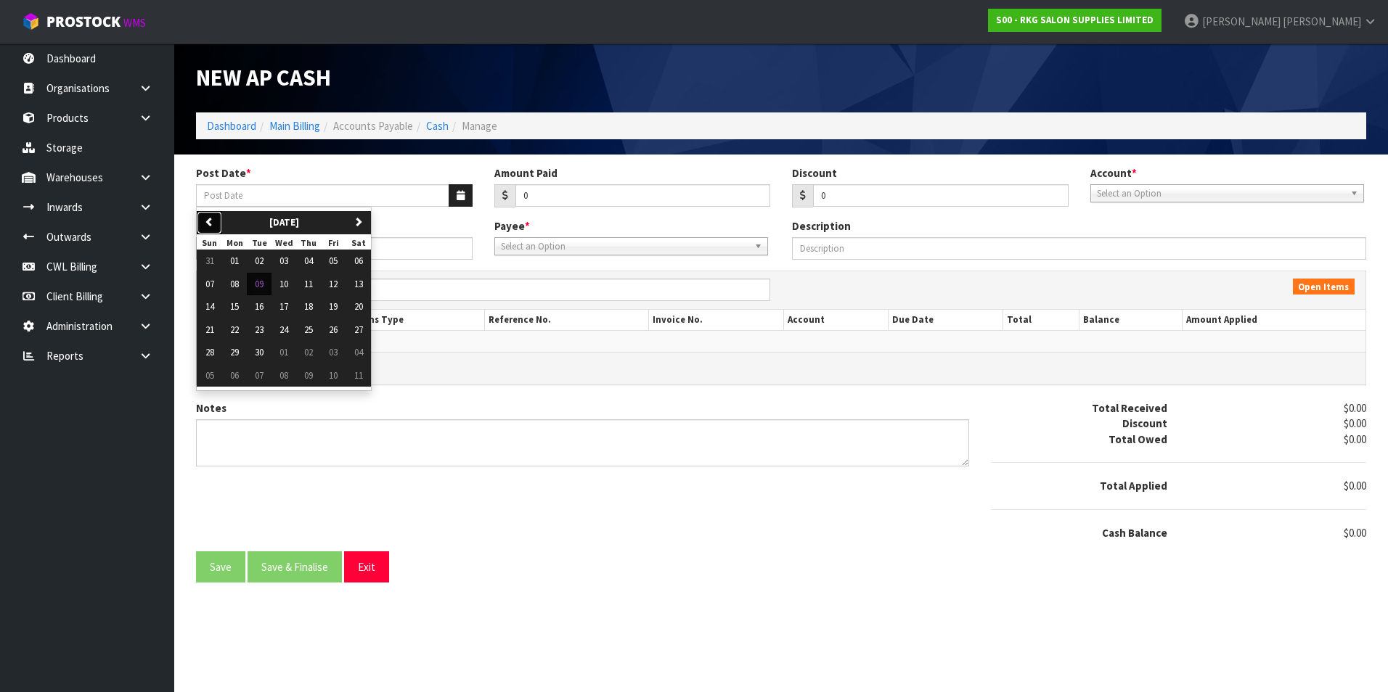
click at [202, 224] on button "previous" at bounding box center [209, 222] width 25 height 23
click at [287, 306] on span "13" at bounding box center [283, 306] width 9 height 12
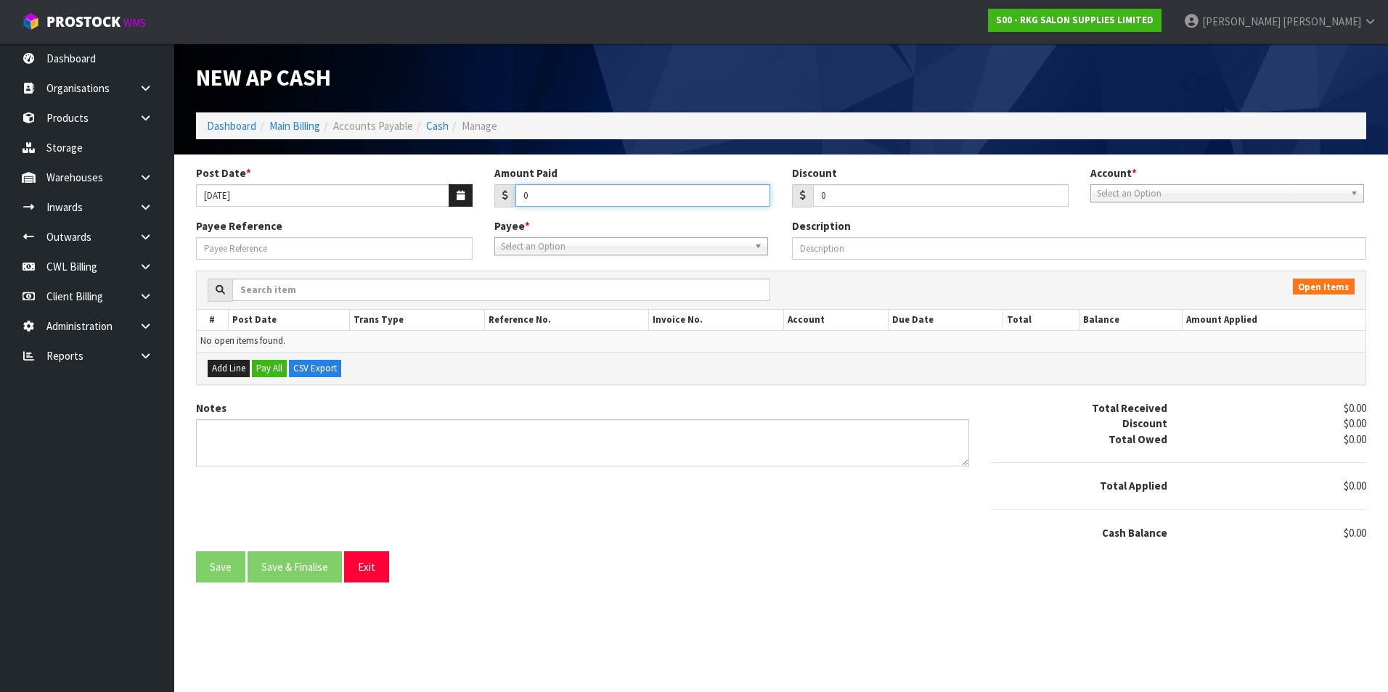
click at [547, 200] on input "0" at bounding box center [642, 195] width 255 height 22
click at [1165, 193] on span "Select an Option" at bounding box center [1220, 193] width 247 height 17
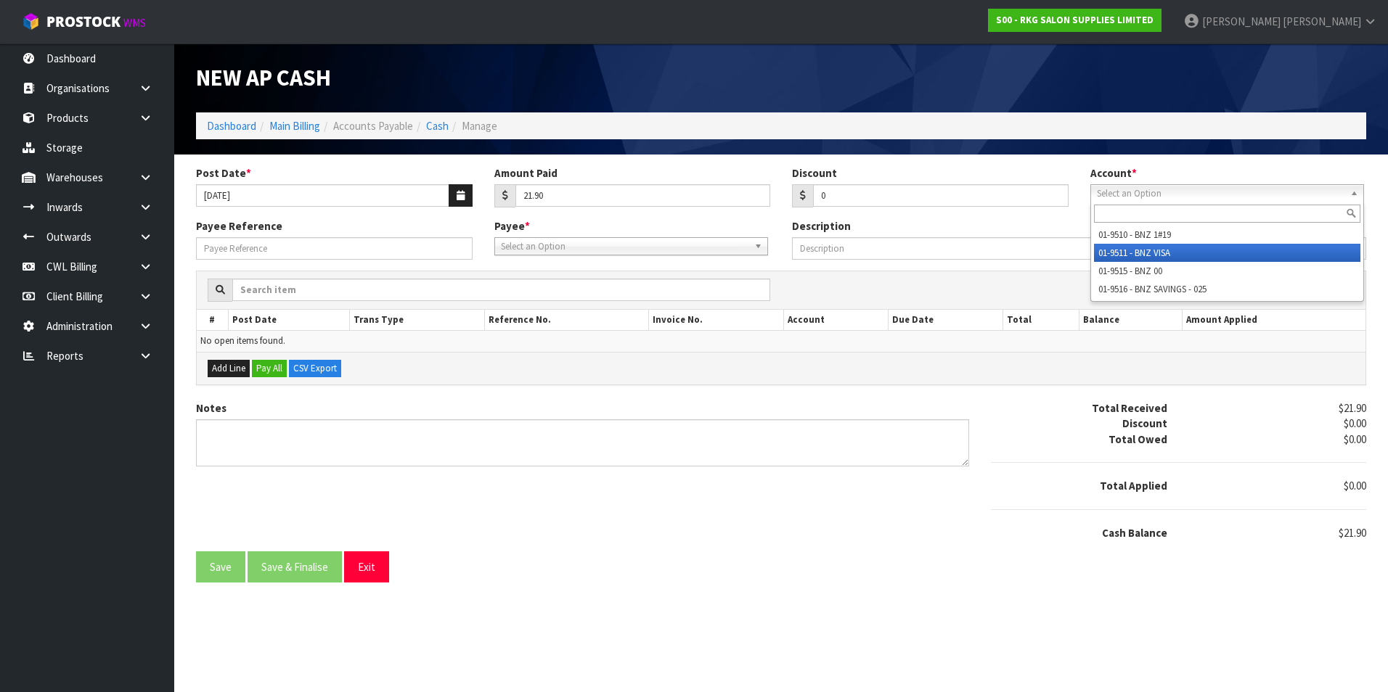
drag, startPoint x: 1161, startPoint y: 258, endPoint x: 1141, endPoint y: 258, distance: 20.3
click at [1159, 258] on li "01-9511 - BNZ VISA" at bounding box center [1227, 253] width 266 height 18
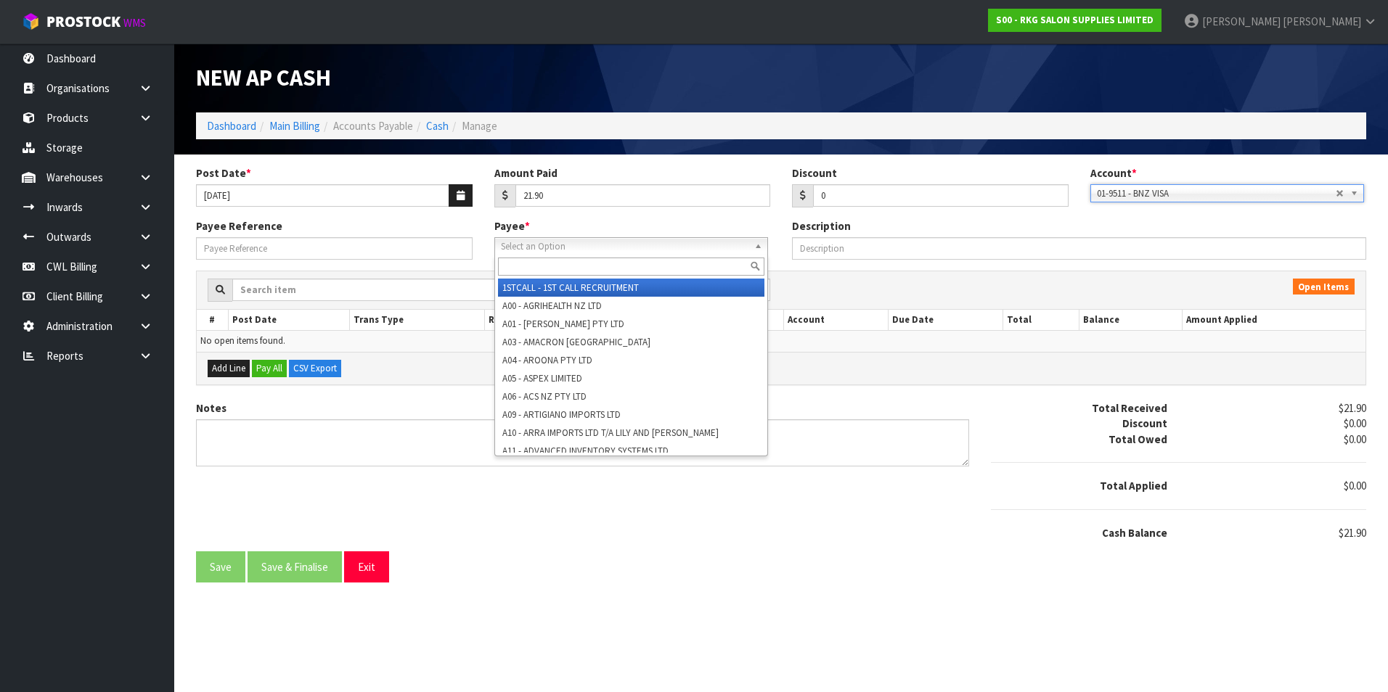
click at [568, 250] on span "Select an Option" at bounding box center [624, 246] width 247 height 17
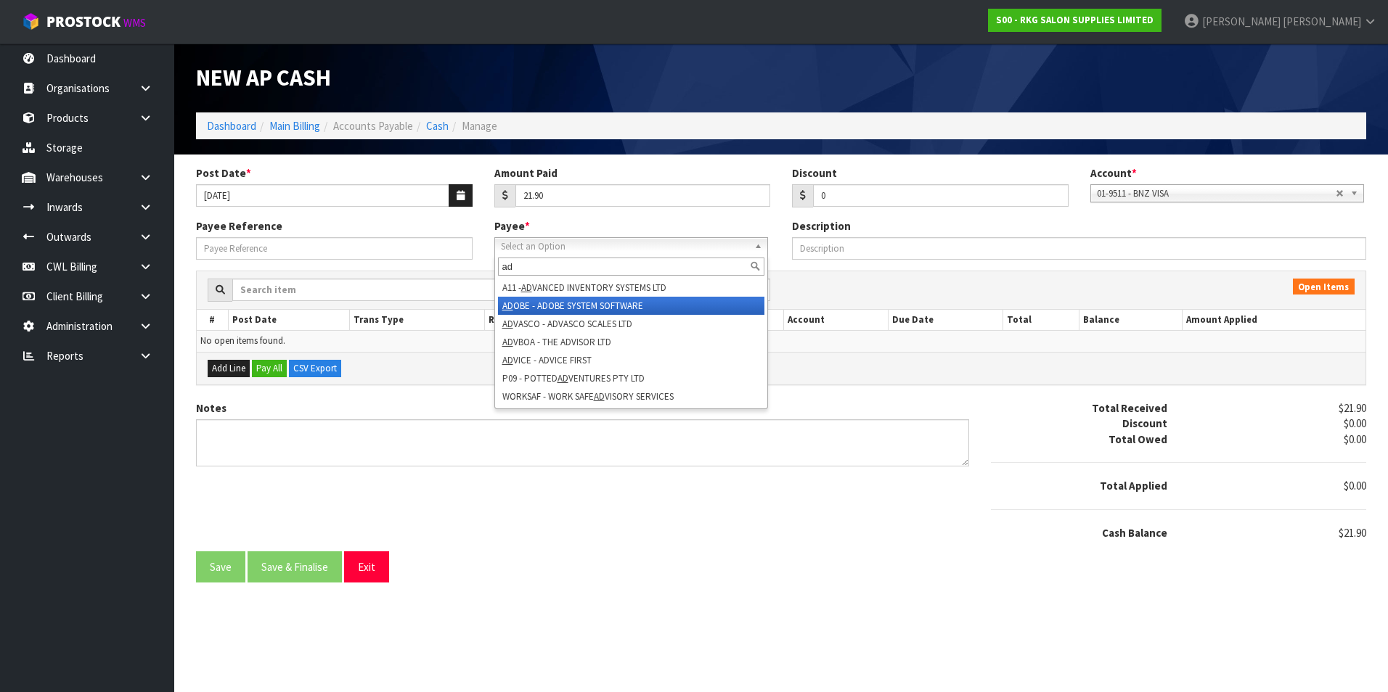
click at [586, 308] on li "AD OBE - ADOBE SYSTEM SOFTWARE" at bounding box center [631, 306] width 266 height 18
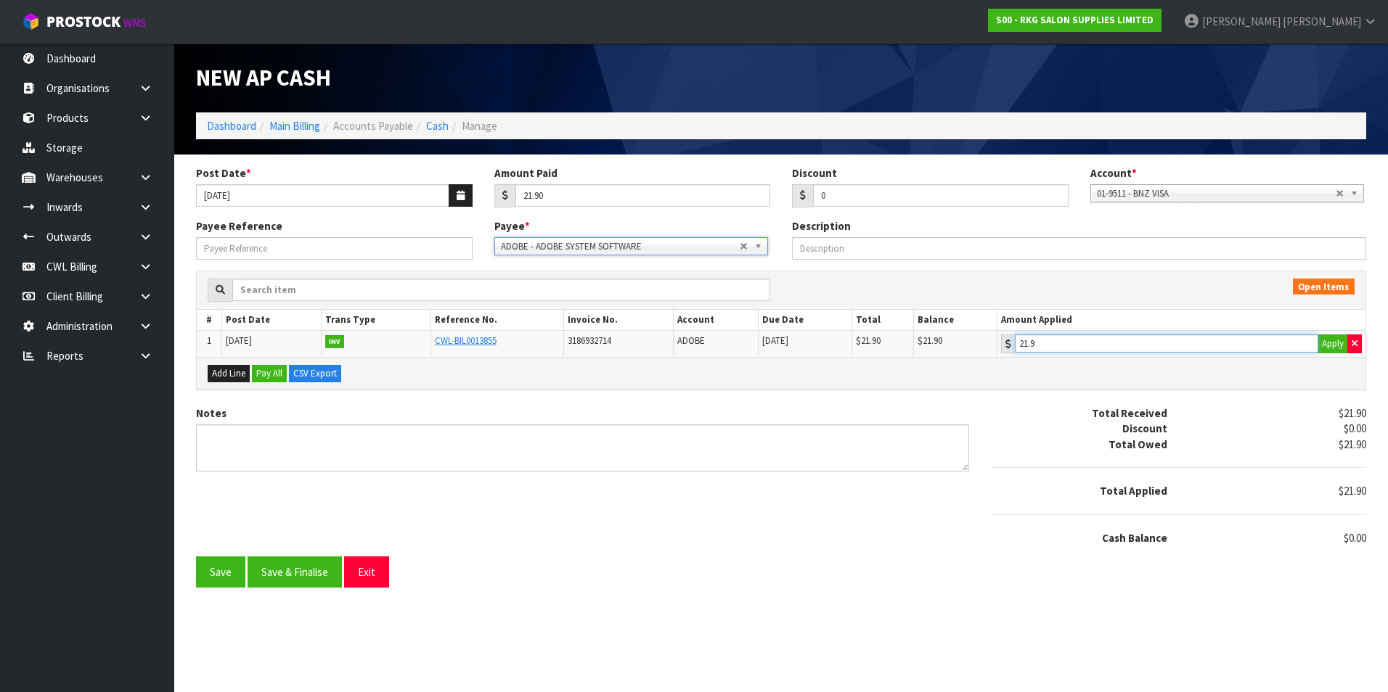
click at [1167, 341] on input "21.9" at bounding box center [1166, 344] width 303 height 18
click at [310, 573] on button "Save & Finalise" at bounding box center [294, 572] width 94 height 31
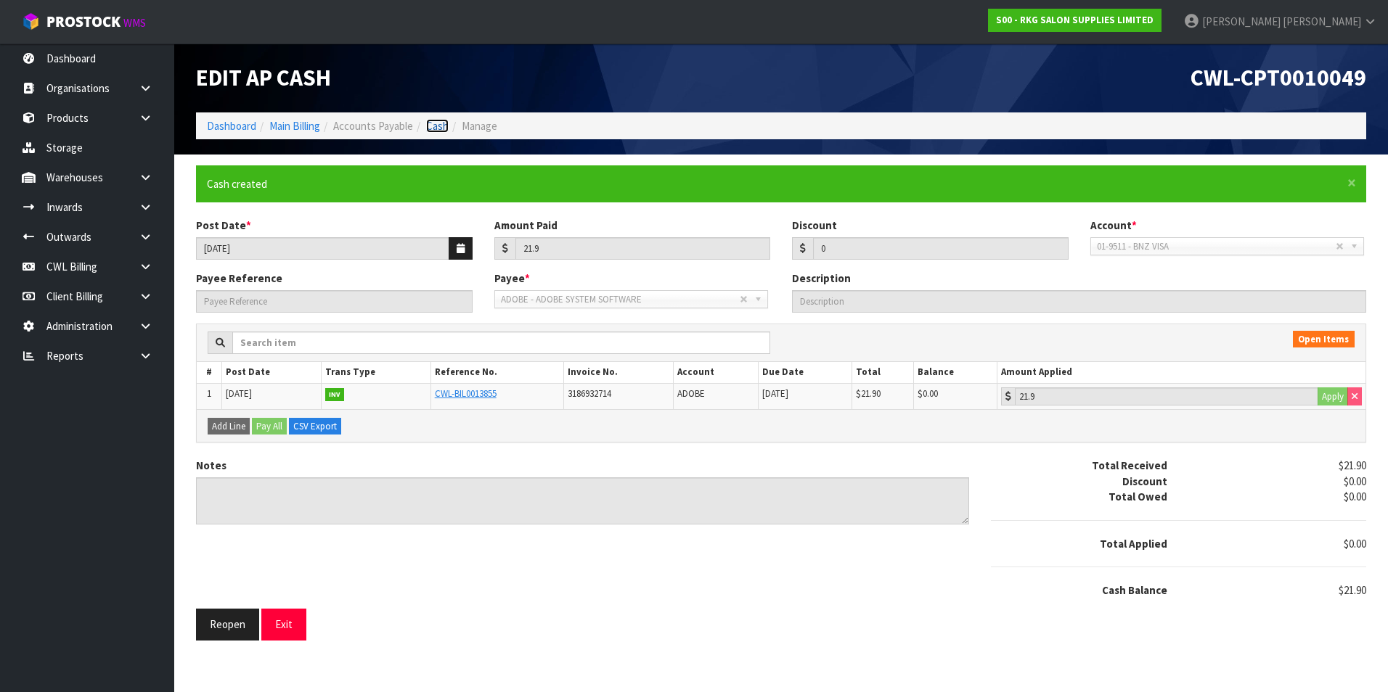
click at [445, 121] on link "Cash" at bounding box center [437, 126] width 22 height 14
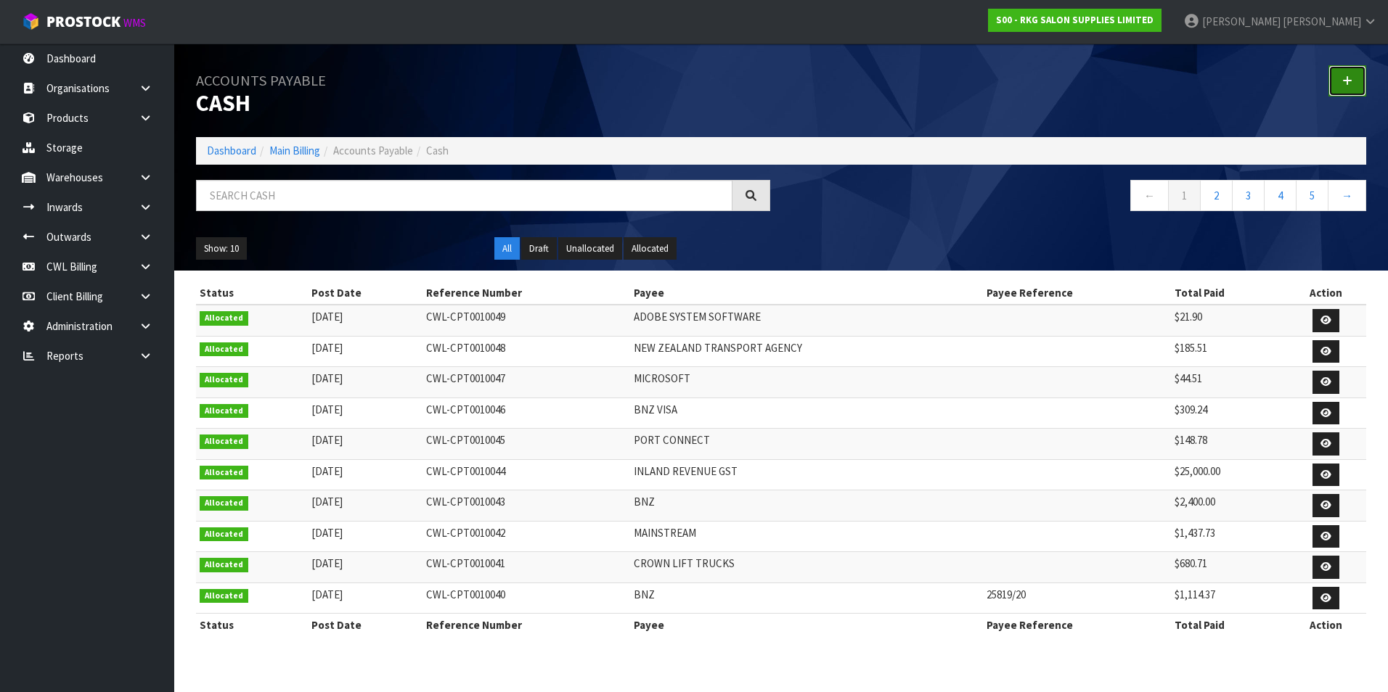
click at [1341, 87] on link at bounding box center [1347, 80] width 38 height 31
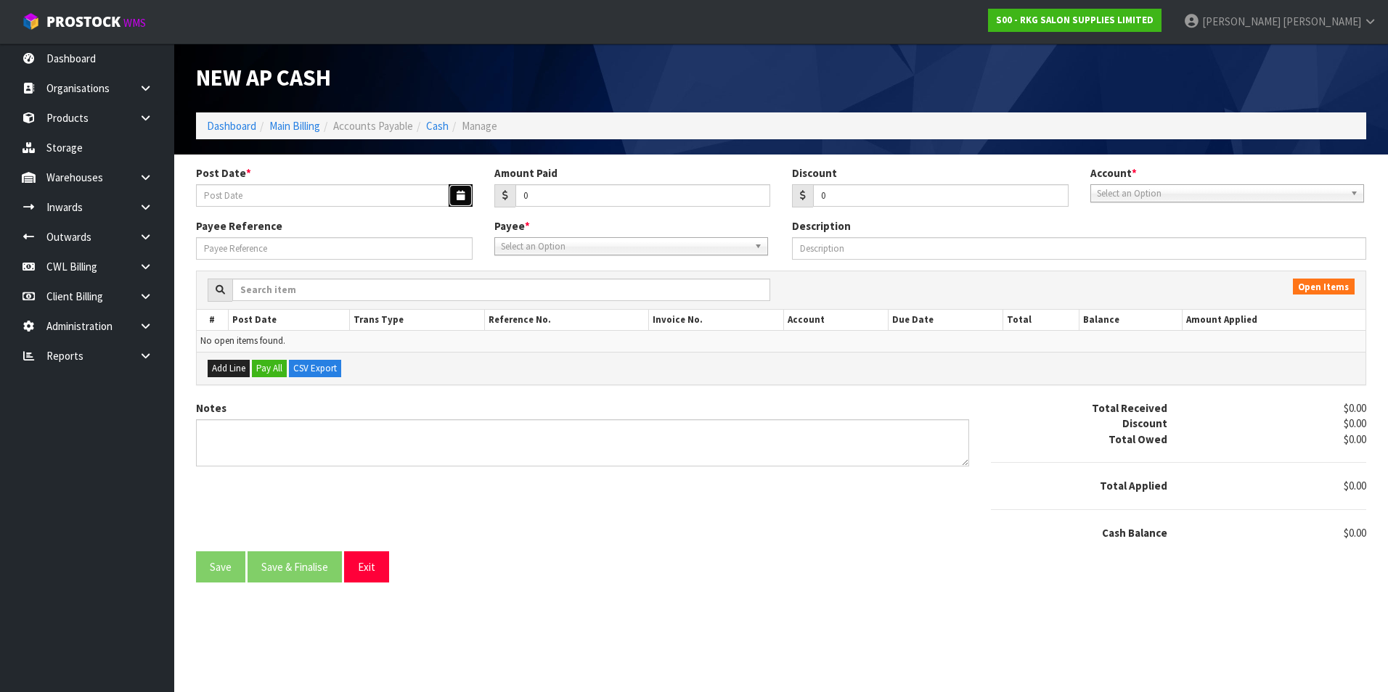
click at [463, 194] on icon "button" at bounding box center [460, 195] width 8 height 9
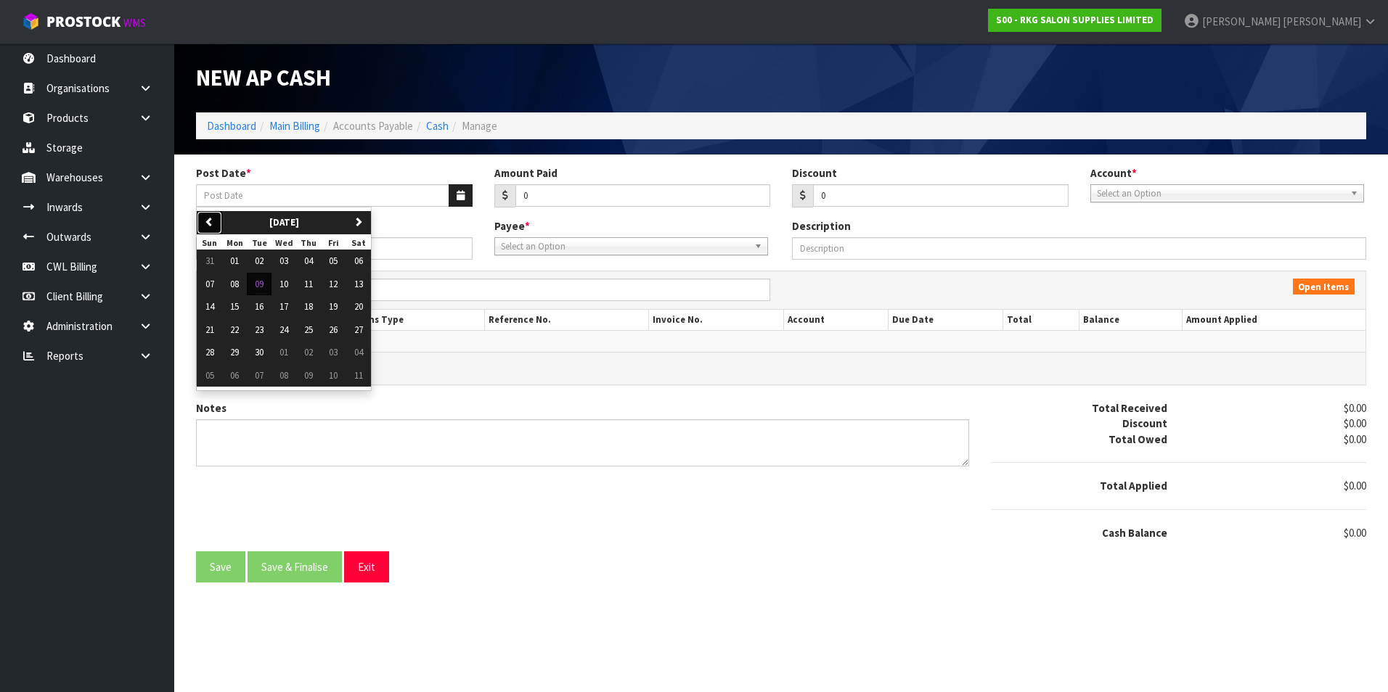
click at [209, 220] on icon "button" at bounding box center [209, 221] width 9 height 9
click at [313, 308] on span "14" at bounding box center [308, 306] width 9 height 12
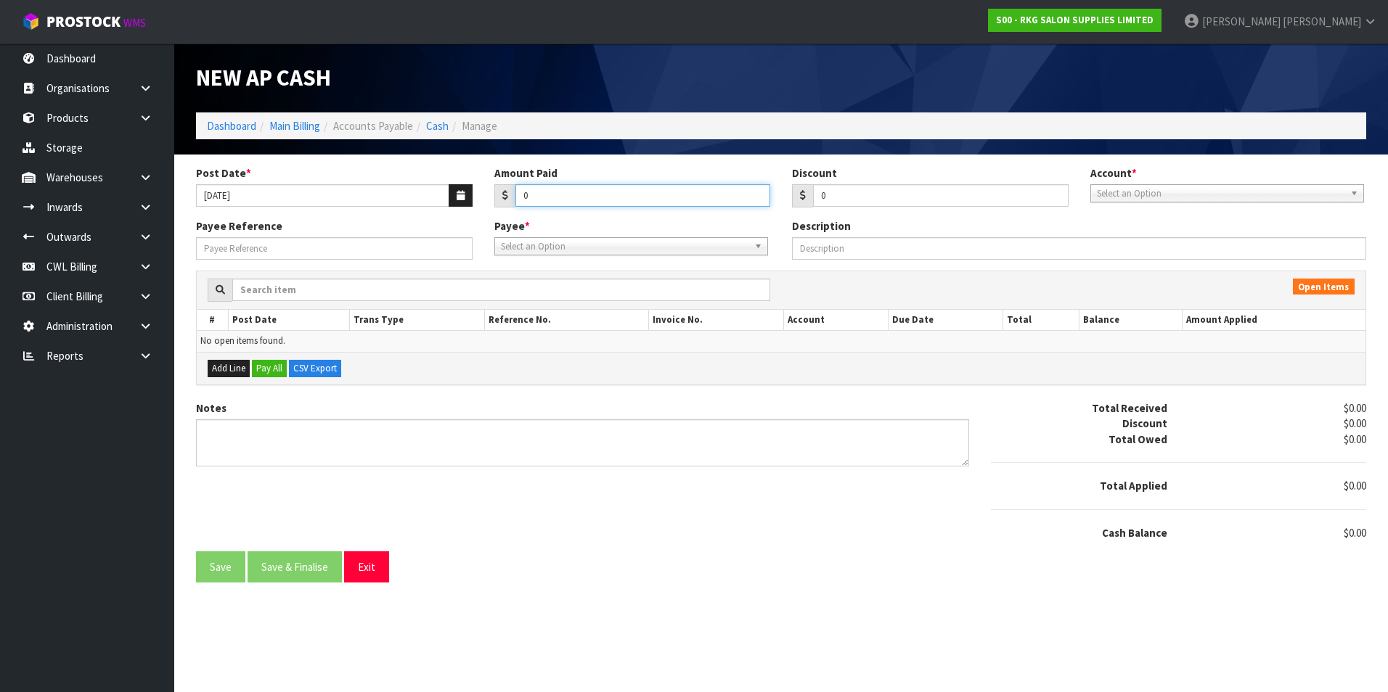
click at [567, 193] on input "0" at bounding box center [642, 195] width 255 height 22
click at [1173, 192] on span "Select an Option" at bounding box center [1220, 193] width 247 height 17
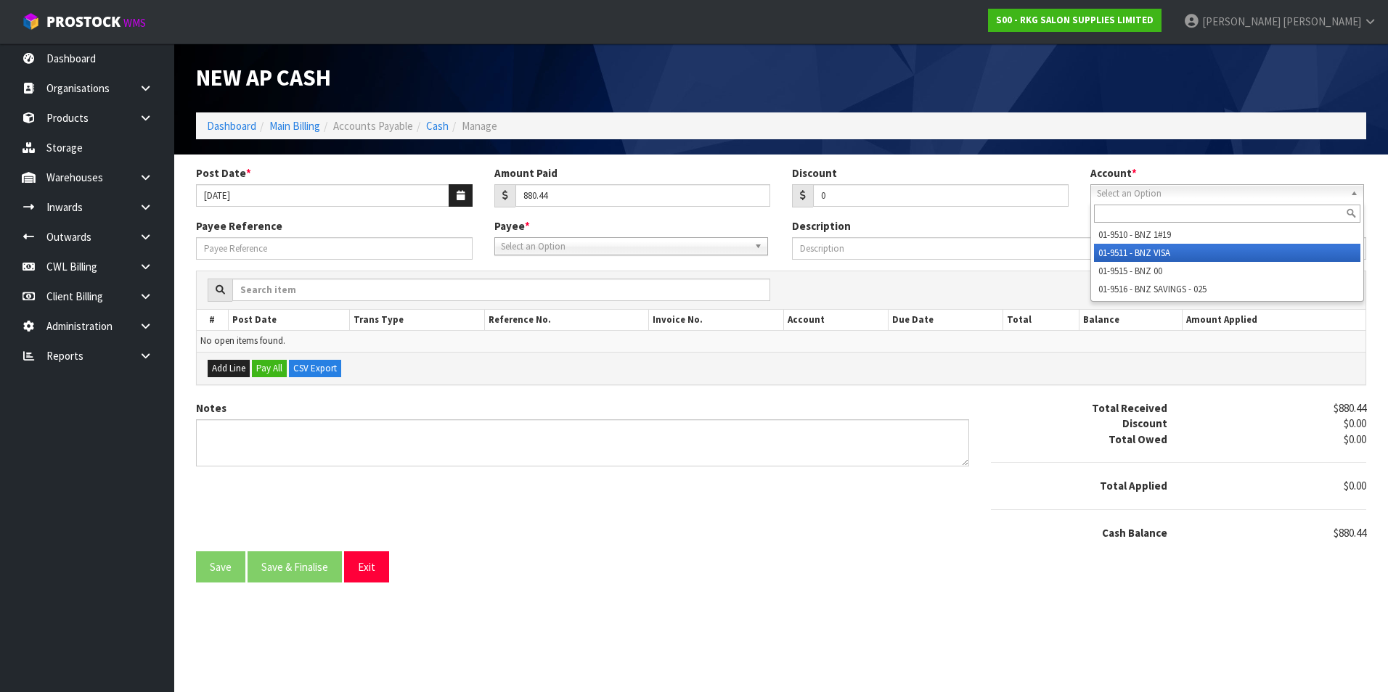
drag, startPoint x: 1153, startPoint y: 253, endPoint x: 1115, endPoint y: 254, distance: 37.8
click at [1150, 253] on li "01-9511 - BNZ VISA" at bounding box center [1227, 253] width 266 height 18
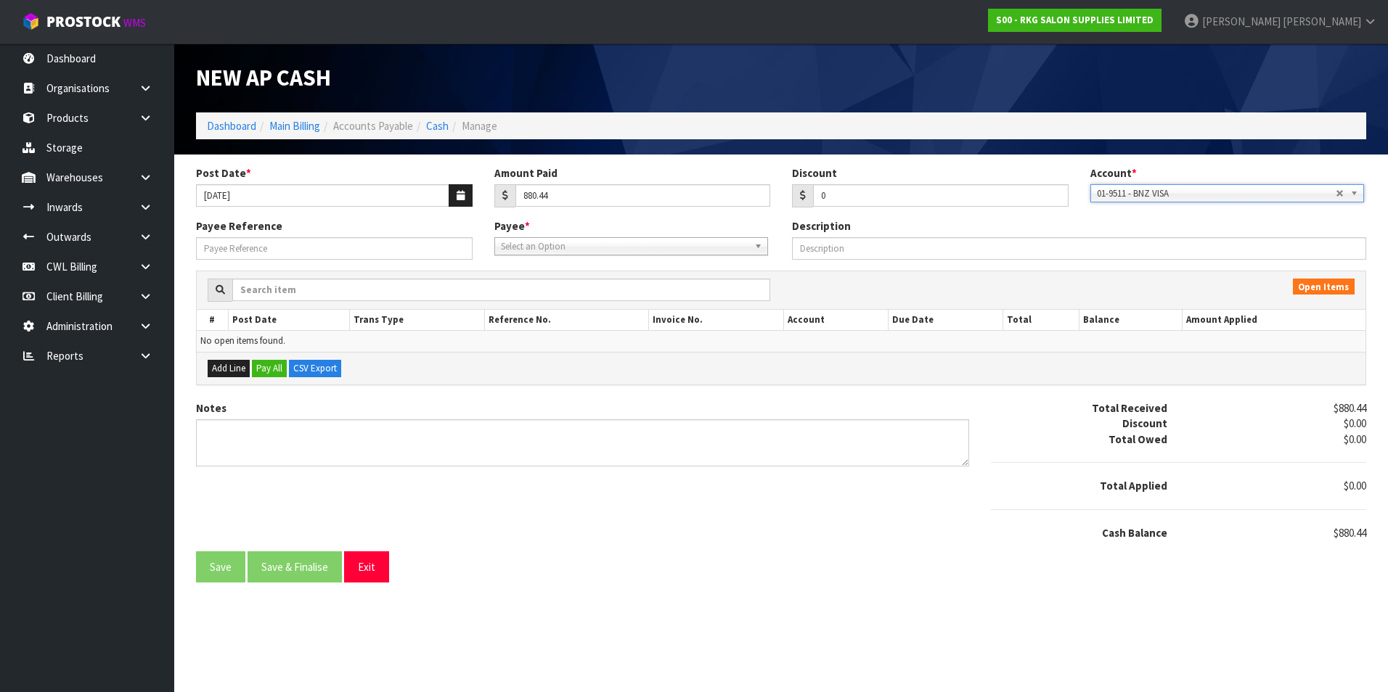
click at [634, 249] on span "Select an Option" at bounding box center [624, 246] width 247 height 17
click at [668, 284] on li "NZTA - NEW ZEALAND TRANSPORT AGENCY" at bounding box center [631, 288] width 266 height 18
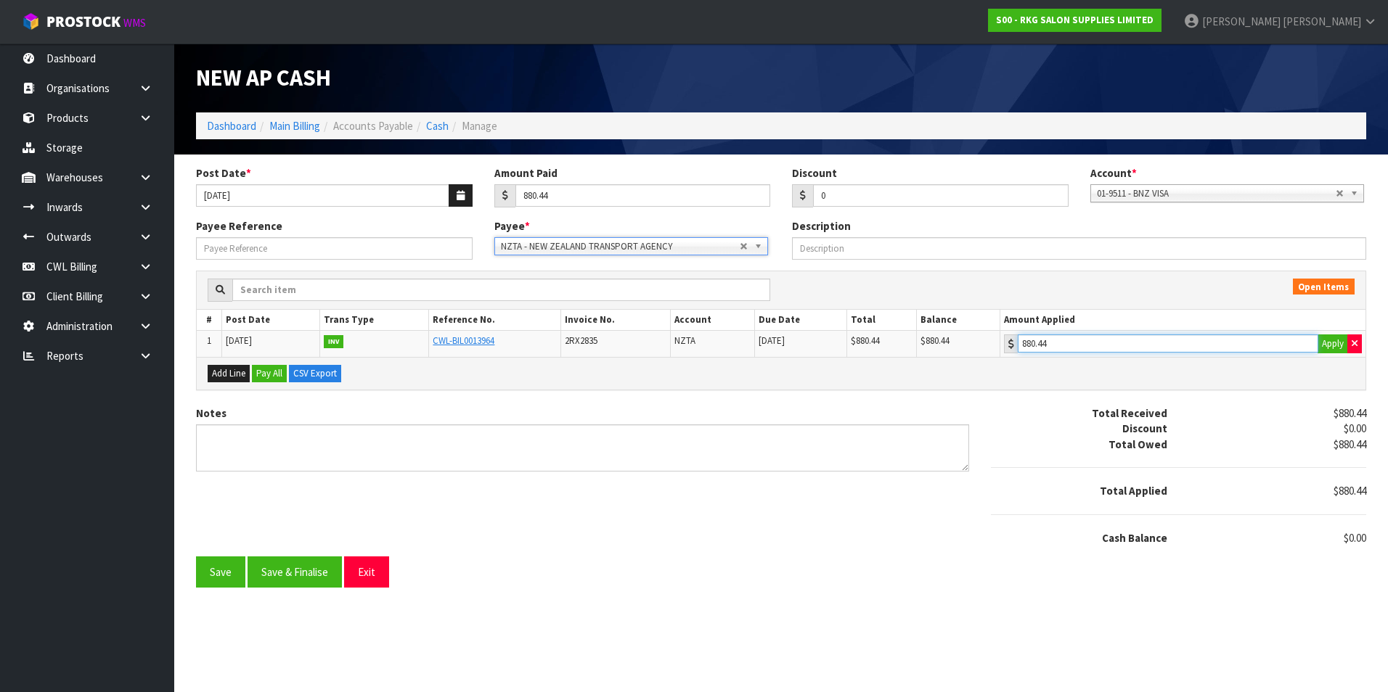
click at [1105, 347] on input "880.44" at bounding box center [1167, 344] width 300 height 18
click at [289, 588] on button "Save & Finalise" at bounding box center [294, 572] width 94 height 31
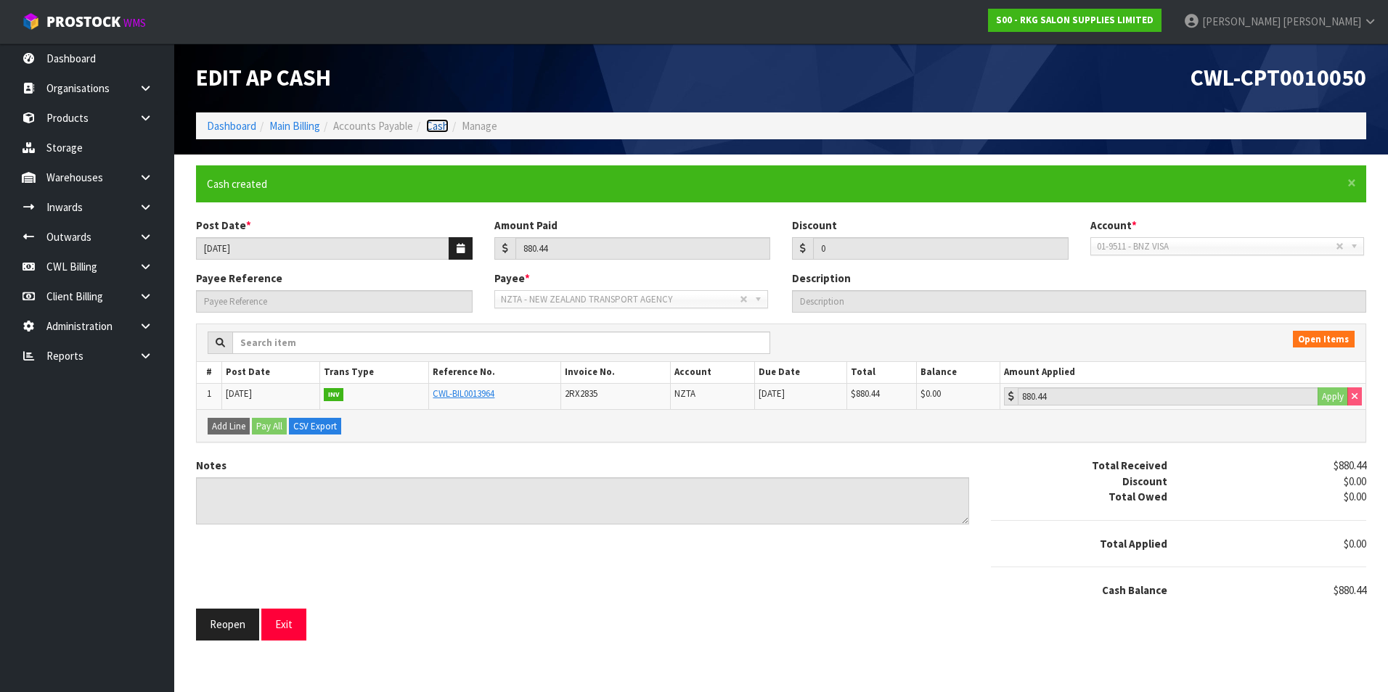
click at [441, 130] on link "Cash" at bounding box center [437, 126] width 22 height 14
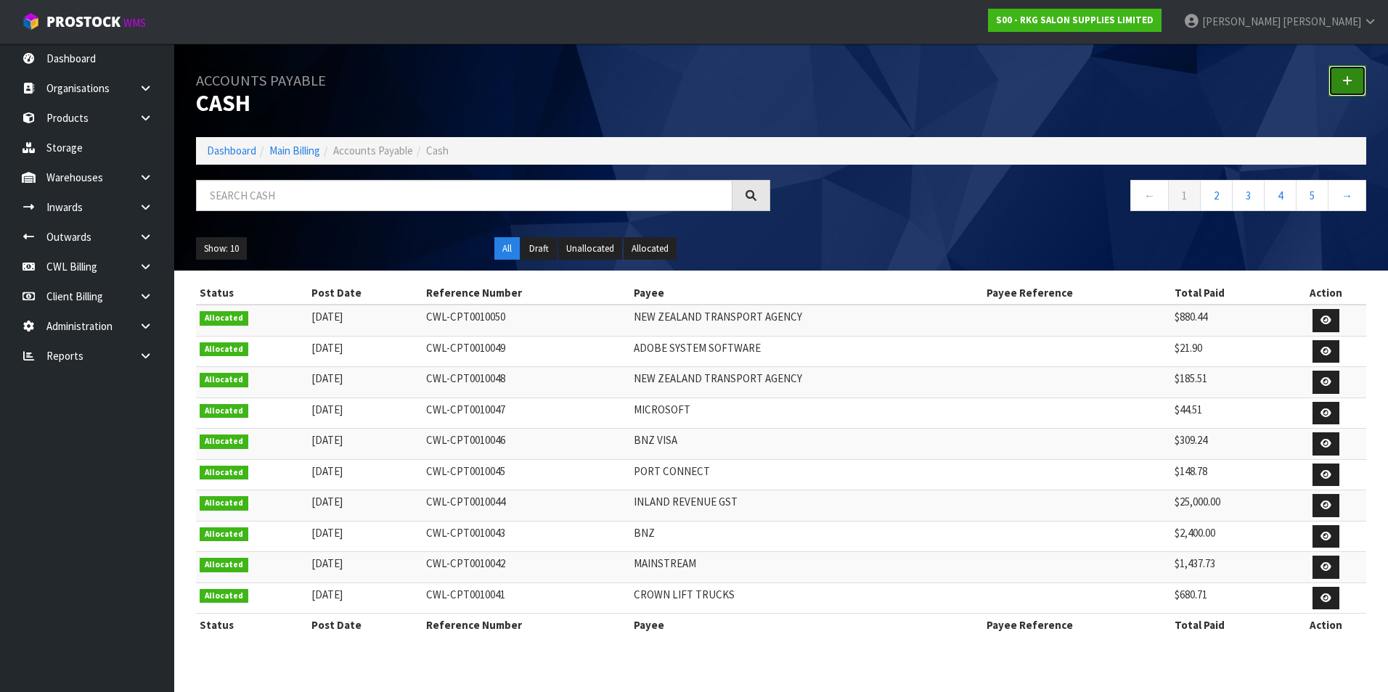
click at [1356, 85] on link at bounding box center [1347, 80] width 38 height 31
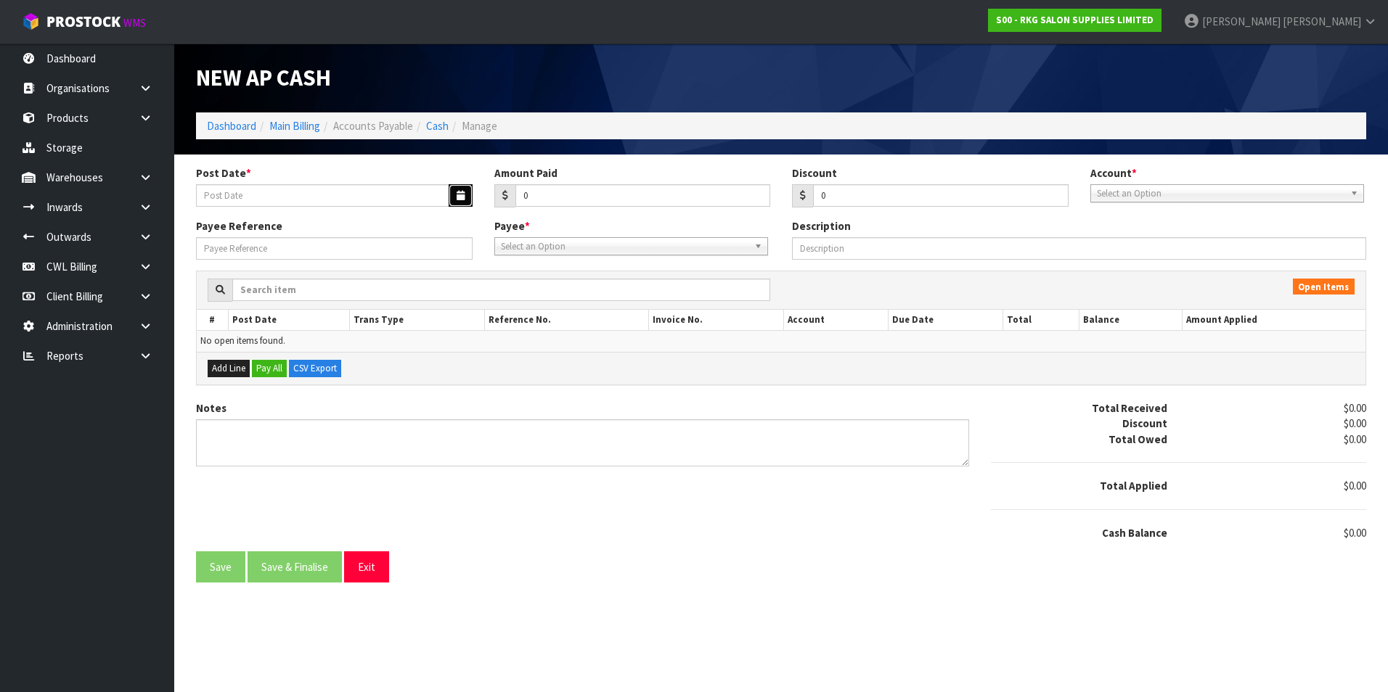
click at [467, 202] on button "button" at bounding box center [460, 195] width 24 height 22
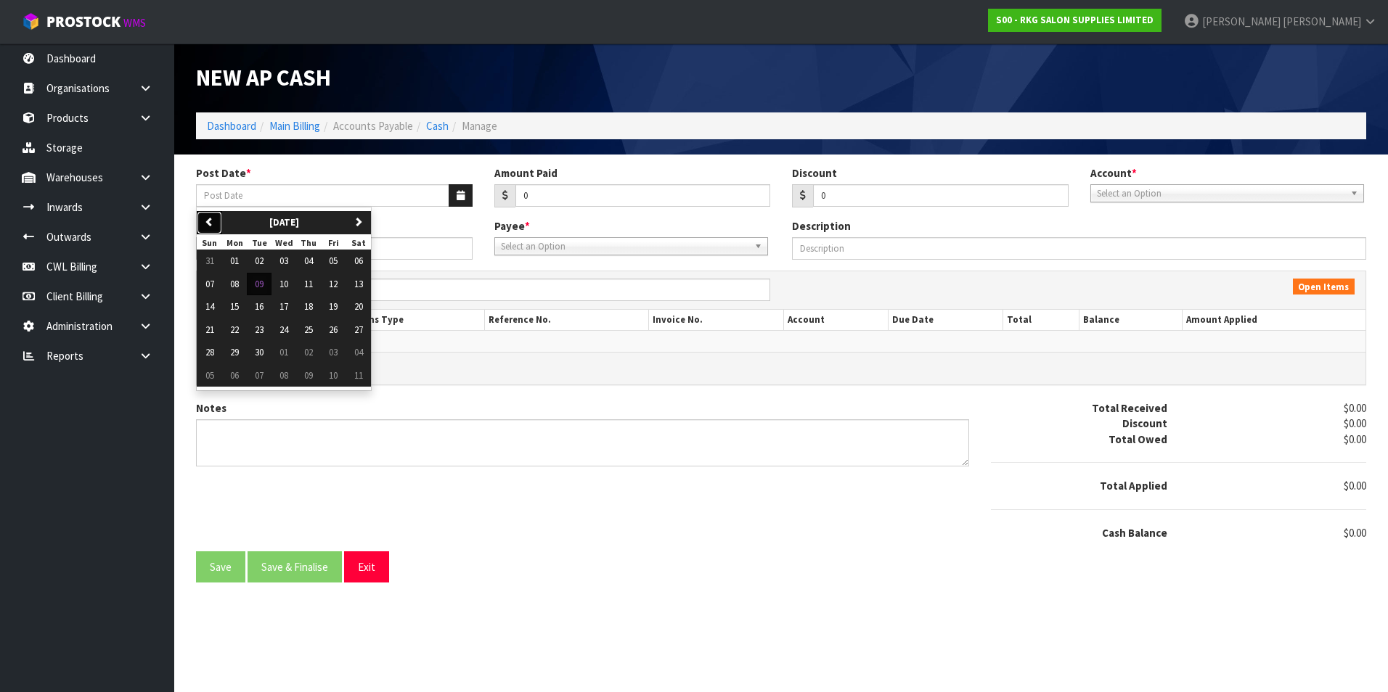
click at [214, 218] on button "previous" at bounding box center [209, 222] width 25 height 23
click at [310, 310] on span "14" at bounding box center [308, 306] width 9 height 12
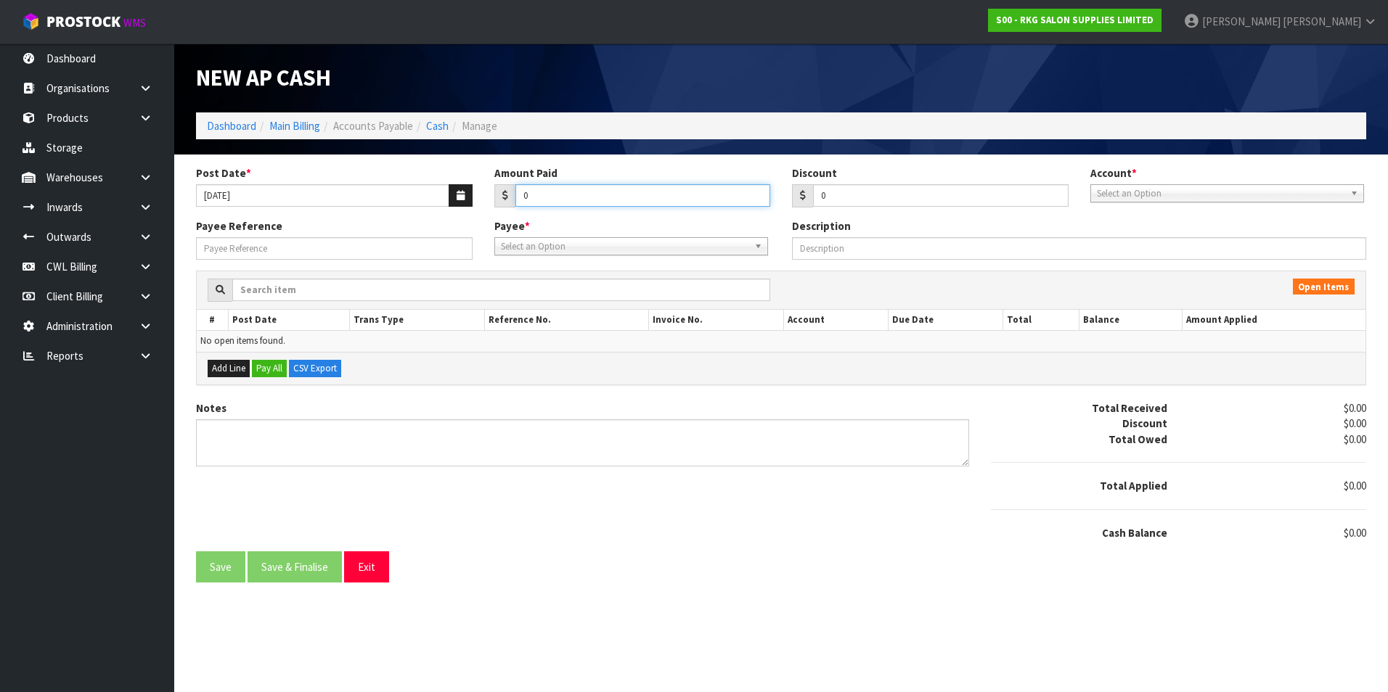
click at [562, 194] on input "0" at bounding box center [642, 195] width 255 height 22
drag, startPoint x: 1110, startPoint y: 195, endPoint x: 1123, endPoint y: 222, distance: 30.2
click at [1110, 196] on span "Select an Option" at bounding box center [1220, 193] width 247 height 17
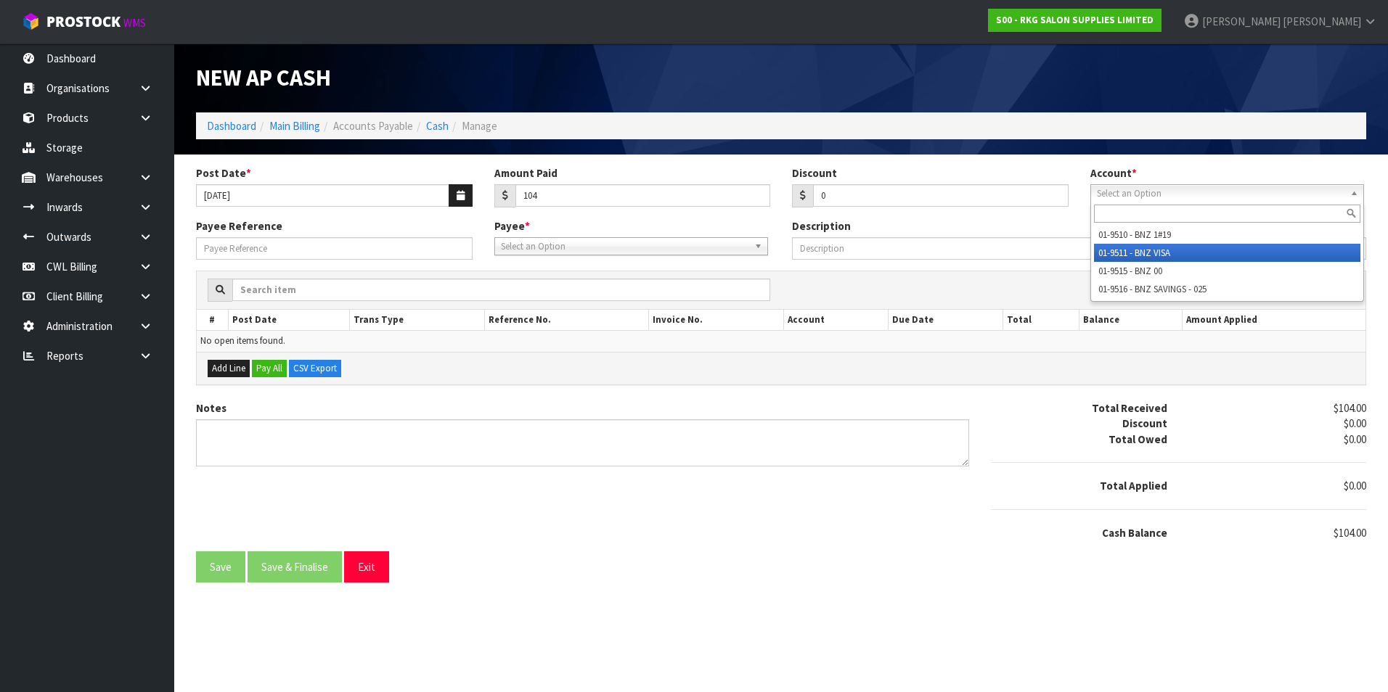
click at [1139, 252] on li "01-9511 - BNZ VISA" at bounding box center [1227, 253] width 266 height 18
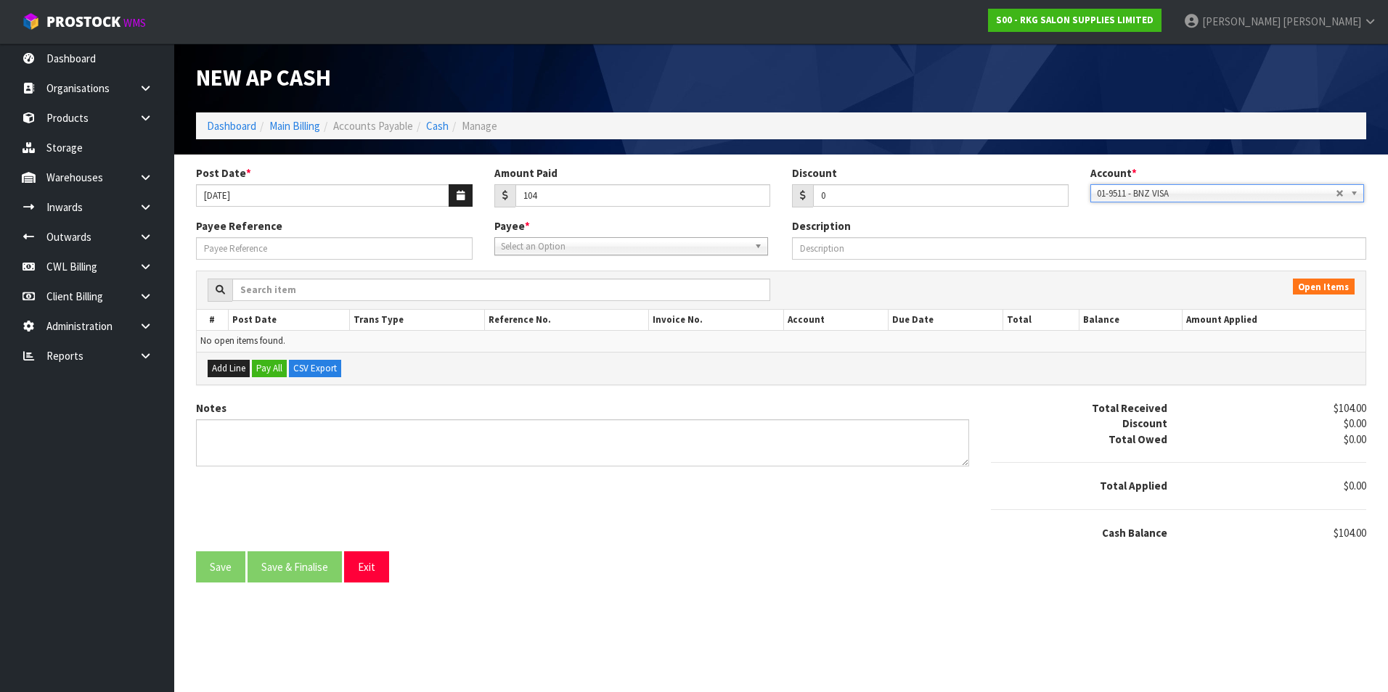
click at [609, 247] on span "Select an Option" at bounding box center [624, 246] width 247 height 17
click at [595, 284] on li "MIC RO - MICROSOFT" at bounding box center [631, 288] width 266 height 18
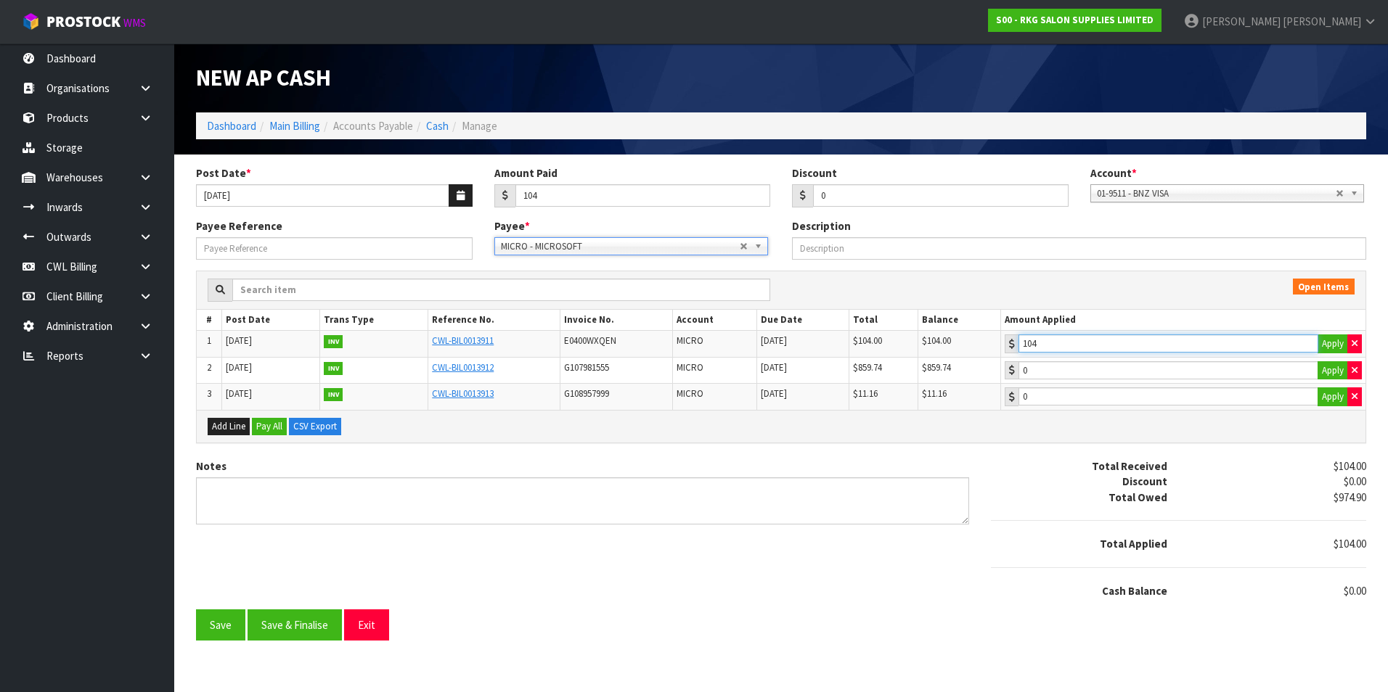
drag, startPoint x: 1207, startPoint y: 343, endPoint x: 941, endPoint y: 430, distance: 279.3
click at [1206, 343] on input "104" at bounding box center [1168, 344] width 300 height 18
click at [287, 633] on button "Save & Finalise" at bounding box center [294, 625] width 94 height 31
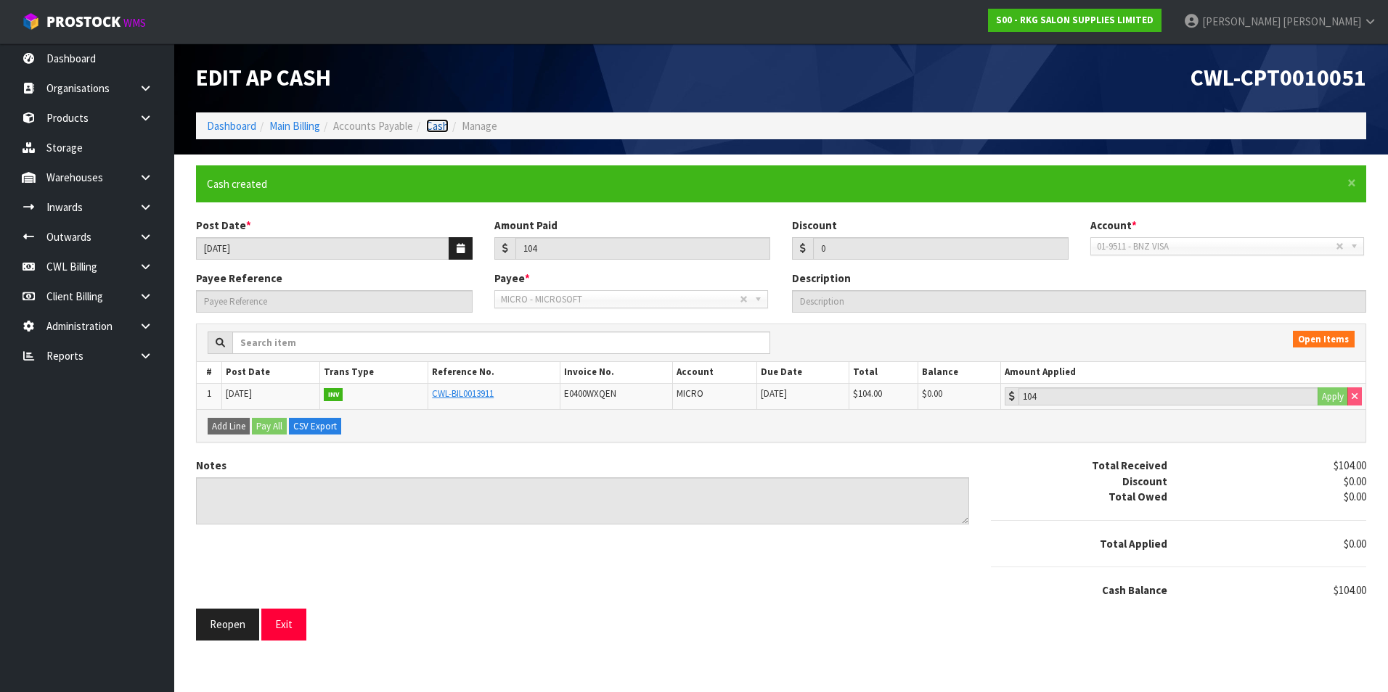
click at [446, 124] on link "Cash" at bounding box center [437, 126] width 22 height 14
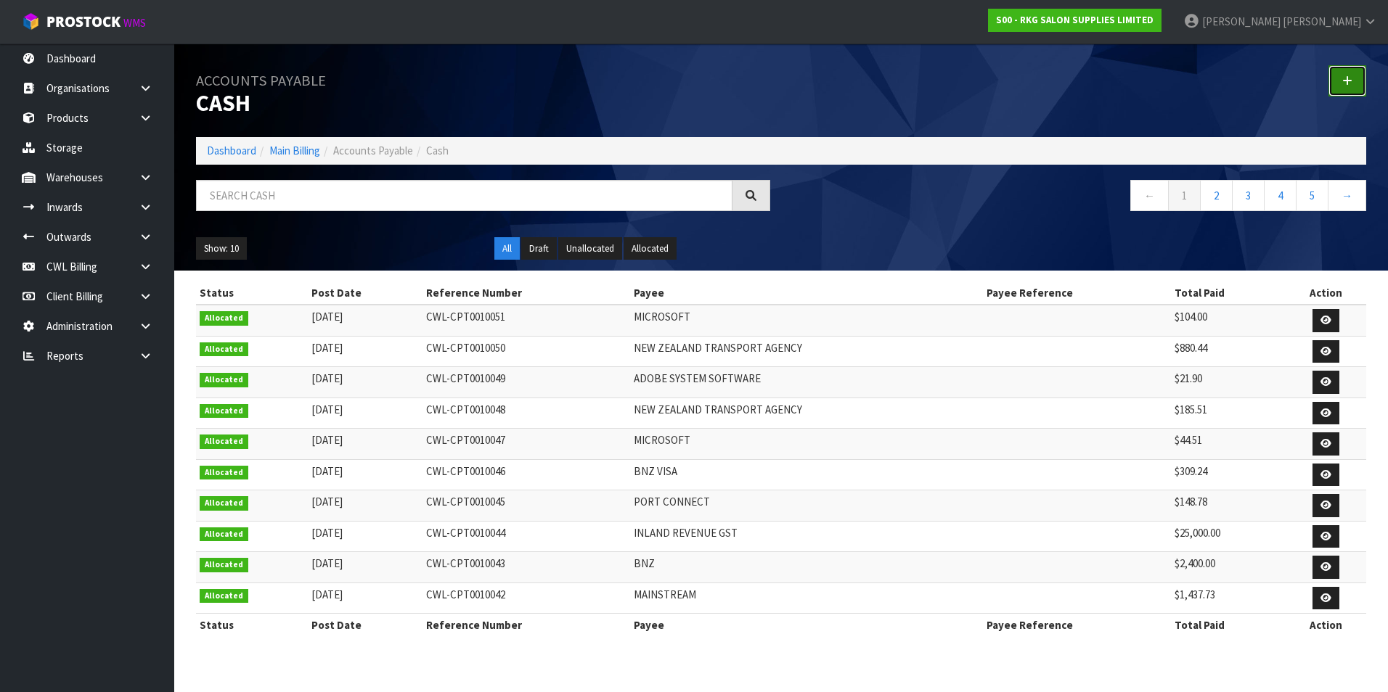
click at [1347, 84] on icon at bounding box center [1347, 80] width 10 height 11
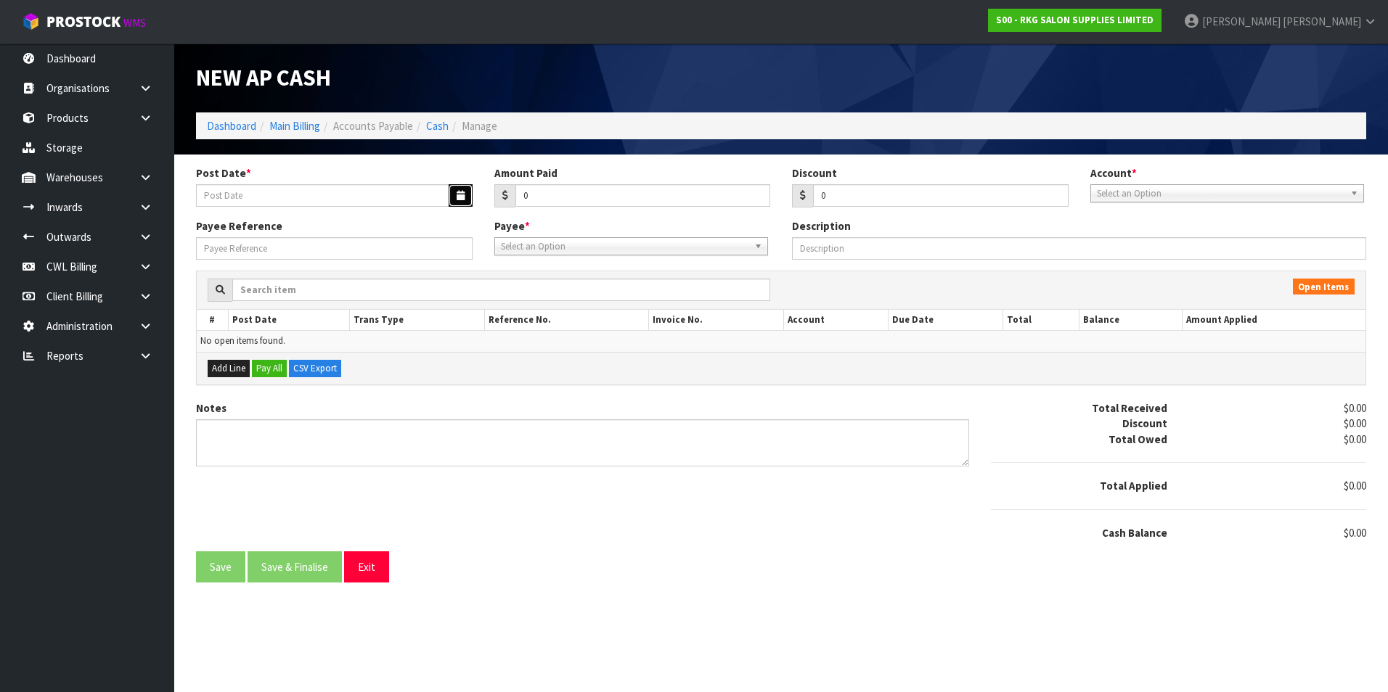
click at [460, 194] on icon "button" at bounding box center [460, 195] width 8 height 9
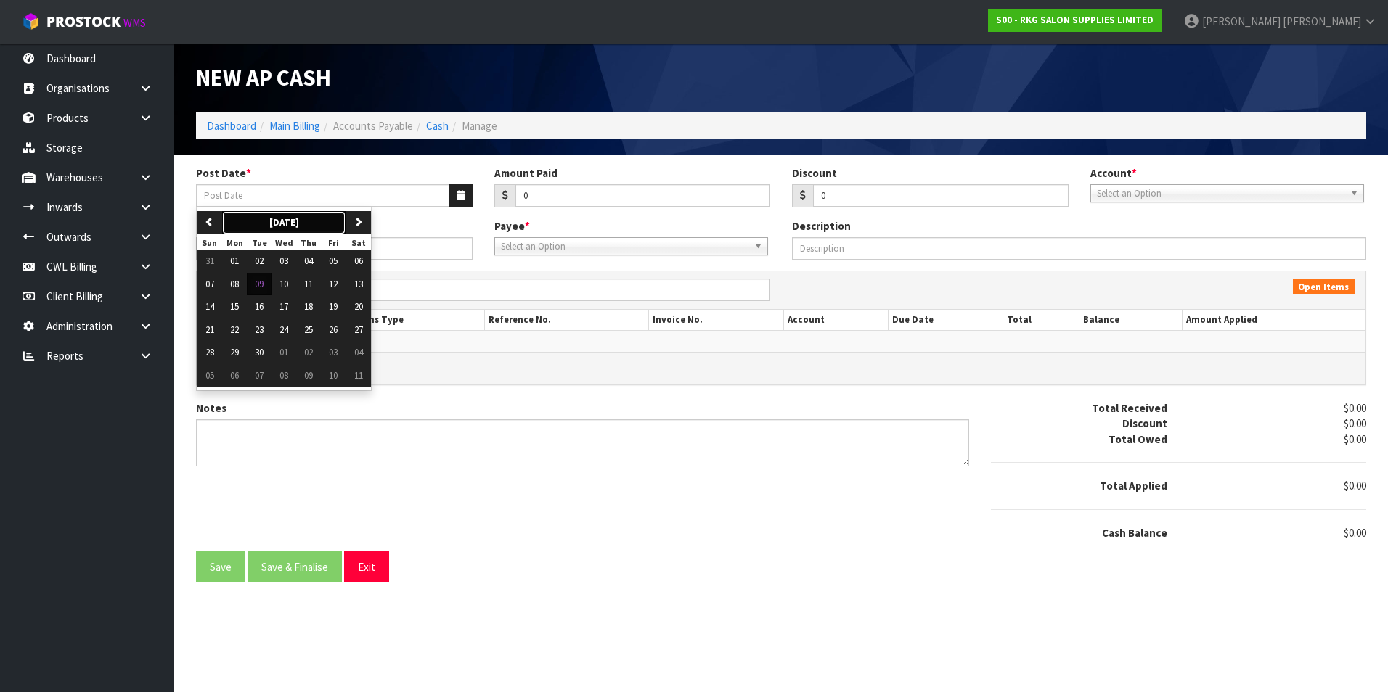
click at [223, 221] on button "[DATE]" at bounding box center [283, 222] width 123 height 23
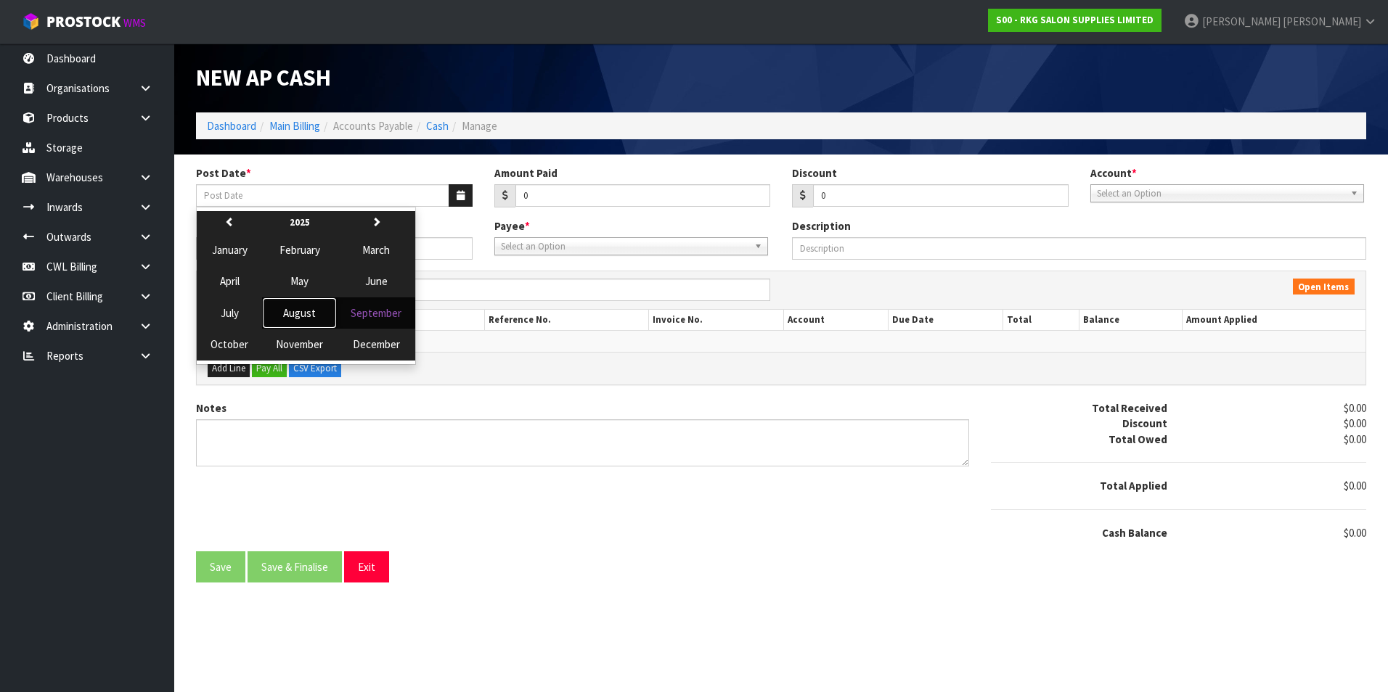
click at [298, 316] on span "August" at bounding box center [299, 313] width 33 height 14
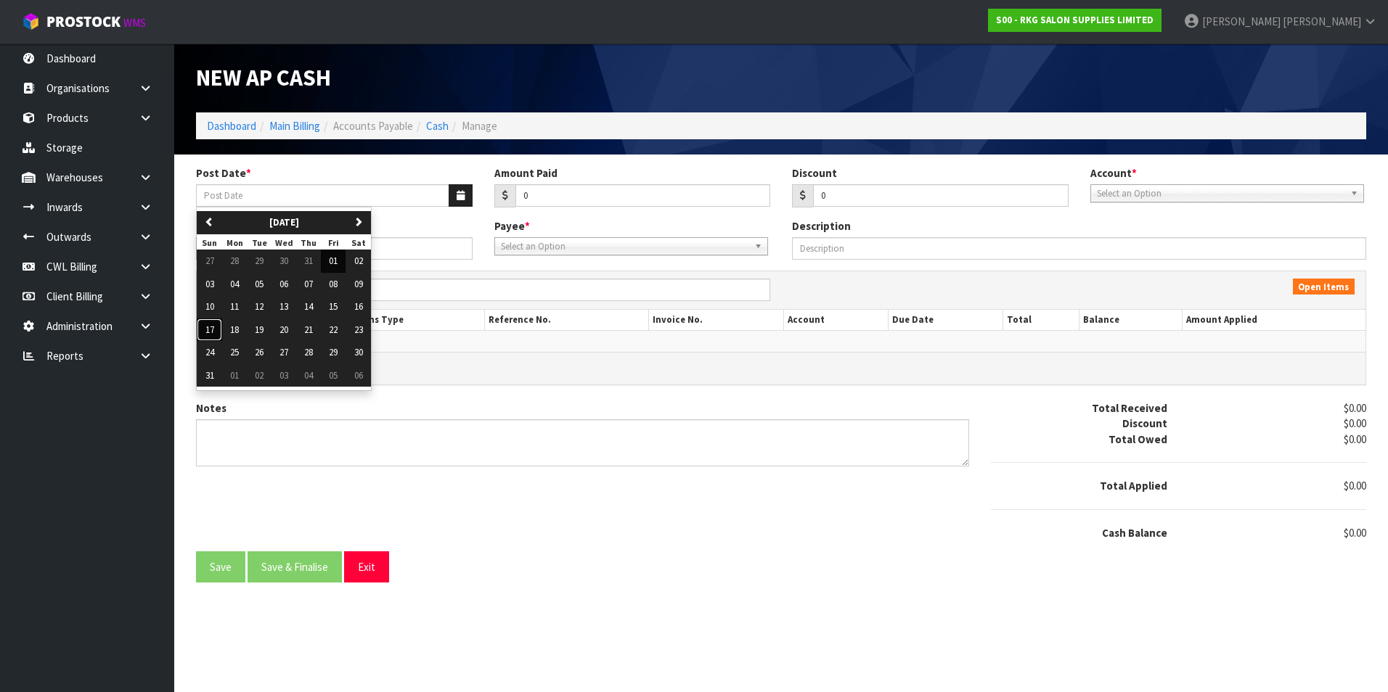
click at [210, 334] on span "17" at bounding box center [209, 330] width 9 height 12
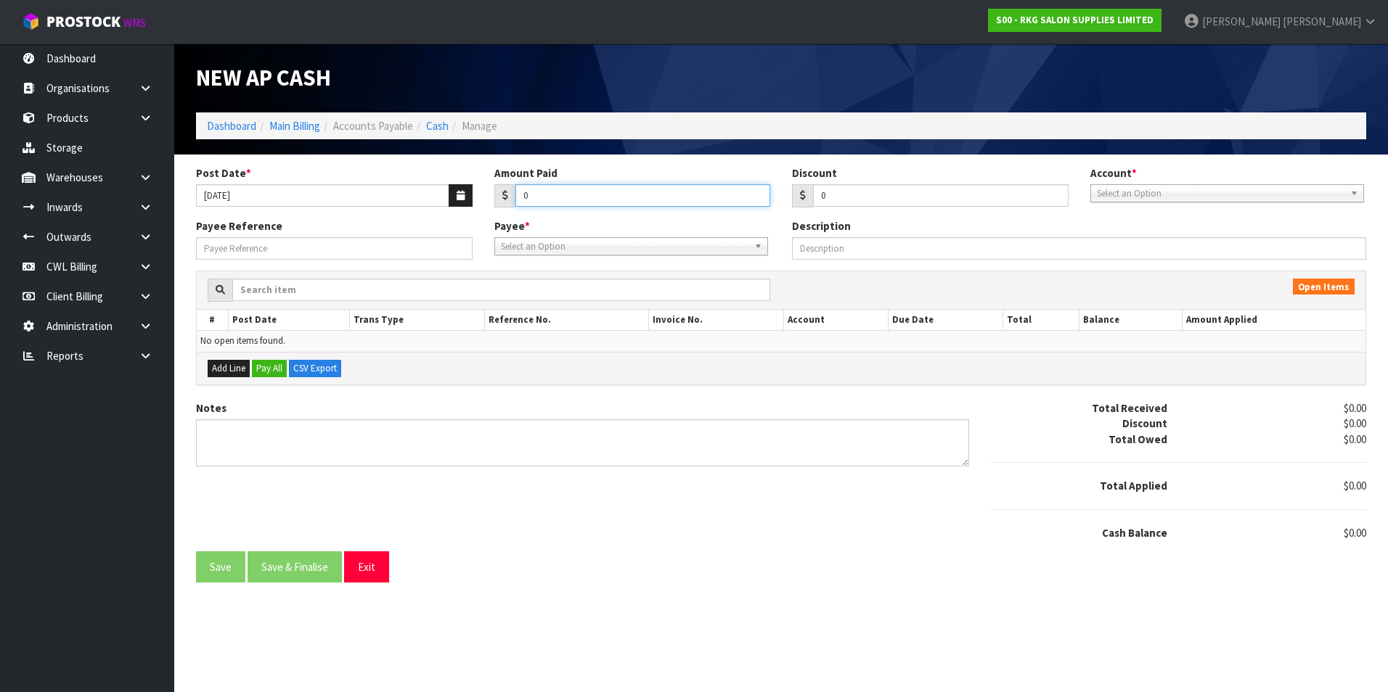
click at [571, 200] on input "0" at bounding box center [642, 195] width 255 height 22
click at [1206, 195] on span "Select an Option" at bounding box center [1220, 193] width 247 height 17
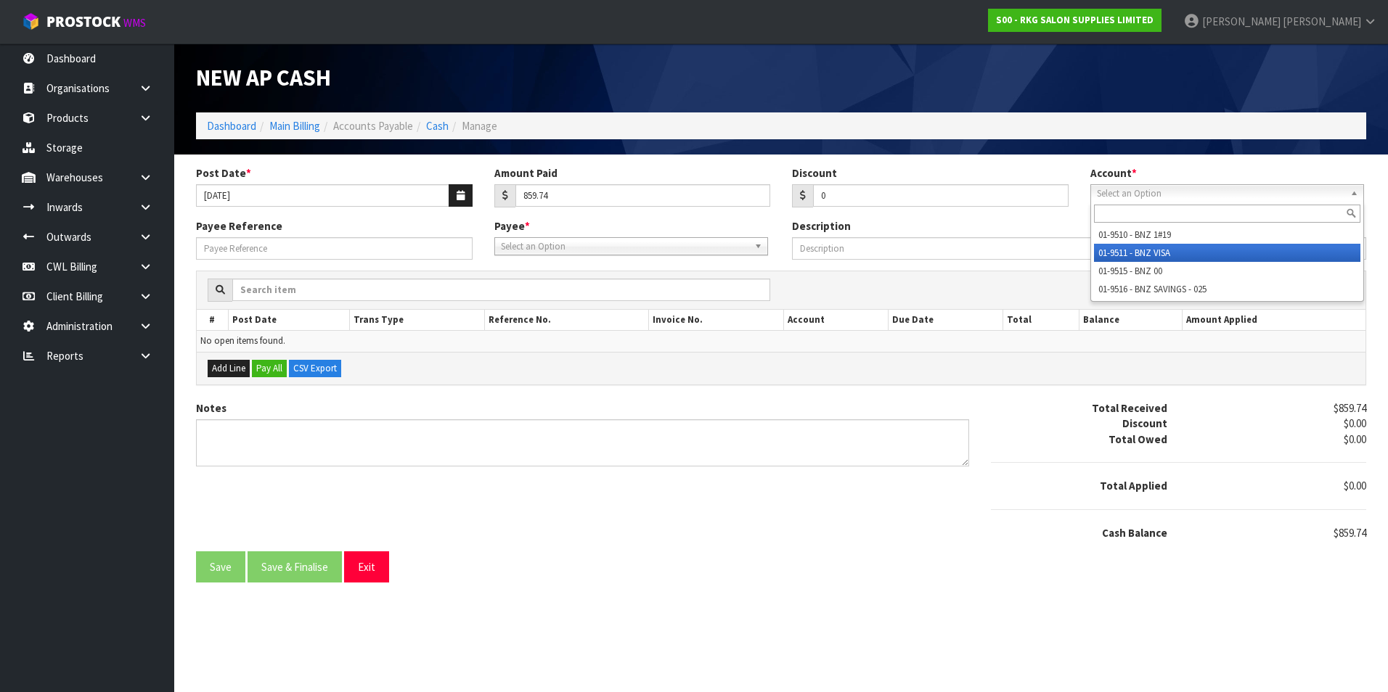
click at [1181, 253] on li "01-9511 - BNZ VISA" at bounding box center [1227, 253] width 266 height 18
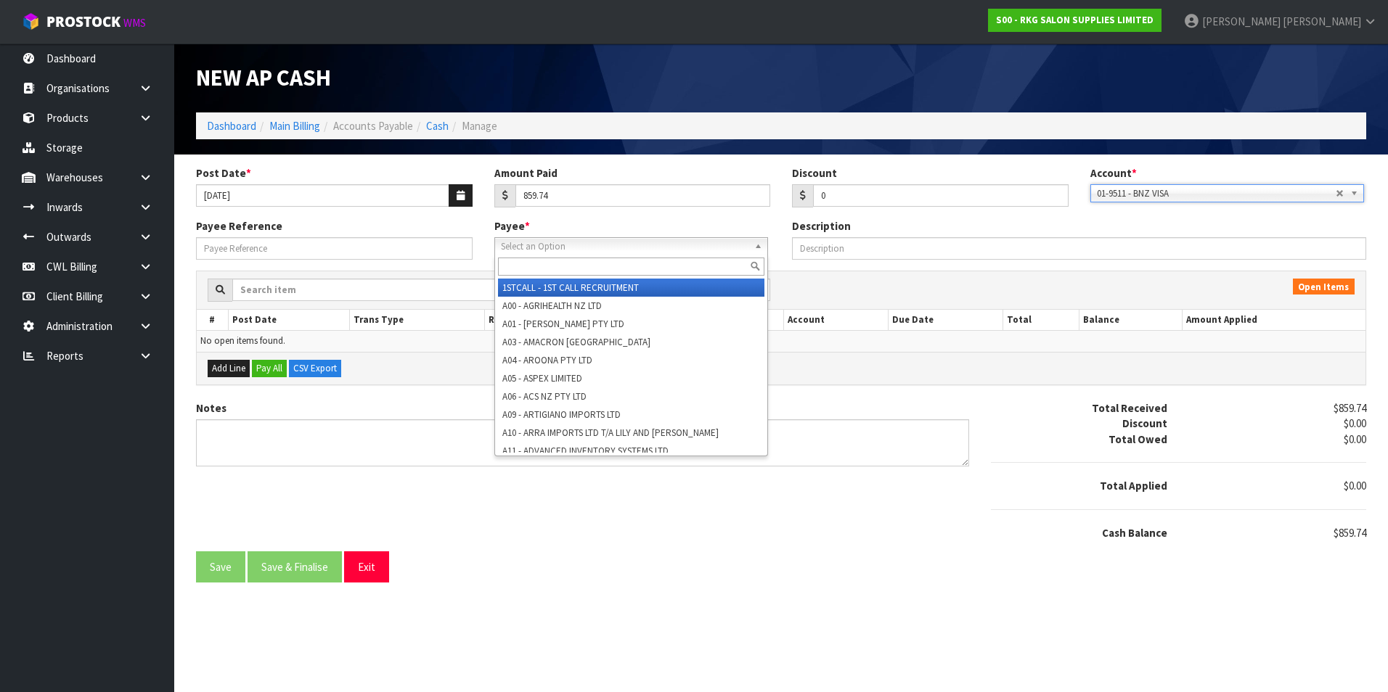
click at [573, 249] on span "Select an Option" at bounding box center [624, 246] width 247 height 17
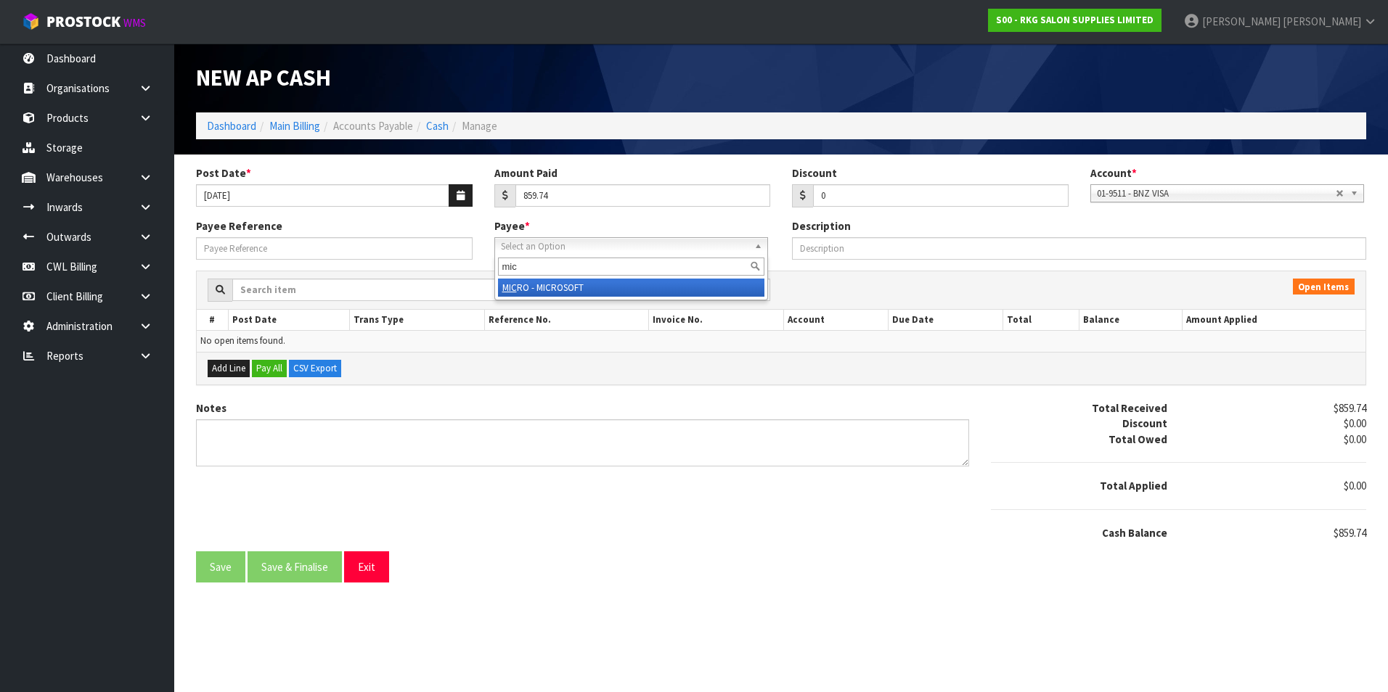
click at [602, 287] on li "MIC RO - MICROSOFT" at bounding box center [631, 288] width 266 height 18
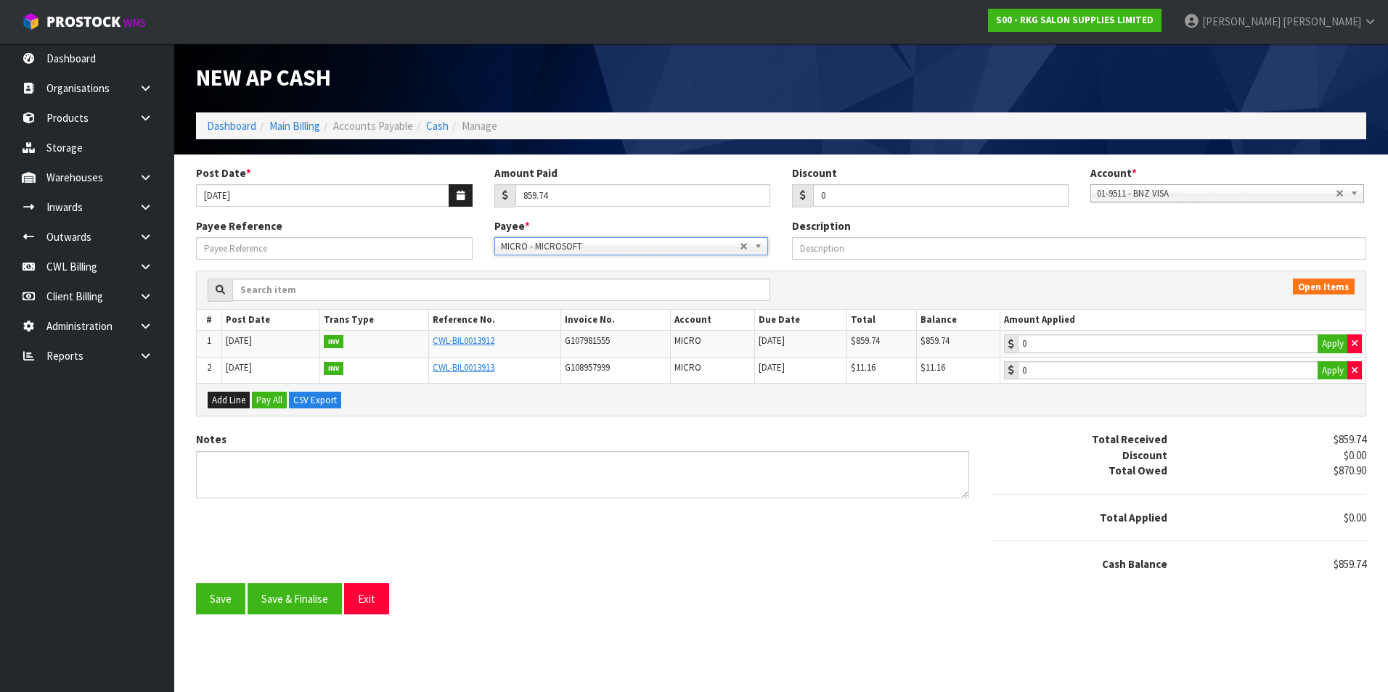
click at [1197, 332] on td "0 Apply" at bounding box center [1182, 344] width 366 height 27
click at [1092, 339] on input "859.74" at bounding box center [1167, 344] width 300 height 18
click at [311, 605] on button "Save & Finalise" at bounding box center [294, 598] width 94 height 31
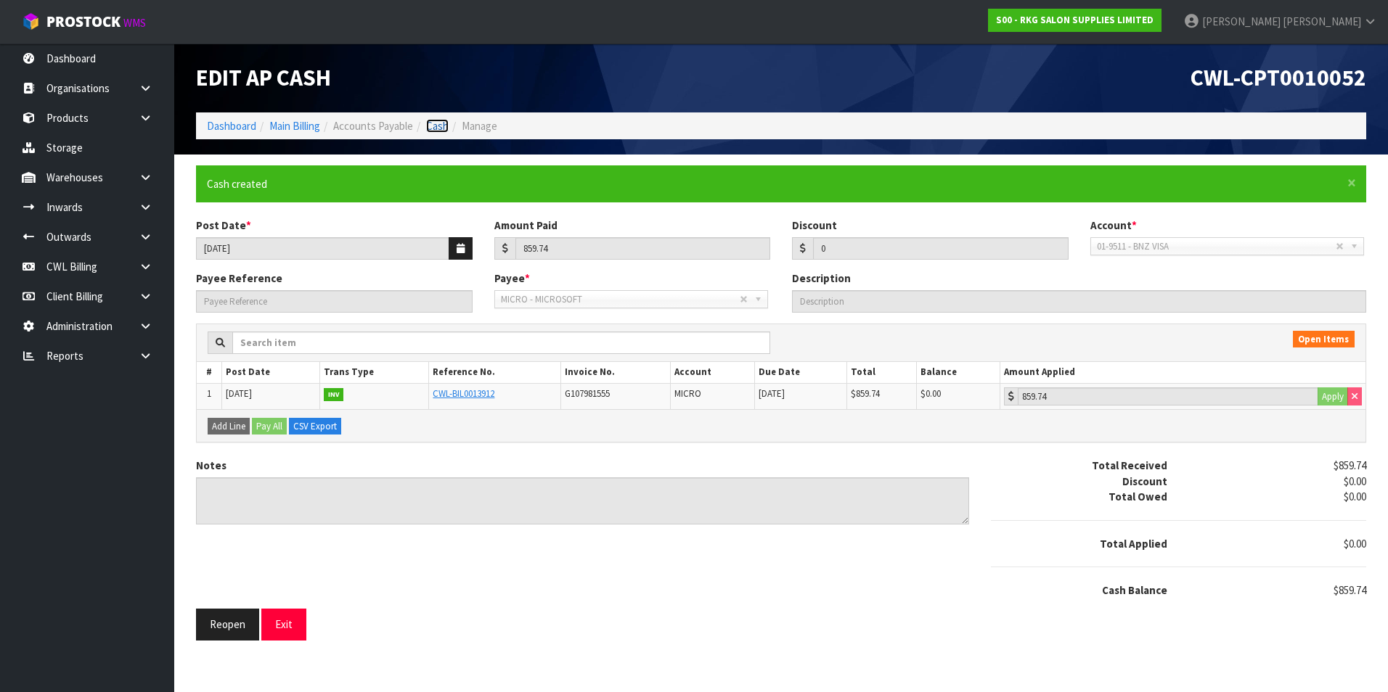
click at [436, 125] on link "Cash" at bounding box center [437, 126] width 22 height 14
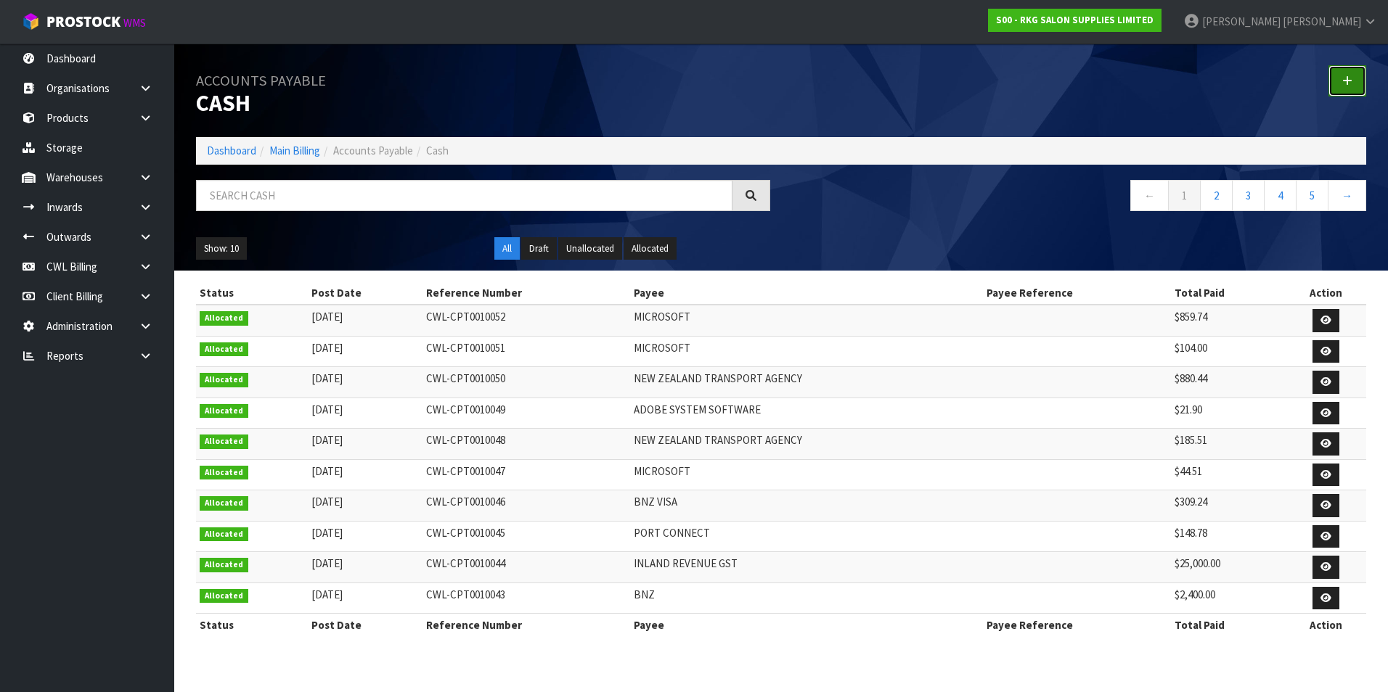
click at [1339, 79] on link at bounding box center [1347, 80] width 38 height 31
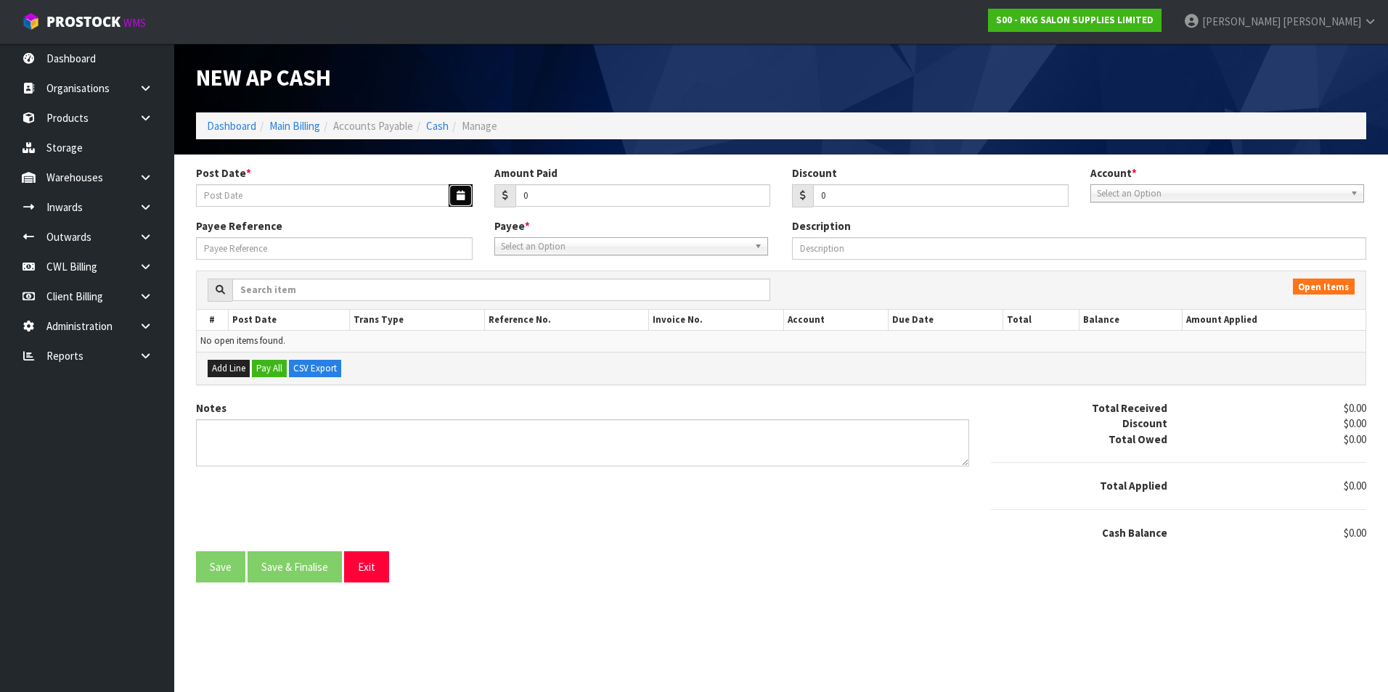
click at [459, 194] on icon "button" at bounding box center [460, 195] width 8 height 9
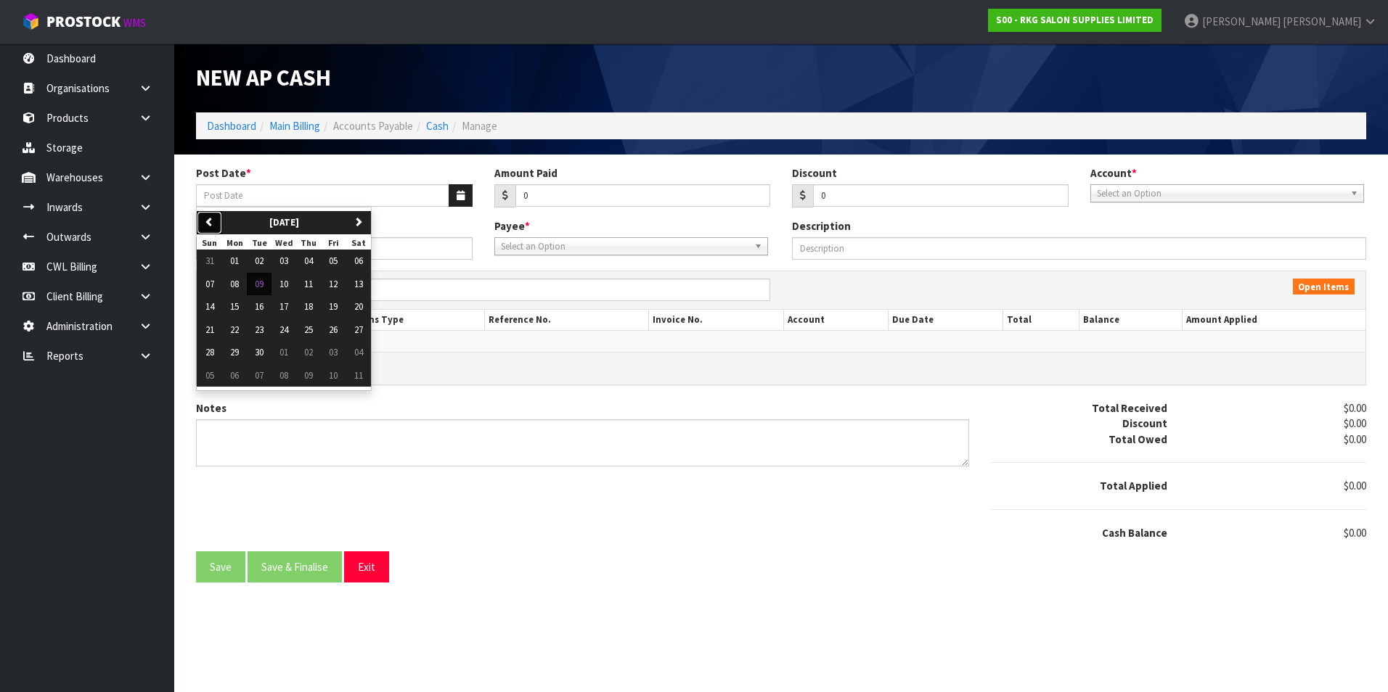
click at [215, 222] on button "previous" at bounding box center [209, 222] width 25 height 23
click at [214, 352] on button "24" at bounding box center [209, 352] width 25 height 23
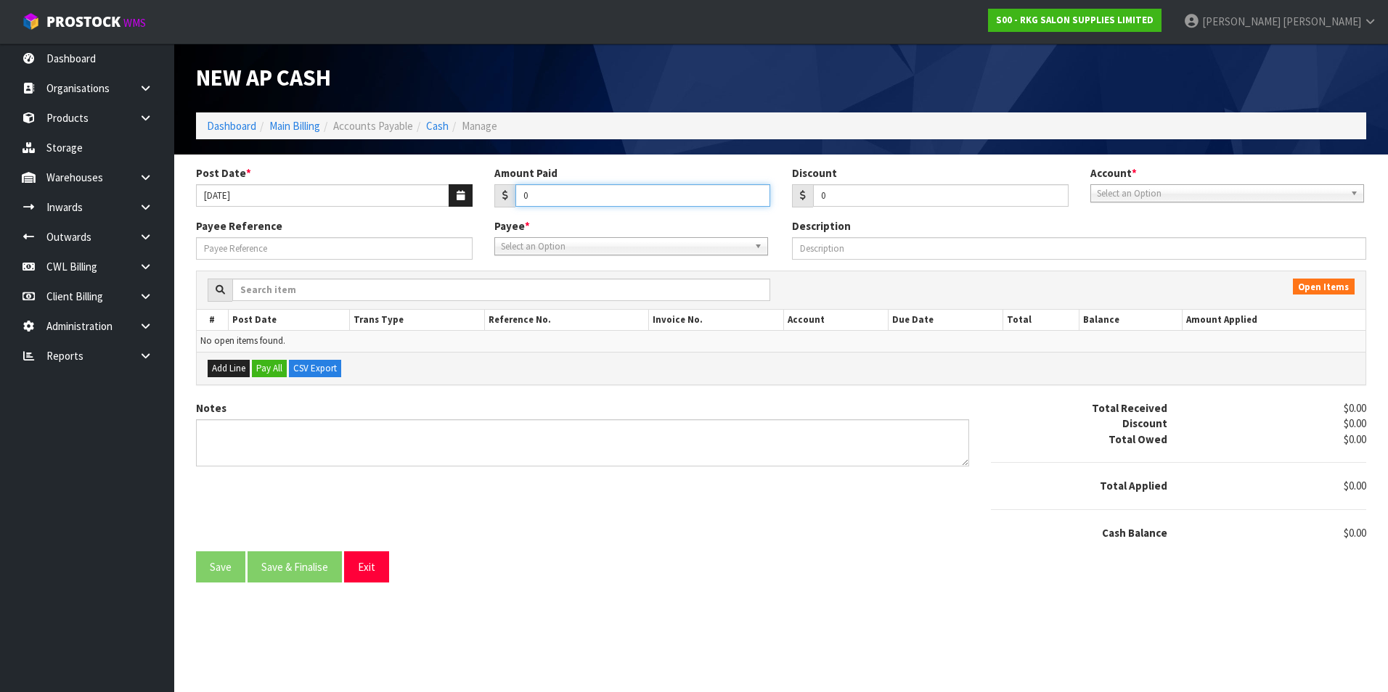
click at [583, 194] on input "0" at bounding box center [642, 195] width 255 height 22
click at [1211, 192] on span "Select an Option" at bounding box center [1220, 193] width 247 height 17
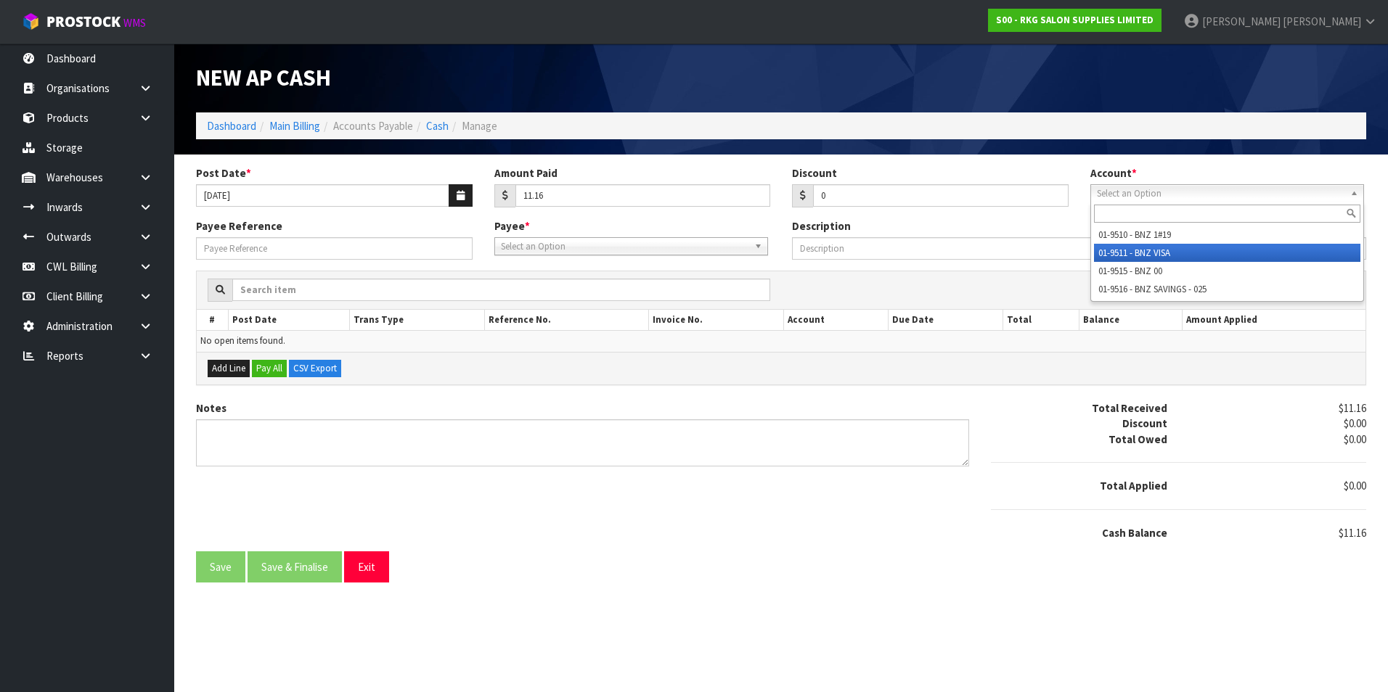
click at [1174, 252] on li "01-9511 - BNZ VISA" at bounding box center [1227, 253] width 266 height 18
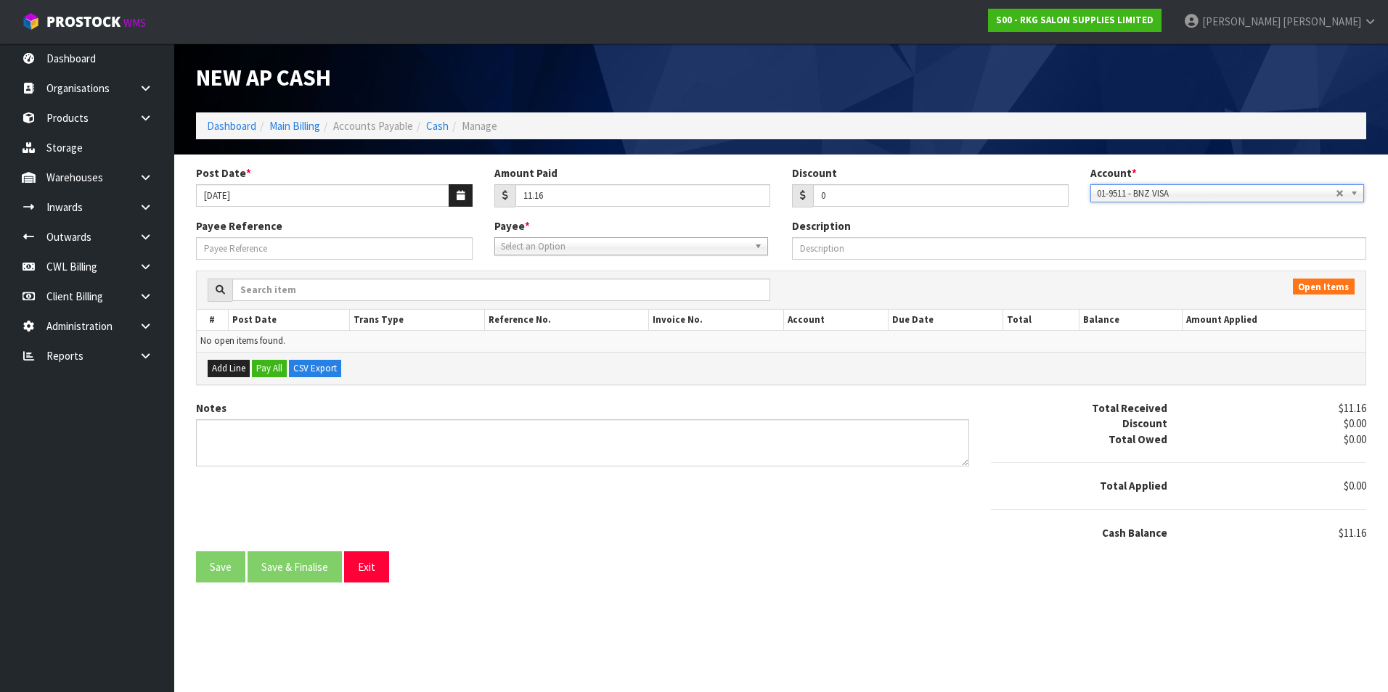
click at [591, 250] on span "Select an Option" at bounding box center [624, 246] width 247 height 17
click at [605, 289] on li "MIC RO - MICROSOFT" at bounding box center [631, 288] width 266 height 18
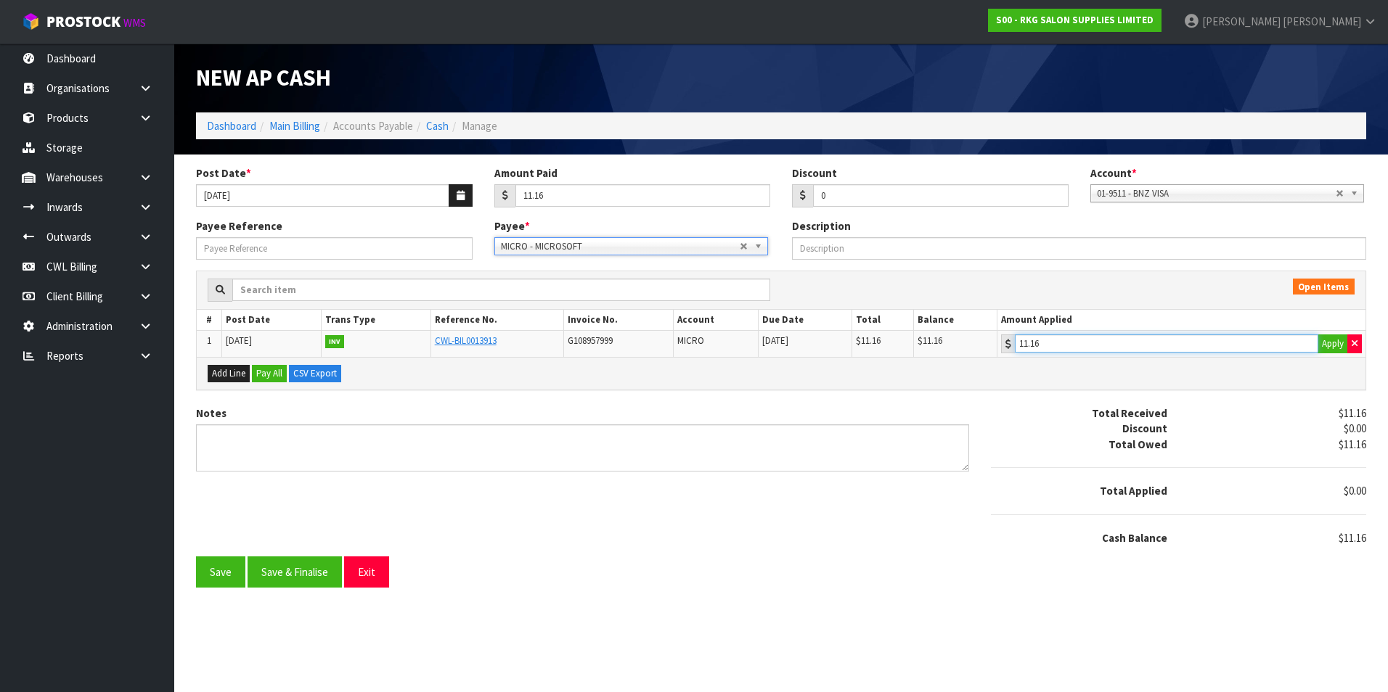
drag, startPoint x: 1203, startPoint y: 337, endPoint x: 968, endPoint y: 364, distance: 235.9
click at [1196, 337] on input "11.16" at bounding box center [1166, 344] width 303 height 18
click at [282, 574] on button "Save & Finalise" at bounding box center [294, 572] width 94 height 31
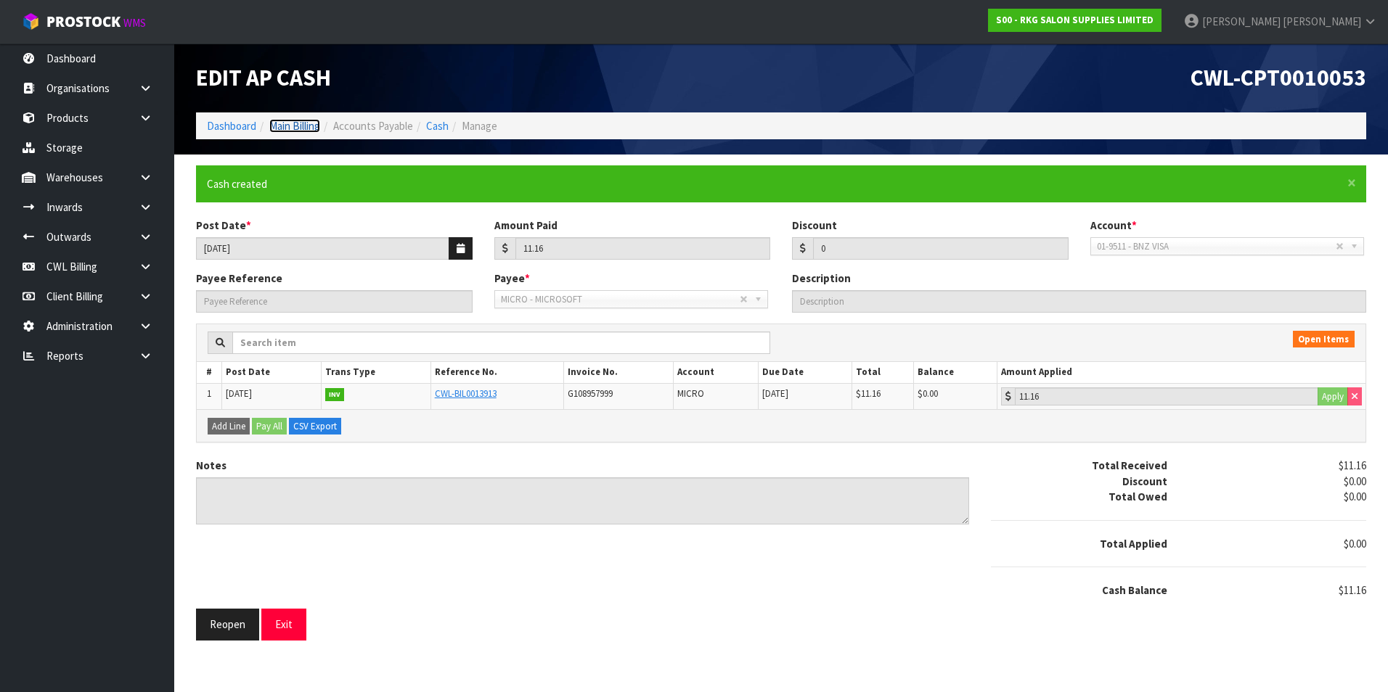
click at [307, 125] on link "Main Billing" at bounding box center [294, 126] width 51 height 14
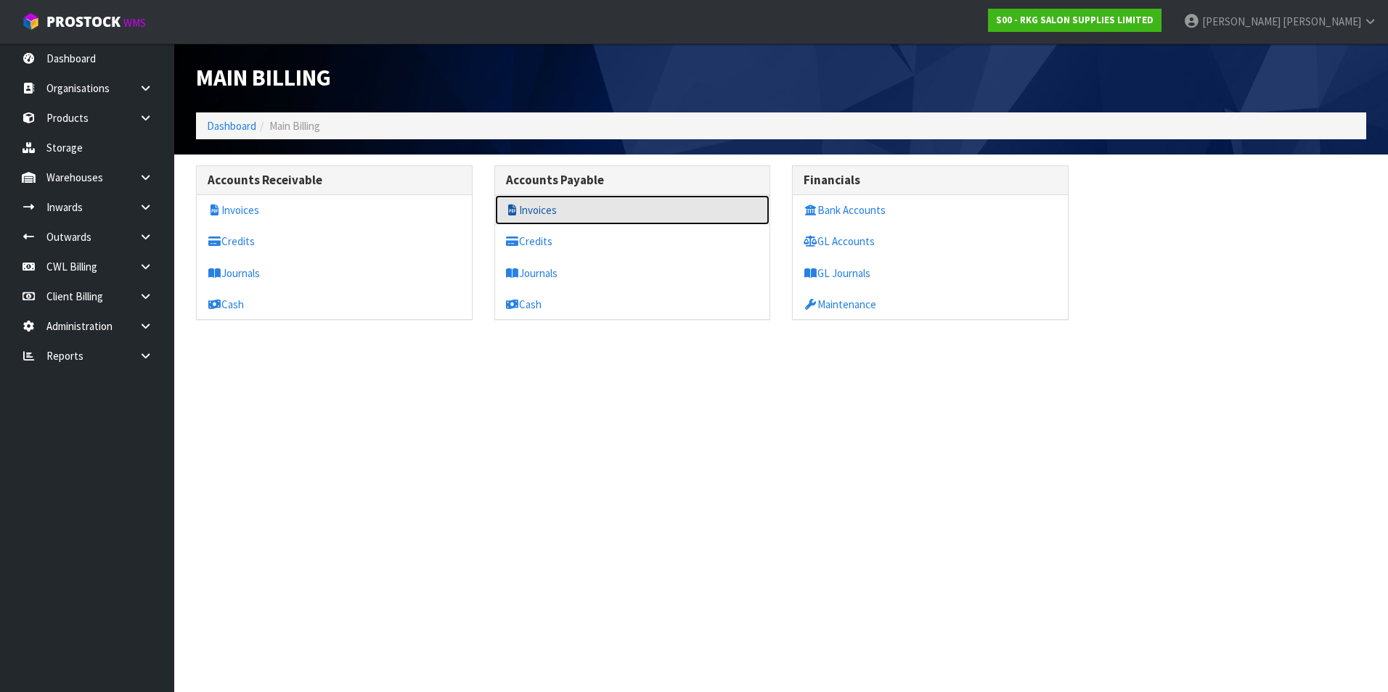
click at [568, 210] on link "Invoices" at bounding box center [632, 210] width 275 height 30
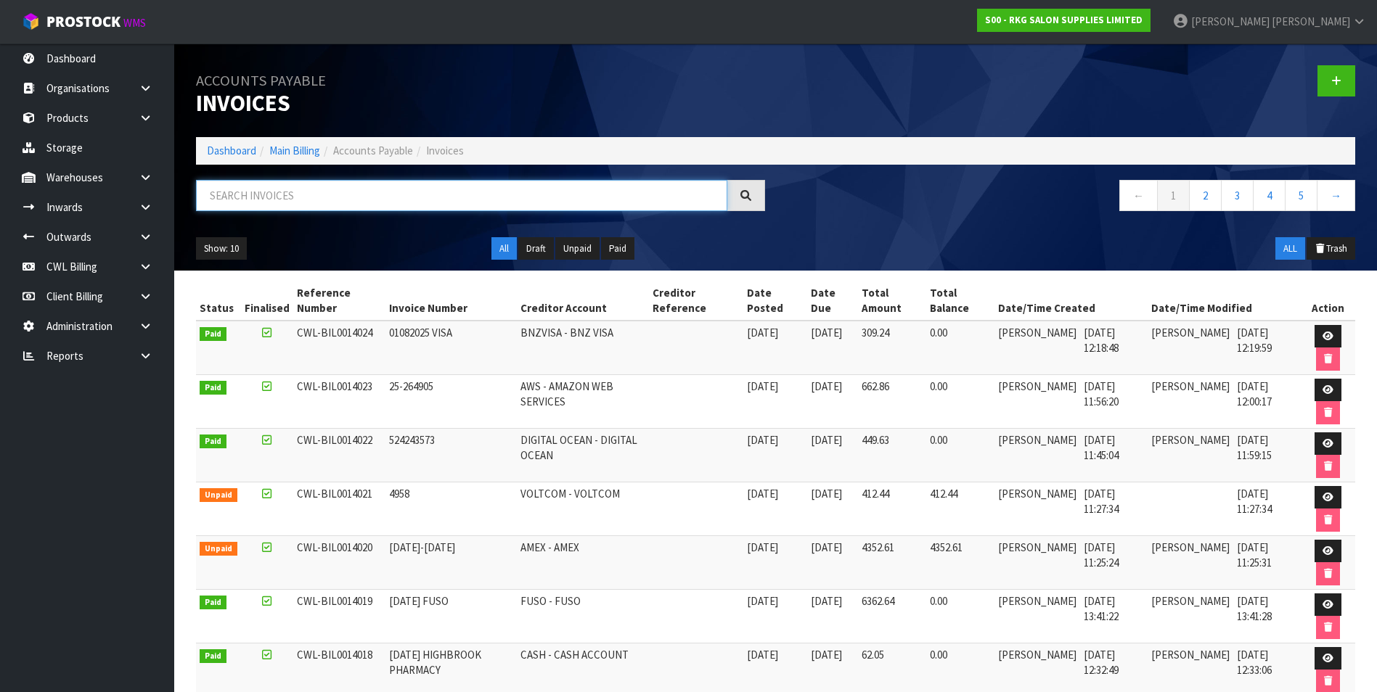
click at [422, 189] on input "text" at bounding box center [461, 195] width 531 height 31
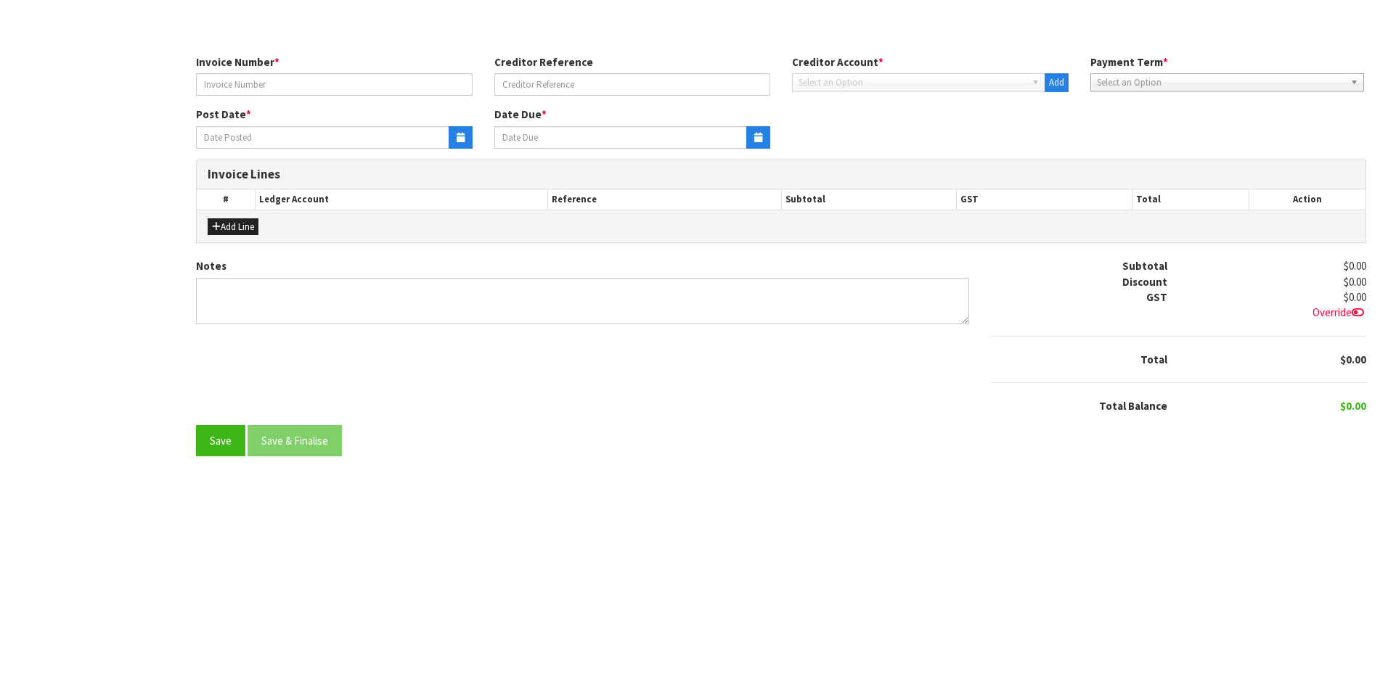
type input "25-264905"
type input "[DATE]"
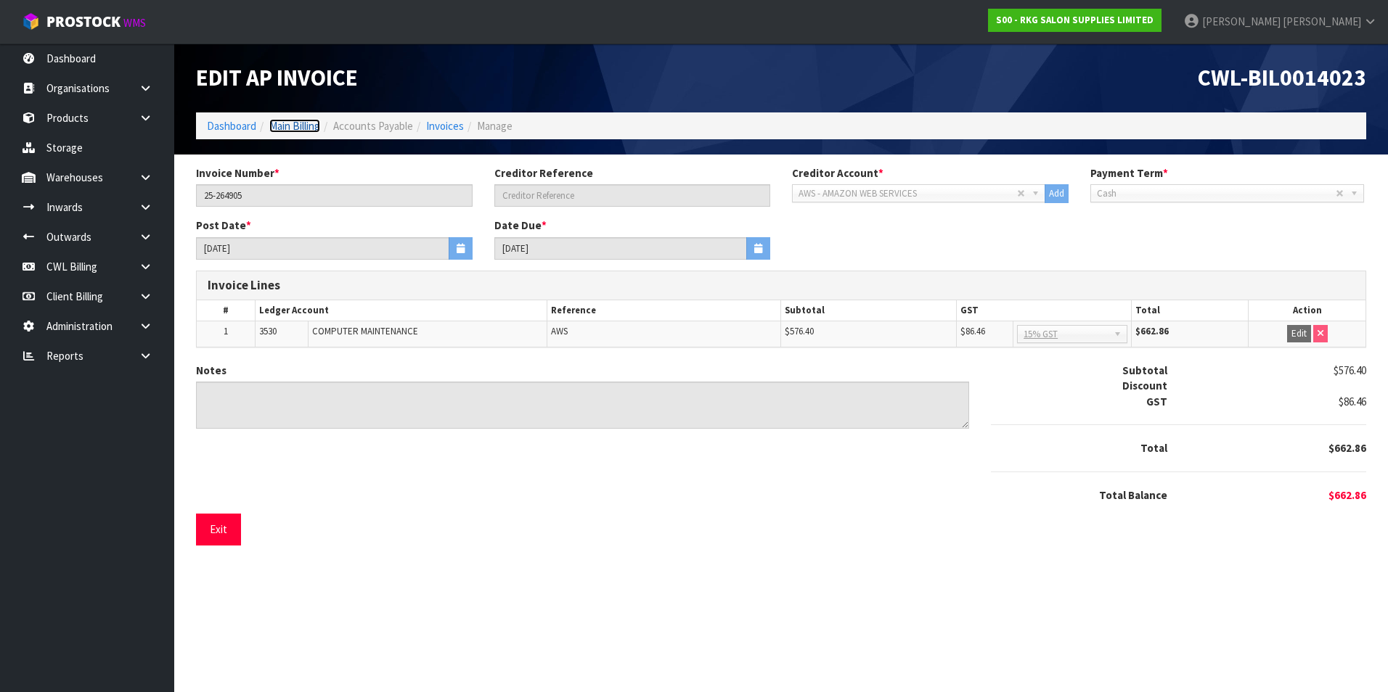
drag, startPoint x: 310, startPoint y: 130, endPoint x: 319, endPoint y: 130, distance: 9.4
click at [310, 130] on link "Main Billing" at bounding box center [294, 126] width 51 height 14
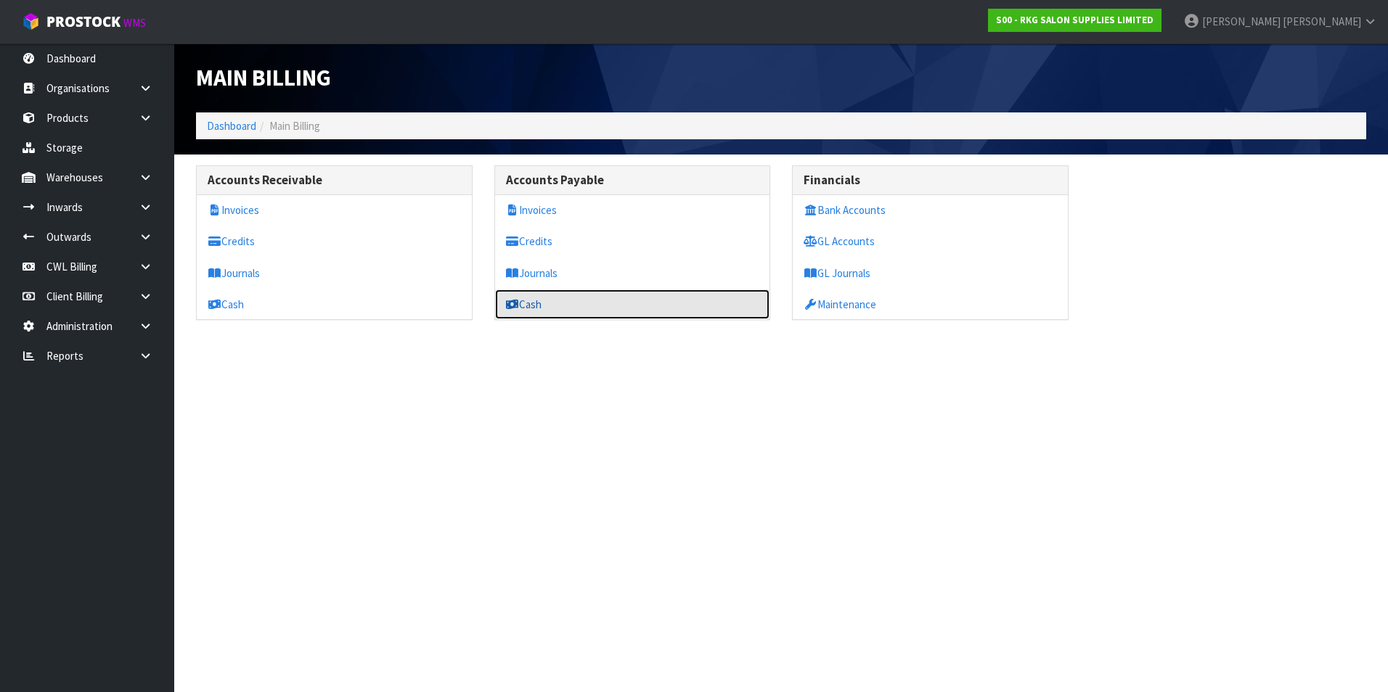
click at [541, 306] on link "Cash" at bounding box center [632, 305] width 275 height 30
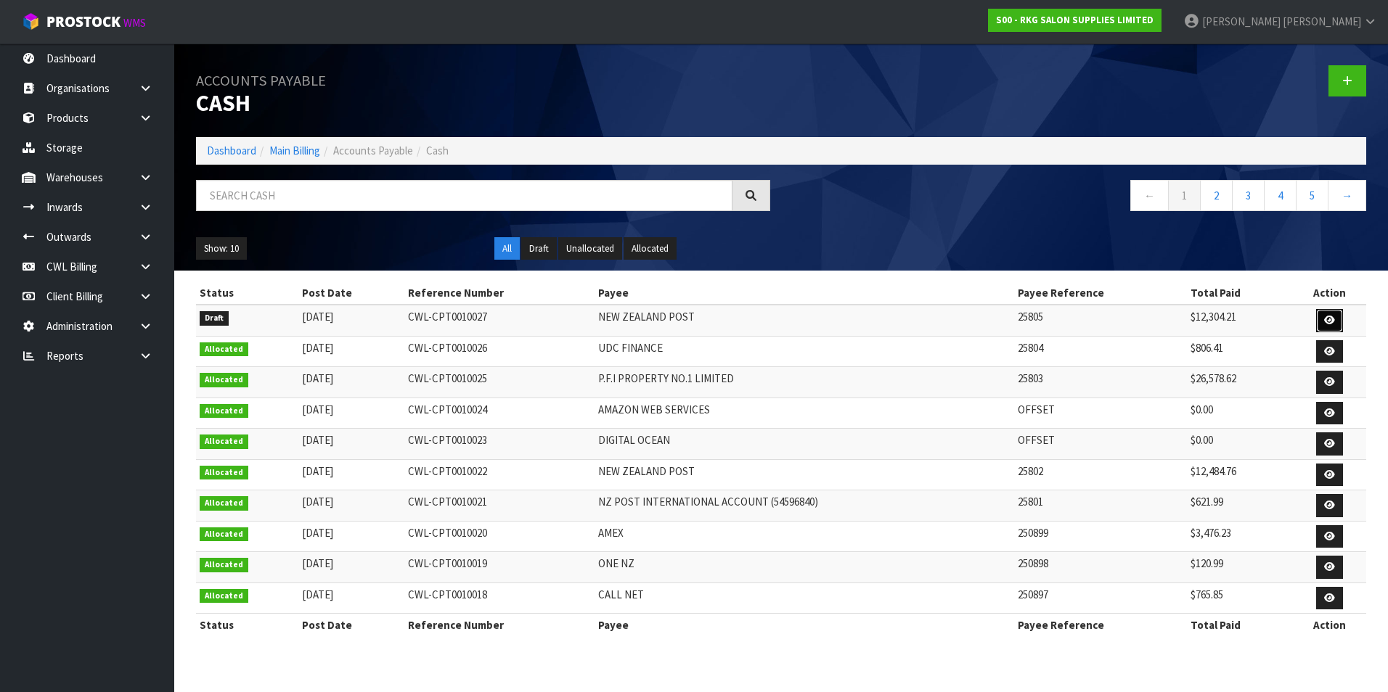
click at [1328, 316] on icon at bounding box center [1329, 320] width 11 height 9
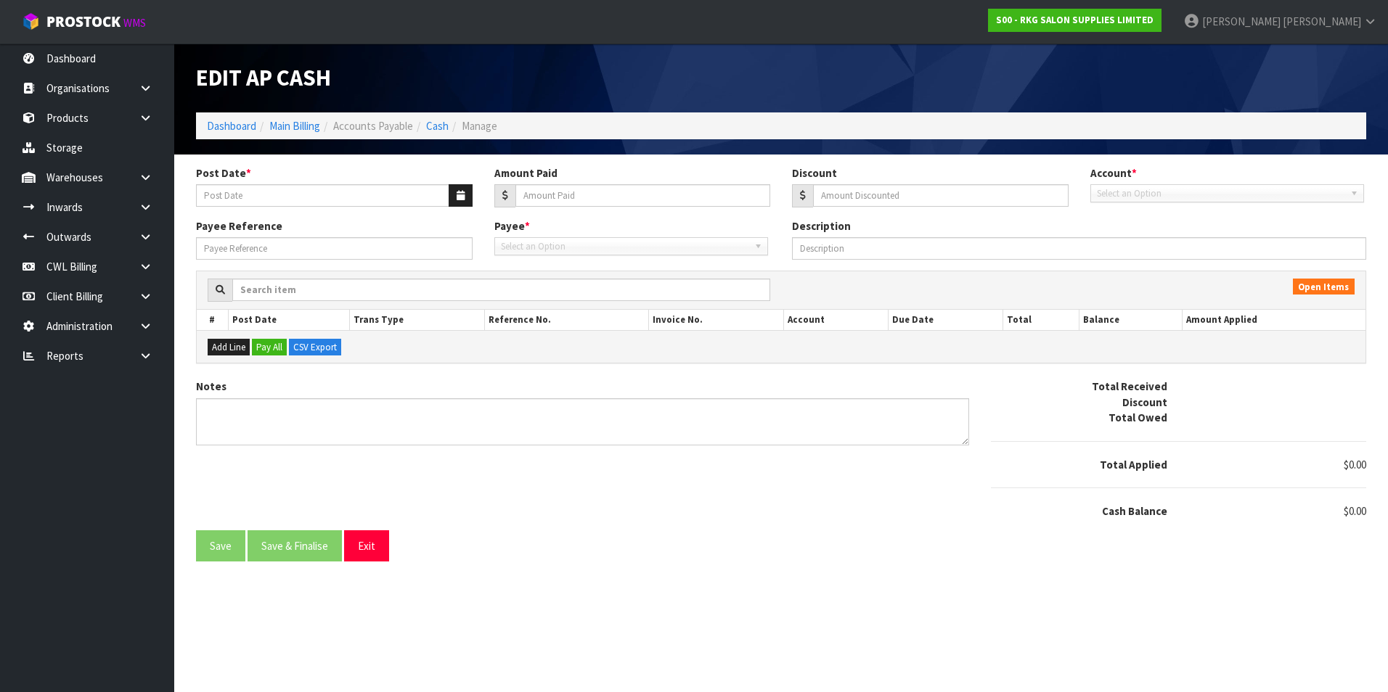
type input "[DATE]"
type input "12304.21"
type input "0"
type input "25805"
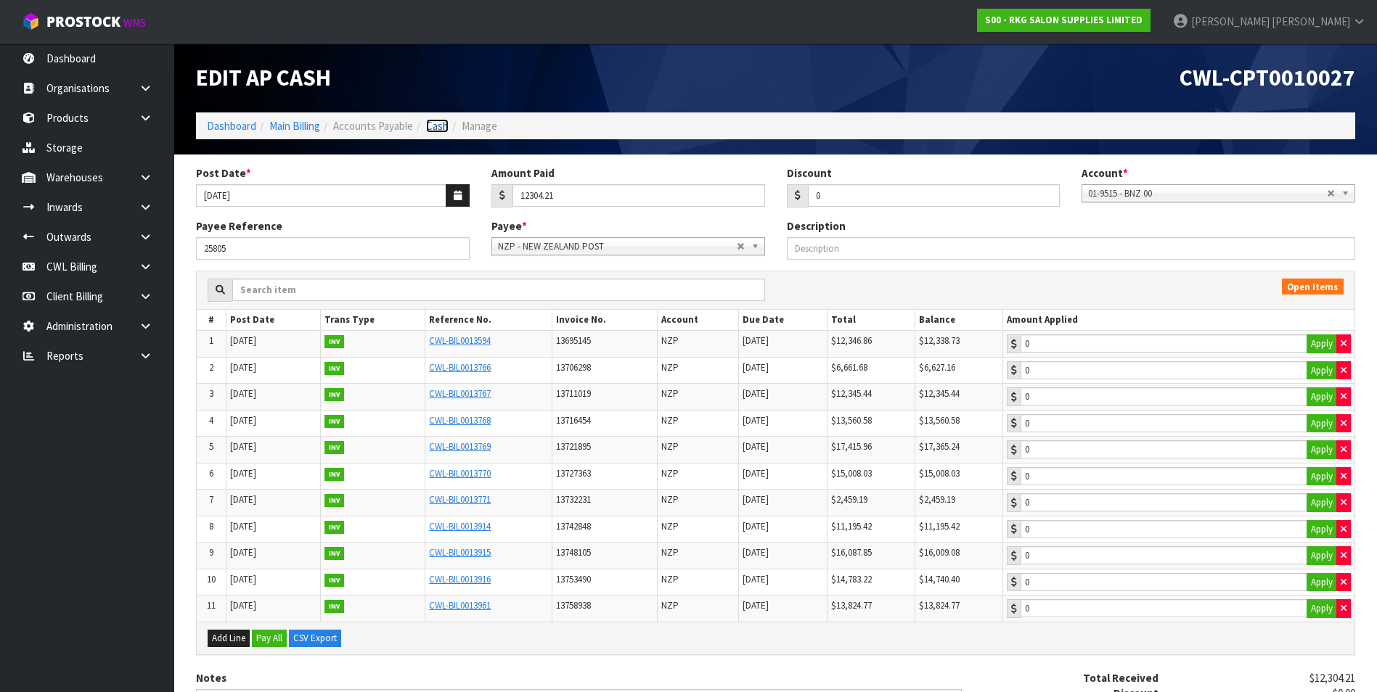
drag, startPoint x: 446, startPoint y: 126, endPoint x: 435, endPoint y: 136, distance: 14.9
click at [445, 126] on link "Cash" at bounding box center [437, 126] width 22 height 14
